Goal: Task Accomplishment & Management: Manage account settings

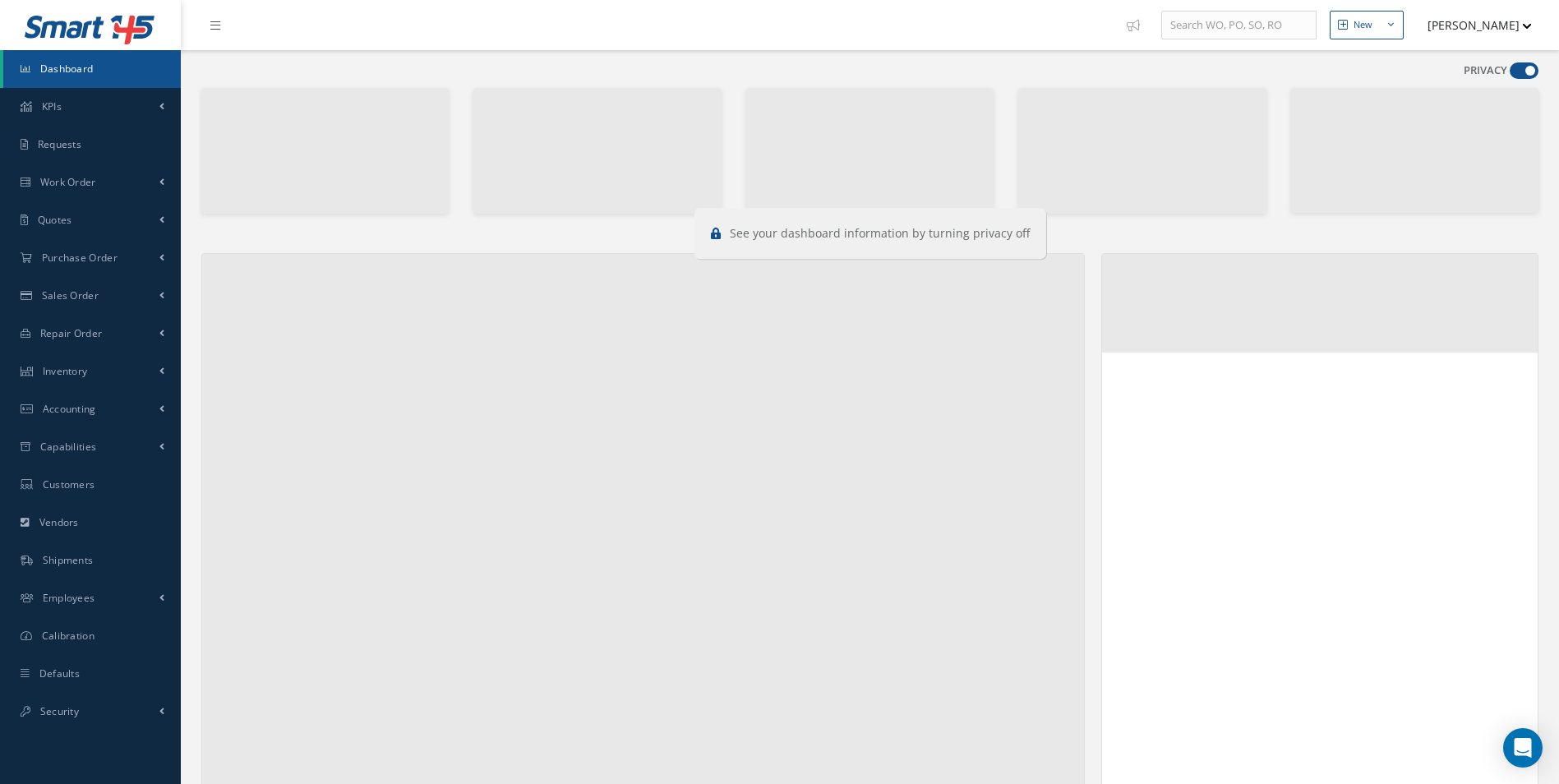
click at [1532, 79] on div "PRIVACY" at bounding box center [1501, 74] width 75 height 23
click at [1526, 73] on span at bounding box center [1525, 70] width 29 height 16
click at [1510, 74] on input "checkbox" at bounding box center [1510, 74] width 0 height 0
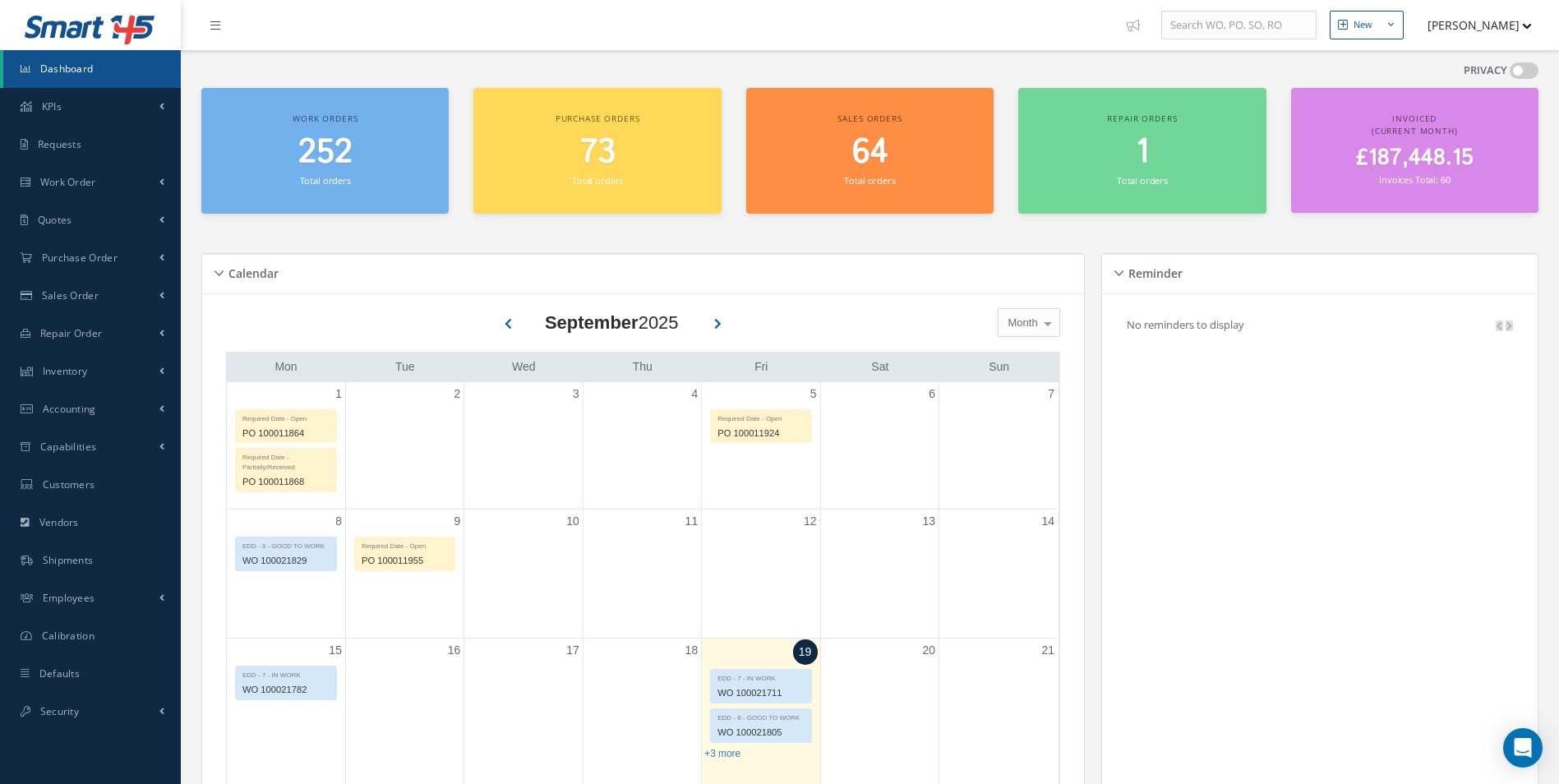
click at [1526, 72] on span at bounding box center [1525, 70] width 29 height 16
click at [1510, 74] on input "checkbox" at bounding box center [1510, 74] width 0 height 0
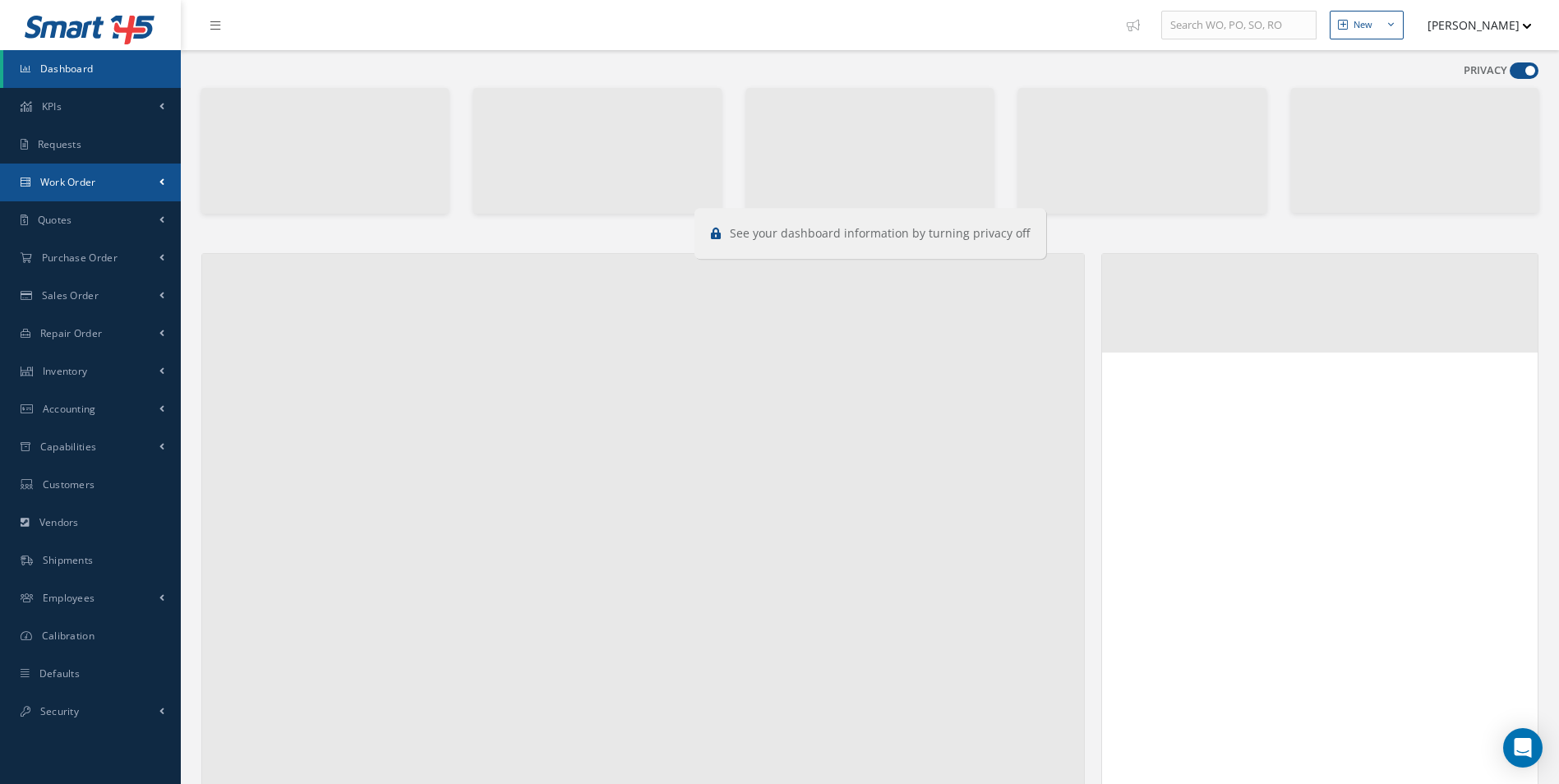
click at [110, 190] on link "Work Order" at bounding box center [90, 183] width 181 height 38
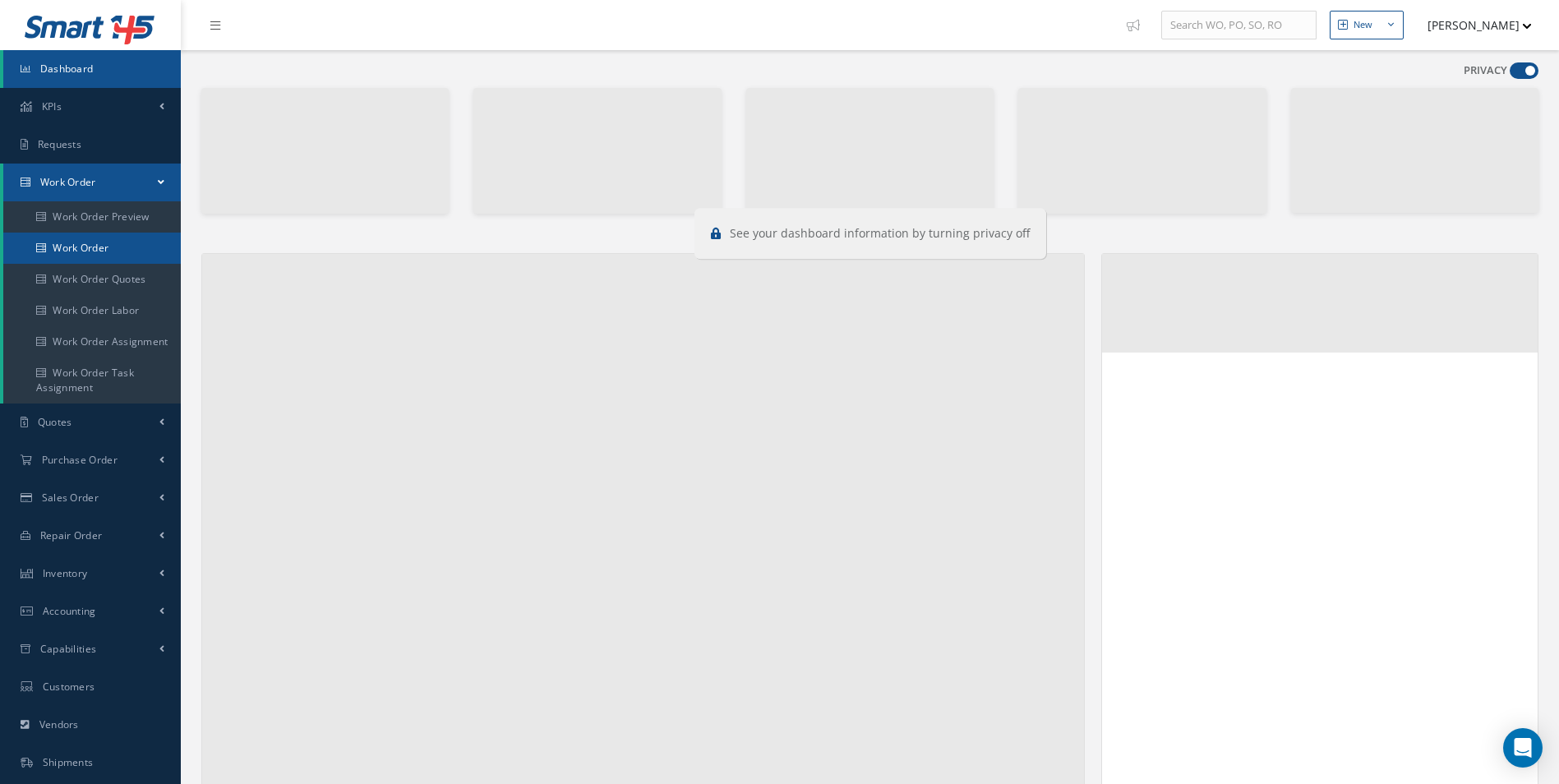
click at [94, 251] on link "Work Order" at bounding box center [93, 248] width 181 height 31
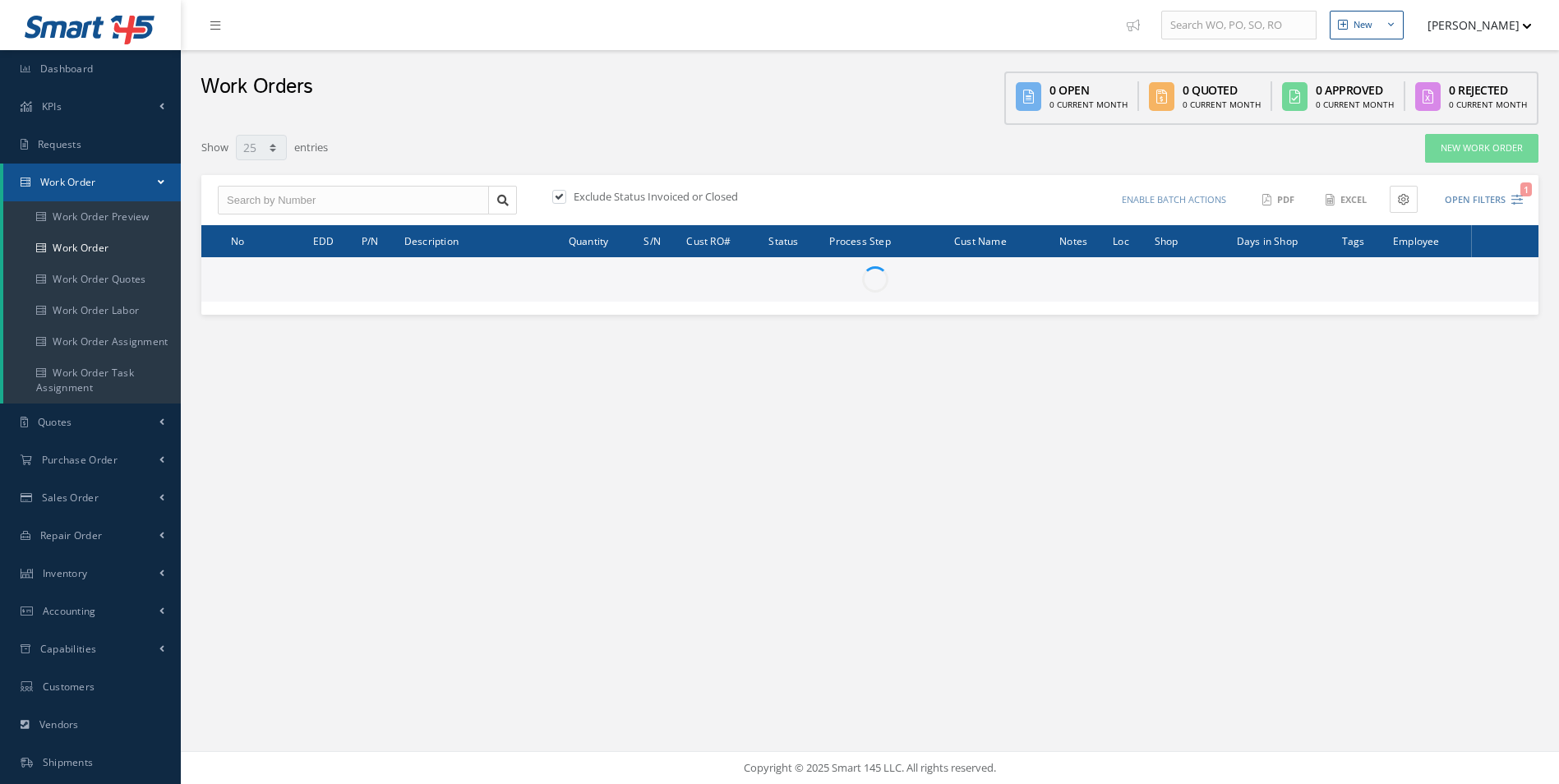
select select "25"
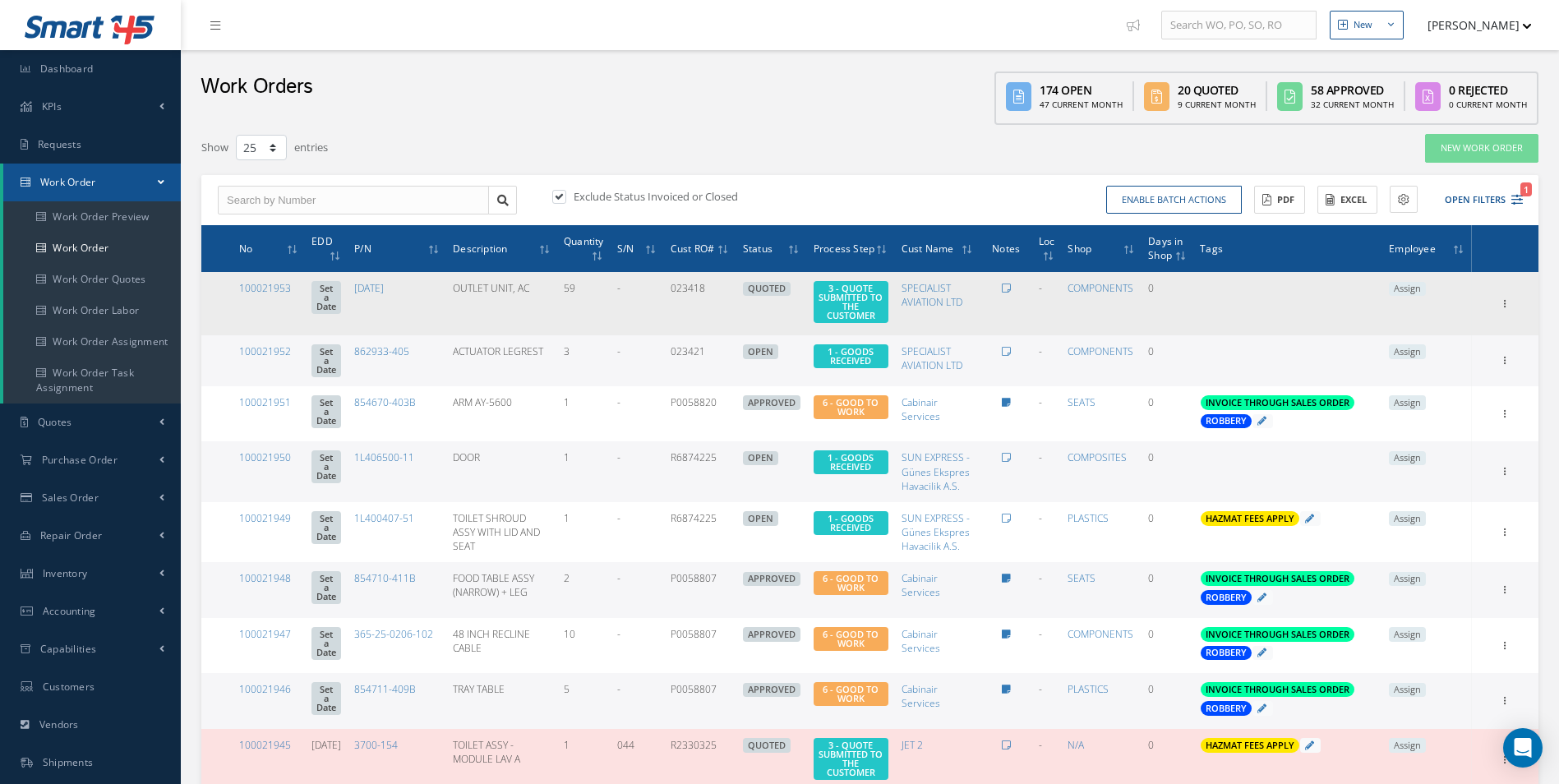
click at [1426, 292] on span "Assign" at bounding box center [1407, 289] width 37 height 15
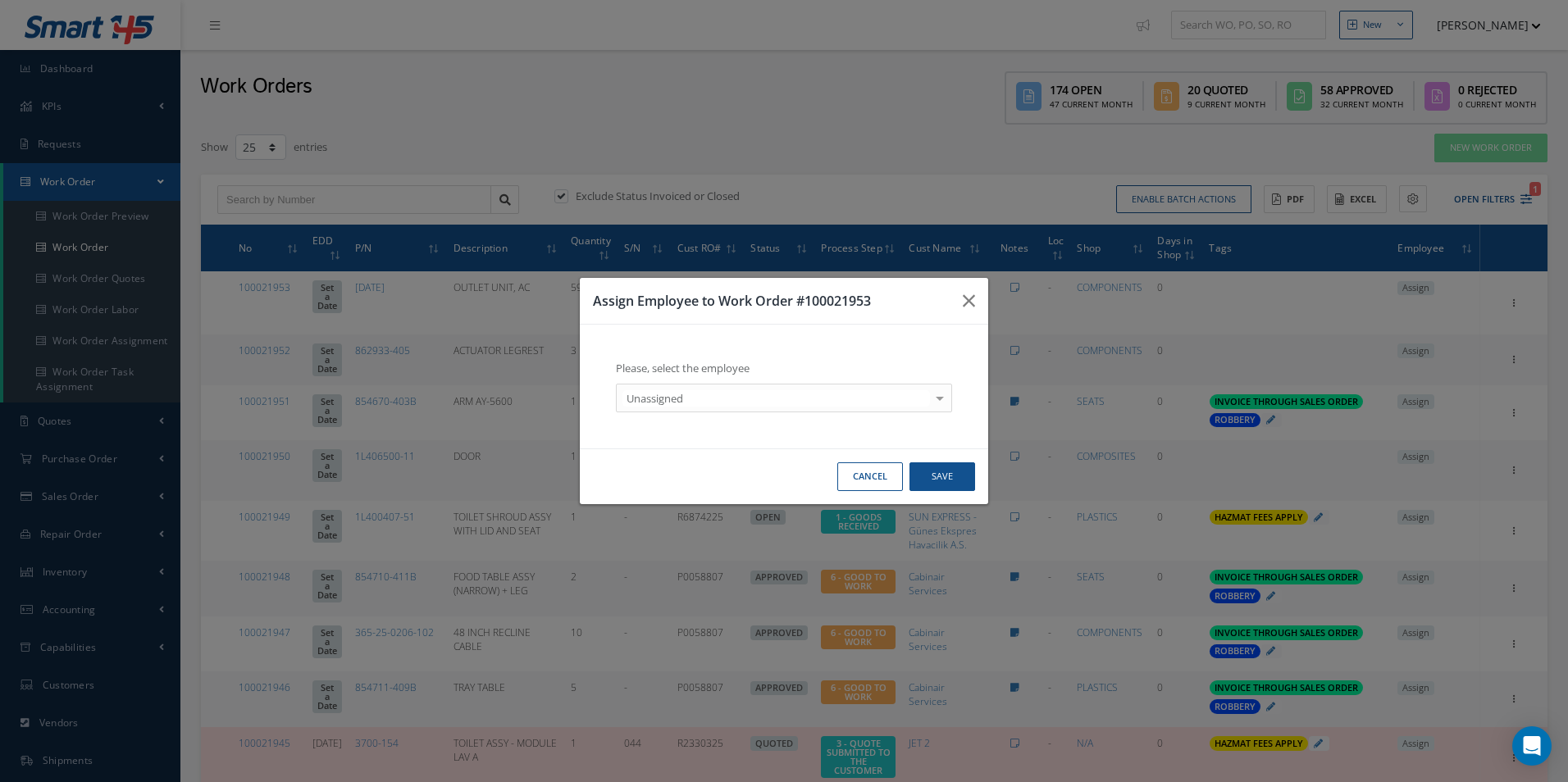
click at [658, 413] on div "Please, select the employee Unassigned Unassigned - - Anna Giacovelli CAB WORKS…" at bounding box center [783, 386] width 375 height 91
drag, startPoint x: 663, startPoint y: 409, endPoint x: 671, endPoint y: 433, distance: 25.3
click at [663, 409] on div "Unassigned" at bounding box center [783, 398] width 336 height 30
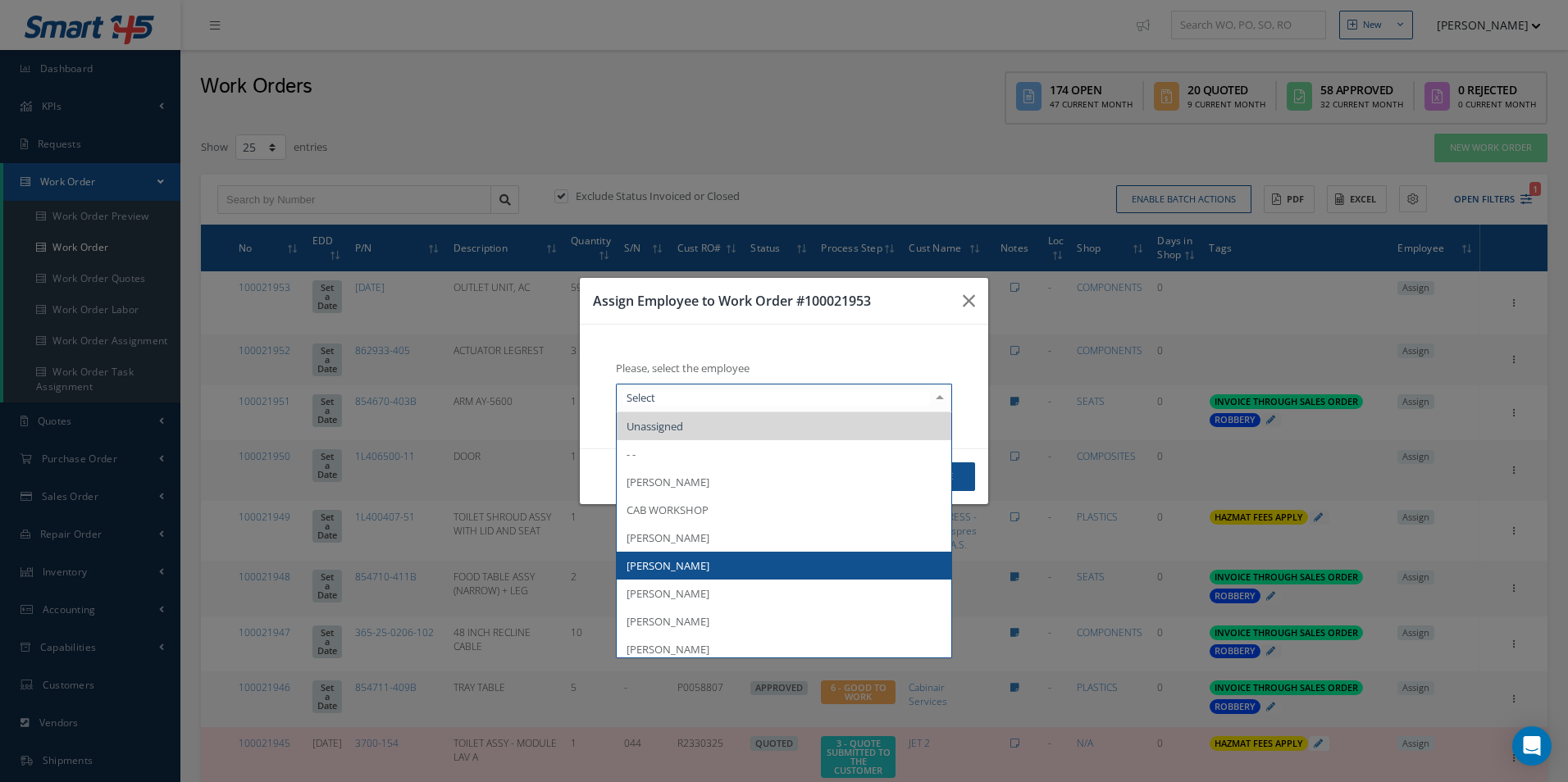
click at [681, 565] on span "[PERSON_NAME]" at bounding box center [668, 565] width 83 height 15
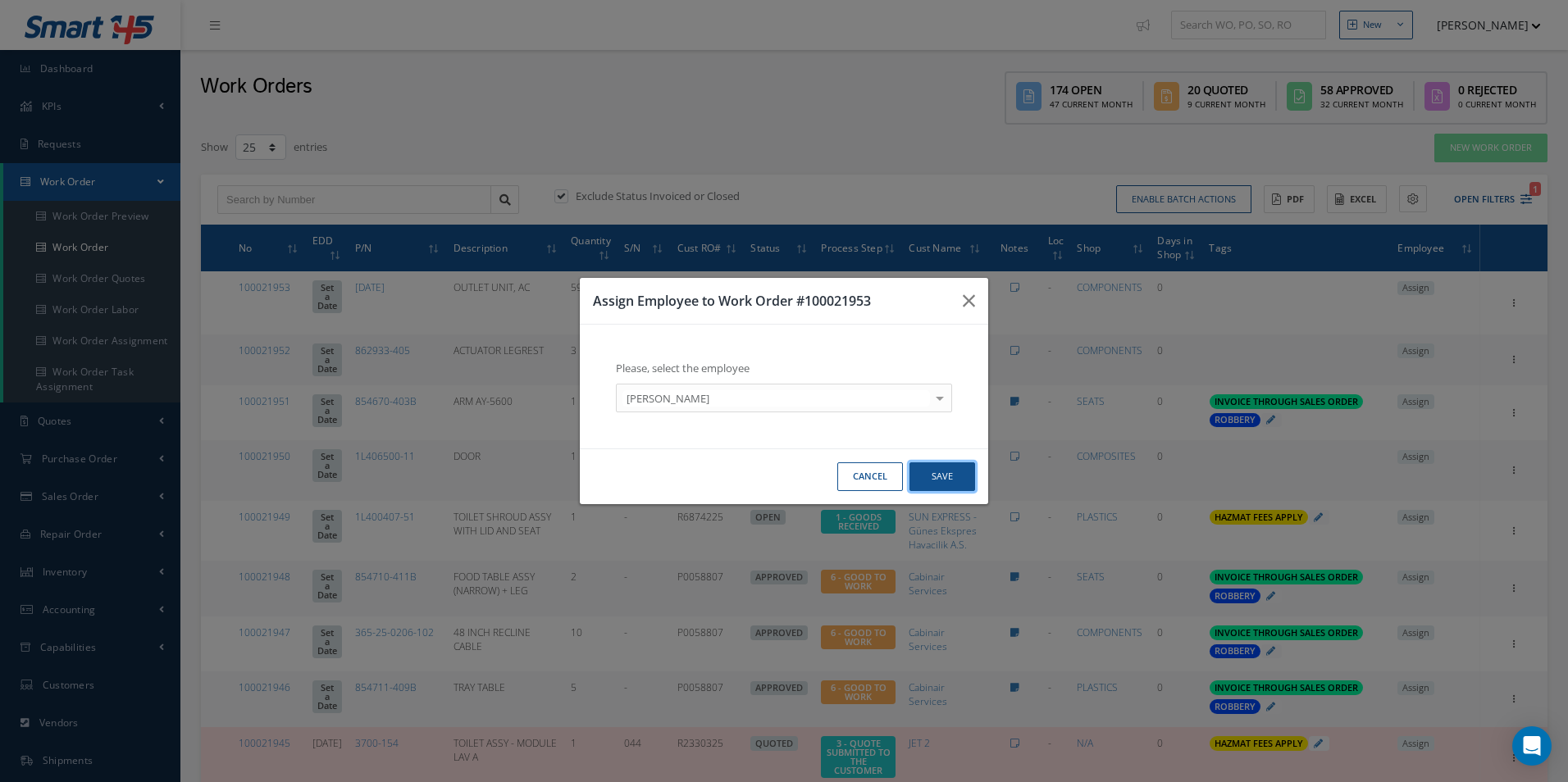
click at [938, 477] on button "Save" at bounding box center [941, 477] width 66 height 29
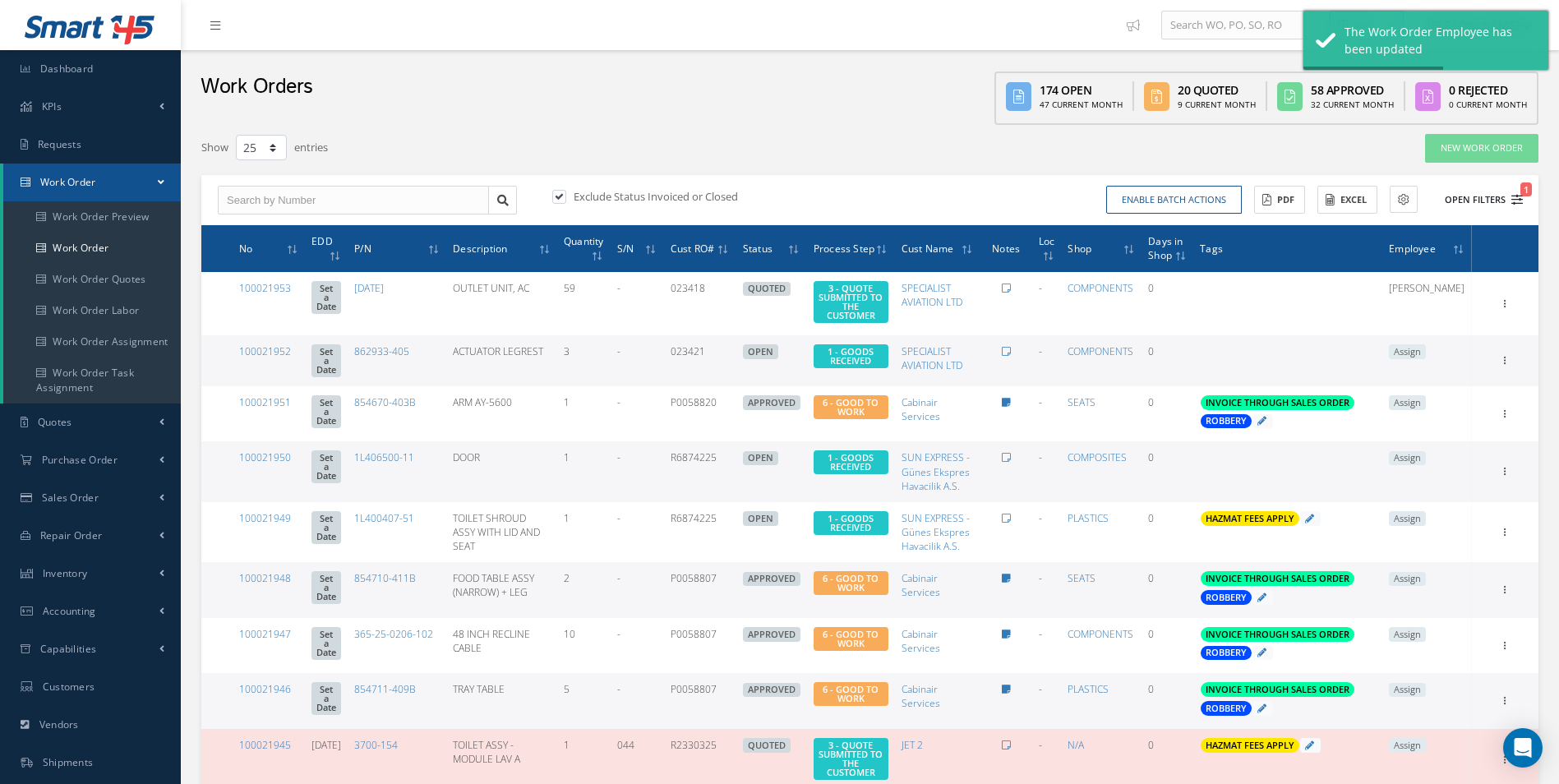
click at [1520, 200] on icon "1" at bounding box center [1517, 199] width 11 height 11
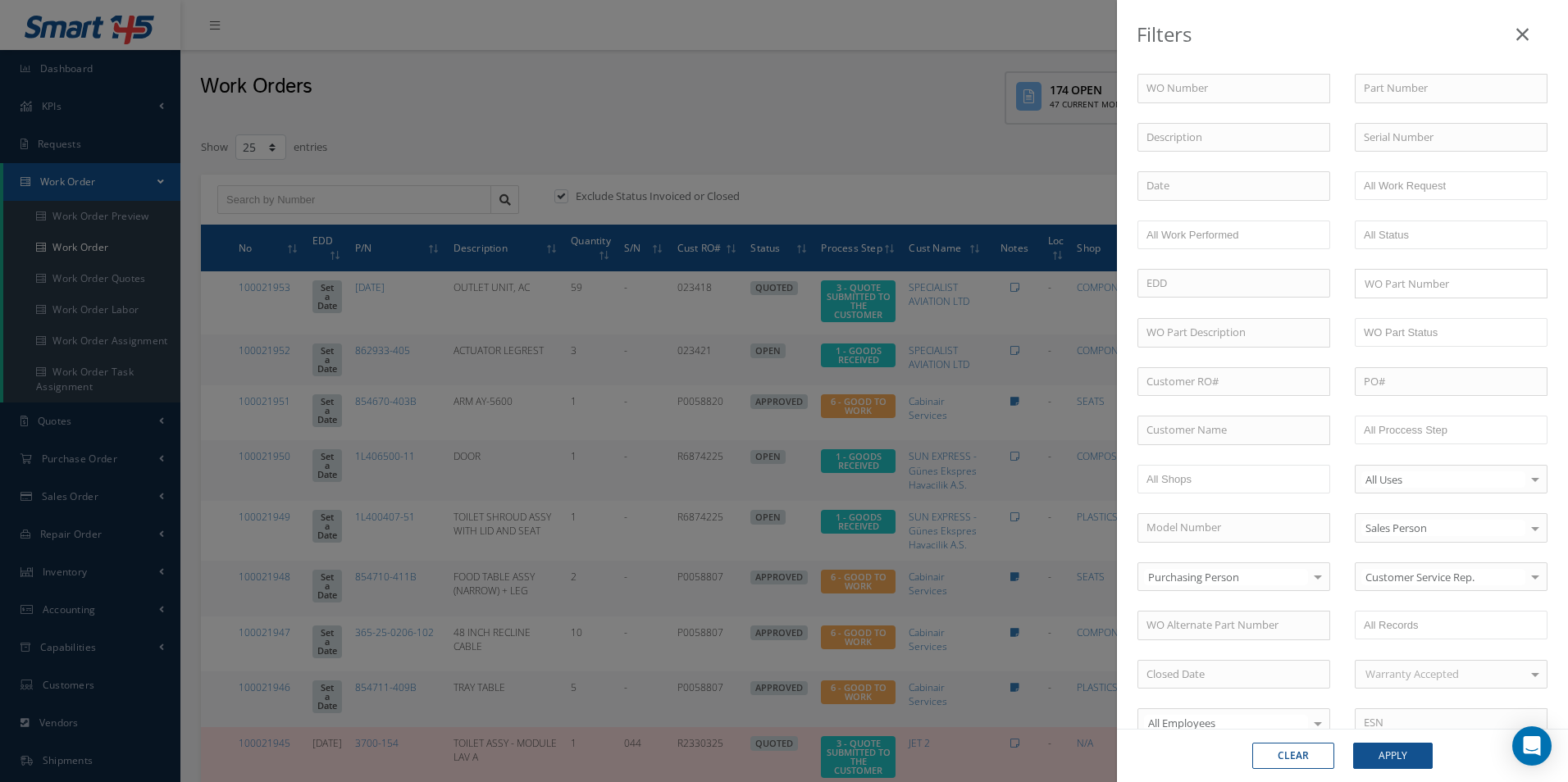
click at [256, 291] on div "Filters WO Number Part Number Description Serial Number - BER CERTIFICATION FIL…" at bounding box center [784, 391] width 1568 height 782
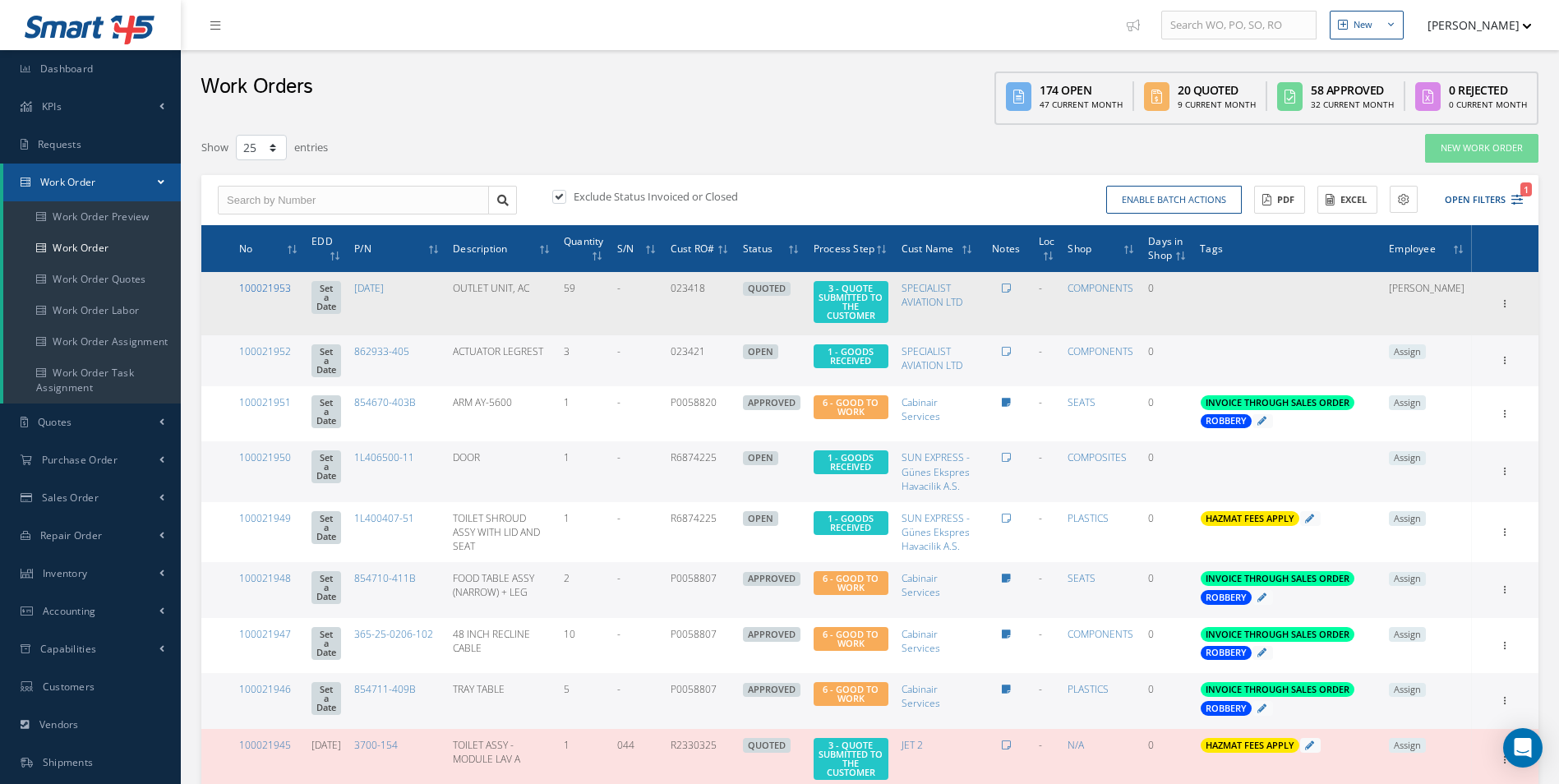
click at [261, 290] on link "100021953" at bounding box center [265, 288] width 51 height 14
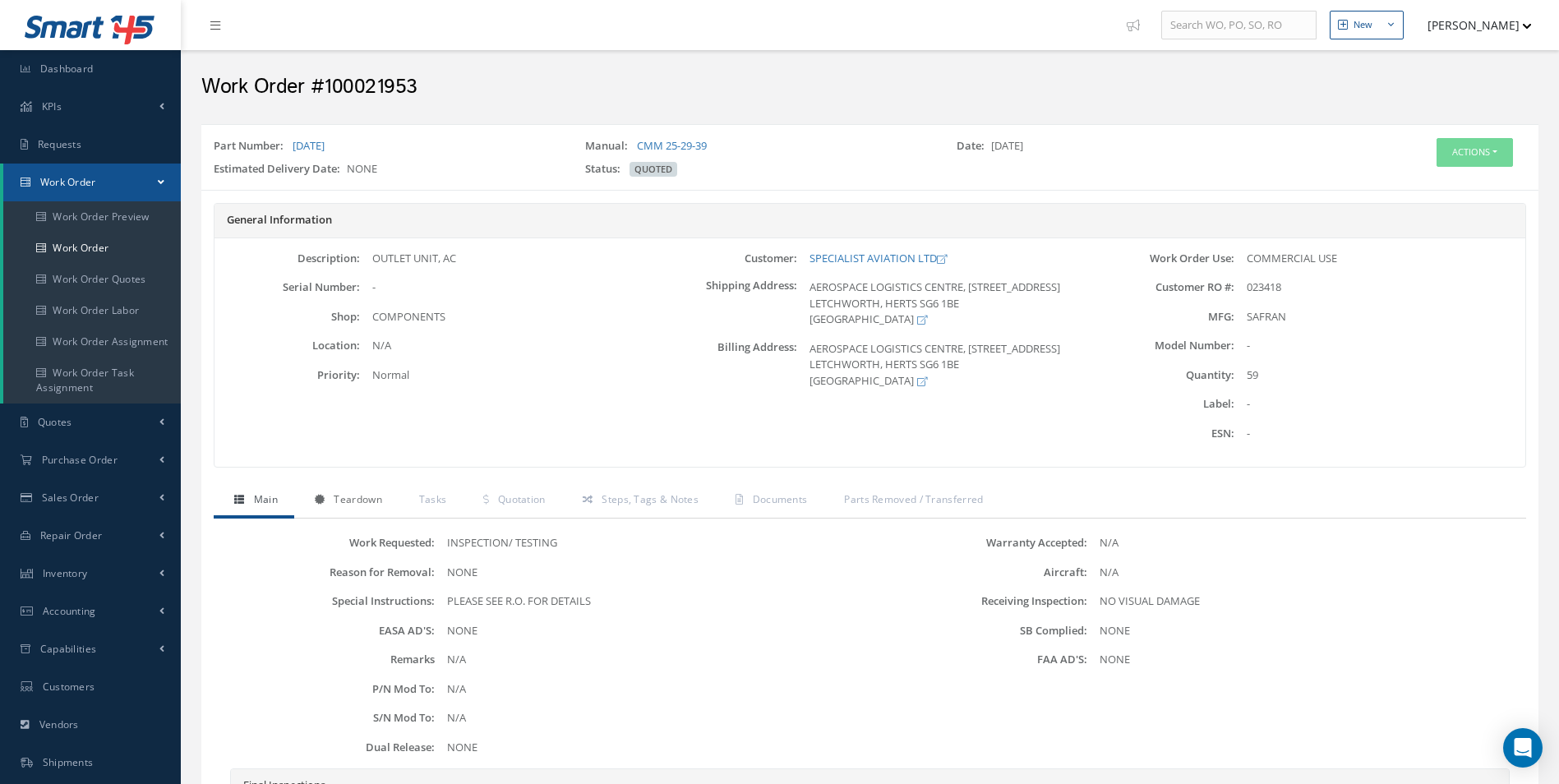
click at [350, 500] on span "Teardown" at bounding box center [357, 499] width 48 height 14
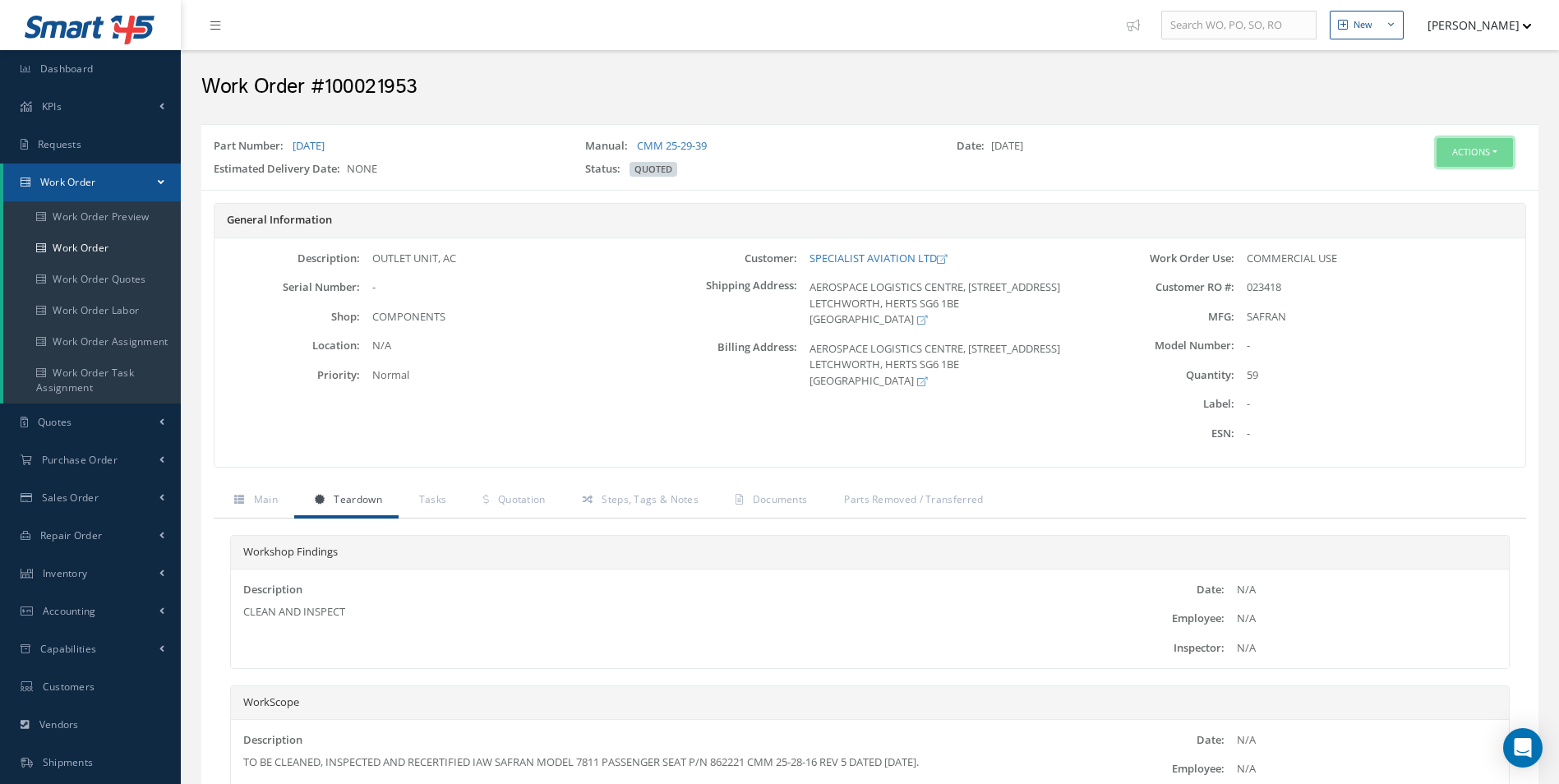
click at [1491, 141] on button "Actions" at bounding box center [1474, 153] width 76 height 29
click at [1440, 190] on link "Edit" at bounding box center [1449, 183] width 131 height 22
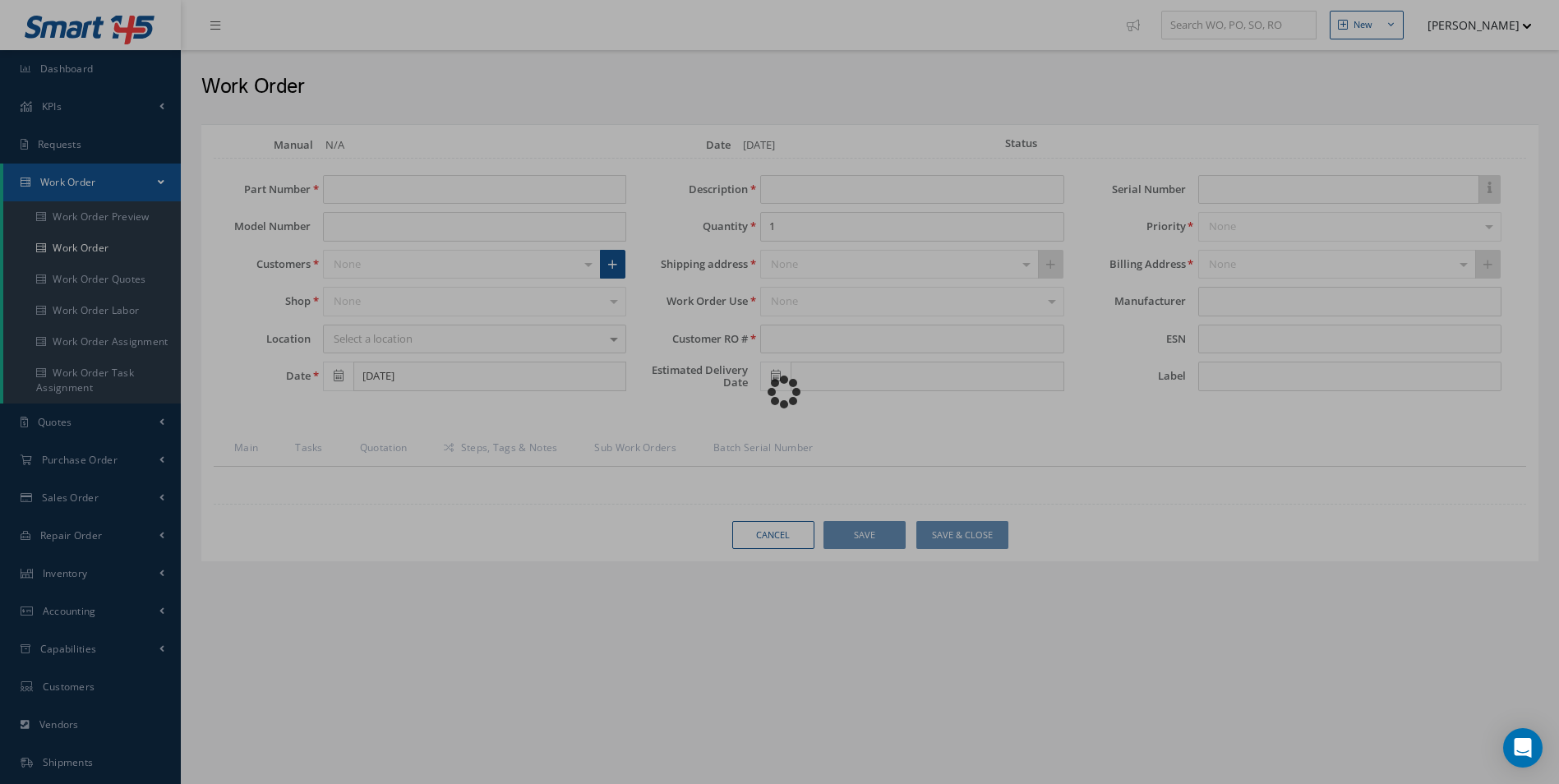
type input "[DATE]"
type input "OUTLET UNIT, AC"
type input "59"
type input "023418"
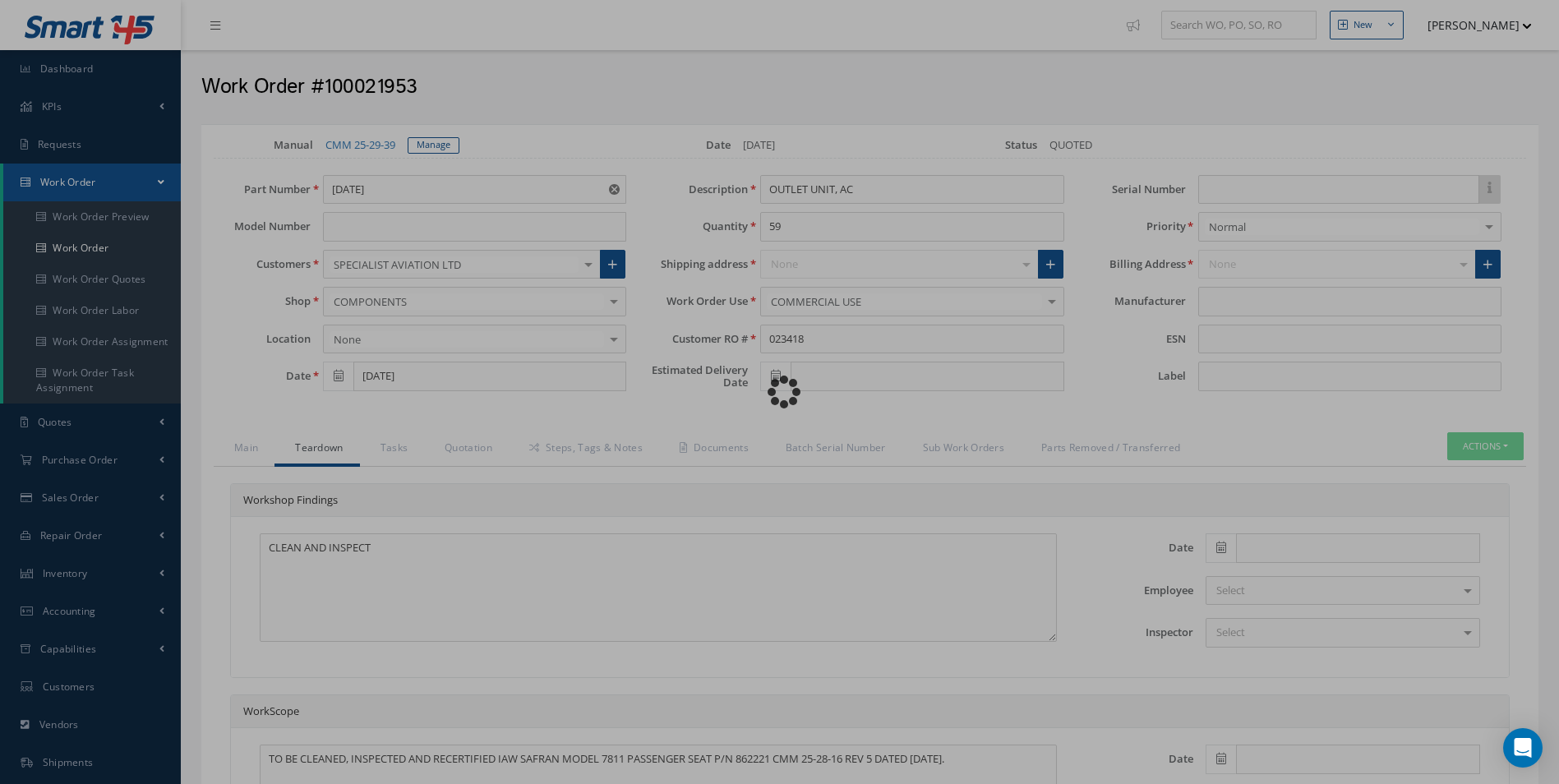
type input "SAFRAN"
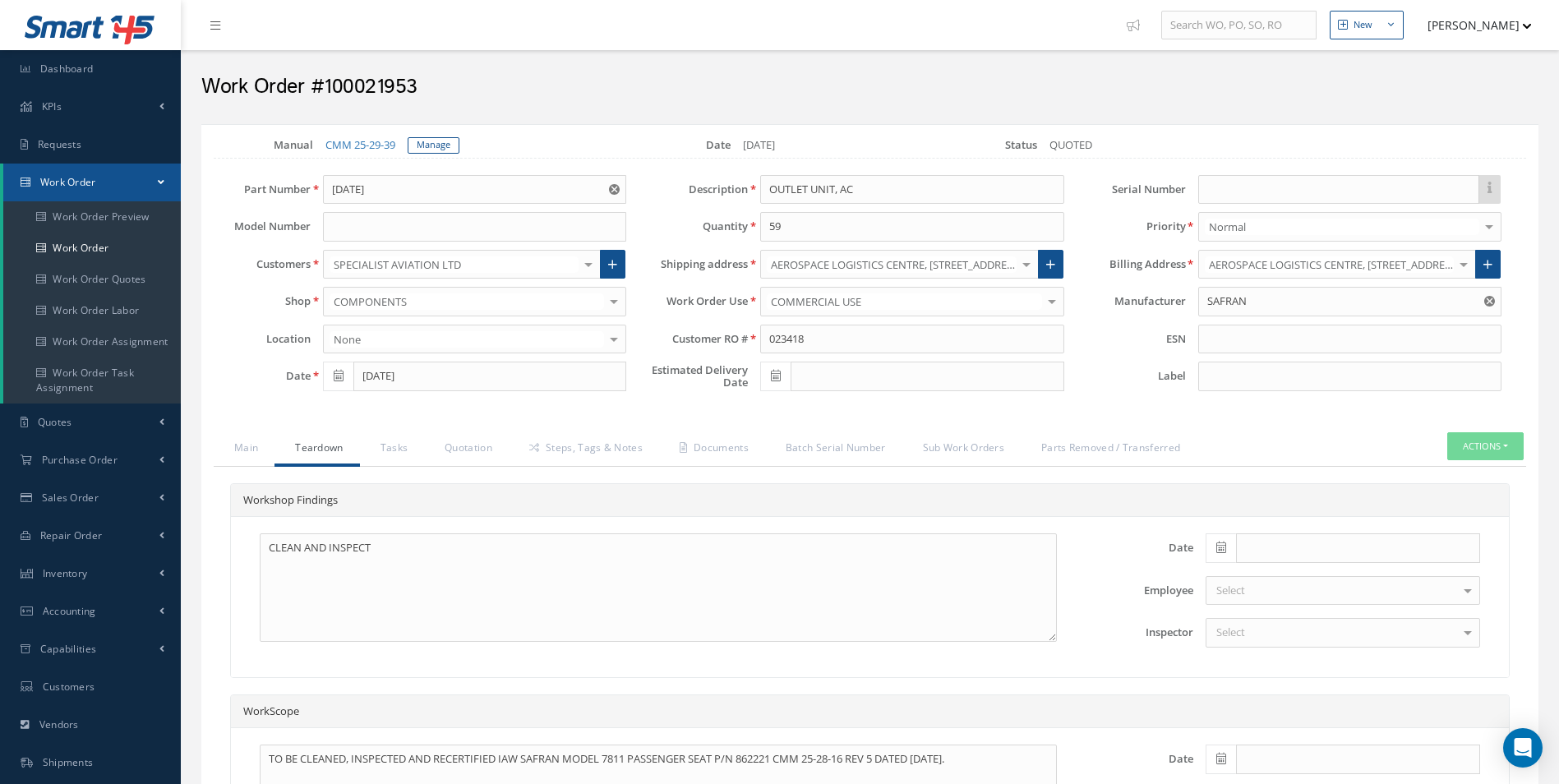
click at [1226, 551] on icon at bounding box center [1221, 547] width 10 height 11
click at [1316, 531] on th "Today" at bounding box center [1292, 523] width 172 height 25
type input "09/19/2025"
click at [1273, 633] on div "Select" at bounding box center [1343, 632] width 274 height 30
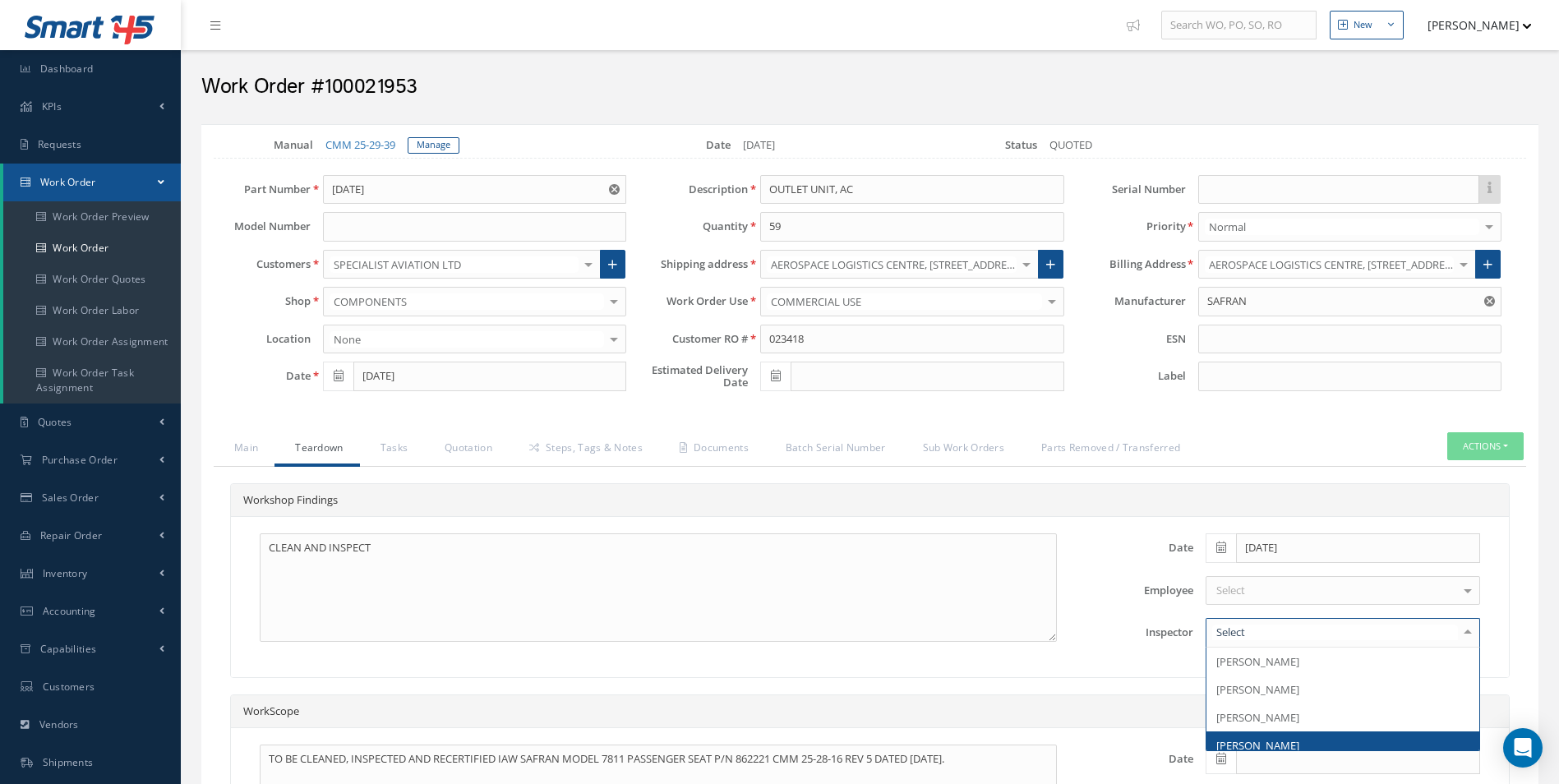
click at [1267, 738] on span "[PERSON_NAME]" at bounding box center [1257, 745] width 83 height 15
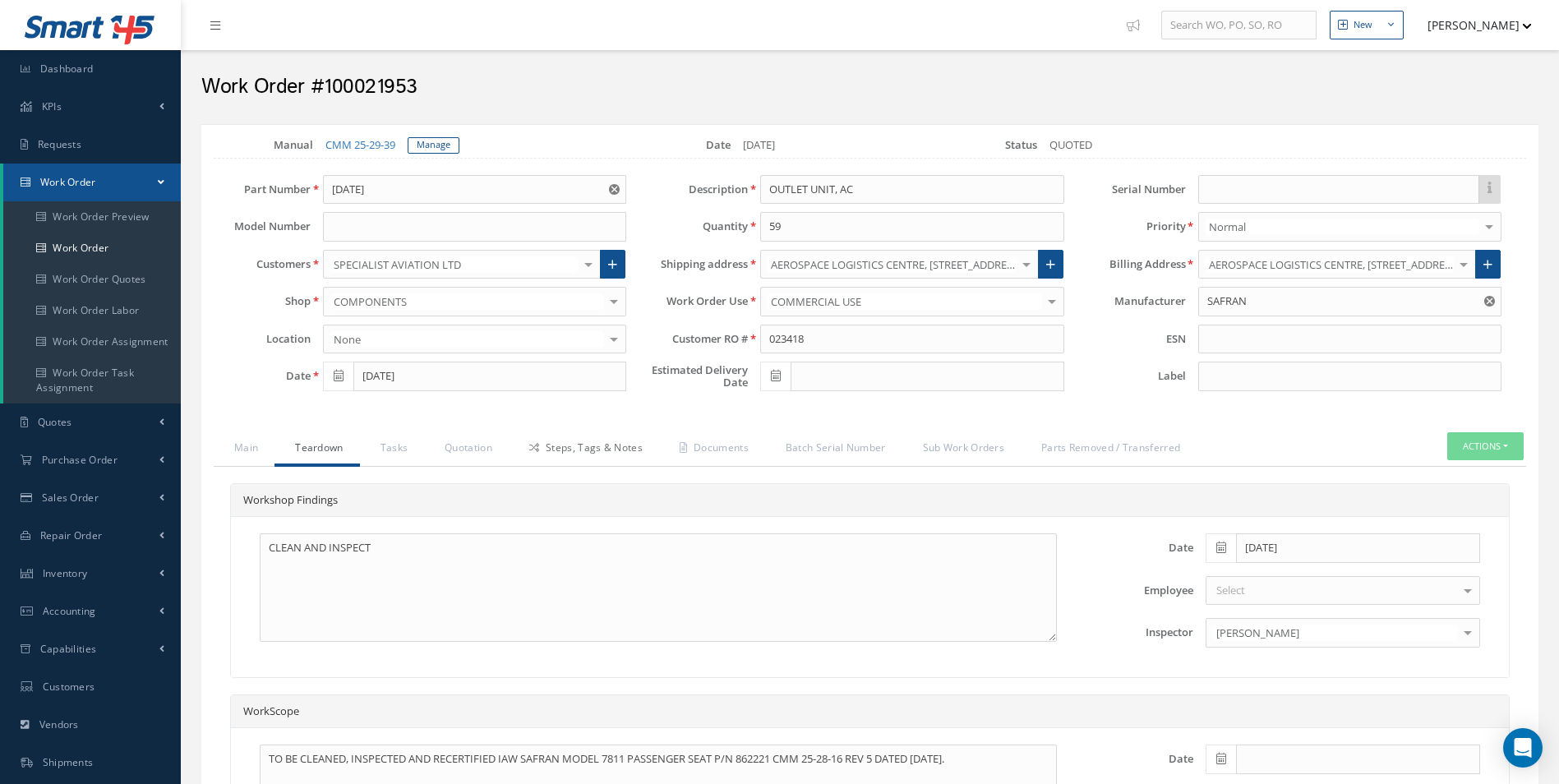
click at [590, 453] on link "Steps, Tags & Notes" at bounding box center [584, 449] width 150 height 34
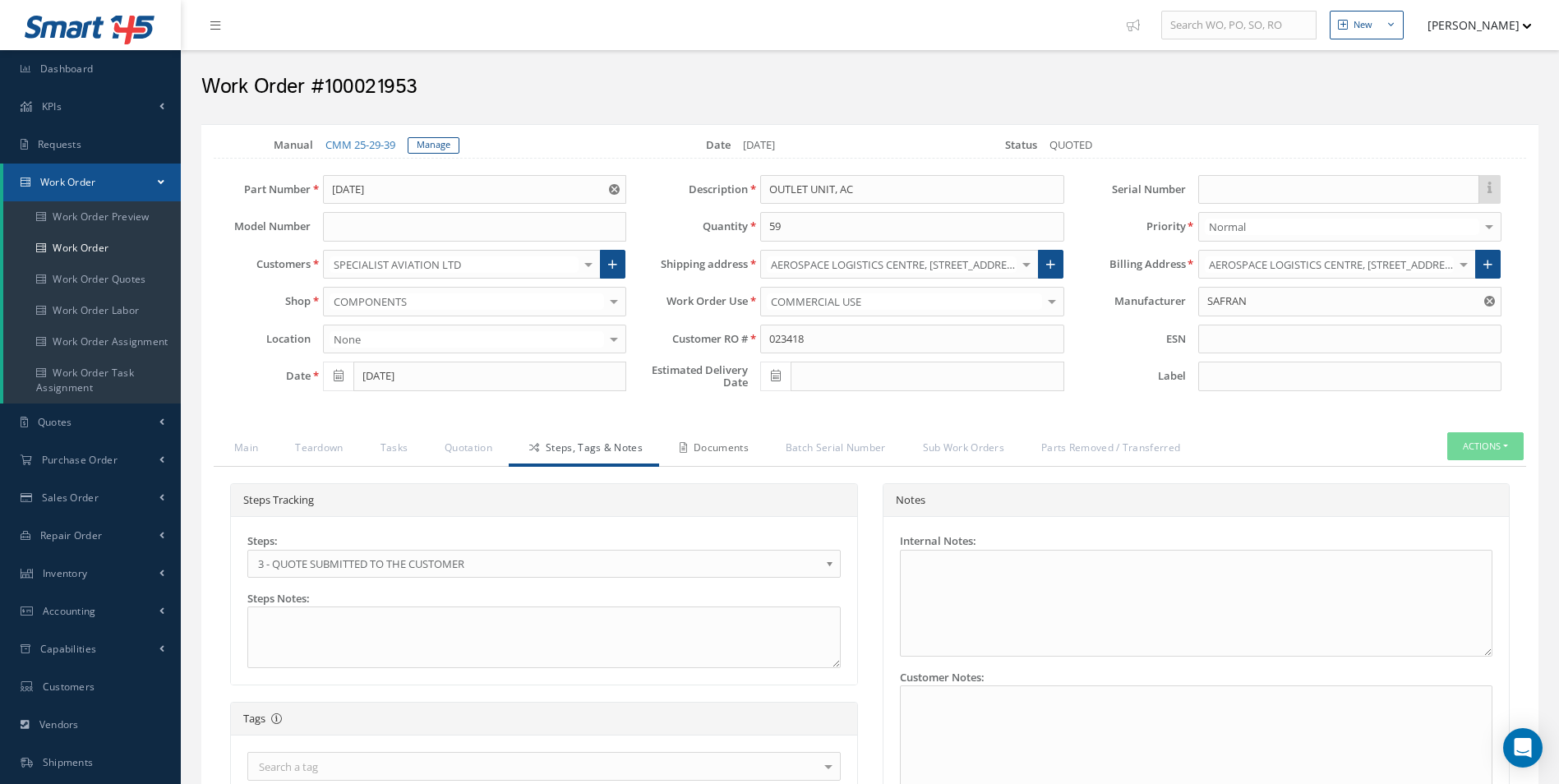
click at [730, 456] on link "Documents" at bounding box center [712, 449] width 106 height 34
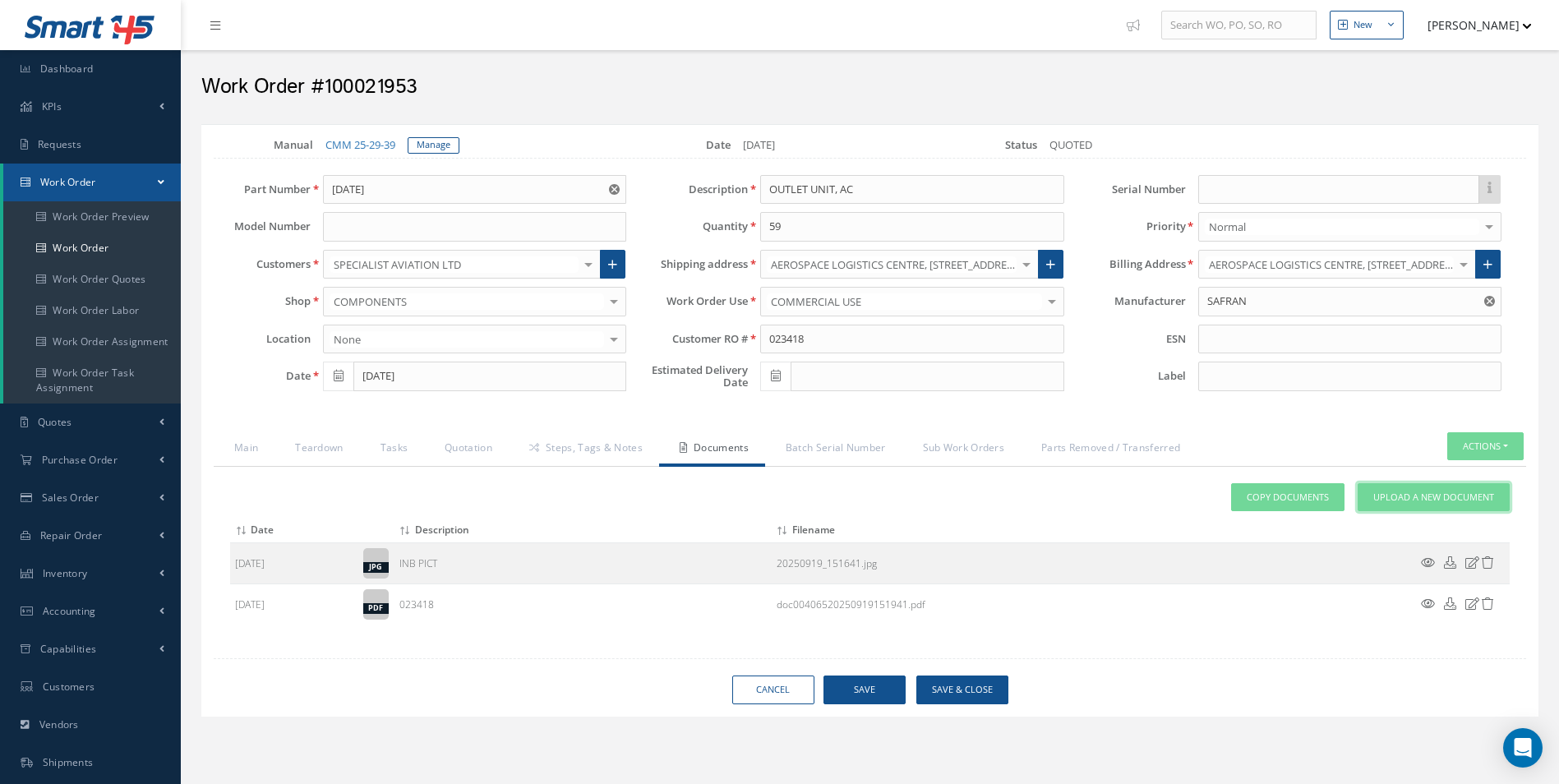
click at [1447, 502] on span "Upload a New Document" at bounding box center [1433, 498] width 121 height 14
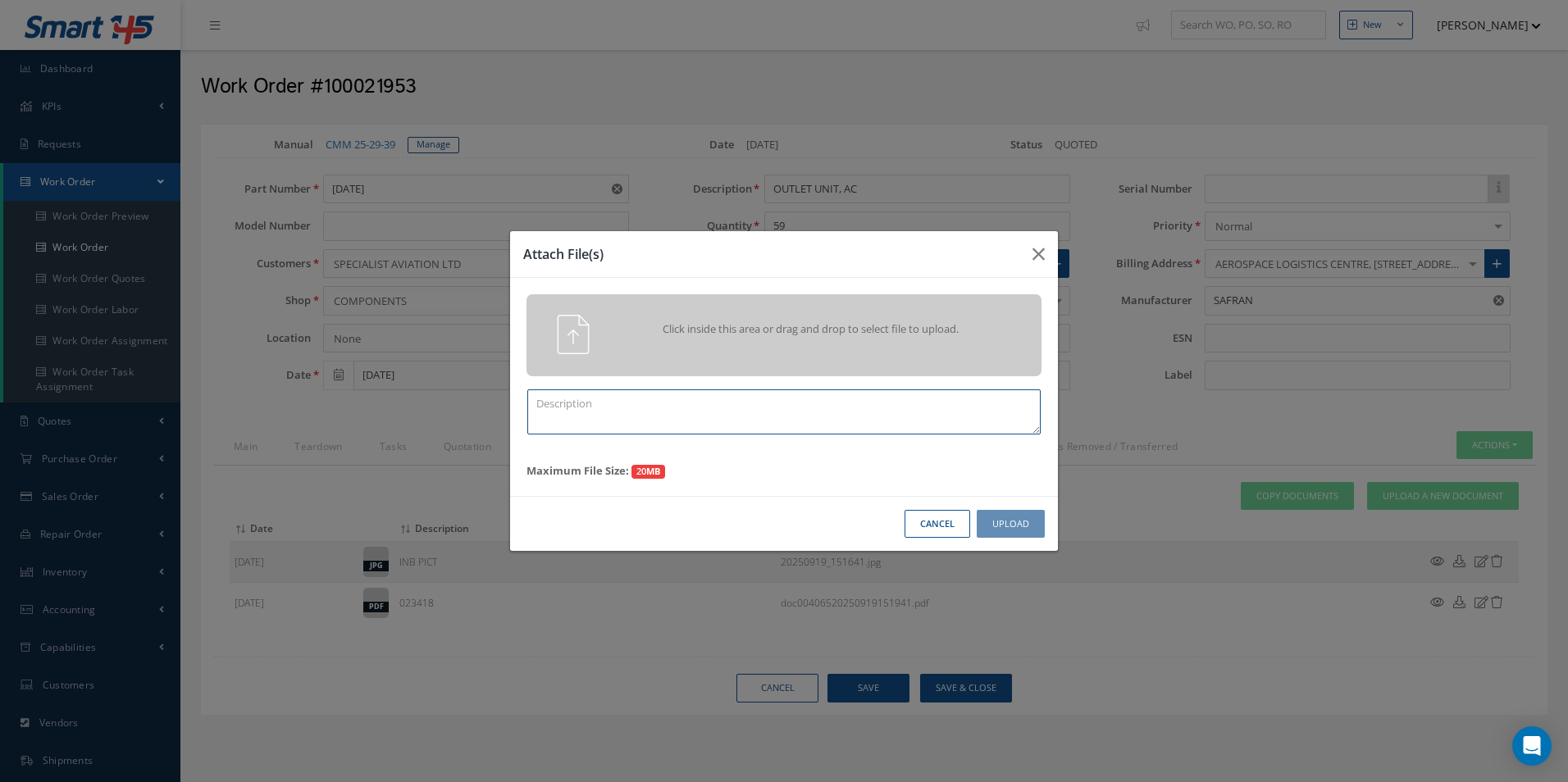
click at [734, 418] on textarea at bounding box center [784, 412] width 513 height 45
type textarea "q"
type textarea "QUOTE PICS"
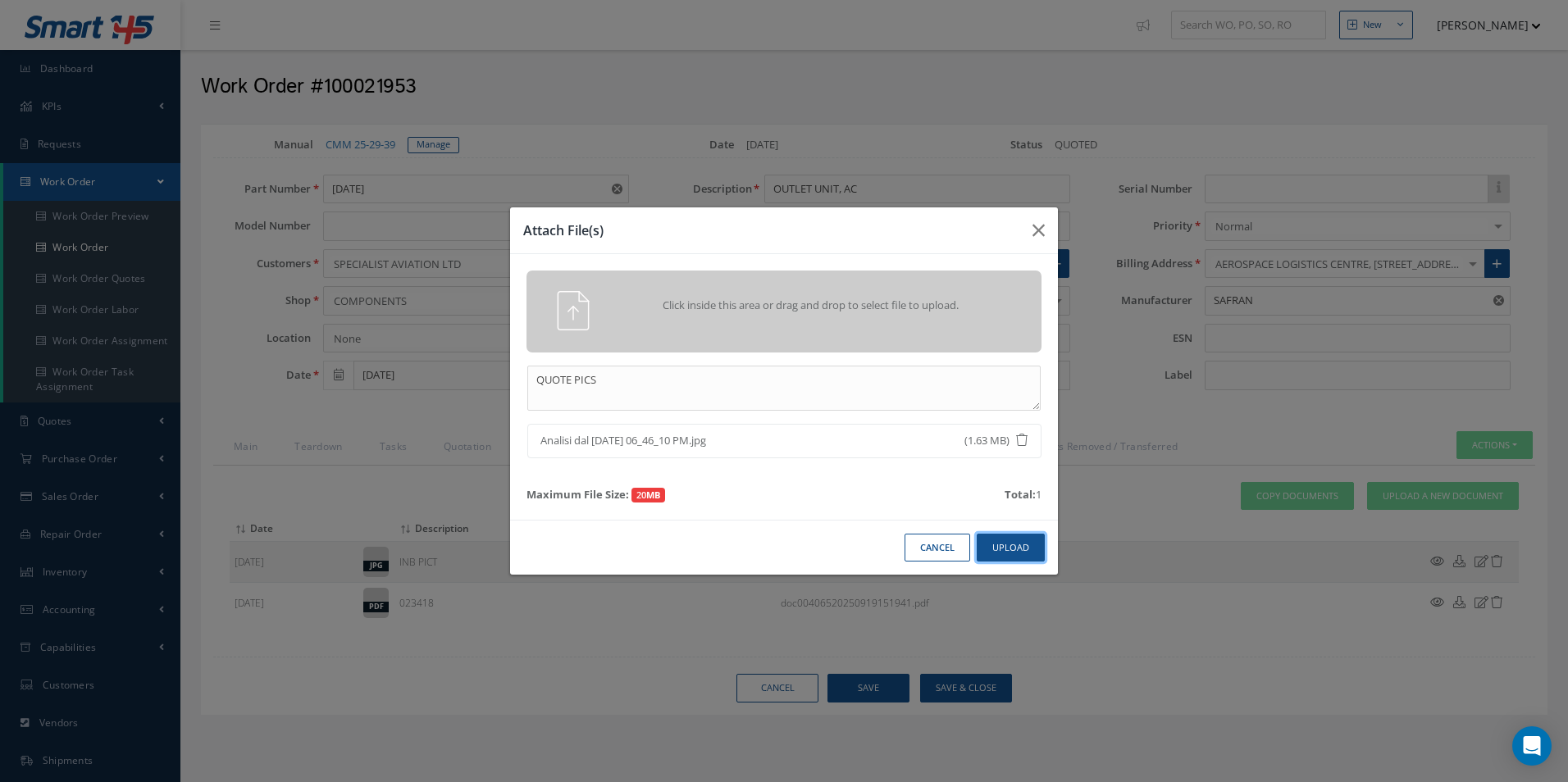
click at [1029, 555] on button "Upload" at bounding box center [1011, 548] width 68 height 29
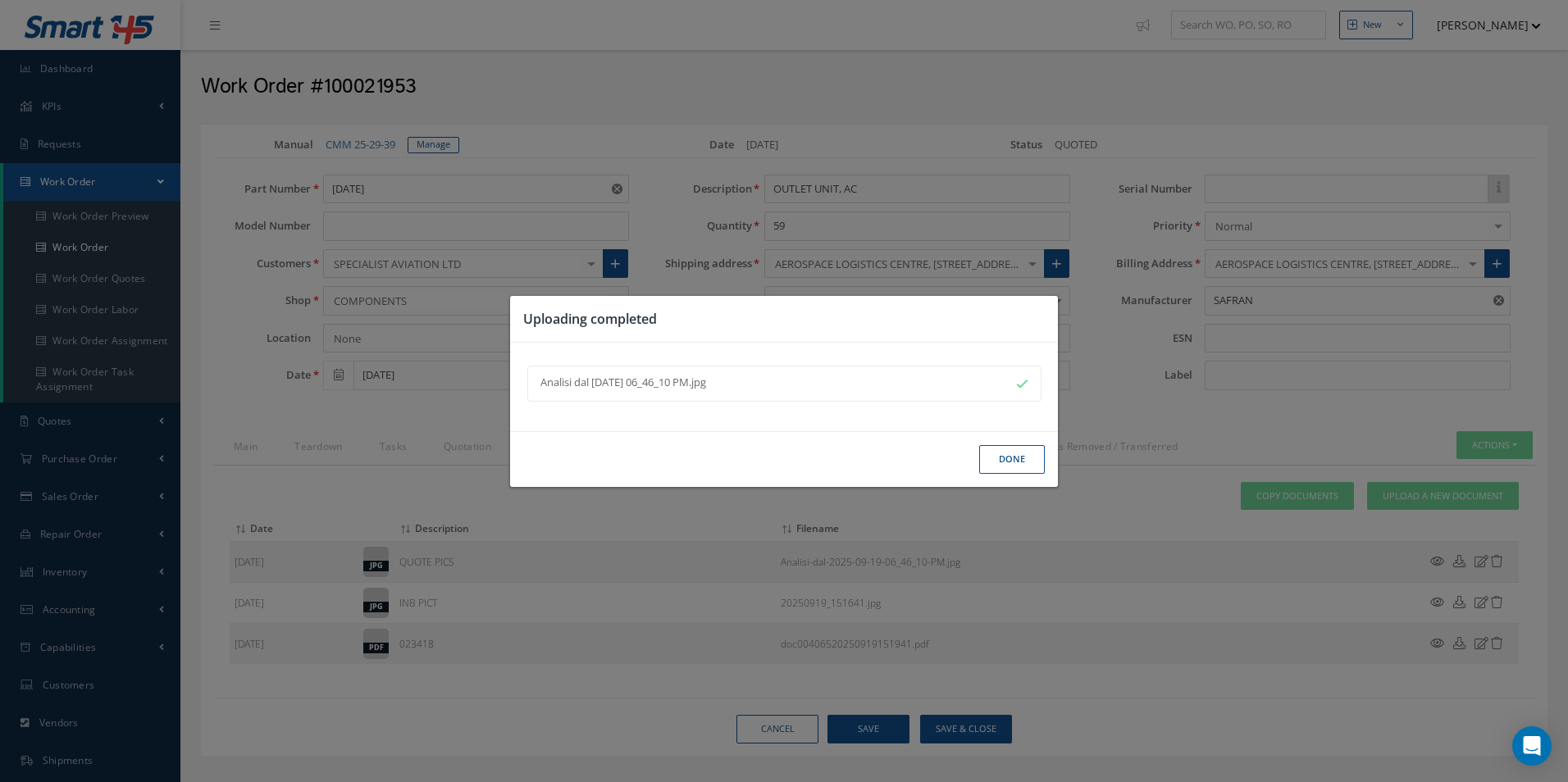
click at [997, 454] on button "Done" at bounding box center [1011, 460] width 66 height 29
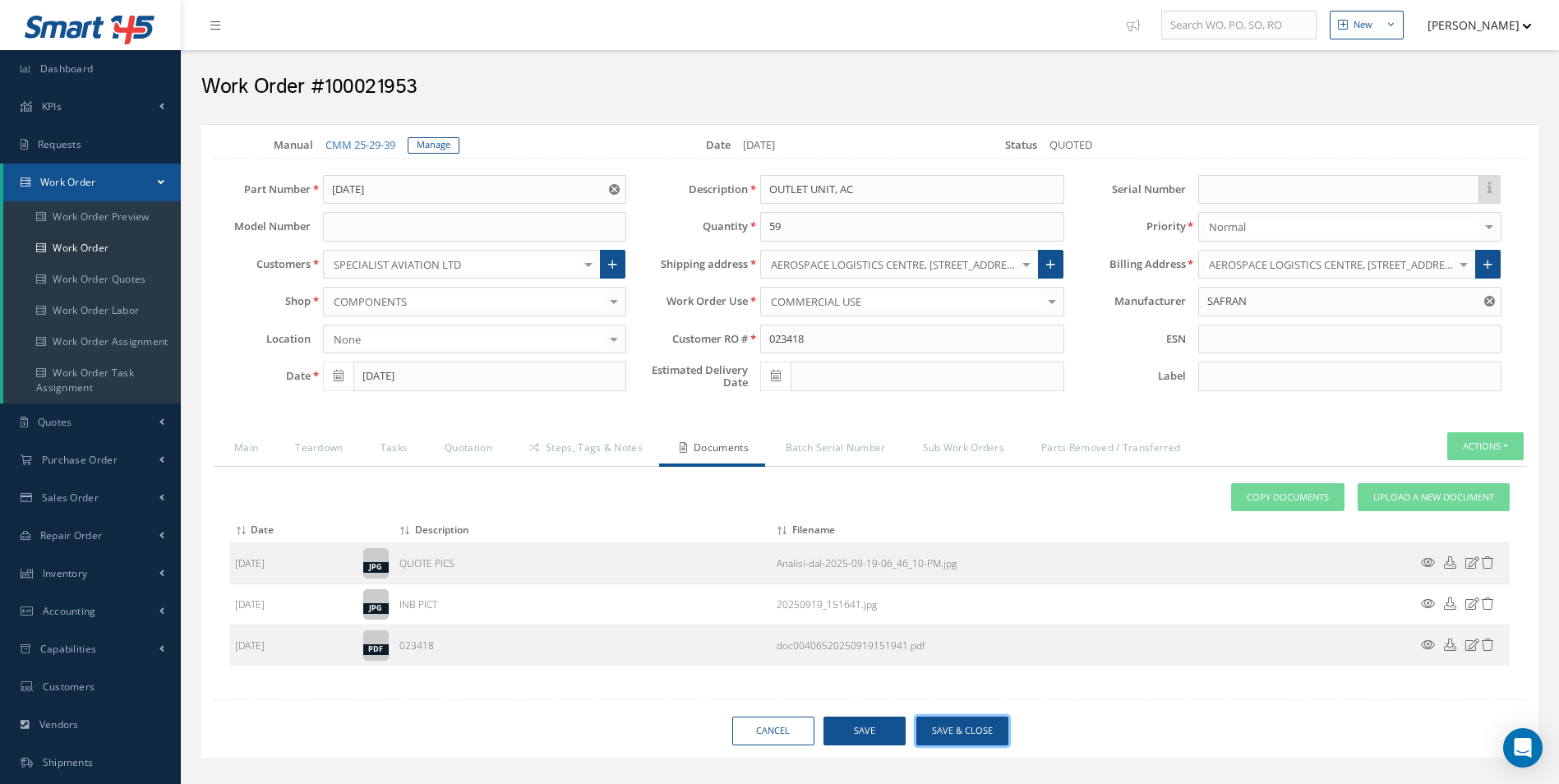
click at [975, 723] on button "Save & Close" at bounding box center [962, 731] width 92 height 29
type input "SAFRAN"
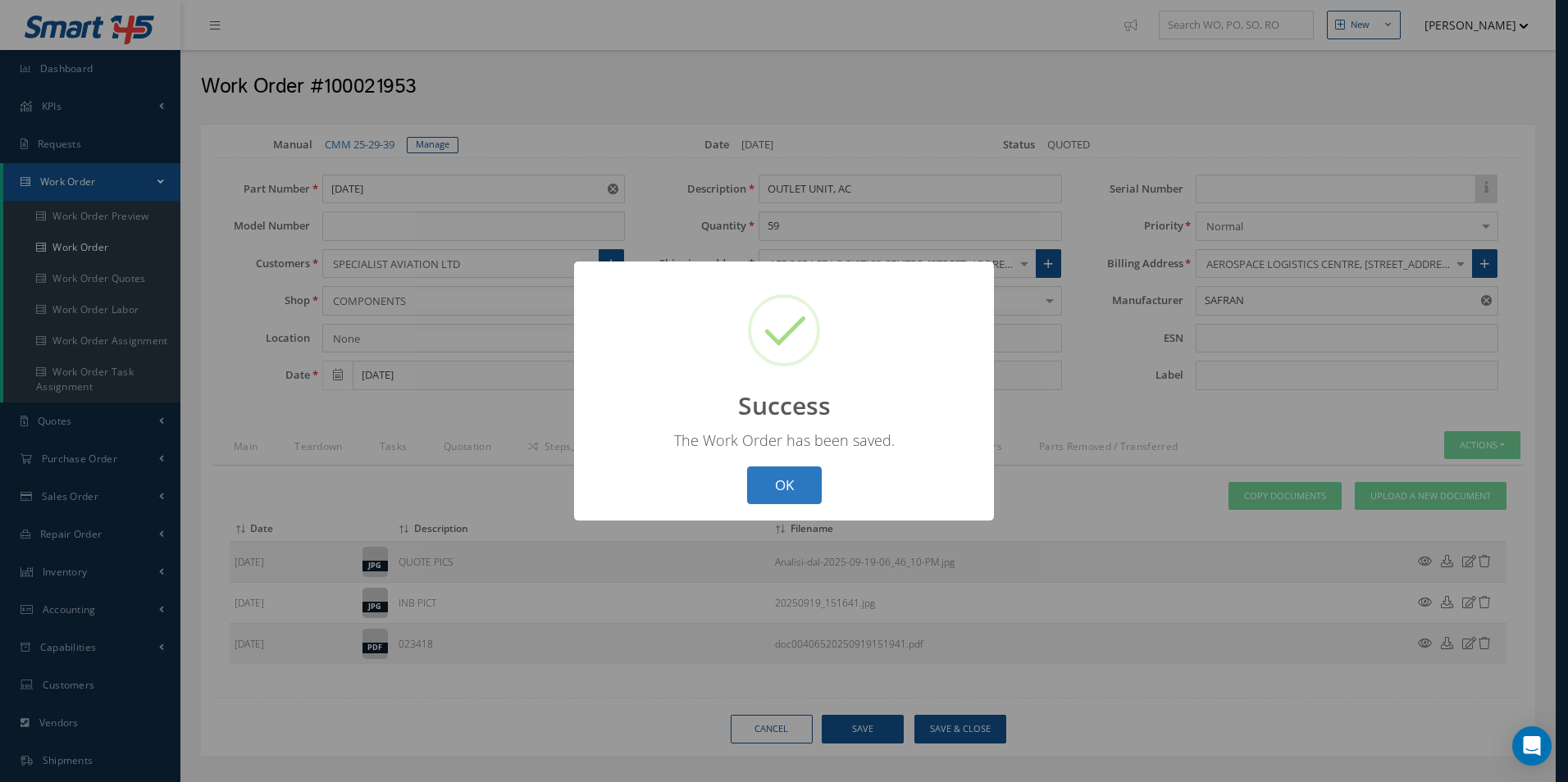
click at [787, 494] on button "OK" at bounding box center [784, 485] width 74 height 38
select select "25"
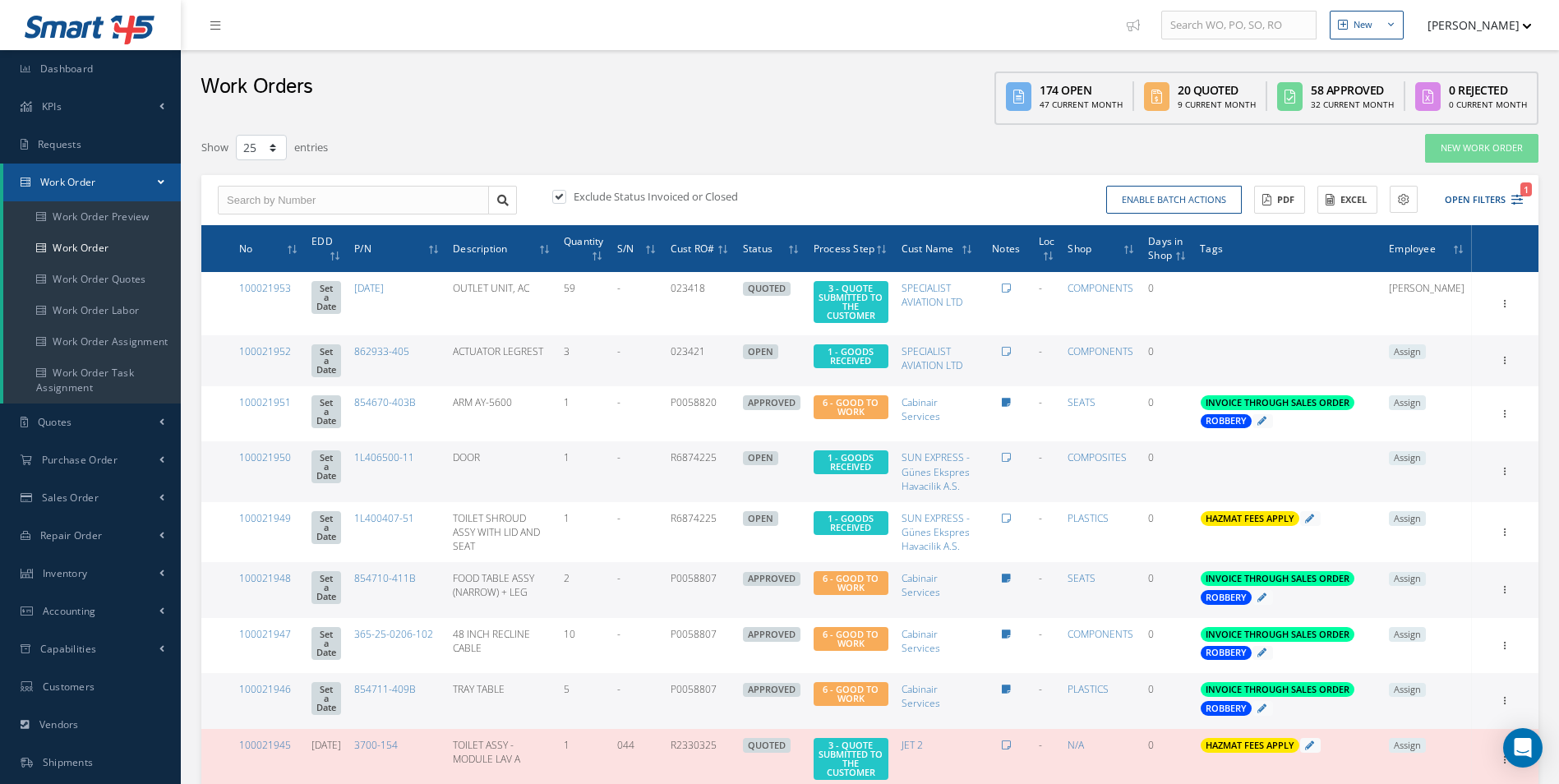
click at [1426, 351] on span "Assign" at bounding box center [1407, 351] width 37 height 15
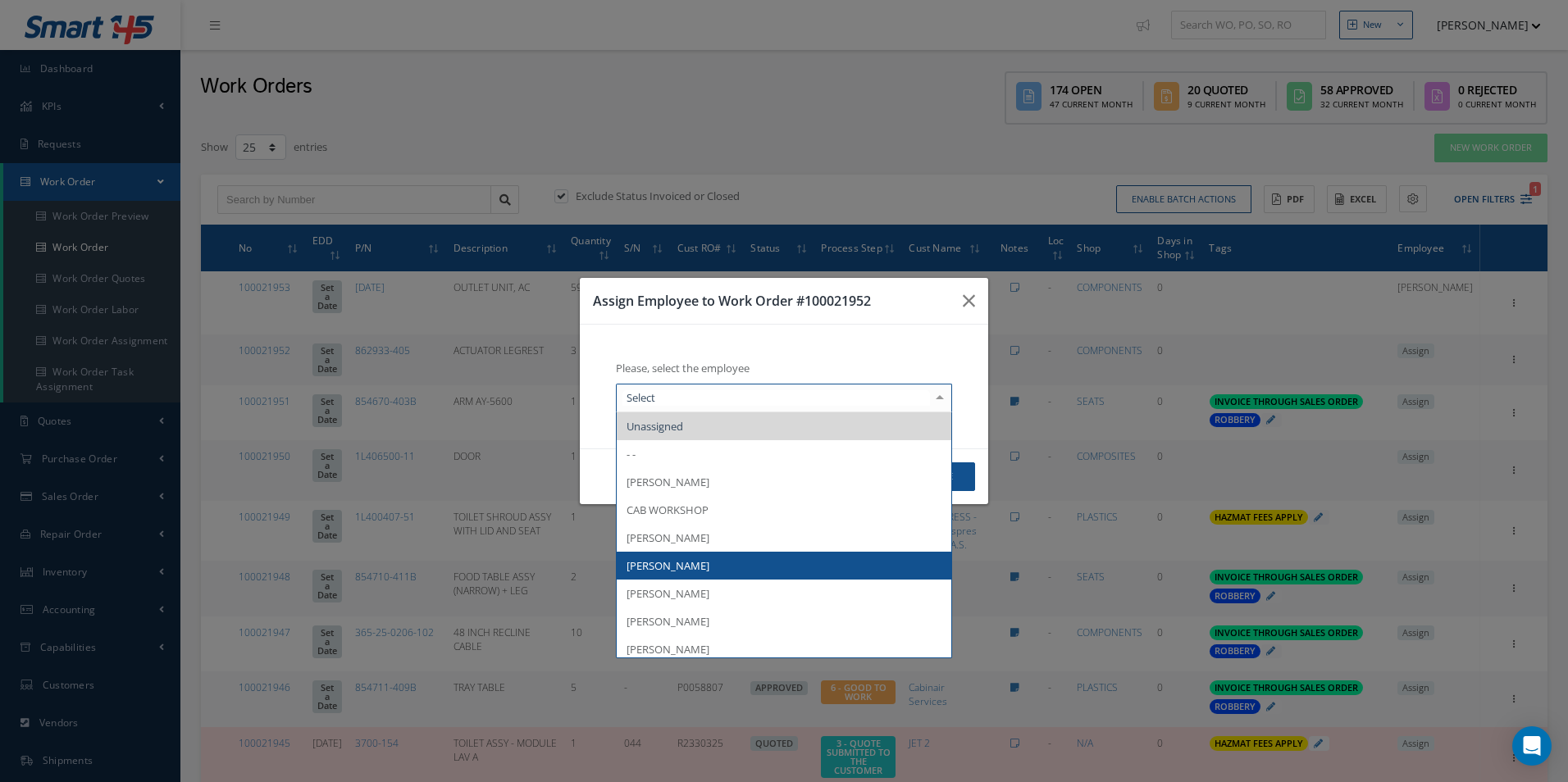
click at [696, 561] on span "[PERSON_NAME]" at bounding box center [668, 565] width 83 height 15
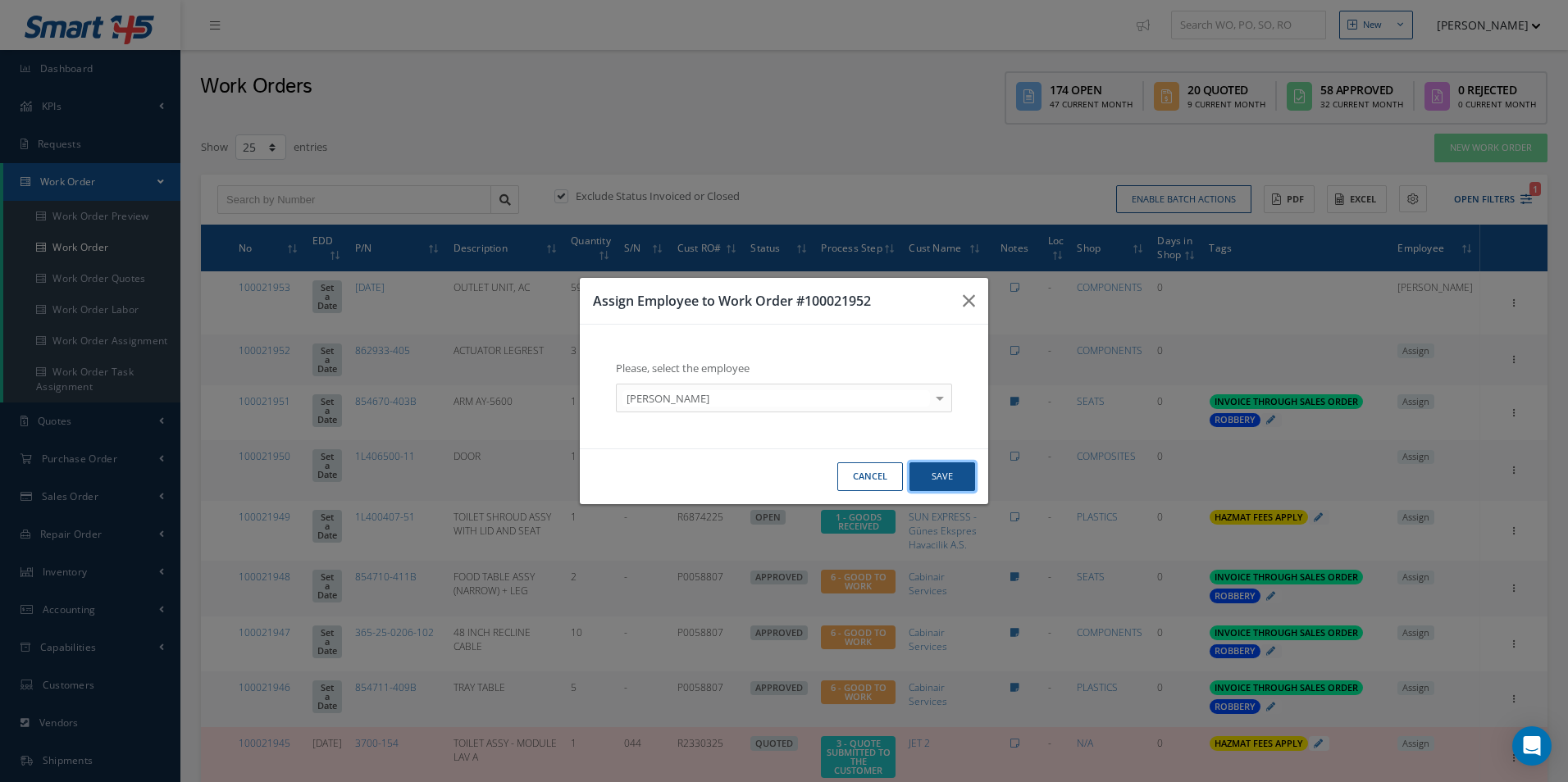
click at [951, 473] on button "Save" at bounding box center [941, 477] width 66 height 29
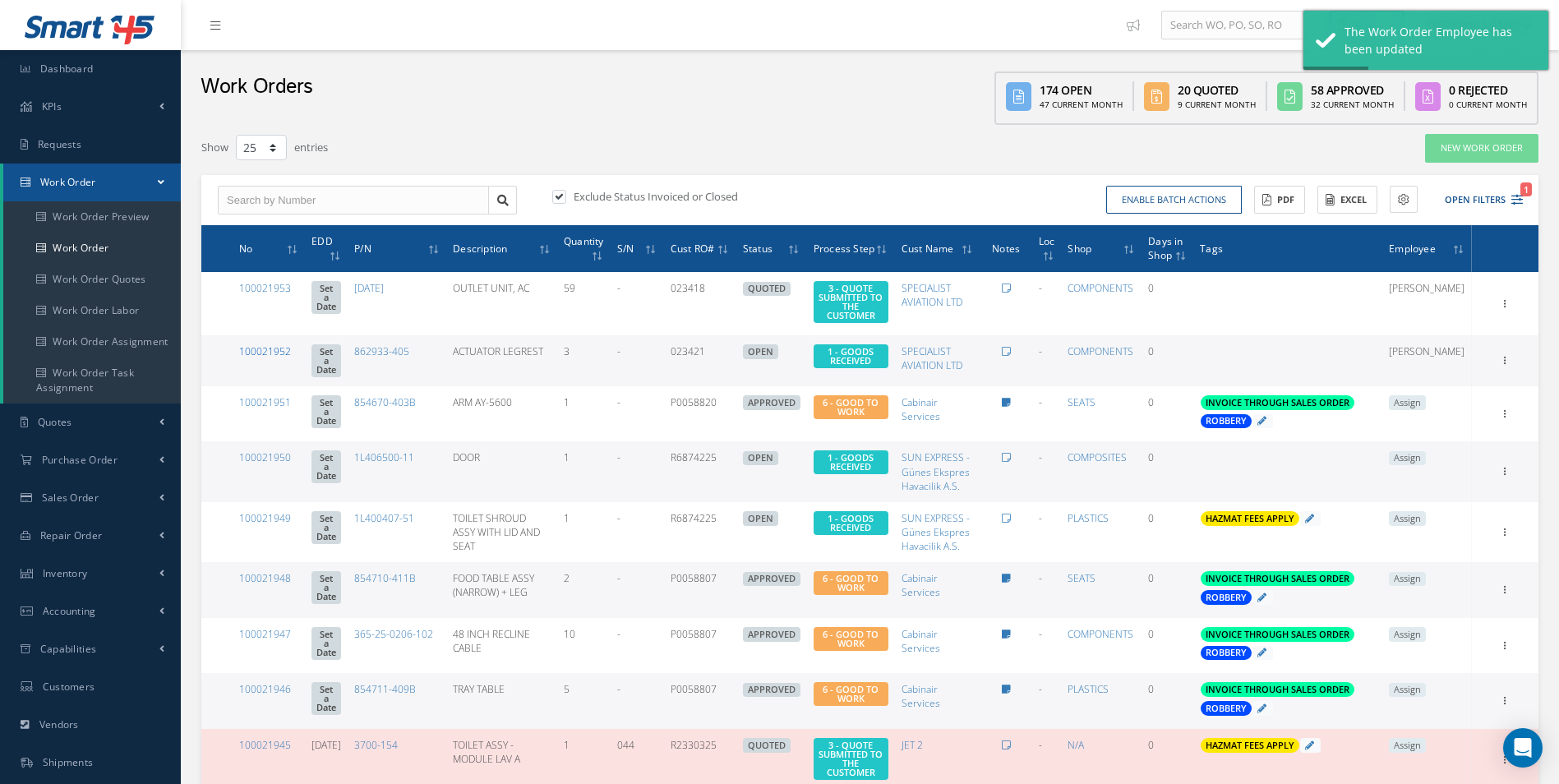
click at [272, 350] on link "100021952" at bounding box center [265, 351] width 51 height 14
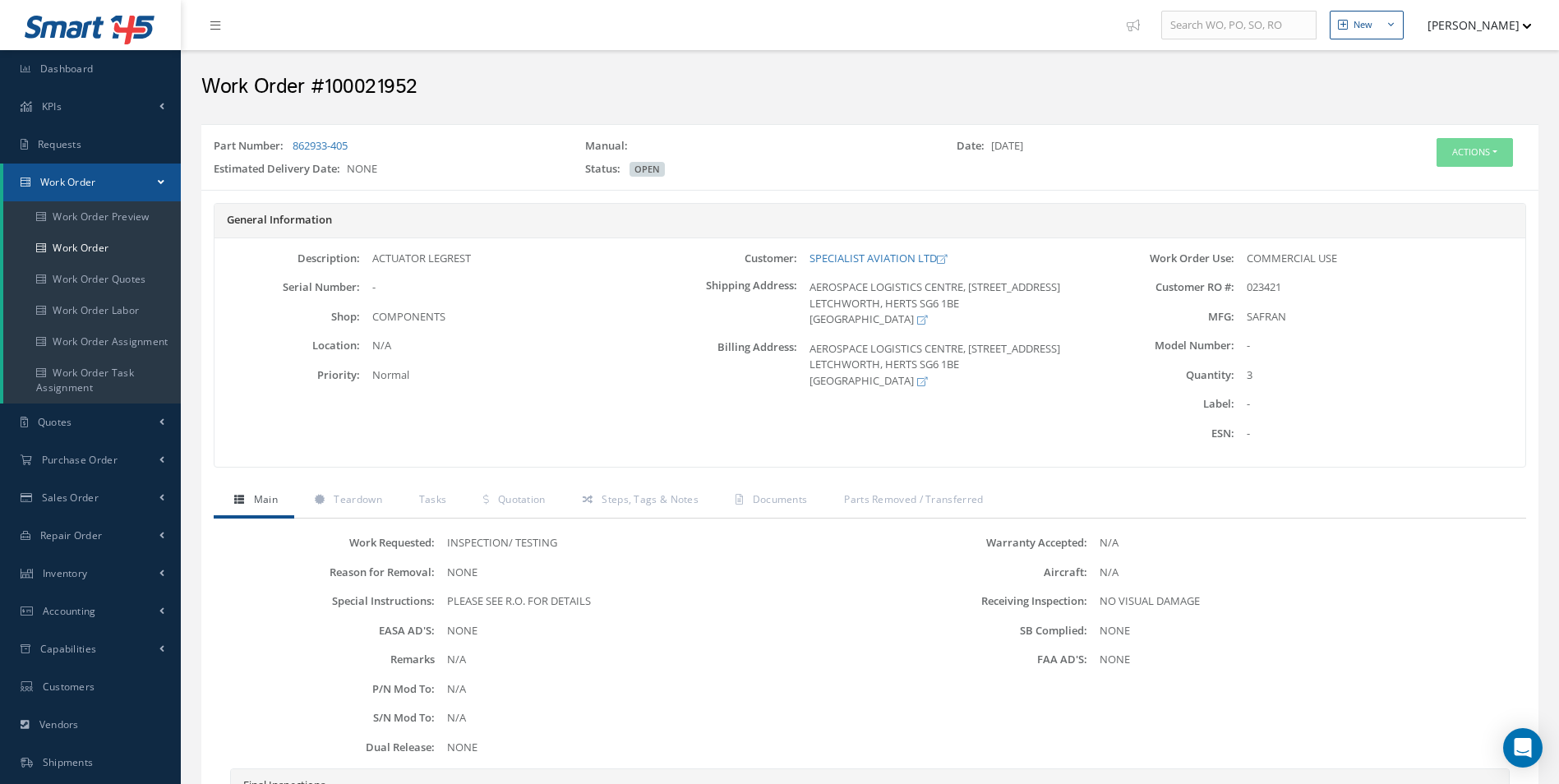
drag, startPoint x: 369, startPoint y: 153, endPoint x: 289, endPoint y: 140, distance: 81.0
click at [289, 140] on div "Part Number: 862933-405" at bounding box center [387, 149] width 371 height 23
copy div "862933-405"
click at [1487, 150] on button "Actions" at bounding box center [1474, 153] width 76 height 29
click at [1420, 192] on link "Edit" at bounding box center [1449, 183] width 131 height 22
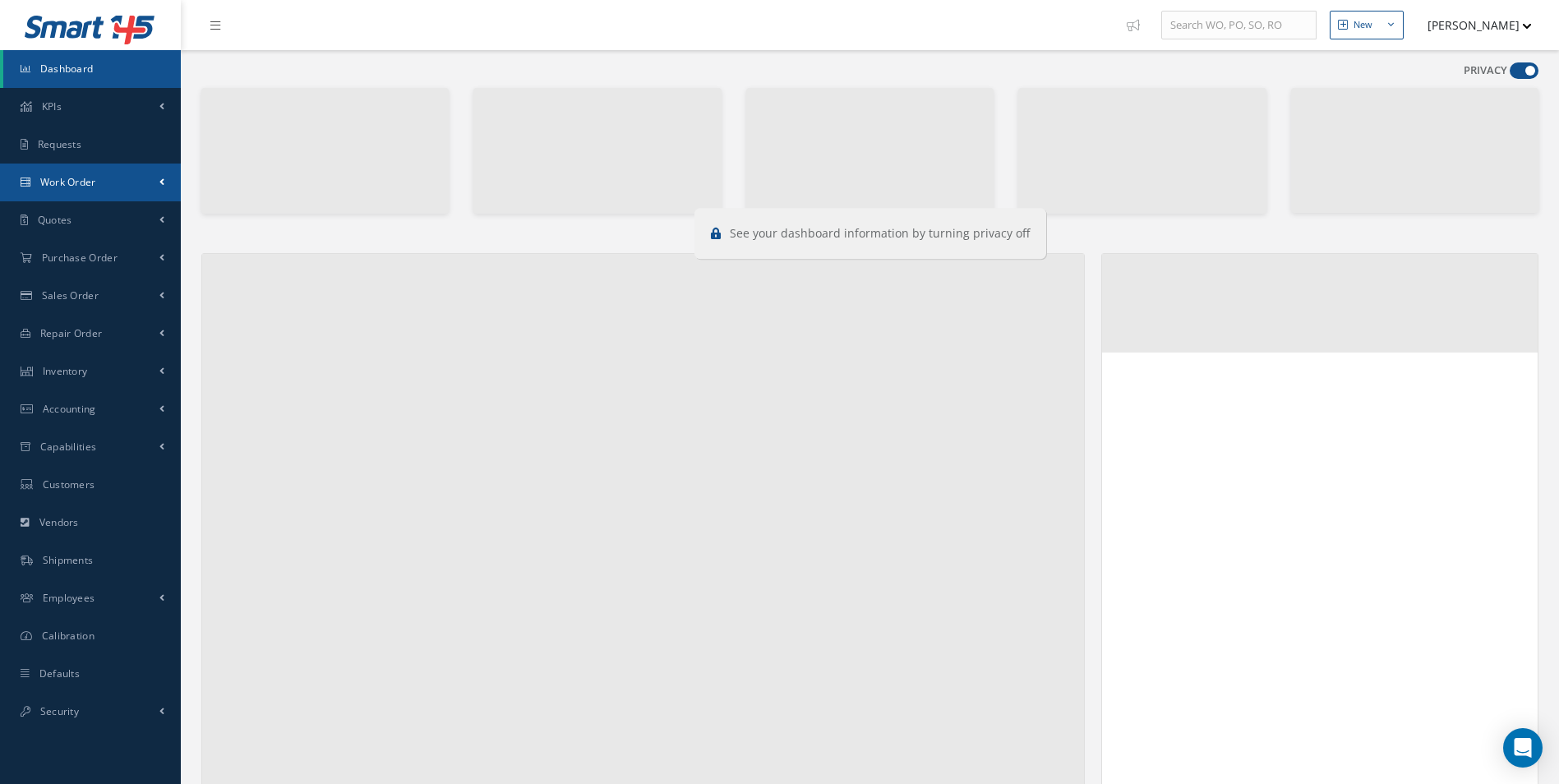
click at [122, 192] on link "Work Order" at bounding box center [90, 183] width 181 height 38
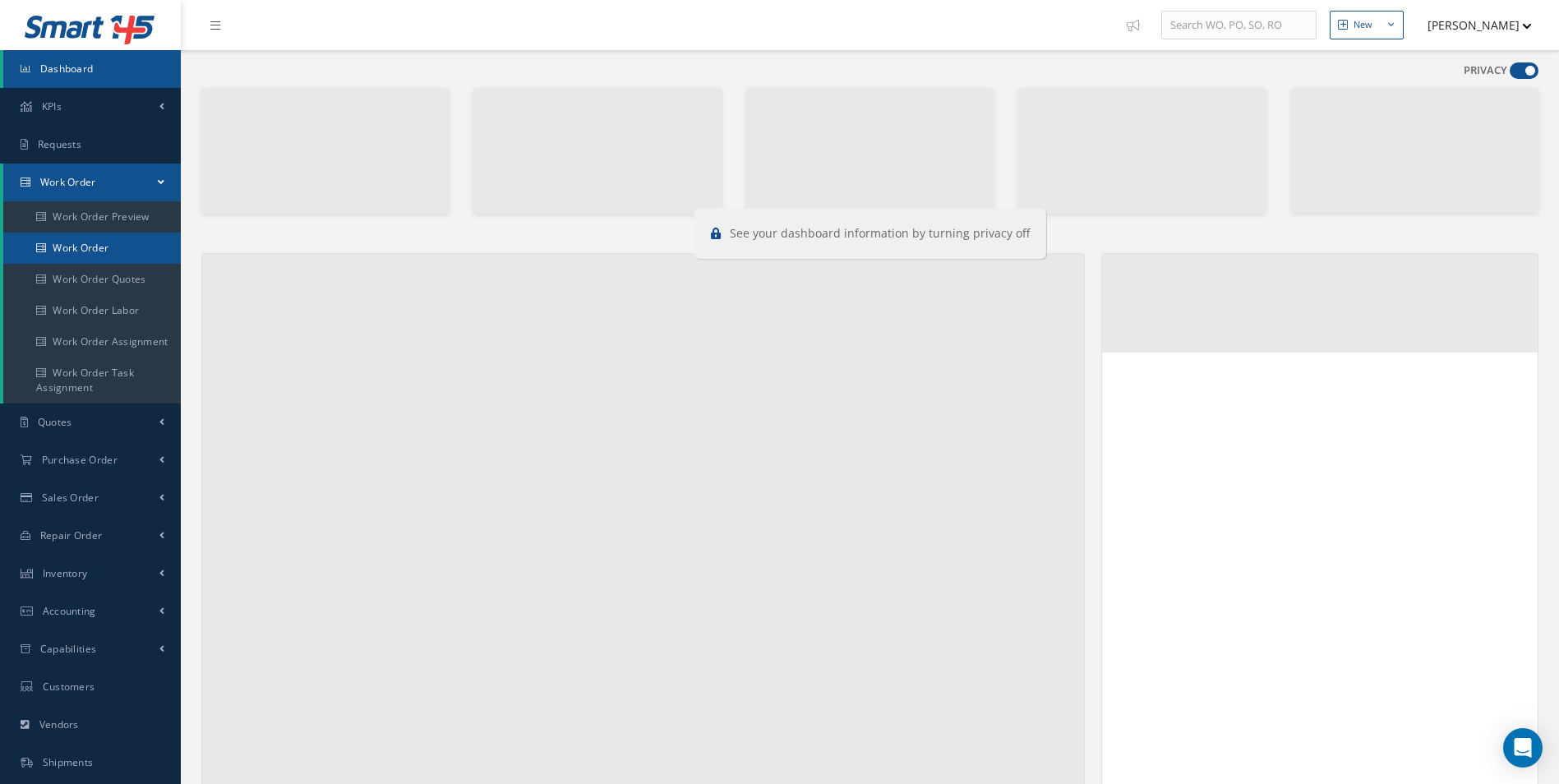
click at [101, 246] on link "Work Order" at bounding box center [93, 248] width 181 height 31
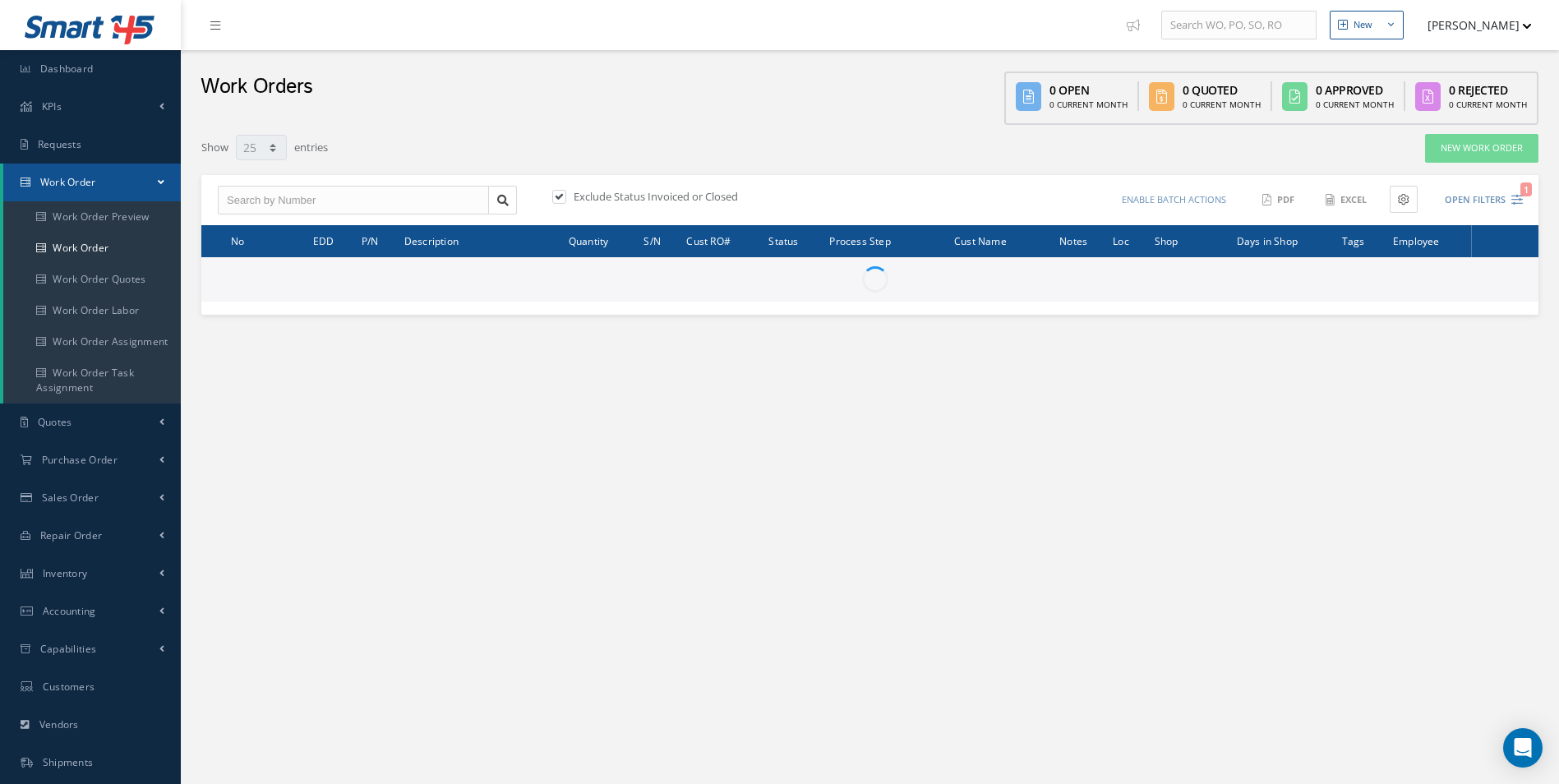
select select "25"
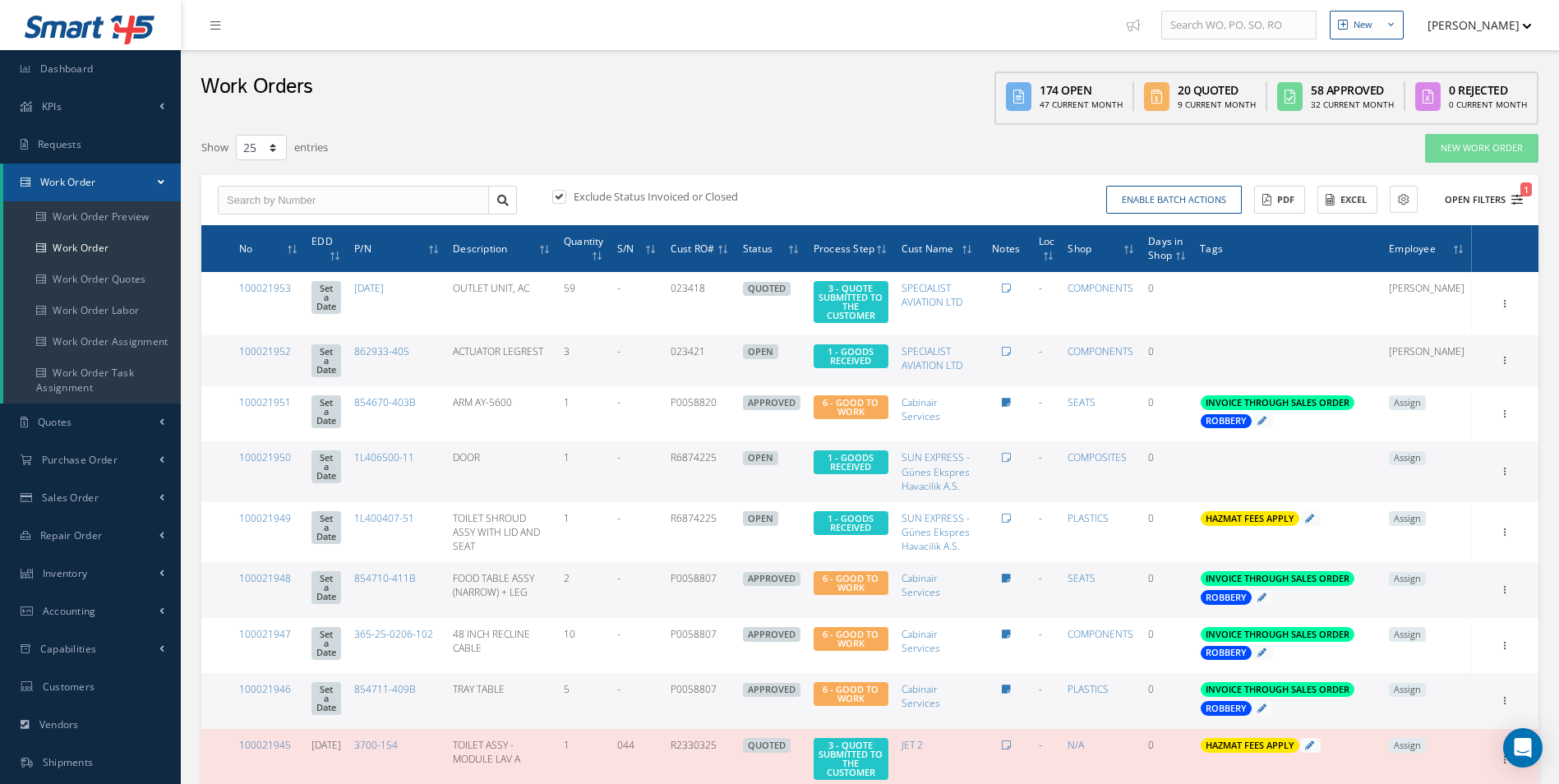
click at [1514, 199] on icon "1" at bounding box center [1517, 199] width 11 height 11
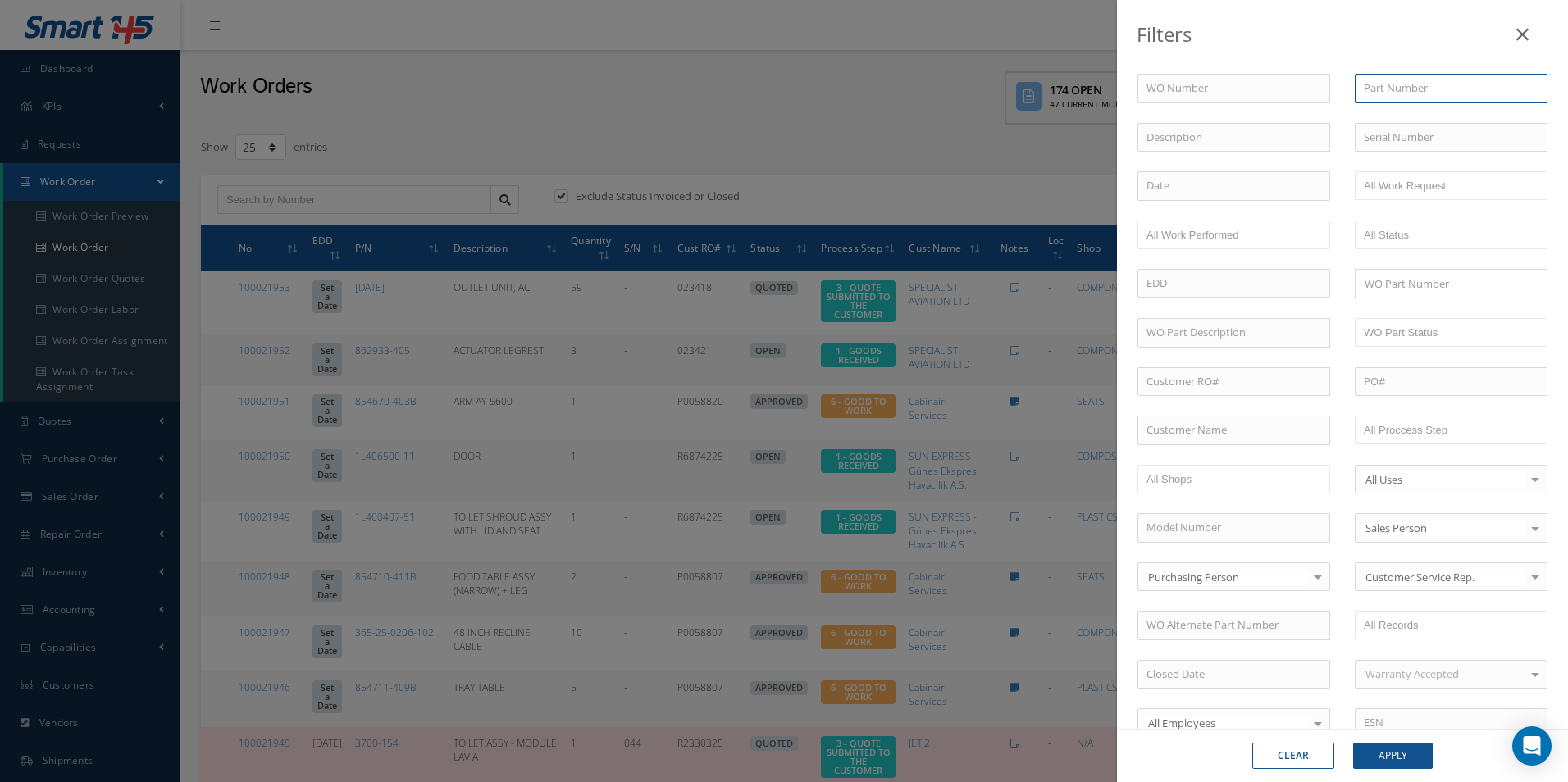
click at [1387, 76] on input "text" at bounding box center [1450, 88] width 192 height 30
paste input "862933-405"
type input "862933-405"
click at [1399, 765] on button "Apply" at bounding box center [1392, 756] width 80 height 26
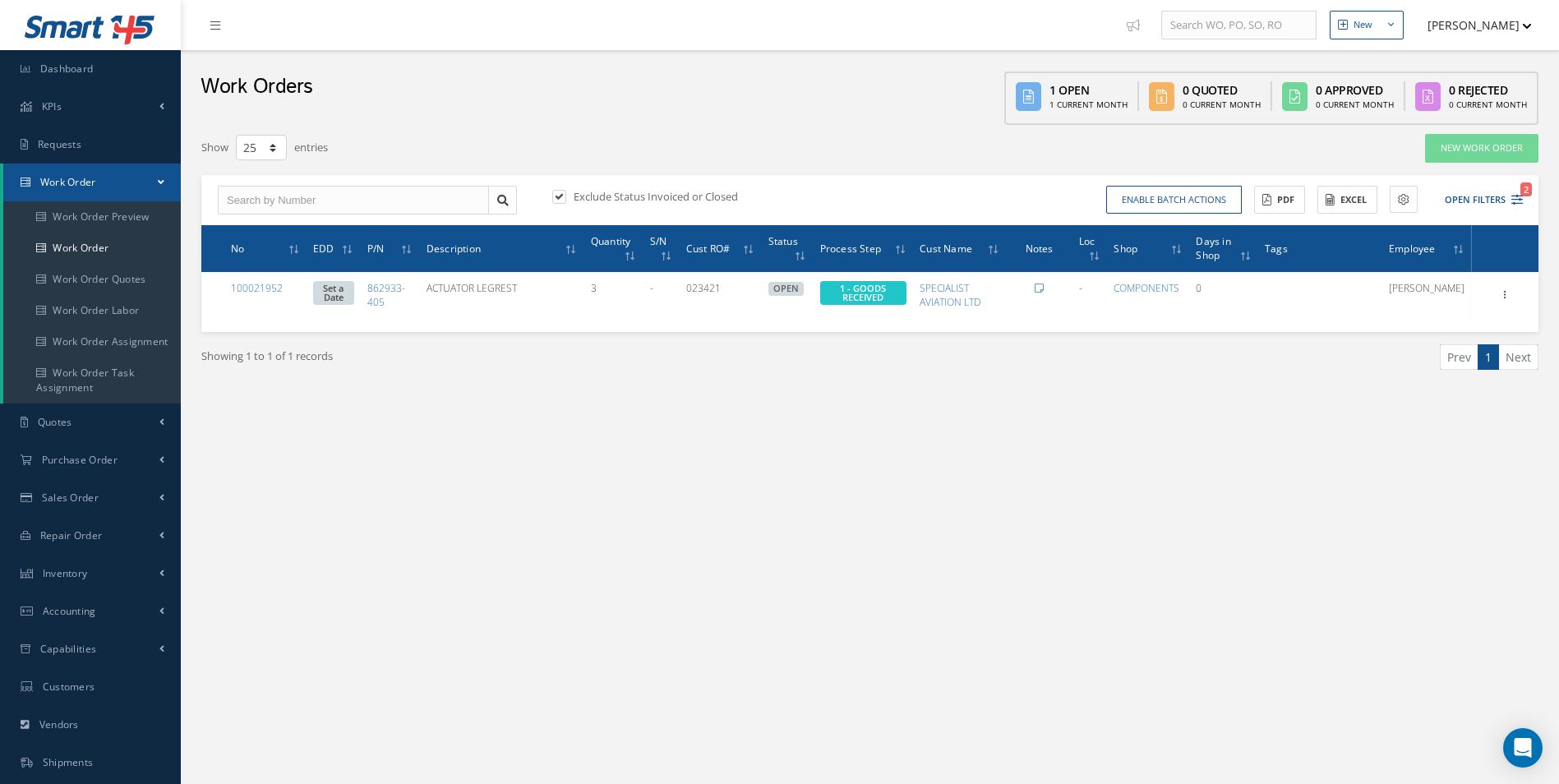
click at [573, 197] on label "Exclude Status Invoiced or Closed" at bounding box center [654, 196] width 169 height 15
click at [563, 197] on input "checkbox" at bounding box center [557, 197] width 10 height 10
checkbox input "false"
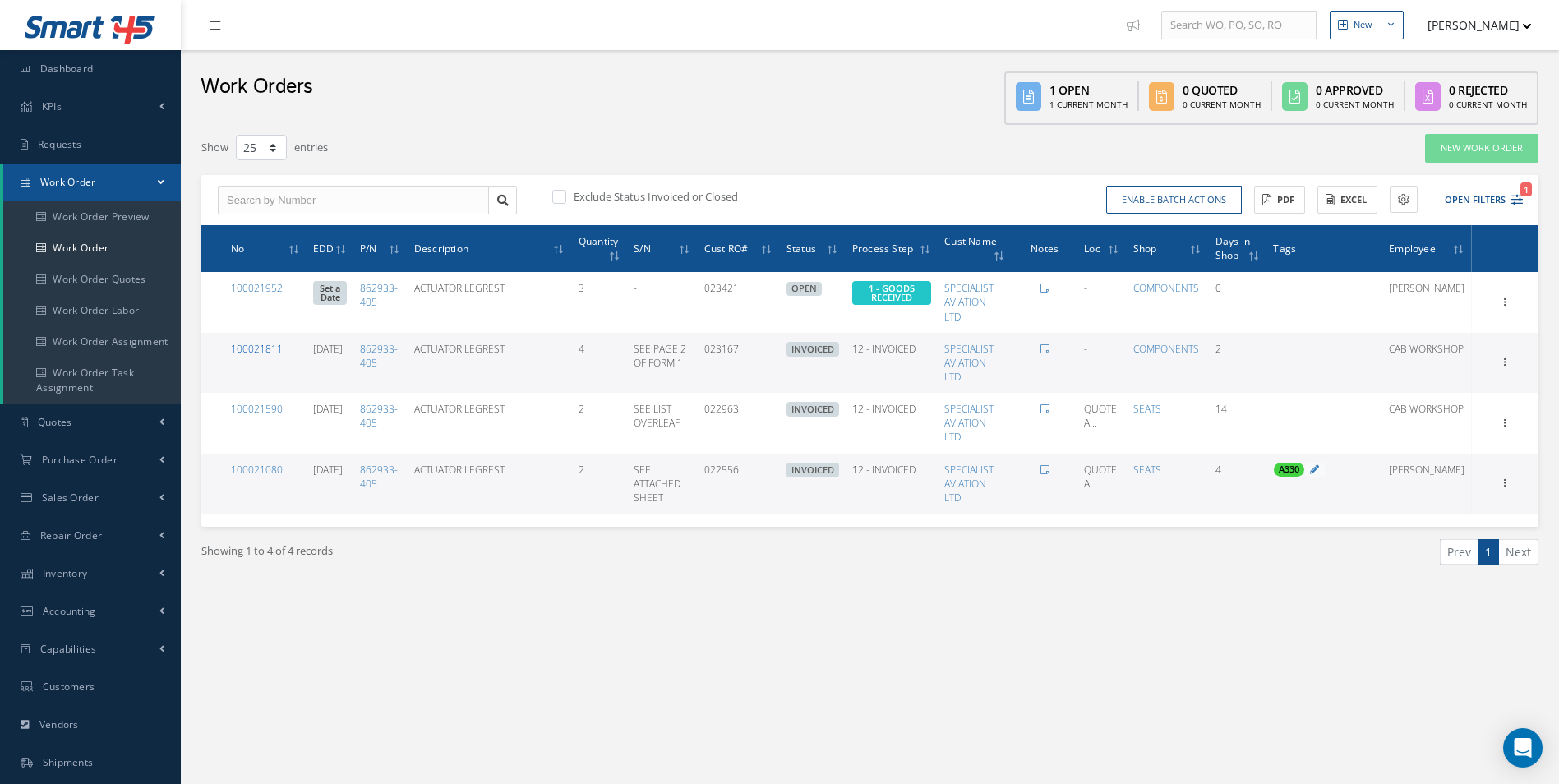
click at [271, 344] on link "100021811" at bounding box center [256, 349] width 51 height 14
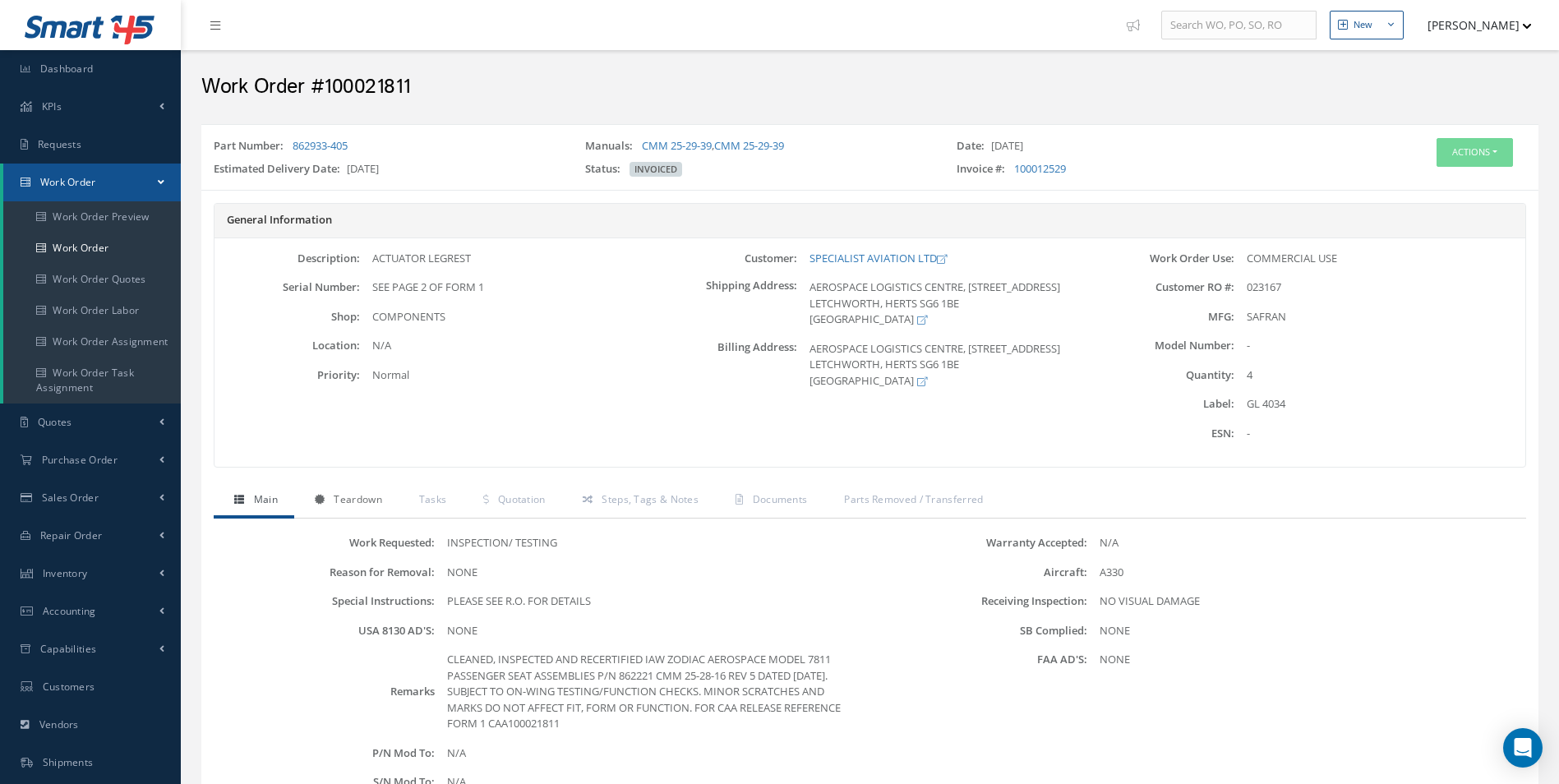
click at [356, 494] on span "Teardown" at bounding box center [357, 499] width 48 height 14
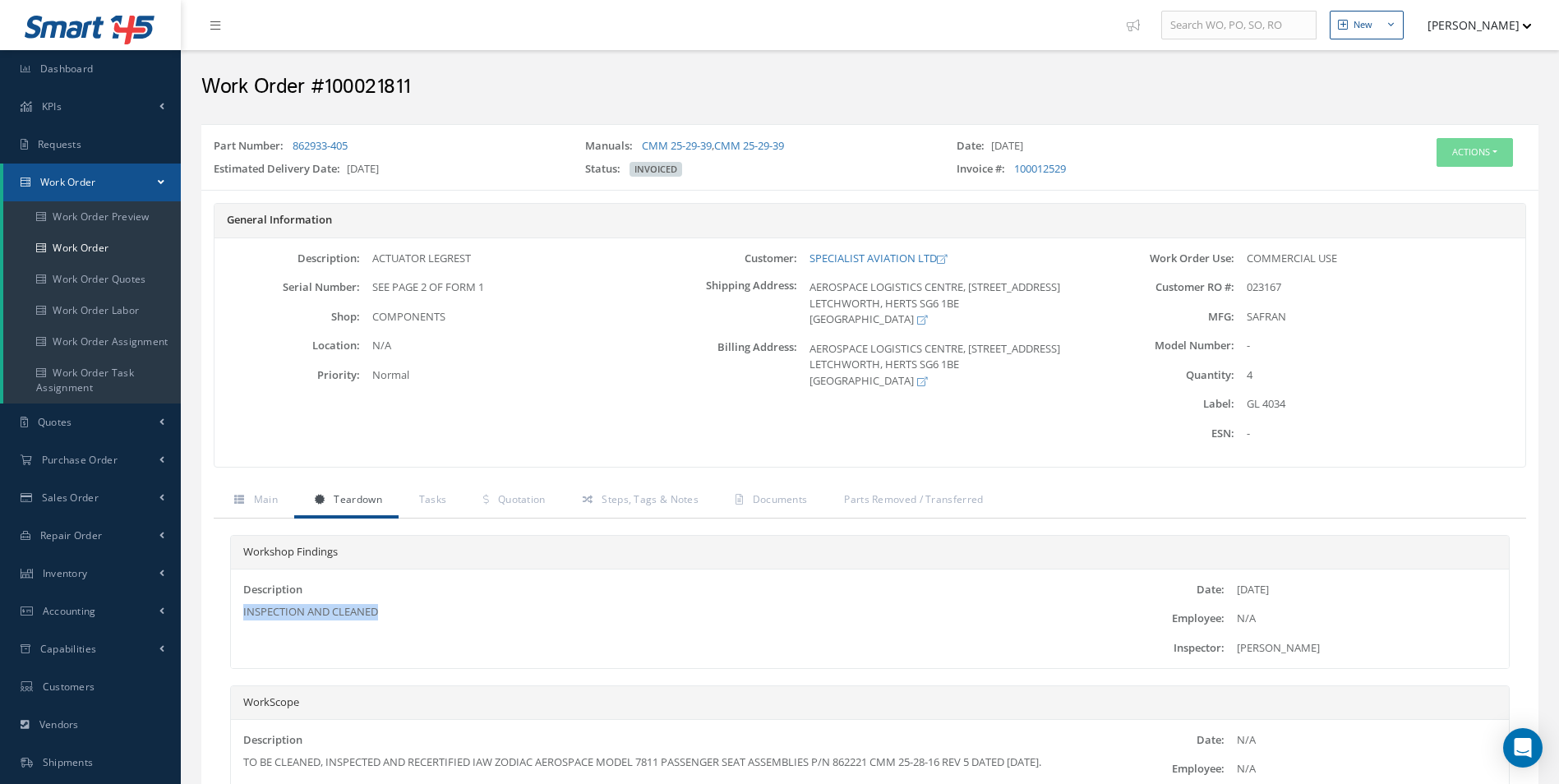
drag, startPoint x: 407, startPoint y: 623, endPoint x: 240, endPoint y: 613, distance: 167.3
click at [240, 613] on div "Description INSPECTION AND CLEANED" at bounding box center [657, 617] width 852 height 71
copy div "INSPECTION AND CLEANED"
click at [46, 260] on link "Work Order" at bounding box center [92, 248] width 177 height 31
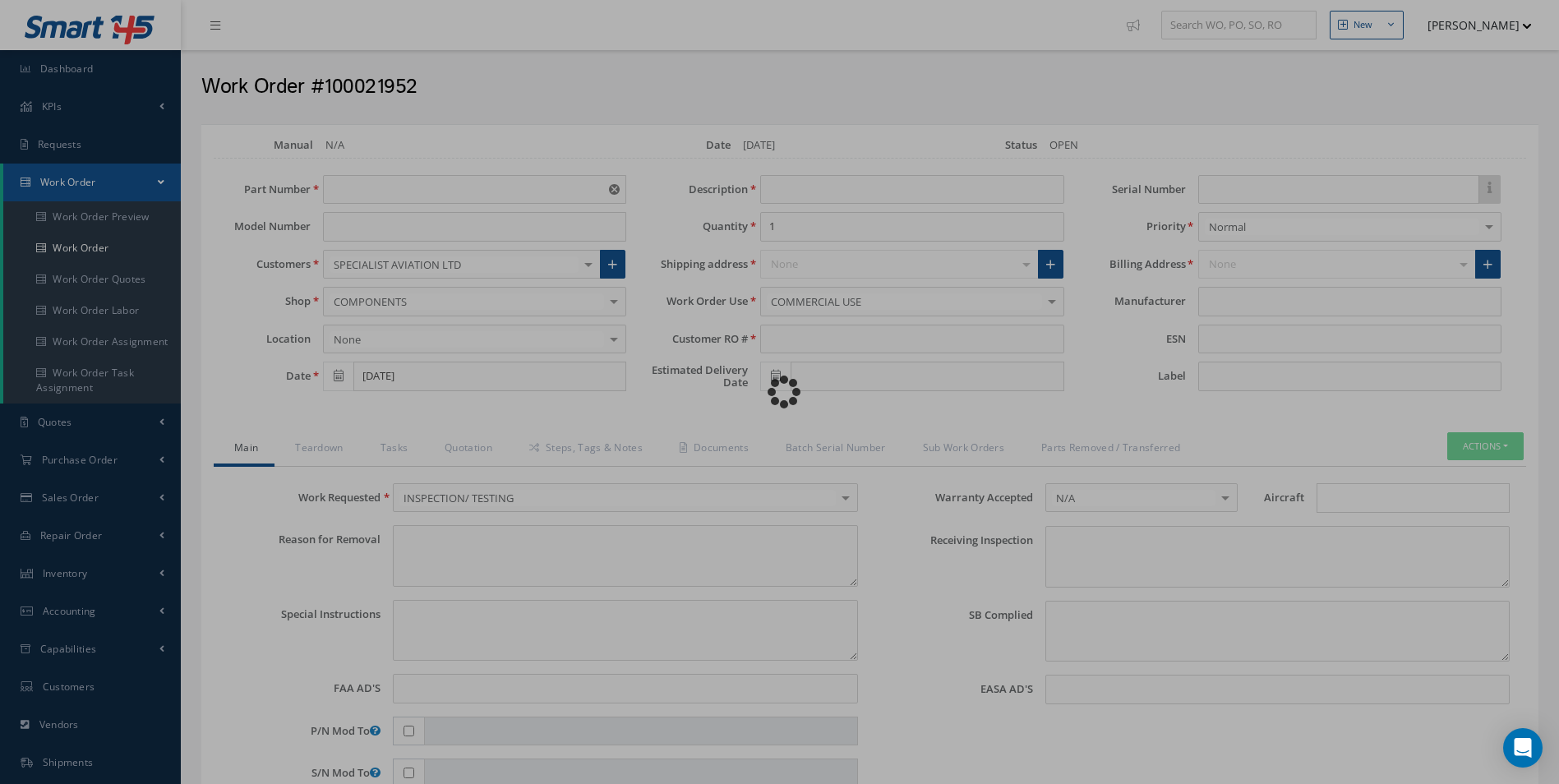
type input "862933-405"
type input "ACTUATOR LEGREST"
type input "3"
type input "023421"
type textarea "NONE"
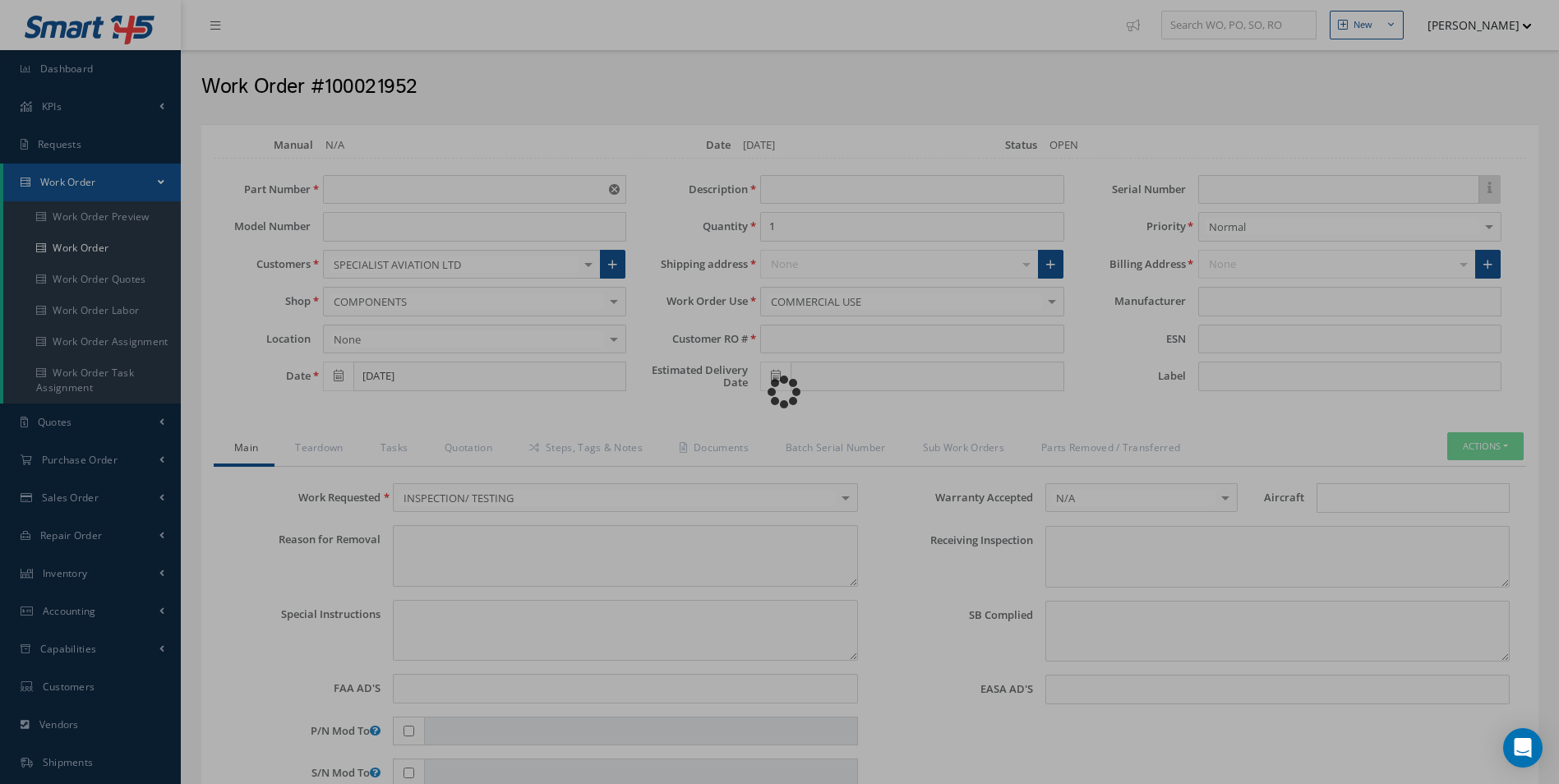
type textarea "PLEASE SEE R.O. FOR DETAILS"
type input "NONE"
type textarea "NO VISUAL DAMAGE"
type textarea "NONE"
type input "NONE"
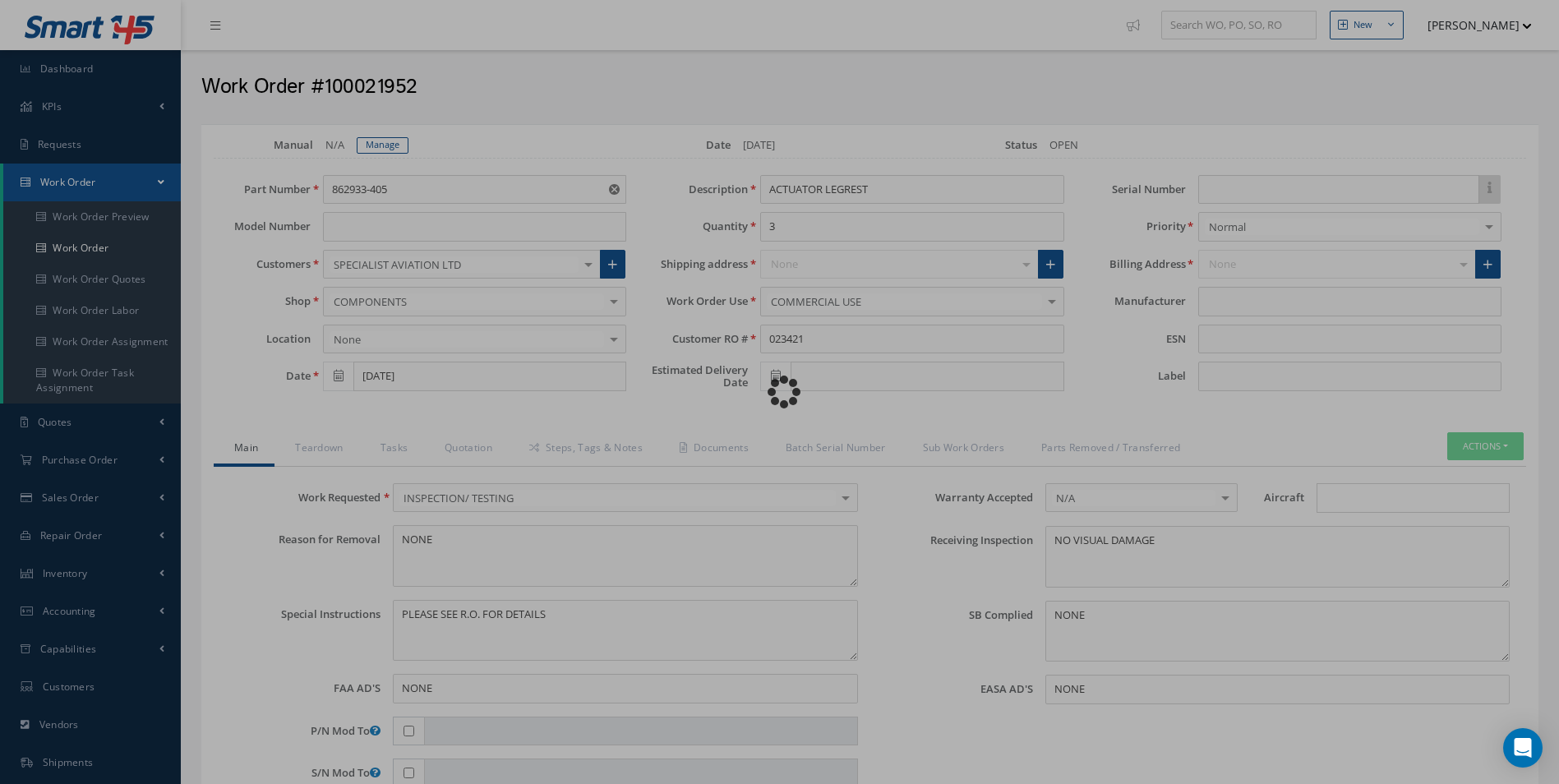
type input "SAFRAN"
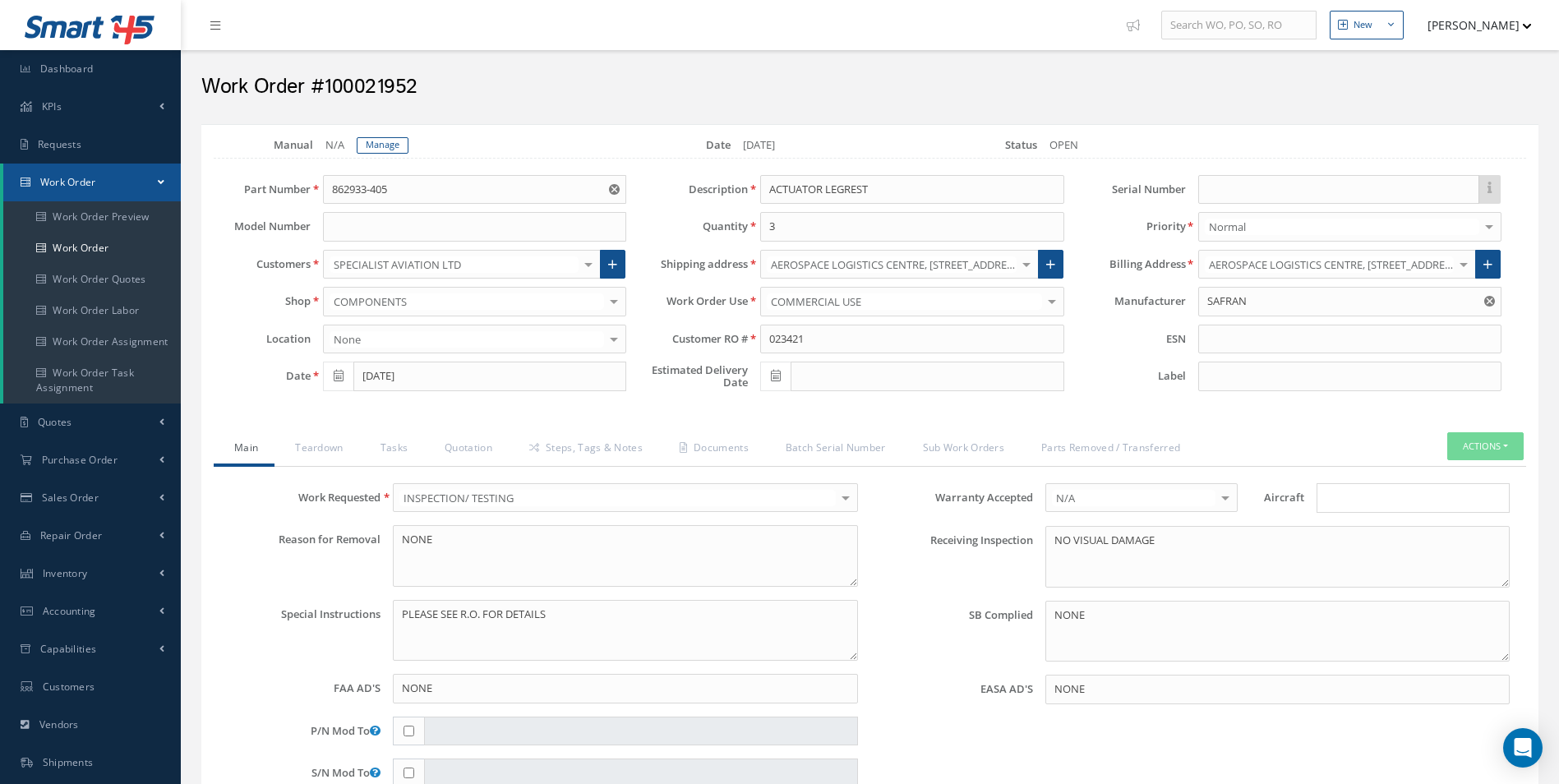
click at [386, 136] on div "Loading… Manual N/A Manage Date 09/19/2025 Status OPEN Part Number 862933-405 M…" at bounding box center [870, 718] width 1337 height 1188
click at [391, 148] on link "Manage" at bounding box center [382, 145] width 51 height 16
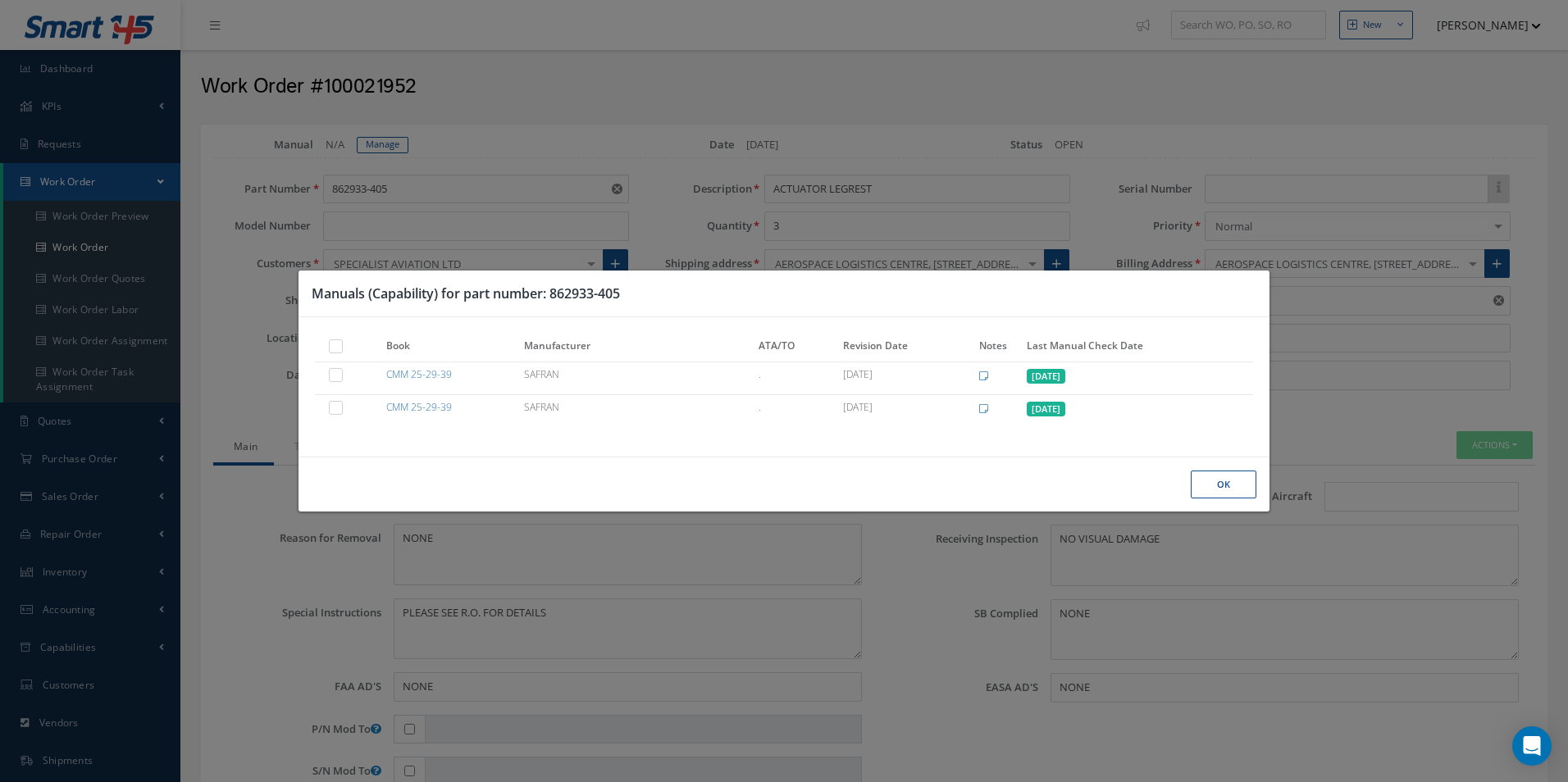
click at [342, 347] on label at bounding box center [344, 345] width 4 height 14
click at [340, 347] on input "checkbox" at bounding box center [336, 348] width 10 height 10
checkbox input "true"
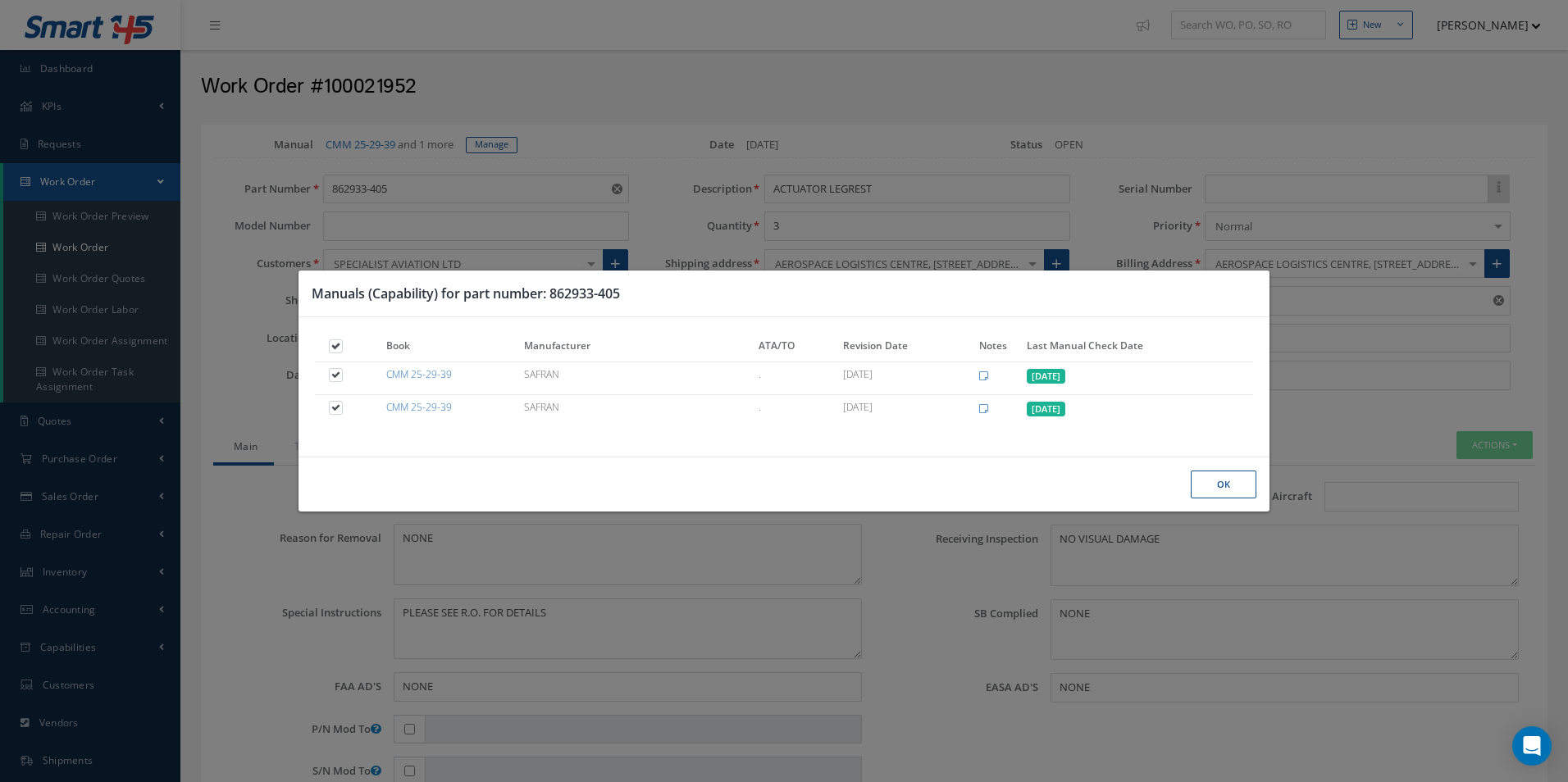
click at [1220, 481] on button "Ok" at bounding box center [1223, 485] width 66 height 29
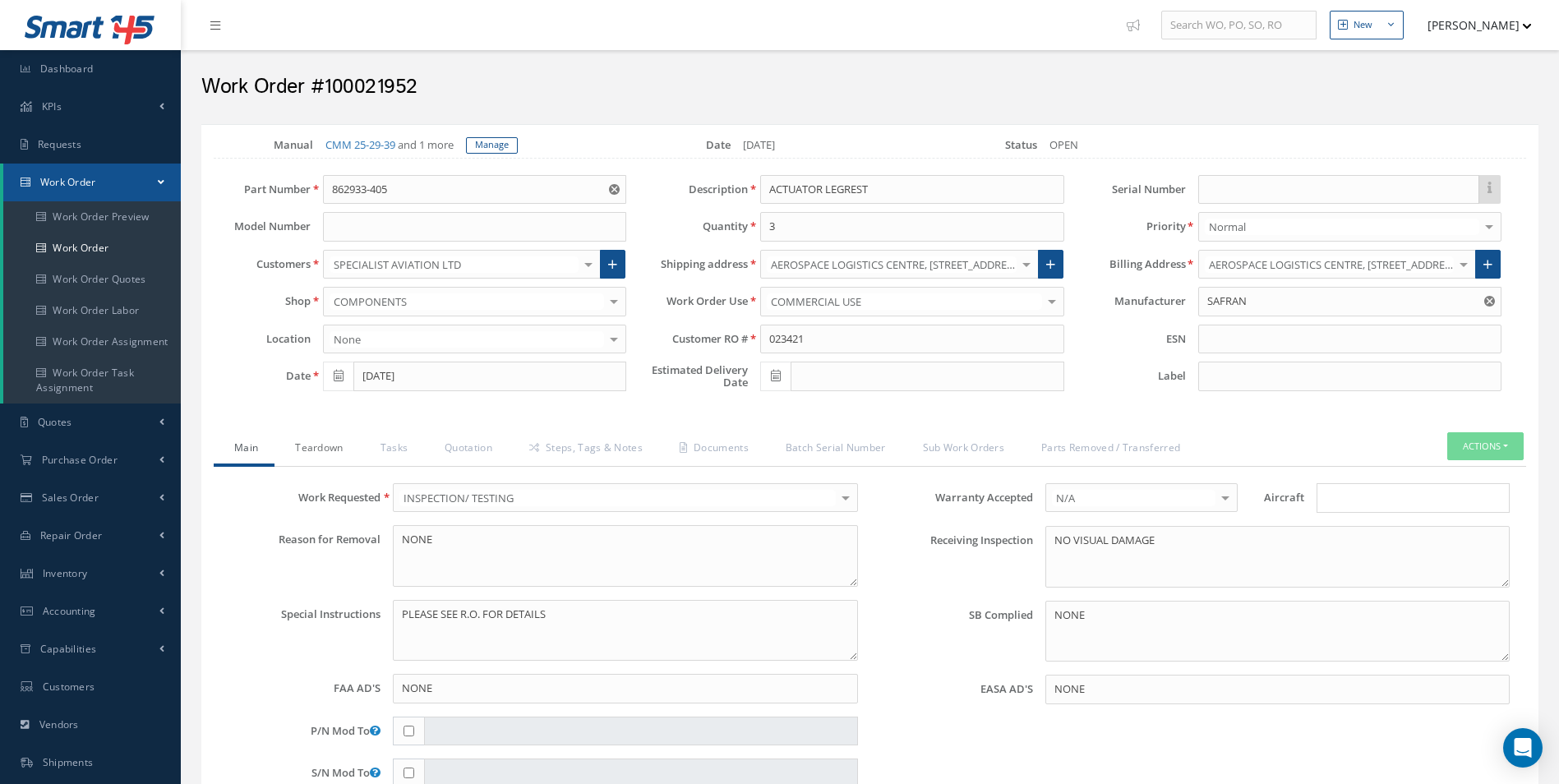
click at [329, 446] on link "Teardown" at bounding box center [316, 449] width 85 height 34
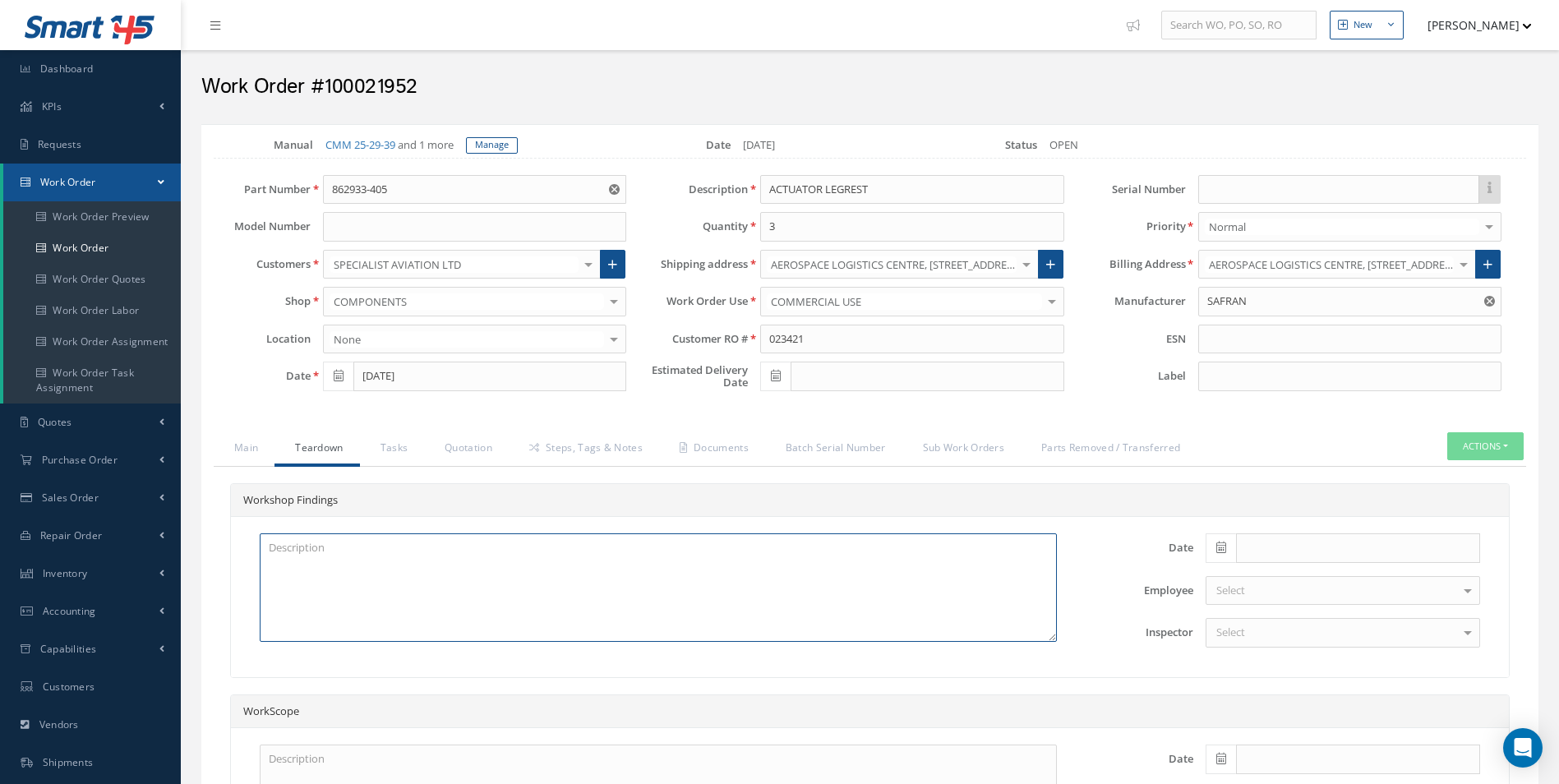
click at [325, 588] on textarea at bounding box center [658, 587] width 797 height 109
paste textarea "INSPECTION AND CLEANED"
type textarea "INSPECTION AND CLEANED"
click at [1219, 549] on icon at bounding box center [1221, 547] width 10 height 11
click at [1299, 526] on th "Today" at bounding box center [1292, 523] width 172 height 25
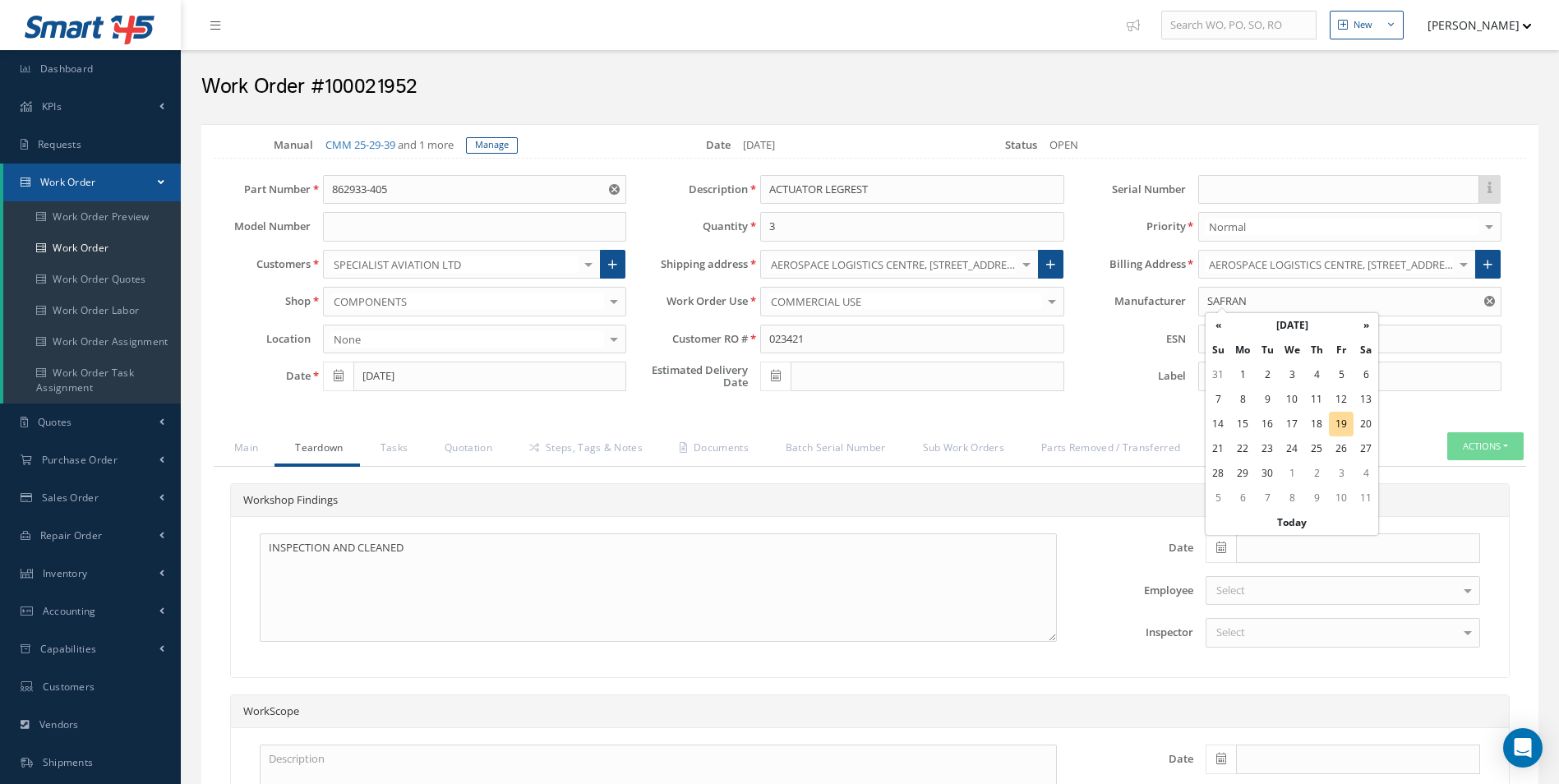
type input "[DATE]"
click at [1274, 618] on div "Select" at bounding box center [1343, 632] width 274 height 30
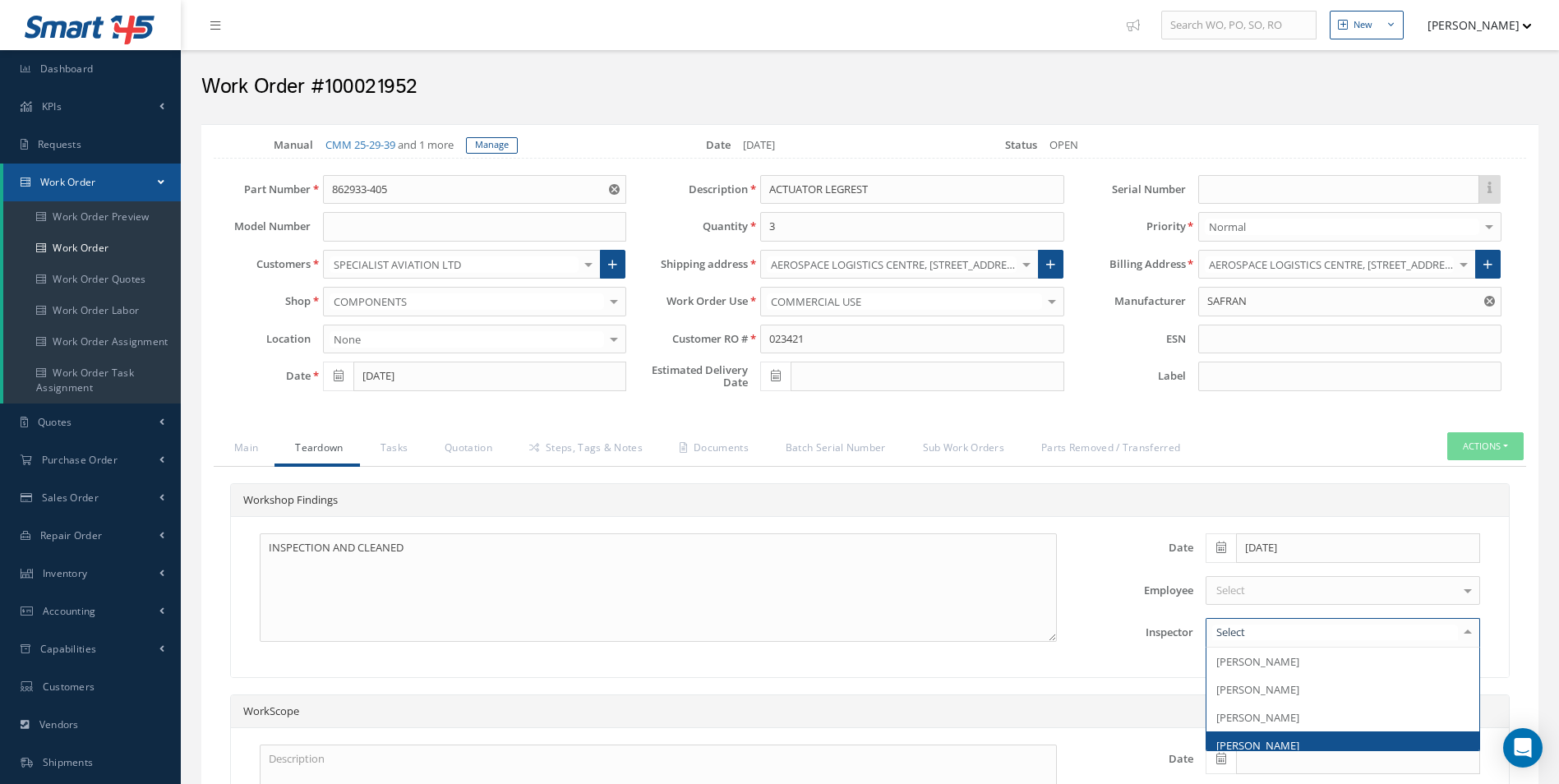
click at [1273, 740] on span "[PERSON_NAME]" at bounding box center [1257, 745] width 83 height 15
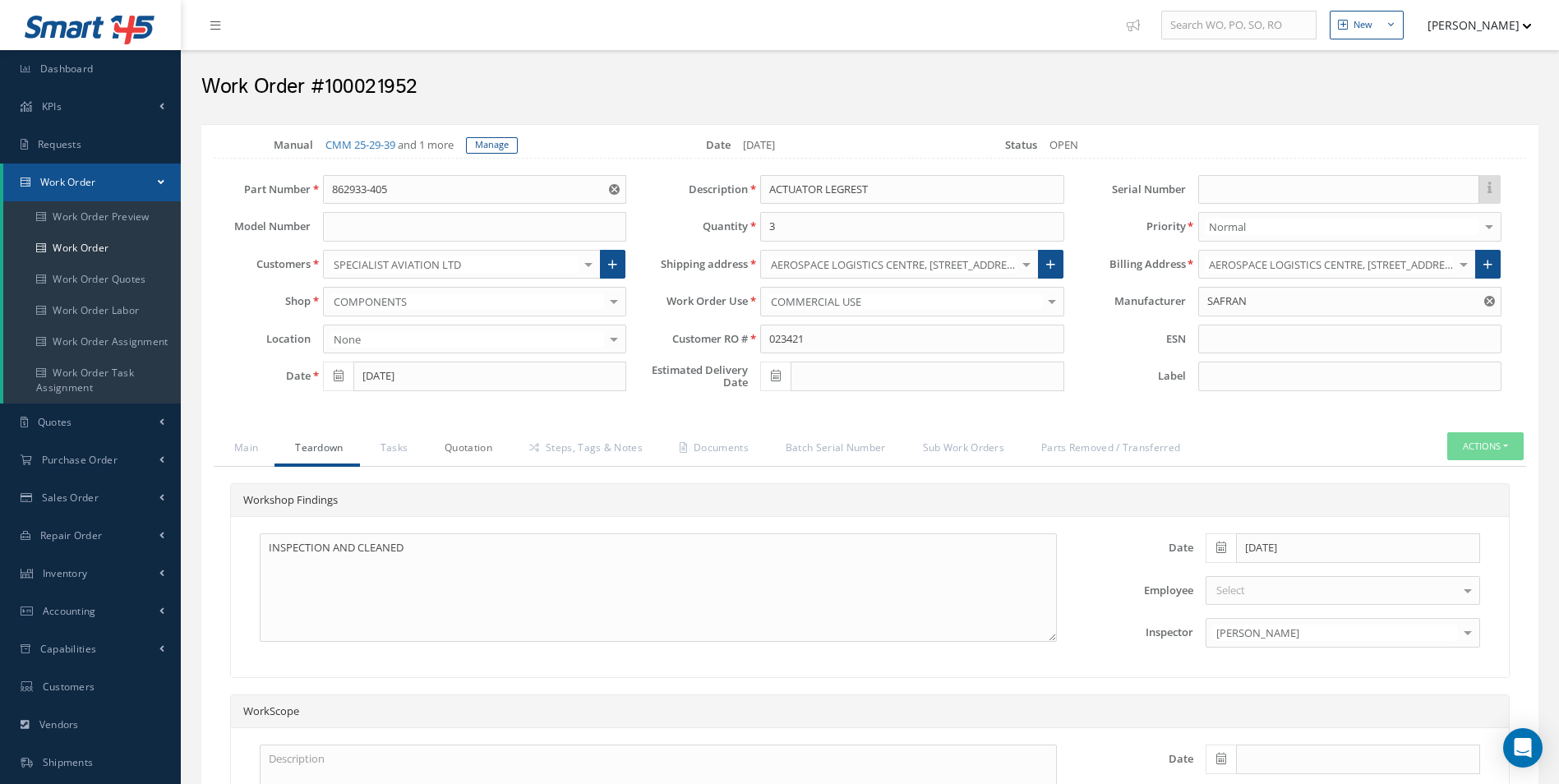
click at [452, 439] on link "Quotation" at bounding box center [466, 449] width 85 height 34
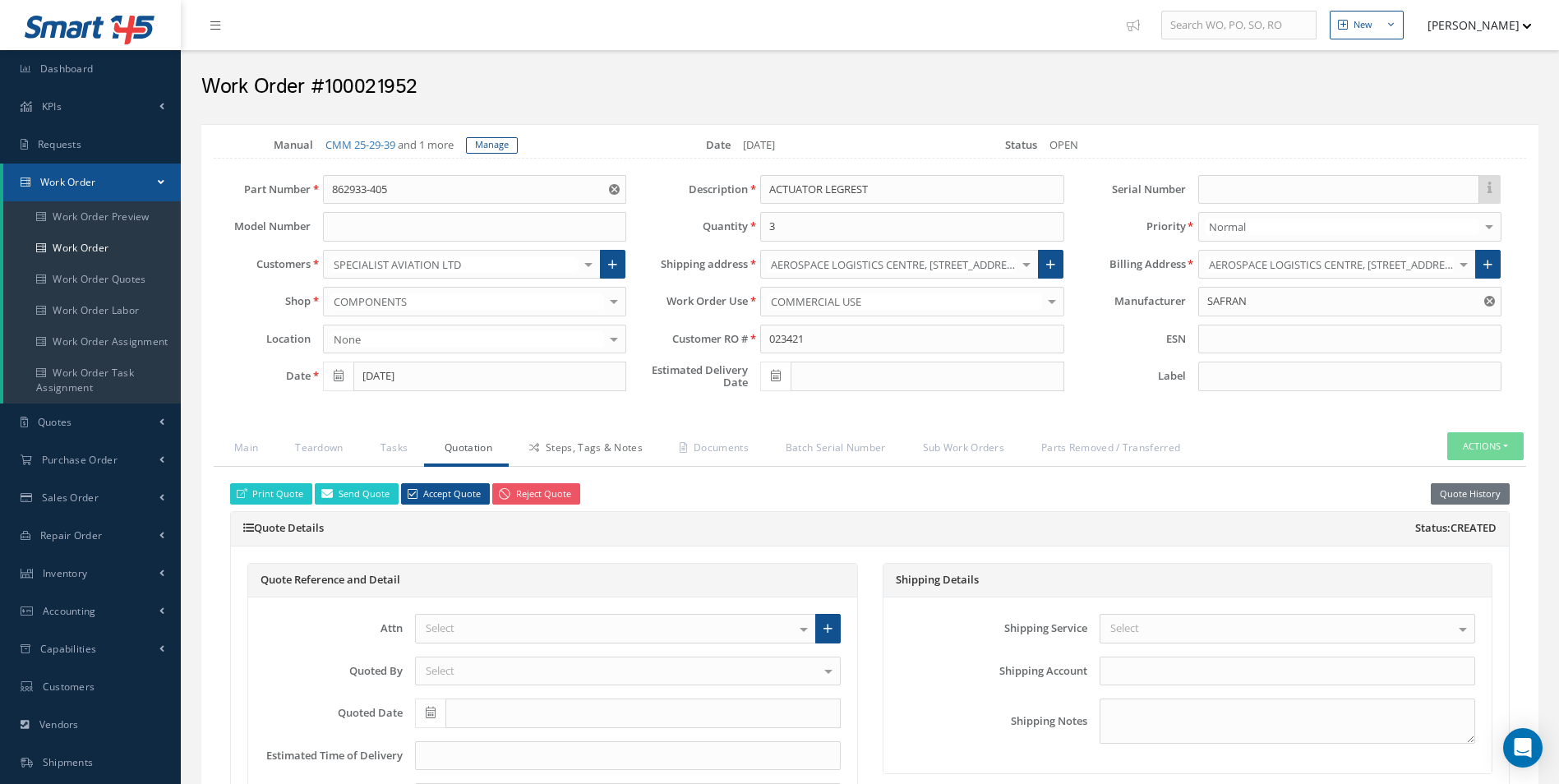
click at [573, 446] on link "Steps, Tags & Notes" at bounding box center [584, 449] width 150 height 34
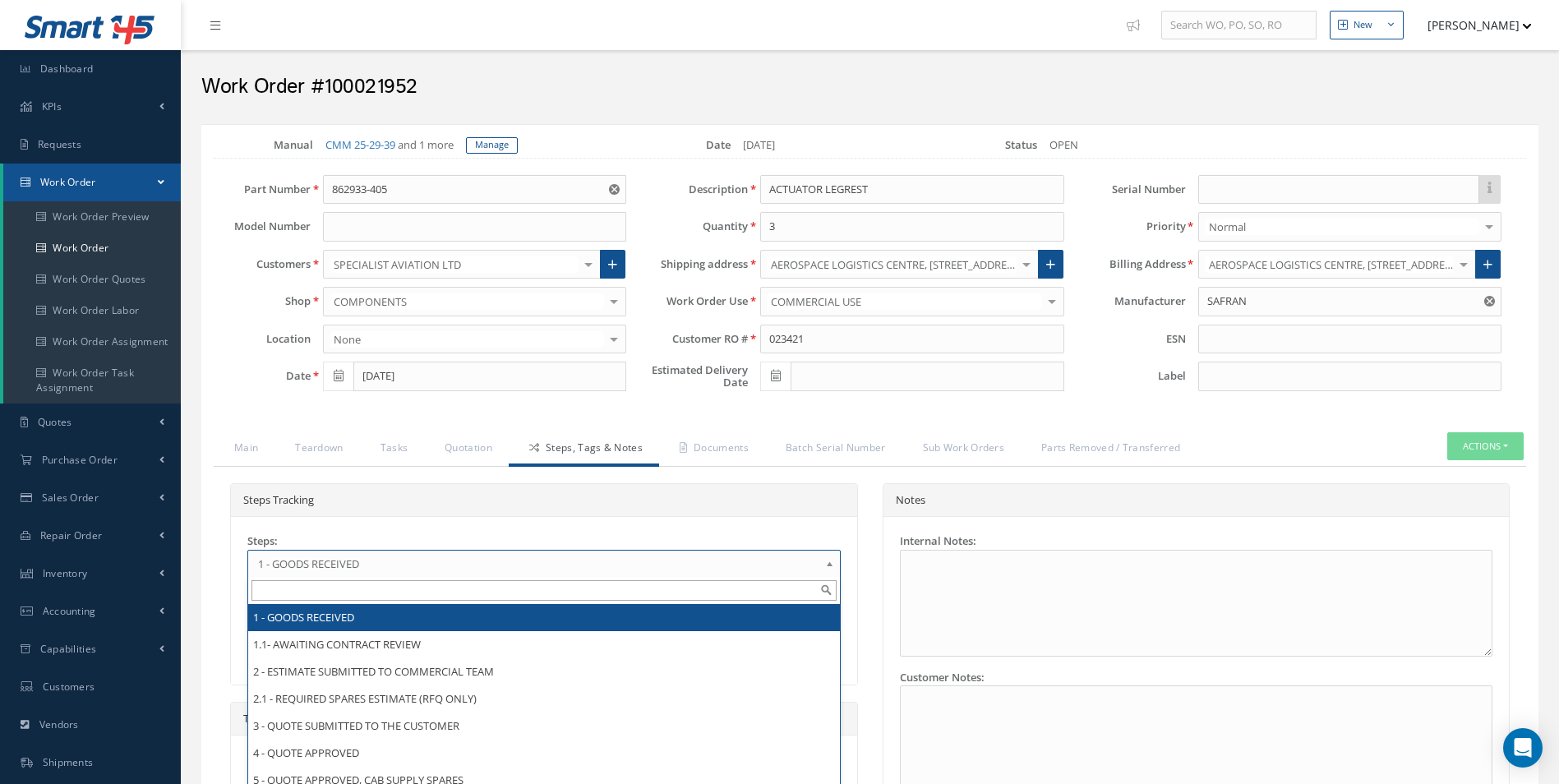
click at [347, 551] on link "1 - GOODS RECEIVED" at bounding box center [544, 564] width 593 height 28
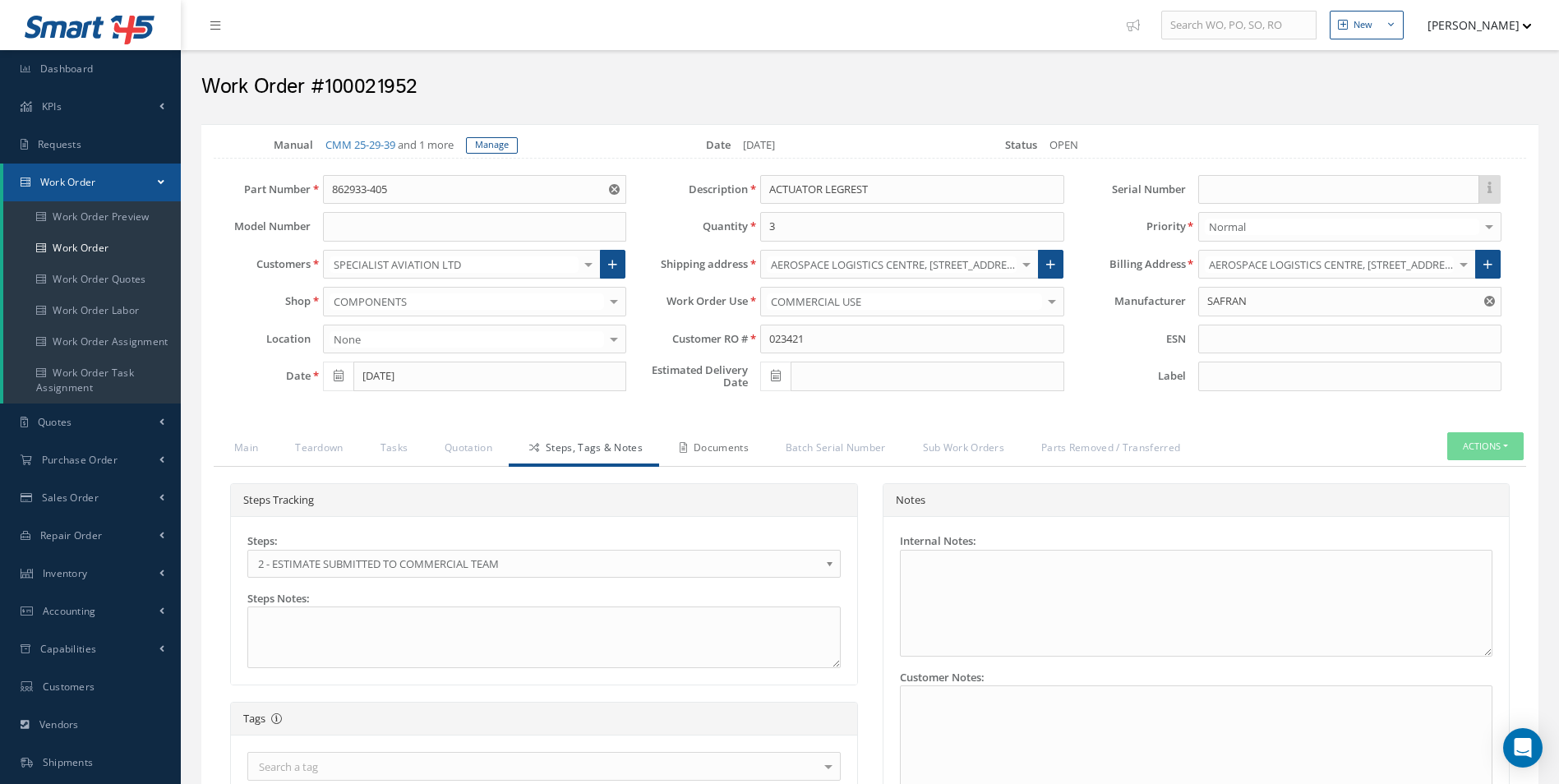
click at [723, 441] on link "Documents" at bounding box center [712, 449] width 106 height 34
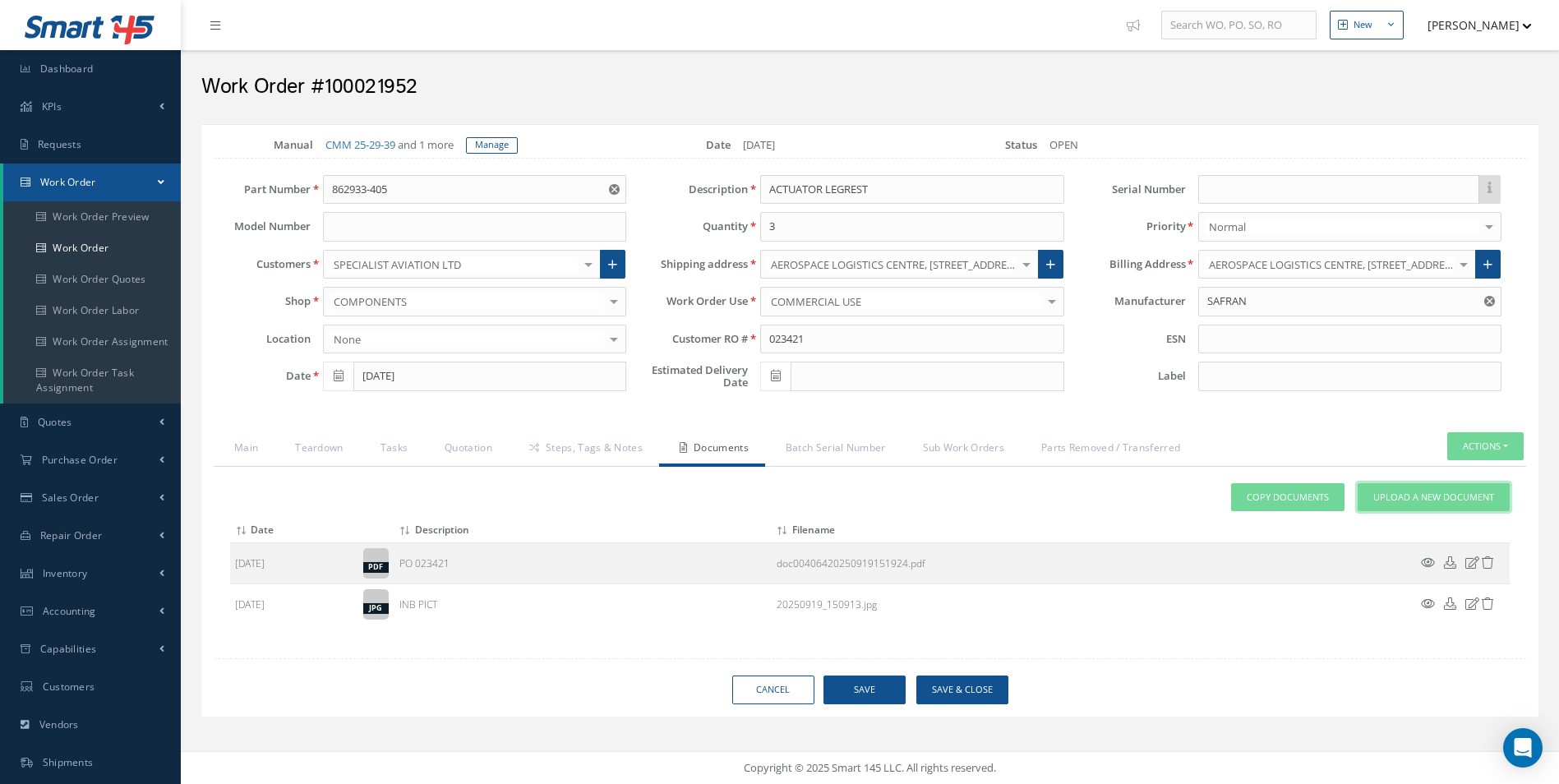
click at [1425, 511] on link "Upload a New Document" at bounding box center [1433, 498] width 152 height 29
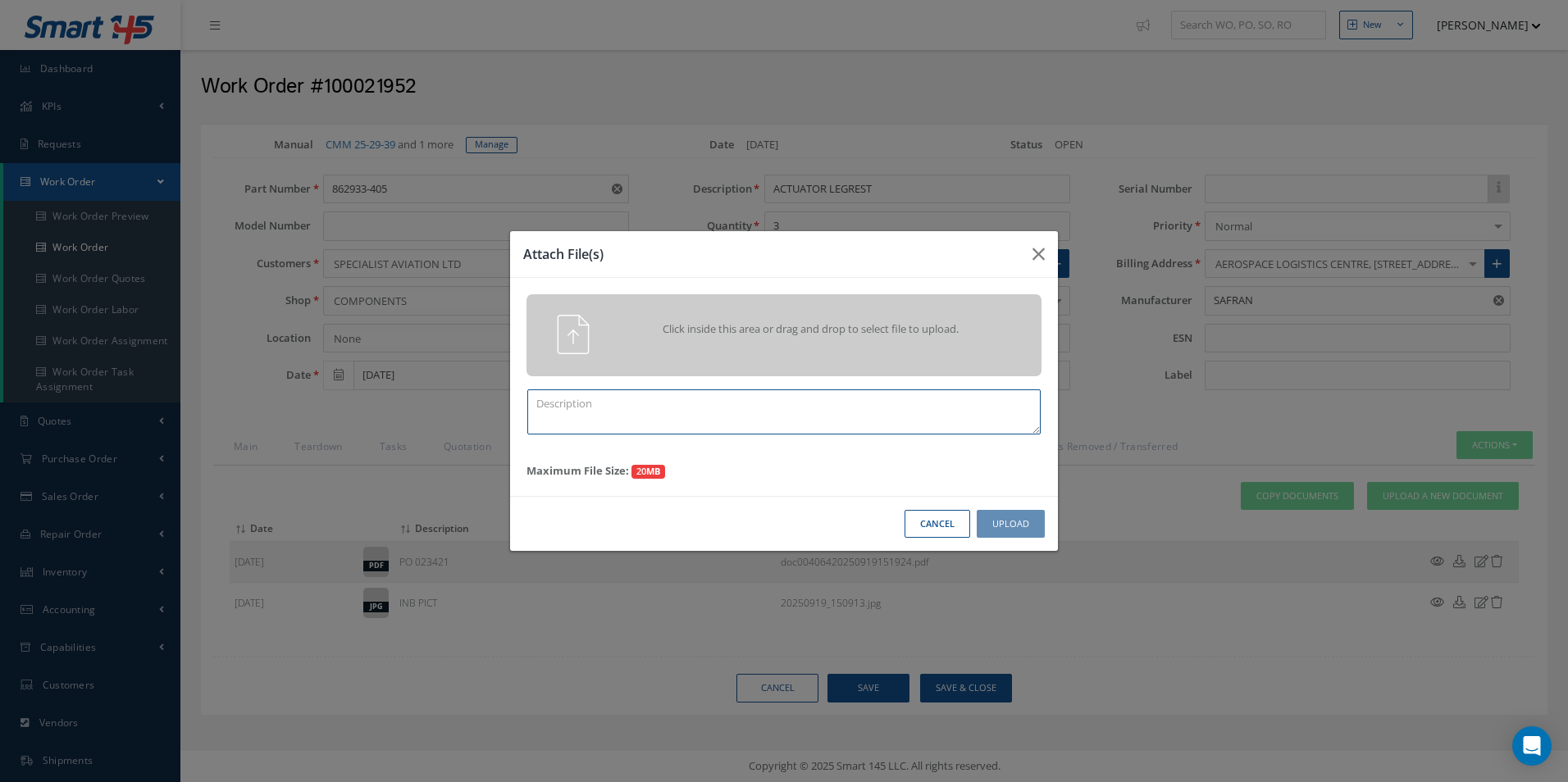
click at [663, 398] on textarea at bounding box center [784, 412] width 513 height 45
type textarea "QUOTE PICS"
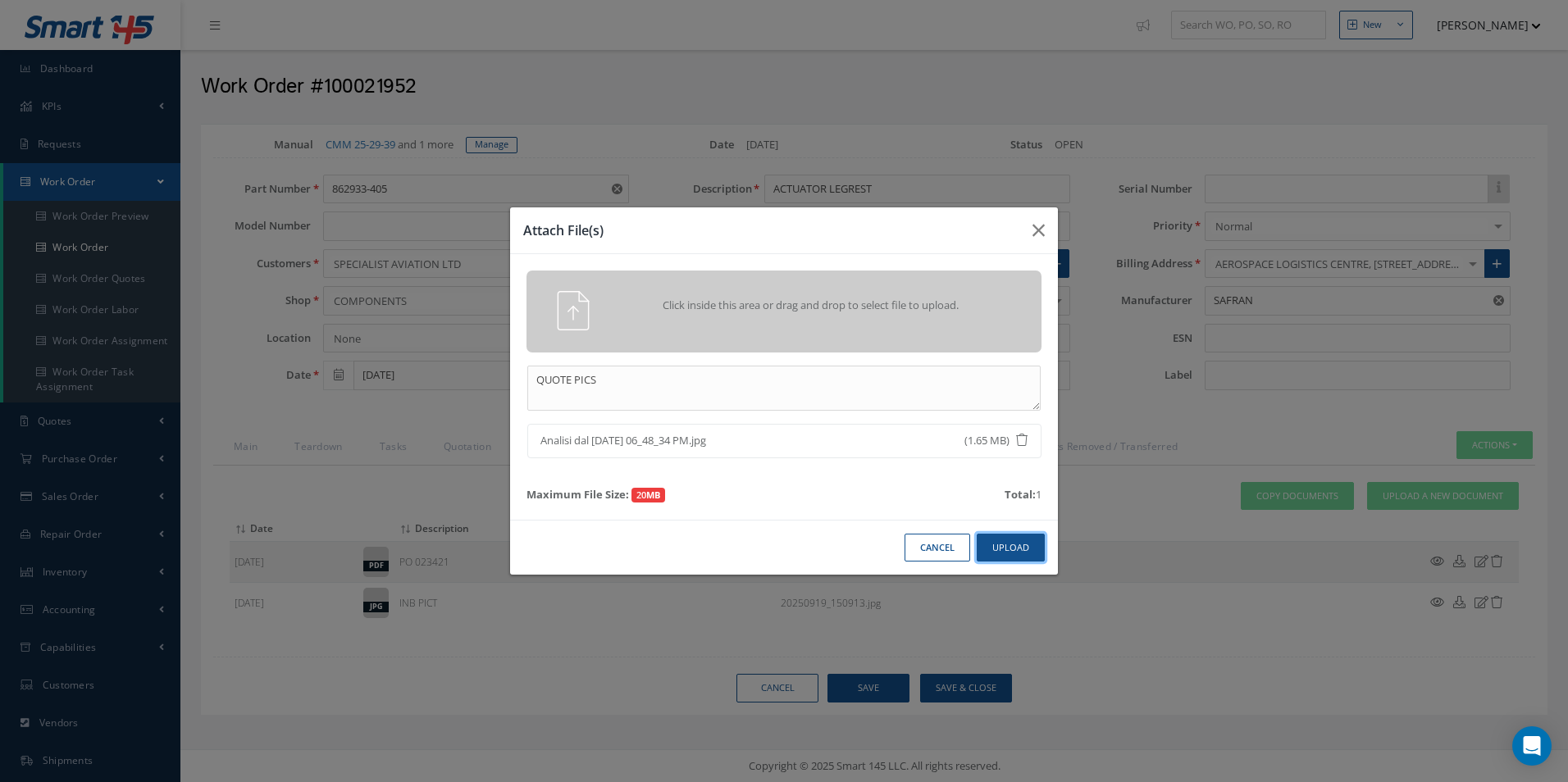
click at [1022, 550] on button "Upload" at bounding box center [1011, 548] width 68 height 29
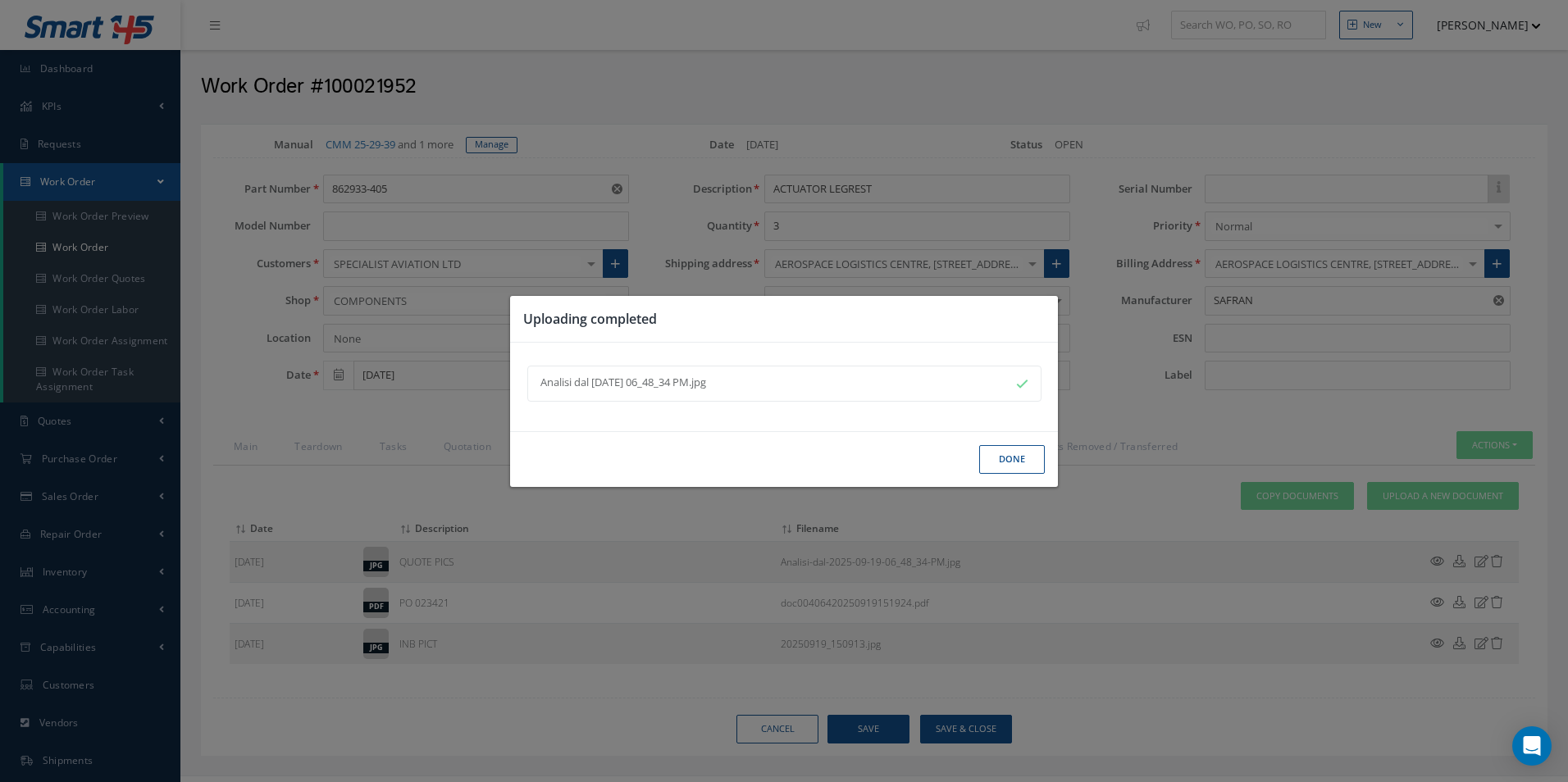
click at [1005, 456] on button "Done" at bounding box center [1011, 460] width 66 height 29
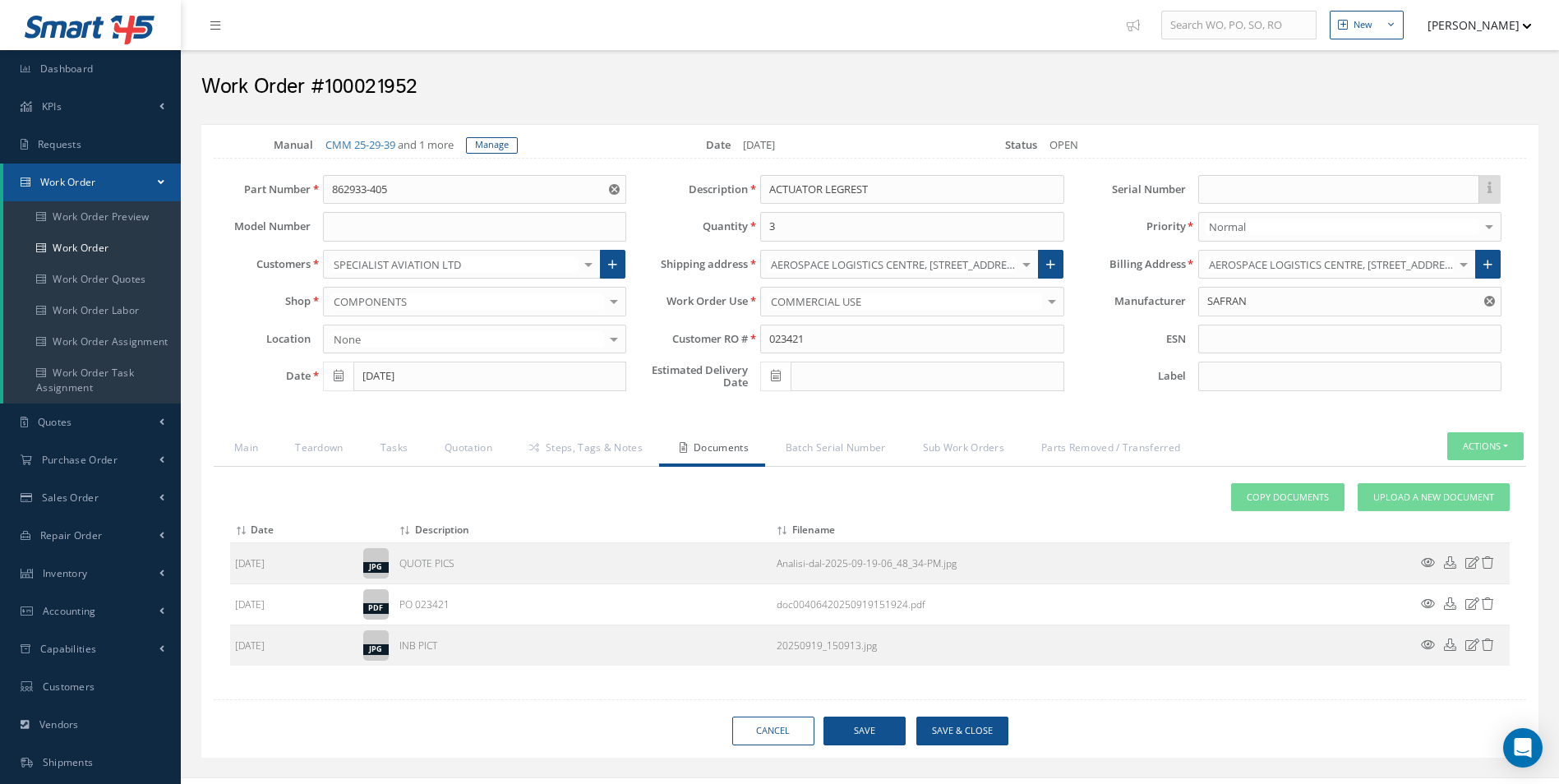
click at [626, 467] on div "Attach File(s) Click inside this area or drag and drop to select file to upload…" at bounding box center [869, 582] width 1312 height 230
click at [602, 446] on link "Steps, Tags & Notes" at bounding box center [584, 449] width 150 height 34
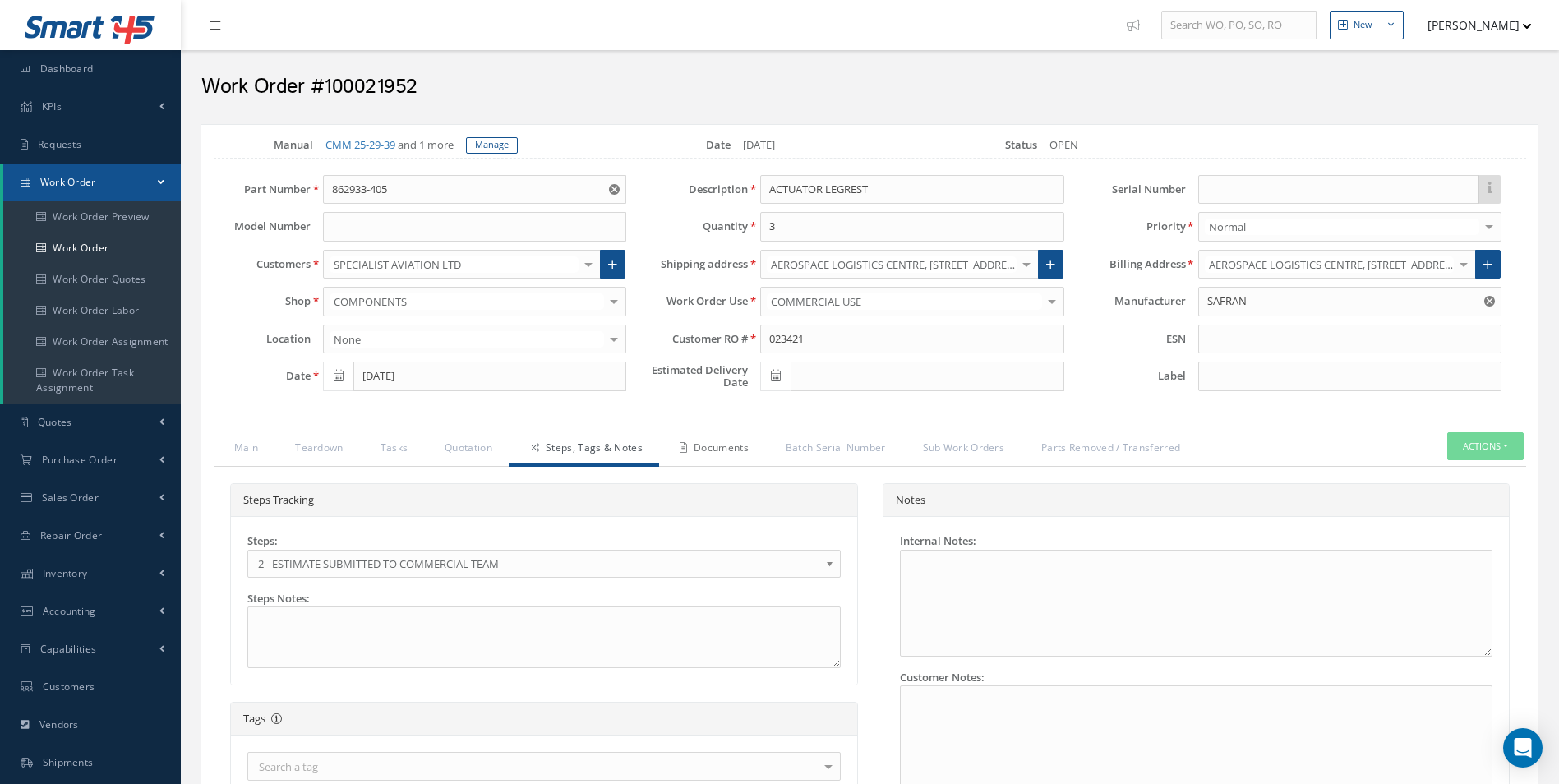
click at [700, 447] on link "Documents" at bounding box center [712, 449] width 106 height 34
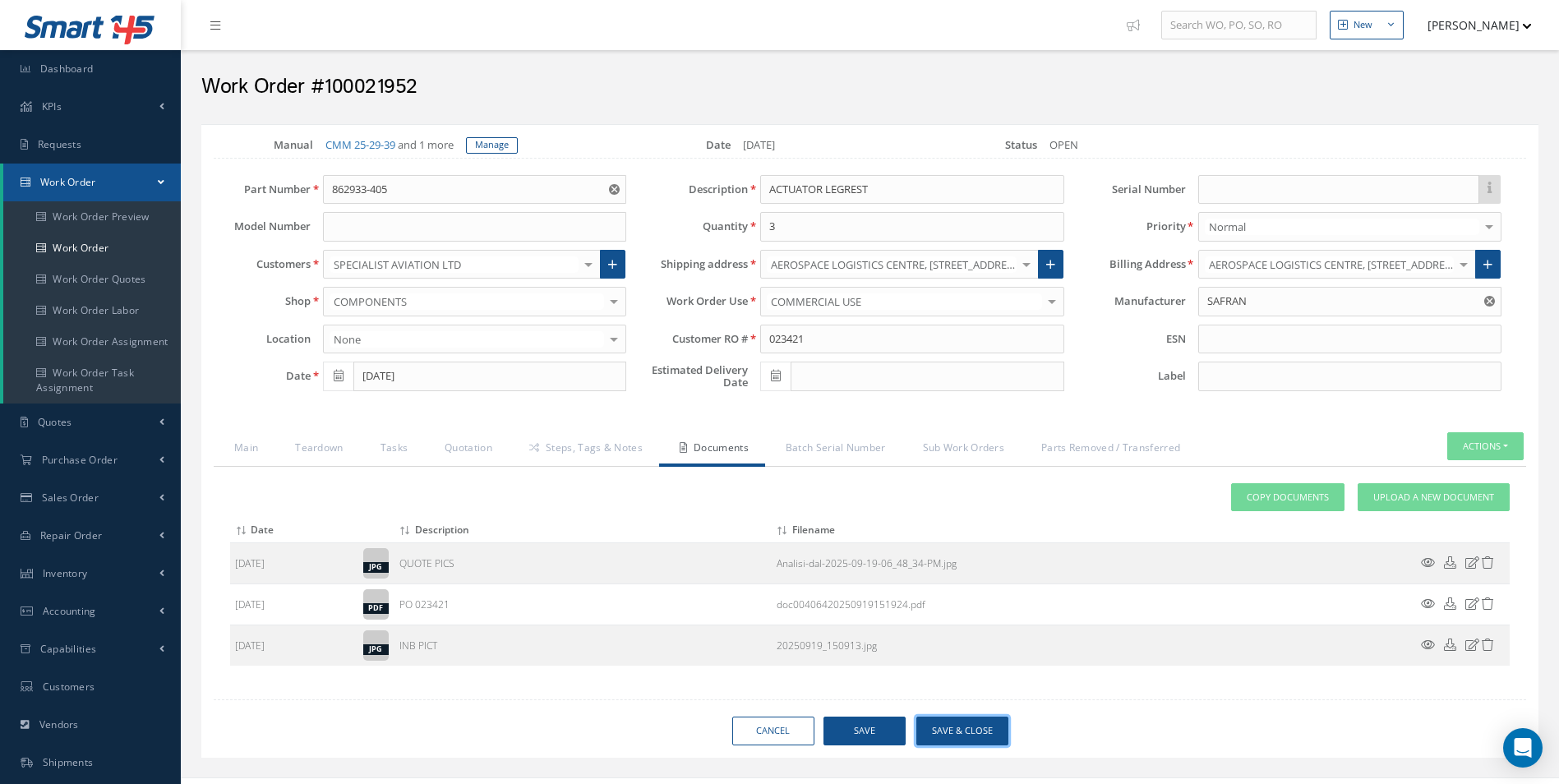
click at [980, 731] on button "Save & Close" at bounding box center [962, 731] width 92 height 29
type input "SAFRAN"
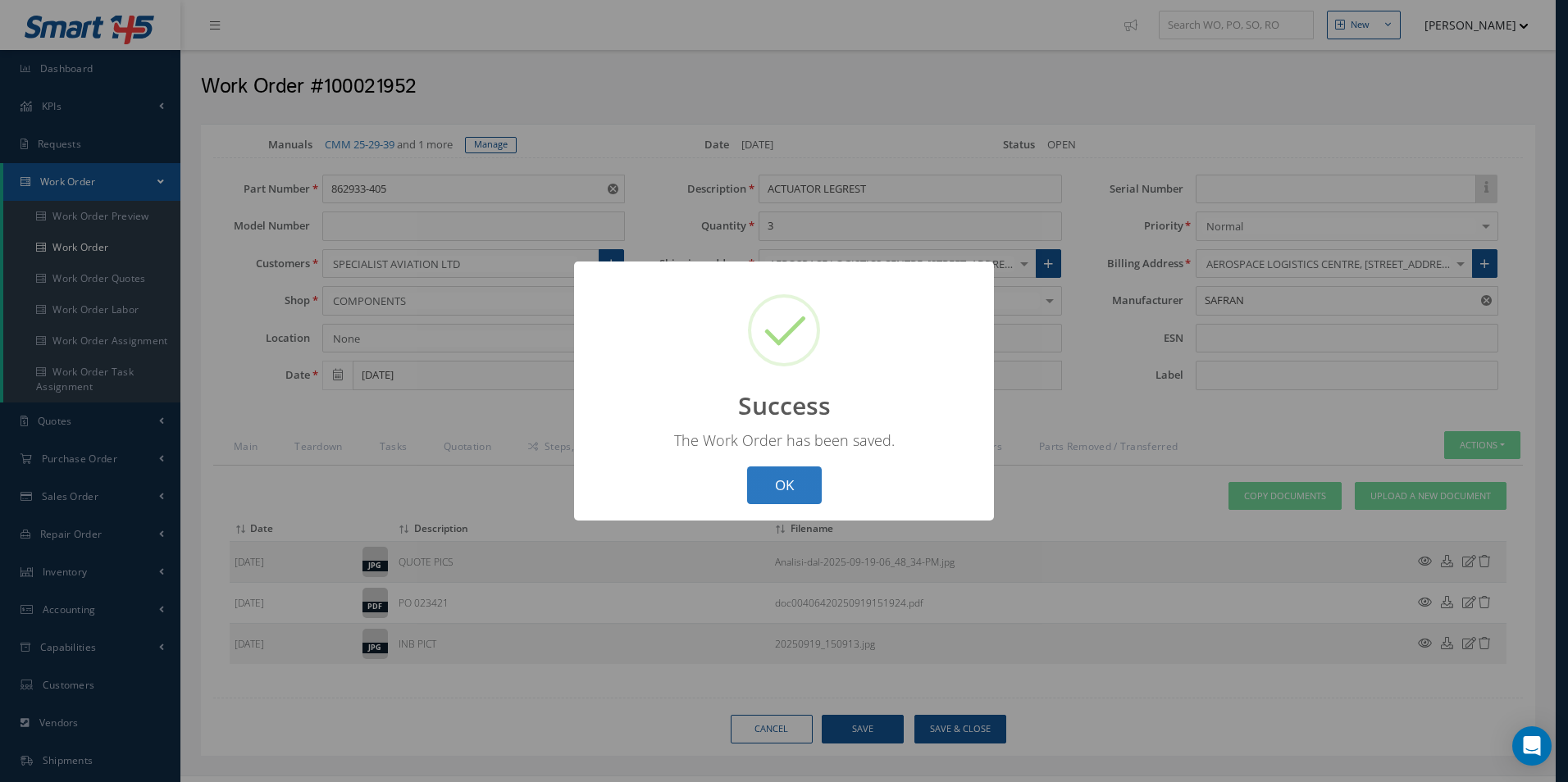
click at [790, 482] on button "OK" at bounding box center [784, 485] width 74 height 38
select select "25"
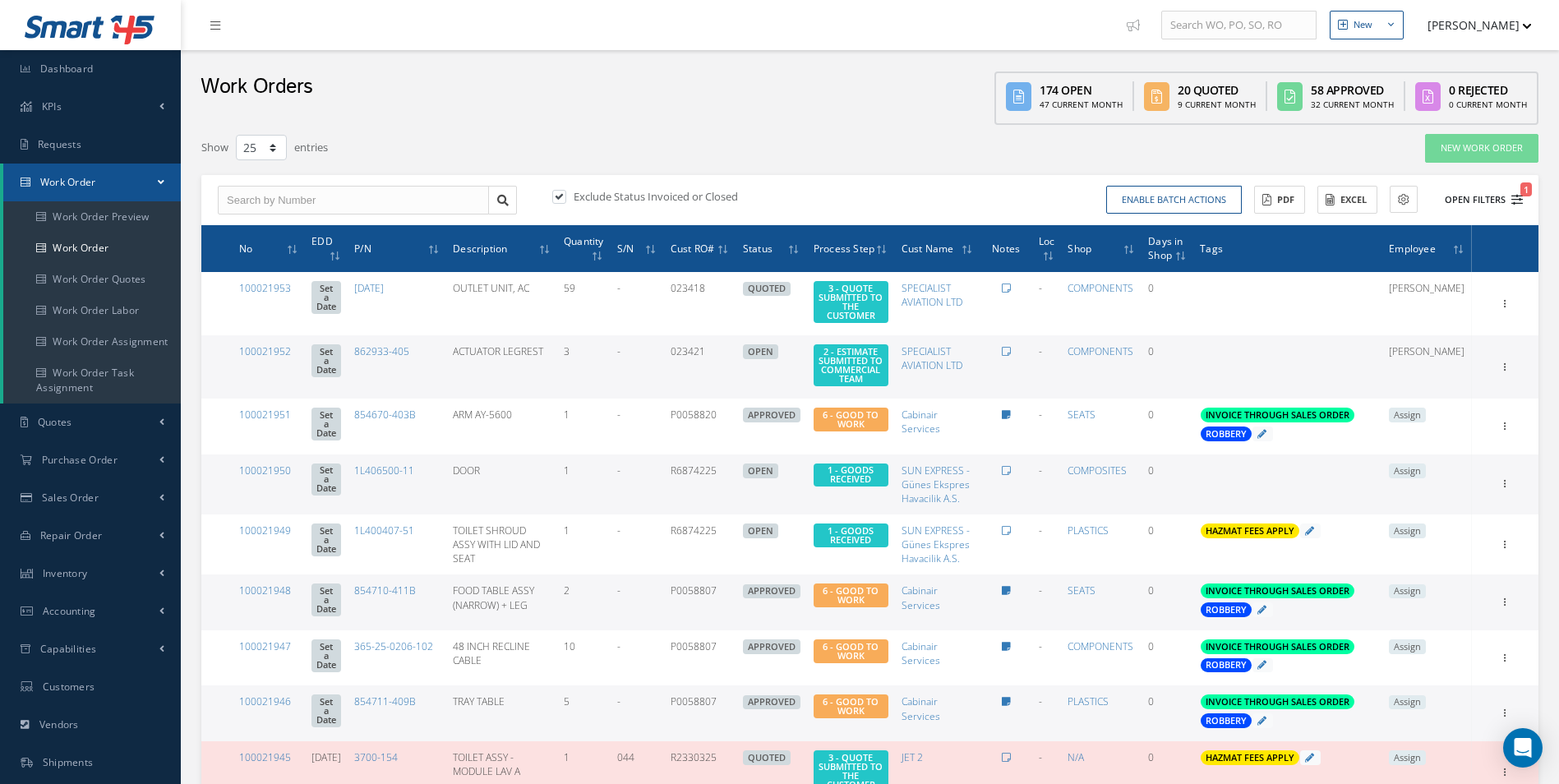
click at [1511, 202] on button "Open Filters 1" at bounding box center [1477, 200] width 93 height 27
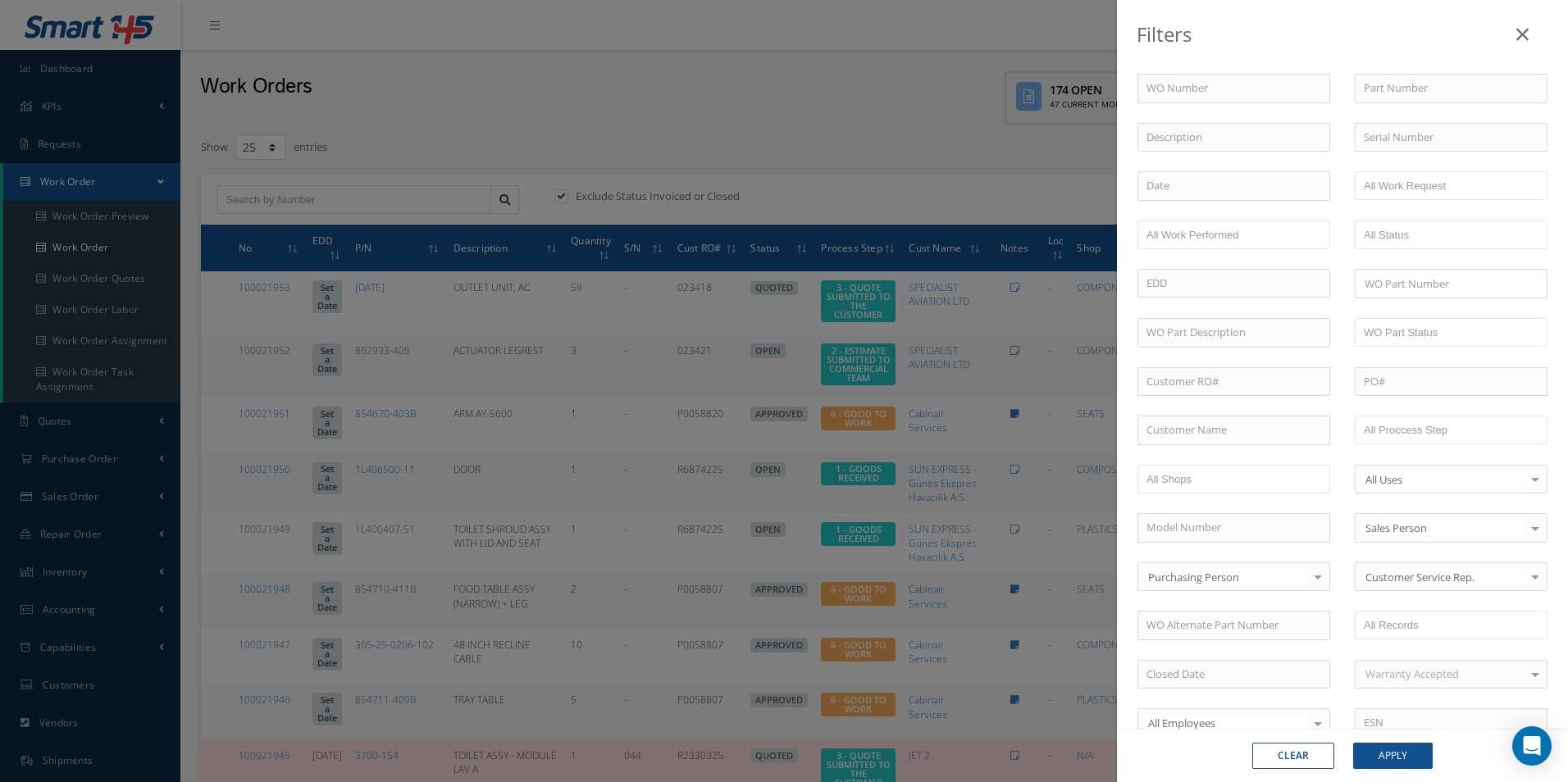
click at [1433, 415] on div "WO Number Part Number Description Serial Number - BER CERTIFICATION FILE ONLY D…" at bounding box center [1342, 558] width 434 height 970
click at [1430, 441] on li at bounding box center [1415, 430] width 115 height 22
click at [1412, 752] on button "Apply" at bounding box center [1392, 756] width 80 height 26
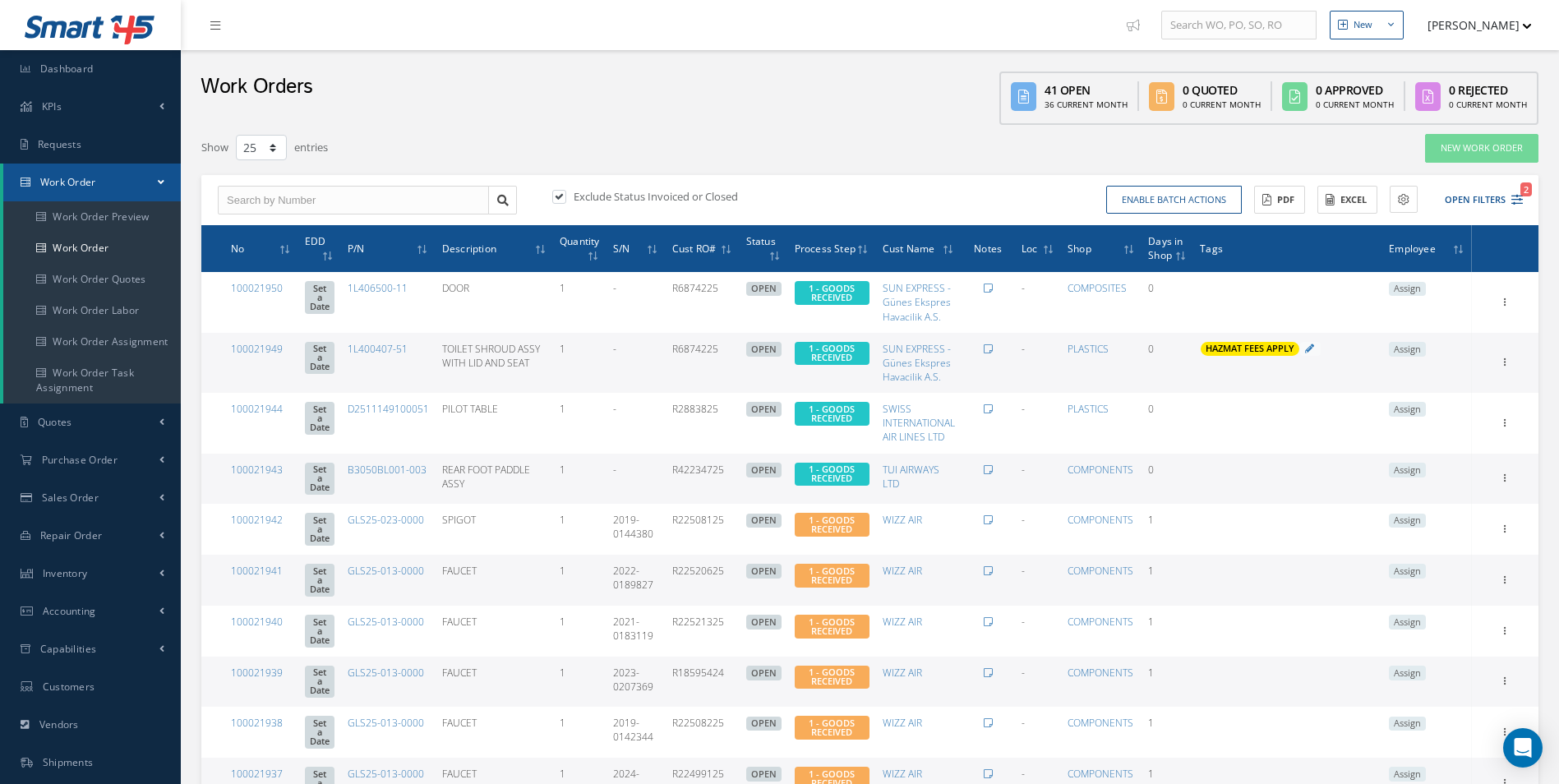
drag, startPoint x: 1437, startPoint y: 409, endPoint x: 1211, endPoint y: 398, distance: 226.3
click at [1426, 409] on span "Assign" at bounding box center [1407, 409] width 37 height 15
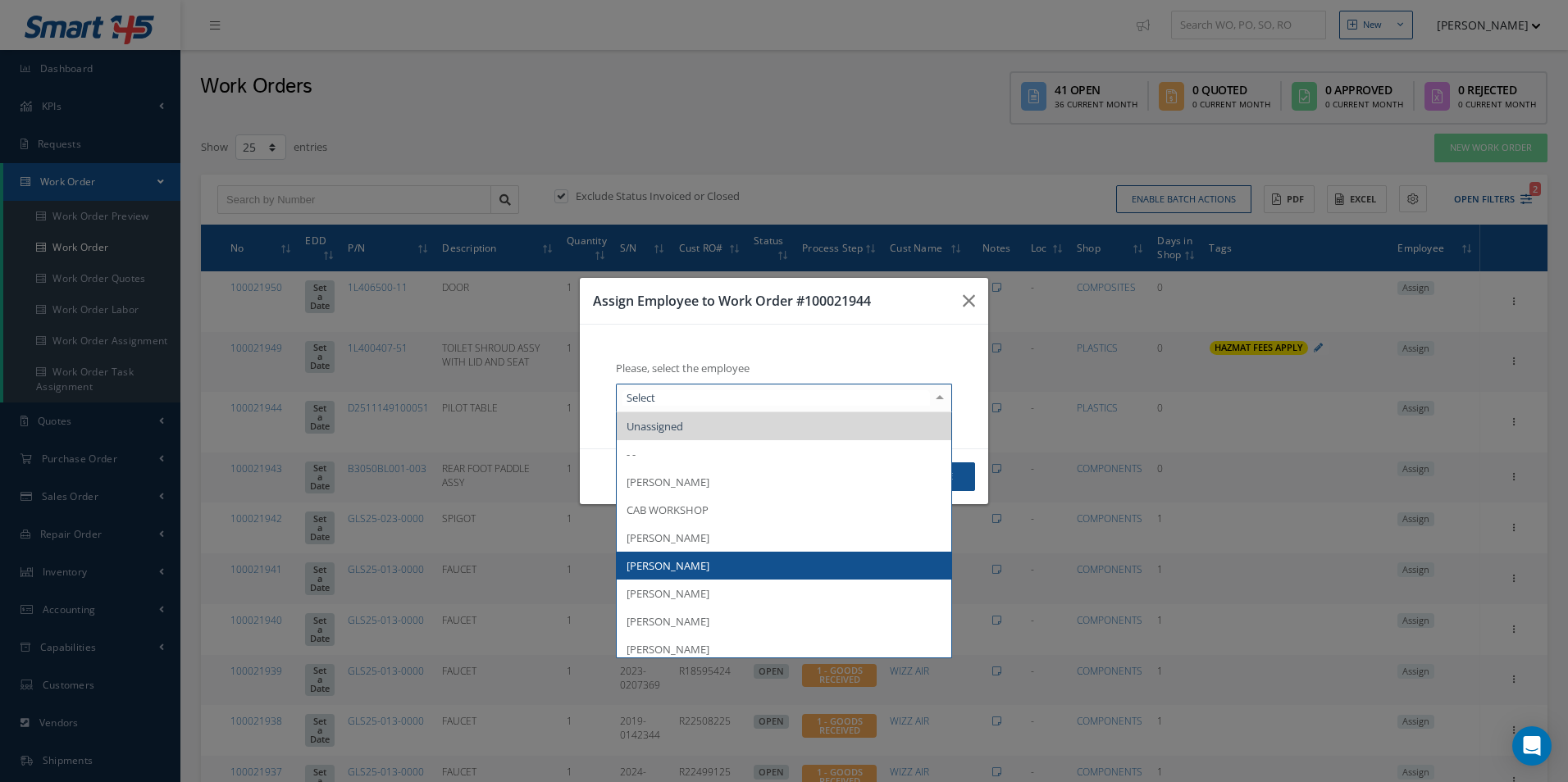
click at [693, 560] on span "[PERSON_NAME]" at bounding box center [668, 565] width 83 height 15
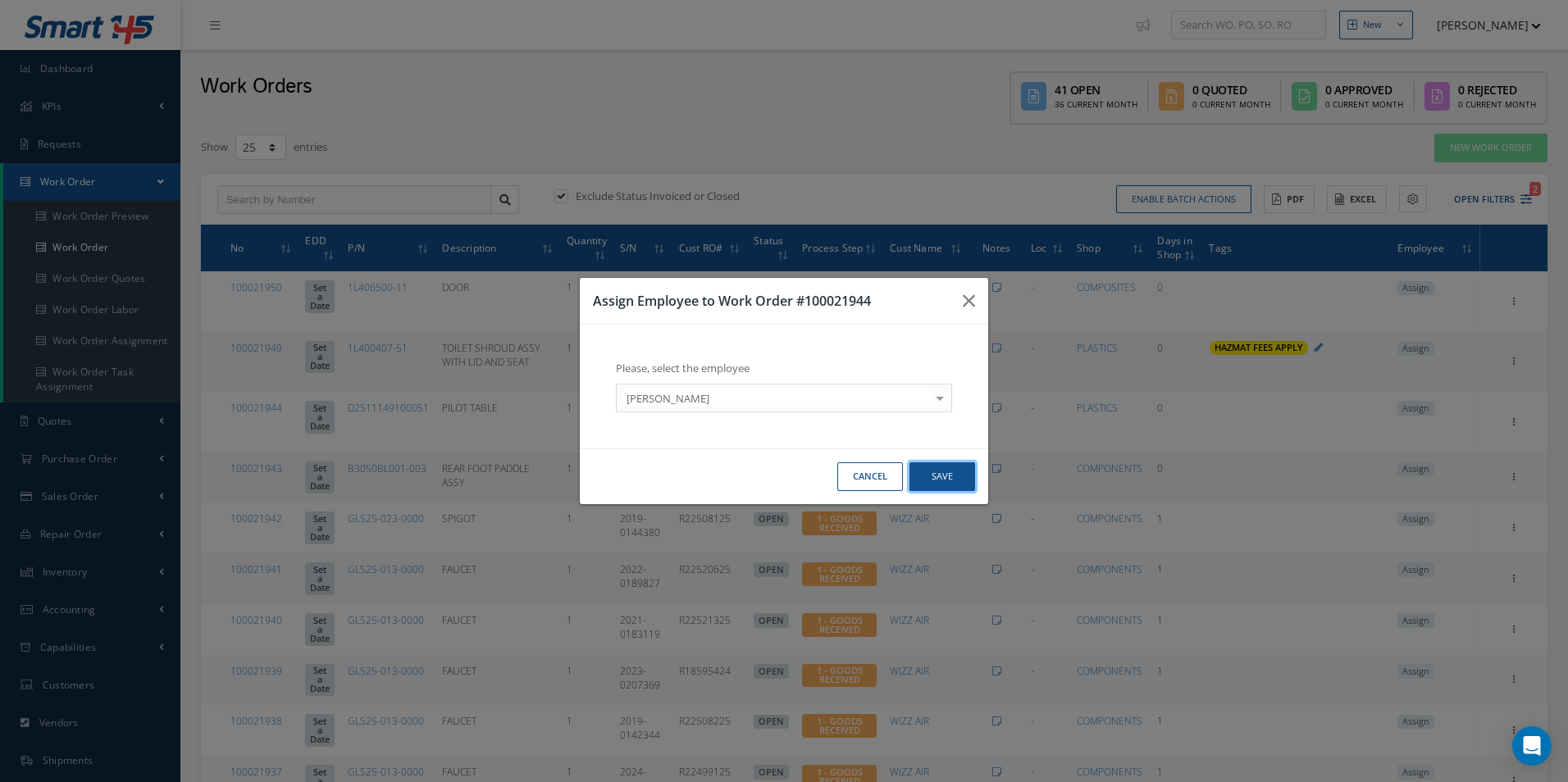
click at [947, 470] on button "Save" at bounding box center [941, 477] width 66 height 29
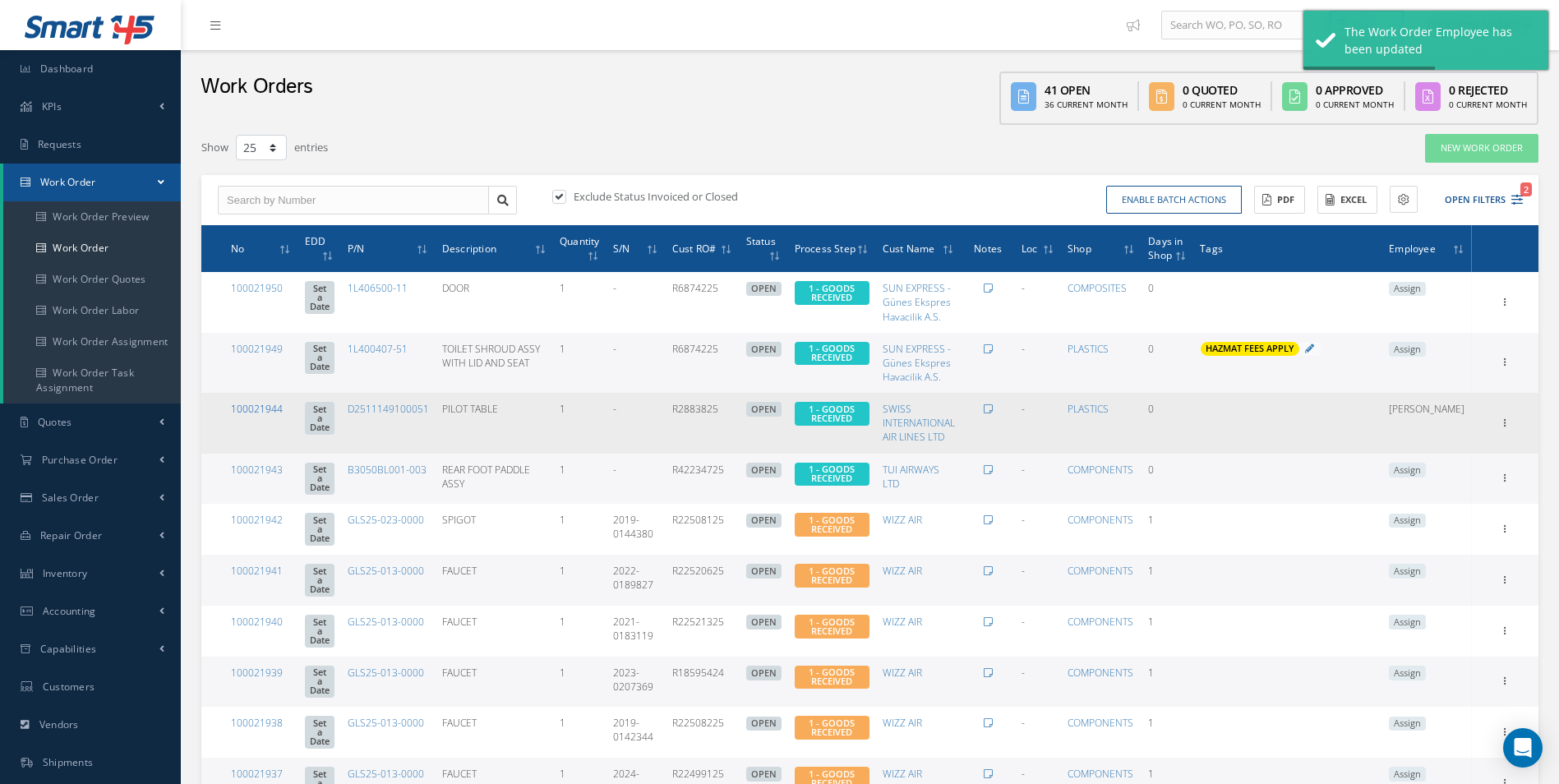
click at [248, 411] on link "100021944" at bounding box center [256, 409] width 51 height 14
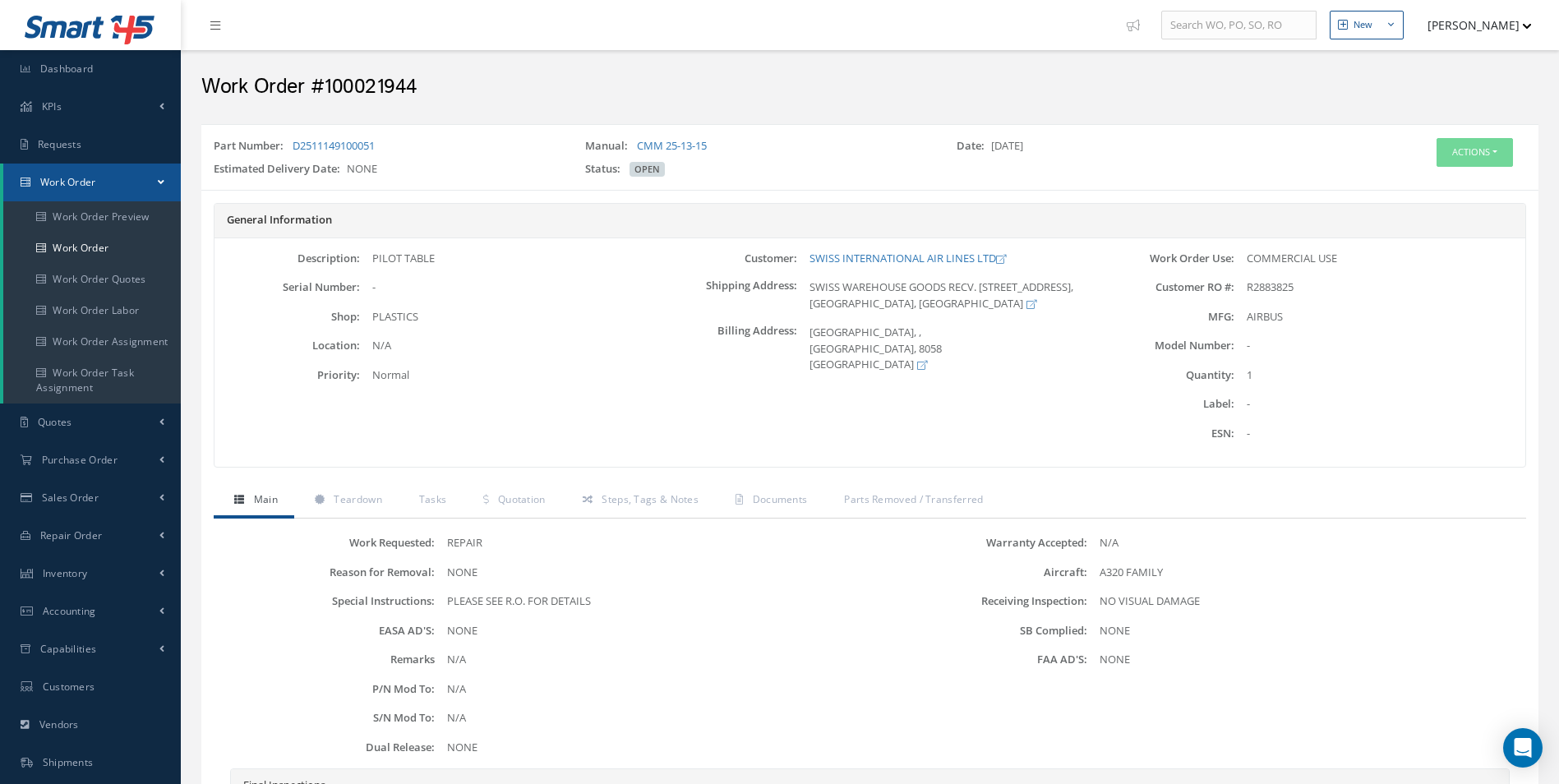
click at [439, 148] on div "Part Number: D2511149100051" at bounding box center [387, 149] width 371 height 23
drag, startPoint x: 400, startPoint y: 149, endPoint x: 291, endPoint y: 153, distance: 109.1
click at [291, 153] on div "Part Number: D2511149100051" at bounding box center [387, 149] width 371 height 23
copy link "D2511149100051"
click at [1472, 151] on button "Actions" at bounding box center [1474, 153] width 76 height 29
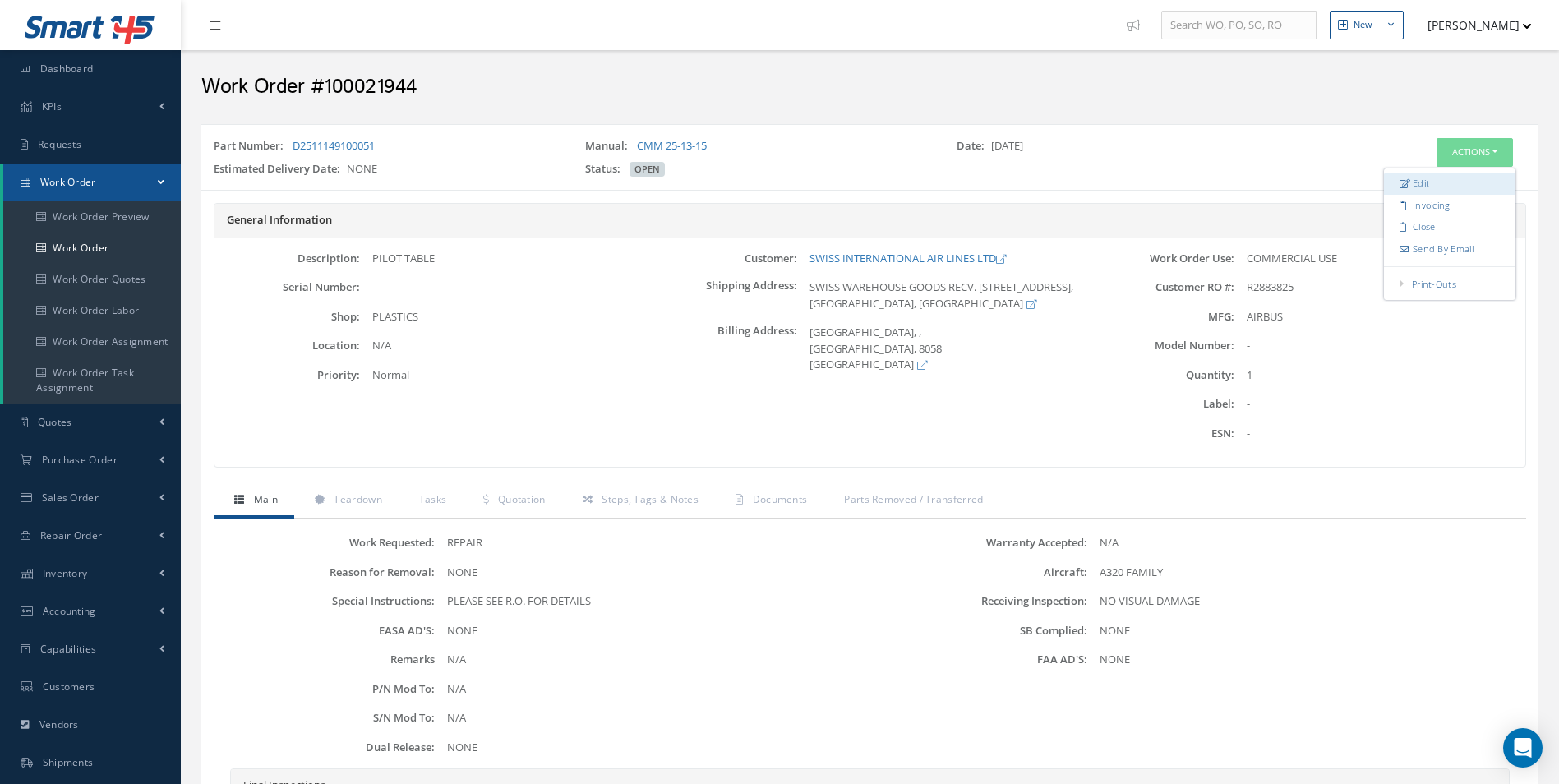
click at [1424, 182] on link "Edit" at bounding box center [1449, 183] width 131 height 22
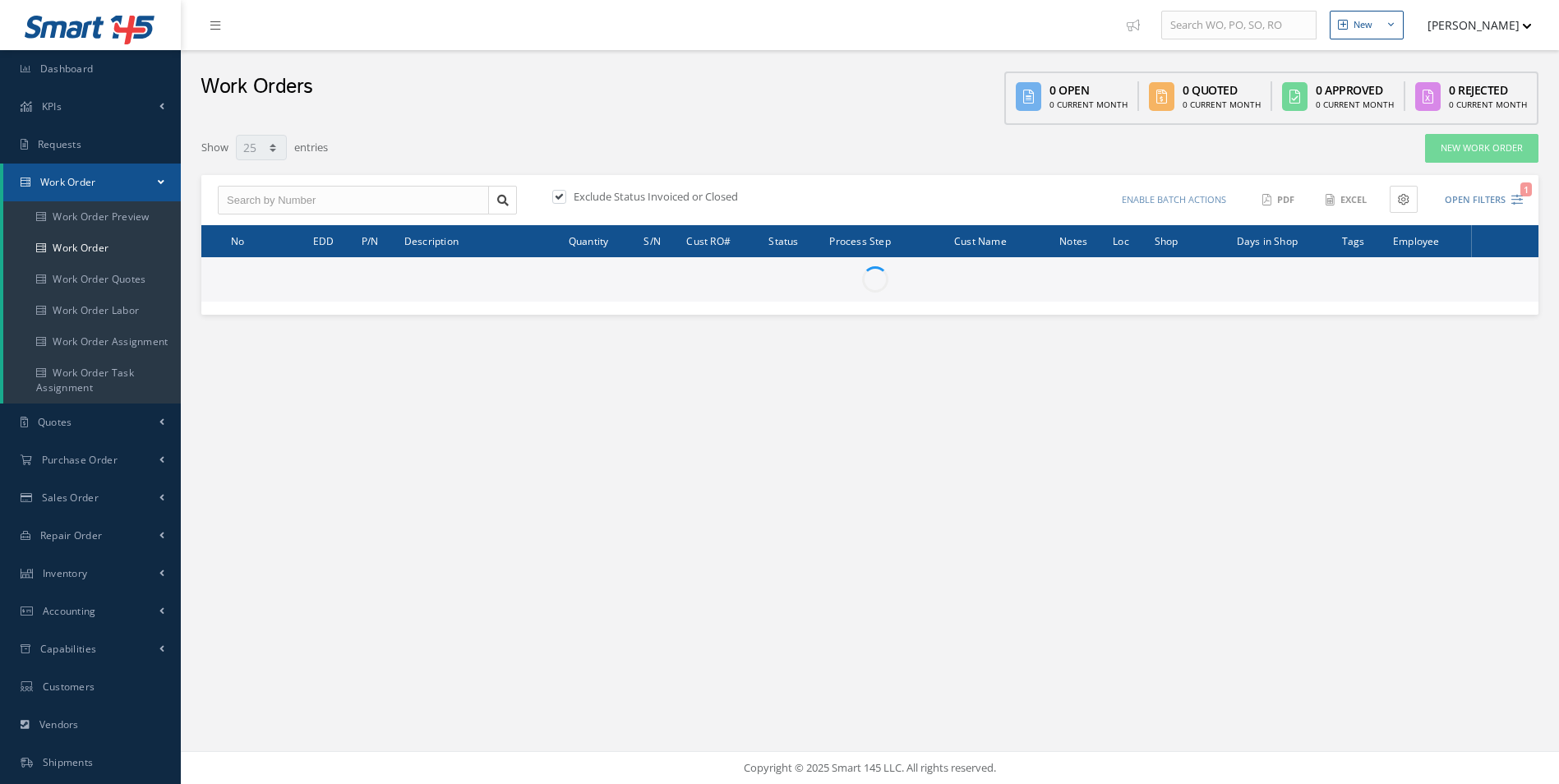
select select "25"
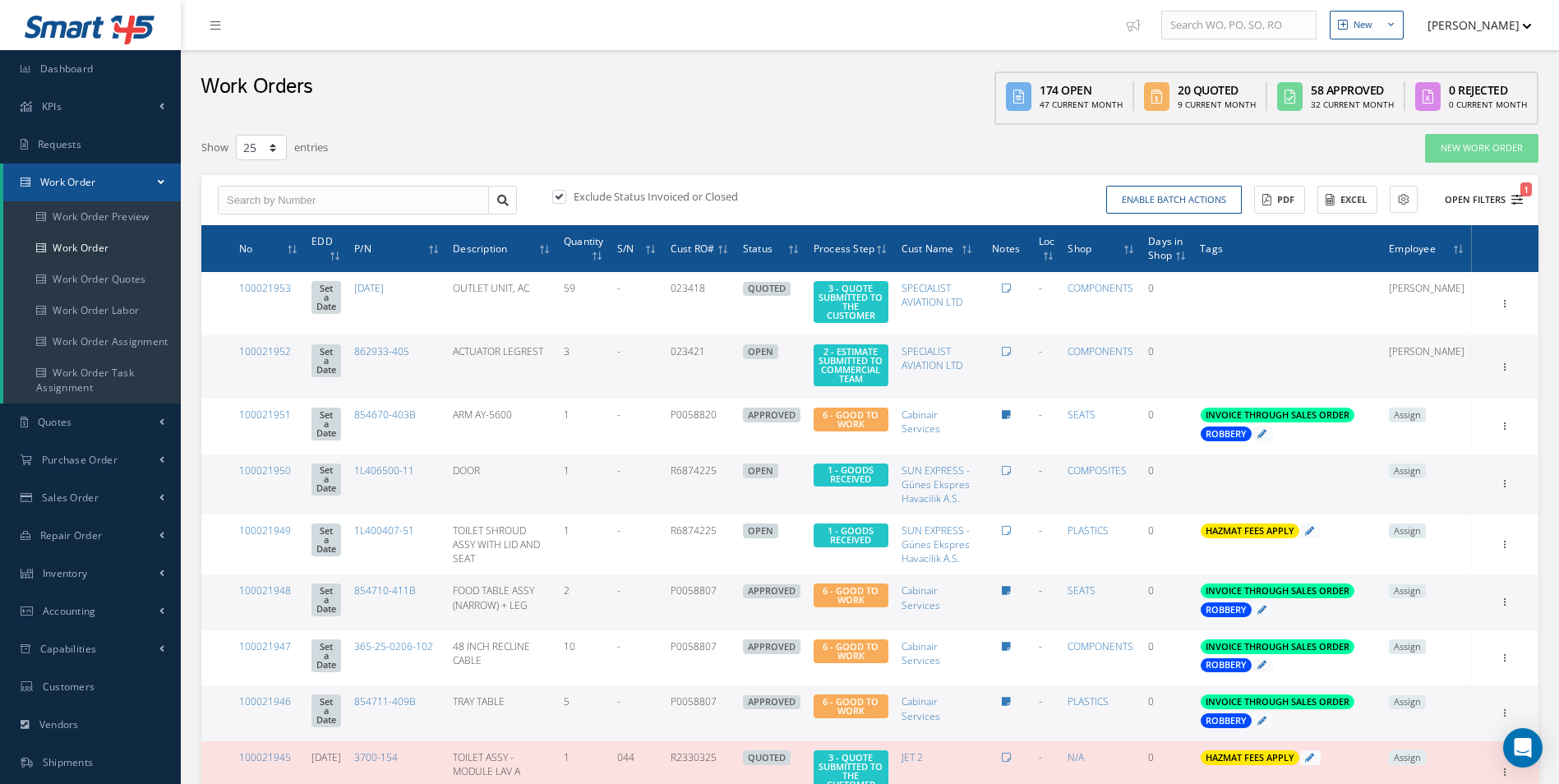
click at [1517, 202] on icon "1" at bounding box center [1517, 199] width 11 height 11
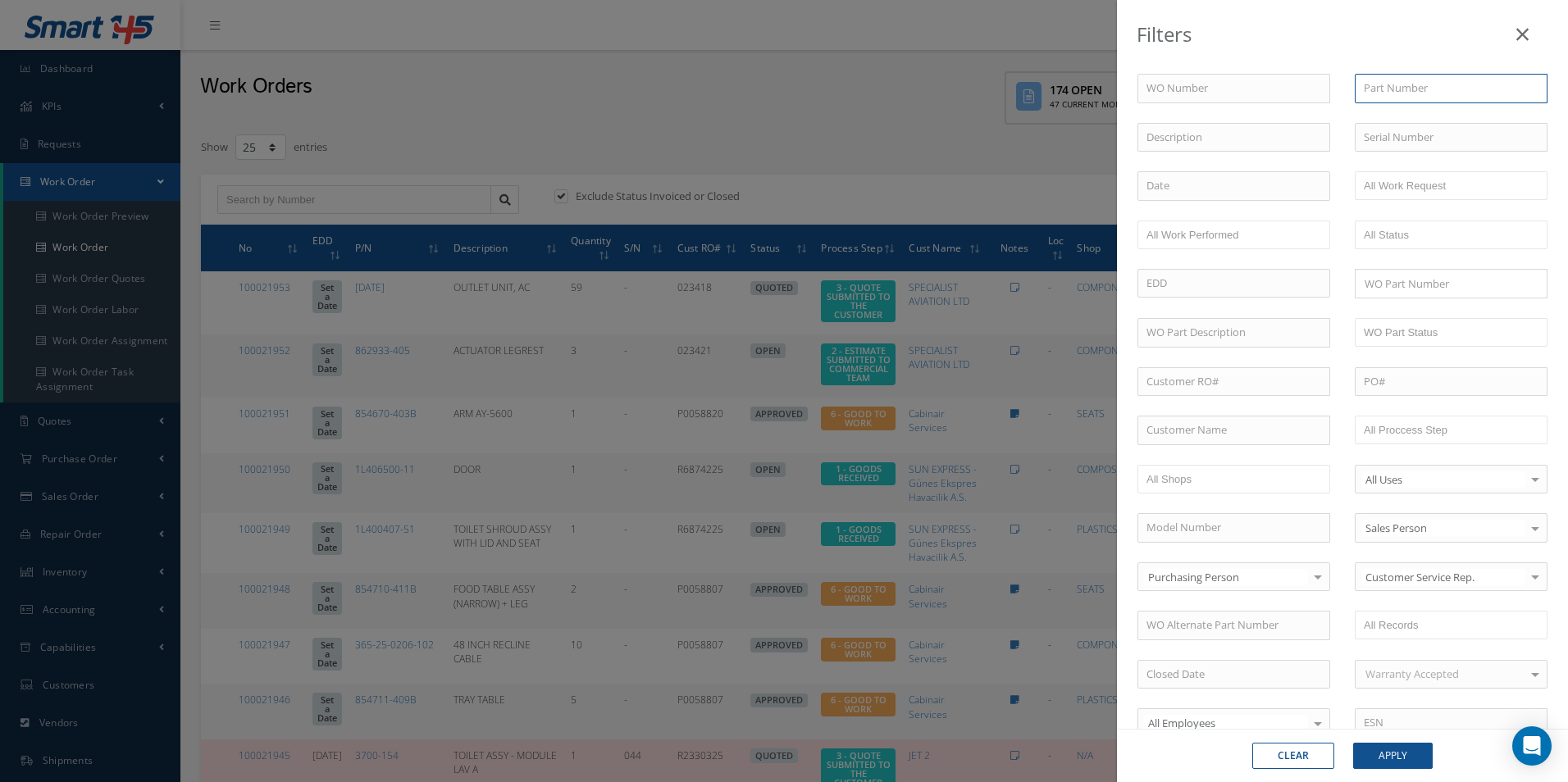
click at [1371, 81] on input "text" at bounding box center [1450, 88] width 192 height 30
paste input "D2511149100051"
type input "D2511149100051"
click at [1422, 761] on button "Apply" at bounding box center [1392, 756] width 80 height 26
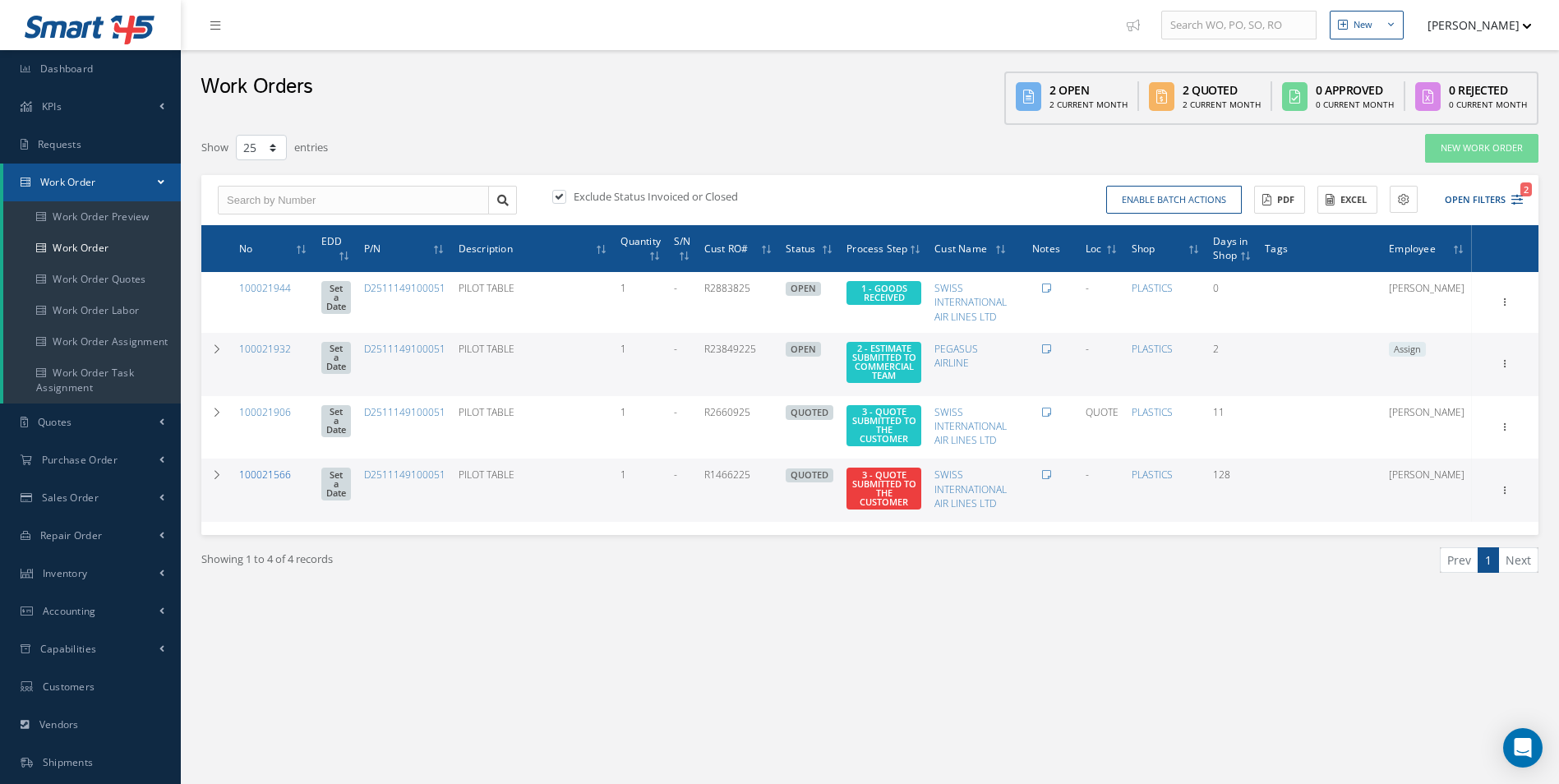
click at [266, 475] on link "100021566" at bounding box center [265, 475] width 51 height 14
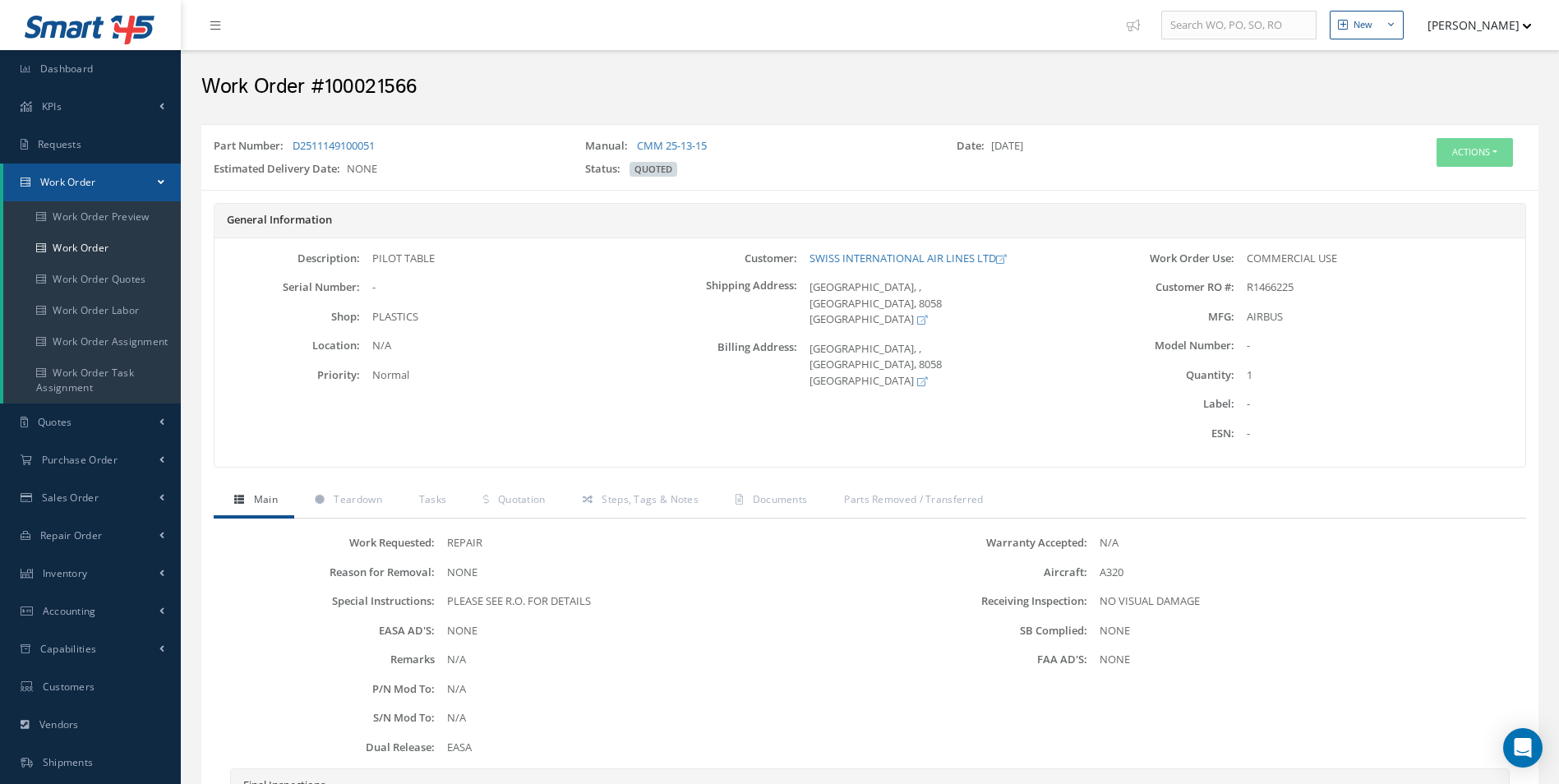
click at [341, 527] on div "Work Requested: REPAIR Reason for Removal: NONE Special Instructions: PLEASE SE…" at bounding box center [869, 737] width 1312 height 438
click at [341, 521] on div "Work Requested: REPAIR Reason for Removal: NONE Special Instructions: PLEASE SE…" at bounding box center [869, 737] width 1312 height 438
click at [351, 516] on link "Teardown" at bounding box center [346, 501] width 105 height 34
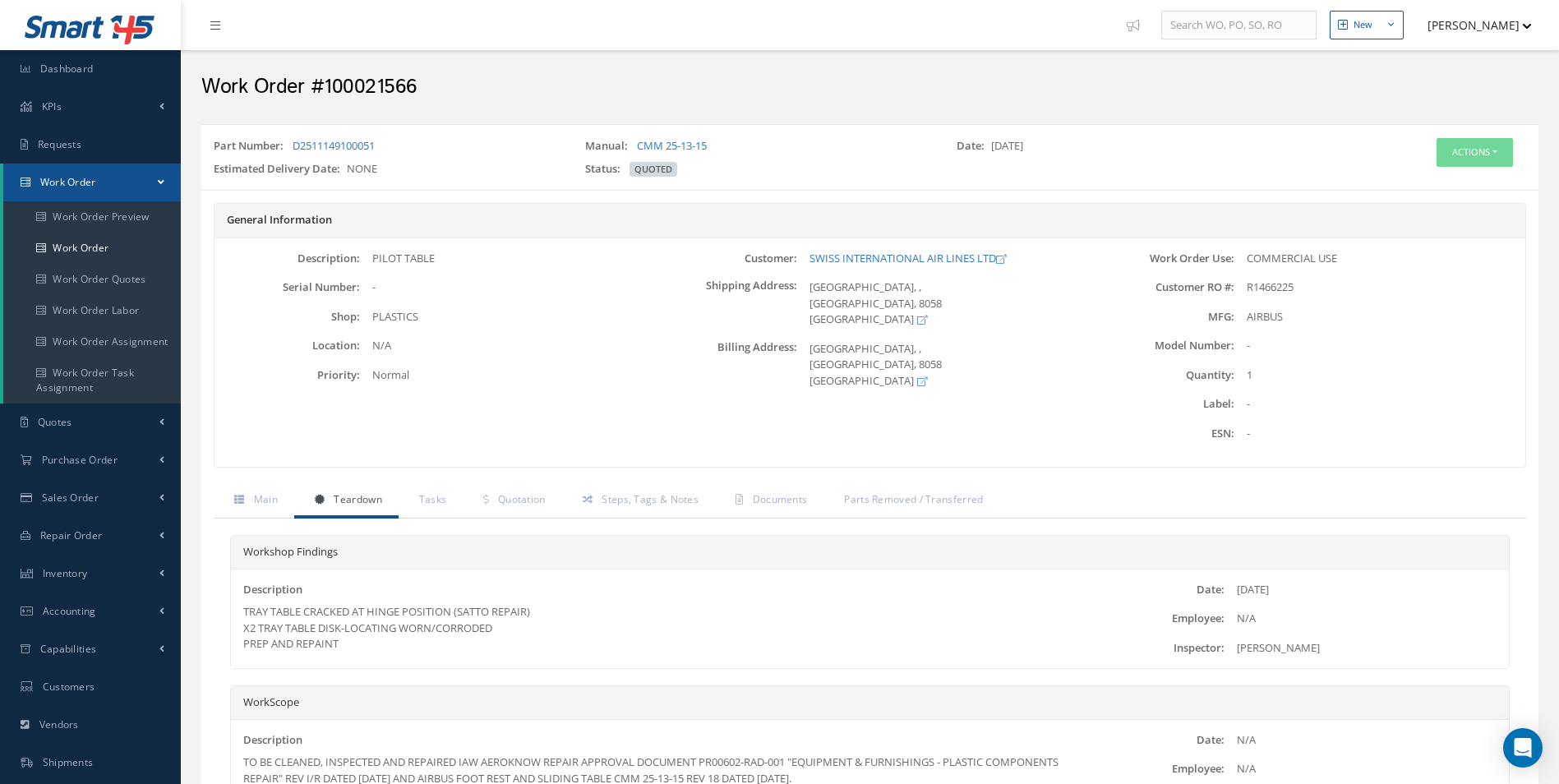
click at [348, 634] on div "TRAY TABLE CRACKED AT HINGE POSITION (SATTO REPAIR) X2 TRAY TABLE DISK-LOCATING…" at bounding box center [657, 628] width 828 height 49
drag, startPoint x: 350, startPoint y: 643, endPoint x: 241, endPoint y: 617, distance: 112.1
click at [241, 617] on div "Description TRAY TABLE CRACKED AT HINGE POSITION (SATTO REPAIR) X2 TRAY TABLE D…" at bounding box center [657, 617] width 852 height 71
copy div "TRAY TABLE CRACKED AT HINGE POSITION (SATTO REPAIR) X2 TRAY TABLE DISK-LOCATING…"
click at [526, 495] on span "Quotation" at bounding box center [522, 499] width 48 height 14
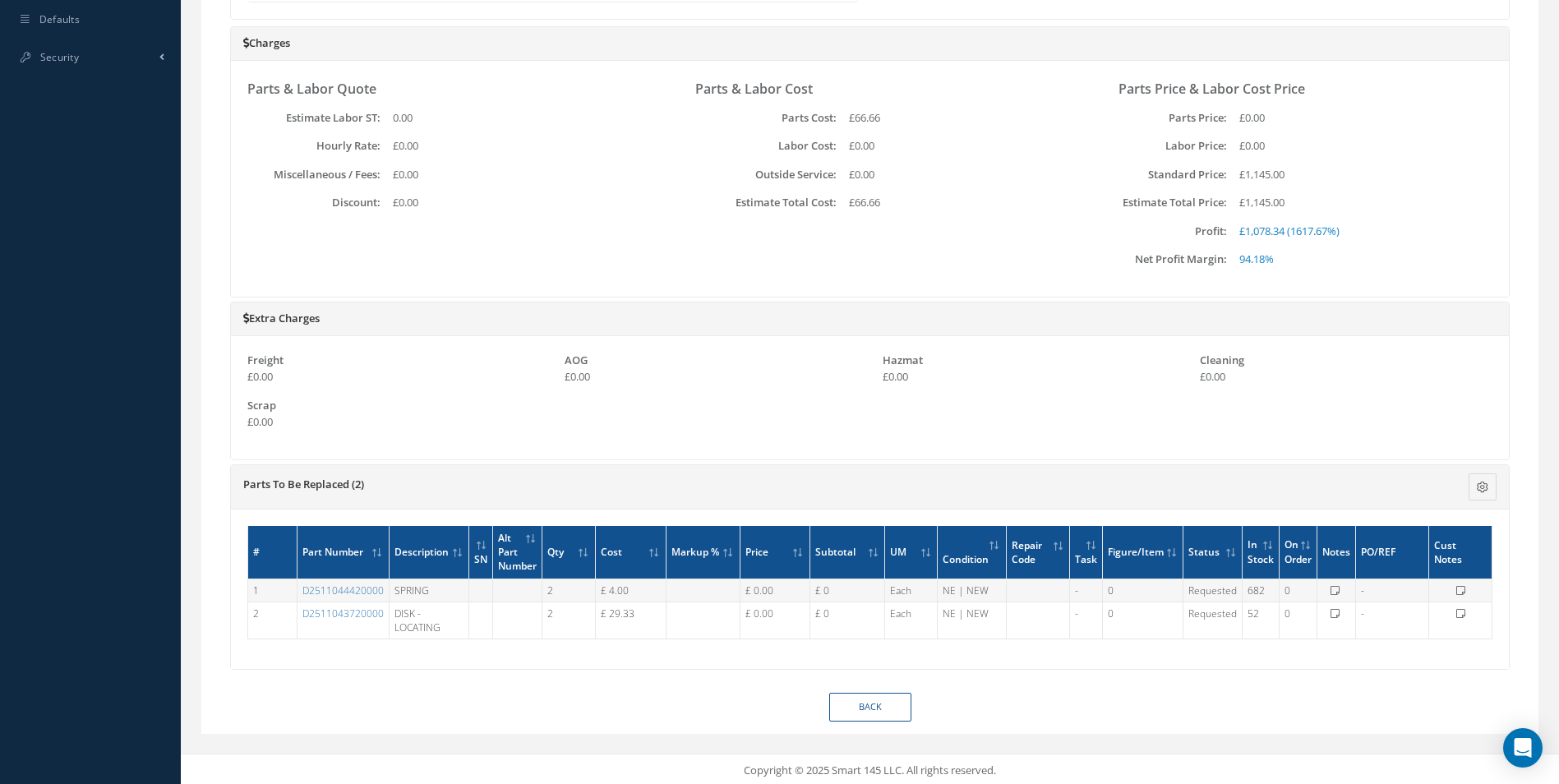
scroll to position [859, 0]
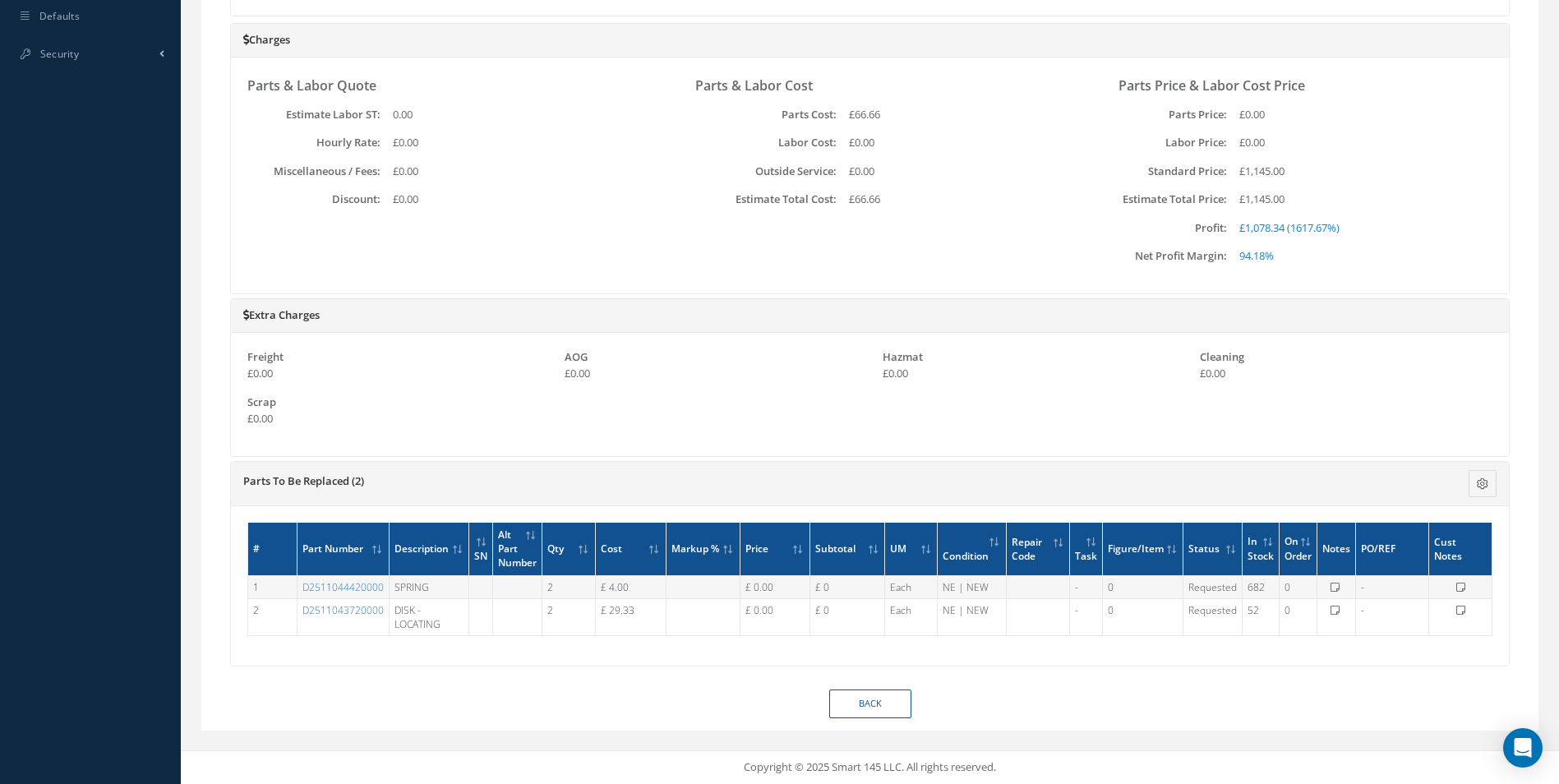
drag, startPoint x: 386, startPoint y: 588, endPoint x: 298, endPoint y: 590, distance: 88.0
click at [298, 590] on td "D2511044420000" at bounding box center [342, 586] width 92 height 23
copy link "D2511044420000"
drag, startPoint x: 387, startPoint y: 612, endPoint x: 302, endPoint y: 613, distance: 85.0
click at [302, 613] on td "D2511043720000" at bounding box center [342, 616] width 92 height 37
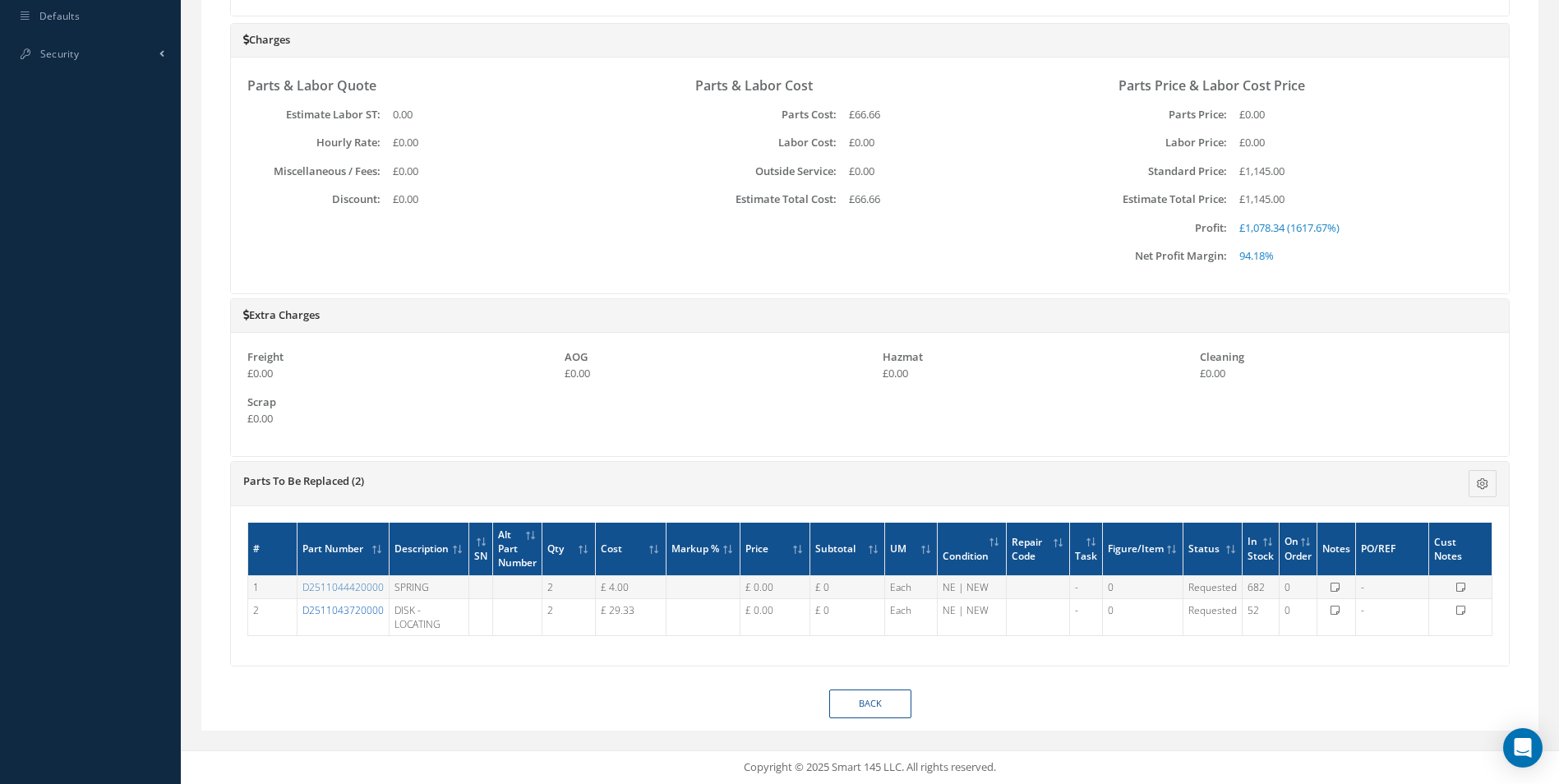
copy link "D2511043720000"
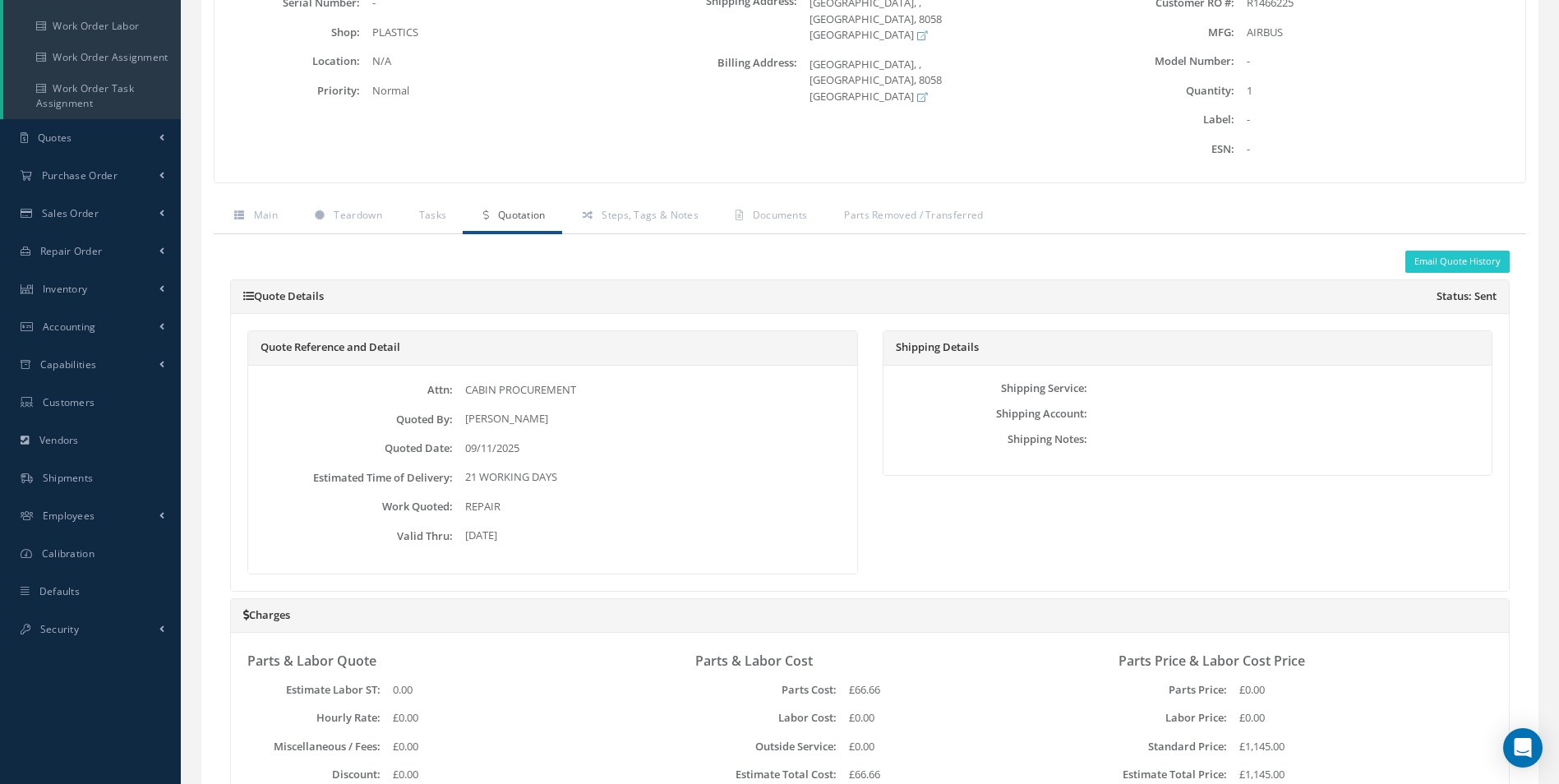
scroll to position [0, 0]
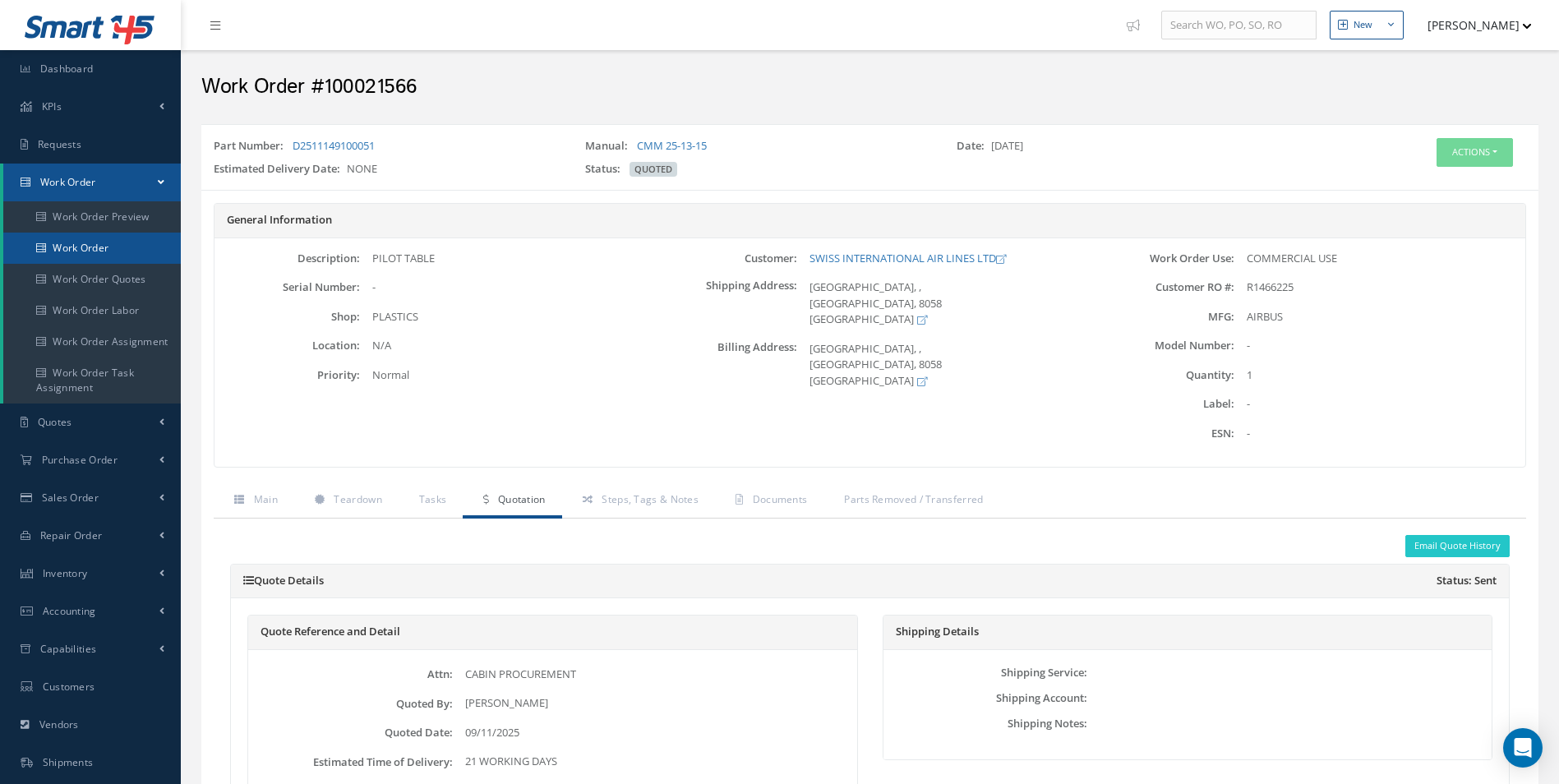
click at [79, 259] on link "Work Order" at bounding box center [92, 248] width 177 height 31
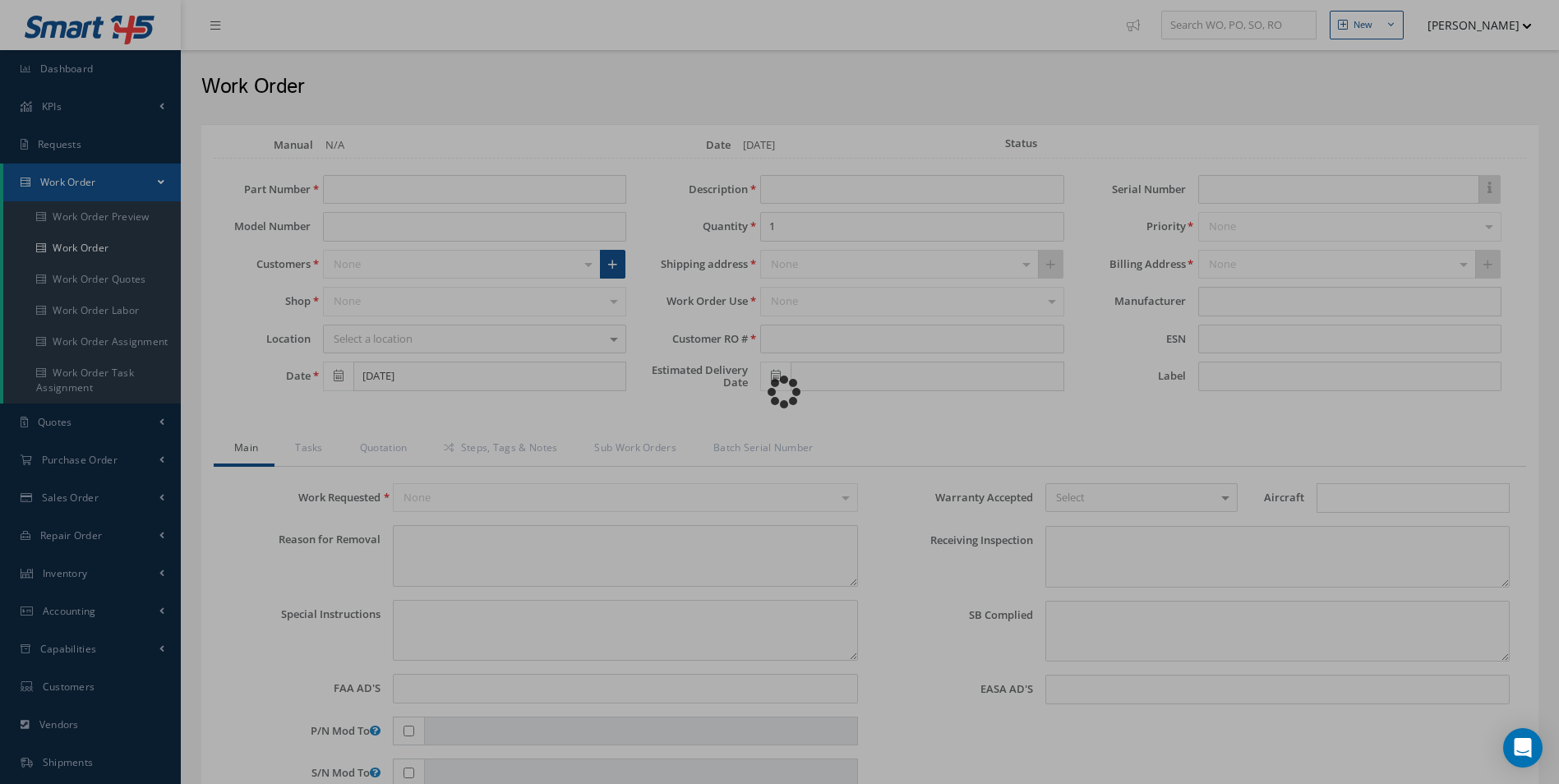
type input "D2511149100051"
type input "PILOT TABLE"
type input "R2883825"
type textarea "NONE"
type textarea "PLEASE SEE R.O. FOR DETAILS"
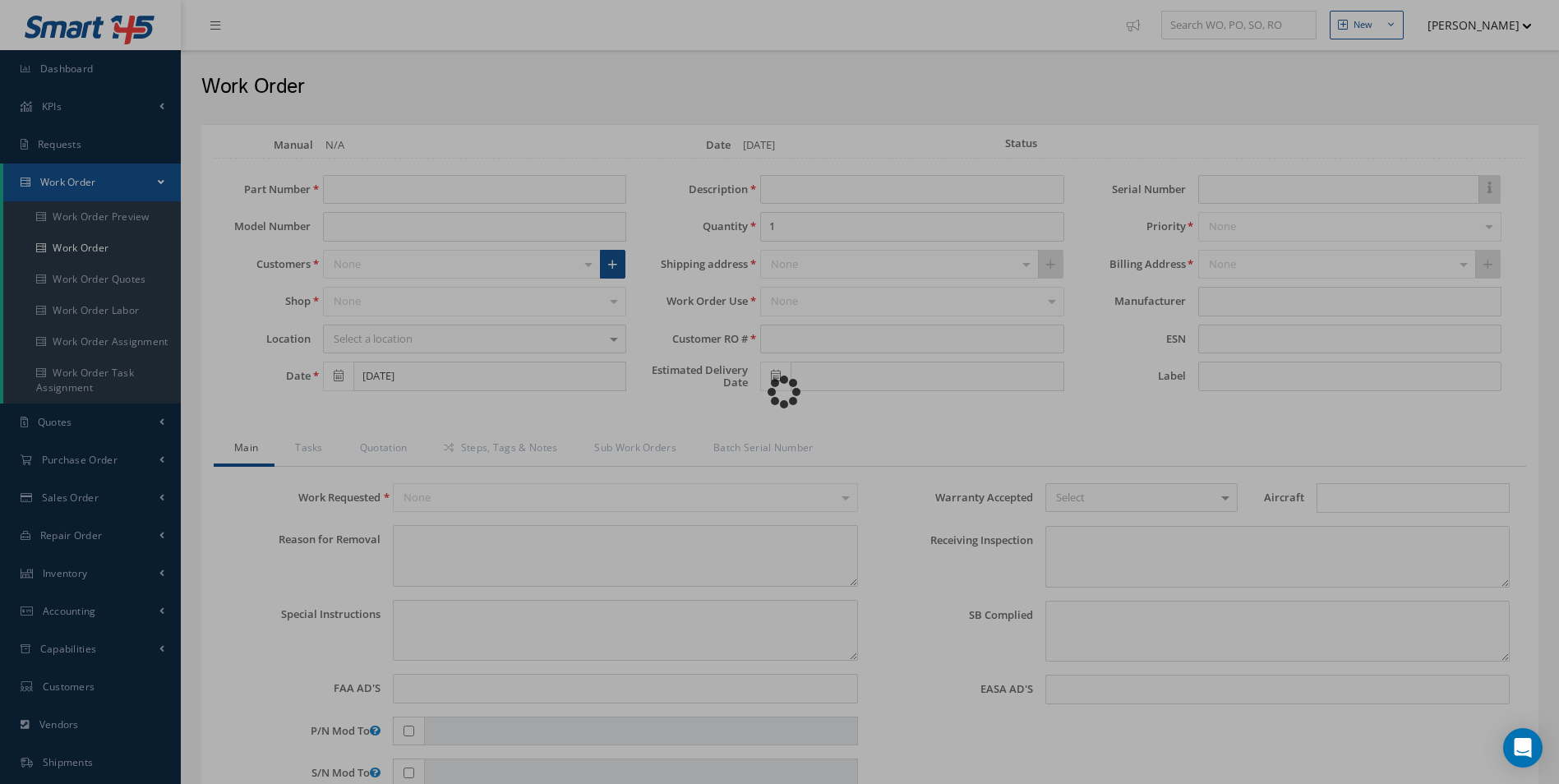
type input "NONE"
type textarea "NO VISUAL DAMAGE"
type textarea "NONE"
type input "NONE"
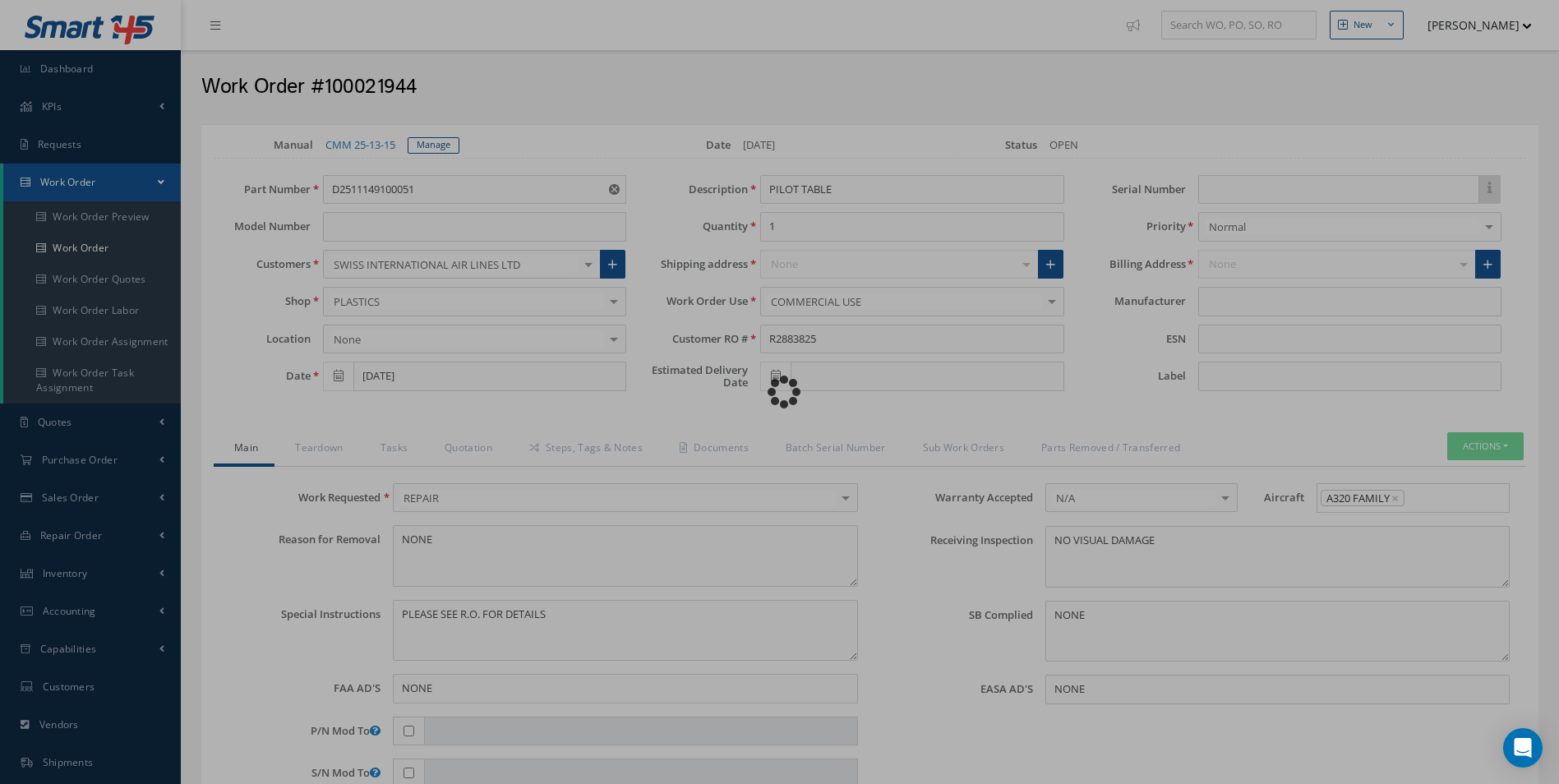
type input "AIRBUS"
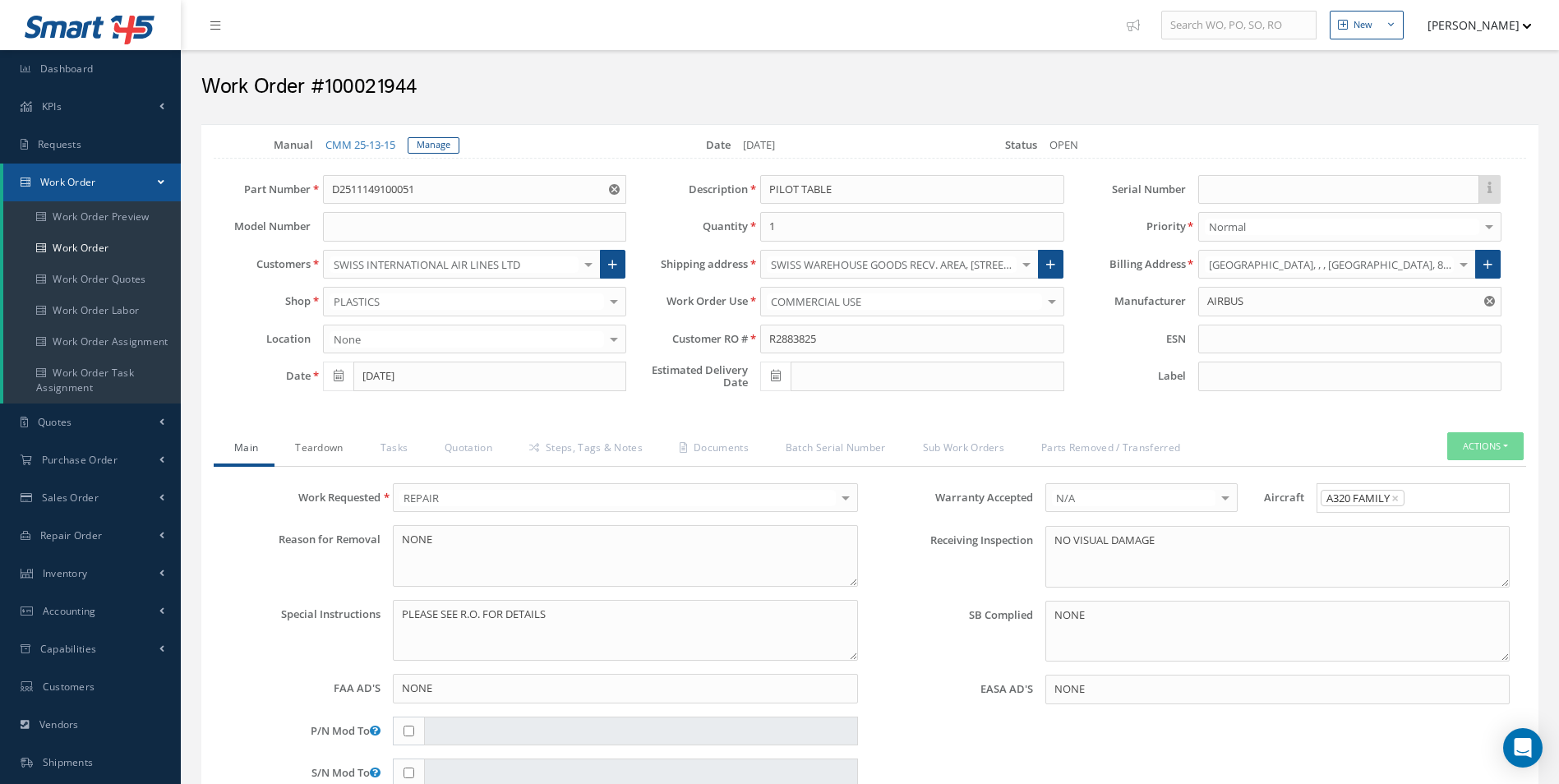
click at [338, 451] on link "Teardown" at bounding box center [316, 449] width 85 height 34
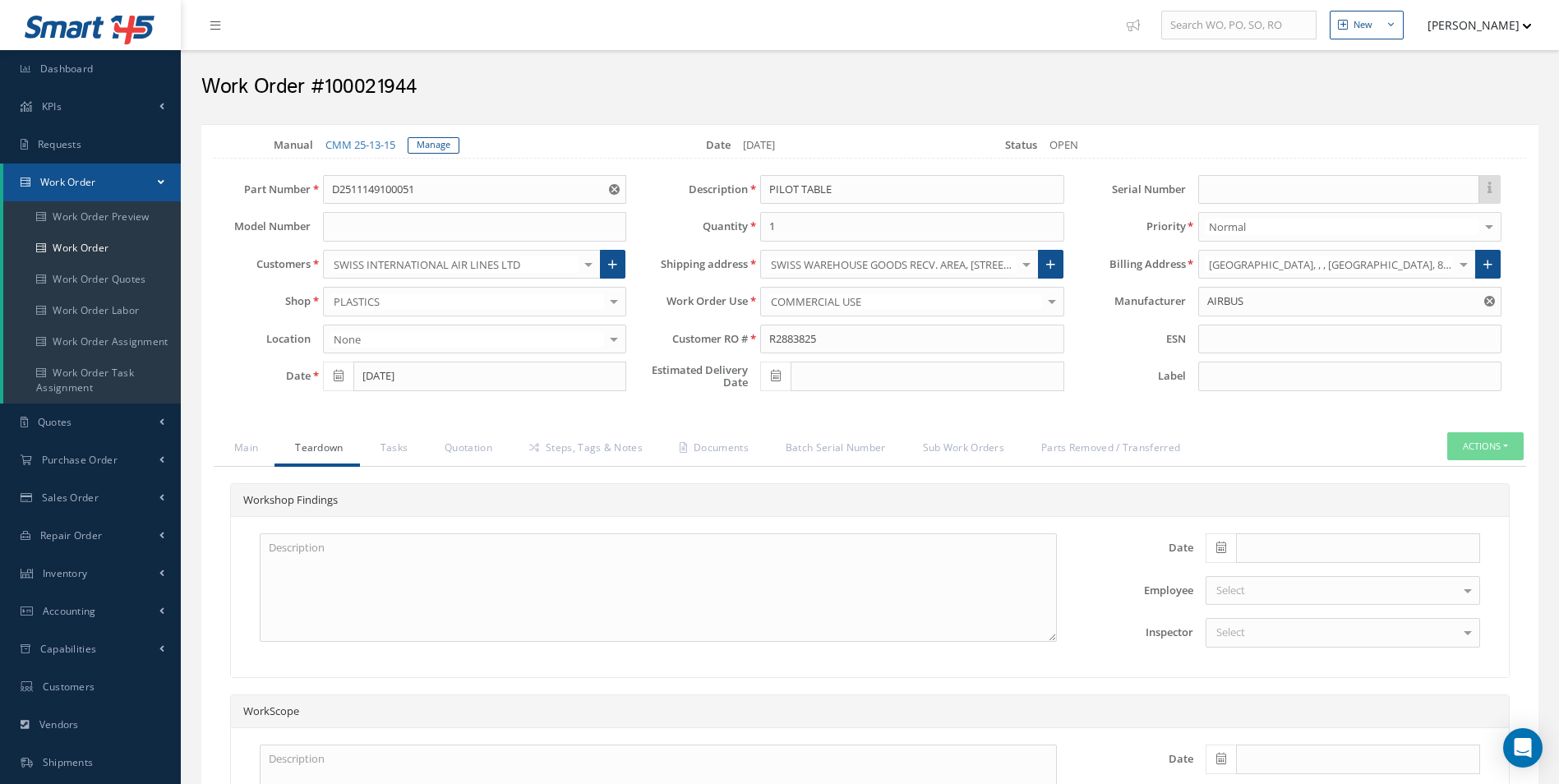
click at [292, 530] on div "Date Employee Select Tina Young Darron Conder Anna Giacovelli Martin Bonner Pau…" at bounding box center [869, 596] width 1278 height 160
click at [301, 582] on textarea at bounding box center [658, 587] width 797 height 109
paste textarea "TRAY TABLE CRACKED AT HINGE POSITION (SATTO REPAIR) X2 TRAY TABLE DISK-LOCATING…"
type textarea "TRAY TABLE CRACKED AT HINGE POSITION (SATTO REPAIR) X2 TRAY TABLE DISK-LOCATING…"
click at [1229, 552] on span at bounding box center [1220, 548] width 30 height 30
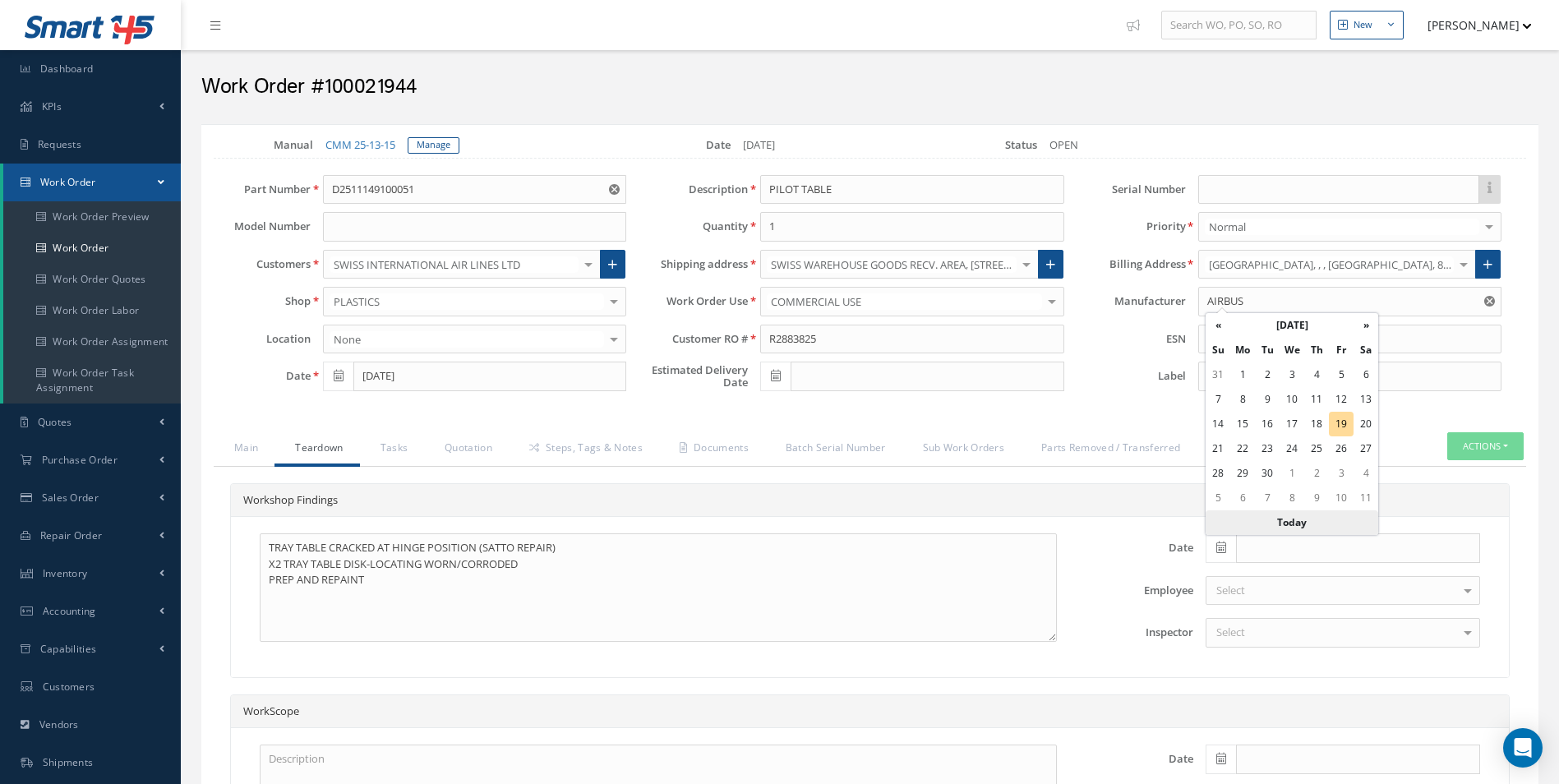
click at [1305, 526] on th "Today" at bounding box center [1292, 523] width 172 height 25
type input "[DATE]"
click at [1261, 630] on div "Select" at bounding box center [1343, 632] width 274 height 30
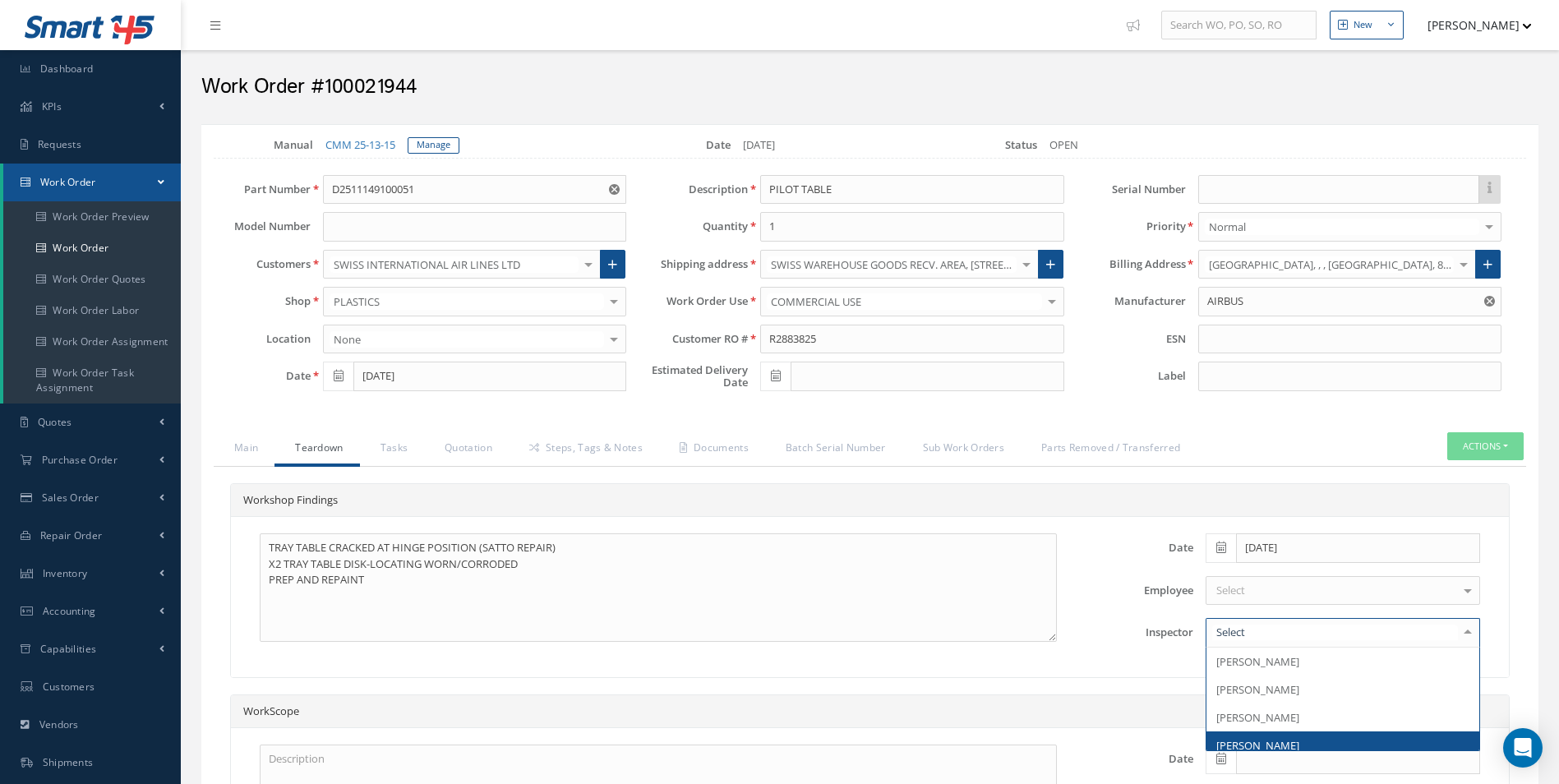
click at [1264, 745] on span "[PERSON_NAME]" at bounding box center [1257, 745] width 83 height 15
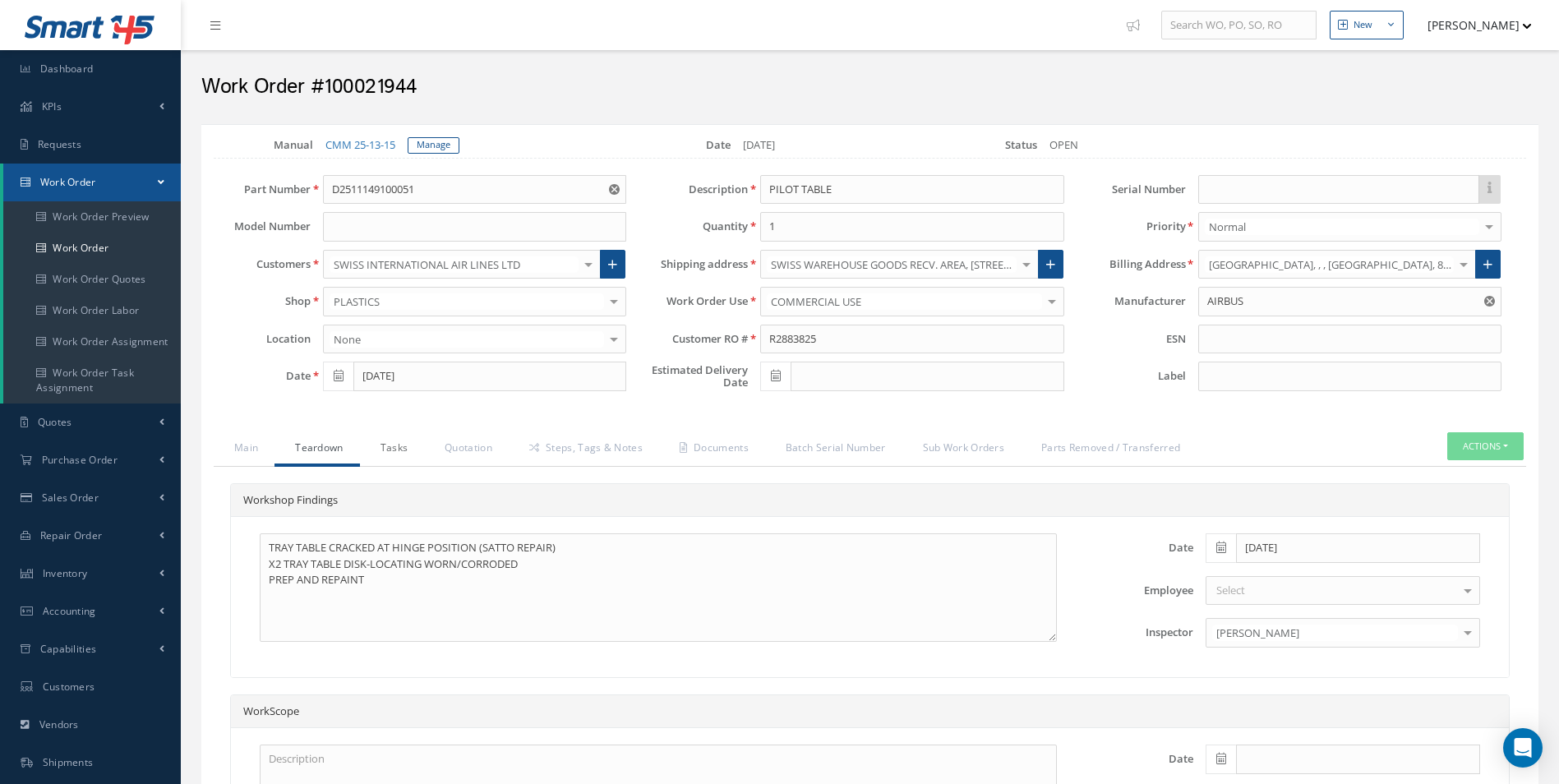
click at [397, 452] on link "Tasks" at bounding box center [393, 449] width 65 height 34
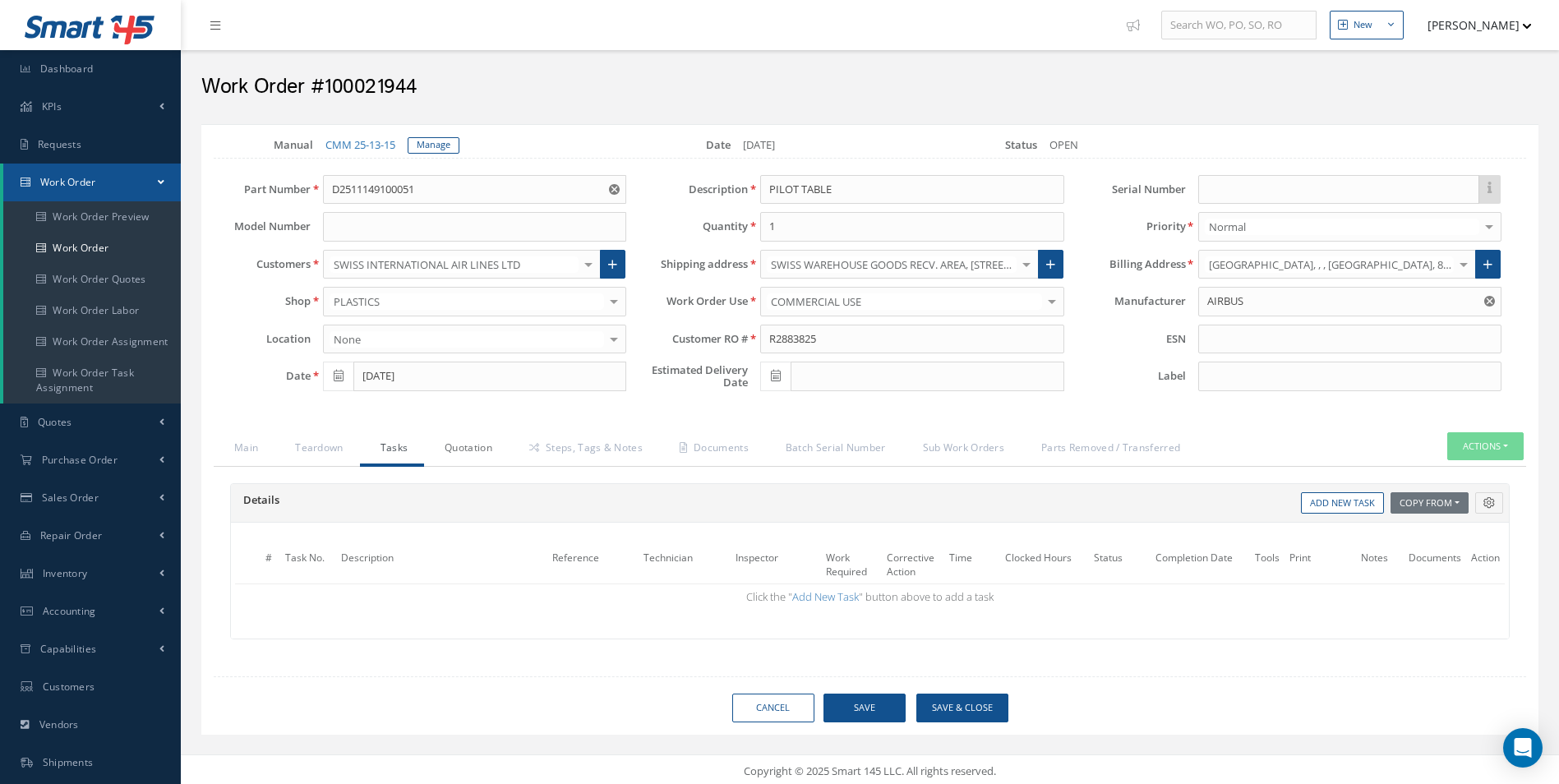
click at [442, 452] on link "Quotation" at bounding box center [466, 449] width 85 height 34
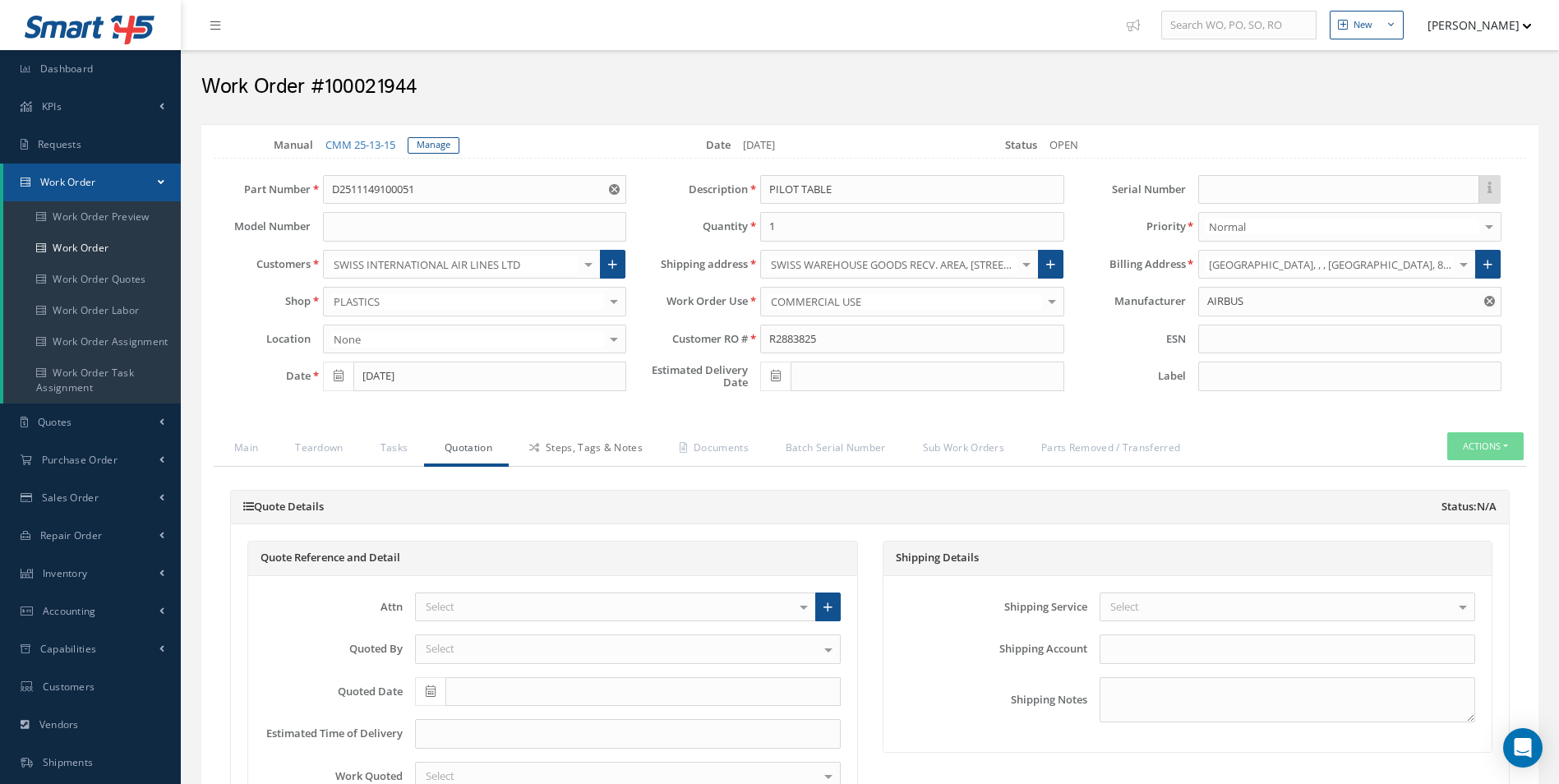
click at [561, 451] on link "Steps, Tags & Notes" at bounding box center [584, 449] width 150 height 34
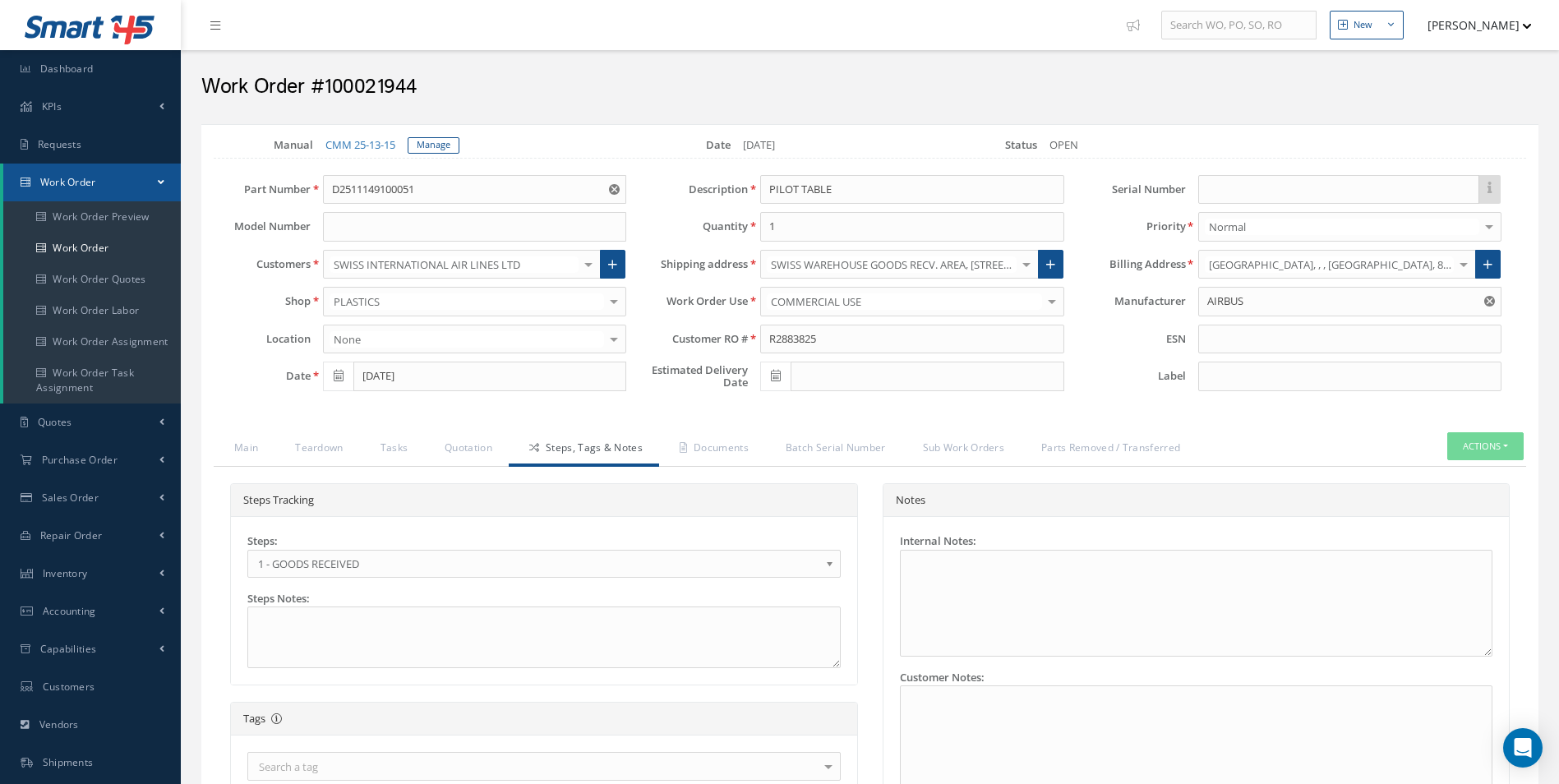
click at [326, 554] on span "1 - GOODS RECEIVED" at bounding box center [538, 563] width 561 height 20
click at [733, 450] on link "Documents" at bounding box center [712, 449] width 106 height 34
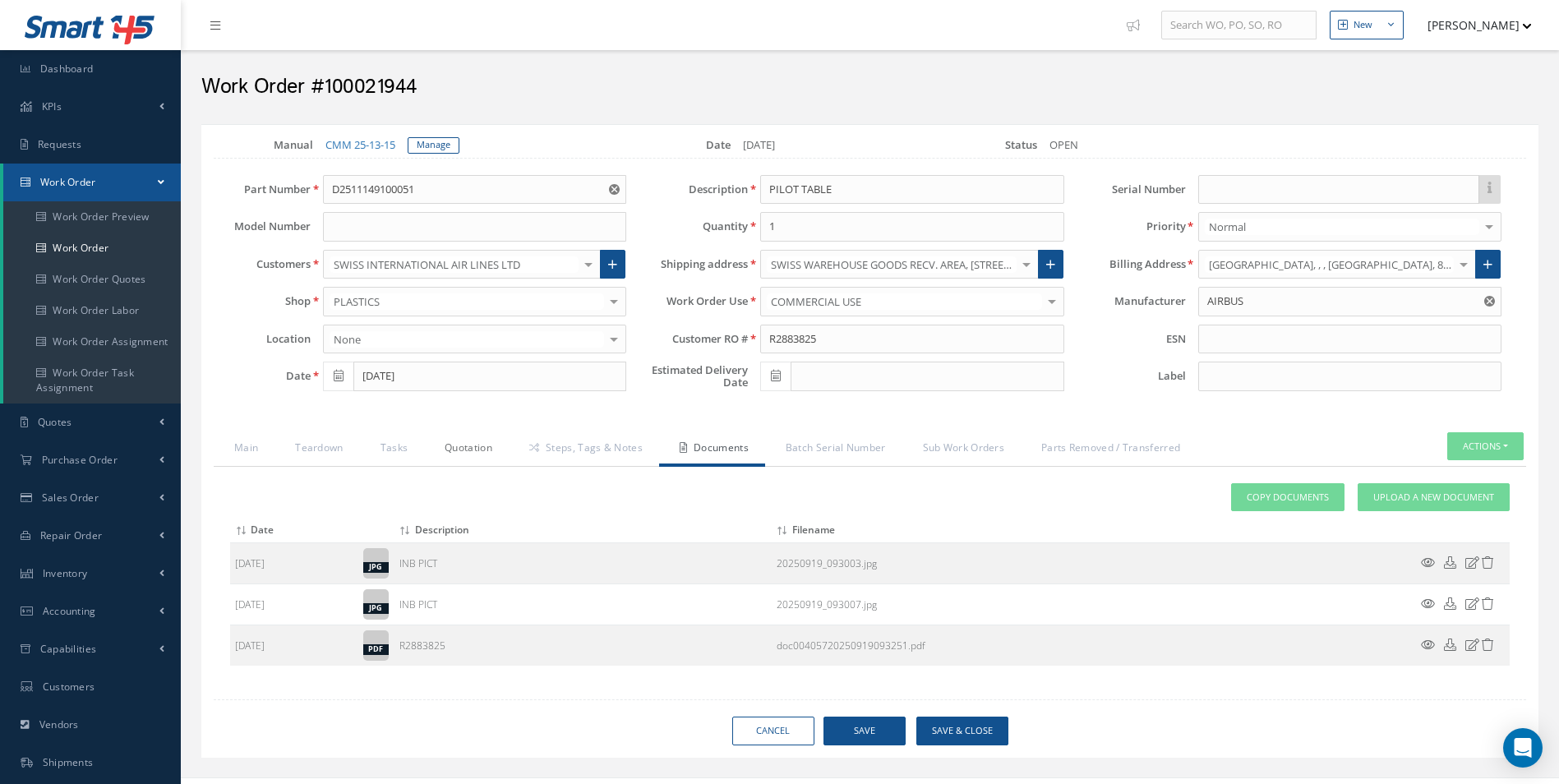
click at [471, 441] on link "Quotation" at bounding box center [466, 449] width 85 height 34
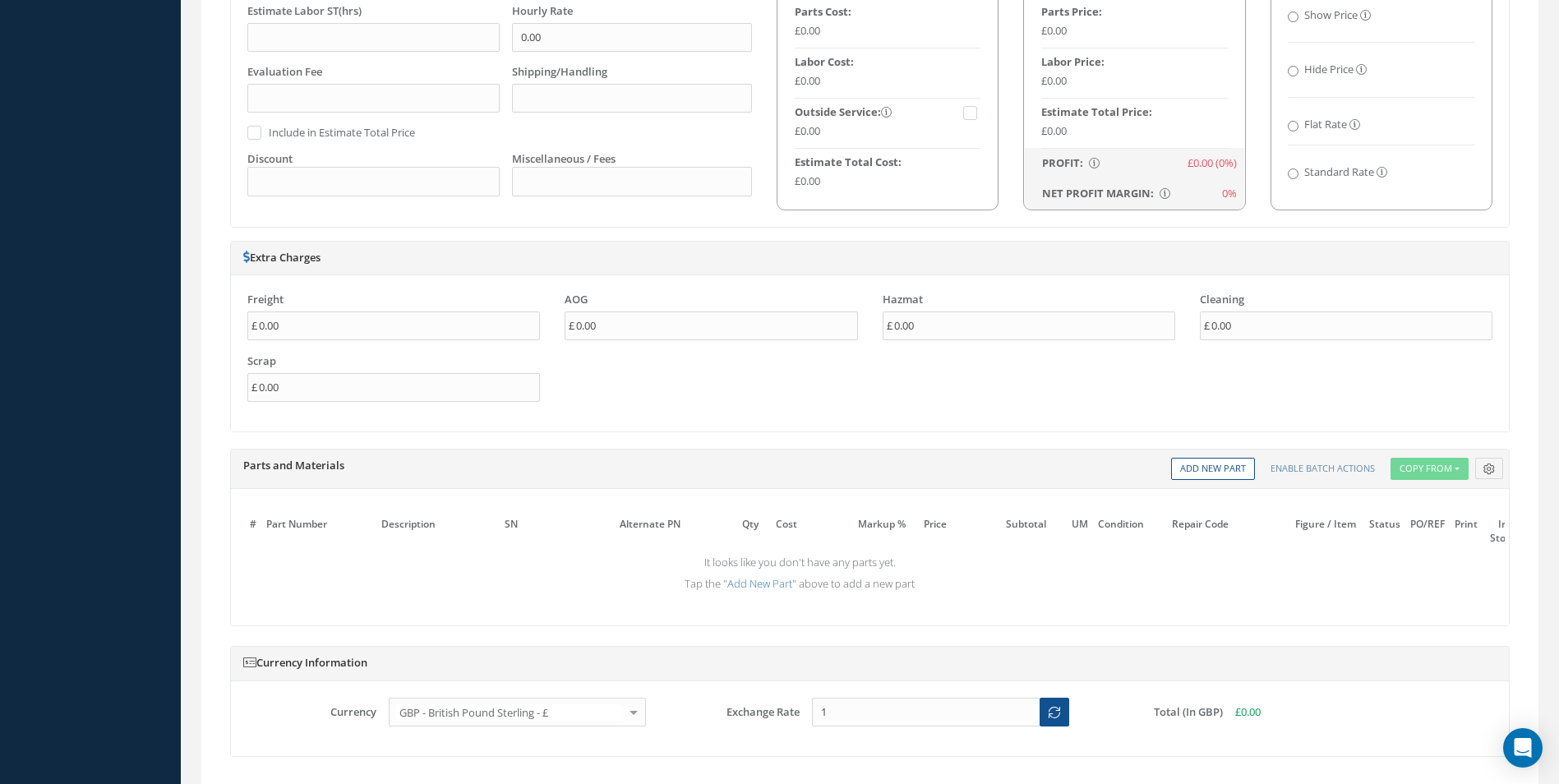
scroll to position [1068, 0]
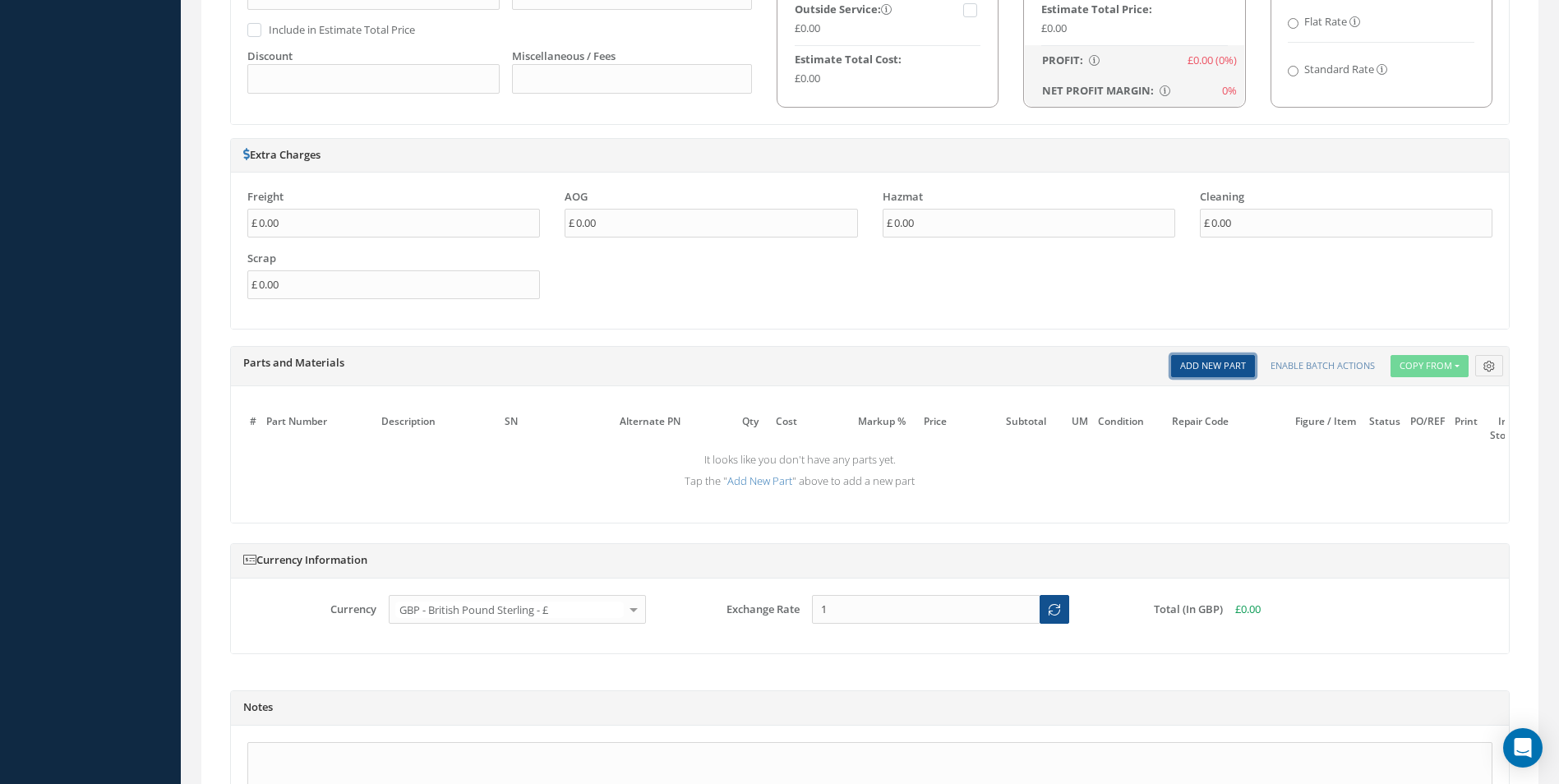
click at [1210, 358] on link "Add New Part" at bounding box center [1214, 366] width 84 height 22
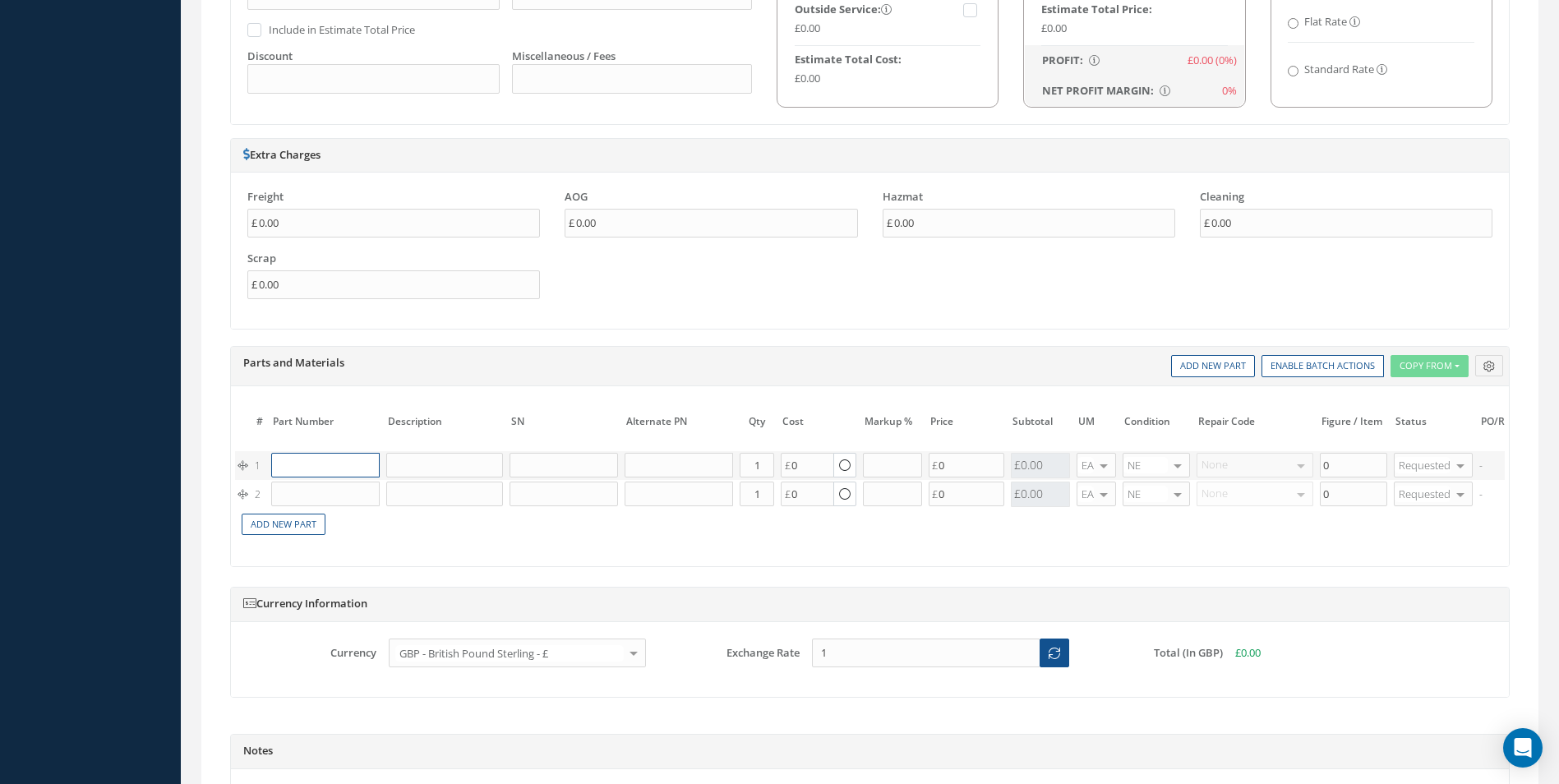
click at [310, 474] on input "text" at bounding box center [325, 464] width 109 height 25
paste input "D2511044420000"
type input "D2511044420000"
click at [357, 481] on div "D2511044420000 SPRING" at bounding box center [362, 498] width 181 height 41
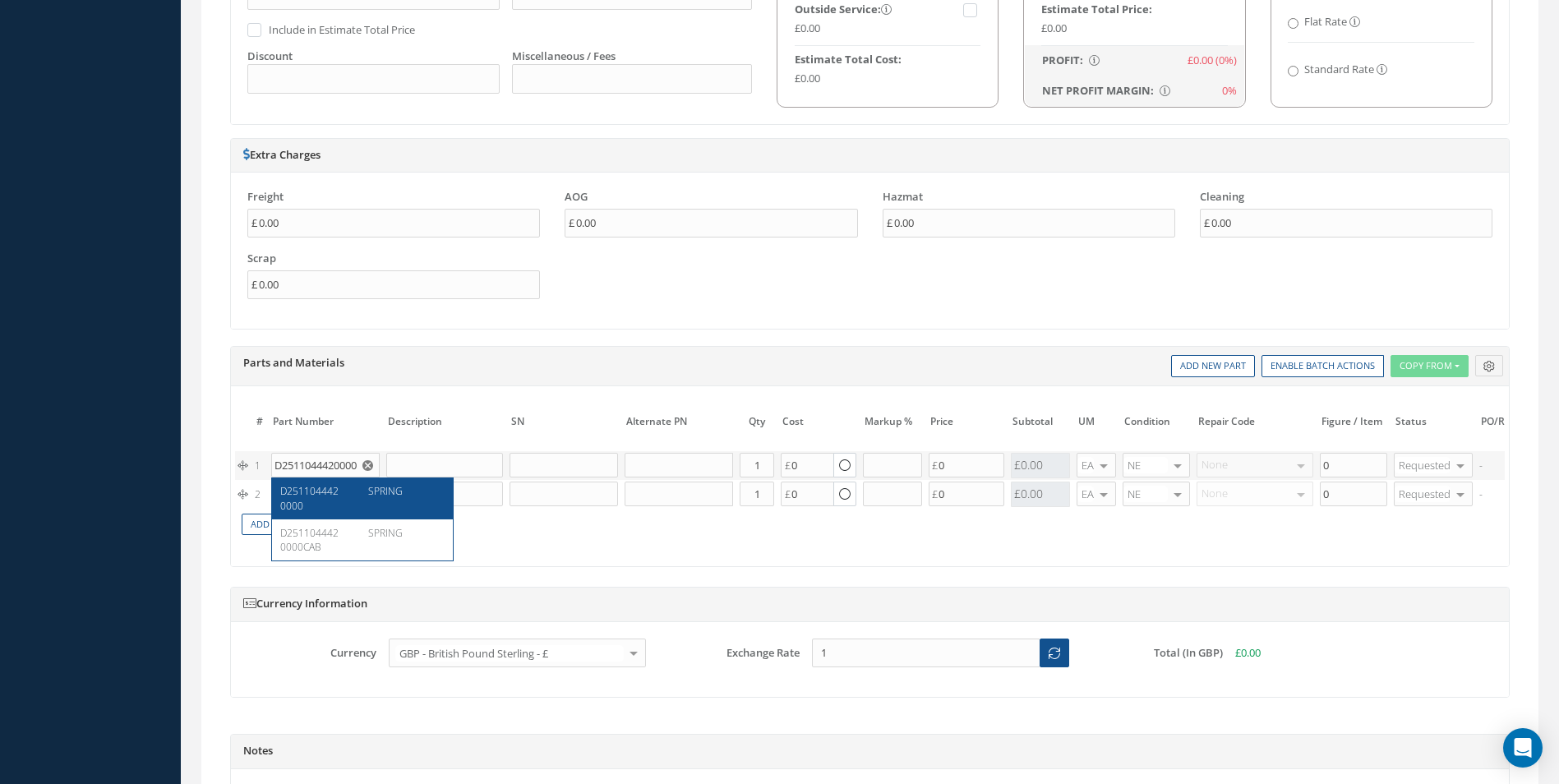
type input "SPRING"
type input "45.55"
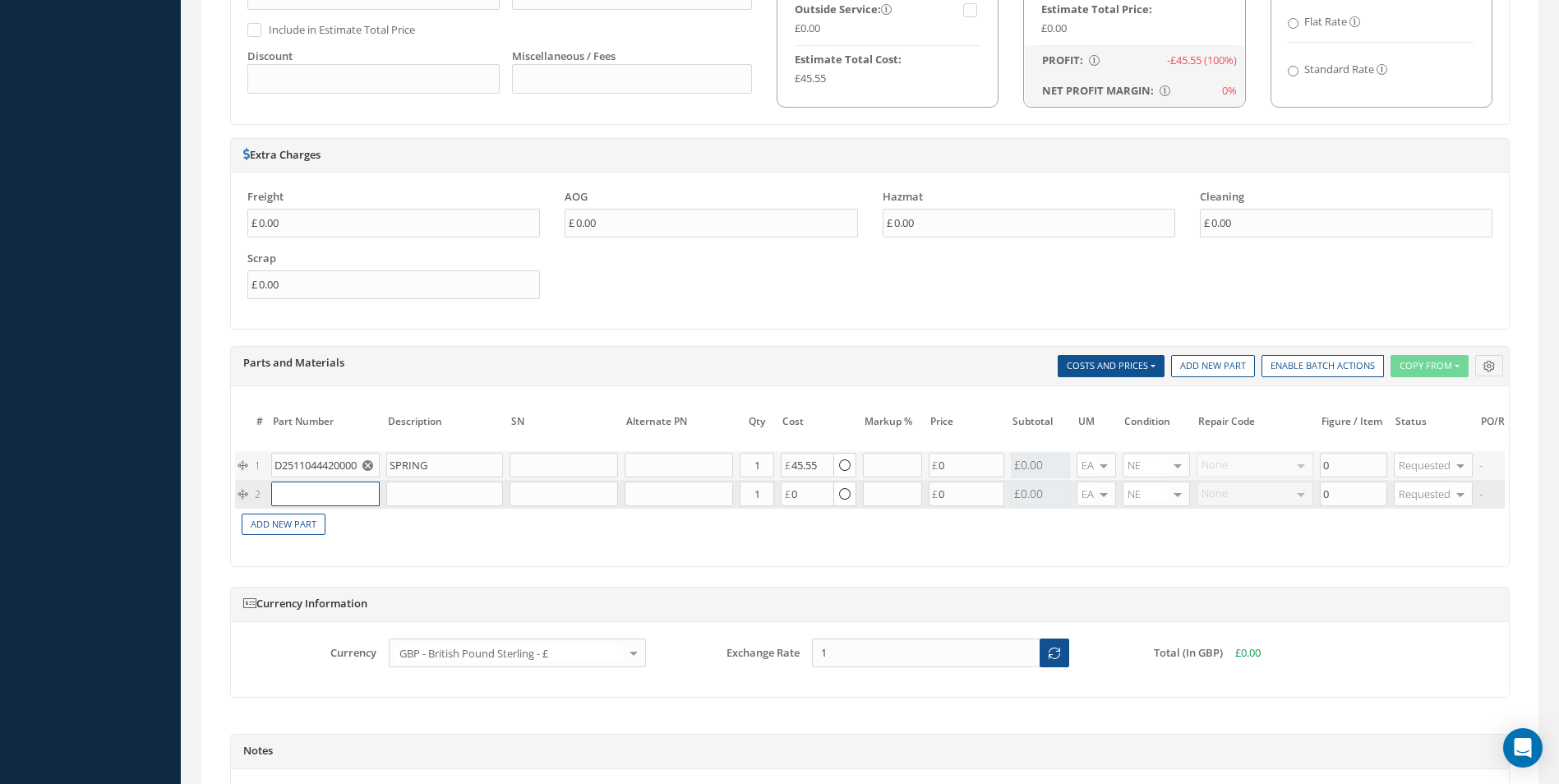
click at [328, 504] on input "text" at bounding box center [325, 494] width 109 height 25
paste input "D2511043720000"
type input "D2511043720000"
click at [368, 518] on div "DISK - LOCATING" at bounding box center [400, 526] width 89 height 28
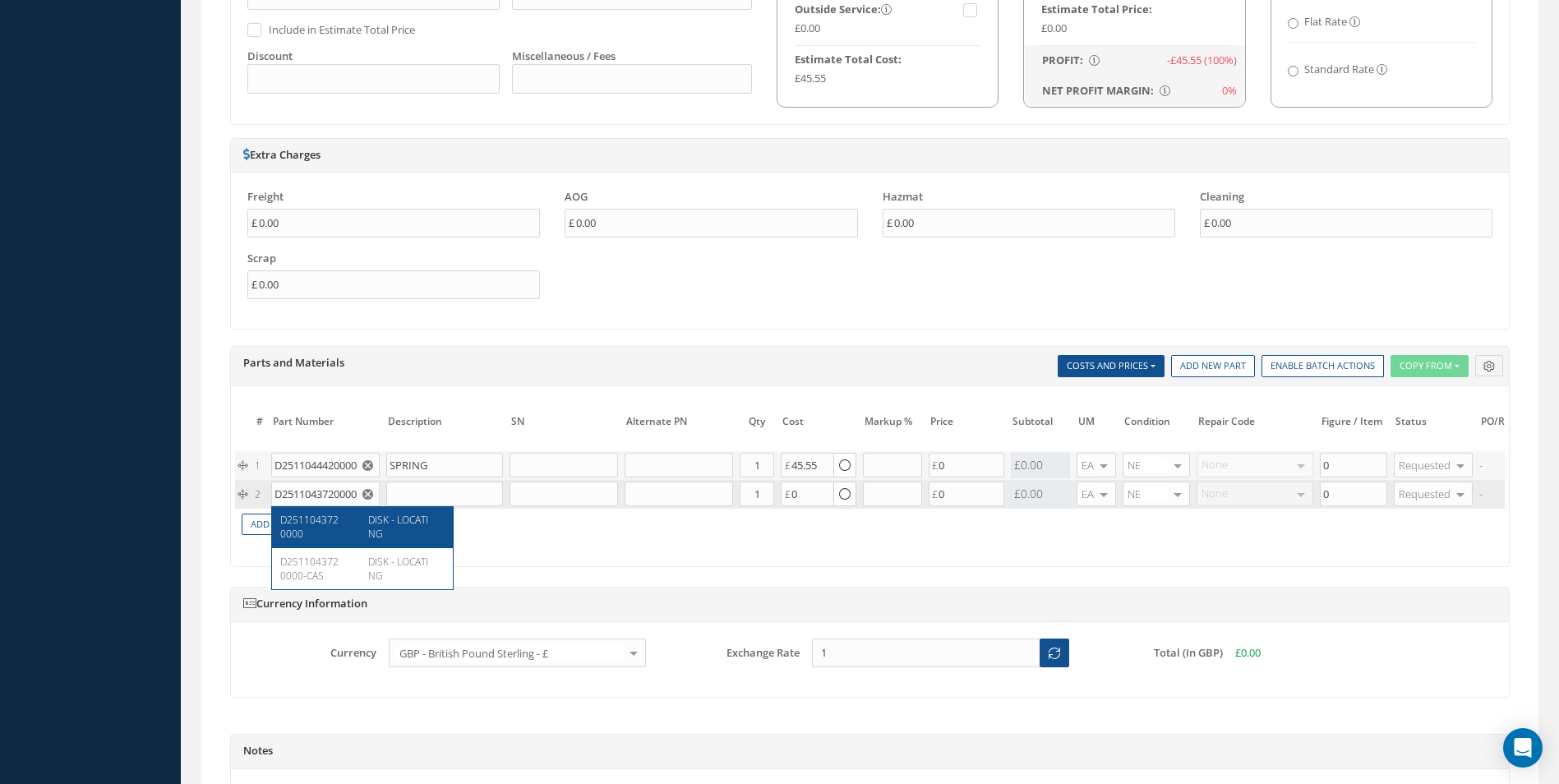
type input "DISK - LOCATING"
type input "37.00"
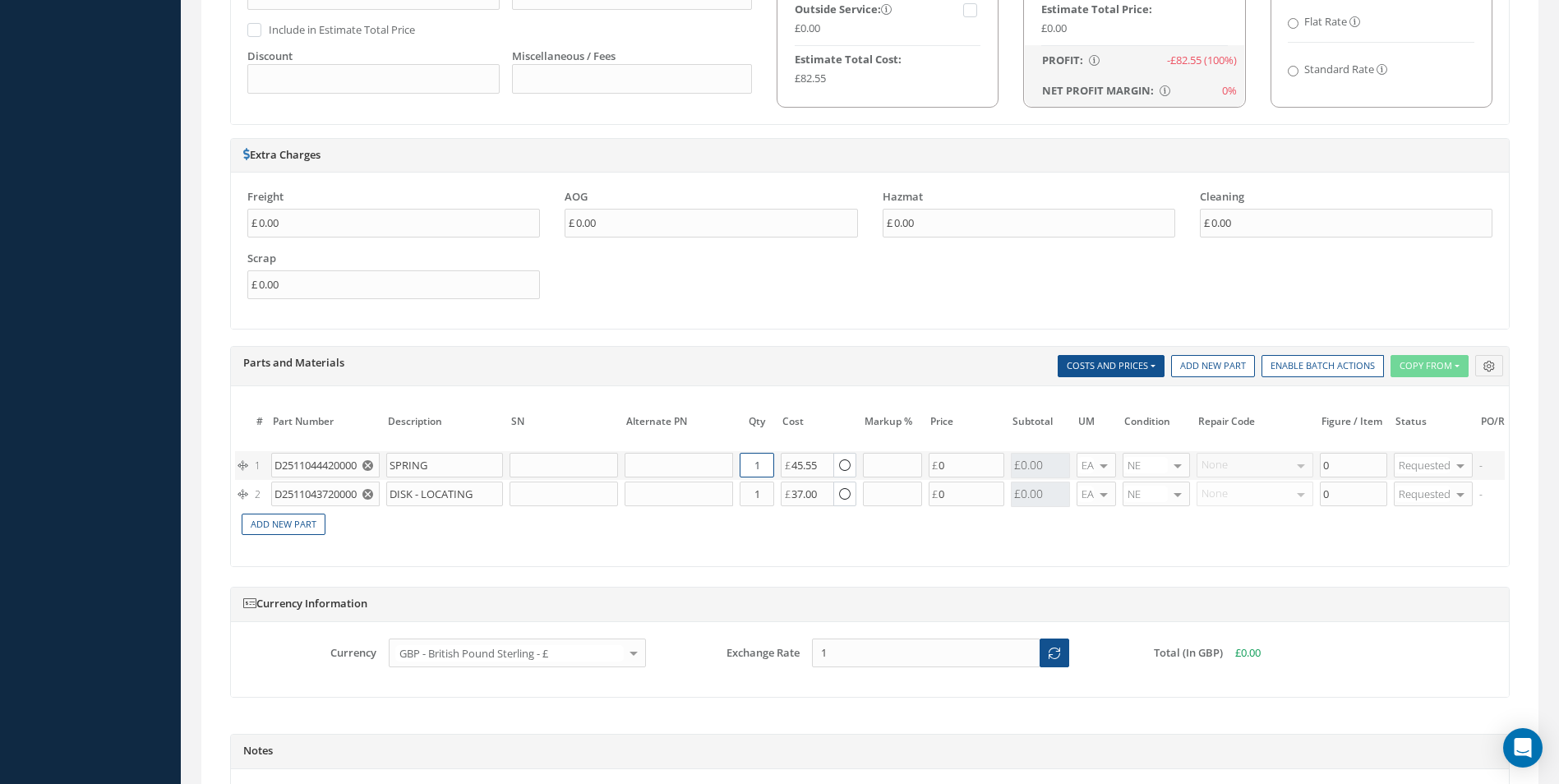
click at [761, 468] on input "1" at bounding box center [757, 464] width 34 height 25
type input "2"
click at [771, 501] on input "1" at bounding box center [757, 494] width 34 height 25
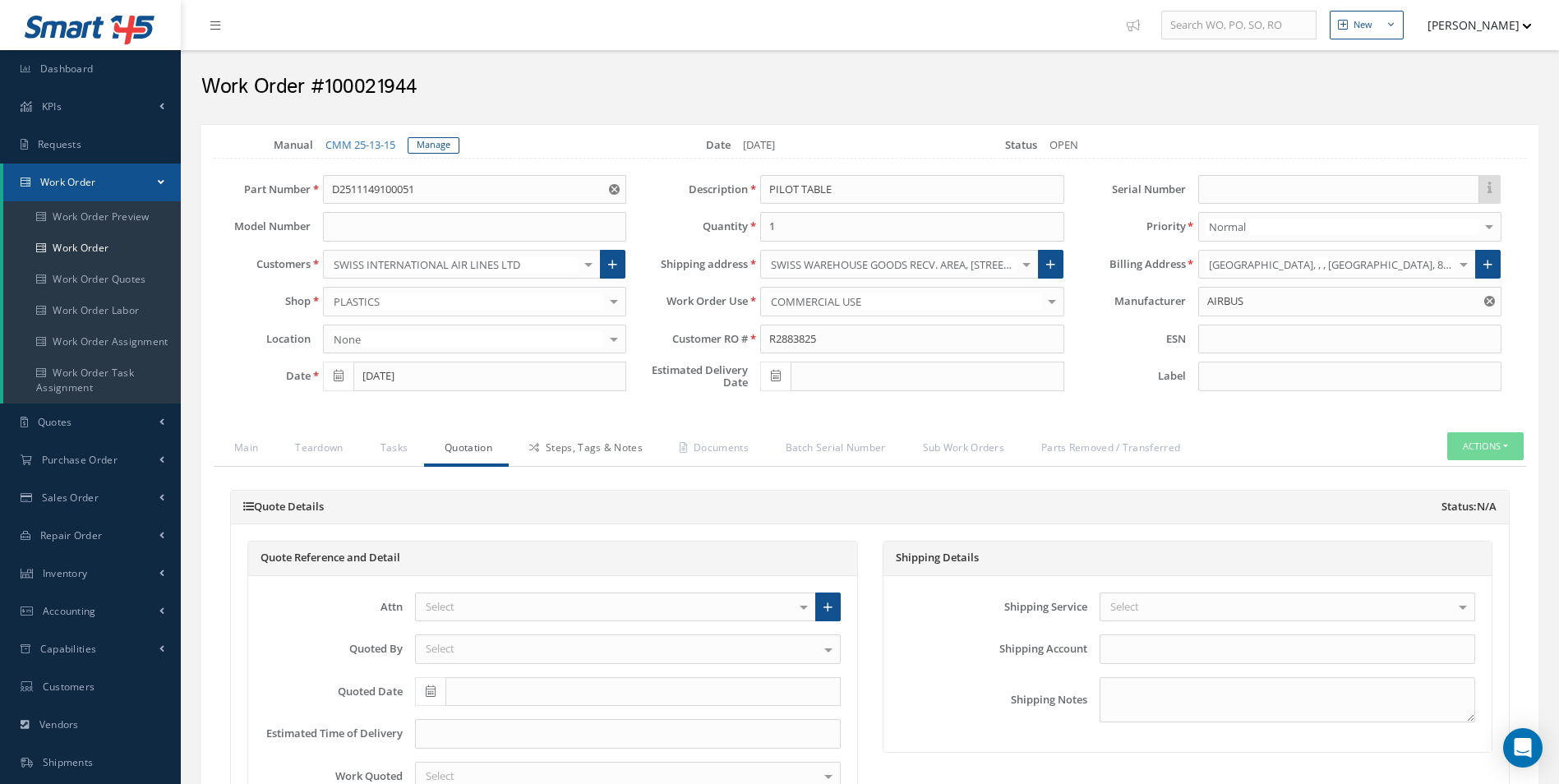
type input "2"
click at [615, 462] on link "Steps, Tags & Notes" at bounding box center [584, 449] width 150 height 34
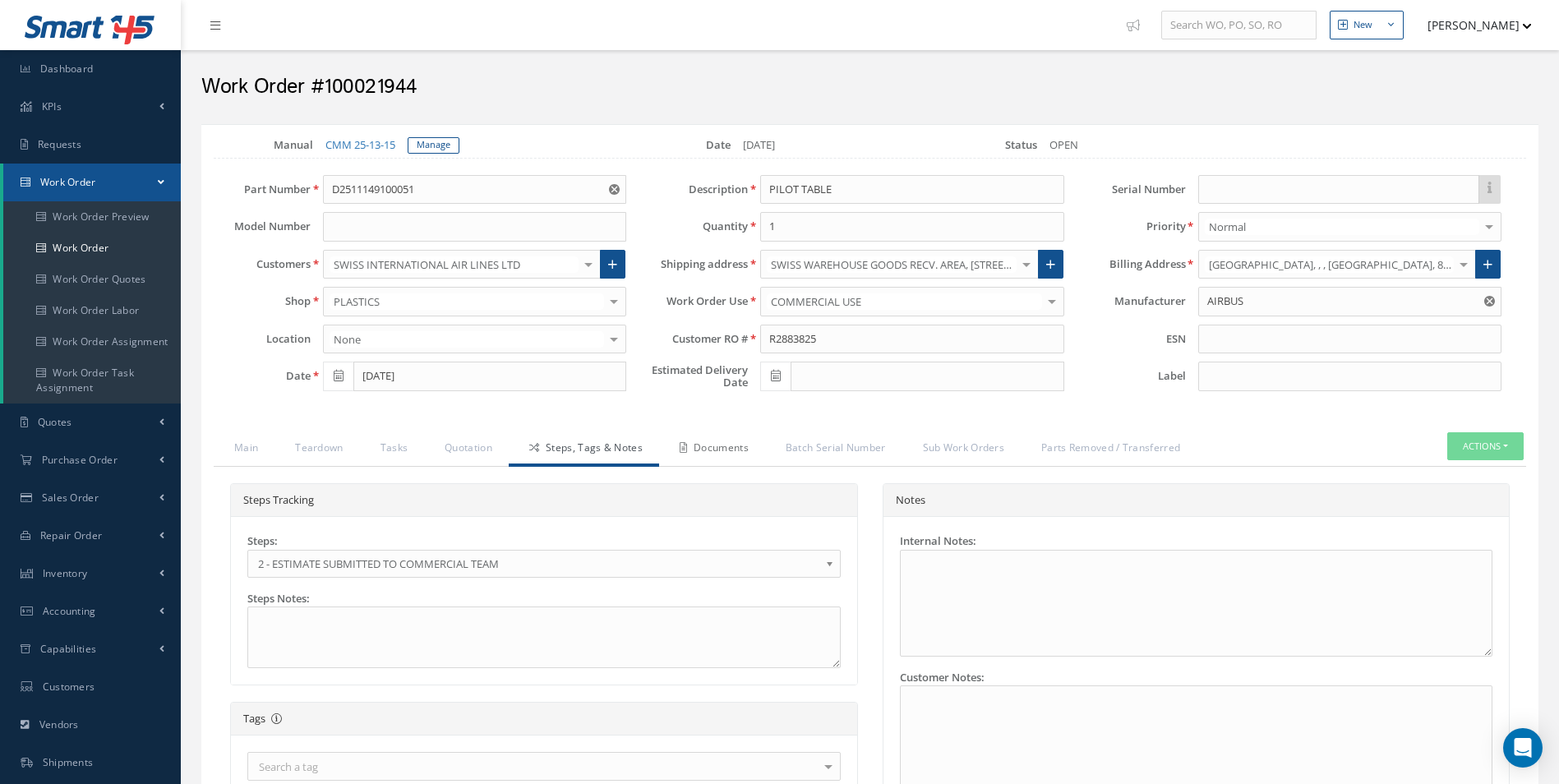
click at [736, 438] on link "Documents" at bounding box center [712, 449] width 106 height 34
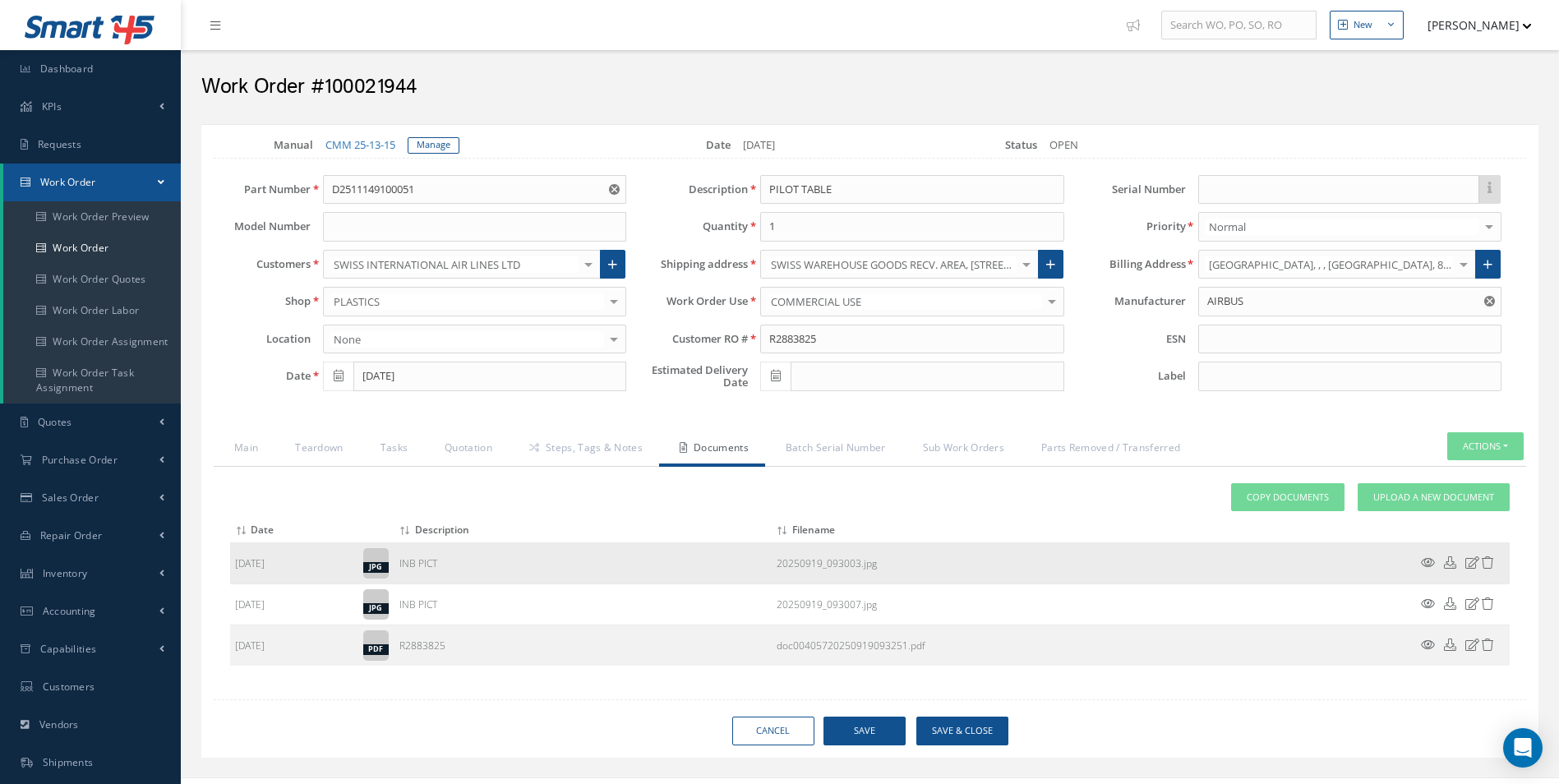
click at [1429, 565] on icon at bounding box center [1428, 562] width 14 height 12
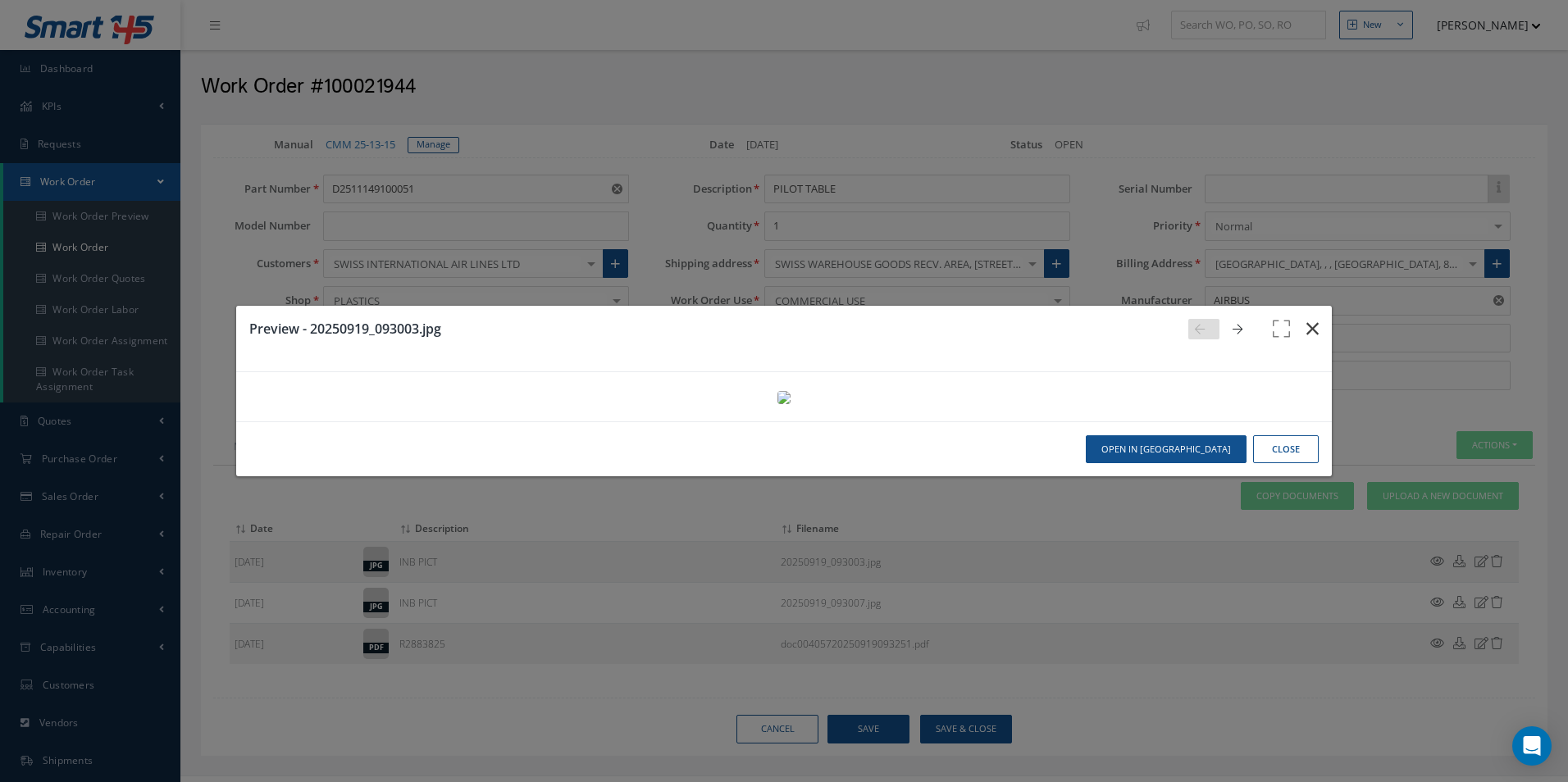
click at [1309, 306] on button "button" at bounding box center [1312, 329] width 38 height 46
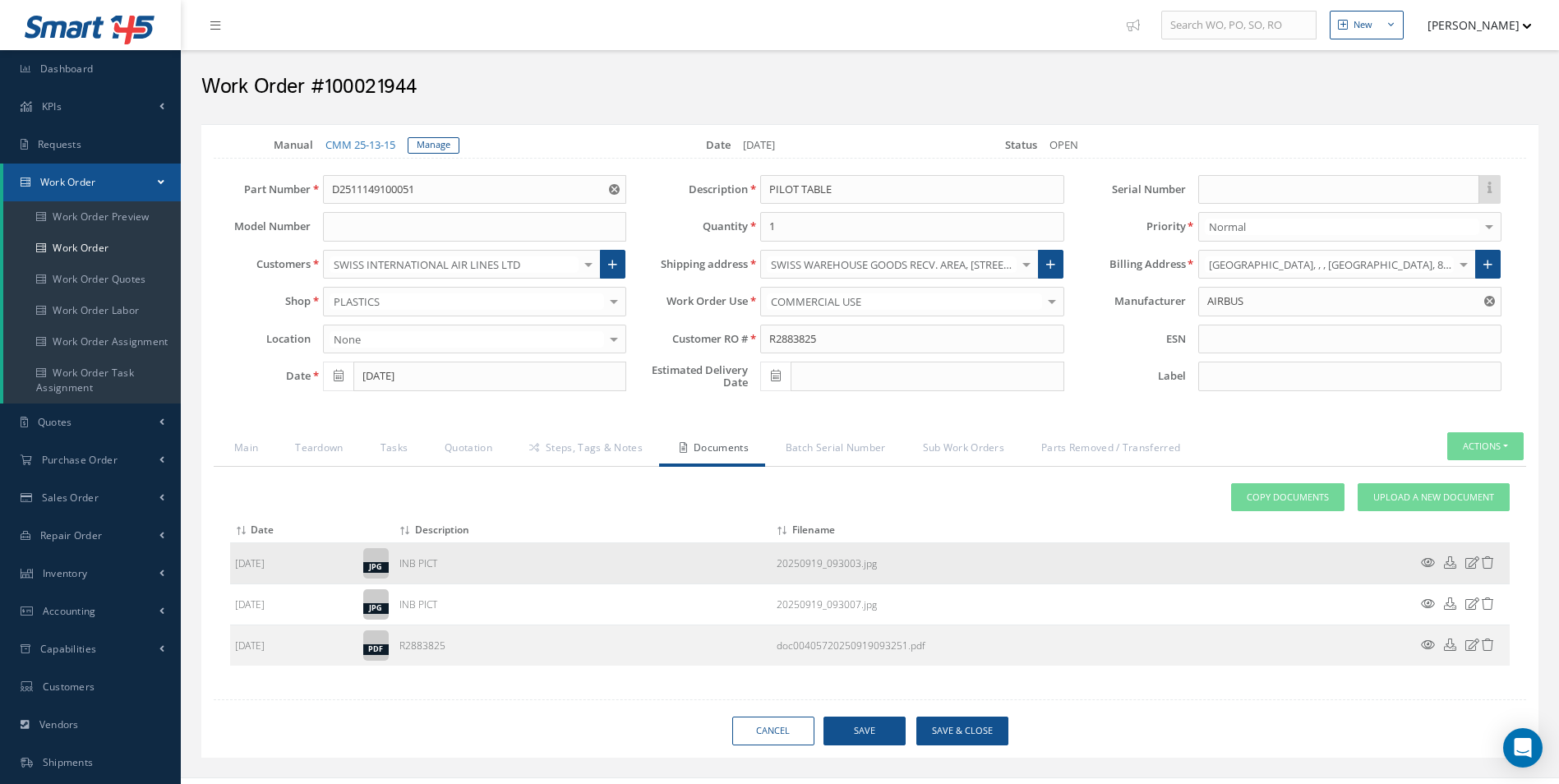
click at [1473, 563] on icon at bounding box center [1472, 562] width 14 height 12
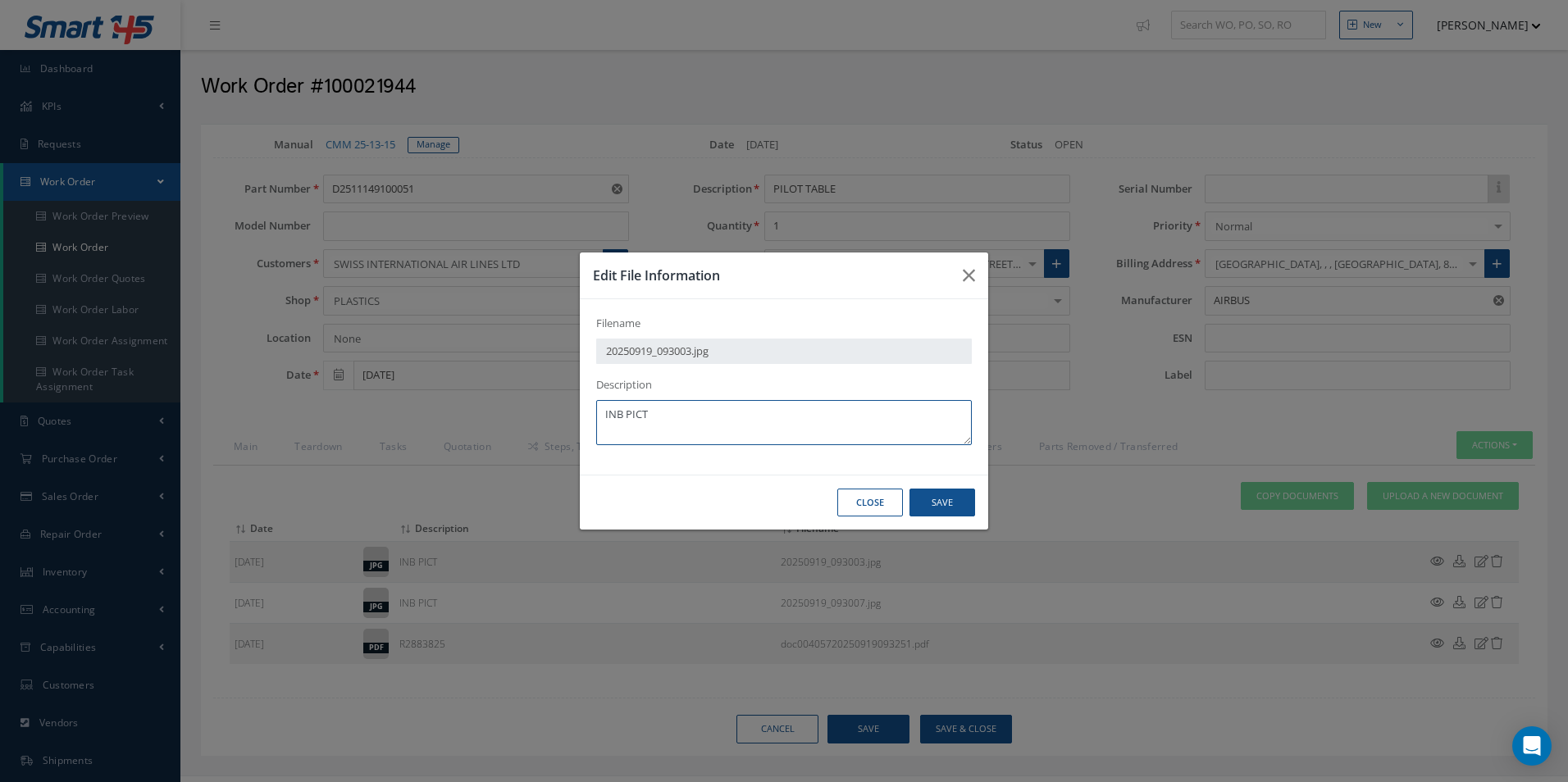
drag, startPoint x: 787, startPoint y: 425, endPoint x: 347, endPoint y: 419, distance: 440.0
click at [351, 418] on div "Edit File Information Filename 20250919_093003.jpg Description INB PICT Close S…" at bounding box center [784, 391] width 1568 height 782
type textarea "W"
click at [642, 413] on textarea "QUOTEPICS" at bounding box center [783, 422] width 375 height 45
type textarea "QUOTE PICS"
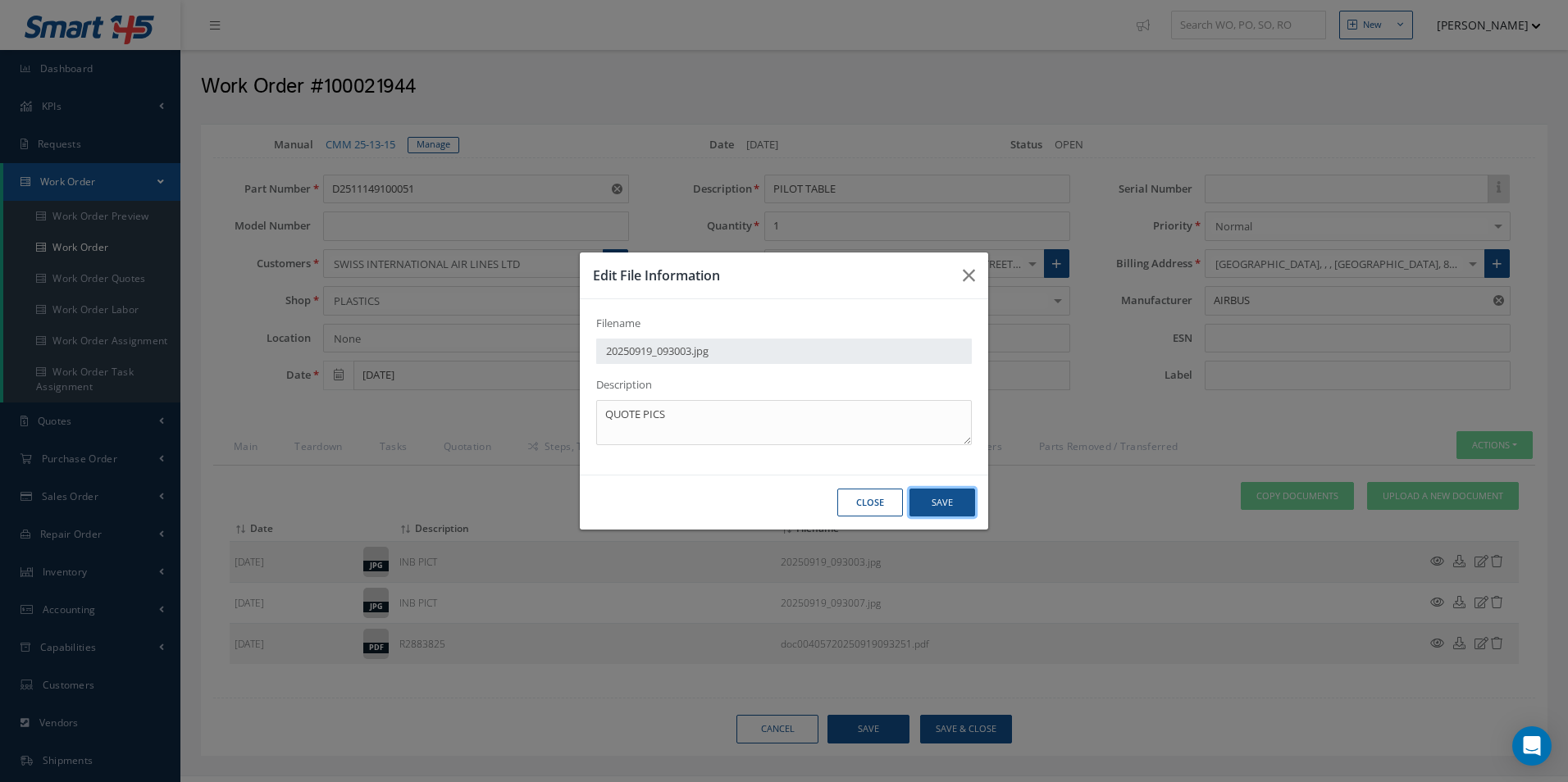
click at [933, 498] on button "Save" at bounding box center [941, 503] width 66 height 29
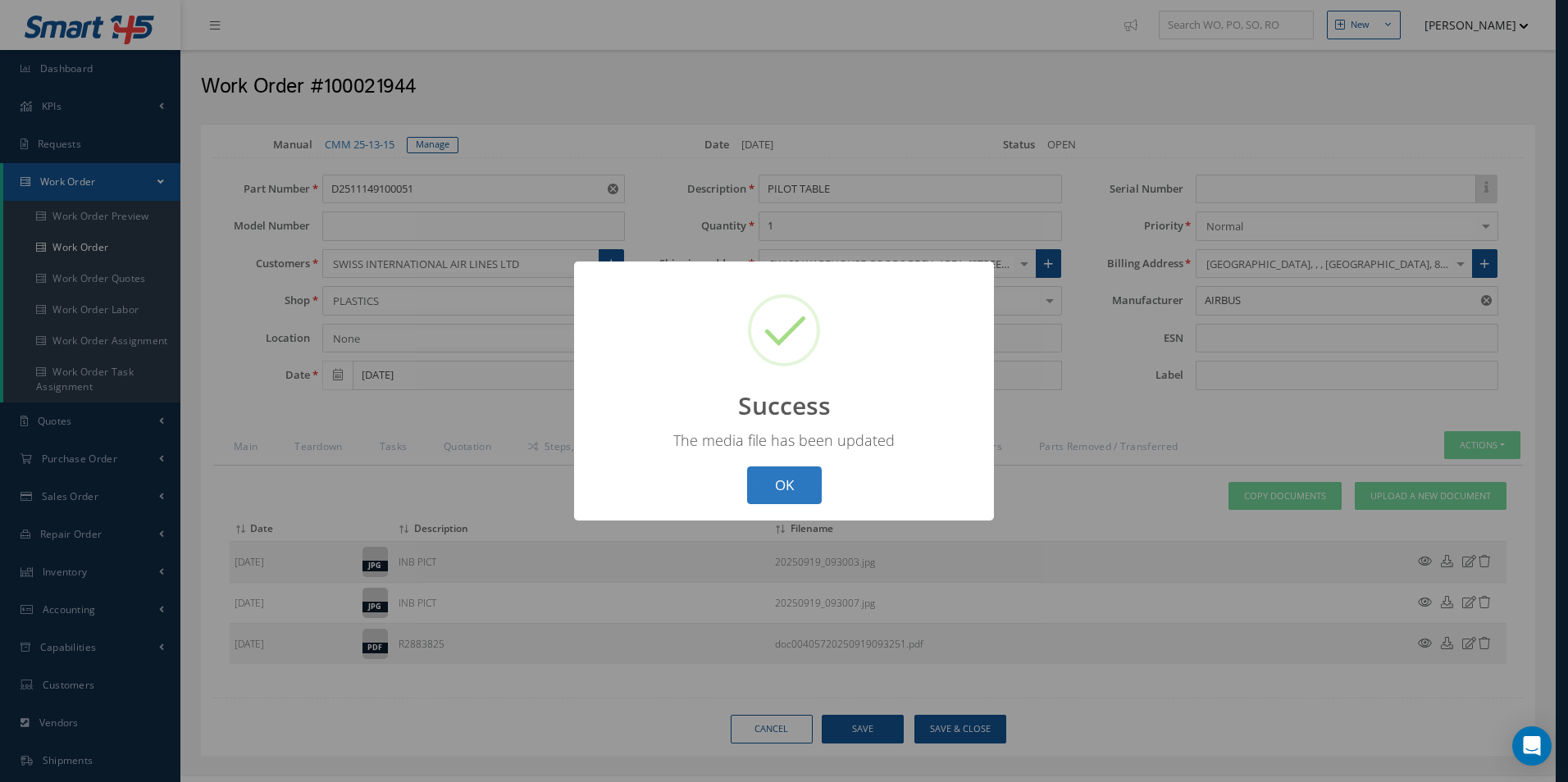
click at [794, 479] on button "OK" at bounding box center [784, 485] width 74 height 38
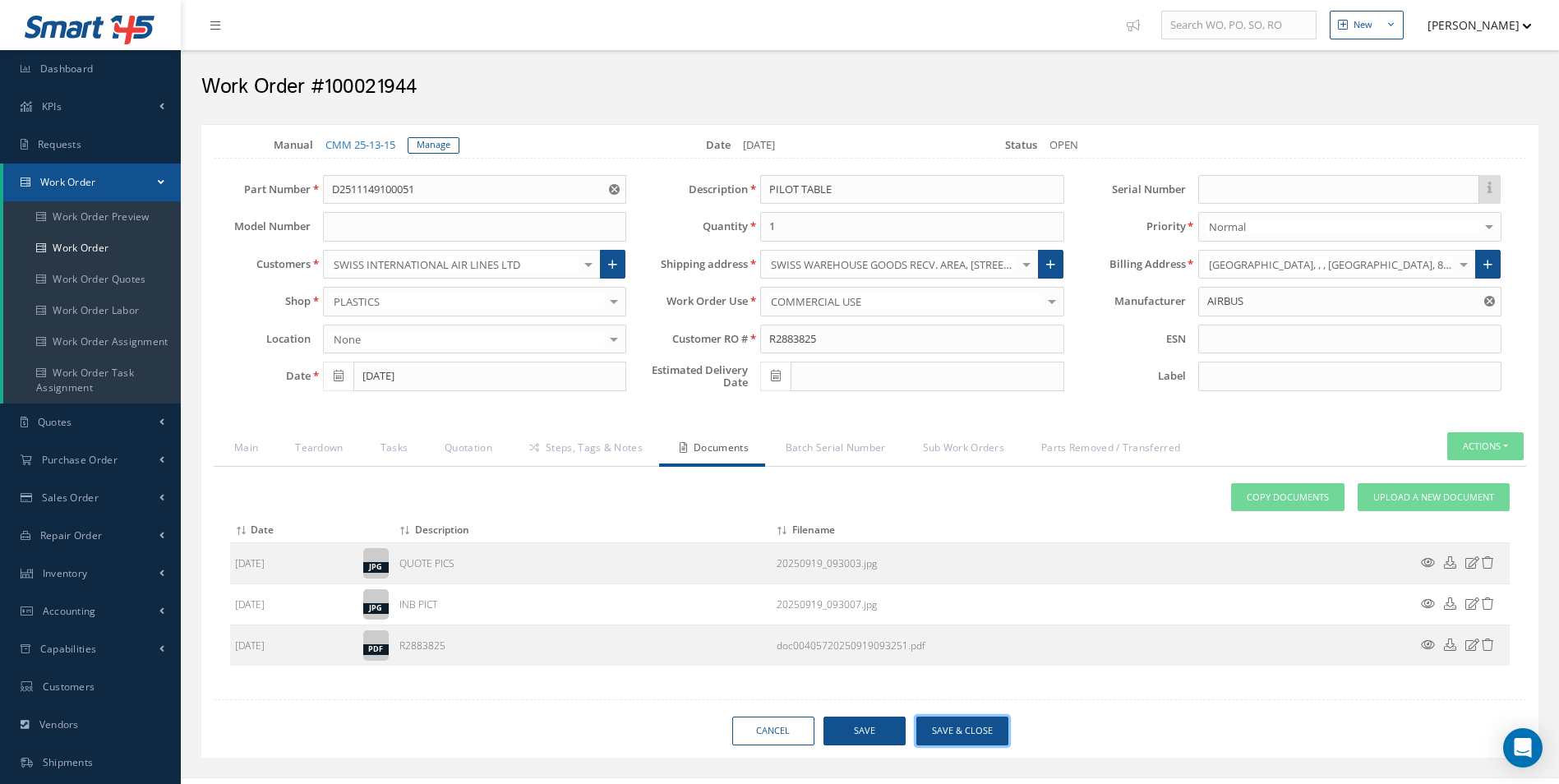
click at [946, 730] on button "Save & Close" at bounding box center [962, 731] width 92 height 29
type input "AIRBUS"
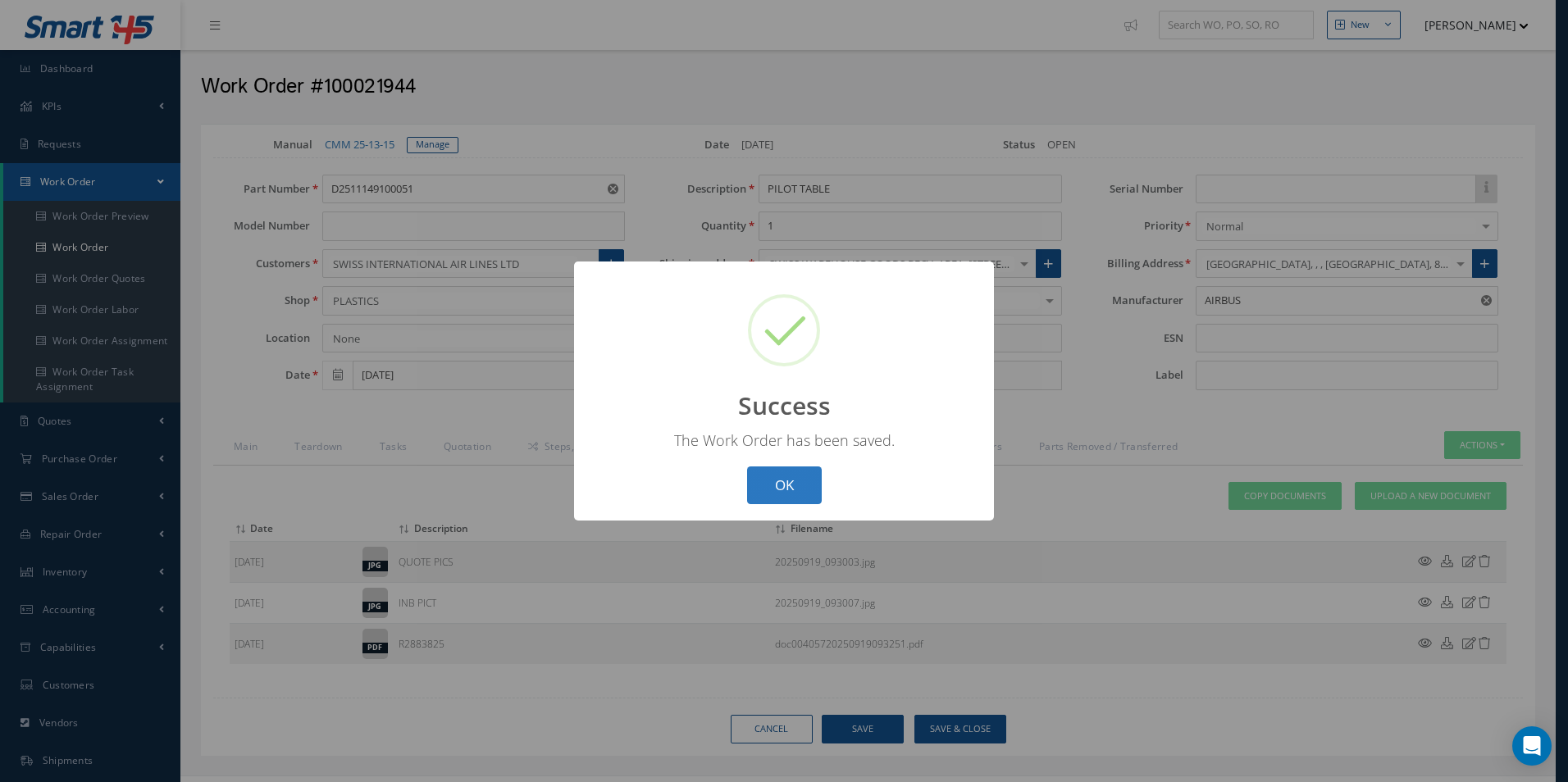
click at [793, 486] on button "OK" at bounding box center [784, 485] width 74 height 38
select select "25"
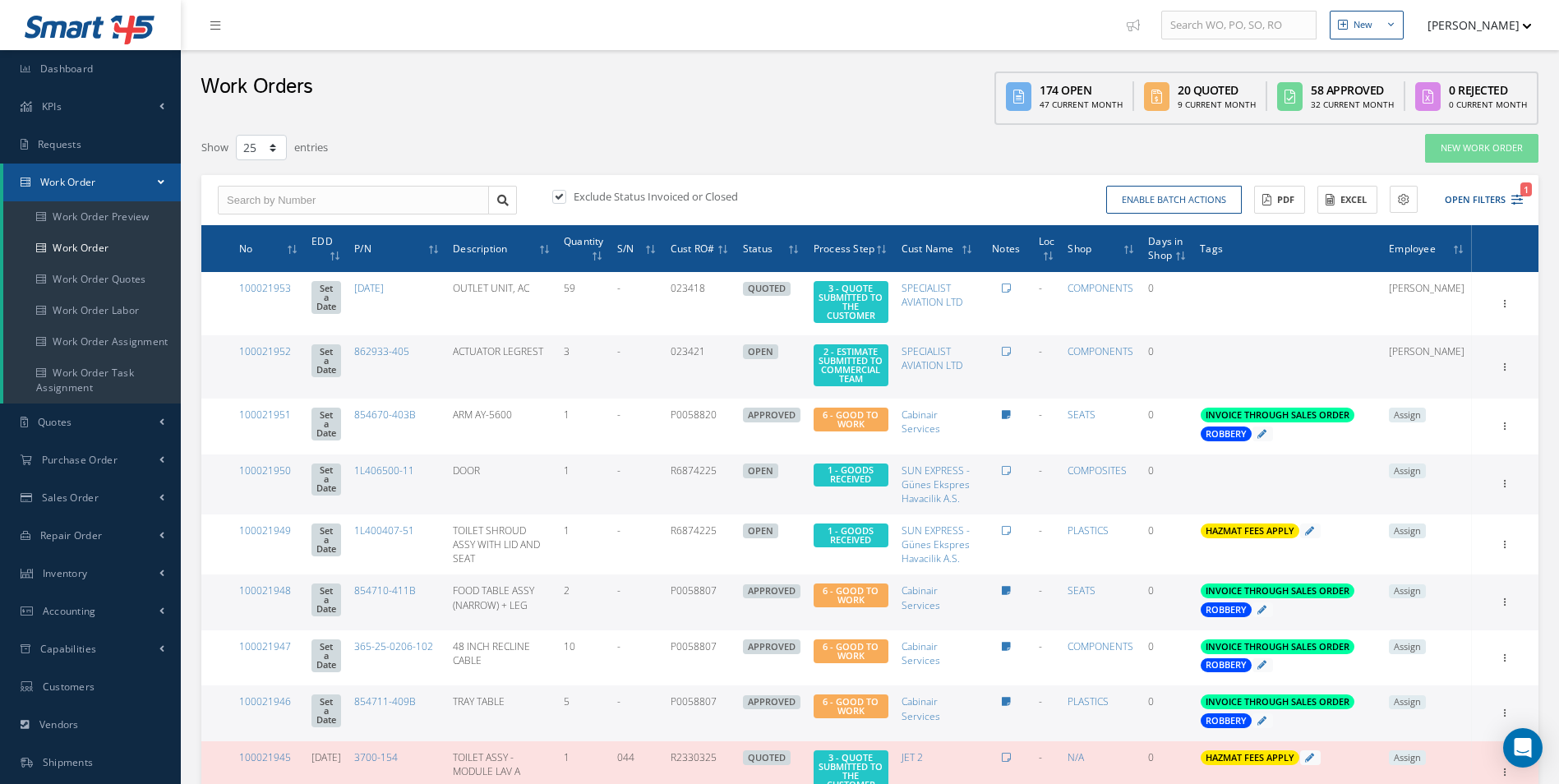
click at [1519, 199] on icon "1" at bounding box center [1517, 199] width 11 height 11
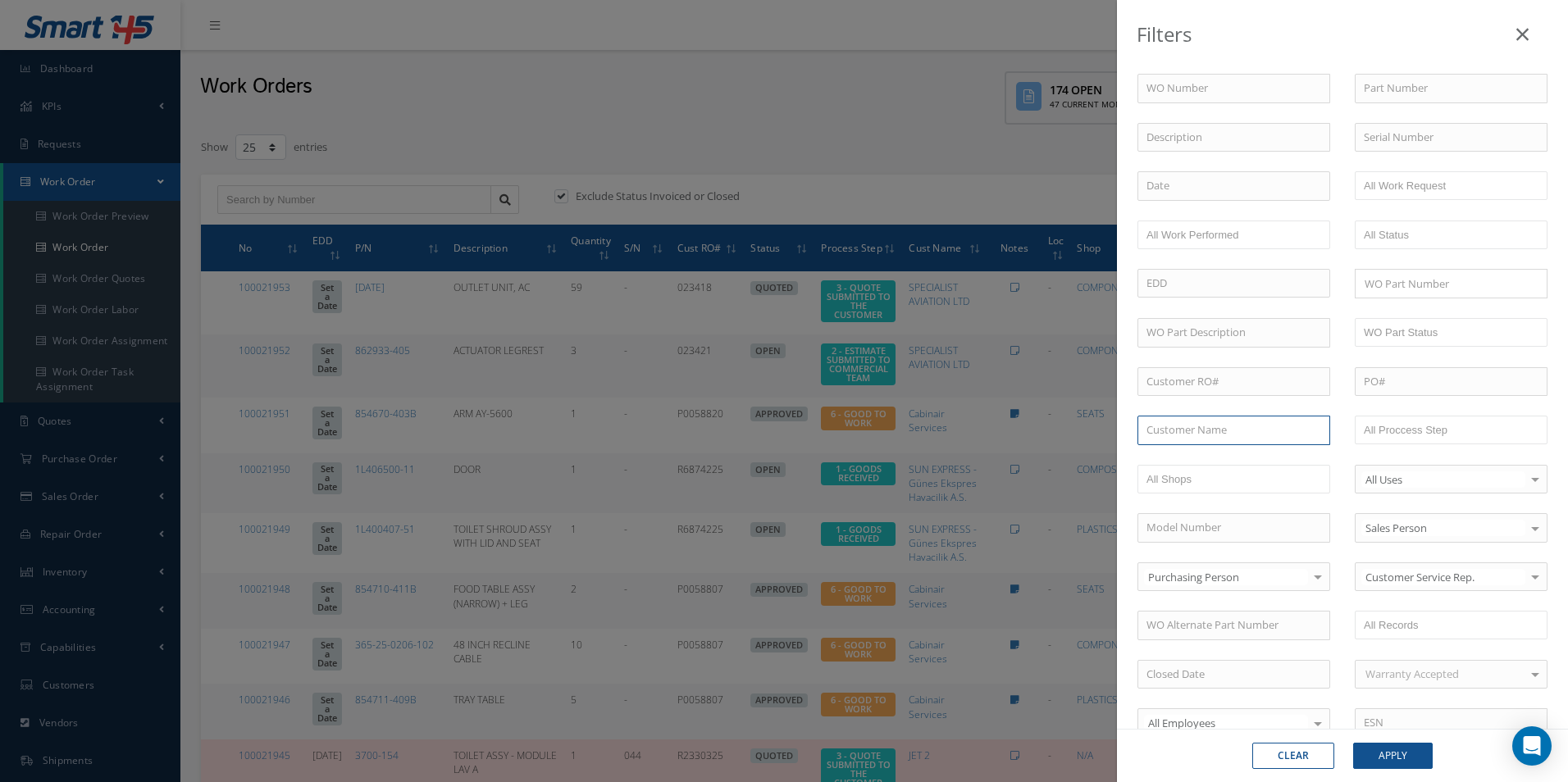
click at [1269, 438] on input "text" at bounding box center [1233, 430] width 192 height 30
click at [888, 165] on div "Filters WO Number Part Number Description Serial Number - BER CERTIFICATION FIL…" at bounding box center [784, 391] width 1568 height 782
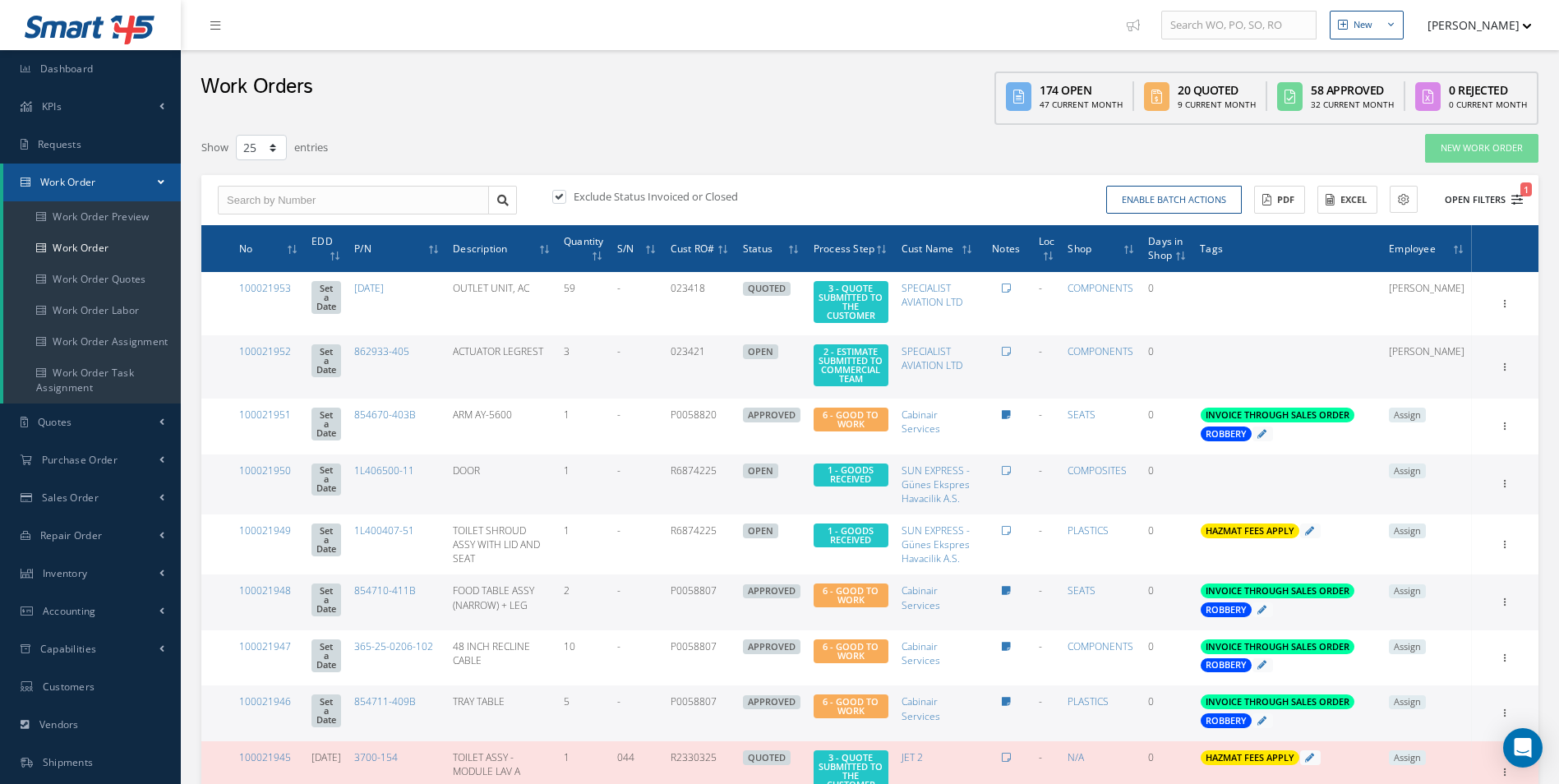
click at [1522, 194] on span "1" at bounding box center [1526, 189] width 11 height 14
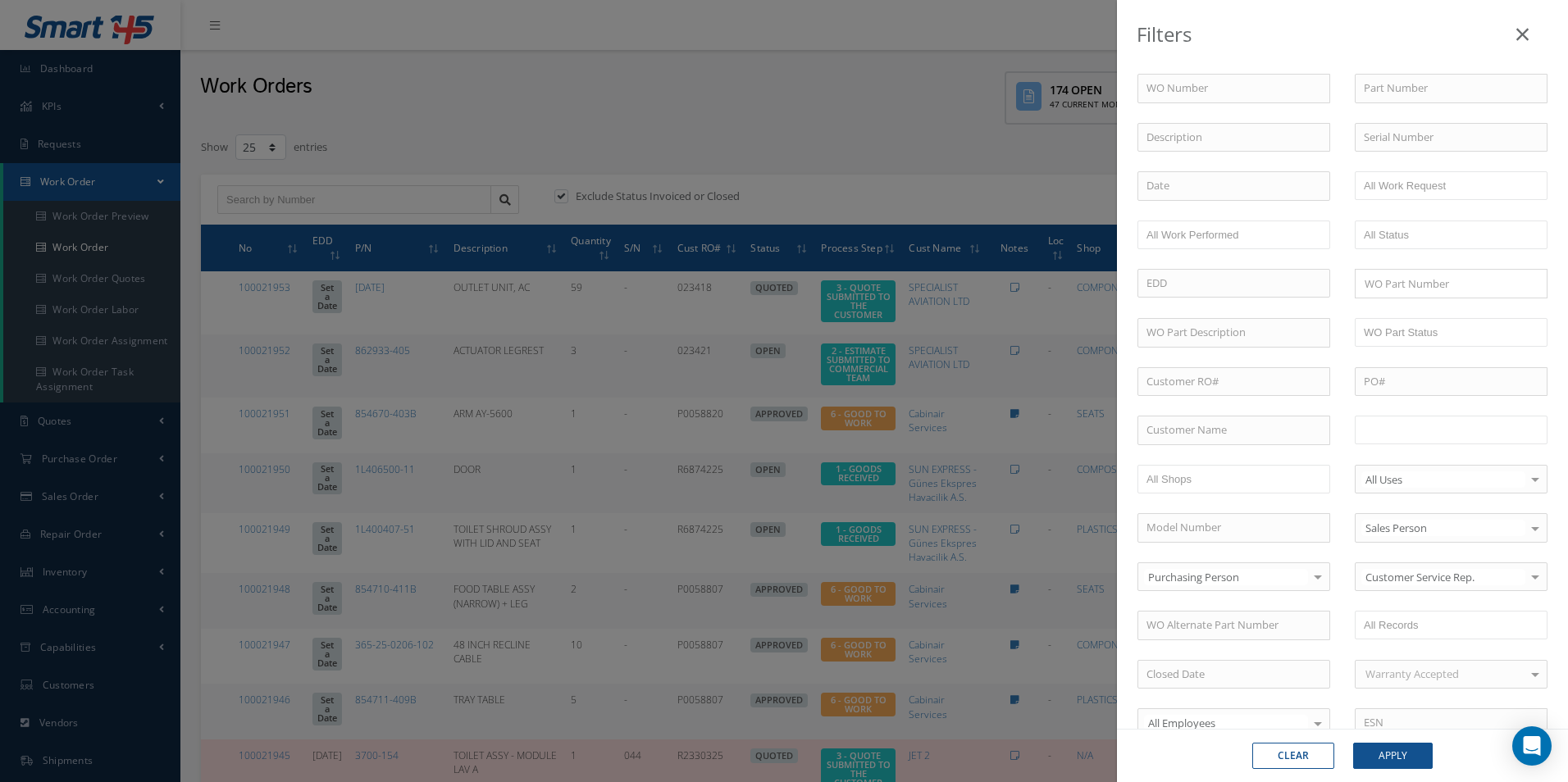
click at [1458, 439] on input "text" at bounding box center [1416, 430] width 104 height 21
click at [1382, 763] on button "Apply" at bounding box center [1392, 756] width 80 height 26
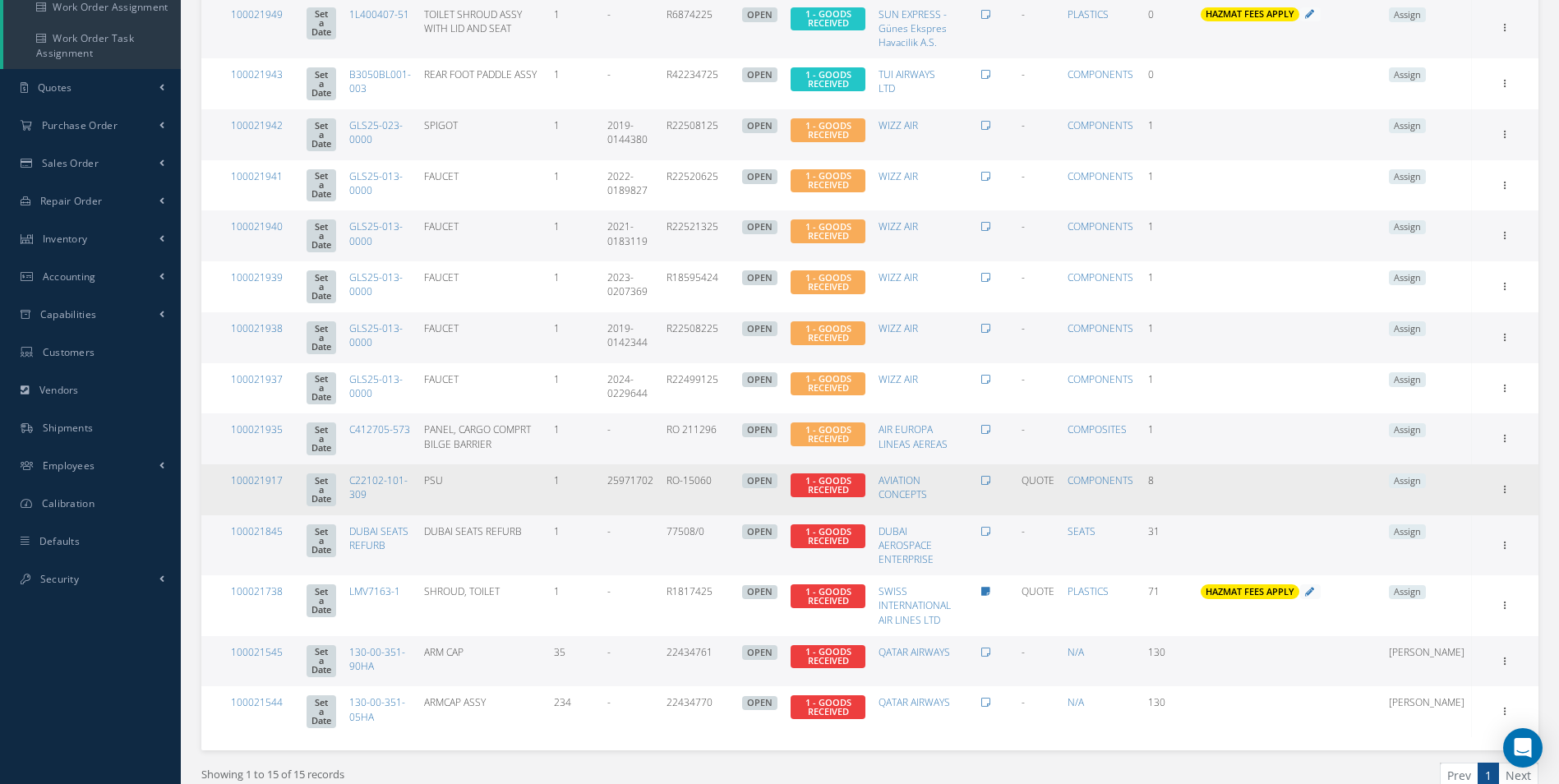
scroll to position [331, 0]
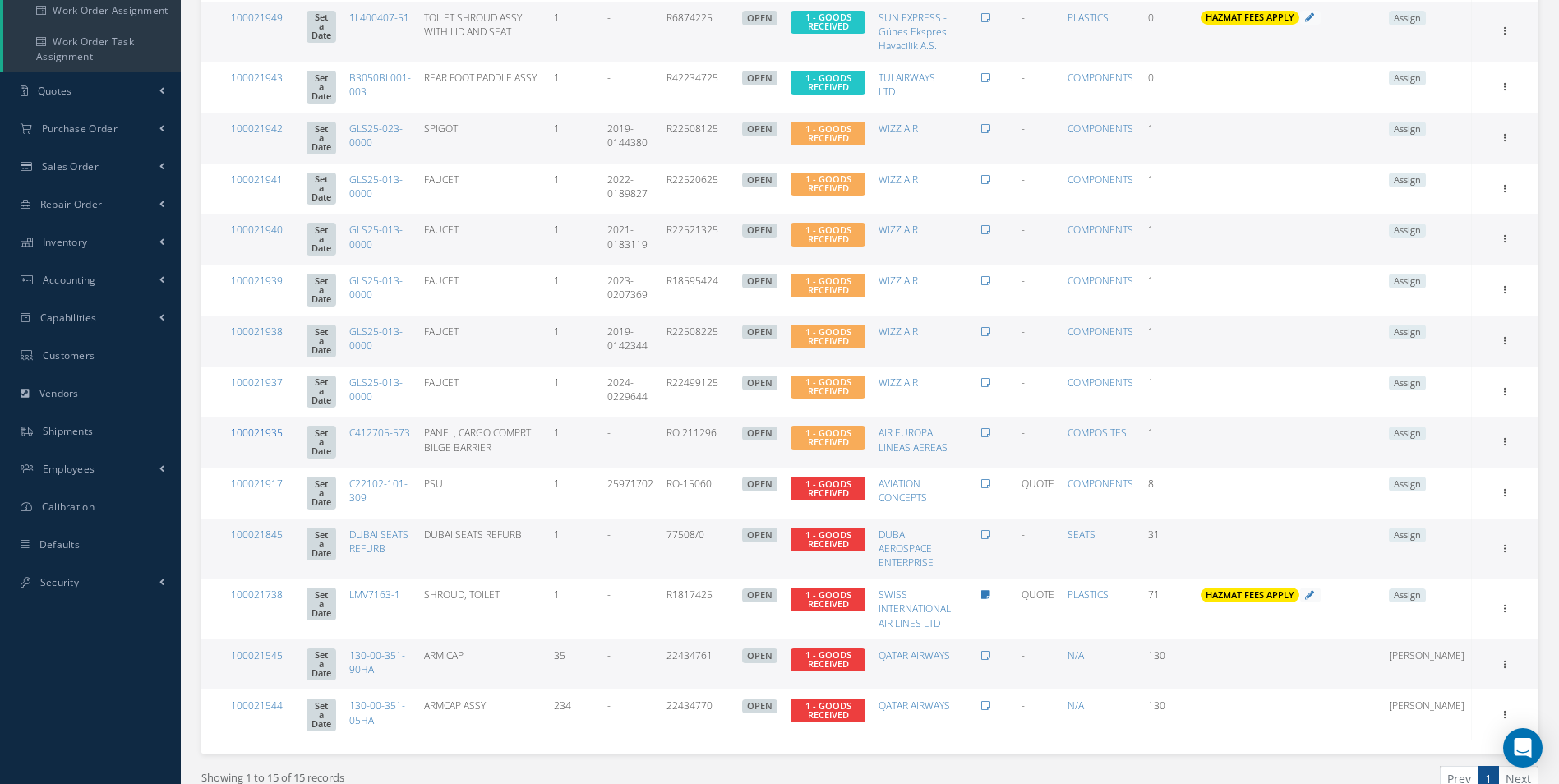
click at [242, 431] on link "100021935" at bounding box center [256, 433] width 51 height 14
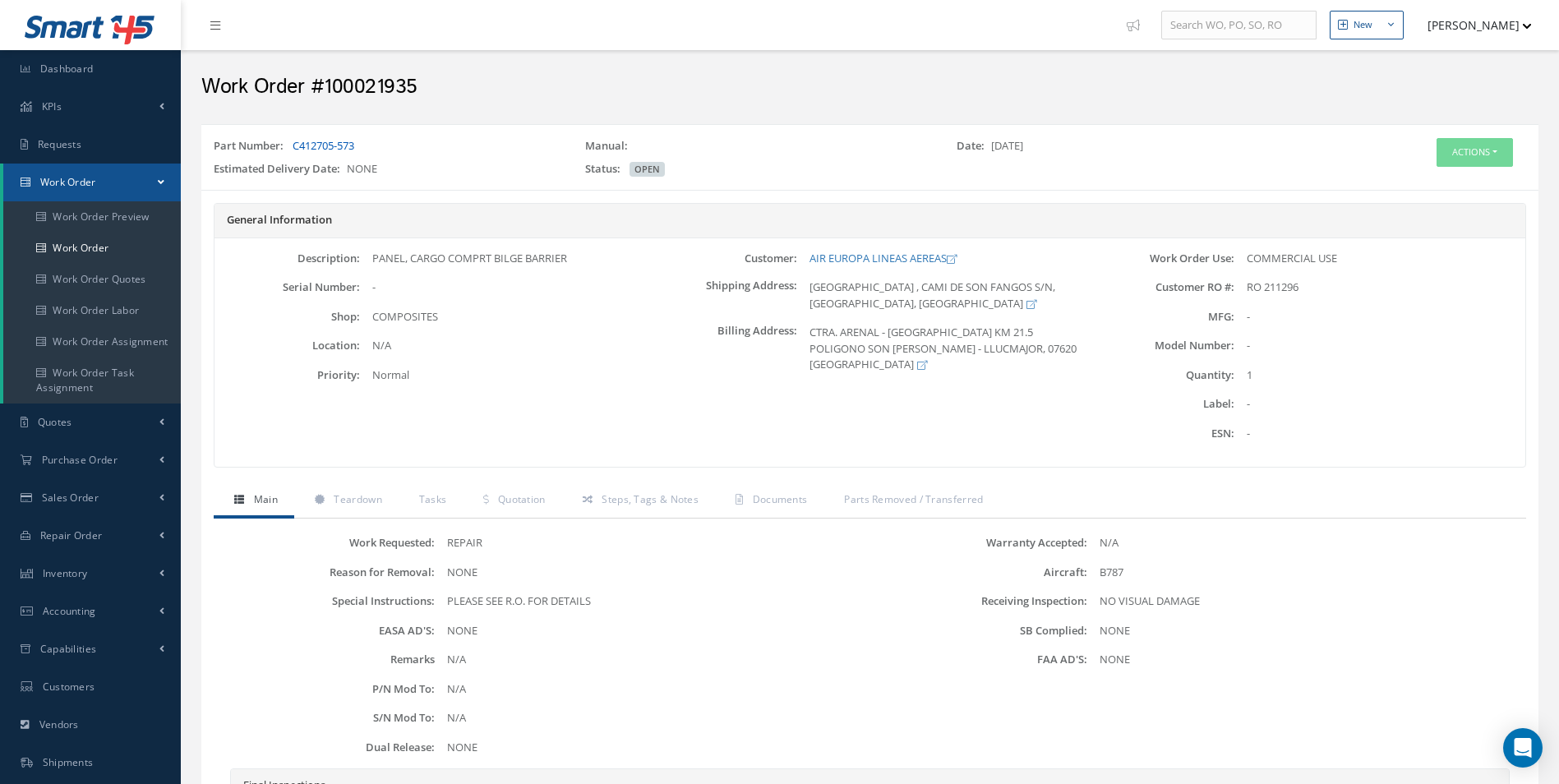
drag, startPoint x: 370, startPoint y: 143, endPoint x: 294, endPoint y: 147, distance: 76.1
click at [294, 147] on div "Part Number: C412705-573" at bounding box center [387, 149] width 371 height 23
copy link "C412705-573"
click at [1470, 138] on button "Actions" at bounding box center [1474, 153] width 76 height 29
click at [435, 156] on div "Part Number: C412705-573" at bounding box center [387, 149] width 371 height 23
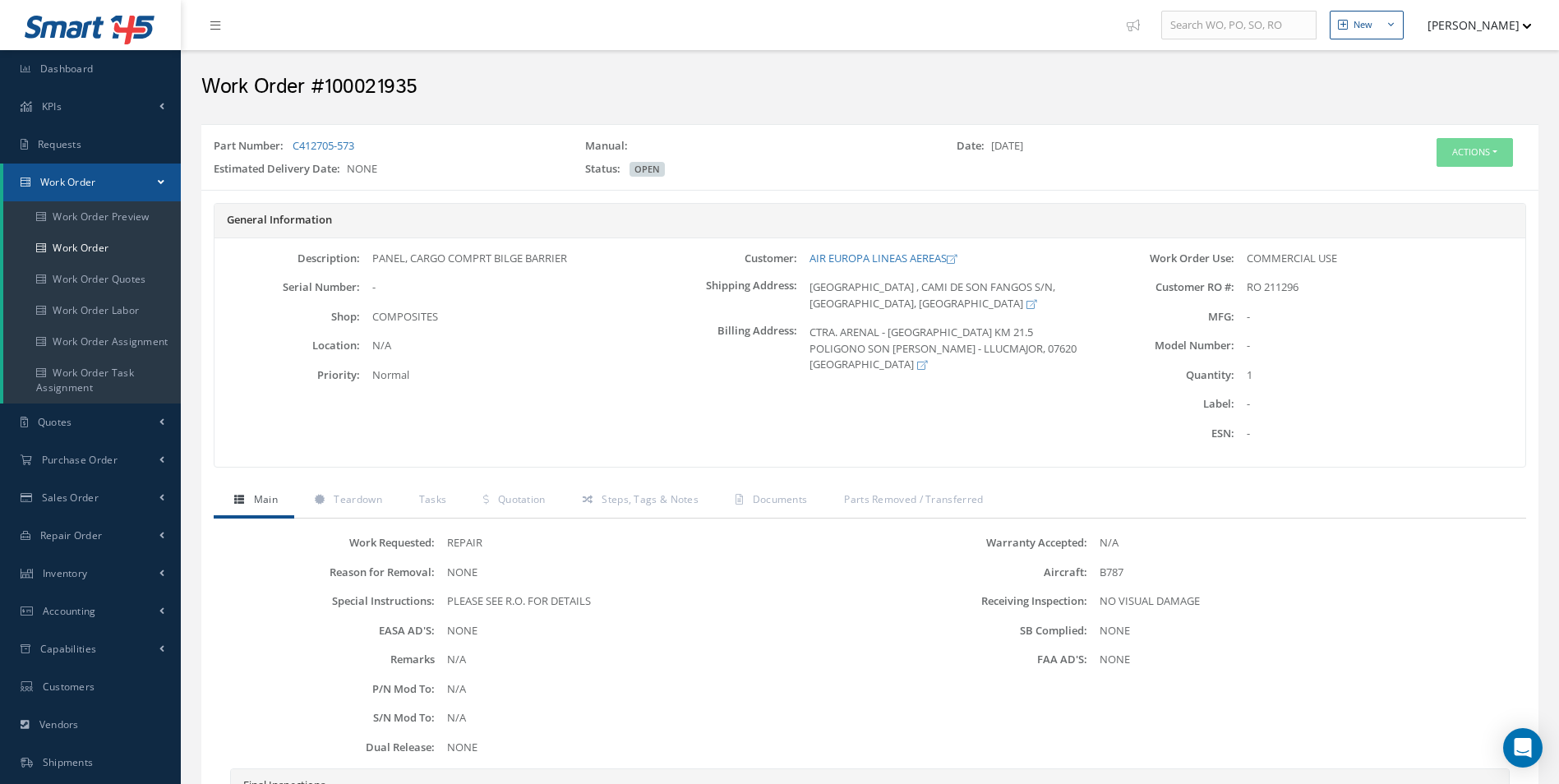
click at [440, 141] on div "Part Number: C412705-573" at bounding box center [387, 149] width 371 height 23
drag, startPoint x: 385, startPoint y: 146, endPoint x: 296, endPoint y: 150, distance: 89.1
click at [296, 150] on div "Part Number: C412705-573" at bounding box center [387, 149] width 371 height 23
copy link "C412705-573"
click at [471, 268] on div "Description: PANEL, CARGO COMPRT BILGE BARRIER Serial Number: - Shop: COMPOSITES" at bounding box center [433, 352] width 437 height 205
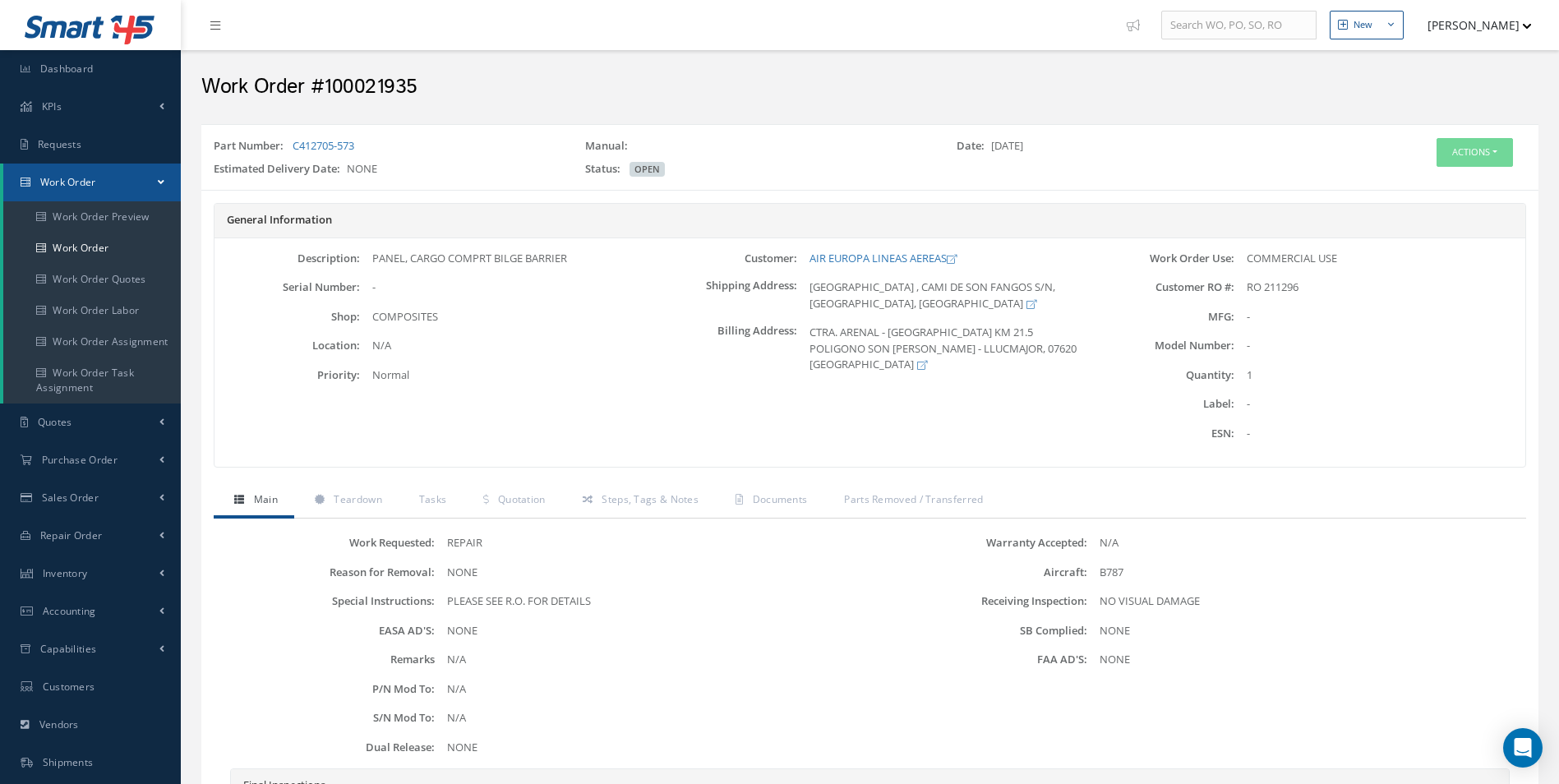
drag, startPoint x: 411, startPoint y: 259, endPoint x: 447, endPoint y: 259, distance: 36.0
click at [447, 259] on div "PANEL, CARGO COMPRT BILGE BARRIER" at bounding box center [505, 258] width 291 height 16
copy div "CARGO"
click at [523, 291] on div "-" at bounding box center [505, 287] width 291 height 16
click at [597, 290] on div "-" at bounding box center [505, 287] width 291 height 16
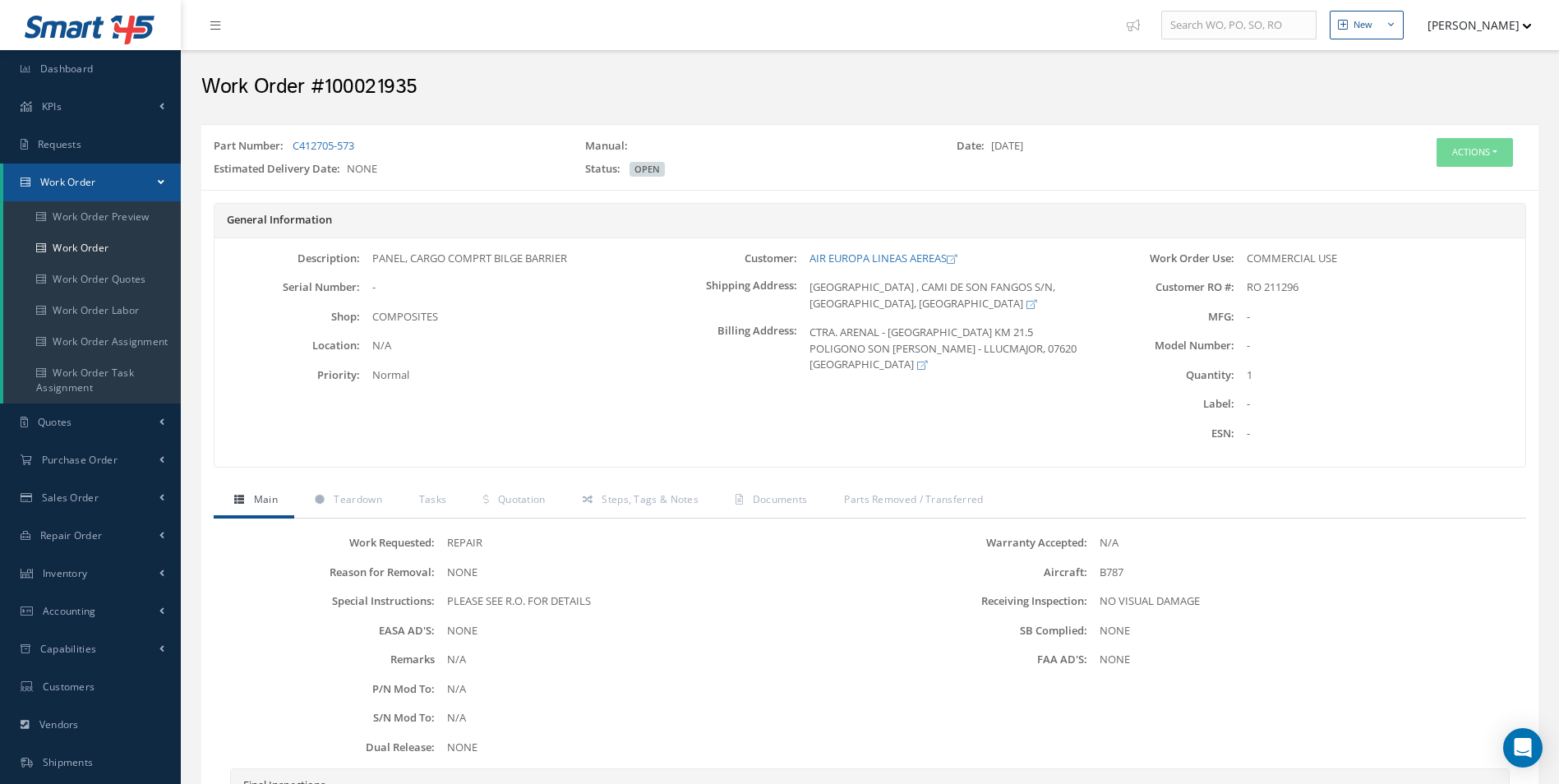
drag, startPoint x: 294, startPoint y: 141, endPoint x: 351, endPoint y: 124, distance: 59.5
click at [345, 131] on div "Part Number: C412705-573 Manual: Date: [DATE] Estimated Delivery Date: NONE Sta…" at bounding box center [870, 157] width 1337 height 51
drag, startPoint x: 291, startPoint y: 145, endPoint x: 331, endPoint y: 143, distance: 40.0
click at [331, 143] on div "Part Number: C412705-573" at bounding box center [387, 149] width 371 height 23
copy div "C41270"
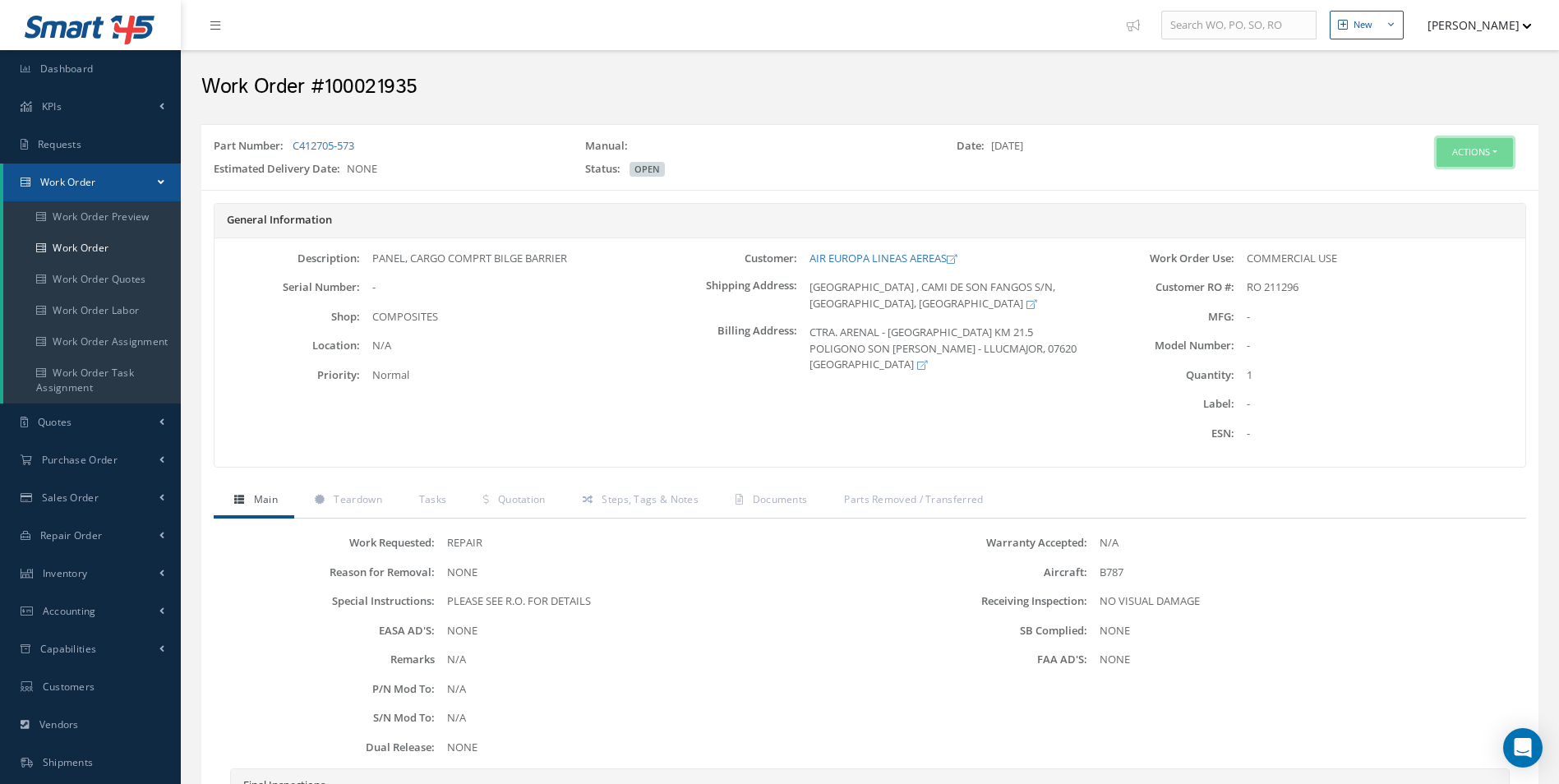
click at [1491, 154] on button "Actions" at bounding box center [1474, 153] width 76 height 29
click at [1426, 184] on link "Edit" at bounding box center [1449, 183] width 131 height 22
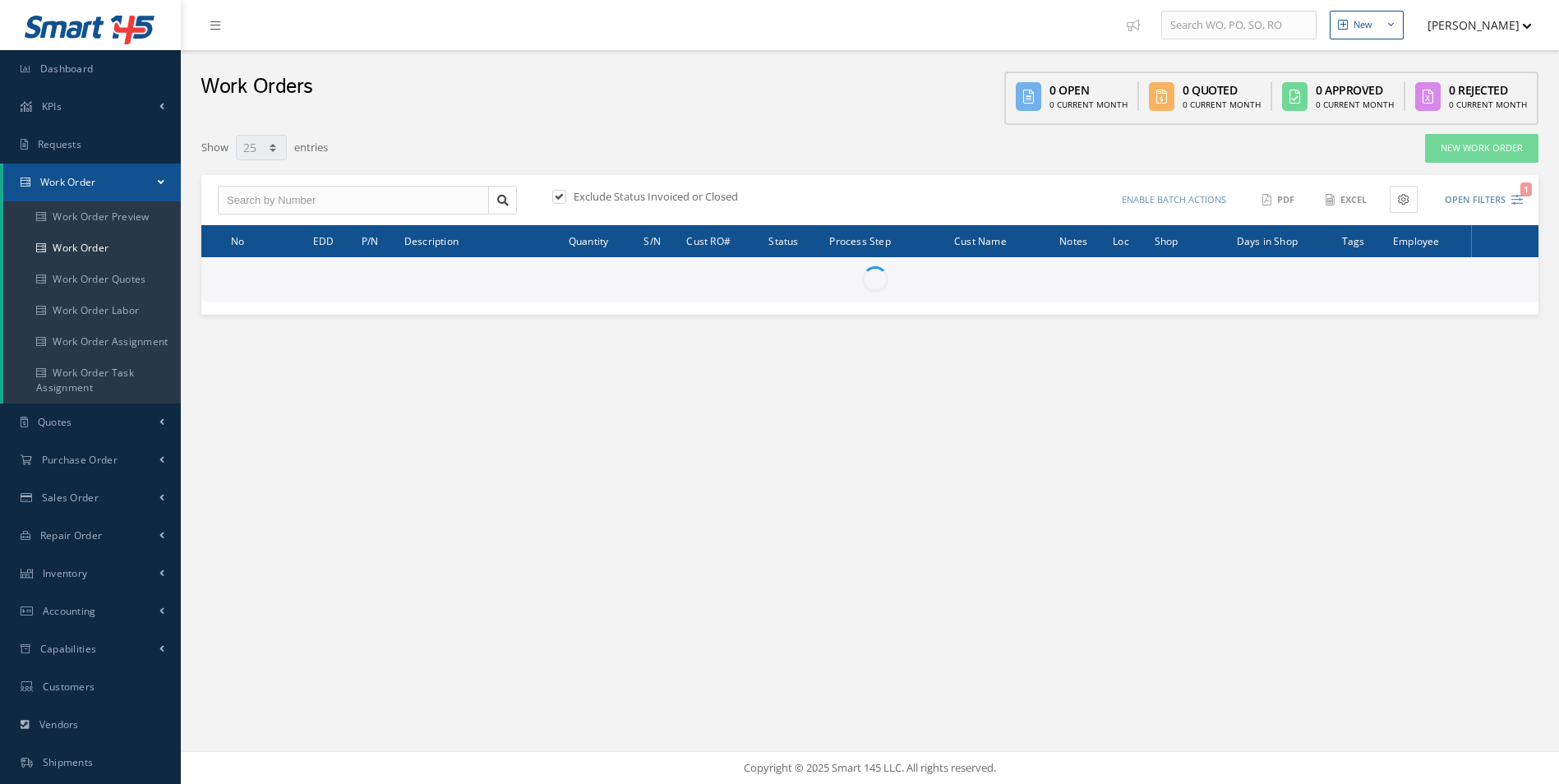
select select "25"
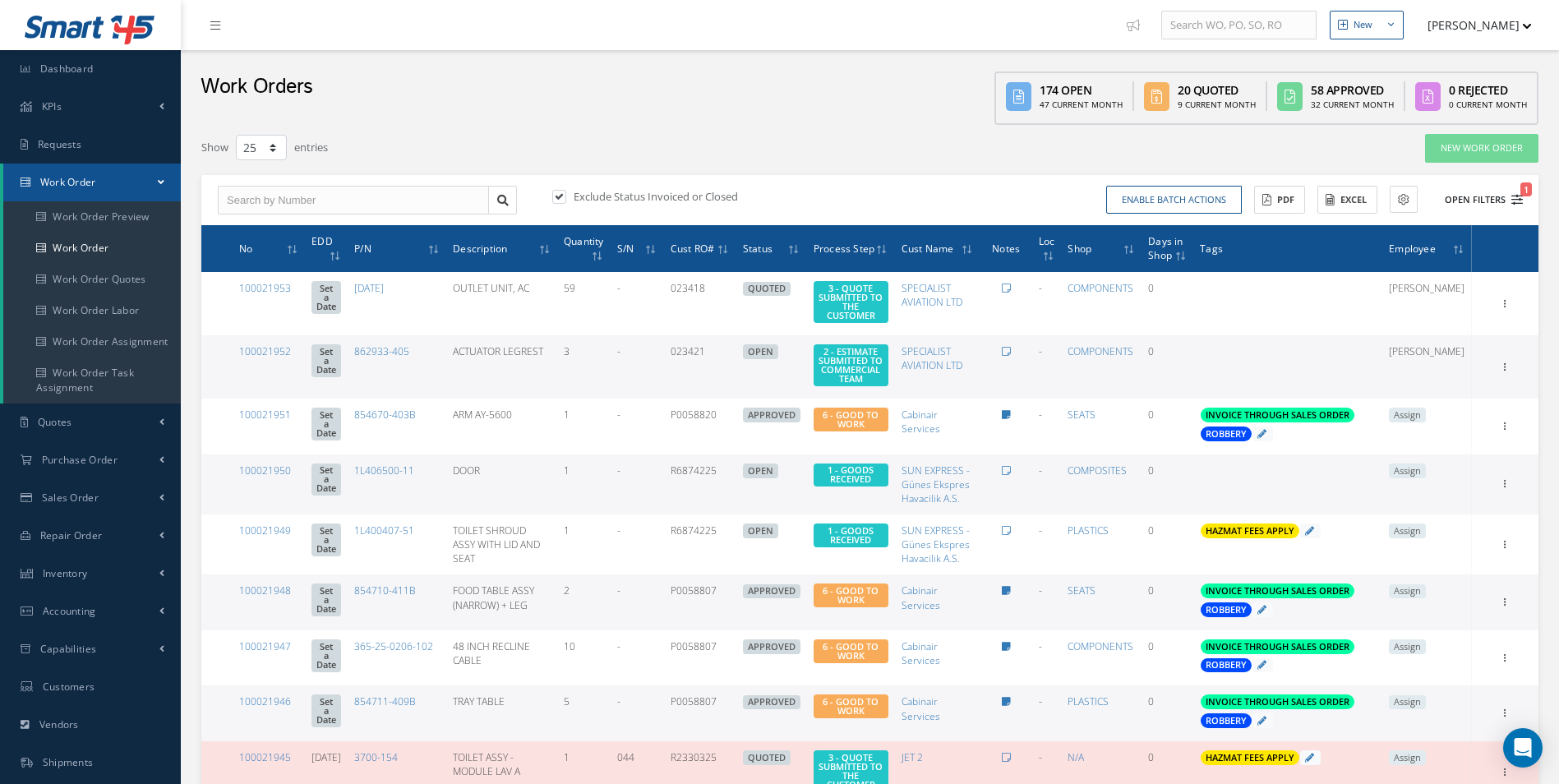
click at [1508, 199] on button "Open Filters 1" at bounding box center [1477, 200] width 93 height 27
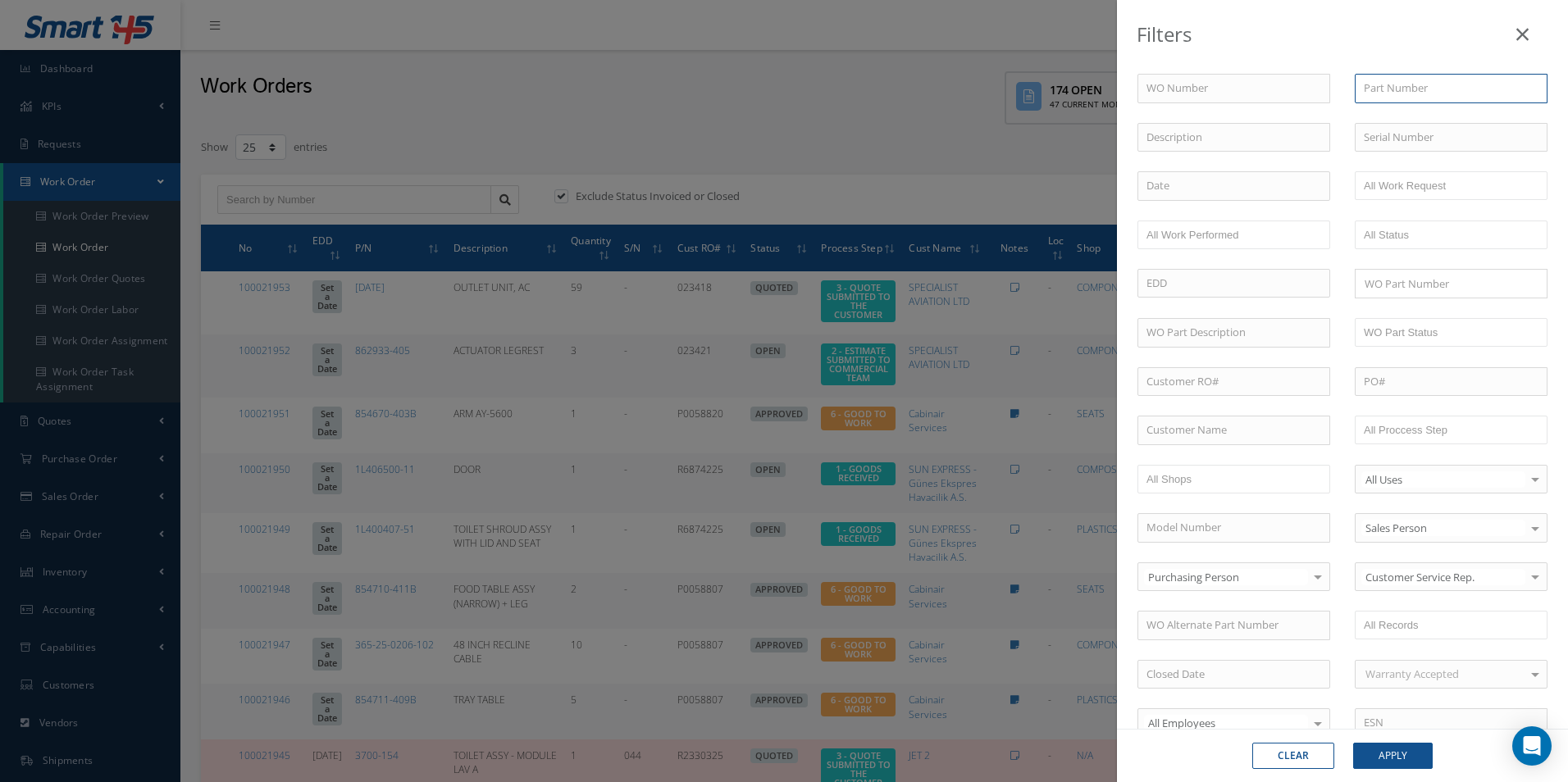
click at [1437, 85] on input "text" at bounding box center [1450, 88] width 192 height 30
paste input "C412705-573"
type input "C412705-573"
click at [1394, 750] on button "Apply" at bounding box center [1392, 756] width 80 height 26
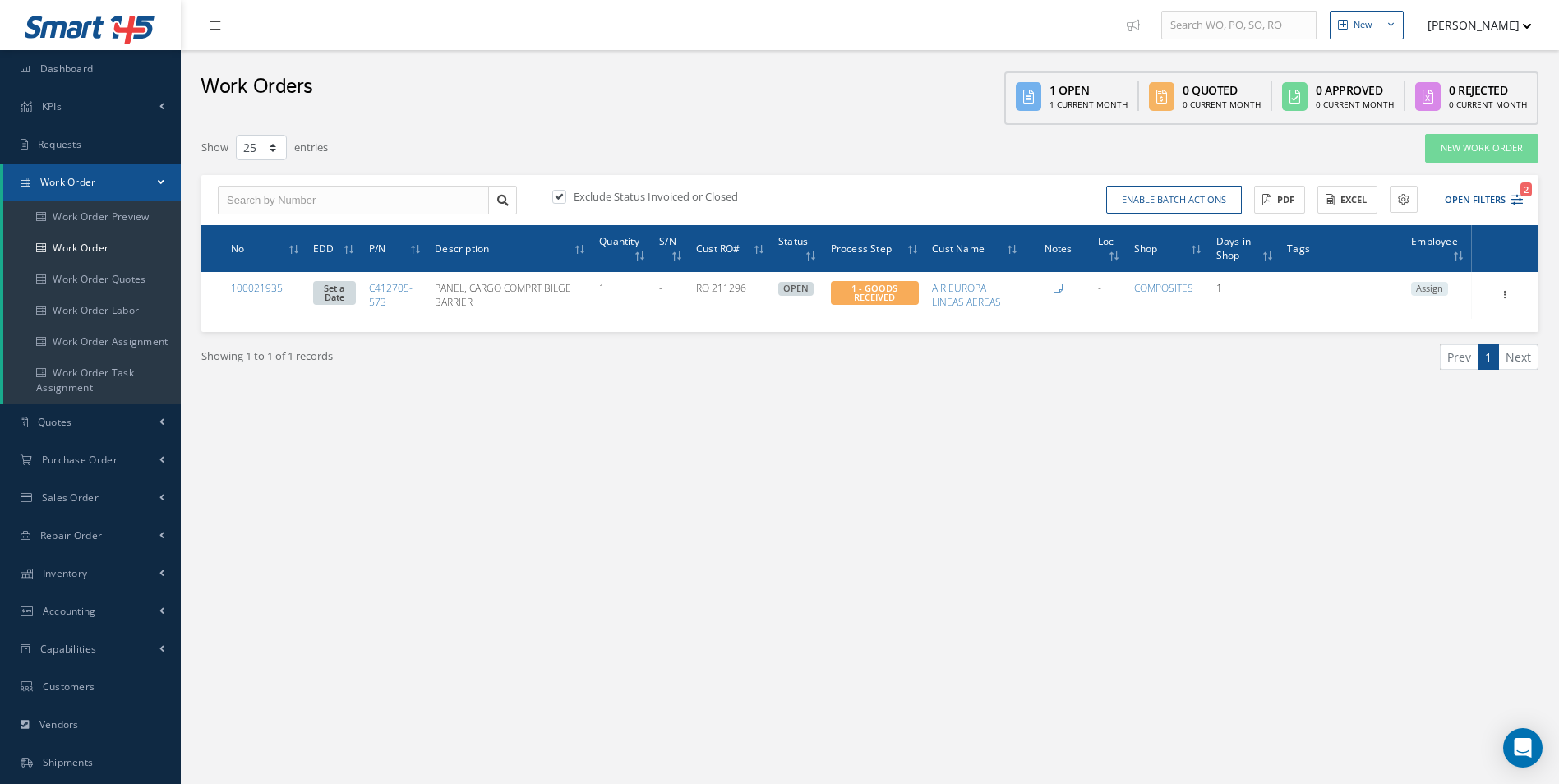
click at [572, 201] on label "Exclude Status Invoiced or Closed" at bounding box center [654, 196] width 169 height 15
click at [563, 201] on input "checkbox" at bounding box center [557, 197] width 10 height 10
checkbox input "false"
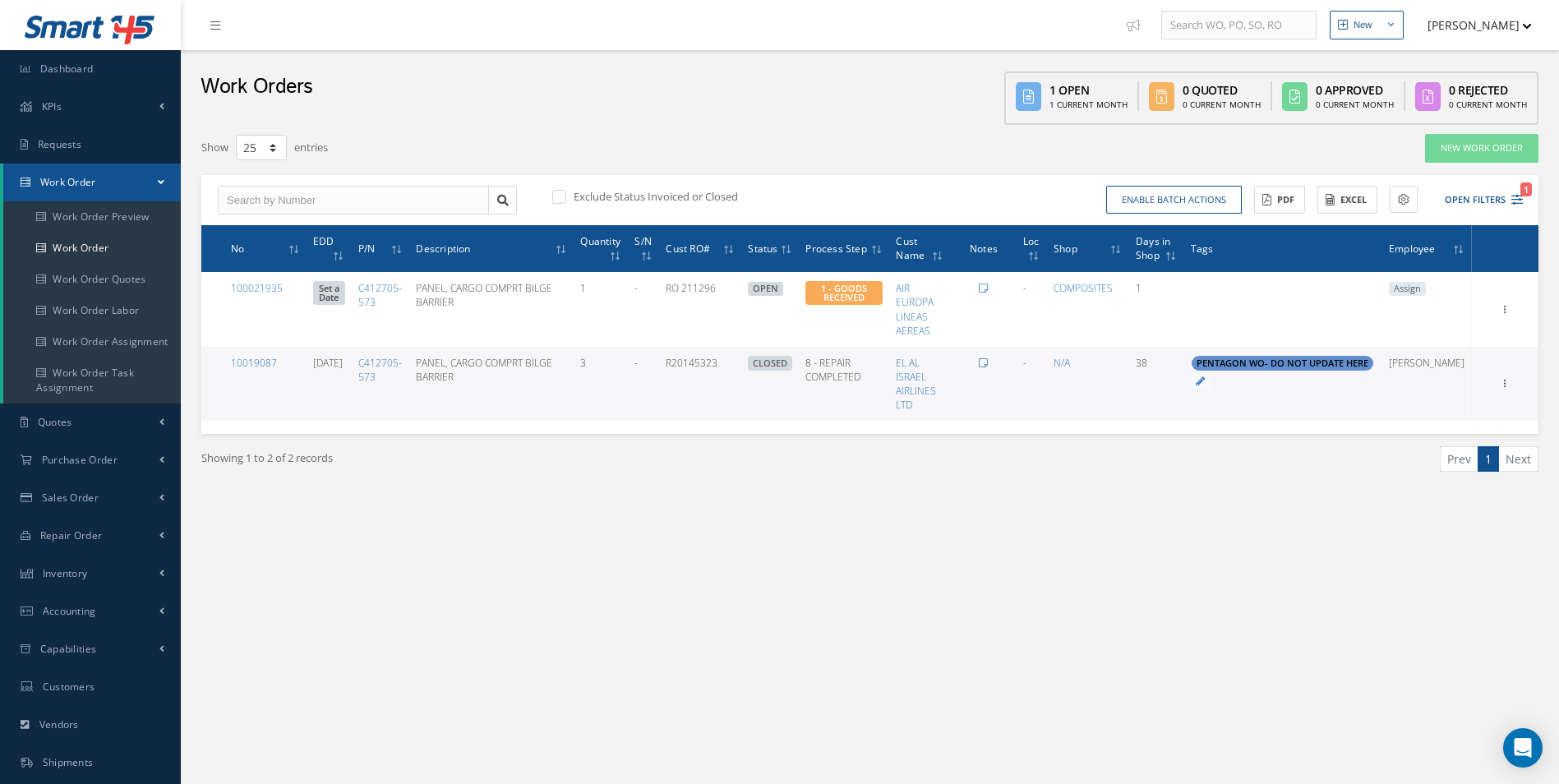
click at [478, 524] on div "Filters WO Number Part Number C412705-573 C412705-573 Description Serial Number…" at bounding box center [869, 336] width 1353 height 422
click at [253, 360] on link "10019087" at bounding box center [254, 362] width 46 height 14
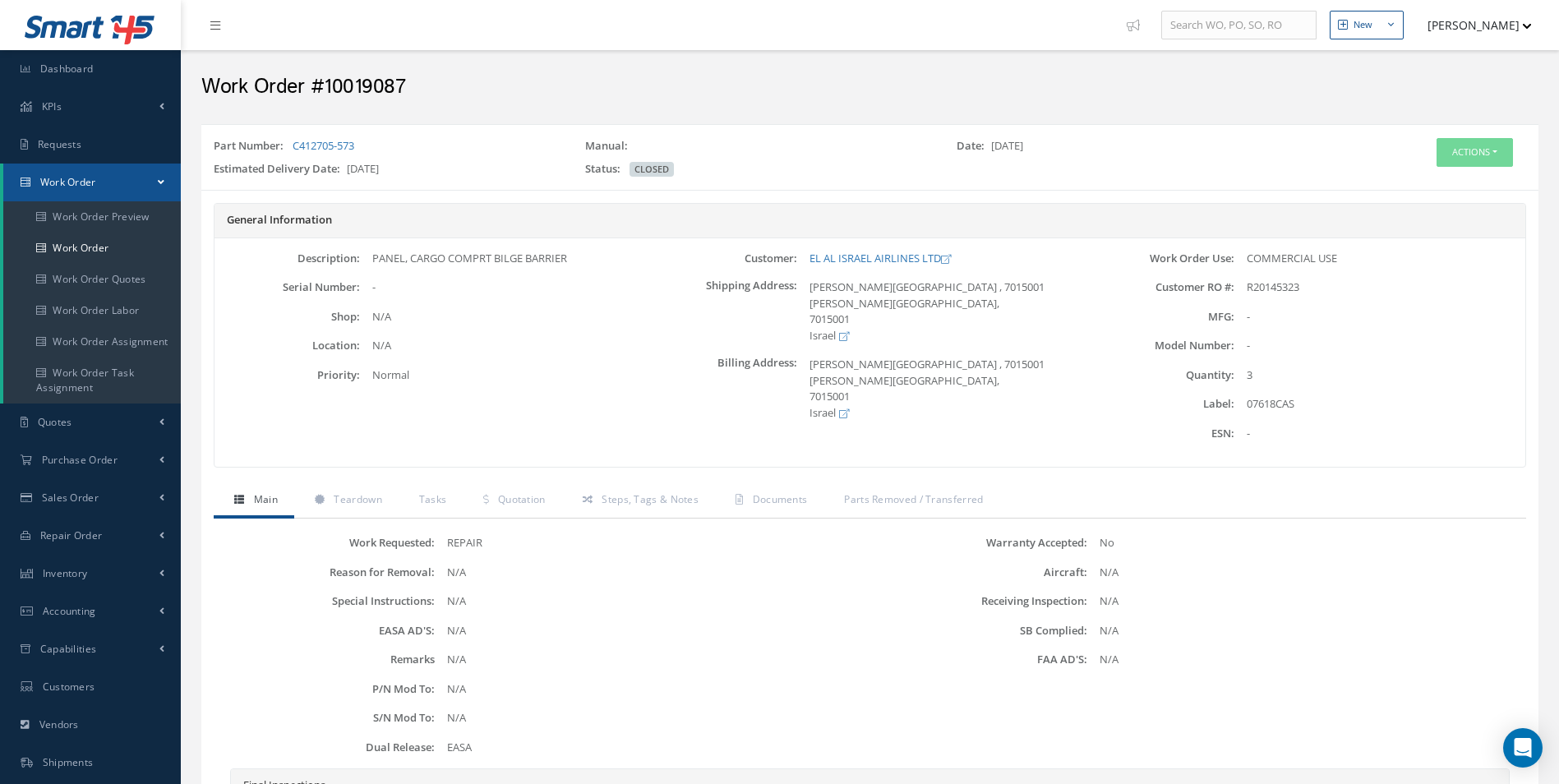
click at [1263, 402] on div "07618CAS" at bounding box center [1379, 404] width 291 height 16
copy div "07618CAS"
click at [356, 513] on link "Teardown" at bounding box center [346, 501] width 105 height 34
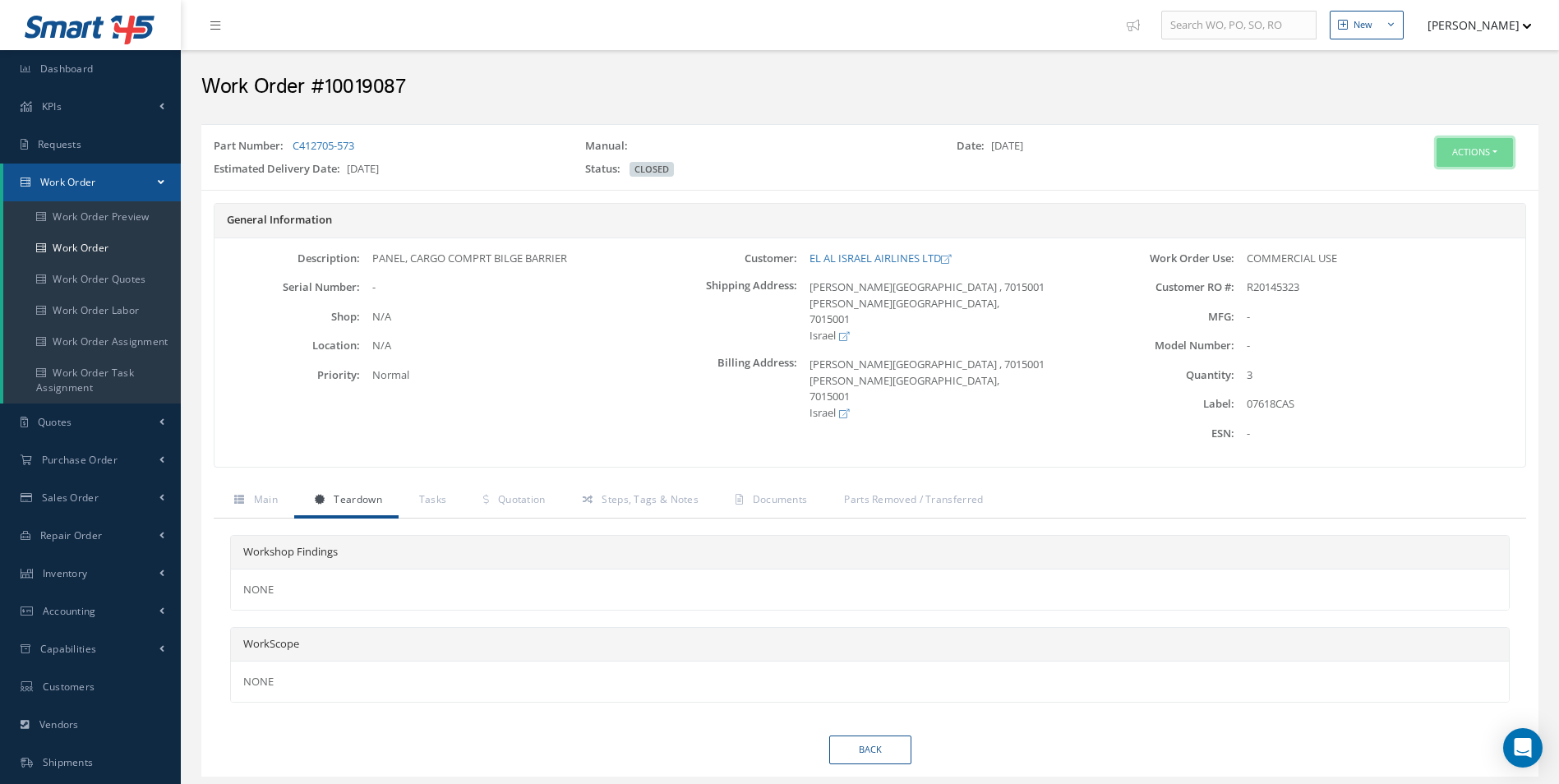
click at [1486, 146] on button "Actions" at bounding box center [1474, 153] width 76 height 29
click at [1449, 187] on link "Edit" at bounding box center [1449, 183] width 131 height 22
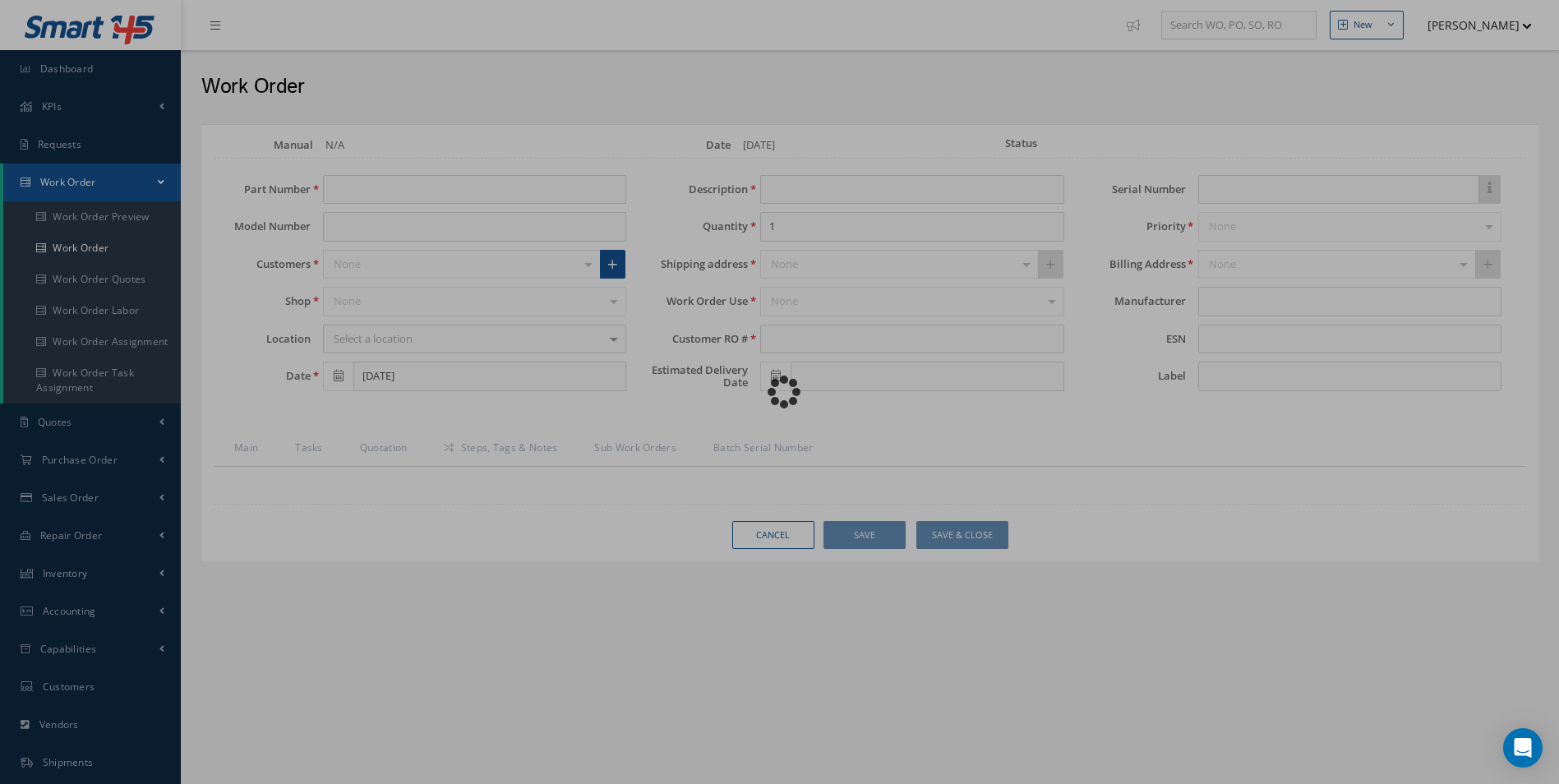
type input "C412705-573"
type input "[DATE]"
type input "PANEL, CARGO COMPRT BILGE BARRIER"
type input "3"
type input "R20145323"
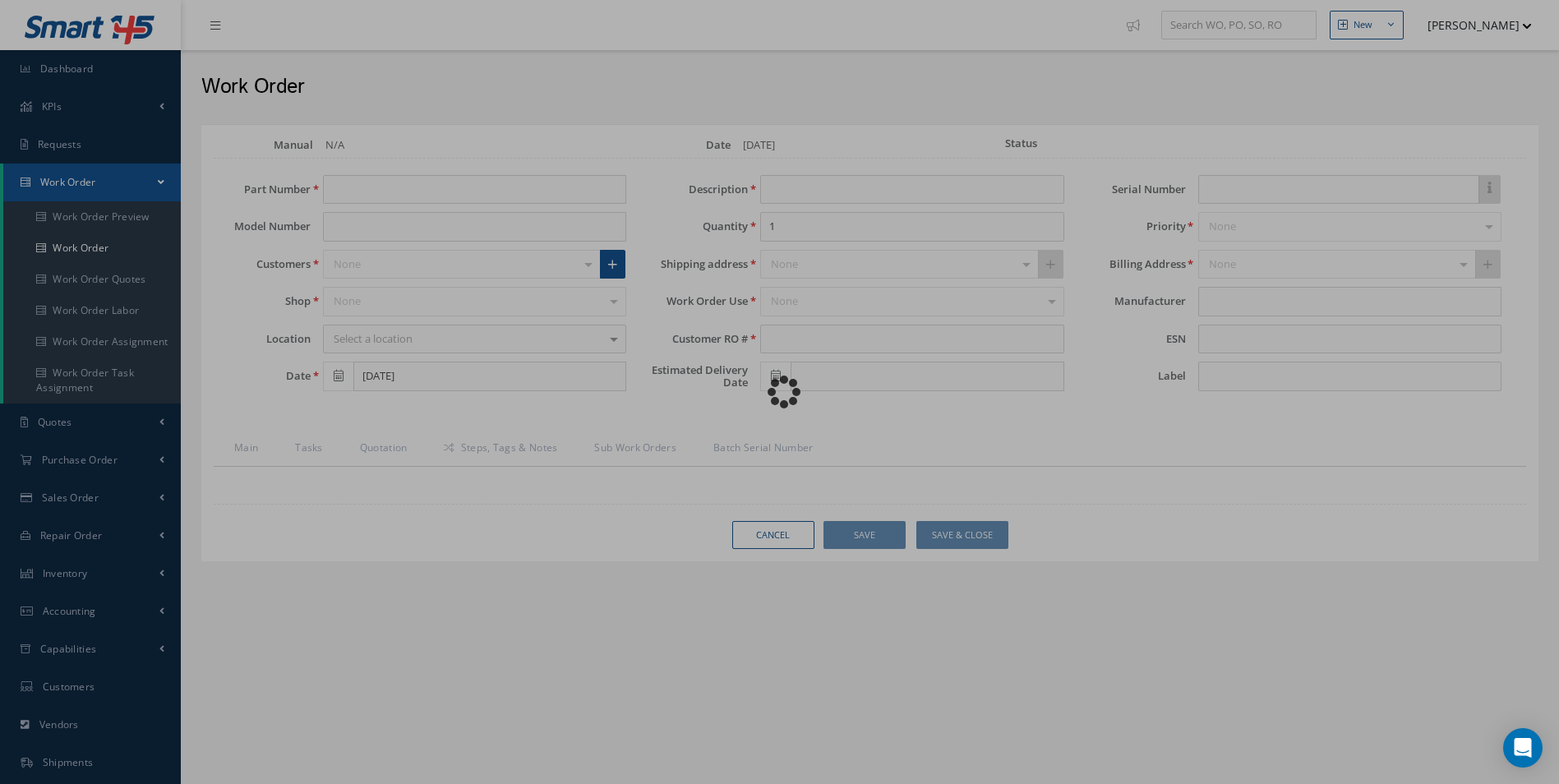
type input "[DATE]"
type input "07618CAS"
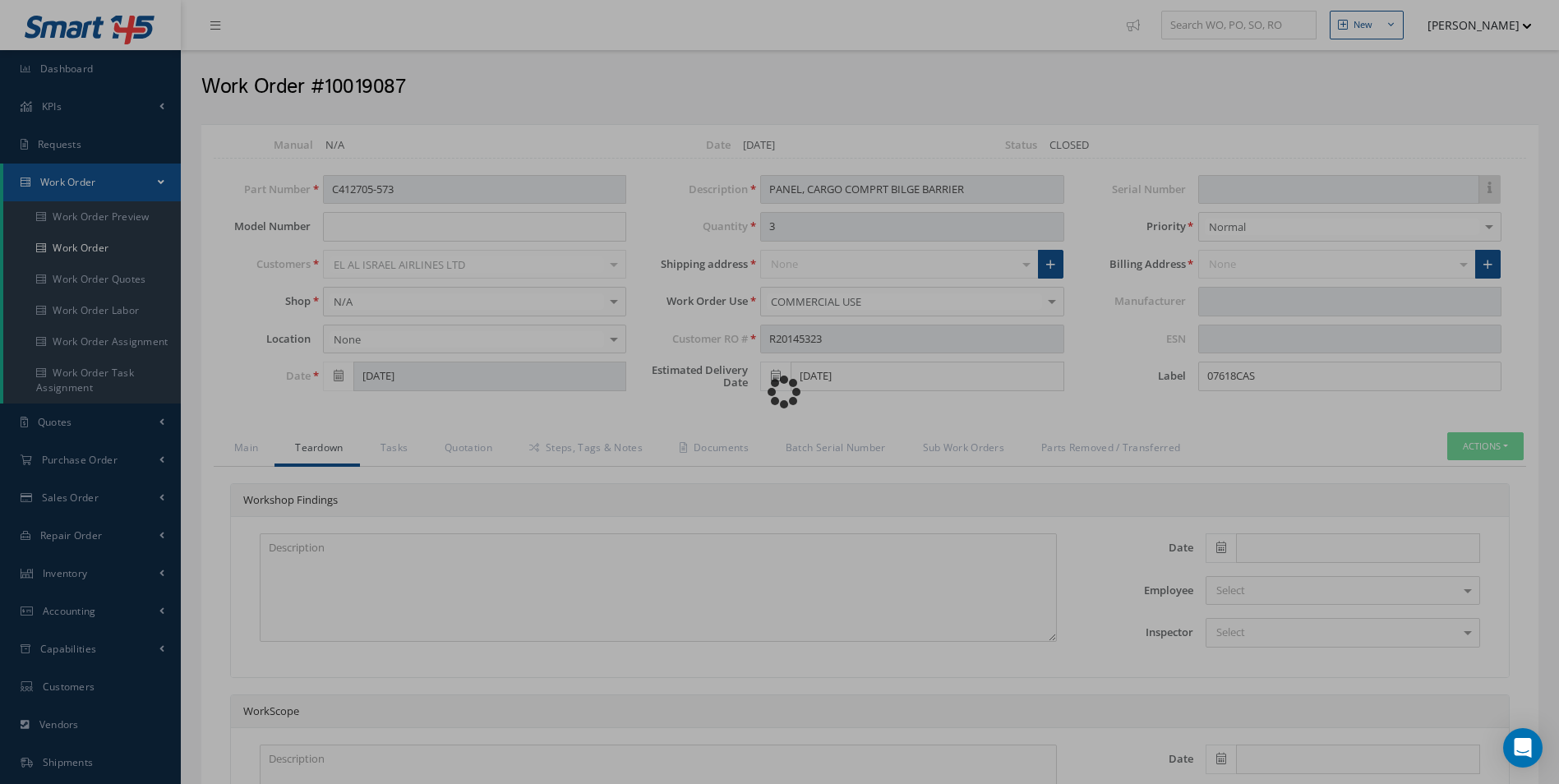
type input "$1,874"
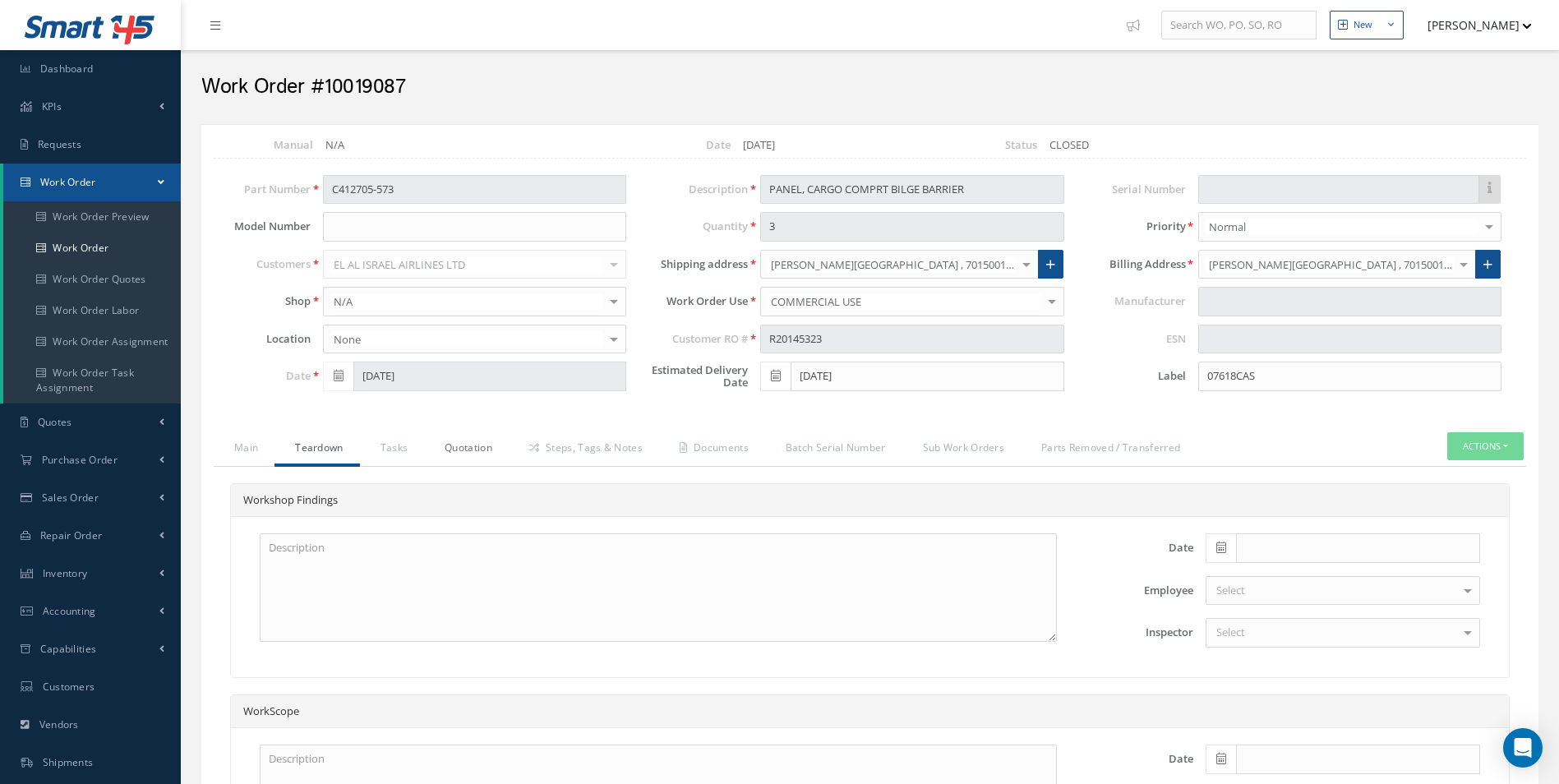
click at [487, 451] on link "Quotation" at bounding box center [466, 449] width 85 height 34
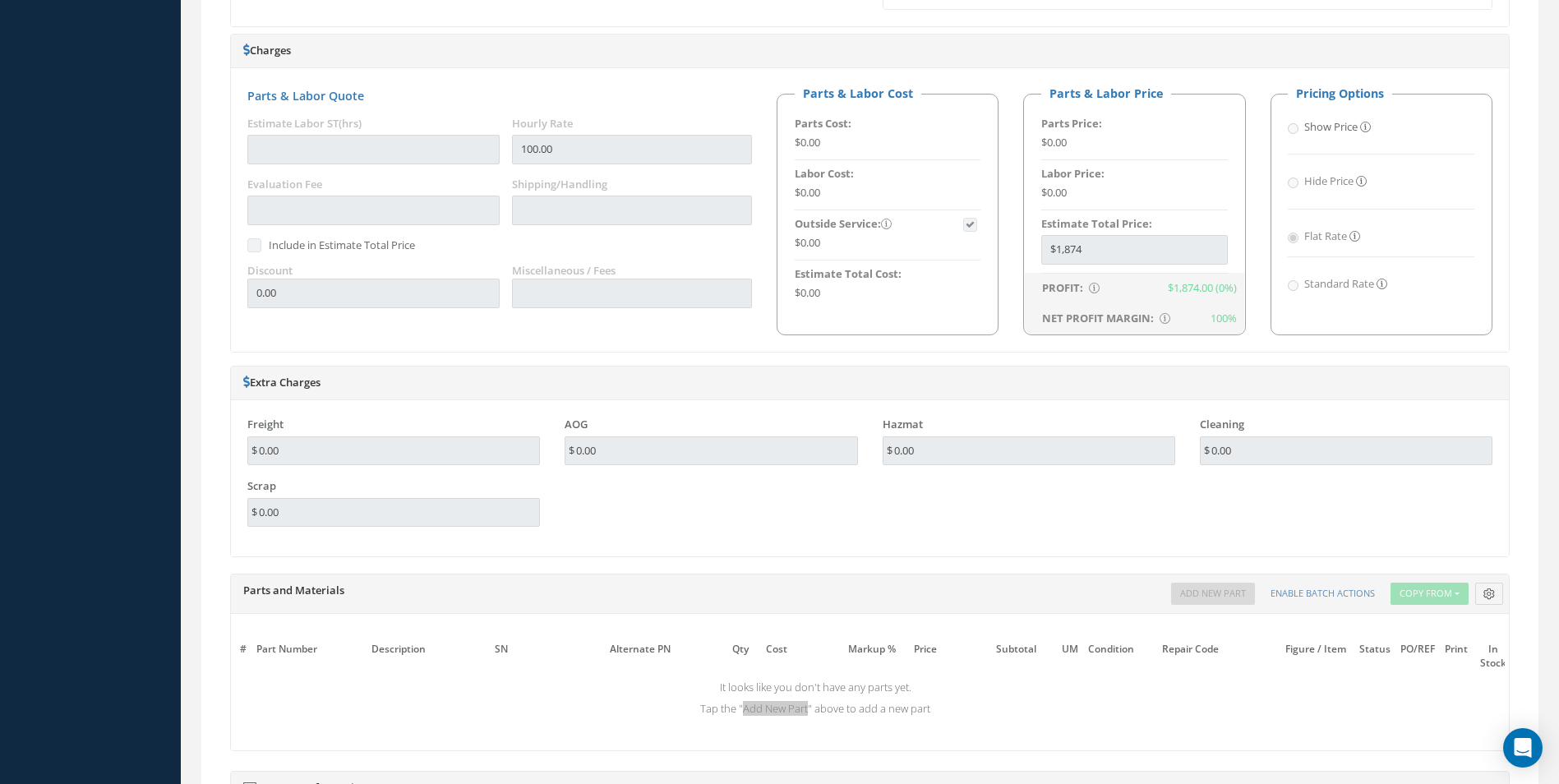
scroll to position [1068, 0]
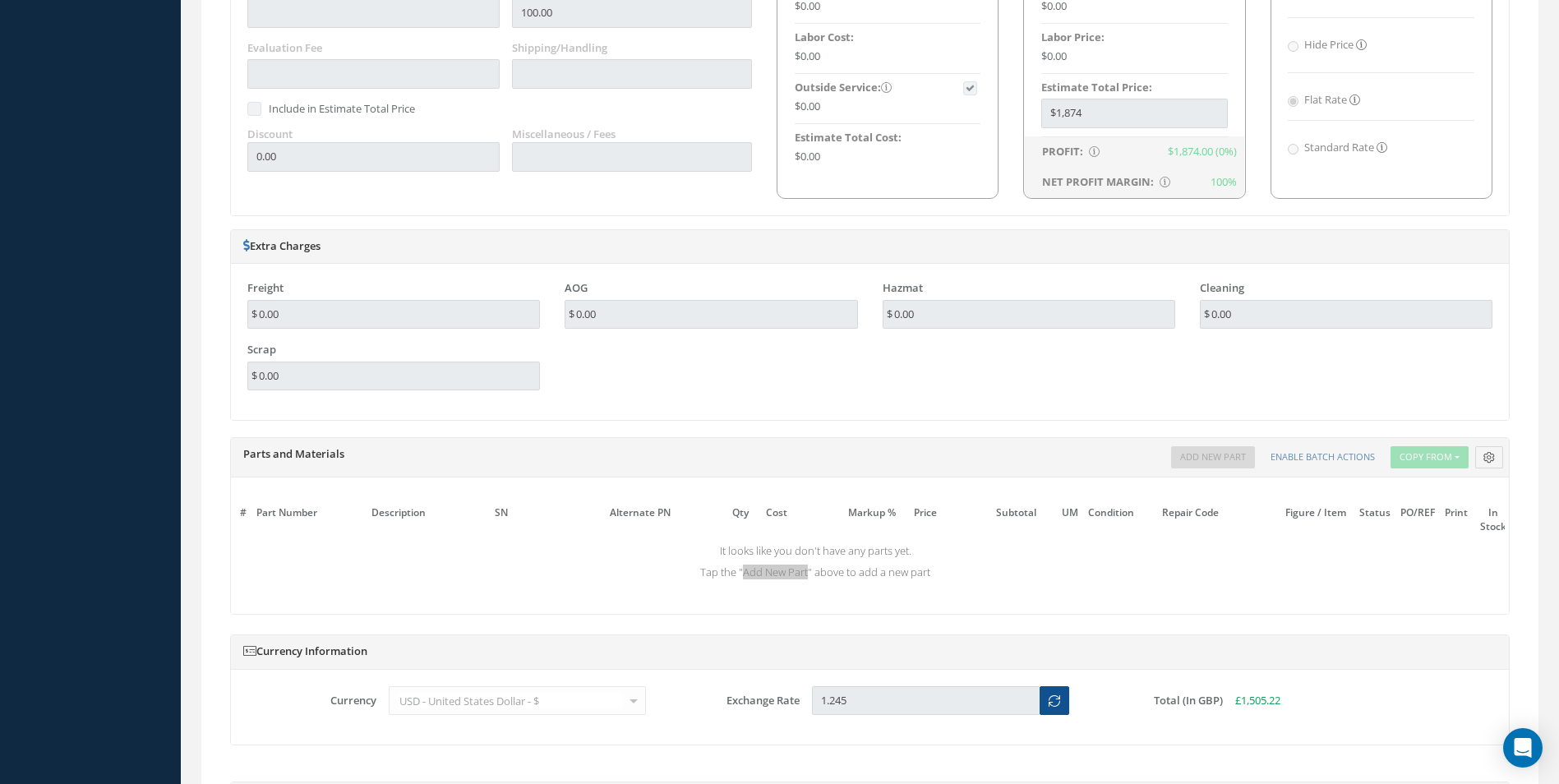
click at [1207, 460] on div "Description SN Alternate PN Qty Cost Markup Percentage Price UM Condition Repai…" at bounding box center [1082, 458] width 852 height 22
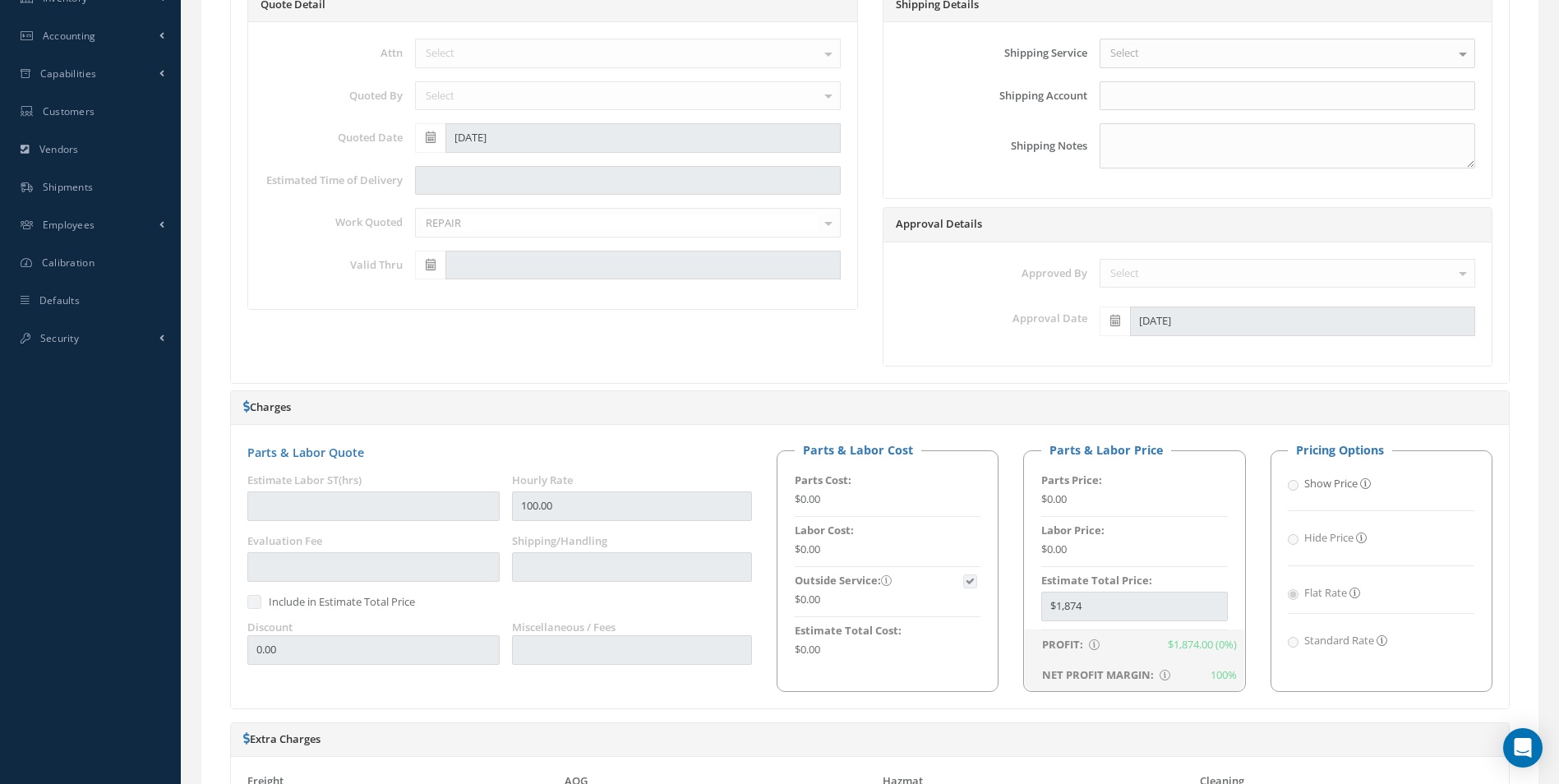
scroll to position [0, 0]
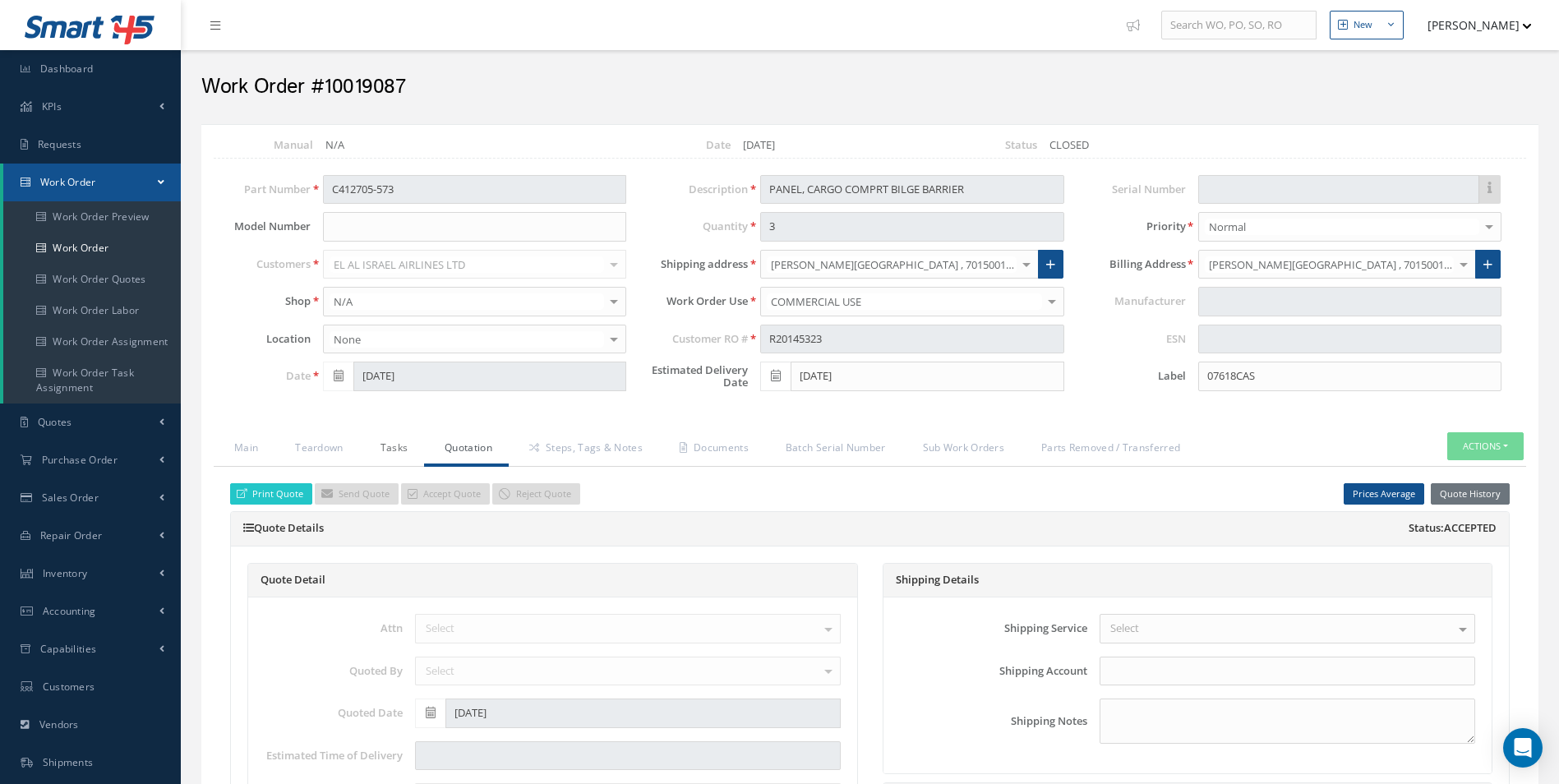
click at [373, 445] on link "Tasks" at bounding box center [393, 449] width 65 height 34
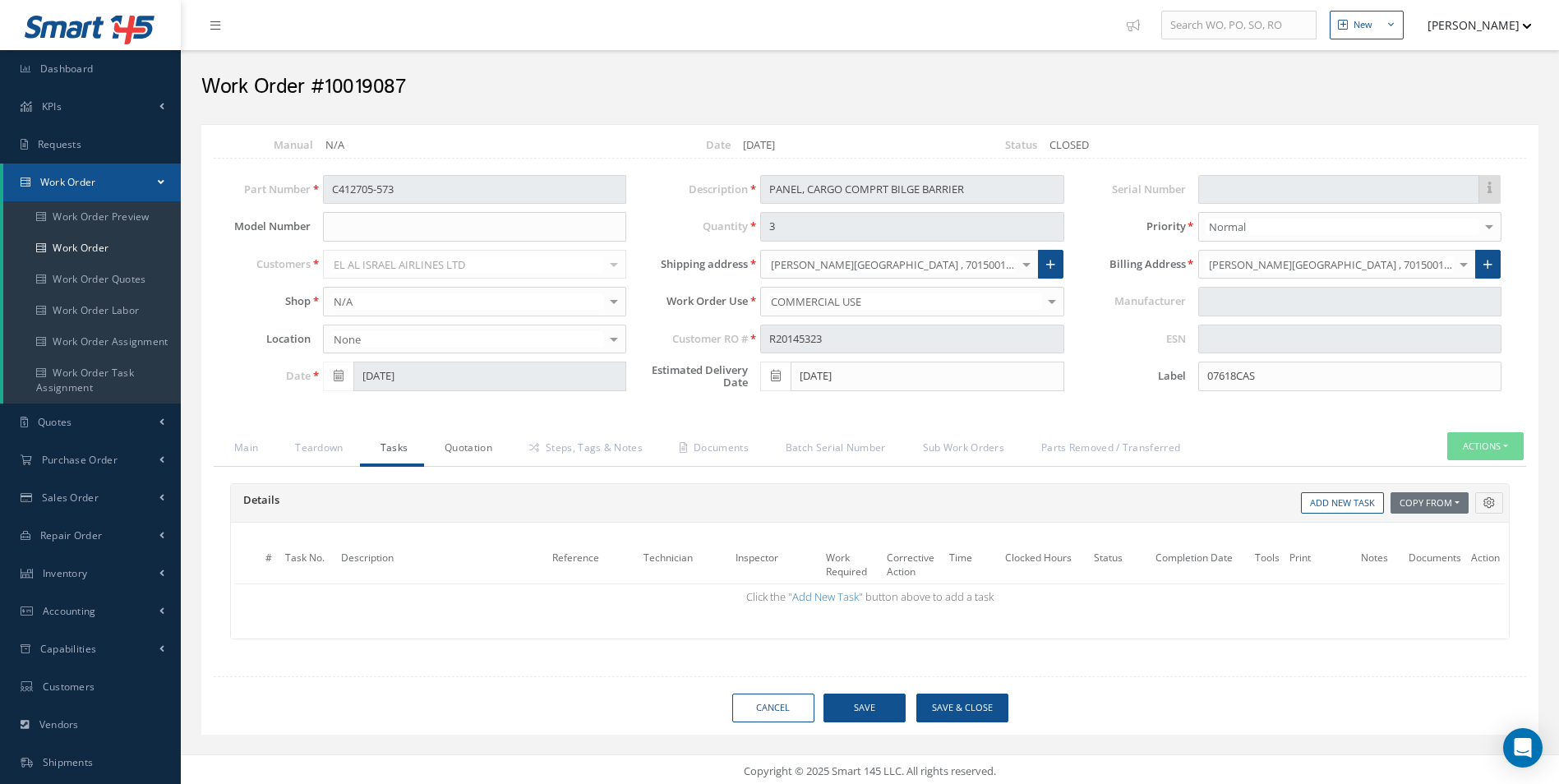
click at [447, 452] on link "Quotation" at bounding box center [466, 449] width 85 height 34
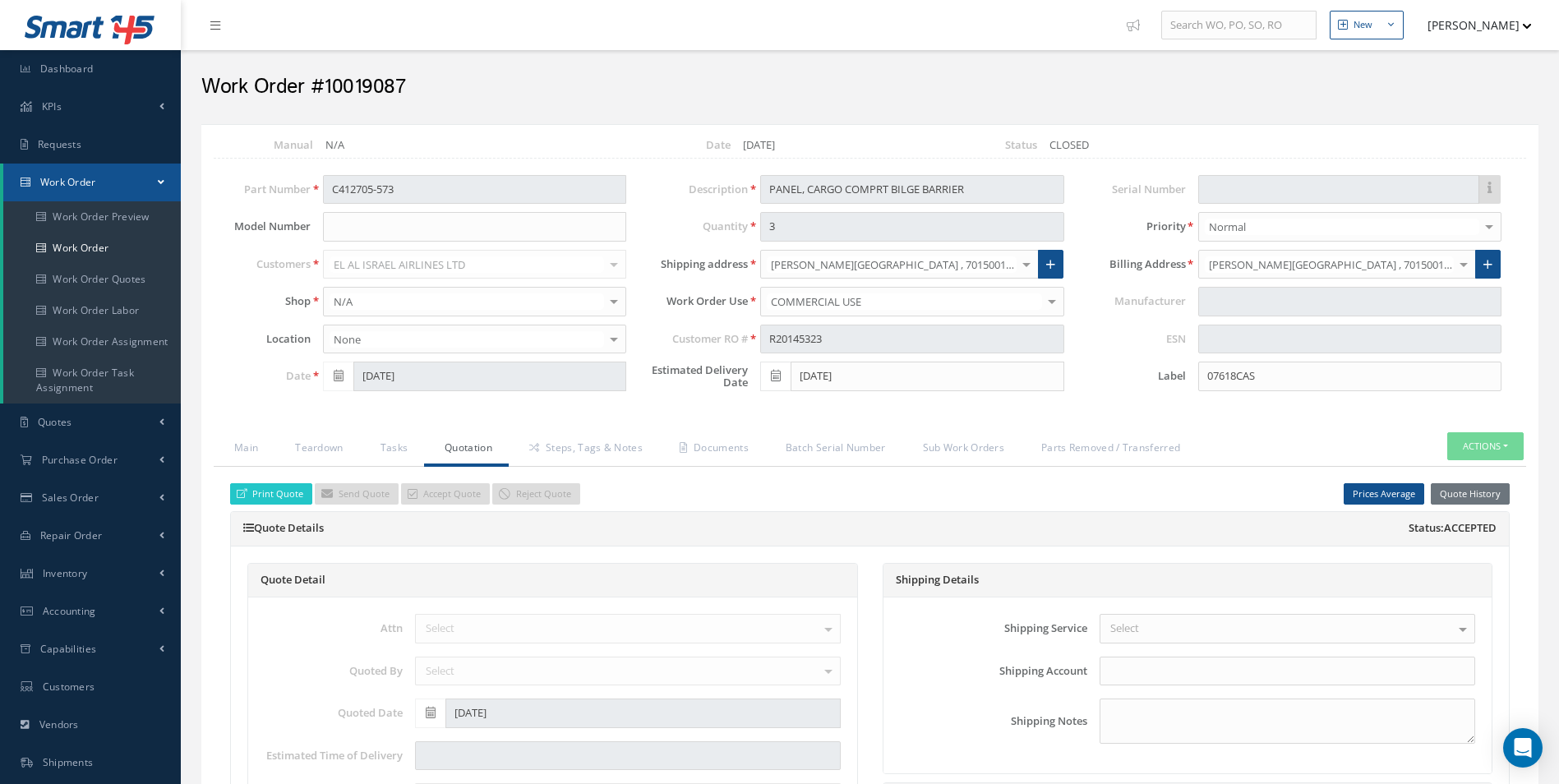
click at [531, 497] on span "Accept Quote Reject Quote" at bounding box center [490, 492] width 179 height 15
click at [1473, 444] on button "Actions" at bounding box center [1485, 446] width 76 height 29
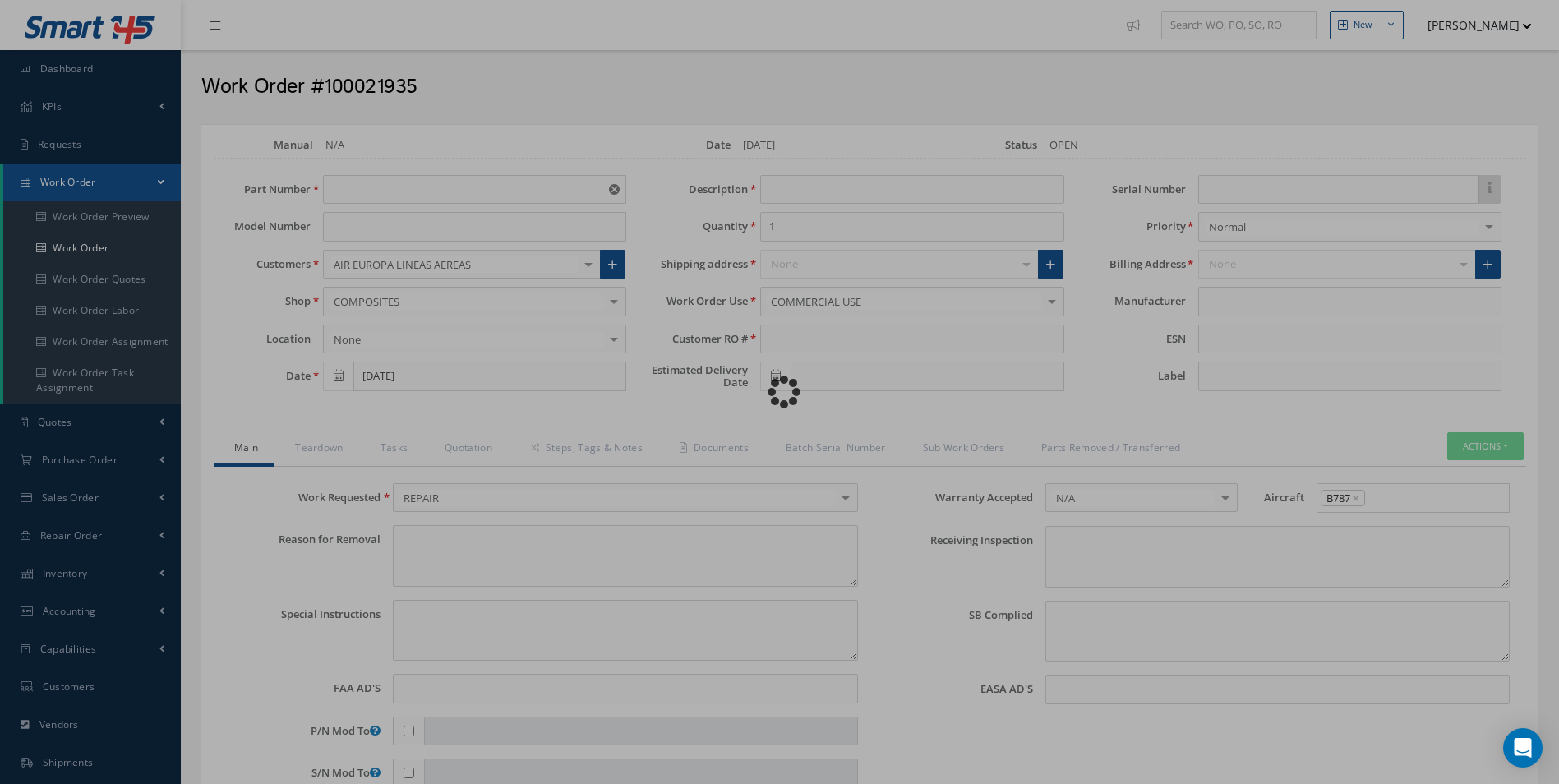
type input "C412705-573"
type input "[DATE]"
type input "PANEL, CARGO COMPRT BILGE BARRIER"
type input "RO 211296"
type textarea "NONE"
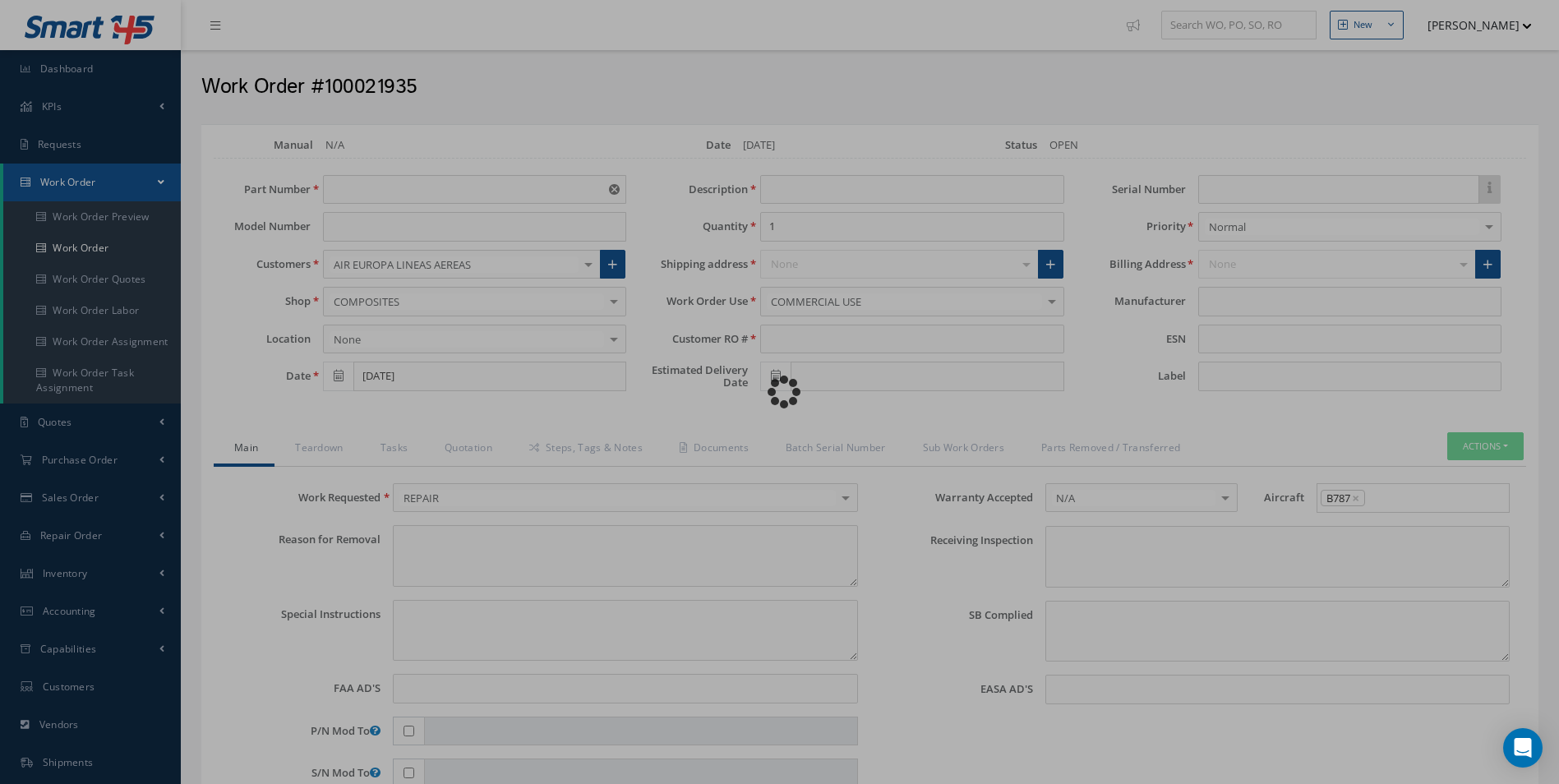
type textarea "PLEASE SEE R.O. FOR DETAILS"
type input "NONE"
type textarea "NO VISUAL DAMAGE"
type textarea "NONE"
type input "NONE"
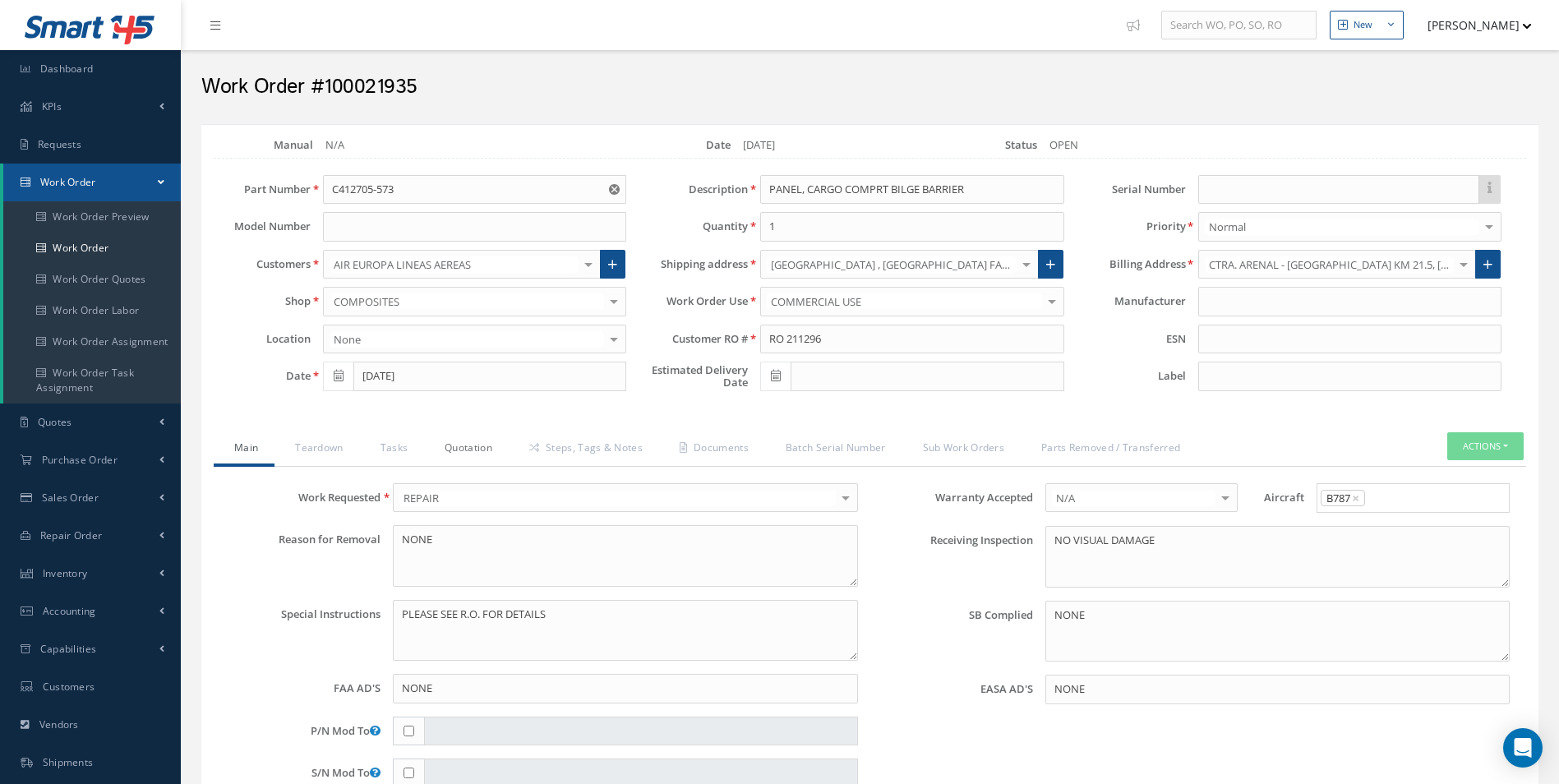
click at [457, 452] on link "Quotation" at bounding box center [466, 449] width 85 height 34
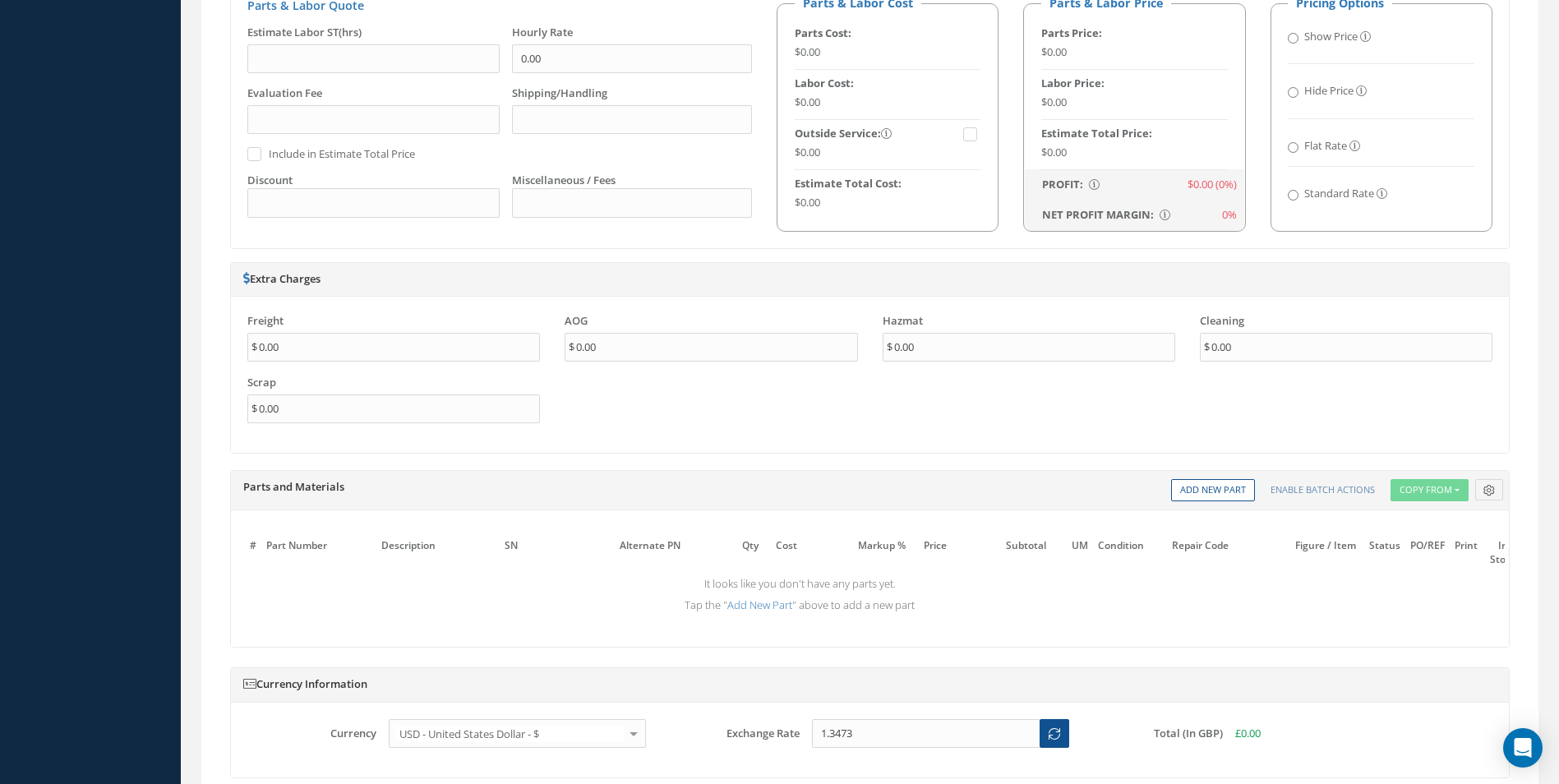
scroll to position [1068, 0]
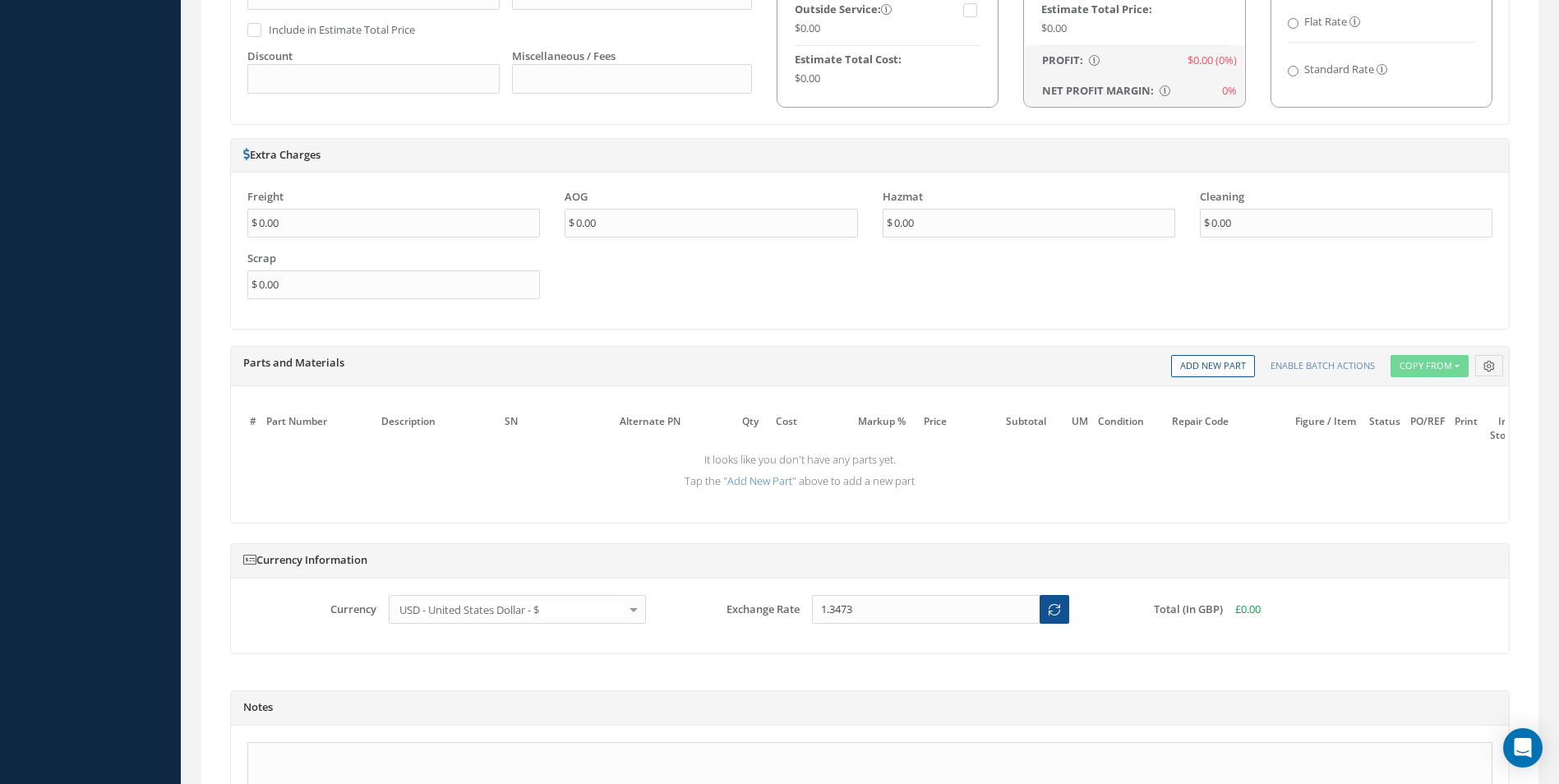
click at [1215, 380] on div "Parts and Materials Description SN Alternate PN Qty Cost Markup Percentage Pric…" at bounding box center [869, 367] width 1278 height 39
click at [1214, 366] on link "Add New Part" at bounding box center [1214, 366] width 84 height 22
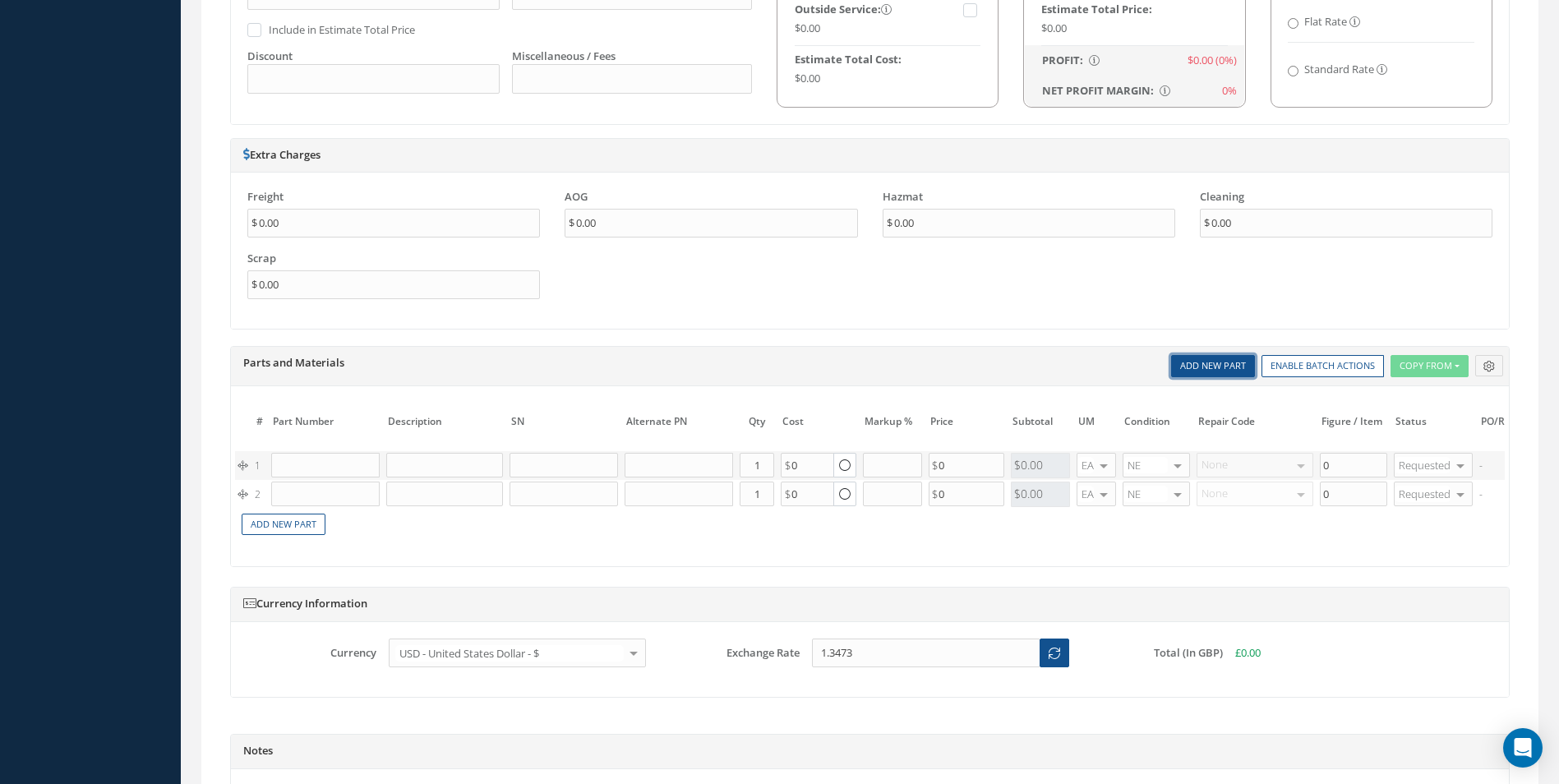
click at [1214, 366] on link "Add New Part" at bounding box center [1214, 366] width 84 height 22
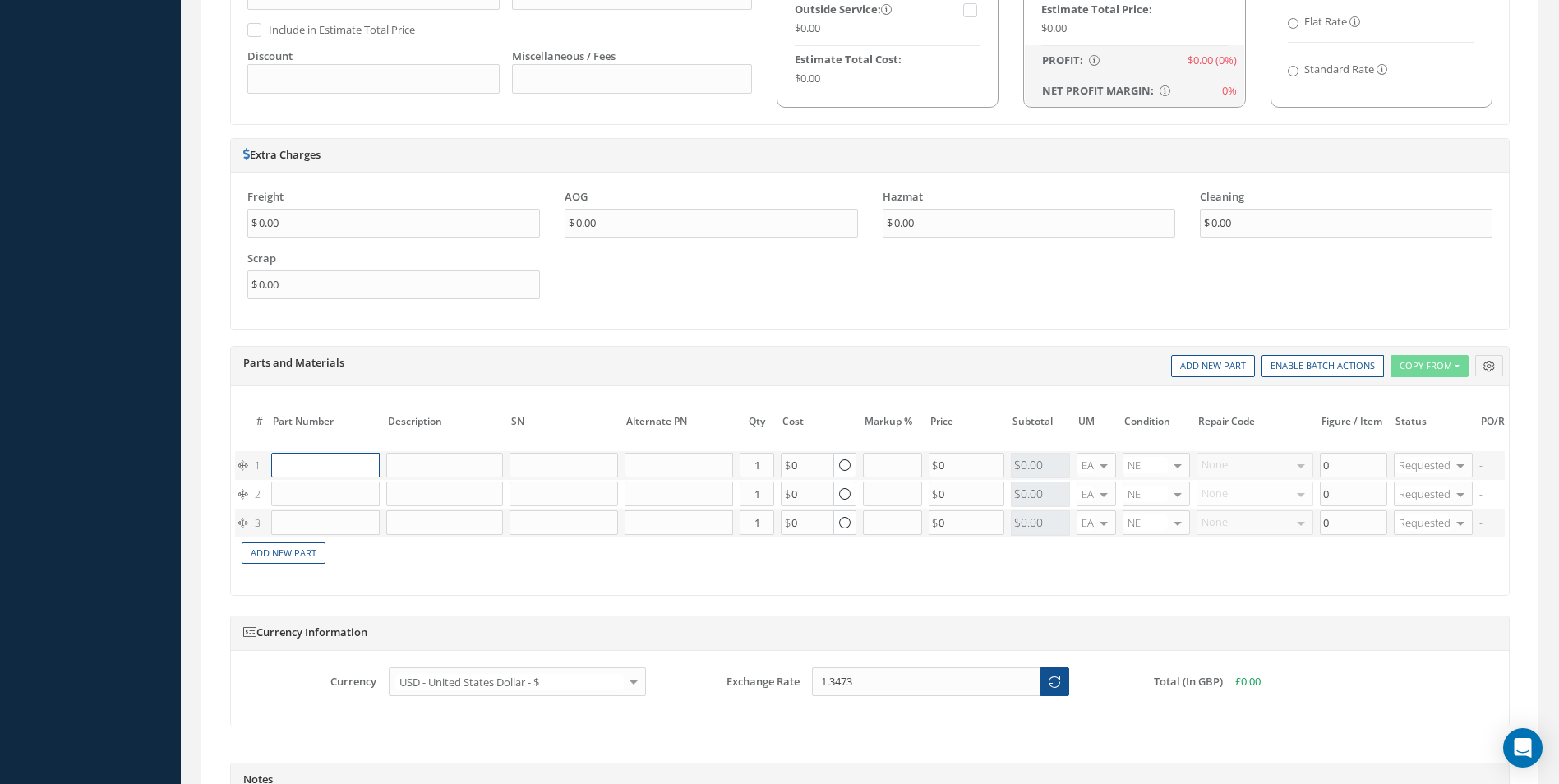
click at [351, 460] on input "text" at bounding box center [325, 464] width 109 height 25
paste input "07618CAS"
type input "07618CAS"
drag, startPoint x: 345, startPoint y: 463, endPoint x: 171, endPoint y: 477, distance: 174.6
click at [193, 476] on div "Loading… Manual N/A Date 09/18/2025 Status OPEN Part Number C412705-573 Model N…" at bounding box center [870, 40] width 1362 height 1969
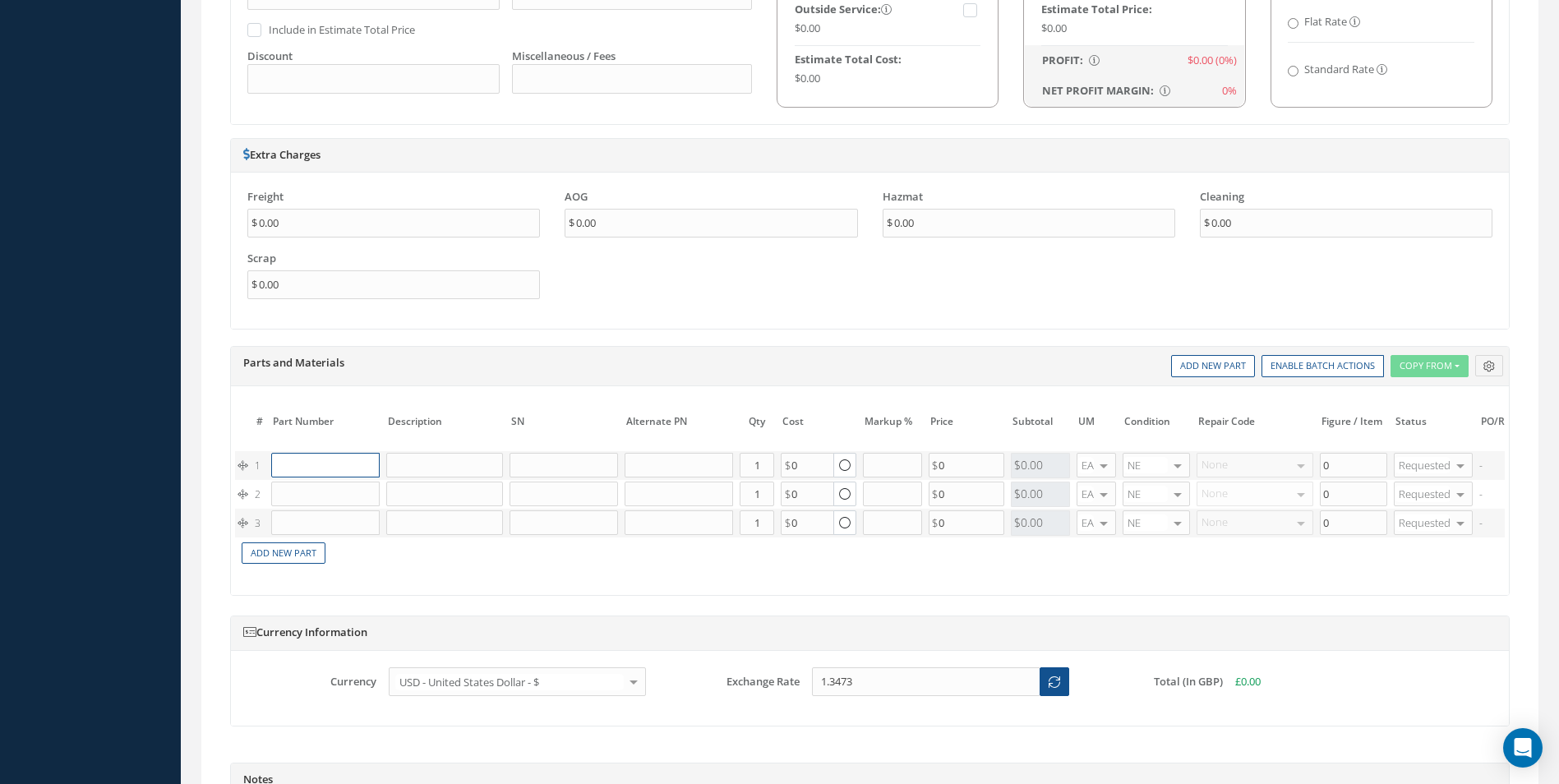
click at [307, 470] on input "text" at bounding box center [325, 464] width 109 height 25
paste input "C412703-7"
click at [333, 486] on div "C412703-7" at bounding box center [318, 491] width 76 height 14
type input "C412703-7"
type input "CLIP"
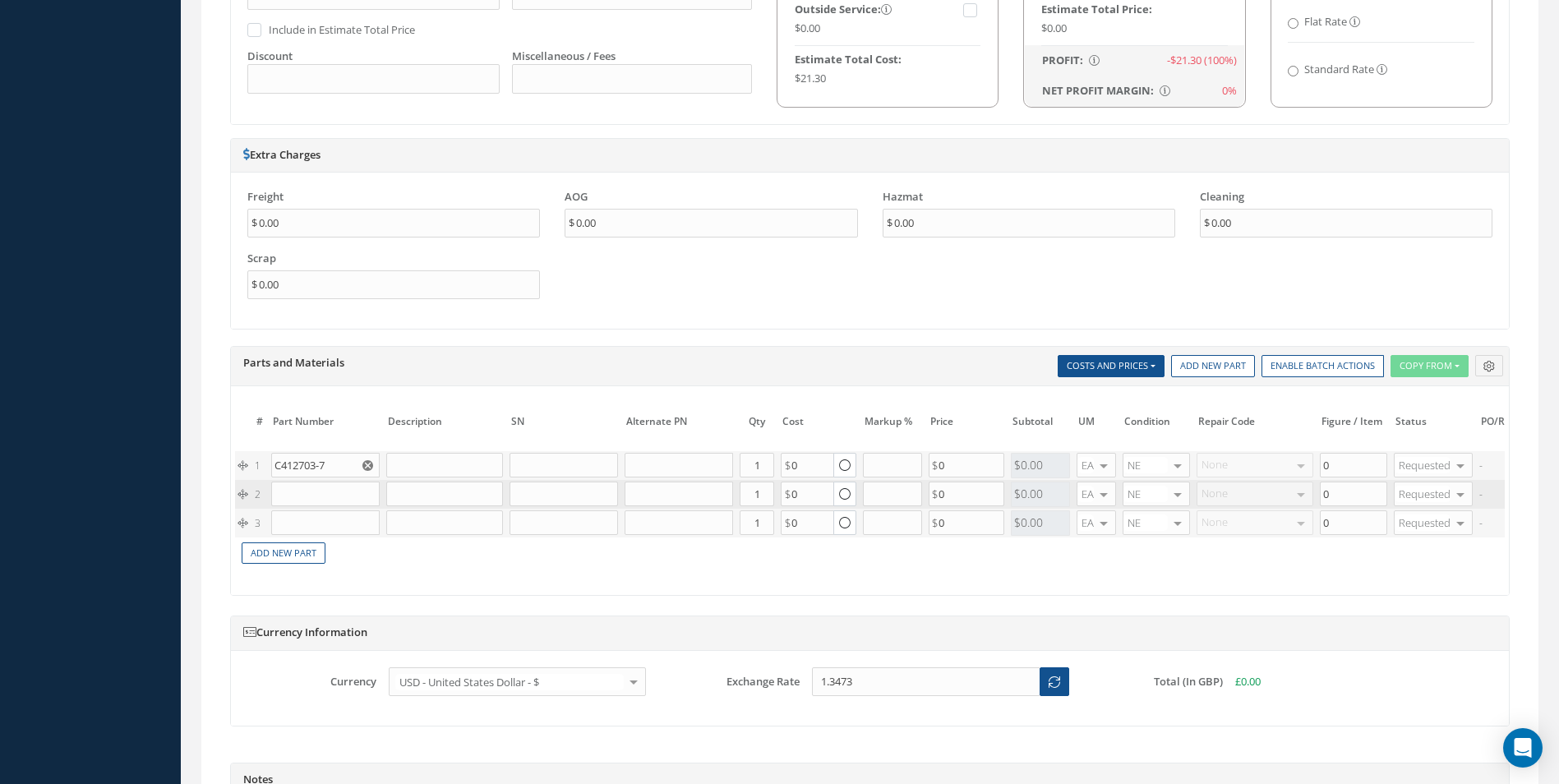
type input "21.30"
click at [329, 496] on input "text" at bounding box center [325, 494] width 109 height 25
paste input "NAS1198-3-3"
click at [333, 526] on span "NAS1198-3-3" at bounding box center [310, 519] width 60 height 14
type input "NAS1198-3-3"
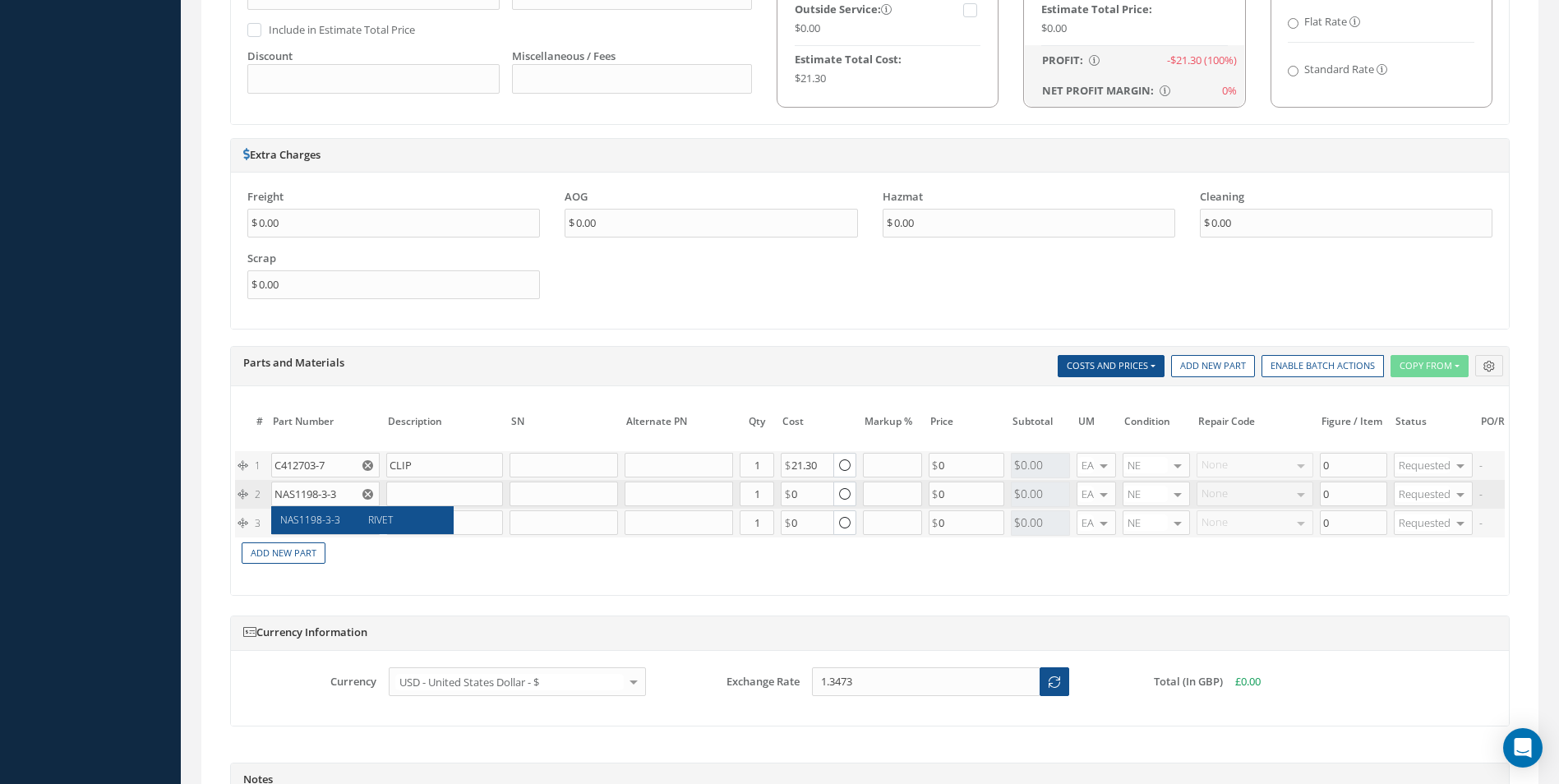
type input "RIVET"
type input "0.51"
click at [299, 522] on input "text" at bounding box center [325, 523] width 109 height 25
paste input "NAS1149CN232R"
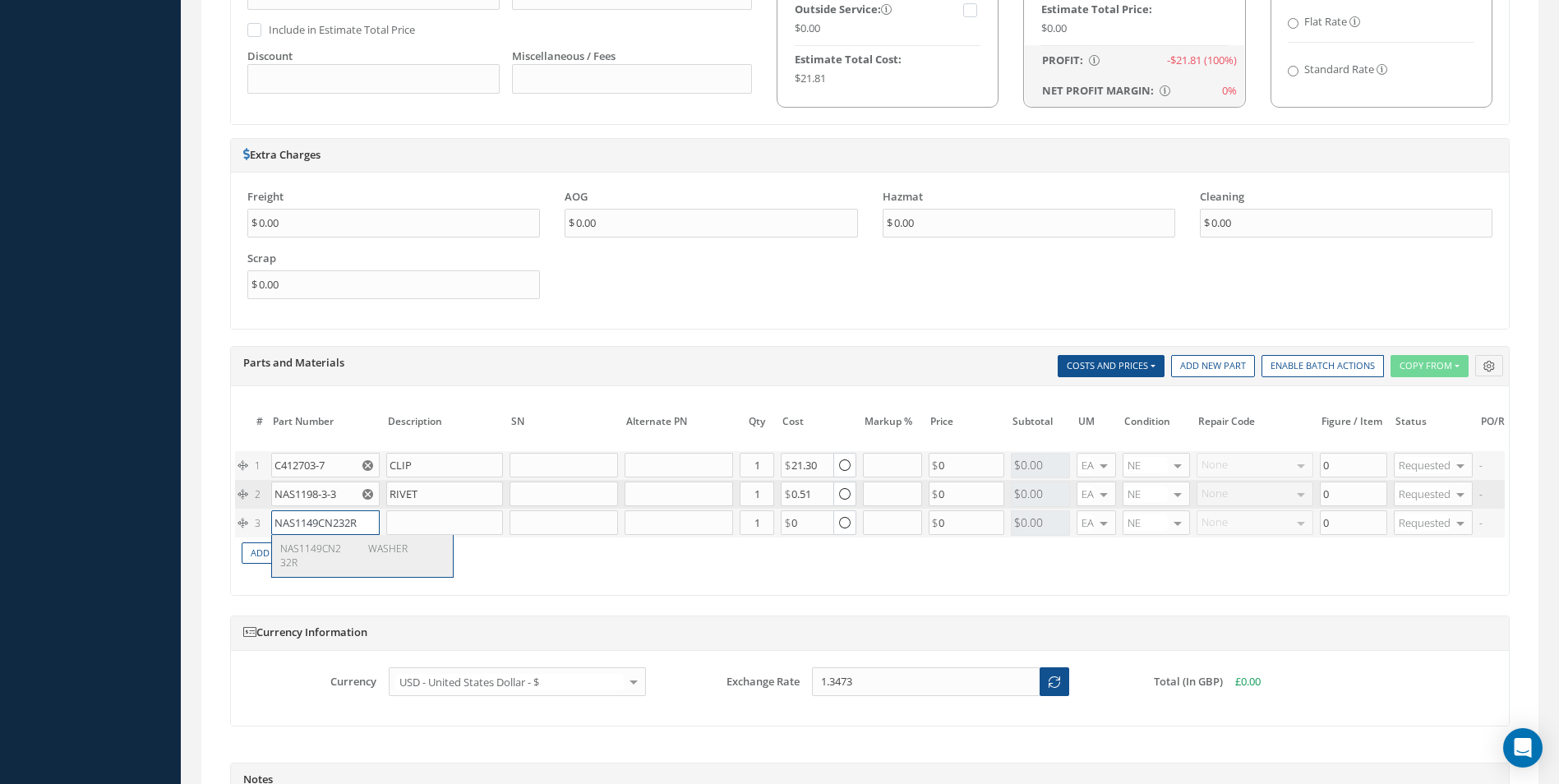
type input "NAS1149CN232R"
click at [391, 550] on span "WASHER" at bounding box center [388, 548] width 39 height 14
type input "WASHER"
type input "0.06"
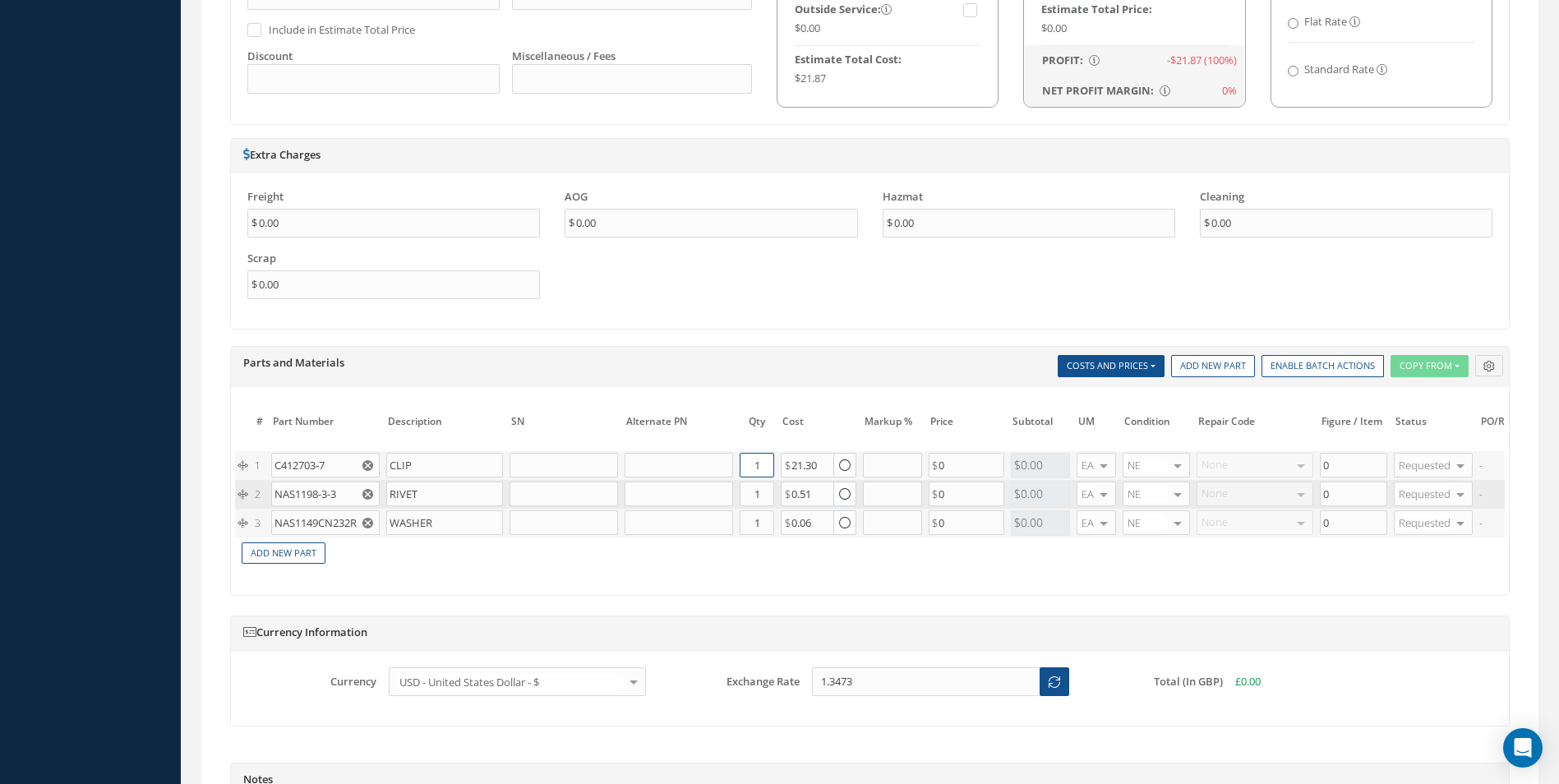
click at [771, 465] on input "1" at bounding box center [757, 464] width 34 height 25
type input "7"
click at [762, 503] on input "1" at bounding box center [757, 494] width 34 height 25
type input "7"
click at [762, 525] on input "1" at bounding box center [757, 523] width 34 height 25
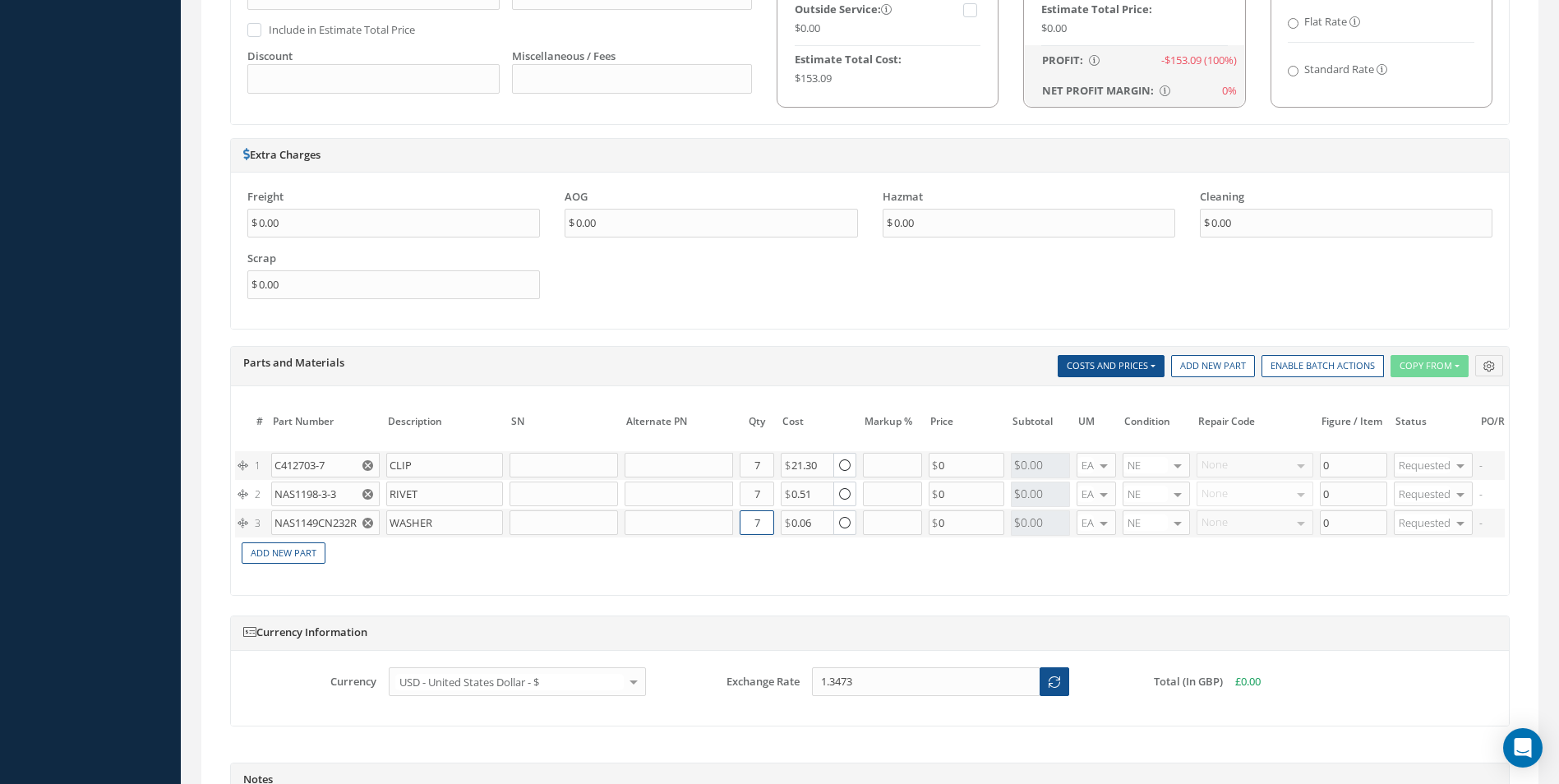
type input "7"
click at [800, 563] on td "Add New Part" at bounding box center [812, 552] width 1155 height 29
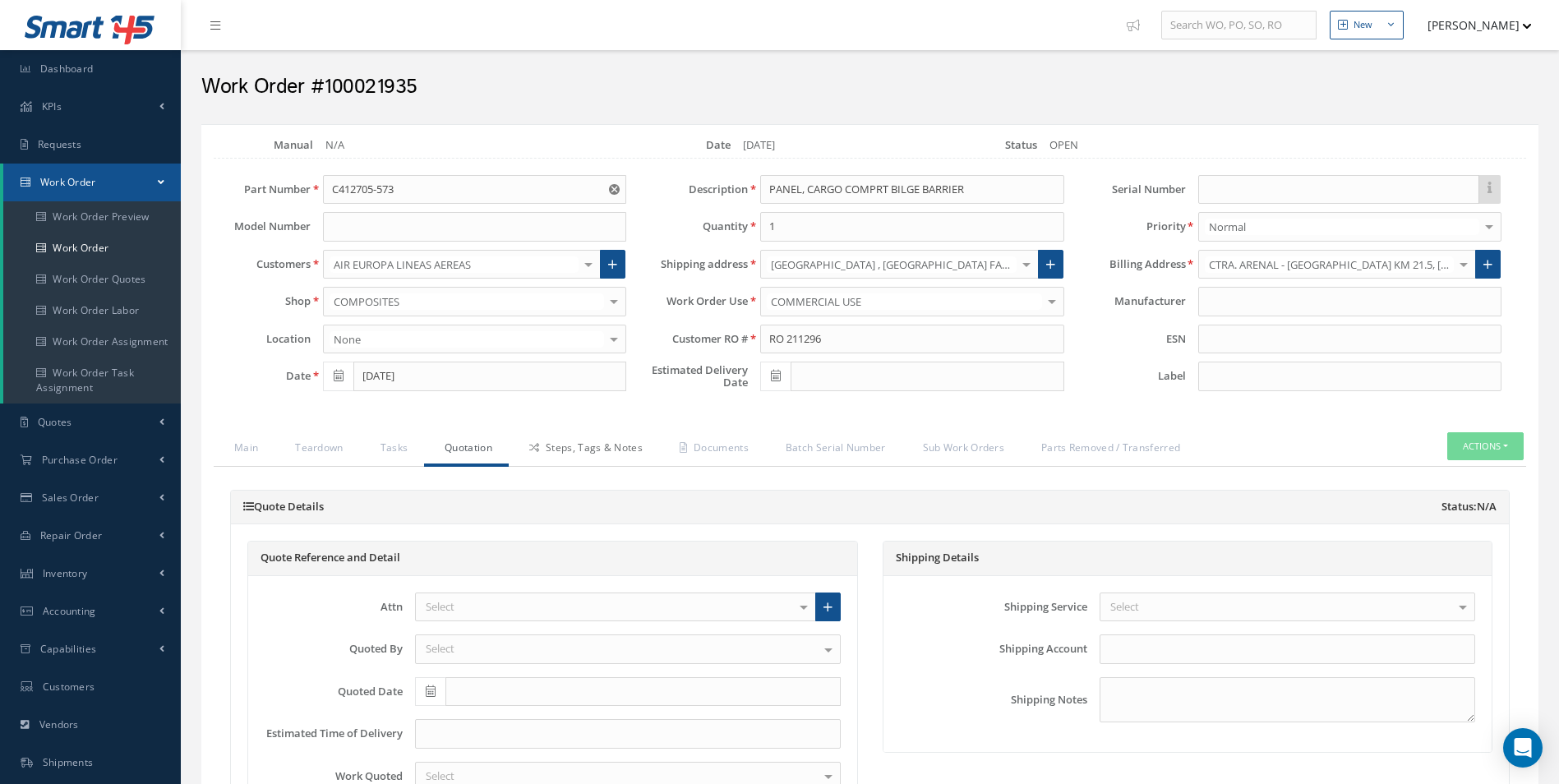
click at [586, 446] on link "Steps, Tags & Notes" at bounding box center [584, 449] width 150 height 34
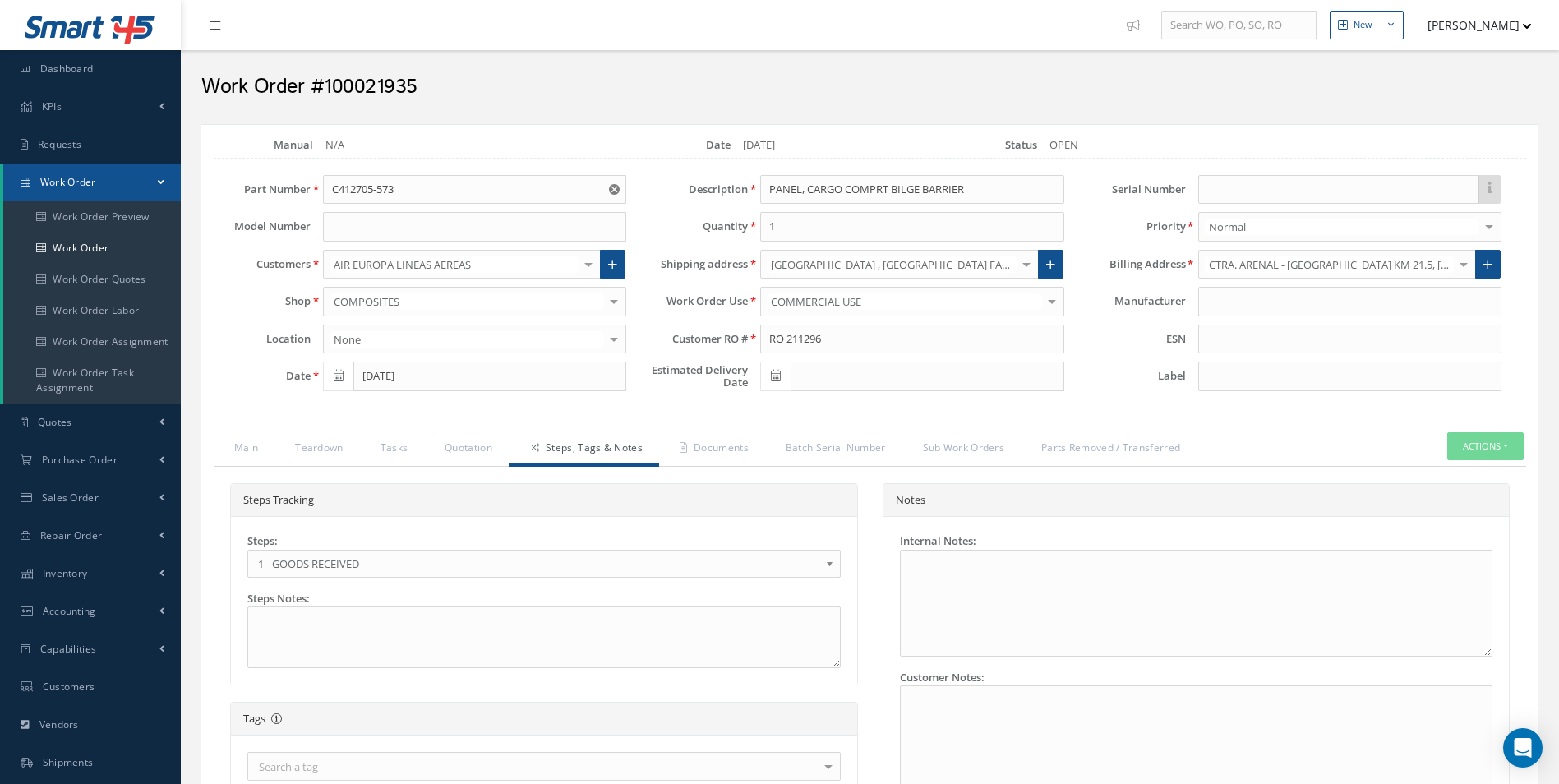
click at [306, 560] on span "1 - GOODS RECEIVED" at bounding box center [538, 563] width 561 height 20
click at [729, 456] on link "Documents" at bounding box center [712, 449] width 106 height 34
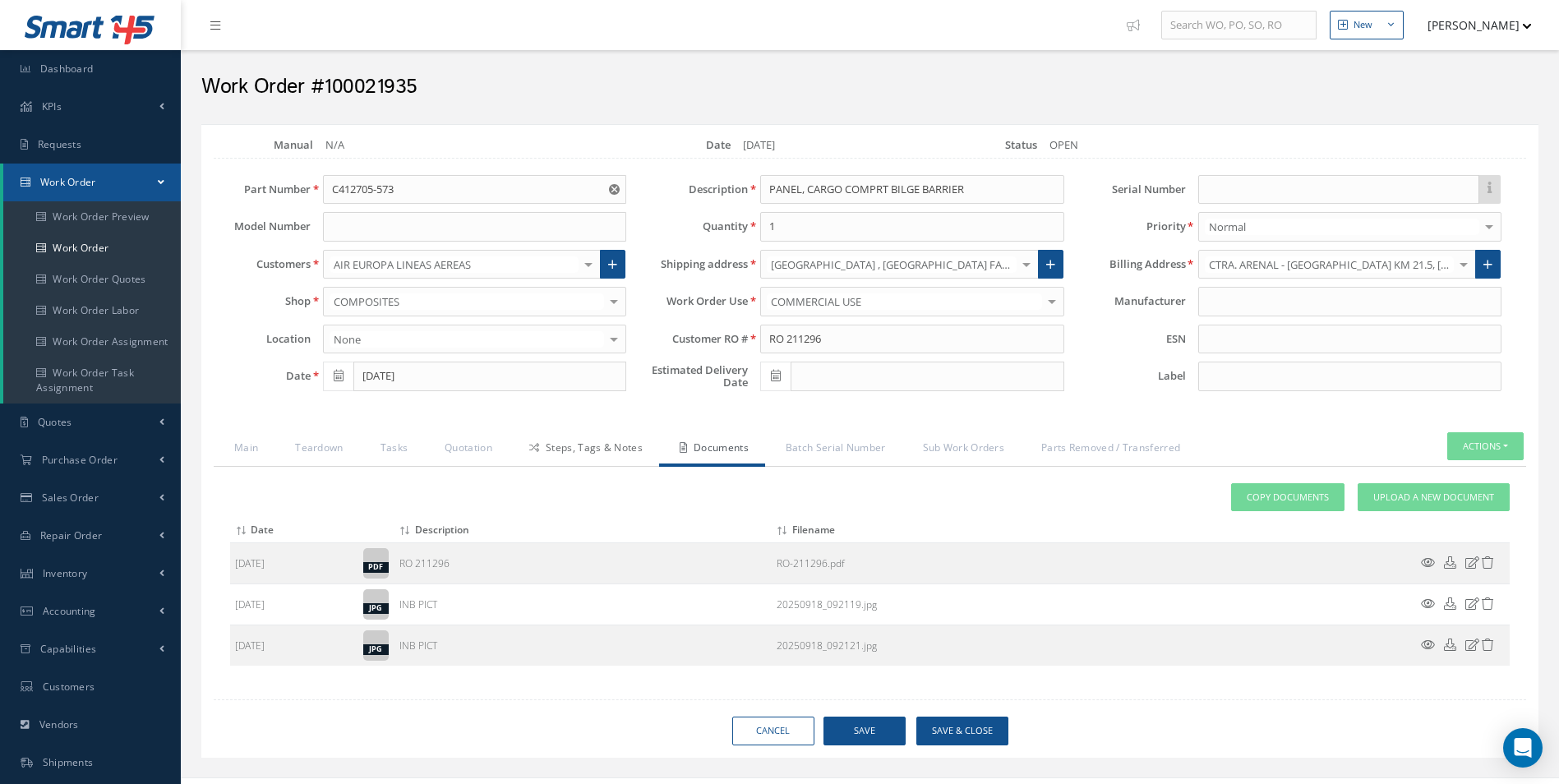
click at [609, 452] on link "Steps, Tags & Notes" at bounding box center [584, 449] width 150 height 34
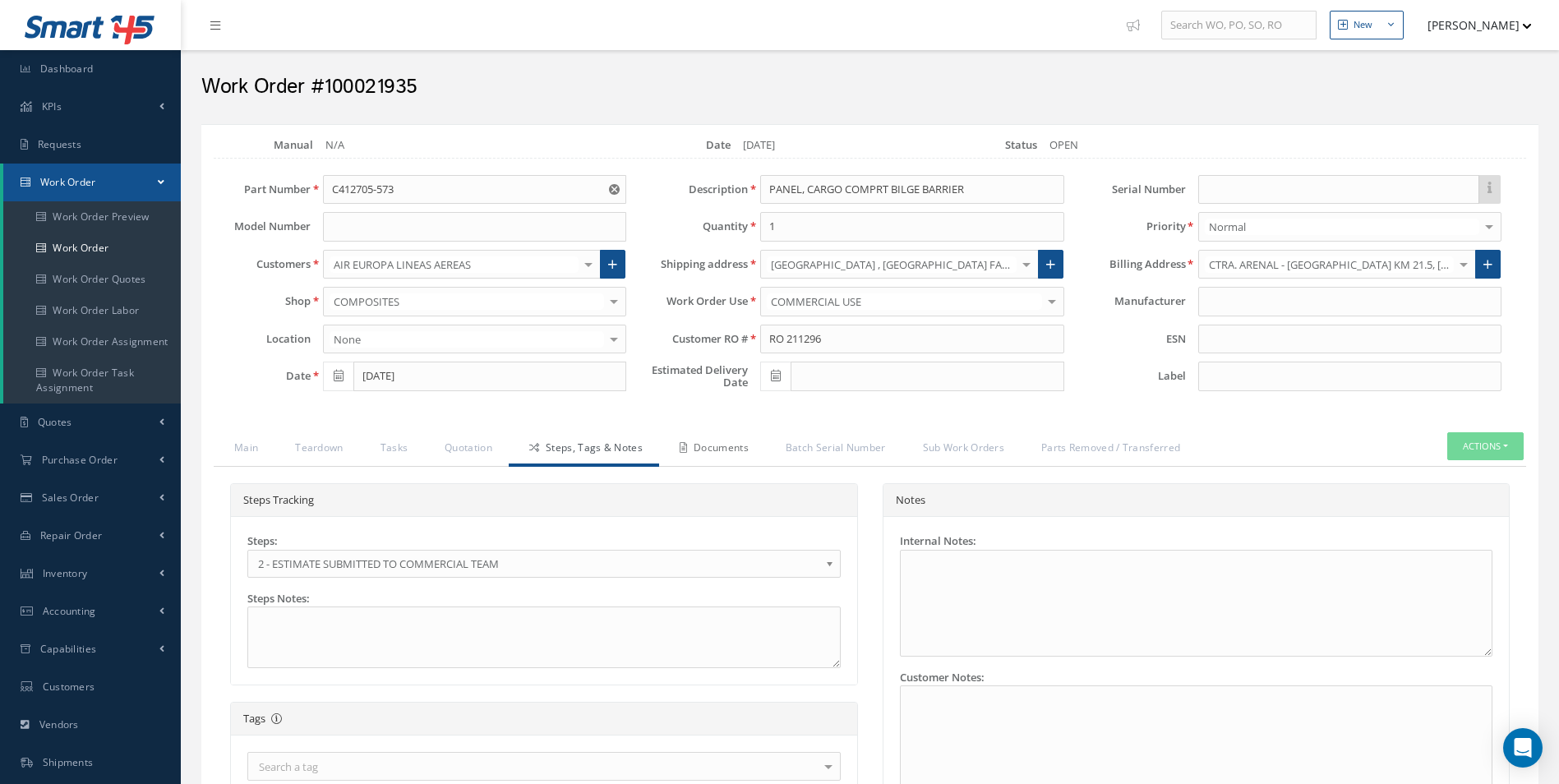
click at [743, 463] on link "Documents" at bounding box center [712, 449] width 106 height 34
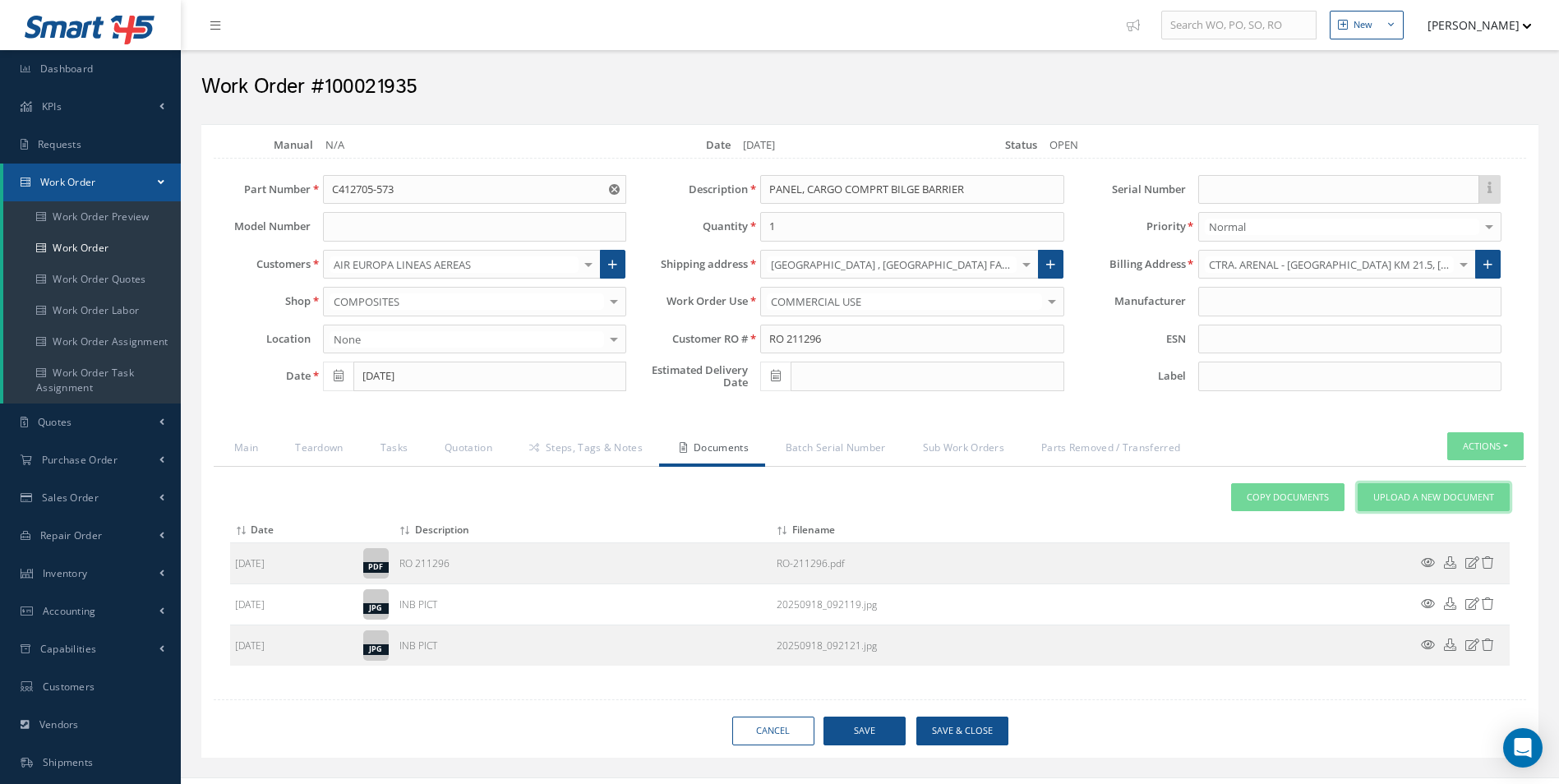
click at [1480, 495] on span "Upload a New Document" at bounding box center [1433, 498] width 121 height 14
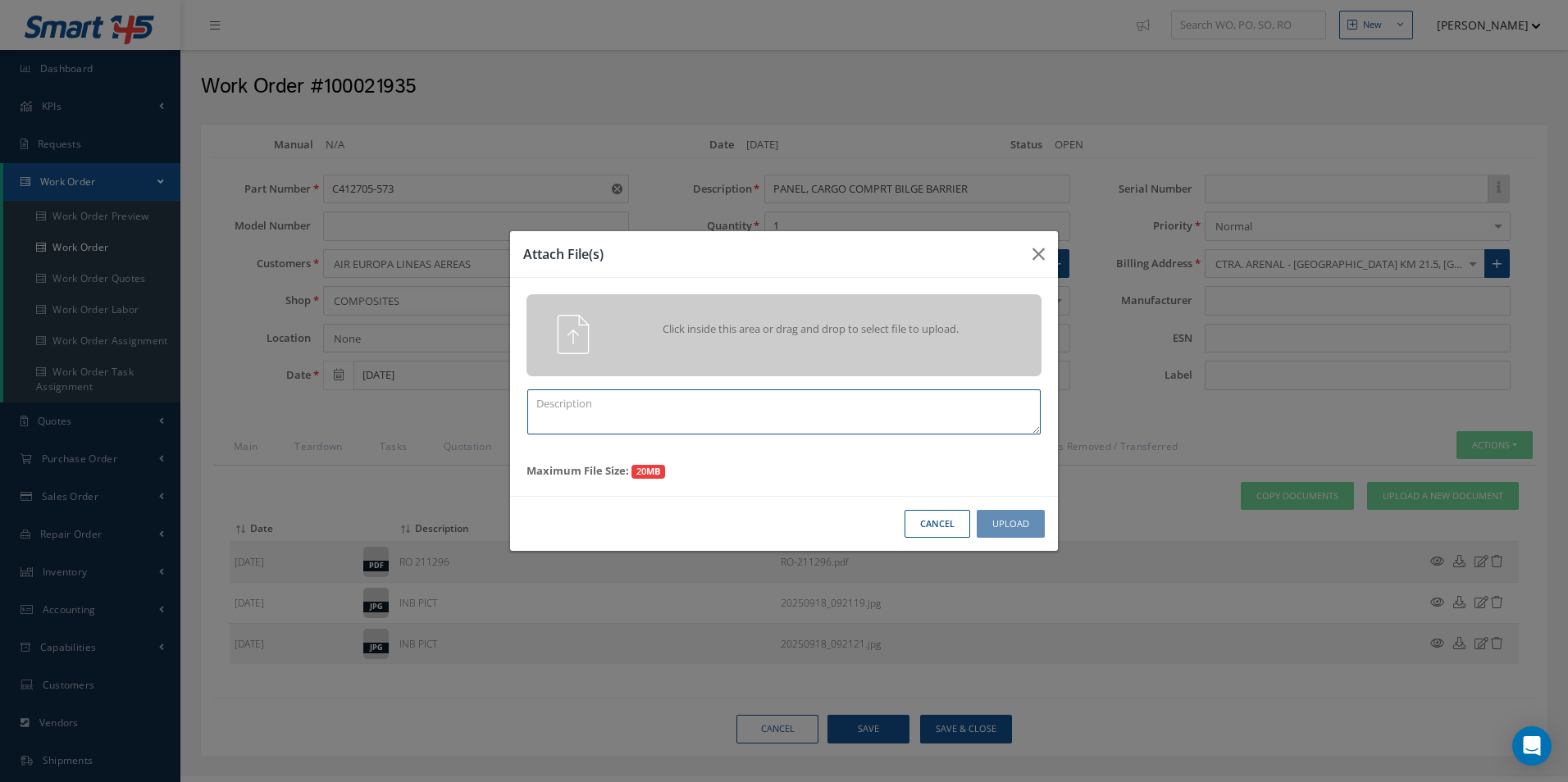
click at [811, 410] on textarea at bounding box center [784, 412] width 513 height 45
type textarea "QUOTE PICS"
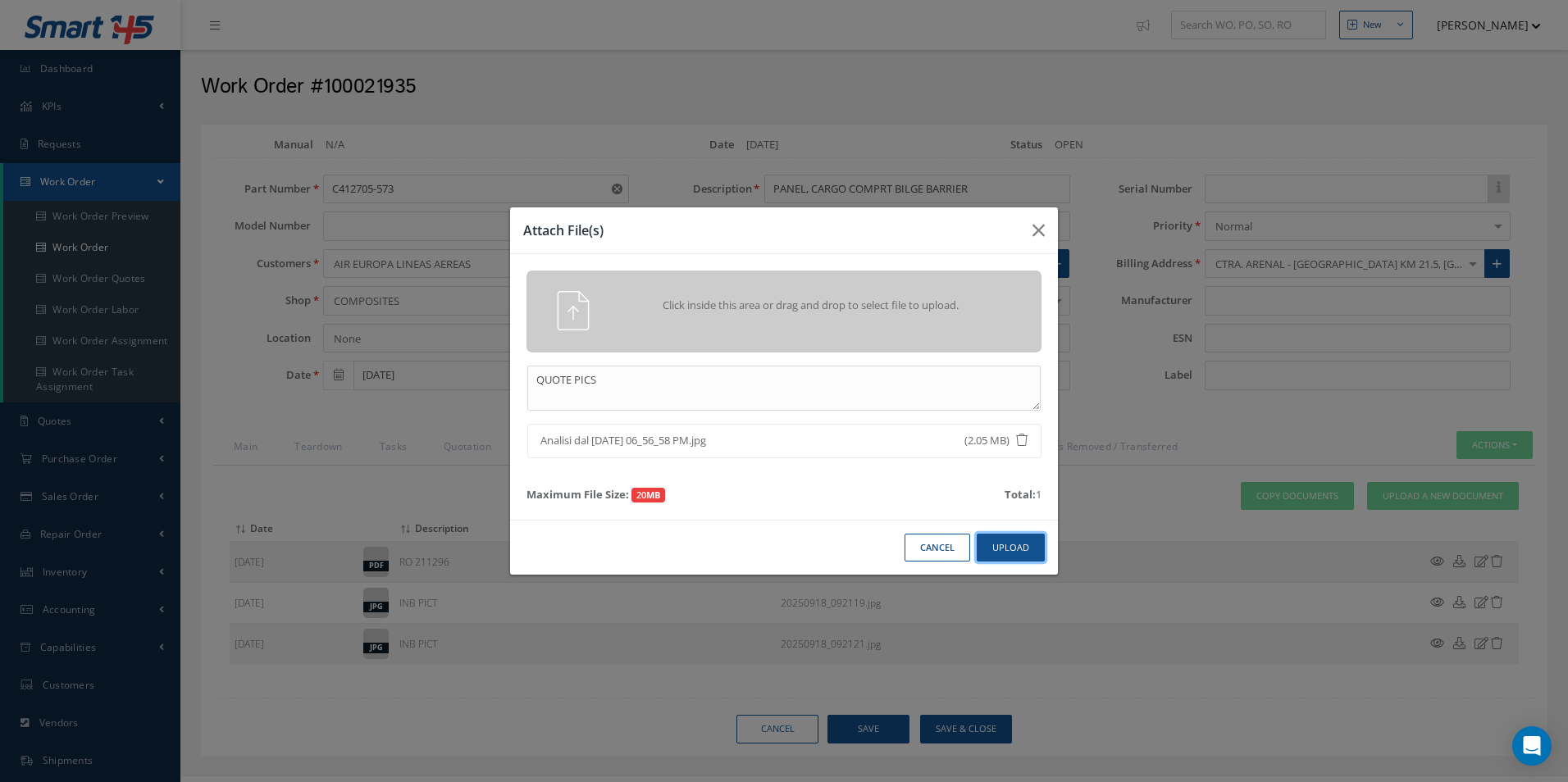
click at [999, 548] on button "Upload" at bounding box center [1011, 548] width 68 height 29
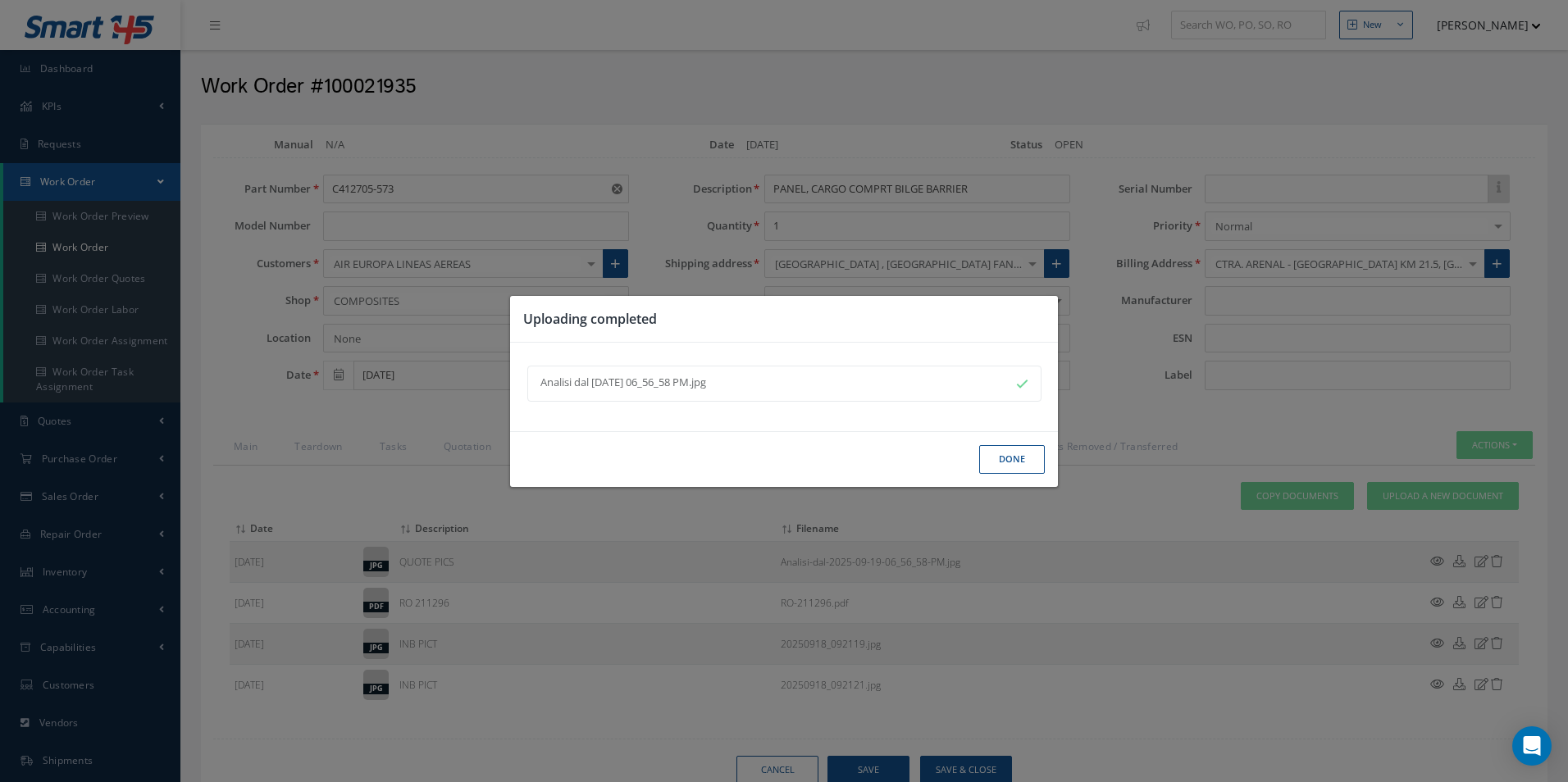
click at [1021, 461] on button "Done" at bounding box center [1011, 460] width 66 height 29
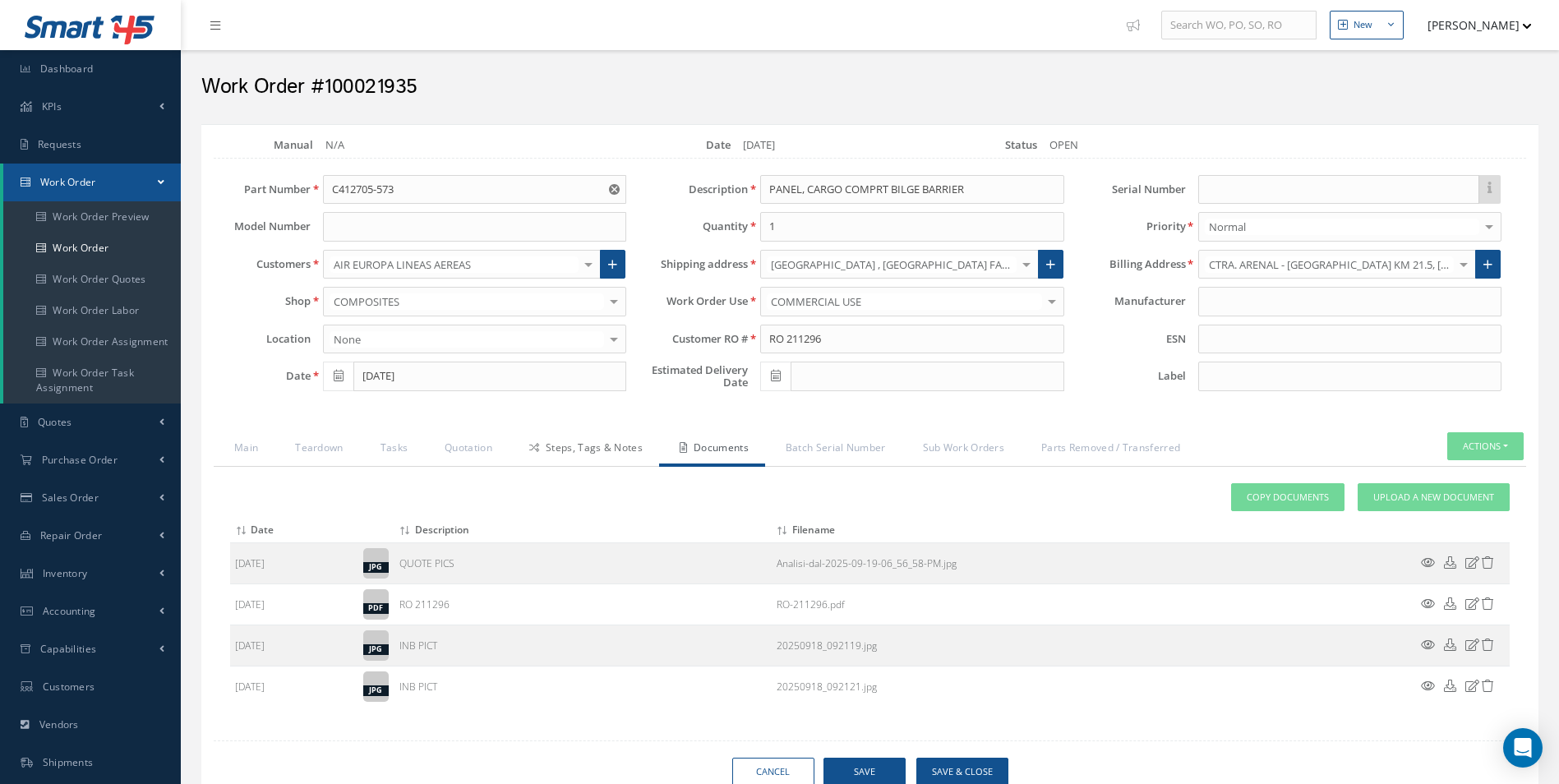
click at [592, 450] on link "Steps, Tags & Notes" at bounding box center [584, 449] width 150 height 34
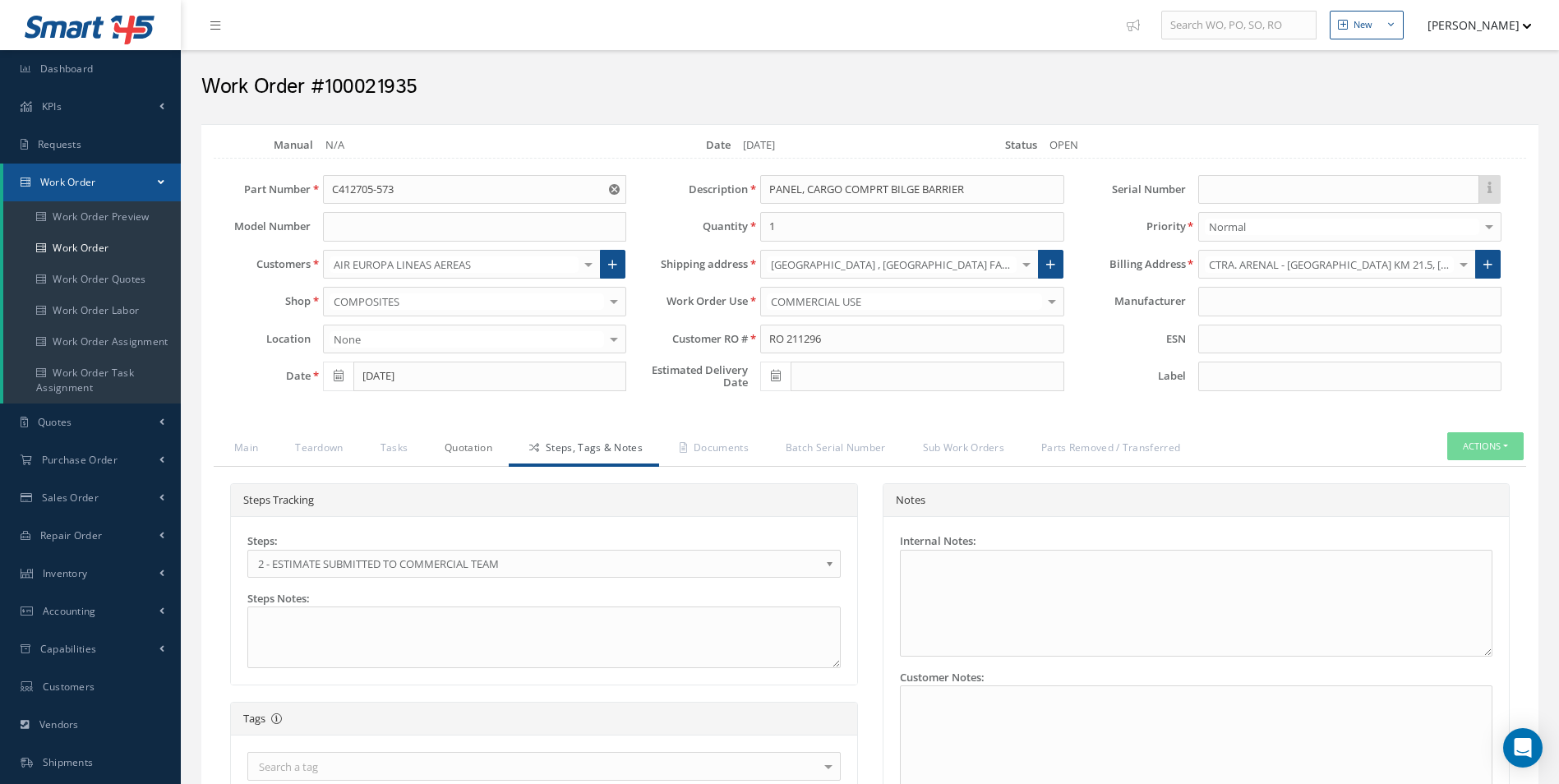
click at [487, 451] on link "Quotation" at bounding box center [466, 449] width 85 height 34
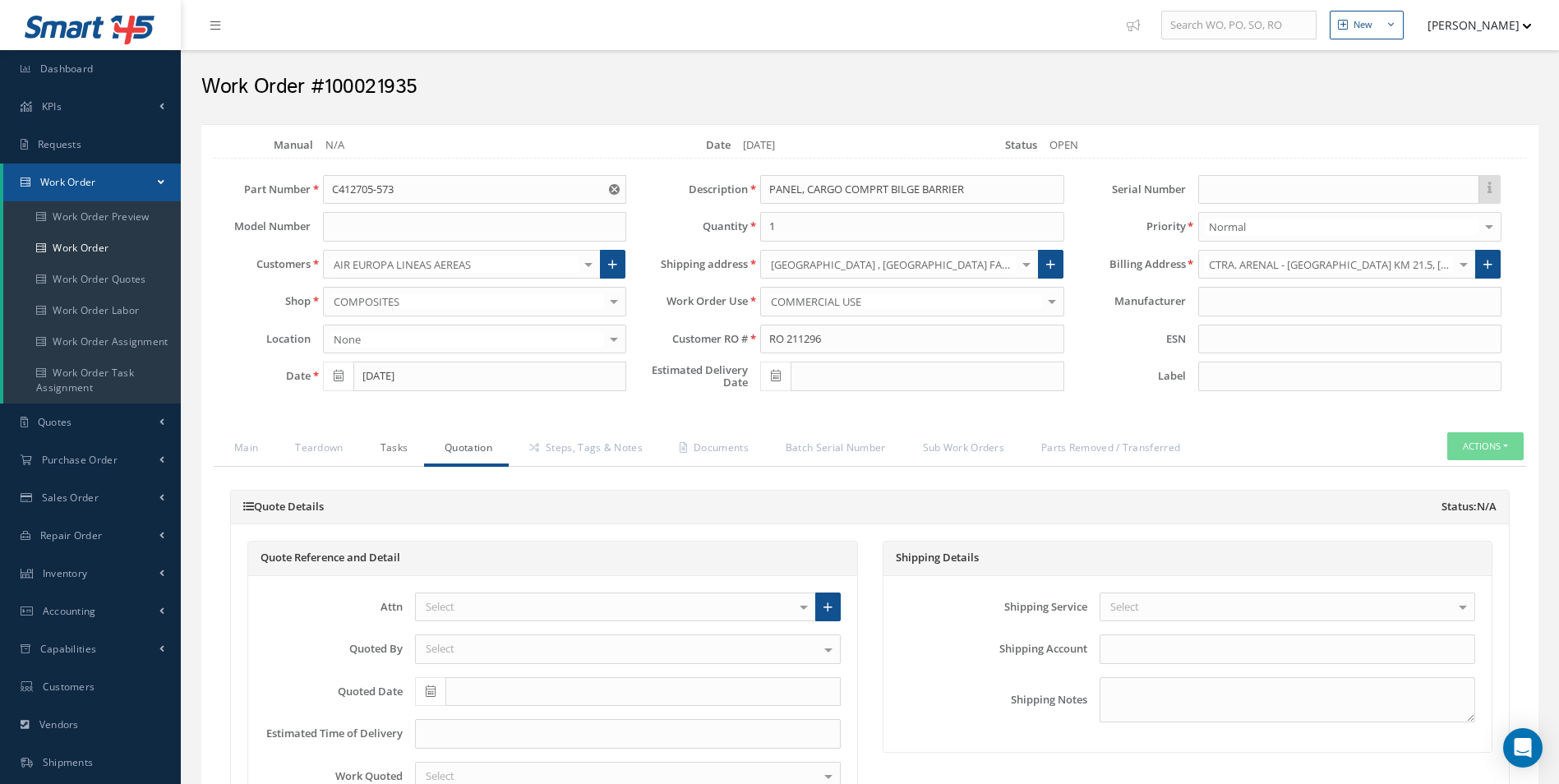
click at [400, 454] on link "Tasks" at bounding box center [393, 449] width 65 height 34
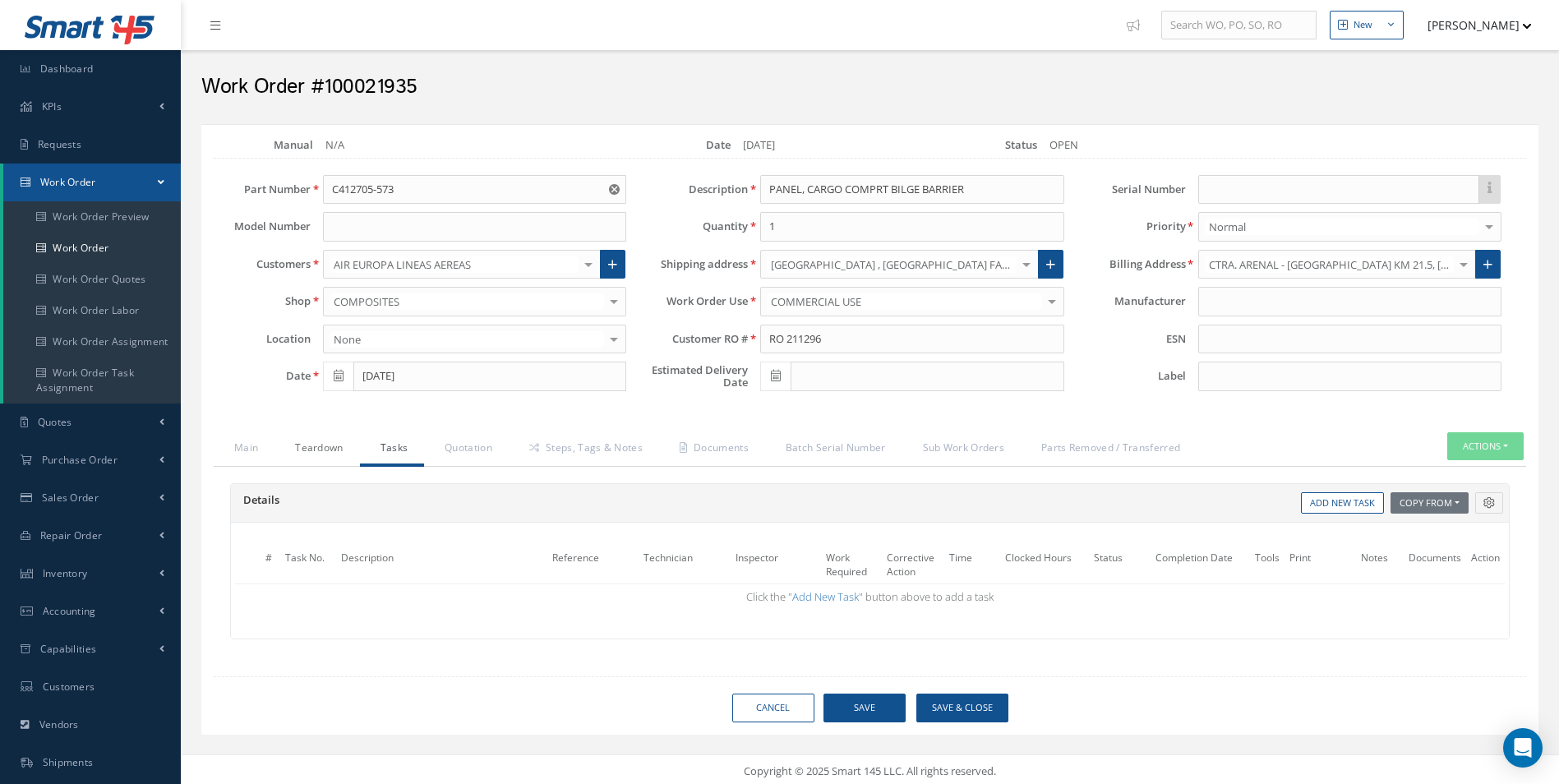
click at [356, 453] on link "Teardown" at bounding box center [316, 449] width 85 height 34
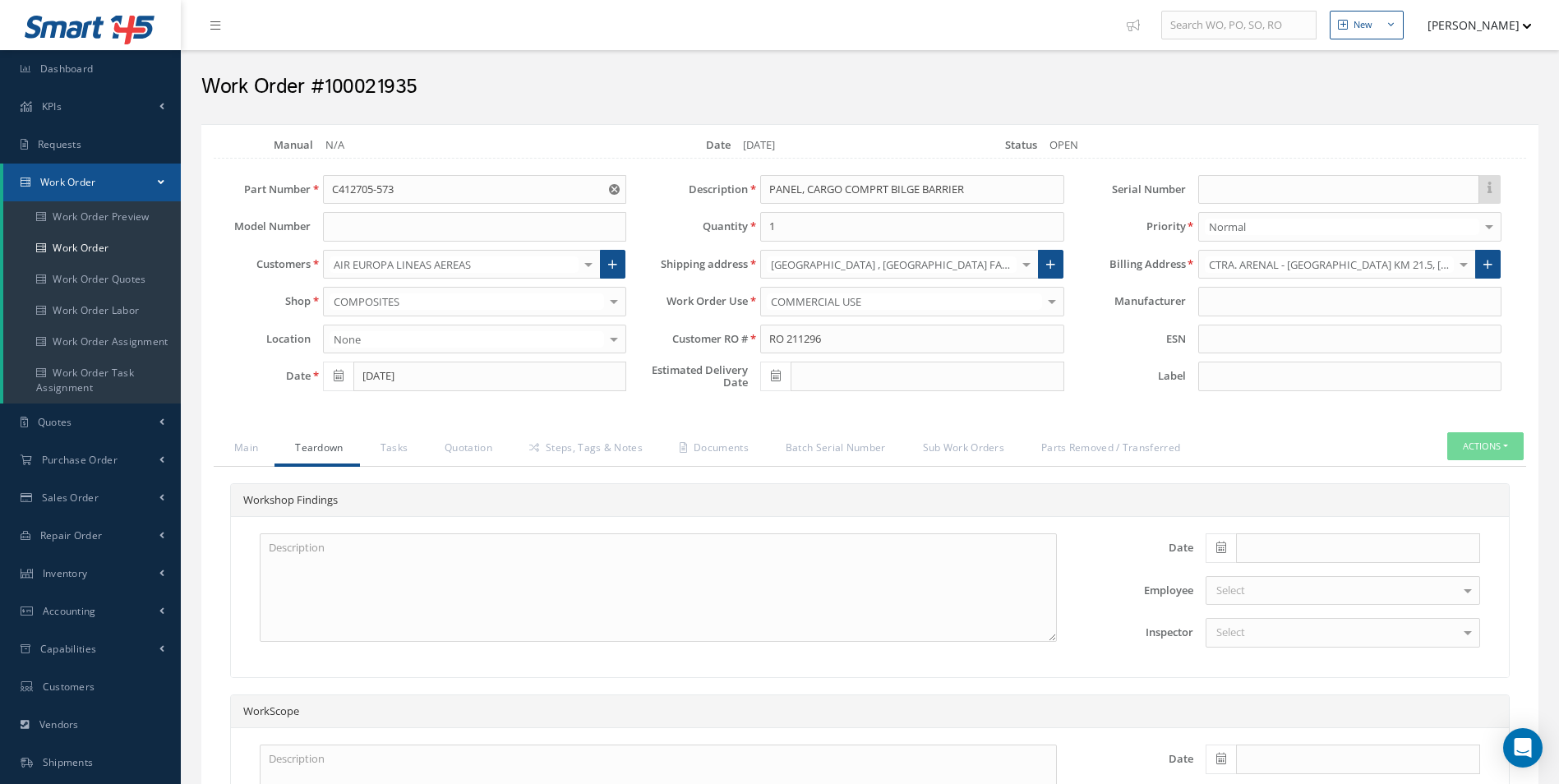
click at [323, 452] on link "Teardown" at bounding box center [316, 449] width 85 height 34
click at [1220, 547] on icon at bounding box center [1221, 547] width 10 height 11
click at [1285, 519] on th "Today" at bounding box center [1292, 523] width 172 height 25
type input "[DATE]"
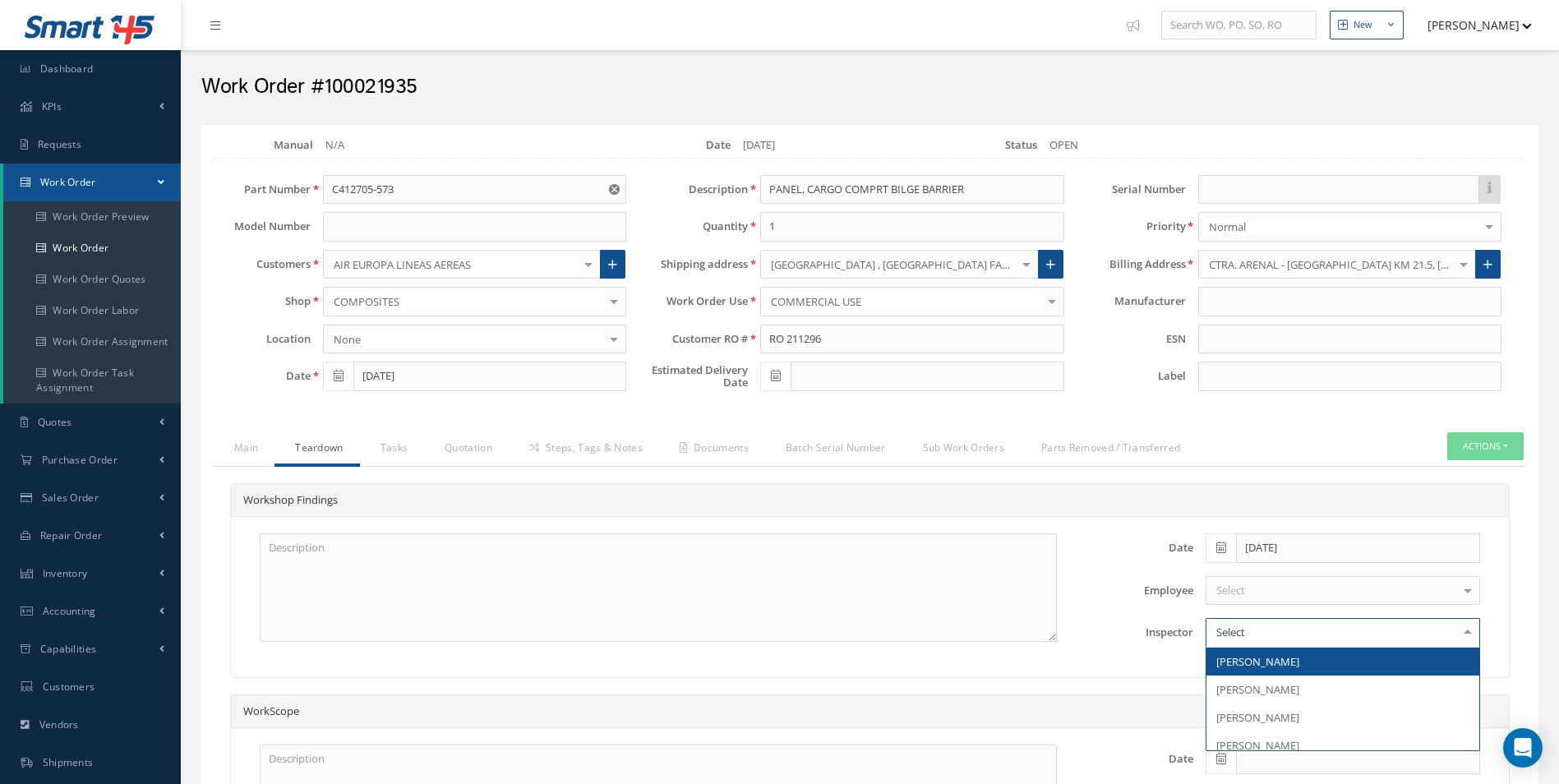
click at [1279, 621] on div at bounding box center [1343, 632] width 274 height 30
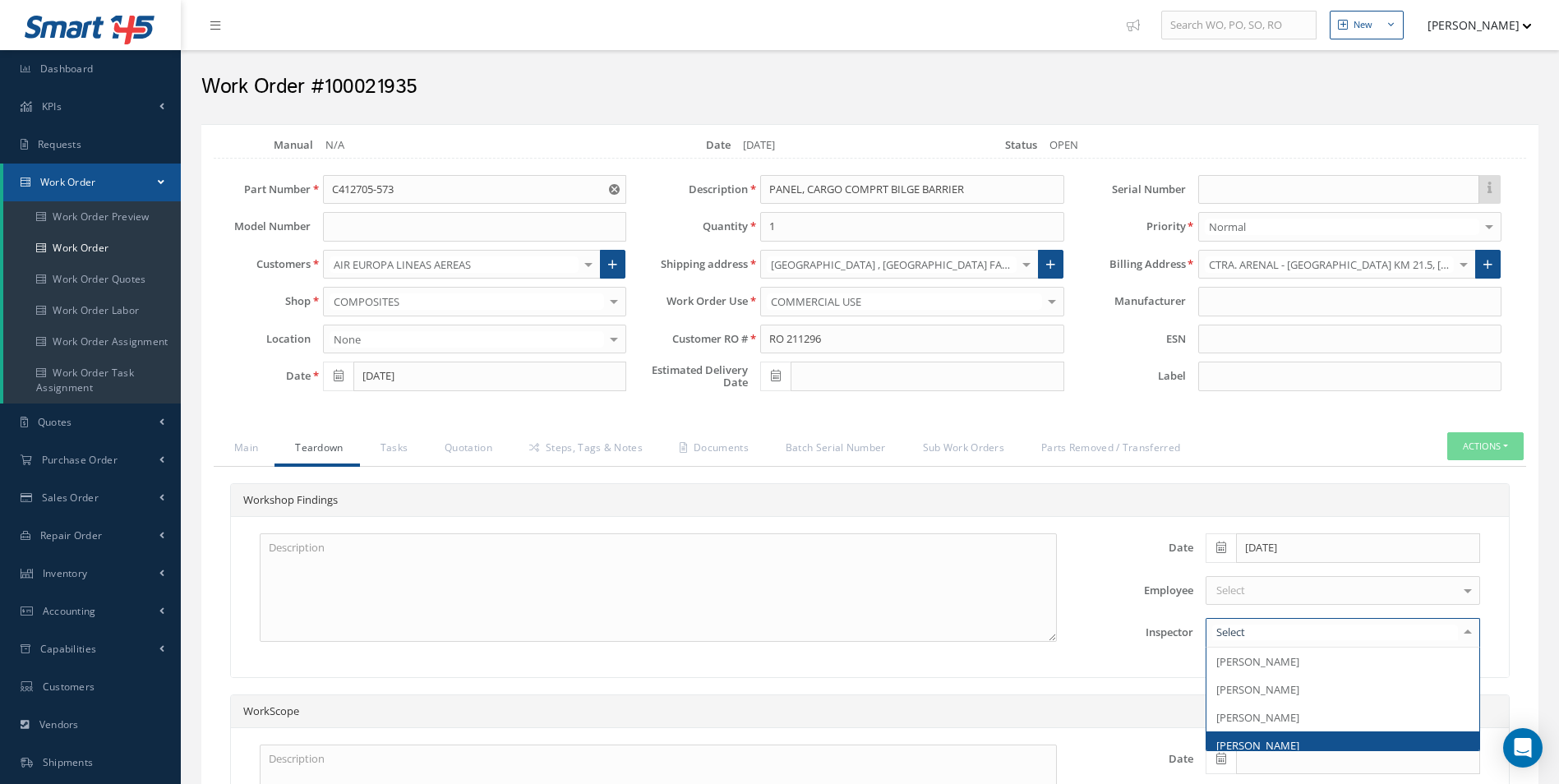
click at [1276, 739] on span "[PERSON_NAME]" at bounding box center [1257, 745] width 83 height 15
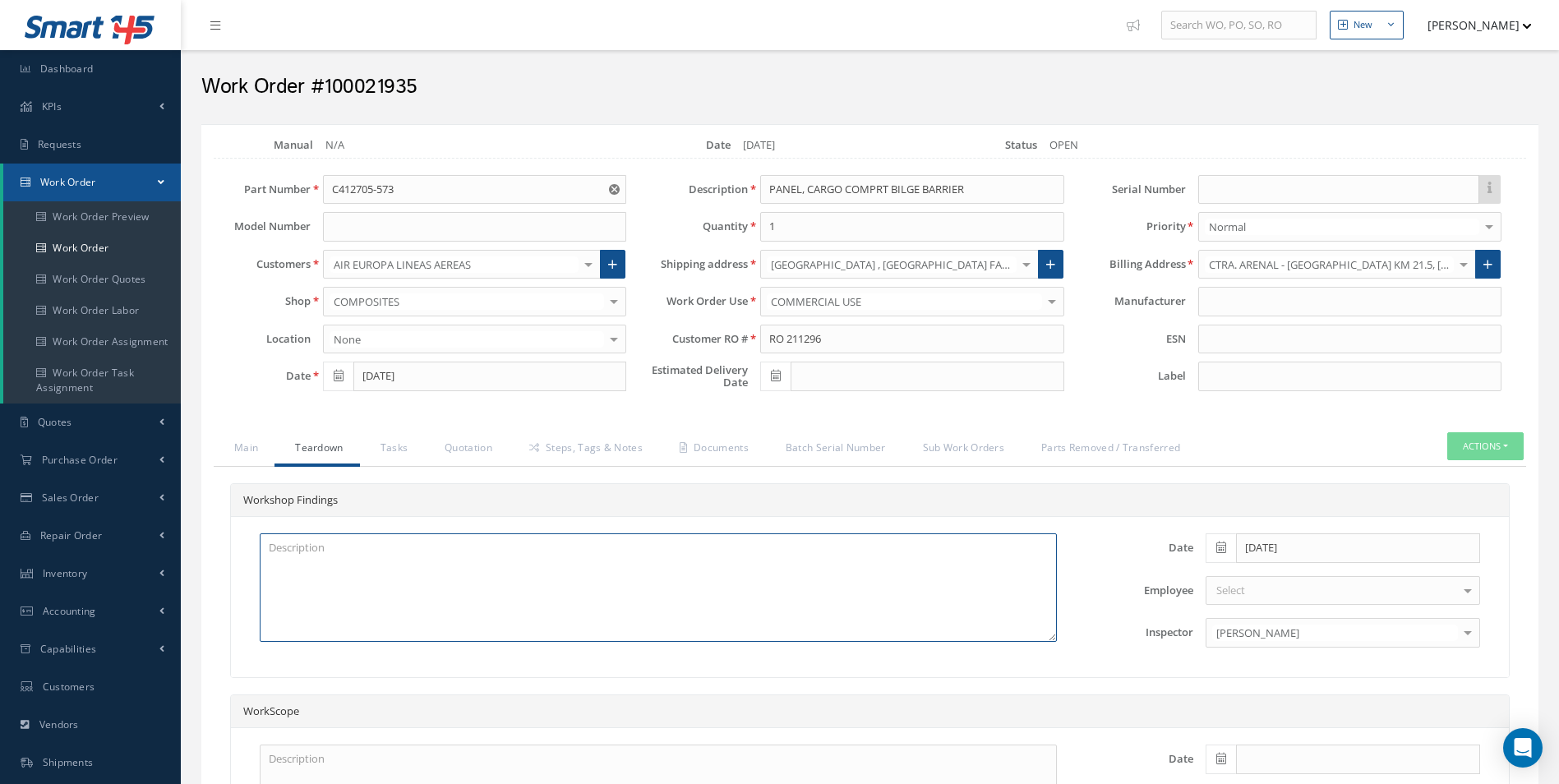
click at [632, 584] on textarea at bounding box center [658, 587] width 797 height 109
click at [341, 548] on textarea at bounding box center [658, 587] width 797 height 109
click at [311, 635] on textarea at bounding box center [658, 587] width 797 height 109
click at [453, 553] on textarea at bounding box center [658, 587] width 797 height 109
click at [386, 571] on textarea at bounding box center [658, 587] width 797 height 109
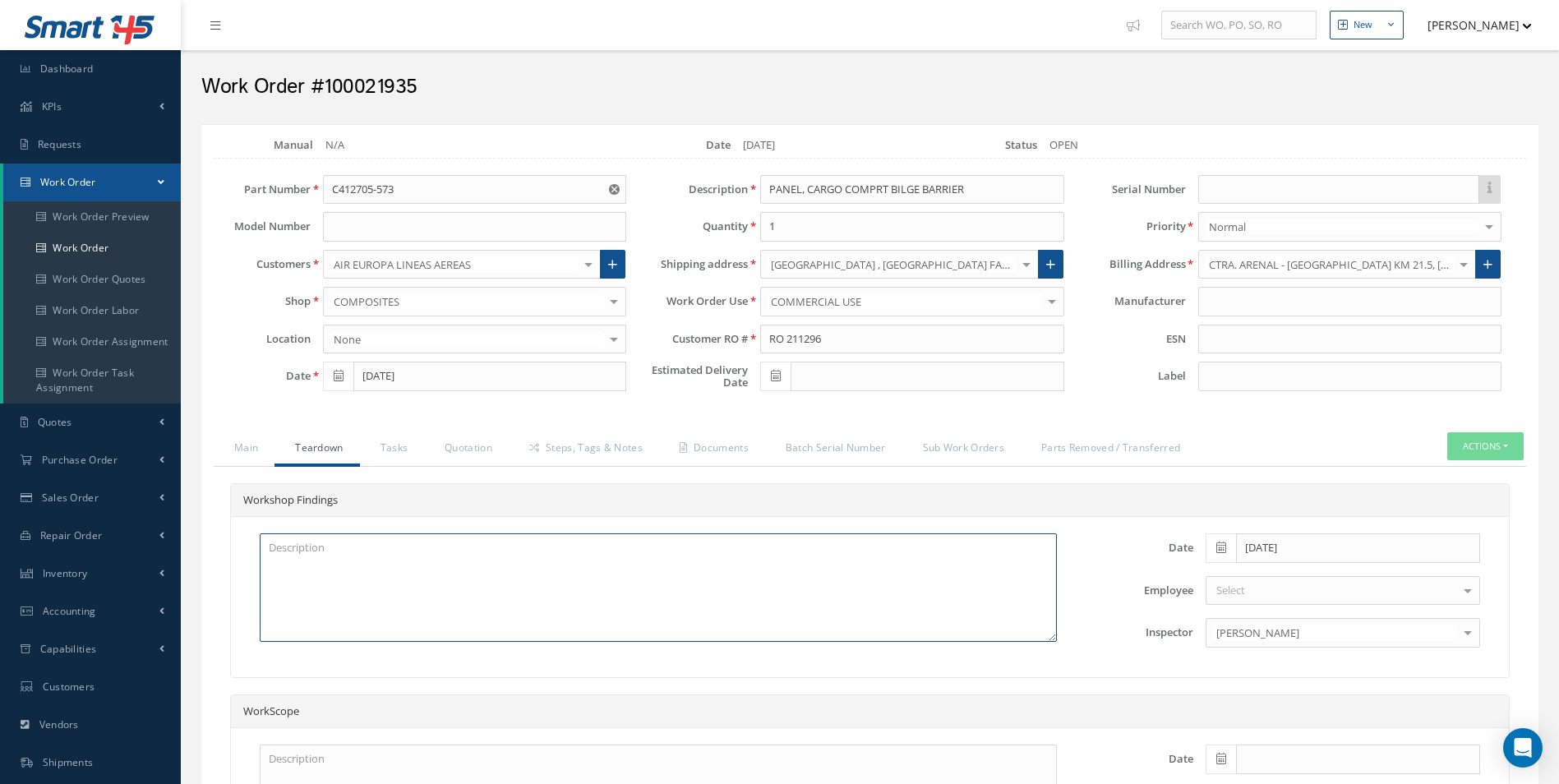
paste textarea "DECOMPRESSION"
click at [477, 430] on div "Loading… Manual N/A Date 09/18/2025 Status OPEN Part Number C412705-573 Model N…" at bounding box center [870, 554] width 1337 height 859
click at [462, 435] on link "Quotation" at bounding box center [466, 449] width 85 height 34
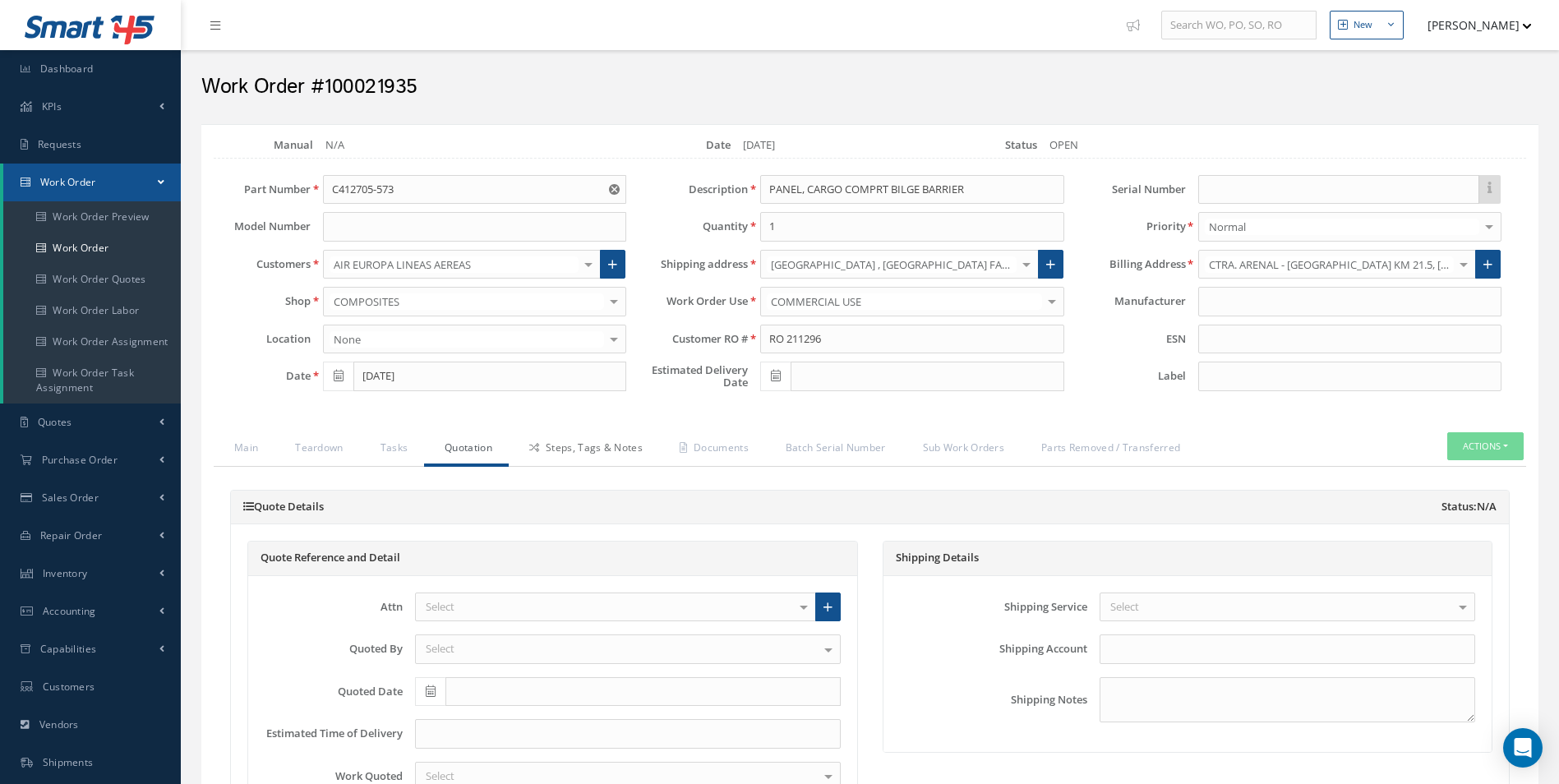
click at [584, 446] on link "Steps, Tags & Notes" at bounding box center [584, 449] width 150 height 34
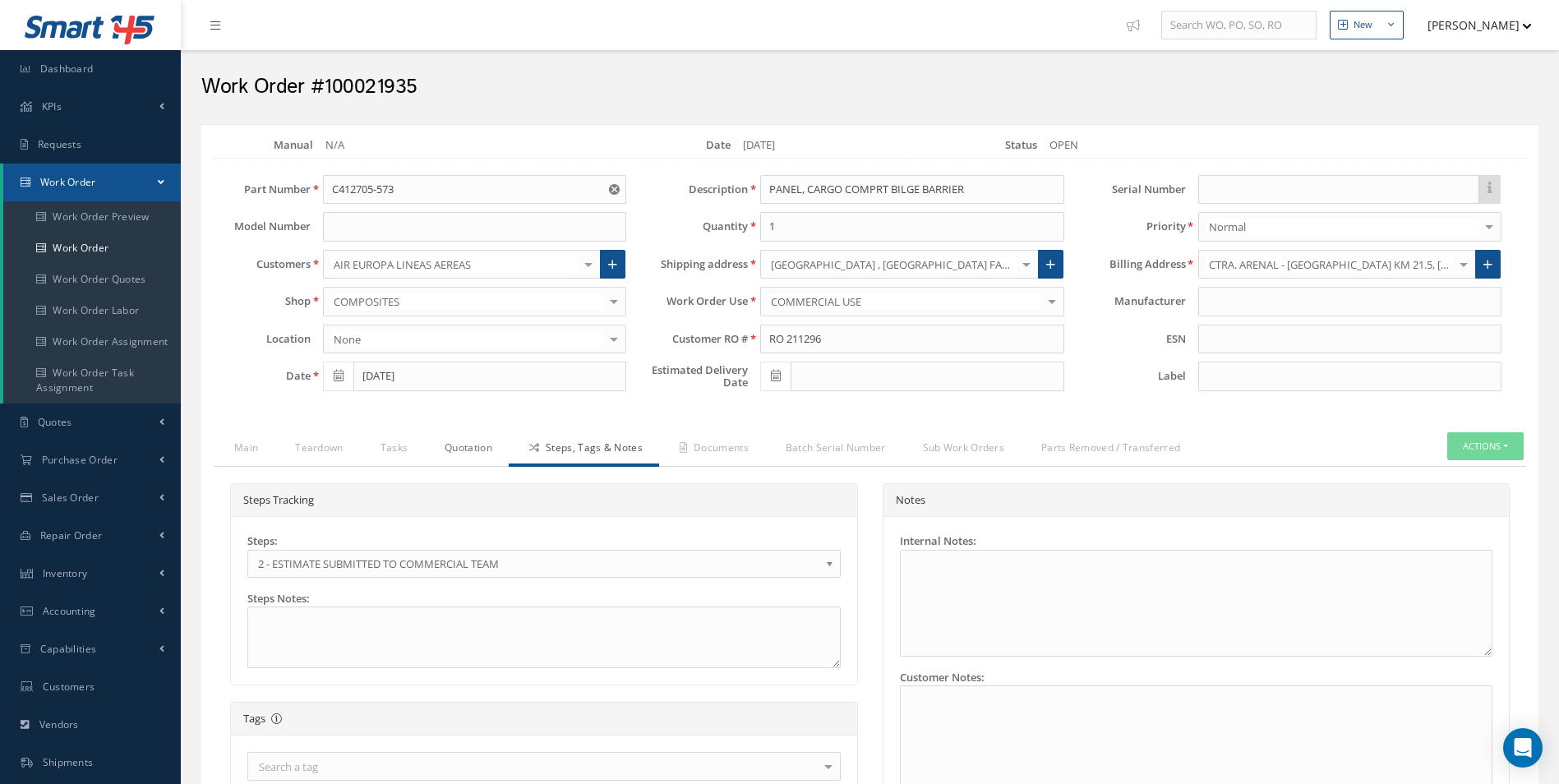
click at [467, 458] on link "Quotation" at bounding box center [466, 449] width 85 height 34
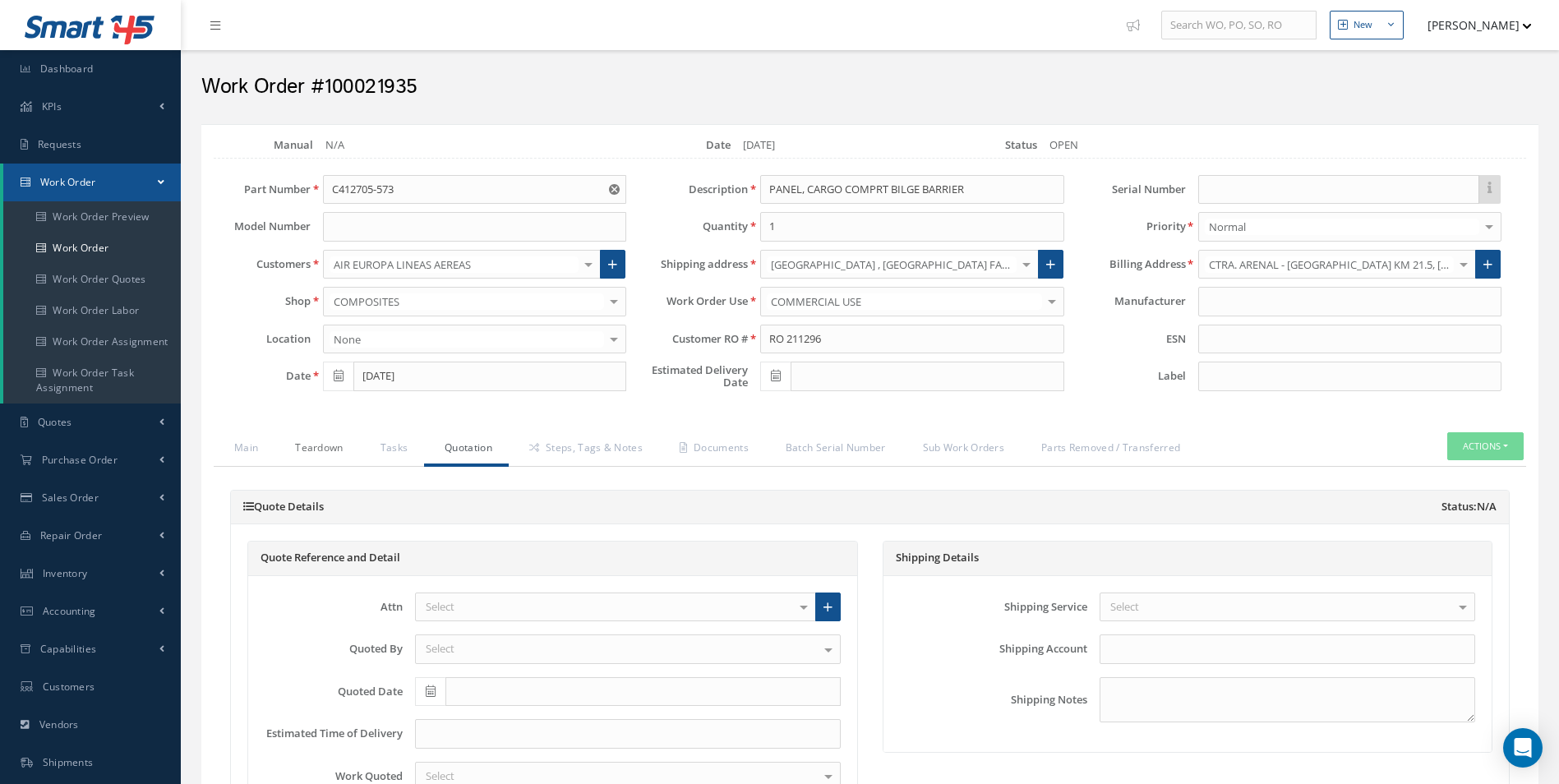
click at [319, 451] on link "Teardown" at bounding box center [316, 449] width 85 height 34
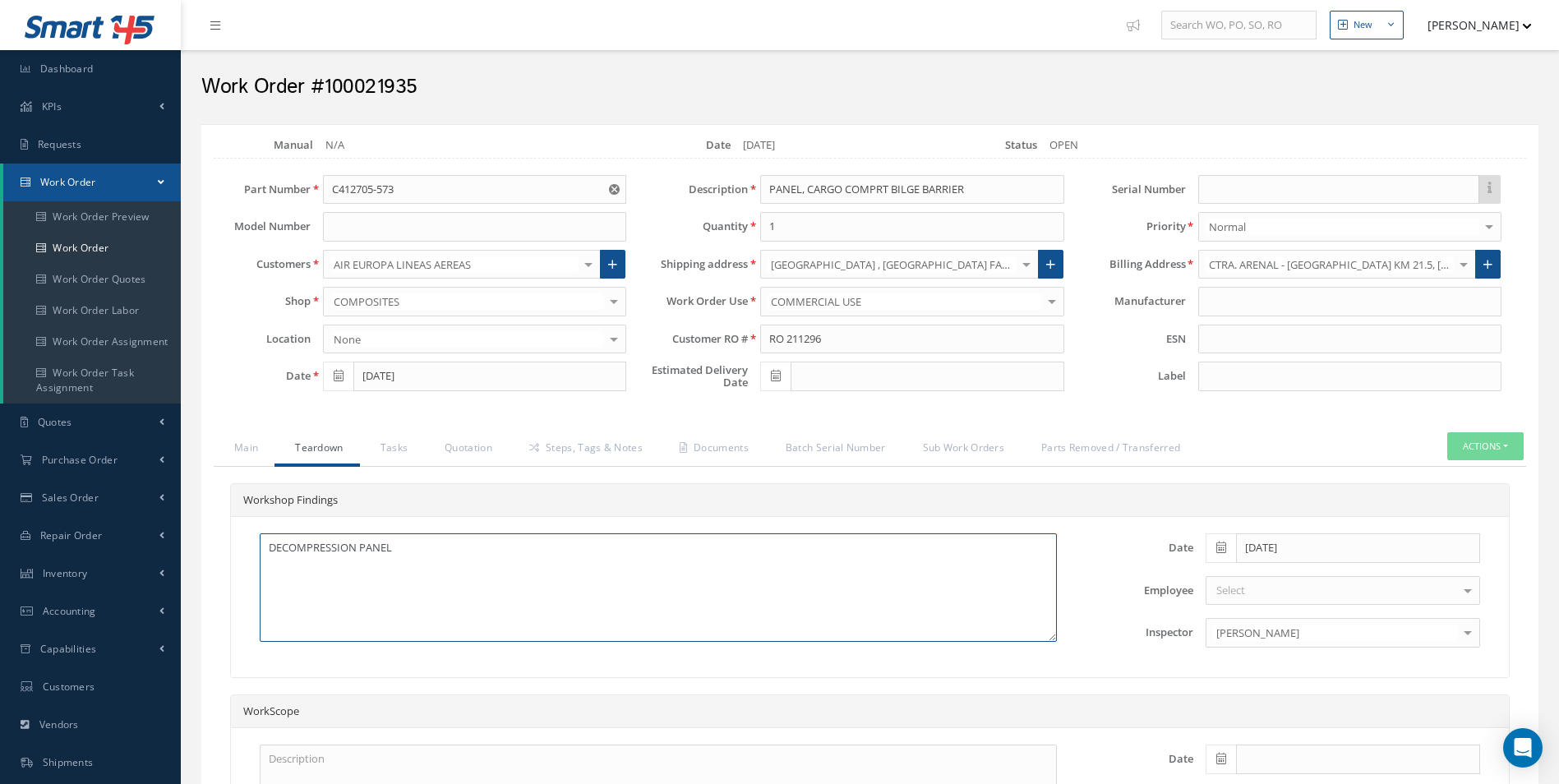
click at [446, 544] on textarea "DECOMPRESSION PANEL" at bounding box center [658, 587] width 797 height 109
click at [482, 547] on textarea "DECOMPRESSION PANEL CLIP DAMAGED X7" at bounding box center [658, 587] width 797 height 109
click at [704, 575] on textarea "DECOMPRESSION PANEL CLIP DAMAGED x7" at bounding box center [658, 587] width 797 height 109
type textarea "DECOMPRESSION PANEL CLIP DAMAGED x7"
click at [432, 445] on link "Quotation" at bounding box center [466, 449] width 85 height 34
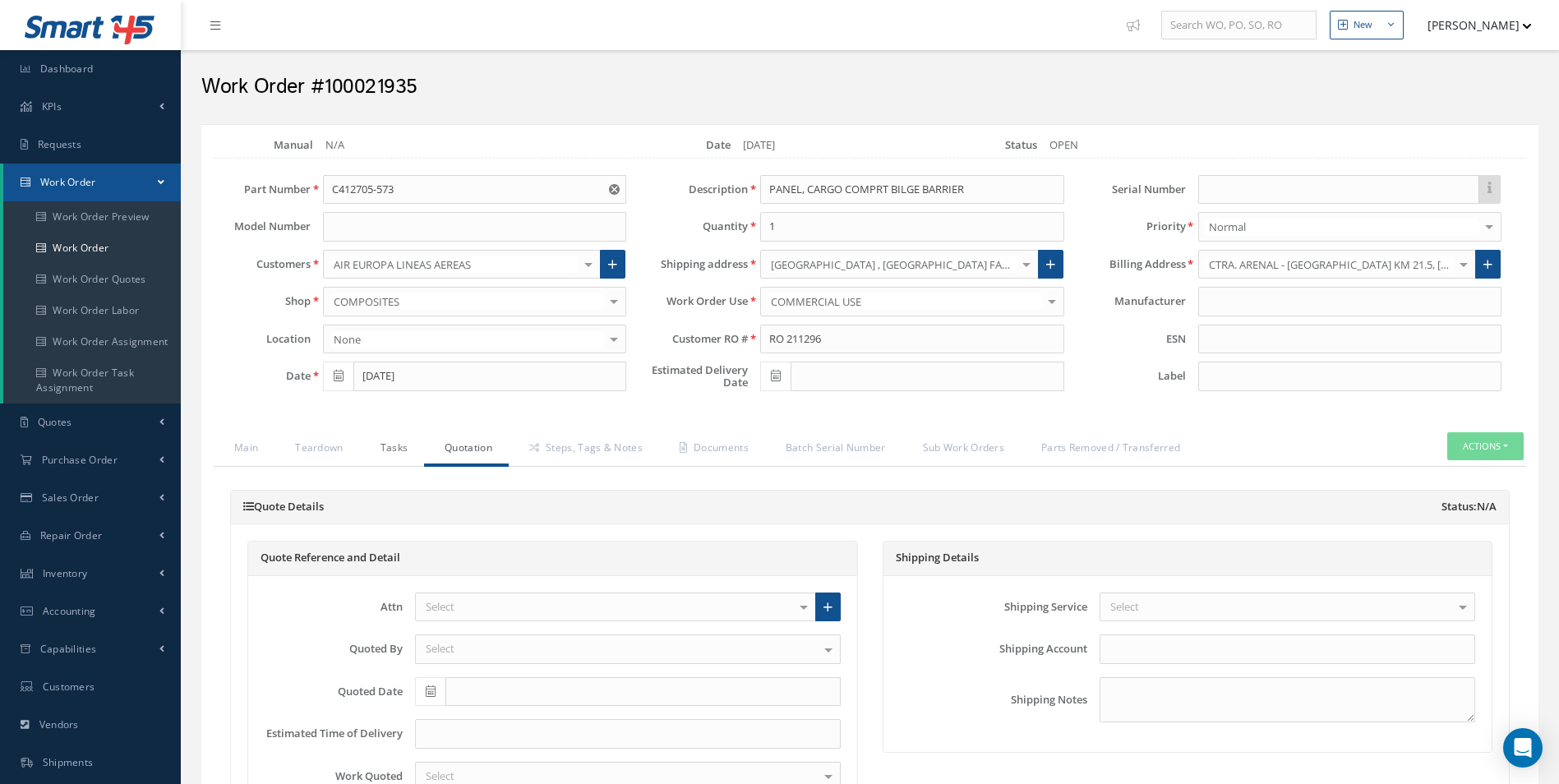
click at [407, 446] on link "Tasks" at bounding box center [393, 449] width 65 height 34
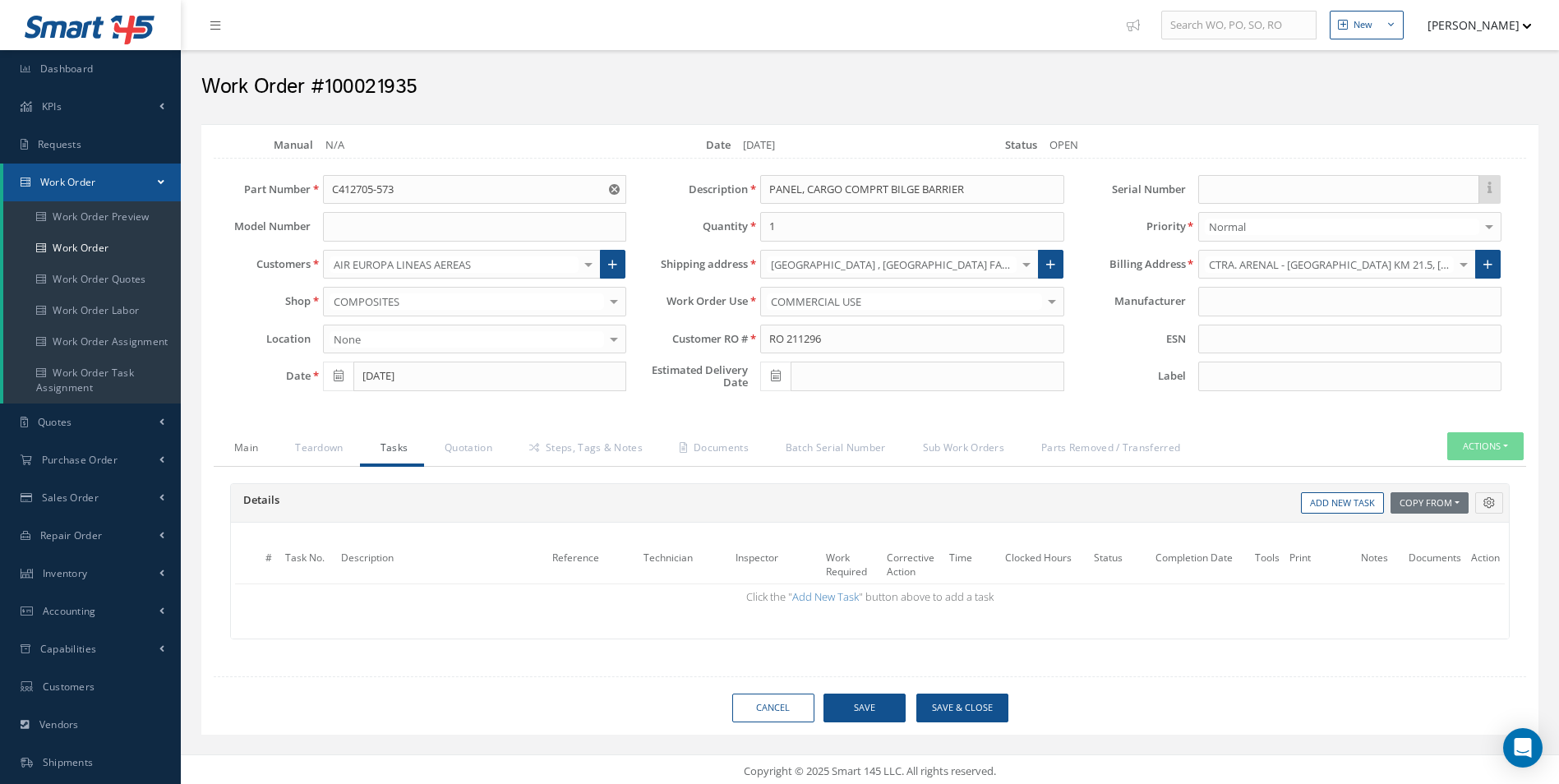
click at [259, 457] on link "Main" at bounding box center [243, 449] width 61 height 34
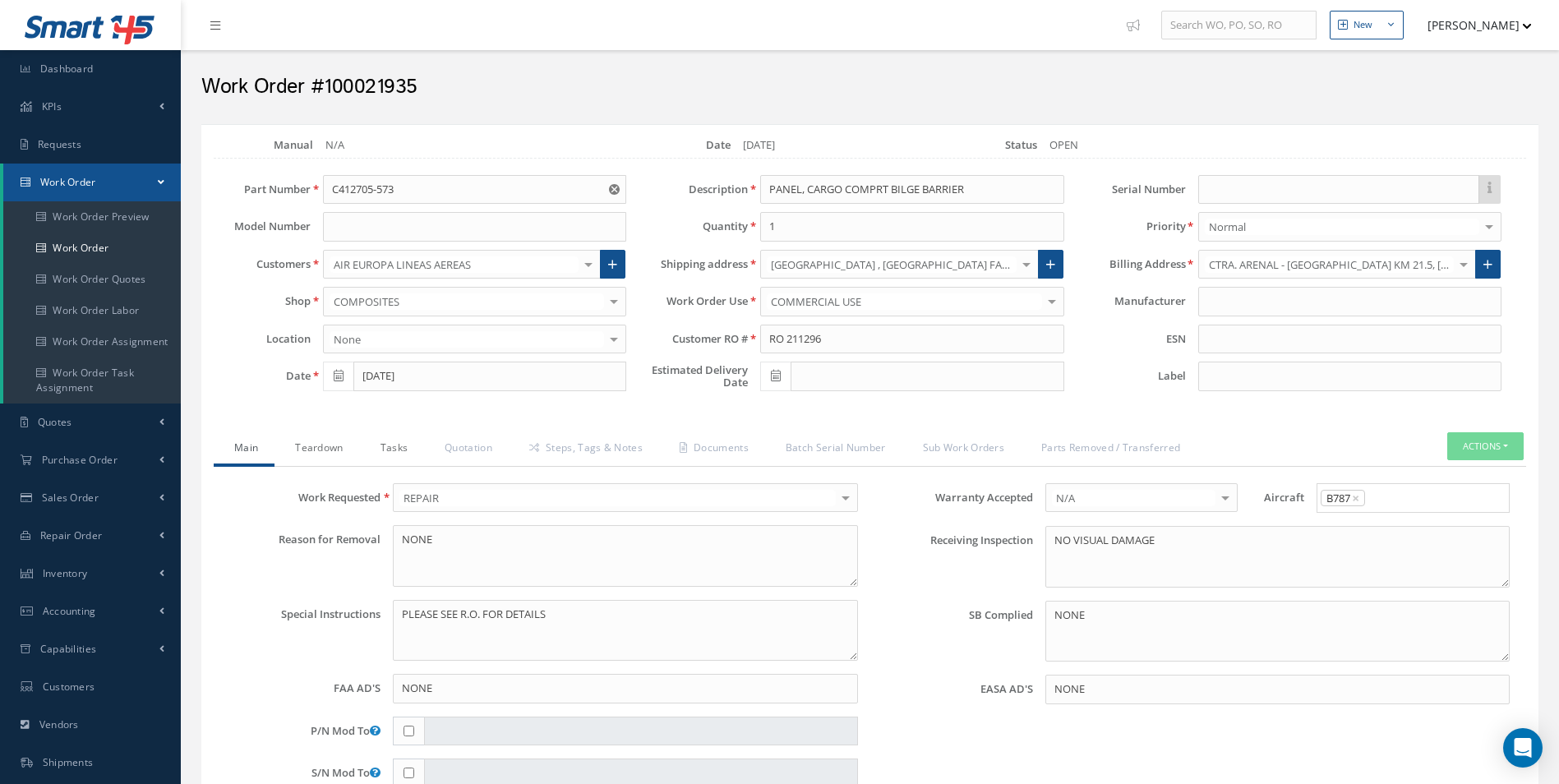
drag, startPoint x: 351, startPoint y: 453, endPoint x: 362, endPoint y: 454, distance: 11.0
click at [352, 453] on link "Teardown" at bounding box center [316, 449] width 85 height 34
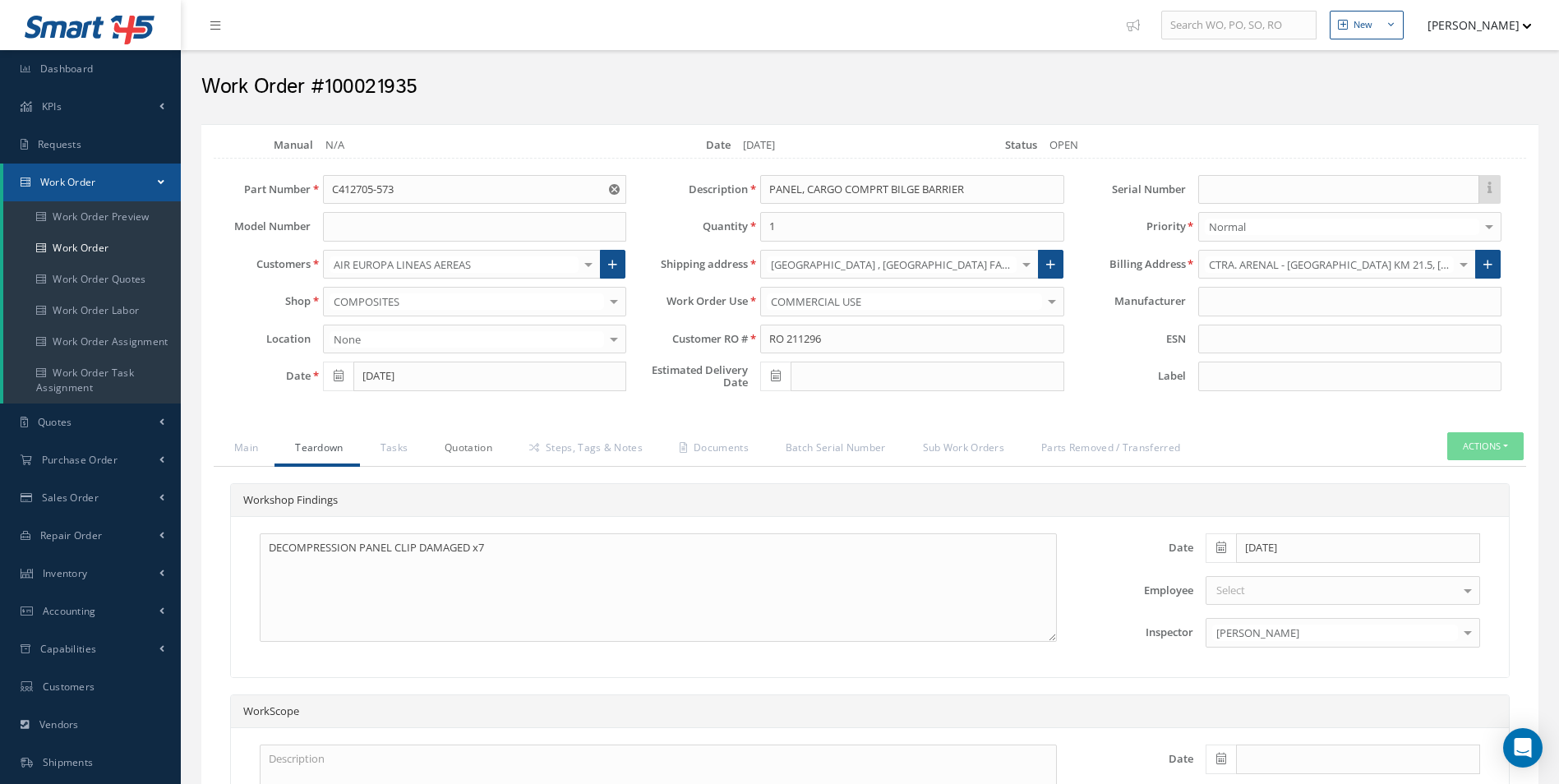
click at [440, 465] on link "Quotation" at bounding box center [466, 449] width 85 height 34
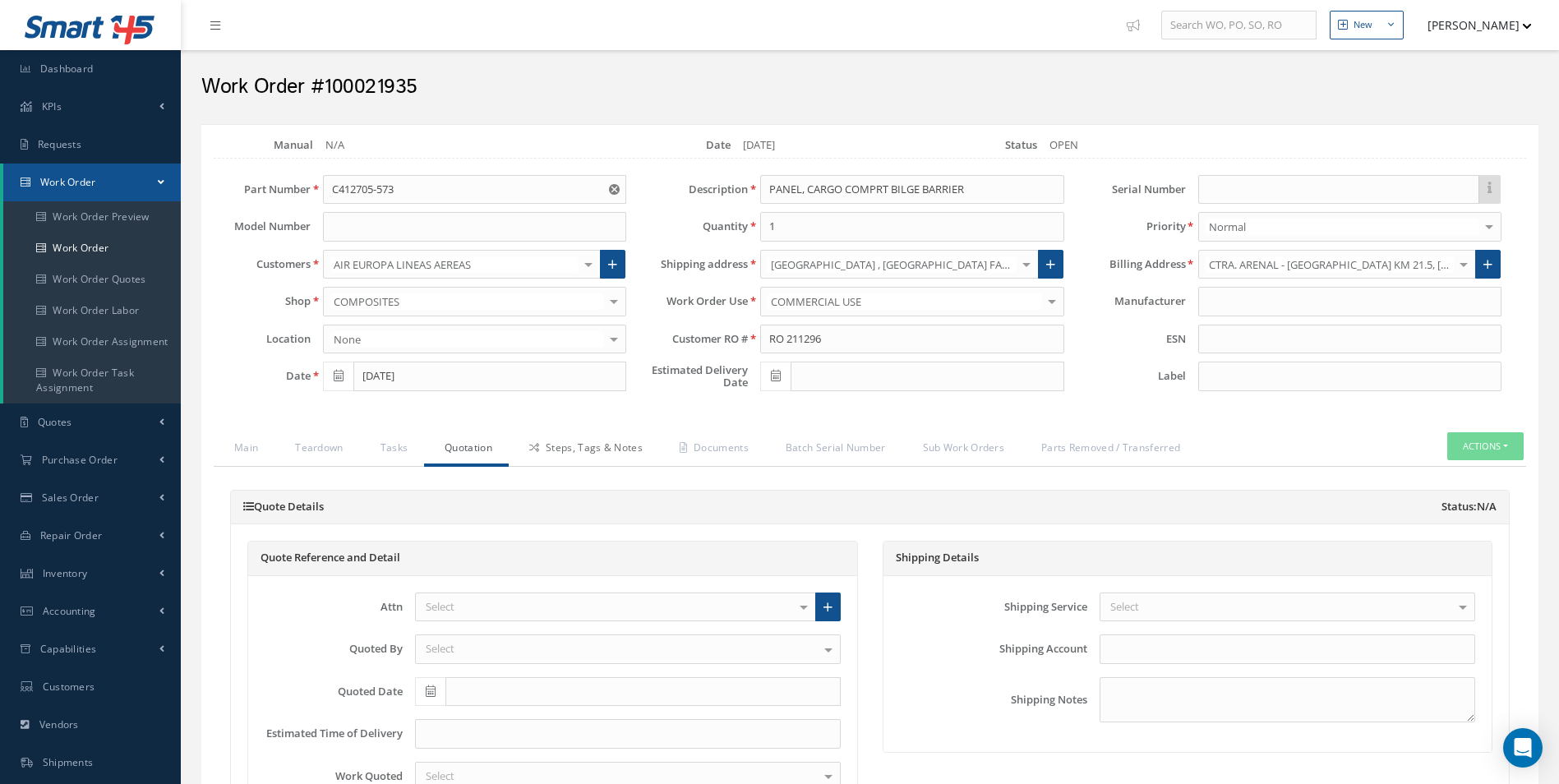
click at [554, 440] on link "Steps, Tags & Notes" at bounding box center [584, 449] width 150 height 34
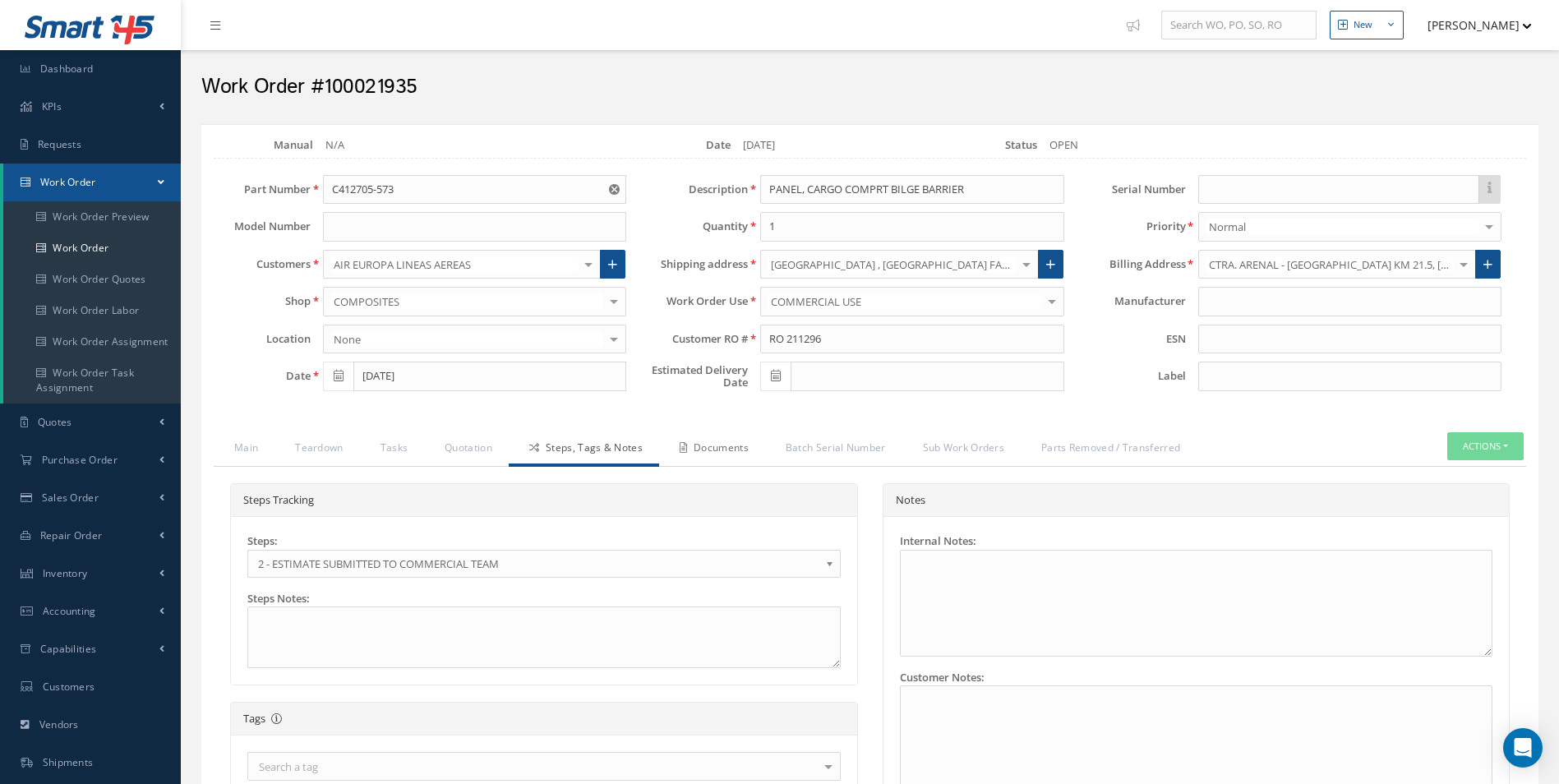
click at [693, 451] on link "Documents" at bounding box center [712, 449] width 106 height 34
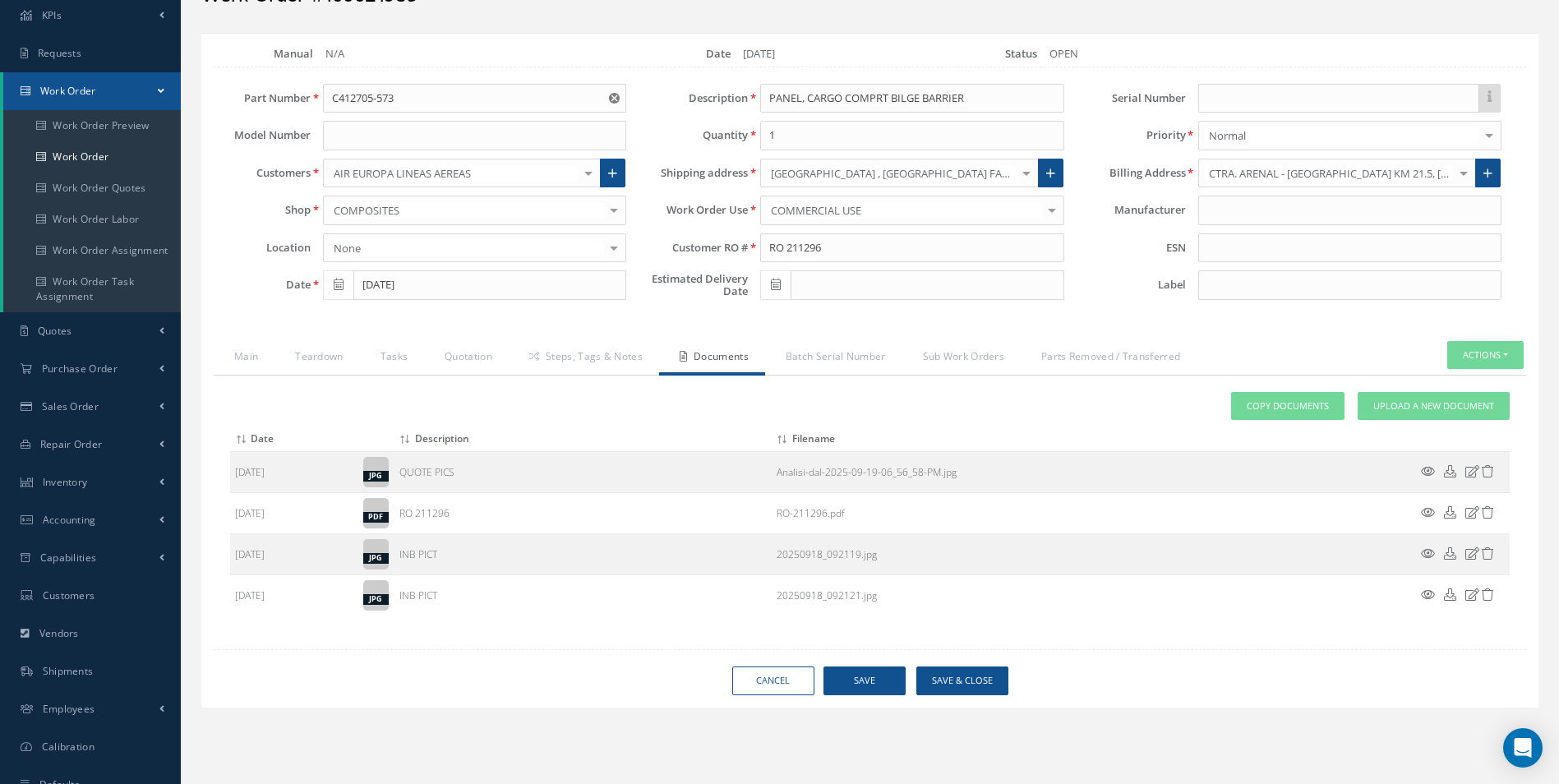
scroll to position [149, 0]
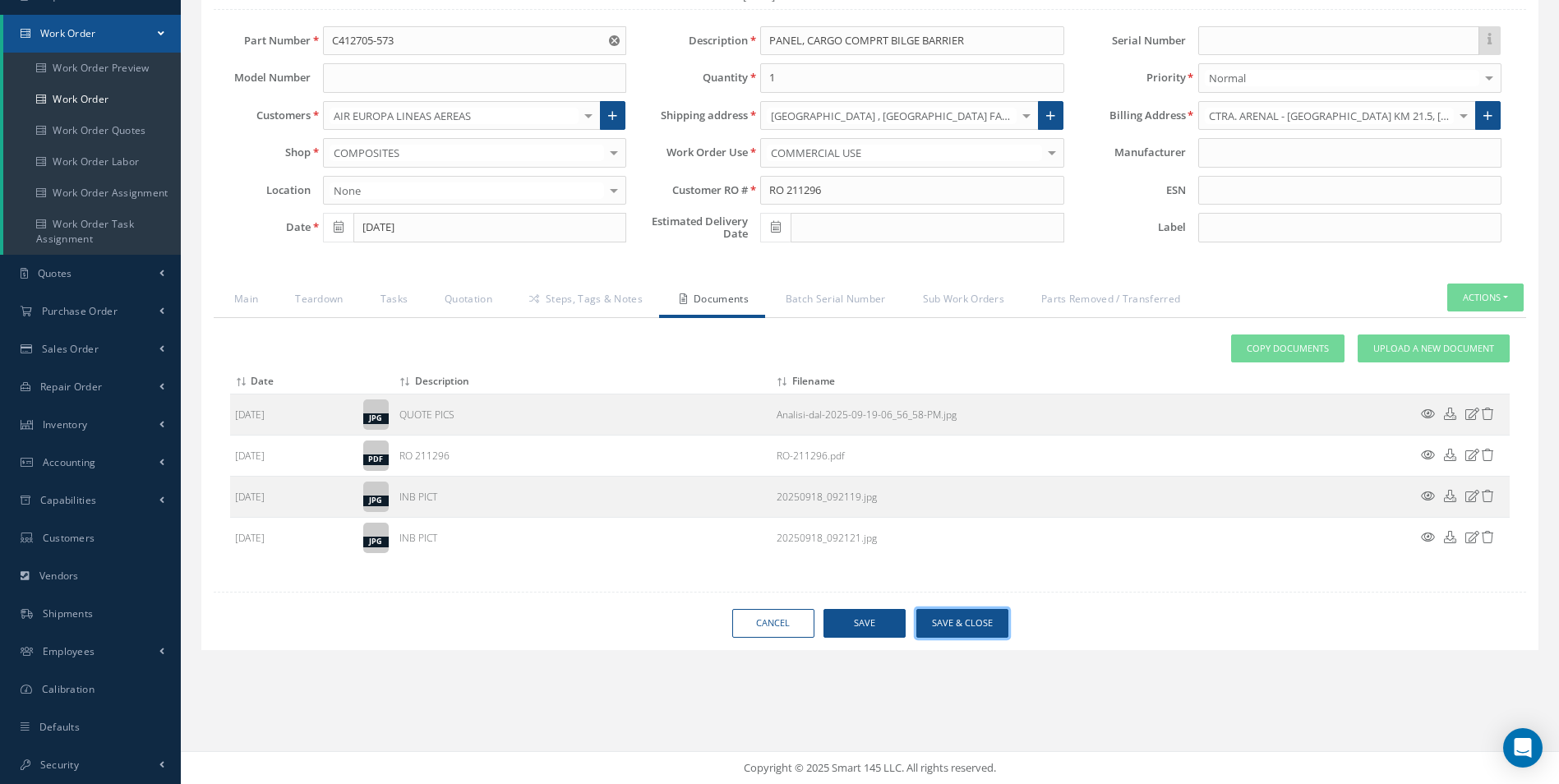
click at [950, 625] on button "Save & Close" at bounding box center [962, 624] width 92 height 29
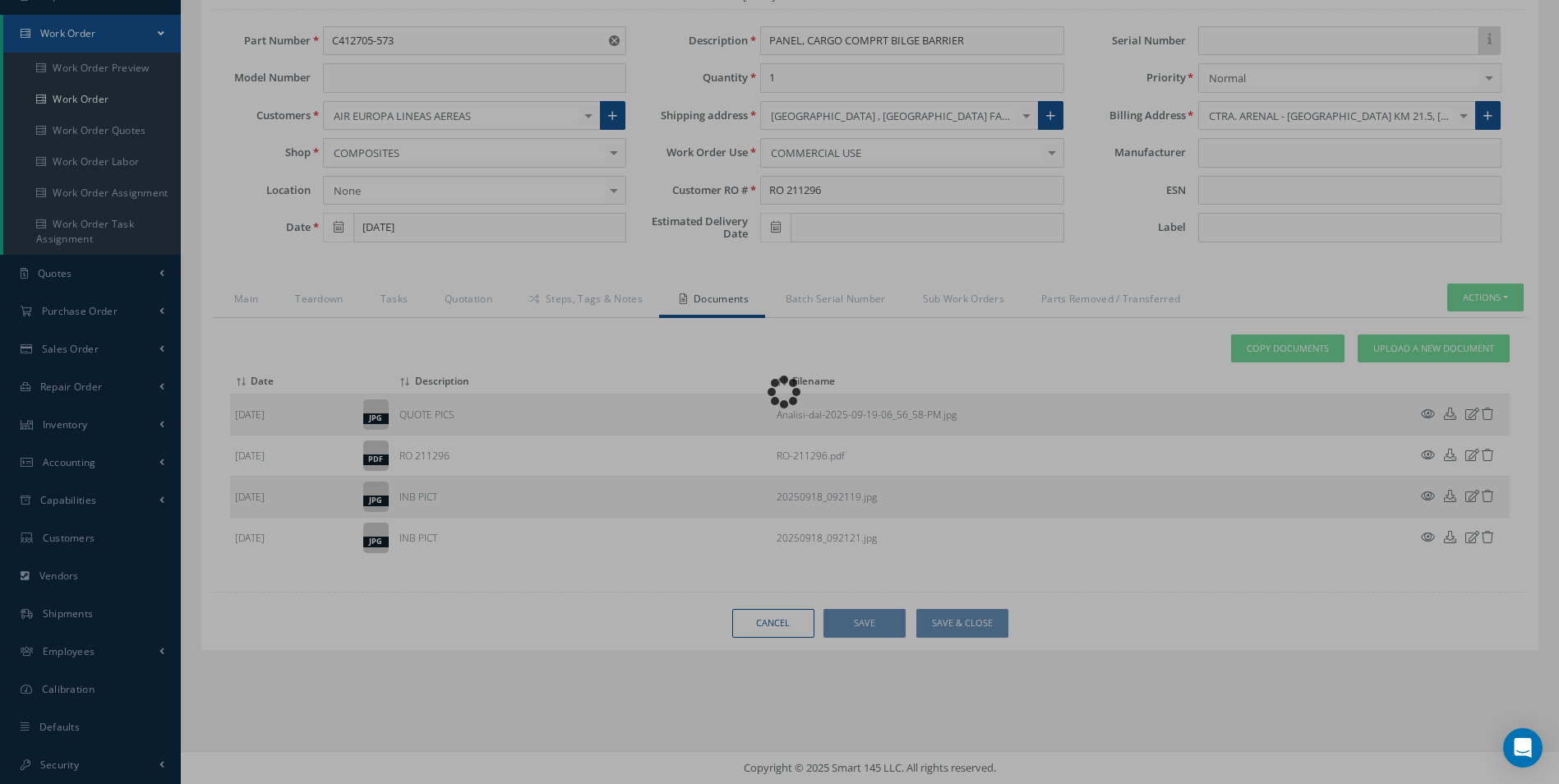
scroll to position [0, 0]
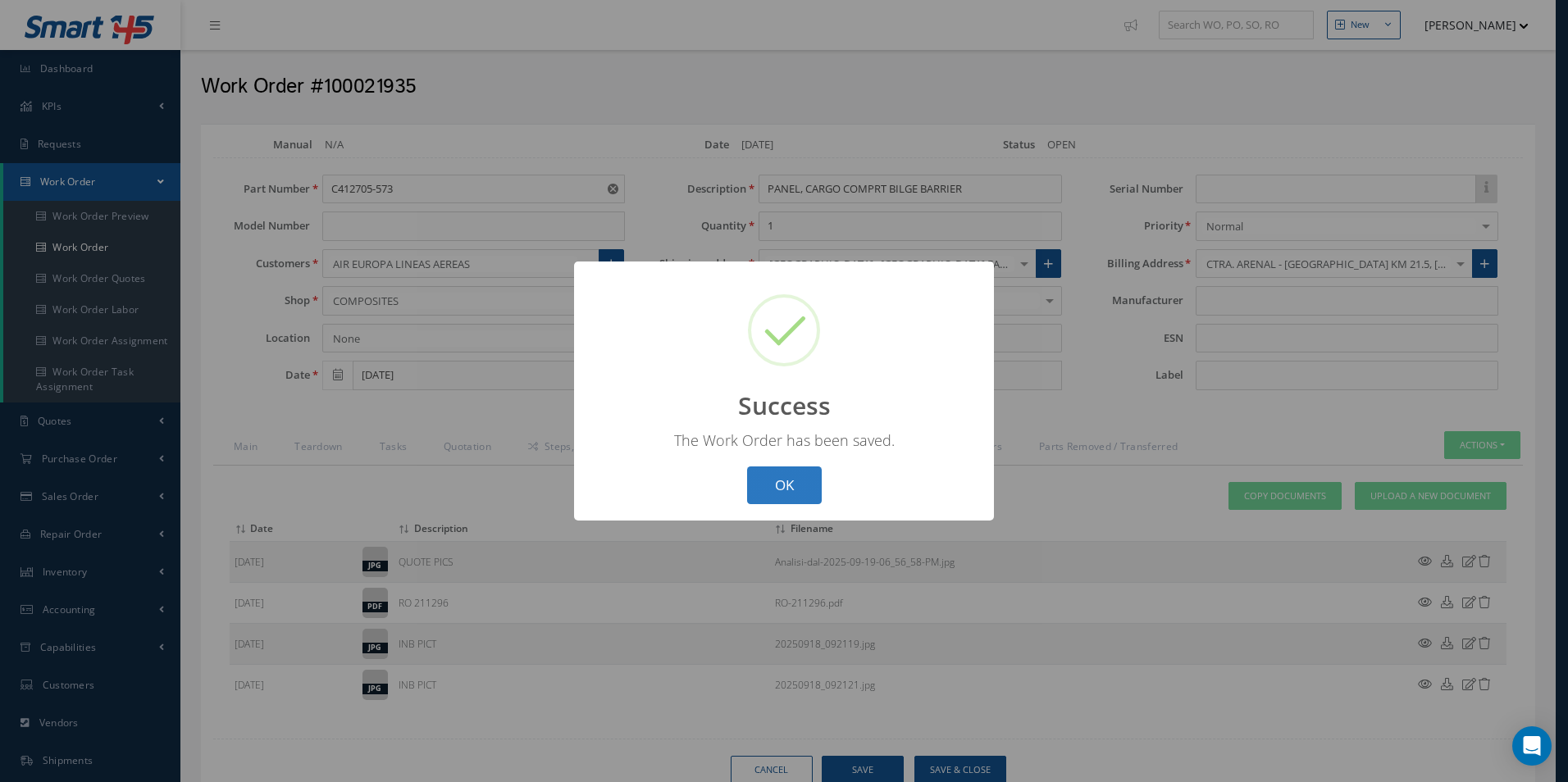
click at [805, 480] on button "OK" at bounding box center [784, 485] width 74 height 38
select select "25"
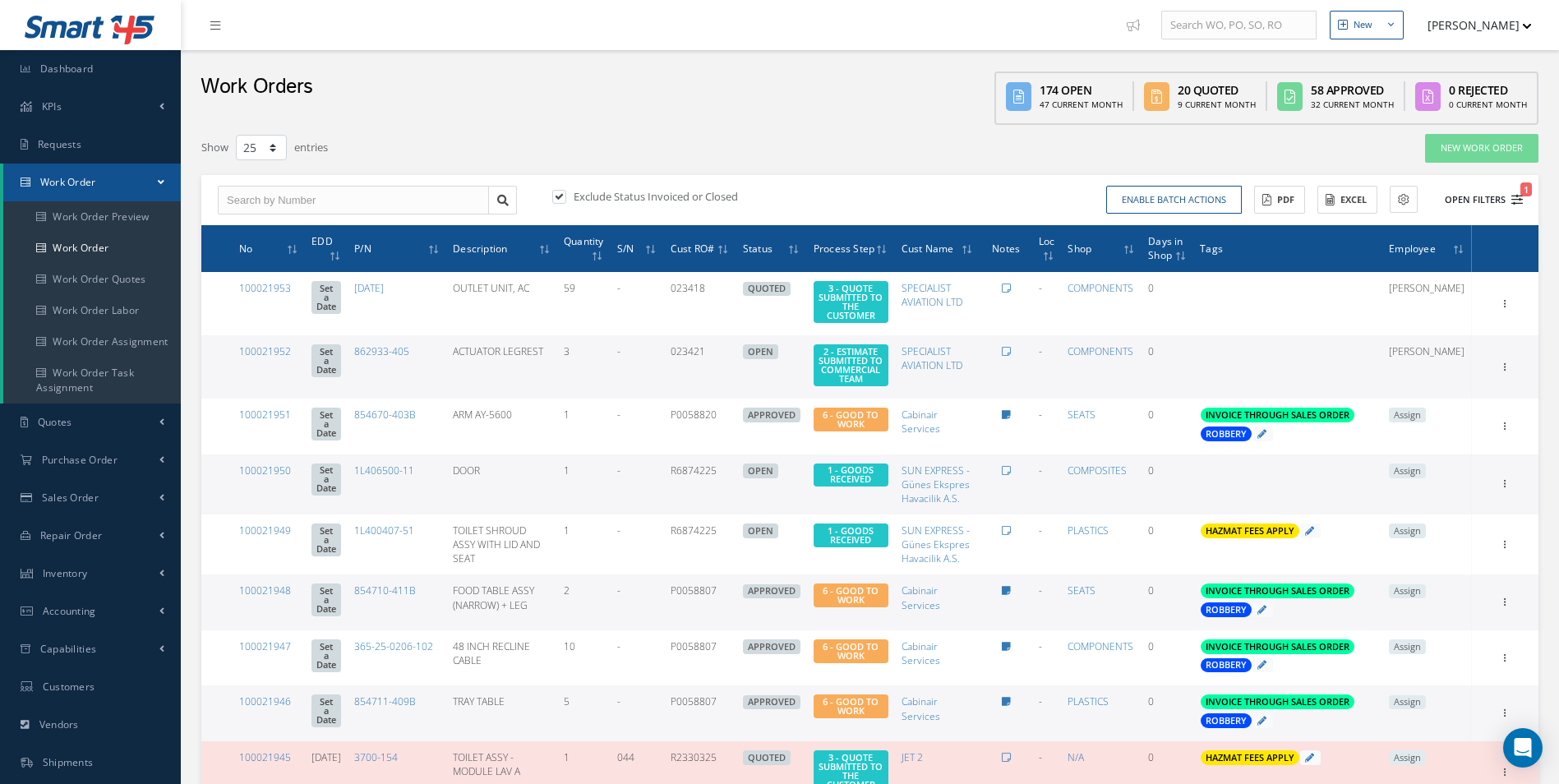
click at [1519, 203] on icon "1" at bounding box center [1517, 199] width 11 height 11
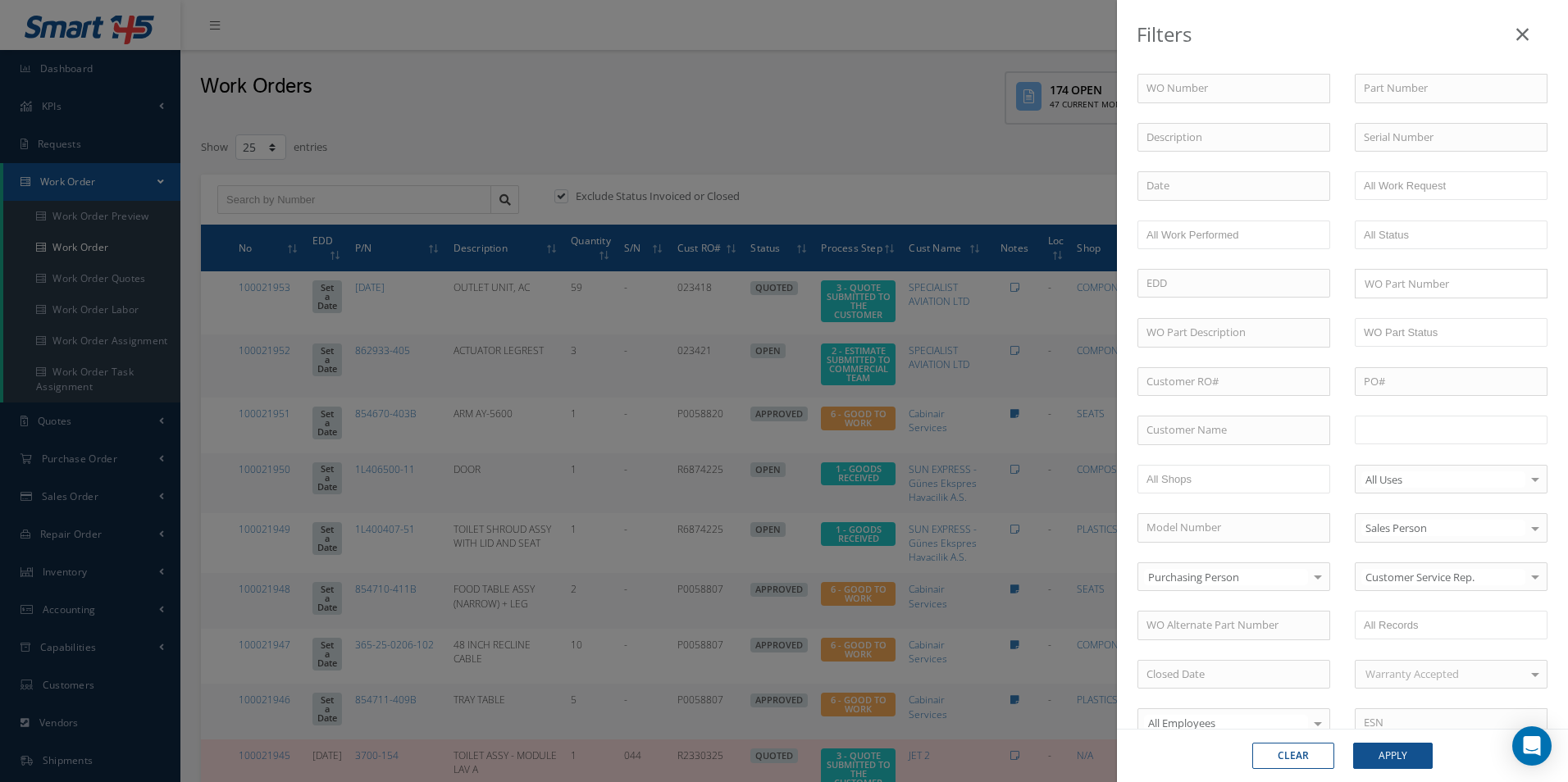
click at [1423, 444] on ul at bounding box center [1450, 430] width 192 height 29
click at [1399, 750] on button "Apply" at bounding box center [1392, 756] width 80 height 26
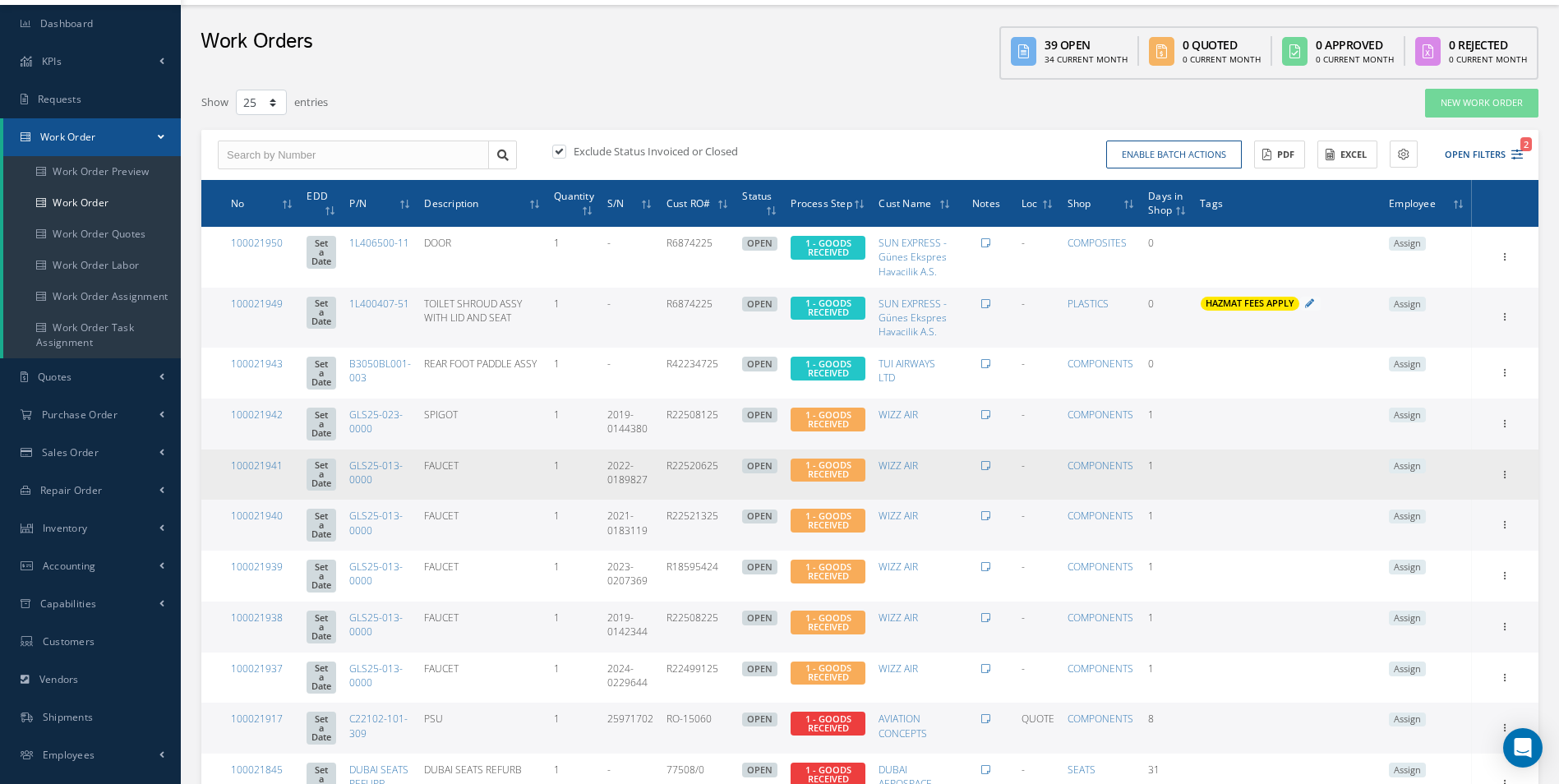
scroll to position [82, 0]
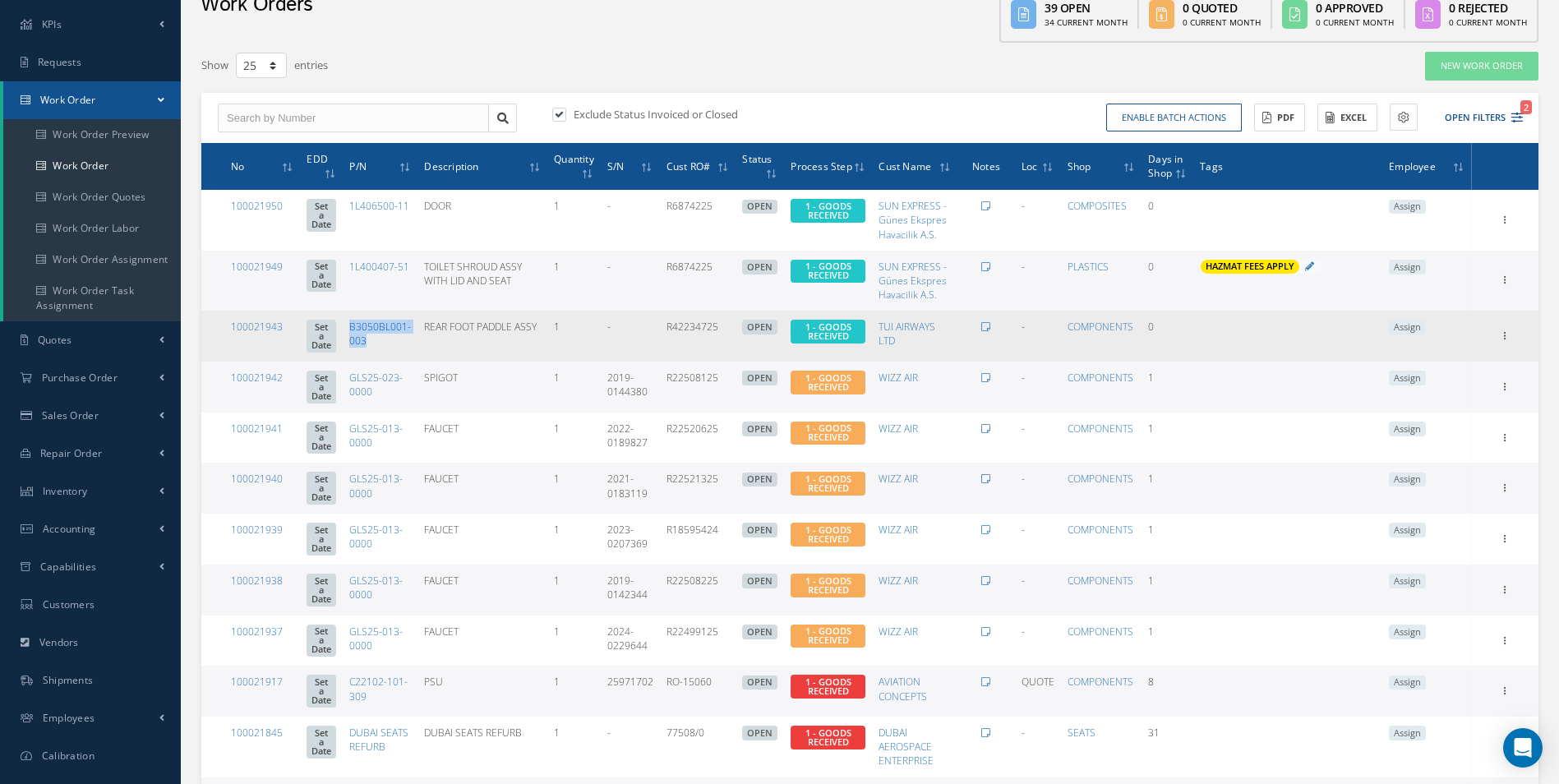
drag, startPoint x: 379, startPoint y: 349, endPoint x: 353, endPoint y: 329, distance: 32.8
click at [353, 329] on td "B3050BL001-003" at bounding box center [380, 335] width 75 height 51
copy link "B3050BL001-003"
click at [272, 326] on link "100021943" at bounding box center [256, 326] width 51 height 14
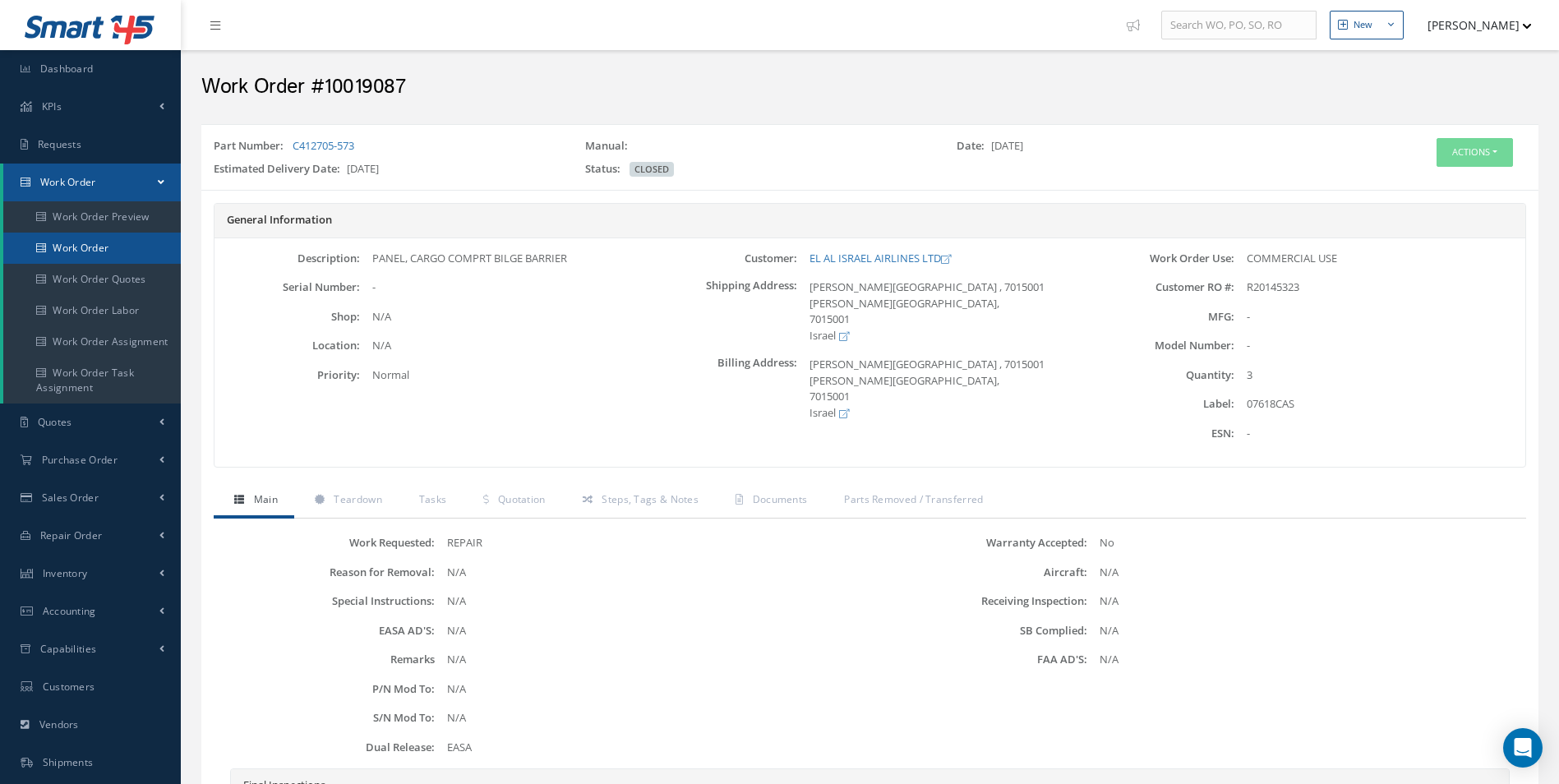
click at [96, 245] on link "Work Order" at bounding box center [92, 248] width 177 height 31
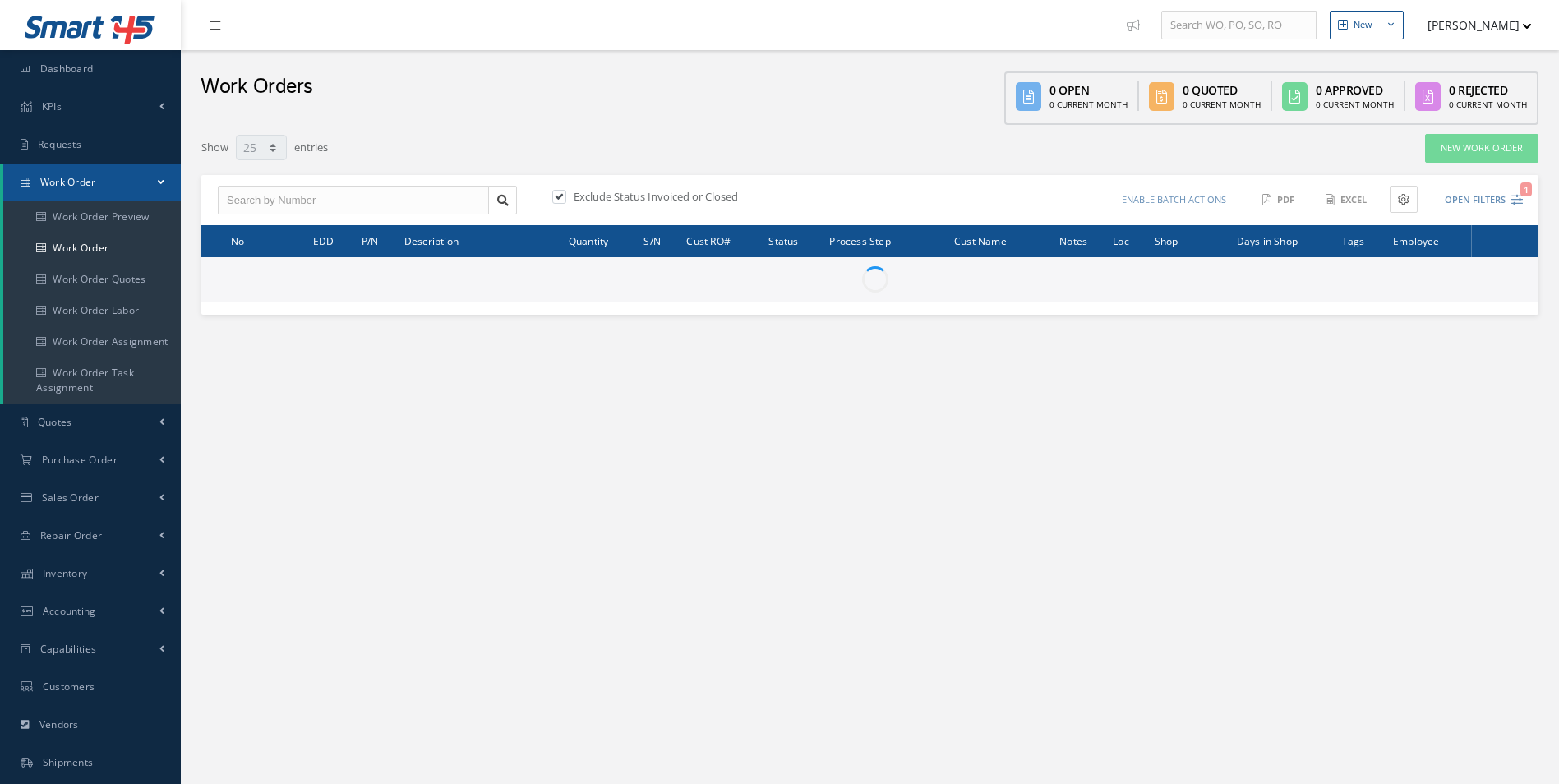
select select "25"
type input "All Work Request"
type input "All Work Performed"
type input "All Status"
type input "WO Part Status"
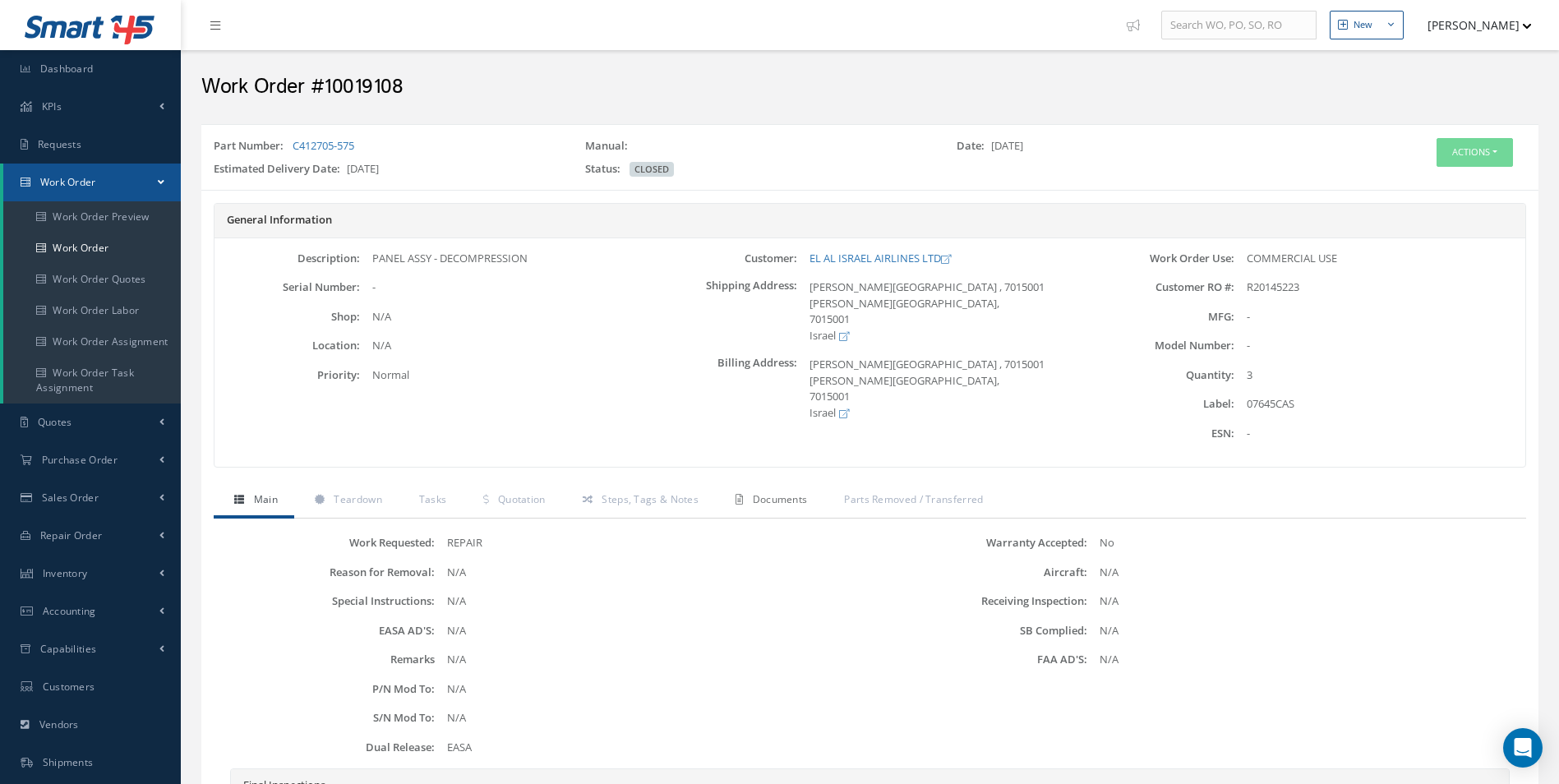
click at [812, 510] on link "Documents" at bounding box center [769, 501] width 109 height 34
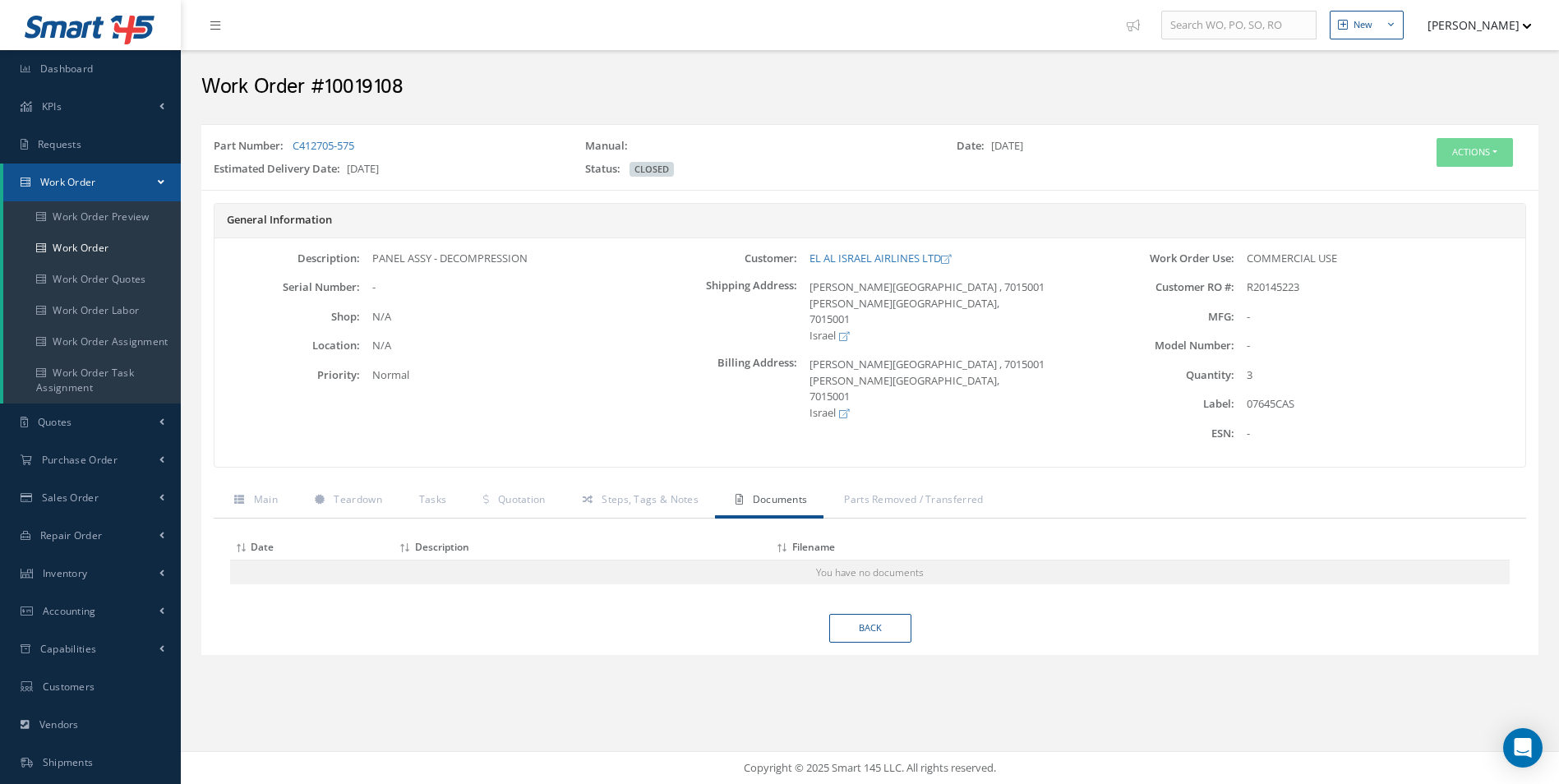
click at [1279, 396] on div "07645CAS" at bounding box center [1379, 404] width 291 height 16
click at [1277, 396] on div "07645CAS" at bounding box center [1379, 404] width 291 height 16
copy div "07645CAS"
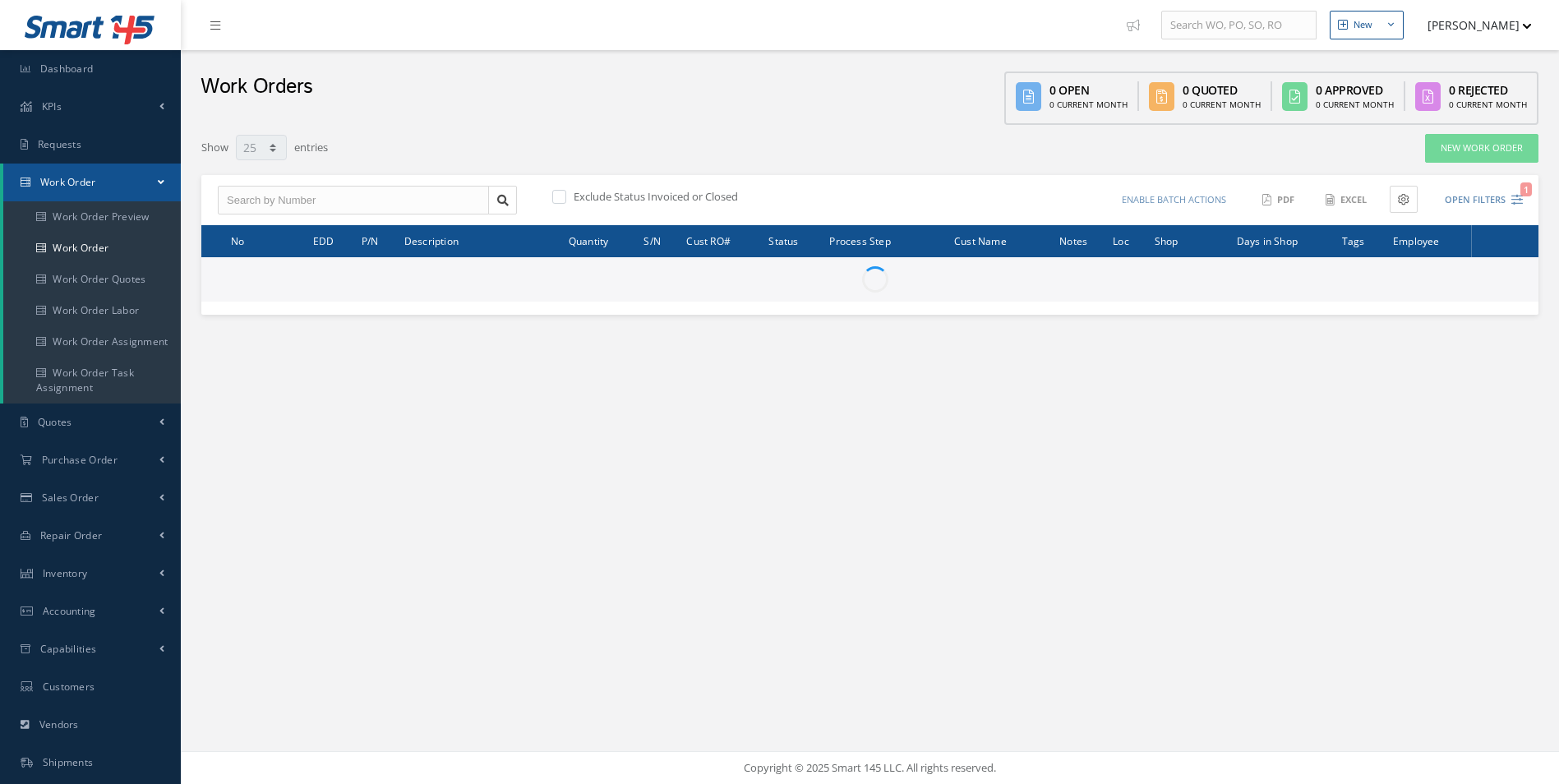
select select "25"
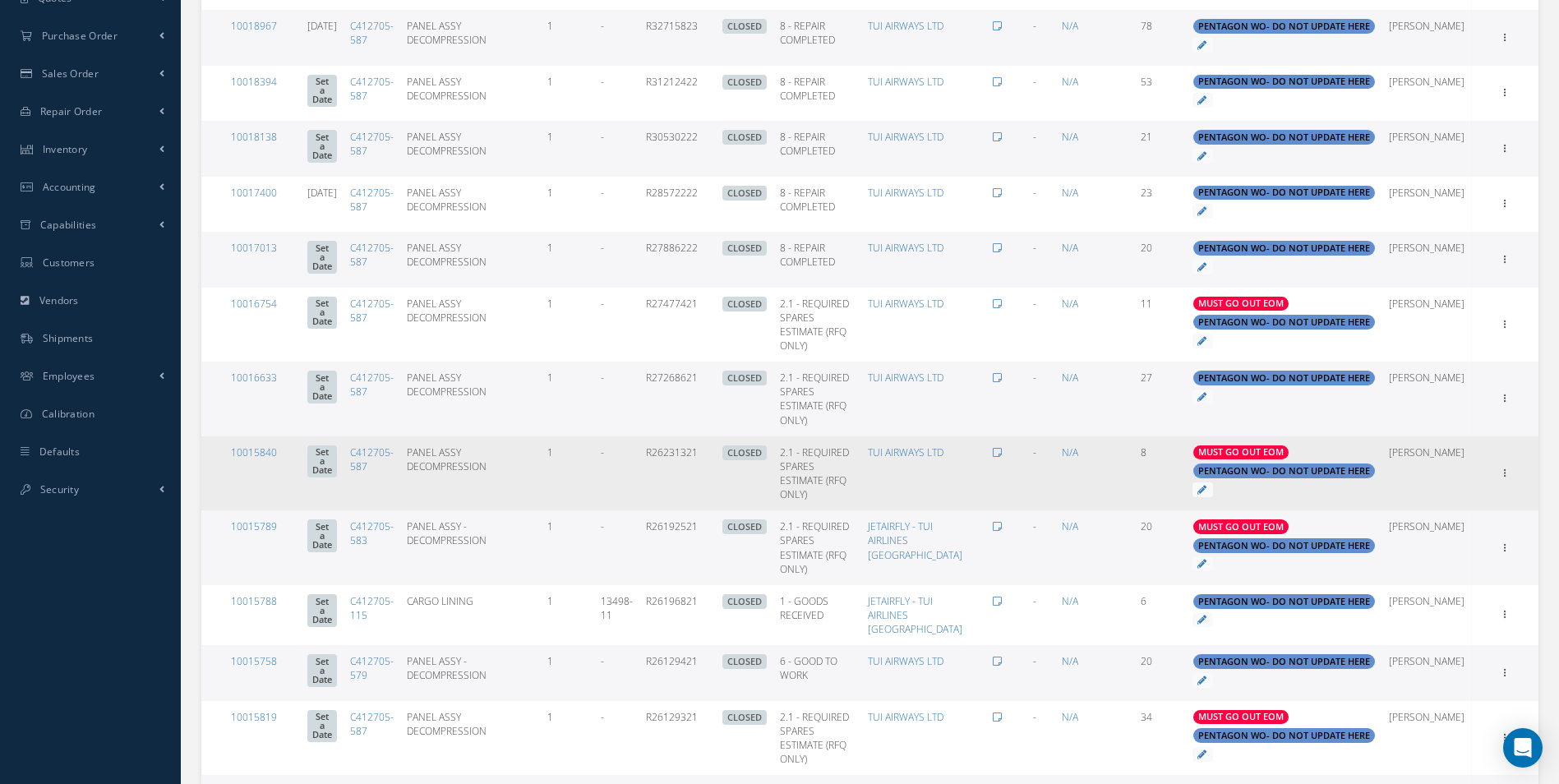
scroll to position [575, 0]
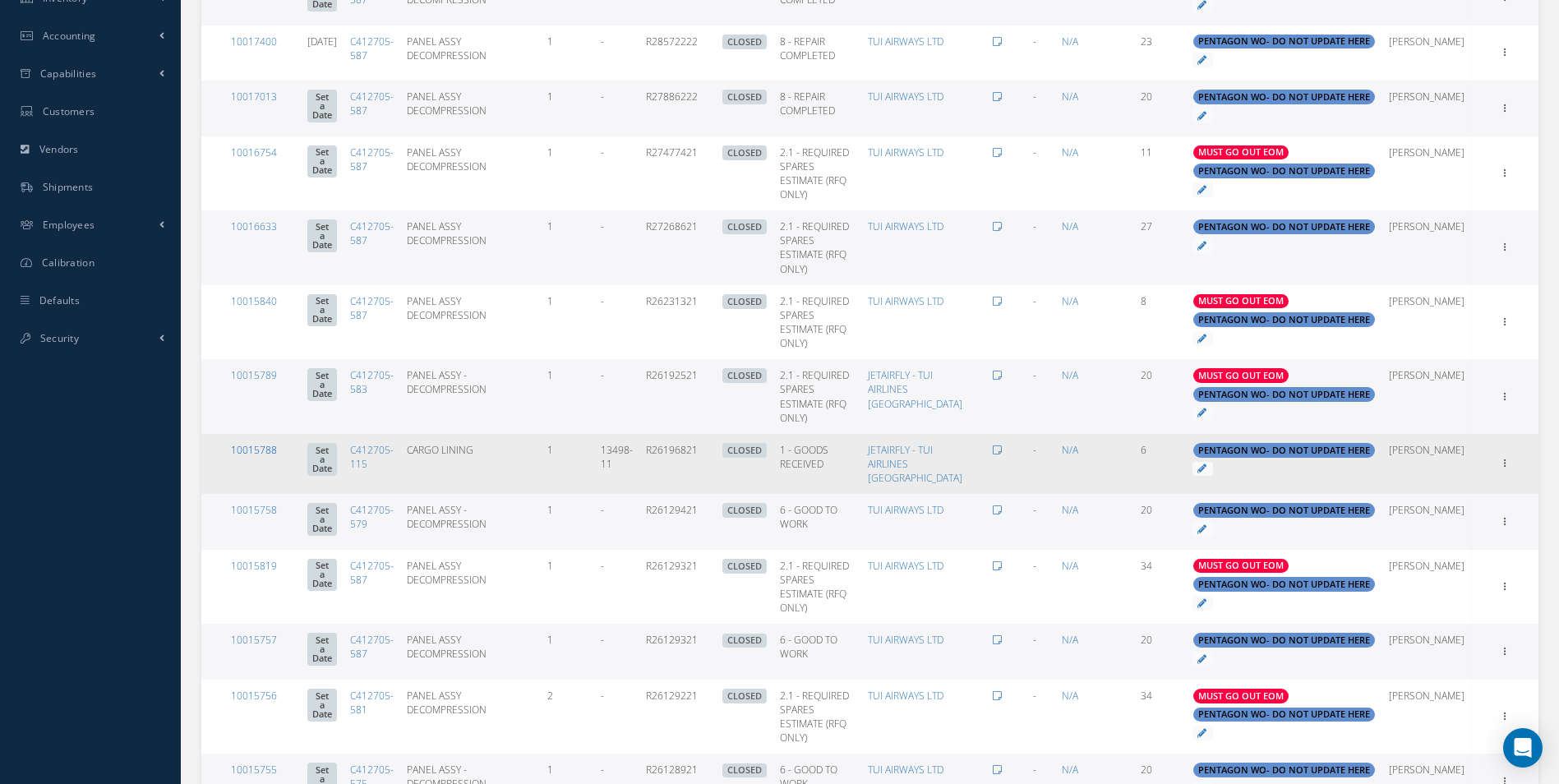
click at [259, 457] on link "10015788" at bounding box center [254, 450] width 46 height 14
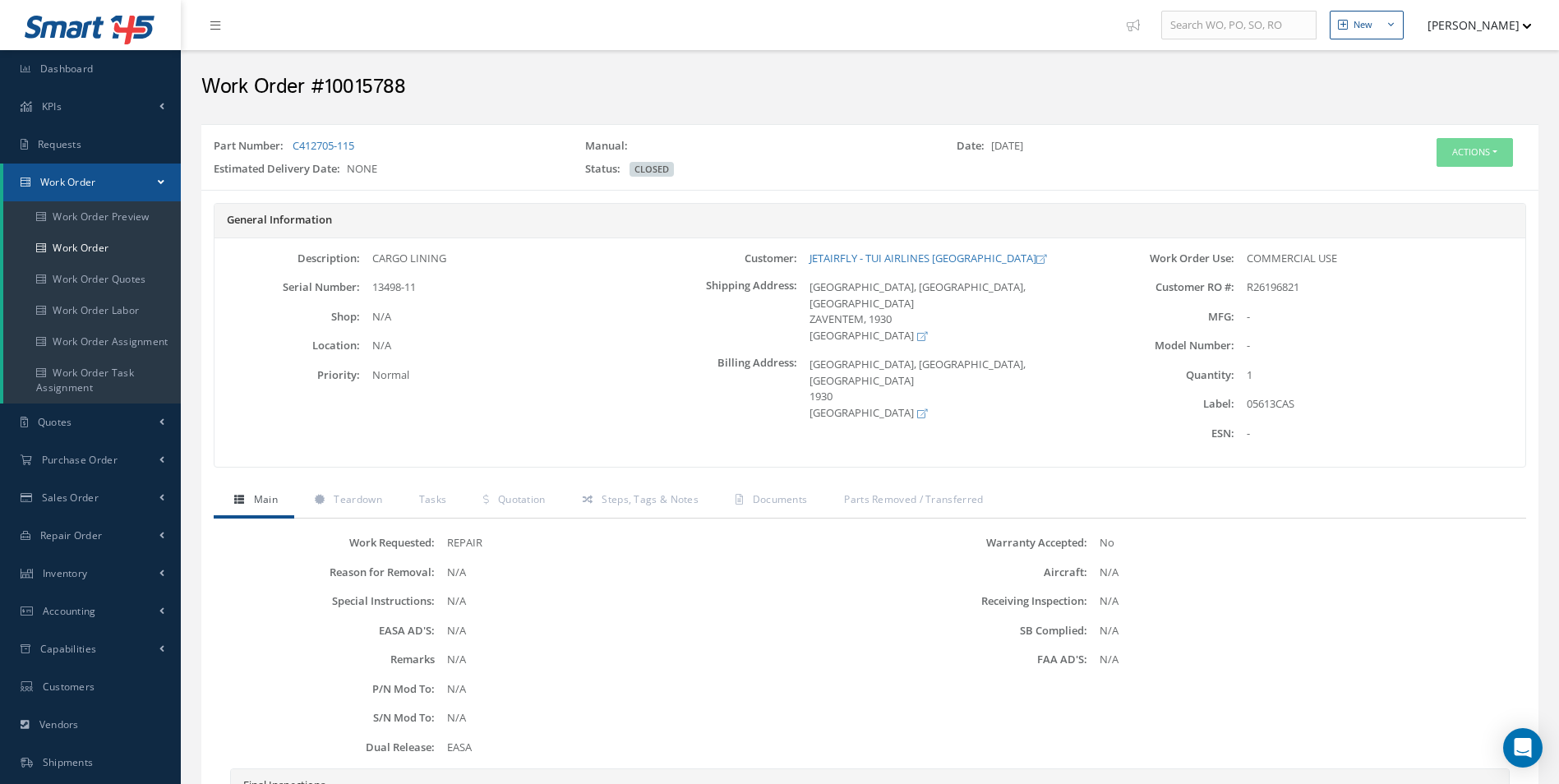
click at [1286, 406] on div "05613CAS" at bounding box center [1379, 404] width 291 height 16
click at [1264, 404] on div "05613CAS" at bounding box center [1379, 404] width 291 height 16
click at [1263, 404] on div "05613CAS" at bounding box center [1379, 404] width 291 height 16
drag, startPoint x: 1303, startPoint y: 410, endPoint x: 1248, endPoint y: 406, distance: 55.1
click at [1248, 406] on div "05613CAS" at bounding box center [1379, 404] width 291 height 16
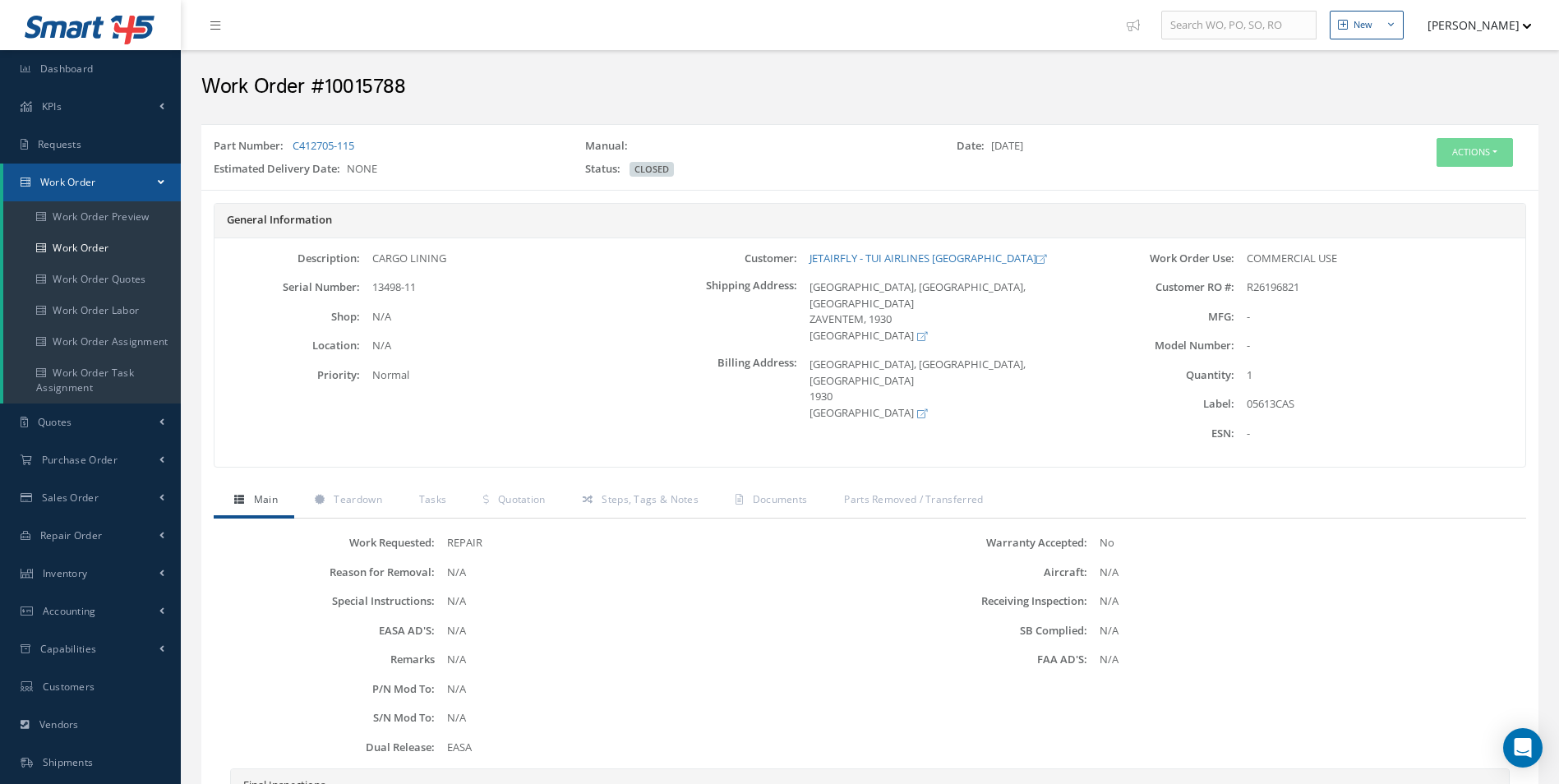
copy div "05613CAS"
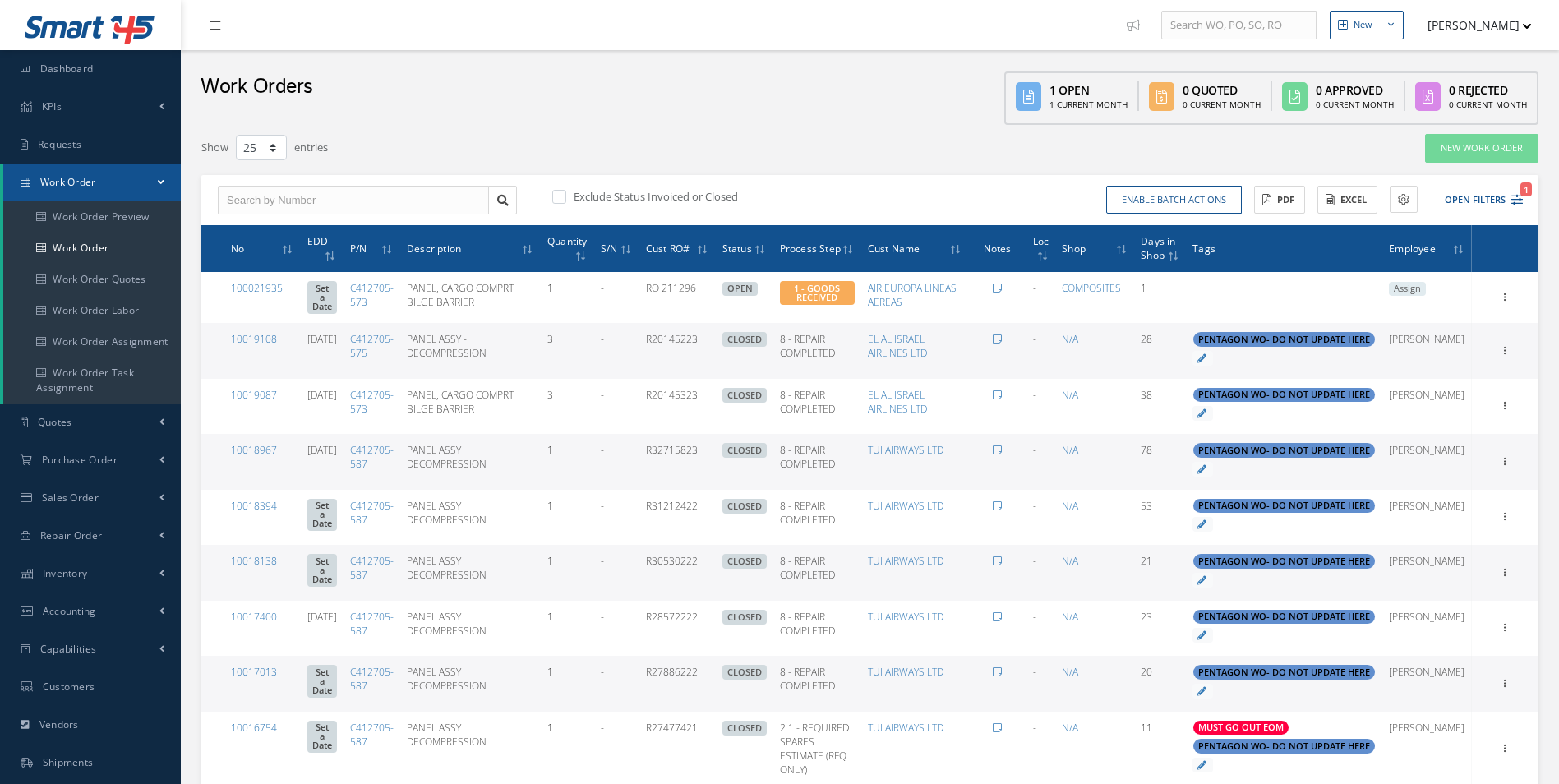
select select "25"
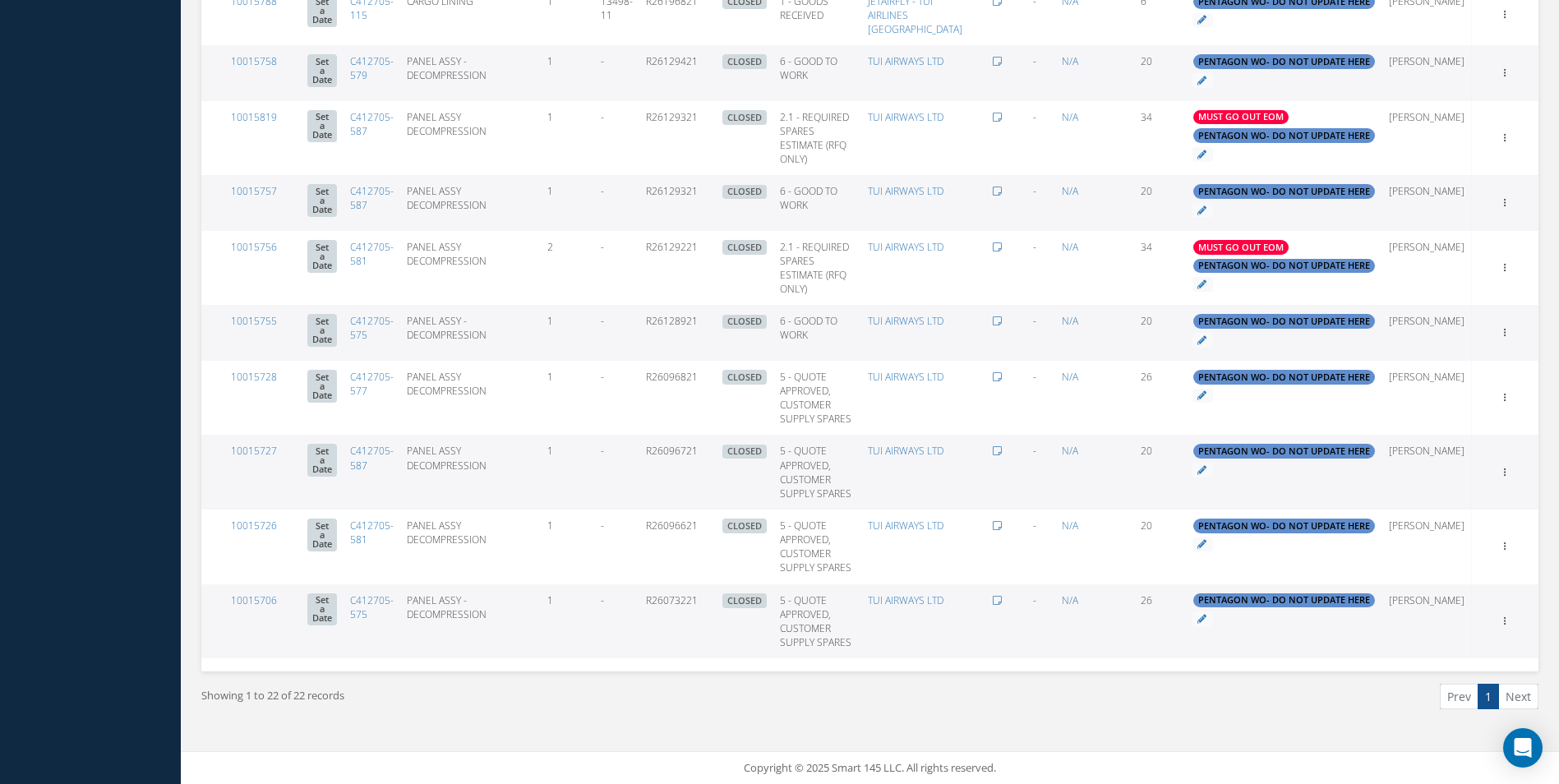
scroll to position [1141, 0]
drag, startPoint x: 405, startPoint y: 621, endPoint x: 370, endPoint y: 601, distance: 40.3
click at [370, 601] on tr "10015706 Set a Date C412705-575 PANEL ASSY - DECOMPRESSION 1 - R26073221 CLOSED…" at bounding box center [870, 621] width 1337 height 75
click at [399, 639] on td "C412705-575" at bounding box center [372, 621] width 57 height 75
drag, startPoint x: 403, startPoint y: 617, endPoint x: 370, endPoint y: 602, distance: 36.2
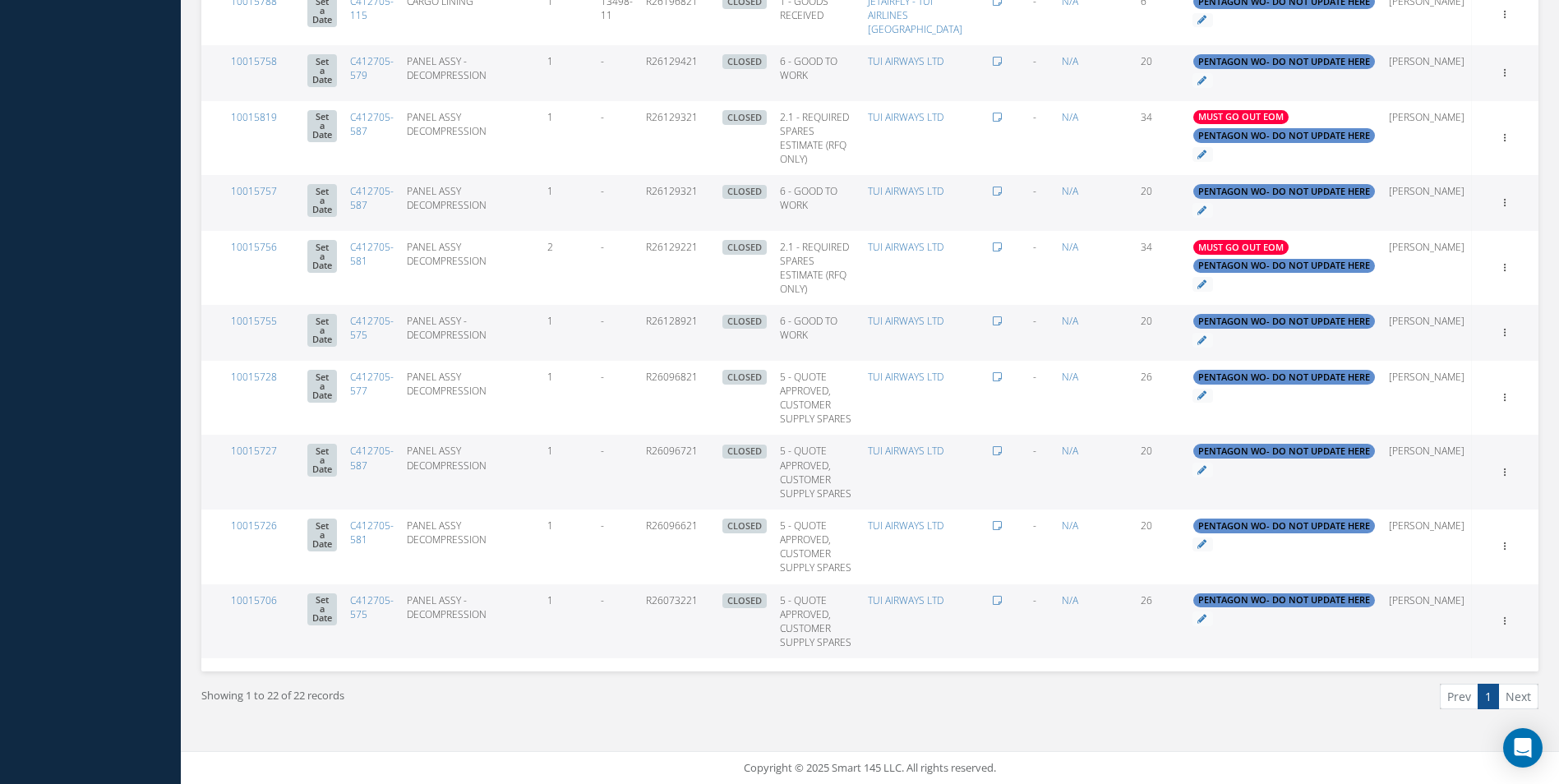
click at [370, 602] on tr "10015706 Set a Date C412705-575 PANEL ASSY - DECOMPRESSION 1 - R26073221 CLOSED…" at bounding box center [870, 621] width 1337 height 75
copy tr "C412705-575"
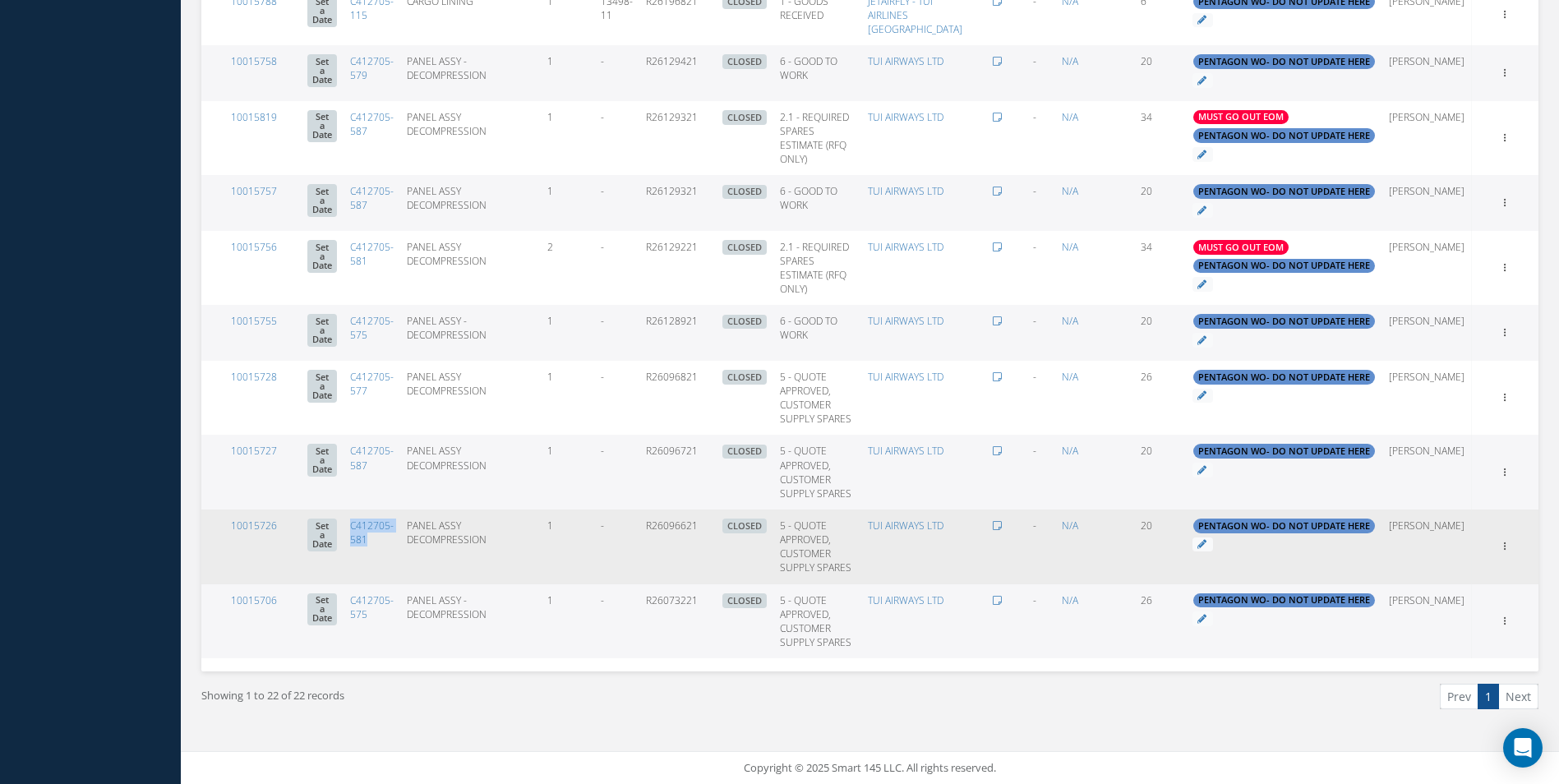
drag, startPoint x: 400, startPoint y: 548, endPoint x: 375, endPoint y: 527, distance: 32.6
click at [375, 527] on td "C412705-581" at bounding box center [372, 547] width 57 height 75
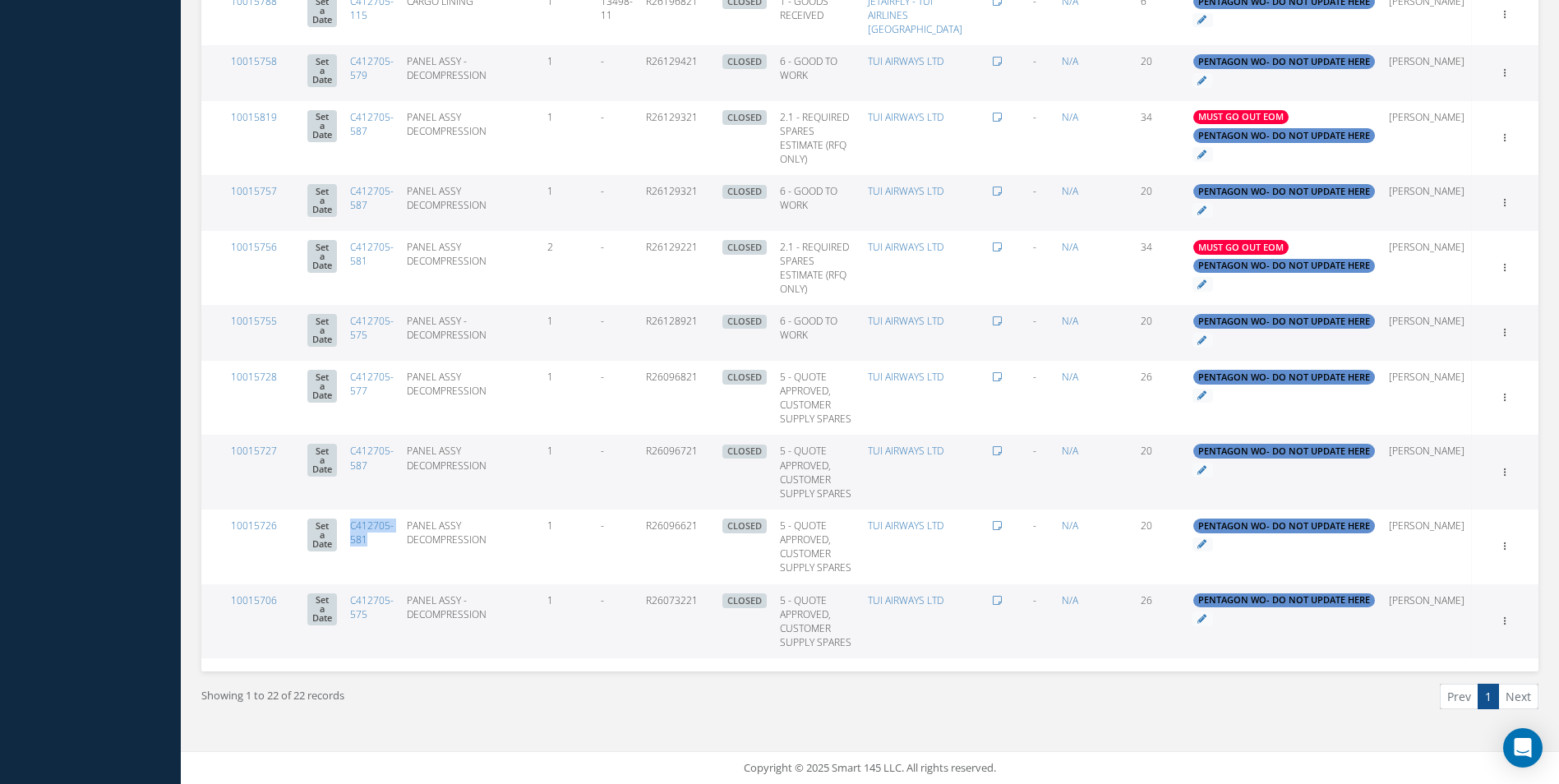
copy link "C412705-581"
drag, startPoint x: 402, startPoint y: 470, endPoint x: 378, endPoint y: 451, distance: 30.6
click at [378, 451] on td "C412705-587" at bounding box center [372, 471] width 57 height 75
copy link "C412705-587"
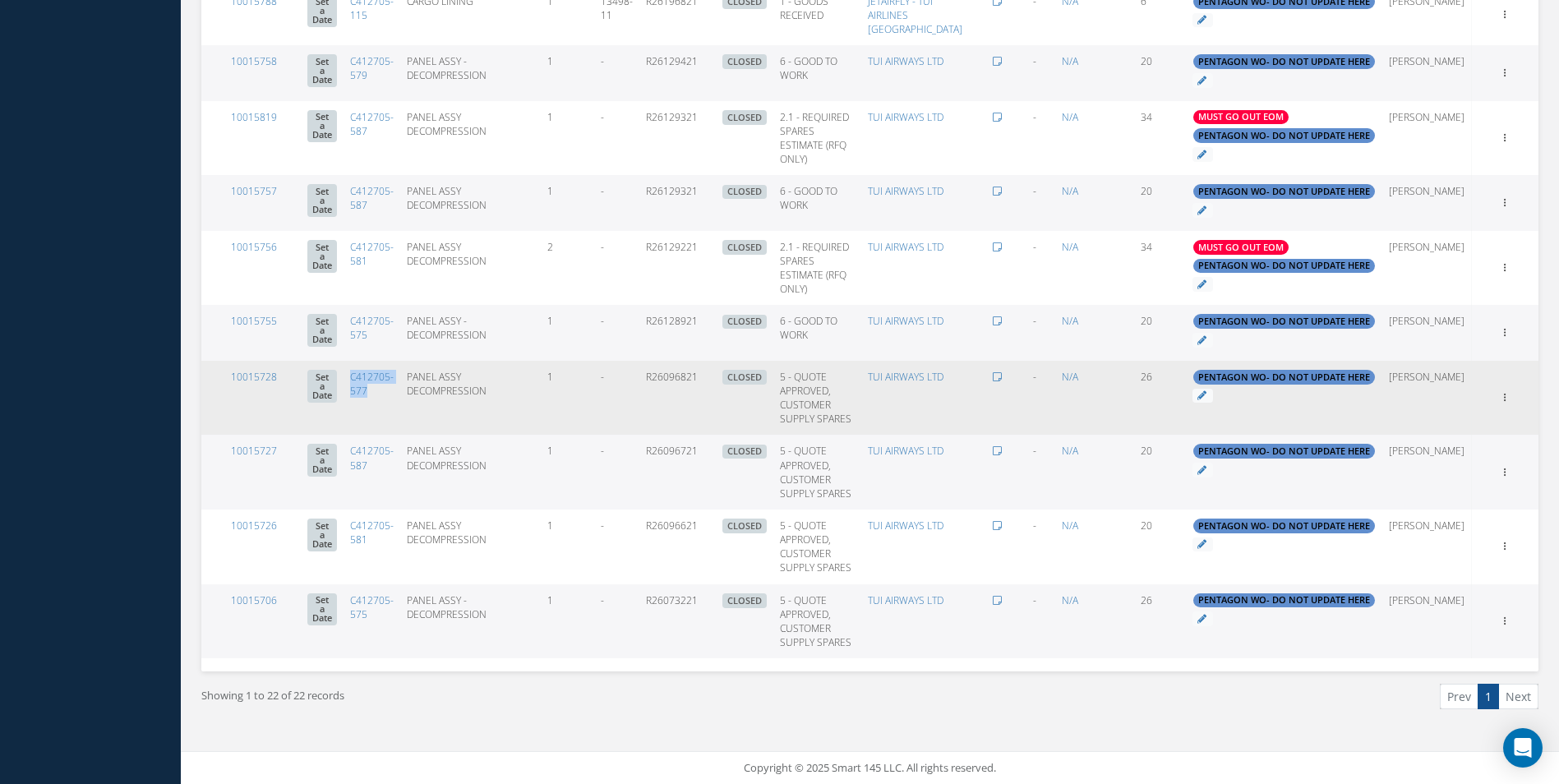
drag, startPoint x: 411, startPoint y: 400, endPoint x: 375, endPoint y: 381, distance: 40.7
click at [375, 381] on td "C412705-577" at bounding box center [372, 398] width 57 height 75
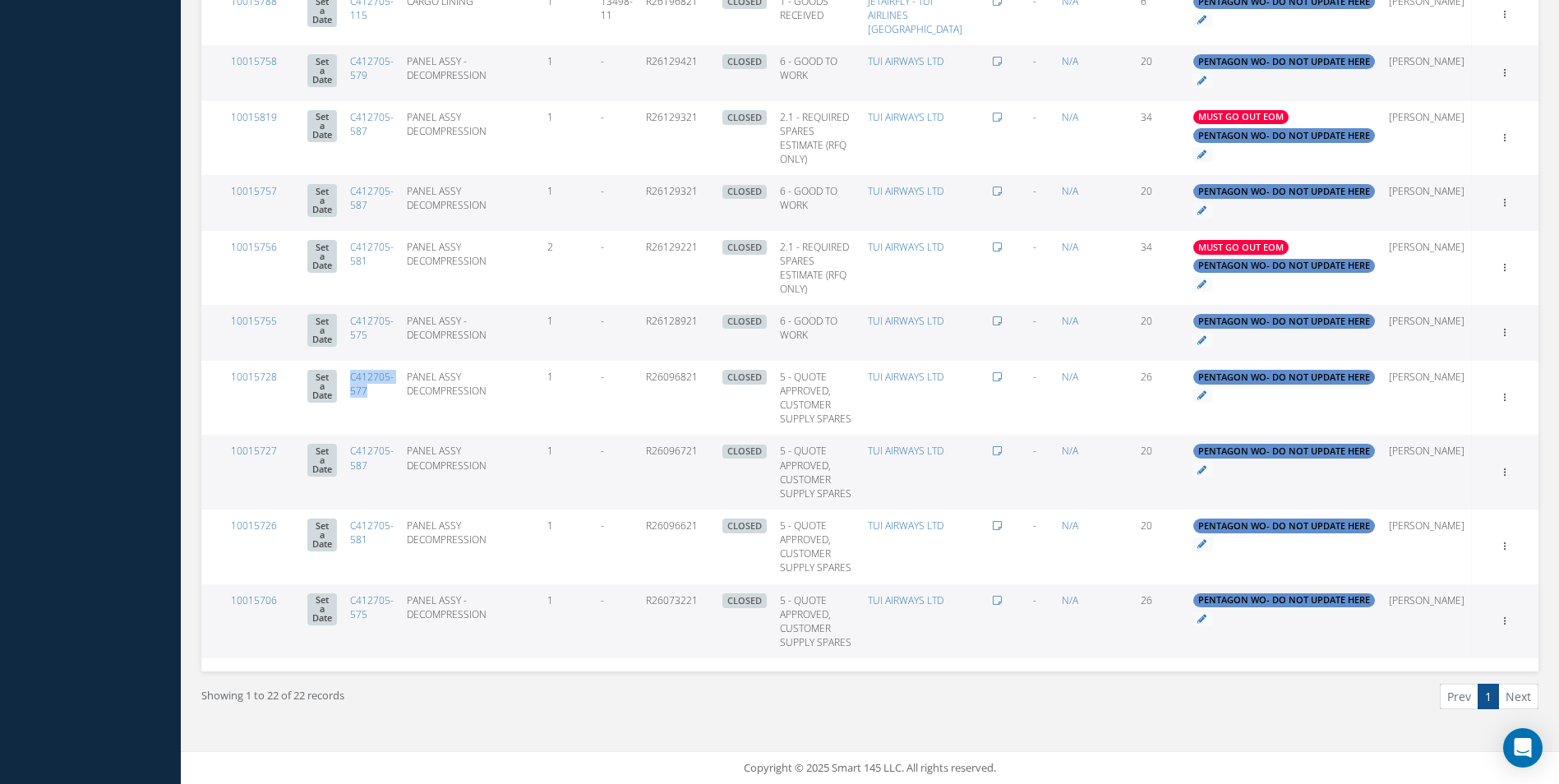
copy link "C412705-577"
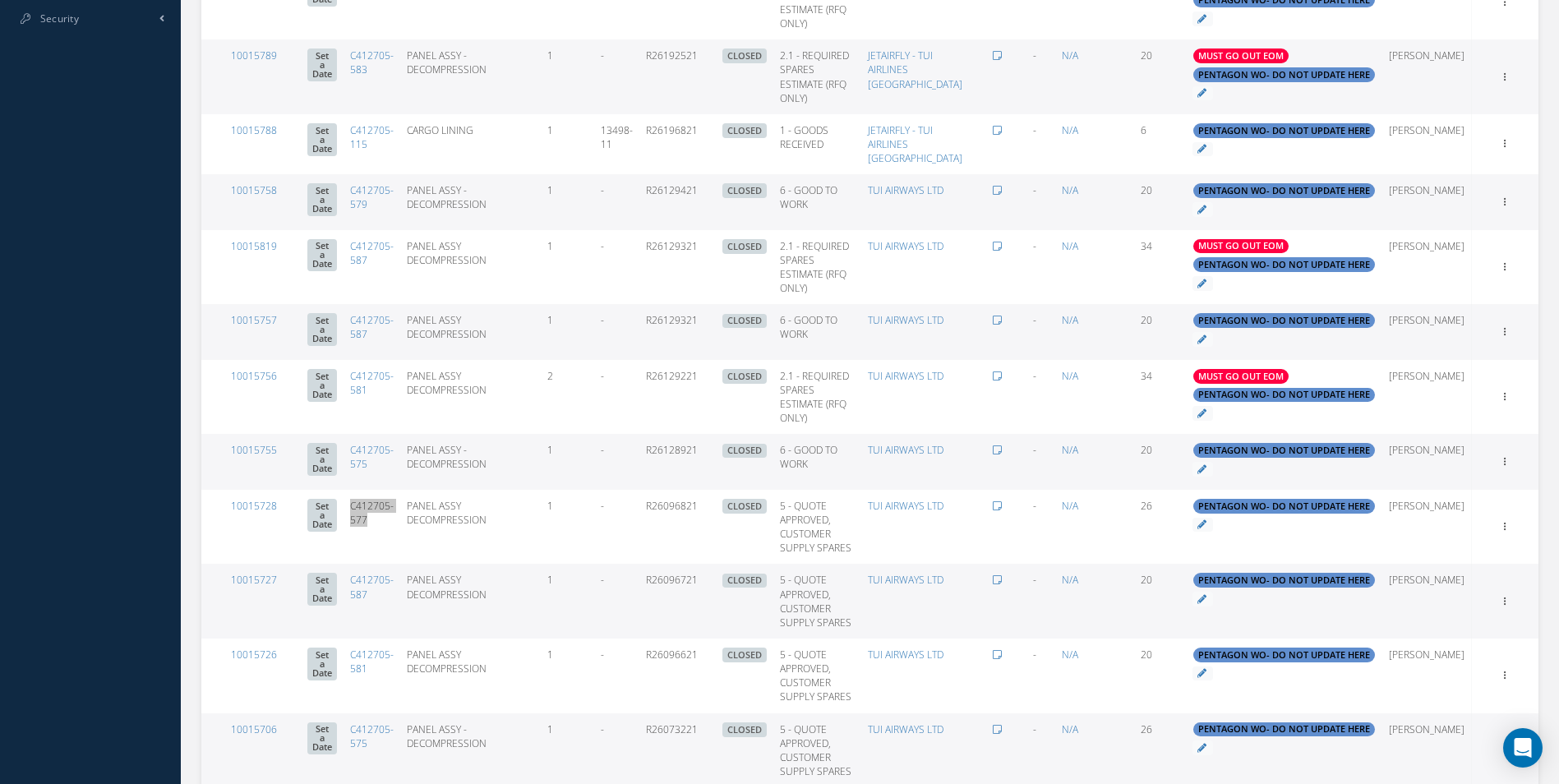
scroll to position [812, 0]
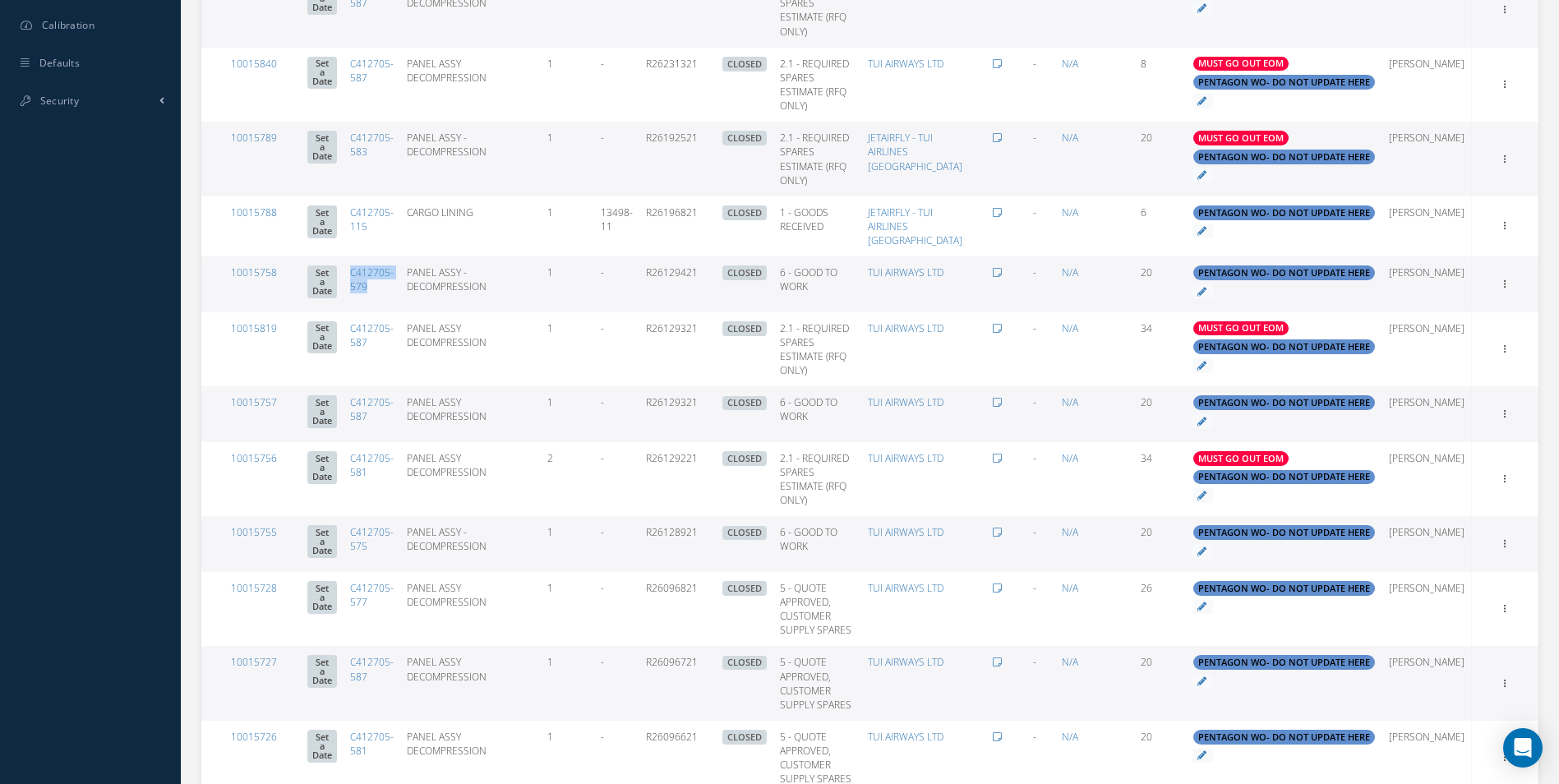
drag, startPoint x: 404, startPoint y: 393, endPoint x: 377, endPoint y: 378, distance: 30.9
click at [377, 312] on td "C412705-579" at bounding box center [372, 284] width 57 height 56
copy link "C412705-579"
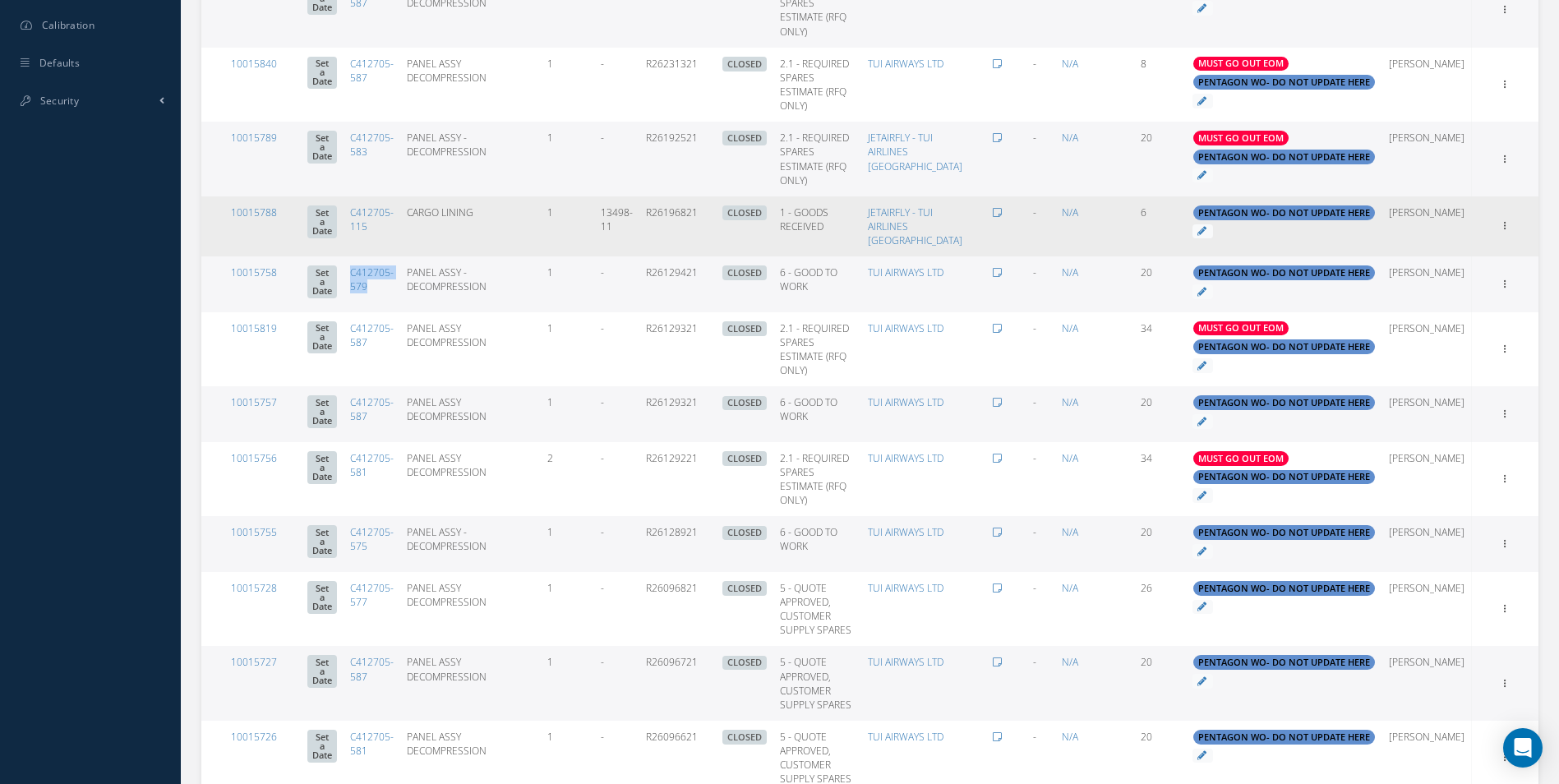
drag, startPoint x: 401, startPoint y: 314, endPoint x: 369, endPoint y: 301, distance: 34.5
click at [369, 256] on tr "10015788 Set a Date C412705-115 CARGO LINING 1 13498-11 R26196821 CLOSED Elapse…" at bounding box center [870, 226] width 1337 height 60
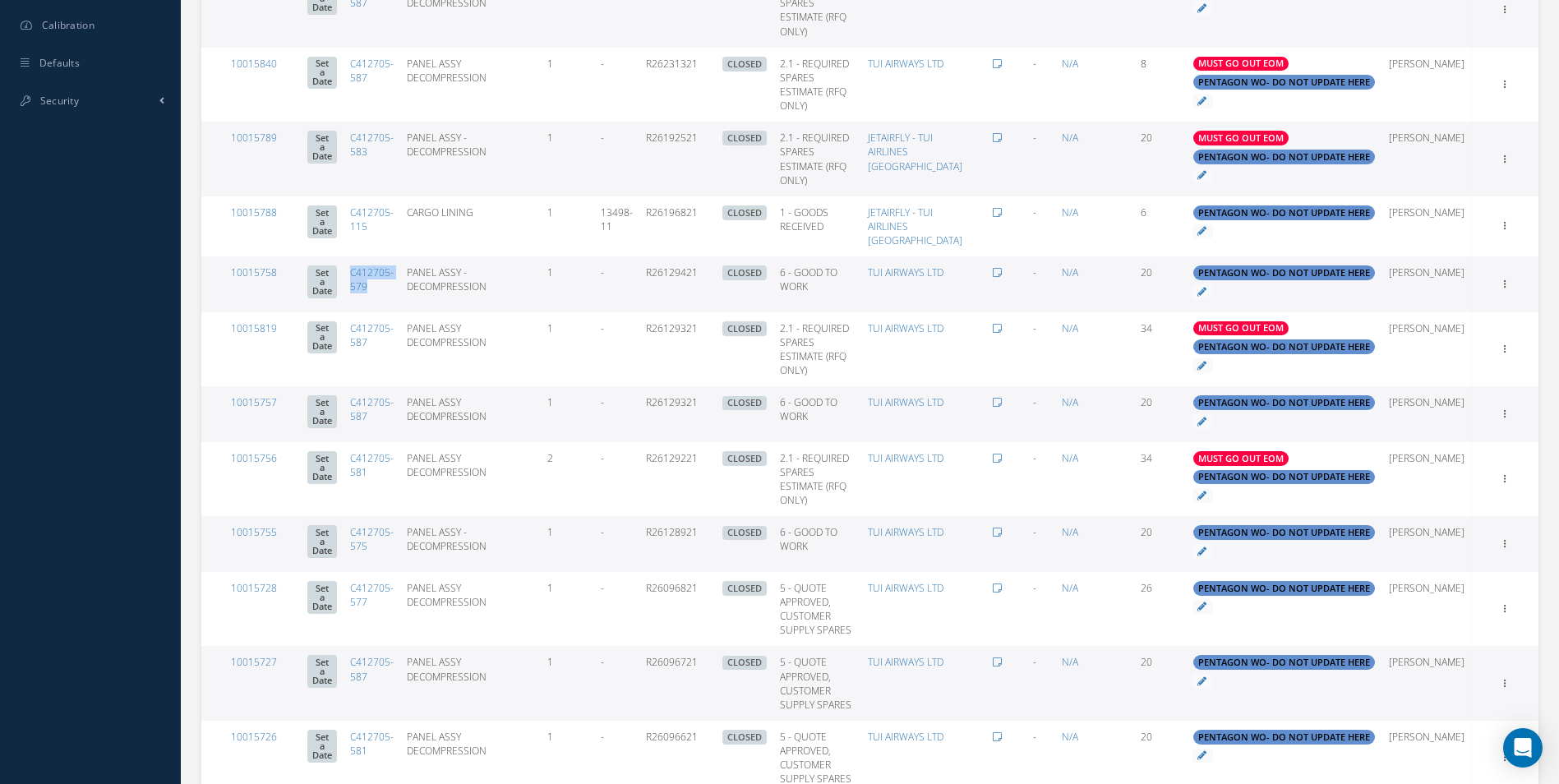
copy tr "C412705-115"
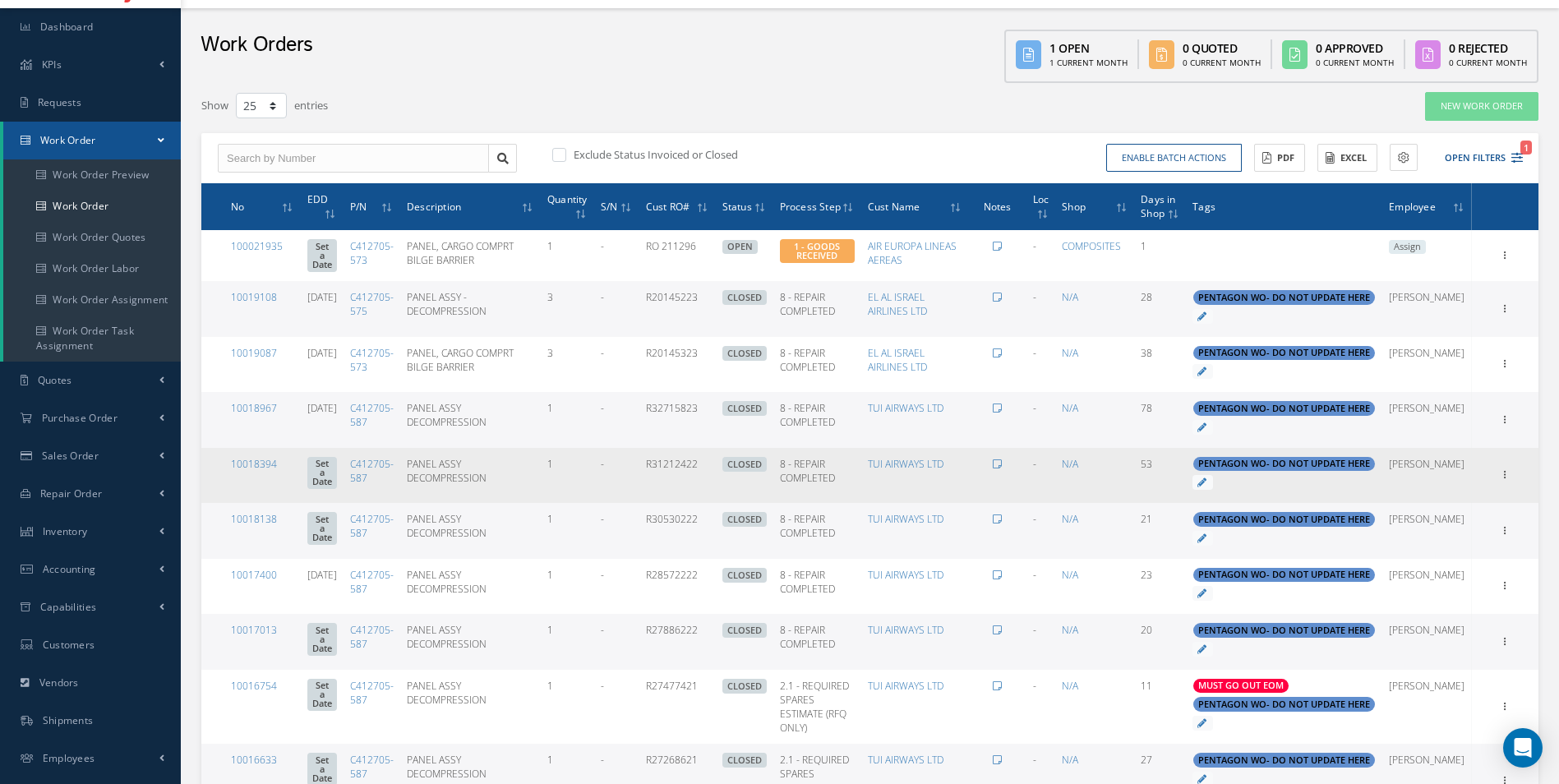
scroll to position [82, 0]
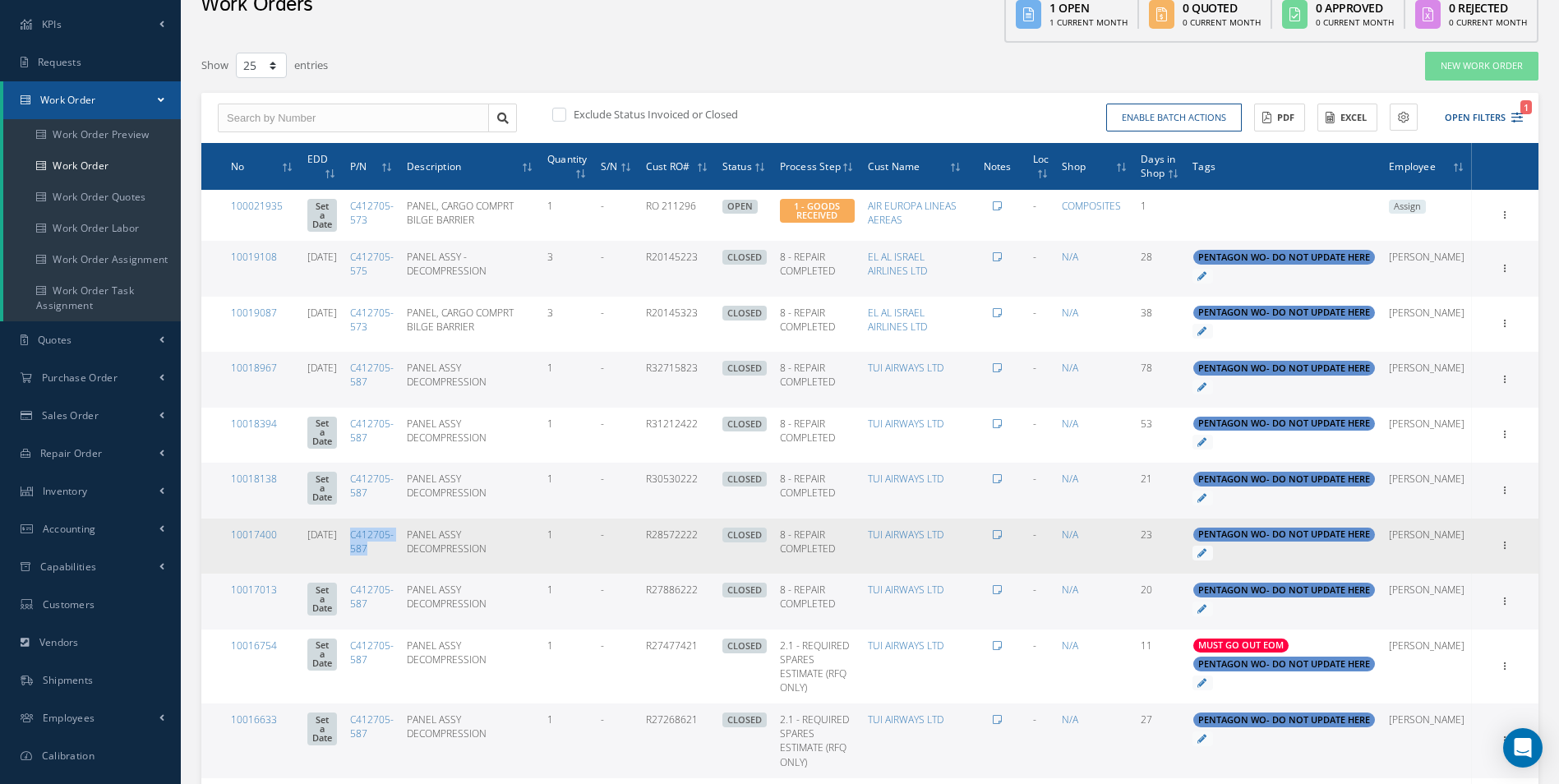
drag, startPoint x: 408, startPoint y: 645, endPoint x: 372, endPoint y: 607, distance: 52.3
click at [372, 574] on td "C412705-587" at bounding box center [372, 546] width 57 height 56
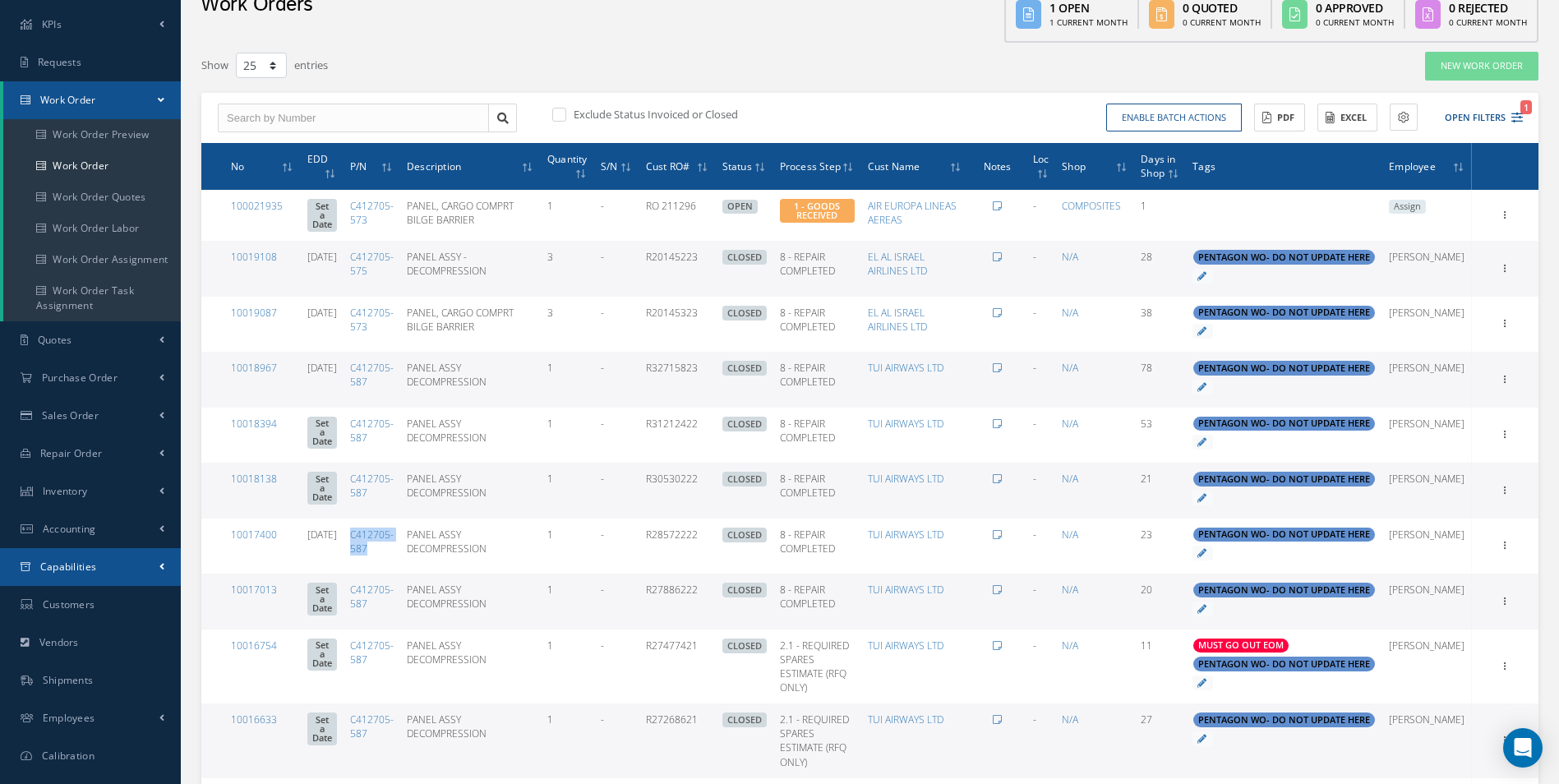
copy link "C412705-587"
drag, startPoint x: 576, startPoint y: 434, endPoint x: 492, endPoint y: 439, distance: 84.1
click at [492, 408] on td "PANEL ASSY DECOMPRESSION" at bounding box center [471, 379] width 141 height 56
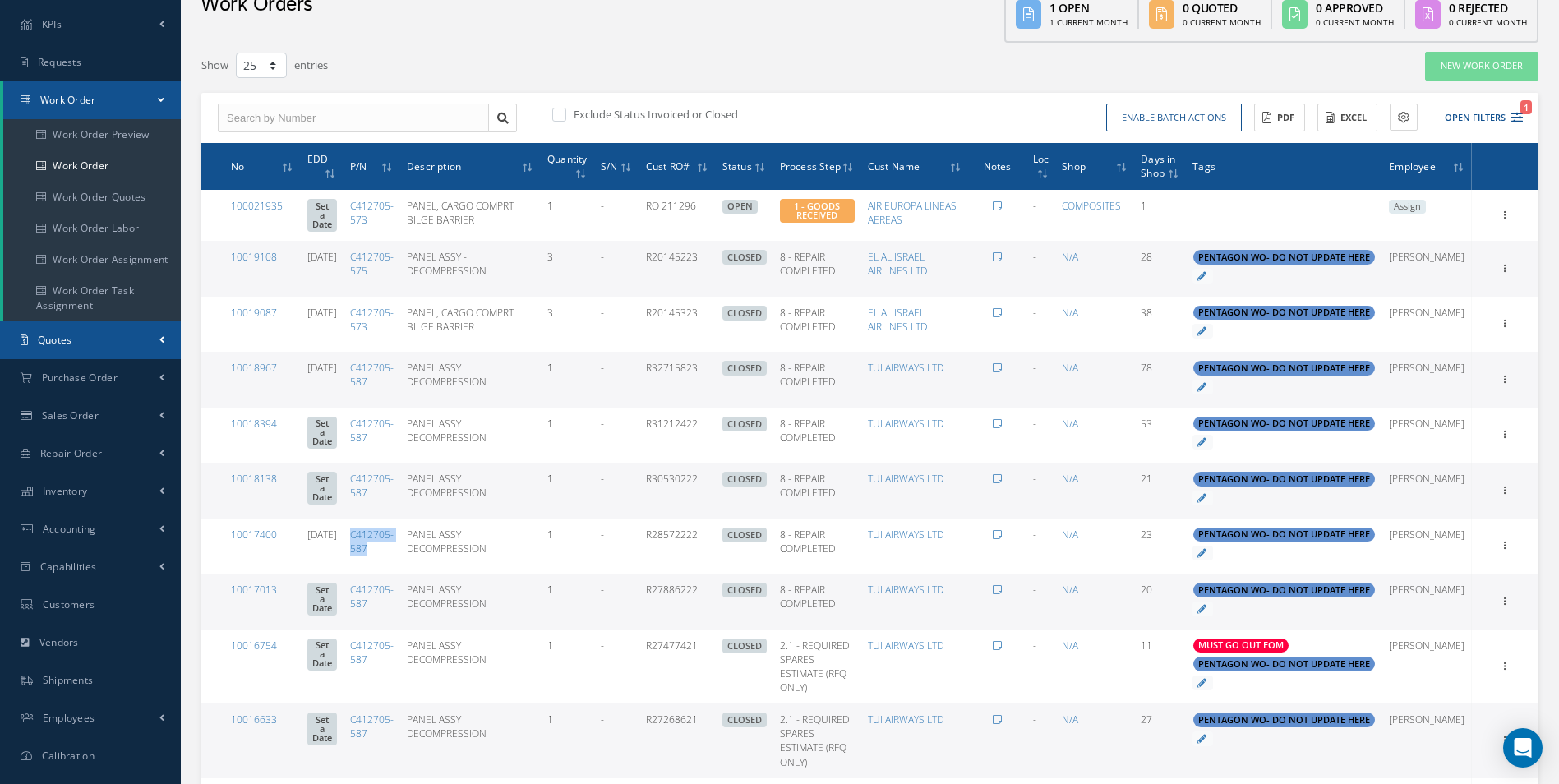
copy td "DECOMPRESSION"
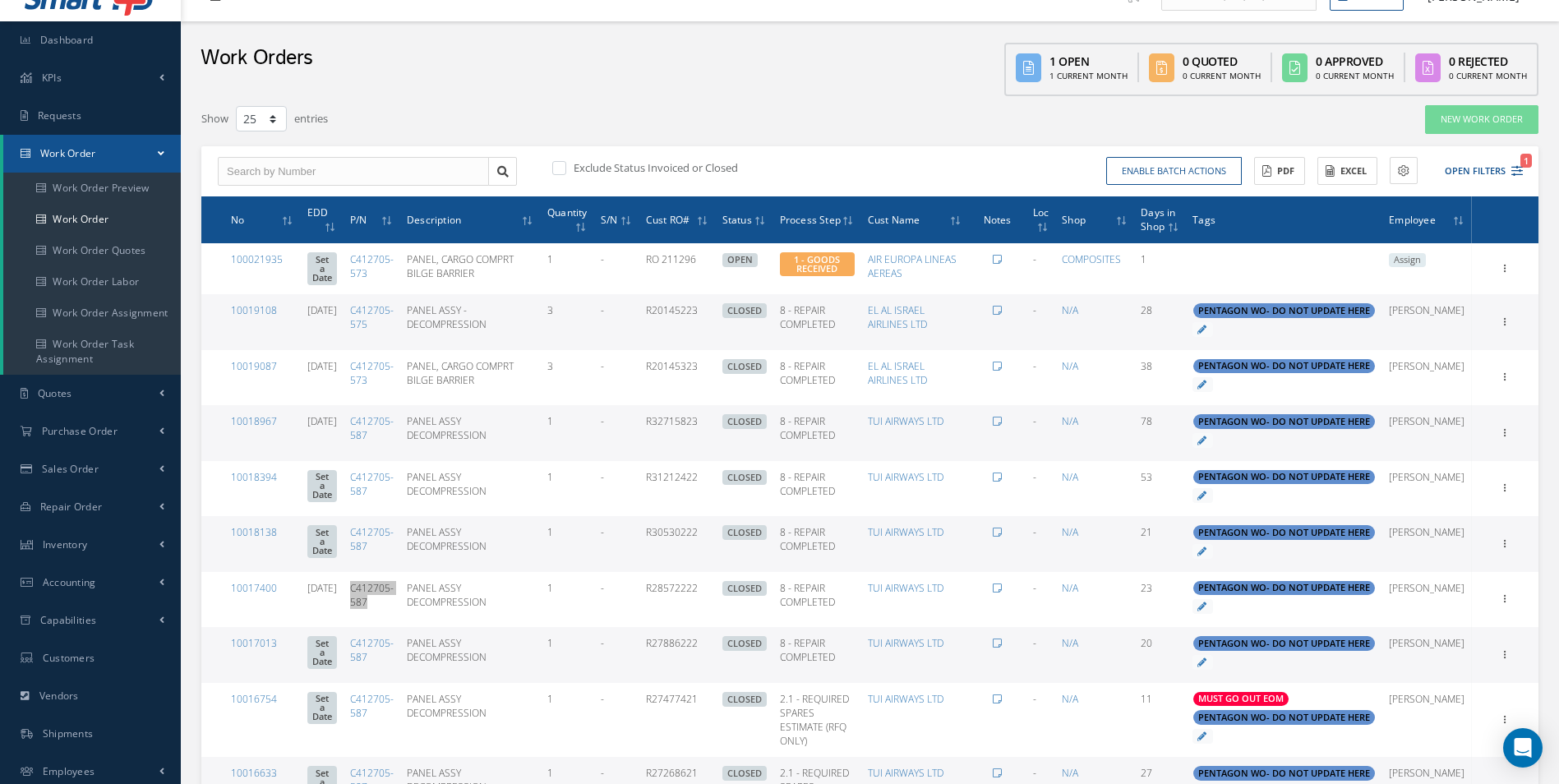
scroll to position [0, 0]
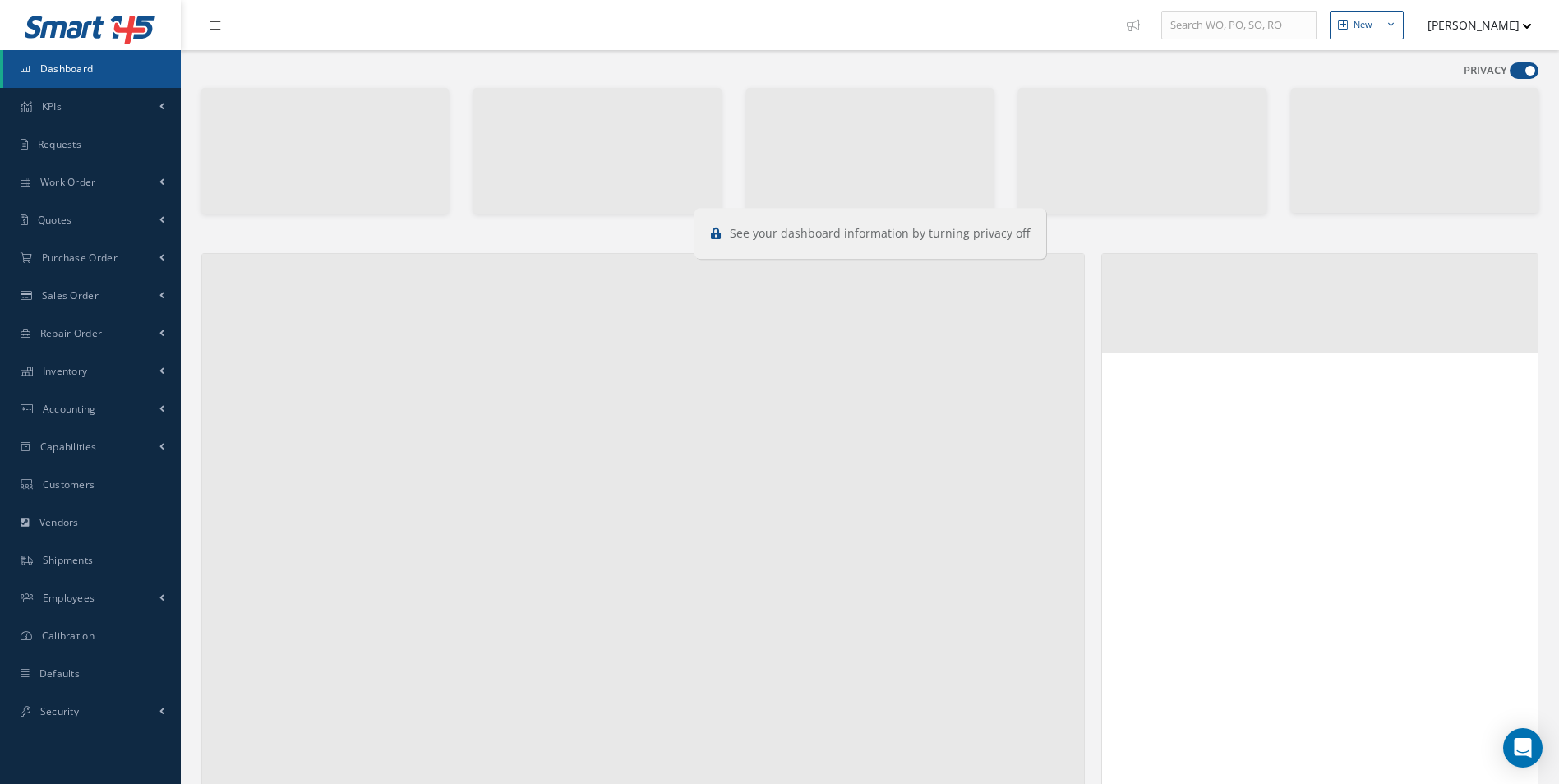
click at [1523, 77] on span at bounding box center [1525, 70] width 29 height 16
click at [1510, 74] on input "checkbox" at bounding box center [1510, 74] width 0 height 0
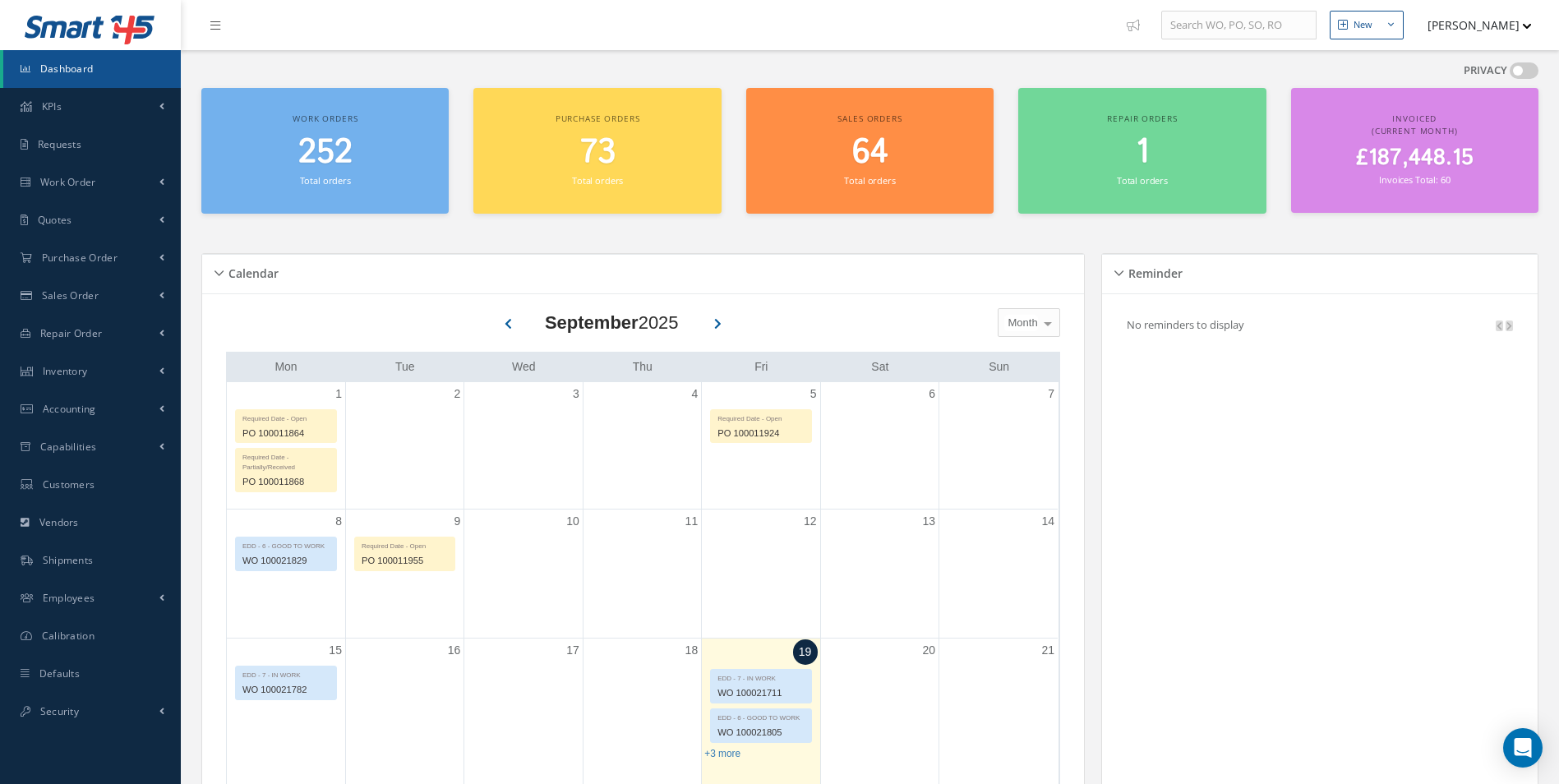
click at [1519, 70] on span at bounding box center [1525, 70] width 29 height 16
click at [1510, 74] on input "checkbox" at bounding box center [1510, 74] width 0 height 0
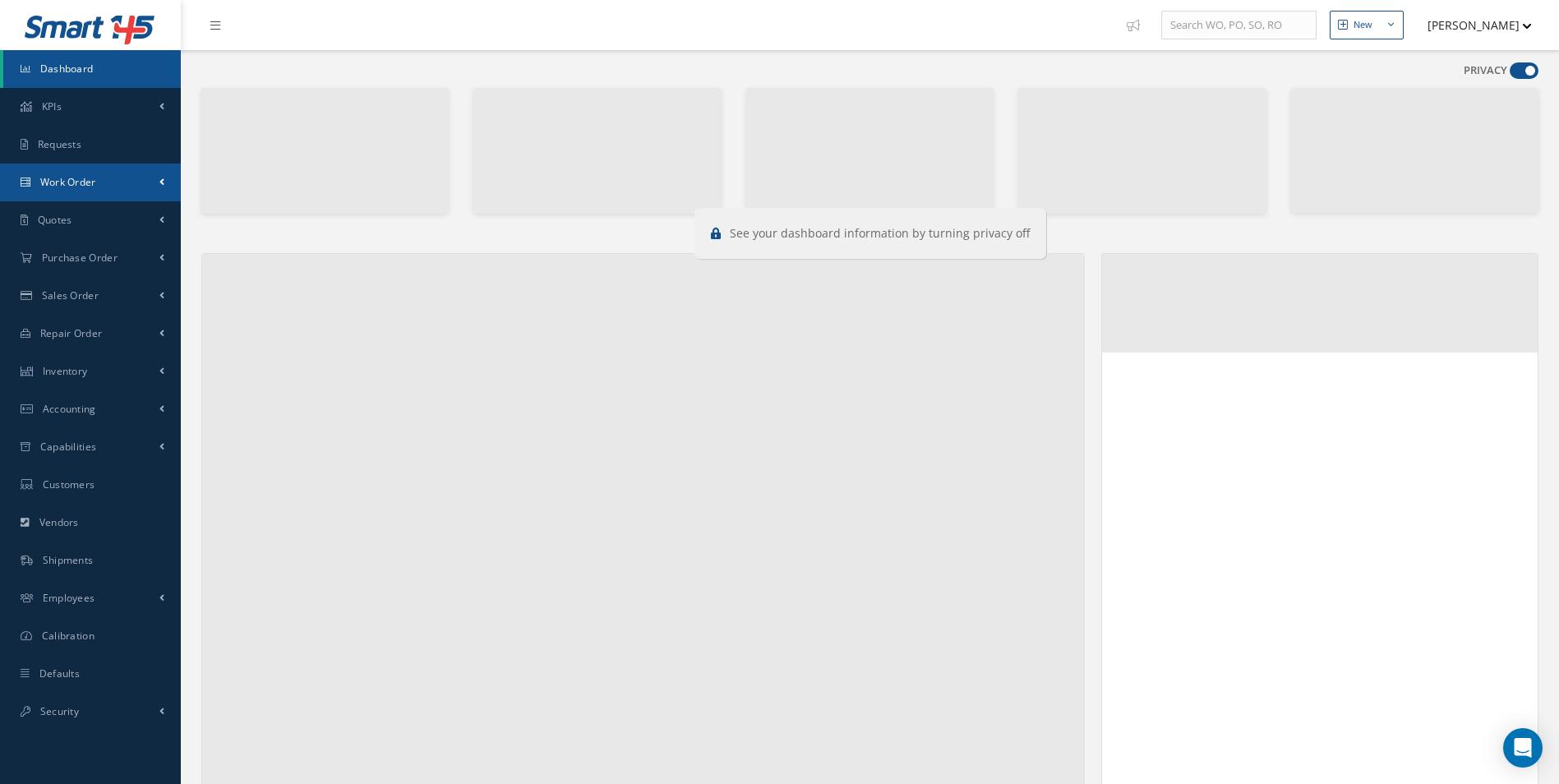
click at [120, 195] on link "Work Order" at bounding box center [90, 183] width 181 height 38
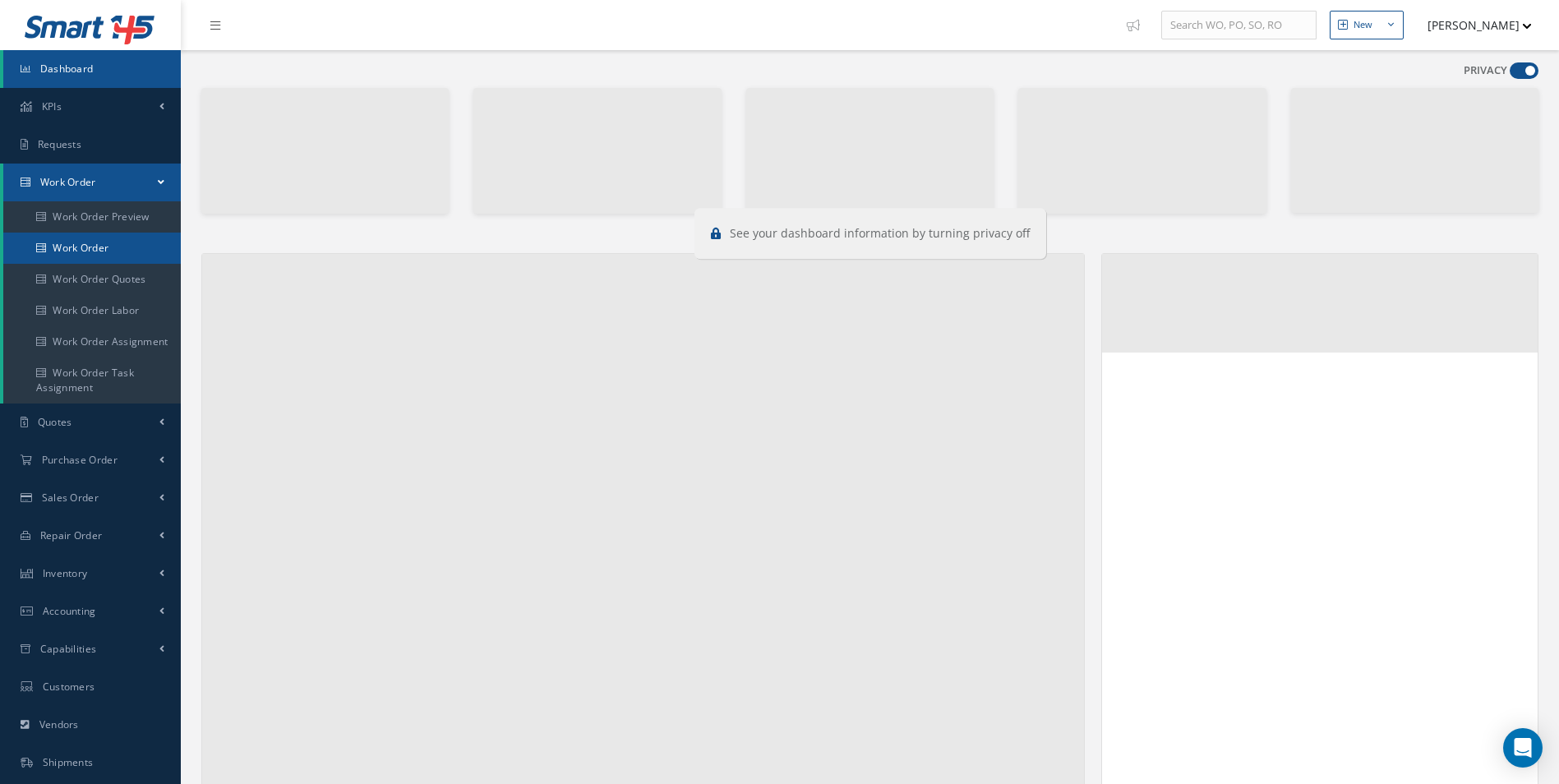
click at [73, 243] on link "Work Order" at bounding box center [93, 248] width 181 height 31
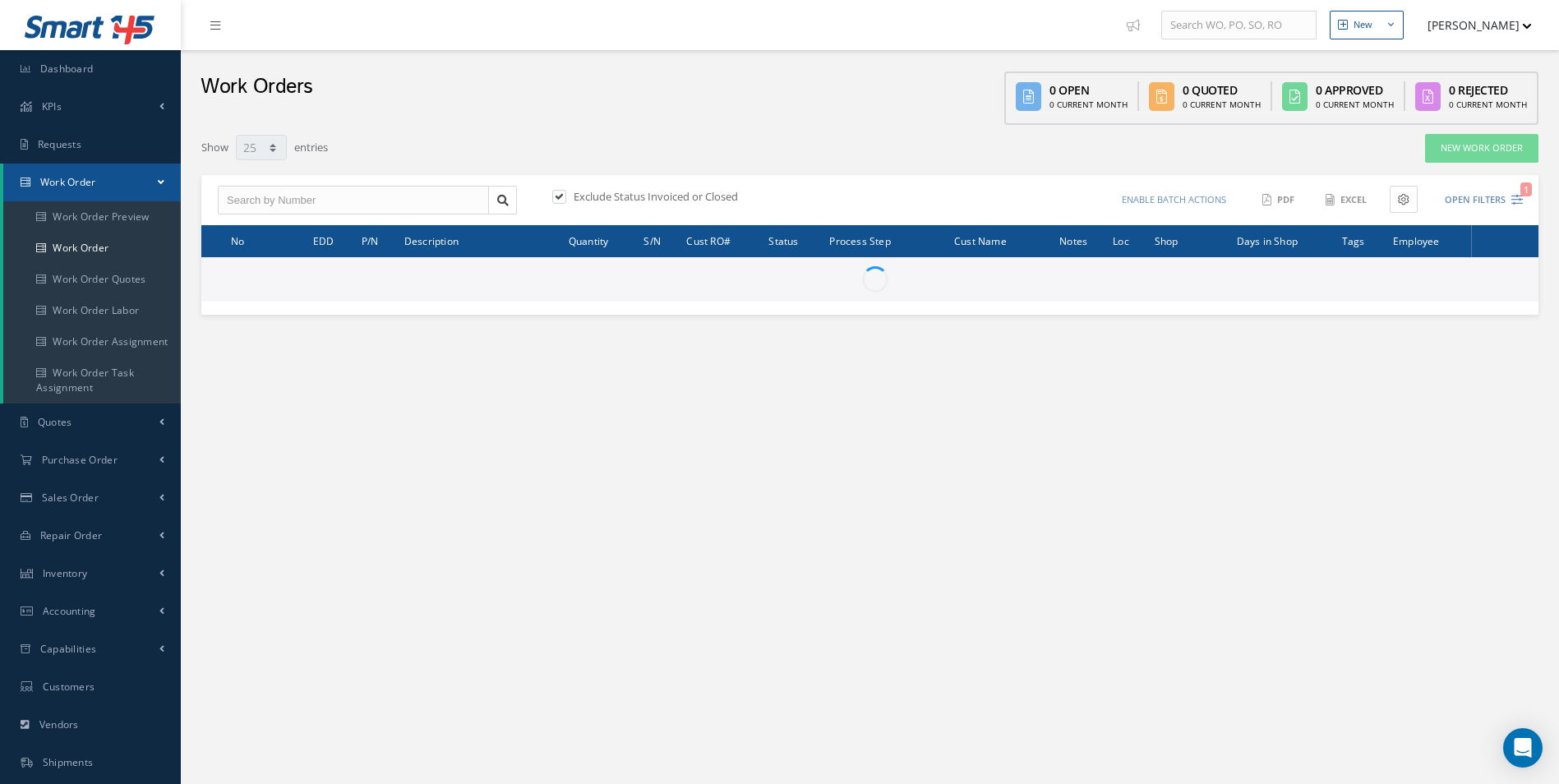
select select "25"
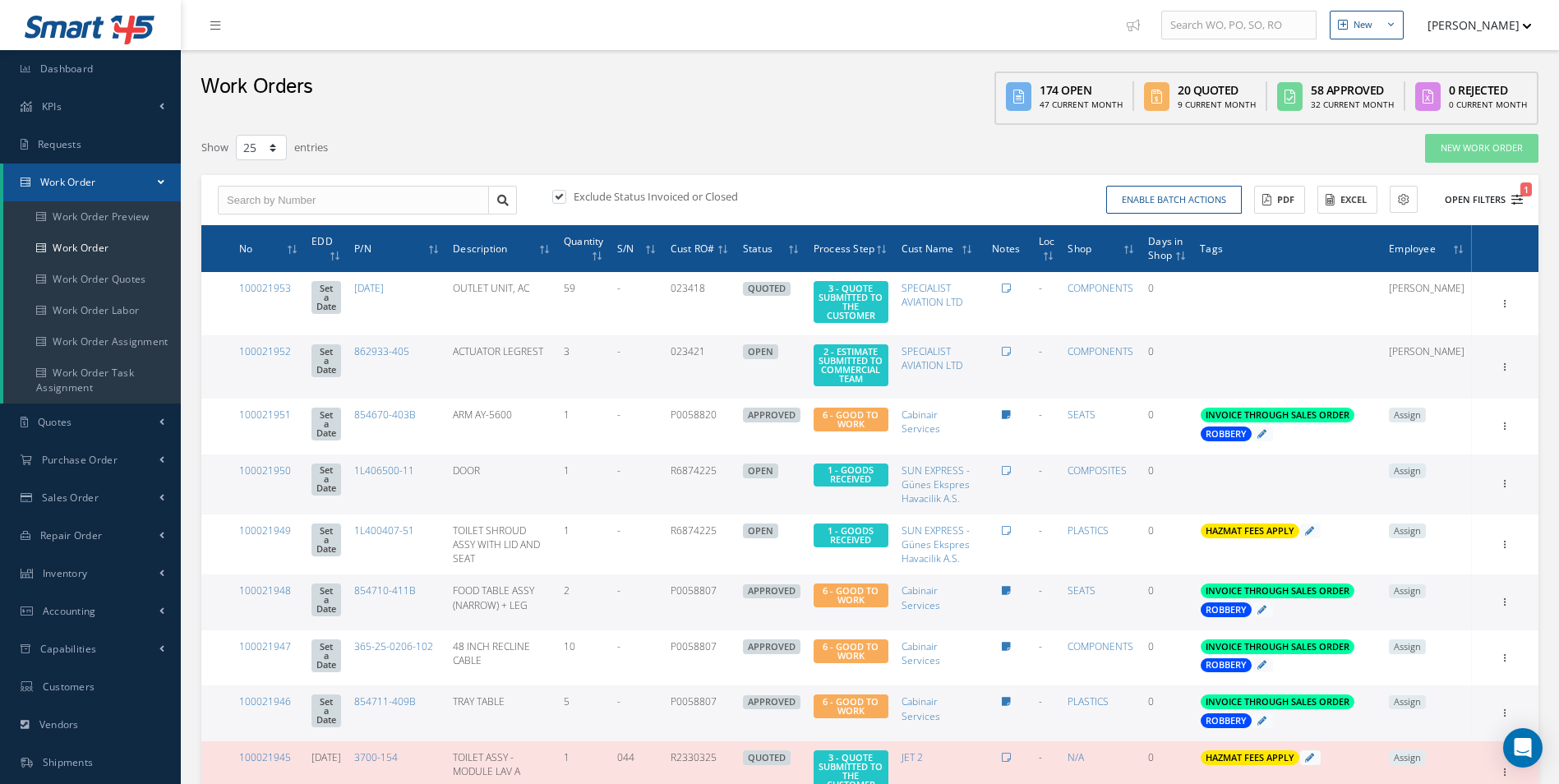
click at [1520, 206] on button "Open Filters 1" at bounding box center [1477, 200] width 93 height 27
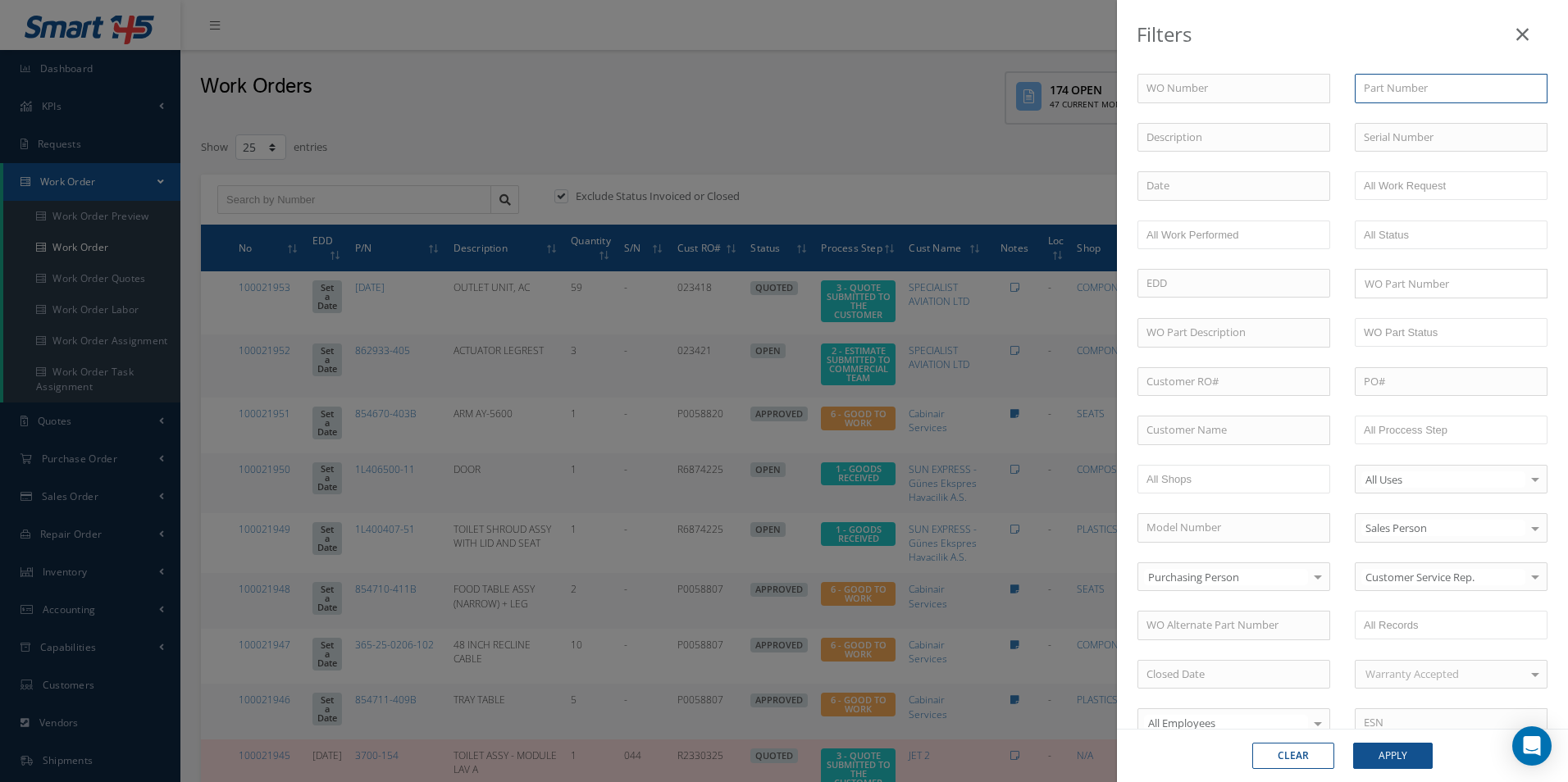
click at [1410, 91] on input "text" at bounding box center [1450, 88] width 192 height 30
paste input "B3050BL001-003"
type input "B3050BL001-003"
click at [1405, 746] on button "Apply" at bounding box center [1392, 756] width 80 height 26
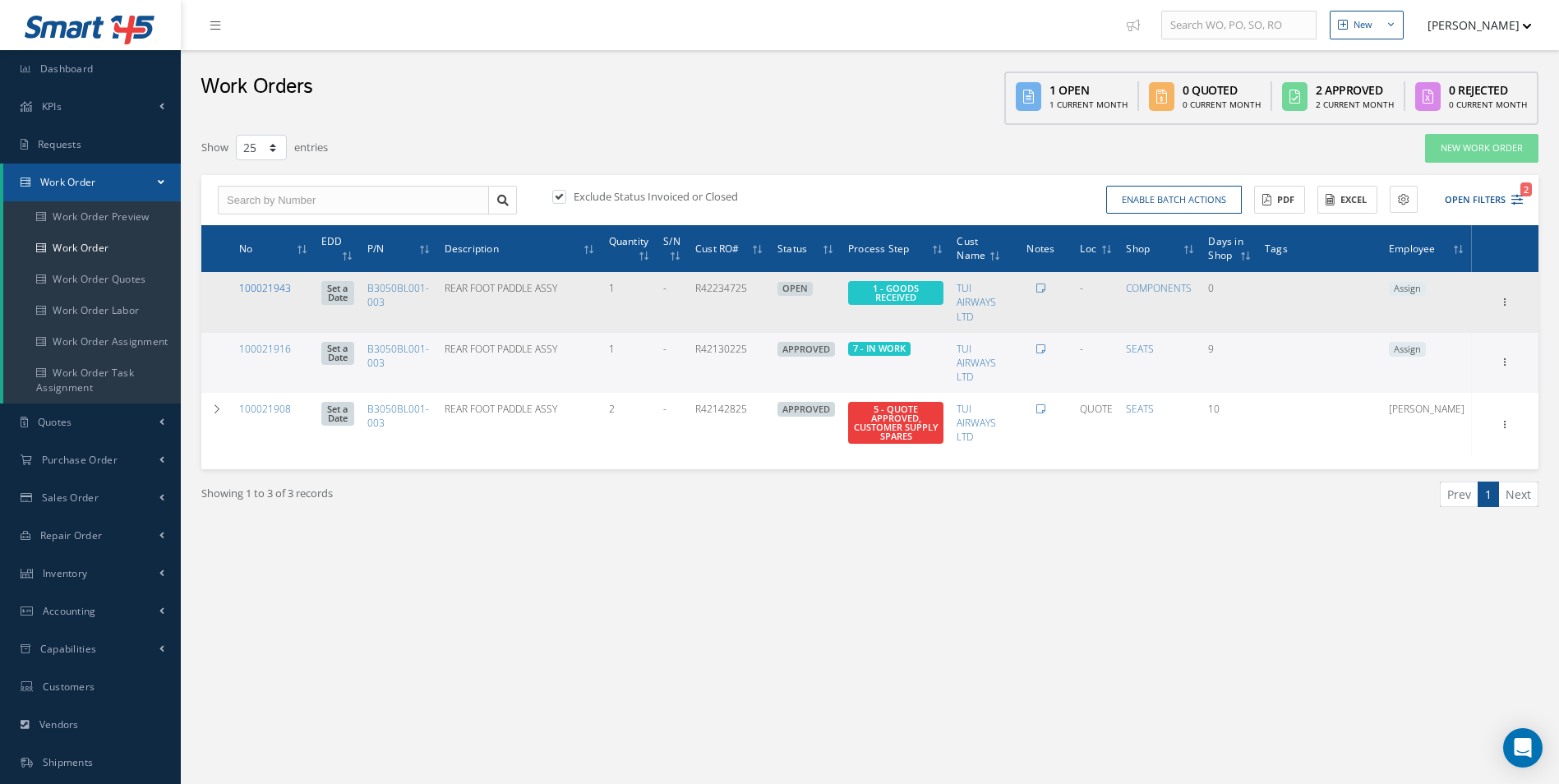
click at [271, 284] on link "100021943" at bounding box center [265, 288] width 51 height 14
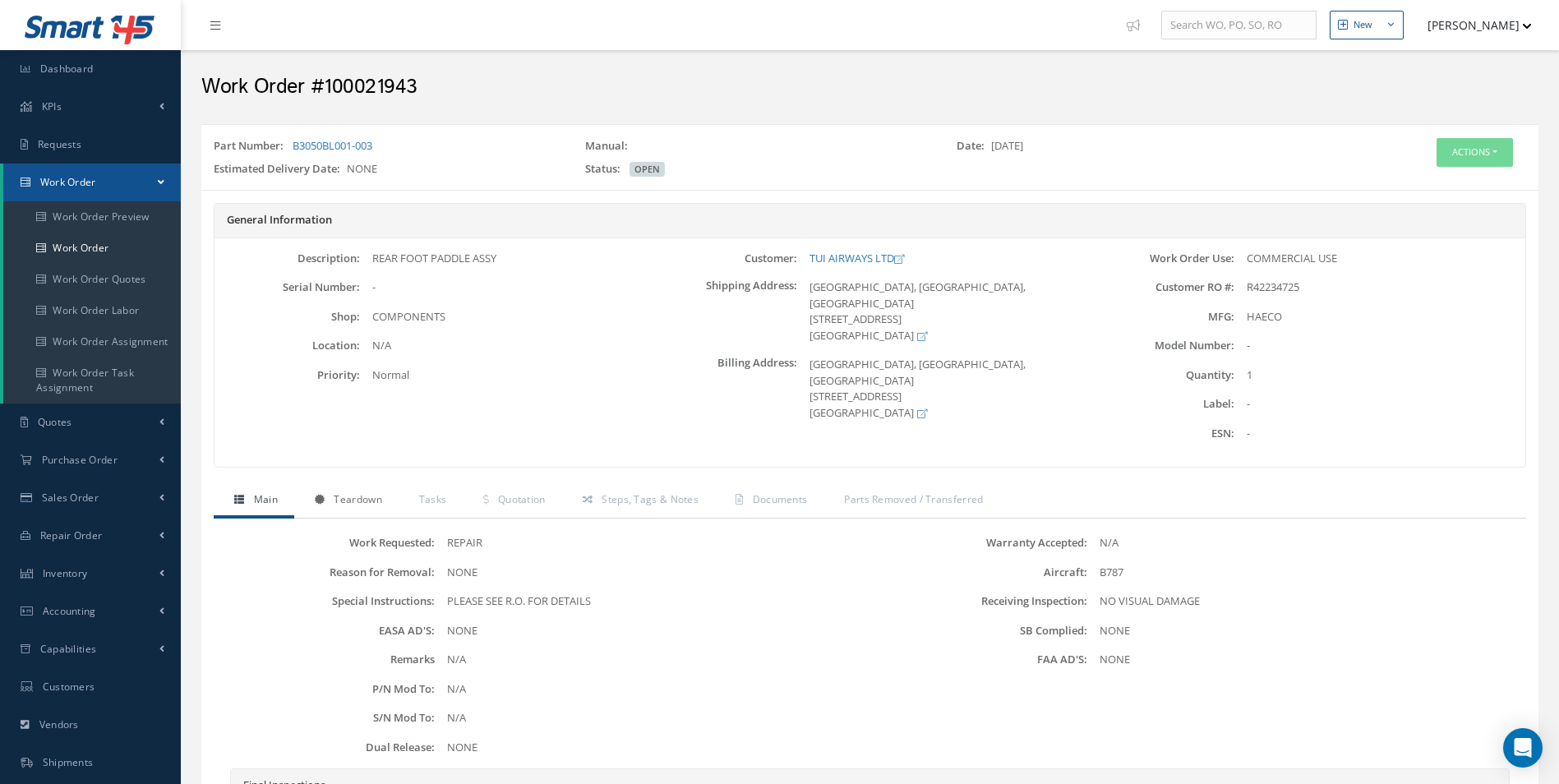
click at [363, 501] on span "Teardown" at bounding box center [357, 499] width 48 height 14
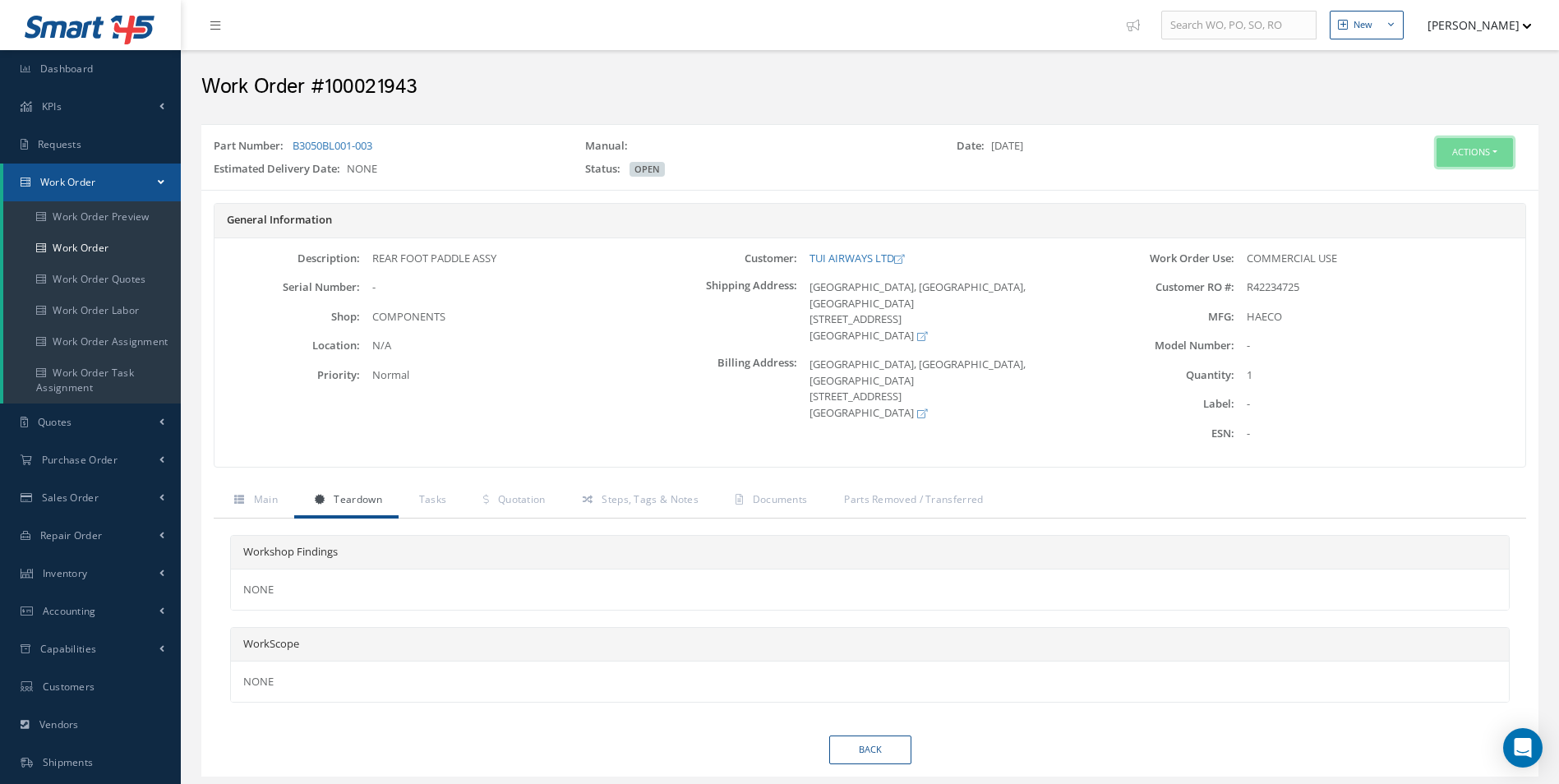
click at [1473, 166] on button "Actions" at bounding box center [1474, 153] width 76 height 29
click at [1434, 179] on link "Edit" at bounding box center [1449, 183] width 131 height 22
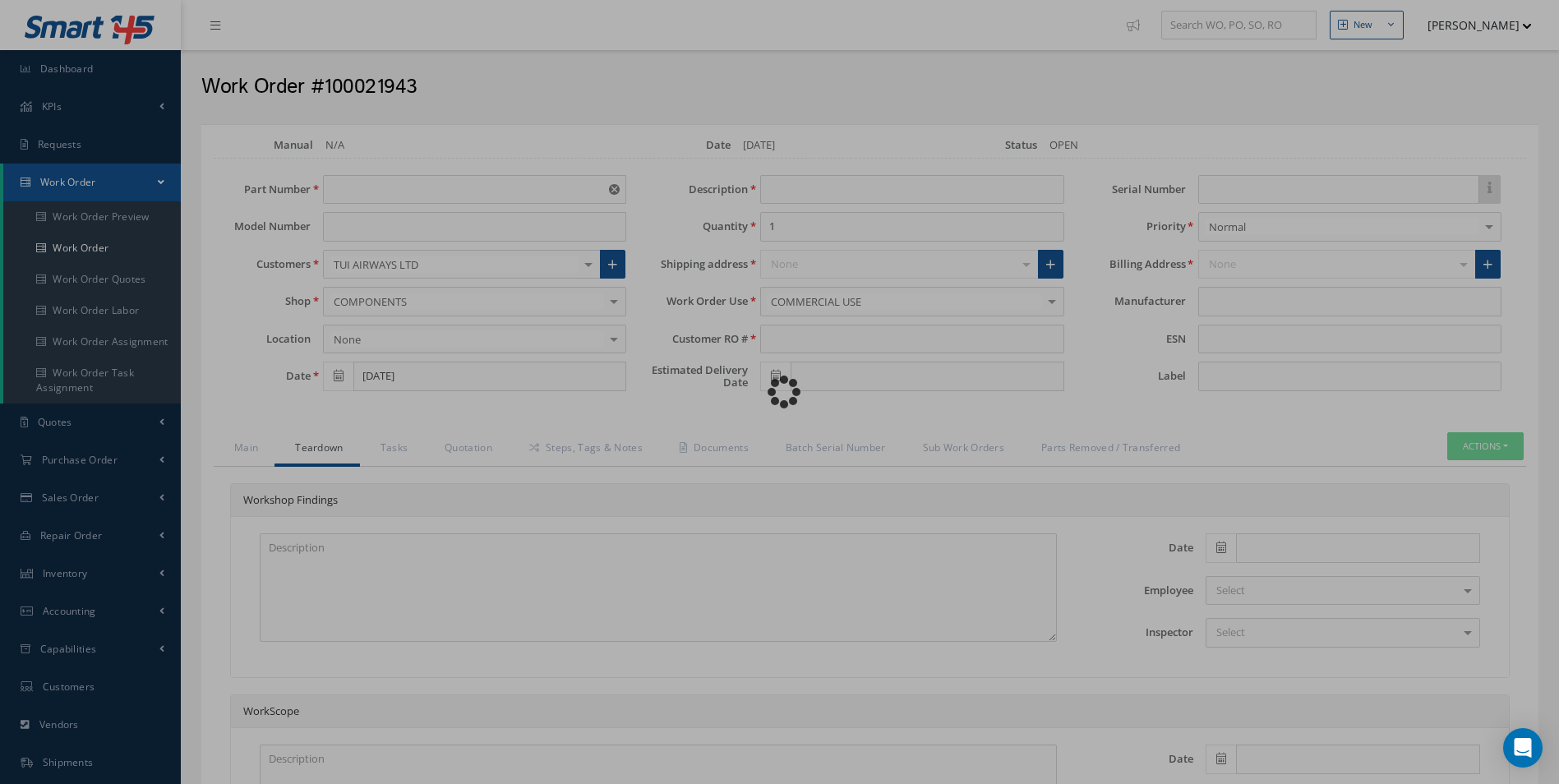
type input "B3050BL001-003"
type input "REAR FOOT PADDLE ASSY"
type input "R42234725"
type input "HAECO"
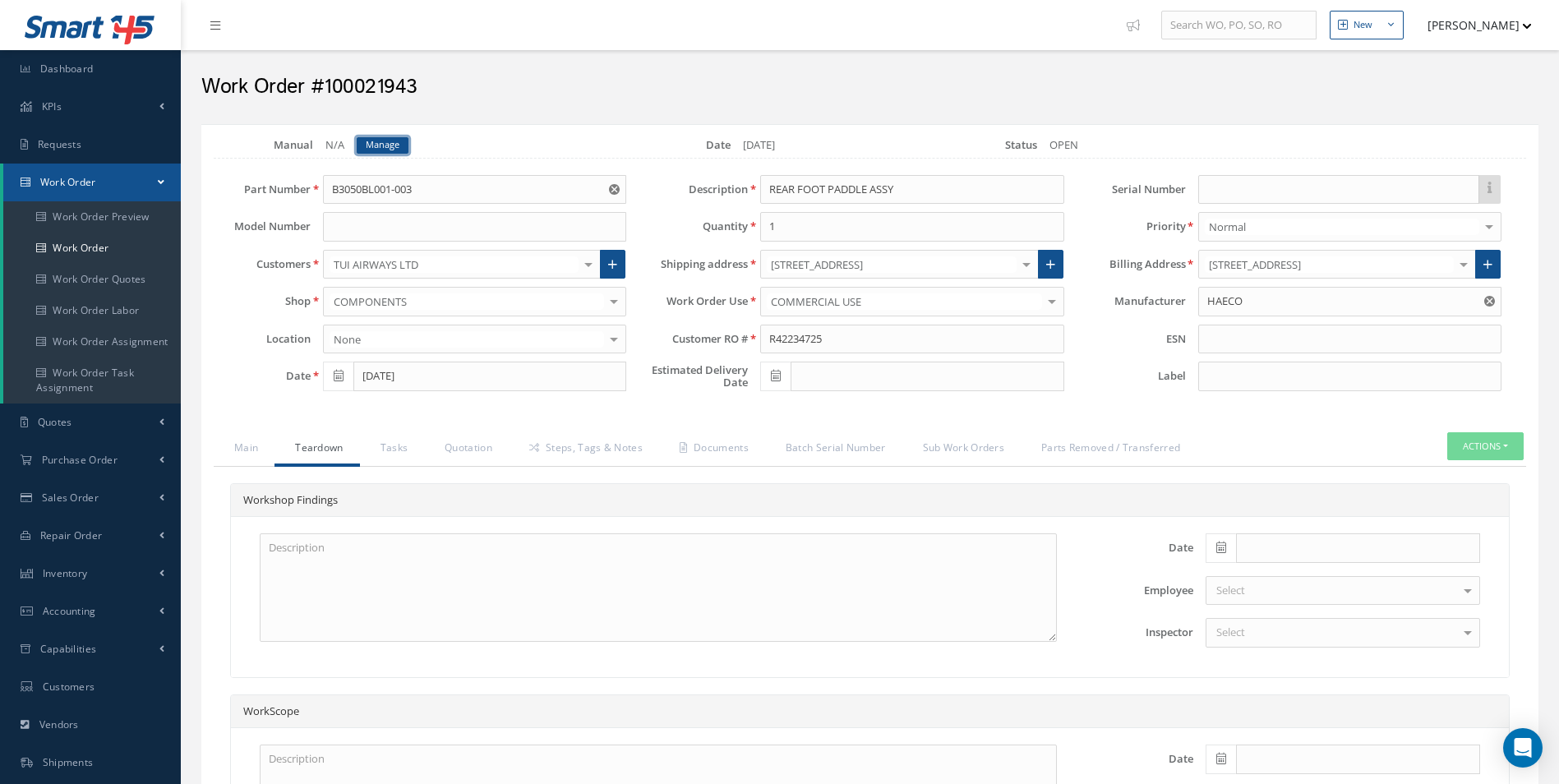
click at [386, 147] on link "Manage" at bounding box center [382, 145] width 51 height 16
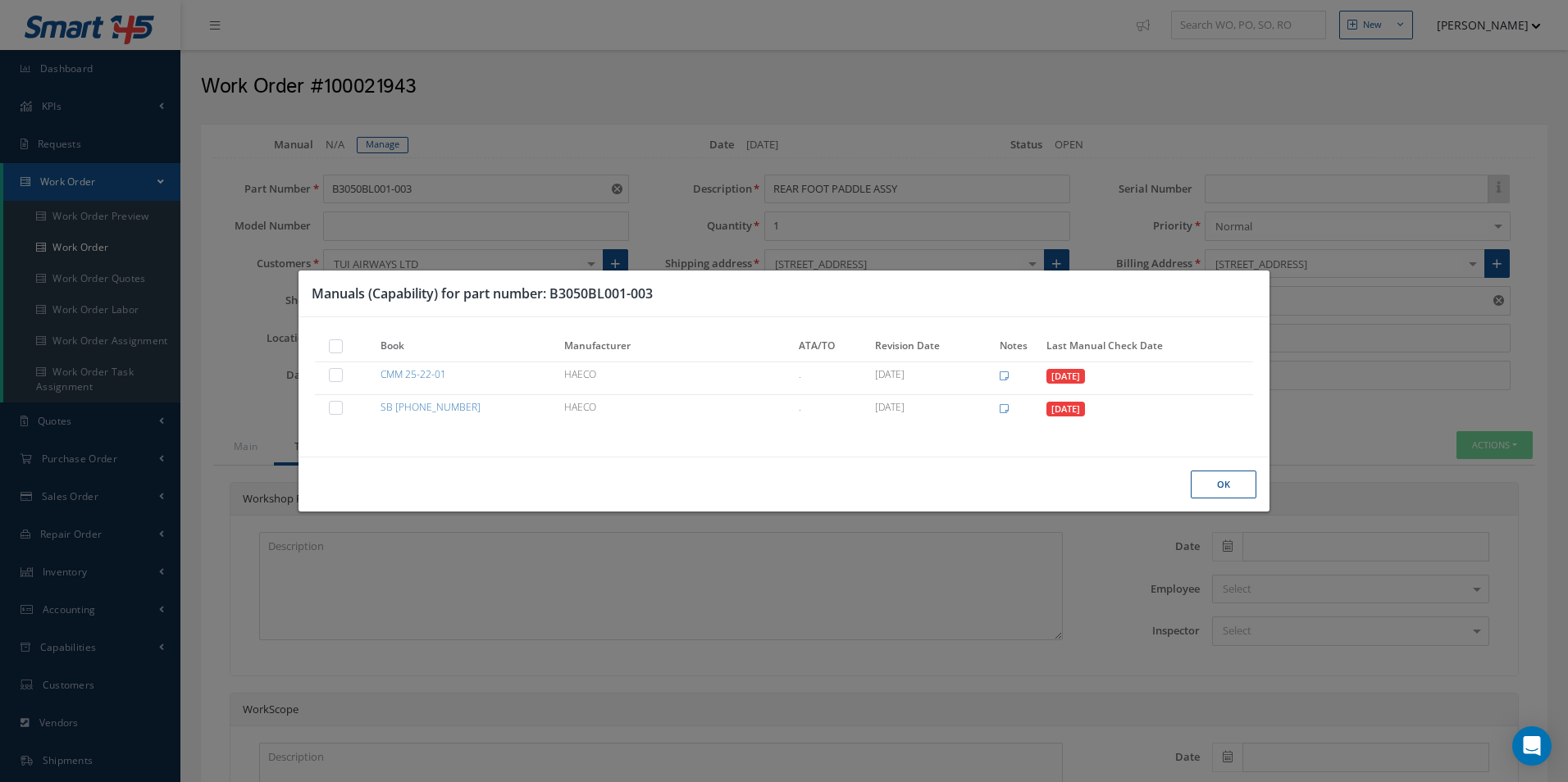
click at [333, 335] on th at bounding box center [345, 347] width 61 height 28
click at [342, 344] on label at bounding box center [344, 345] width 4 height 14
click at [333, 344] on input "checkbox" at bounding box center [336, 348] width 10 height 10
checkbox input "true"
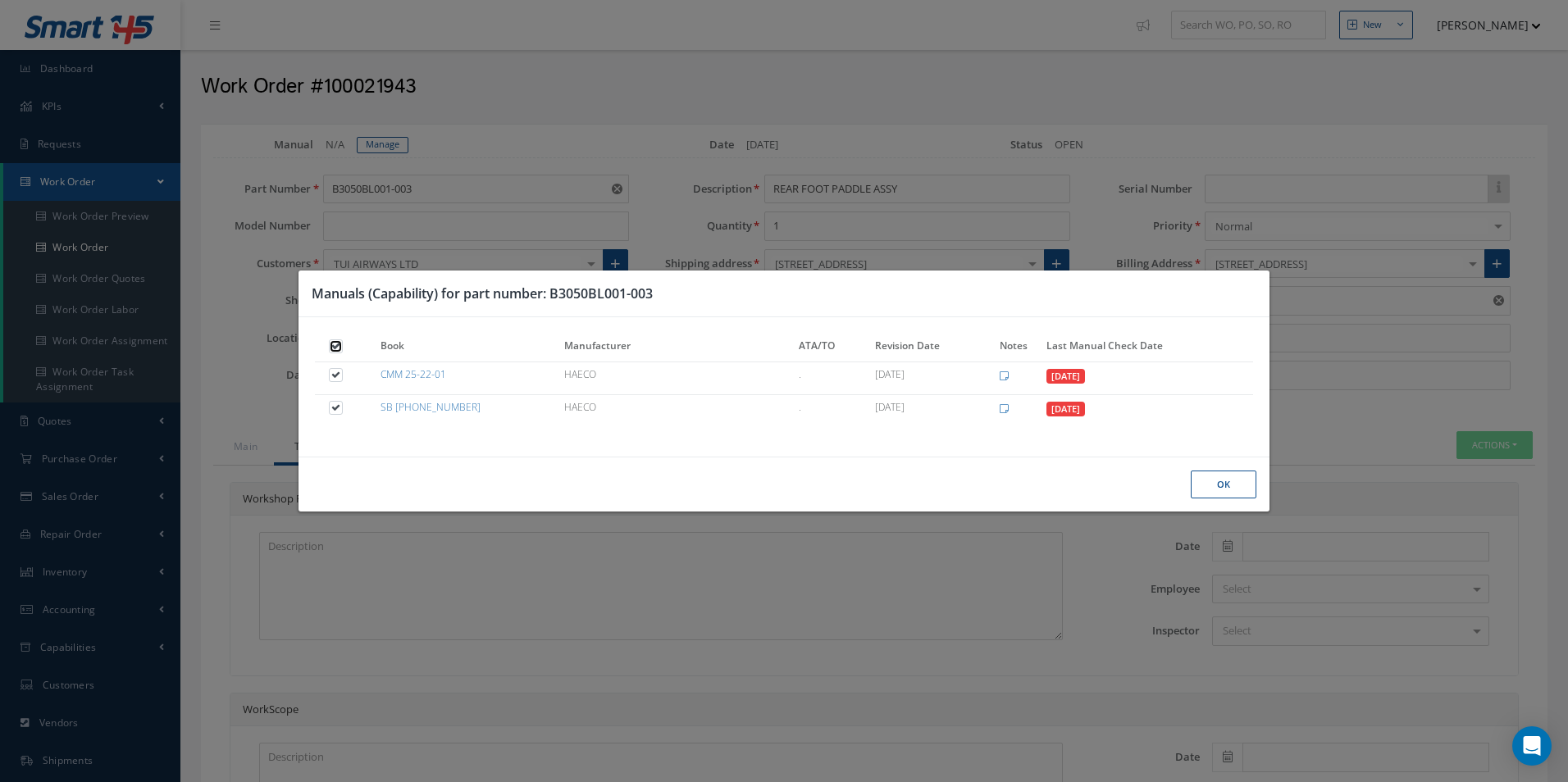
checkbox input "true"
click at [1226, 494] on button "Ok" at bounding box center [1223, 485] width 66 height 29
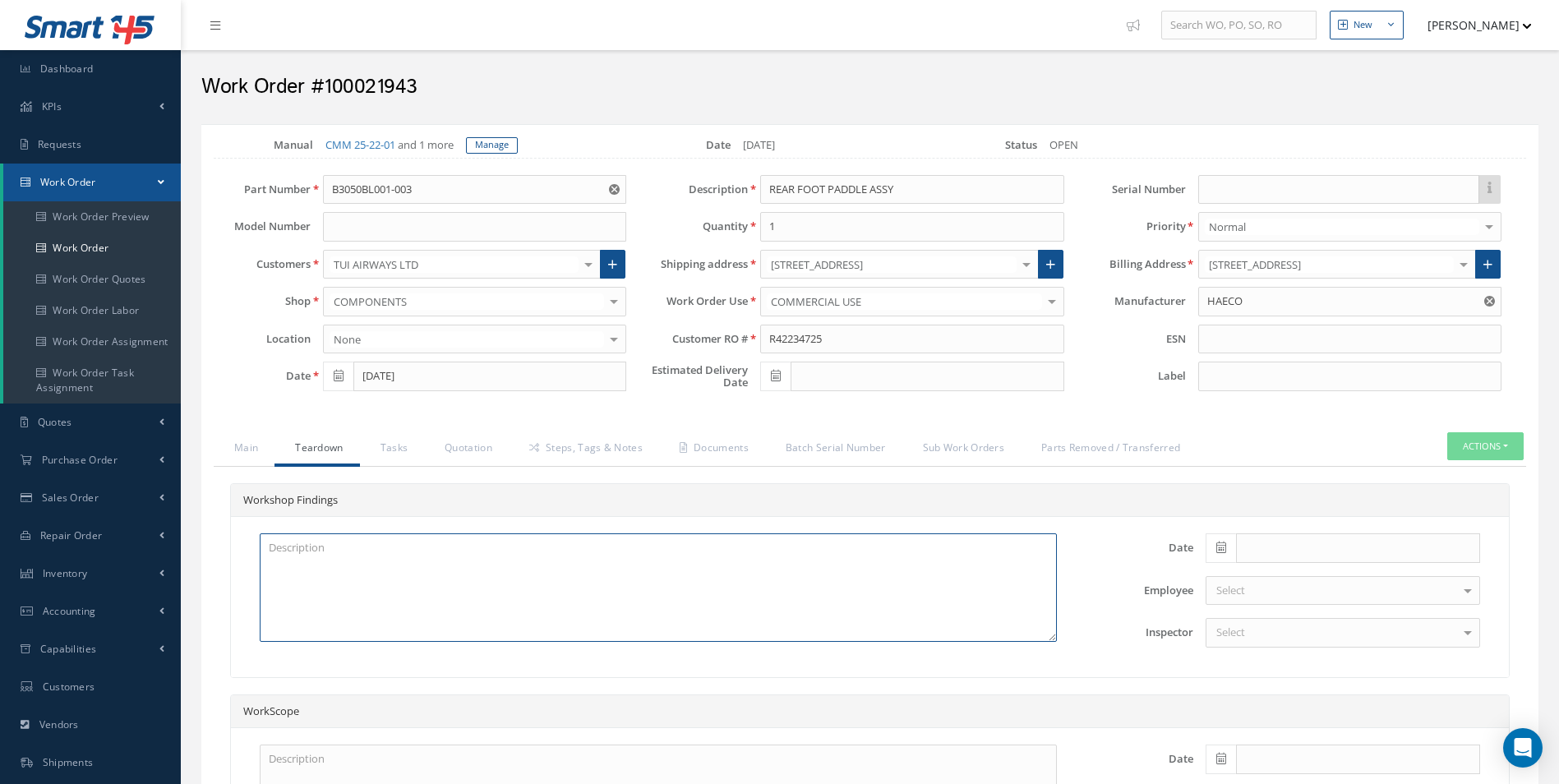
click at [381, 559] on textarea at bounding box center [658, 587] width 797 height 109
click at [1212, 549] on span at bounding box center [1220, 548] width 30 height 30
click at [1305, 523] on th "Today" at bounding box center [1292, 523] width 172 height 25
type input "[DATE]"
click at [1278, 625] on div "Select" at bounding box center [1343, 632] width 274 height 30
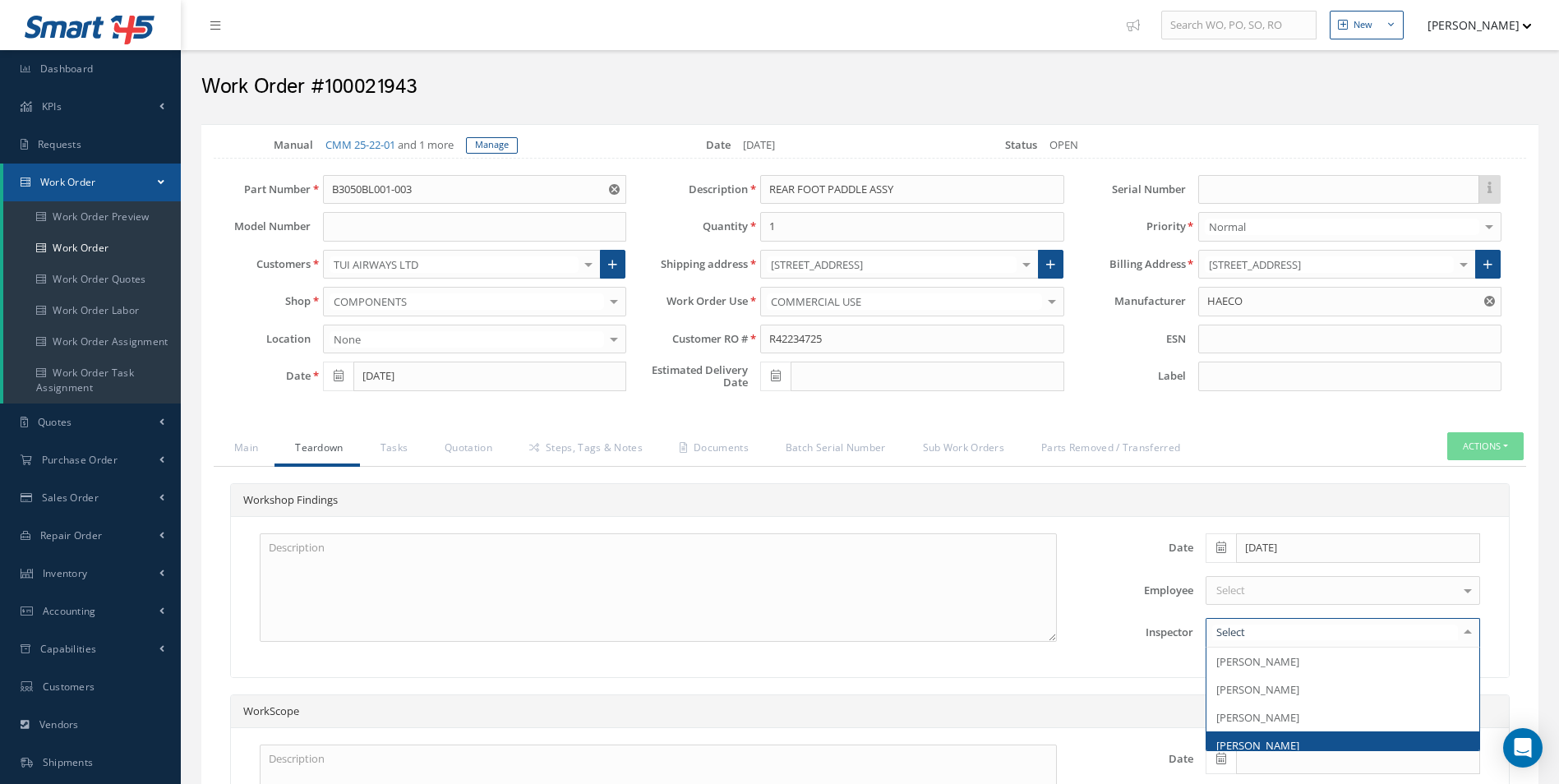
click at [1286, 736] on span "[PERSON_NAME]" at bounding box center [1343, 745] width 273 height 28
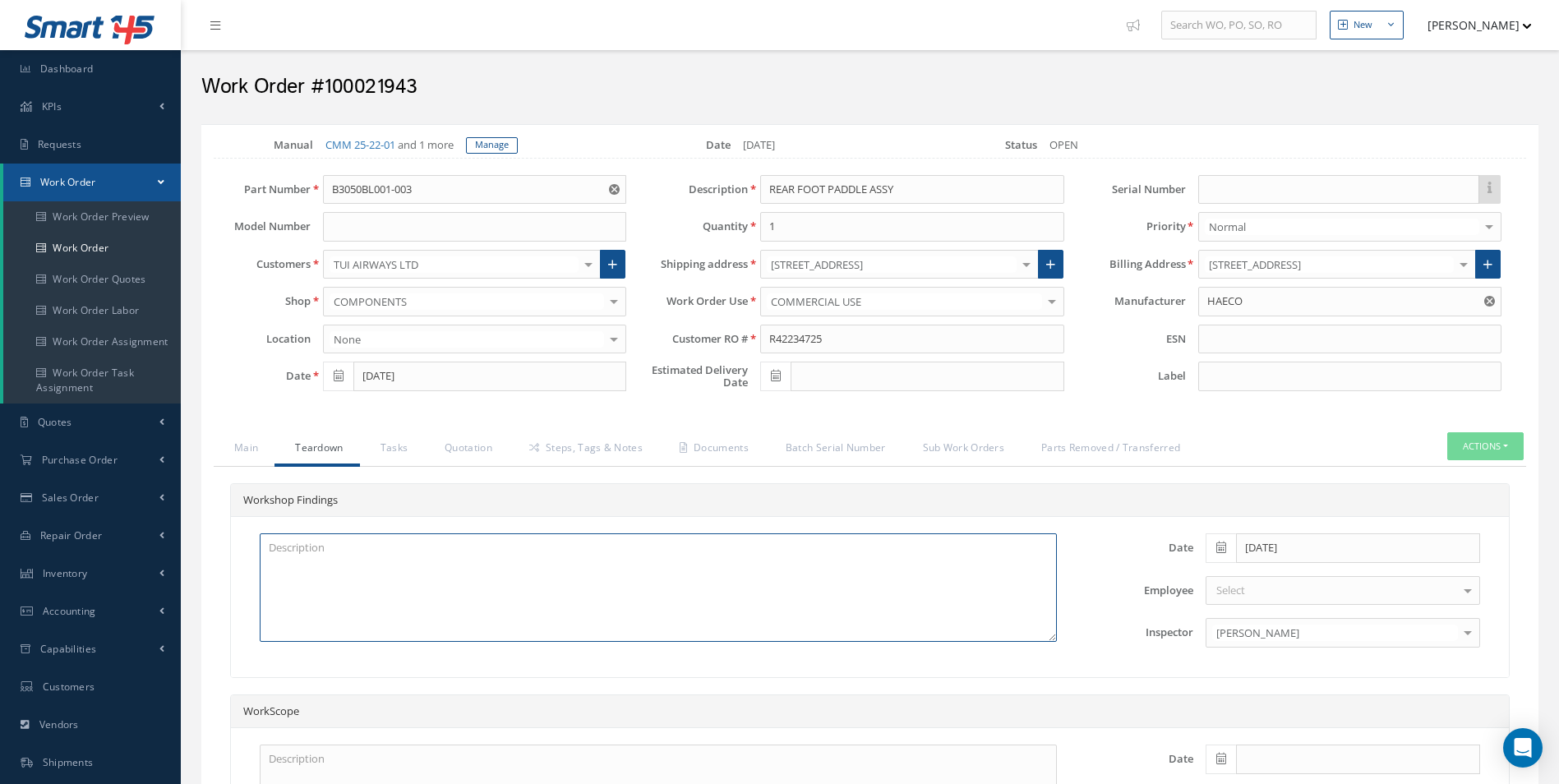
click at [815, 637] on textarea at bounding box center [658, 587] width 797 height 109
drag, startPoint x: 495, startPoint y: 137, endPoint x: 478, endPoint y: 150, distance: 21.4
click at [495, 137] on link "Manage" at bounding box center [492, 145] width 51 height 16
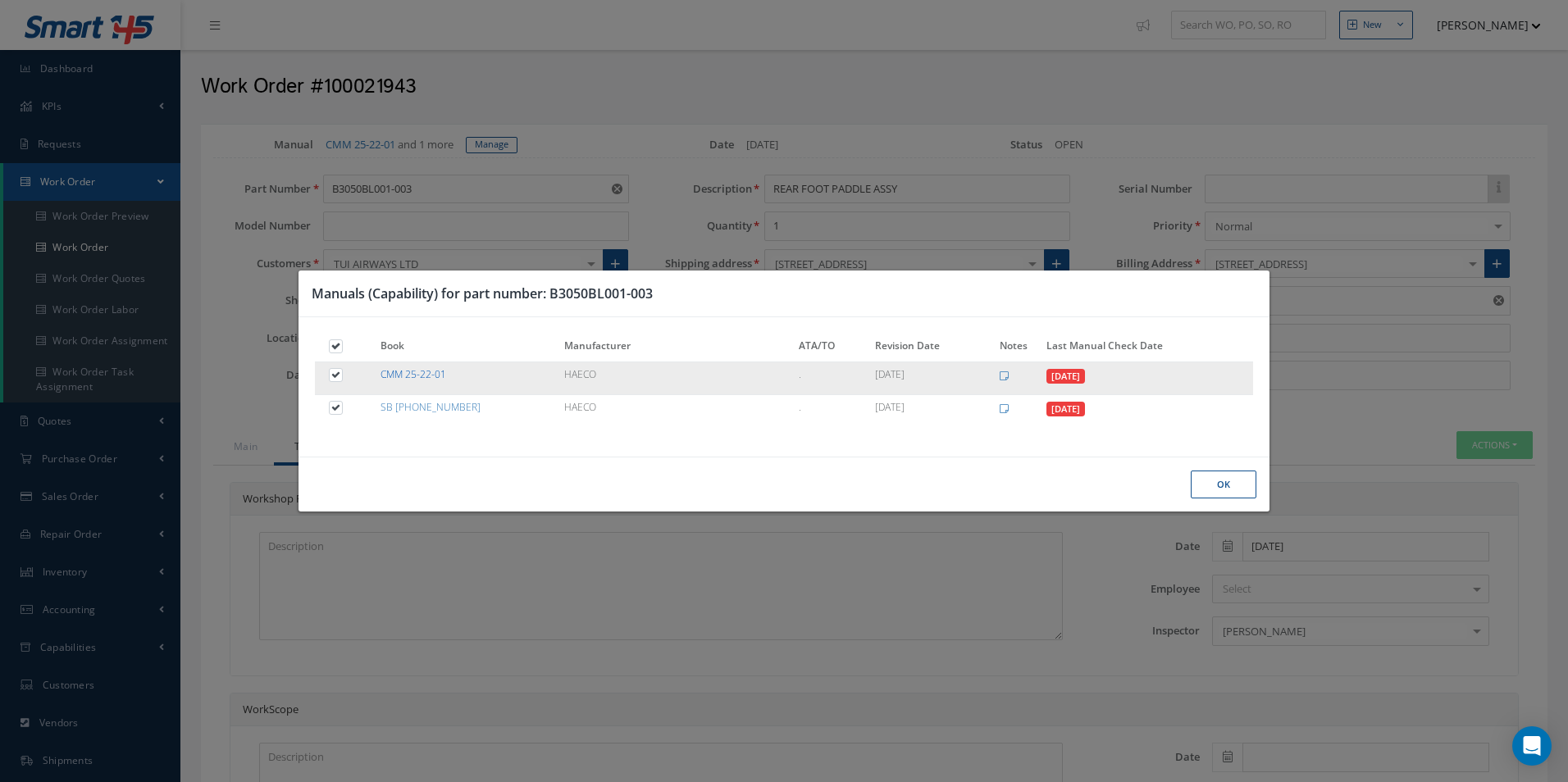
click at [433, 375] on link "CMM 25-22-01" at bounding box center [413, 374] width 66 height 14
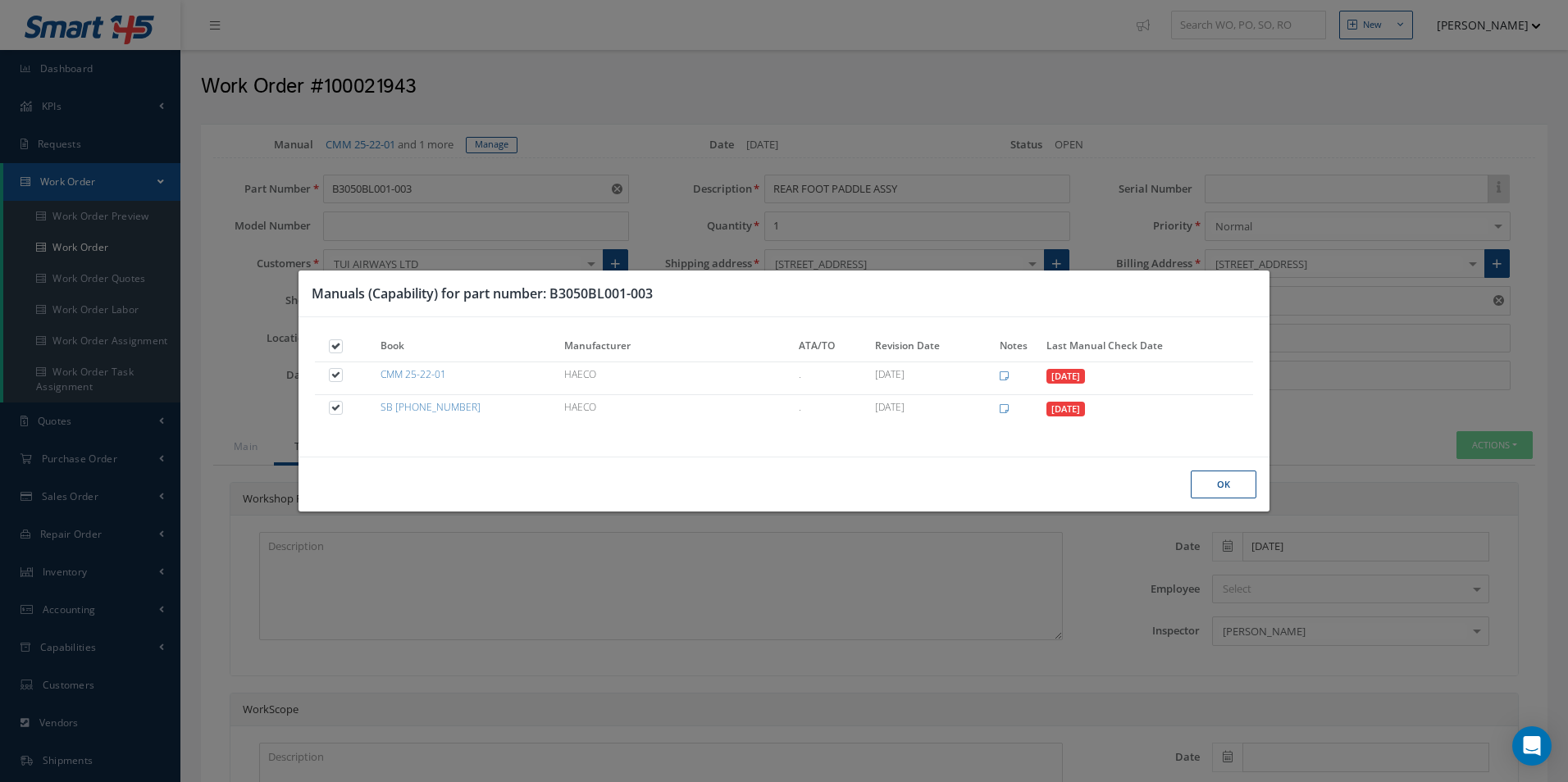
click at [1226, 479] on button "Ok" at bounding box center [1223, 485] width 66 height 29
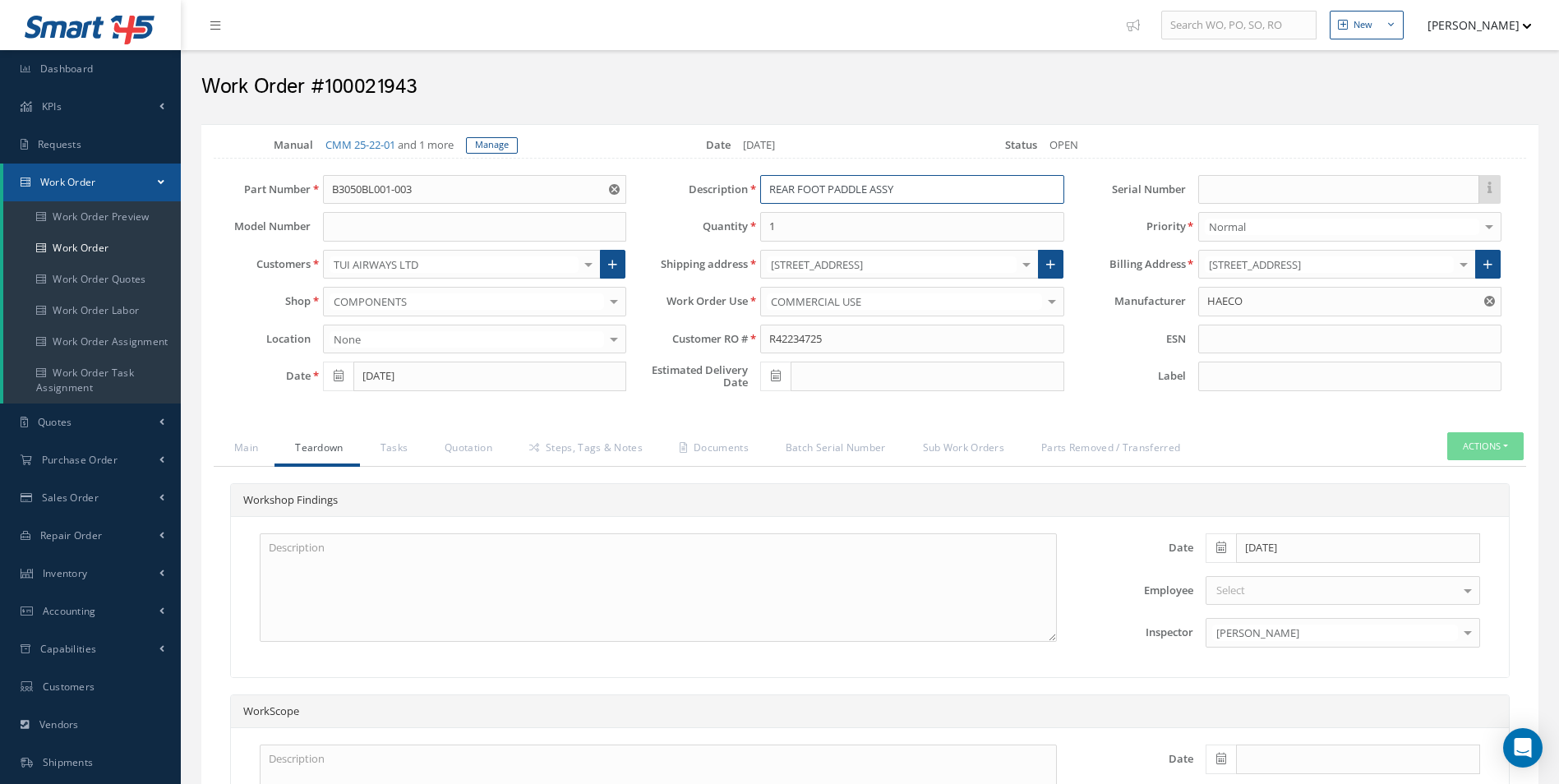
click at [636, 195] on div "Part Number B3050BL001-003 Model Number Customers TUI AIRWAYS LTD 1ST CHOICE AE…" at bounding box center [858, 287] width 1337 height 224
drag, startPoint x: 309, startPoint y: 188, endPoint x: 235, endPoint y: 188, distance: 74.0
click at [235, 188] on div "Part Number B3050BL001-003" at bounding box center [420, 189] width 437 height 30
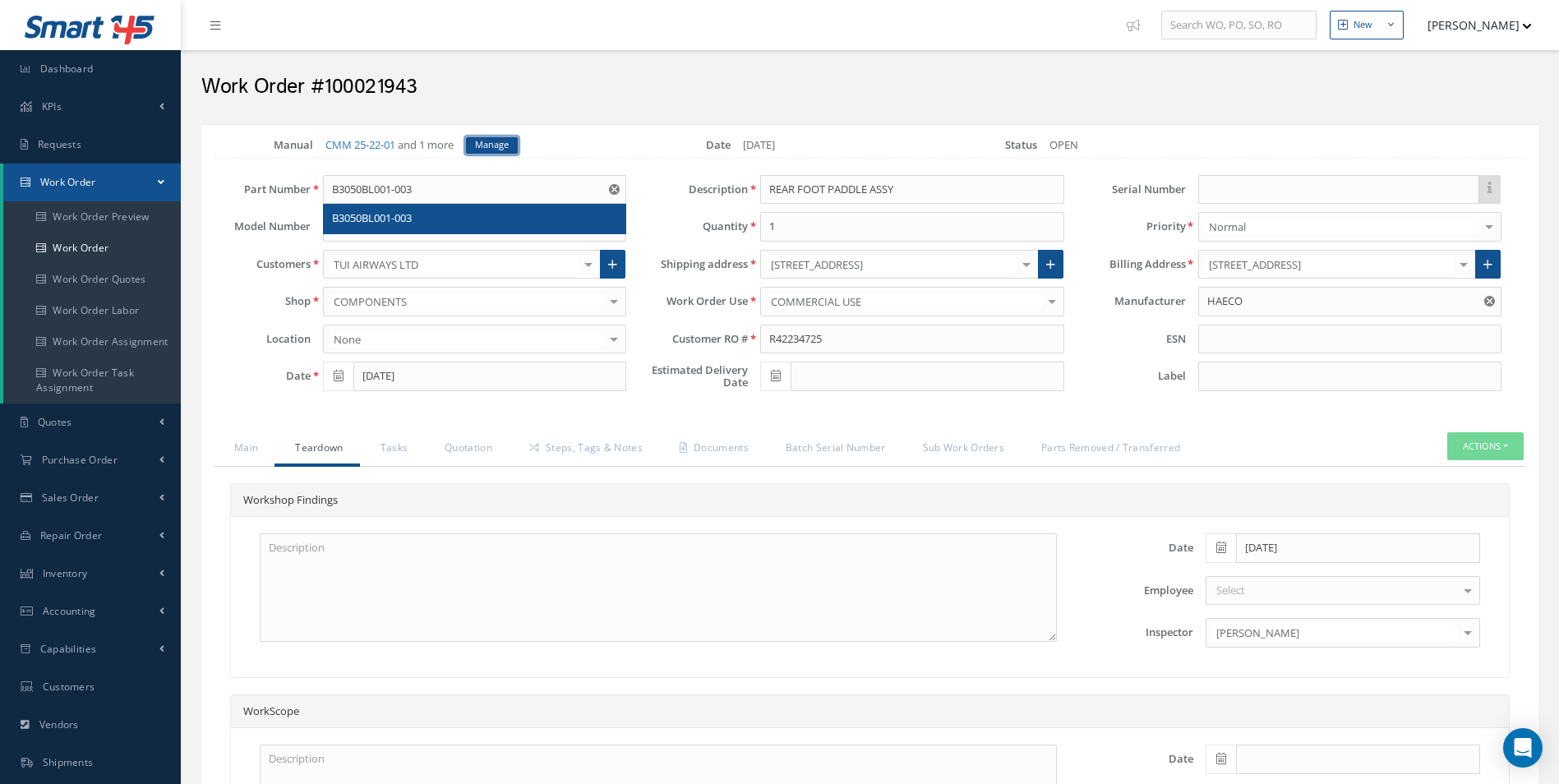
click at [509, 150] on link "Manage" at bounding box center [492, 145] width 51 height 16
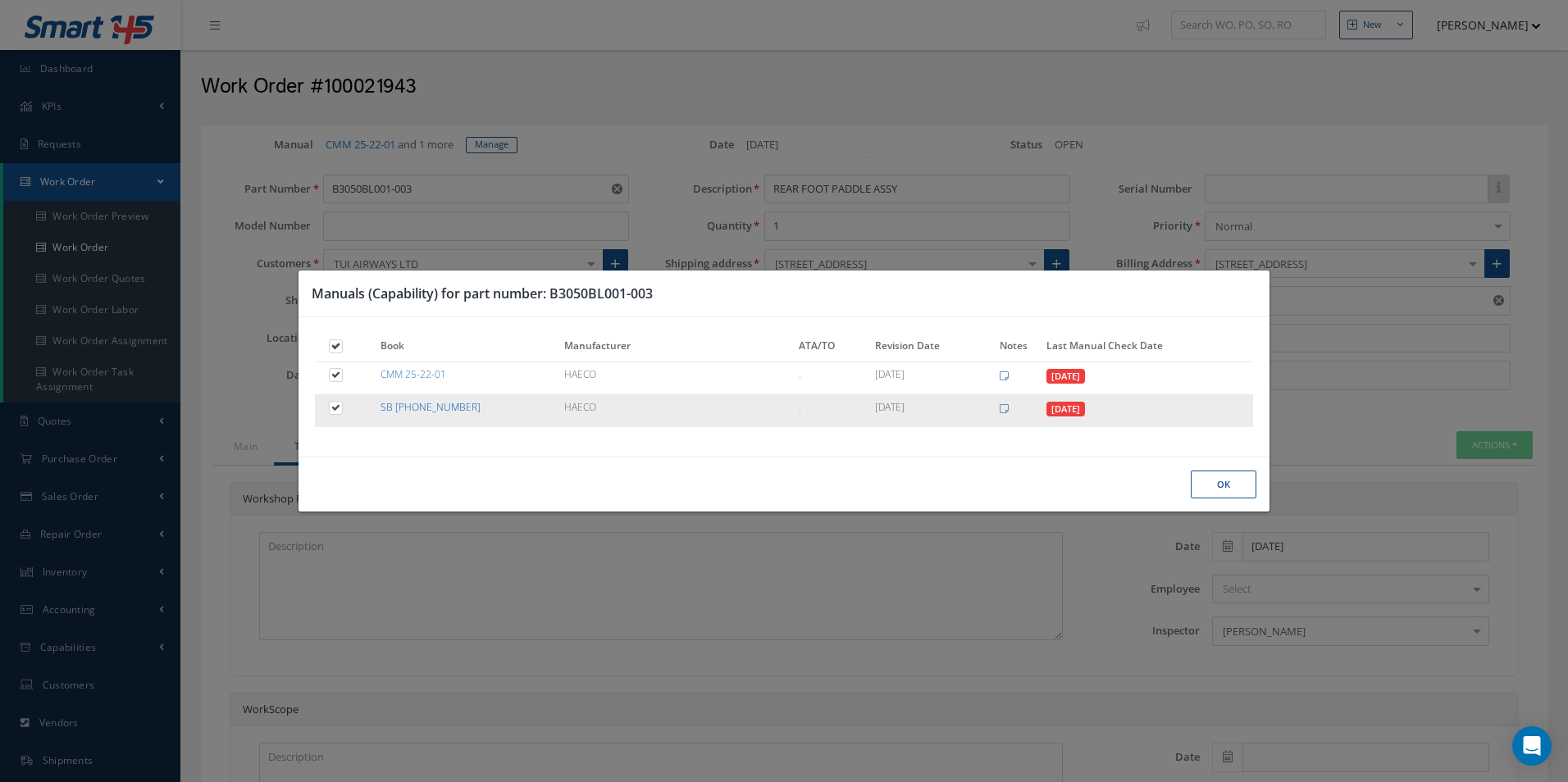
click at [415, 410] on link "SB 25-22-01-010" at bounding box center [430, 407] width 100 height 14
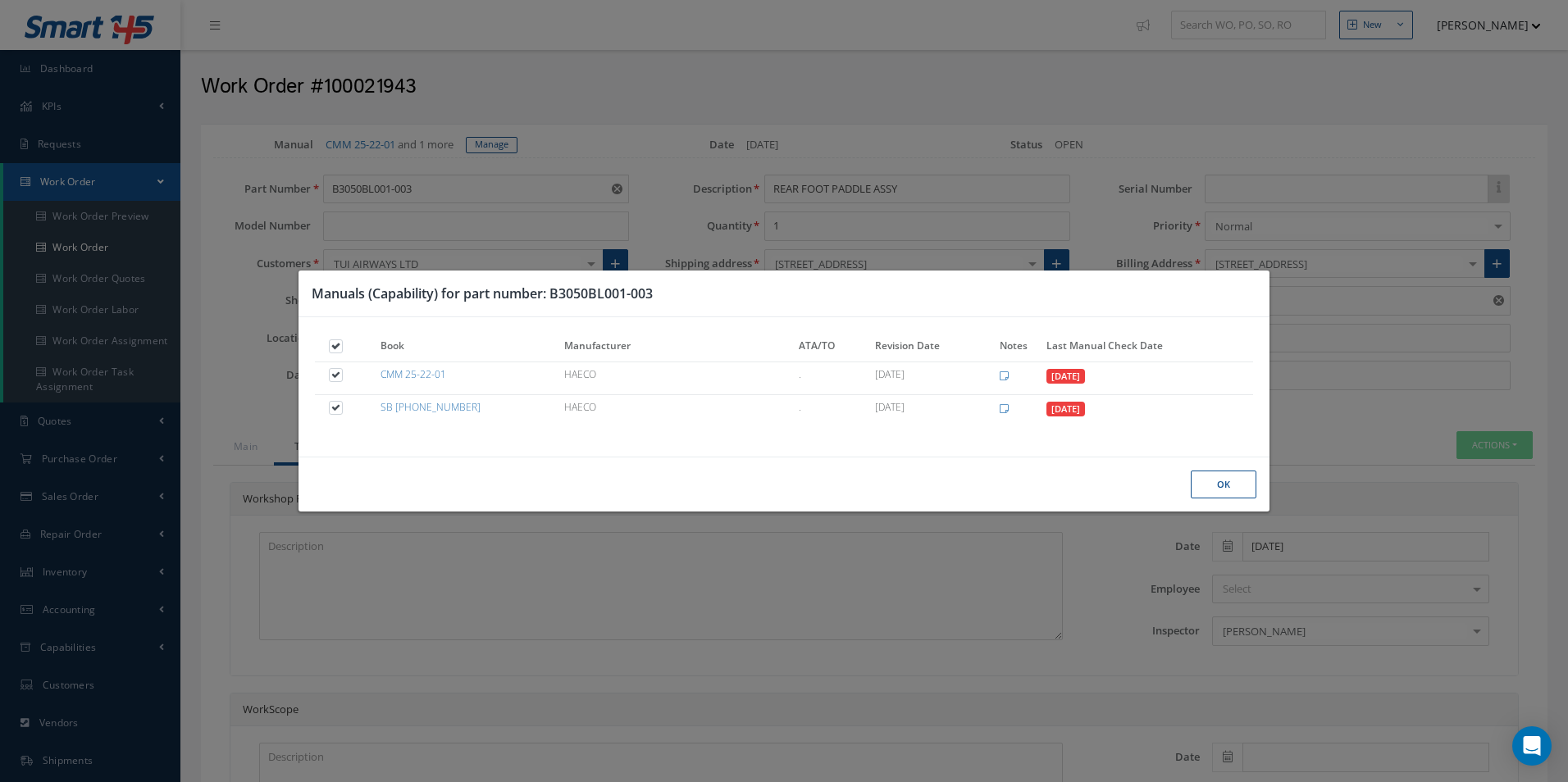
click at [1209, 462] on div "Ok" at bounding box center [783, 484] width 970 height 56
click at [1217, 487] on button "Ok" at bounding box center [1223, 485] width 66 height 29
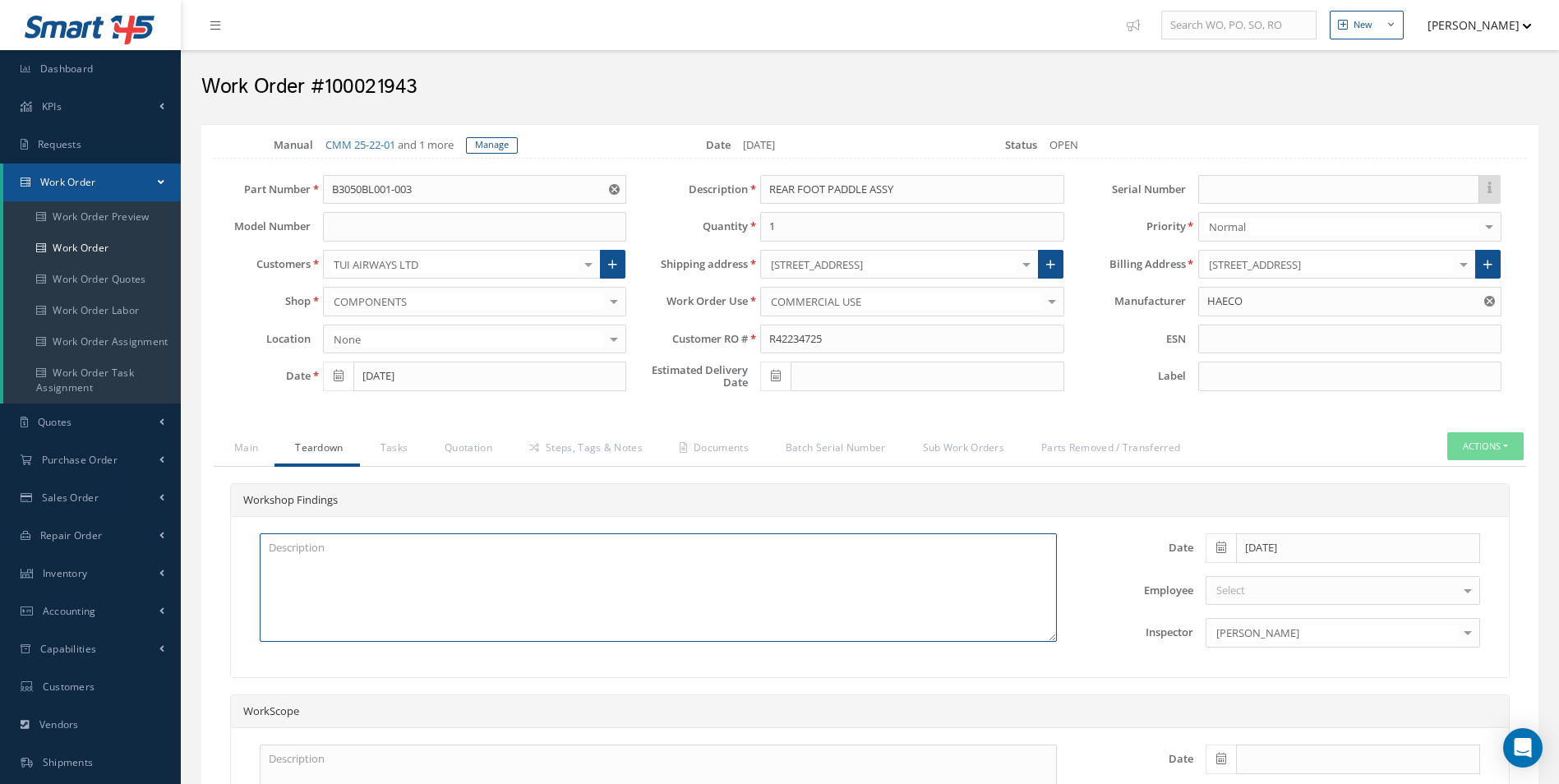
click at [331, 566] on textarea at bounding box center [658, 587] width 797 height 109
type textarea "b"
type textarea "BER SUPPORT DAMAEGD"
click at [370, 441] on link "Tasks" at bounding box center [393, 449] width 65 height 34
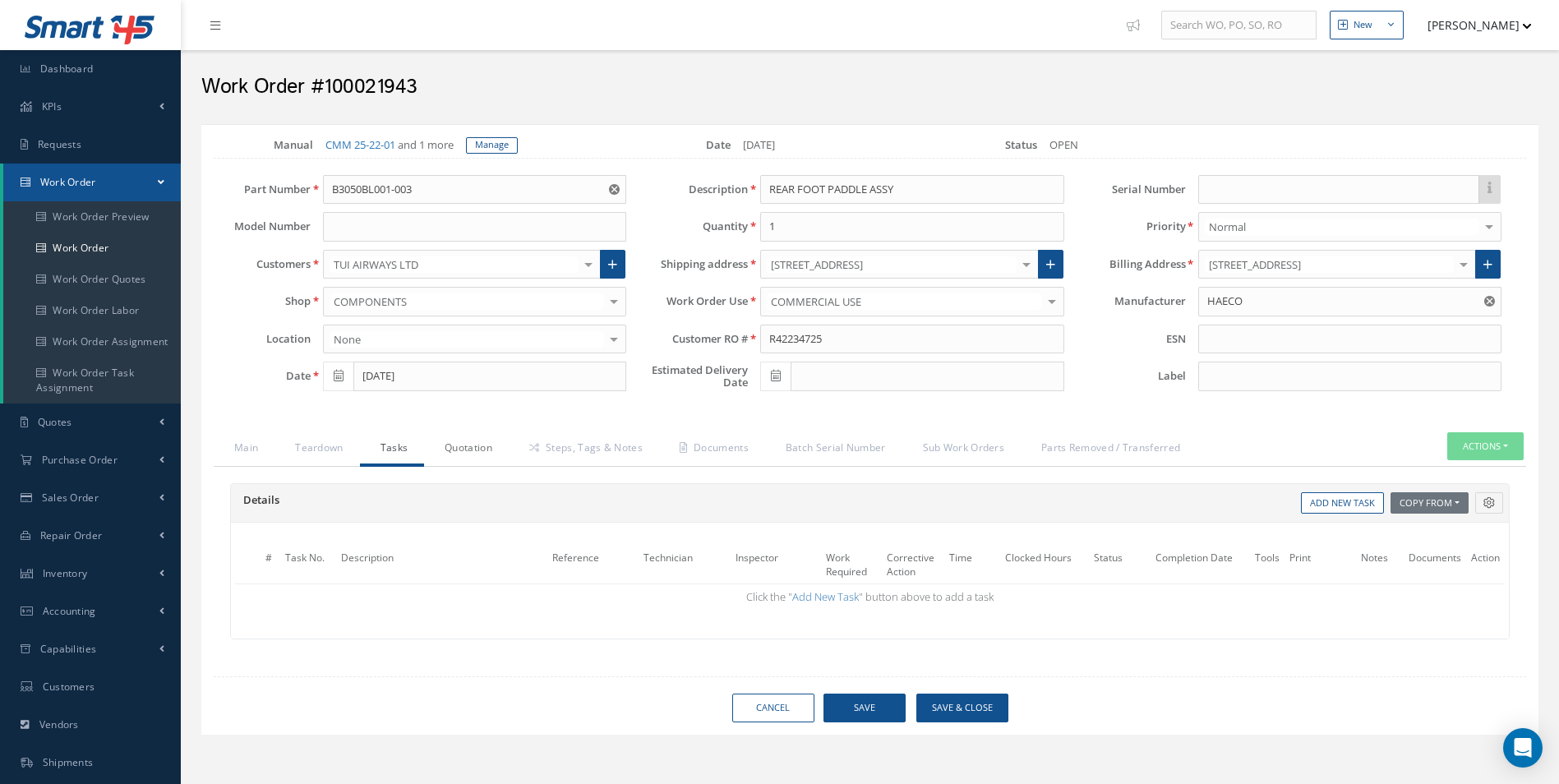
click at [481, 447] on link "Quotation" at bounding box center [466, 449] width 85 height 34
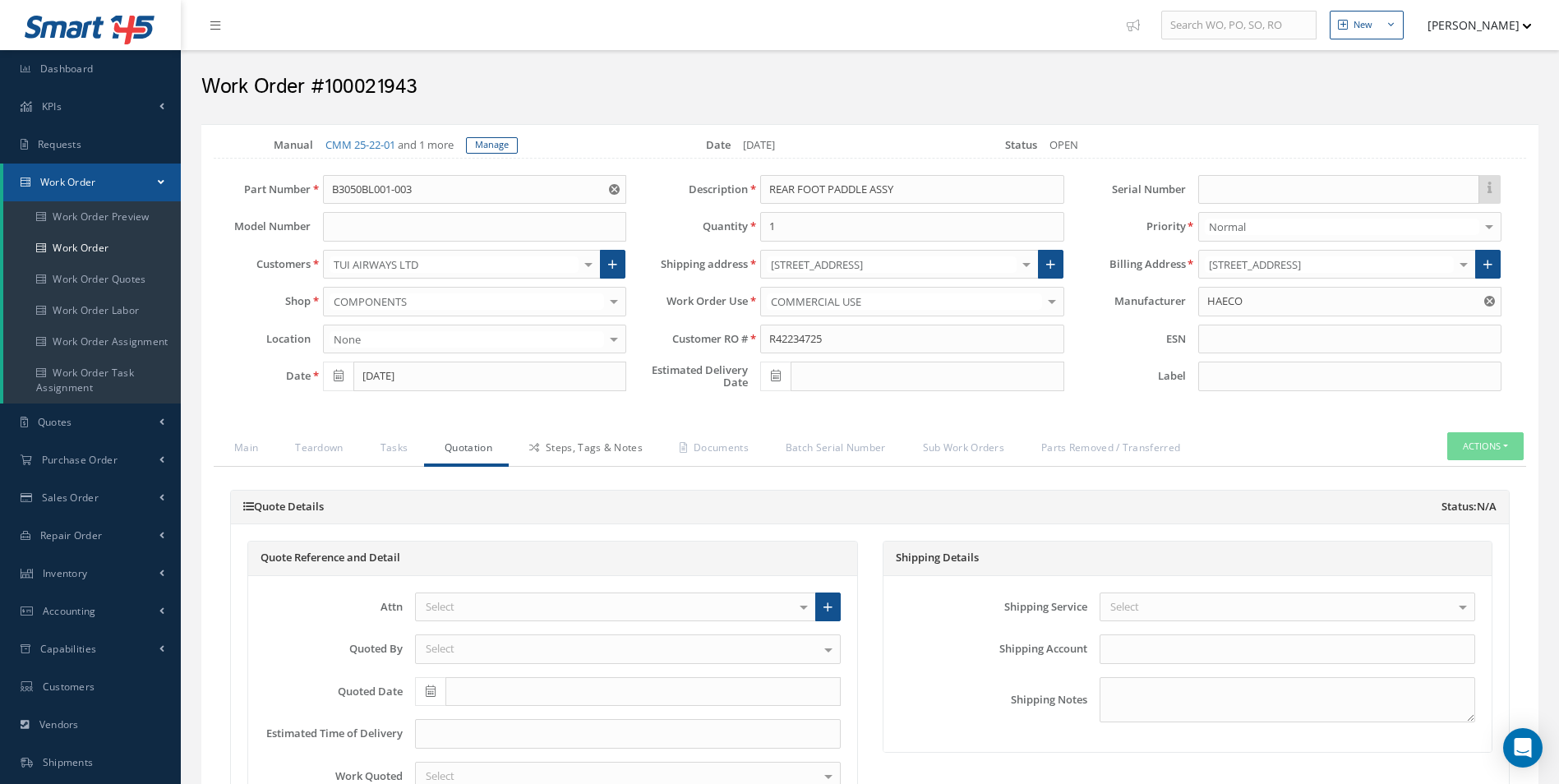
click at [603, 444] on link "Steps, Tags & Notes" at bounding box center [584, 449] width 150 height 34
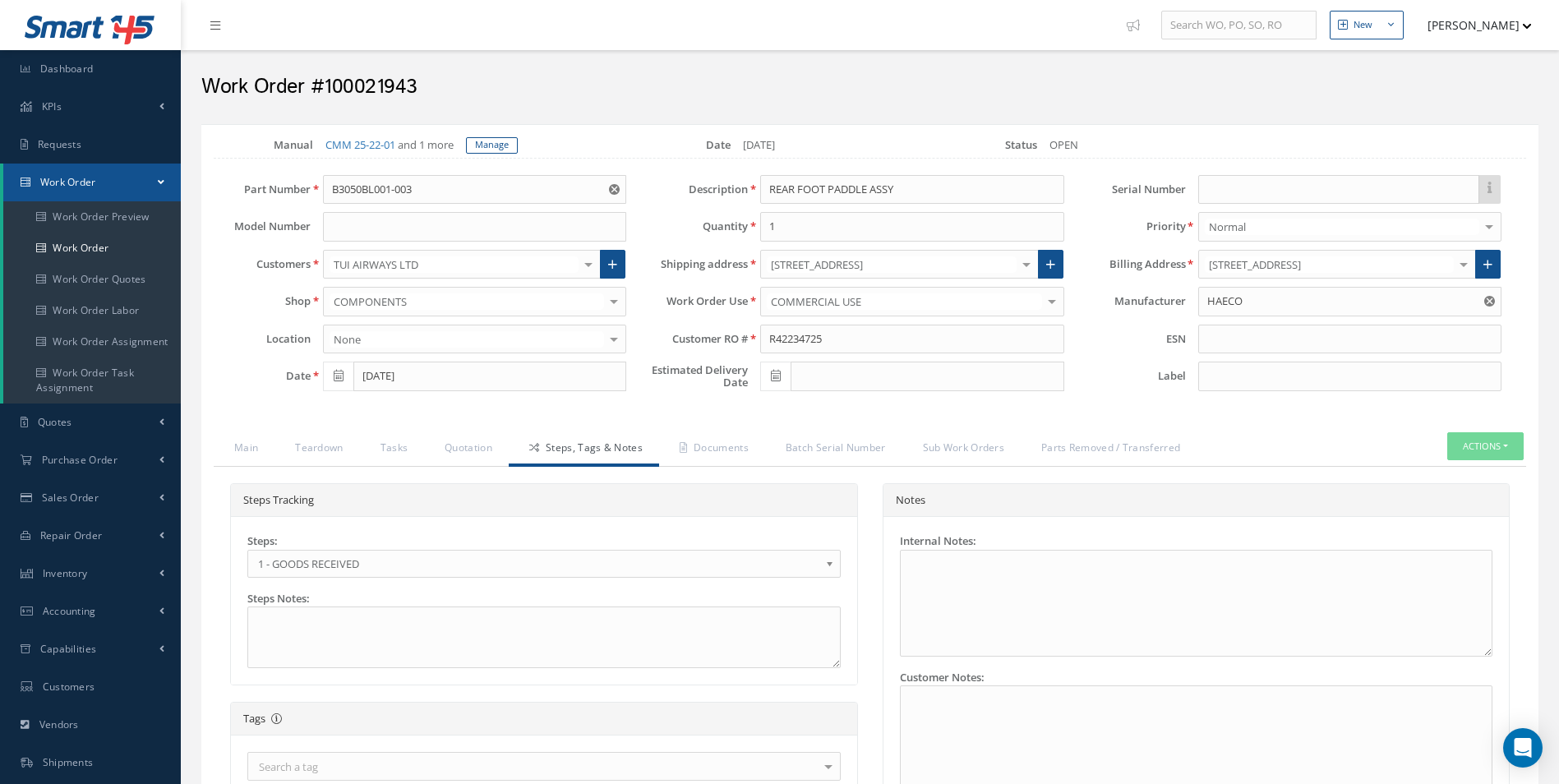
click at [340, 566] on span "1 - GOODS RECEIVED" at bounding box center [538, 563] width 561 height 20
click at [741, 447] on link "Documents" at bounding box center [712, 449] width 106 height 34
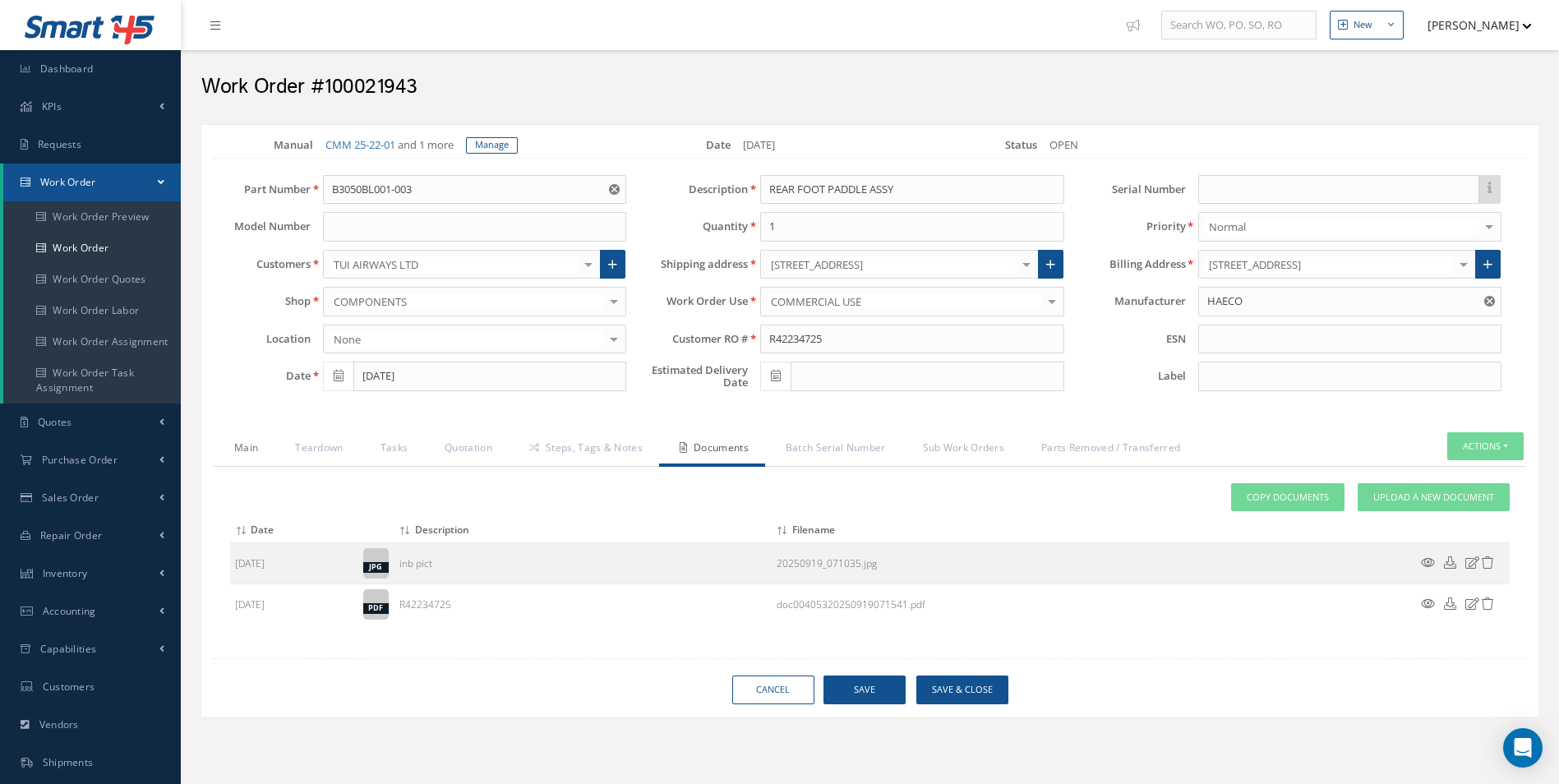
click at [247, 444] on link "Main" at bounding box center [243, 449] width 61 height 34
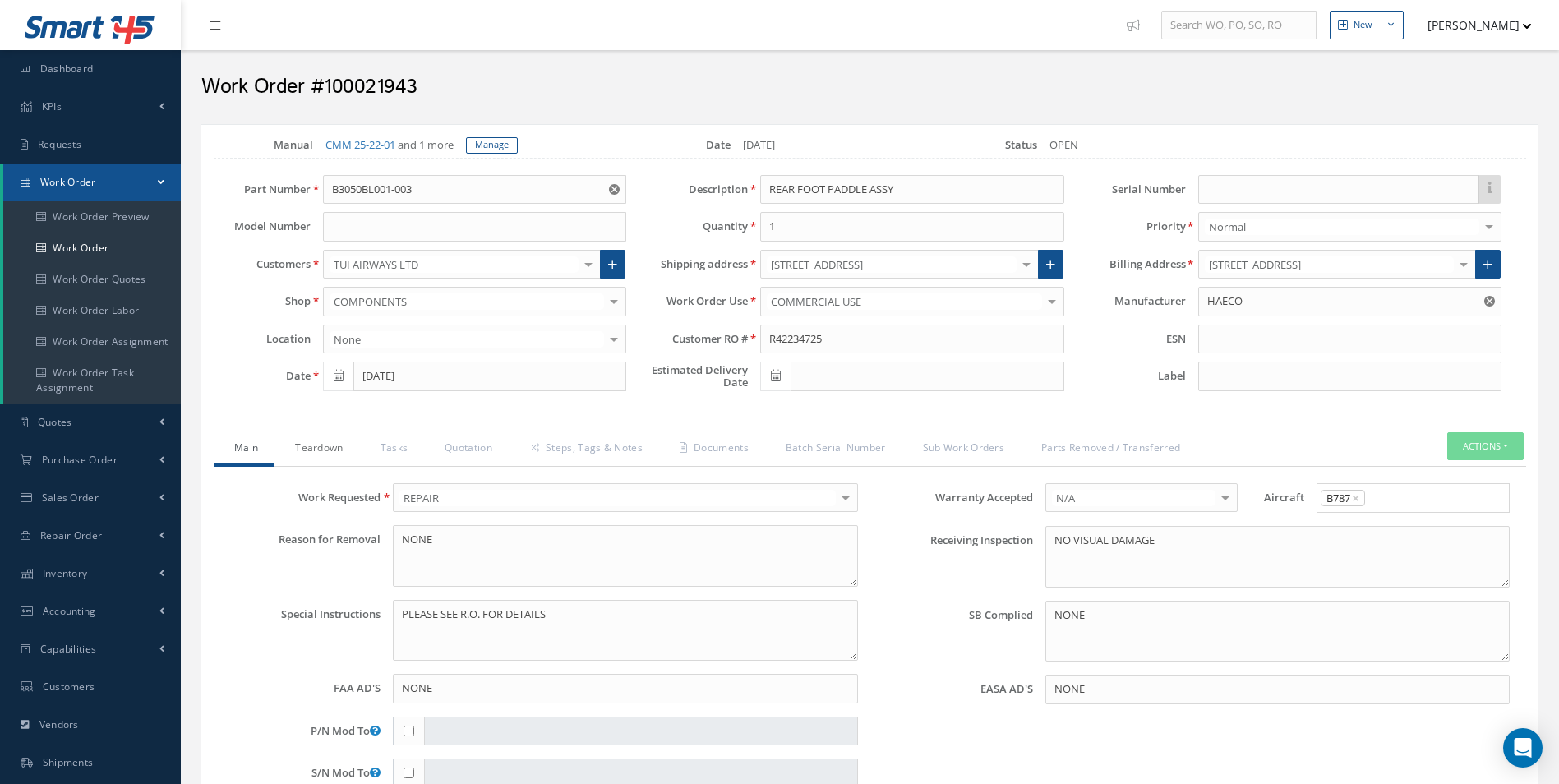
click at [287, 441] on link "Teardown" at bounding box center [316, 449] width 85 height 34
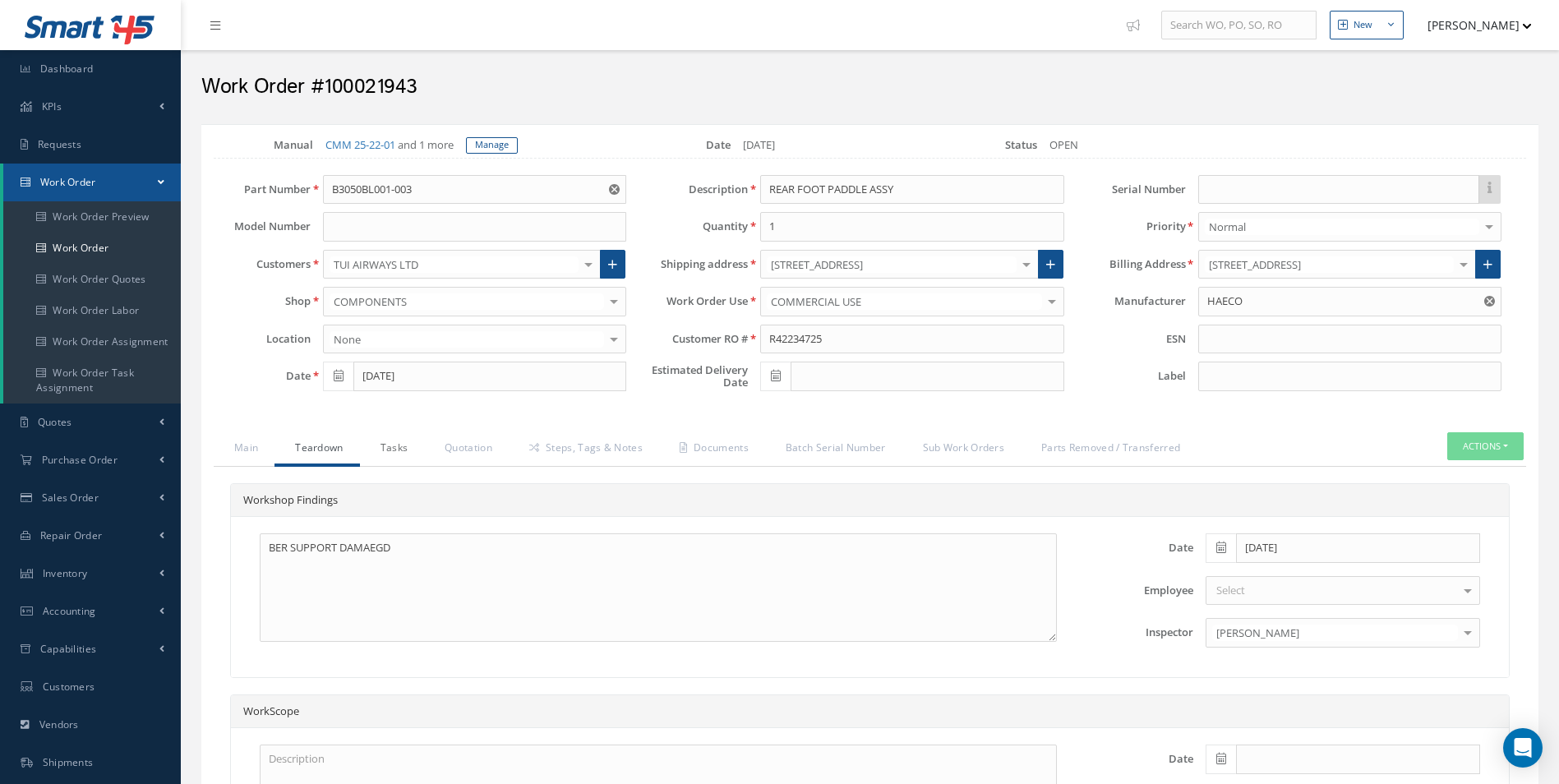
click at [387, 456] on link "Tasks" at bounding box center [393, 449] width 65 height 34
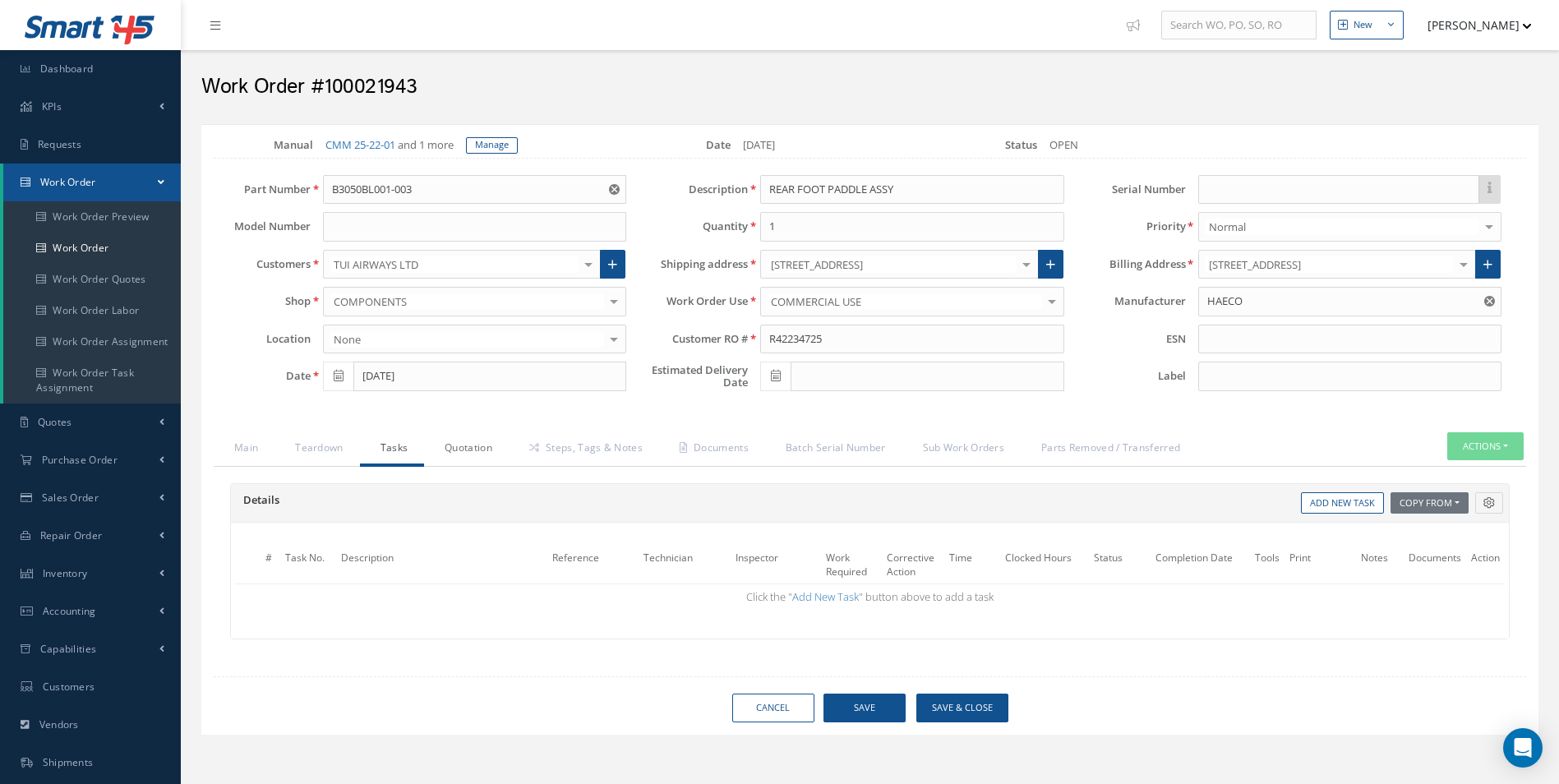
click at [447, 456] on link "Quotation" at bounding box center [466, 449] width 85 height 34
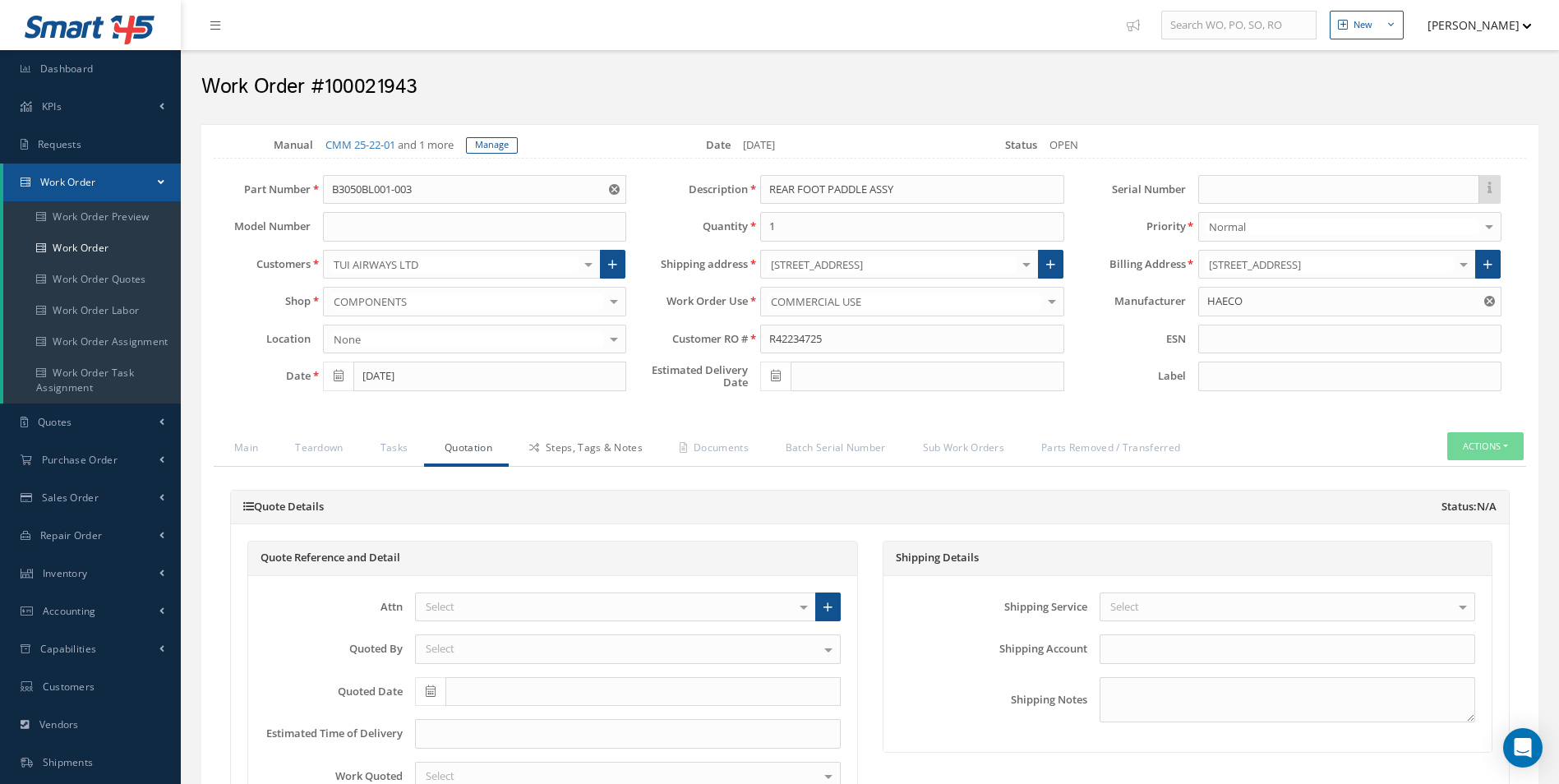
click at [577, 442] on link "Steps, Tags & Notes" at bounding box center [584, 449] width 150 height 34
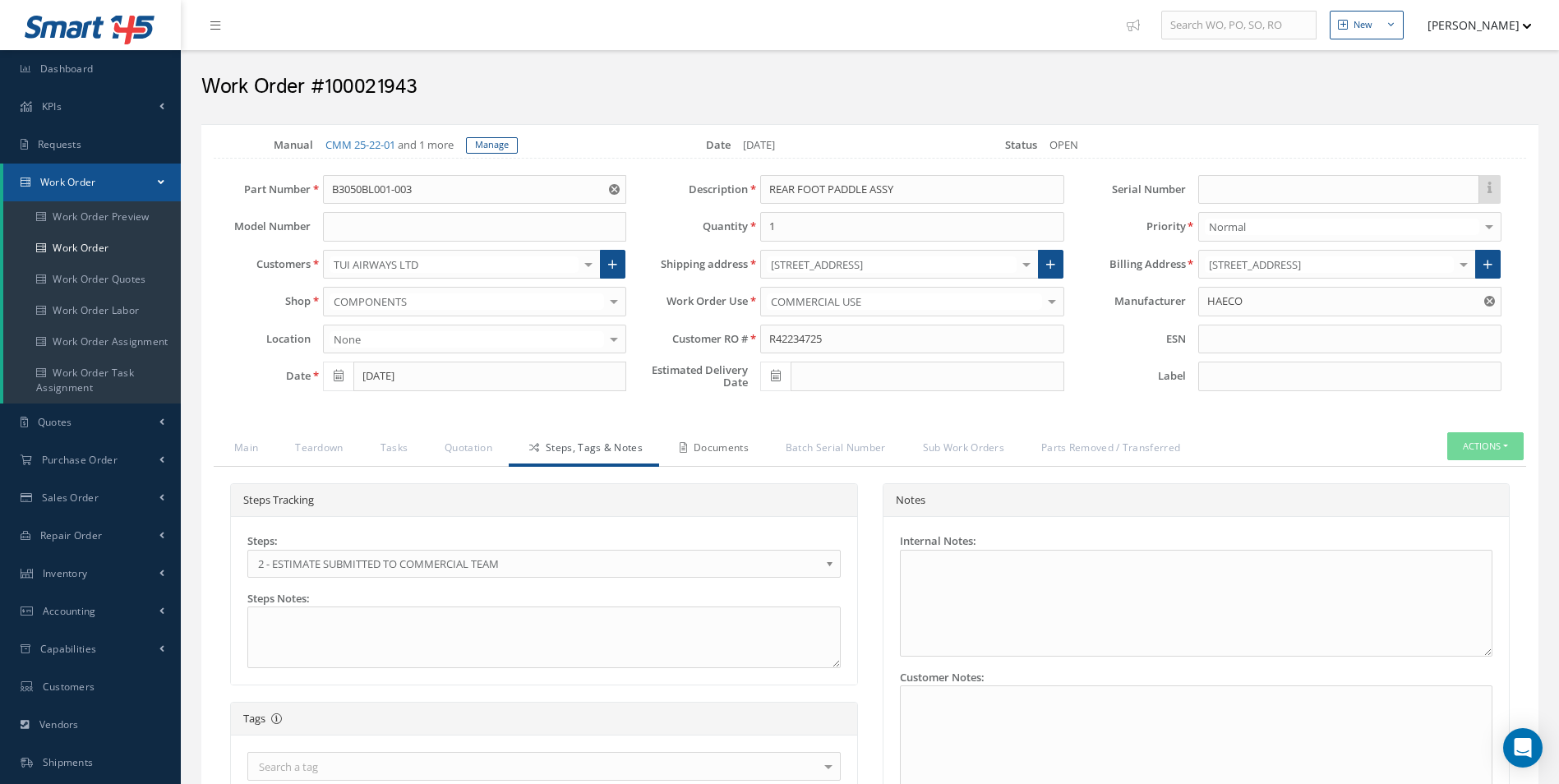
click at [720, 434] on link "Documents" at bounding box center [712, 449] width 106 height 34
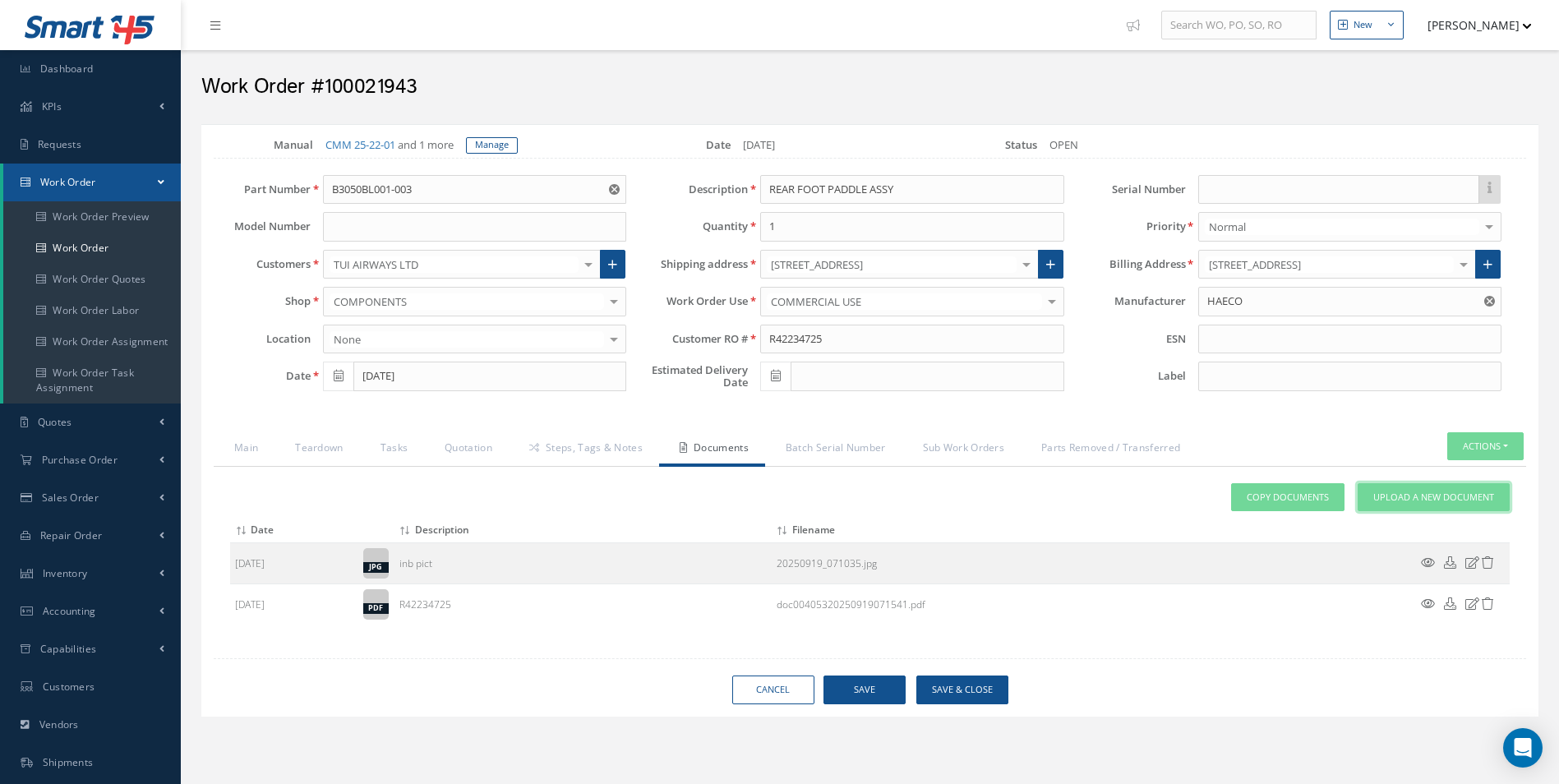
click at [1412, 499] on span "Upload a New Document" at bounding box center [1433, 498] width 121 height 14
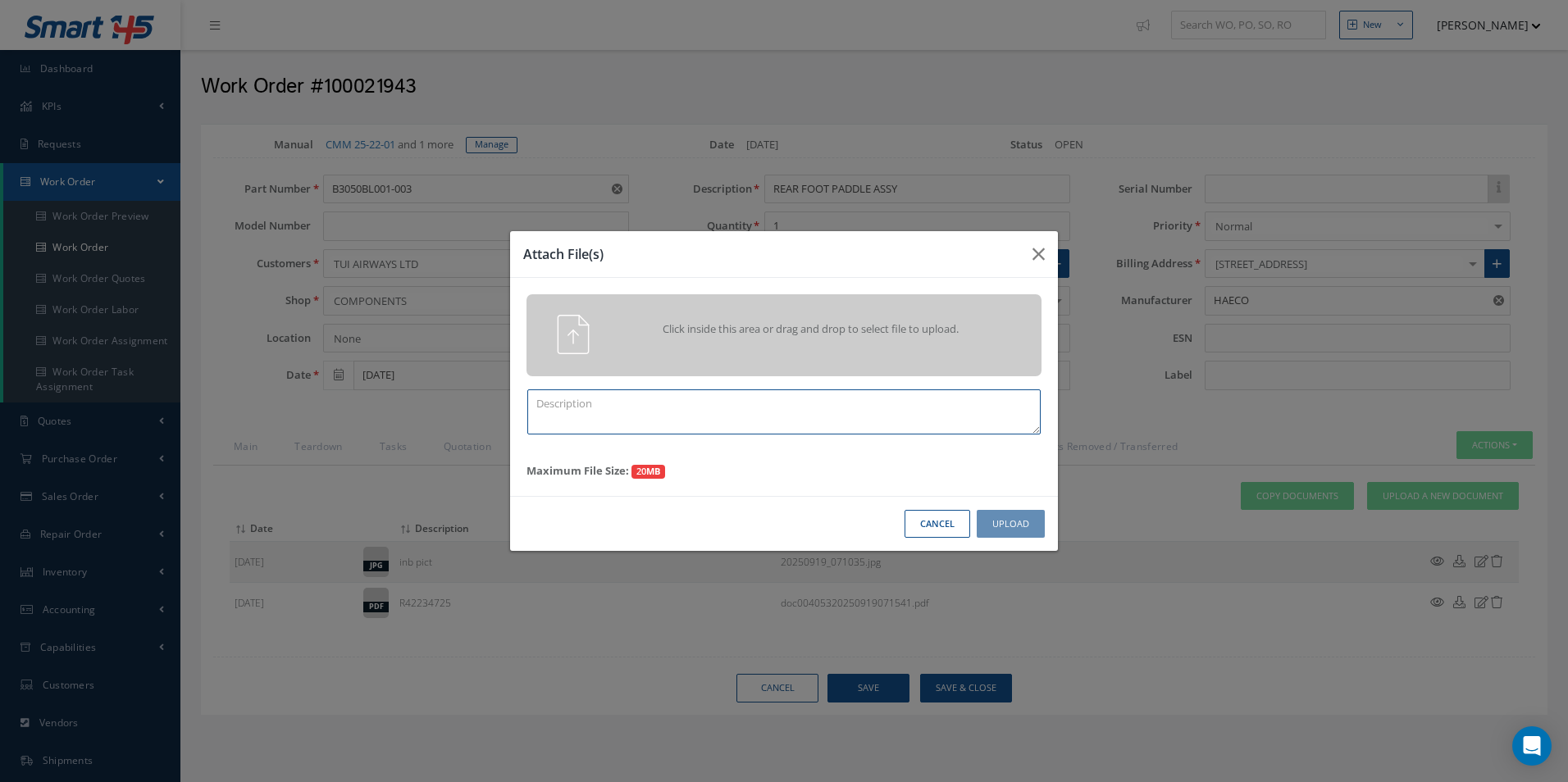
click at [654, 432] on textarea at bounding box center [784, 412] width 513 height 45
type textarea "BER"
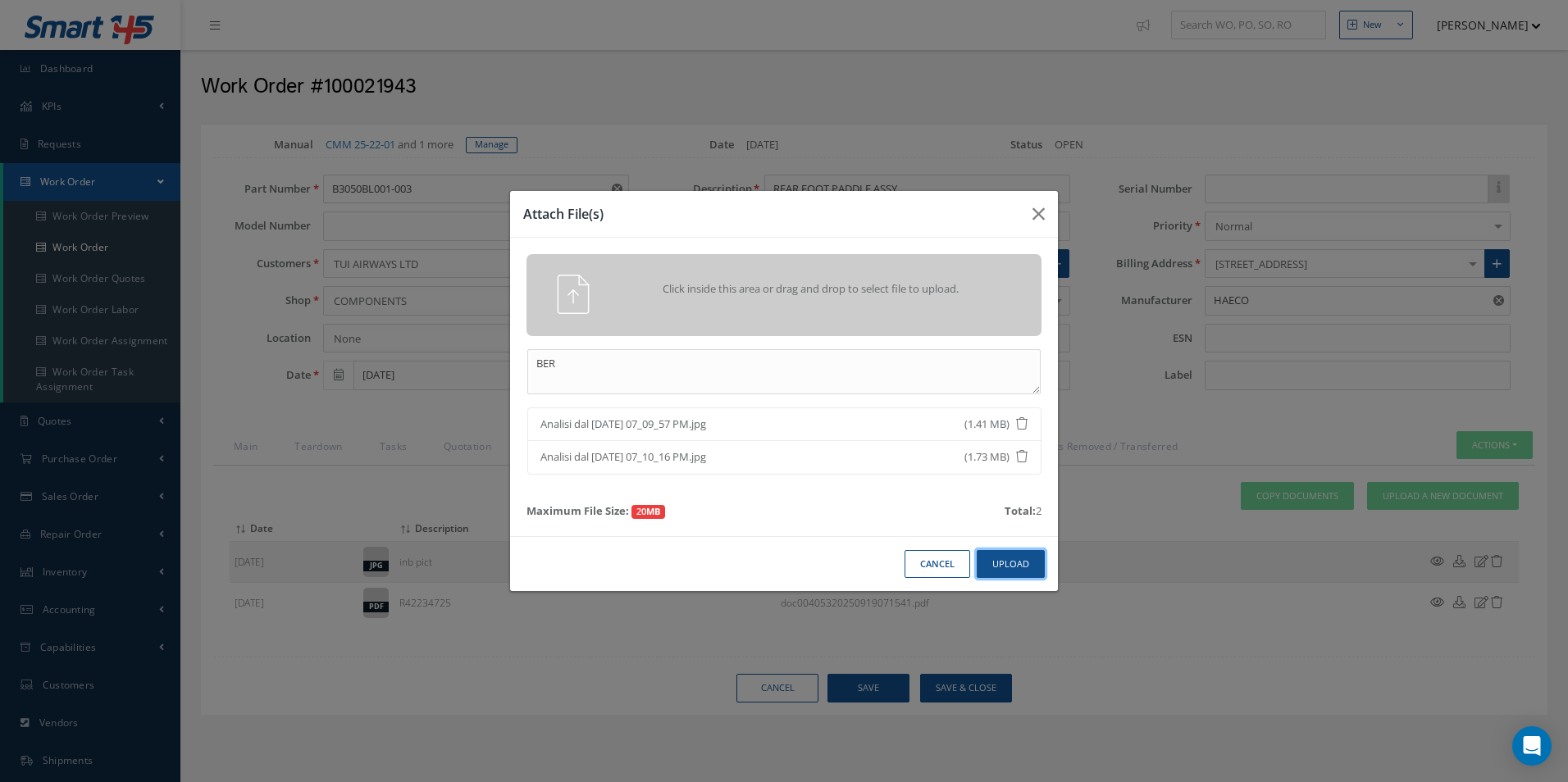
click at [1008, 567] on button "Upload" at bounding box center [1011, 564] width 68 height 29
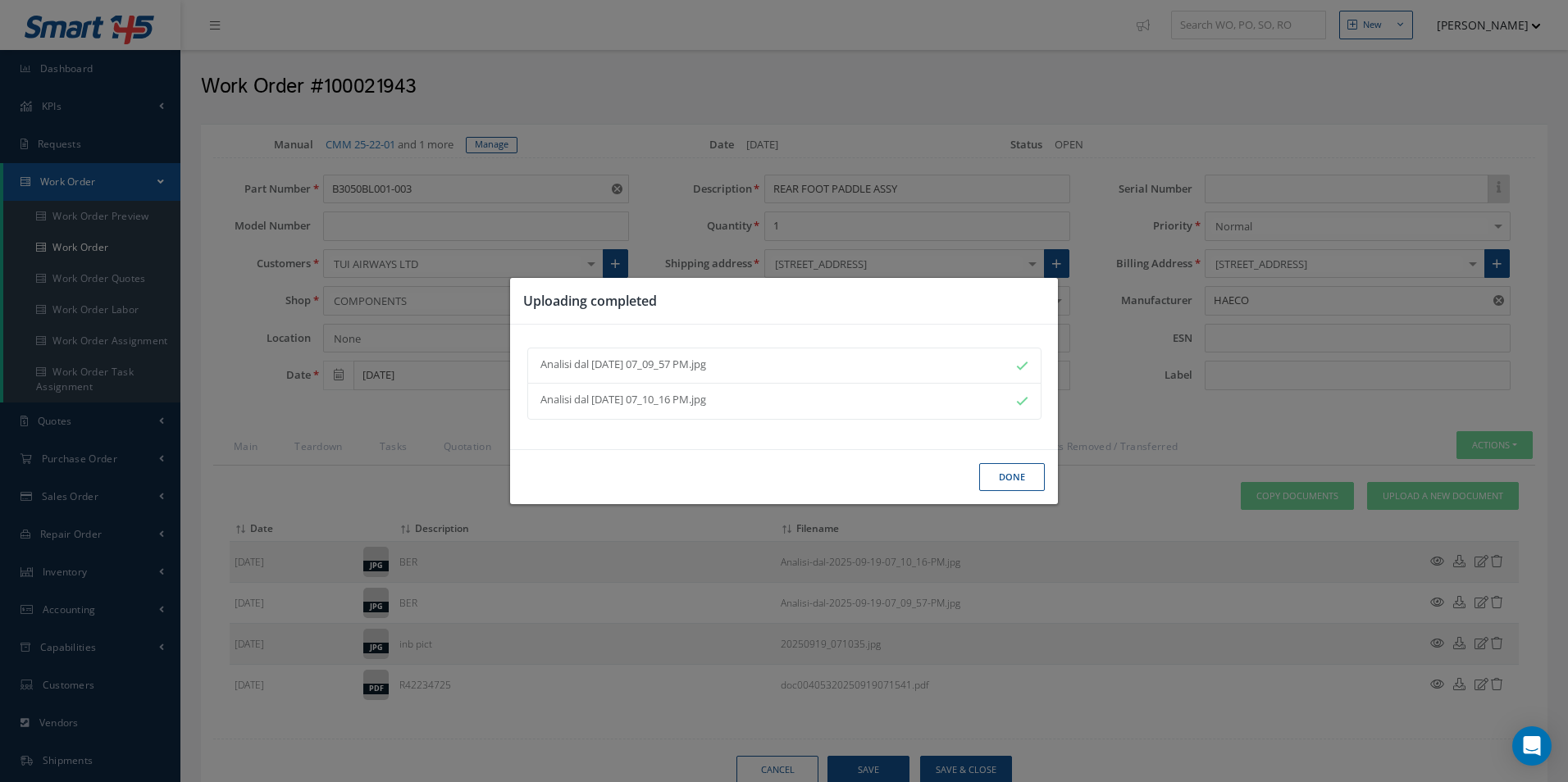
click at [1016, 480] on button "Done" at bounding box center [1011, 478] width 66 height 29
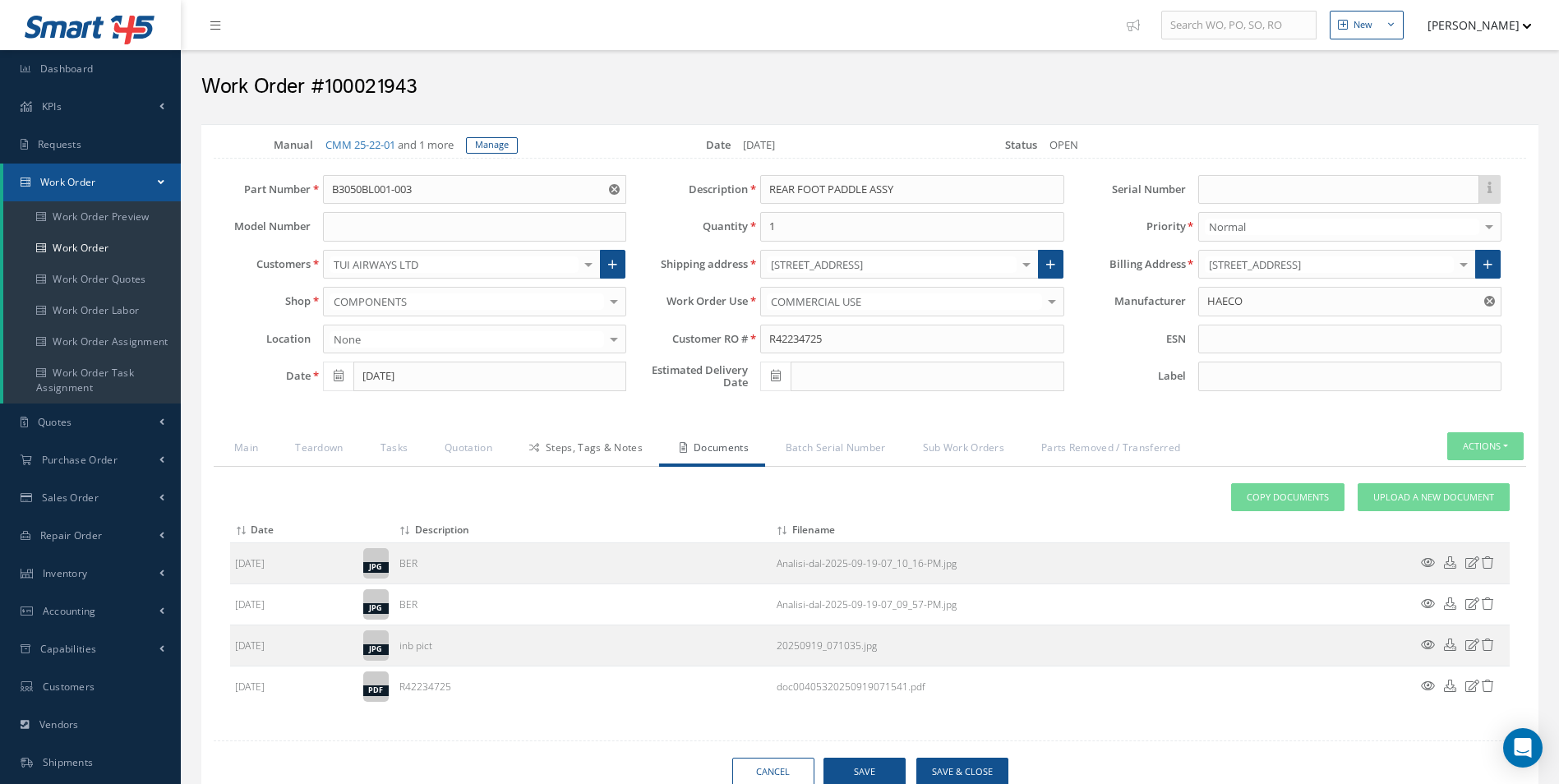
click at [551, 452] on link "Steps, Tags & Notes" at bounding box center [584, 449] width 150 height 34
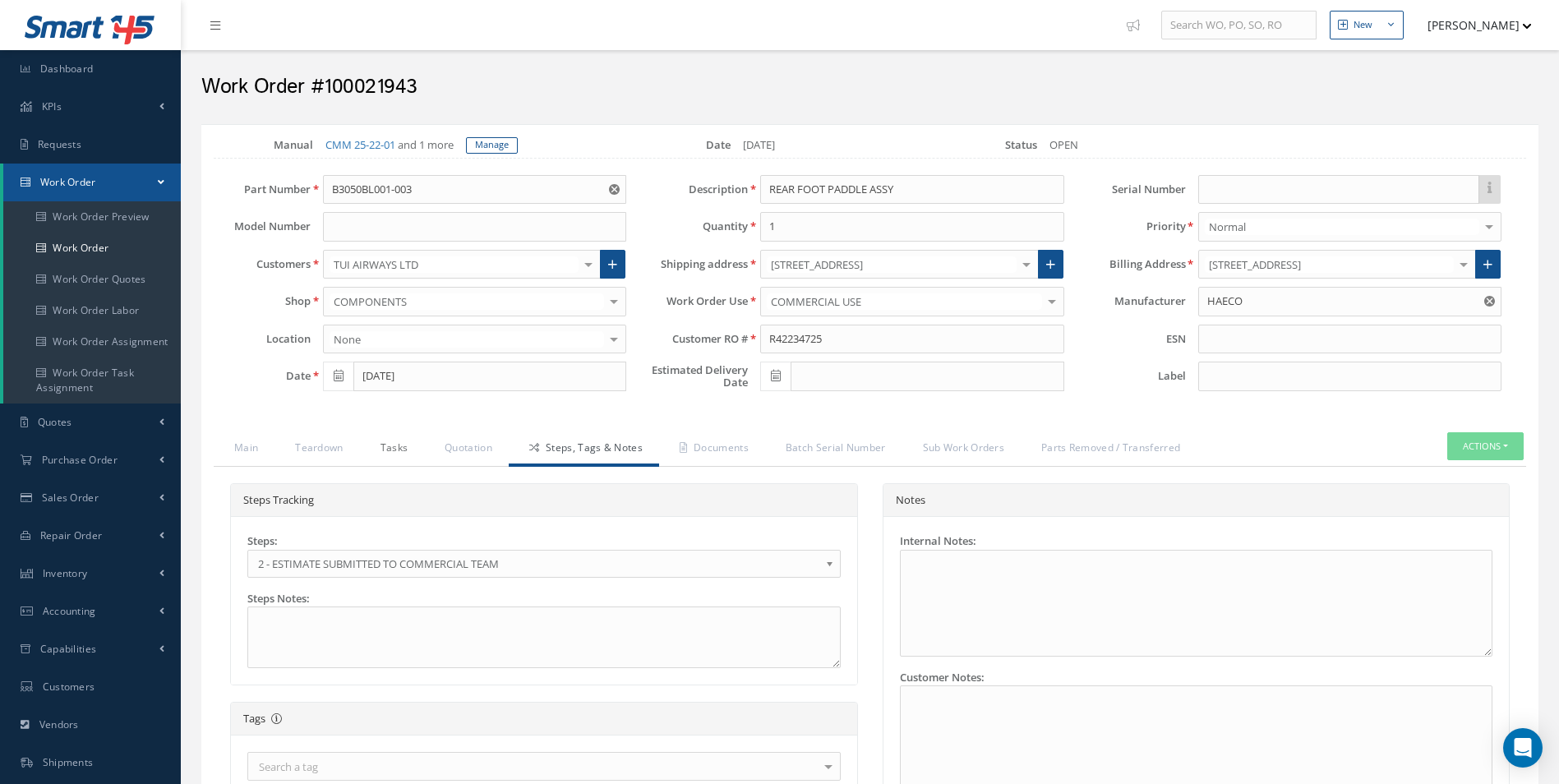
click at [394, 456] on link "Tasks" at bounding box center [393, 449] width 65 height 34
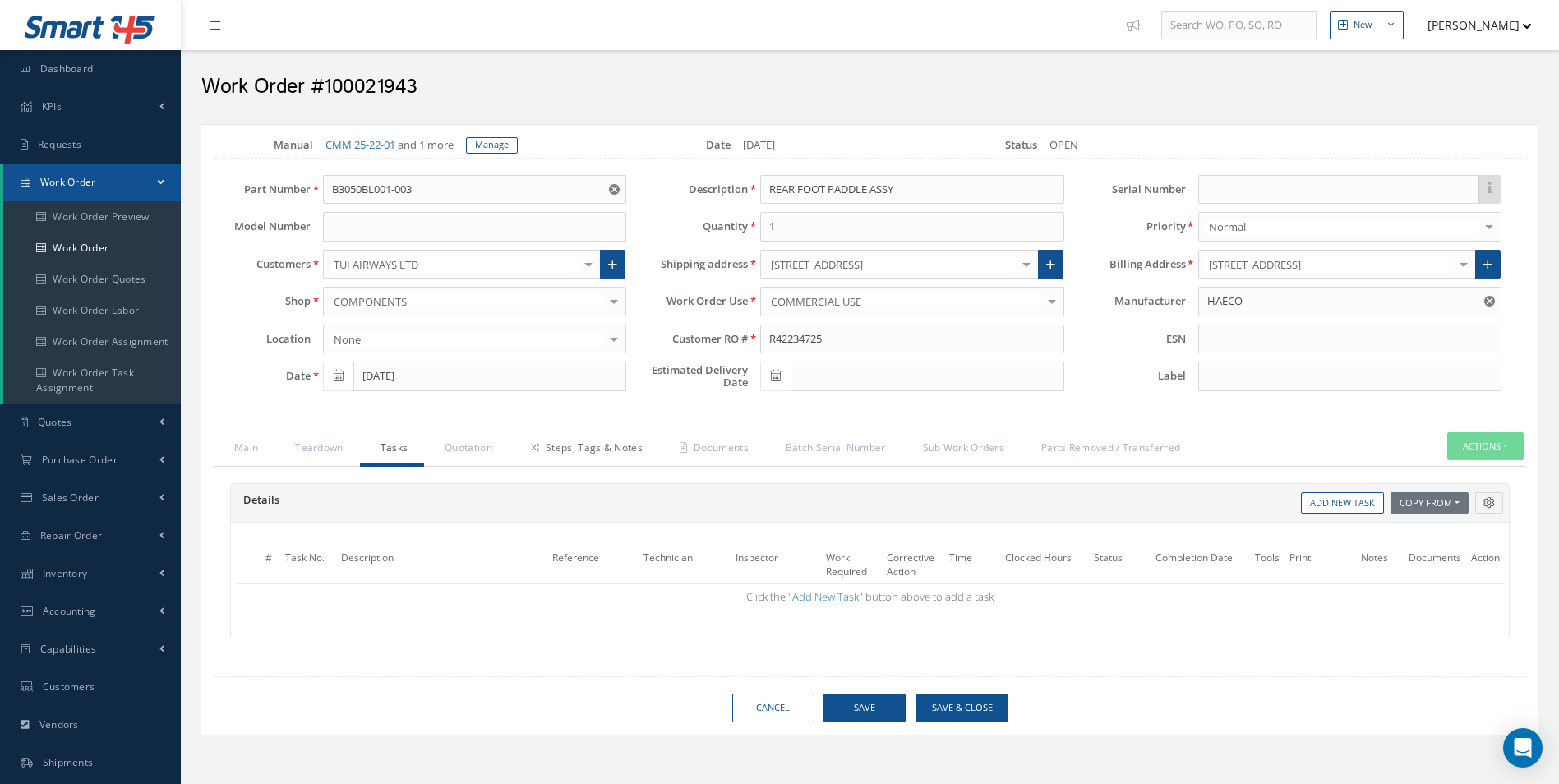
click at [552, 446] on link "Steps, Tags & Notes" at bounding box center [584, 449] width 150 height 34
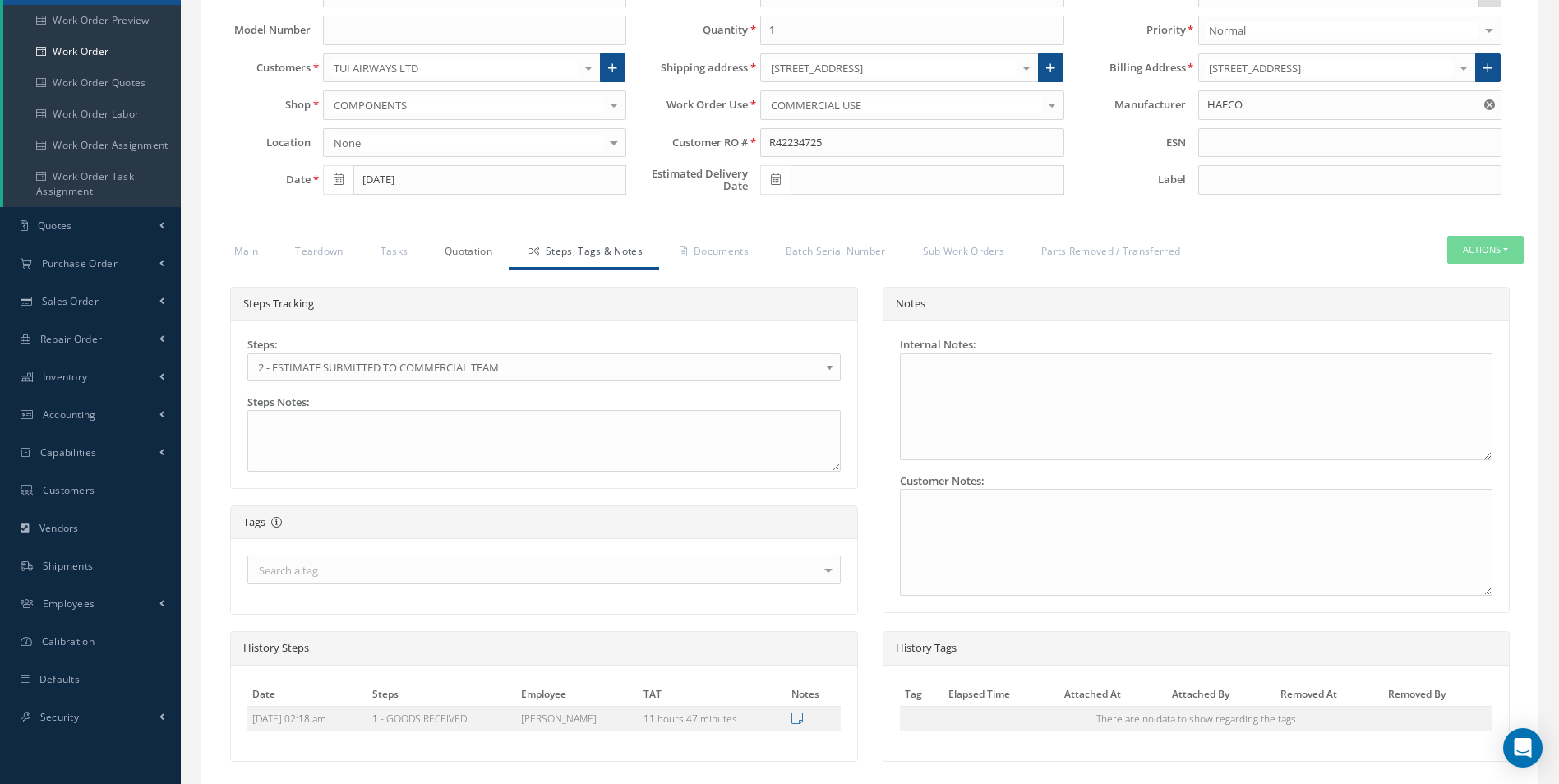
scroll to position [75, 0]
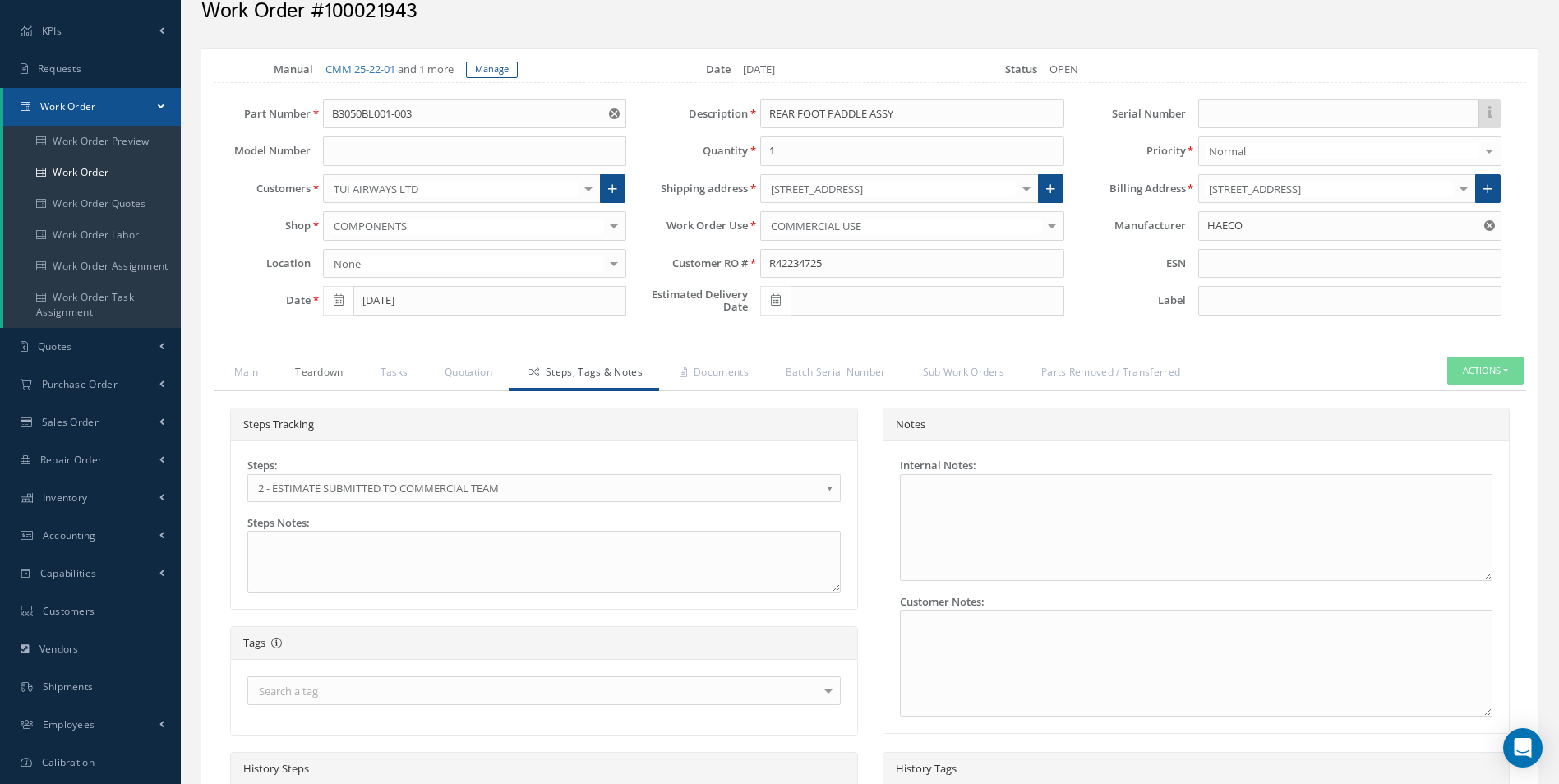
click at [313, 381] on link "Teardown" at bounding box center [316, 374] width 85 height 34
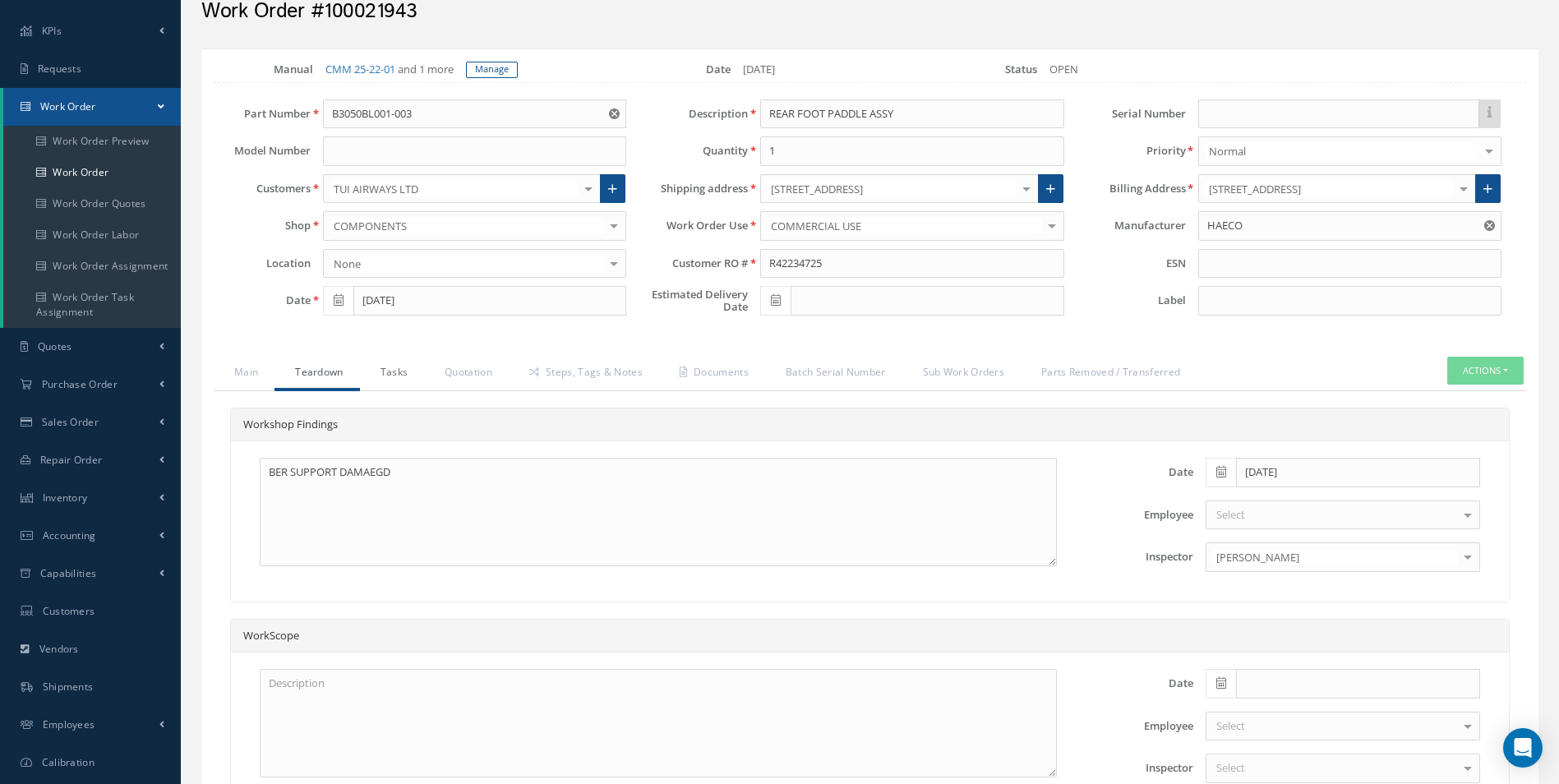
click at [392, 384] on link "Tasks" at bounding box center [393, 374] width 65 height 34
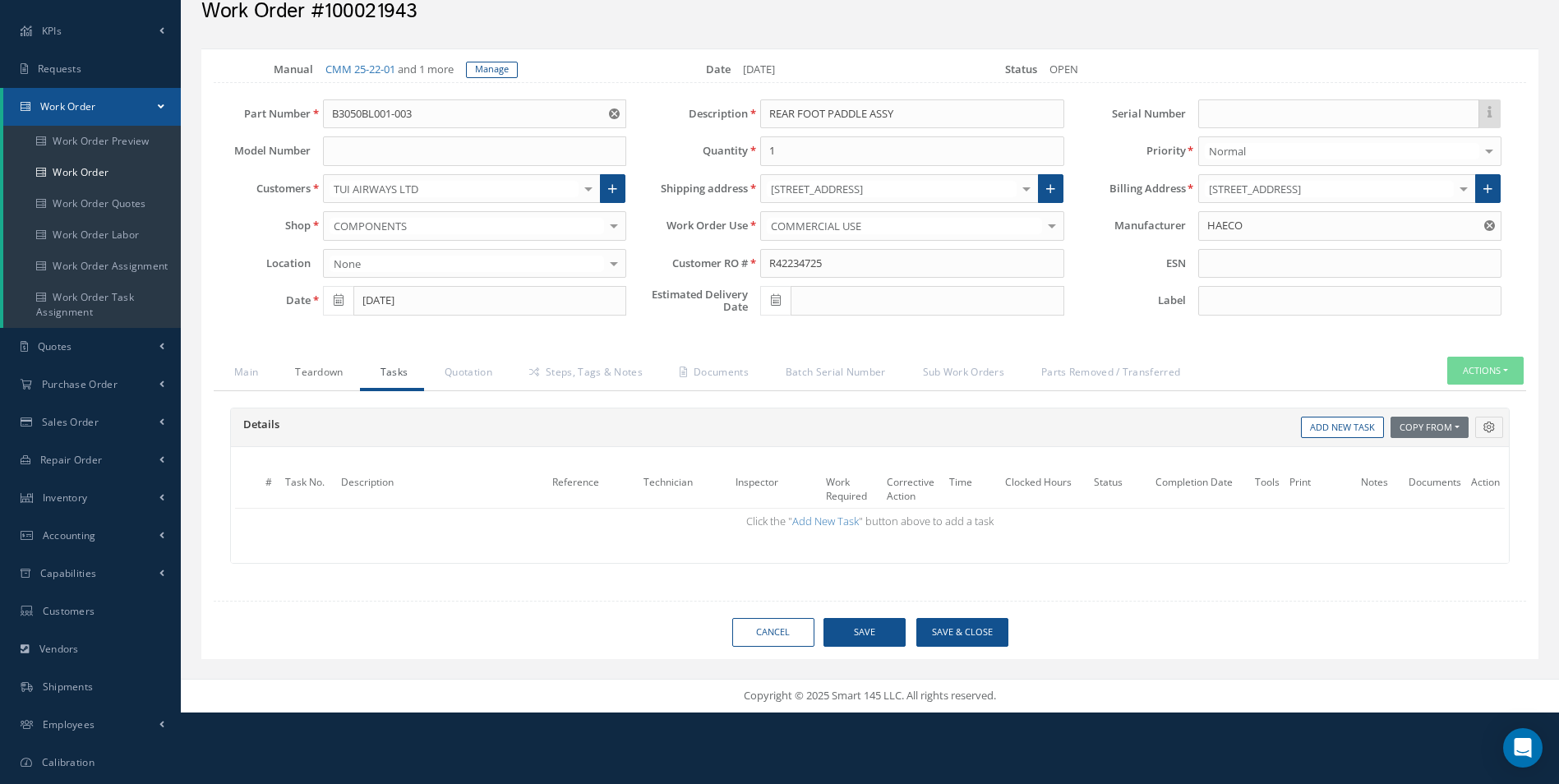
click at [308, 370] on link "Teardown" at bounding box center [316, 374] width 85 height 34
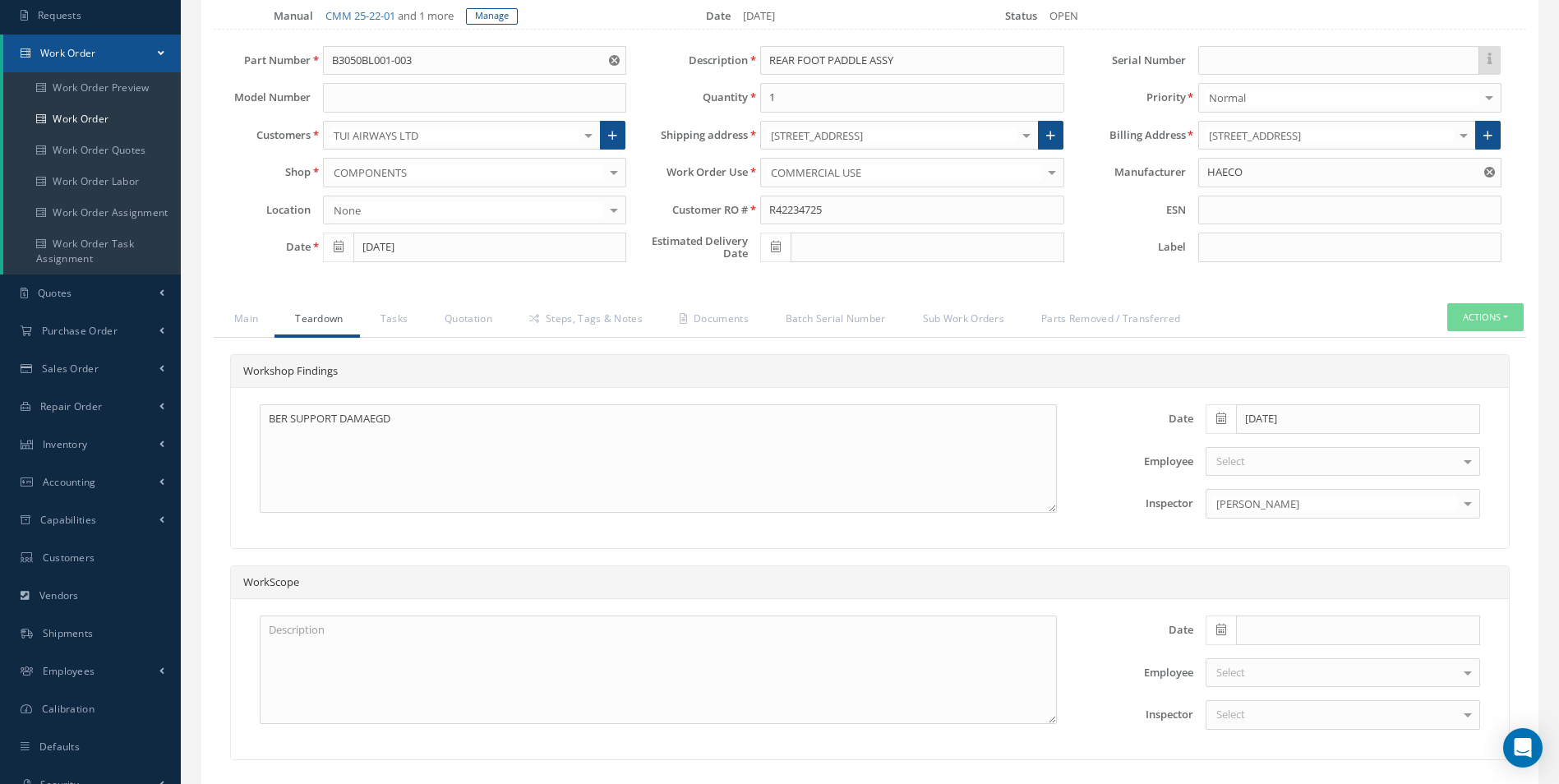
scroll to position [0, 0]
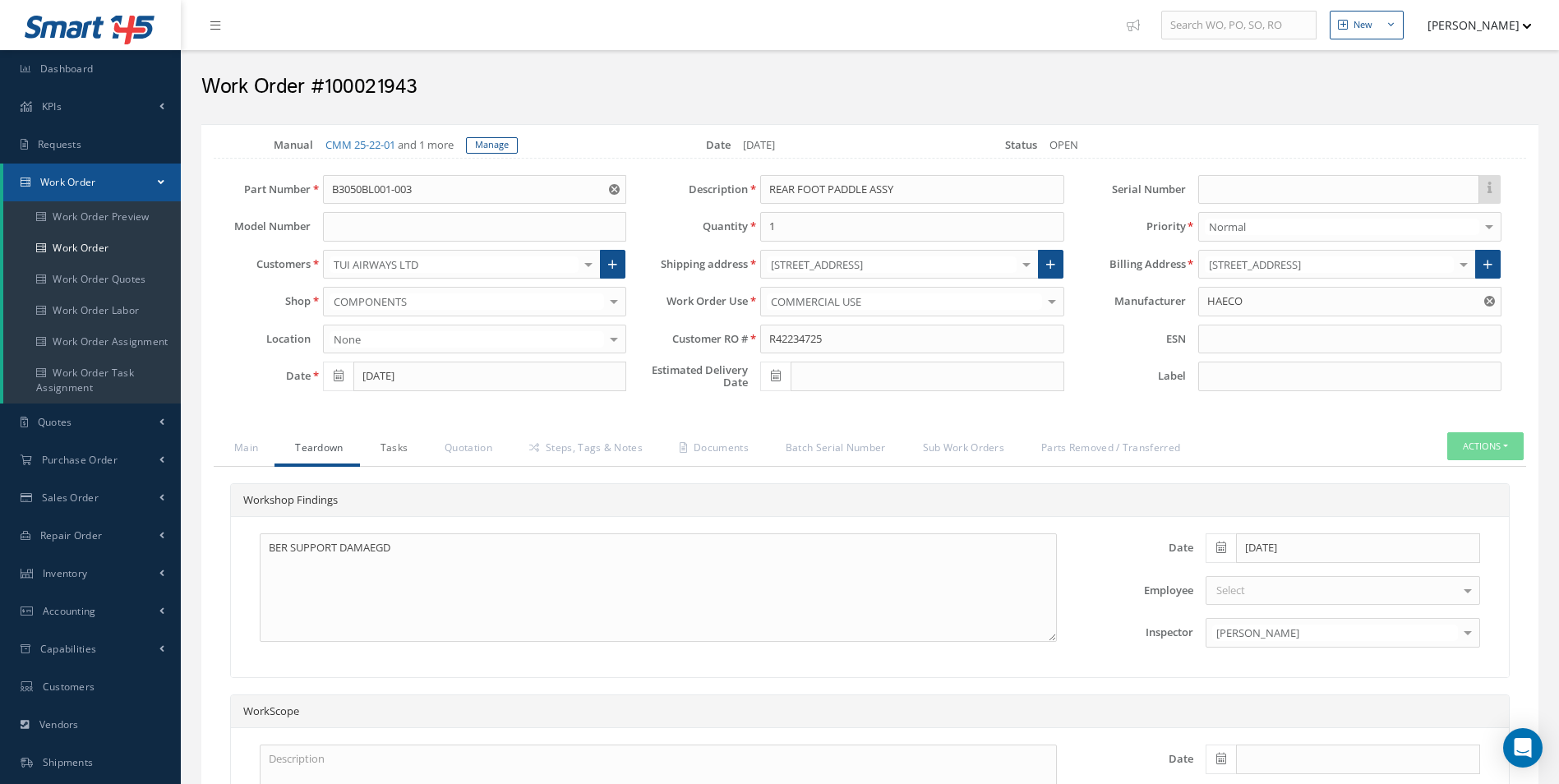
click at [399, 446] on link "Tasks" at bounding box center [393, 449] width 65 height 34
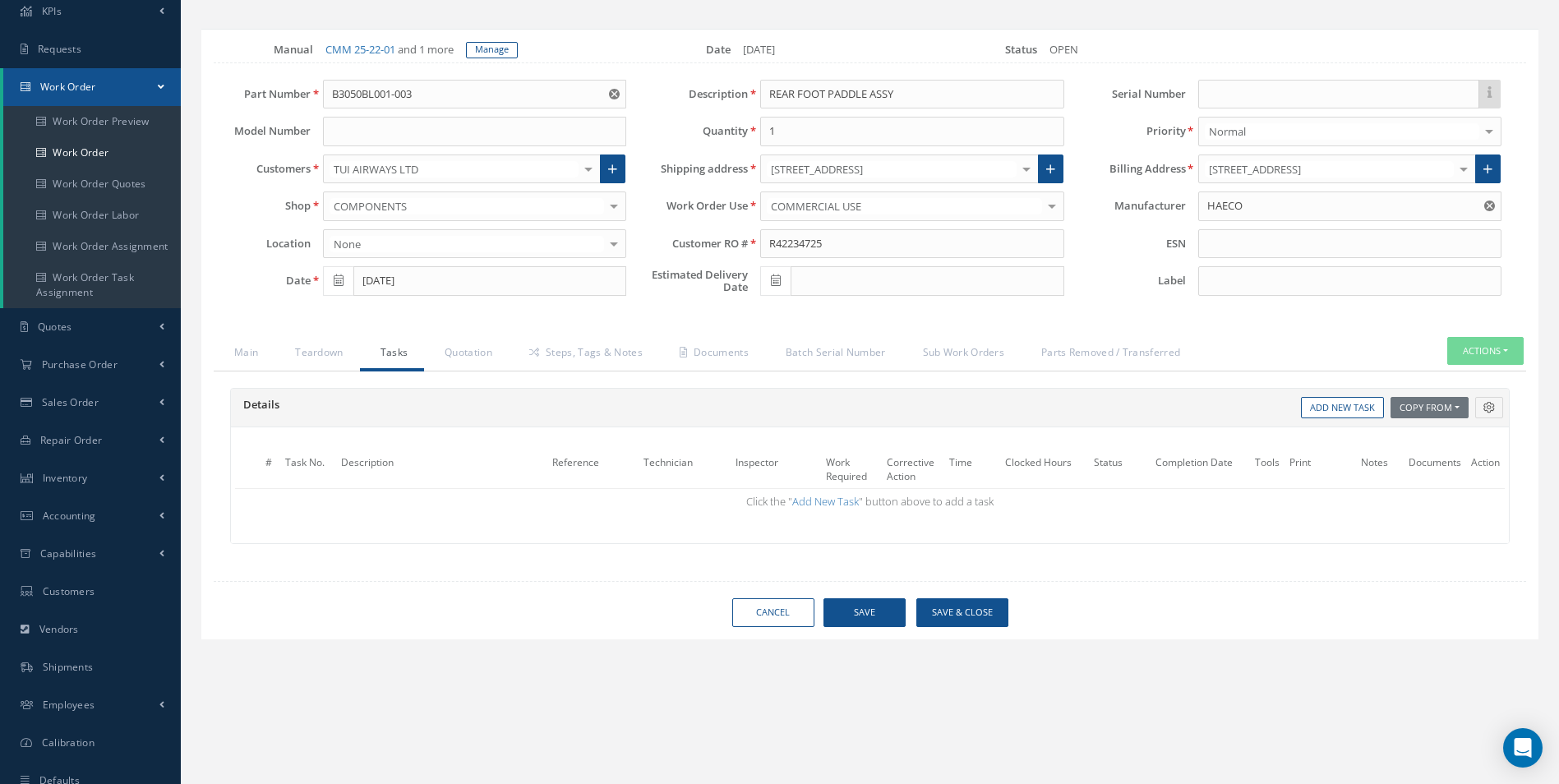
scroll to position [67, 0]
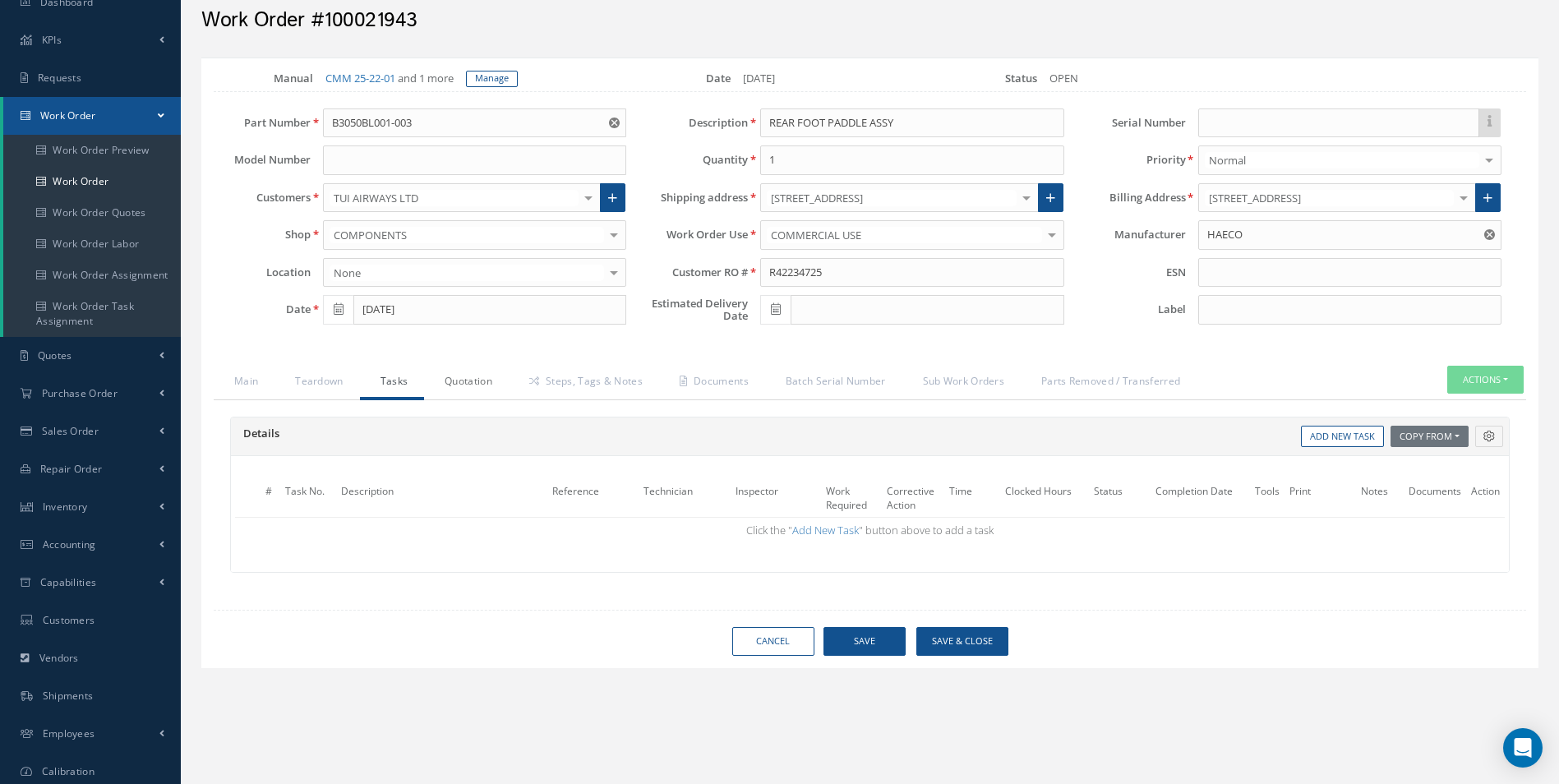
click at [460, 383] on link "Quotation" at bounding box center [466, 383] width 85 height 34
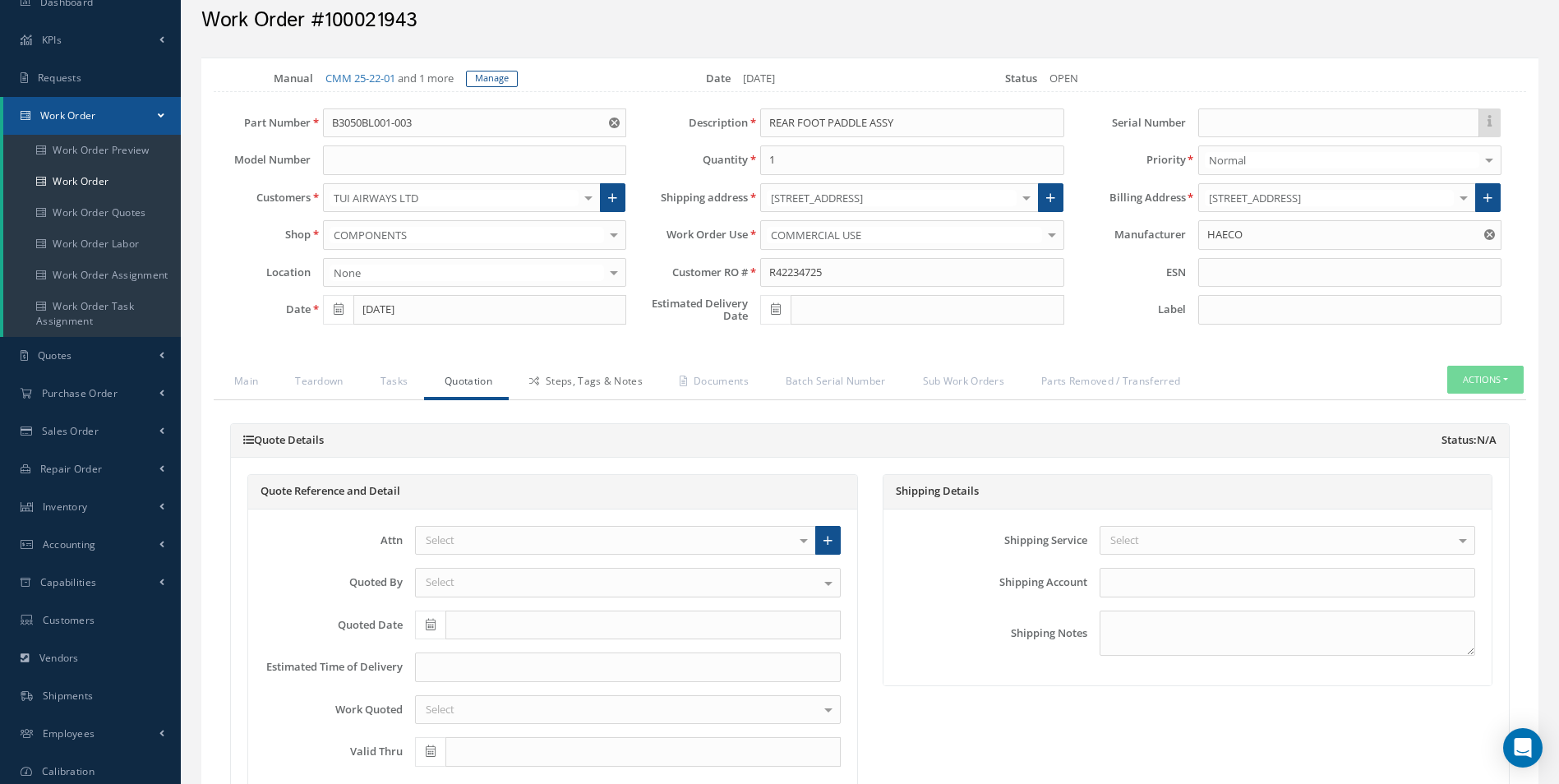
click at [571, 386] on link "Steps, Tags & Notes" at bounding box center [584, 383] width 150 height 34
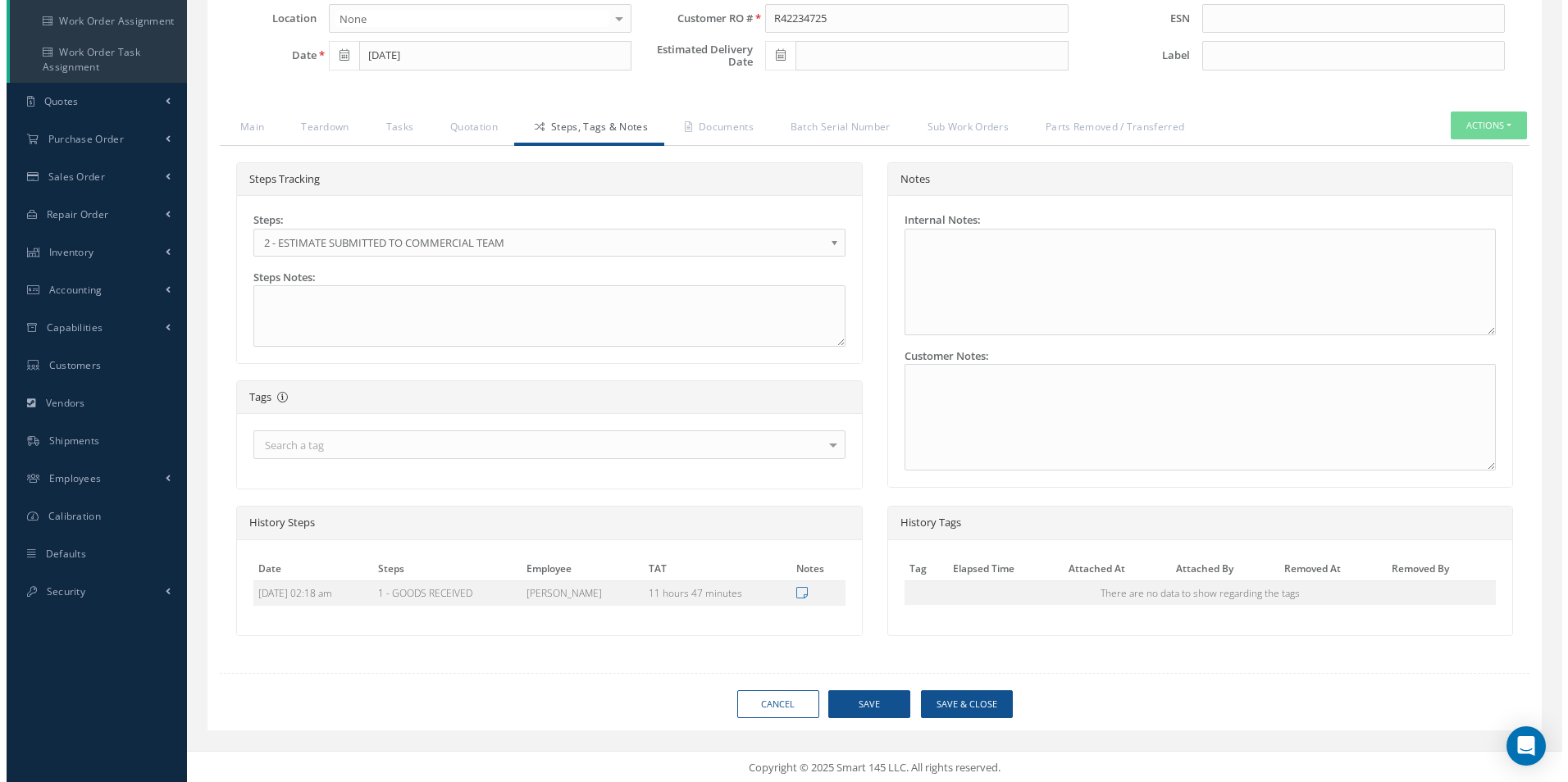
scroll to position [321, 0]
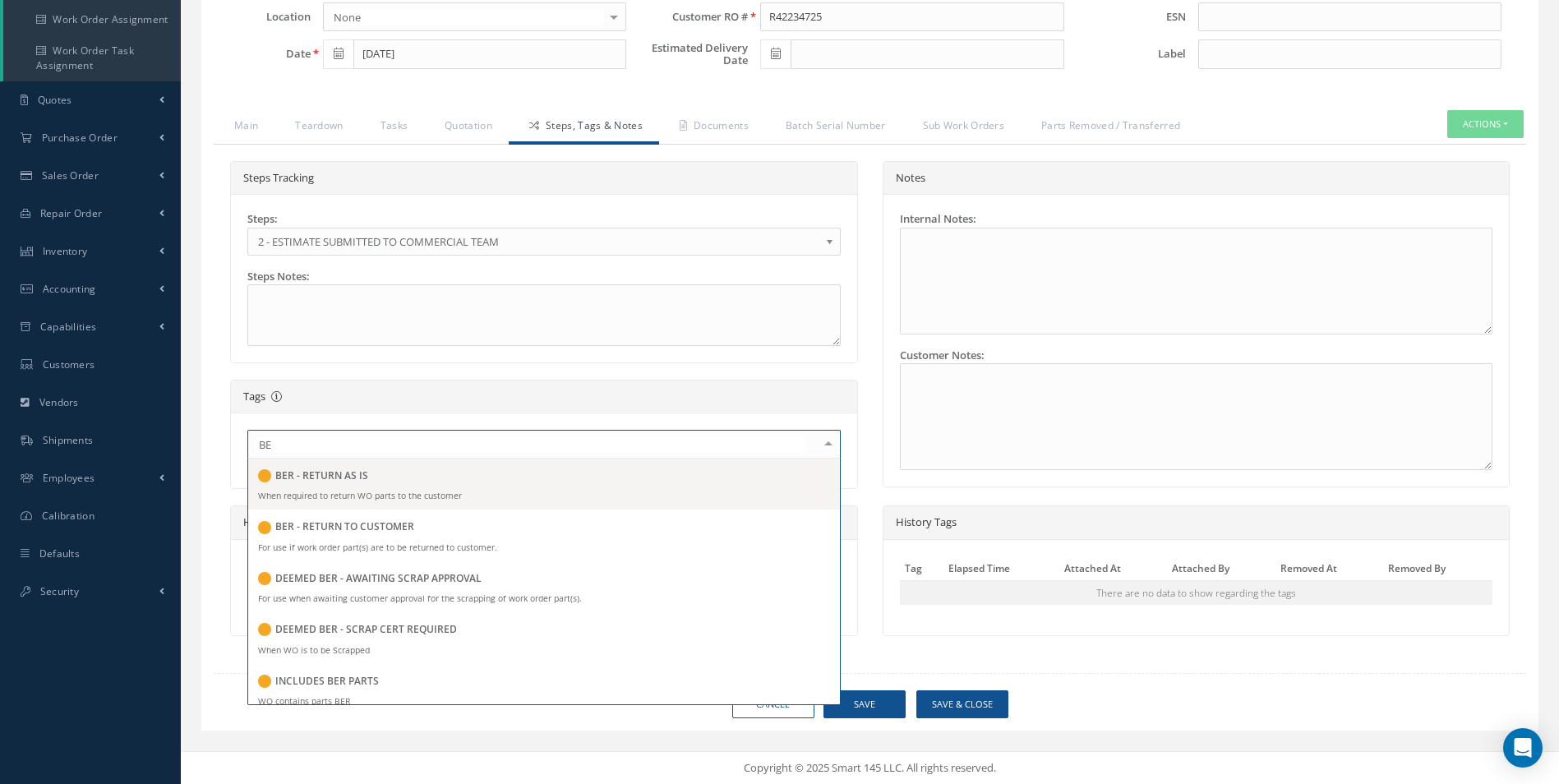
type input "BER"
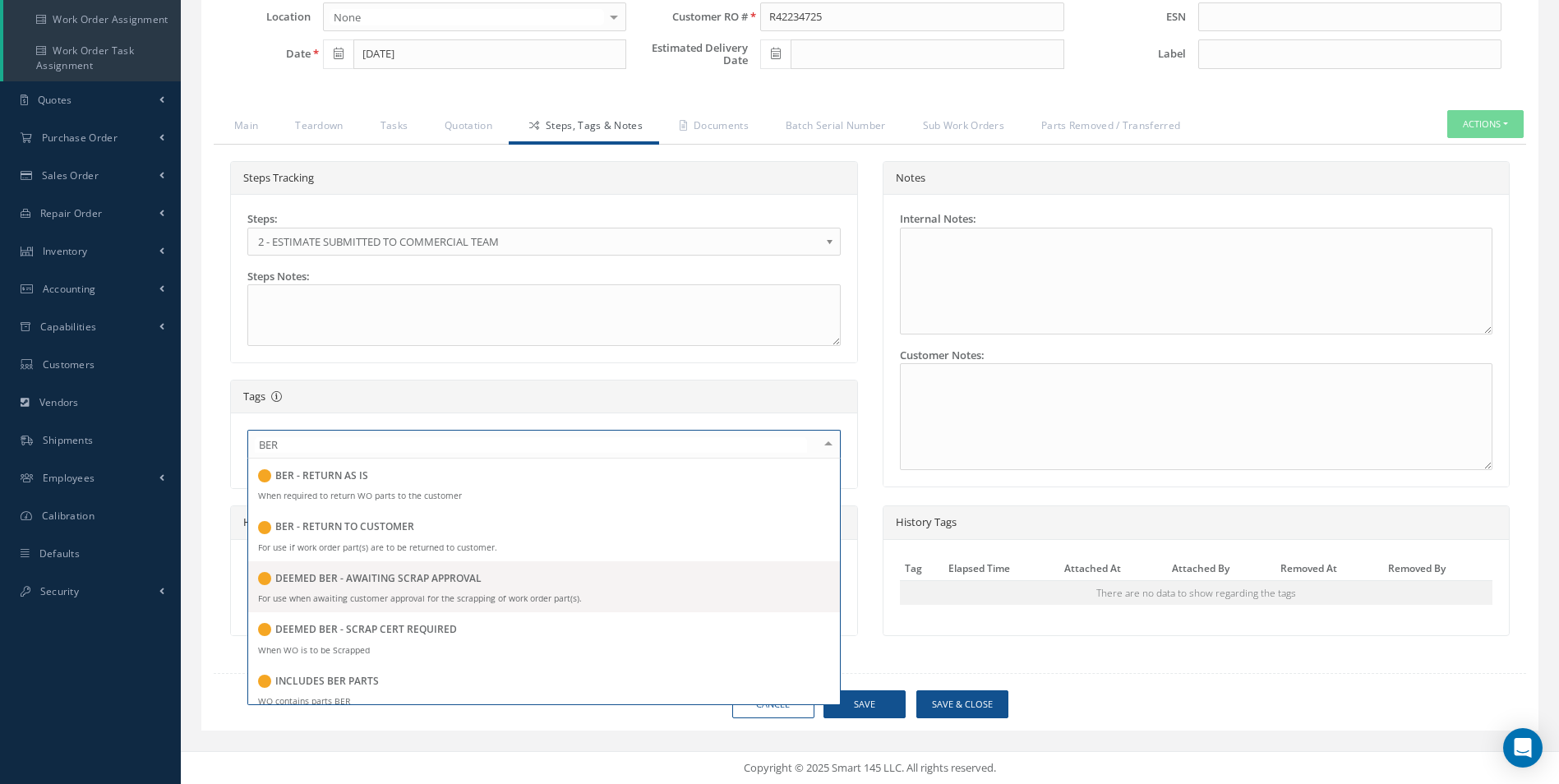
click at [381, 590] on span "DEEMED BER - AWAITING SCRAP APPROVAL For use when awaiting customer approval fo…" at bounding box center [544, 586] width 591 height 51
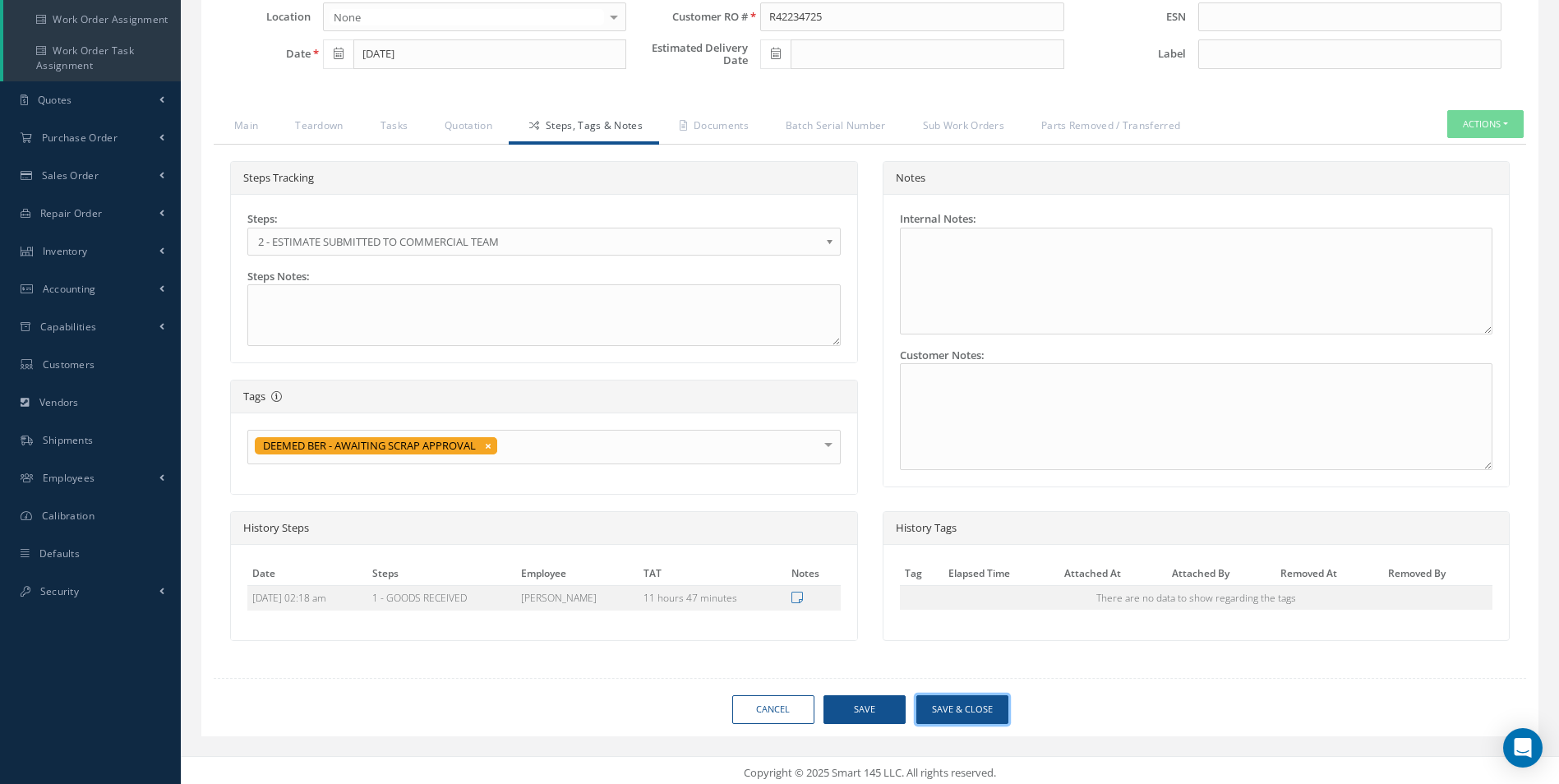
click at [951, 724] on div "Loading… Manual CMM 25-22-01 and 1 more Manage Date 09/19/2025 Status OPEN Part…" at bounding box center [870, 269] width 1337 height 934
click at [954, 709] on button "Save & Close" at bounding box center [962, 709] width 92 height 29
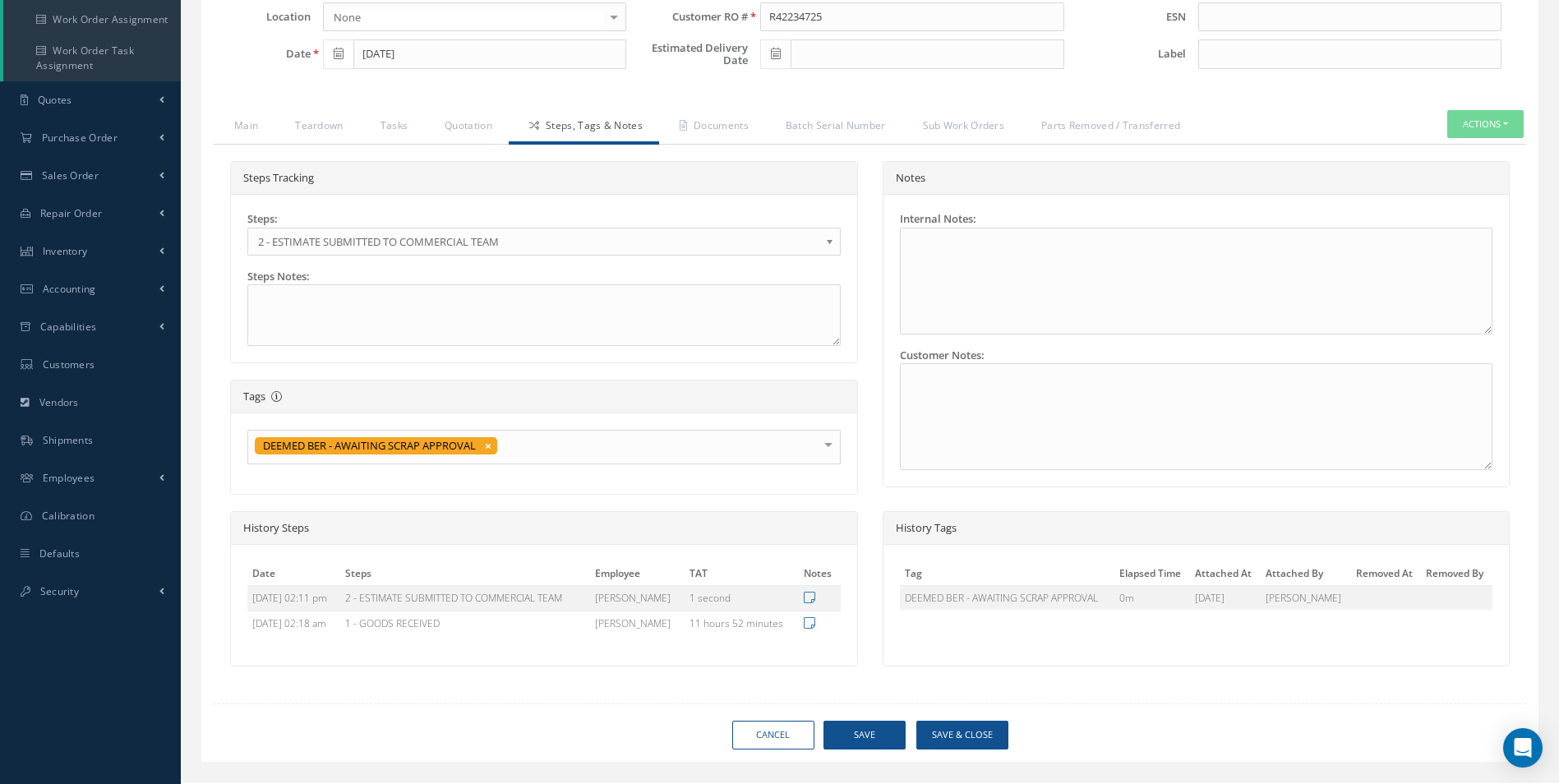
type input "HAECO"
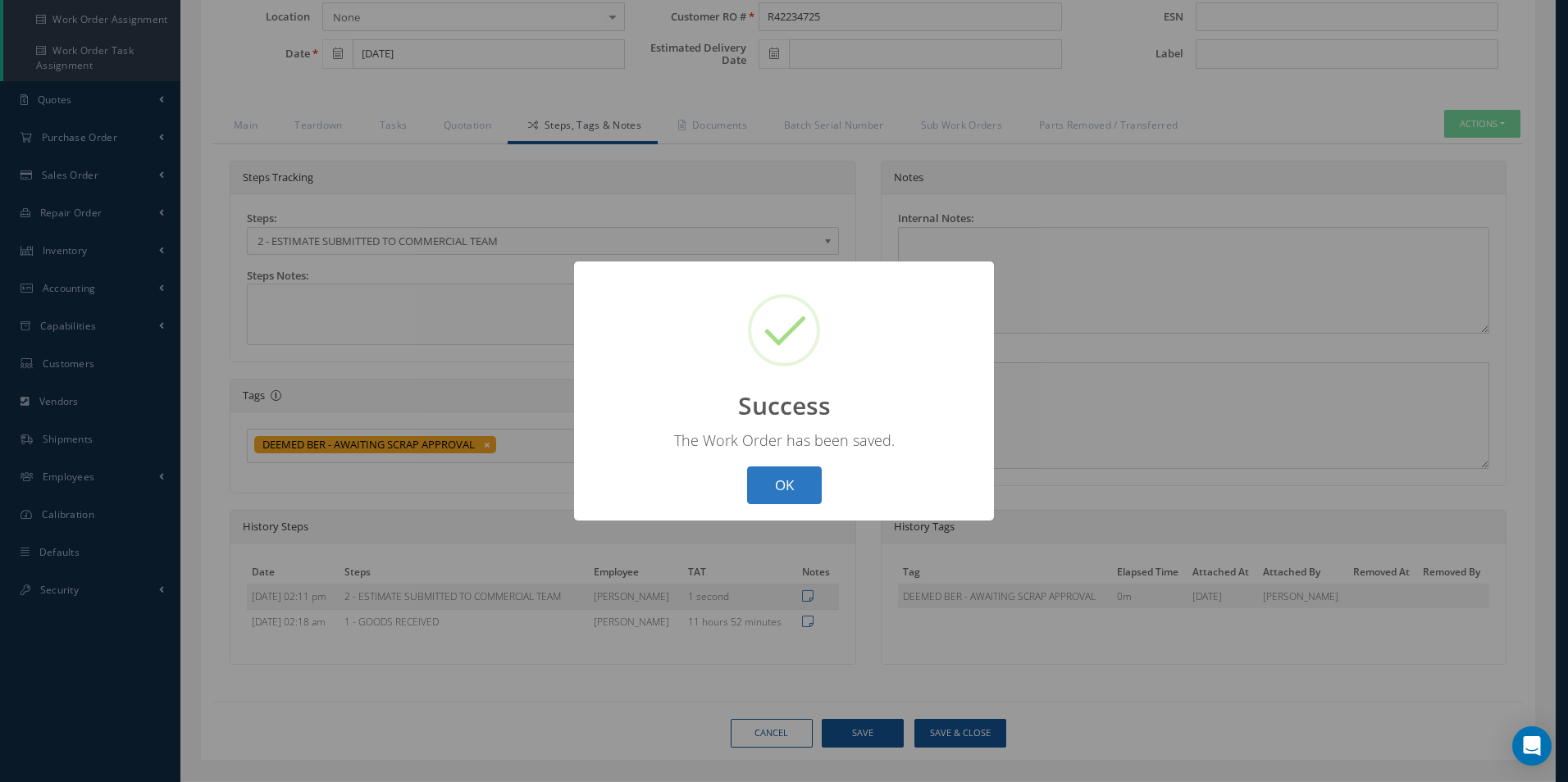
click at [793, 500] on button "OK" at bounding box center [784, 485] width 74 height 38
select select "25"
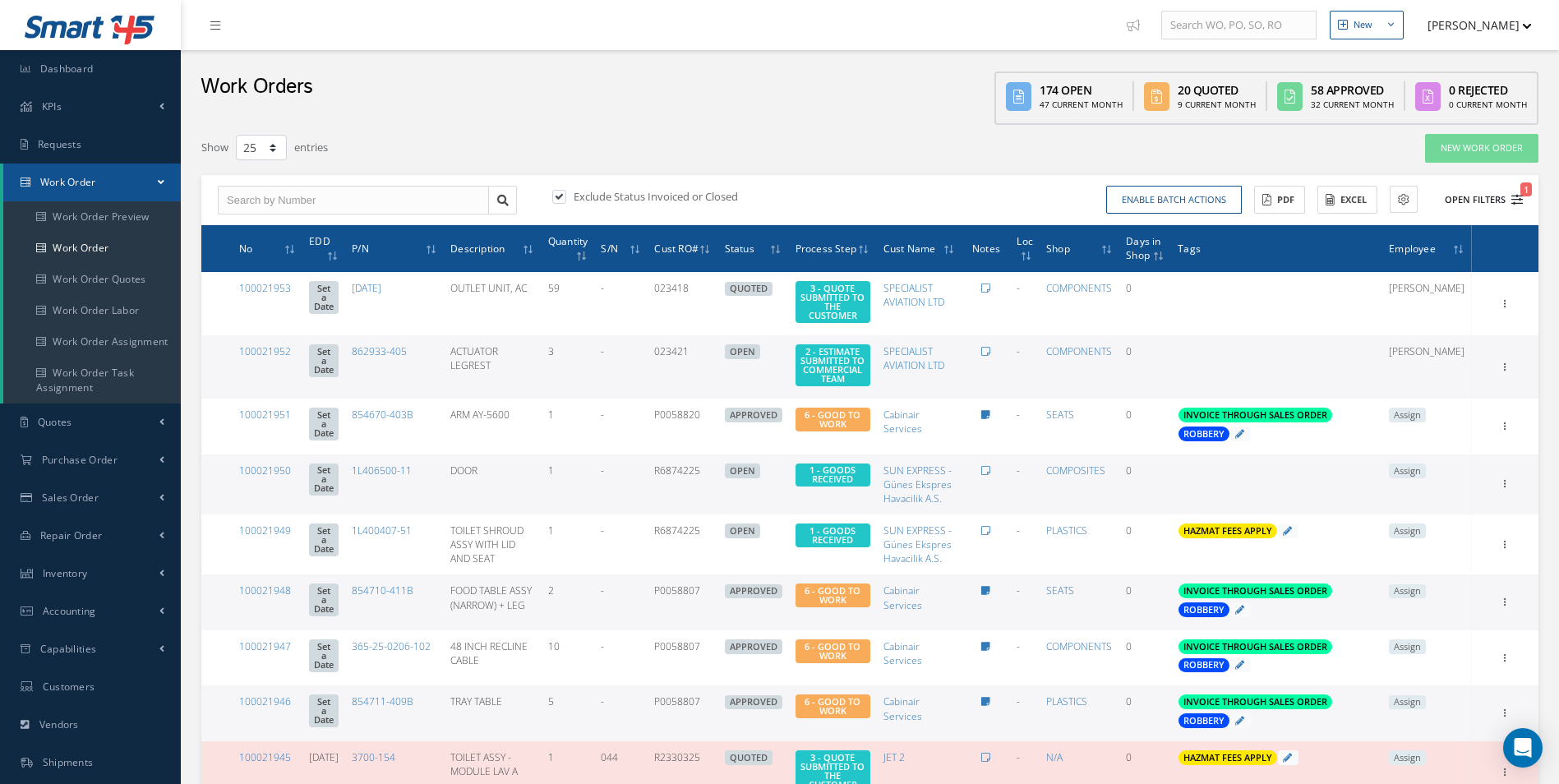
click at [1511, 201] on button "Open Filters 1" at bounding box center [1477, 200] width 93 height 27
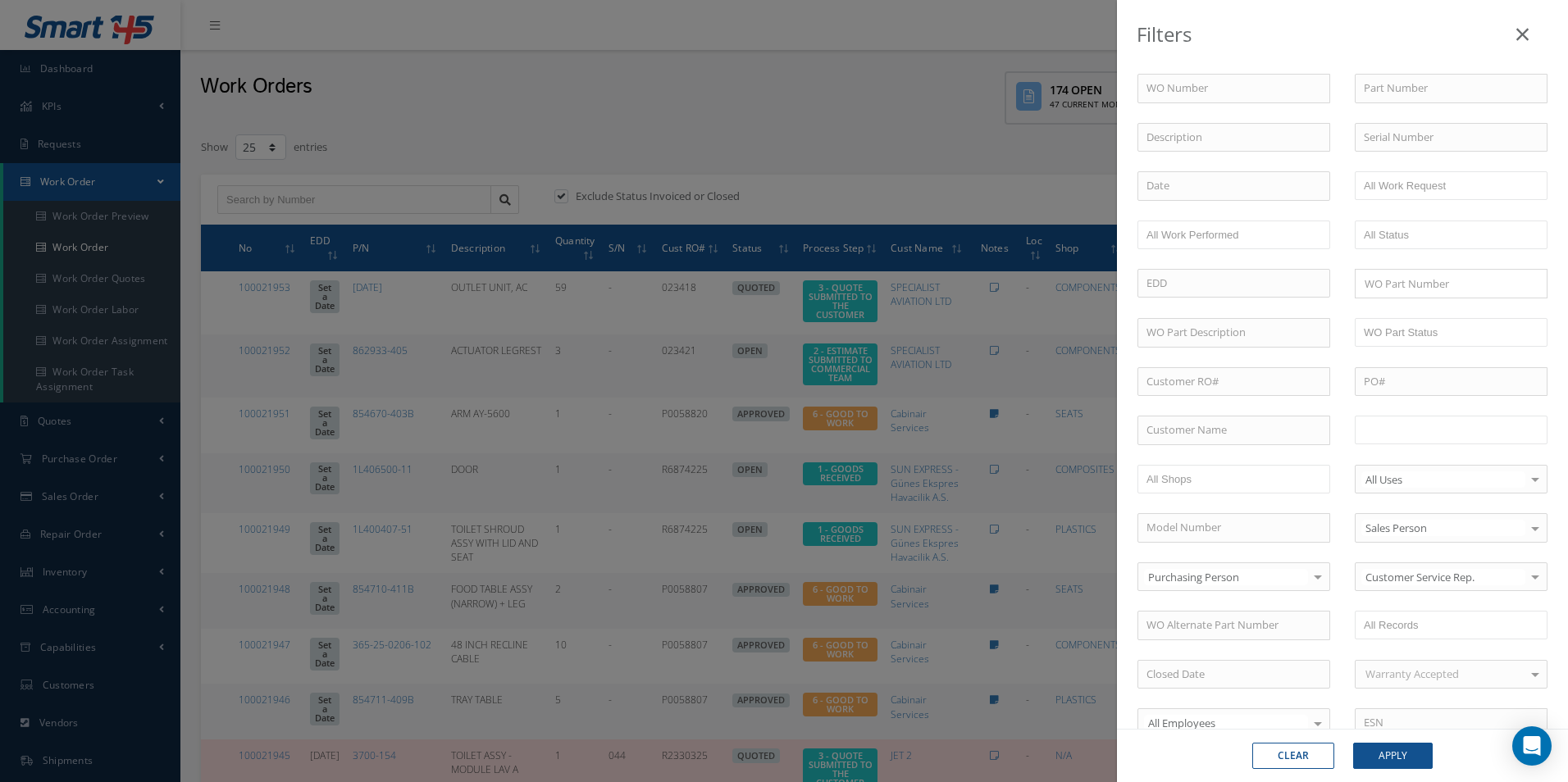
click at [1455, 434] on input "text" at bounding box center [1416, 430] width 104 height 21
click at [1440, 761] on div "Clear Apply" at bounding box center [1341, 756] width 221 height 26
click at [1406, 761] on button "Apply" at bounding box center [1392, 756] width 80 height 26
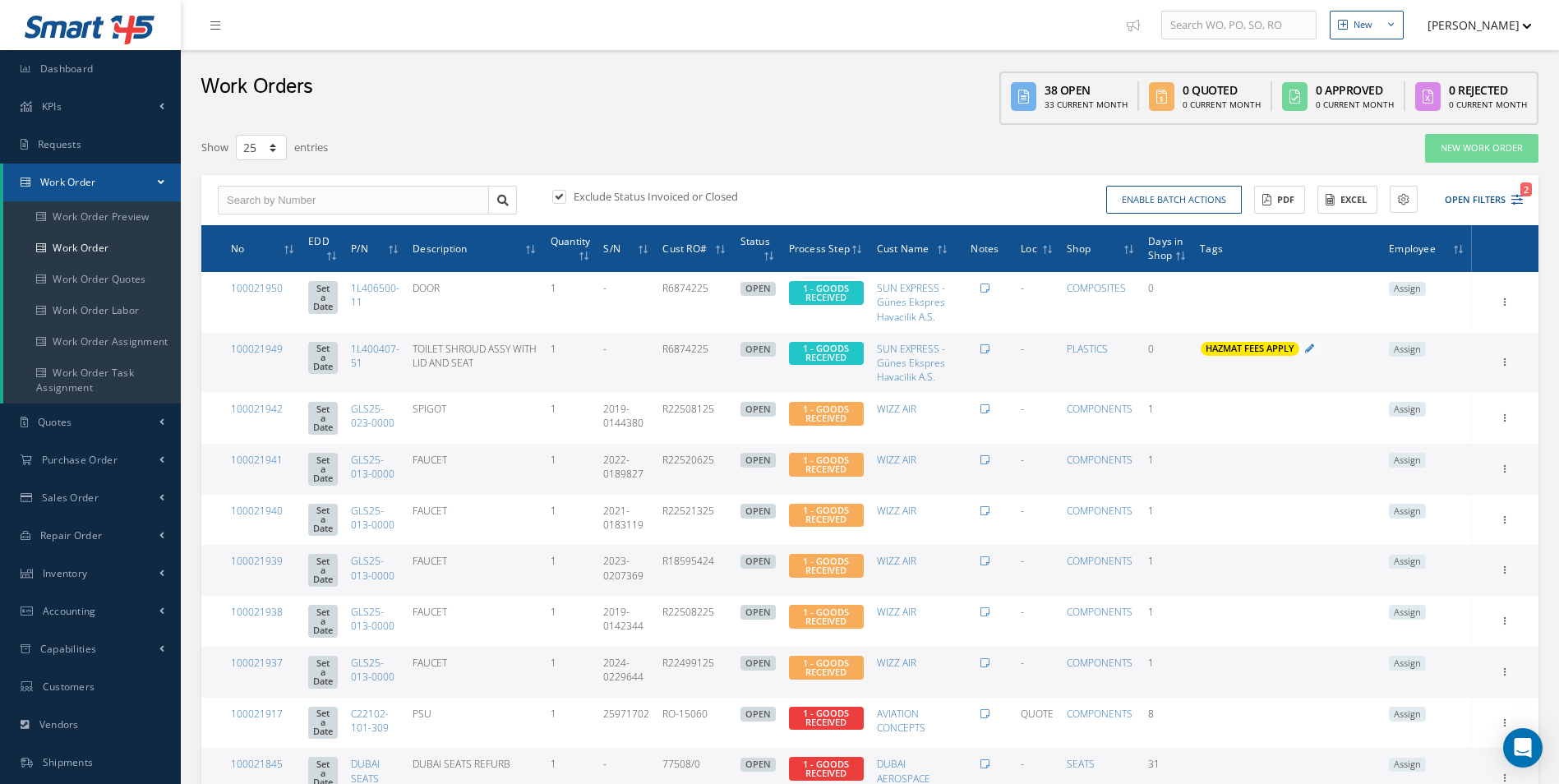
click at [1526, 190] on span "2" at bounding box center [1526, 189] width 11 height 14
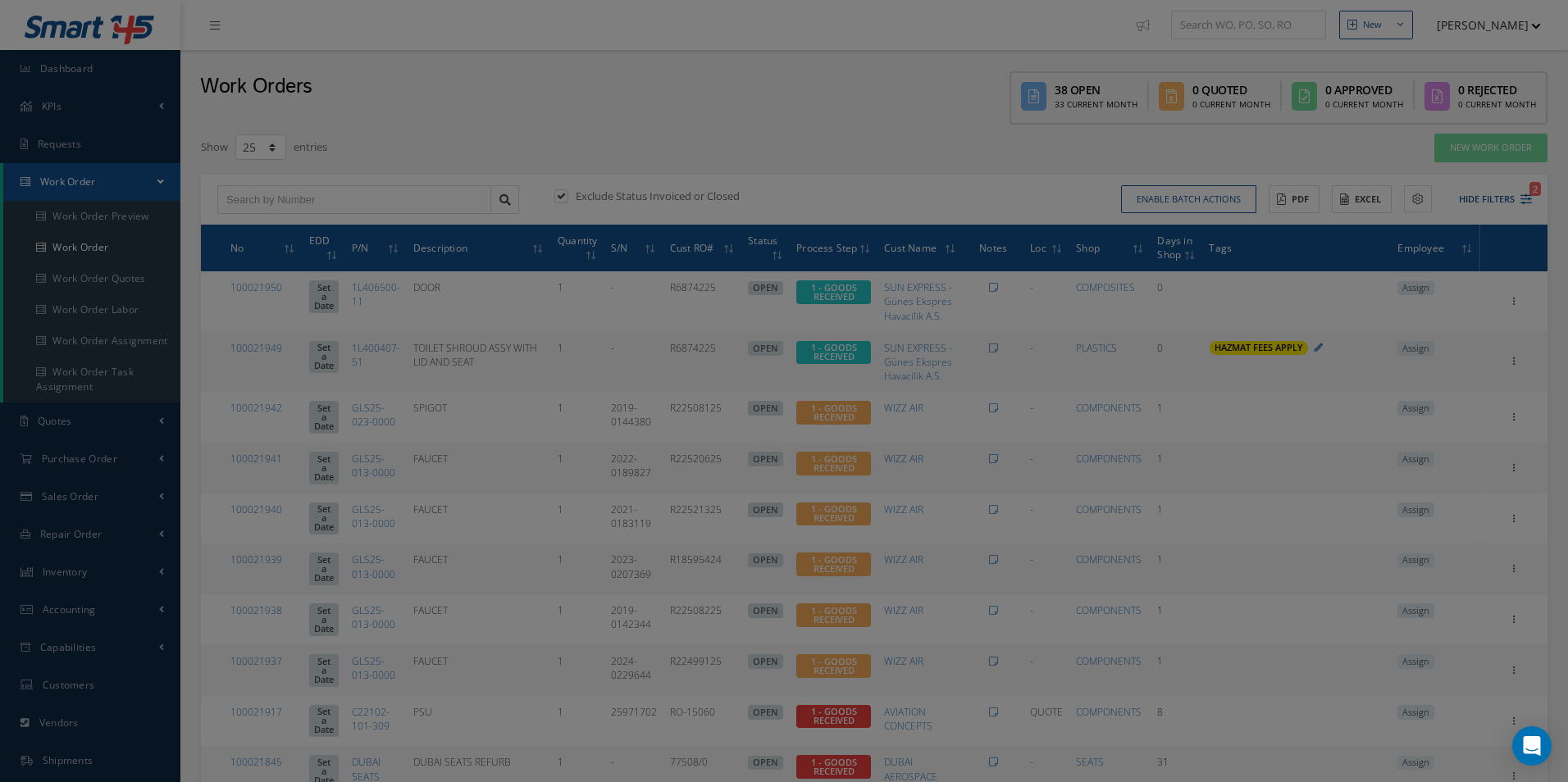
click at [1514, 203] on div "Filters WO Number Part Number Description Serial Number - BER CERTIFICATION FIL…" at bounding box center [784, 391] width 1568 height 782
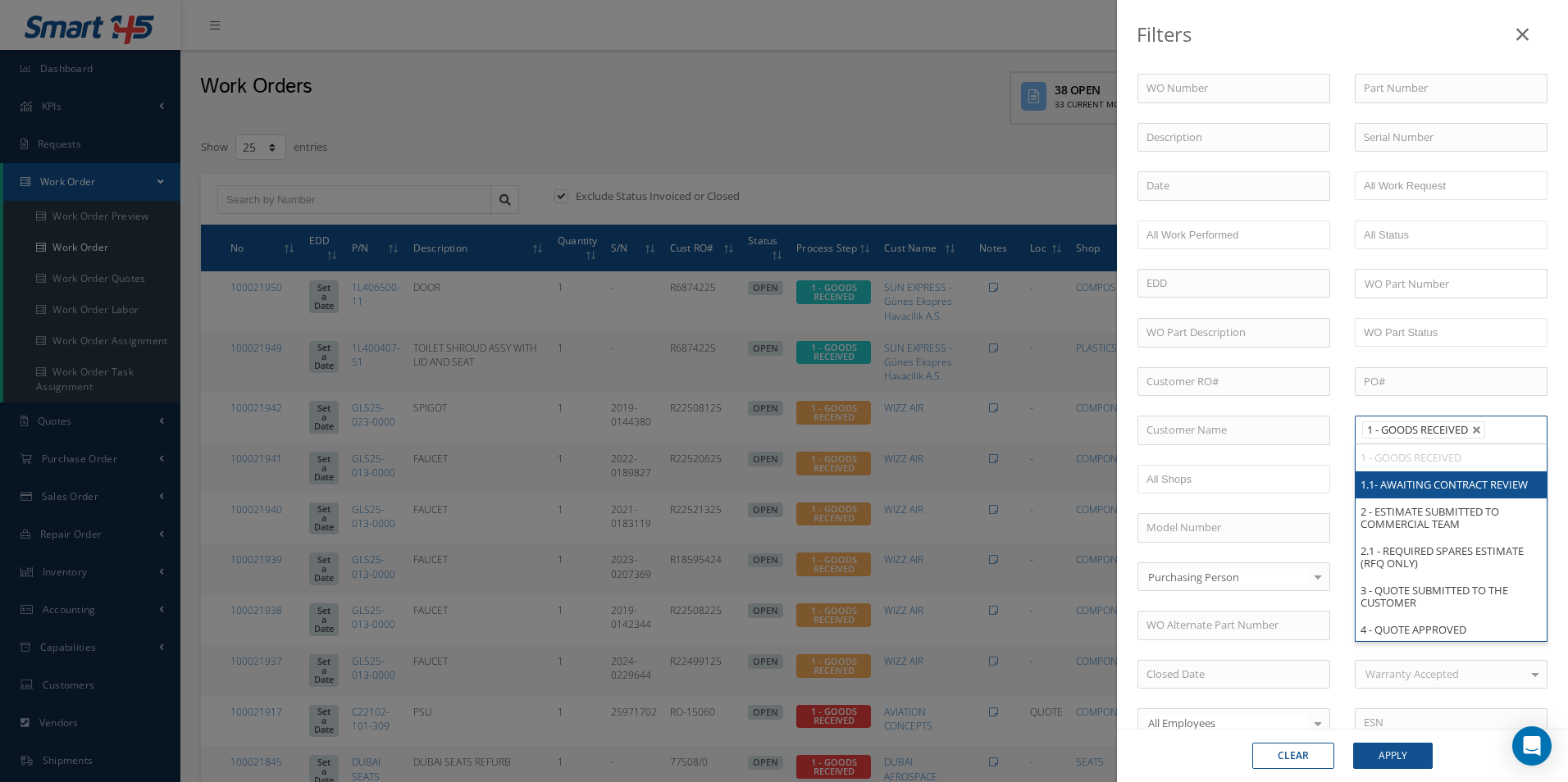
click at [1466, 432] on li "1 - GOODS RECEIVED" at bounding box center [1424, 430] width 123 height 17
click at [1471, 430] on link at bounding box center [1477, 431] width 10 height 10
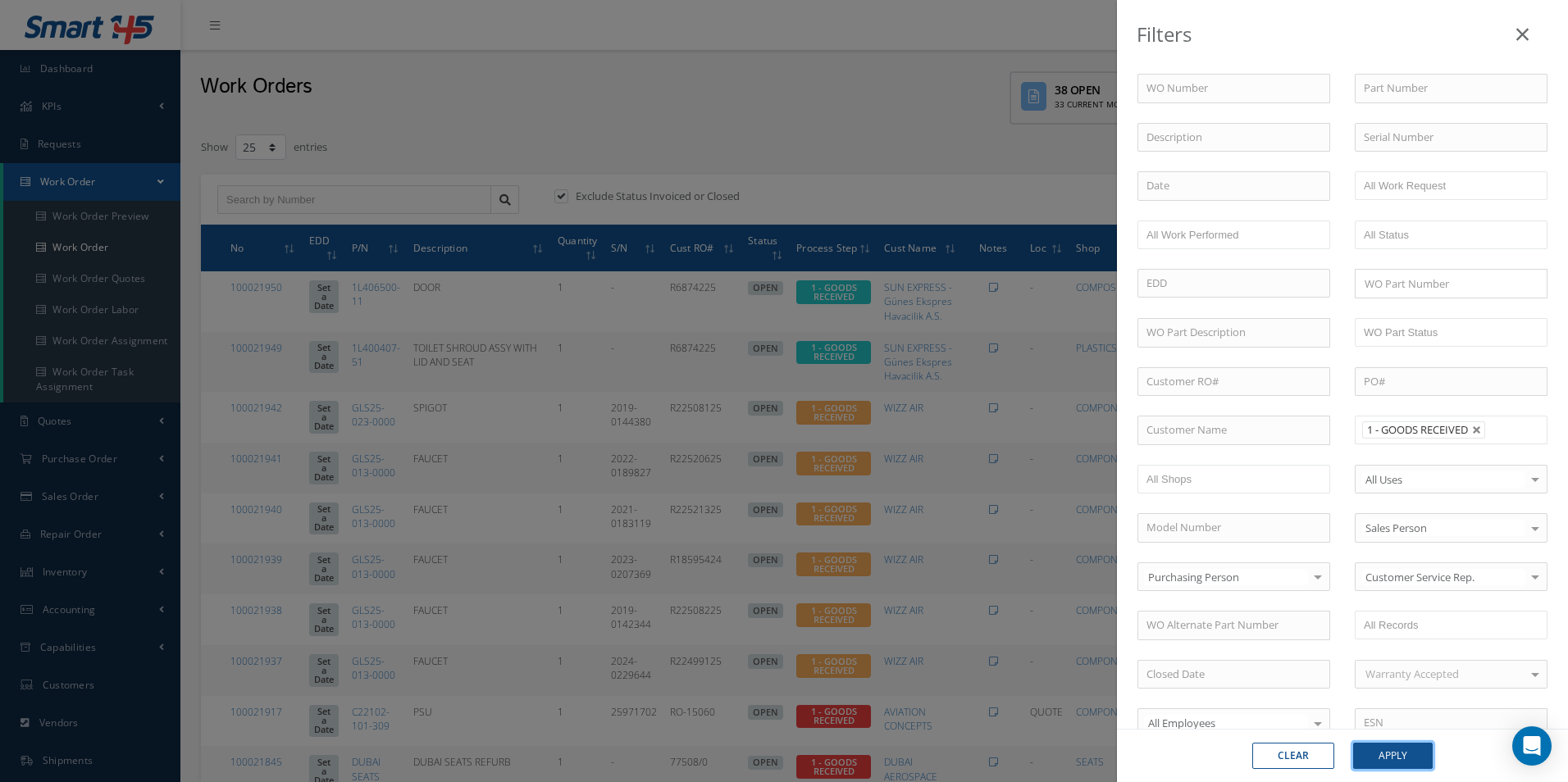
click at [1388, 754] on button "Apply" at bounding box center [1392, 756] width 80 height 26
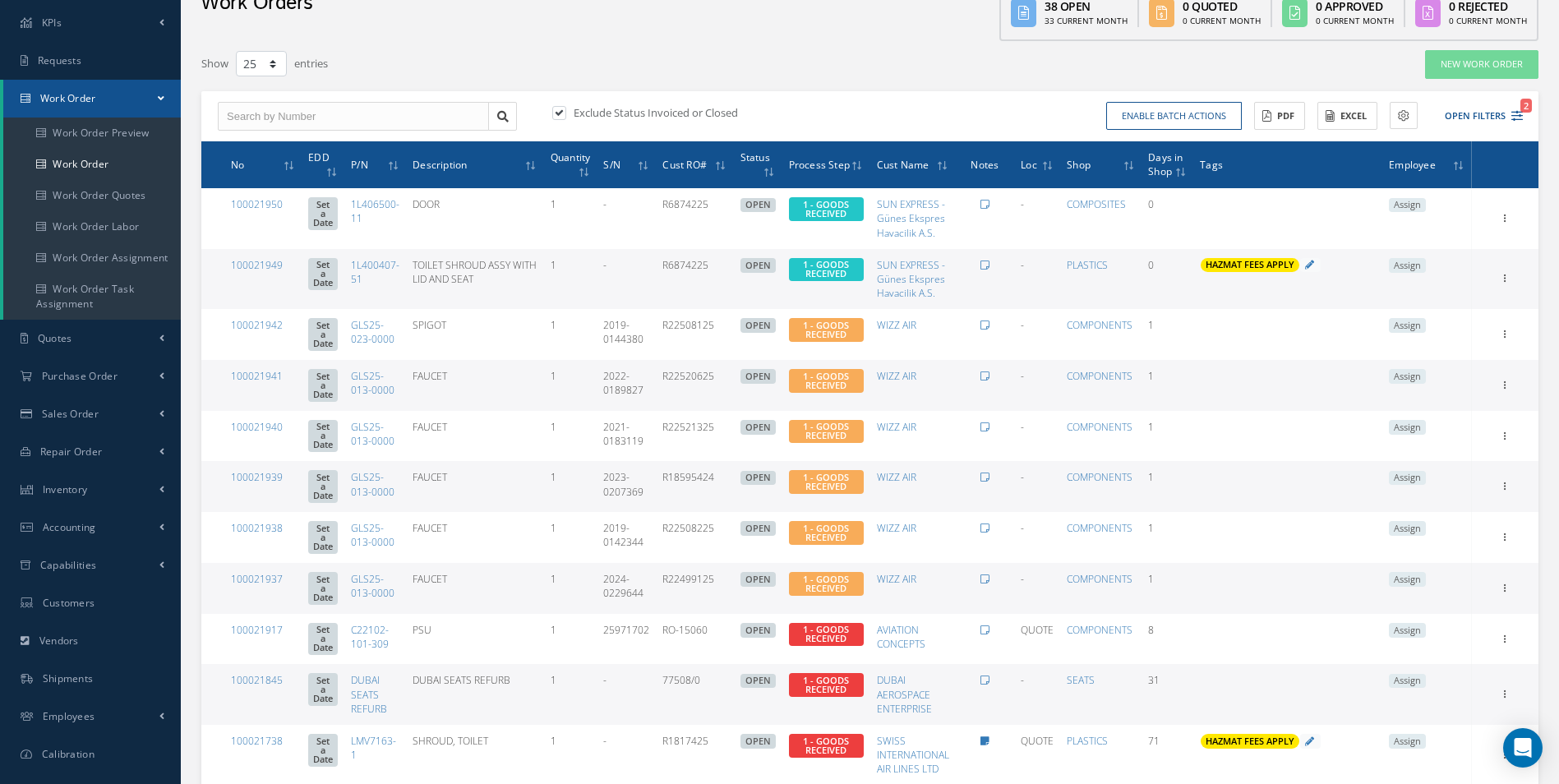
scroll to position [165, 0]
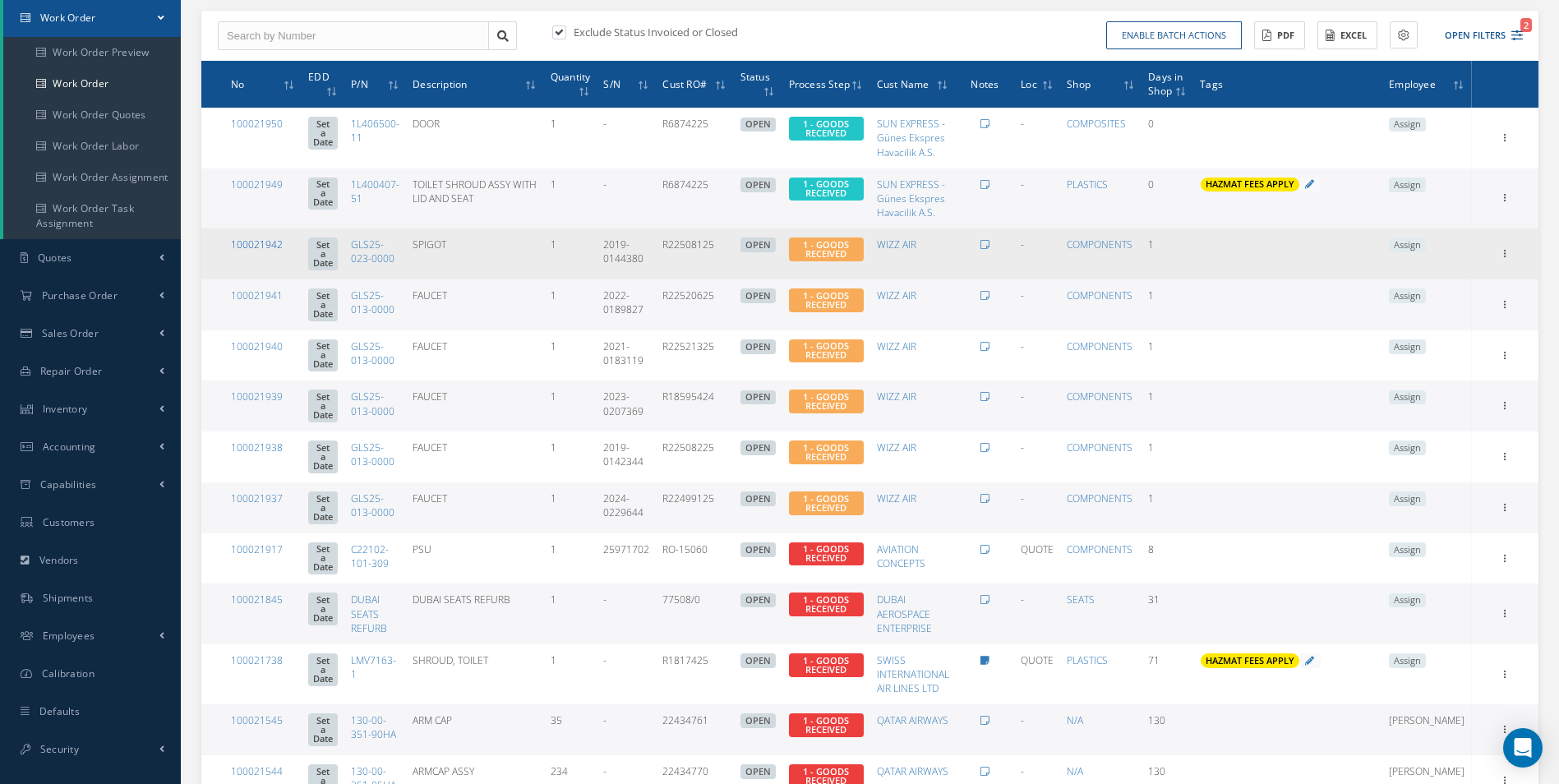
click at [258, 239] on link "100021942" at bounding box center [256, 244] width 51 height 14
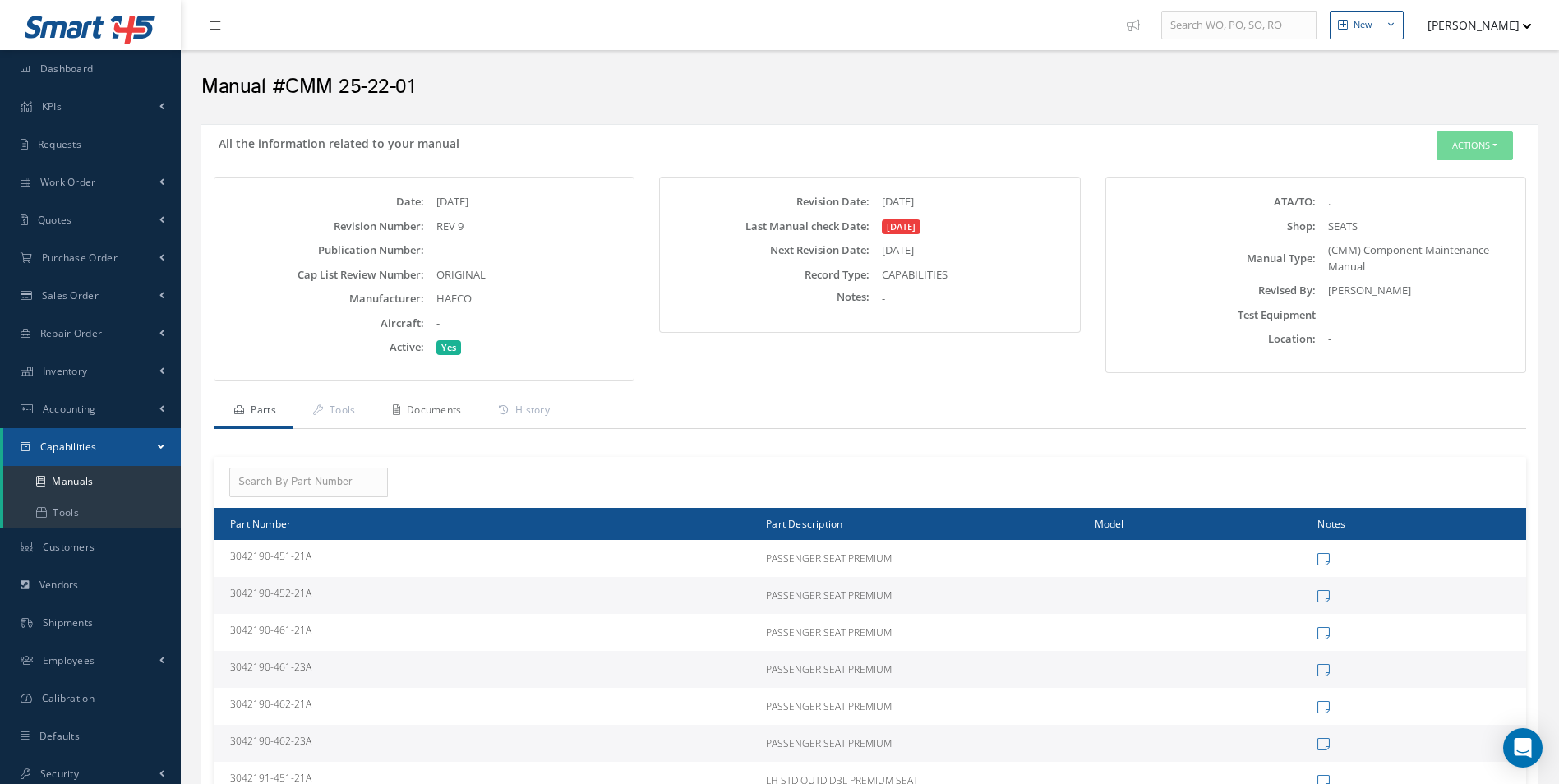
click at [439, 416] on link "Documents" at bounding box center [425, 411] width 106 height 34
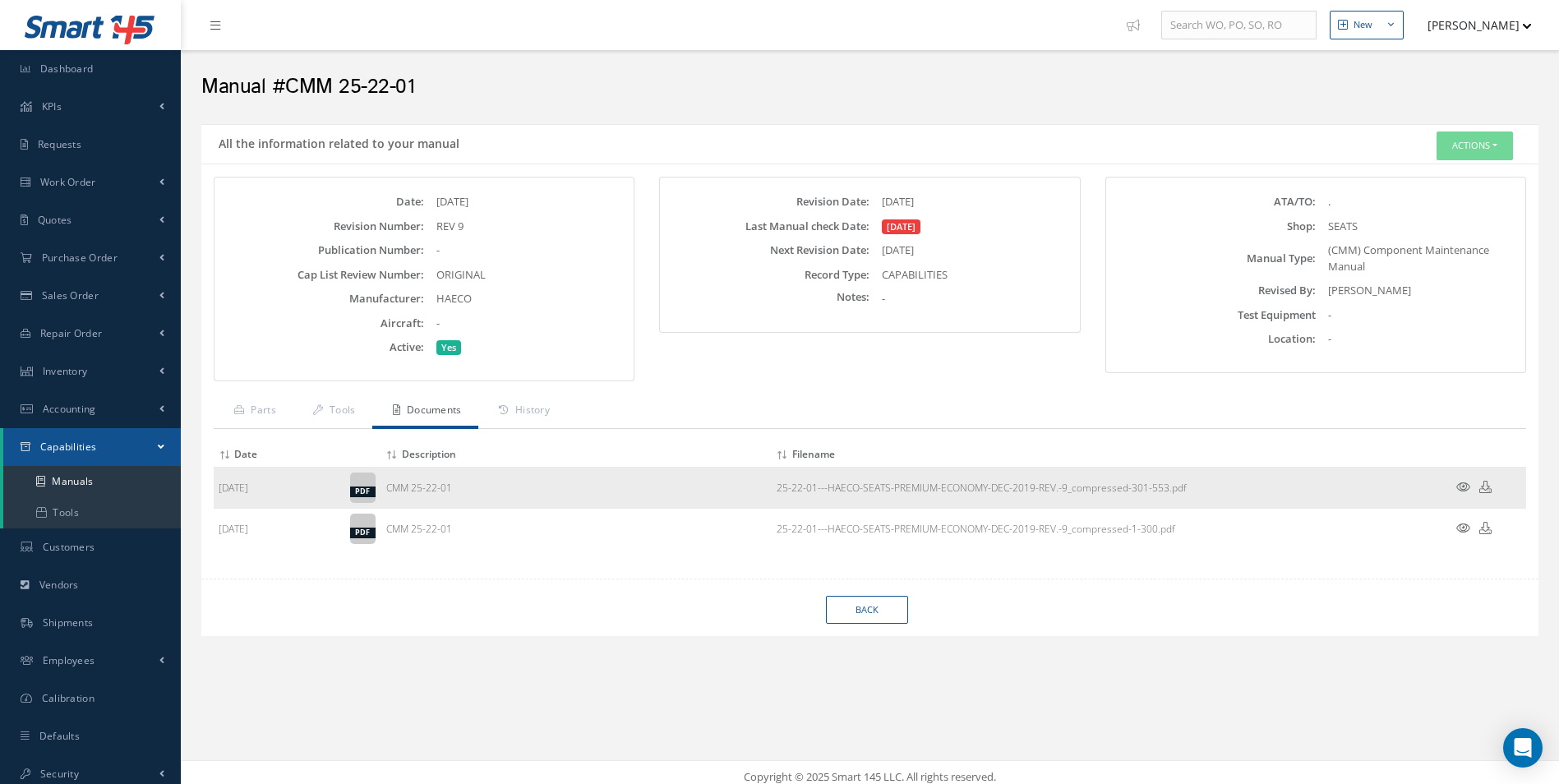
click at [1466, 490] on icon at bounding box center [1463, 487] width 14 height 12
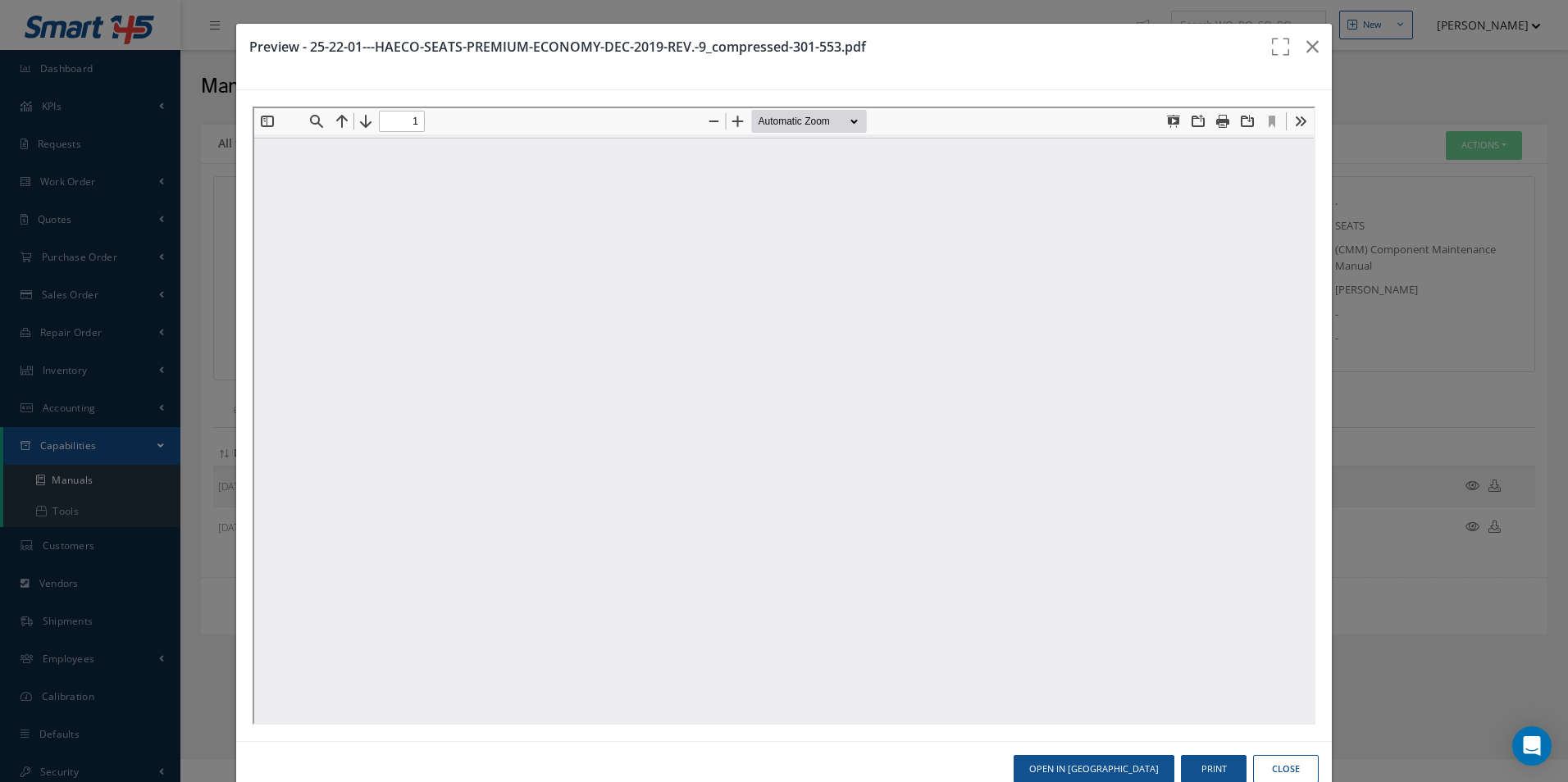
type input "0"
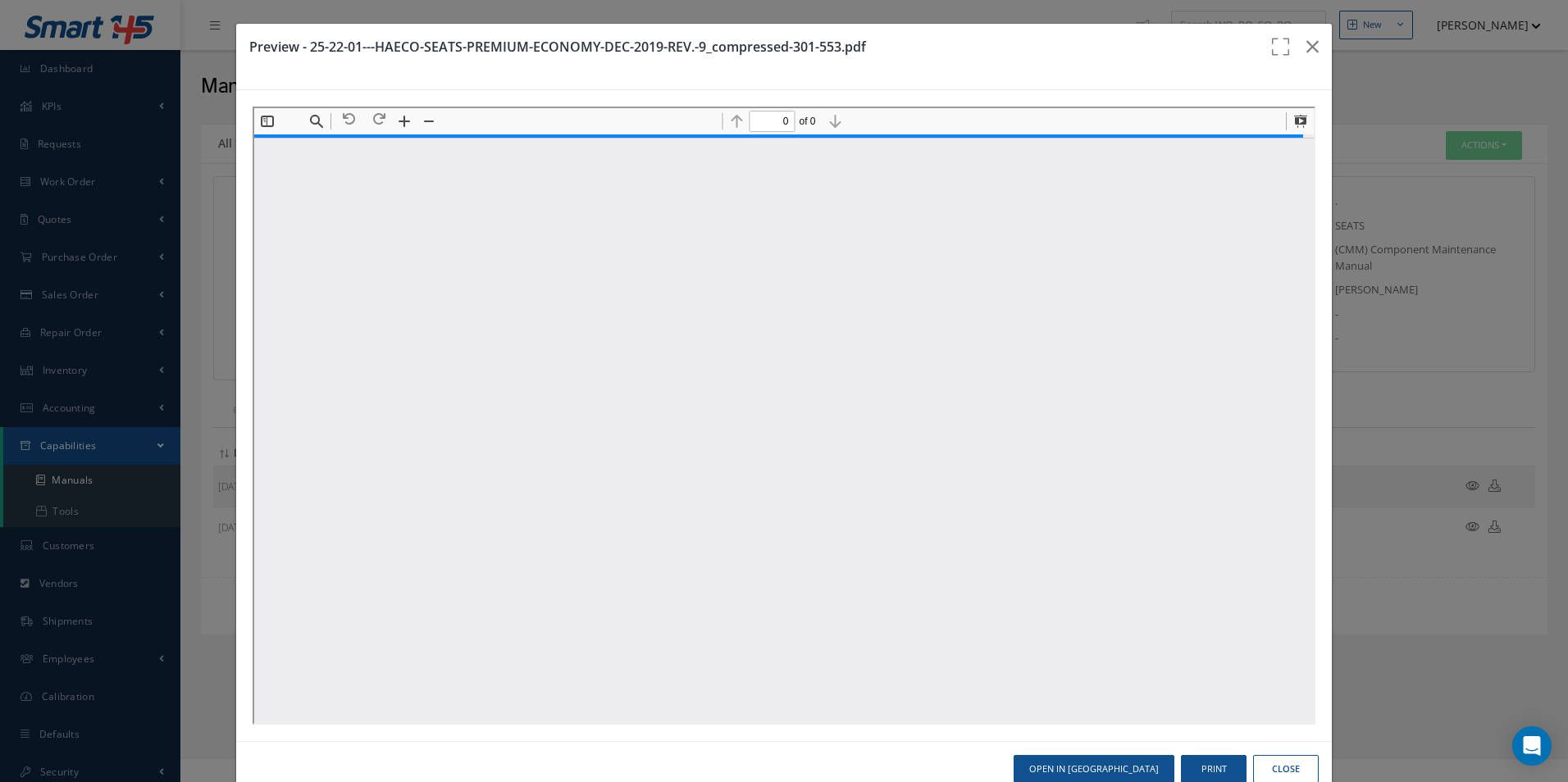
type input "1"
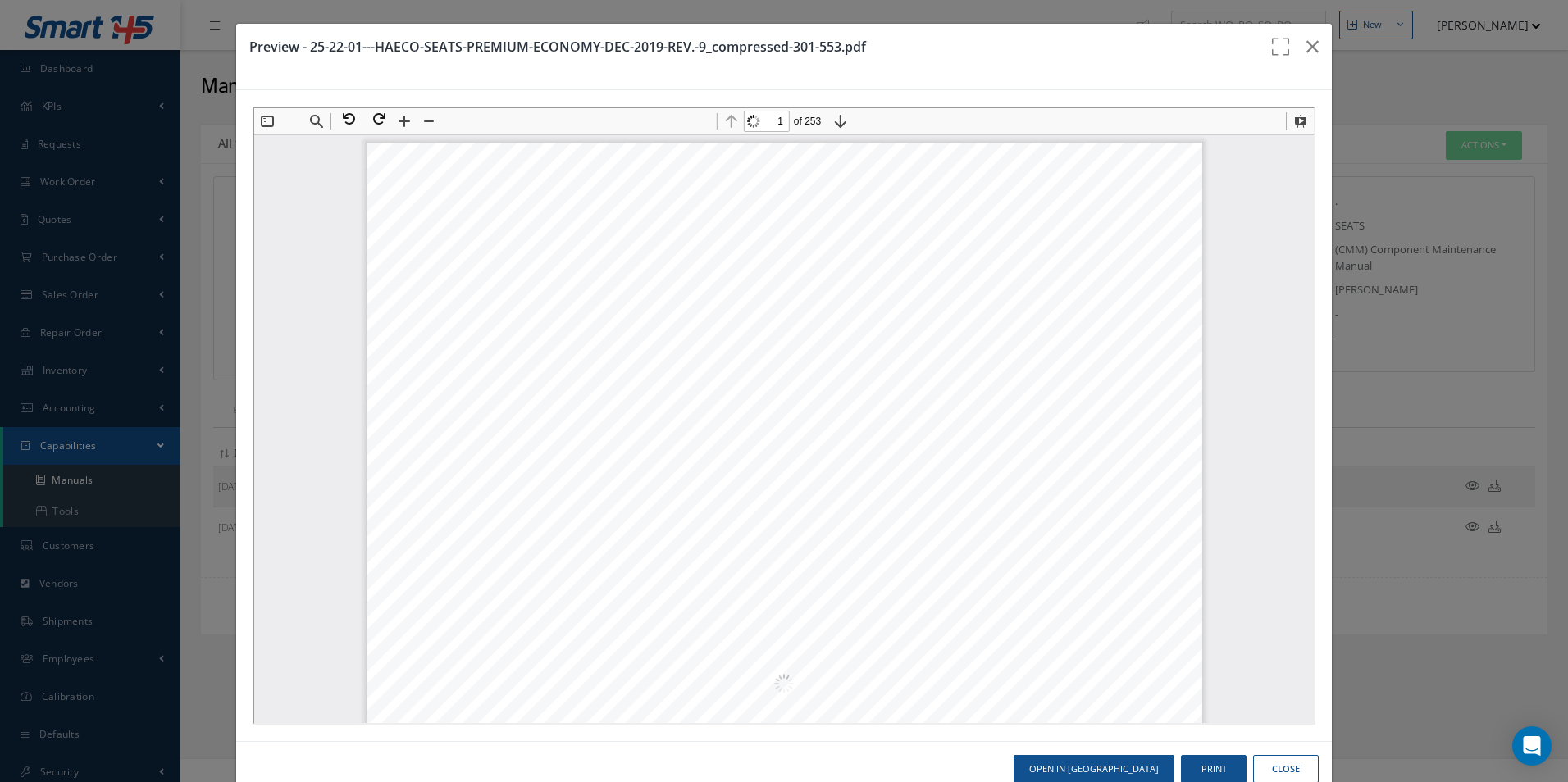
scroll to position [9, 0]
click at [313, 118] on button "Find" at bounding box center [314, 120] width 23 height 23
click at [380, 146] on input at bounding box center [398, 149] width 177 height 21
paste input "REAR FOOT PADDLE ASSY"
type input "REAR FOOT PADDLE ASSY"
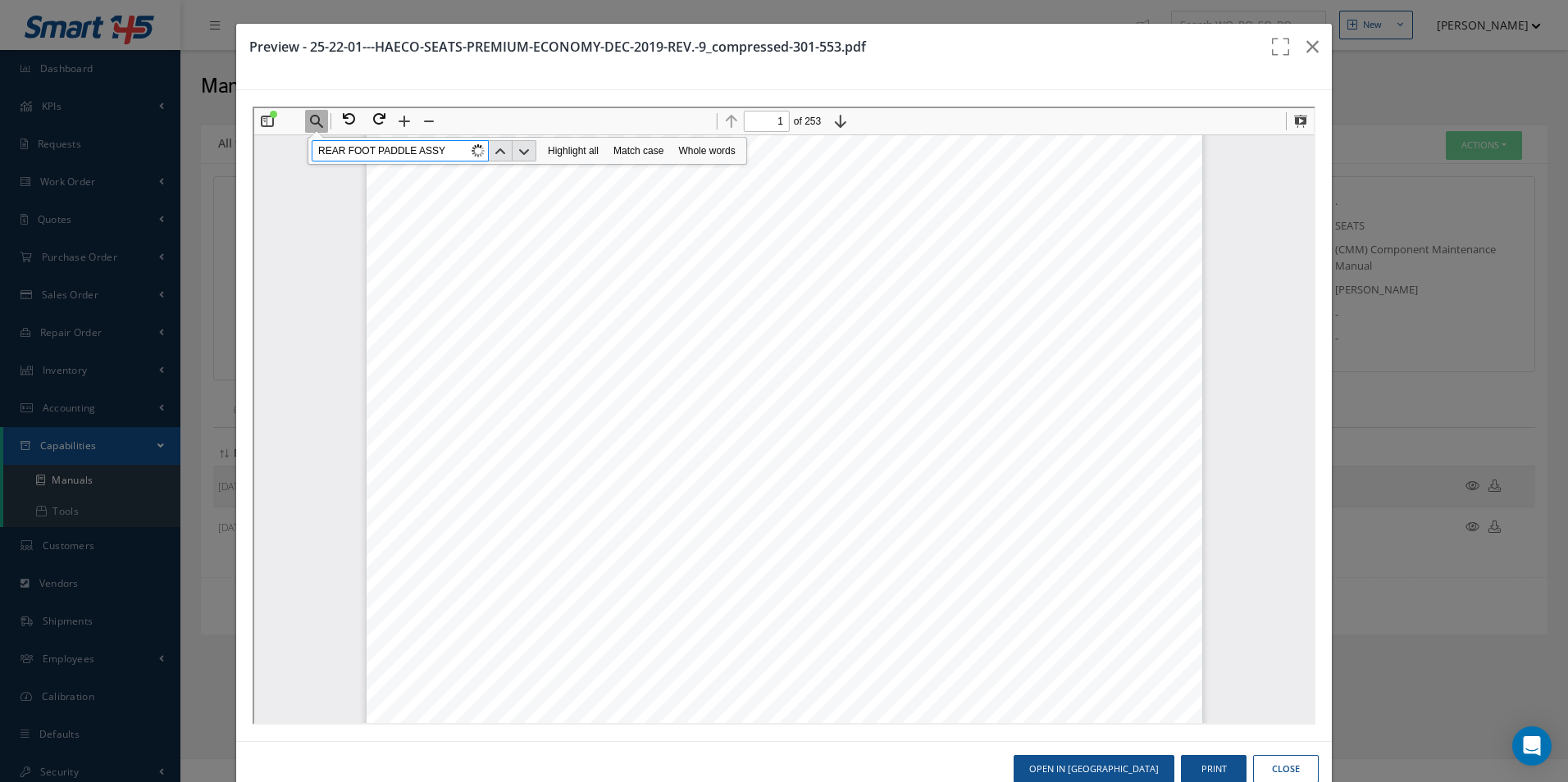
click at [459, 151] on input "REAR FOOT PADDLE ASSY" at bounding box center [398, 149] width 177 height 21
drag, startPoint x: 459, startPoint y: 151, endPoint x: 183, endPoint y: 172, distance: 276.8
click at [251, 172] on html "Thumbnails Document Outline Attachments Layers Current Outline Item CMM_25-22-0…" at bounding box center [781, 414] width 1059 height 614
paste input "B3050BL001-003"
type input "B3050BL001-003"
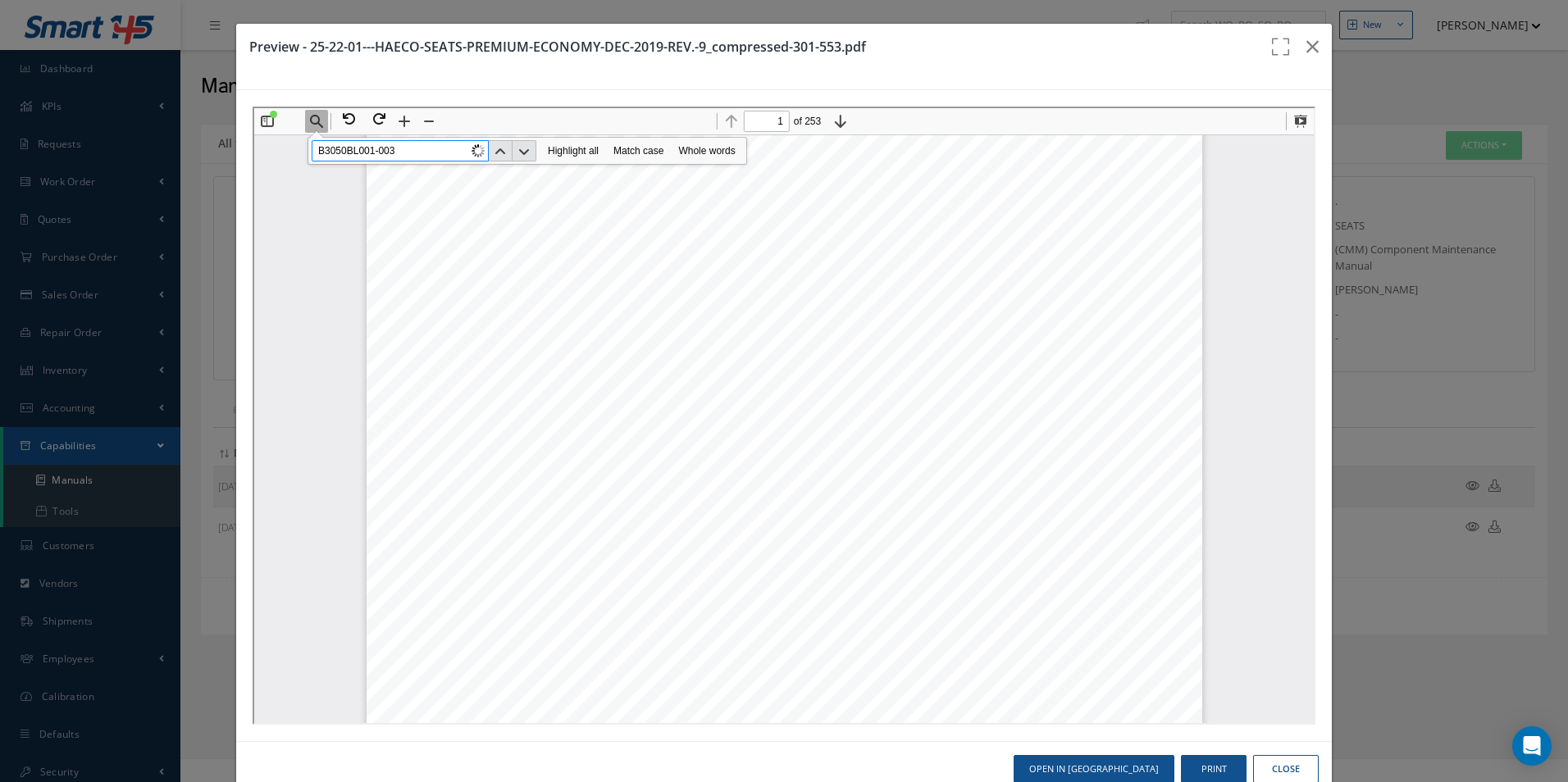
type input "15"
type input "B3050BL001-003"
click at [526, 146] on button "Next" at bounding box center [522, 149] width 24 height 21
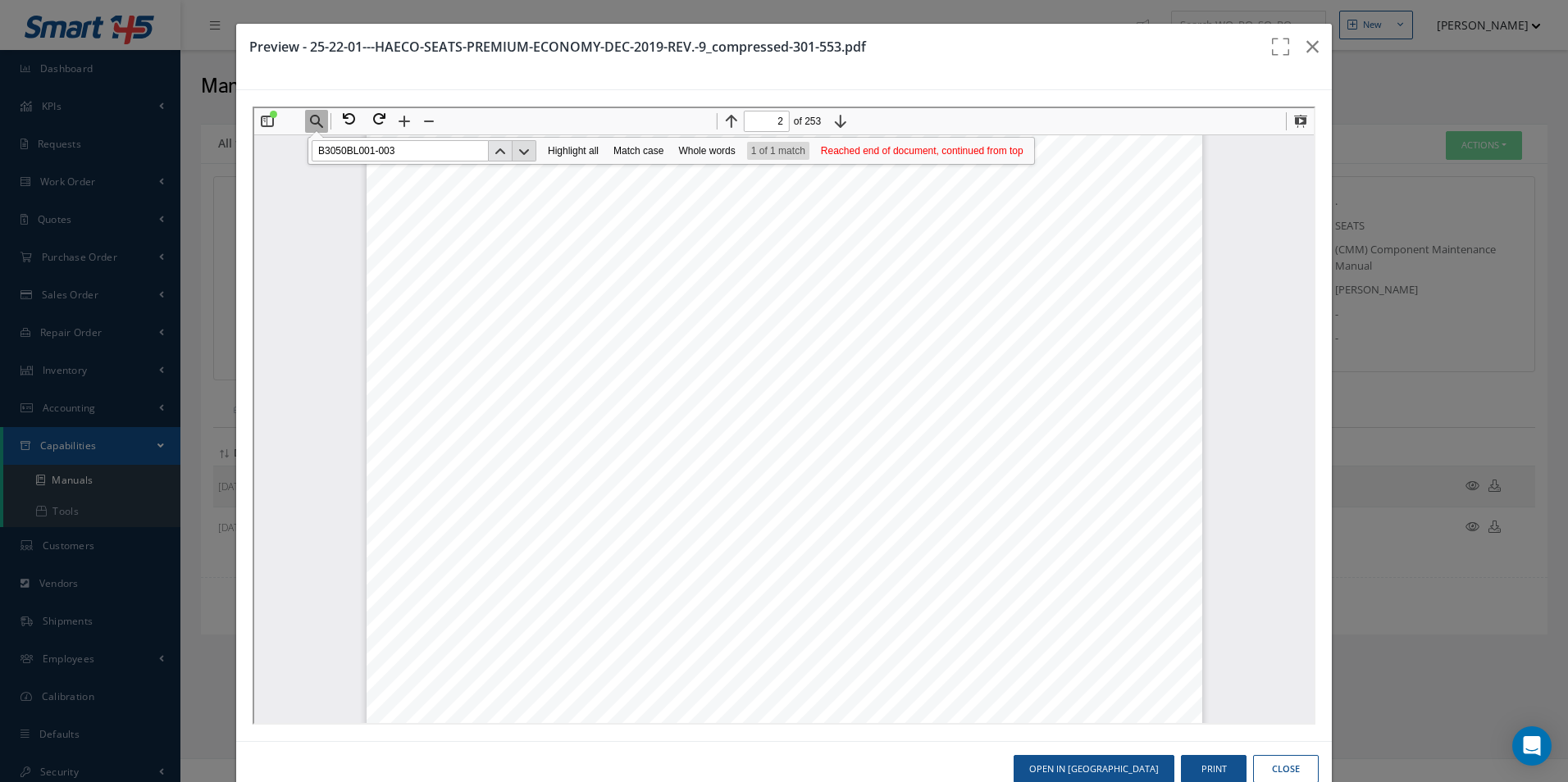
scroll to position [1513, 0]
click at [516, 147] on button "Next" at bounding box center [522, 149] width 24 height 21
type input "15"
click at [527, 149] on button "Next" at bounding box center [522, 149] width 24 height 21
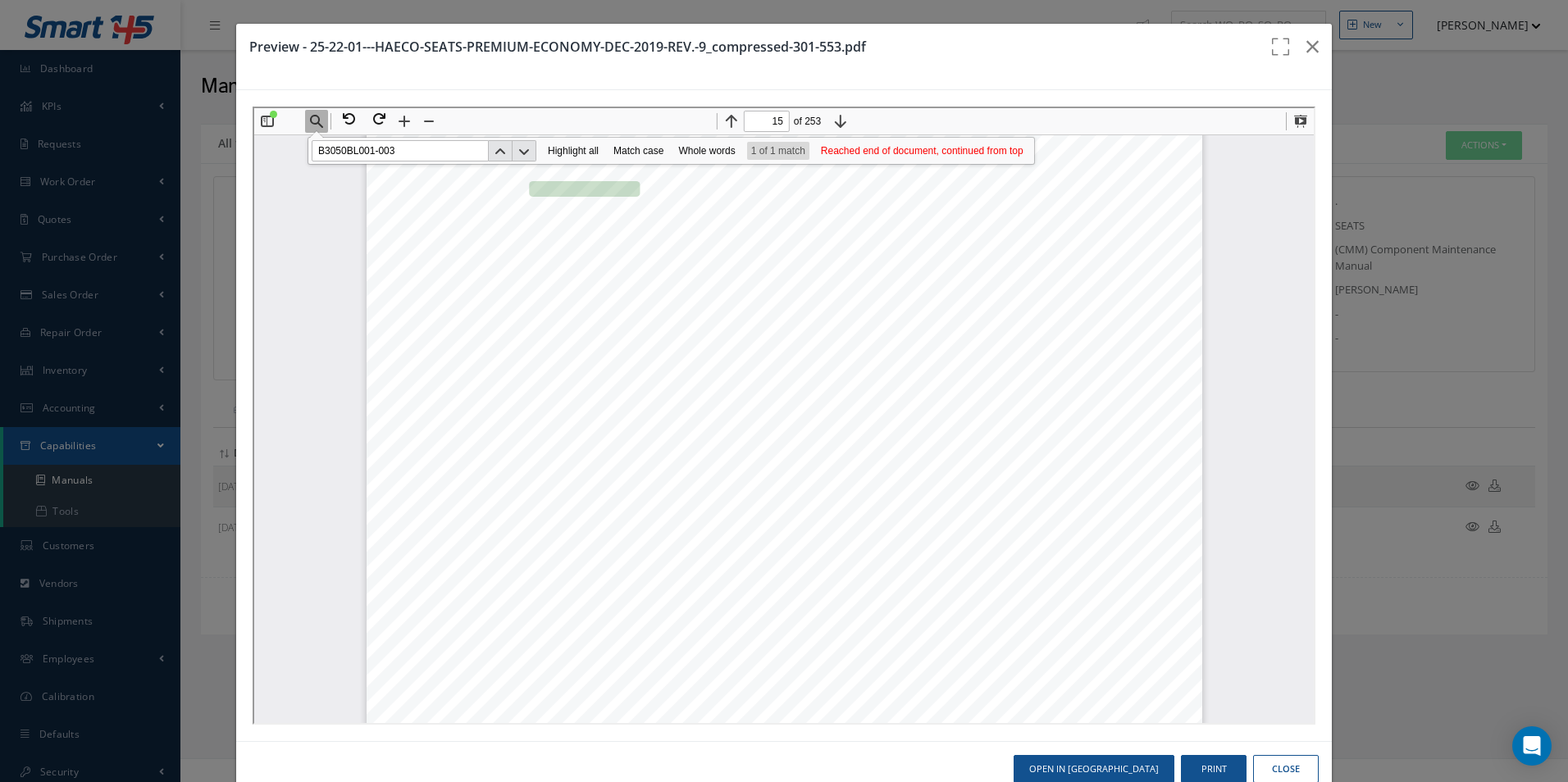
click at [1306, 42] on icon "button" at bounding box center [1312, 46] width 12 height 20
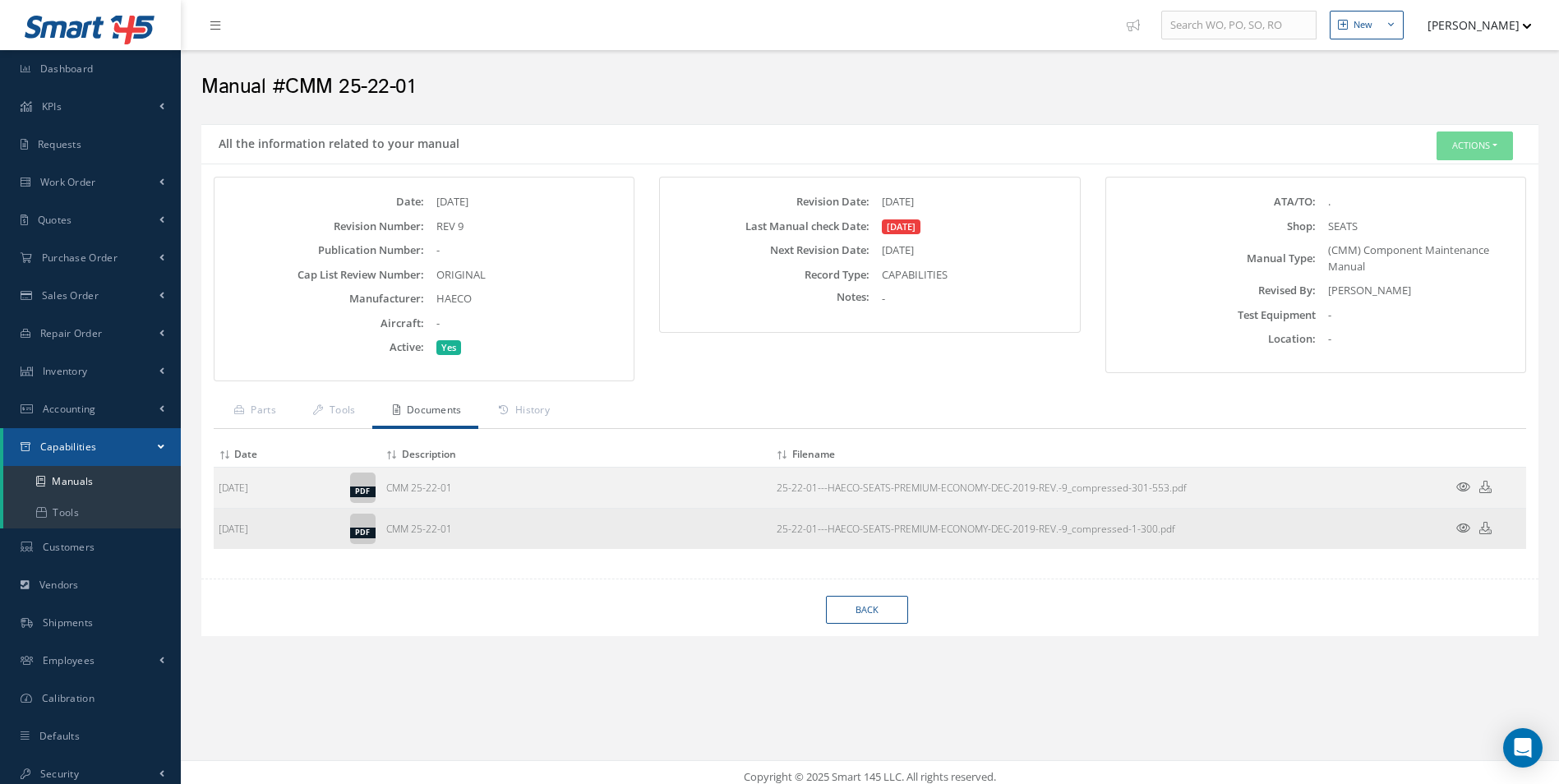
click at [1461, 528] on icon at bounding box center [1463, 528] width 14 height 12
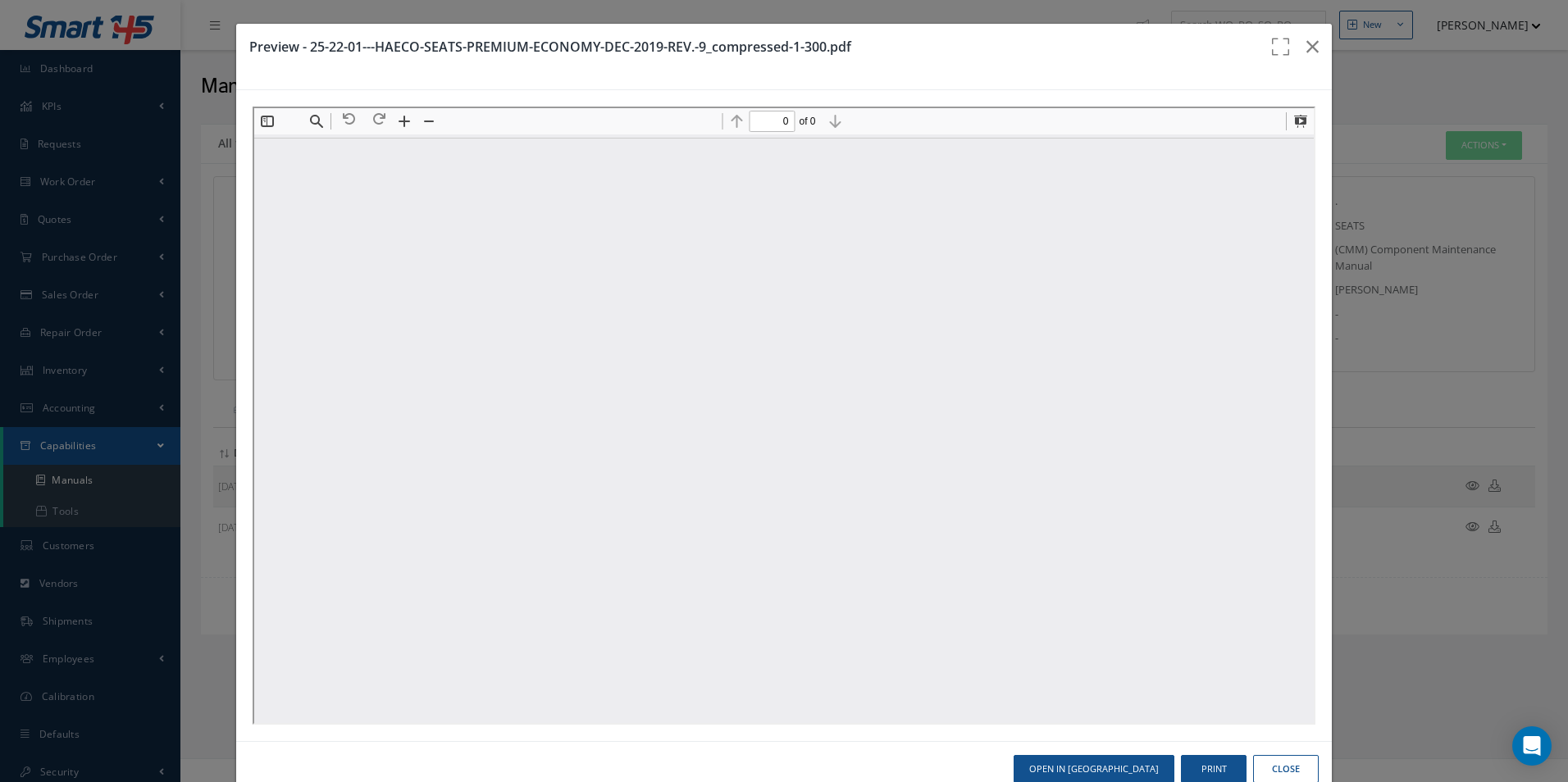
scroll to position [0, 0]
click at [311, 124] on button "Find" at bounding box center [314, 120] width 23 height 23
click at [346, 156] on input at bounding box center [398, 149] width 177 height 21
paste input "B3050BL001-003"
type input "B3050BL001-003"
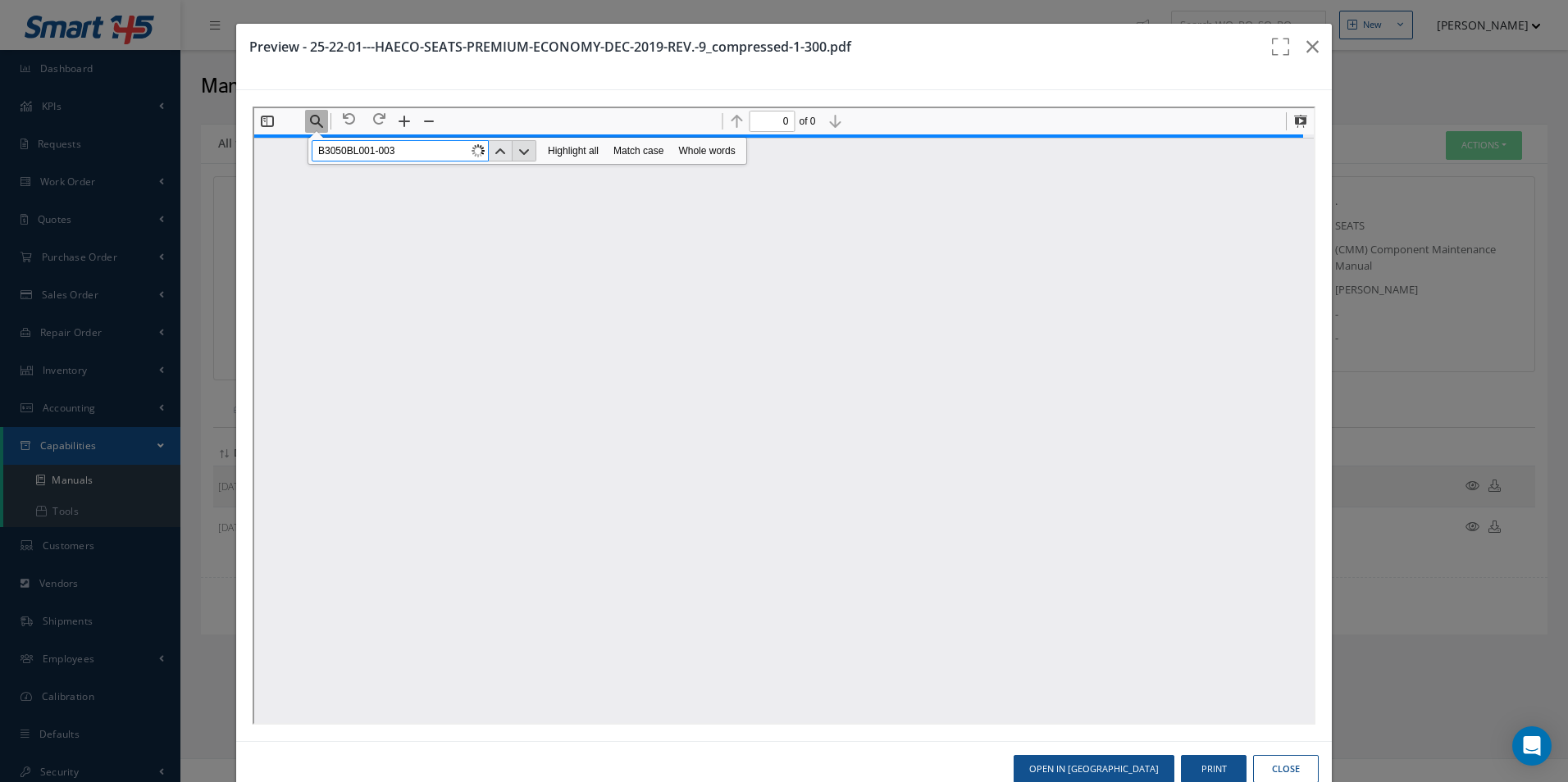
type input "15"
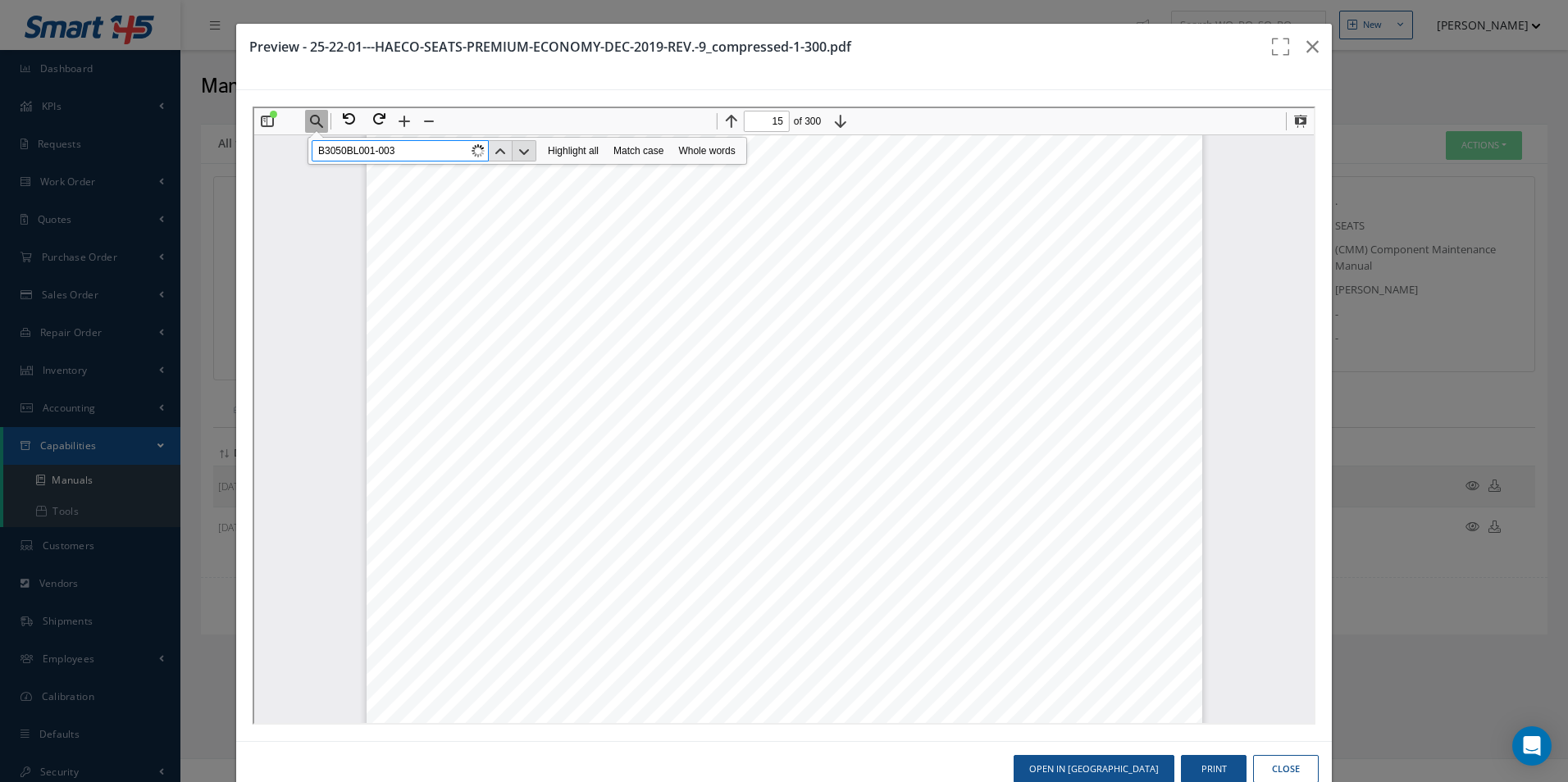
type input "B3050BL001-003"
click at [530, 150] on button "Next" at bounding box center [522, 149] width 24 height 21
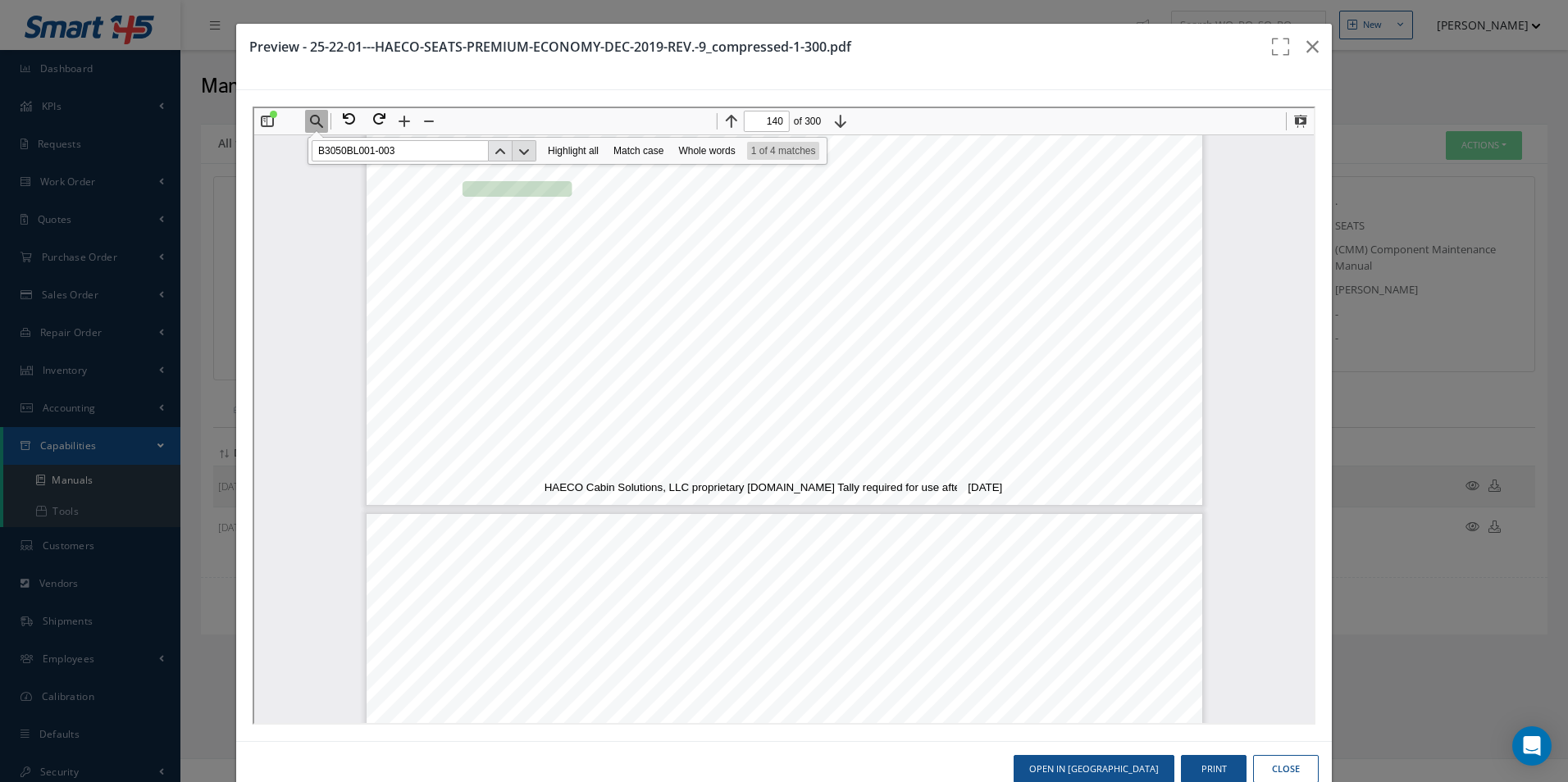
click at [527, 150] on button "Next" at bounding box center [522, 149] width 24 height 21
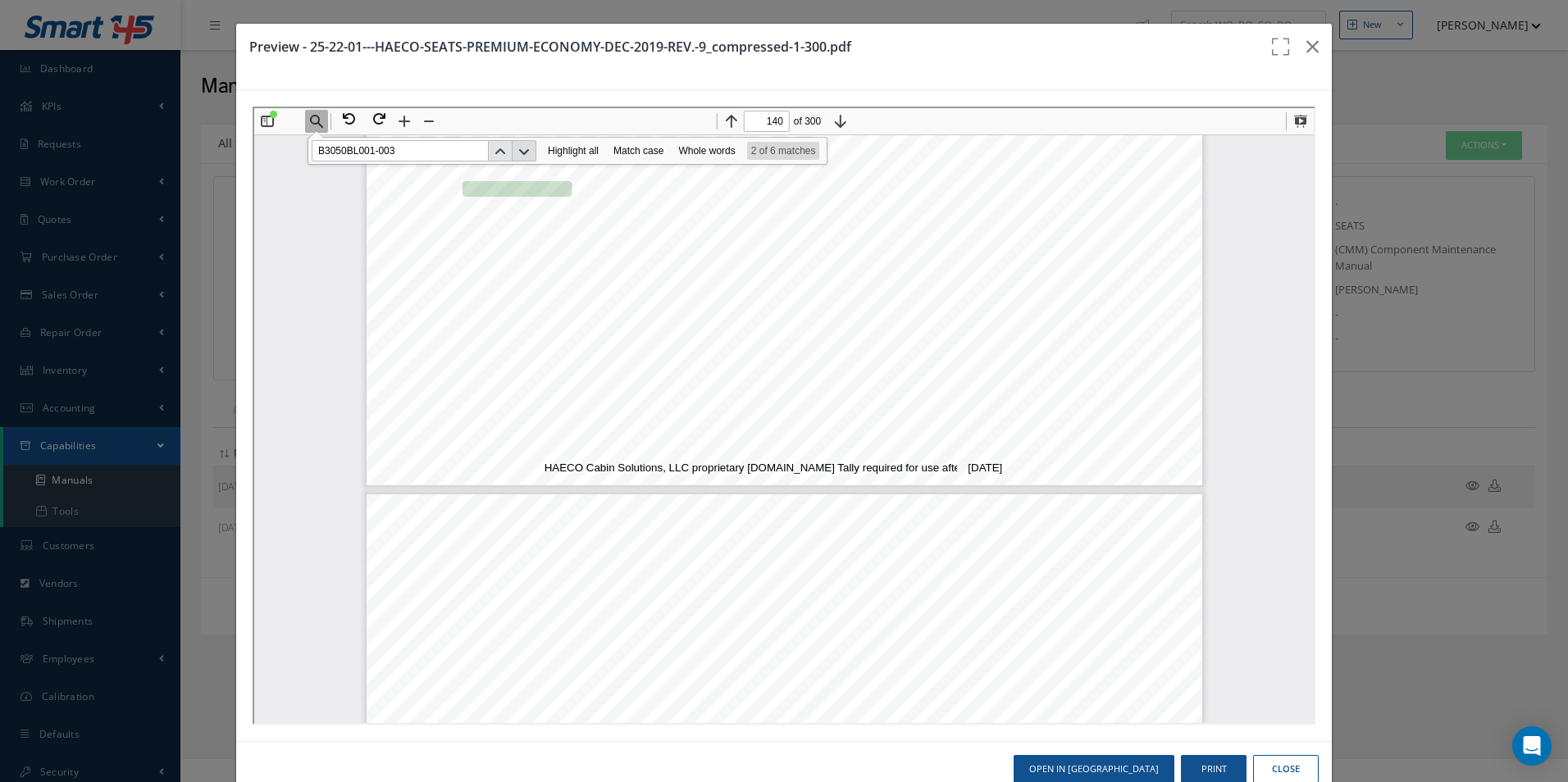
click at [527, 150] on button "Next" at bounding box center [522, 149] width 24 height 21
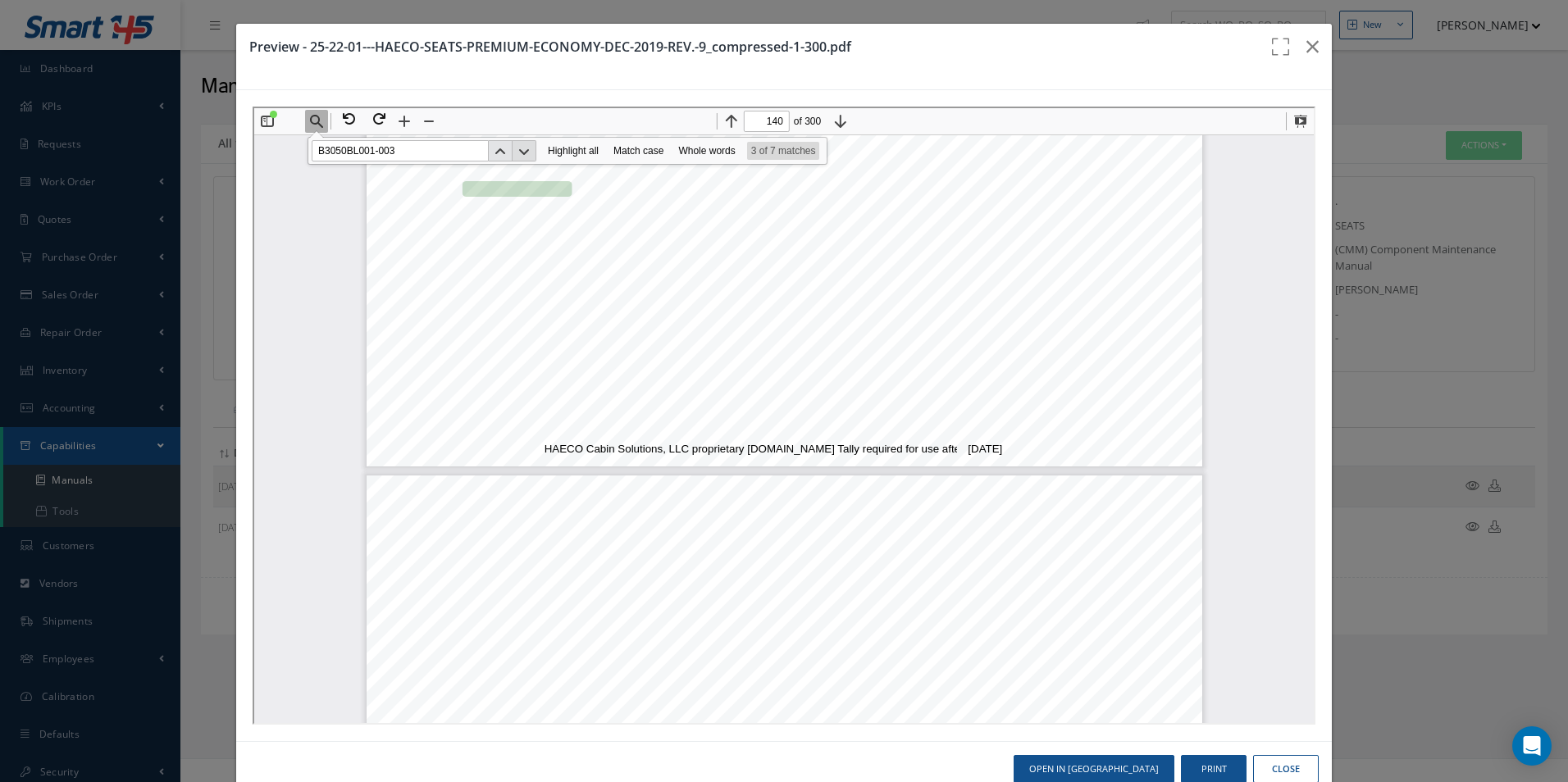
click at [527, 150] on button "Next" at bounding box center [522, 149] width 24 height 21
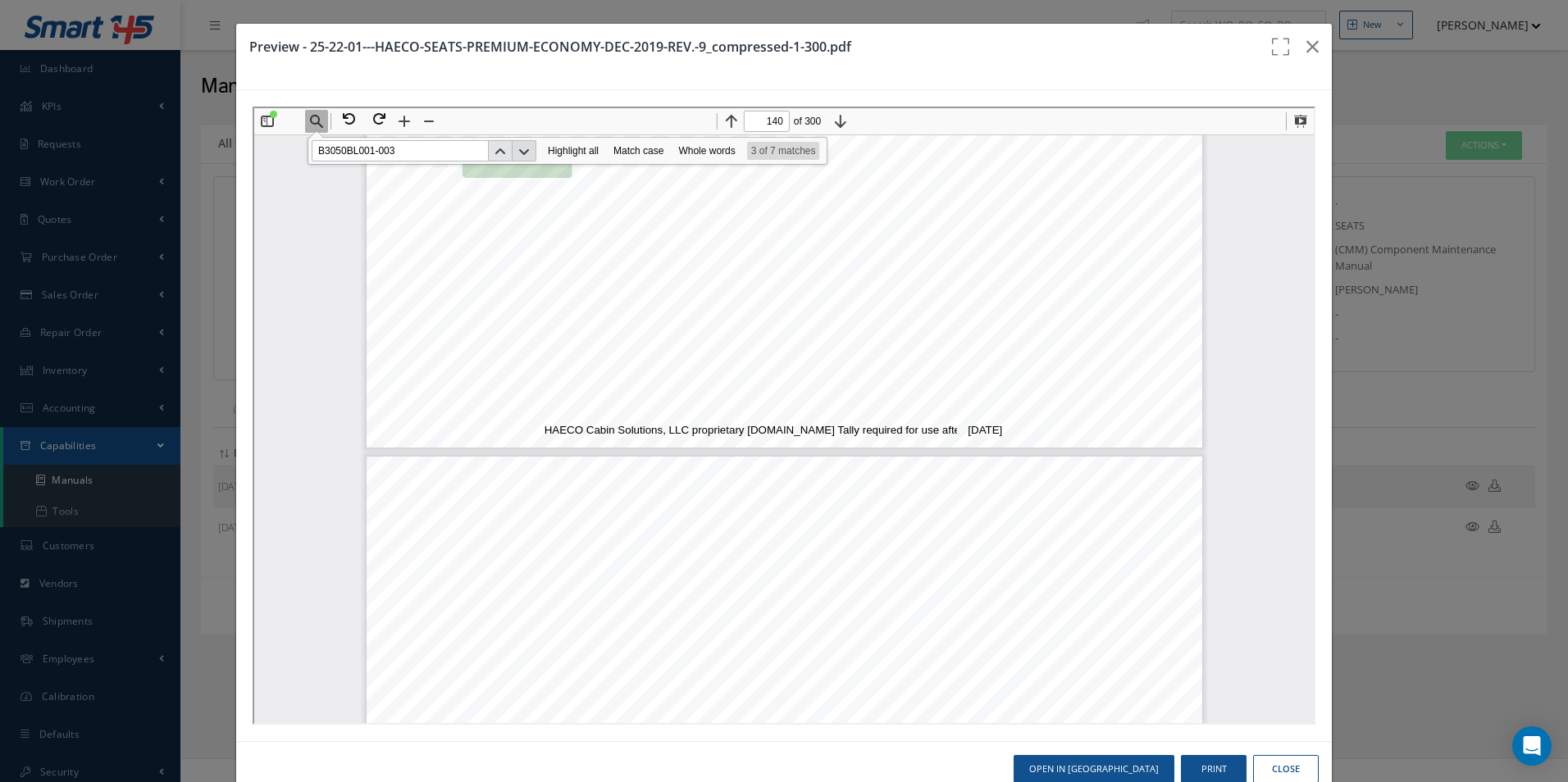
click at [527, 150] on button "Next" at bounding box center [522, 149] width 24 height 21
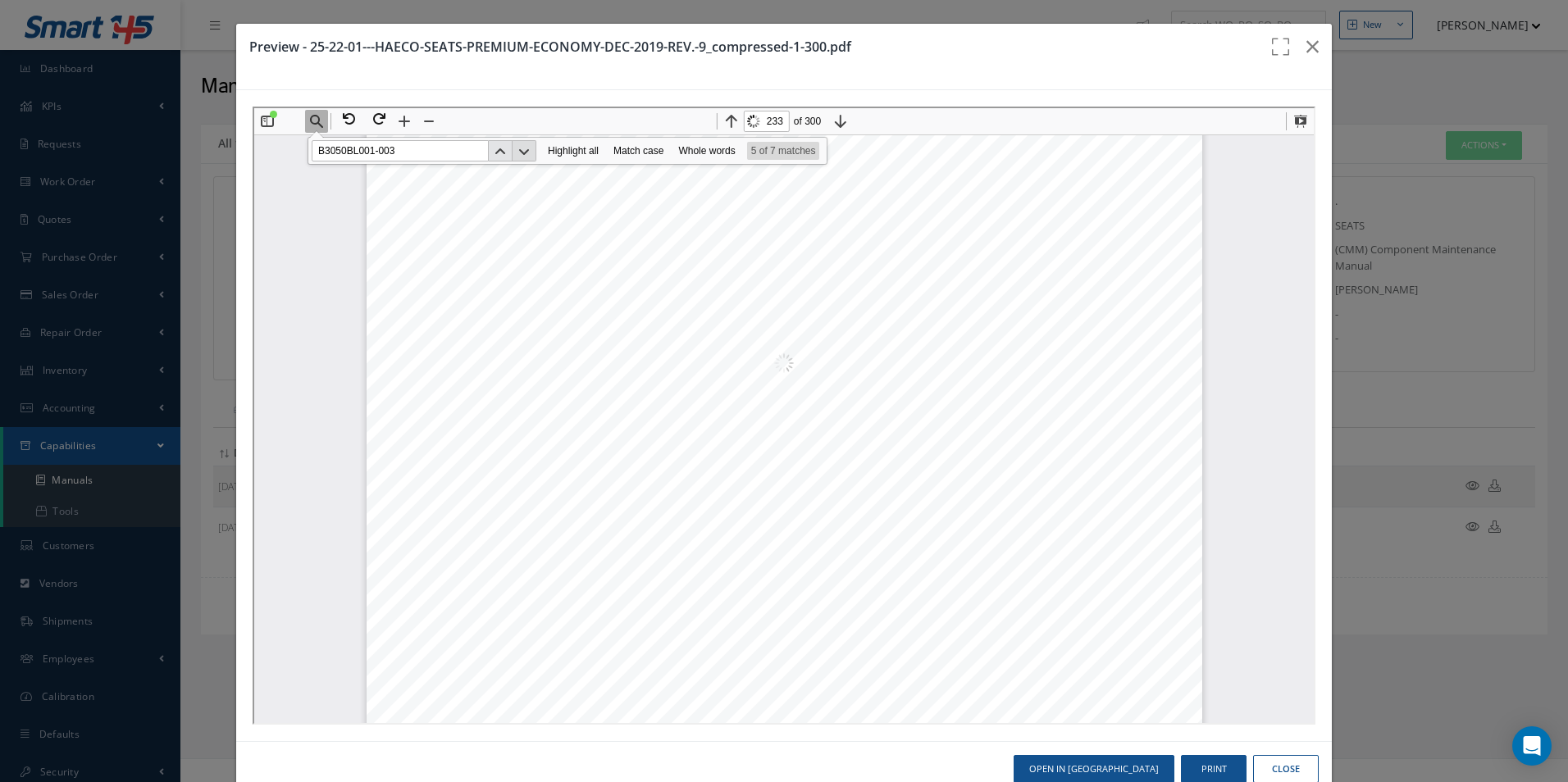
click at [527, 150] on button "Next" at bounding box center [522, 149] width 24 height 21
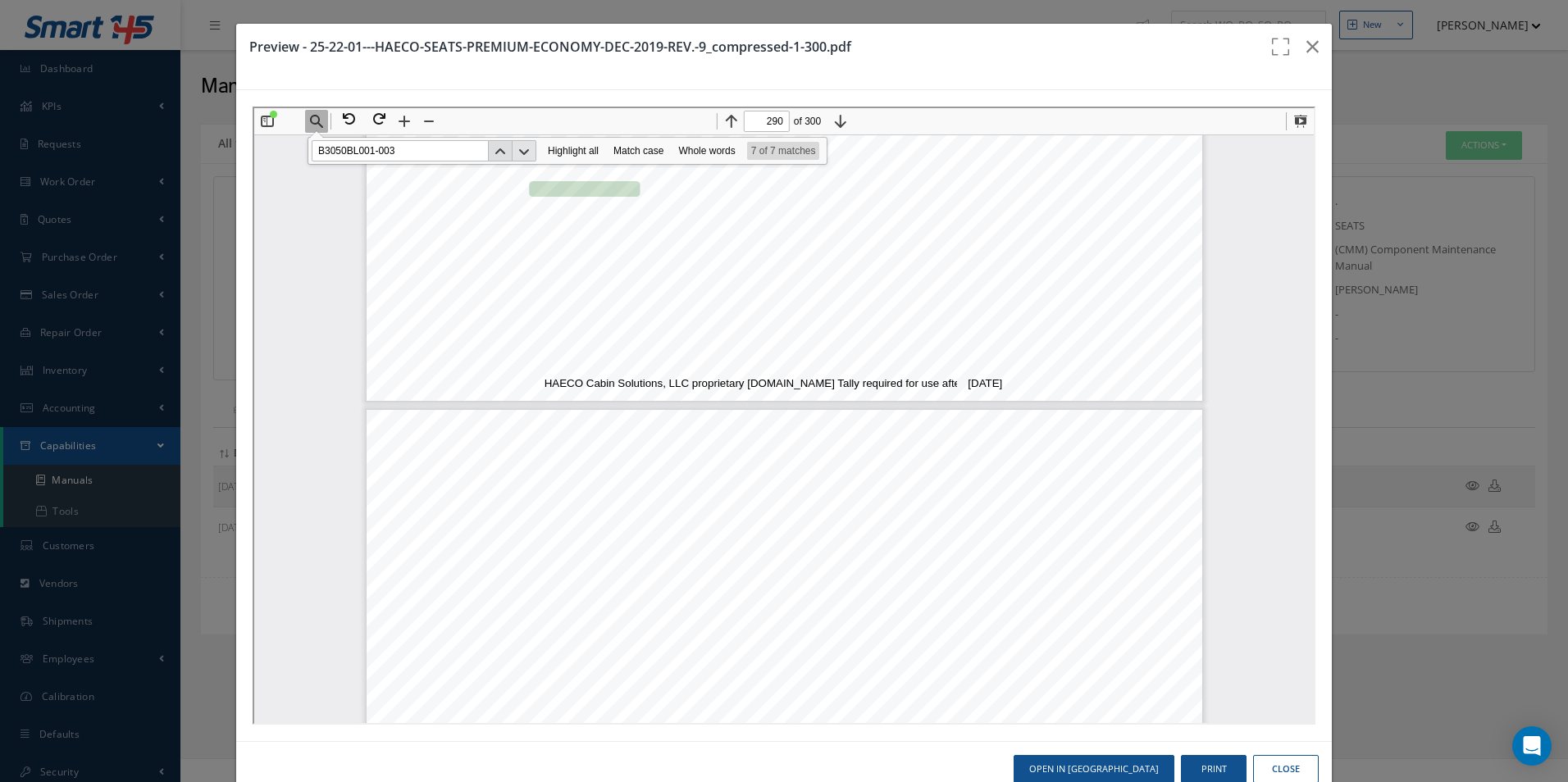
click at [492, 147] on button "Previous" at bounding box center [498, 149] width 23 height 21
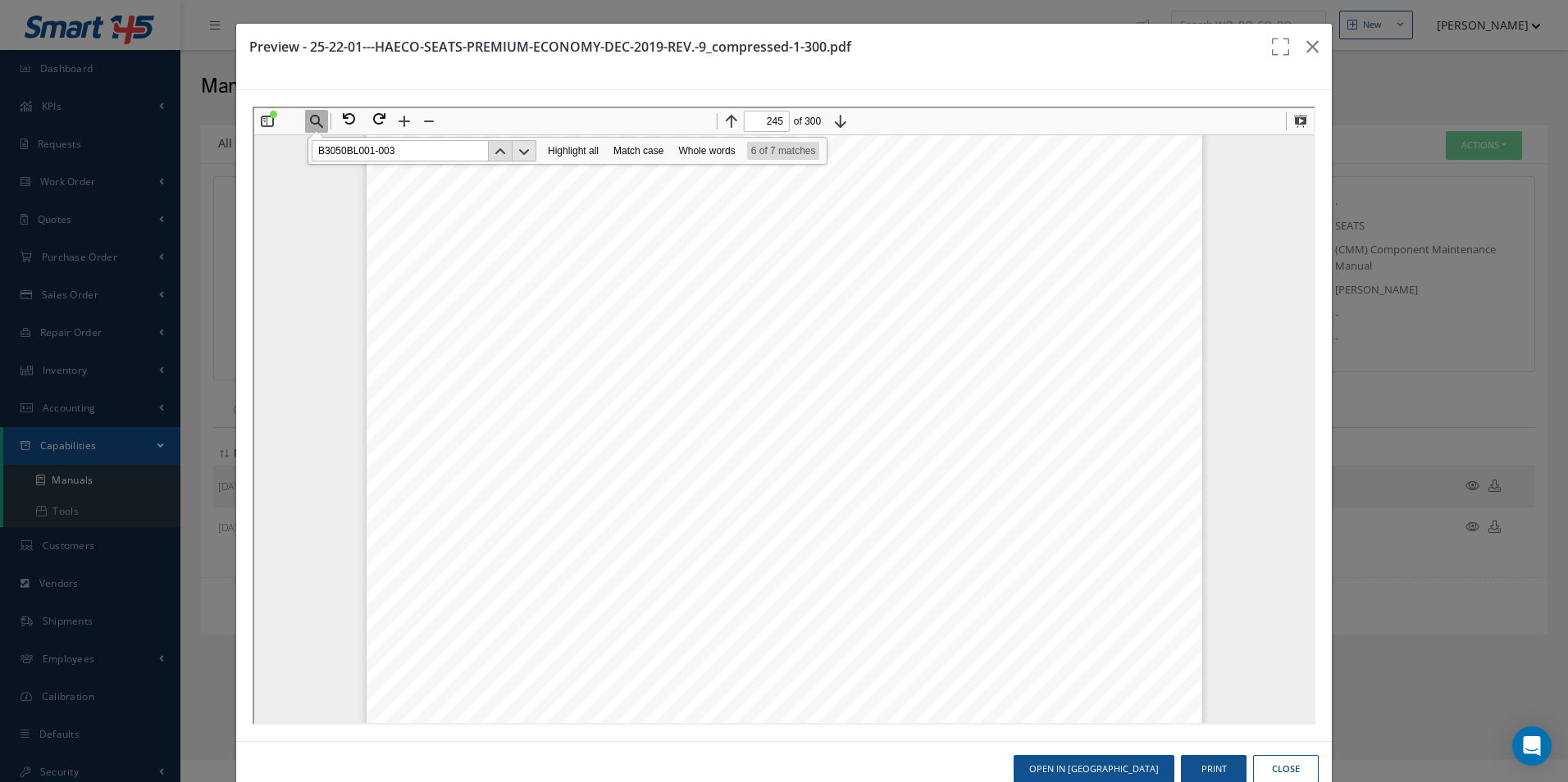
scroll to position [266295, 0]
click at [525, 146] on button "Next" at bounding box center [522, 149] width 24 height 21
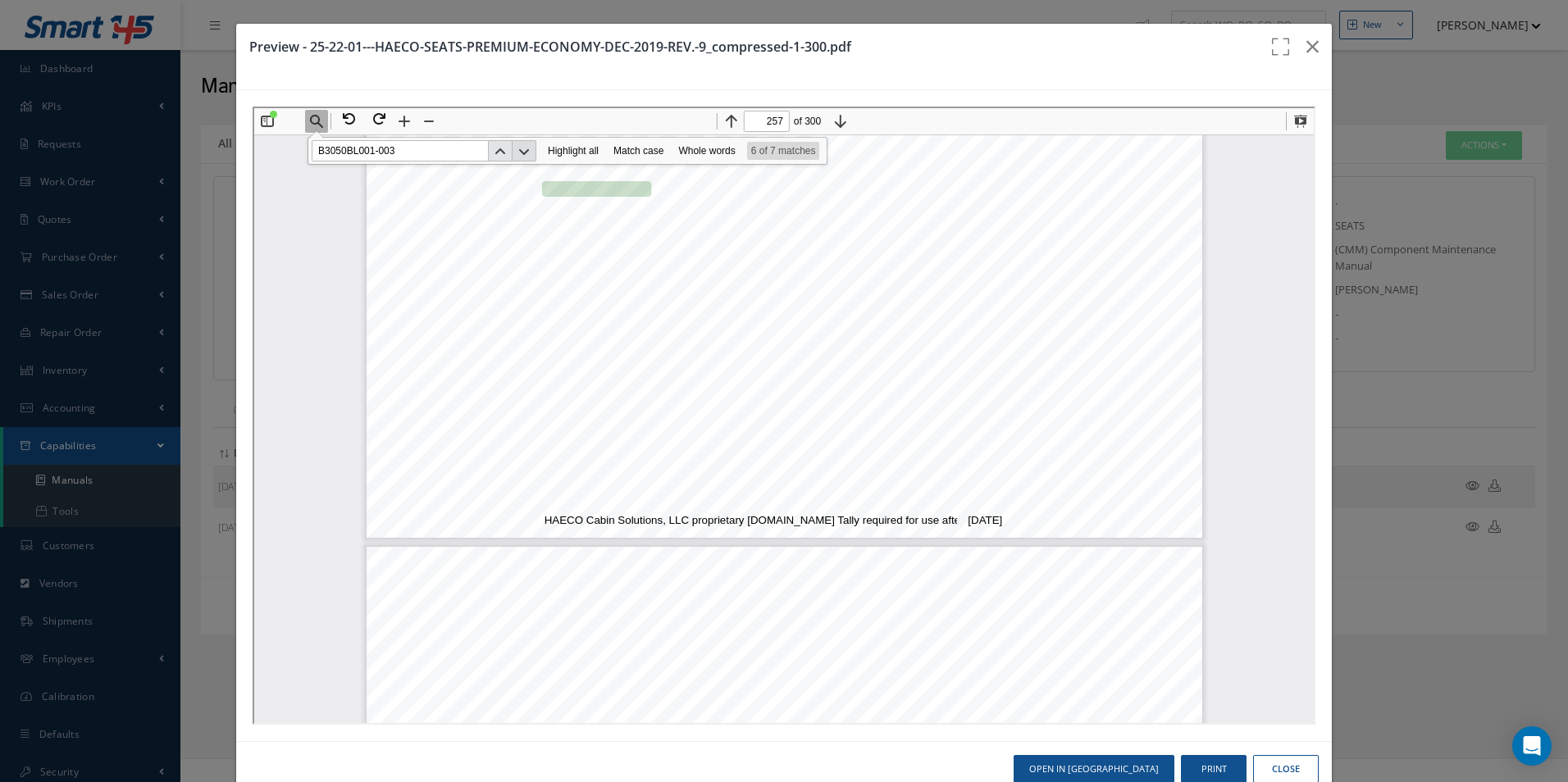
click at [525, 146] on button "Next" at bounding box center [522, 149] width 24 height 21
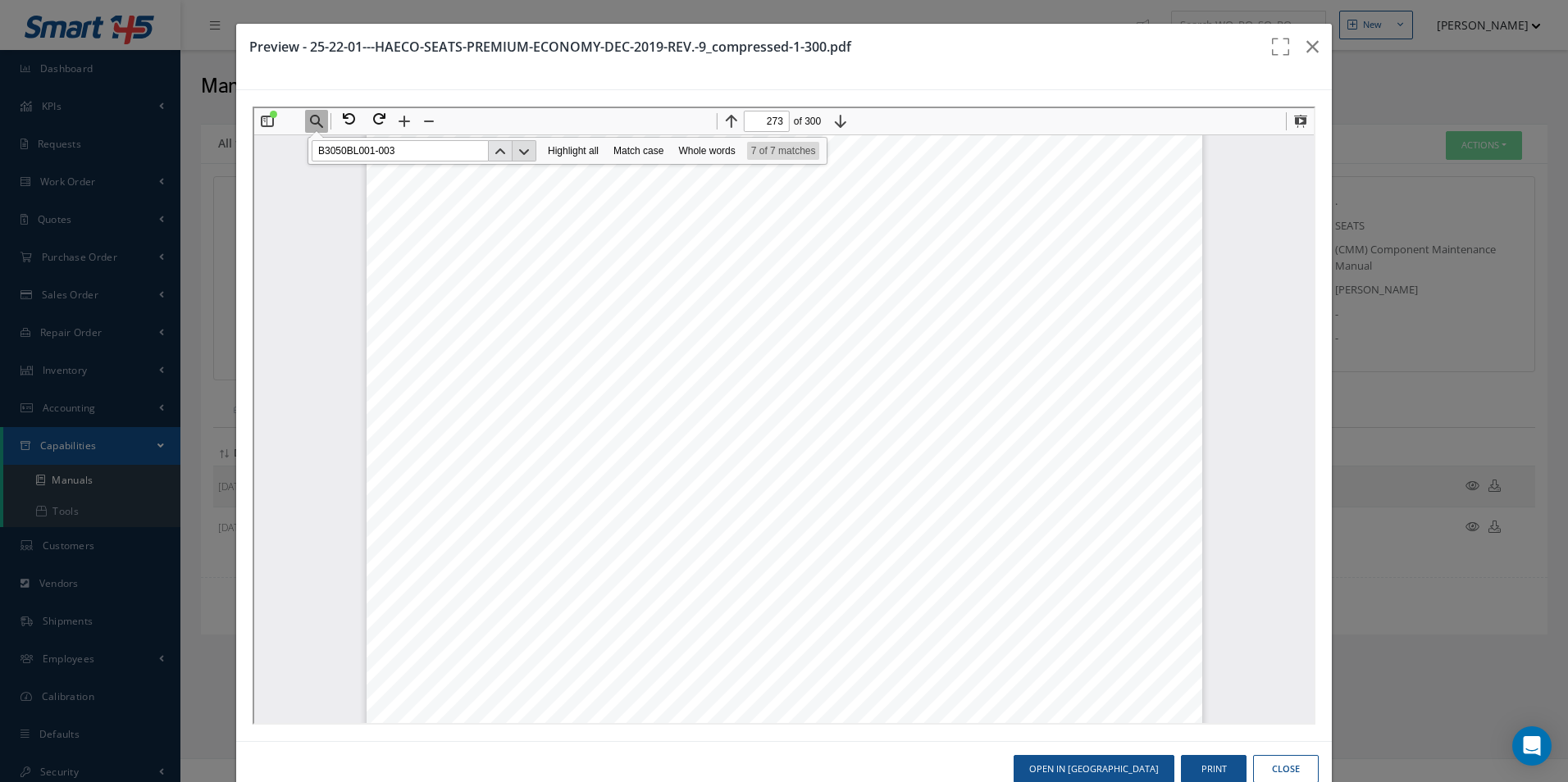
scroll to position [296805, 0]
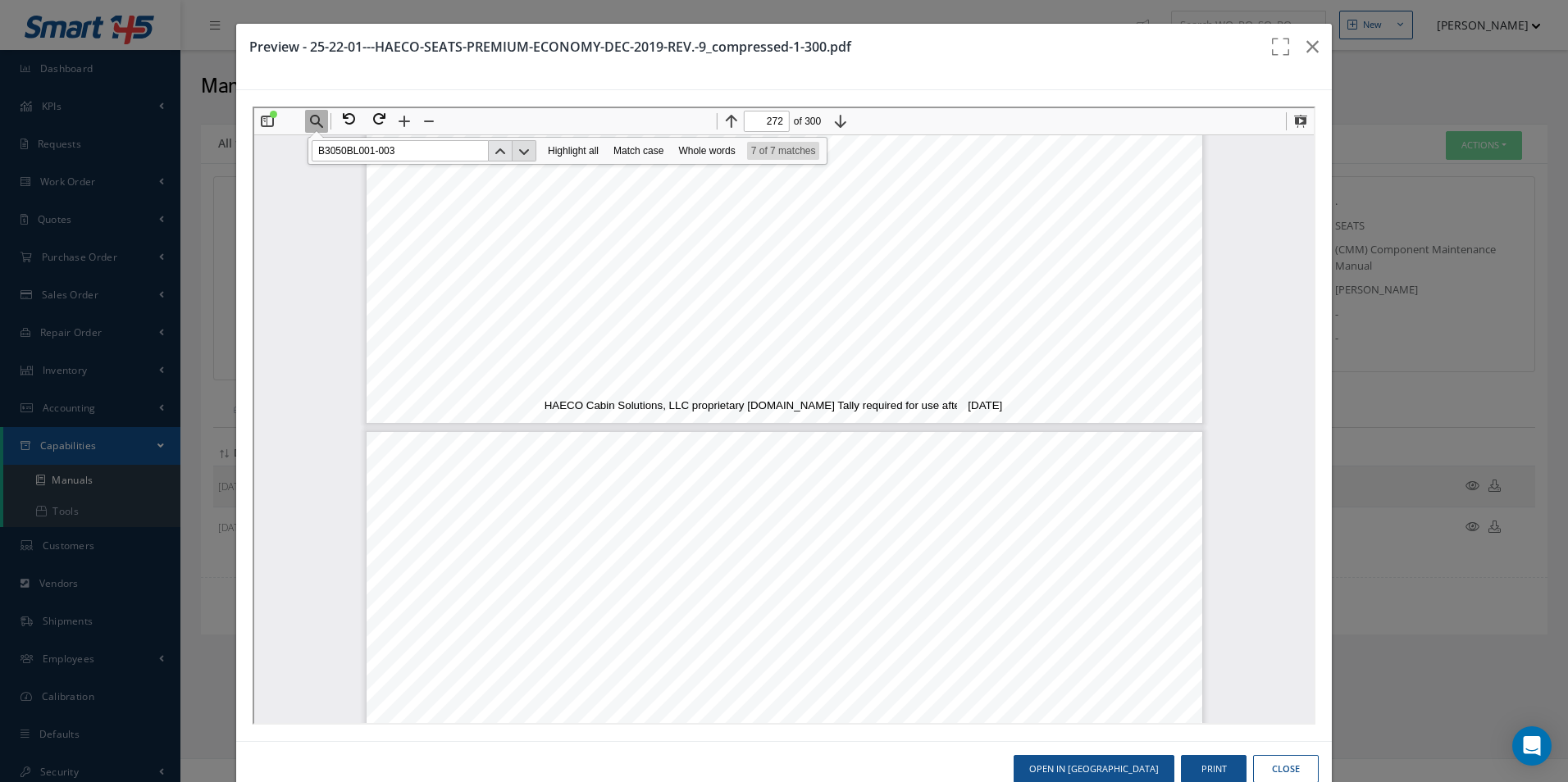
type input "271"
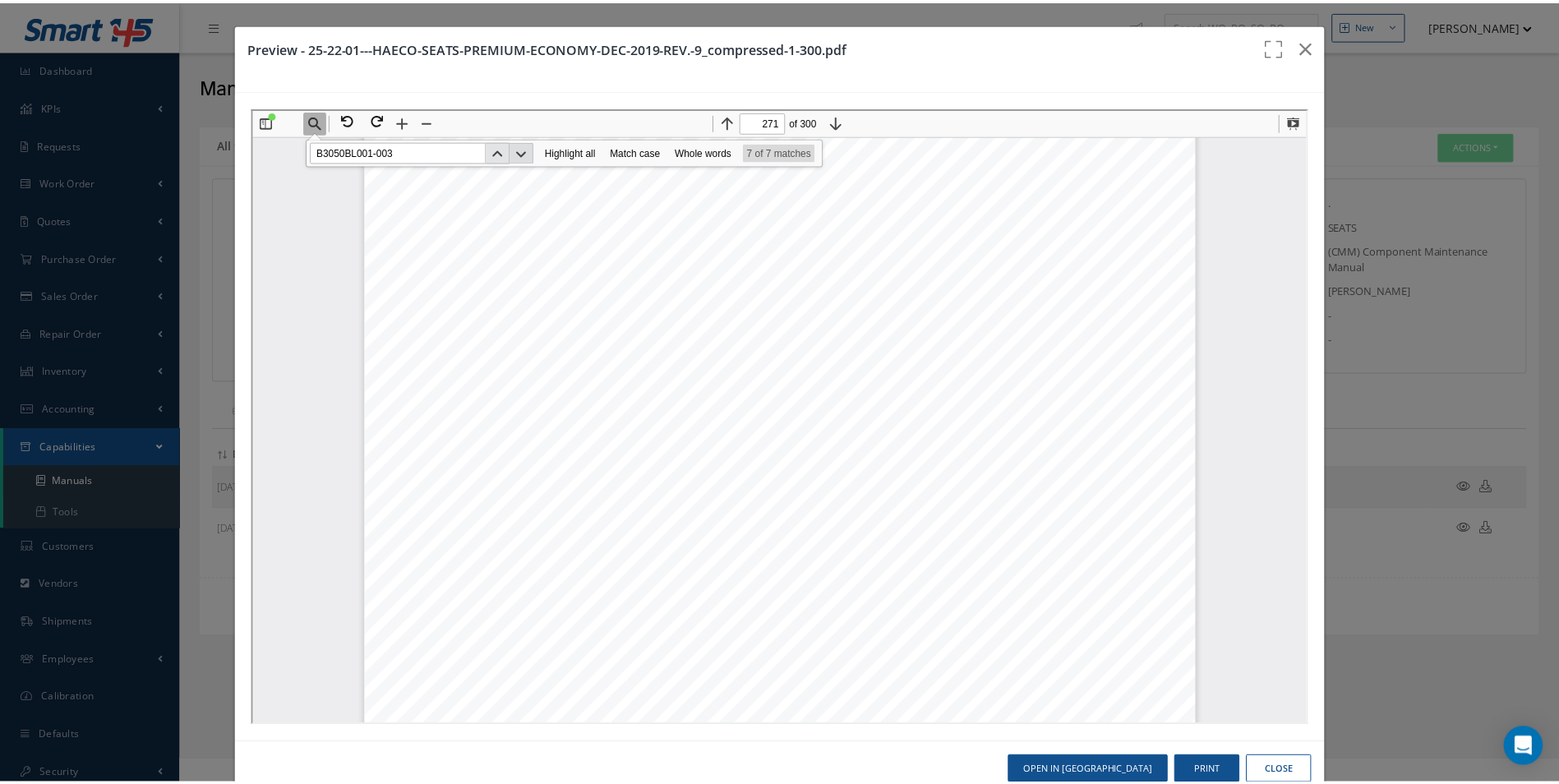
scroll to position [295182, 0]
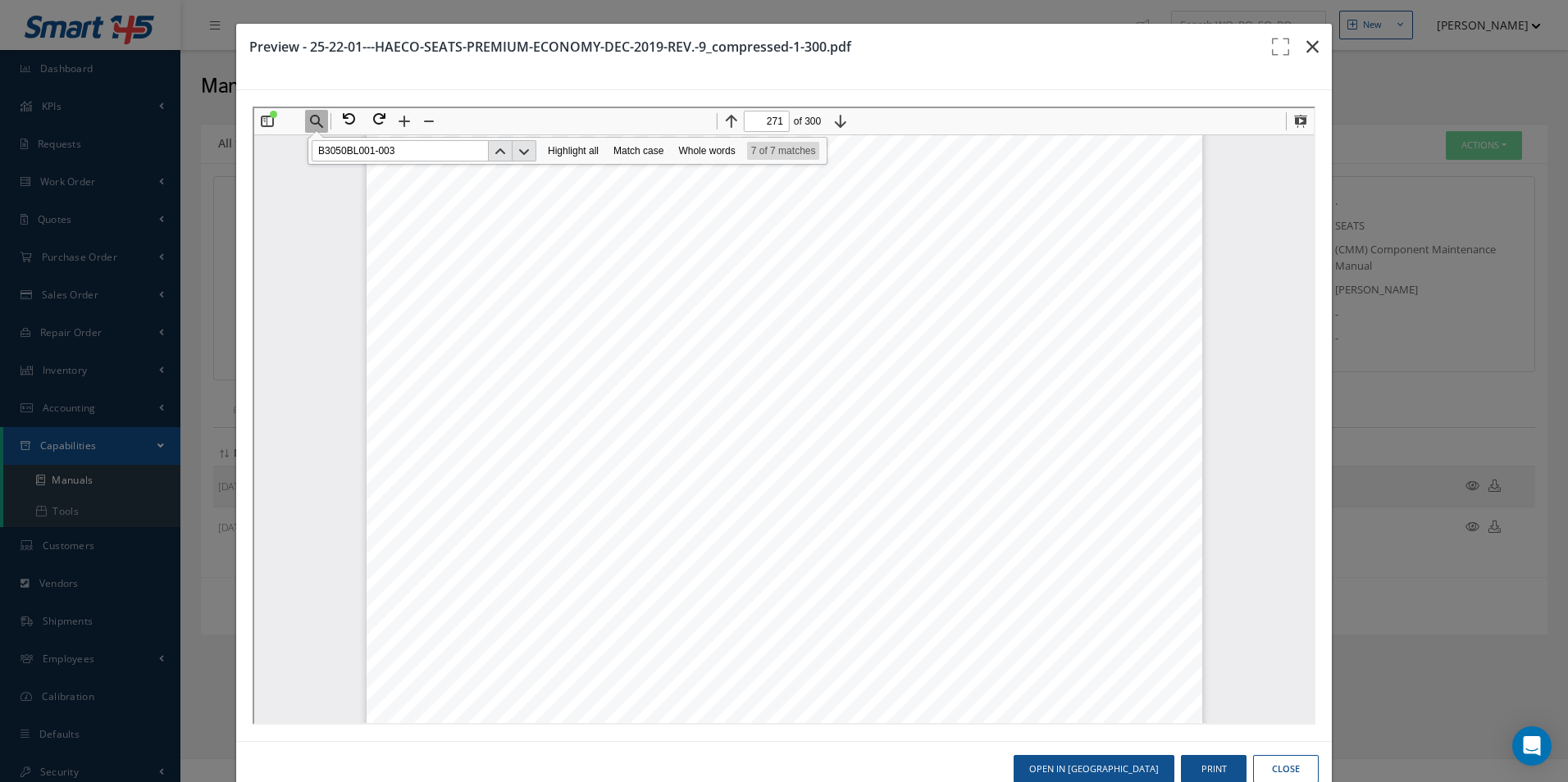
click at [1306, 47] on icon "button" at bounding box center [1312, 46] width 12 height 20
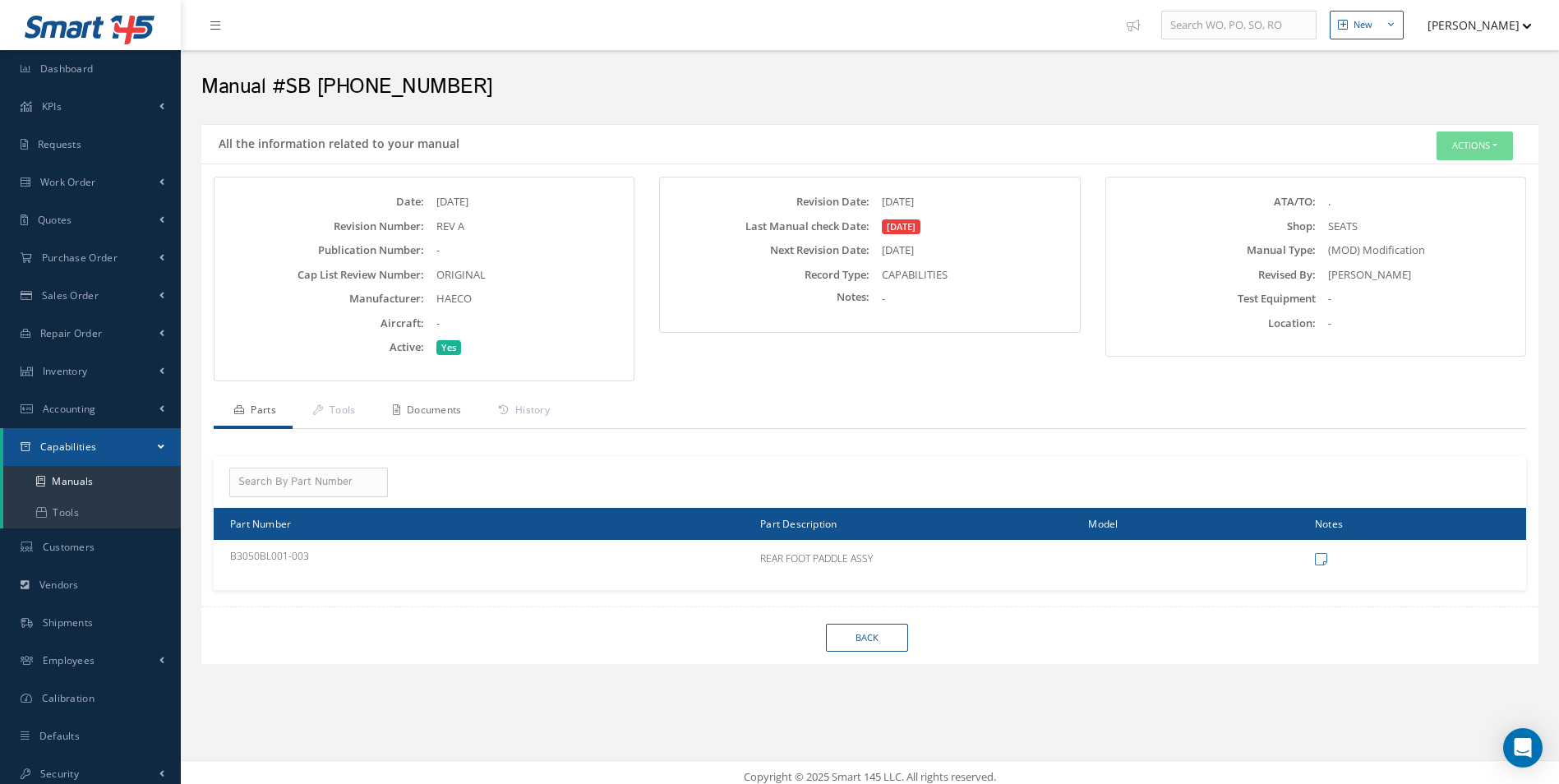
click at [442, 413] on link "Documents" at bounding box center [425, 411] width 106 height 34
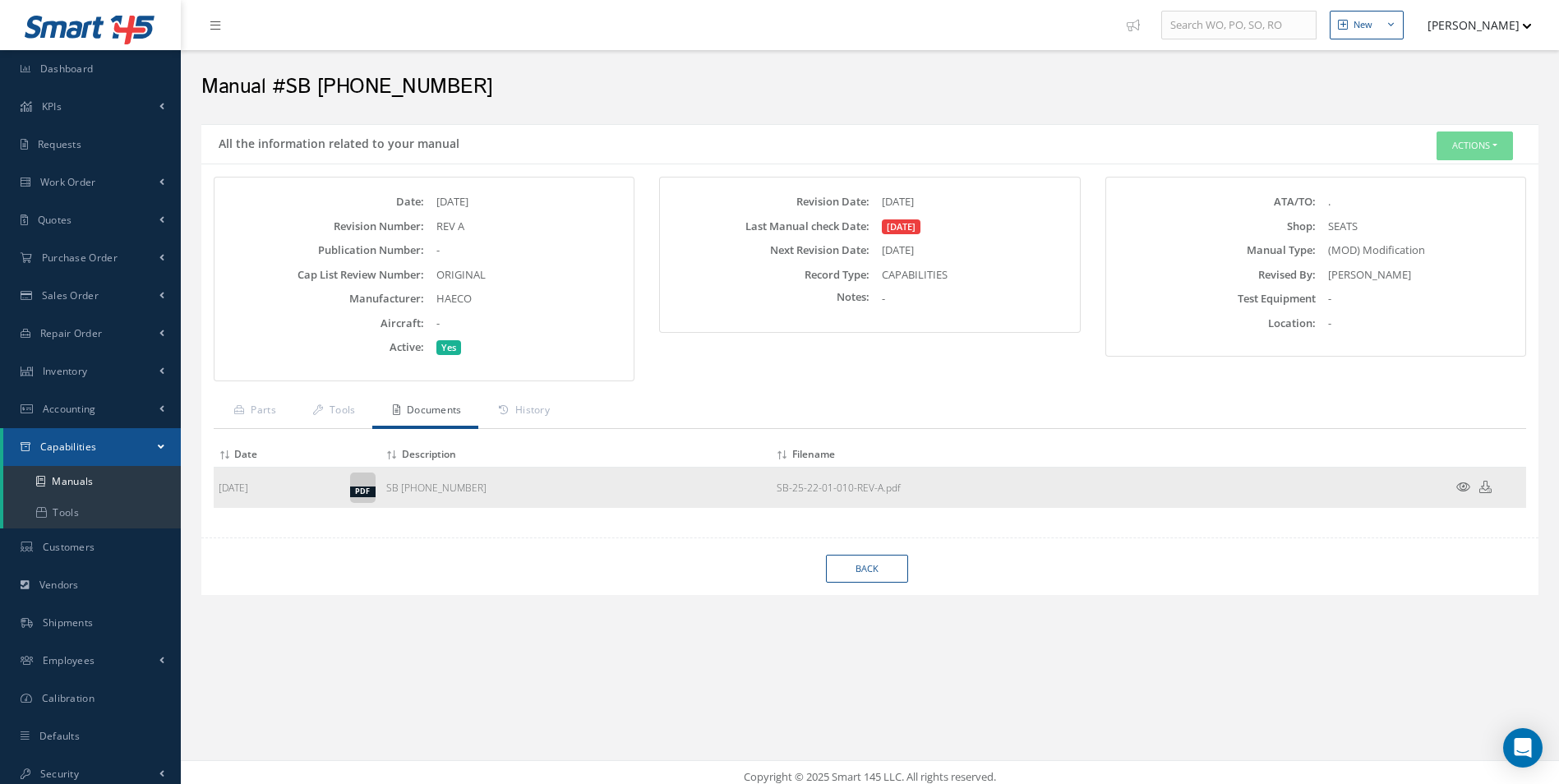
click at [1475, 478] on td at bounding box center [1477, 488] width 99 height 41
click at [1466, 488] on icon at bounding box center [1463, 487] width 14 height 12
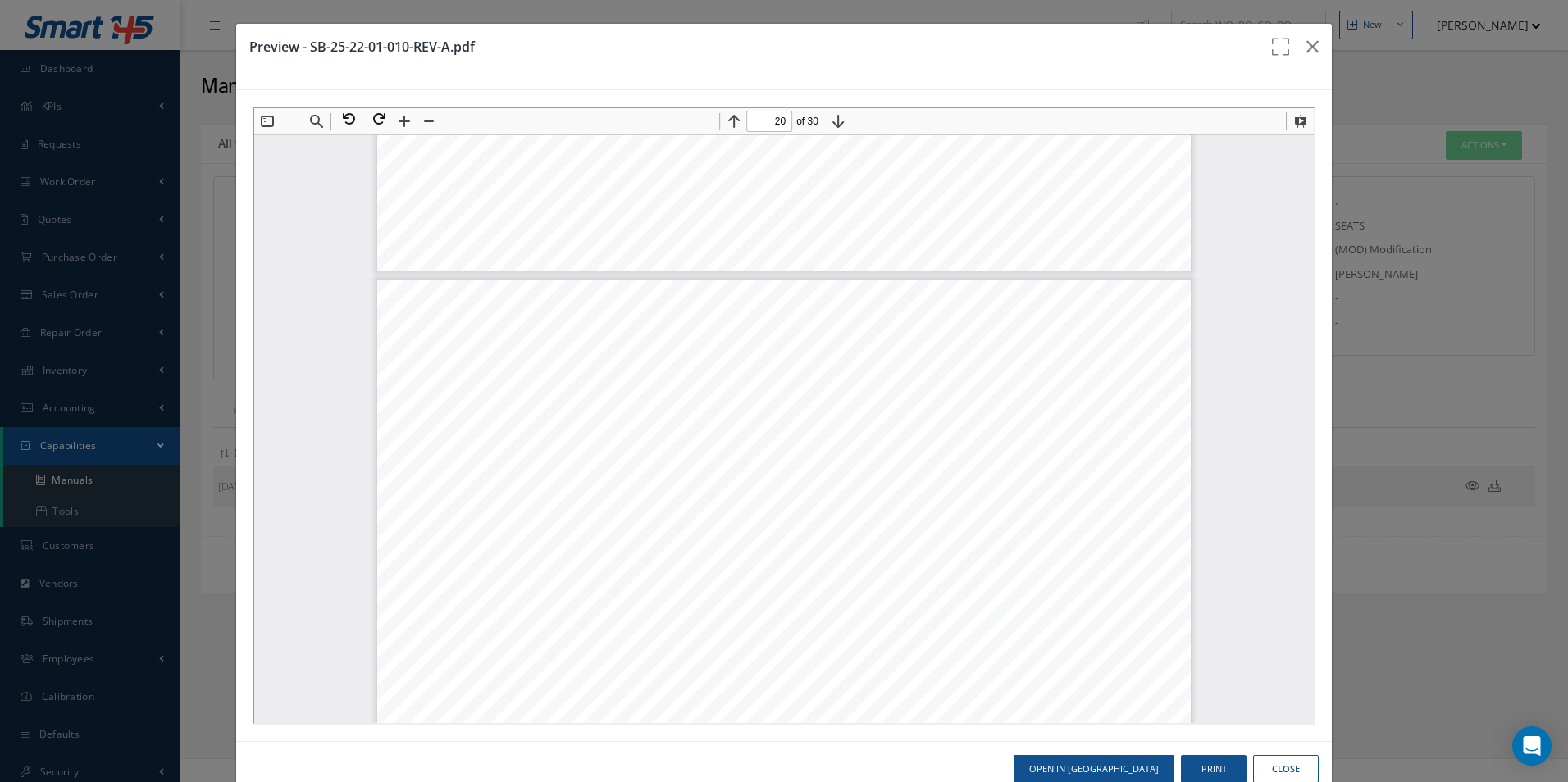
scroll to position [21375, 0]
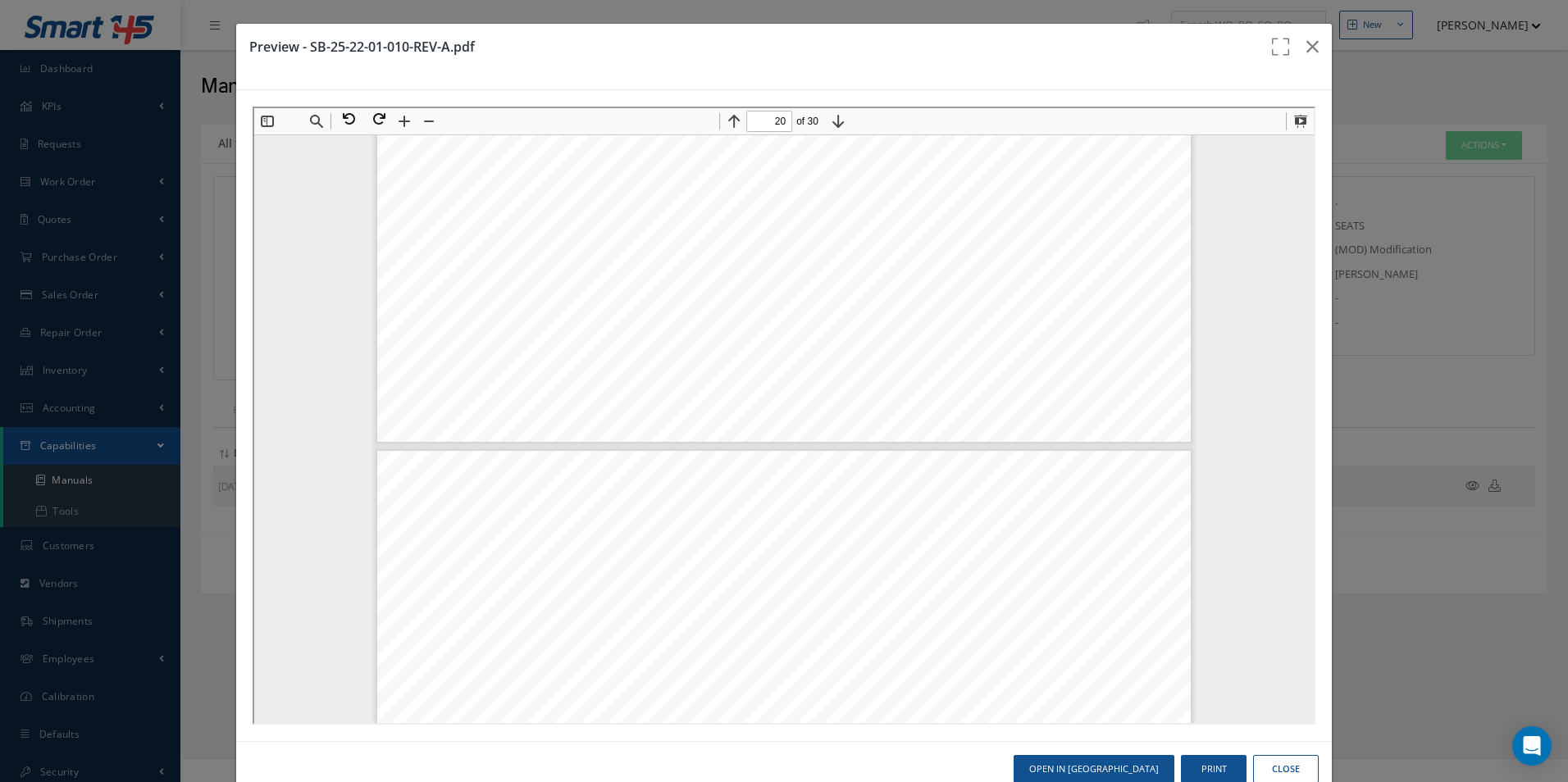
type input "19"
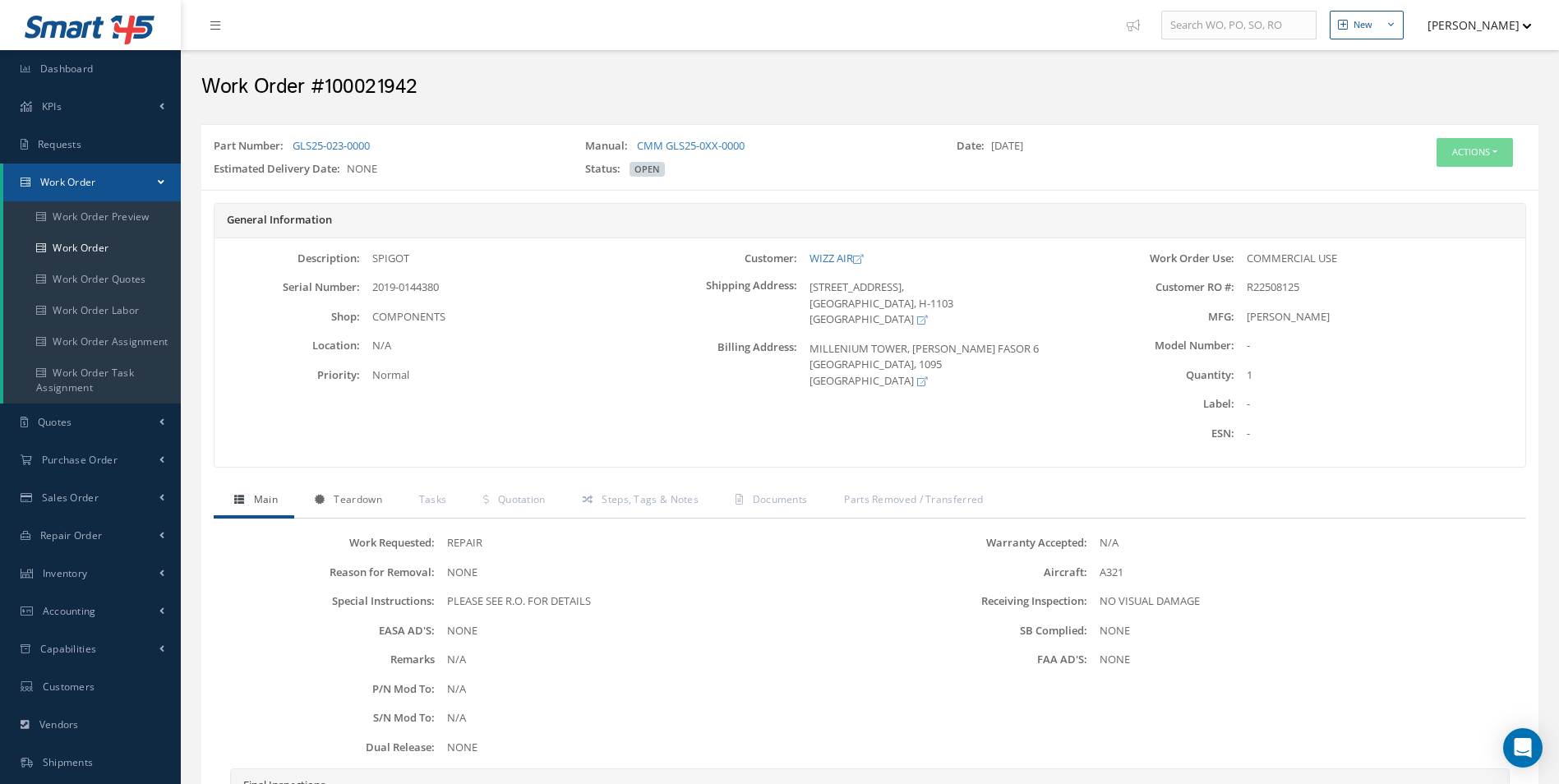
click at [339, 498] on span "Teardown" at bounding box center [357, 499] width 48 height 14
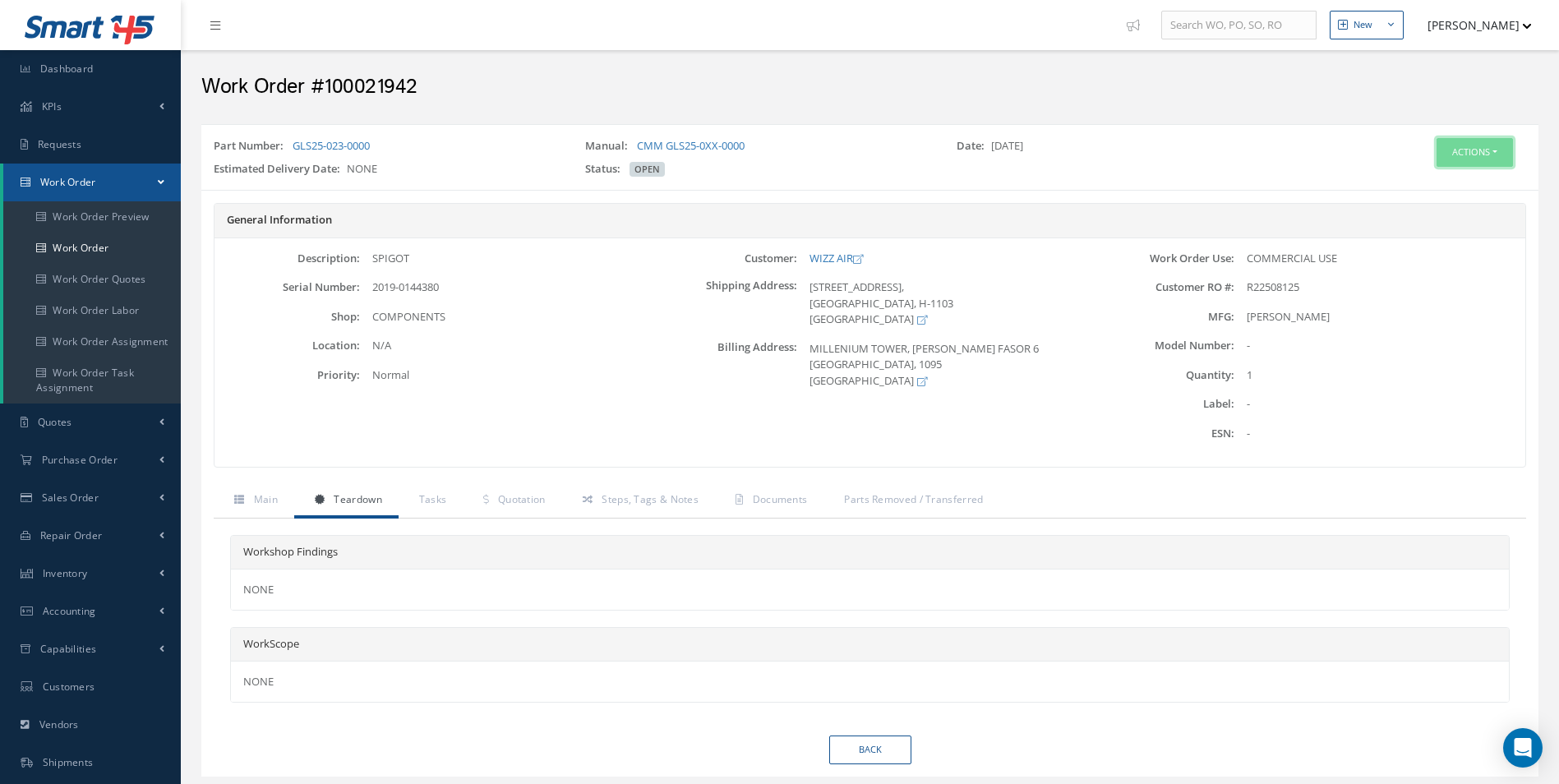
click at [1497, 148] on button "Actions" at bounding box center [1474, 153] width 76 height 29
click at [1450, 184] on link "Edit" at bounding box center [1449, 183] width 131 height 22
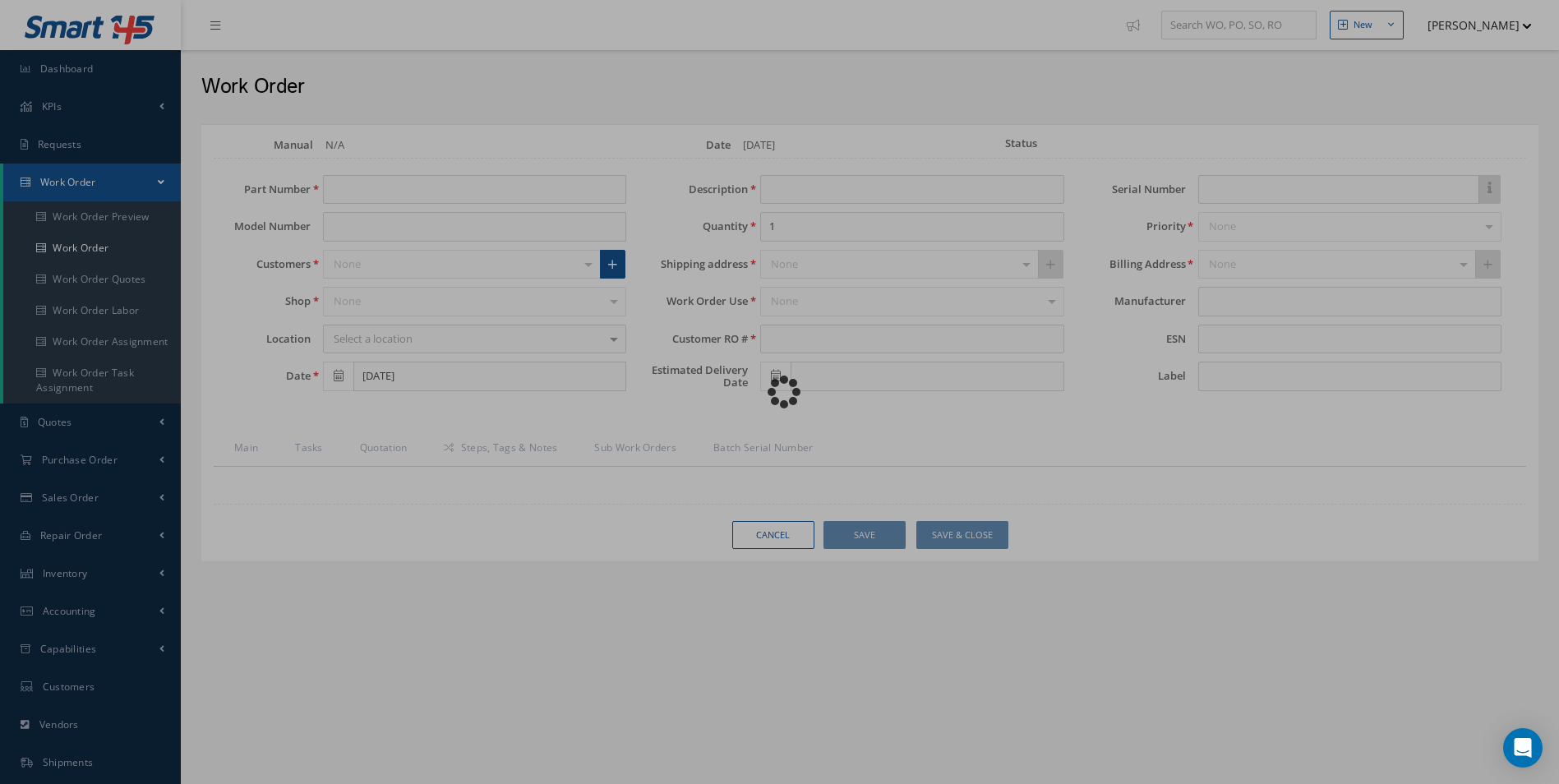
type input "GLS25-023-0000"
type input "[DATE]"
type input "SPIGOT"
type input "R22508125"
type input "2019-0144380"
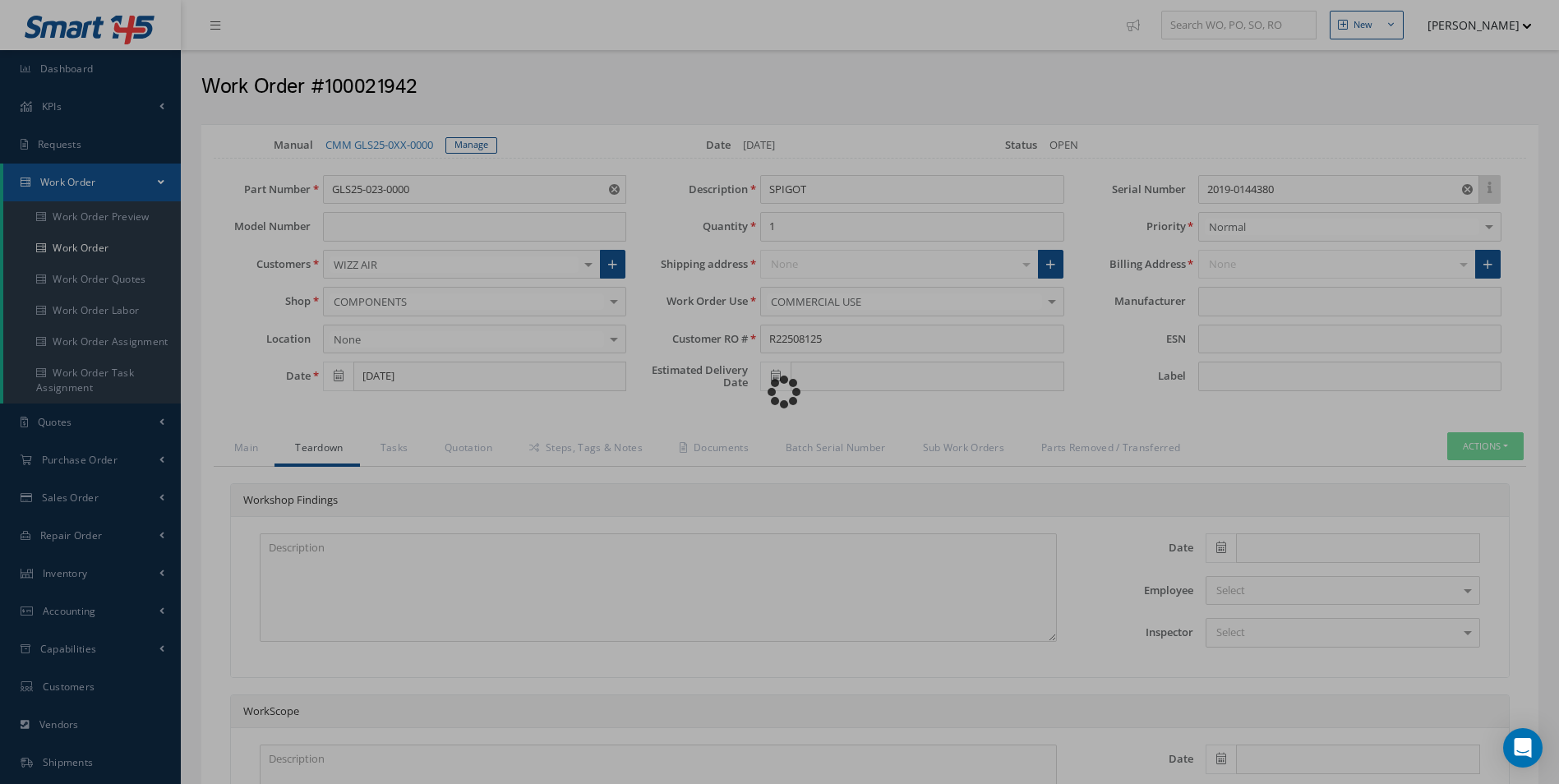
type input "[PERSON_NAME]"
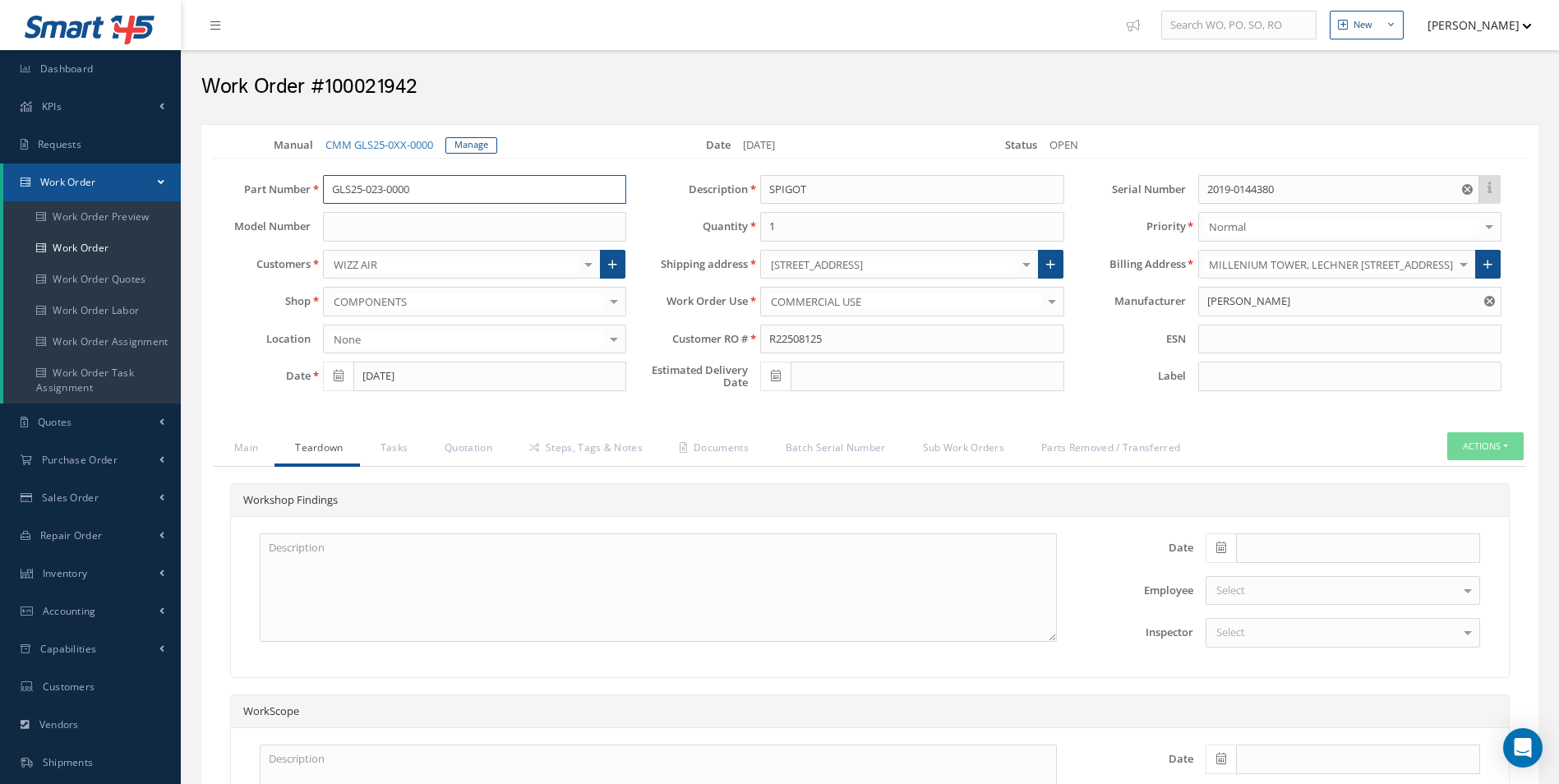
drag, startPoint x: 372, startPoint y: 191, endPoint x: 140, endPoint y: 198, distance: 232.1
click at [188, 195] on div "New New Work Order New Purchase Order New Customer Quote New Sales Order New Re…" at bounding box center [870, 518] width 1378 height 1037
click at [331, 667] on div "Date Employee Select Tina Young Darron Conder Anna Giacovelli Martin Bonner Pau…" at bounding box center [869, 596] width 1278 height 160
click at [359, 581] on textarea at bounding box center [658, 587] width 797 height 109
paste textarea "TO BE CLEANED INSPECTED"
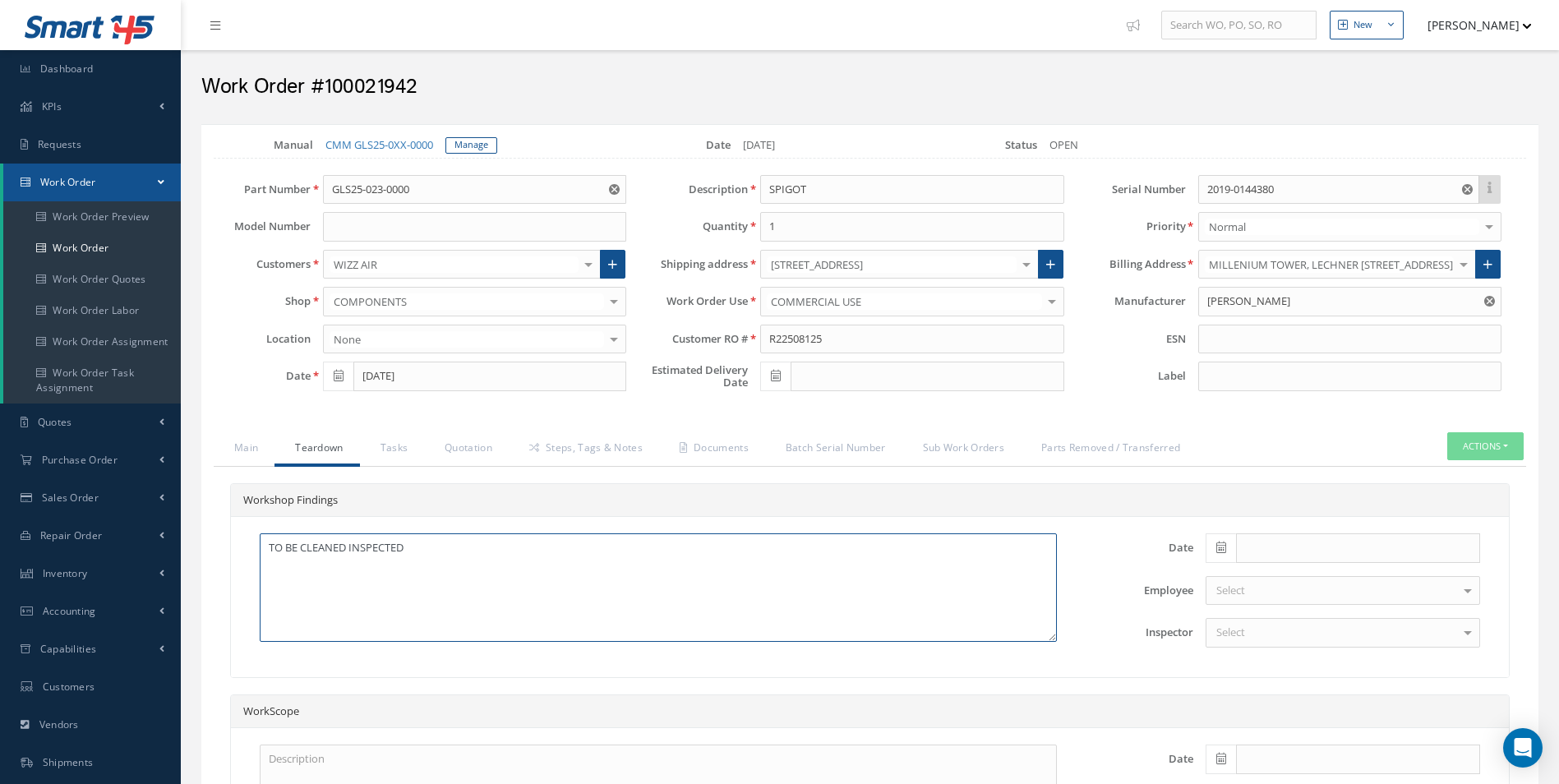
type textarea "TO BE CLEANED INSPECTED"
click at [1207, 550] on span at bounding box center [1220, 548] width 30 height 30
click at [1302, 523] on th "Today" at bounding box center [1292, 523] width 172 height 25
type input "[DATE]"
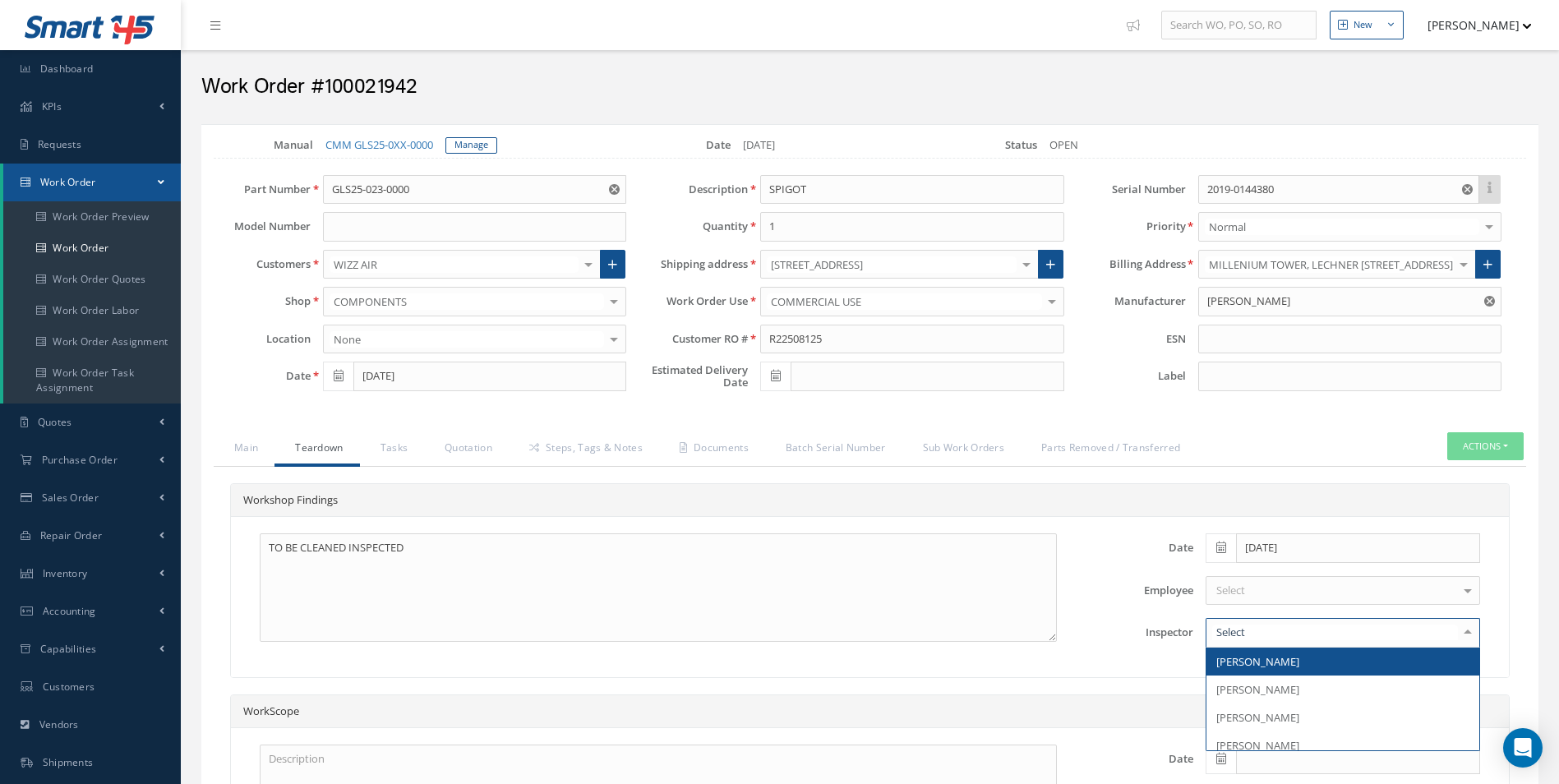
click at [1274, 626] on div at bounding box center [1343, 632] width 274 height 30
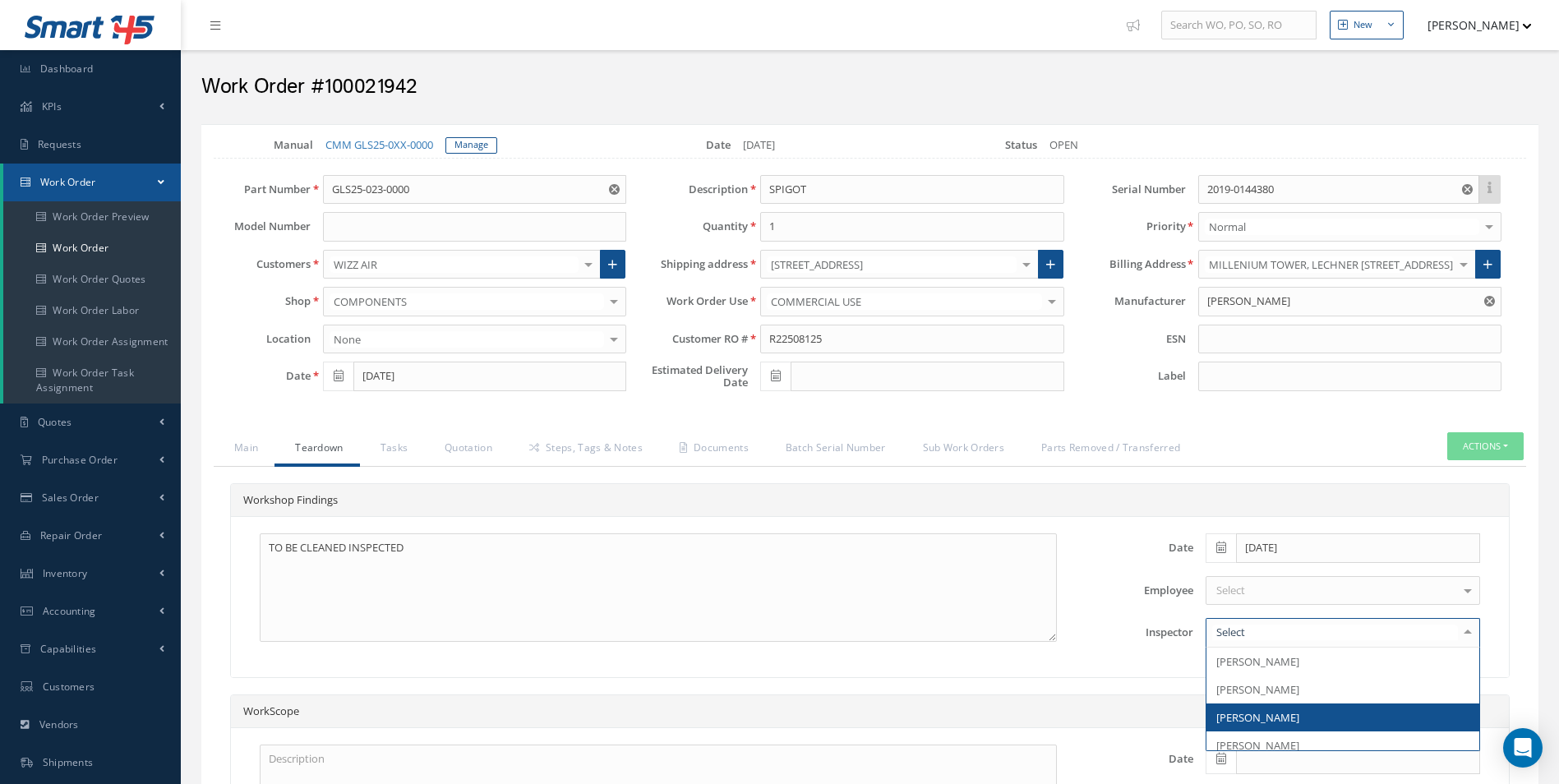
click at [1274, 738] on span "[PERSON_NAME]" at bounding box center [1257, 745] width 83 height 15
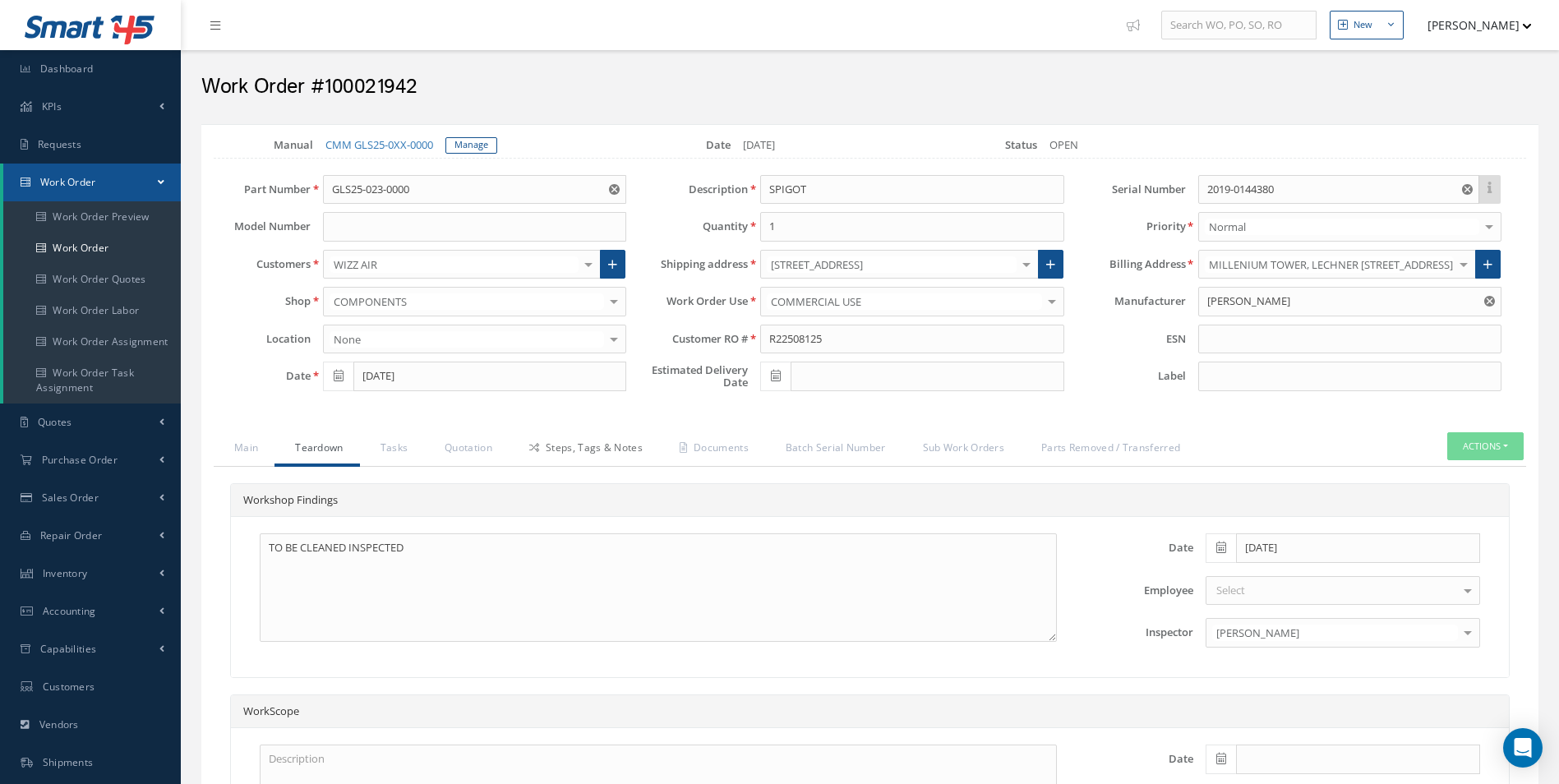
click at [589, 435] on link "Steps, Tags & Notes" at bounding box center [584, 449] width 150 height 34
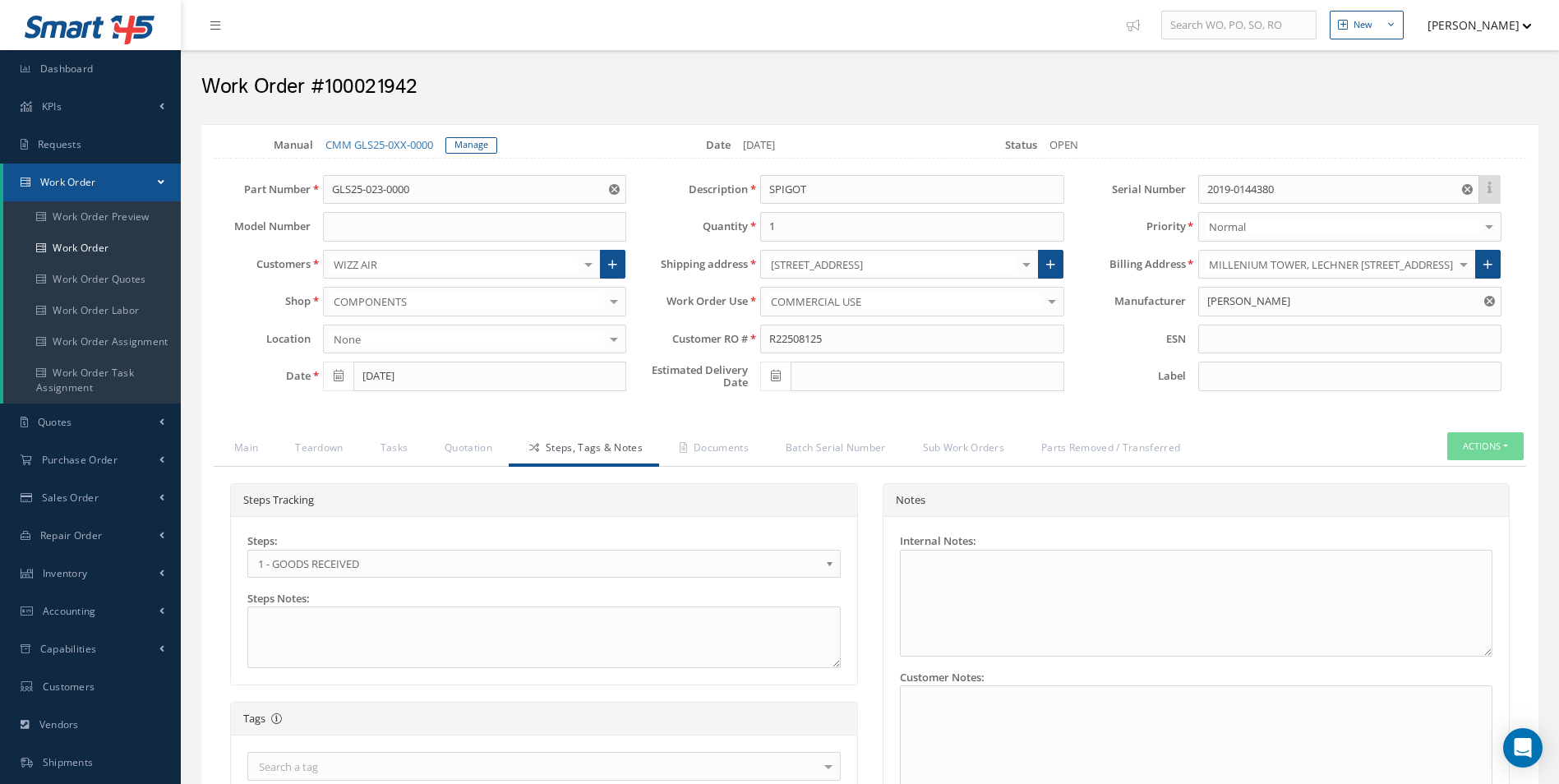
click at [345, 548] on div "Steps: 1 - GOODS RECEIVED 1.1- AWAITING CONTRACT REVIEW 2 - ESTIMATE SUBMITTED …" at bounding box center [544, 555] width 593 height 45
click at [338, 571] on span "1 - GOODS RECEIVED" at bounding box center [538, 563] width 561 height 20
click at [705, 452] on link "Documents" at bounding box center [712, 449] width 106 height 34
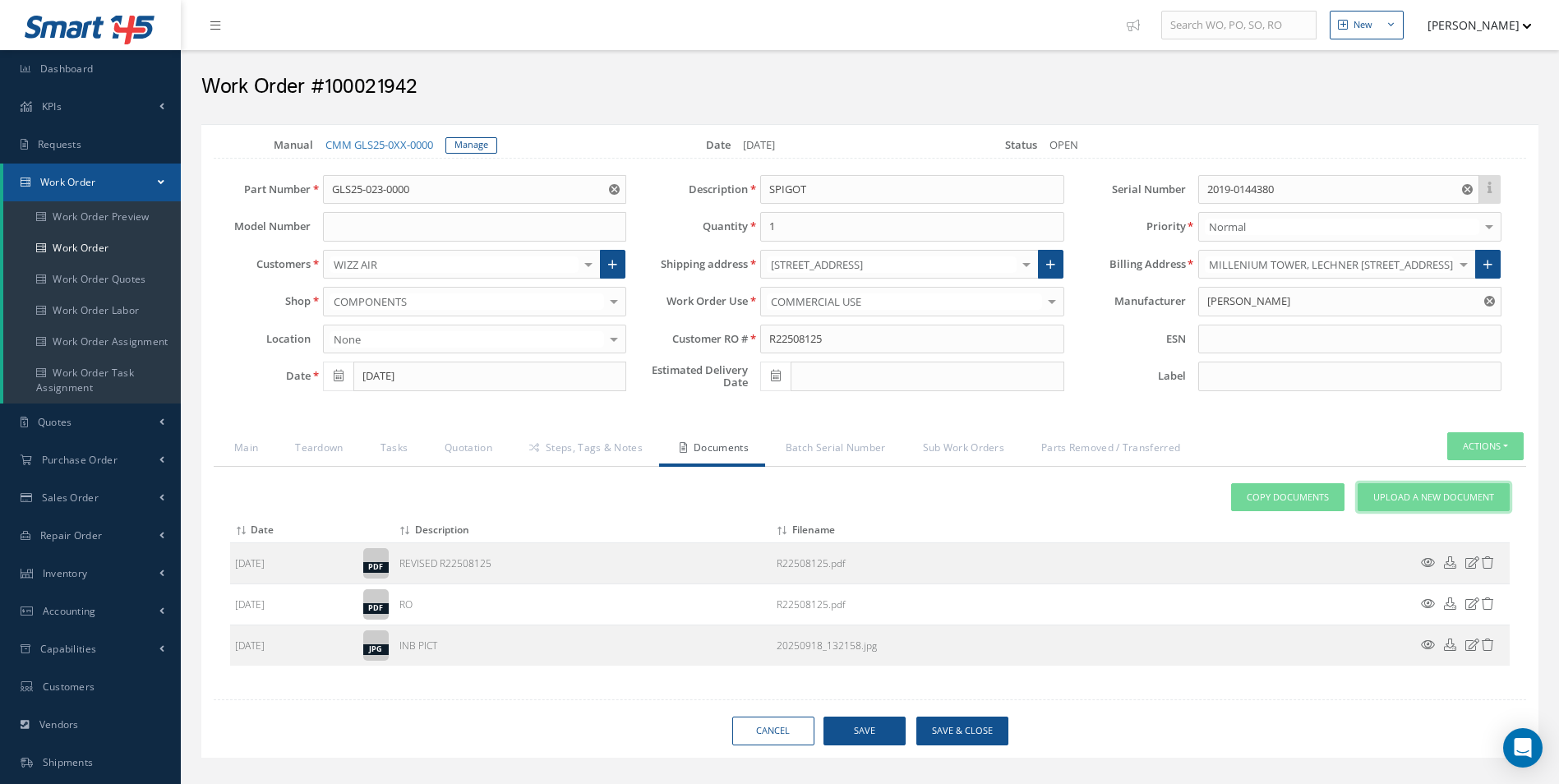
click at [1440, 498] on span "Upload a New Document" at bounding box center [1433, 498] width 121 height 14
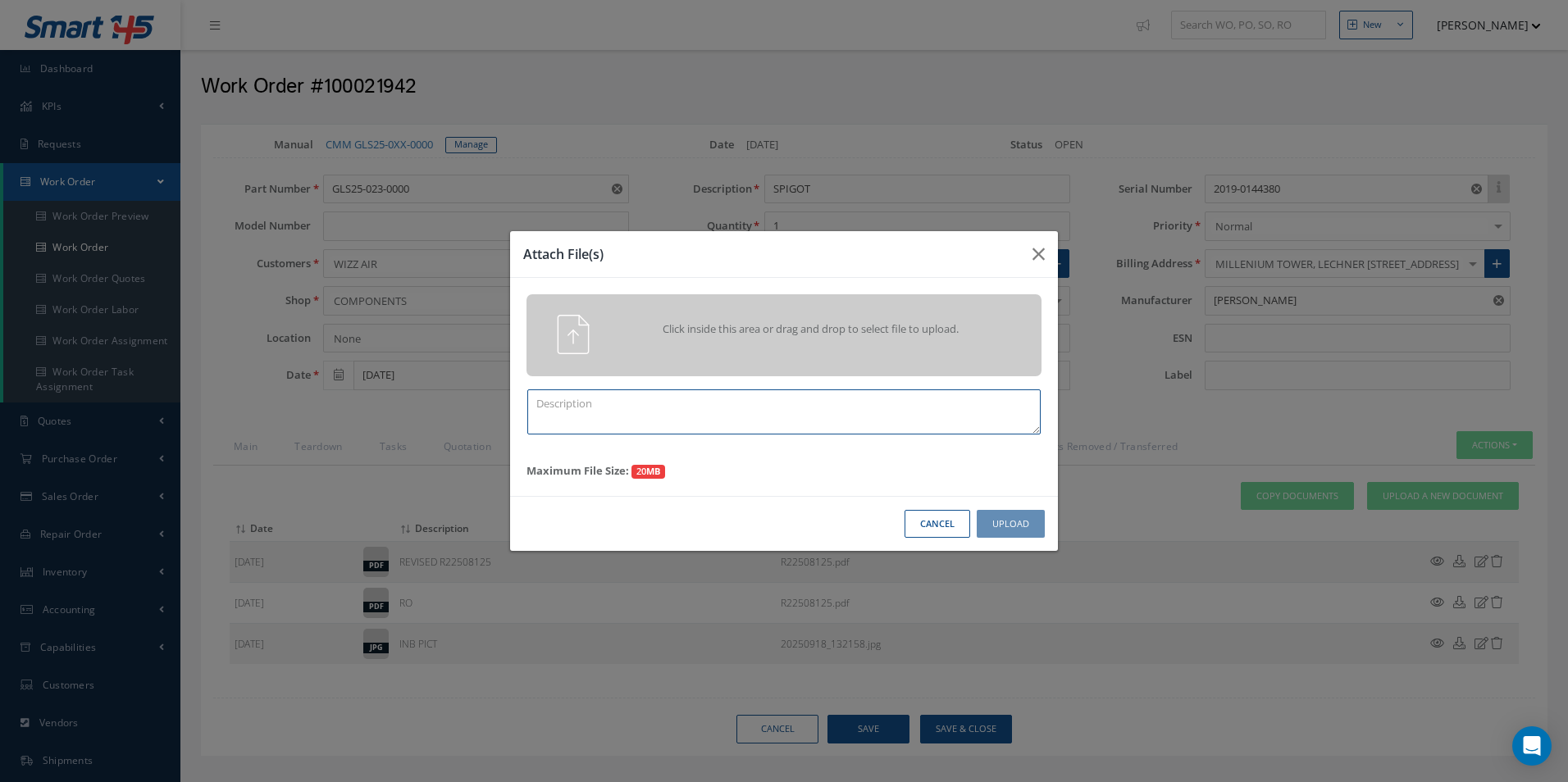
click at [685, 419] on textarea at bounding box center [784, 412] width 513 height 45
type textarea "QUOTE PICS"
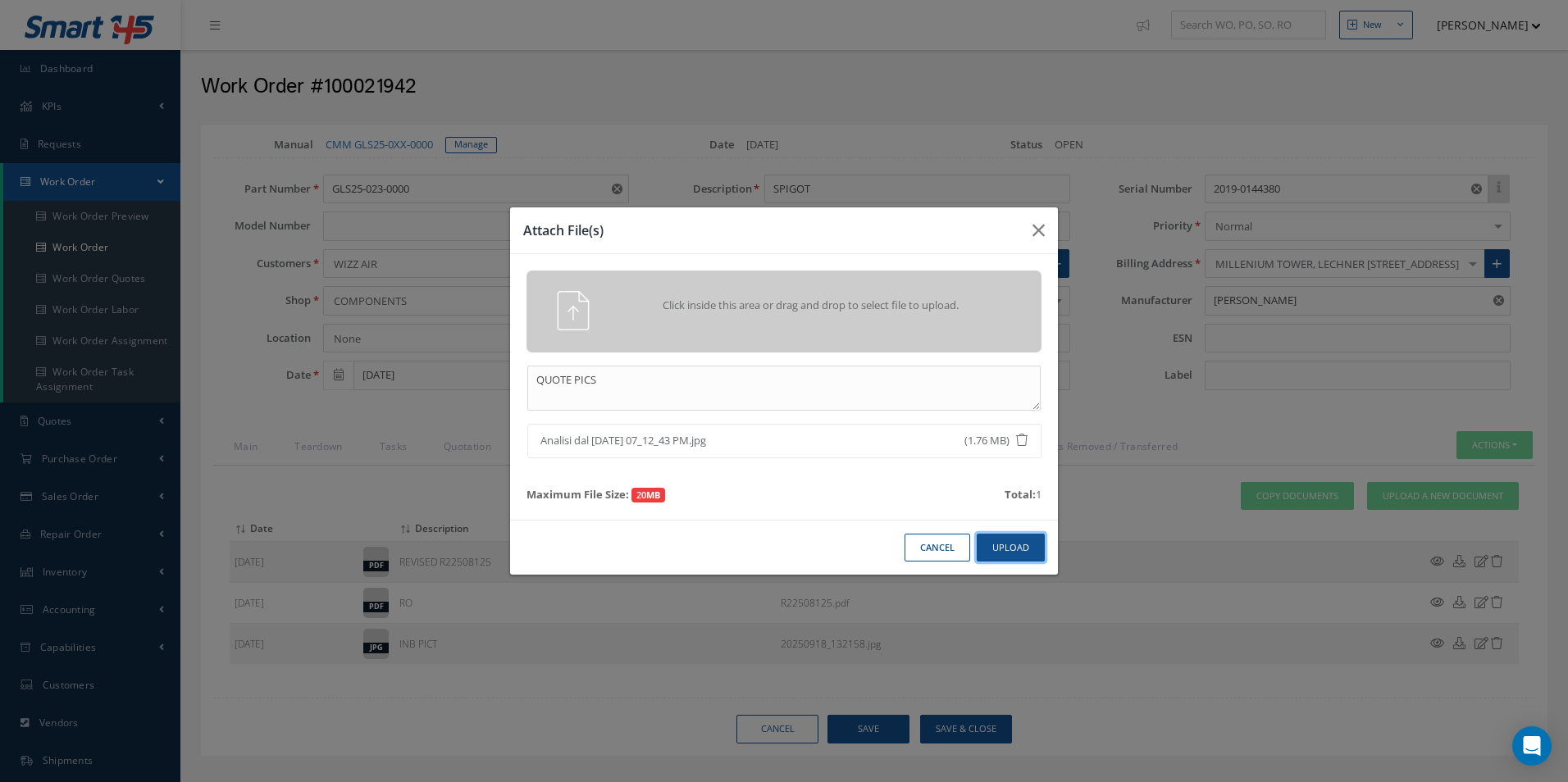
click at [1015, 548] on button "Upload" at bounding box center [1011, 548] width 68 height 29
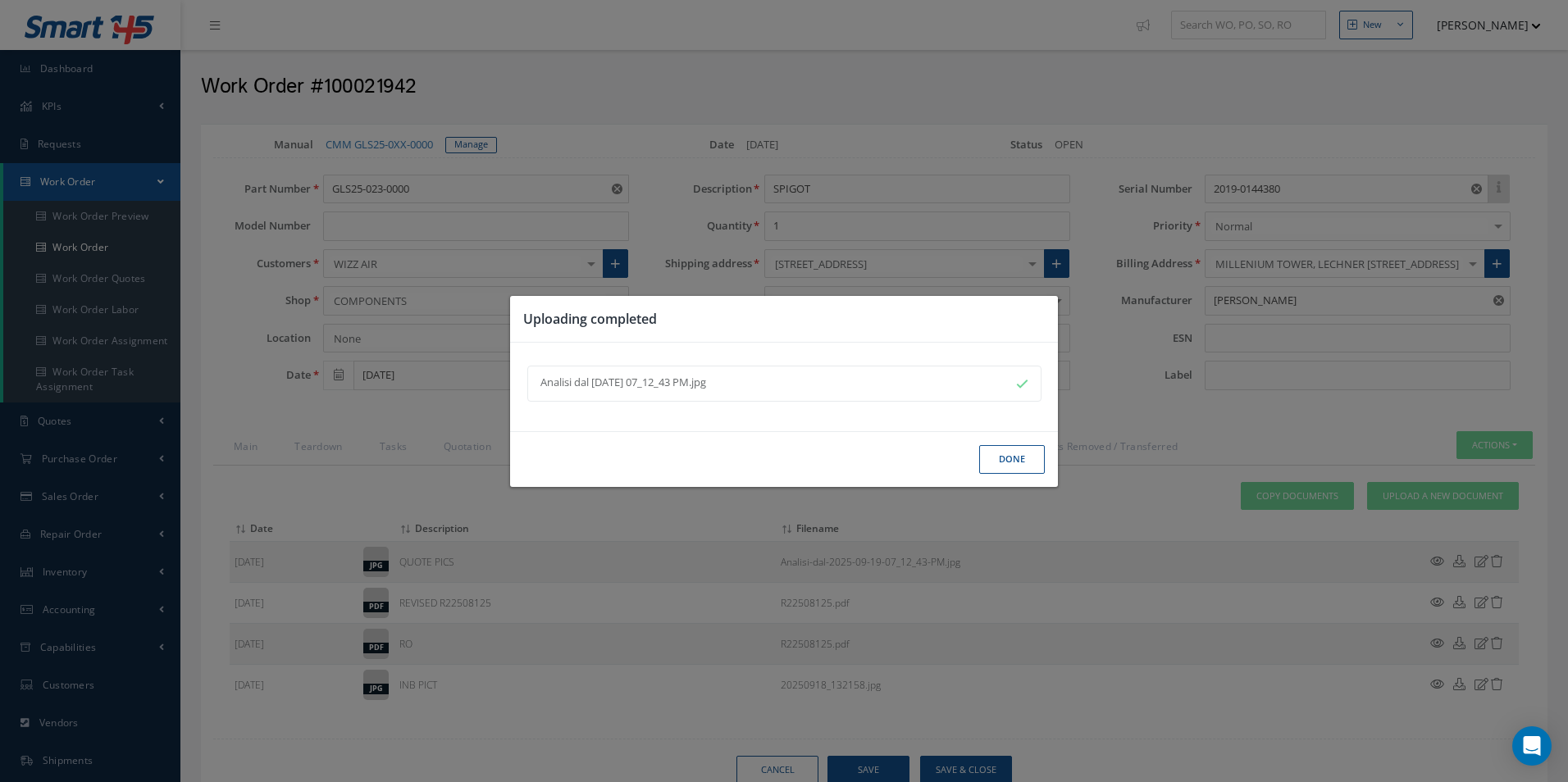
click at [1004, 457] on button "Done" at bounding box center [1011, 460] width 66 height 29
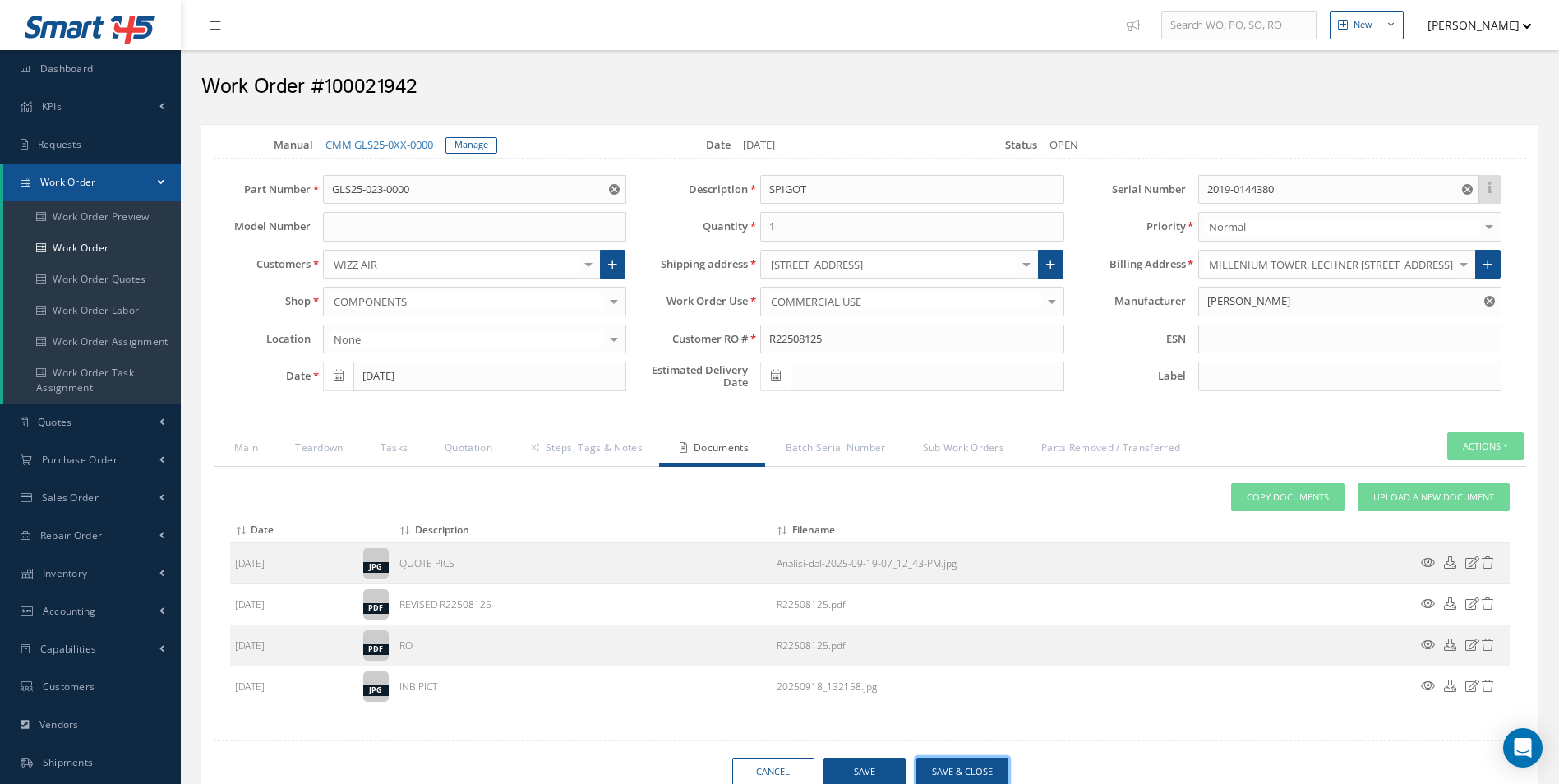
click at [987, 757] on button "Save & Close" at bounding box center [962, 772] width 92 height 29
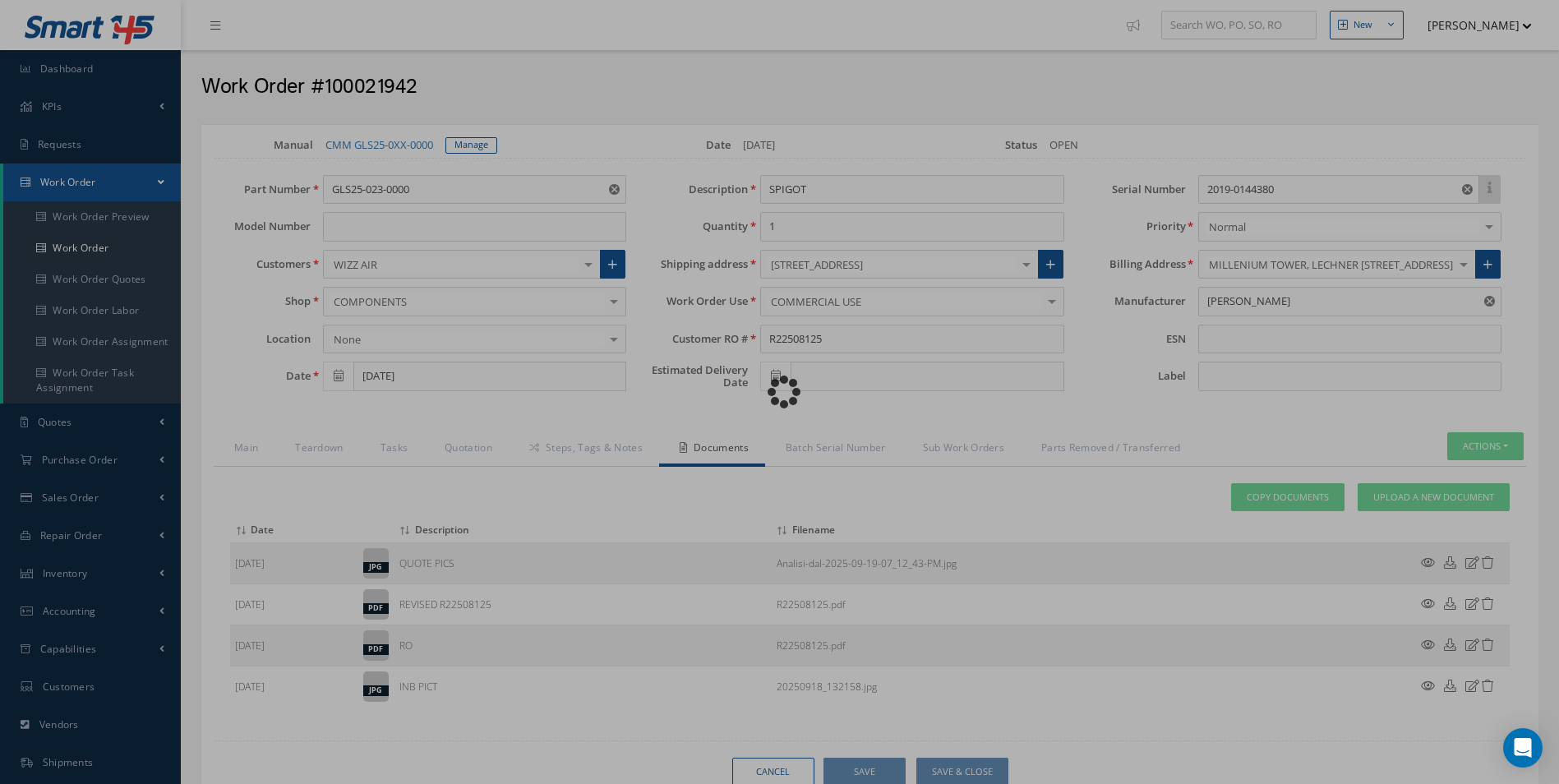
click at [780, 392] on div "Loading…" at bounding box center [780, 392] width 0 height 0
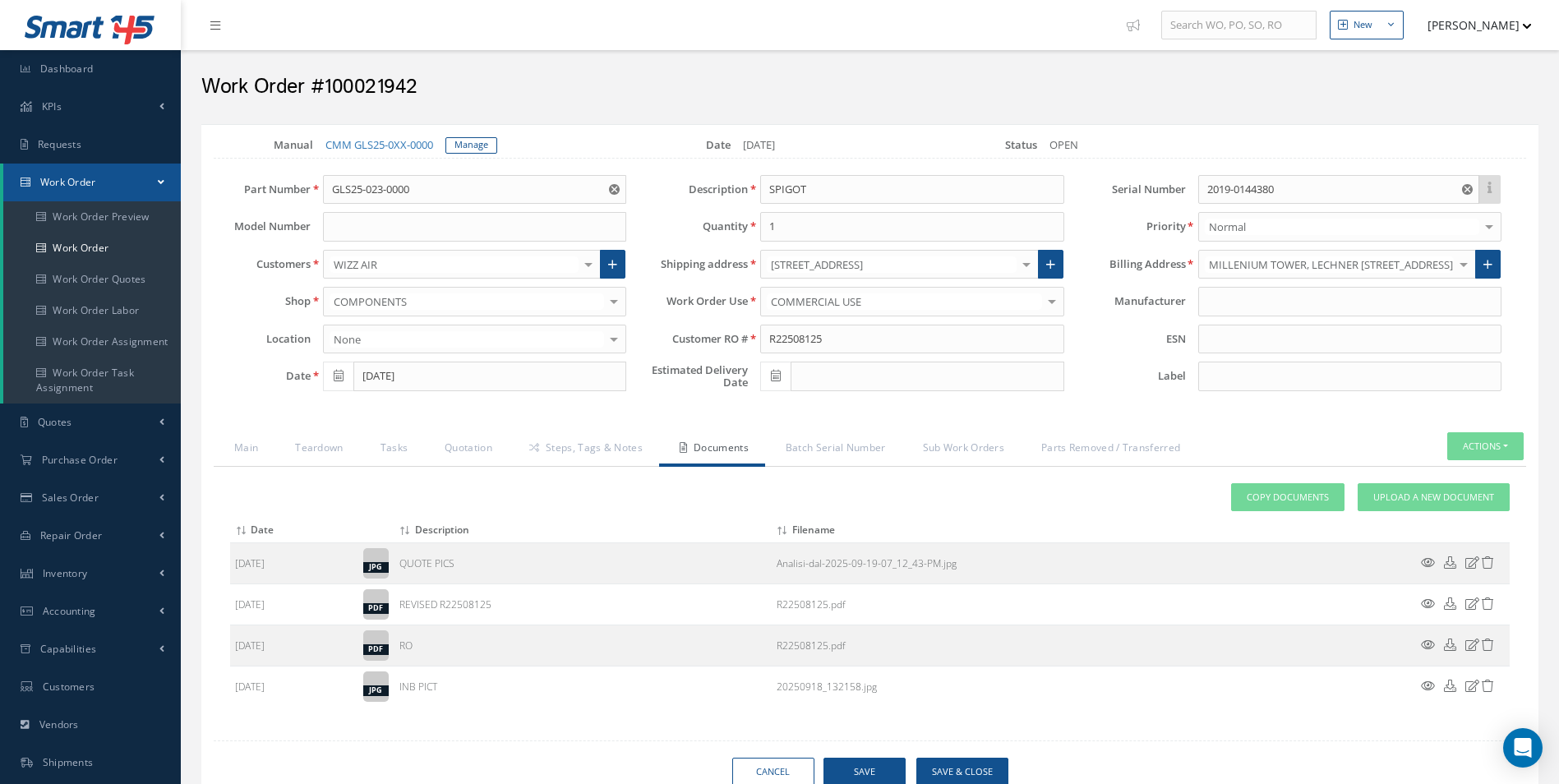
type input "GROTH"
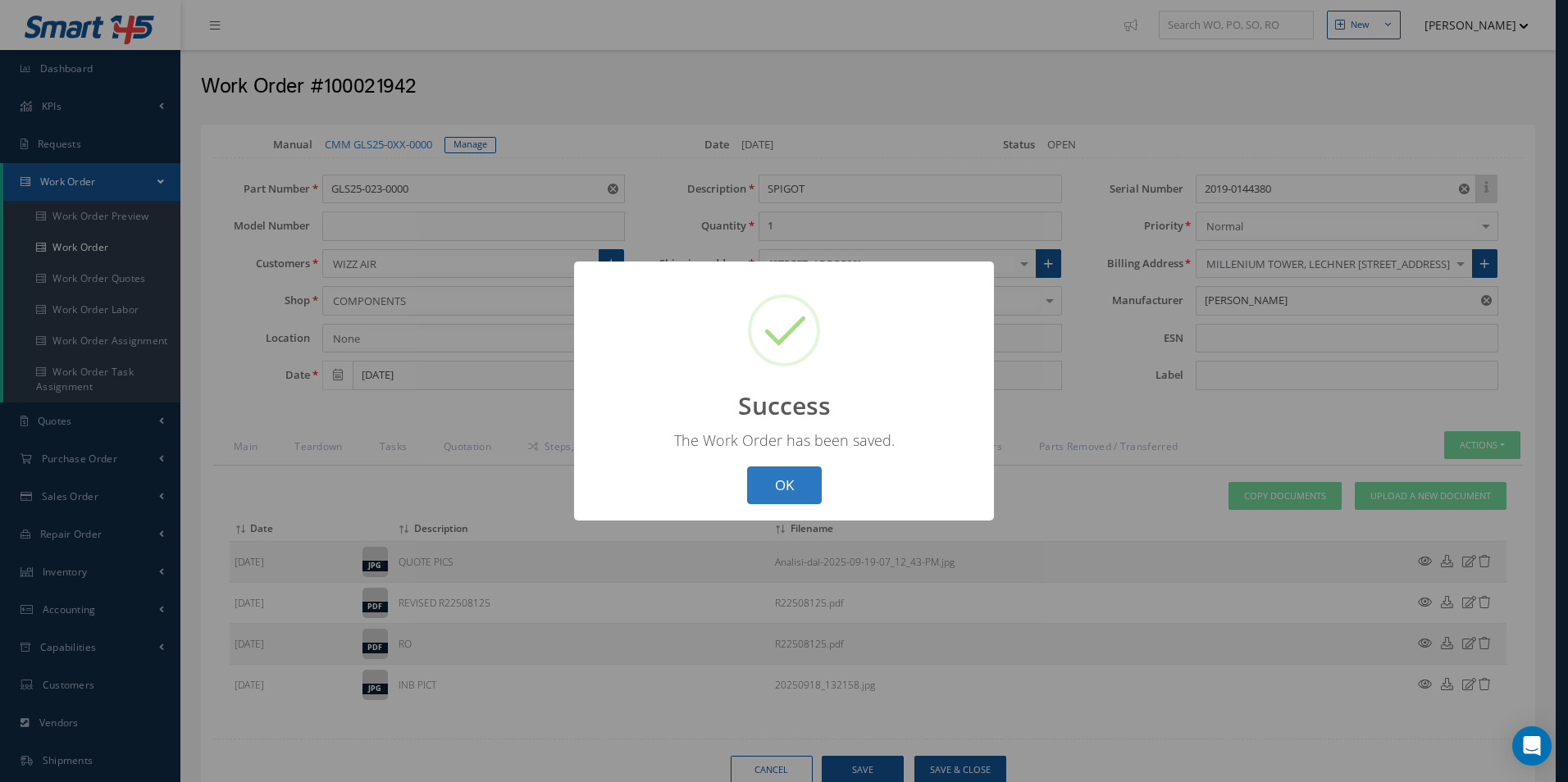
click at [778, 467] on button "OK" at bounding box center [784, 485] width 74 height 38
select select "25"
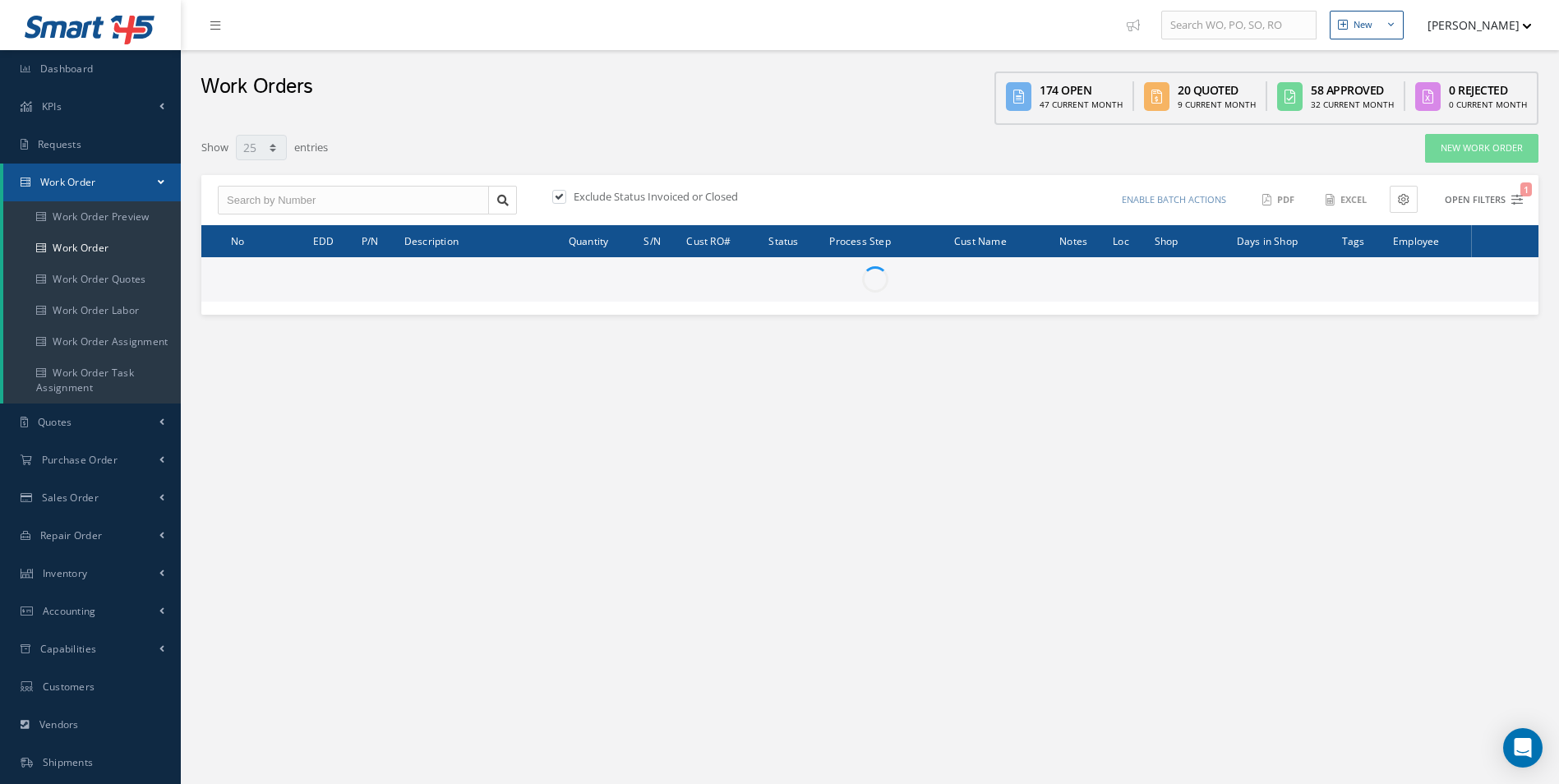
type input "All Work Request"
type input "All Work Performed"
type input "All Status"
type input "WO Part Status"
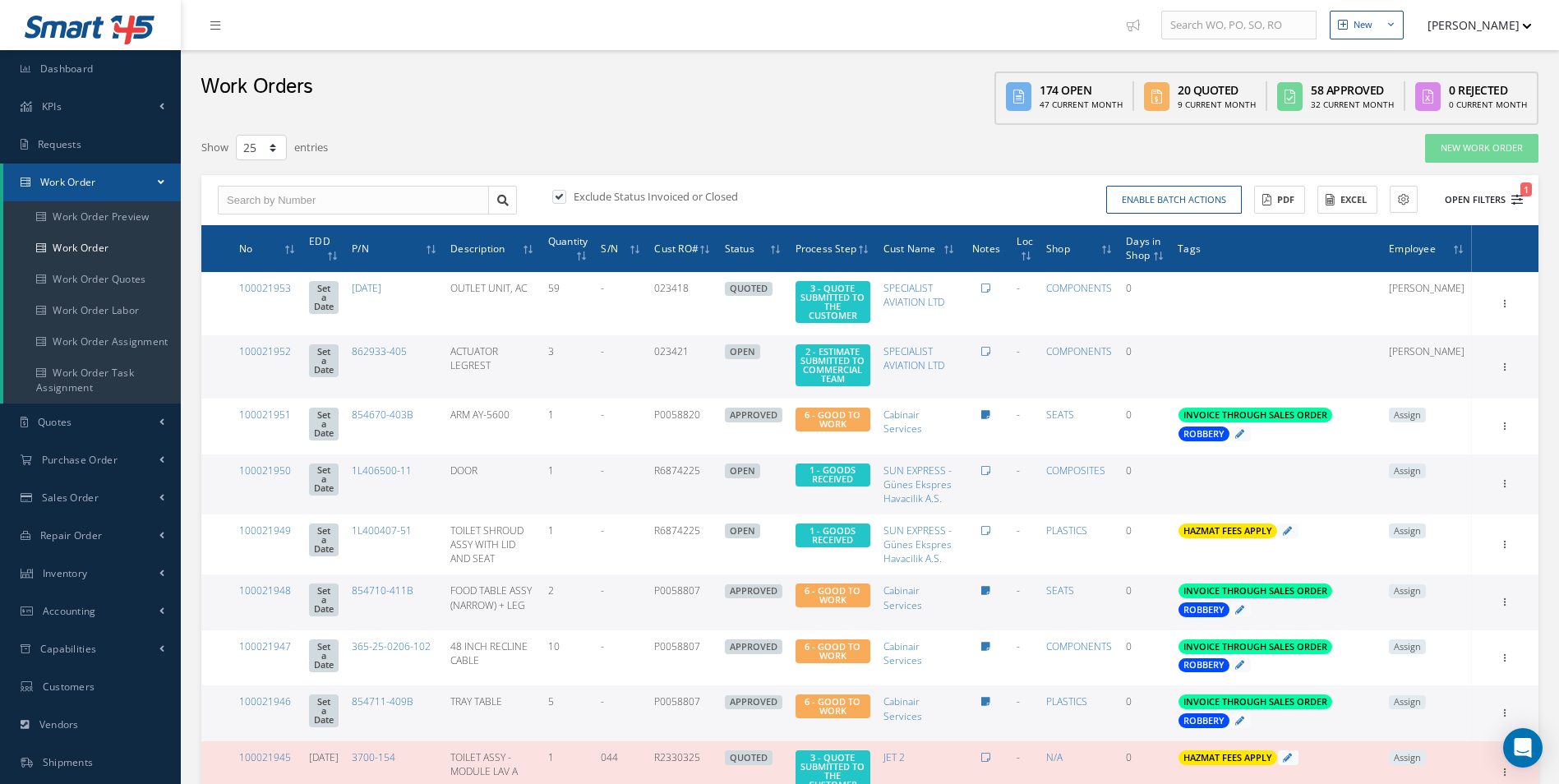
click at [1519, 199] on icon "1" at bounding box center [1517, 199] width 11 height 11
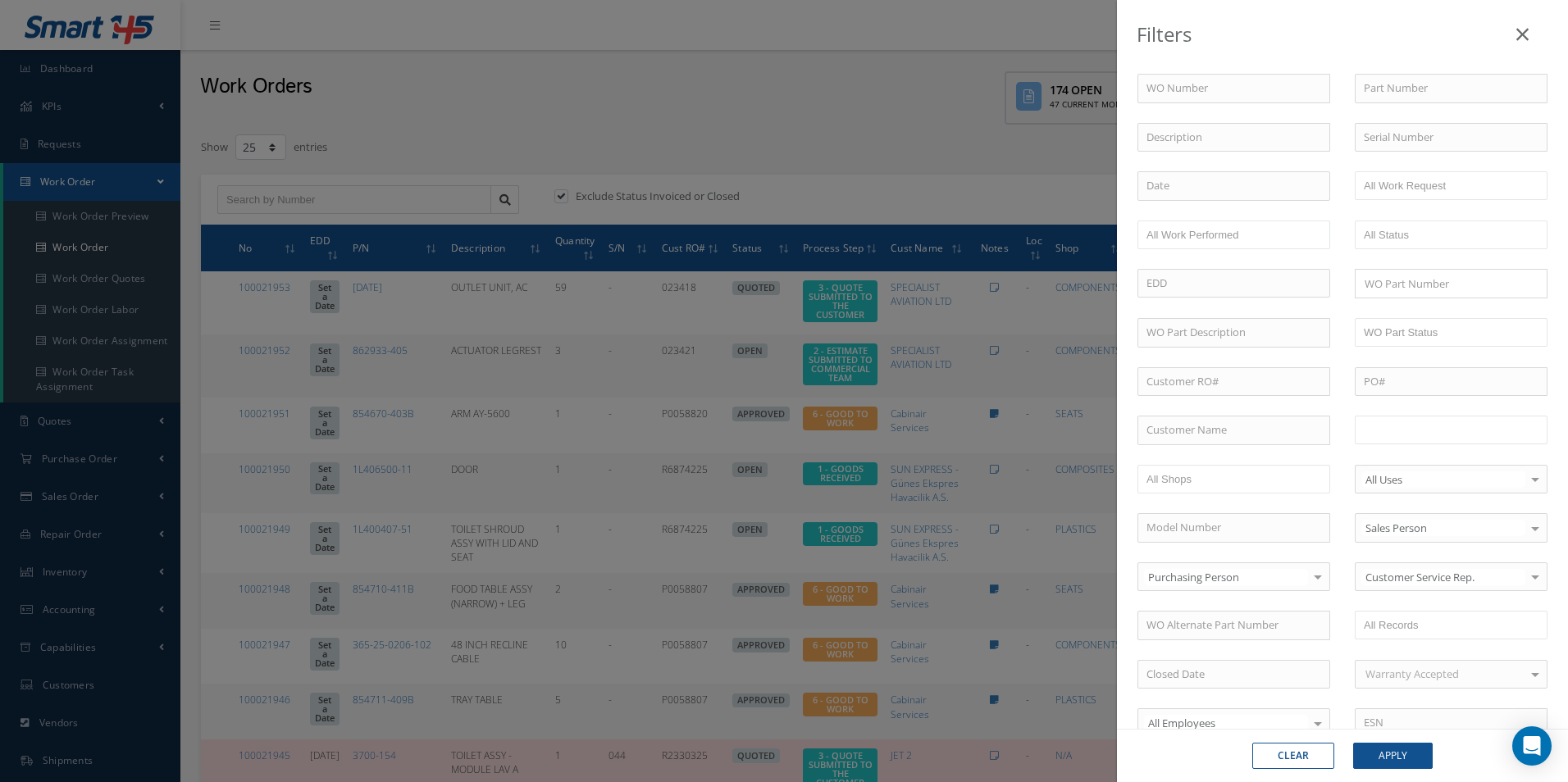
click at [1431, 438] on input "text" at bounding box center [1416, 430] width 104 height 21
click at [1396, 767] on button "Apply" at bounding box center [1392, 756] width 80 height 26
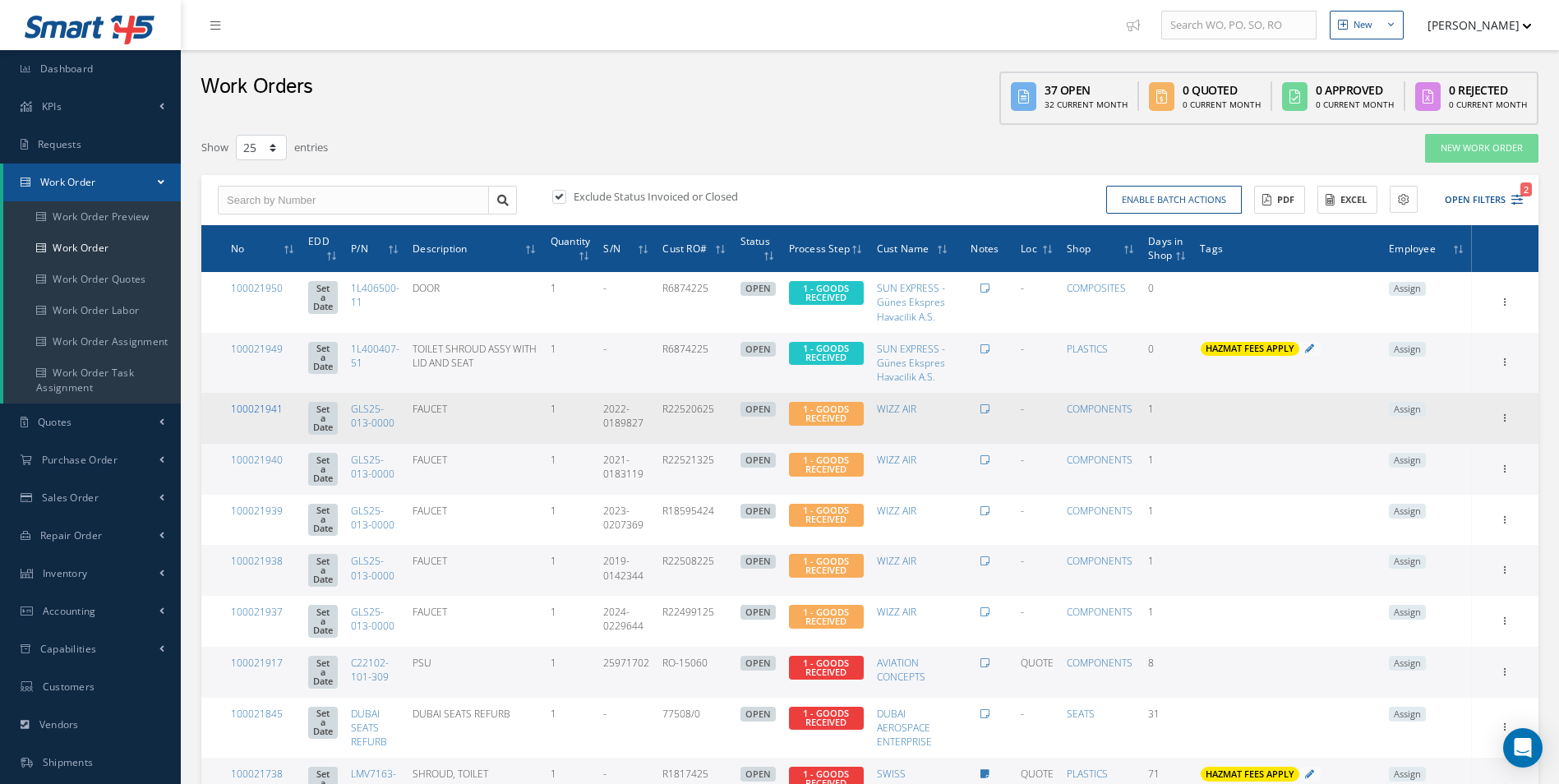
click at [262, 404] on link "100021941" at bounding box center [256, 409] width 51 height 14
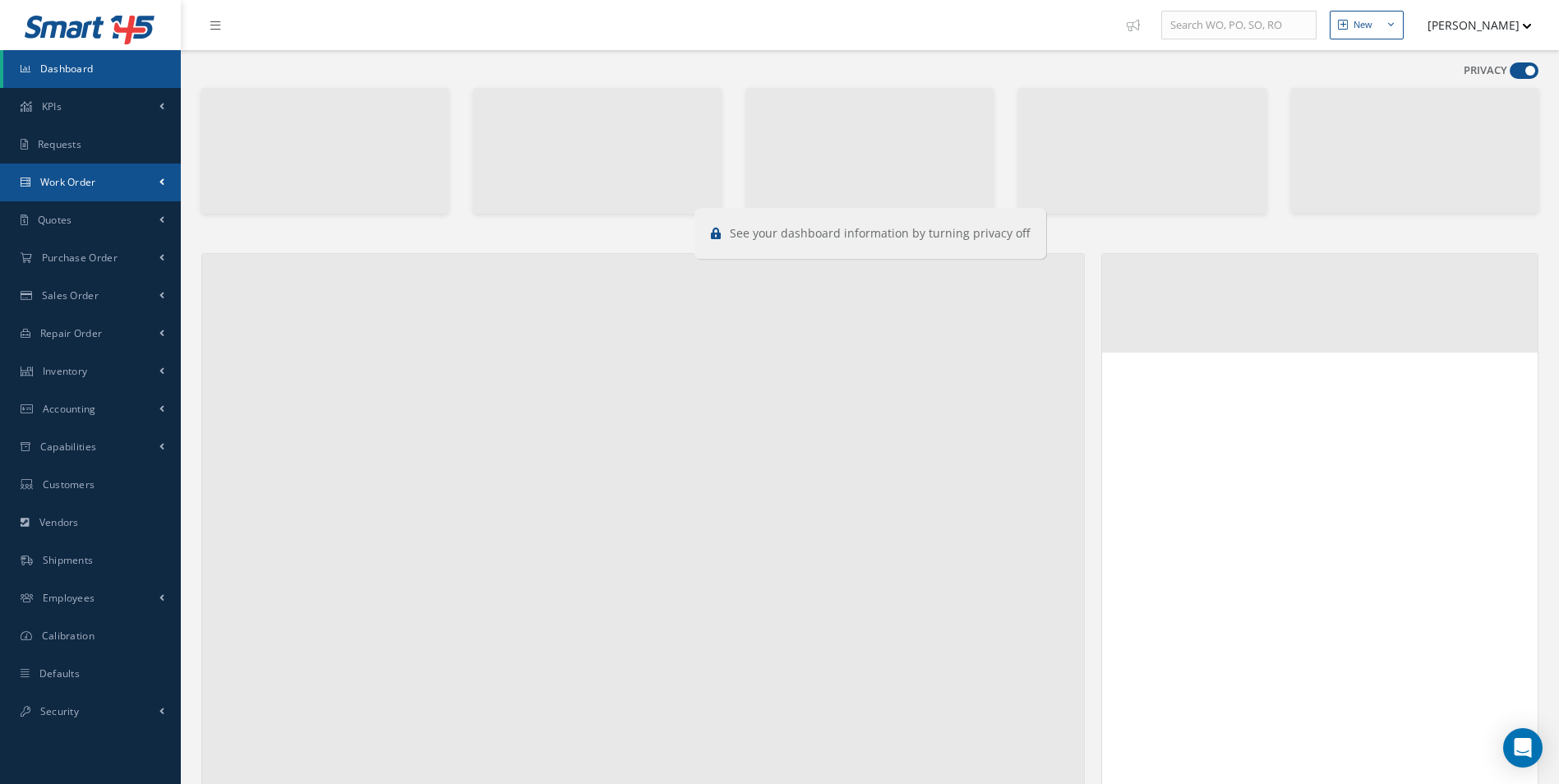
click at [47, 185] on span "Work Order" at bounding box center [68, 182] width 56 height 14
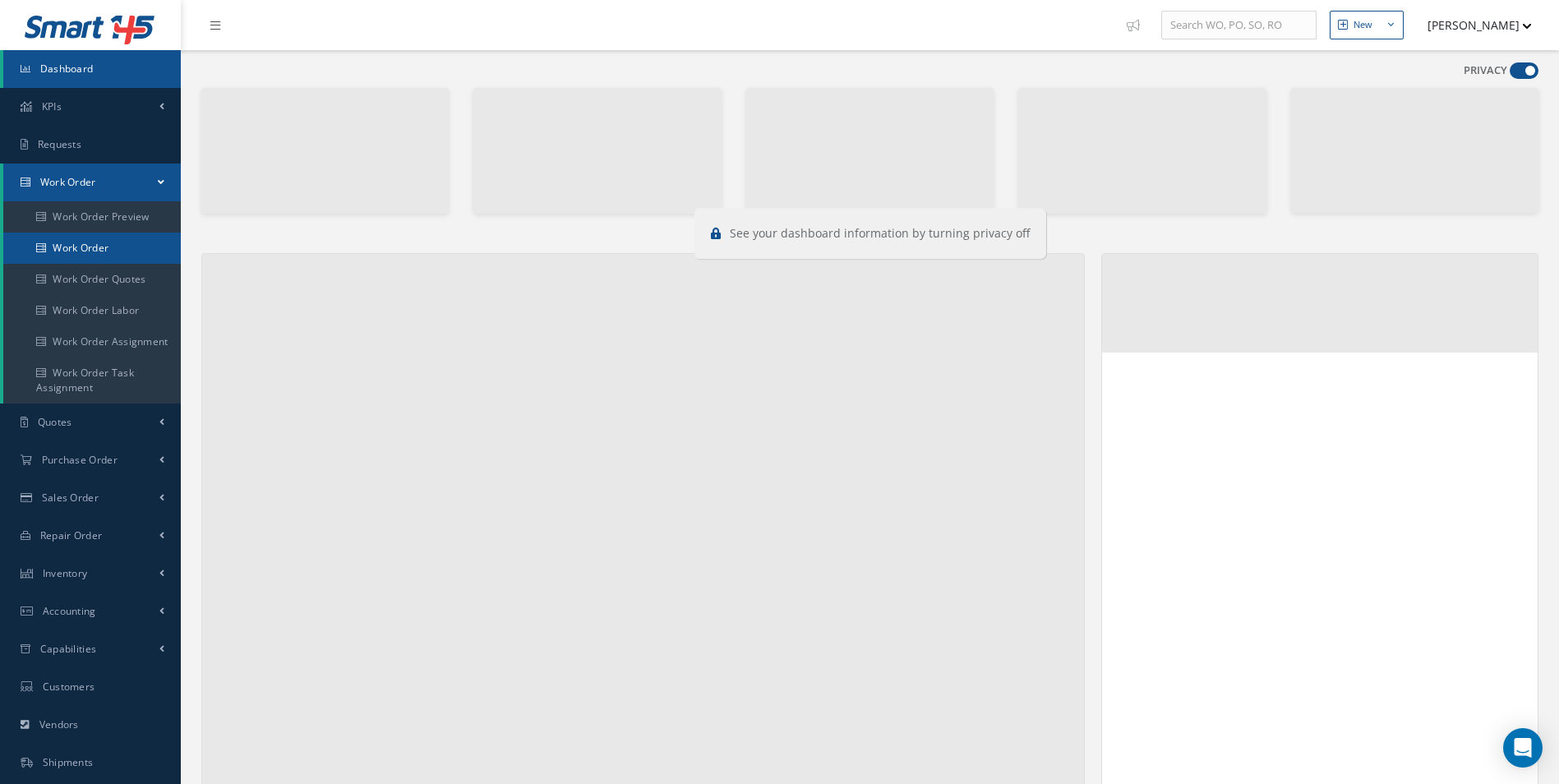
click at [93, 243] on link "Work Order" at bounding box center [93, 248] width 181 height 31
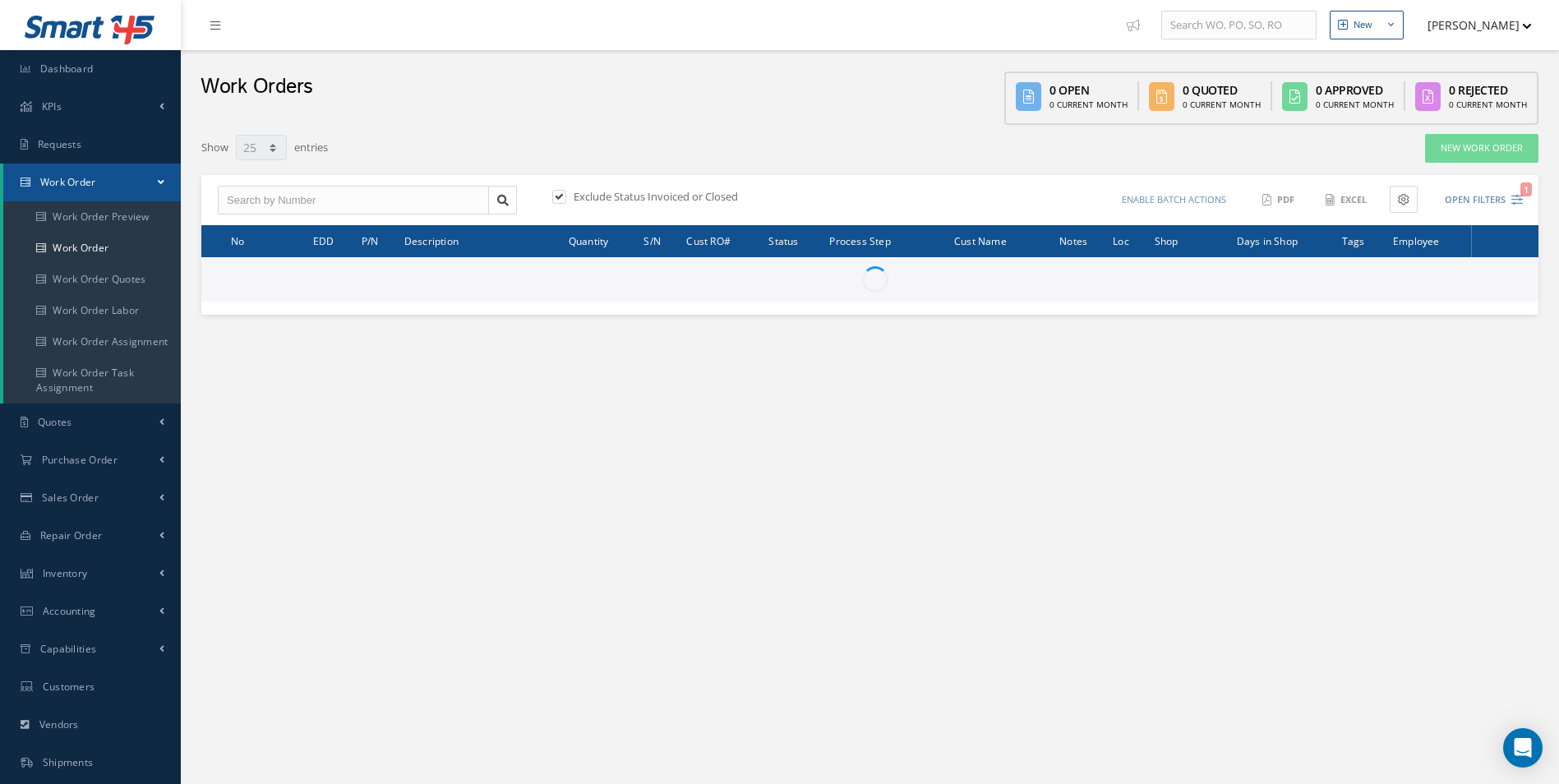
select select "25"
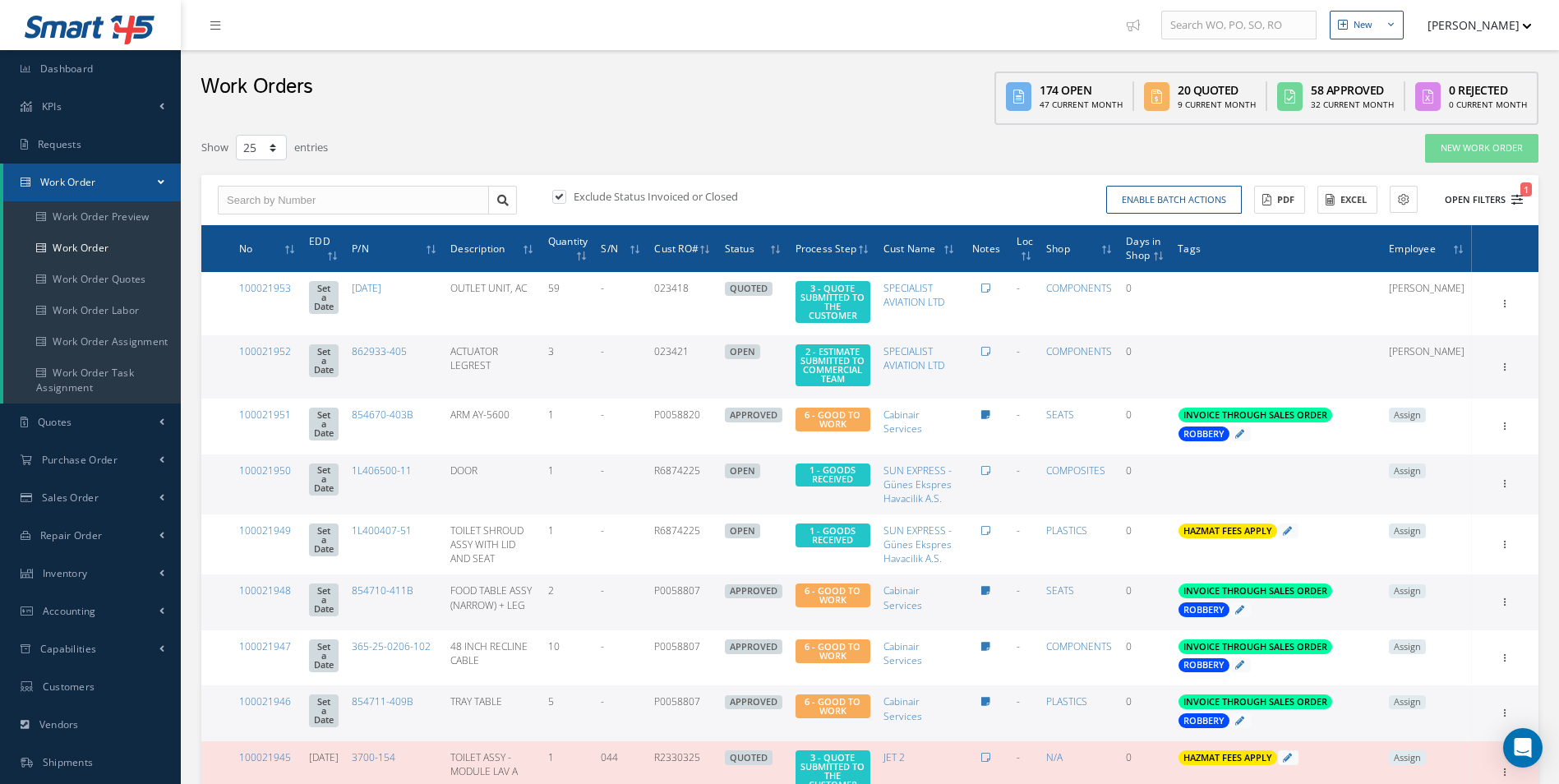
click at [1519, 202] on icon "1" at bounding box center [1517, 199] width 11 height 11
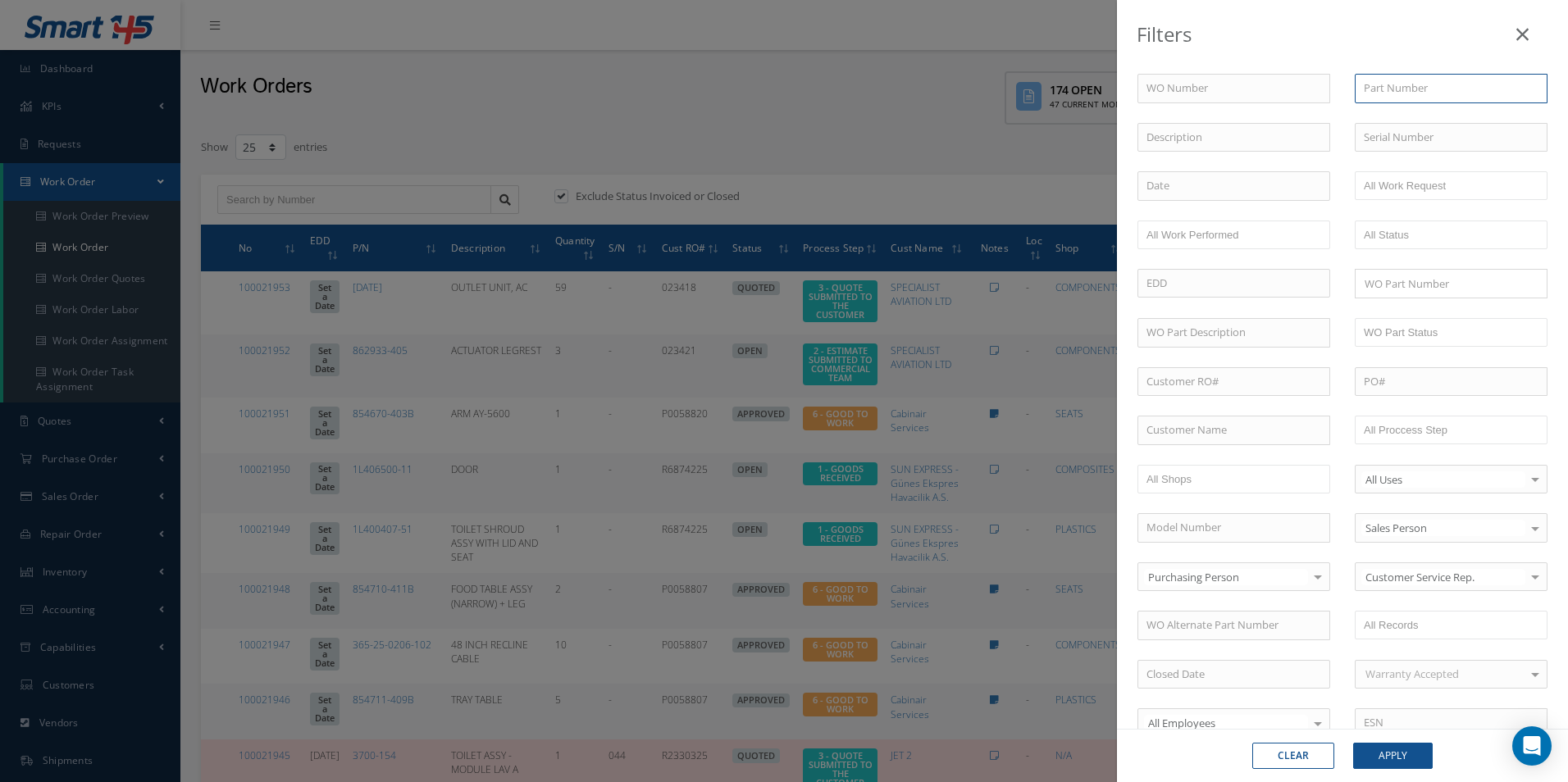
click at [1413, 95] on input "text" at bounding box center [1450, 88] width 192 height 30
paste input "GLS25-023-0000"
type input "GLS25-023-0000"
click at [1406, 752] on button "Apply" at bounding box center [1392, 756] width 80 height 26
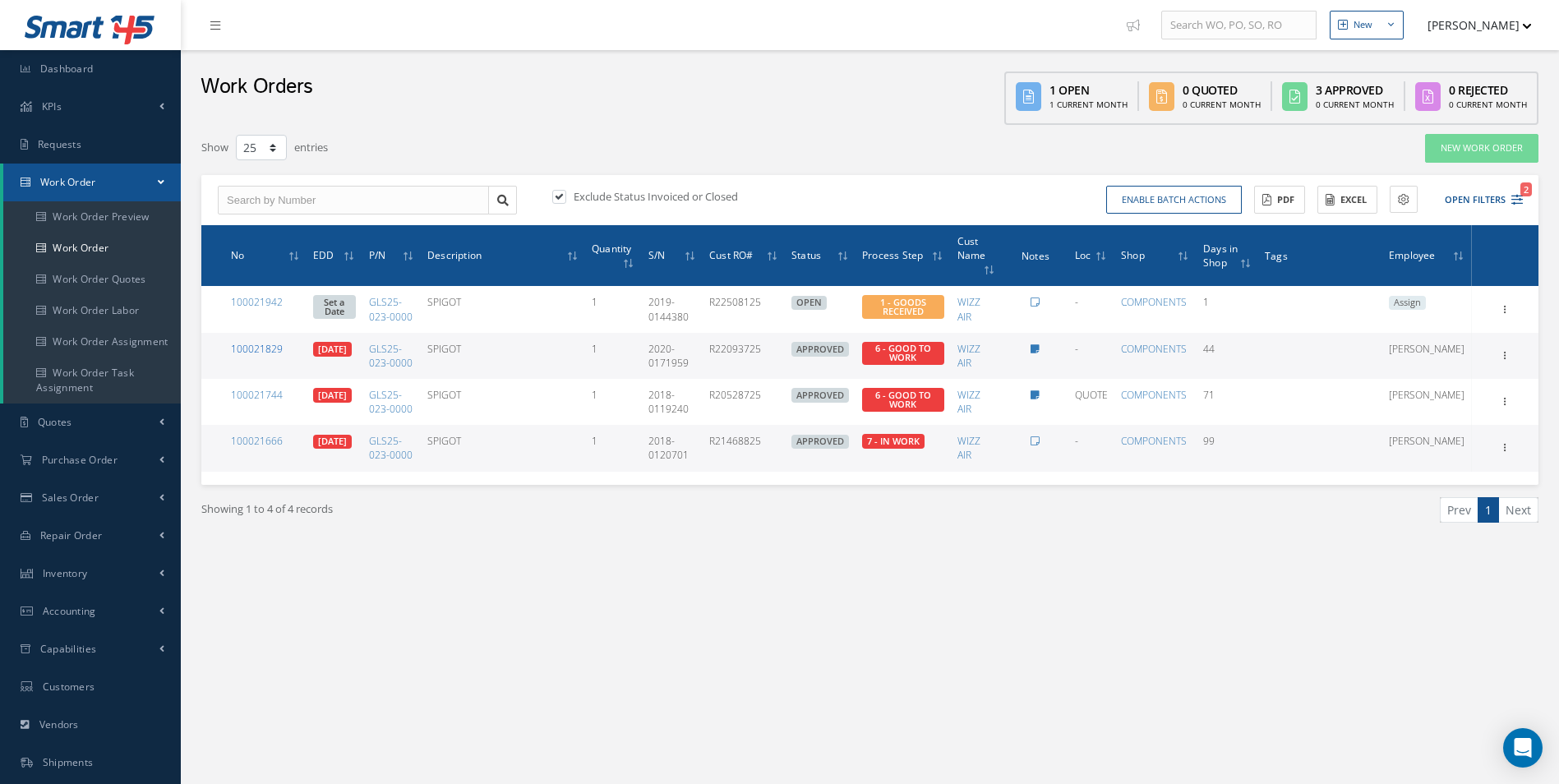
click at [264, 346] on link "100021829" at bounding box center [256, 349] width 51 height 14
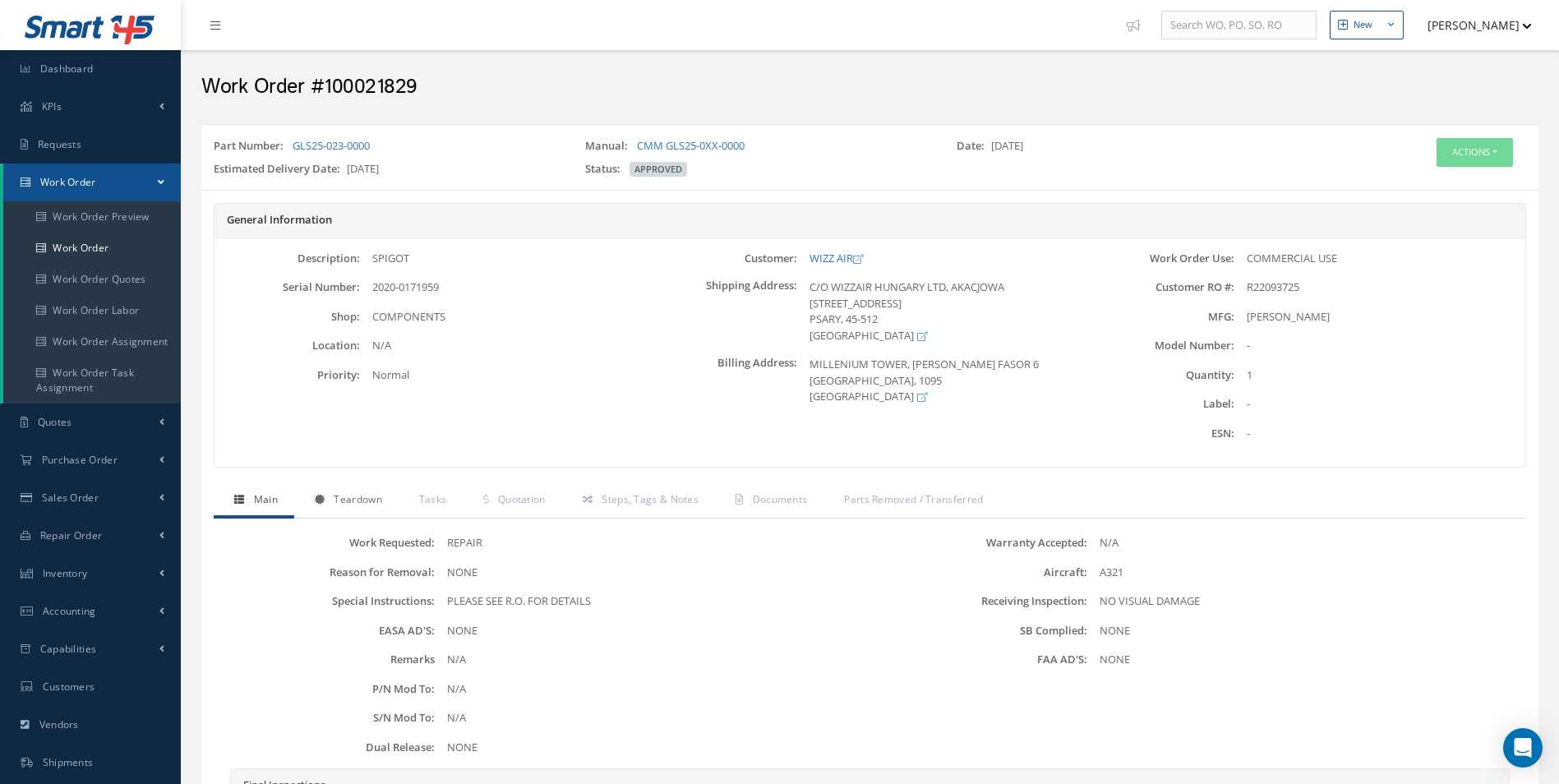
click at [375, 516] on link "Teardown" at bounding box center [346, 501] width 105 height 34
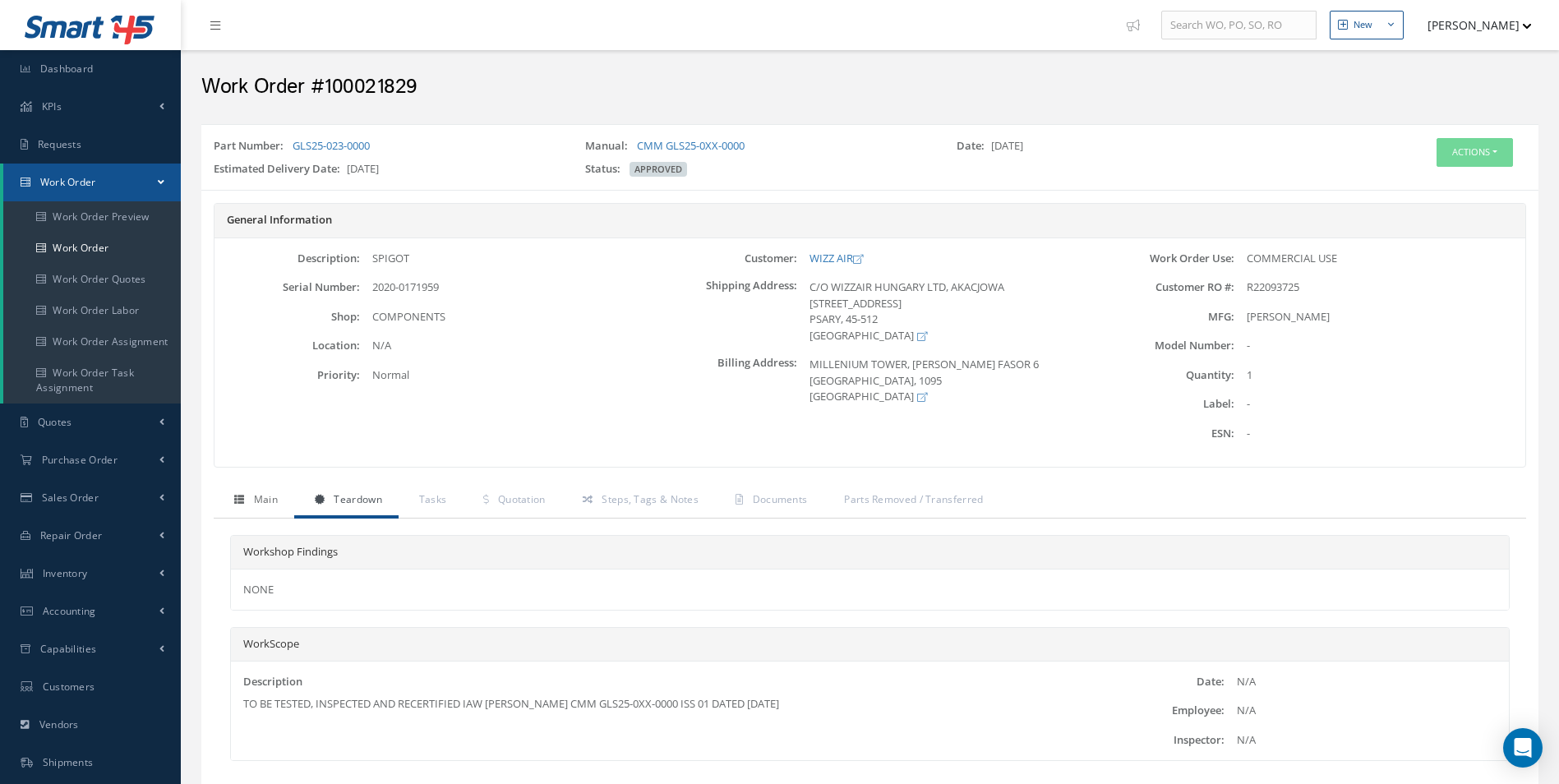
click at [290, 505] on link "Main" at bounding box center [254, 501] width 81 height 34
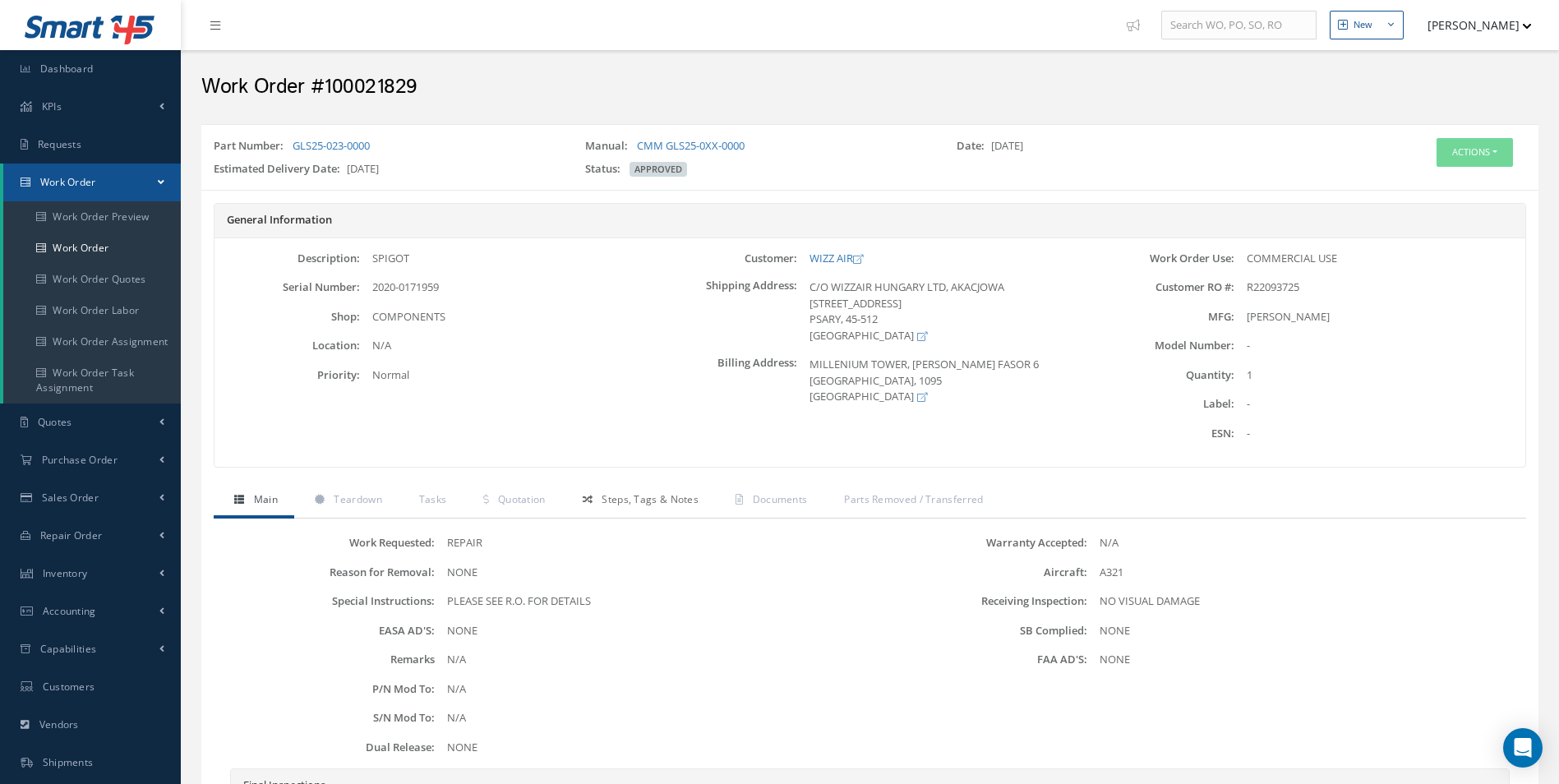
click at [676, 511] on link "Steps, Tags & Notes" at bounding box center [639, 501] width 153 height 34
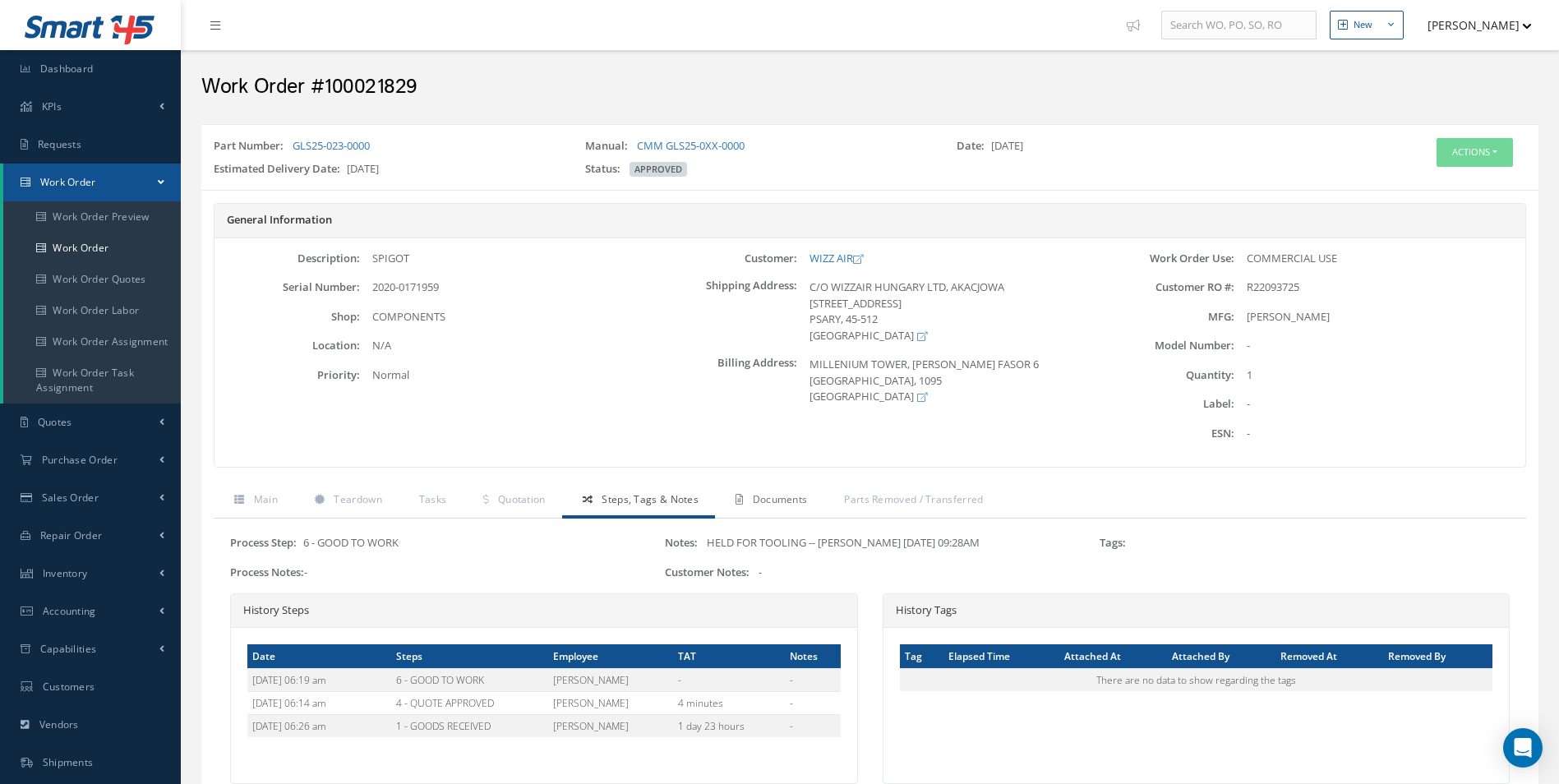
click at [790, 506] on span "Documents" at bounding box center [780, 499] width 55 height 14
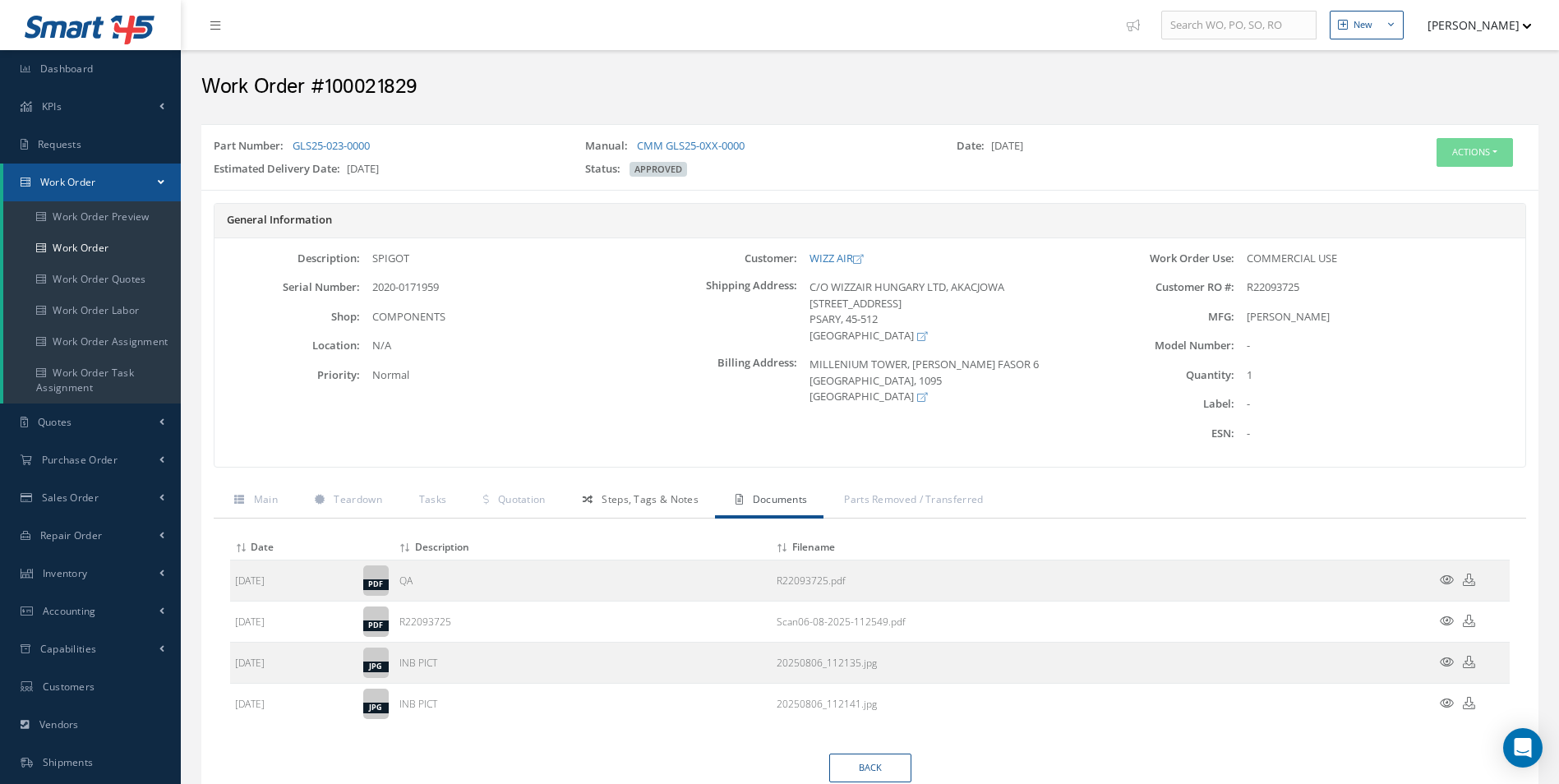
click at [676, 487] on link "Steps, Tags & Notes" at bounding box center [639, 501] width 153 height 34
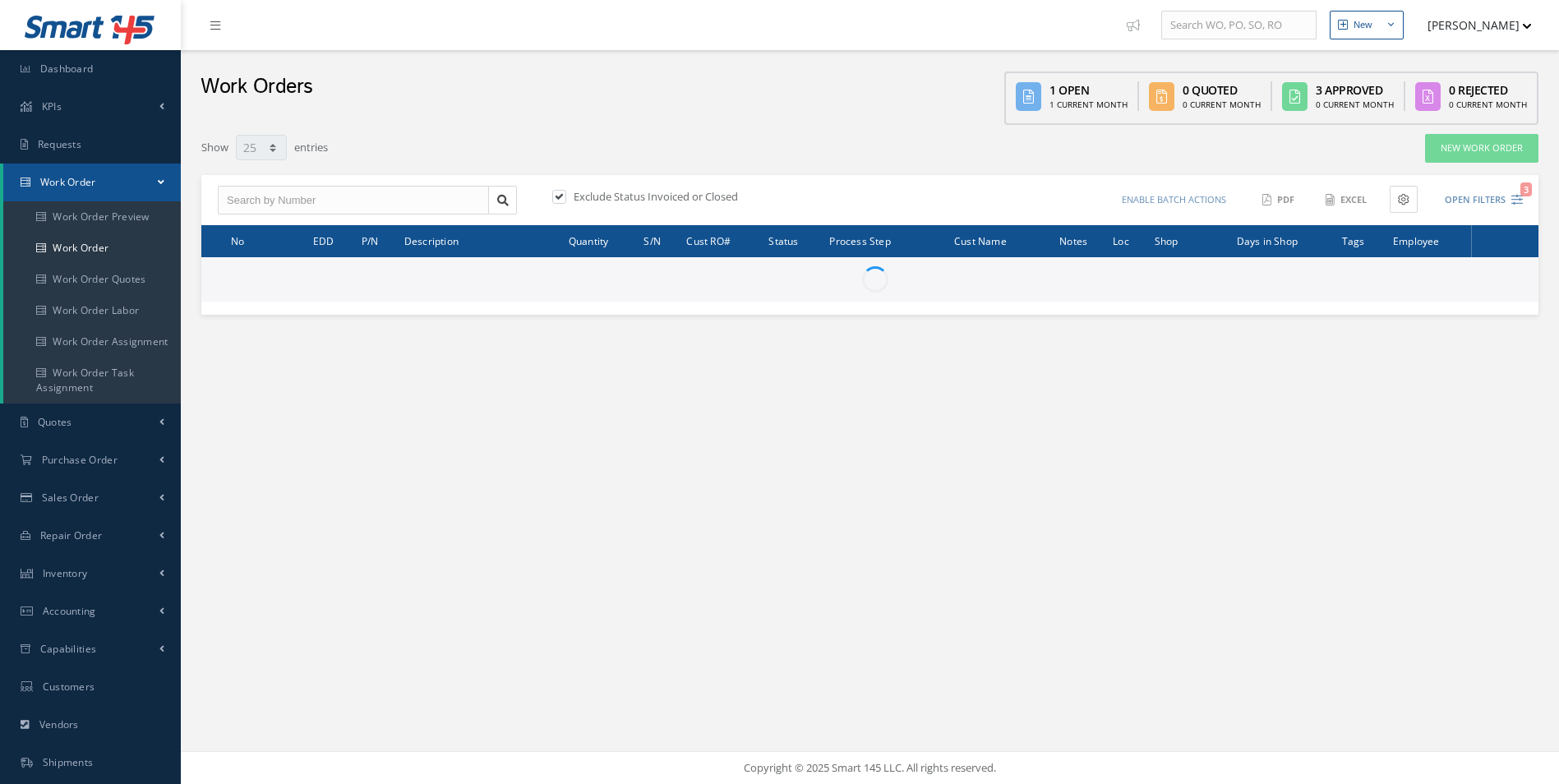
select select "25"
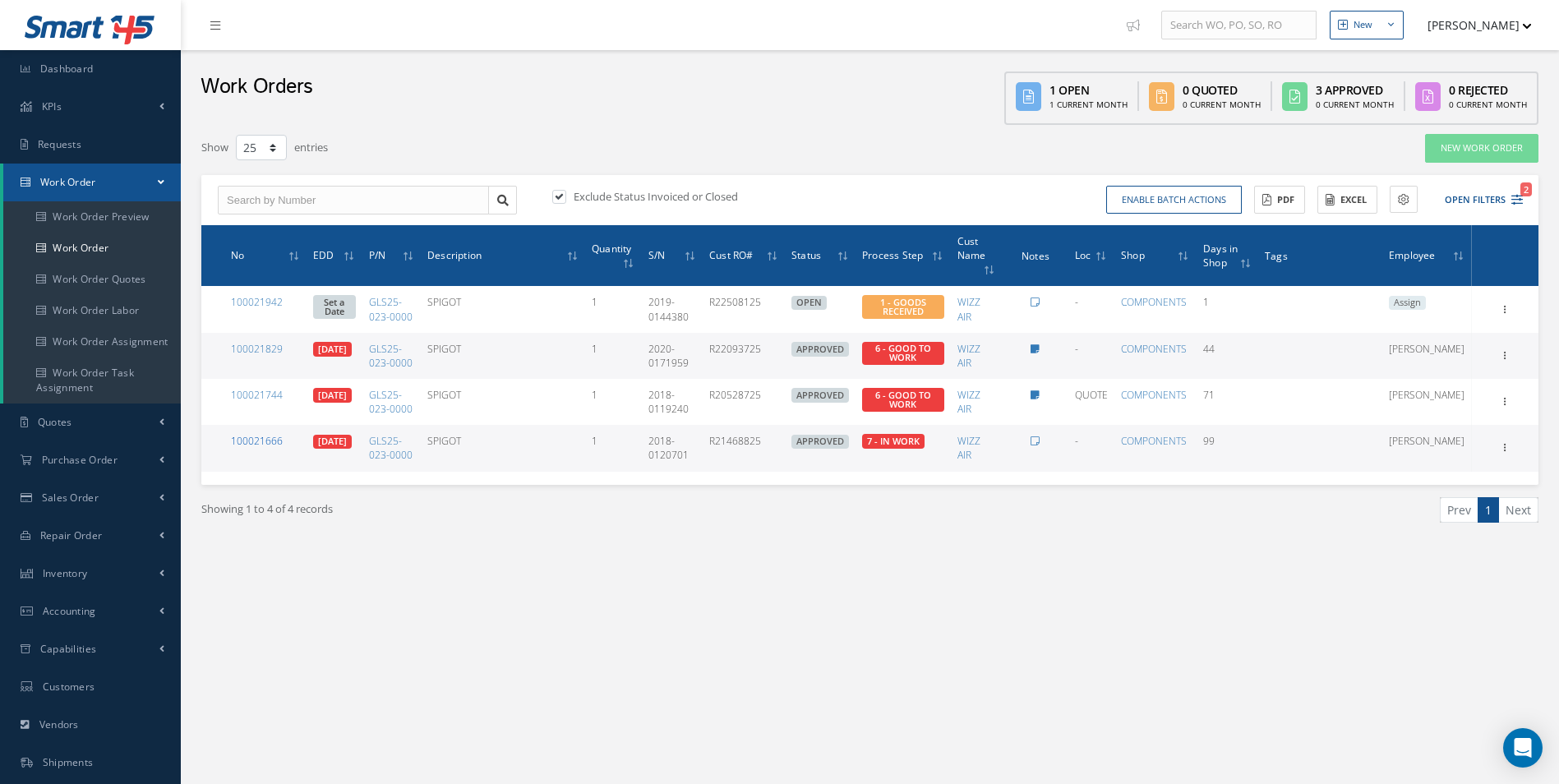
click at [240, 436] on link "100021666" at bounding box center [256, 440] width 51 height 14
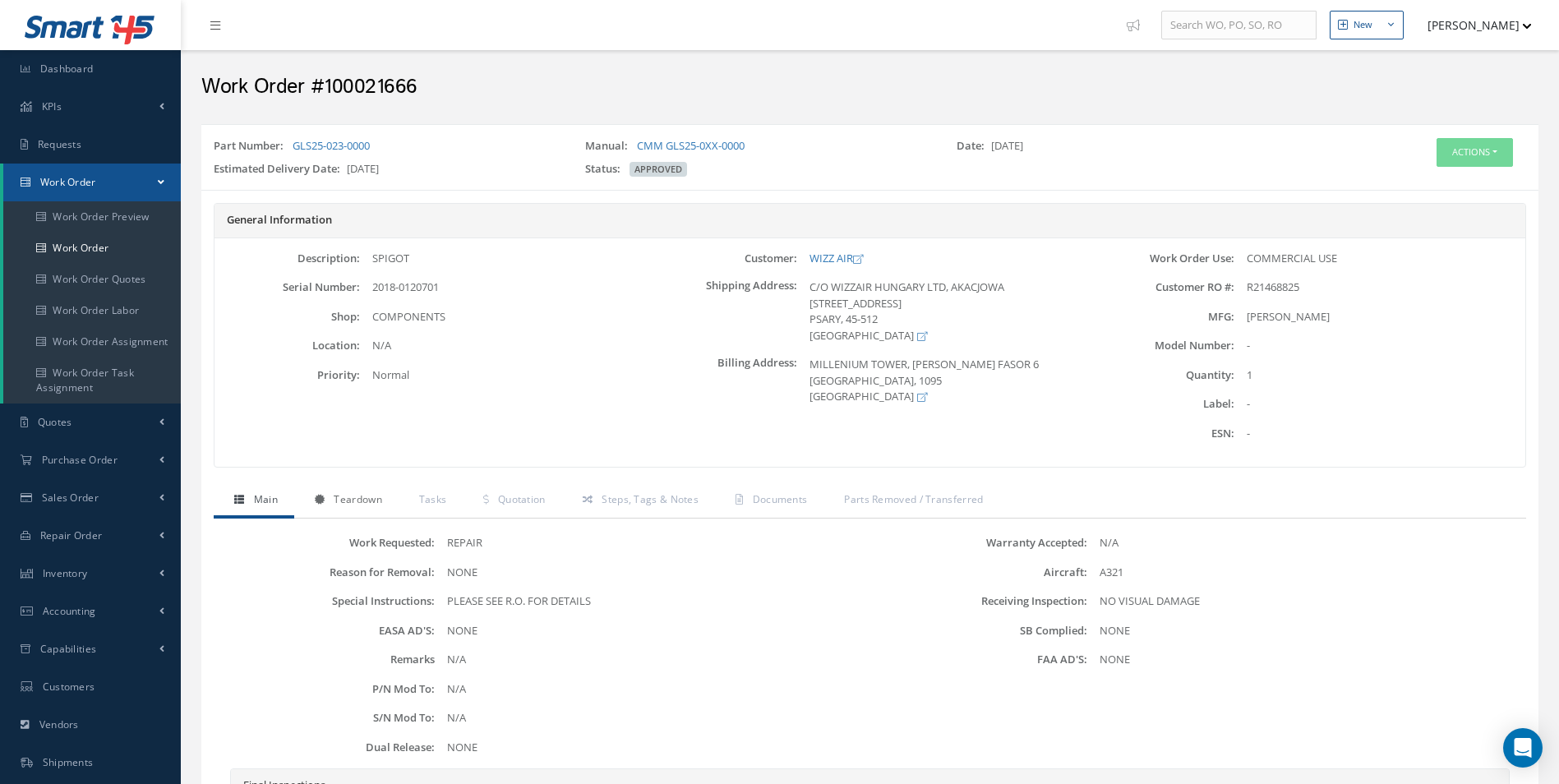
click at [372, 500] on span "Teardown" at bounding box center [357, 499] width 48 height 14
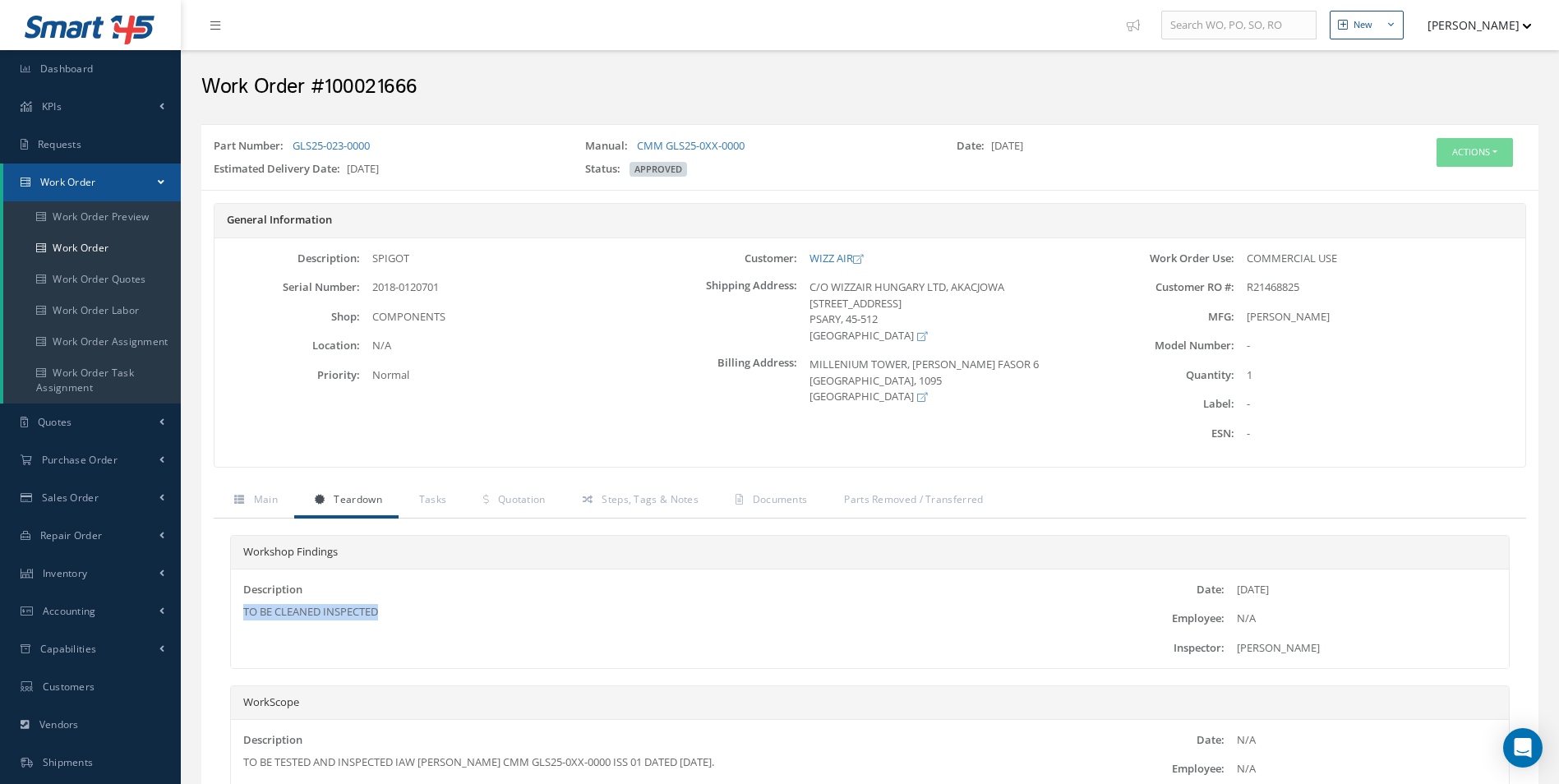
drag, startPoint x: 399, startPoint y: 613, endPoint x: 240, endPoint y: 621, distance: 159.2
click at [240, 621] on div "Description TO BE CLEANED INSPECTED" at bounding box center [657, 617] width 852 height 71
copy div "TO BE CLEANED INSPECTED"
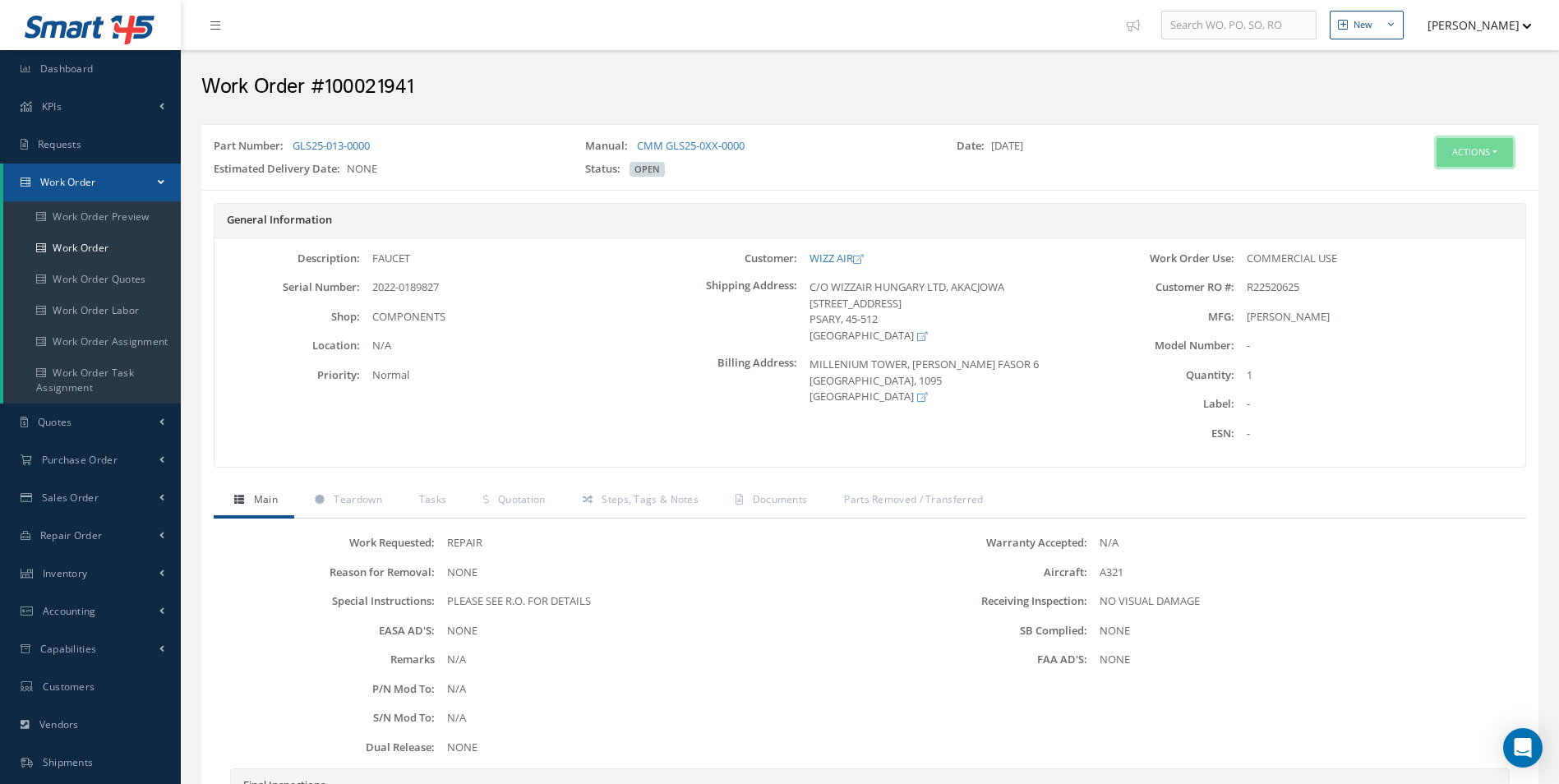
click at [1467, 159] on button "Actions" at bounding box center [1474, 153] width 76 height 29
click at [1419, 178] on link "Edit" at bounding box center [1449, 183] width 131 height 22
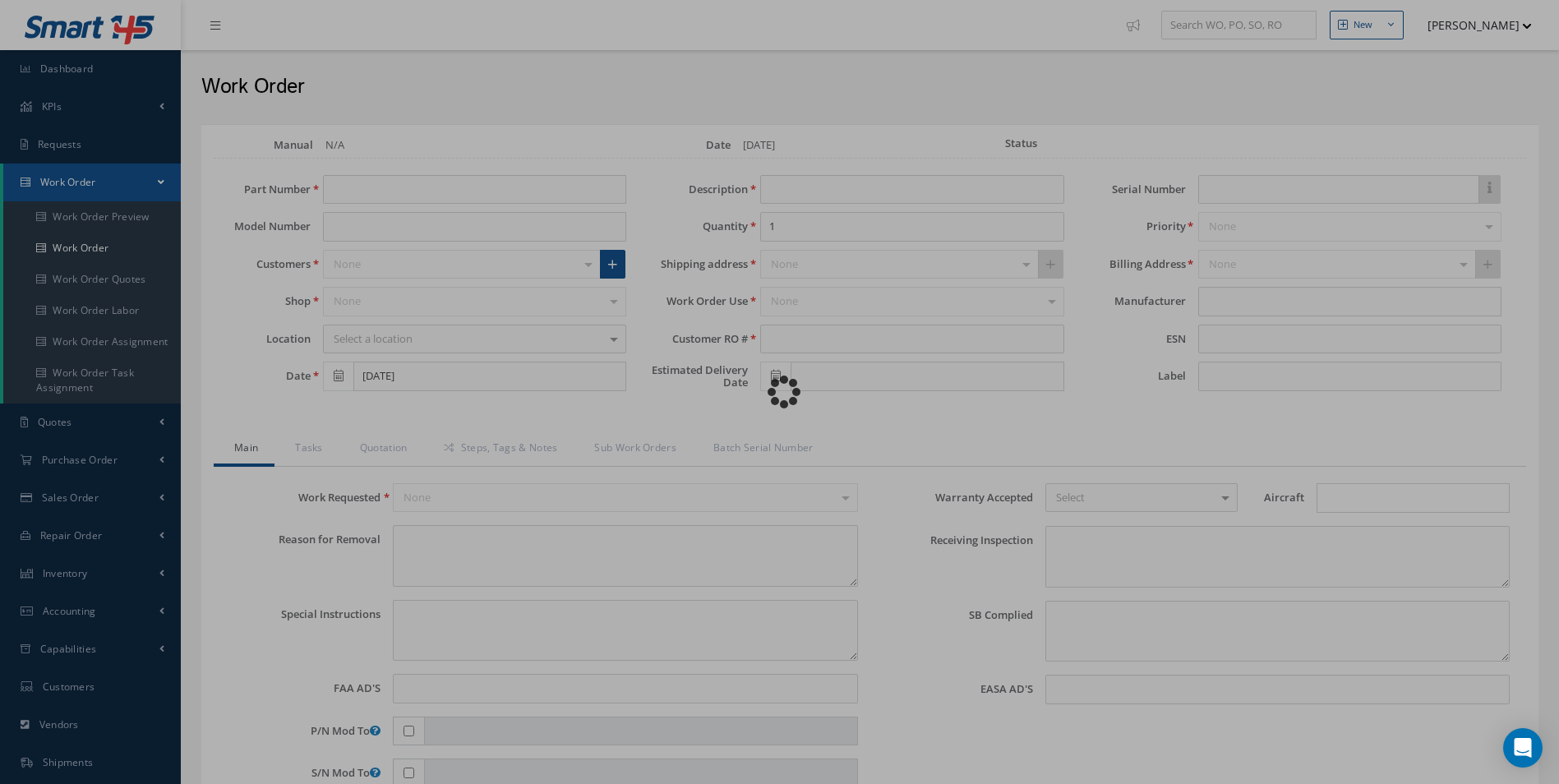
type input "GLS25-013-0000"
type input "[DATE]"
type input "FAUCET"
type input "R22520625"
type input "2022-0189827"
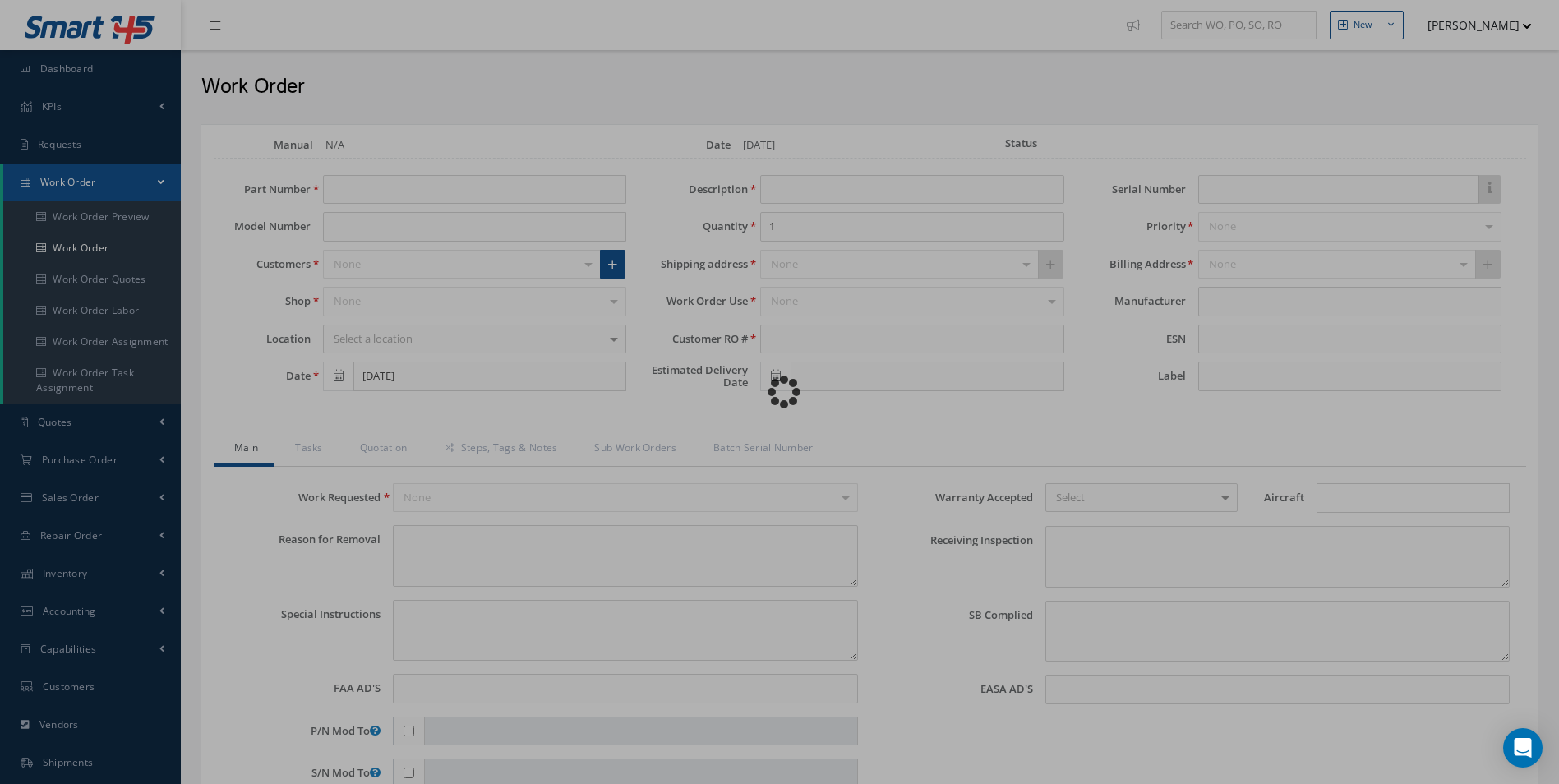
type textarea "NONE"
type textarea "PLEASE SEE R.O. FOR DETAILS"
type input "NONE"
type textarea "NO VISUAL DAMAGE"
type textarea "NONE"
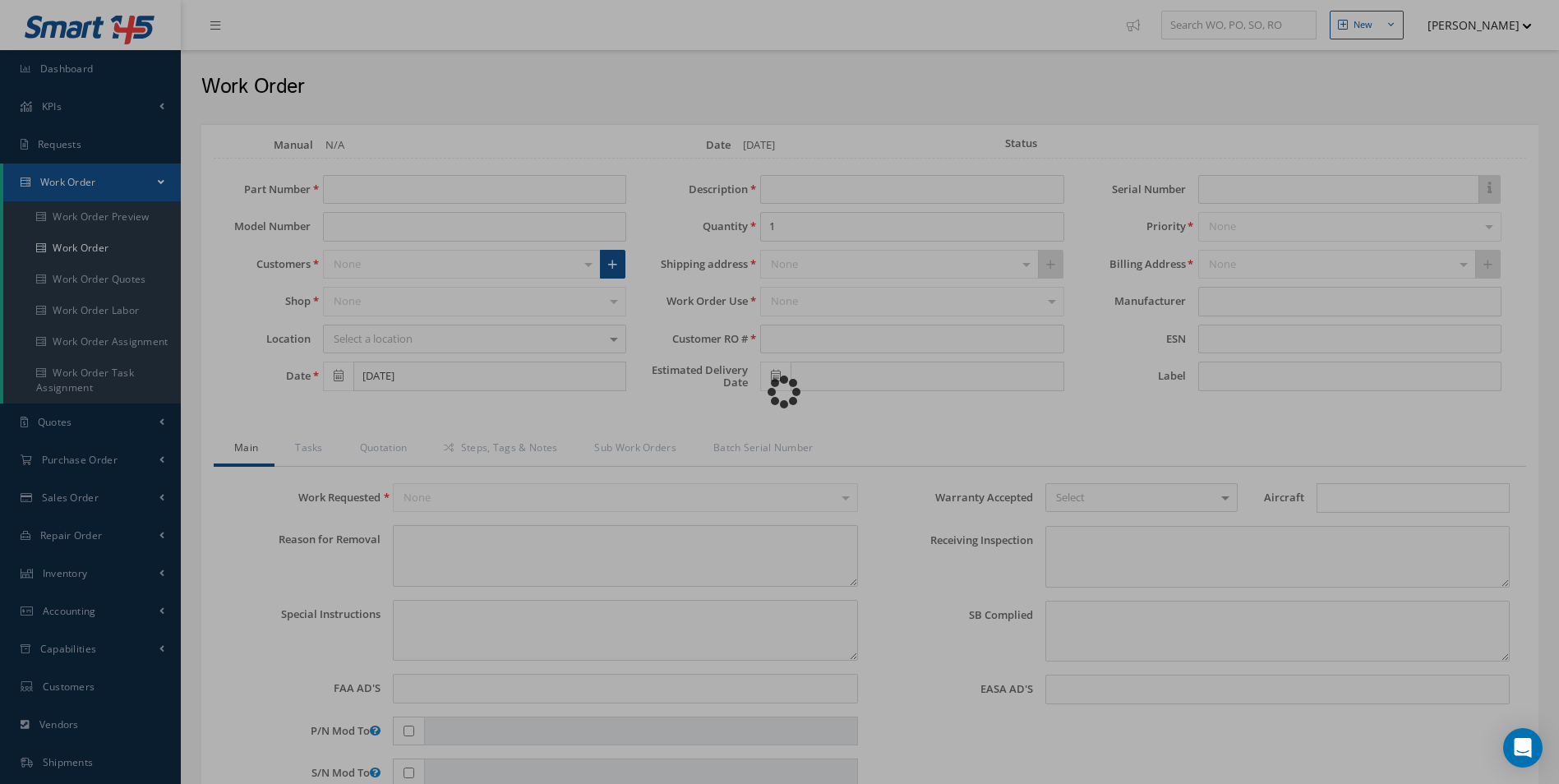
type input "NONE"
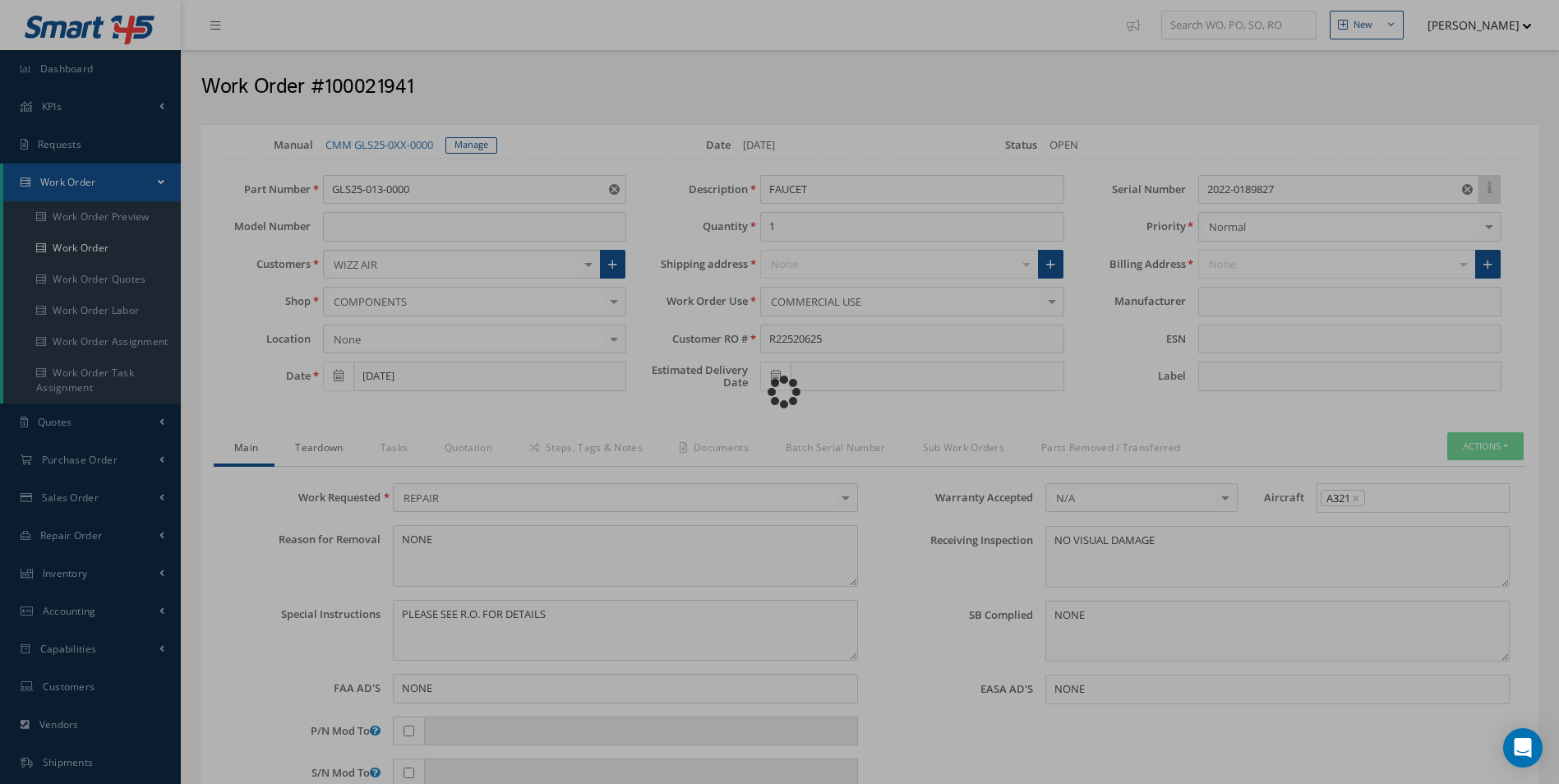
type input "[PERSON_NAME]"
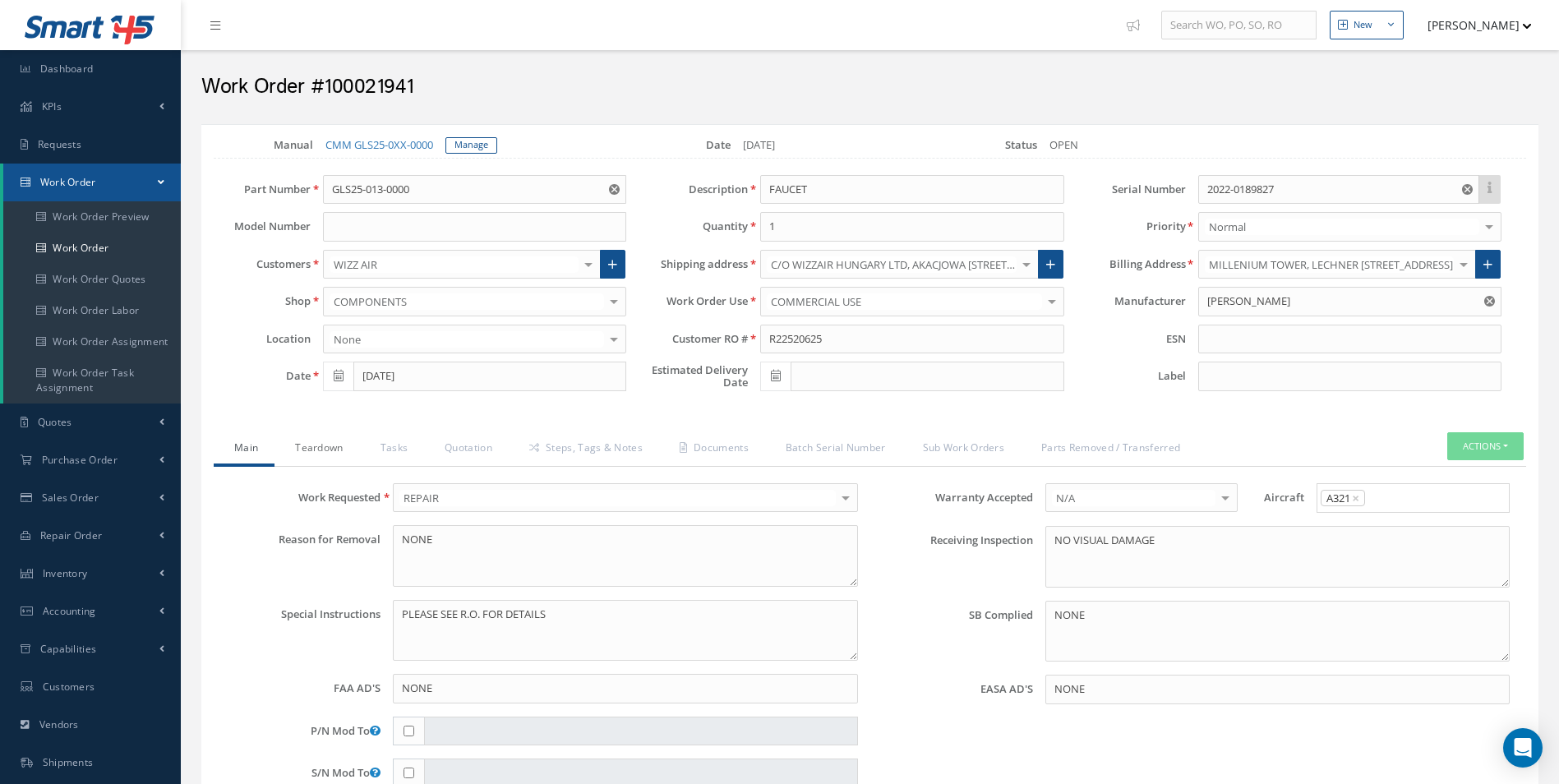
drag, startPoint x: 310, startPoint y: 446, endPoint x: 365, endPoint y: 549, distance: 116.8
click at [310, 446] on link "Teardown" at bounding box center [316, 449] width 85 height 34
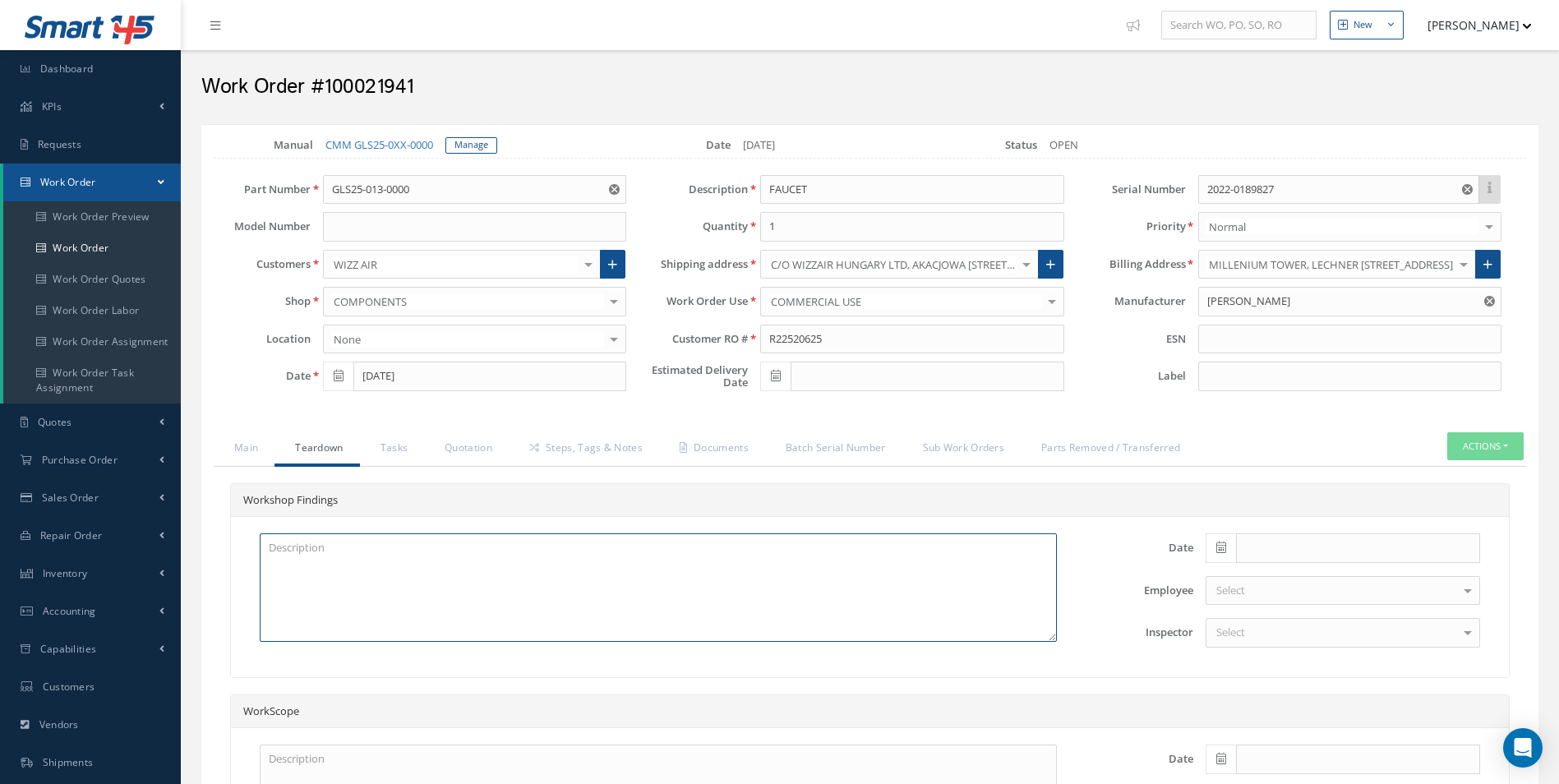
click at [357, 568] on textarea at bounding box center [658, 587] width 797 height 109
paste textarea "TO BE CLEANED INSPECTED"
type textarea "TO BE CLEANED INSPECTED"
click at [474, 458] on link "Quotation" at bounding box center [466, 449] width 85 height 34
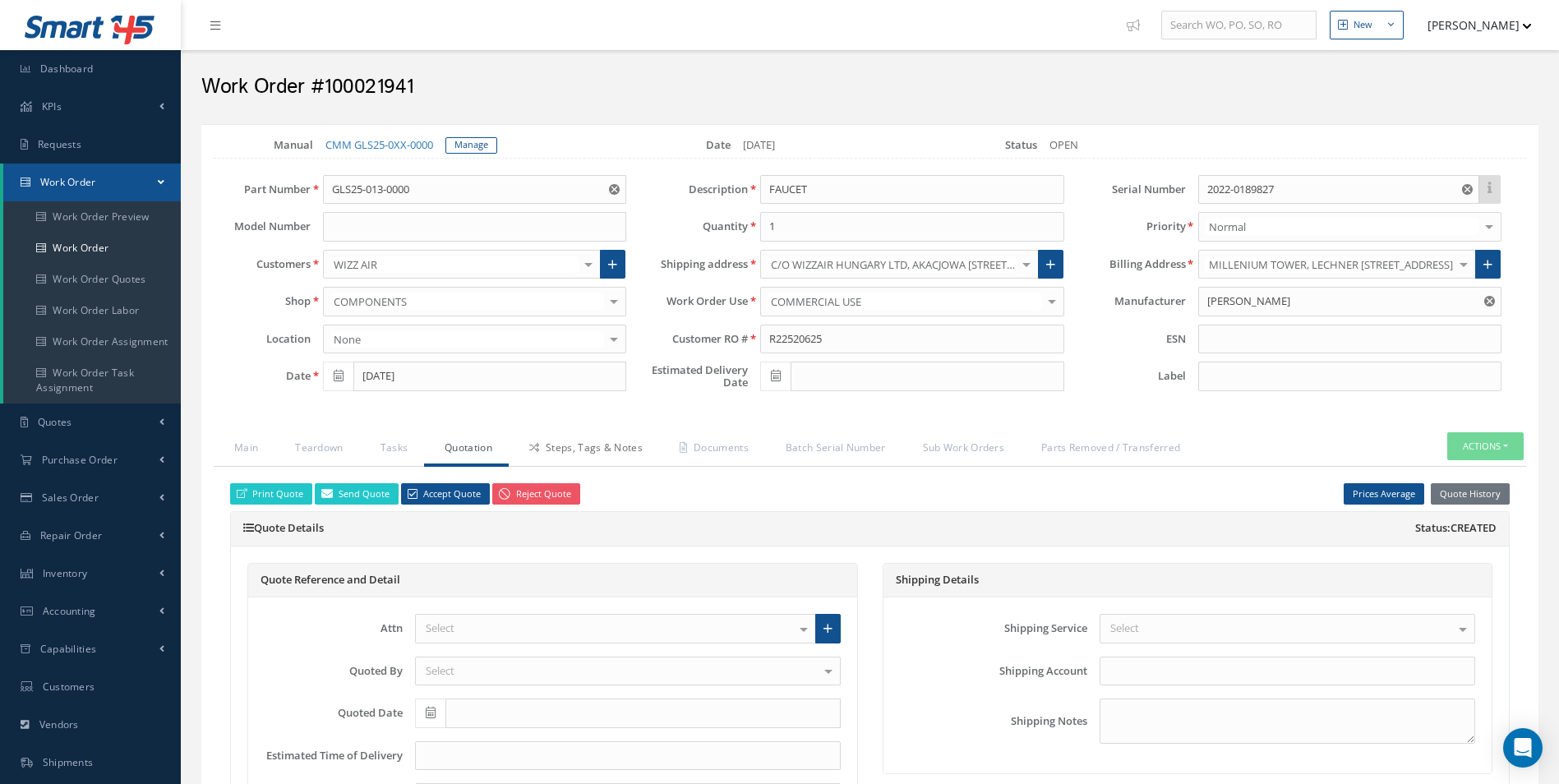
click at [555, 439] on link "Steps, Tags & Notes" at bounding box center [584, 449] width 150 height 34
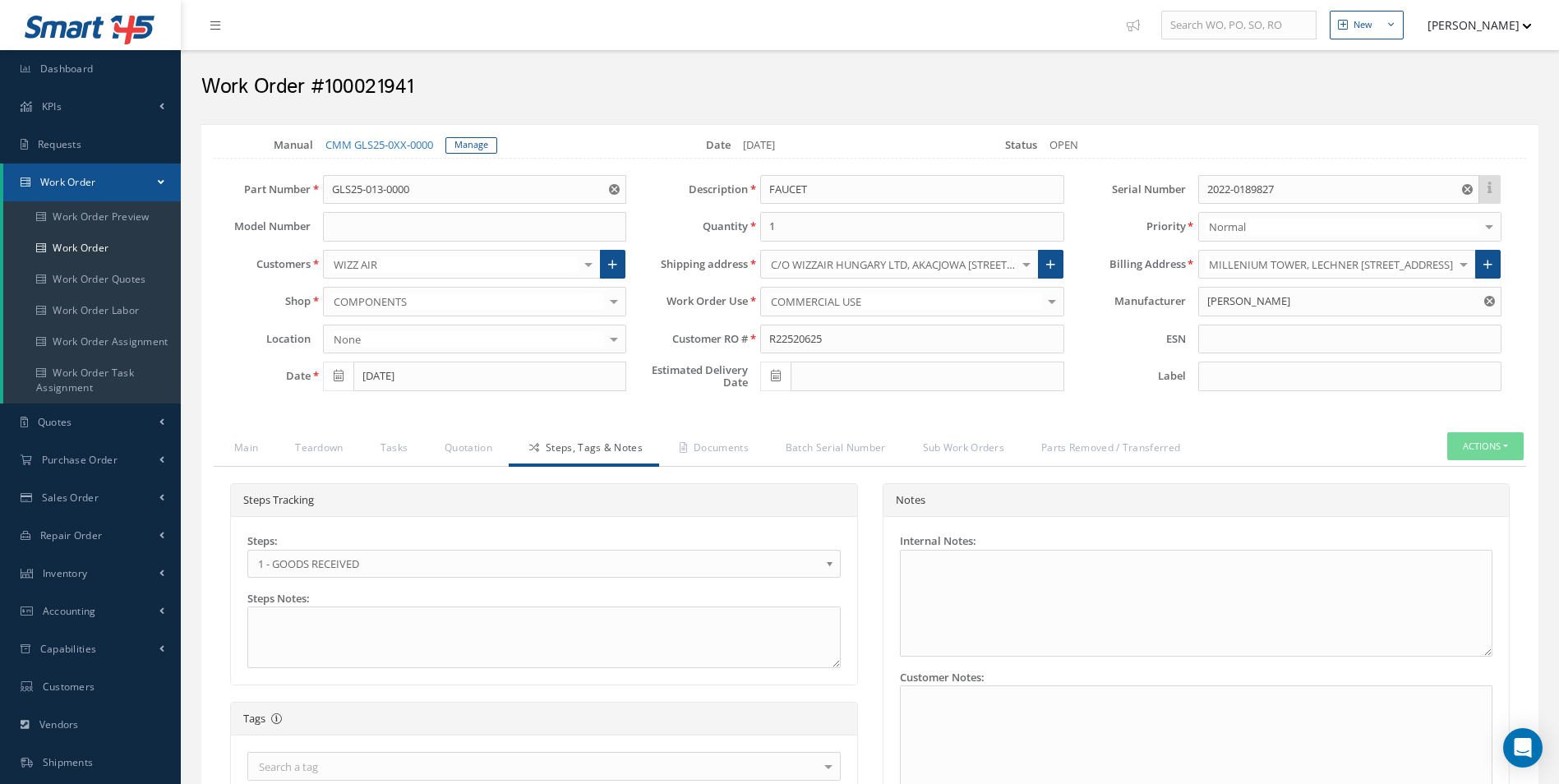
click at [306, 581] on div "Steps: 1 - GOODS RECEIVED 1.1- AWAITING CONTRACT REVIEW 2 - ESTIMATE SUBMITTED …" at bounding box center [543, 600] width 618 height 135
click at [303, 569] on span "1 - GOODS RECEIVED" at bounding box center [538, 563] width 561 height 20
click at [742, 458] on link "Documents" at bounding box center [712, 449] width 106 height 34
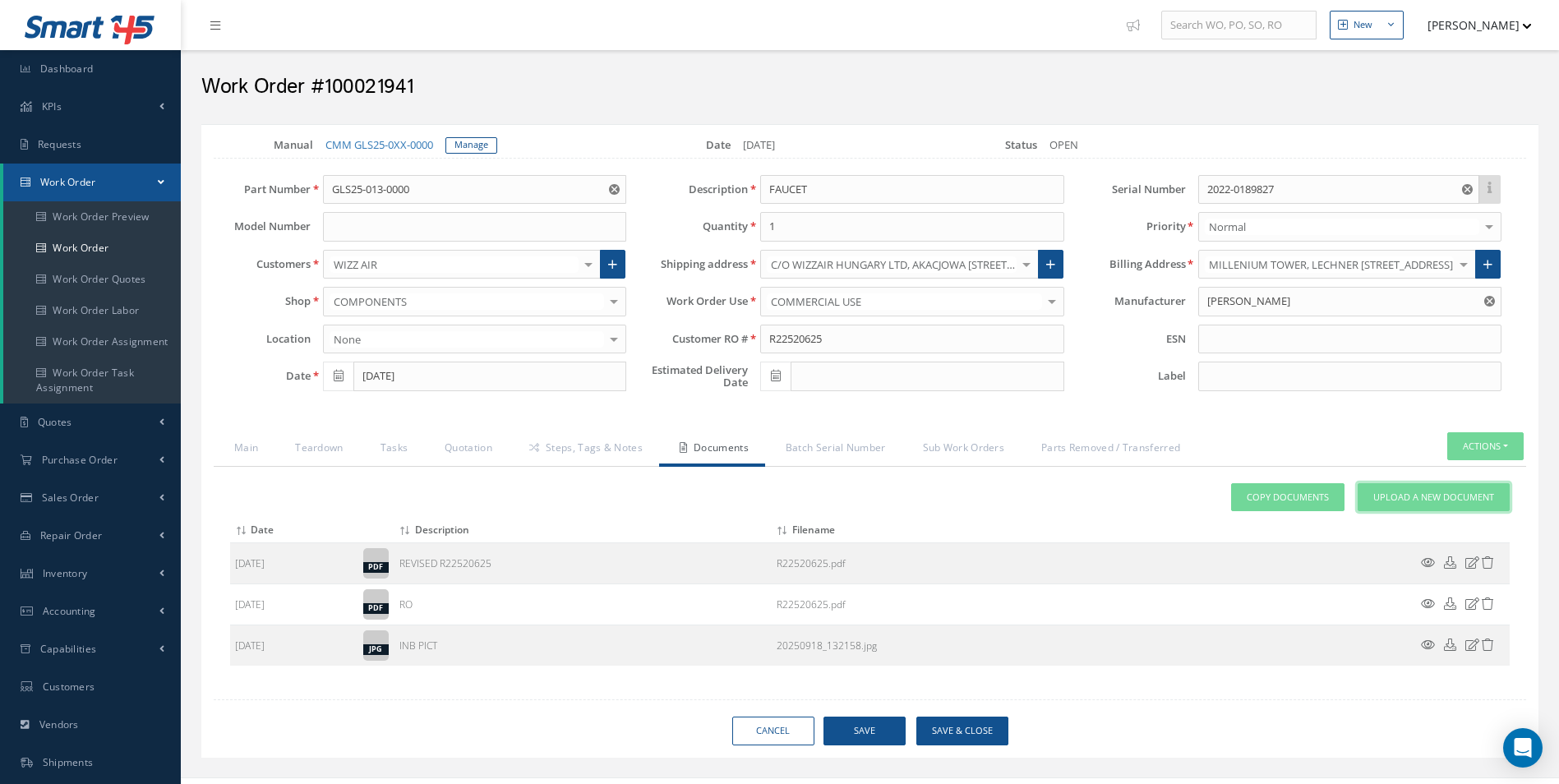
click at [1385, 488] on link "Upload a New Document" at bounding box center [1433, 498] width 152 height 29
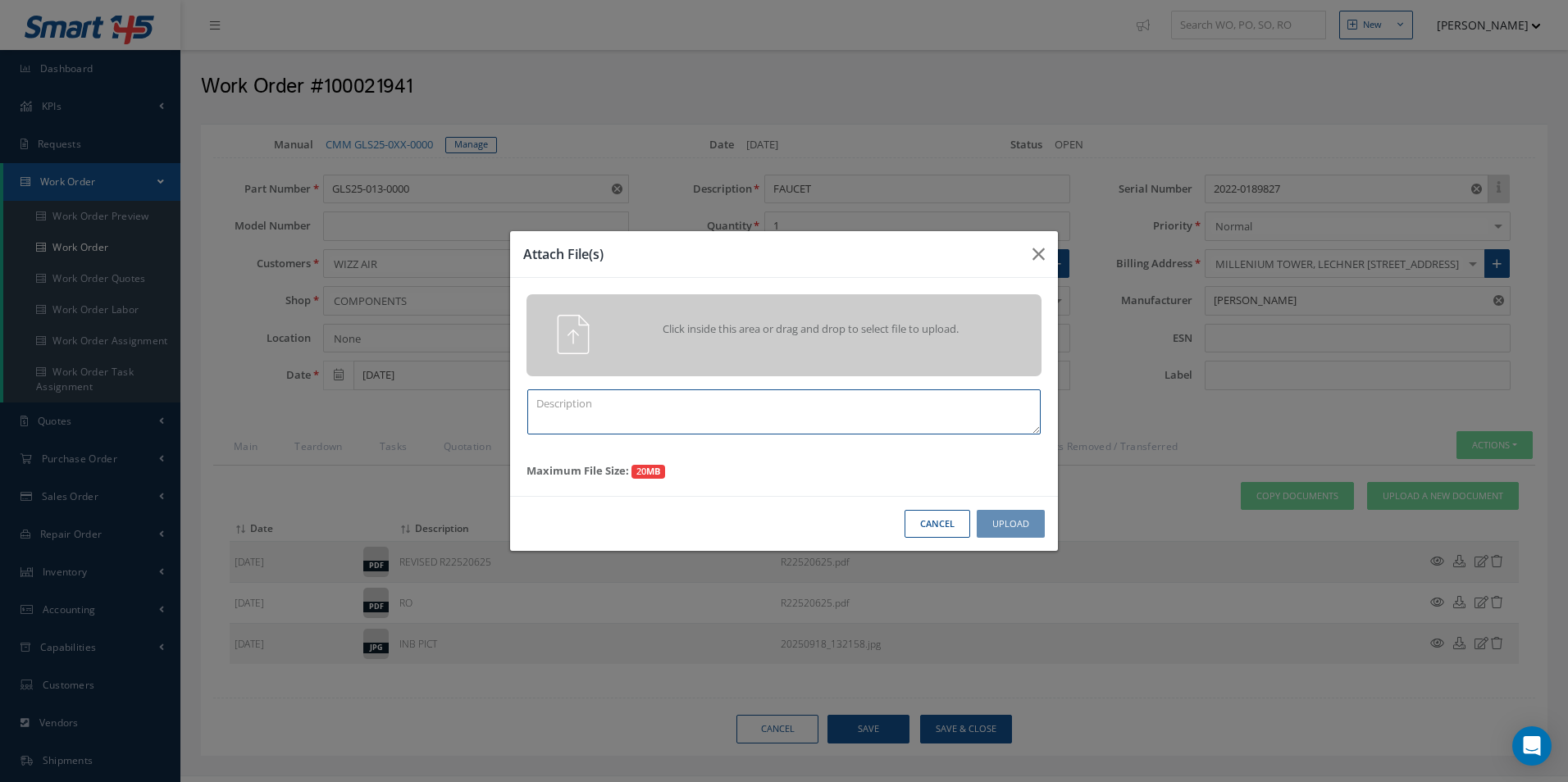
click at [614, 408] on textarea at bounding box center [784, 412] width 513 height 45
type textarea "QUOTE PICS"
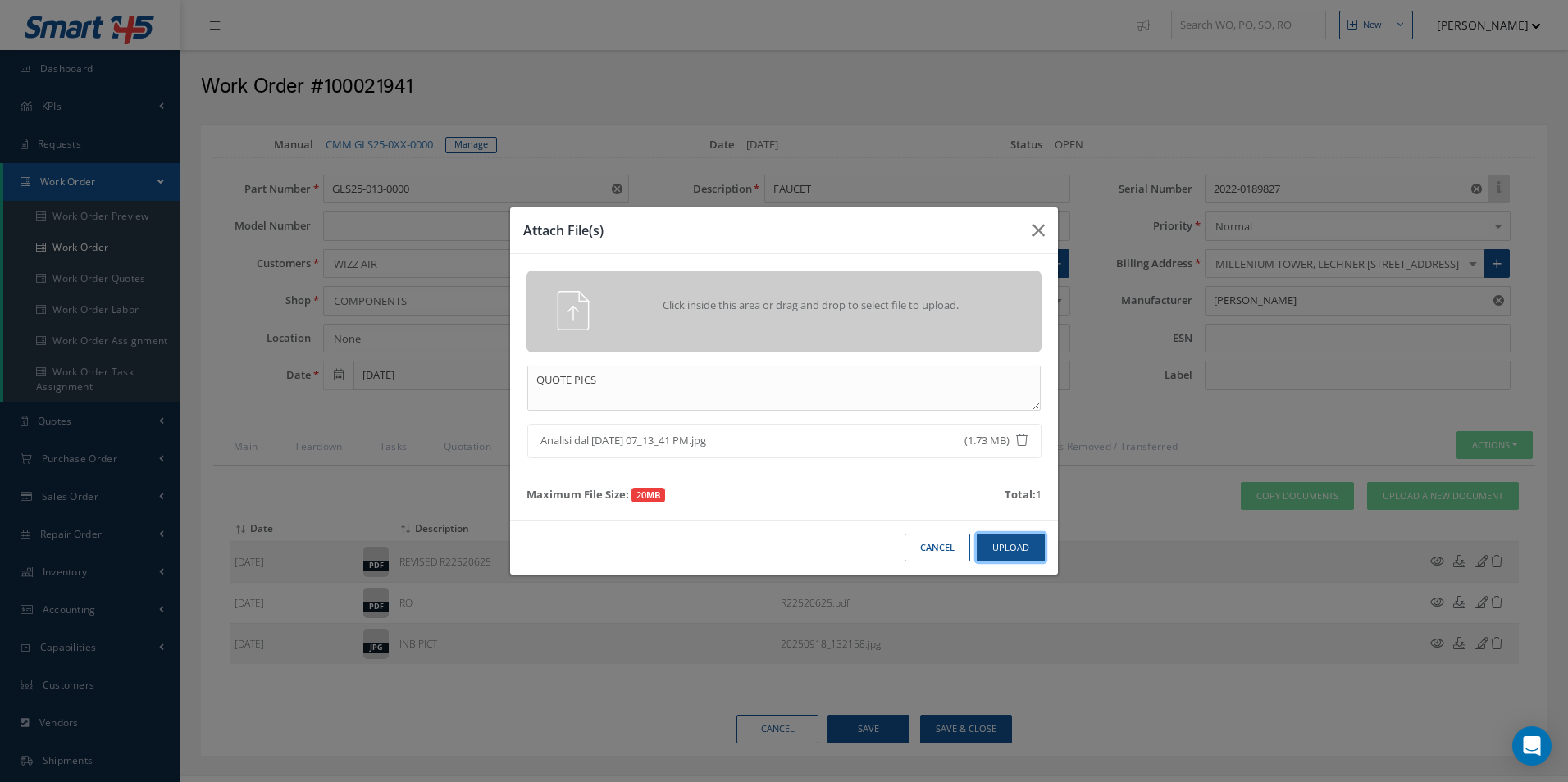
click at [1027, 560] on button "Upload" at bounding box center [1011, 548] width 68 height 29
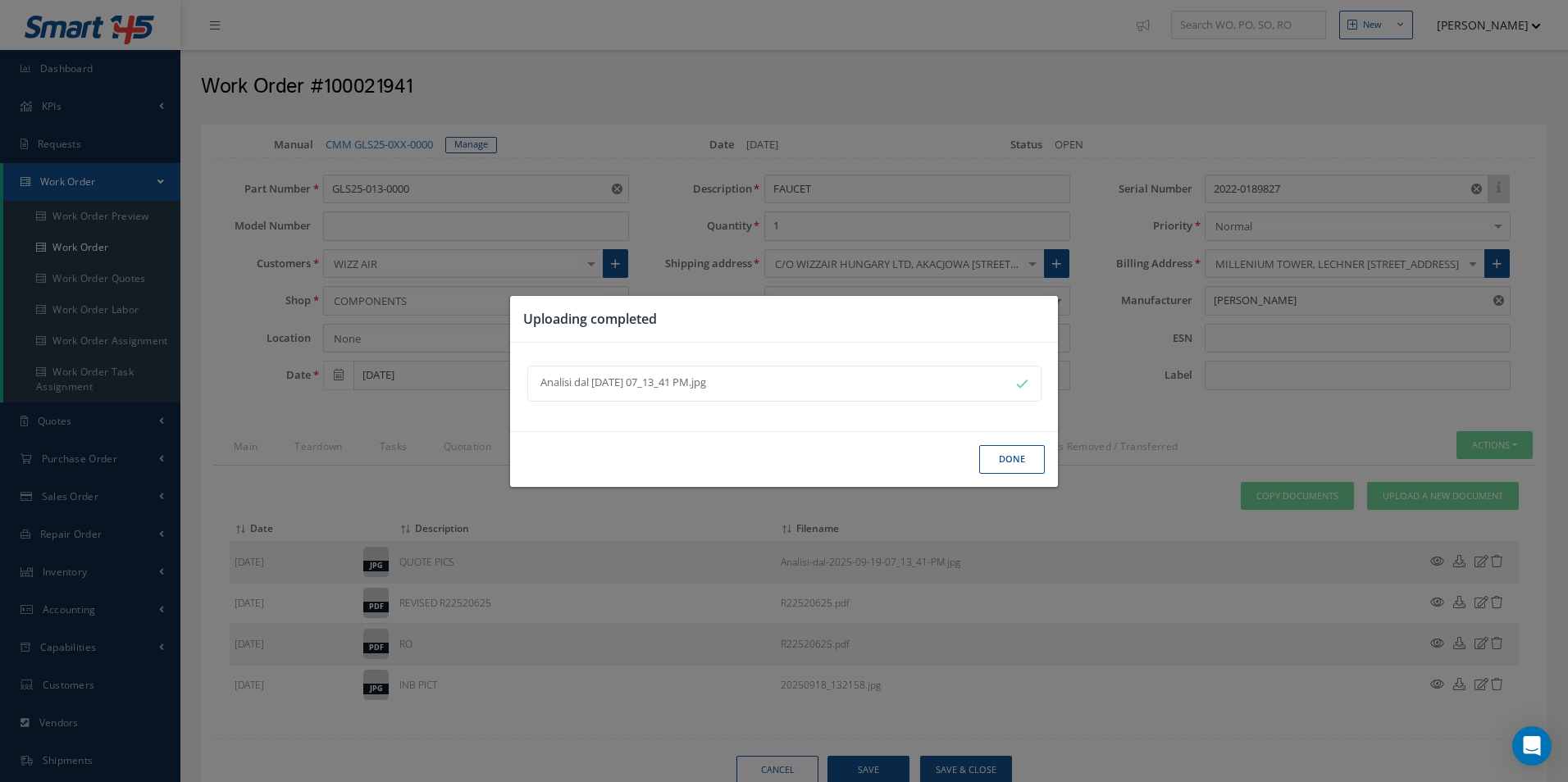
click at [1017, 458] on button "Done" at bounding box center [1011, 460] width 66 height 29
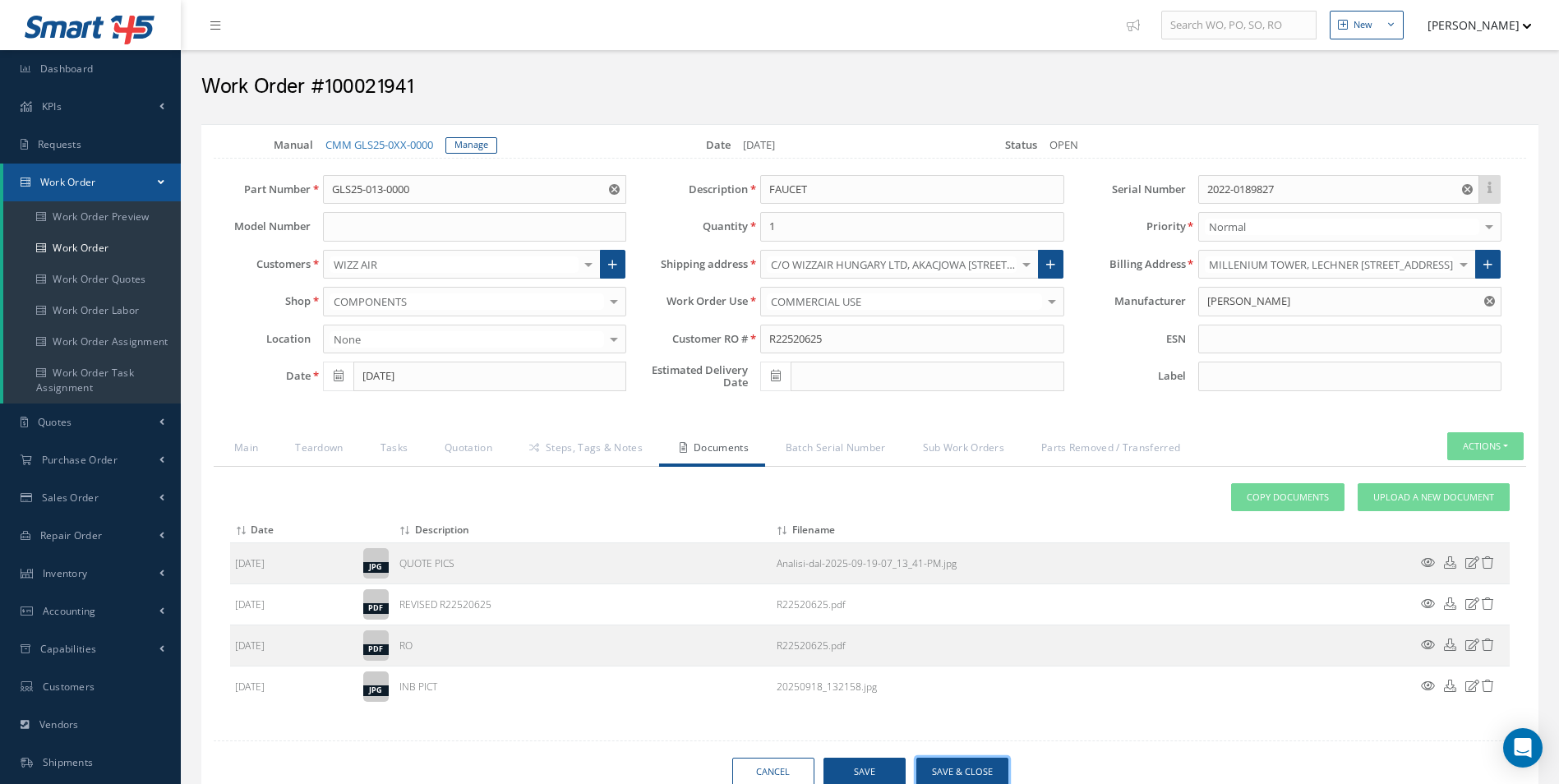
click at [979, 760] on button "Save & Close" at bounding box center [962, 772] width 92 height 29
type input "[PERSON_NAME]"
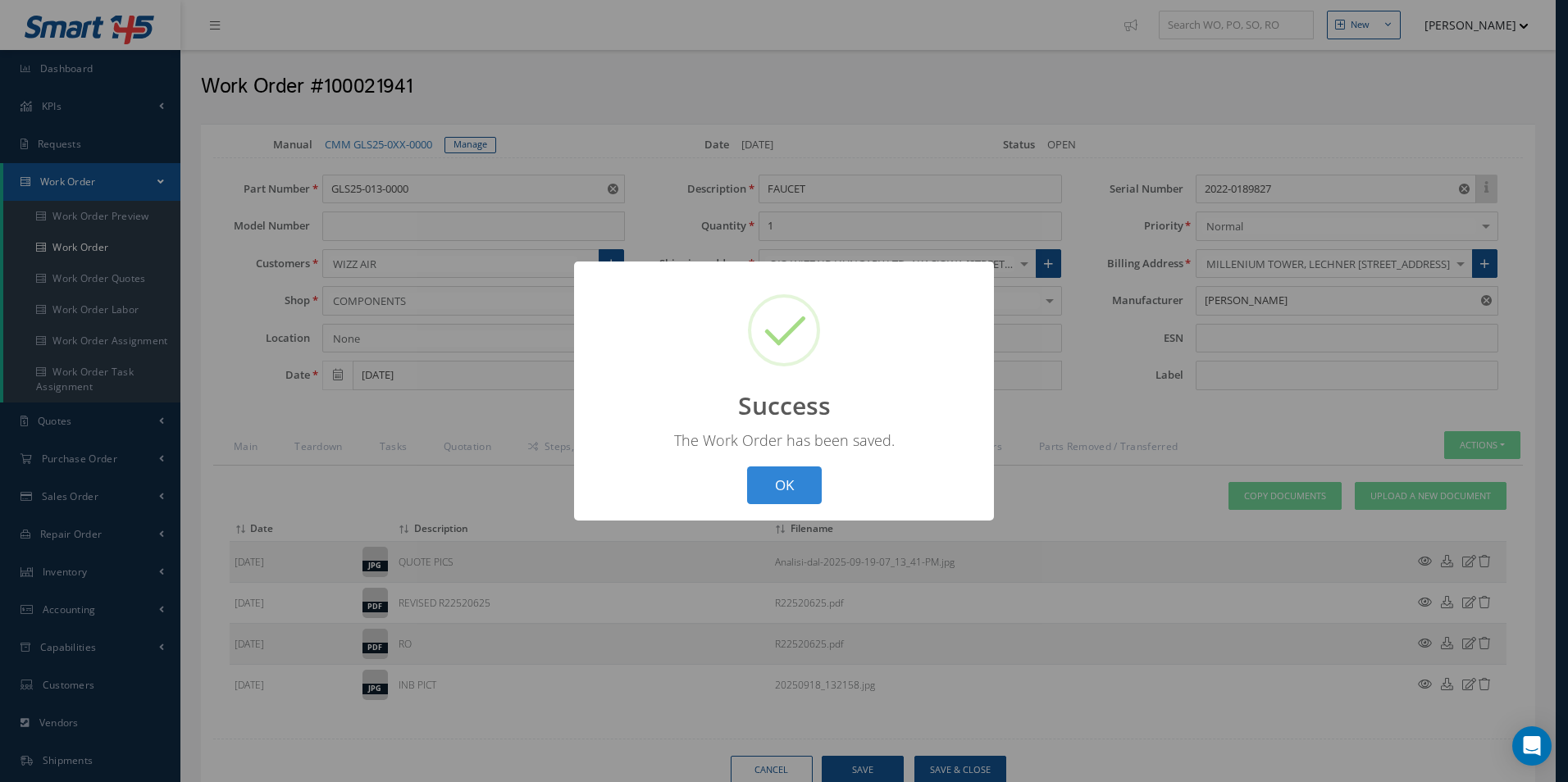
click at [768, 450] on div "The Work Order has been saved." at bounding box center [783, 439] width 387 height 20
click at [781, 481] on button "OK" at bounding box center [784, 485] width 74 height 38
select select "25"
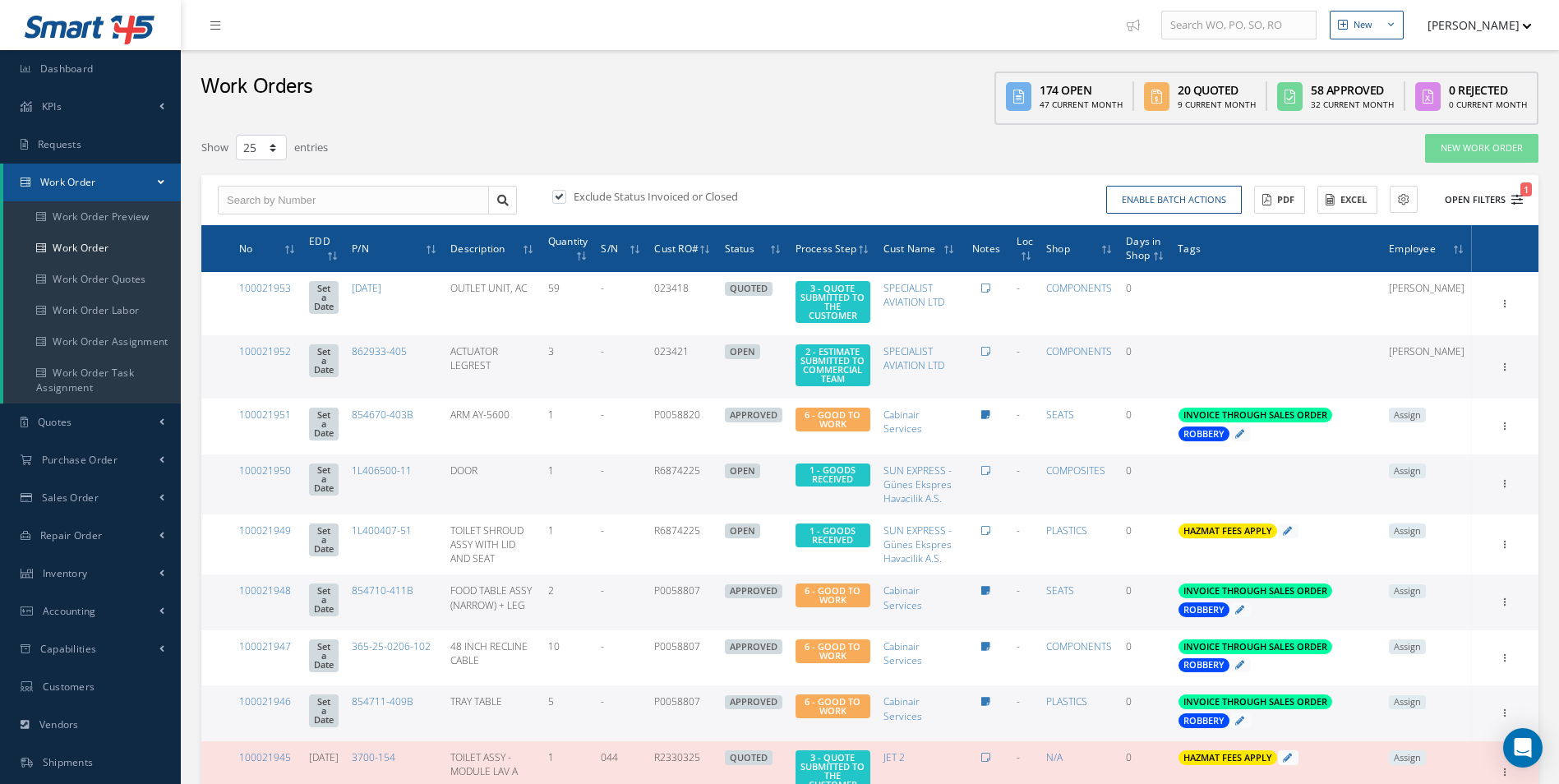
click at [1513, 213] on div "Exclude Status Invoiced or Closed Enable batch actions Update Work Orders Close…" at bounding box center [870, 200] width 1337 height 51
click at [1514, 204] on icon "1" at bounding box center [1517, 199] width 11 height 11
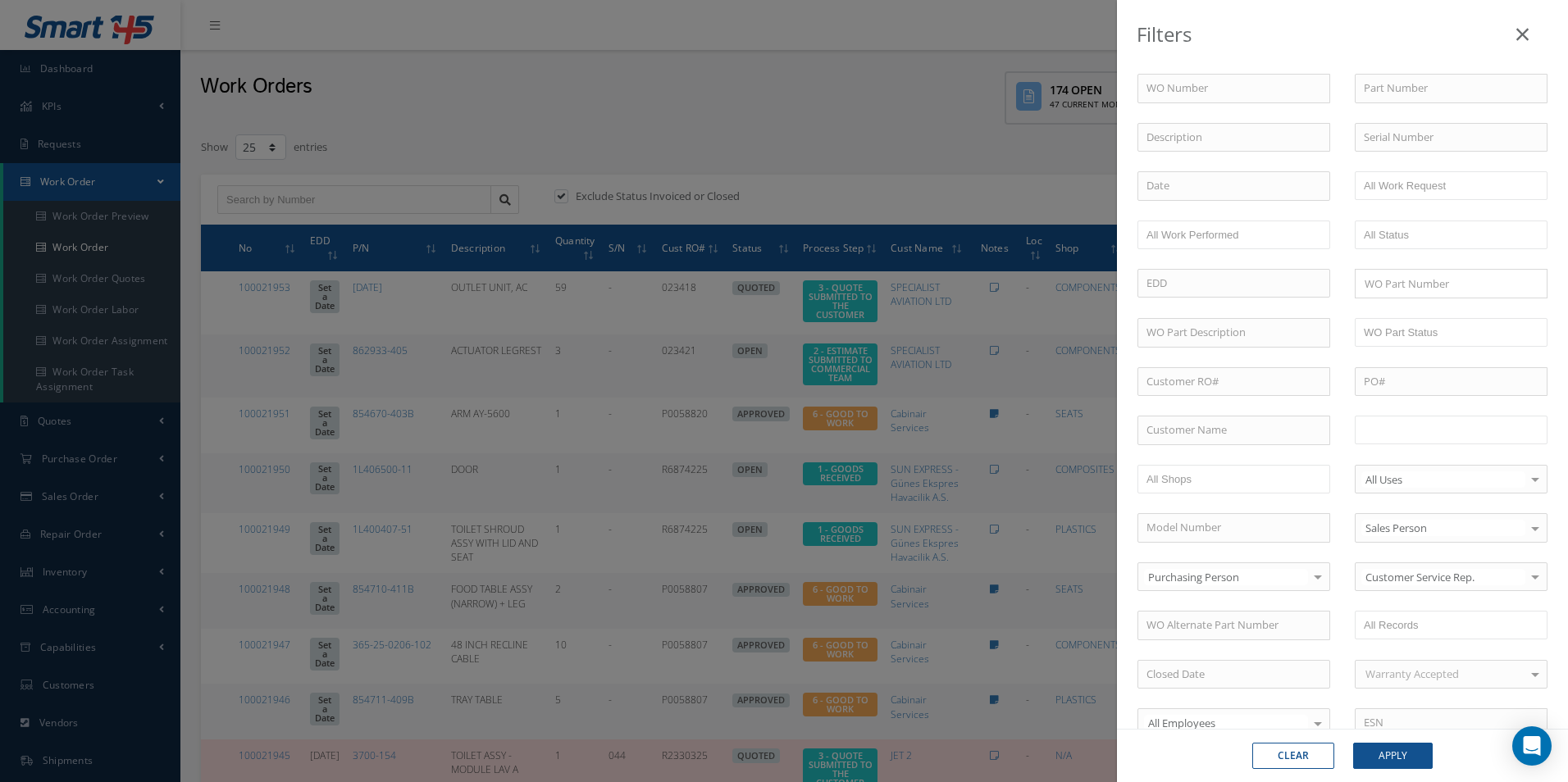
click at [1431, 438] on input "text" at bounding box center [1416, 430] width 104 height 21
click at [1397, 749] on button "Apply" at bounding box center [1392, 756] width 80 height 26
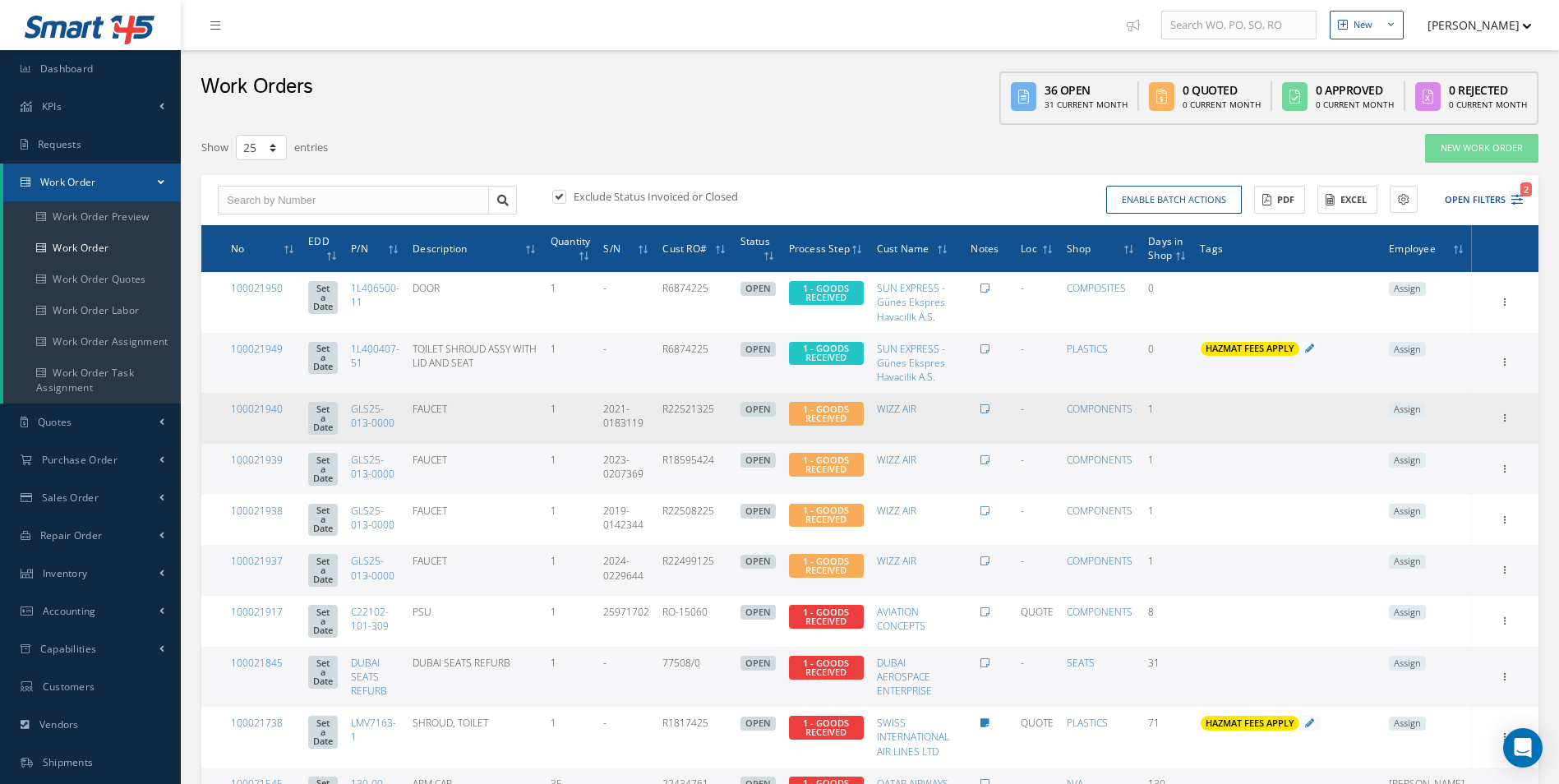
click at [282, 410] on div "100021940" at bounding box center [262, 409] width 64 height 14
click at [240, 410] on link "100021940" at bounding box center [256, 409] width 51 height 14
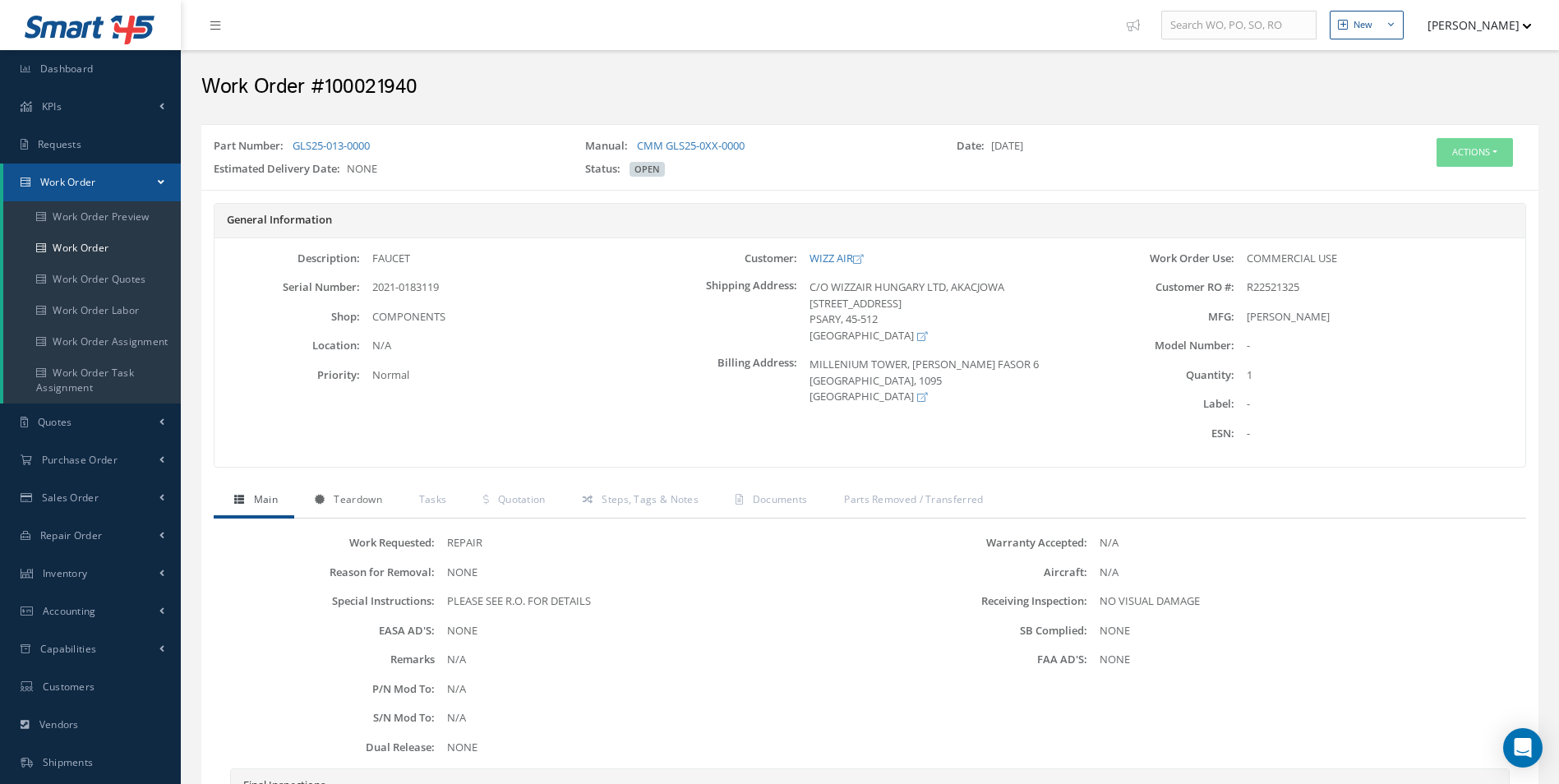
click at [352, 511] on link "Teardown" at bounding box center [346, 501] width 105 height 34
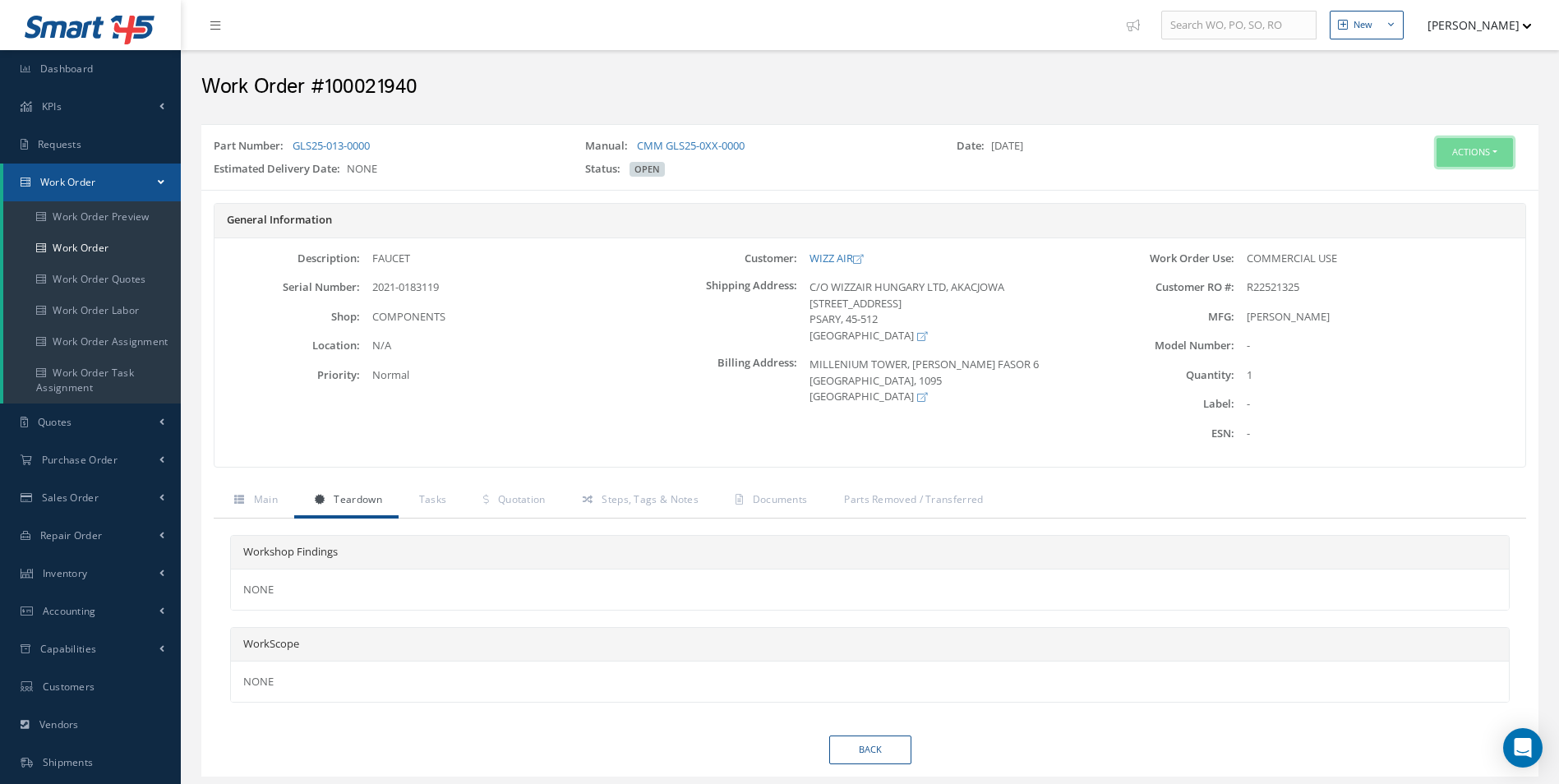
click at [1482, 158] on button "Actions" at bounding box center [1474, 153] width 76 height 29
click at [1422, 181] on link "Edit" at bounding box center [1449, 183] width 131 height 22
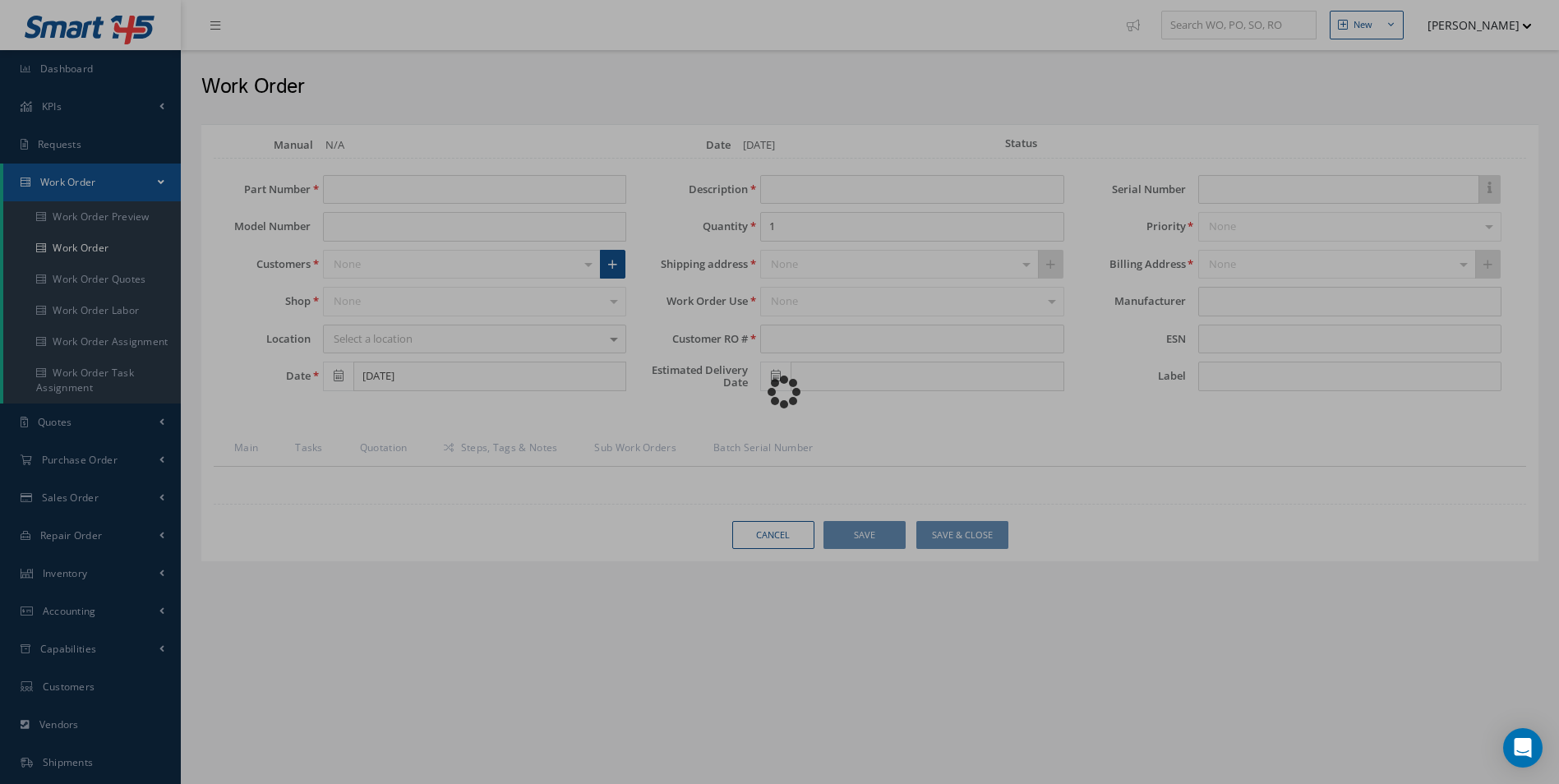
type input "GLS25-013-0000"
type input "[DATE]"
type input "FAUCET"
type input "R22521325"
type input "2021-0183119"
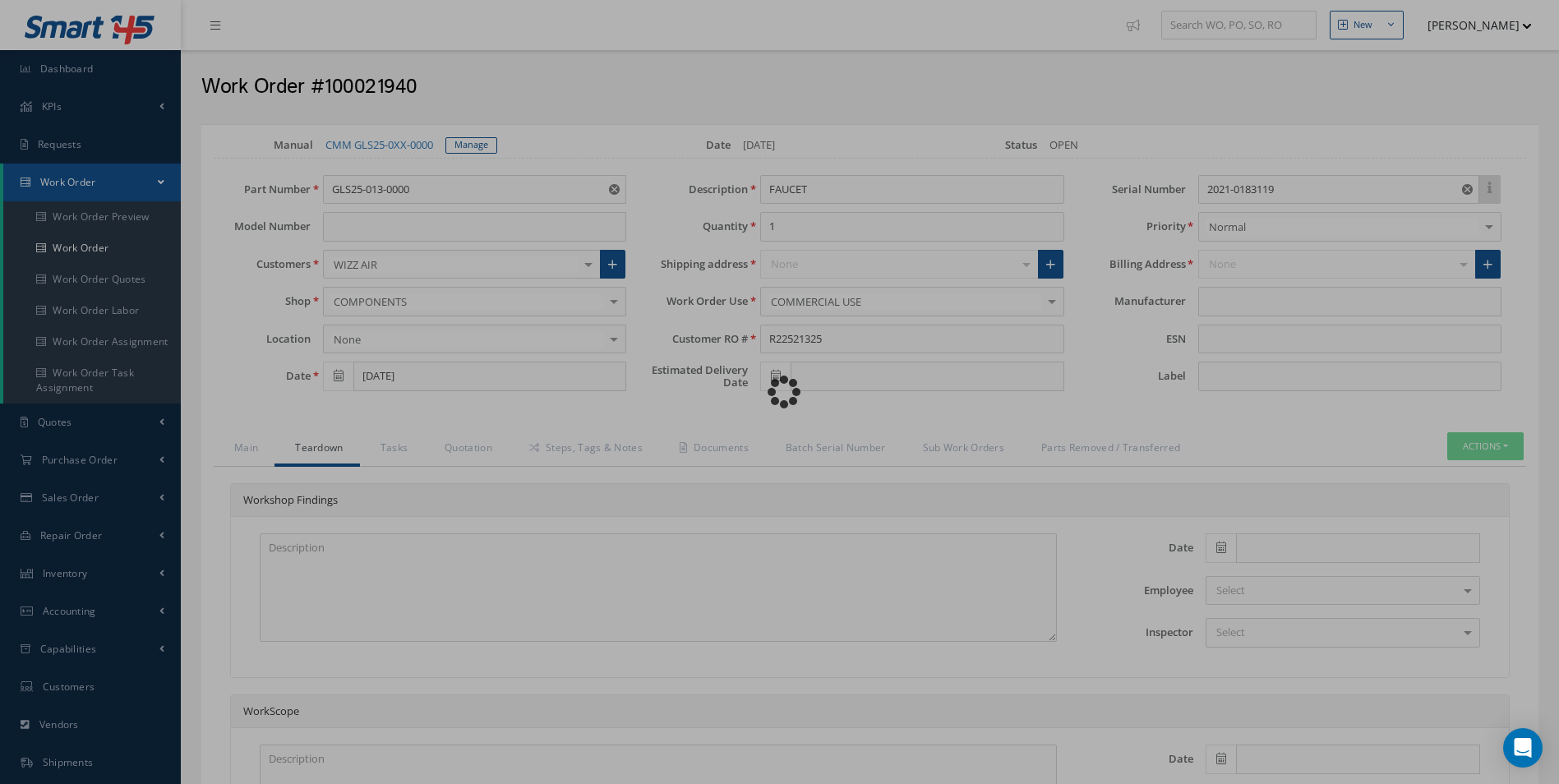
type input "[PERSON_NAME]"
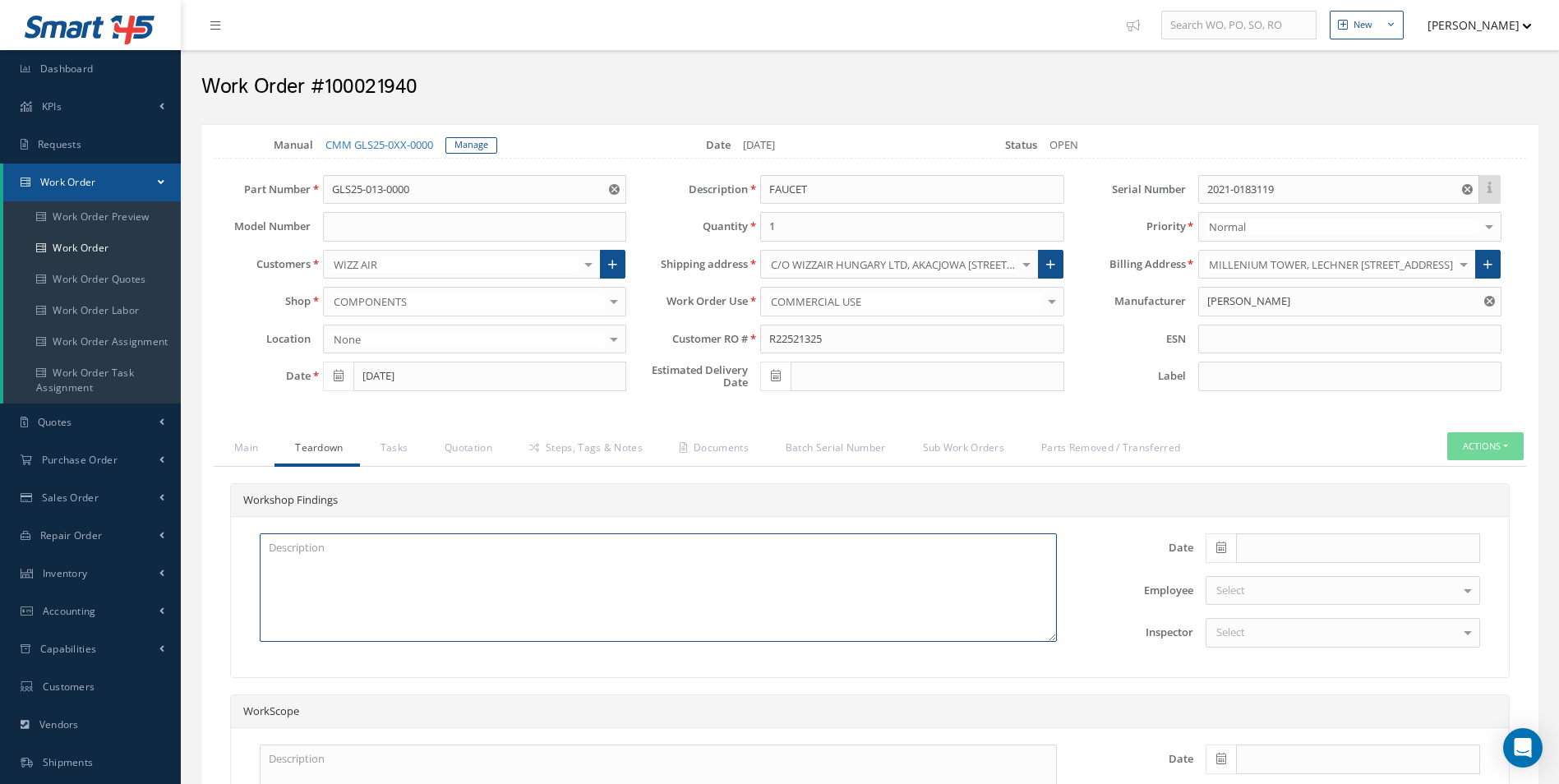
click at [304, 551] on textarea at bounding box center [658, 587] width 797 height 109
paste textarea "TO BE CLEANED INSPECTED"
type textarea "TO BE CLEANED INSPECTED"
click at [1232, 546] on span at bounding box center [1220, 548] width 30 height 30
click at [1312, 524] on th "Today" at bounding box center [1292, 523] width 172 height 25
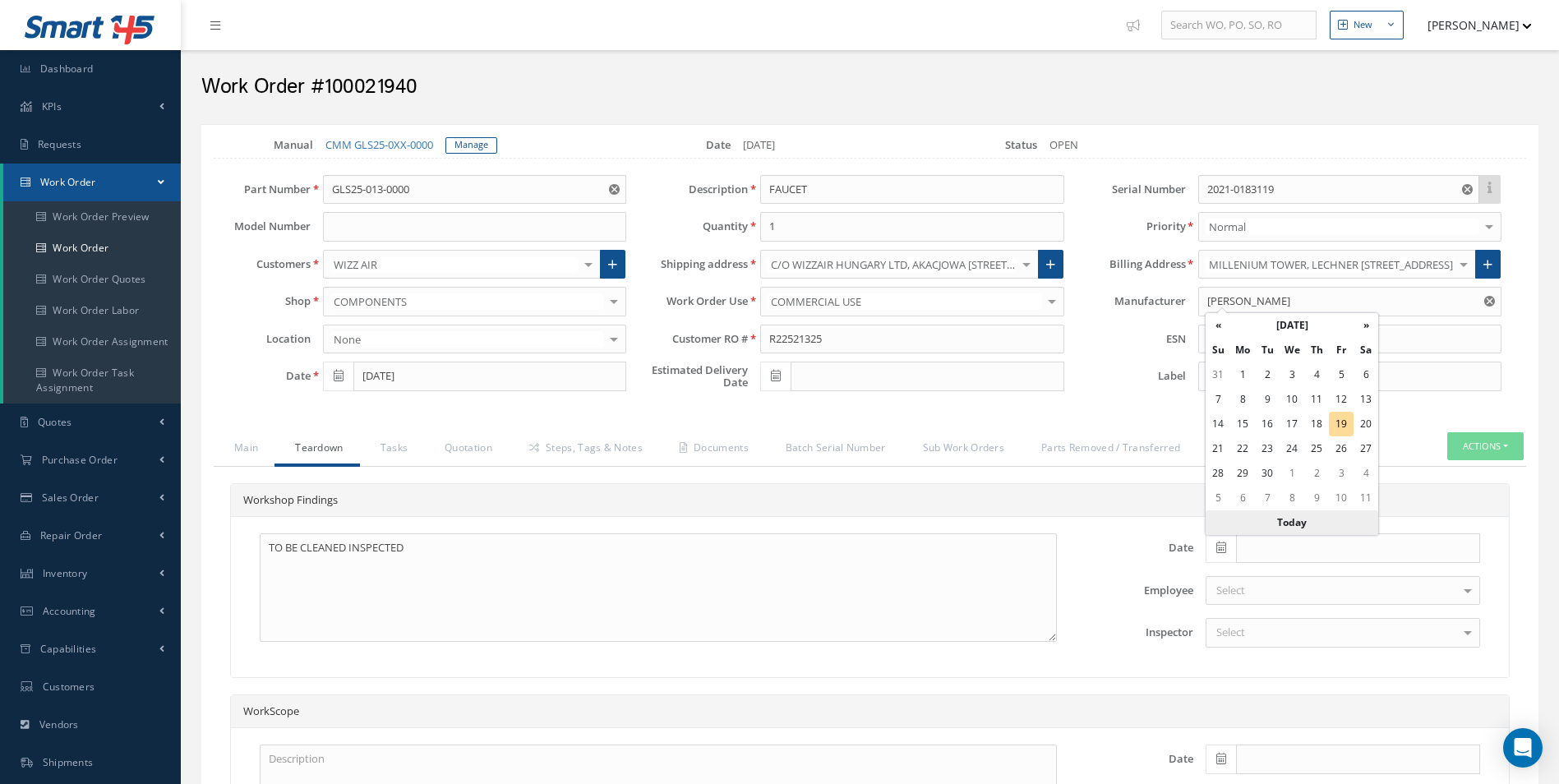
type input "[DATE]"
click at [1278, 639] on div "Select" at bounding box center [1343, 632] width 274 height 30
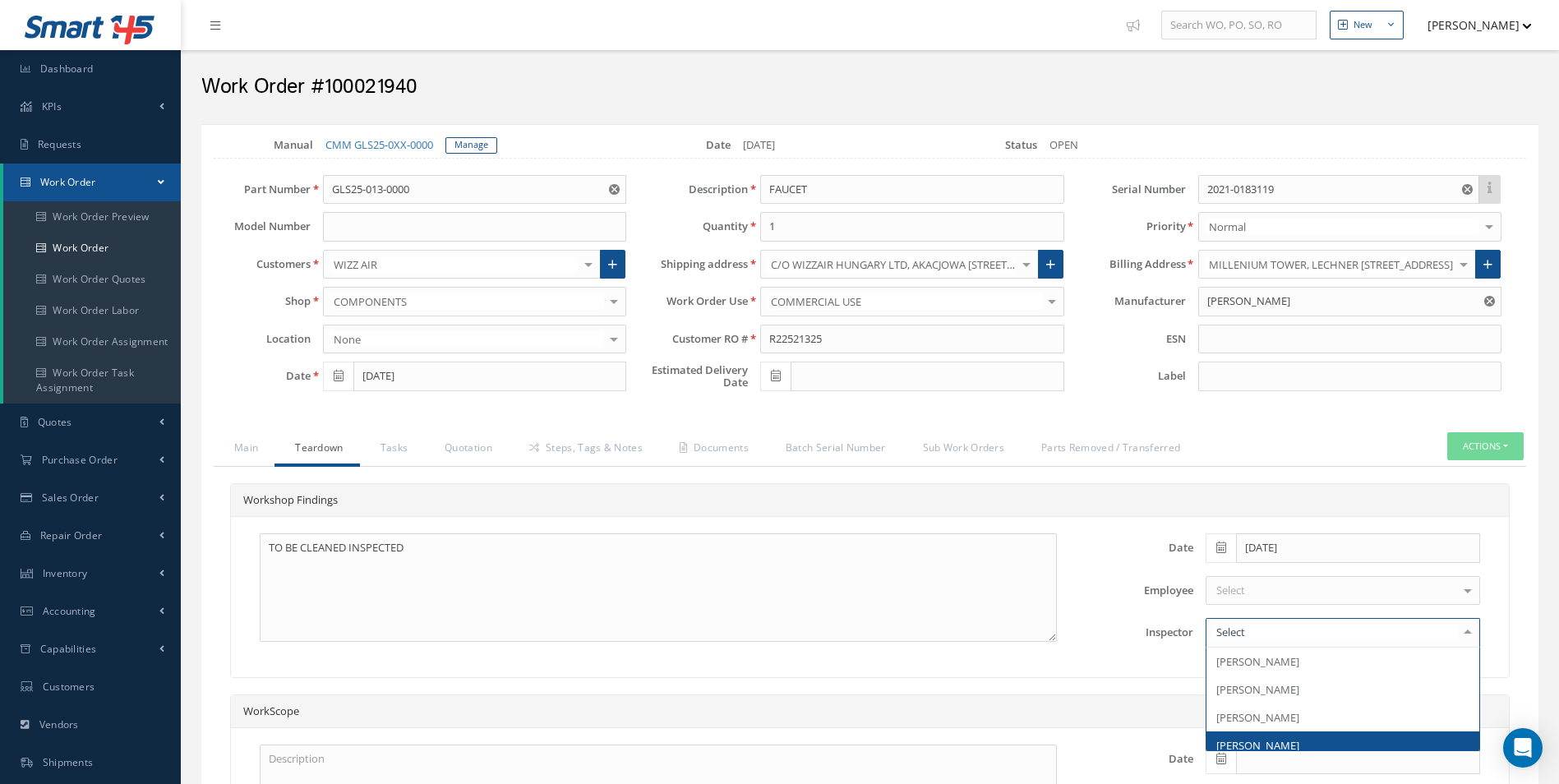
click at [1270, 740] on span "[PERSON_NAME]" at bounding box center [1257, 745] width 83 height 15
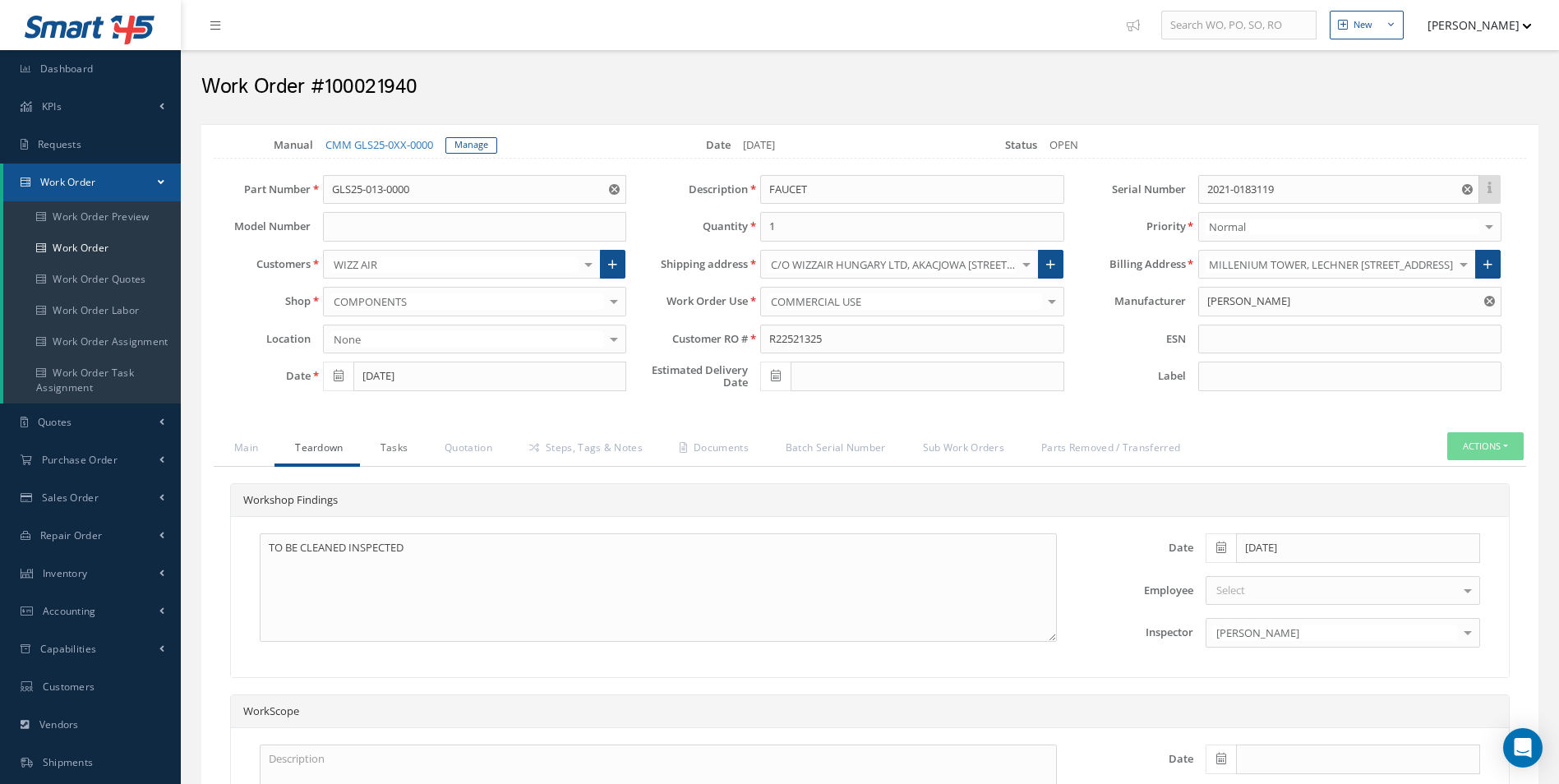
click at [391, 440] on link "Tasks" at bounding box center [393, 449] width 65 height 34
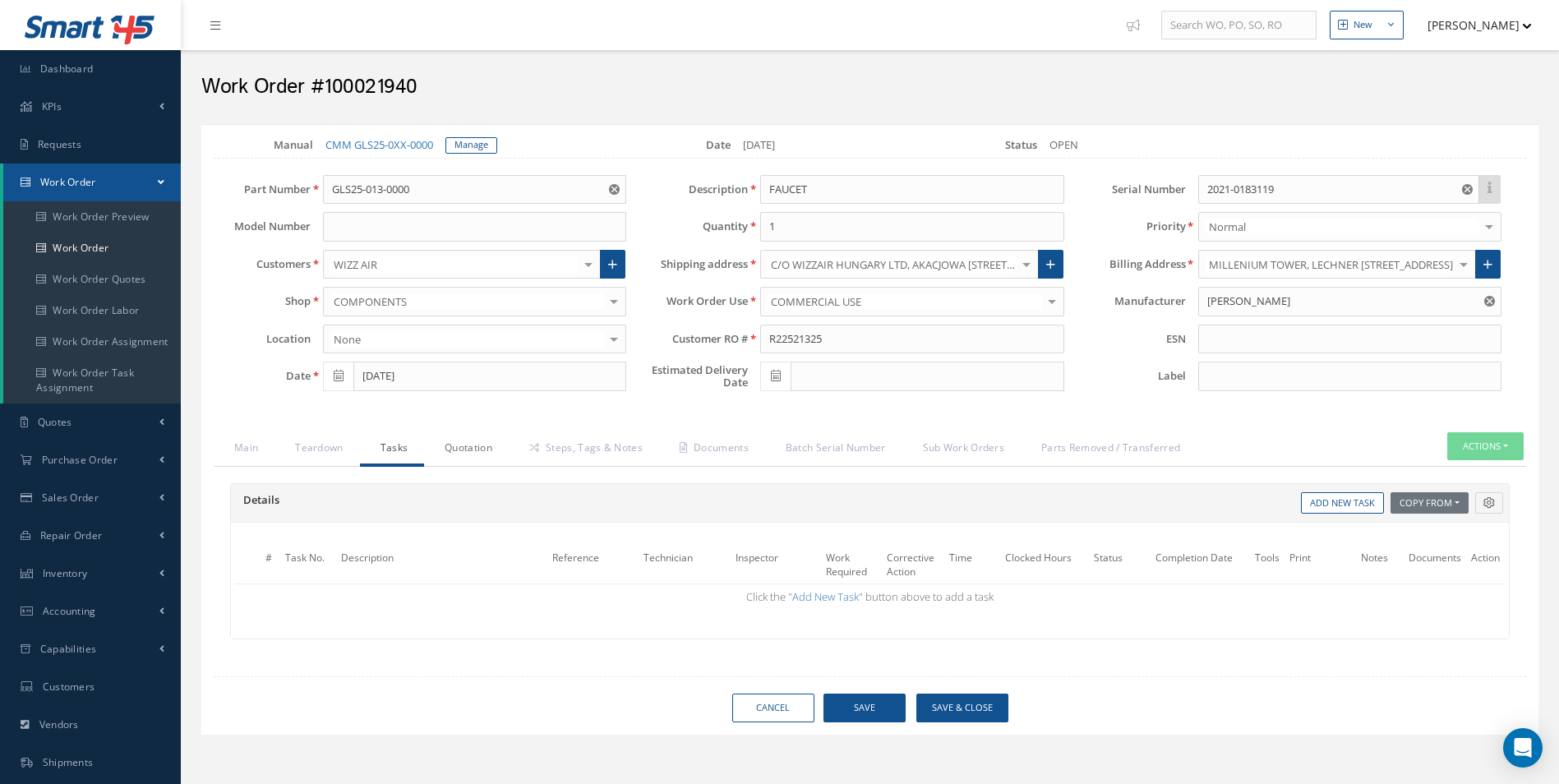
click at [465, 453] on link "Quotation" at bounding box center [466, 449] width 85 height 34
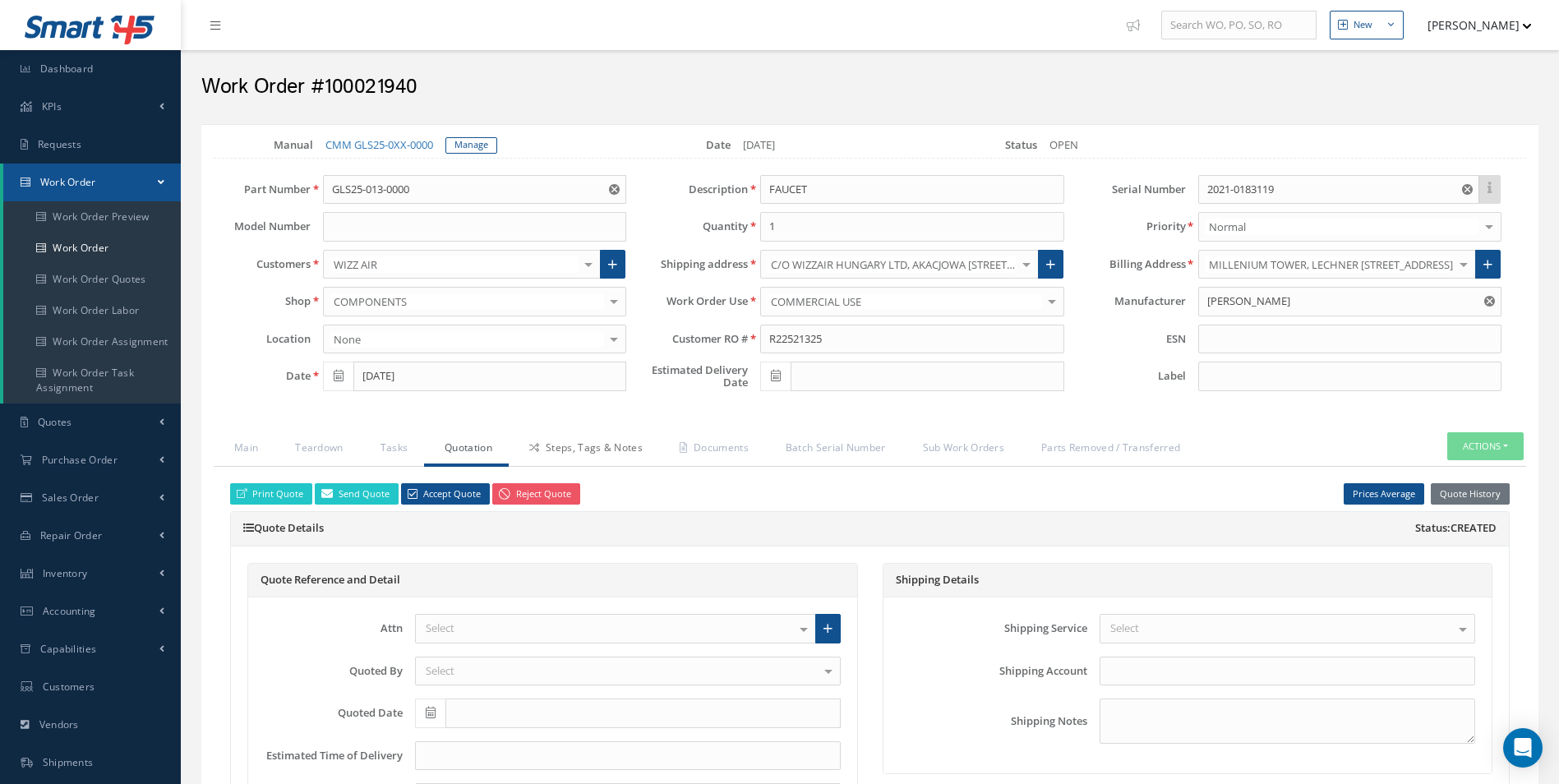
click at [563, 449] on link "Steps, Tags & Notes" at bounding box center [584, 449] width 150 height 34
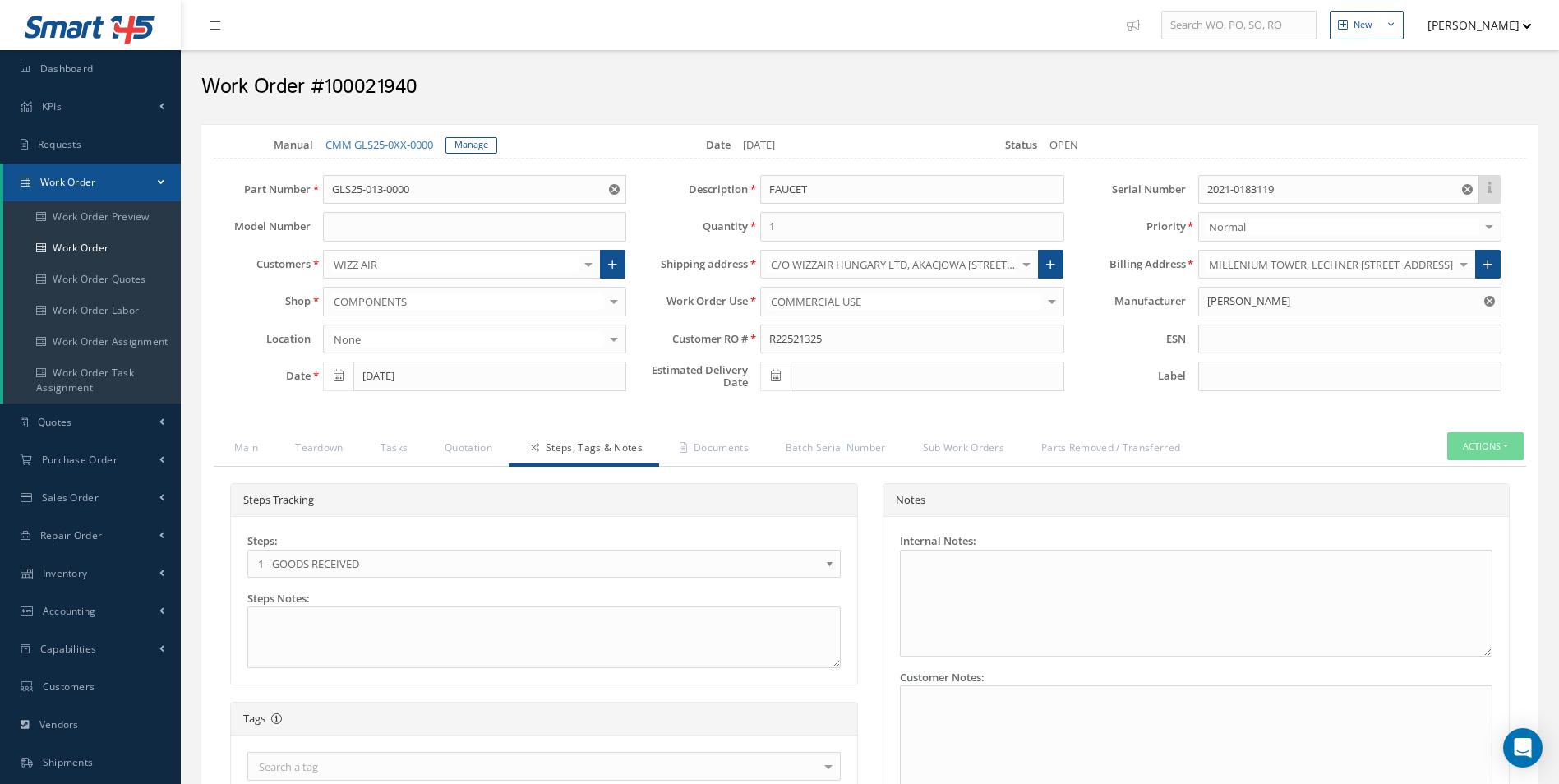
click at [363, 563] on span "1 - GOODS RECEIVED" at bounding box center [538, 563] width 561 height 20
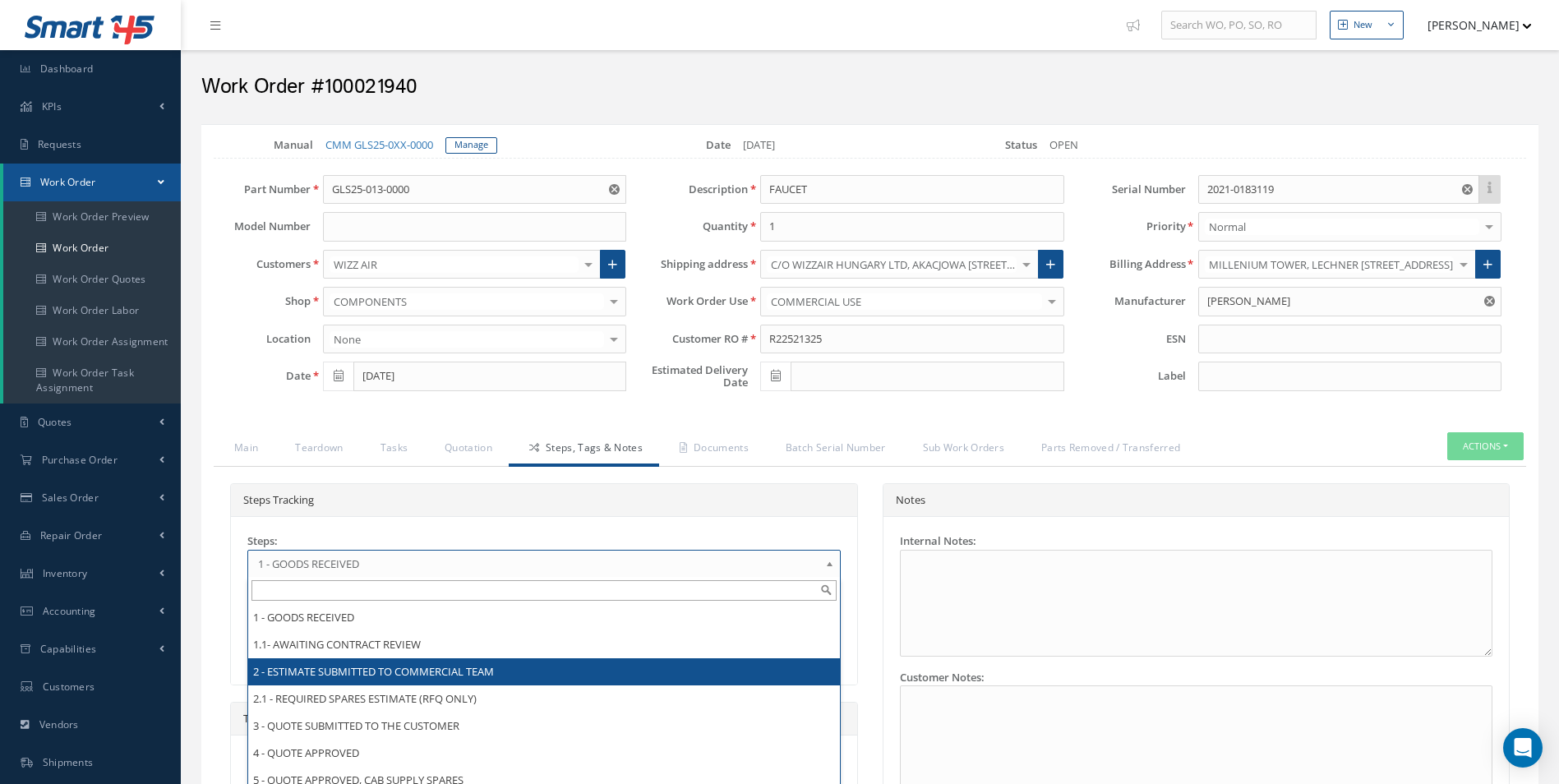
drag, startPoint x: 307, startPoint y: 671, endPoint x: 312, endPoint y: 663, distance: 9.4
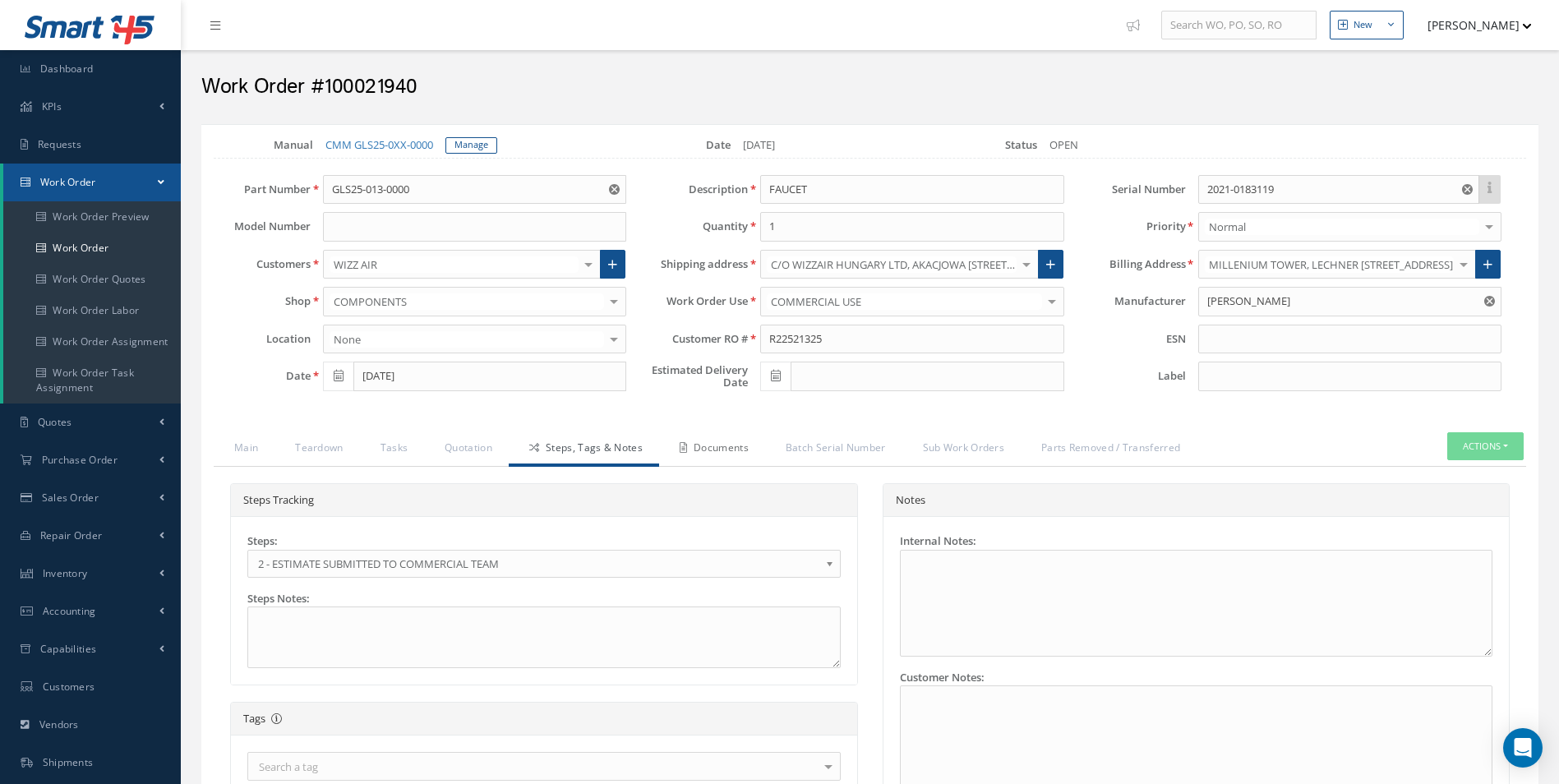
click at [730, 458] on link "Documents" at bounding box center [712, 449] width 106 height 34
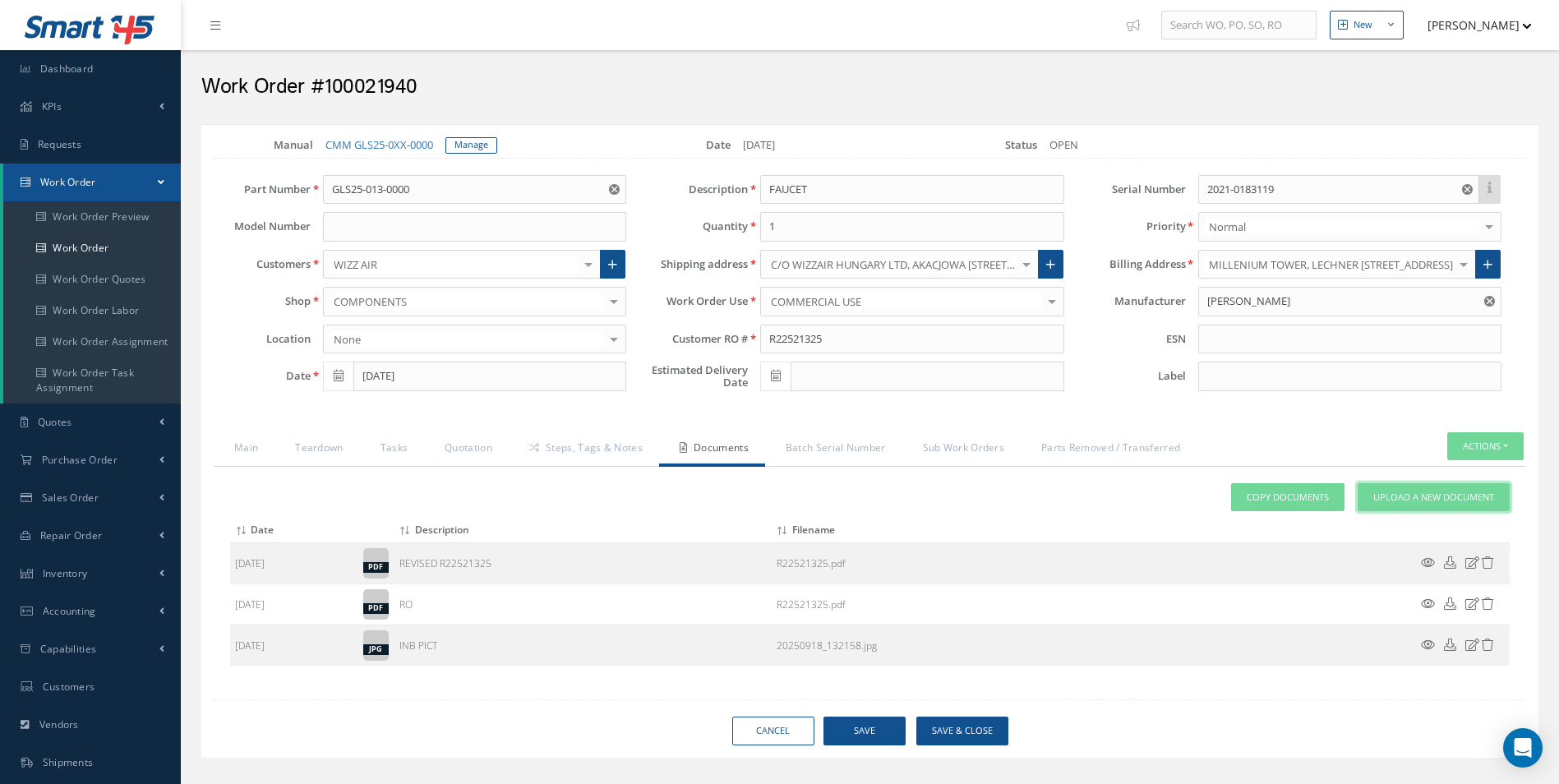
click at [1409, 492] on span "Upload a New Document" at bounding box center [1433, 498] width 121 height 14
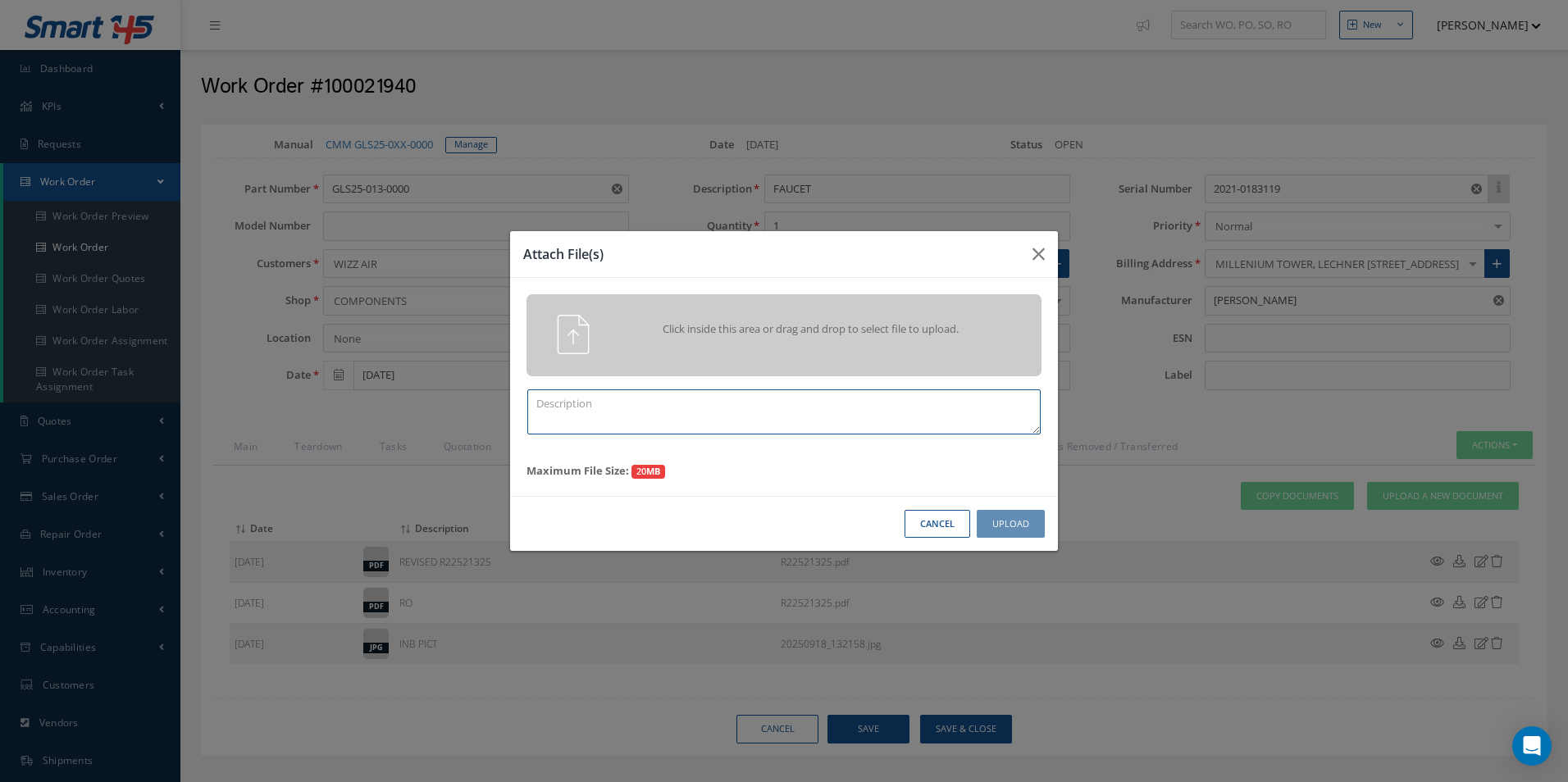
click at [716, 424] on textarea at bounding box center [784, 412] width 513 height 45
type textarea "QUOTE PICS"
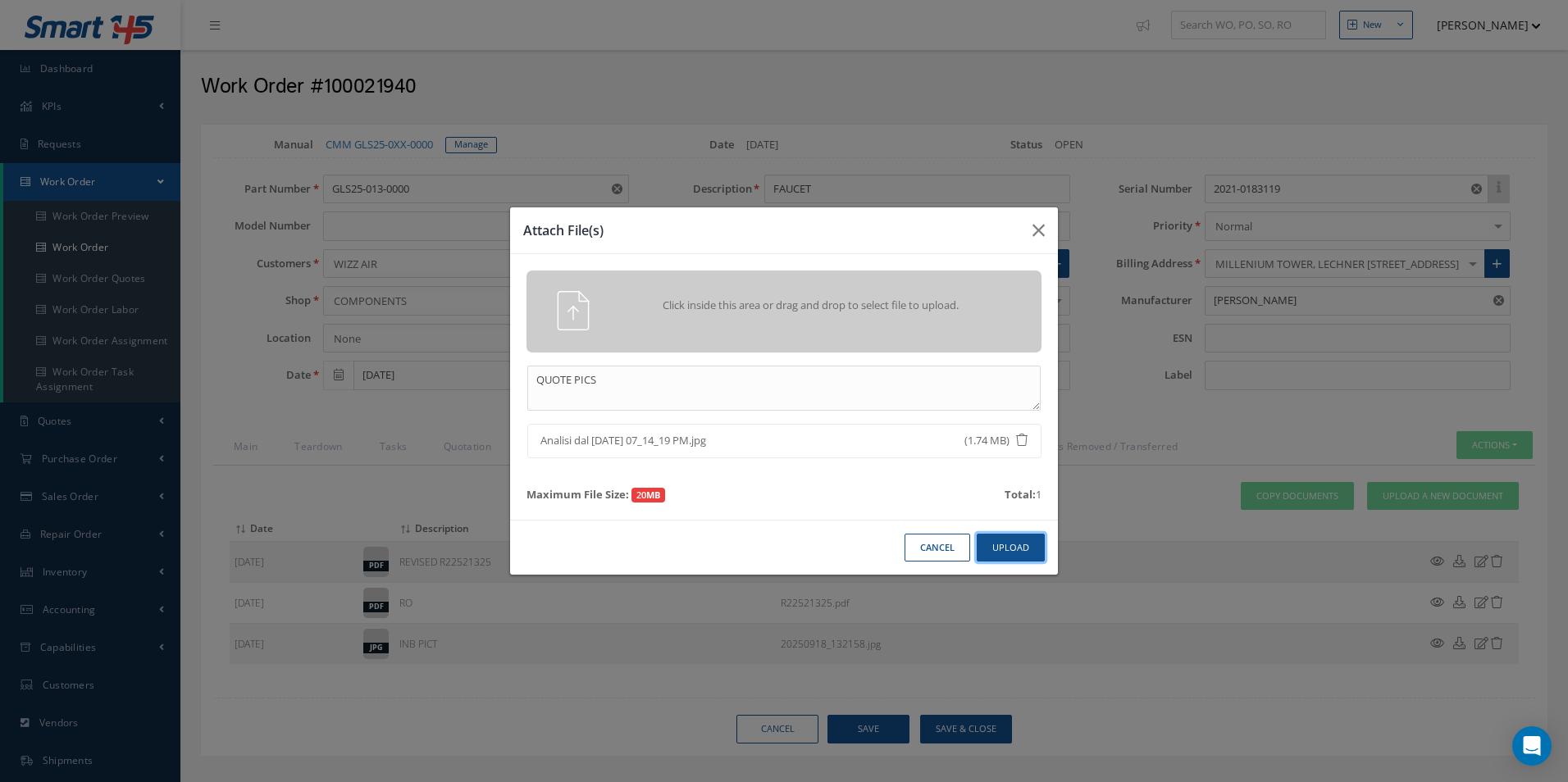
click at [1028, 539] on button "Upload" at bounding box center [1011, 548] width 68 height 29
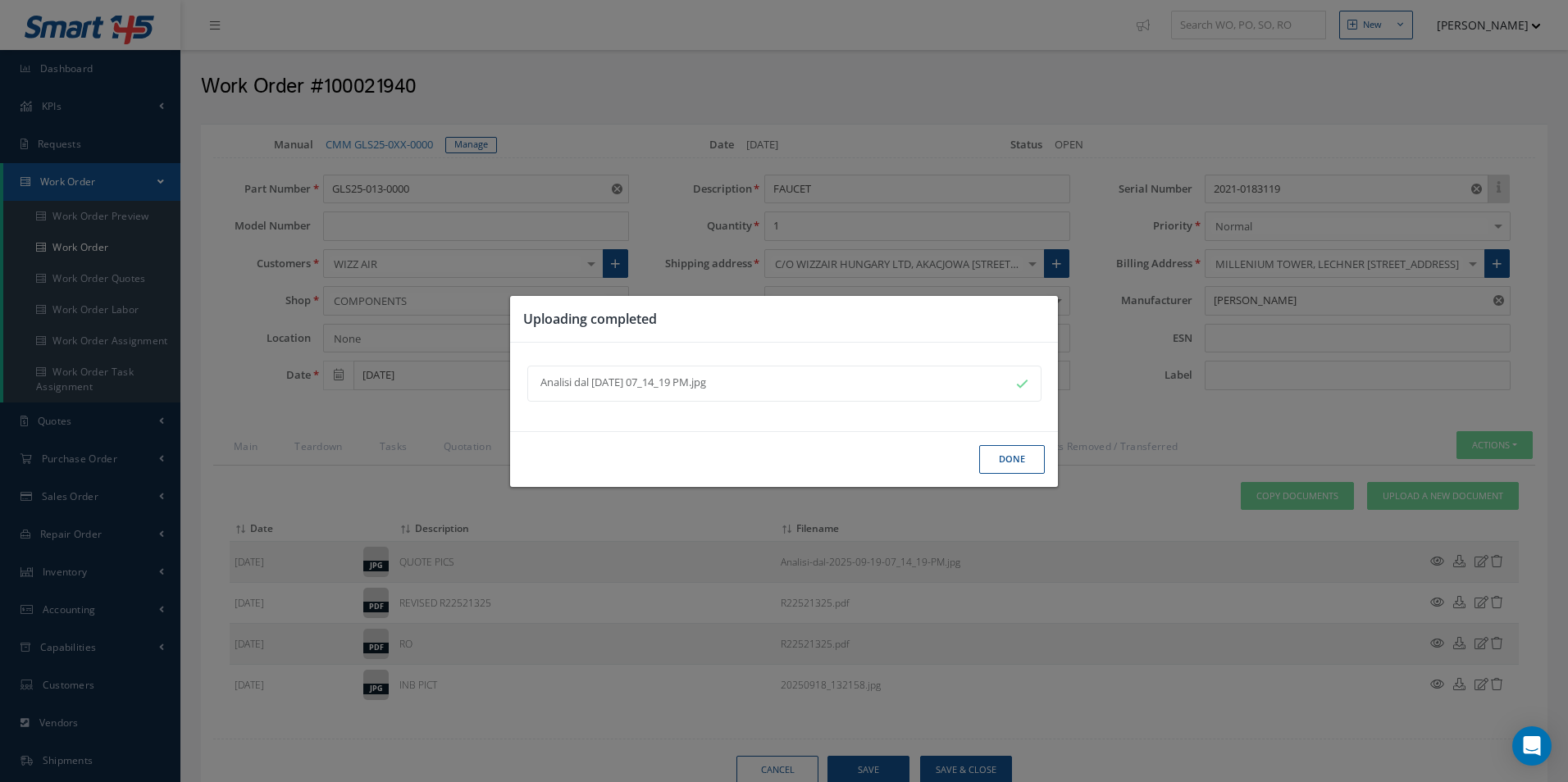
drag, startPoint x: 1027, startPoint y: 456, endPoint x: 1019, endPoint y: 469, distance: 15.3
click at [1027, 456] on button "Done" at bounding box center [1011, 460] width 66 height 29
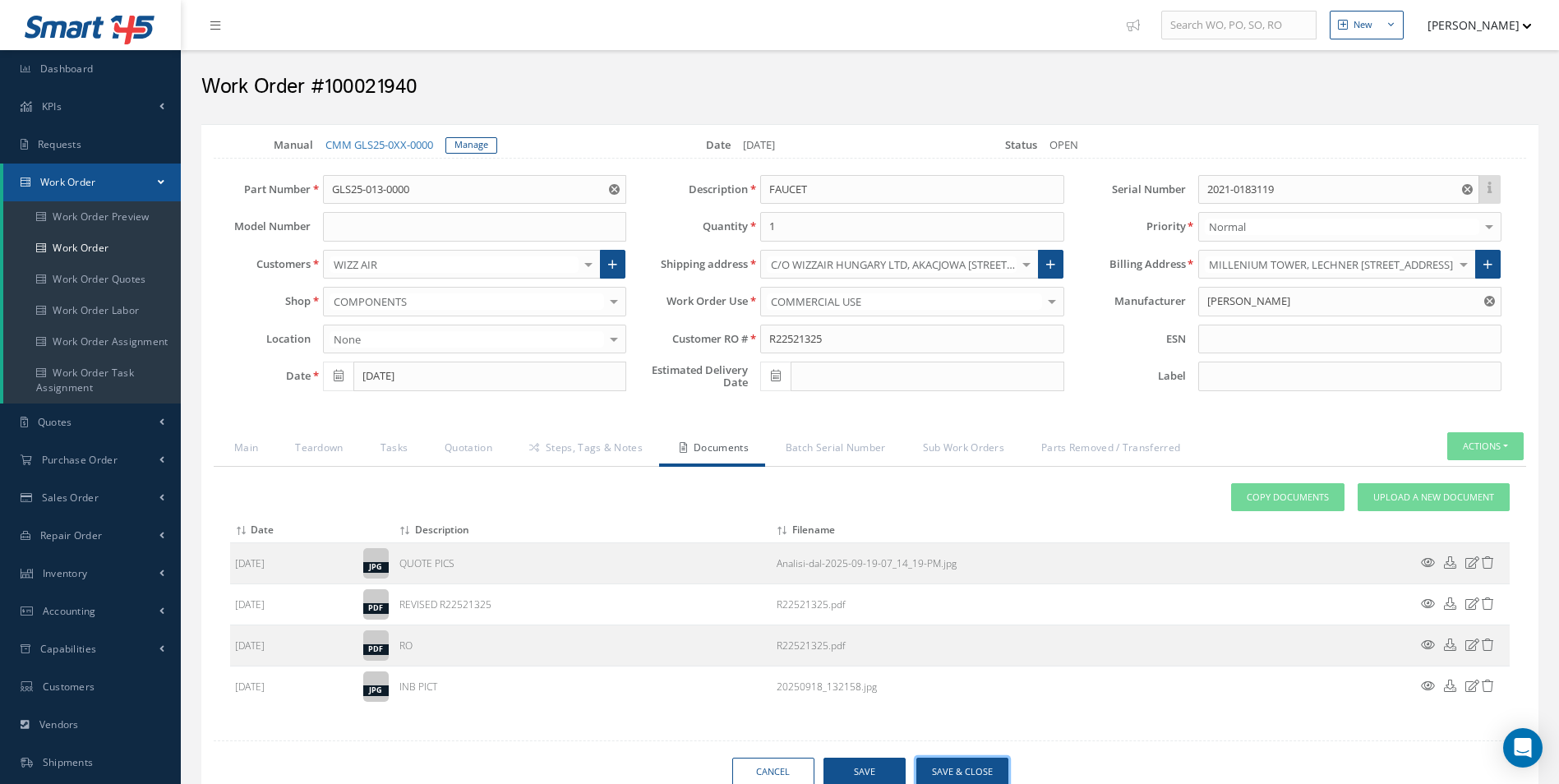
click at [987, 761] on button "Save & Close" at bounding box center [962, 772] width 92 height 29
type input "[PERSON_NAME]"
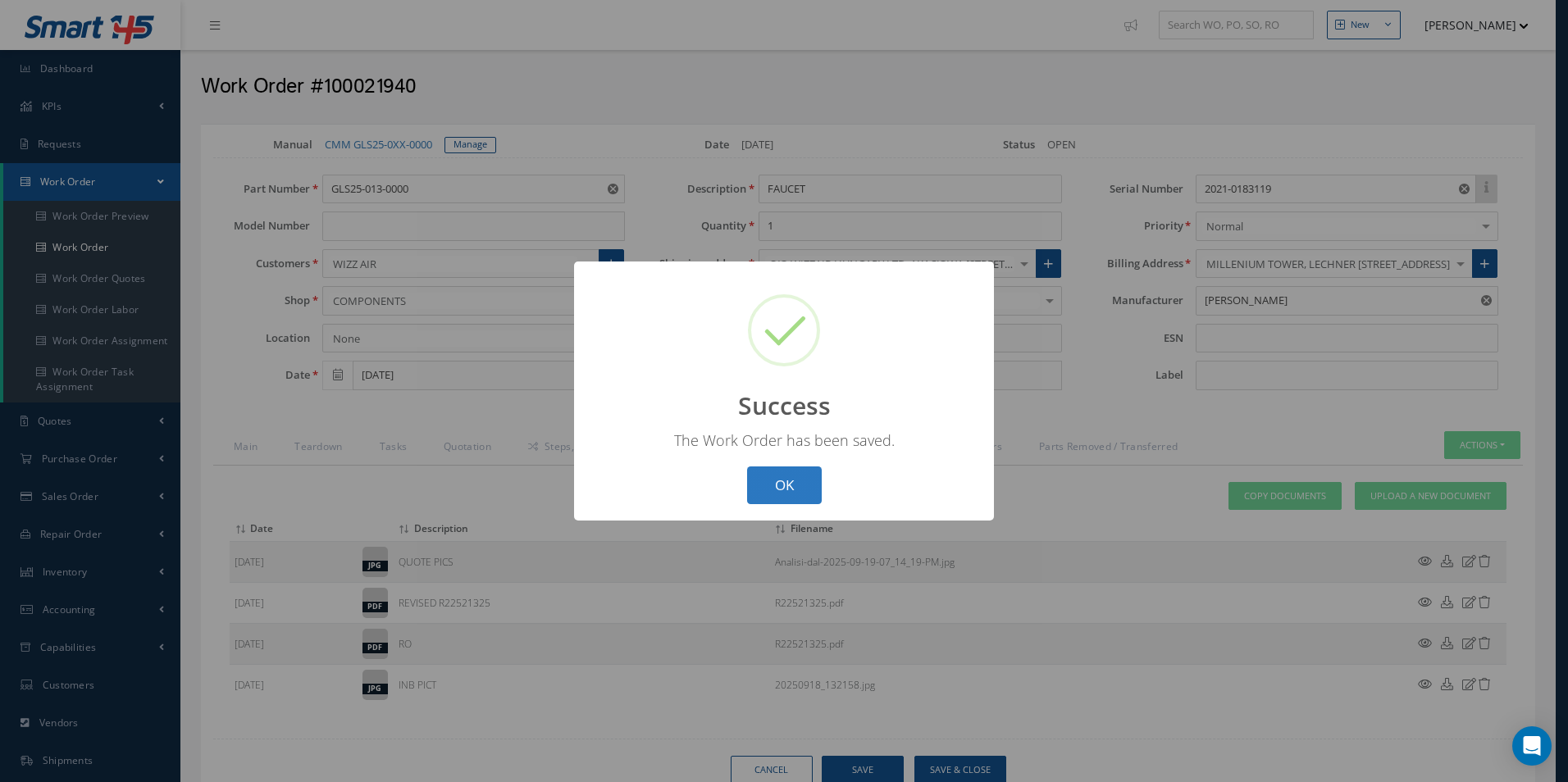
click at [794, 479] on button "OK" at bounding box center [784, 485] width 74 height 38
select select "25"
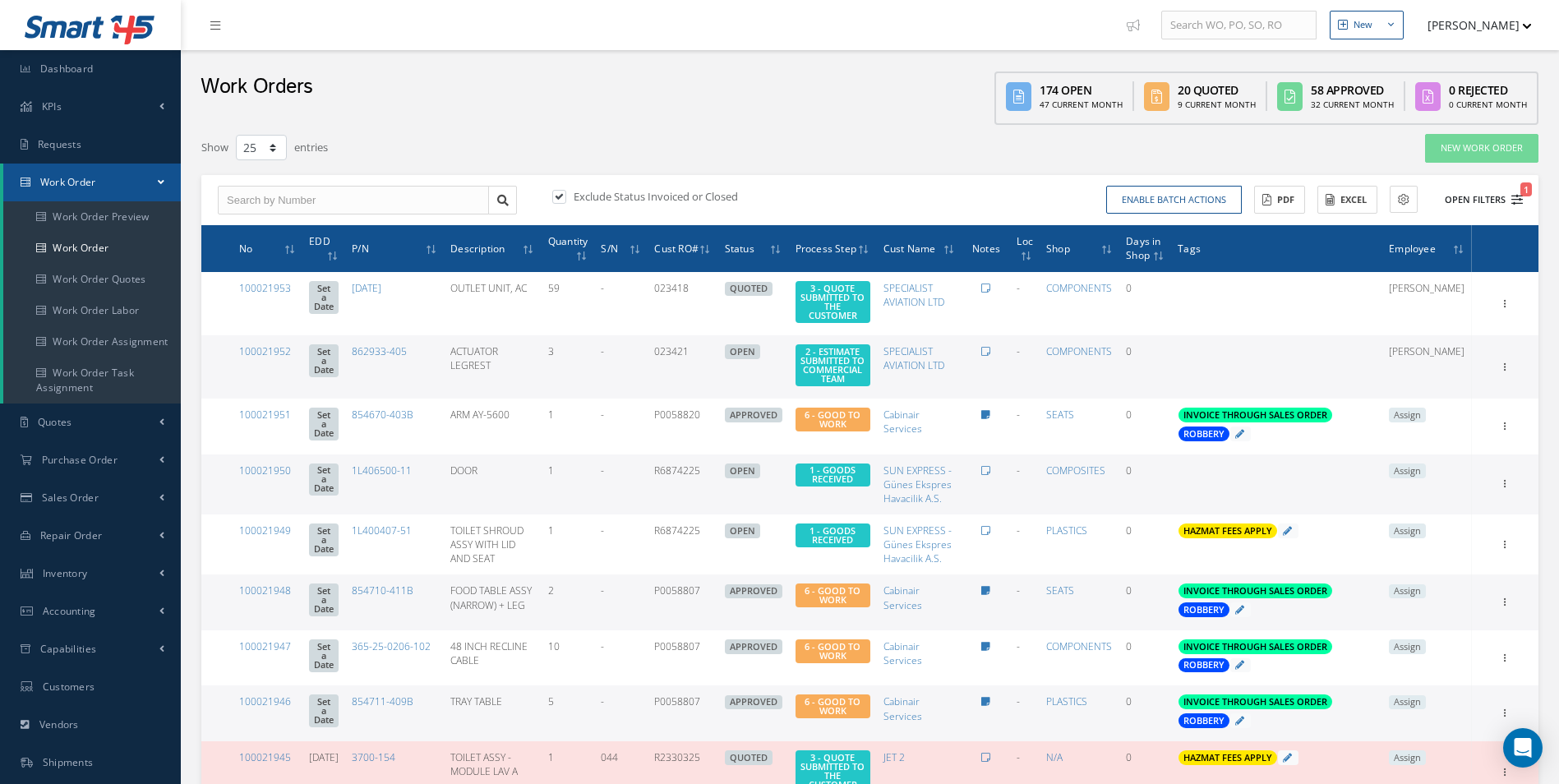
click at [1517, 199] on icon "1" at bounding box center [1517, 199] width 11 height 11
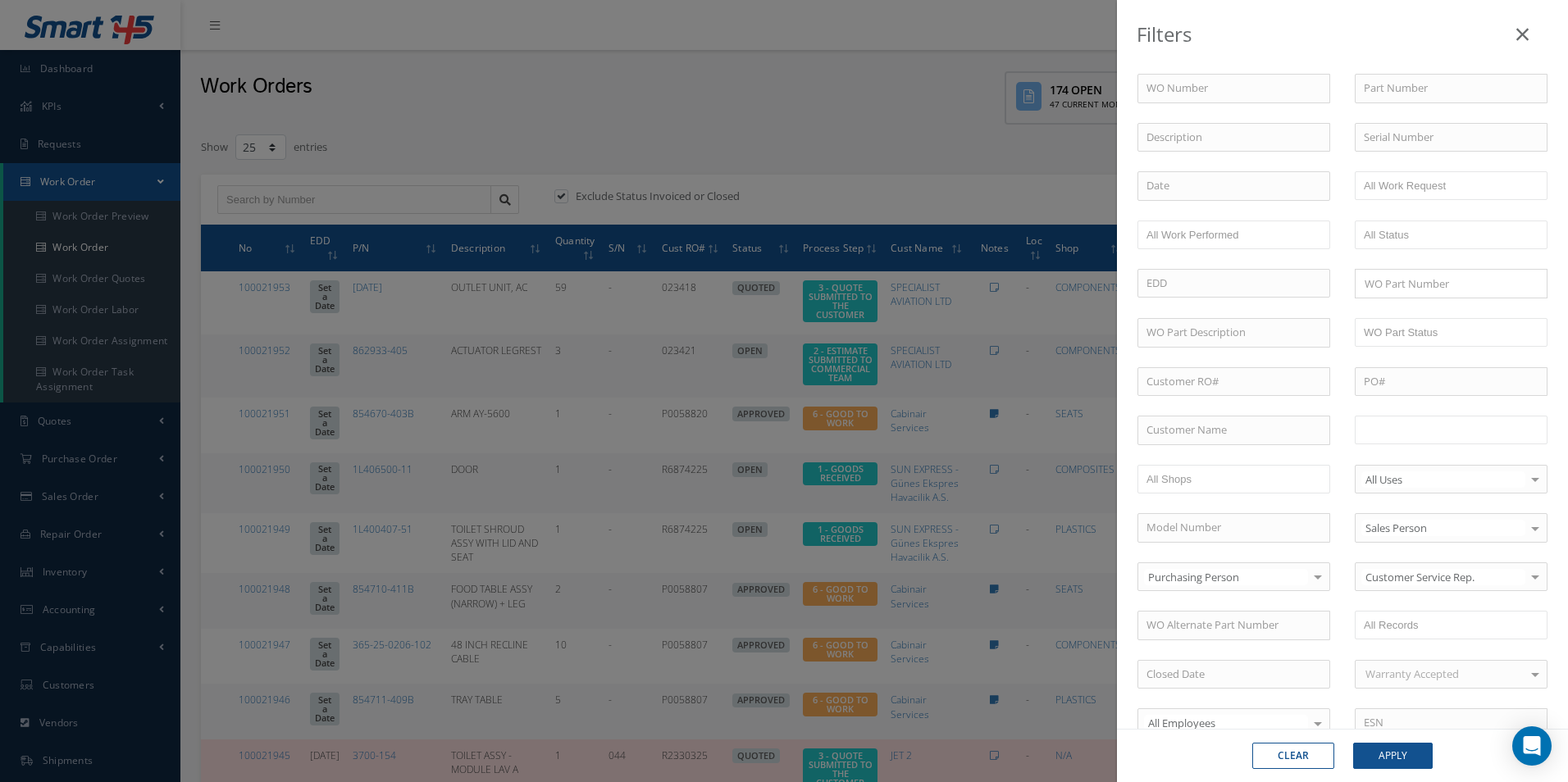
drag, startPoint x: 1424, startPoint y: 416, endPoint x: 1424, endPoint y: 433, distance: 17.0
click at [1424, 417] on ul at bounding box center [1450, 430] width 192 height 29
click at [1409, 767] on button "Apply" at bounding box center [1392, 756] width 80 height 26
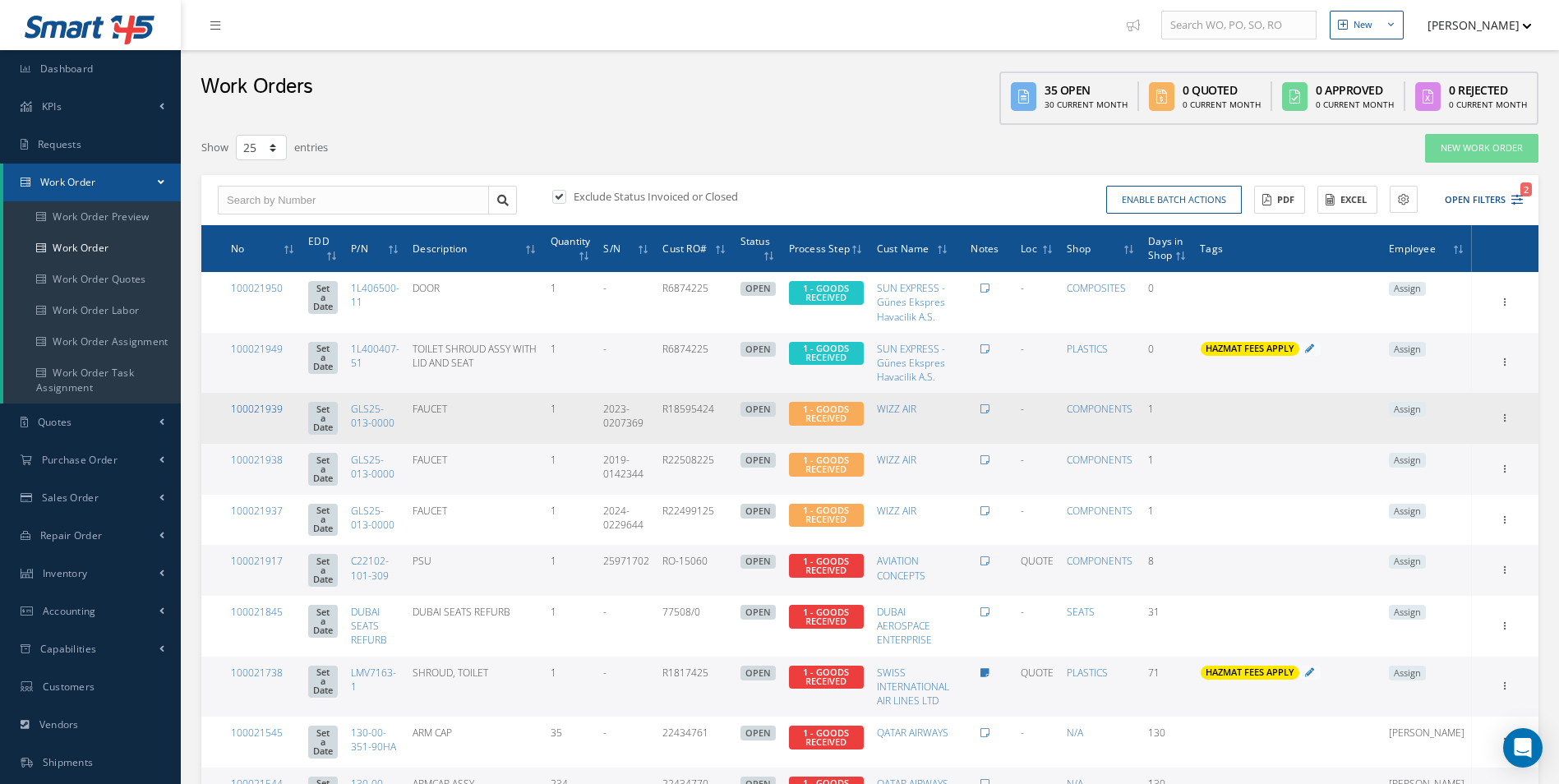
click at [260, 406] on link "100021939" at bounding box center [256, 409] width 51 height 14
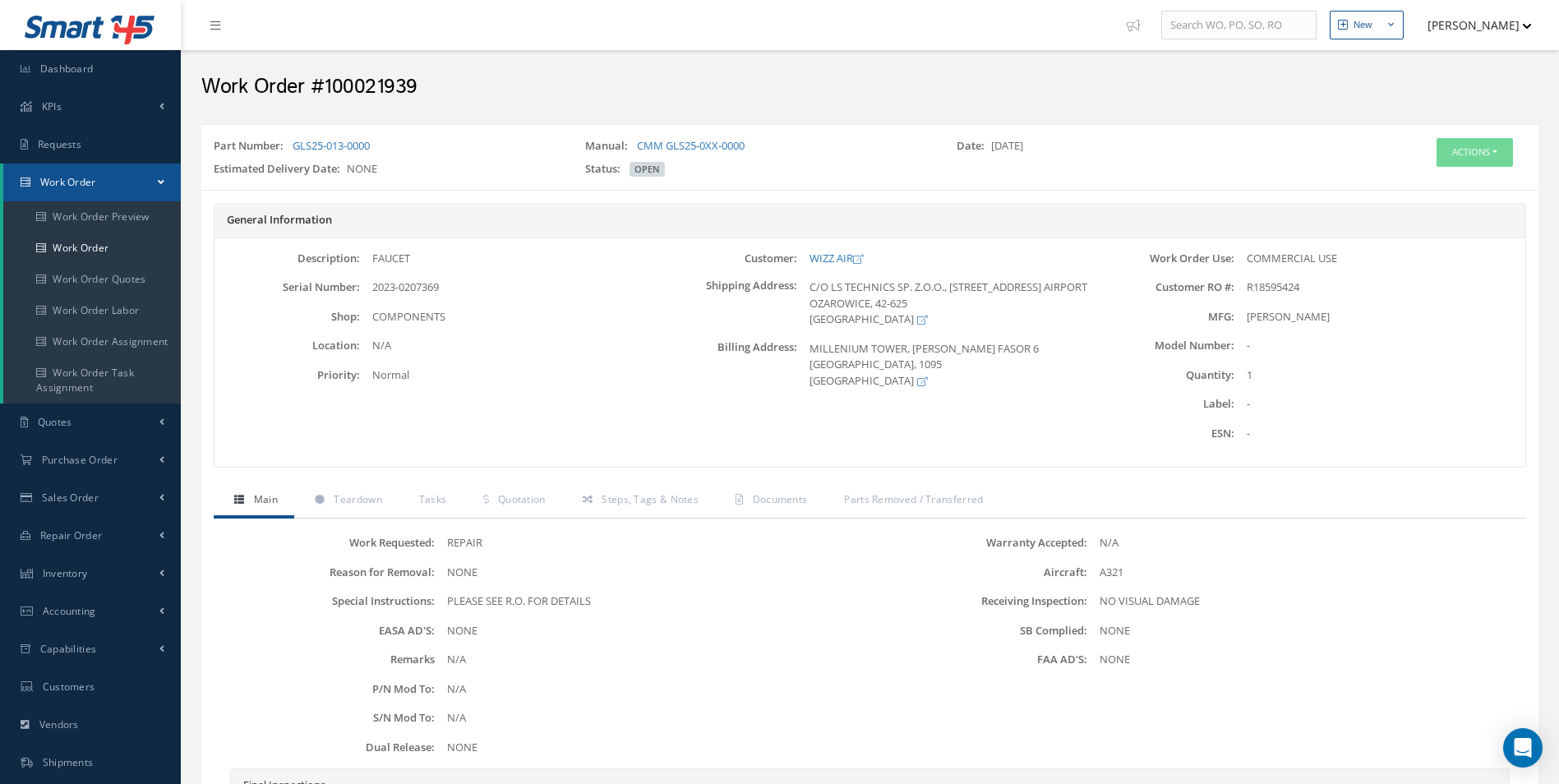
click at [1514, 149] on div "Actions Edit Invoicing Close Send By Email Print-Outs Receiving Inspection Scra…" at bounding box center [1427, 160] width 223 height 45
click at [1493, 157] on button "Actions" at bounding box center [1474, 153] width 76 height 29
click at [1430, 188] on link "Edit" at bounding box center [1449, 183] width 131 height 22
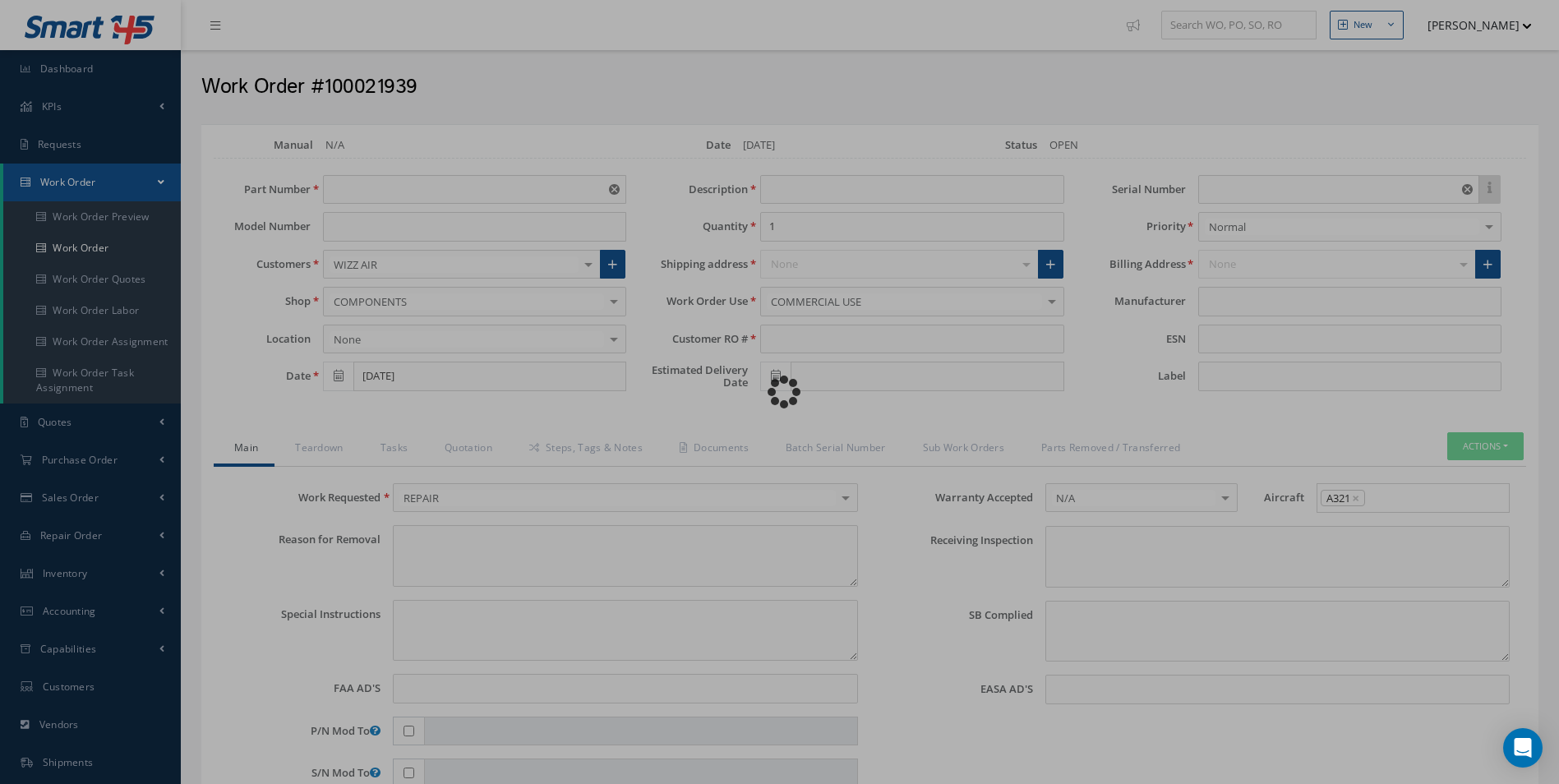
type input "GLS25-013-0000"
type input "[DATE]"
type input "FAUCET"
type input "R18595424"
type input "2023-0207369"
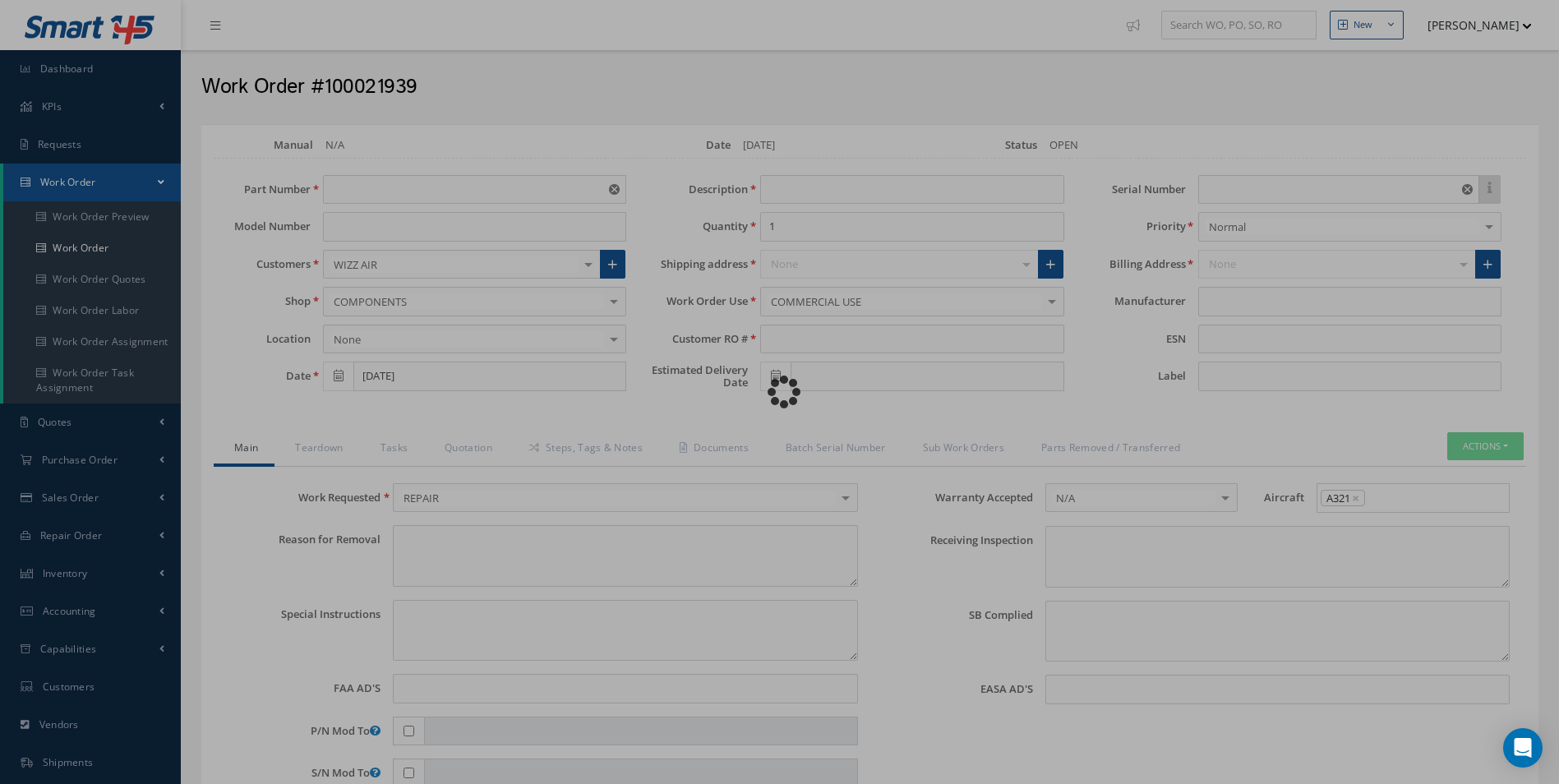
type textarea "NONE"
type textarea "PLEASE SEE R.O. FOR DETAILS"
type input "NONE"
type textarea "NO VISUAL DAMAGE"
type textarea "NONE"
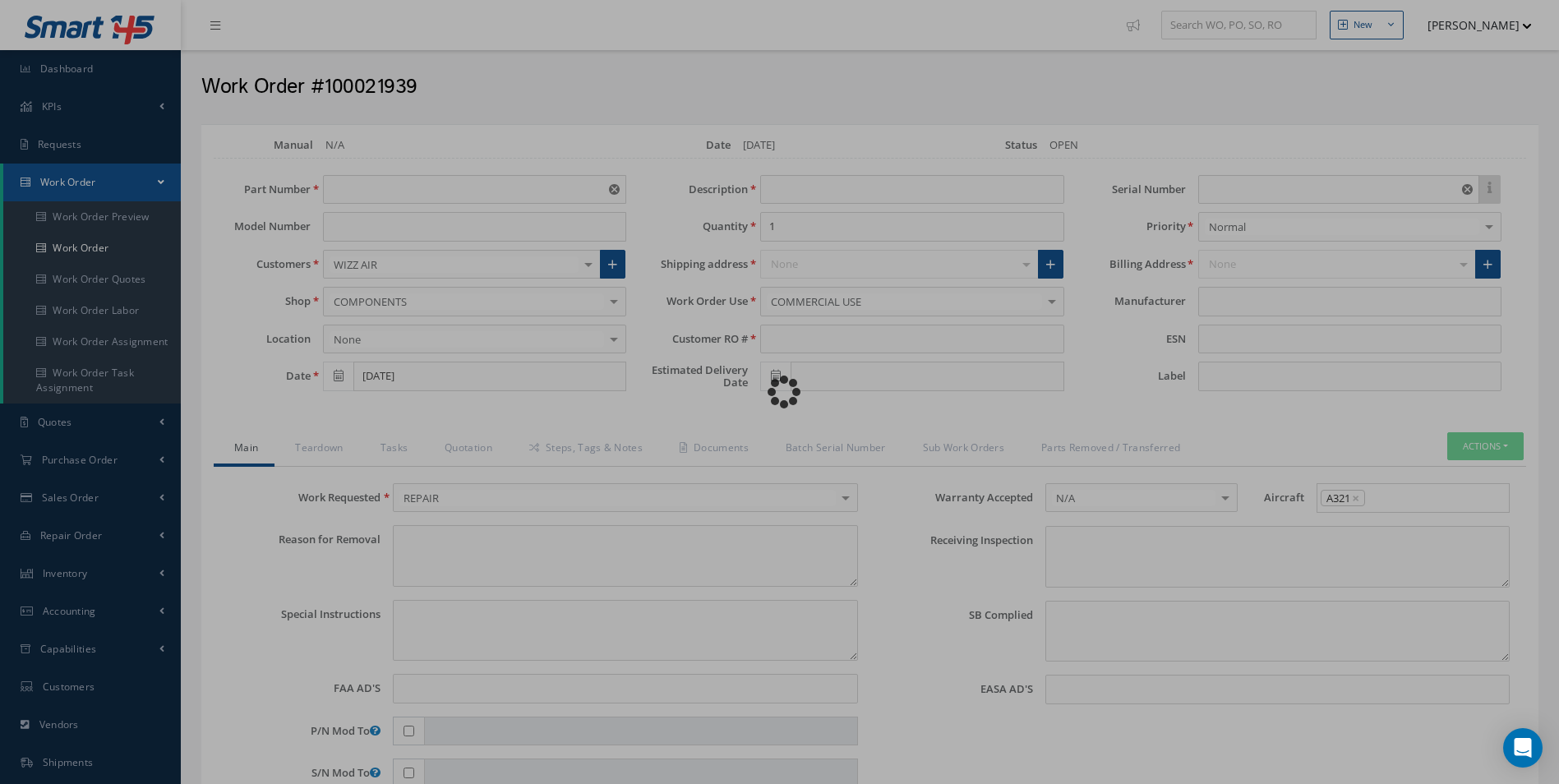
type input "NONE"
type input "[PERSON_NAME]"
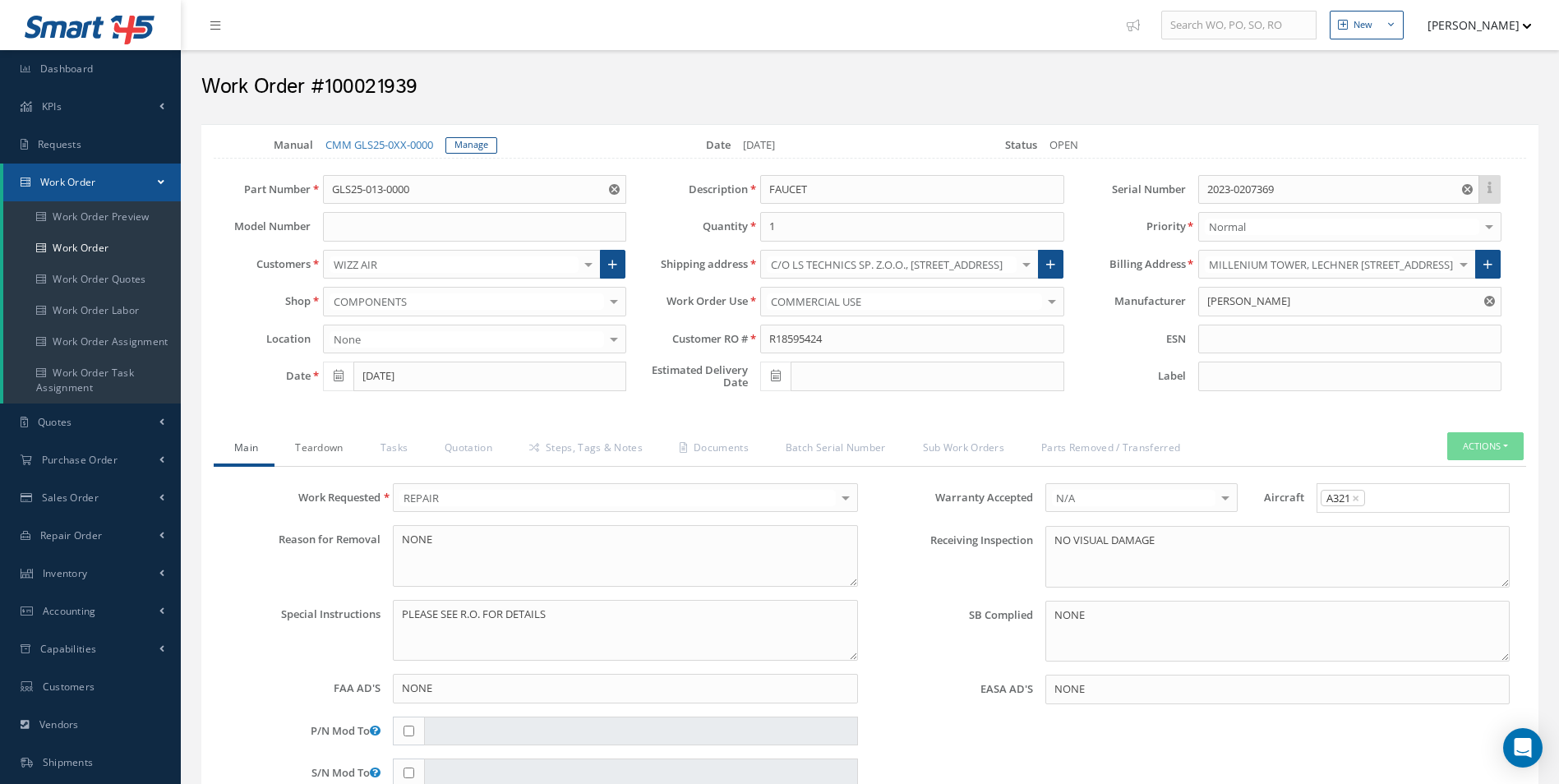
click at [321, 439] on link "Teardown" at bounding box center [316, 449] width 85 height 34
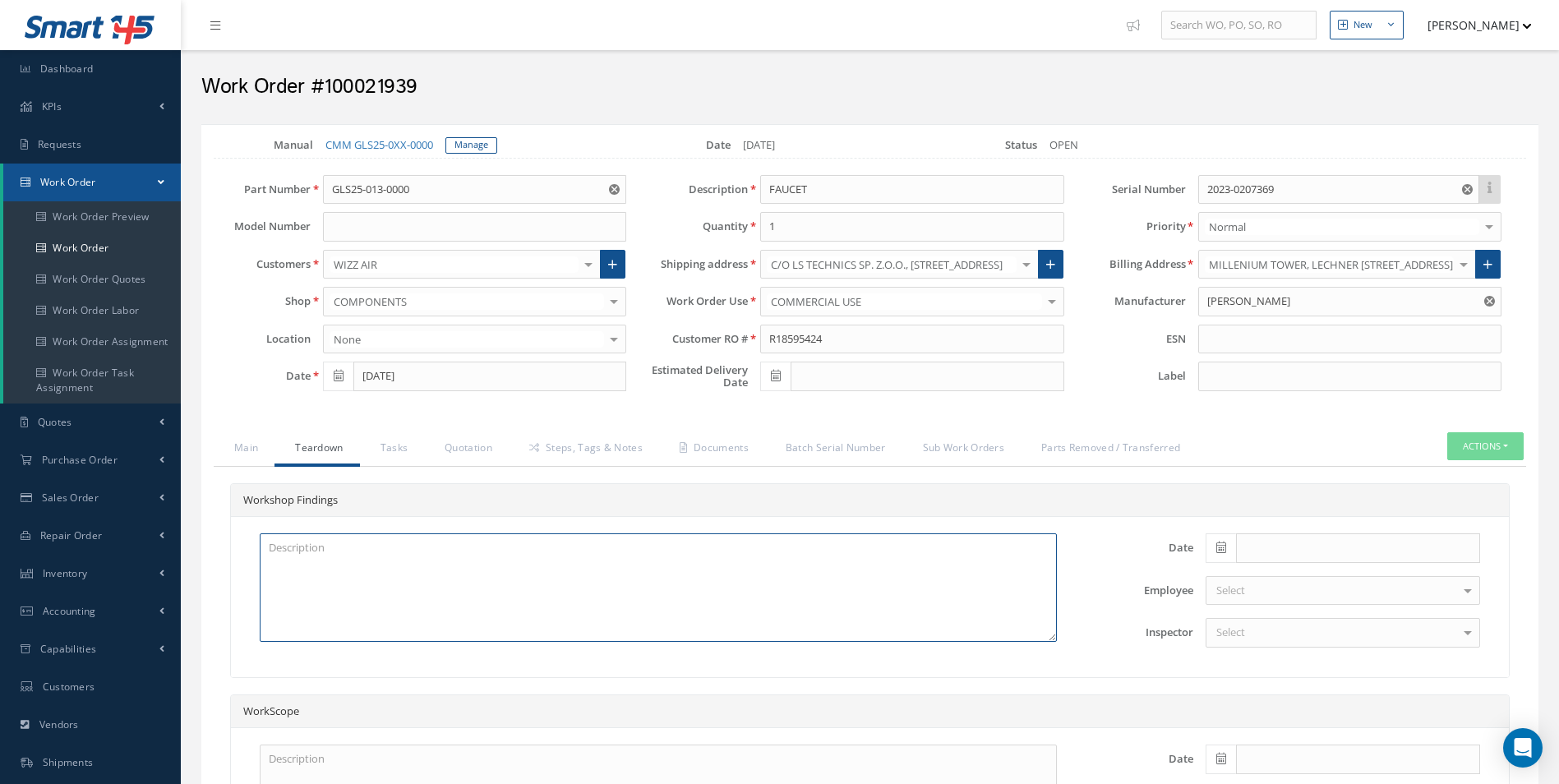
click at [381, 588] on textarea at bounding box center [658, 587] width 797 height 109
paste textarea "TO BE CLEANED INSPECTED"
type textarea "TO BE CLEANED INSPECTED"
click at [593, 436] on link "Steps, Tags & Notes" at bounding box center [584, 449] width 150 height 34
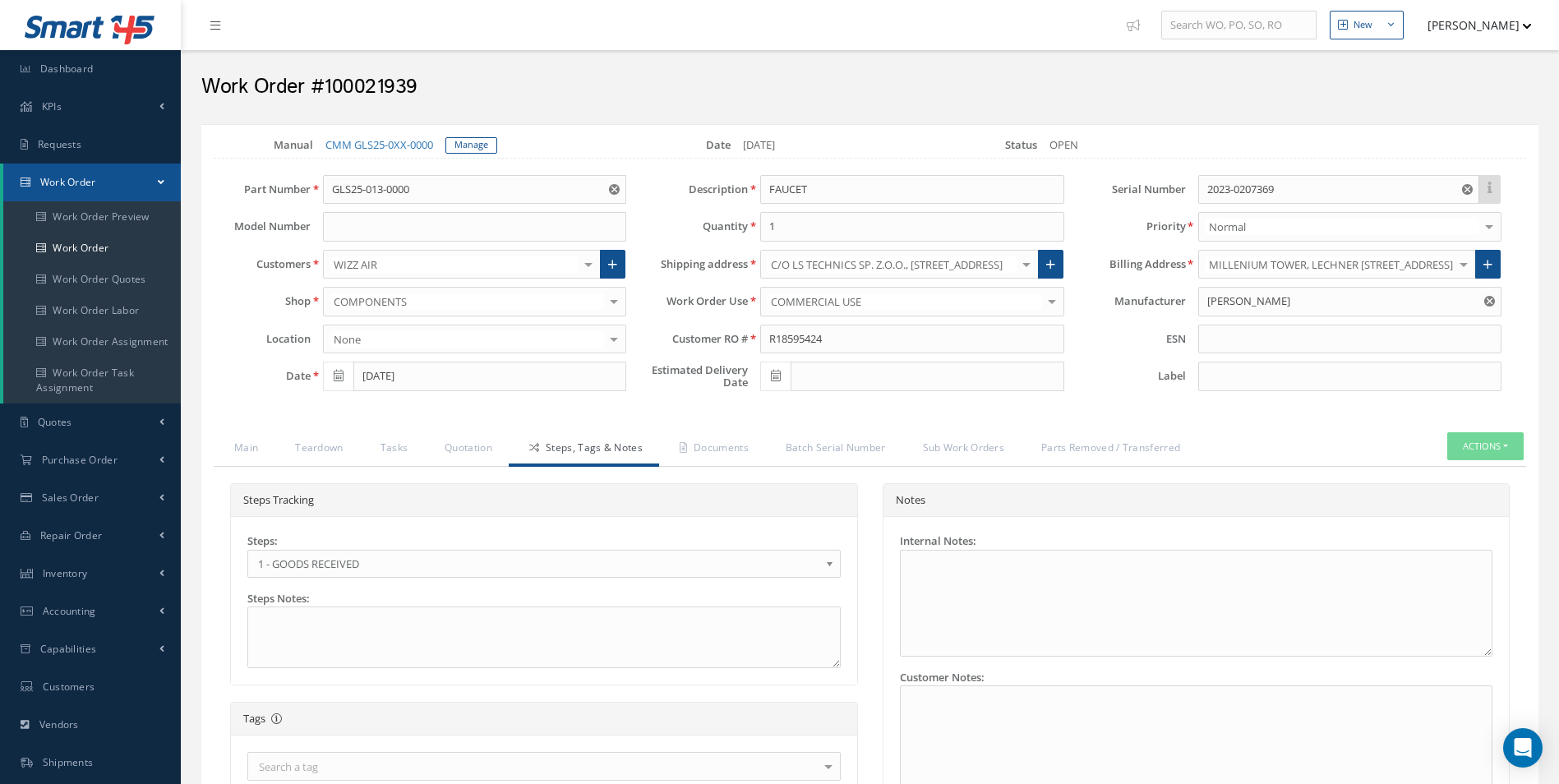
click at [270, 580] on div "Steps: 1 - GOODS RECEIVED 1.1- AWAITING CONTRACT REVIEW 2 - ESTIMATE SUBMITTED …" at bounding box center [543, 600] width 618 height 135
click at [294, 567] on span "1 - GOODS RECEIVED" at bounding box center [538, 563] width 561 height 20
click at [739, 439] on link "Documents" at bounding box center [712, 449] width 106 height 34
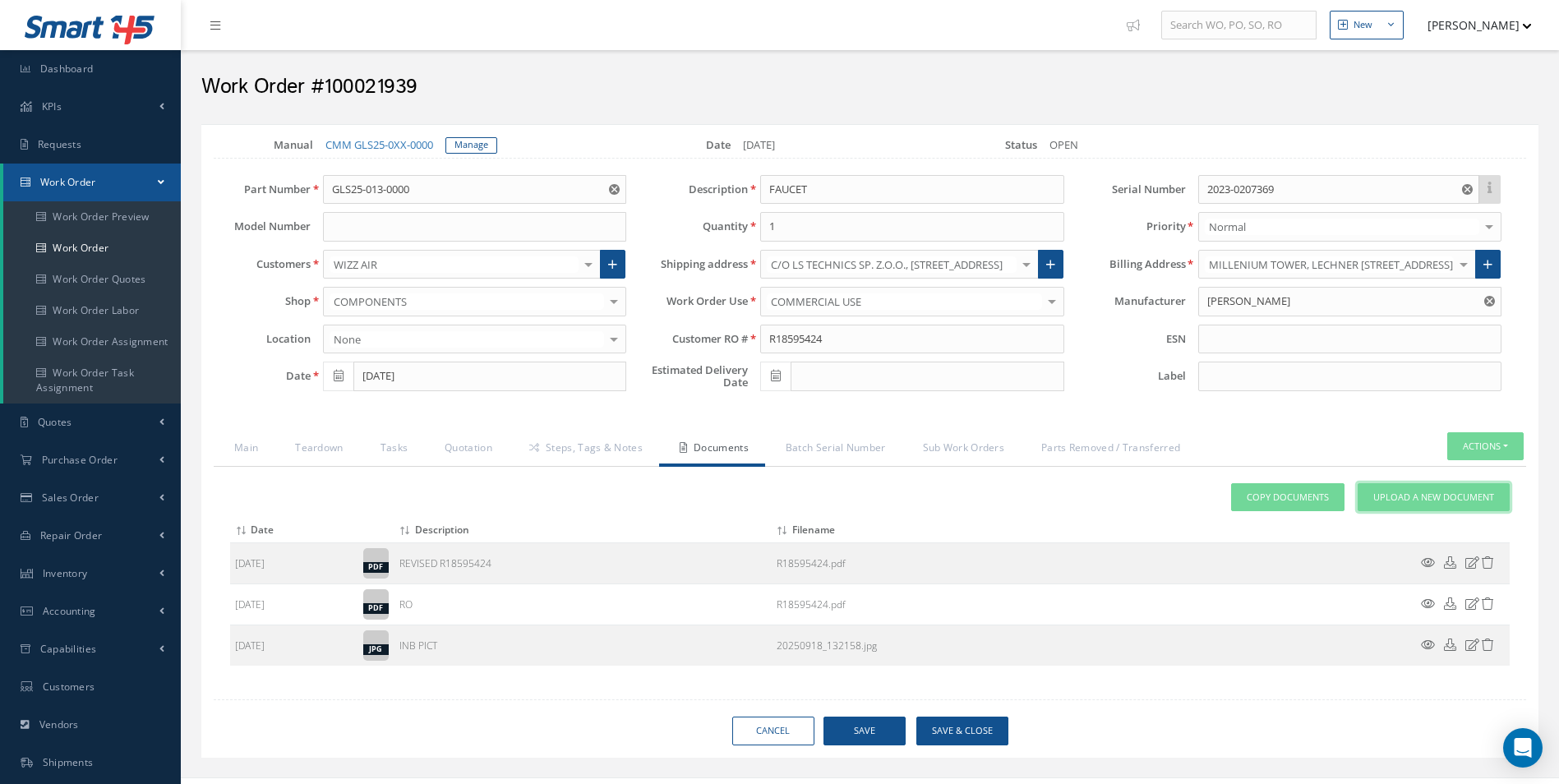
click at [1447, 494] on span "Upload a New Document" at bounding box center [1433, 498] width 121 height 14
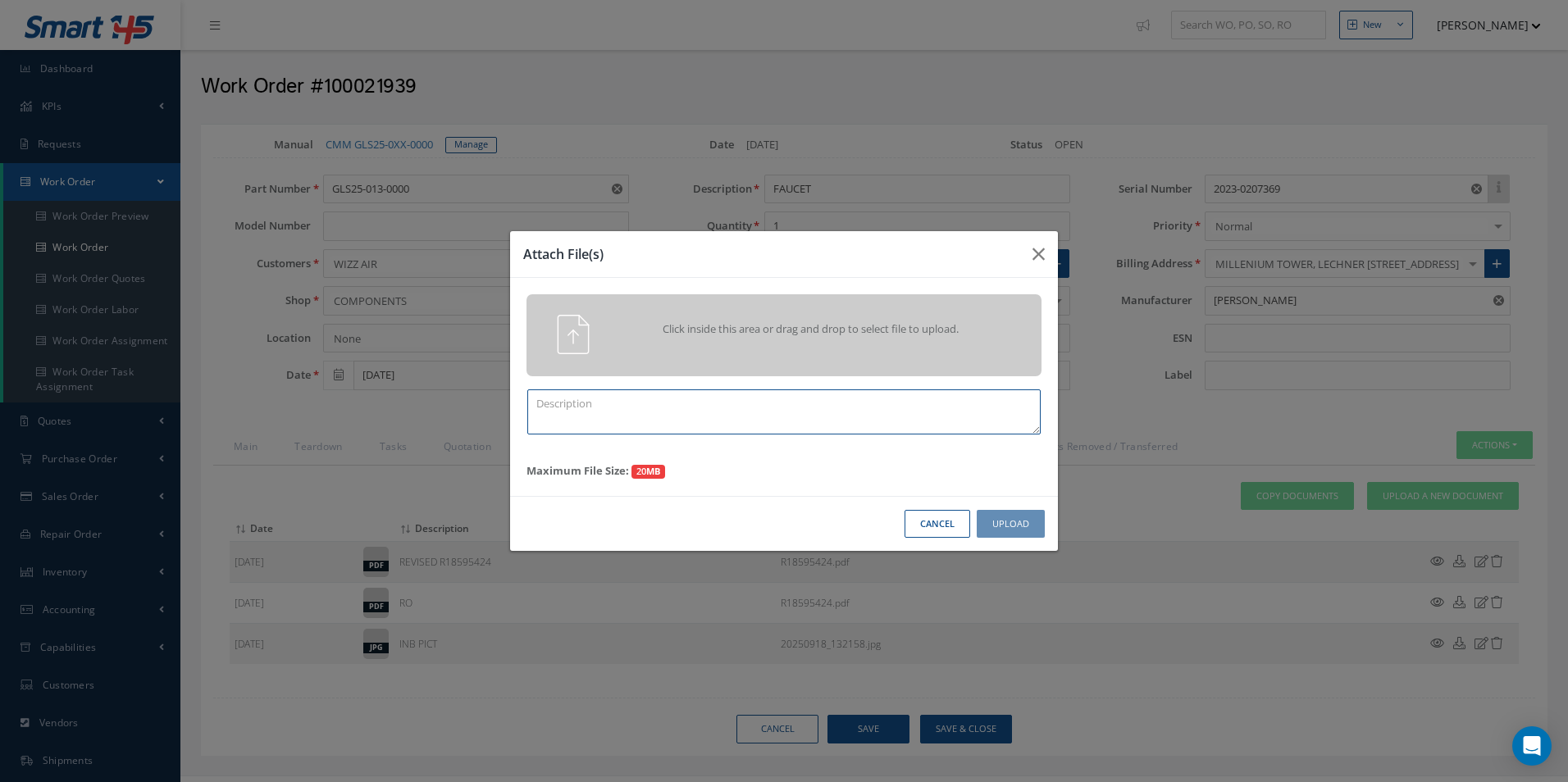
click at [819, 429] on textarea at bounding box center [784, 412] width 513 height 45
type textarea "QUOTE PICS"
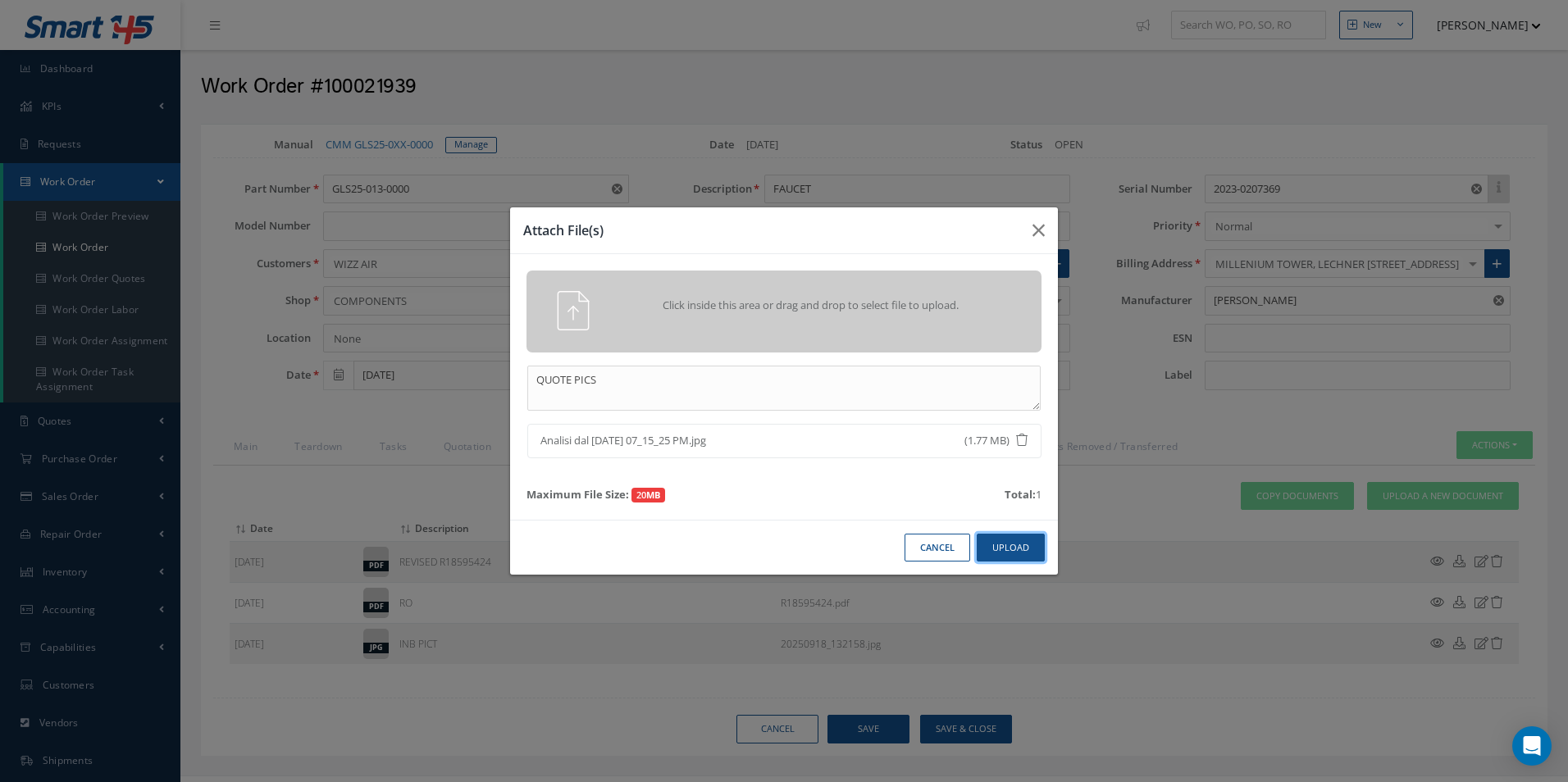
click at [1029, 556] on button "Upload" at bounding box center [1011, 548] width 68 height 29
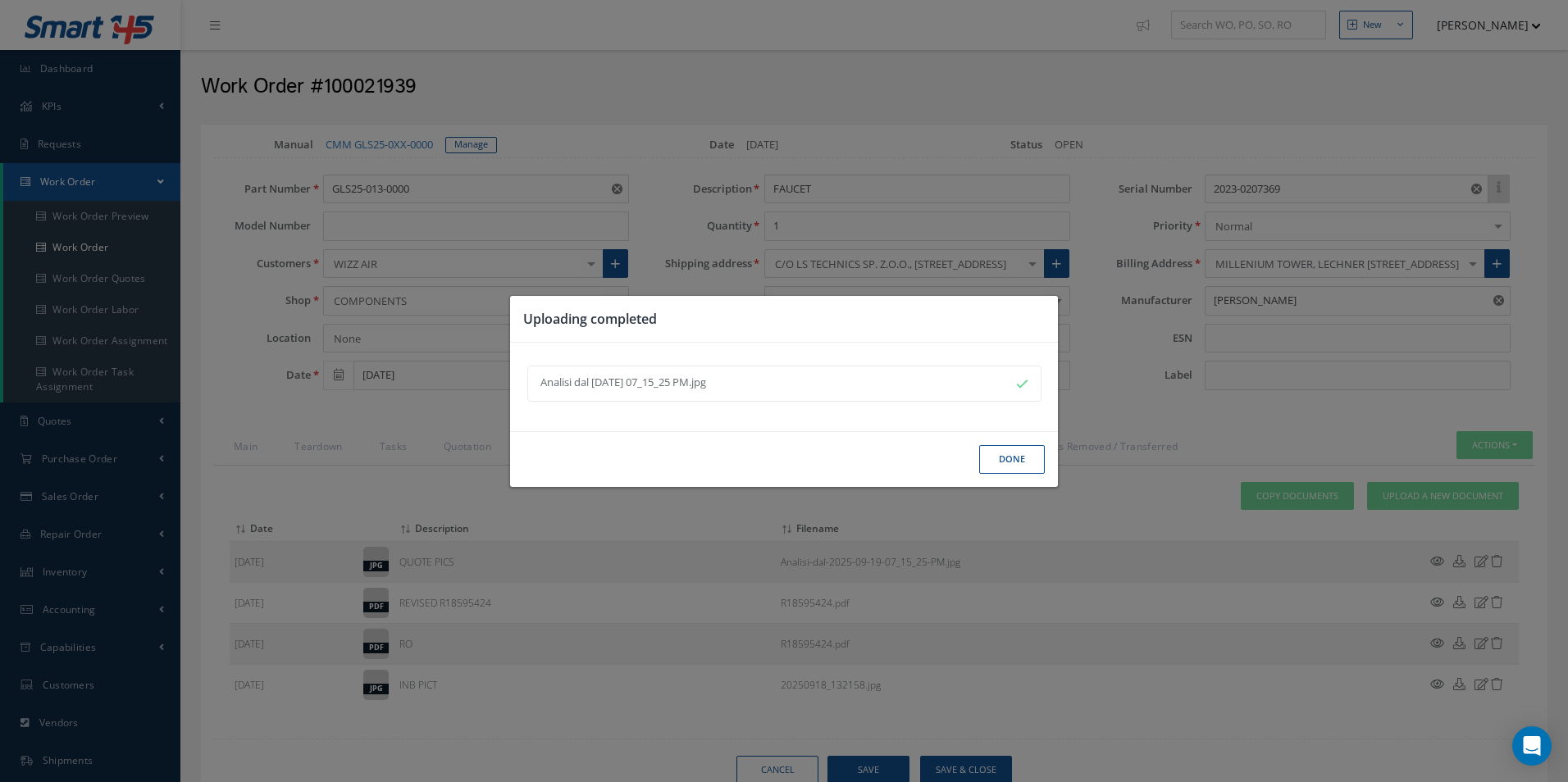
click at [1022, 462] on button "Done" at bounding box center [1011, 460] width 66 height 29
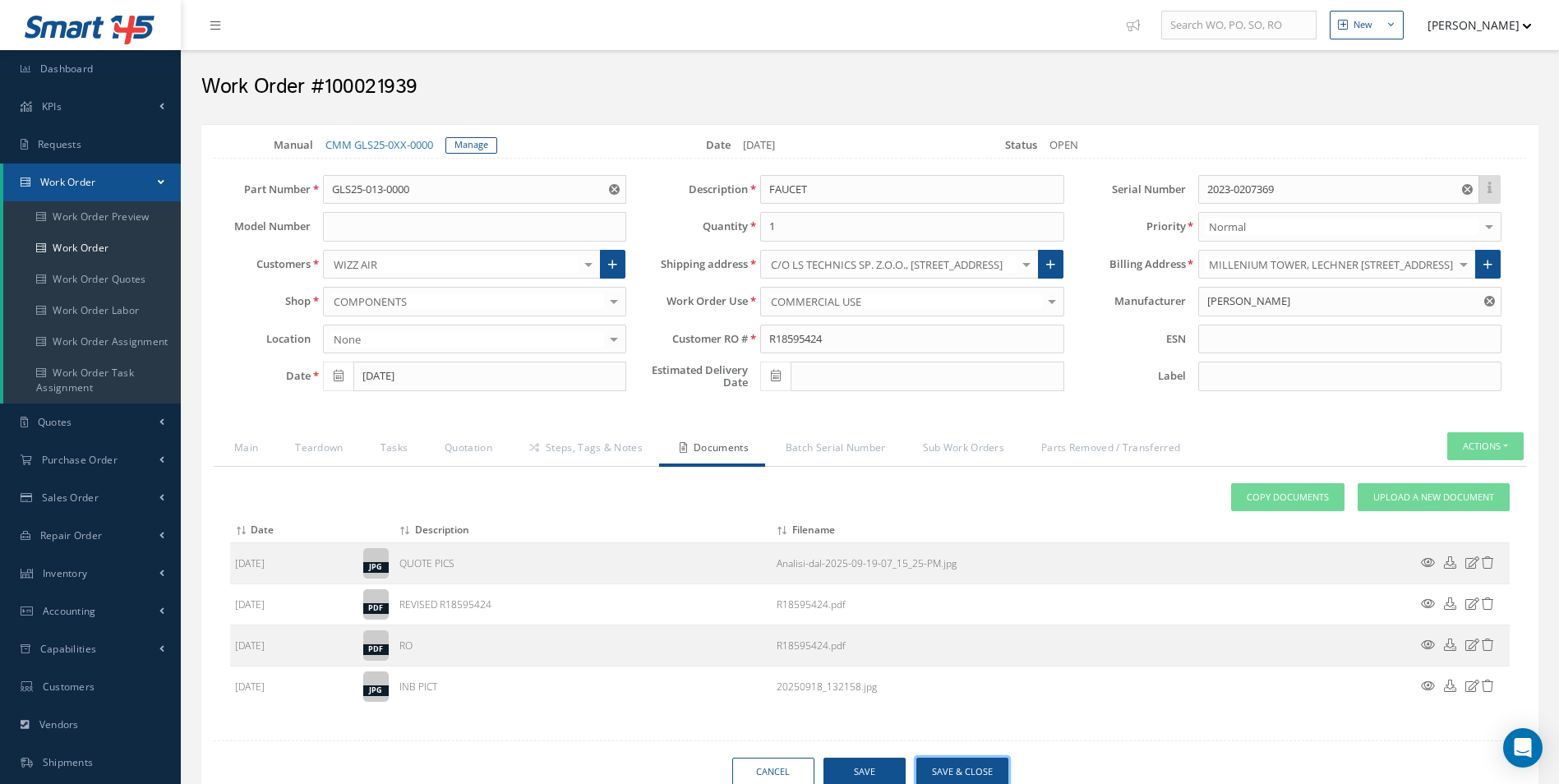
click at [980, 761] on button "Save & Close" at bounding box center [962, 772] width 92 height 29
type input "[PERSON_NAME]"
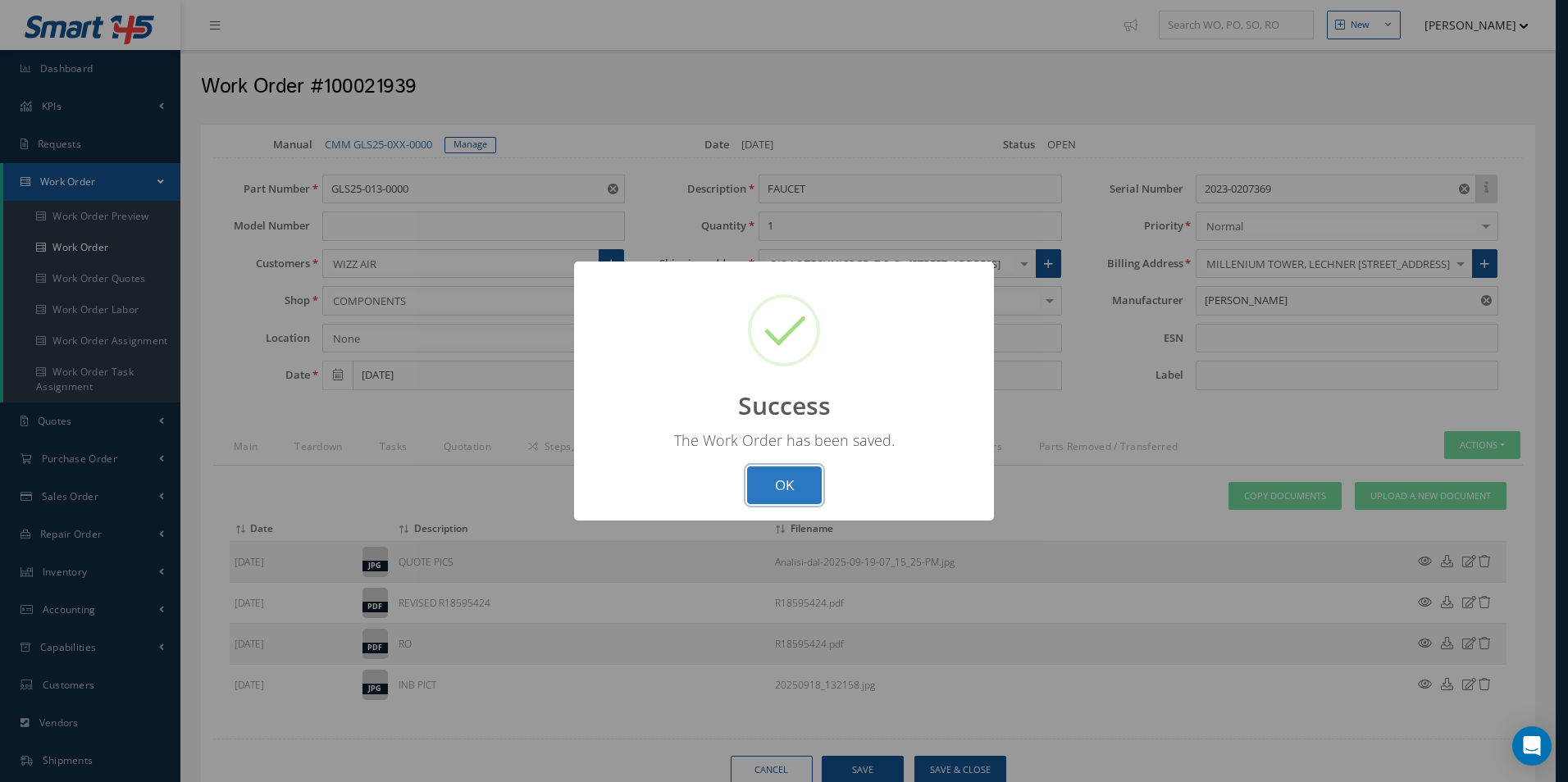
click at [798, 470] on button "OK" at bounding box center [784, 485] width 74 height 38
select select "25"
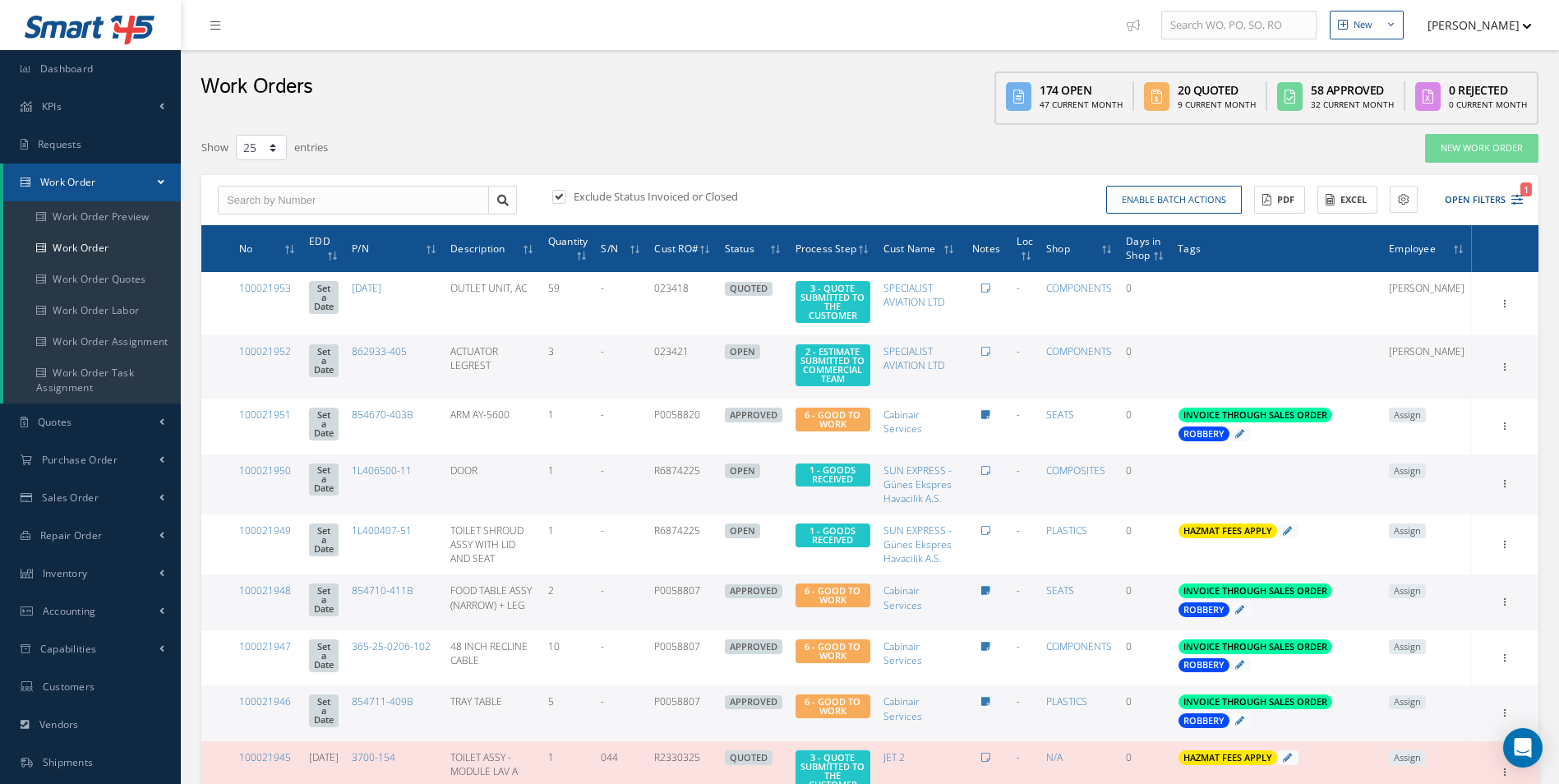
click at [1518, 200] on icon "1" at bounding box center [1517, 199] width 11 height 11
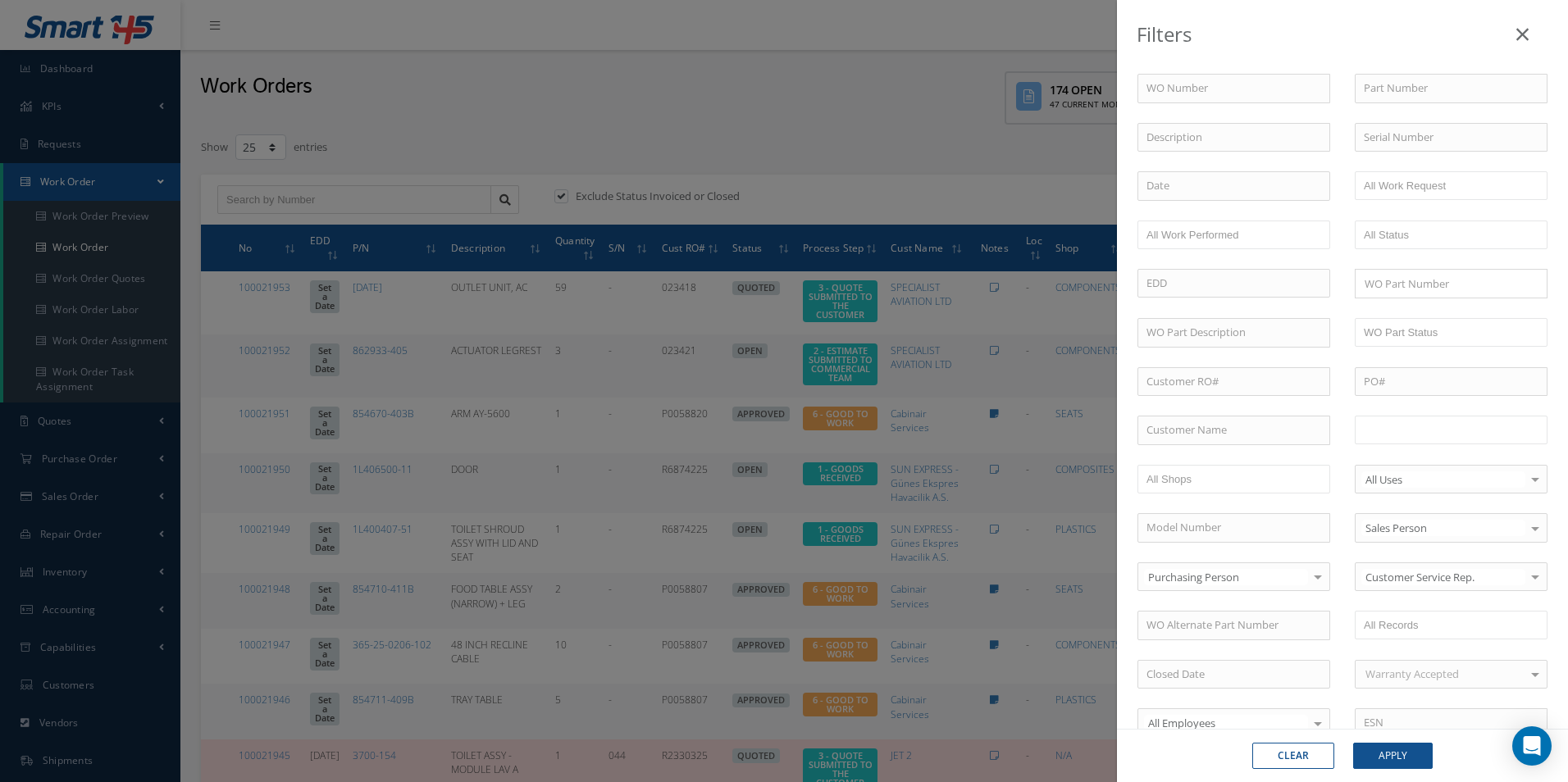
click at [1452, 434] on input "text" at bounding box center [1416, 430] width 104 height 21
click at [1424, 744] on button "Apply" at bounding box center [1392, 756] width 80 height 26
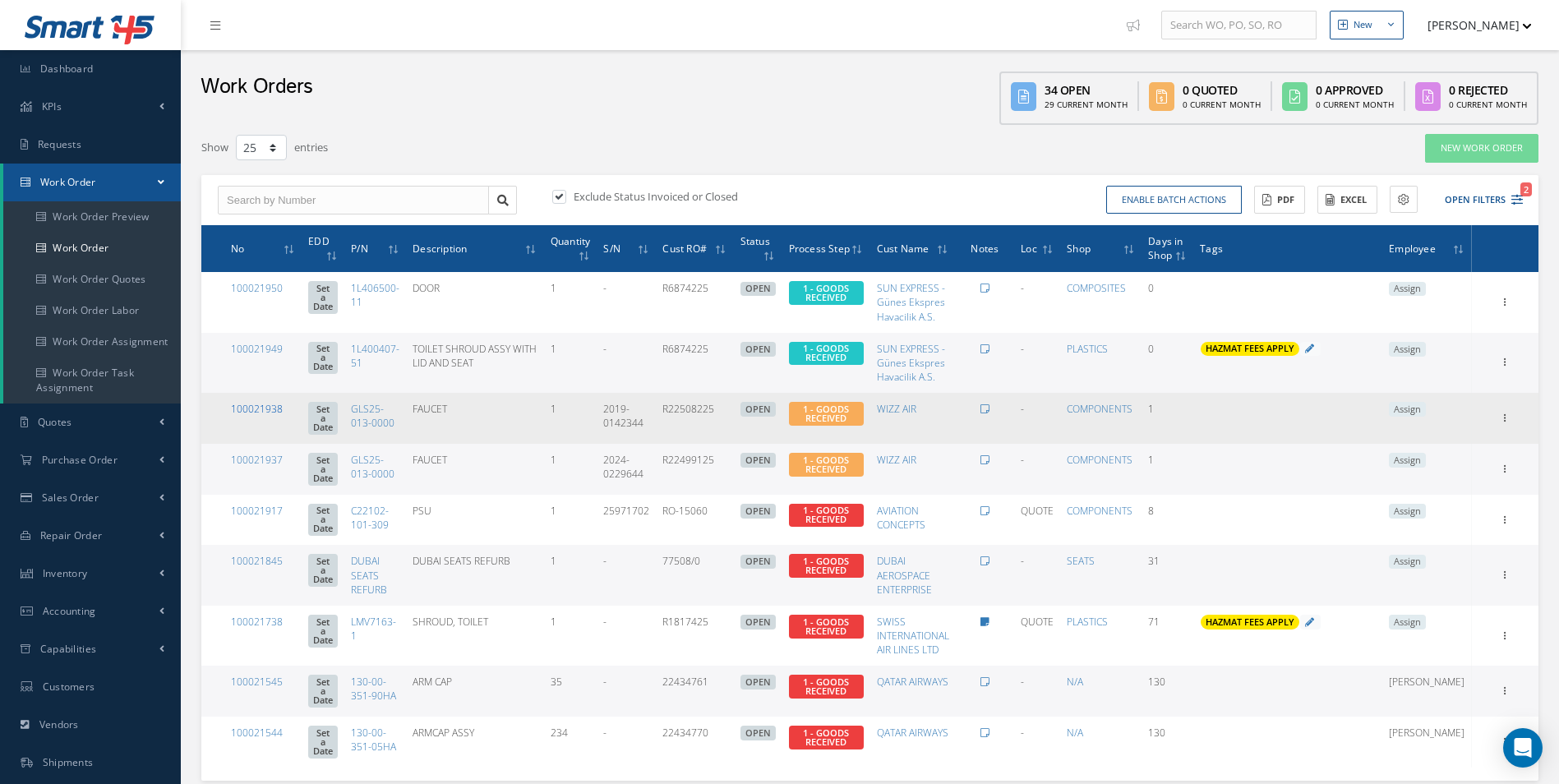
click at [266, 413] on link "100021938" at bounding box center [256, 409] width 51 height 14
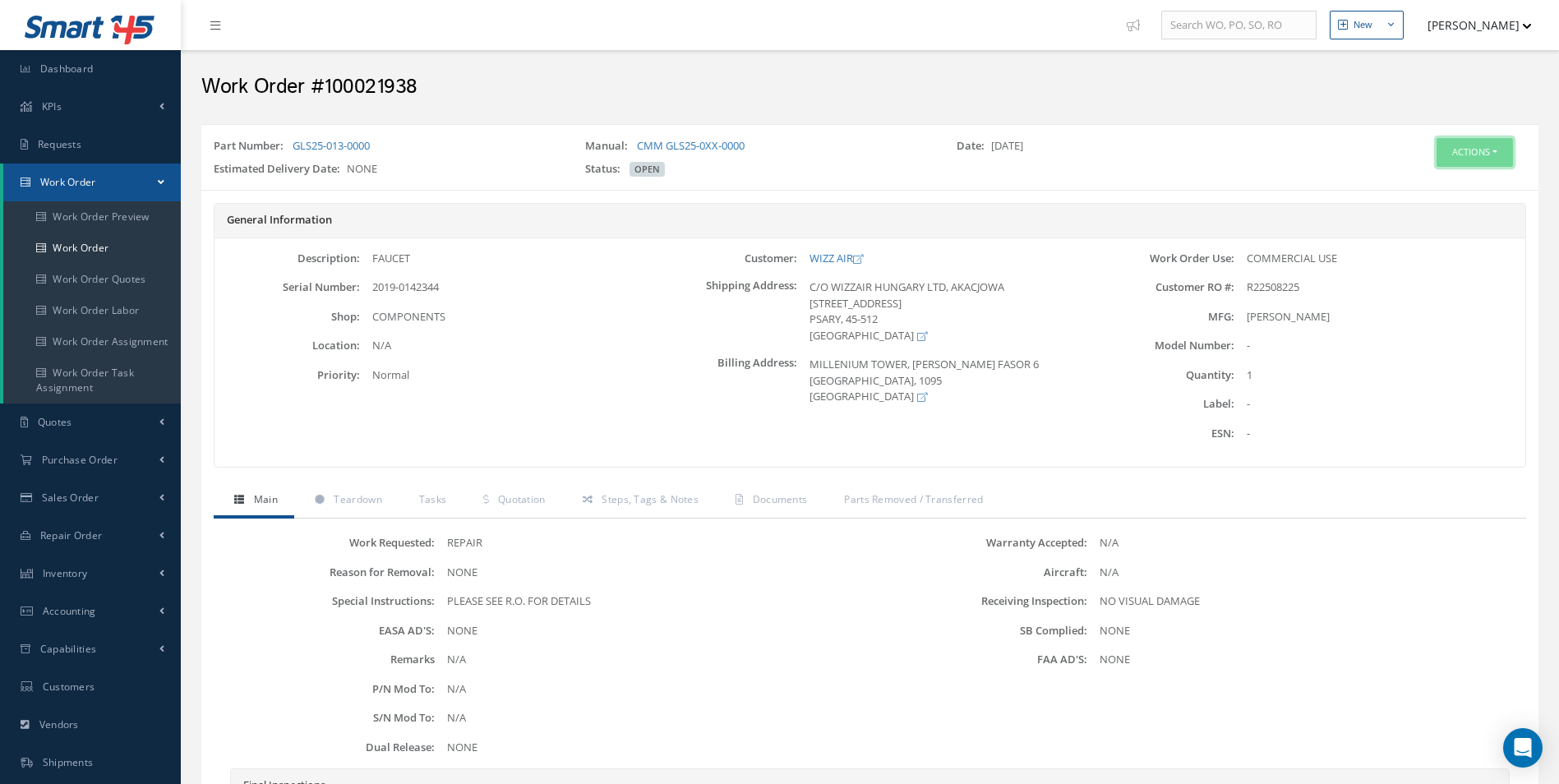
click at [1481, 158] on button "Actions" at bounding box center [1474, 153] width 76 height 29
click at [1424, 185] on link "Edit" at bounding box center [1449, 183] width 131 height 22
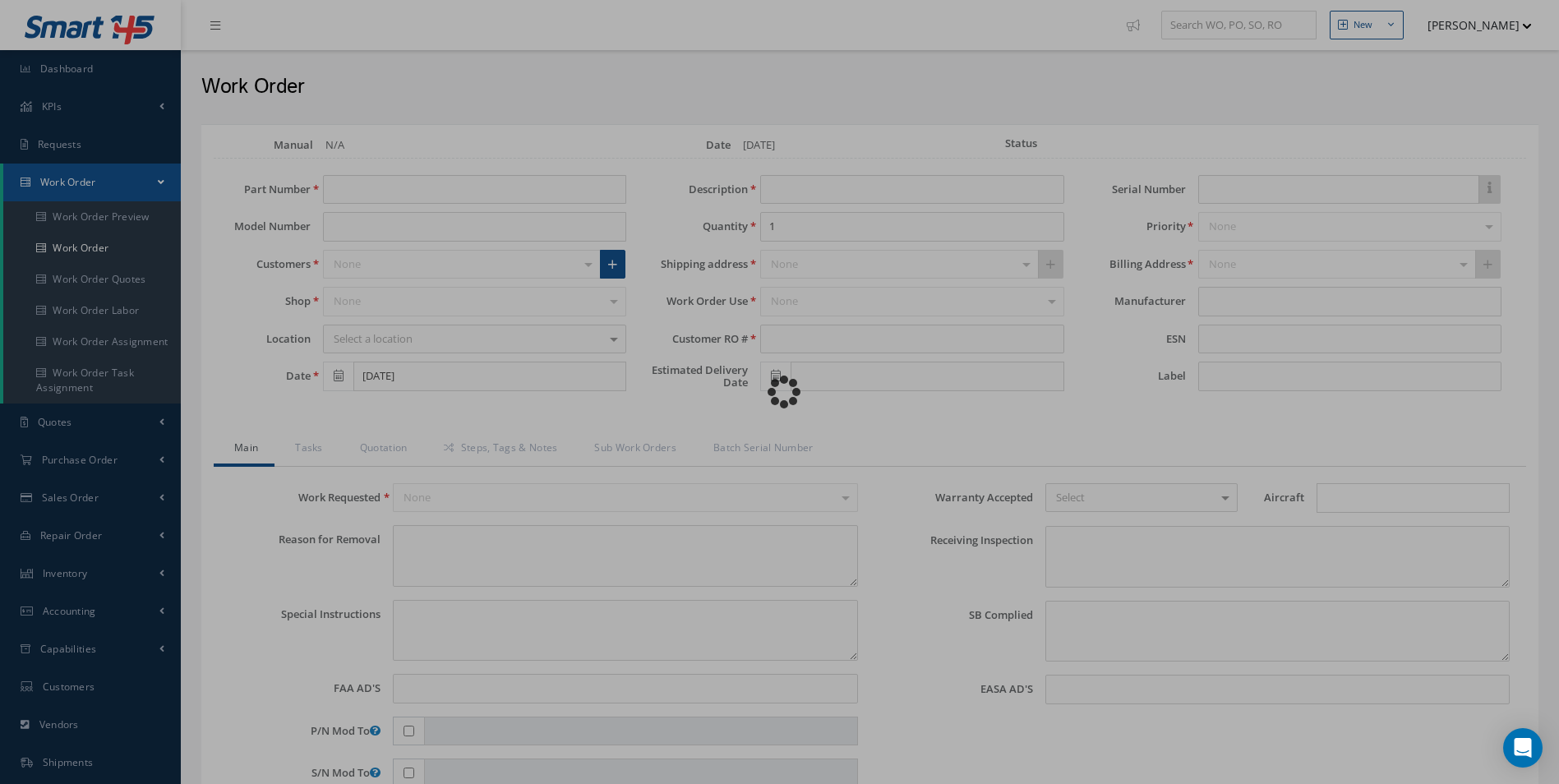
type input "GLS25-013-0000"
type input "[DATE]"
type input "FAUCET"
type input "R22508225"
type input "2019-0142344"
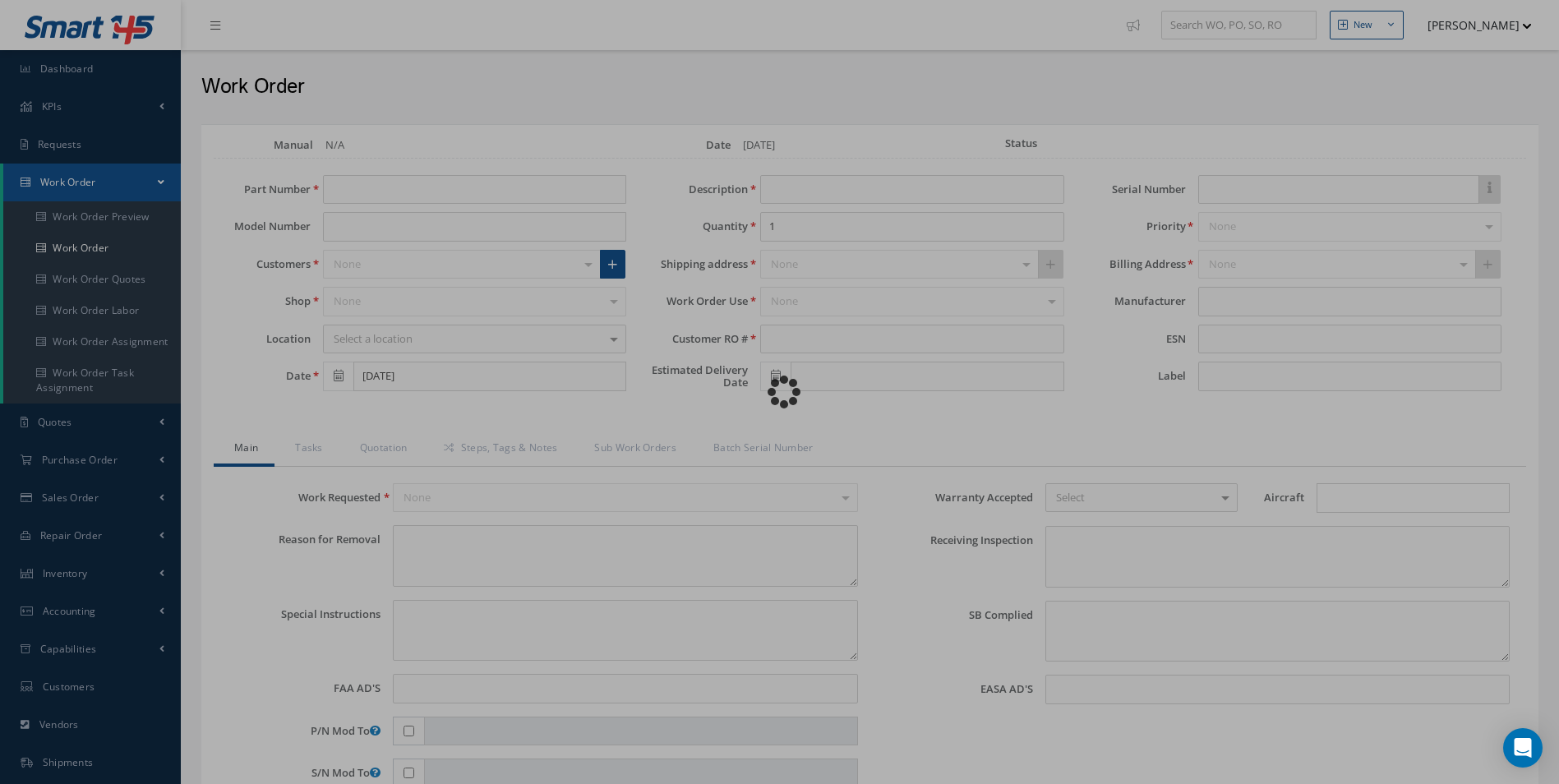
type textarea "NONE"
type textarea "PLEASE SEE R.O. FOR DETAILS"
type input "NONE"
type textarea "NO VISUAL DAMAGE"
type textarea "NONE"
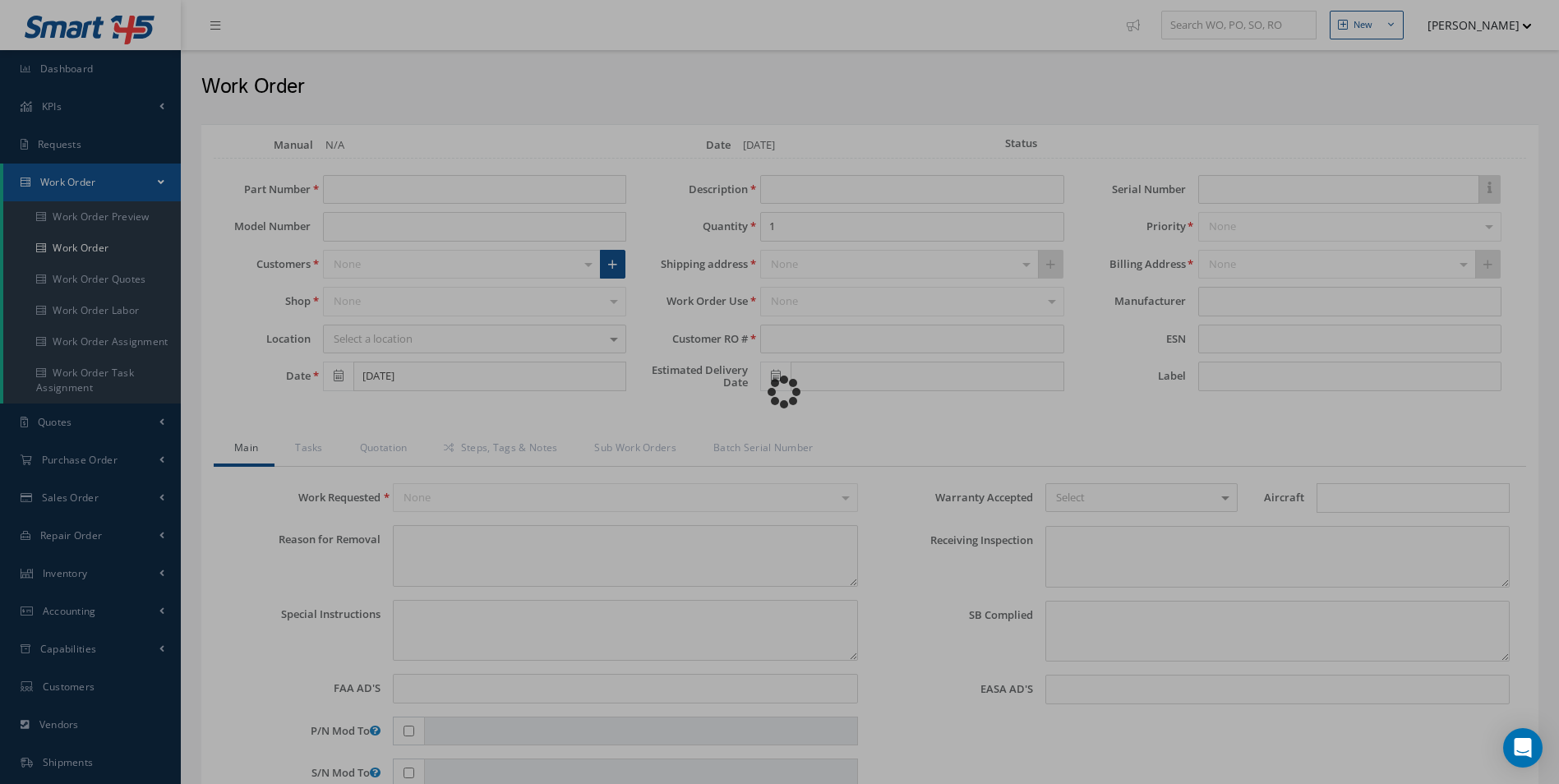
type input "NONE"
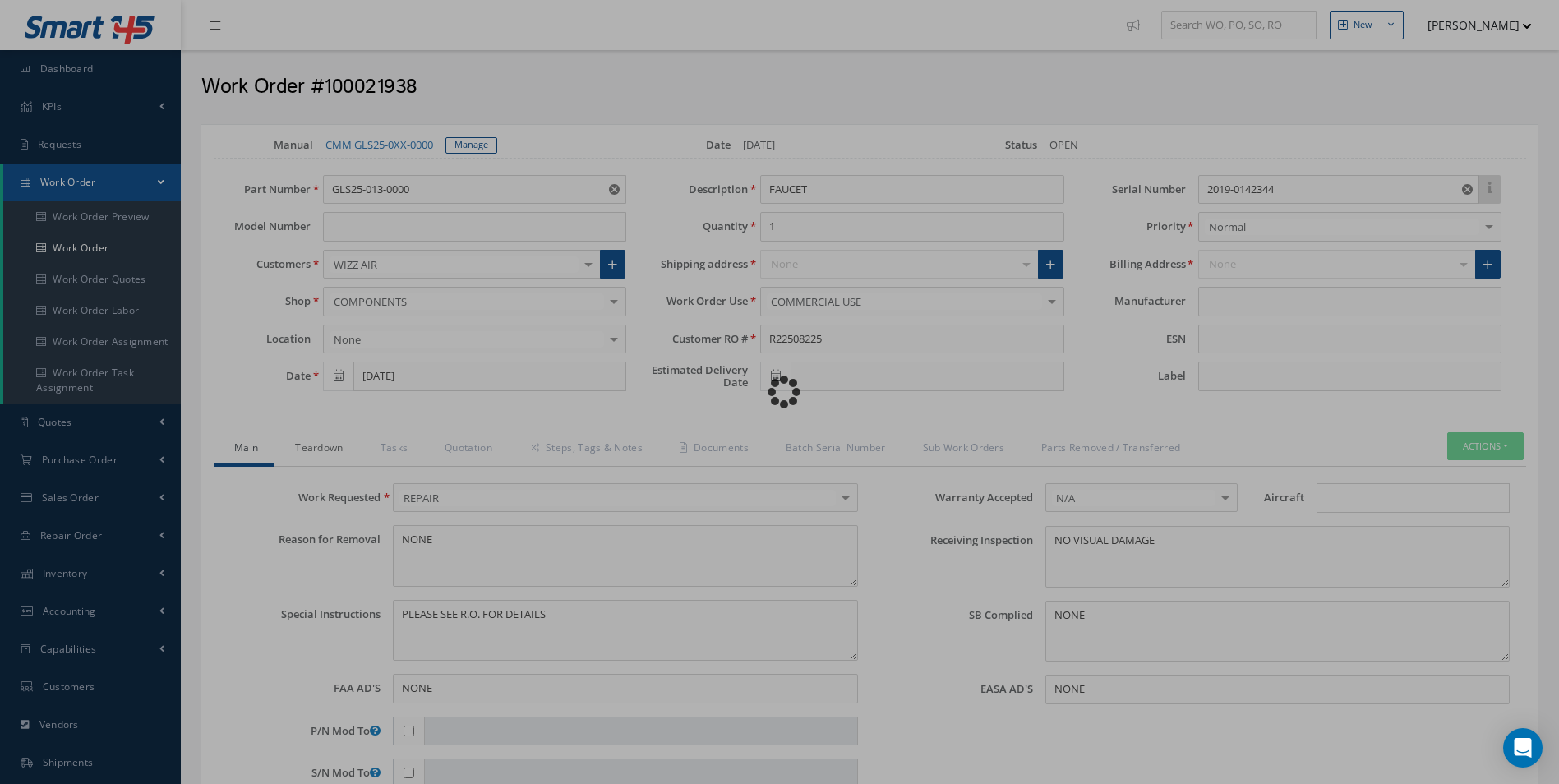
type input "[PERSON_NAME]"
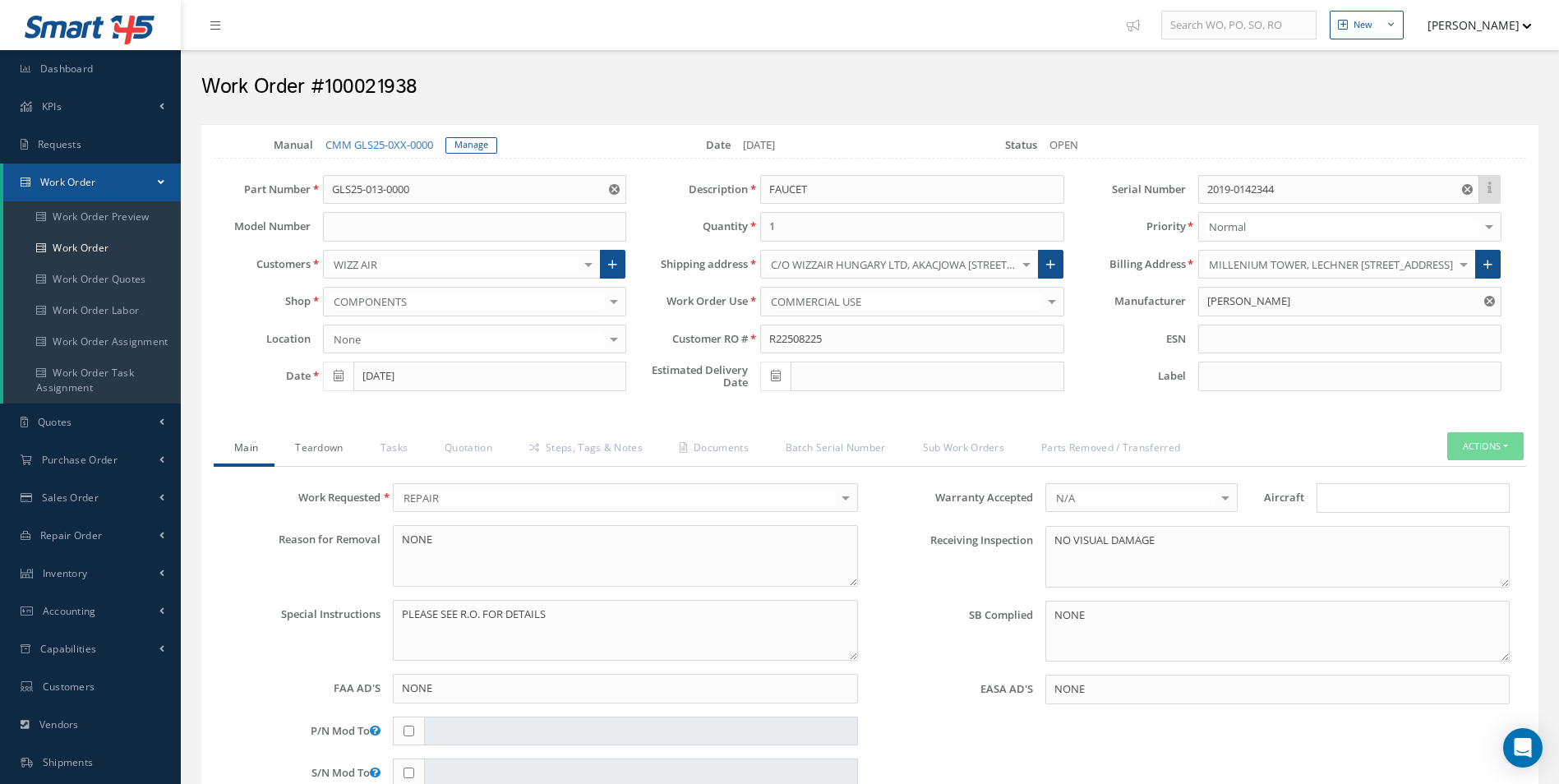
click at [332, 446] on link "Teardown" at bounding box center [316, 449] width 85 height 34
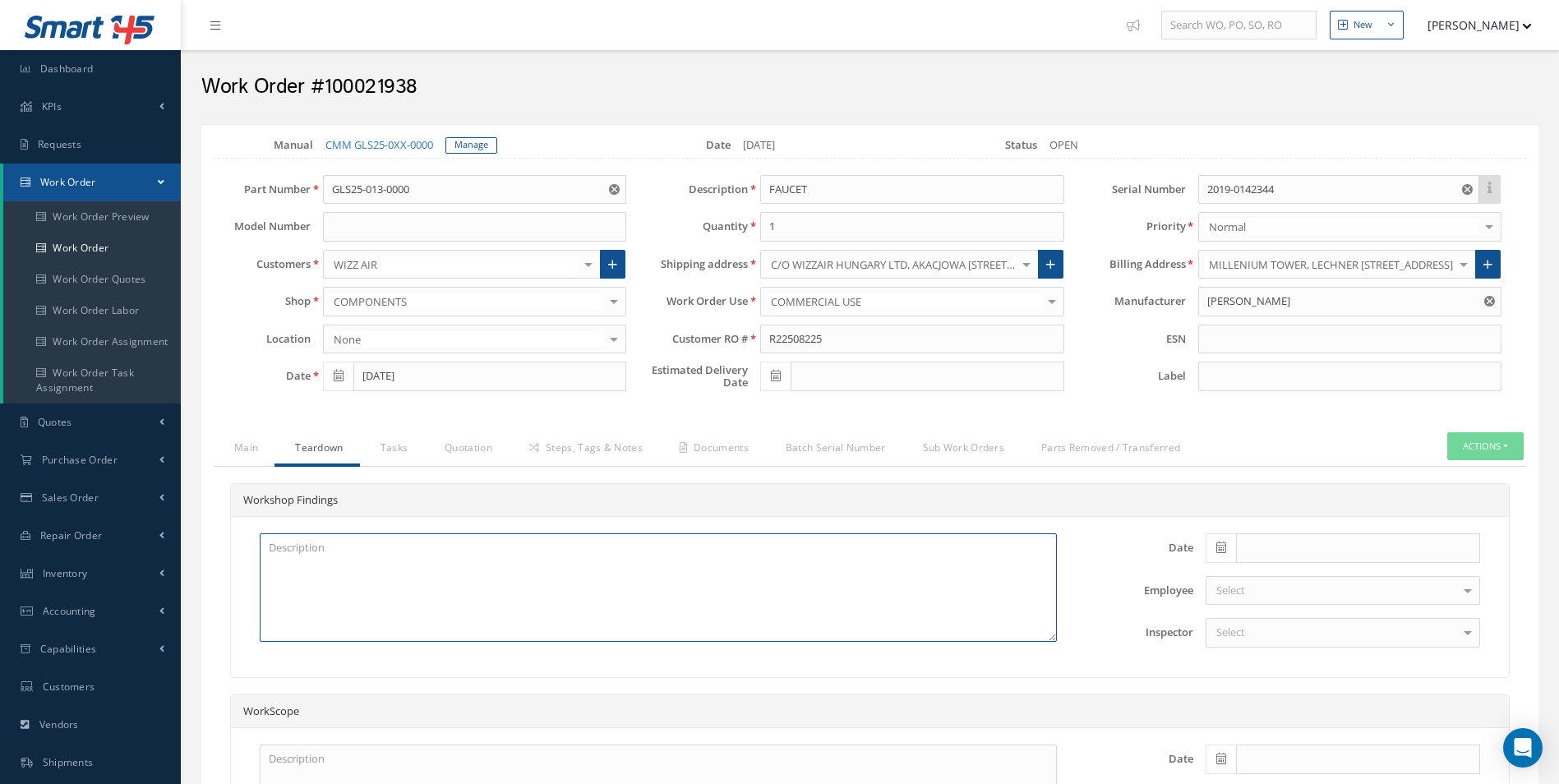
click at [405, 555] on textarea at bounding box center [658, 587] width 797 height 109
paste textarea "TO BE CLEANED INSPECTED"
type textarea "TO BE CLEANED INSPECTED"
click at [1206, 554] on span at bounding box center [1220, 548] width 30 height 30
click at [1290, 521] on th "Today" at bounding box center [1292, 523] width 172 height 25
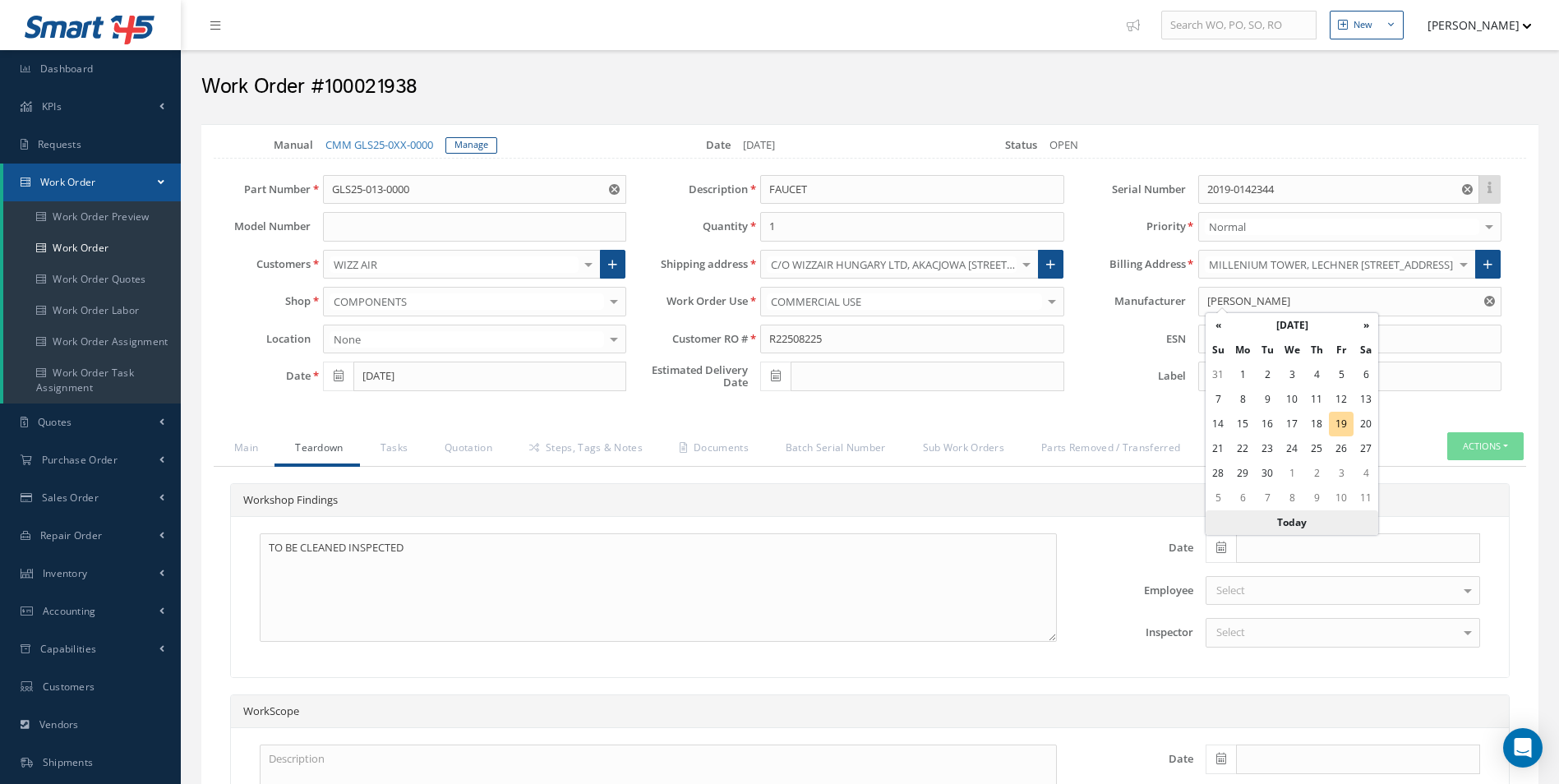
type input "[DATE]"
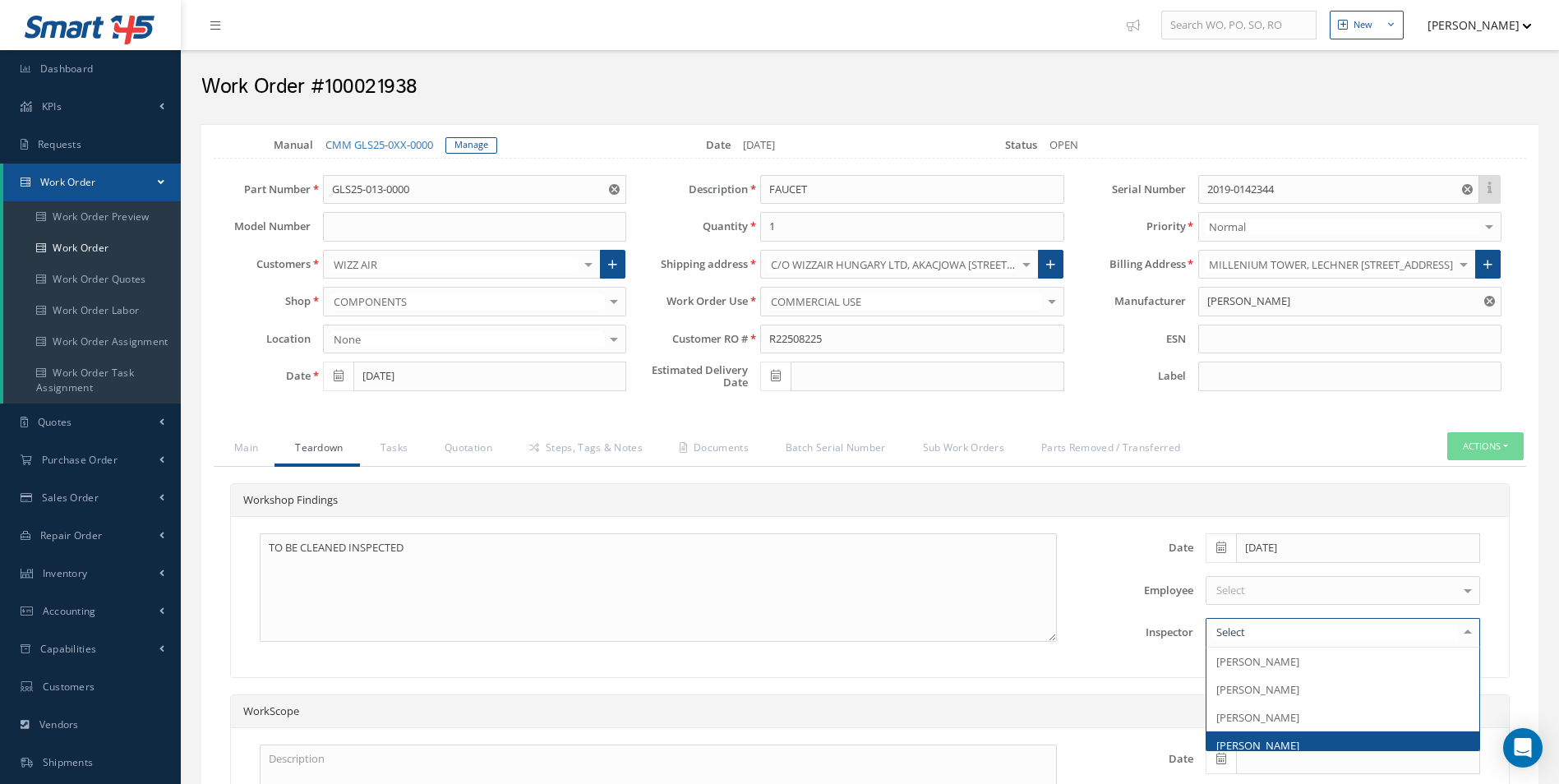
click at [1274, 738] on span "[PERSON_NAME]" at bounding box center [1257, 745] width 83 height 15
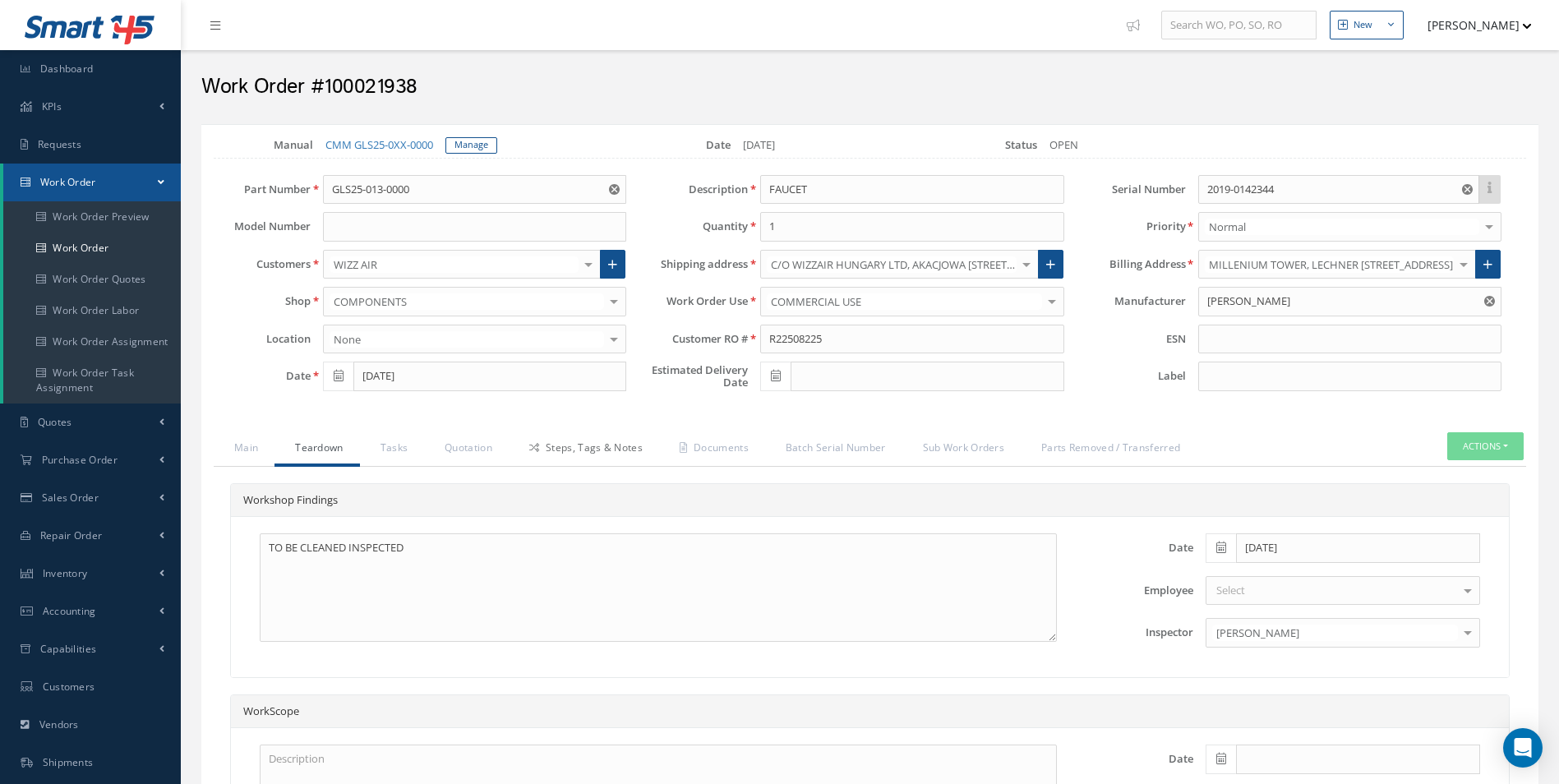
click at [616, 446] on link "Steps, Tags & Notes" at bounding box center [584, 449] width 150 height 34
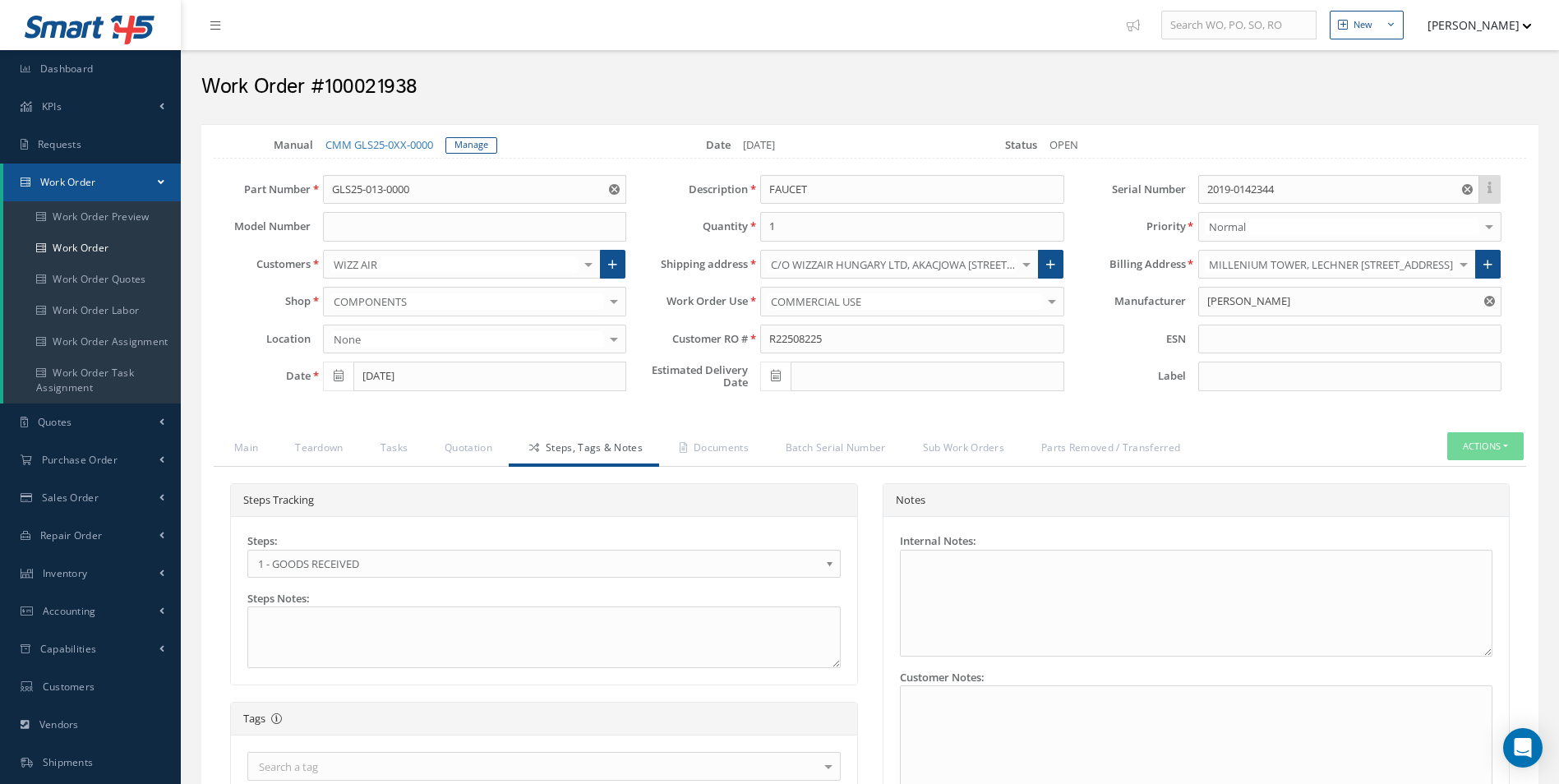
click at [391, 560] on span "1 - GOODS RECEIVED" at bounding box center [538, 563] width 561 height 20
click at [735, 445] on link "Documents" at bounding box center [712, 449] width 106 height 34
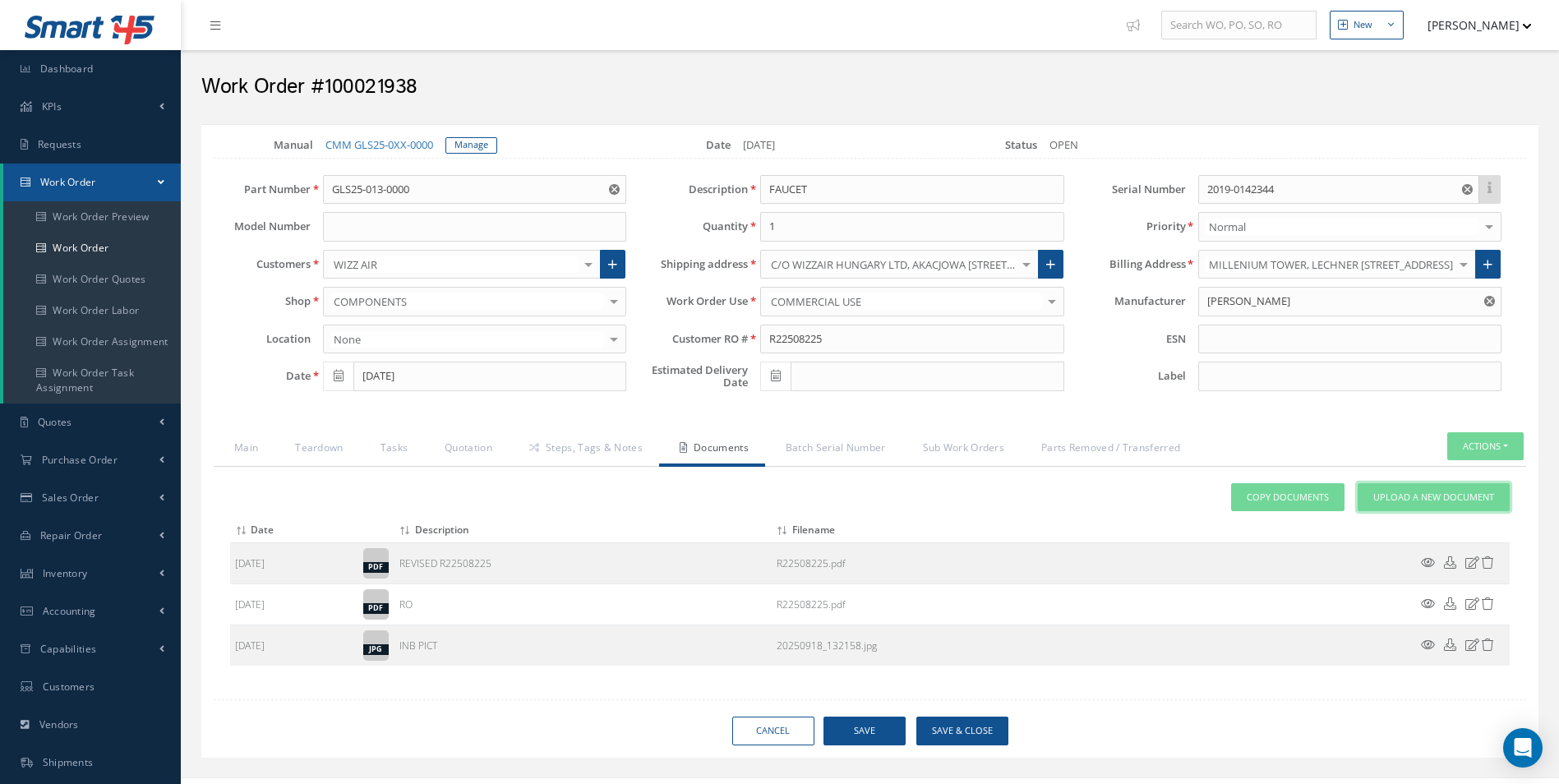
click at [1438, 497] on span "Upload a New Document" at bounding box center [1433, 498] width 121 height 14
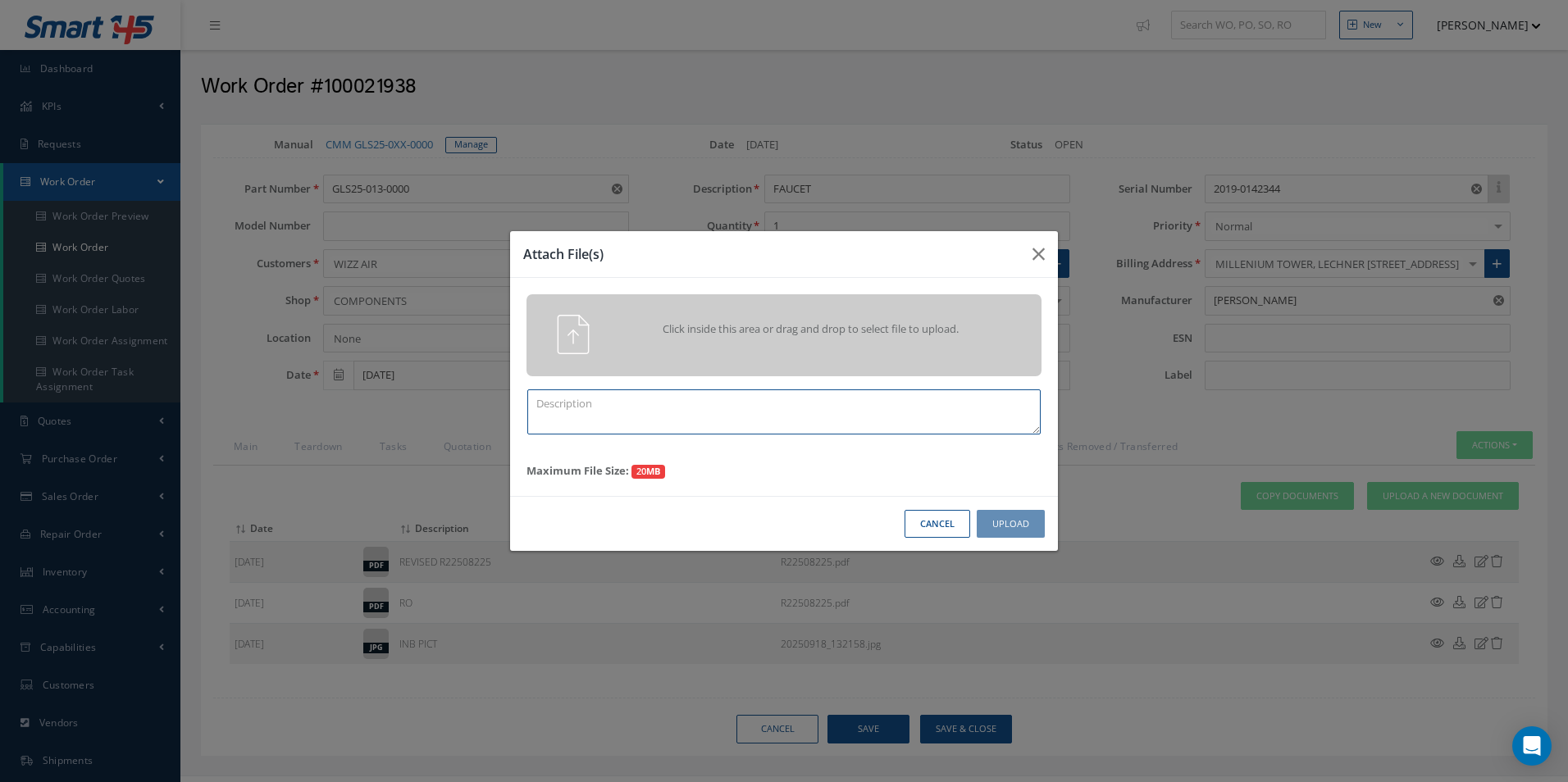
click at [786, 419] on textarea at bounding box center [784, 412] width 513 height 45
type textarea "QUOTE PICS"
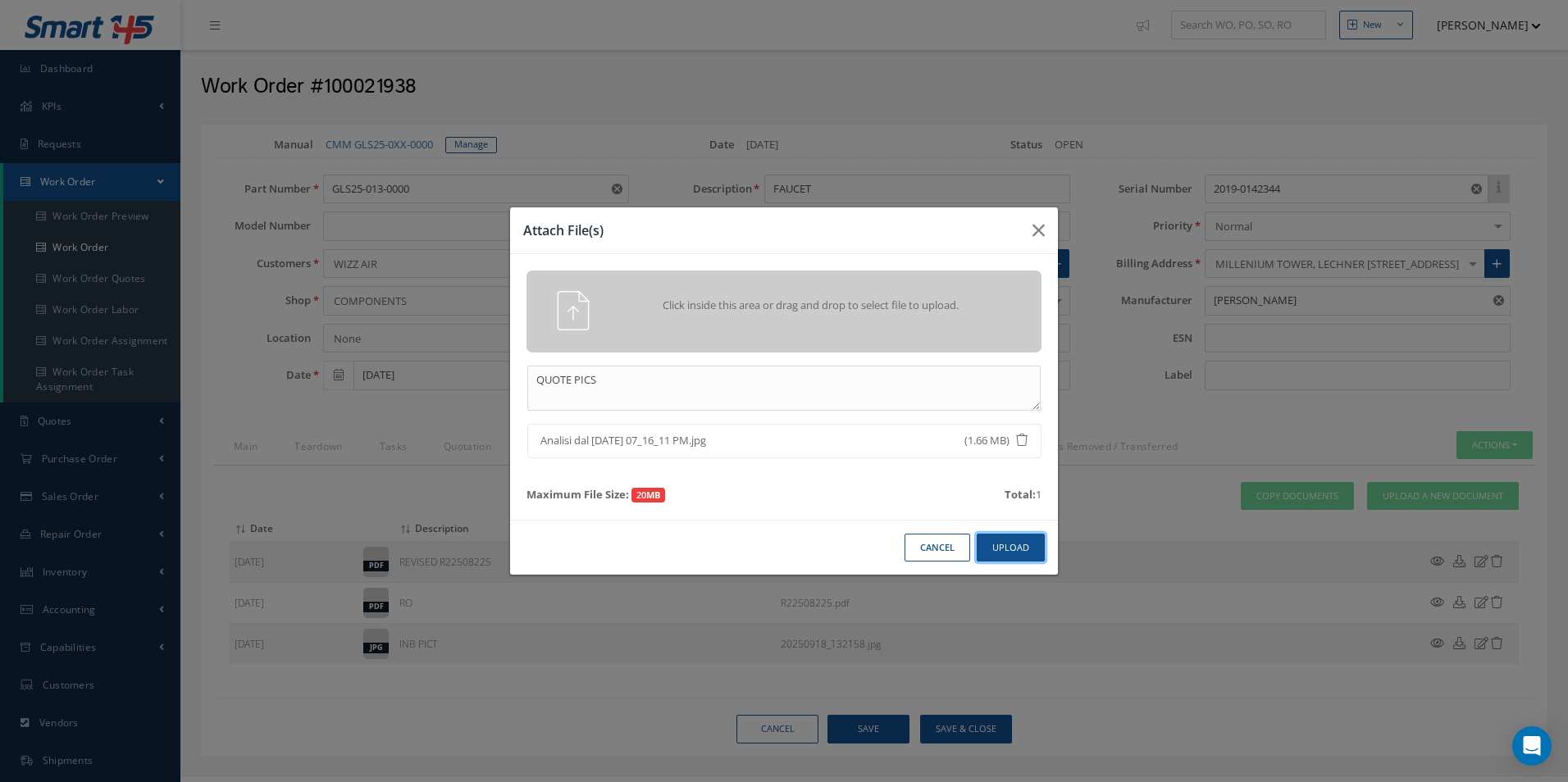
click at [1010, 546] on button "Upload" at bounding box center [1011, 548] width 68 height 29
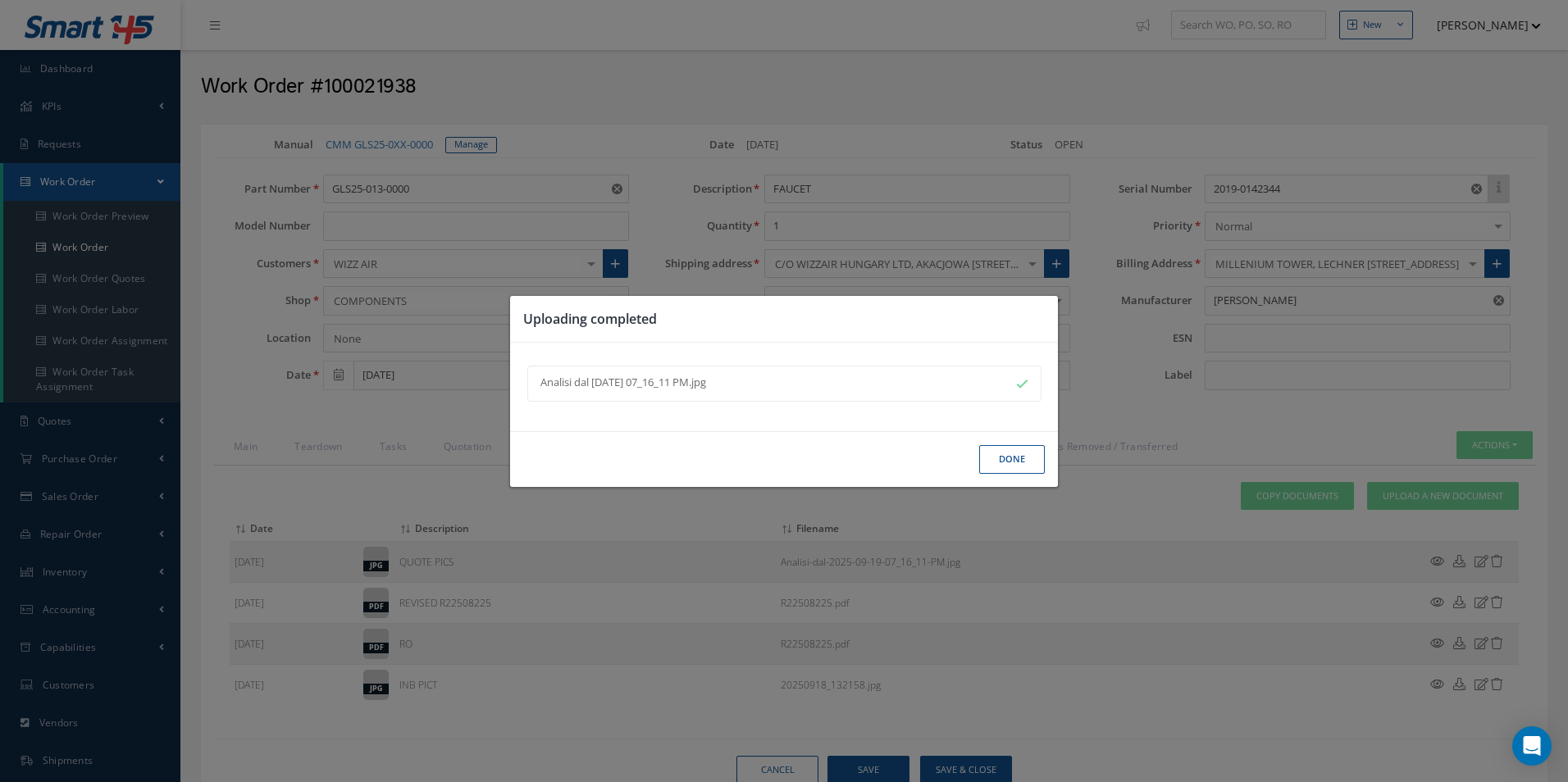
click at [1029, 467] on button "Done" at bounding box center [1011, 460] width 66 height 29
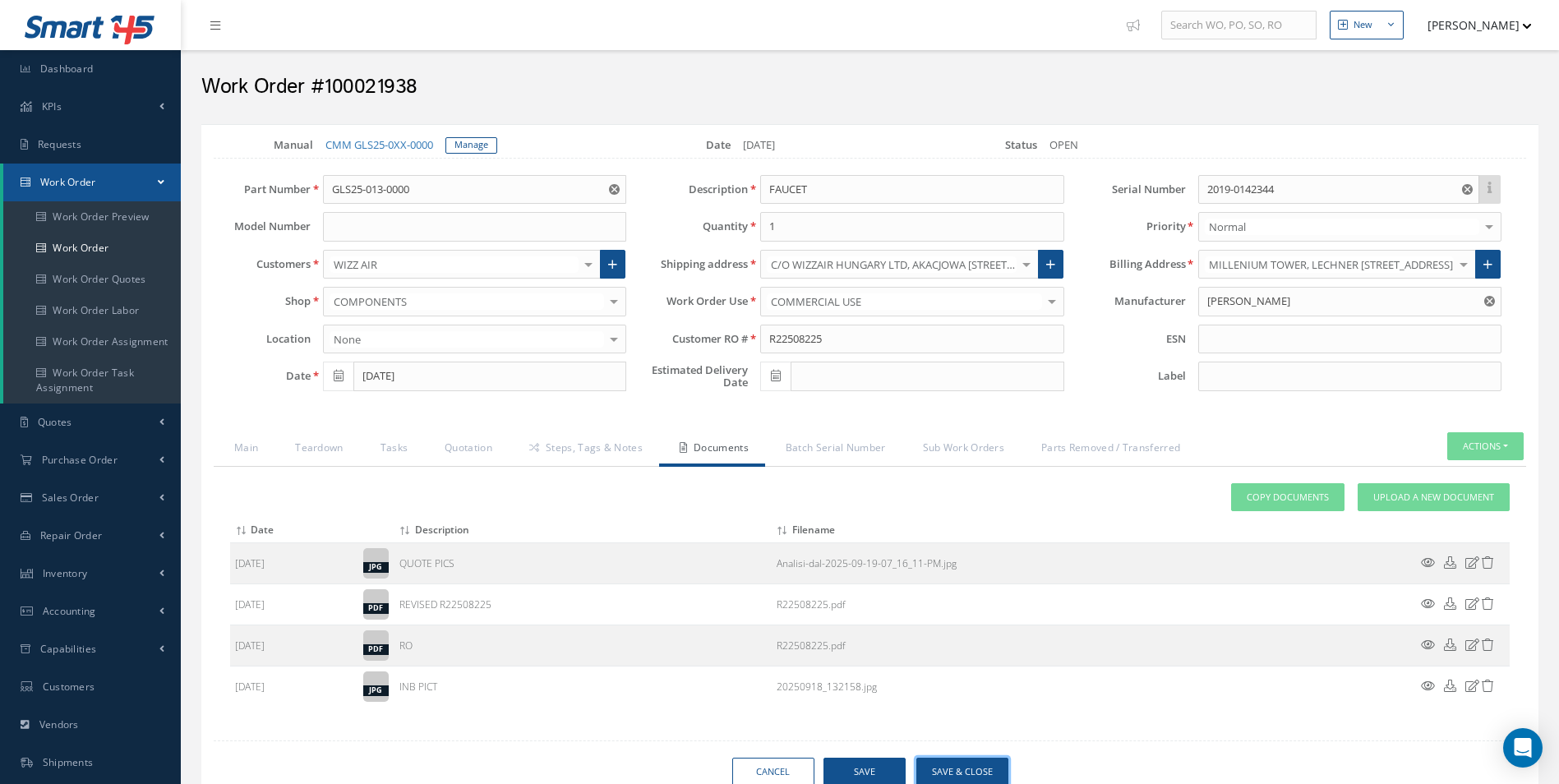
click at [968, 765] on button "Save & Close" at bounding box center [962, 772] width 92 height 29
type input "[PERSON_NAME]"
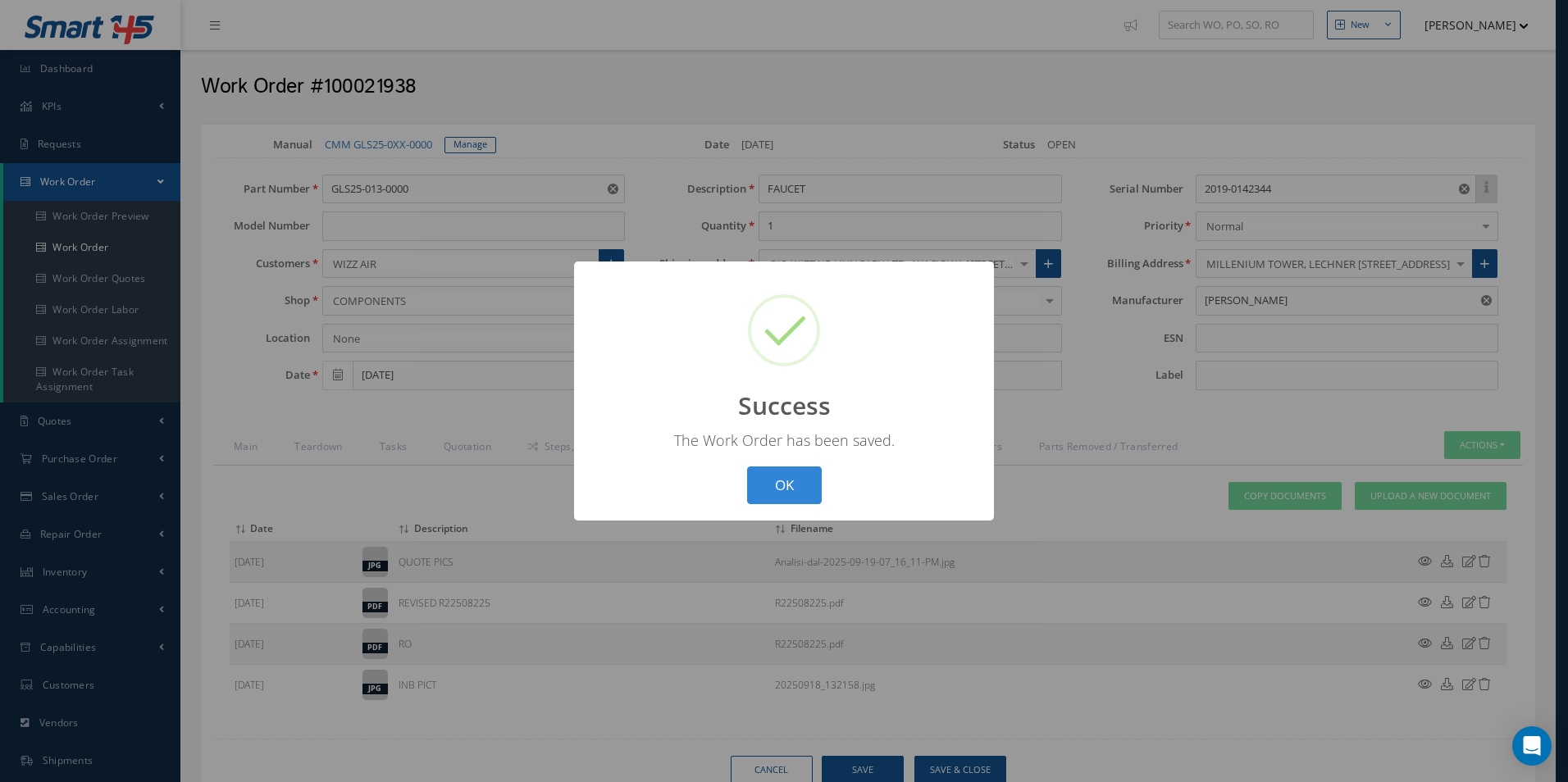
click at [746, 476] on div "OK Cancel" at bounding box center [784, 485] width 84 height 38
click at [811, 481] on button "OK" at bounding box center [784, 485] width 74 height 38
select select "25"
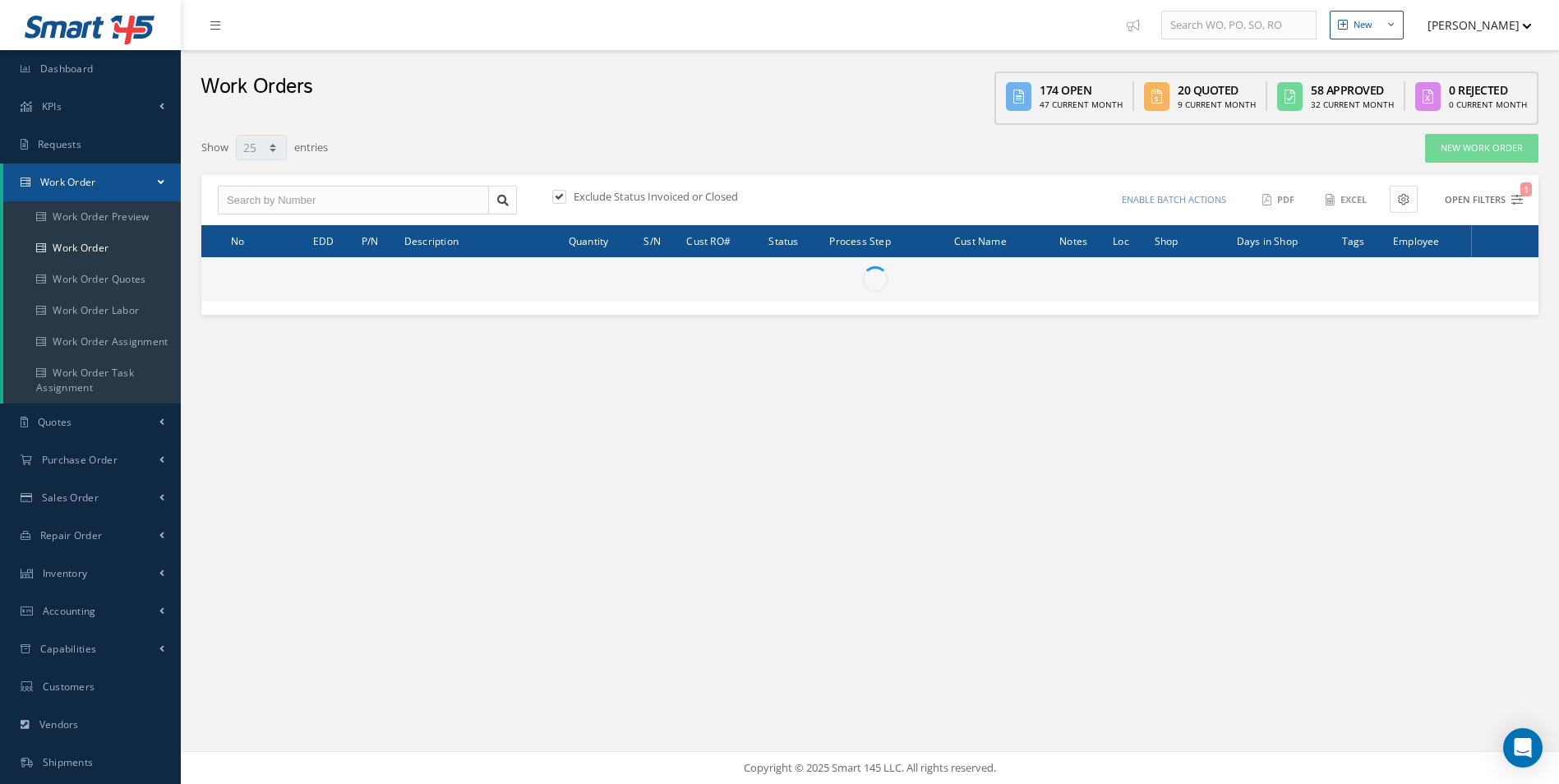
type input "All Work Request"
type input "All Work Performed"
type input "All Status"
type input "WO Part Status"
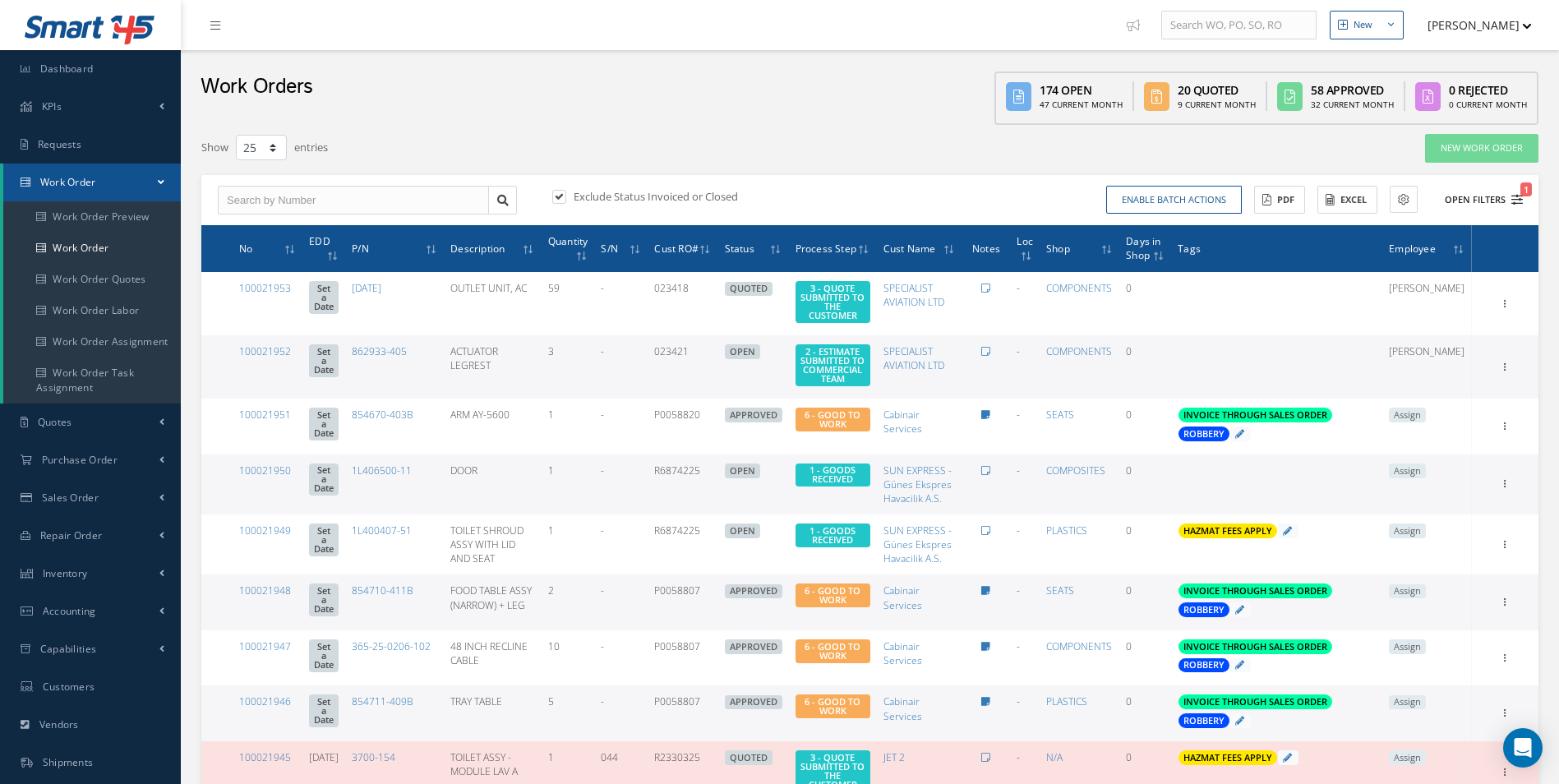
click at [1515, 200] on icon "1" at bounding box center [1517, 199] width 11 height 11
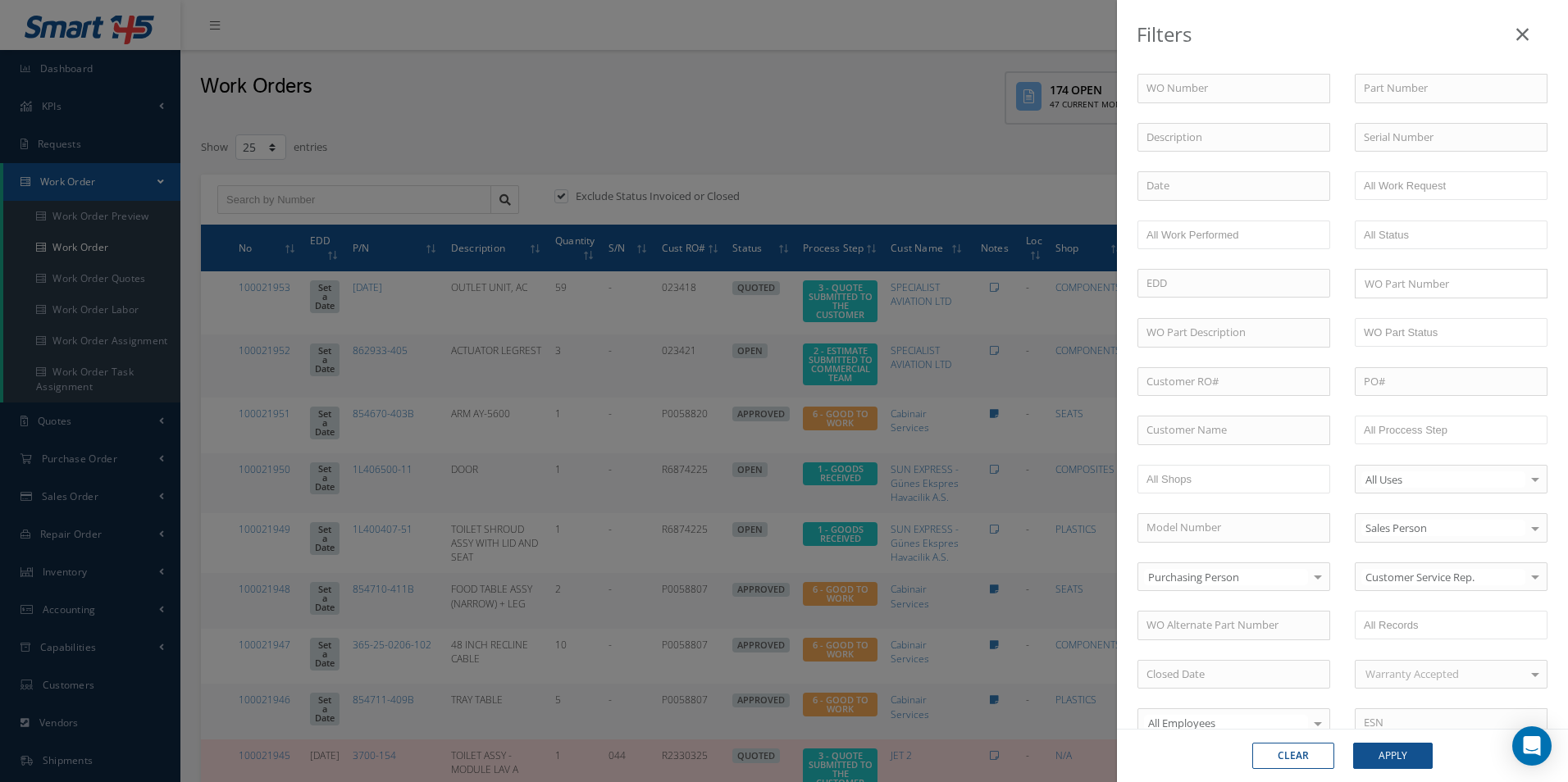
click at [1448, 415] on div "WO Number Part Number Description Serial Number - BER CERTIFICATION FILE ONLY D…" at bounding box center [1342, 558] width 434 height 970
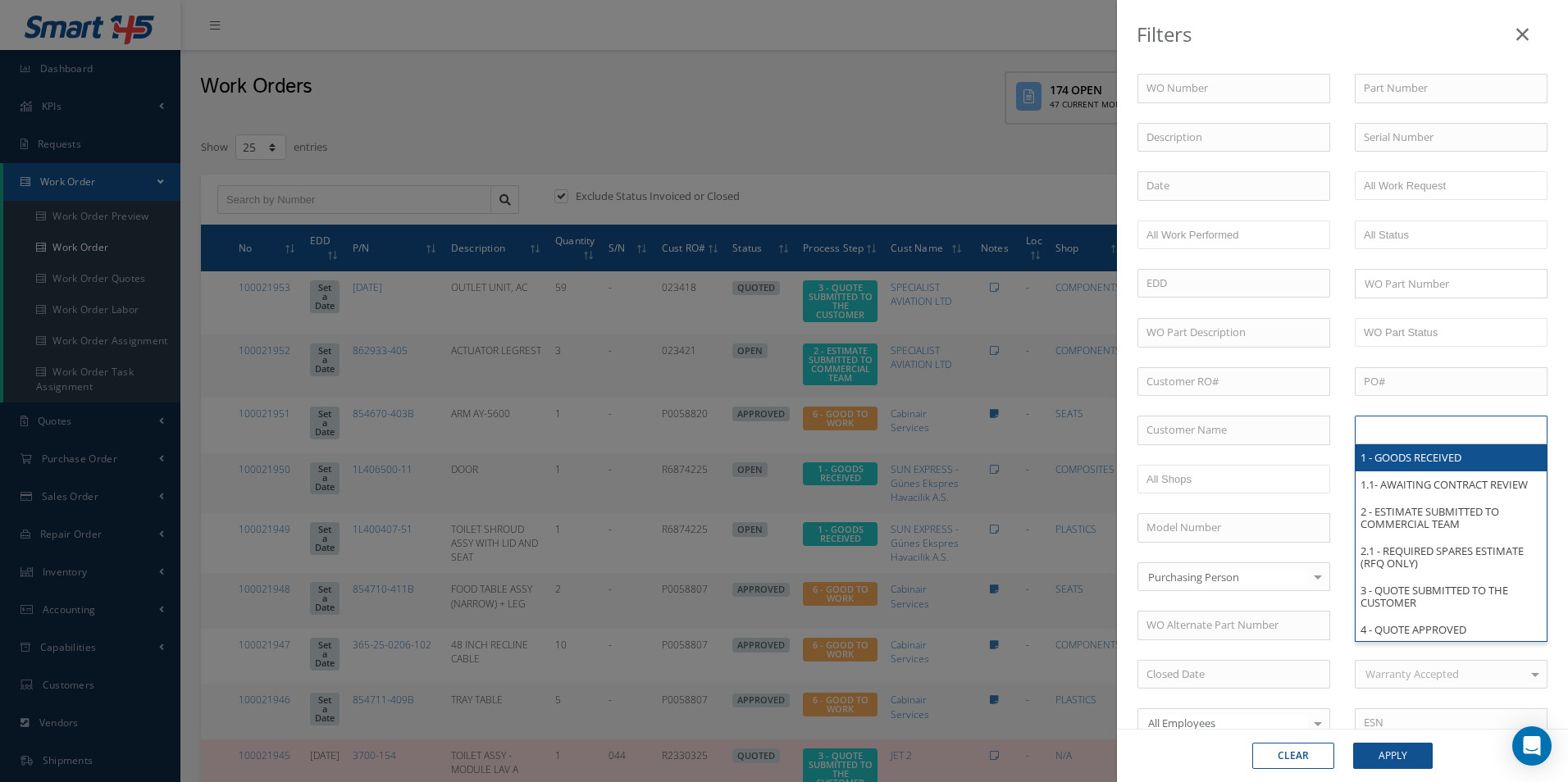
click at [1447, 426] on input "text" at bounding box center [1416, 430] width 104 height 21
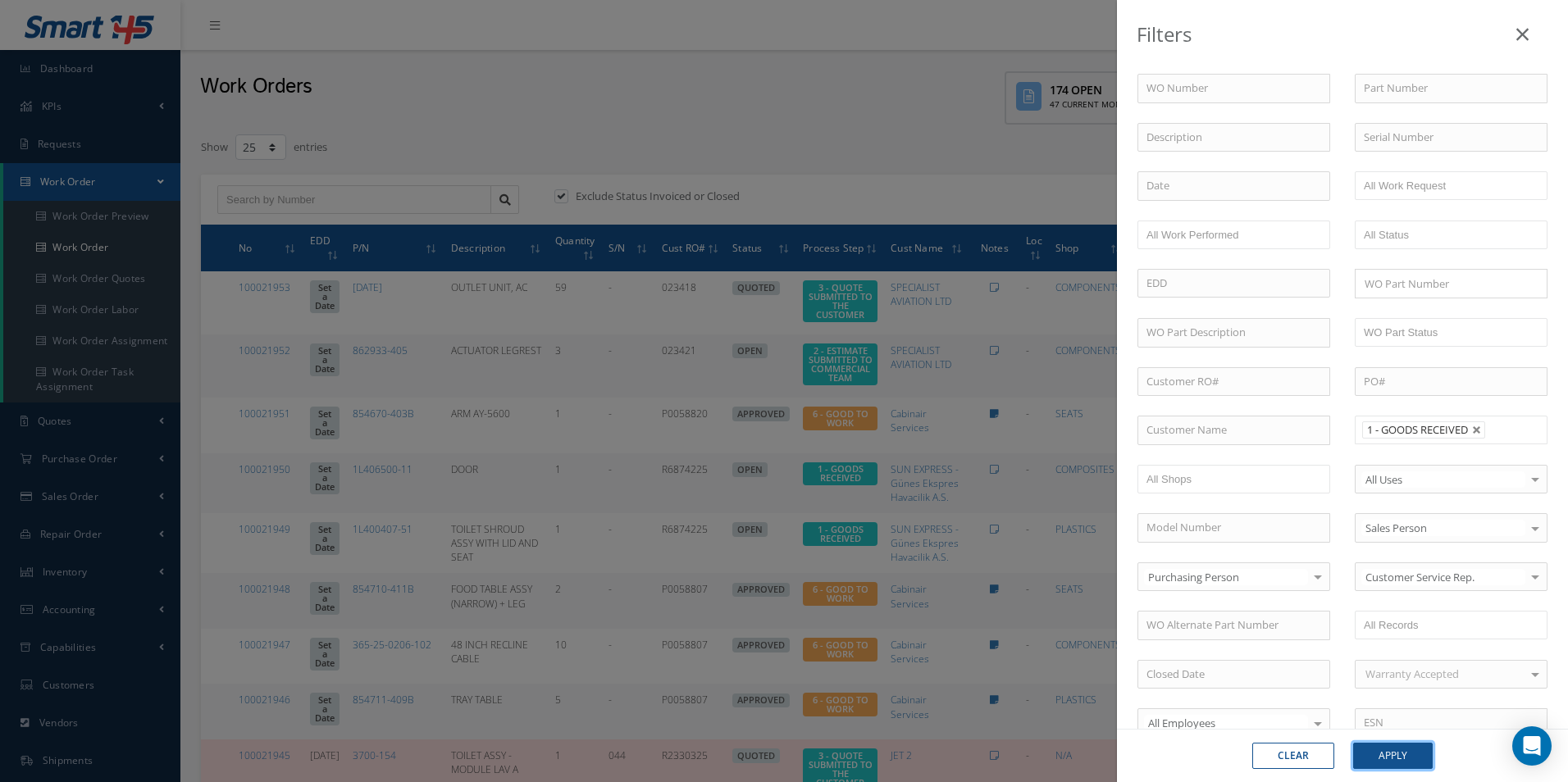
click at [1411, 768] on button "Apply" at bounding box center [1392, 756] width 80 height 26
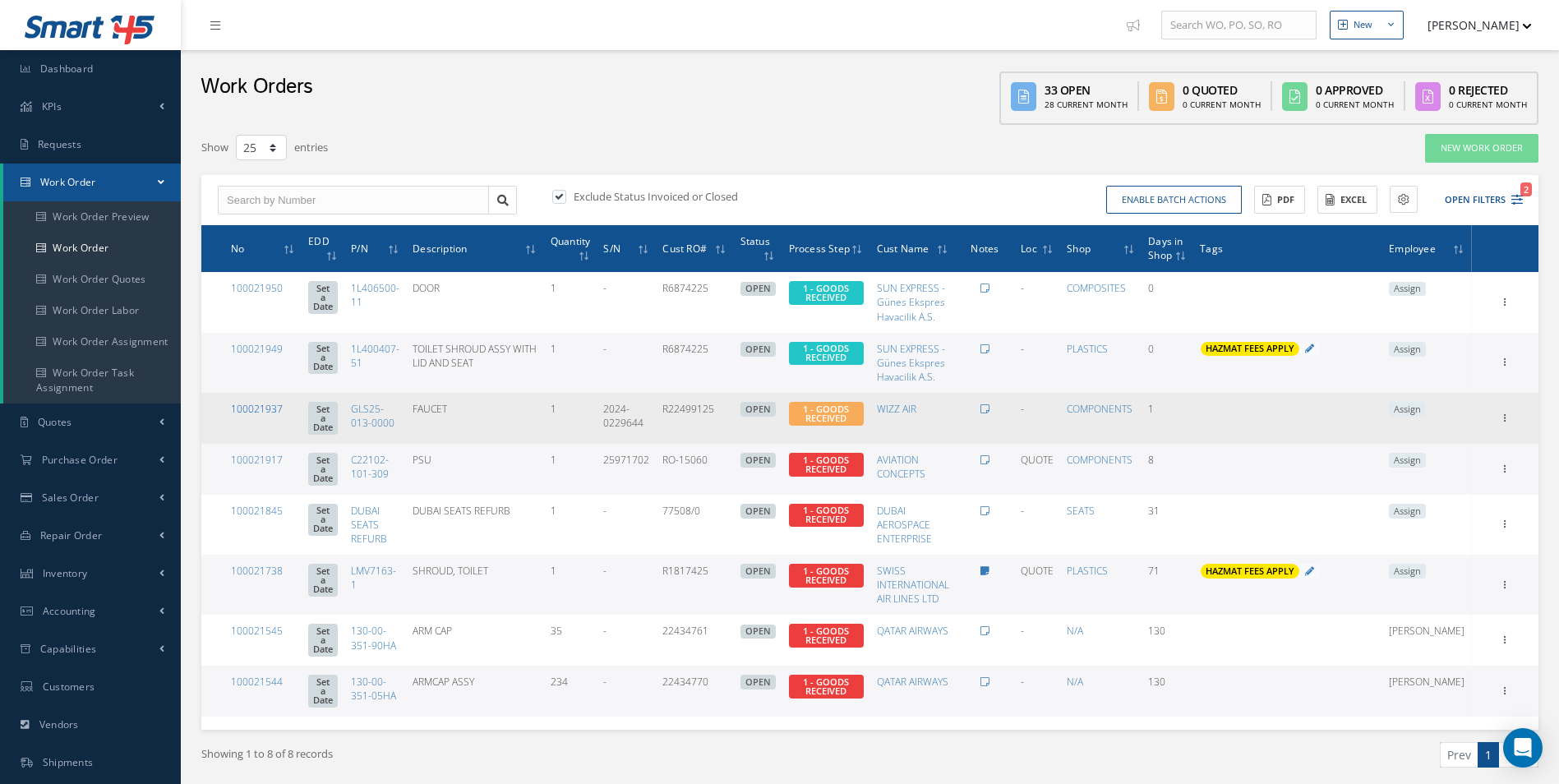
click at [275, 410] on link "100021937" at bounding box center [256, 409] width 51 height 14
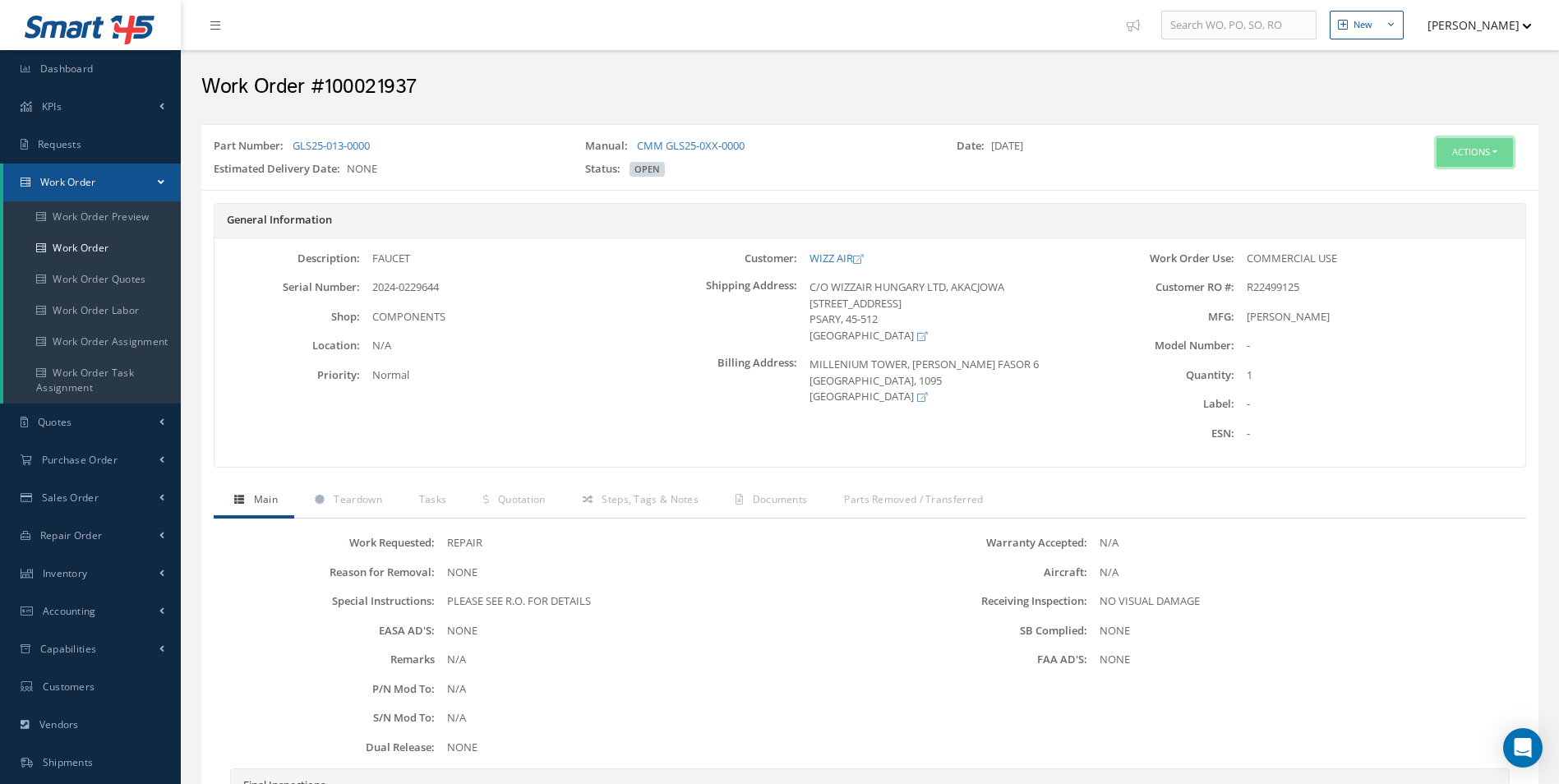
click at [1483, 153] on button "Actions" at bounding box center [1474, 153] width 76 height 29
click at [1436, 183] on link "Edit" at bounding box center [1449, 183] width 131 height 22
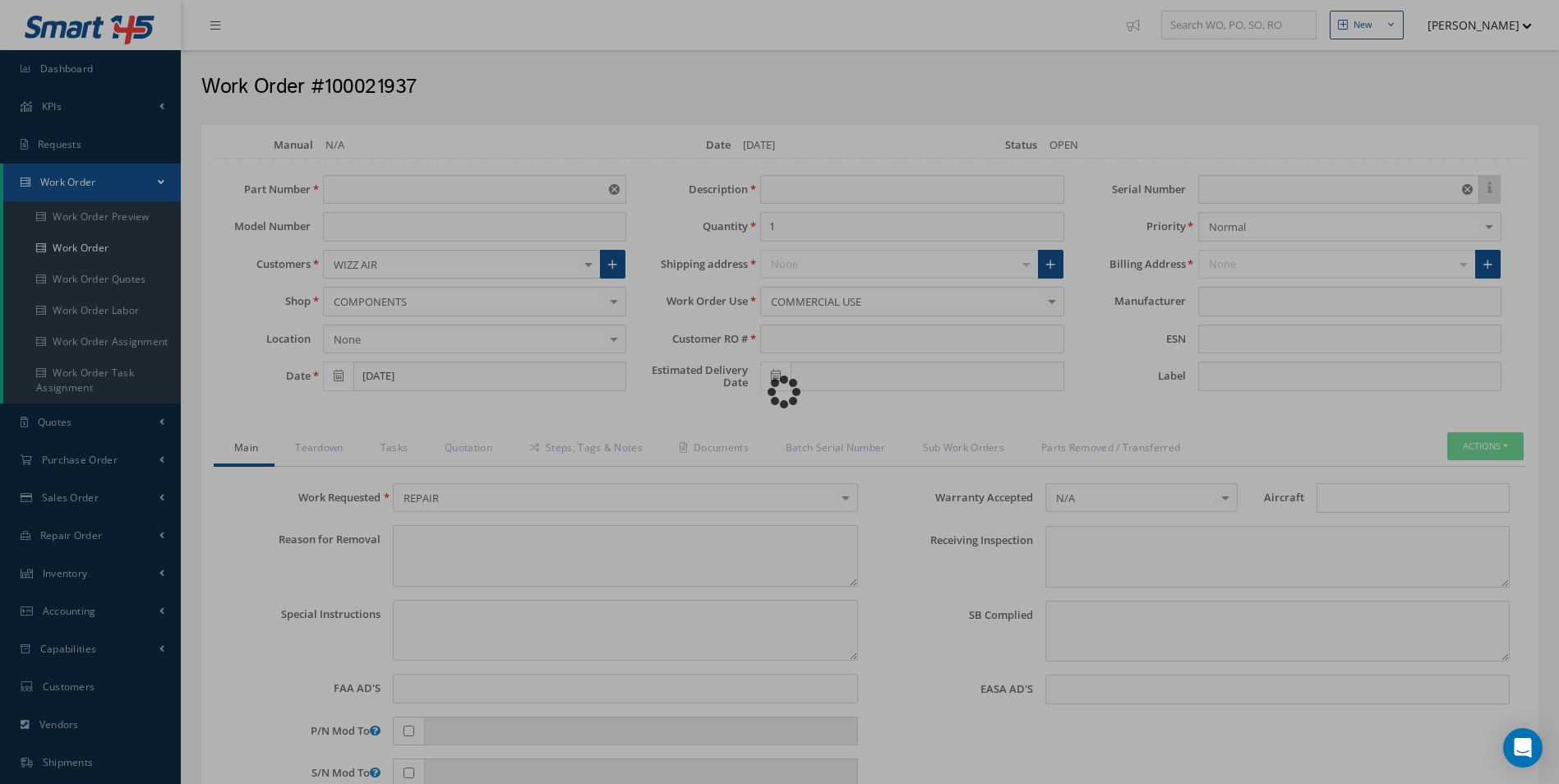
type input "GLS25-013-0000"
type input "[DATE]"
type input "FAUCET"
type input "R22499125"
type input "2024-0229644"
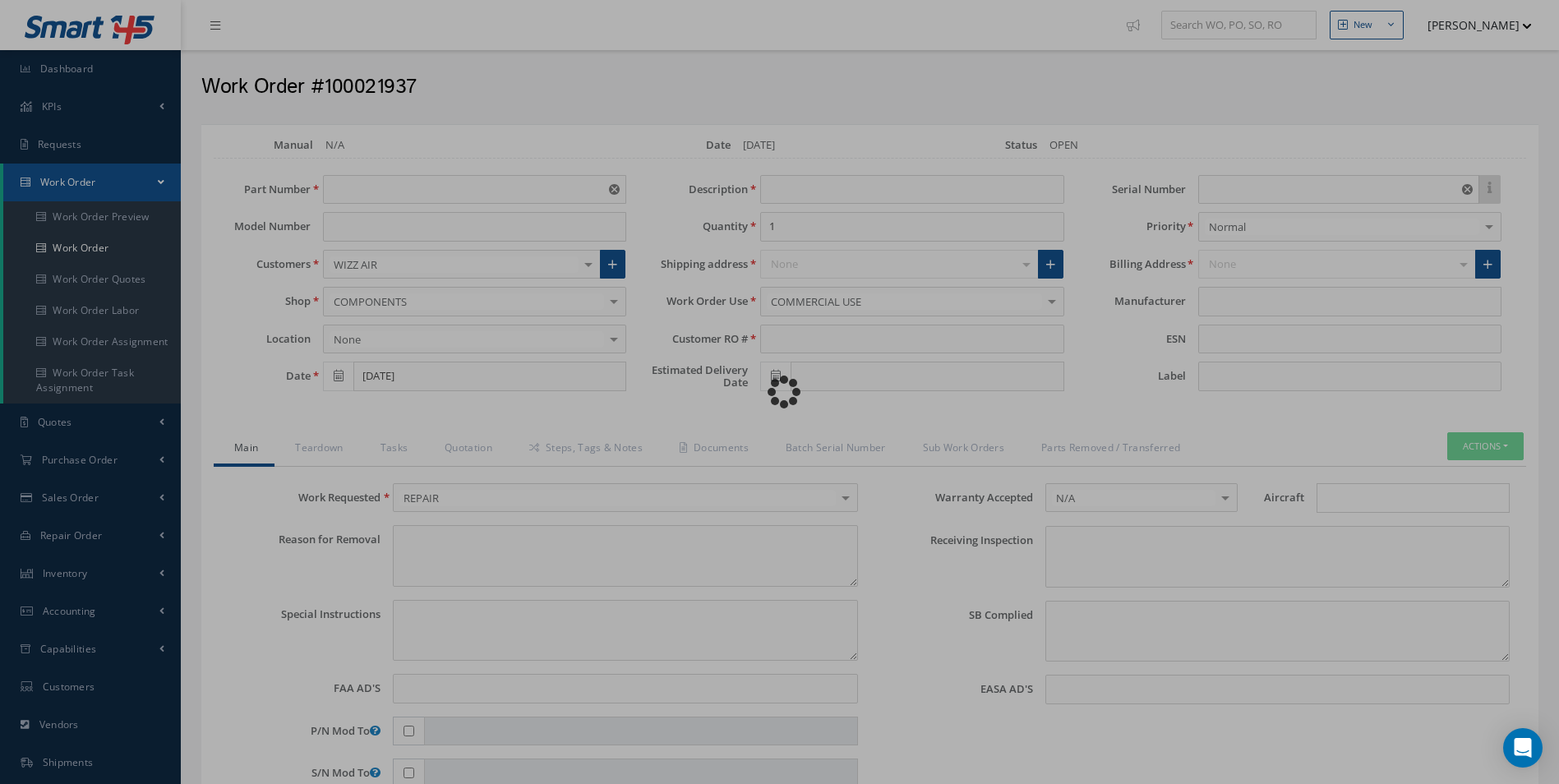
type textarea "NONE"
type textarea "PLEASE SEE R.O. FOR DETAILS"
type input "NONE"
type textarea "NO VISUAL DAMAGE"
type textarea "NONE"
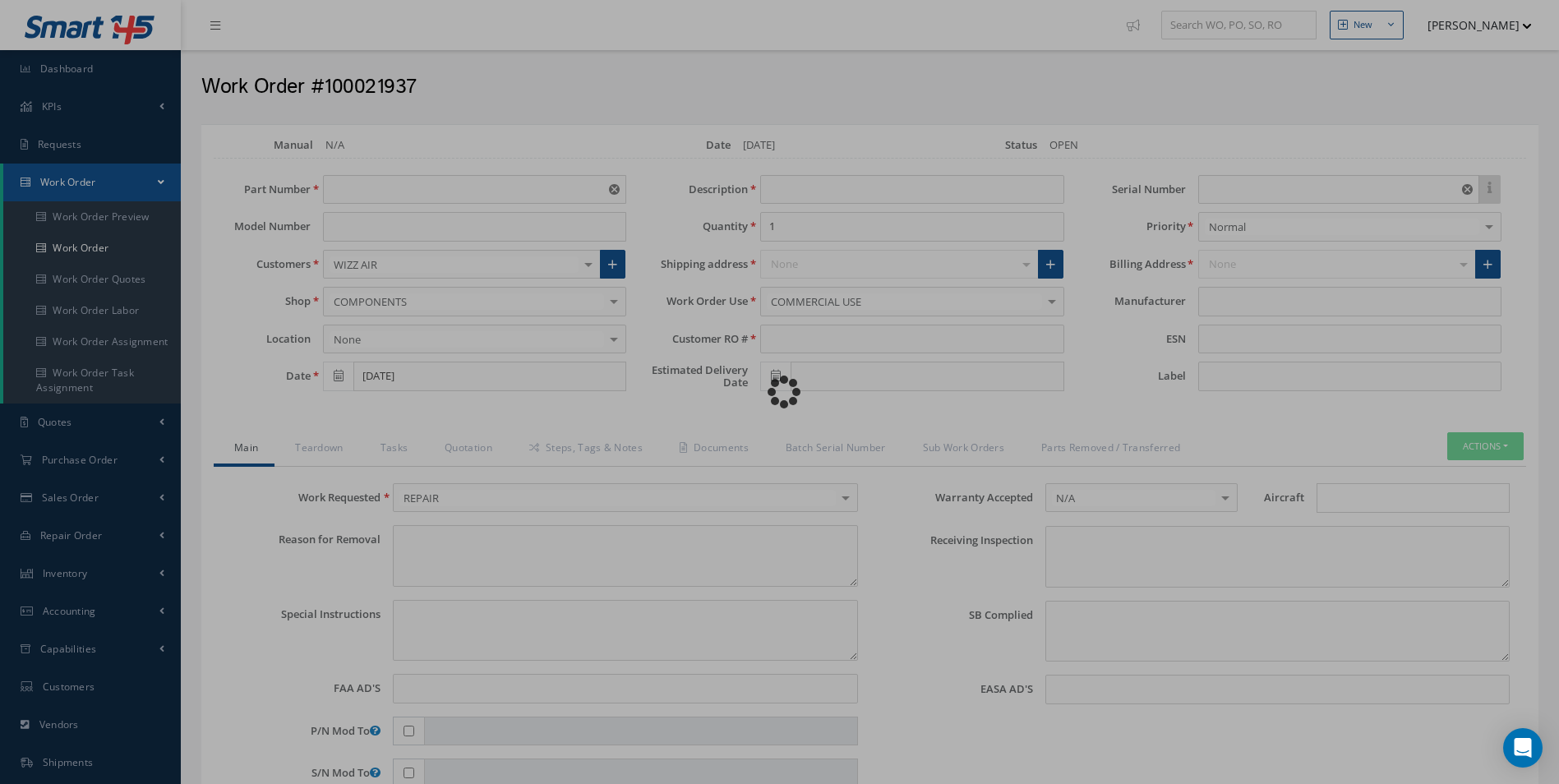
type input "NONE"
click at [780, 392] on div "Loading…" at bounding box center [780, 392] width 0 height 0
type input "GROTH"
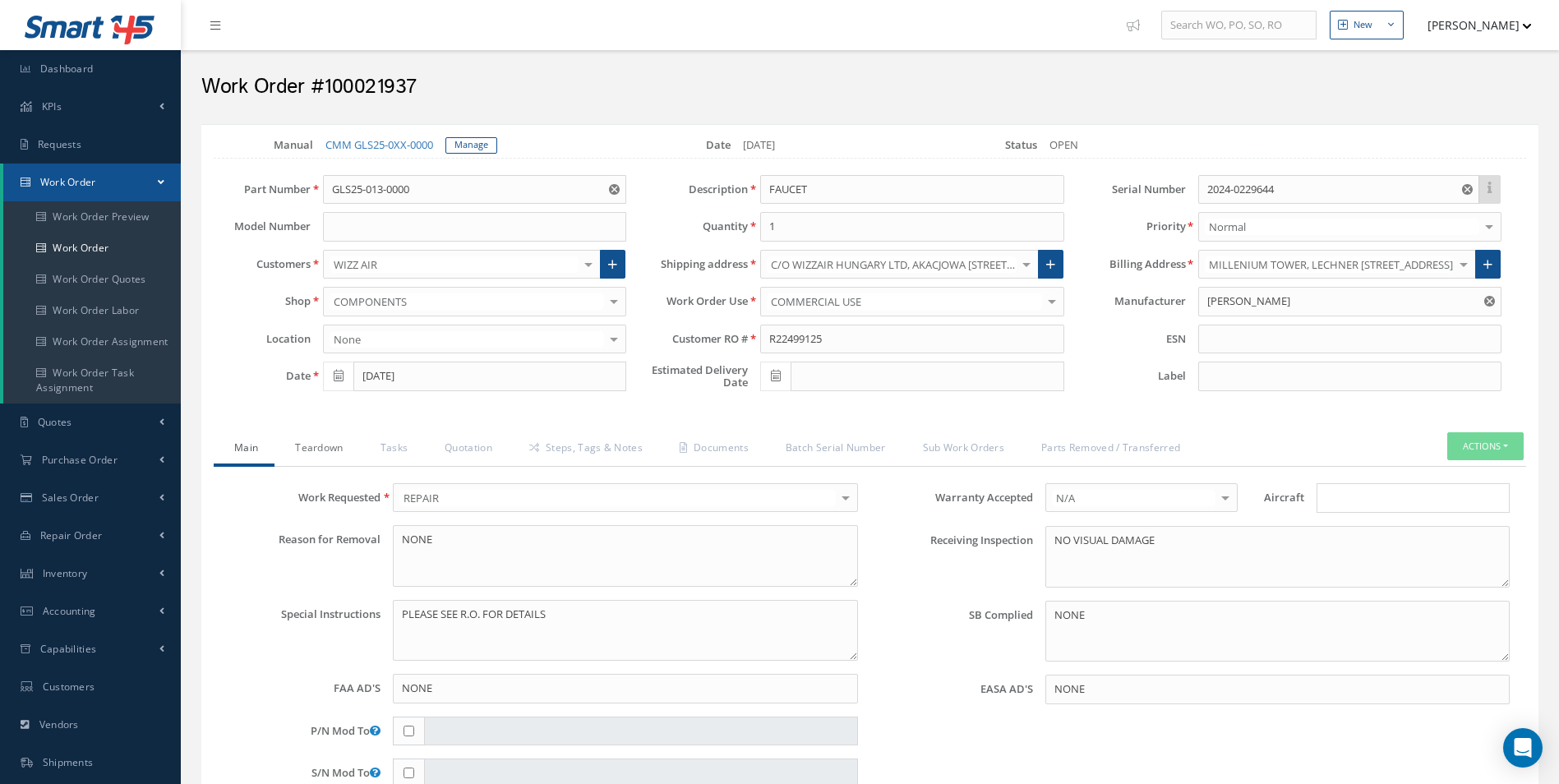
click at [321, 450] on link "Teardown" at bounding box center [316, 449] width 85 height 34
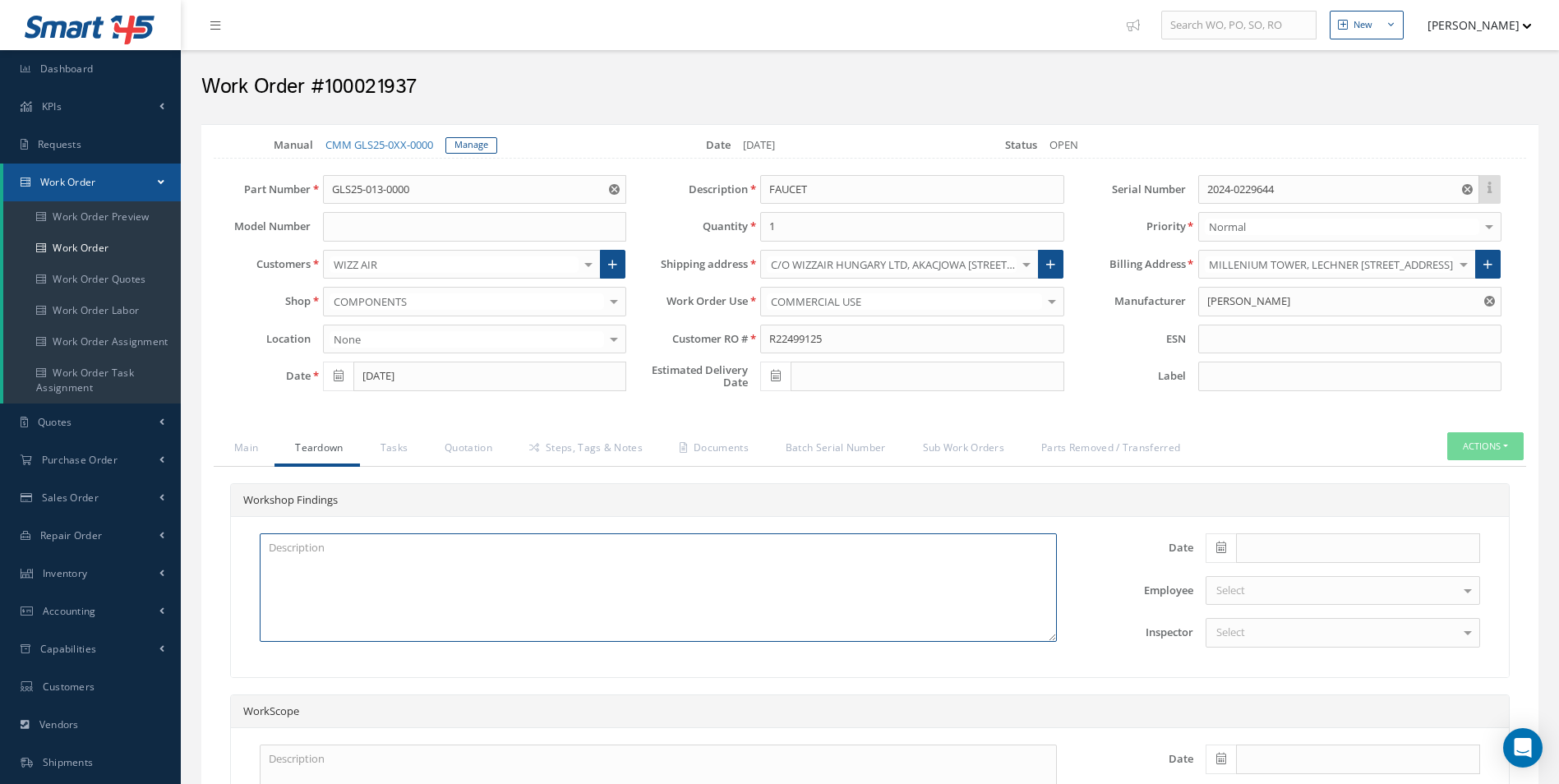
click at [330, 628] on textarea at bounding box center [658, 587] width 797 height 109
paste textarea "TO BE CLEANED INSPECTED"
type textarea "TO BE CLEANED INSPECTED"
click at [1224, 554] on span at bounding box center [1220, 548] width 30 height 30
click at [1311, 525] on th "Today" at bounding box center [1292, 523] width 172 height 25
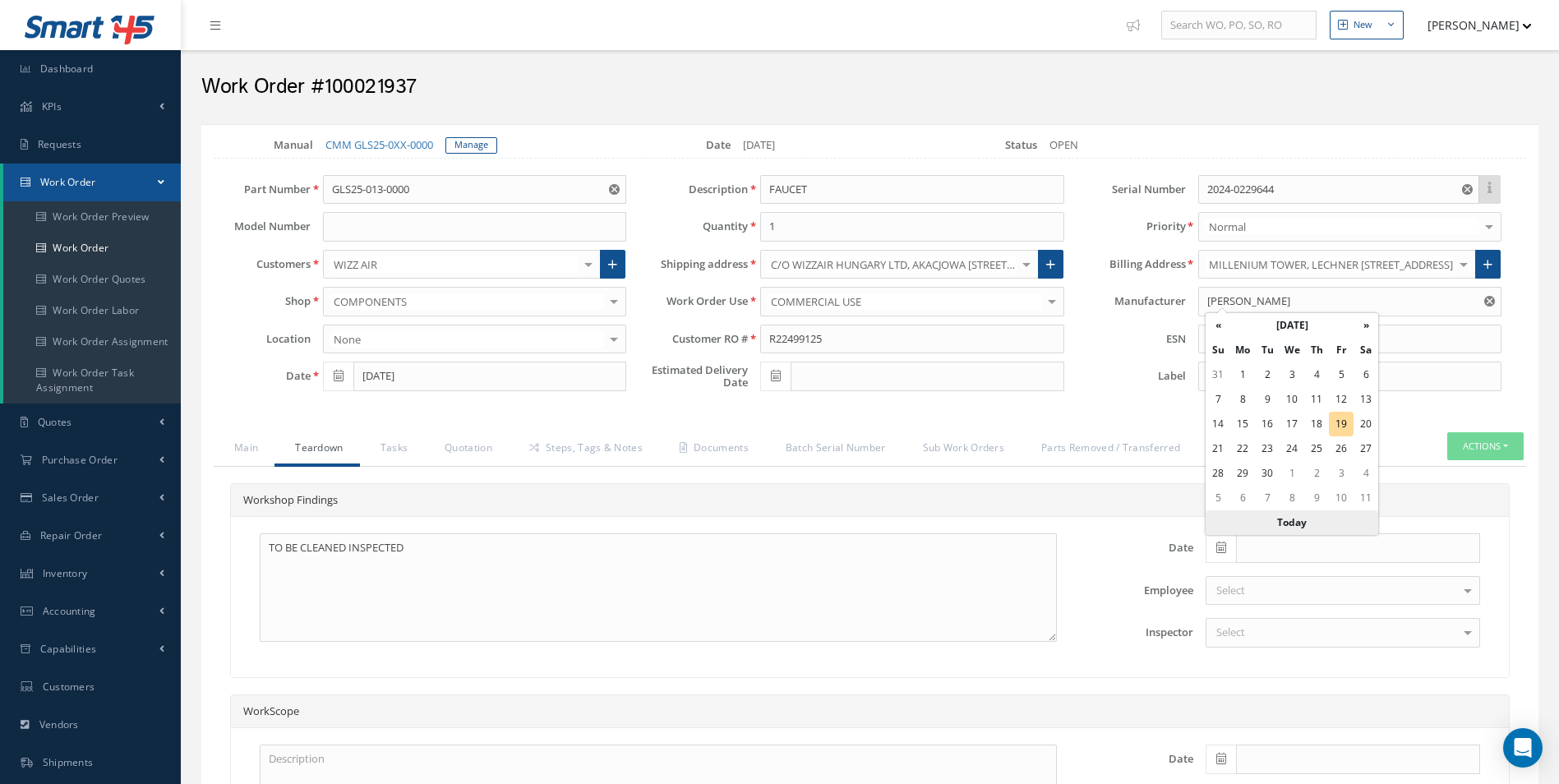
type input "[DATE]"
click at [1272, 631] on div "Select" at bounding box center [1343, 632] width 274 height 30
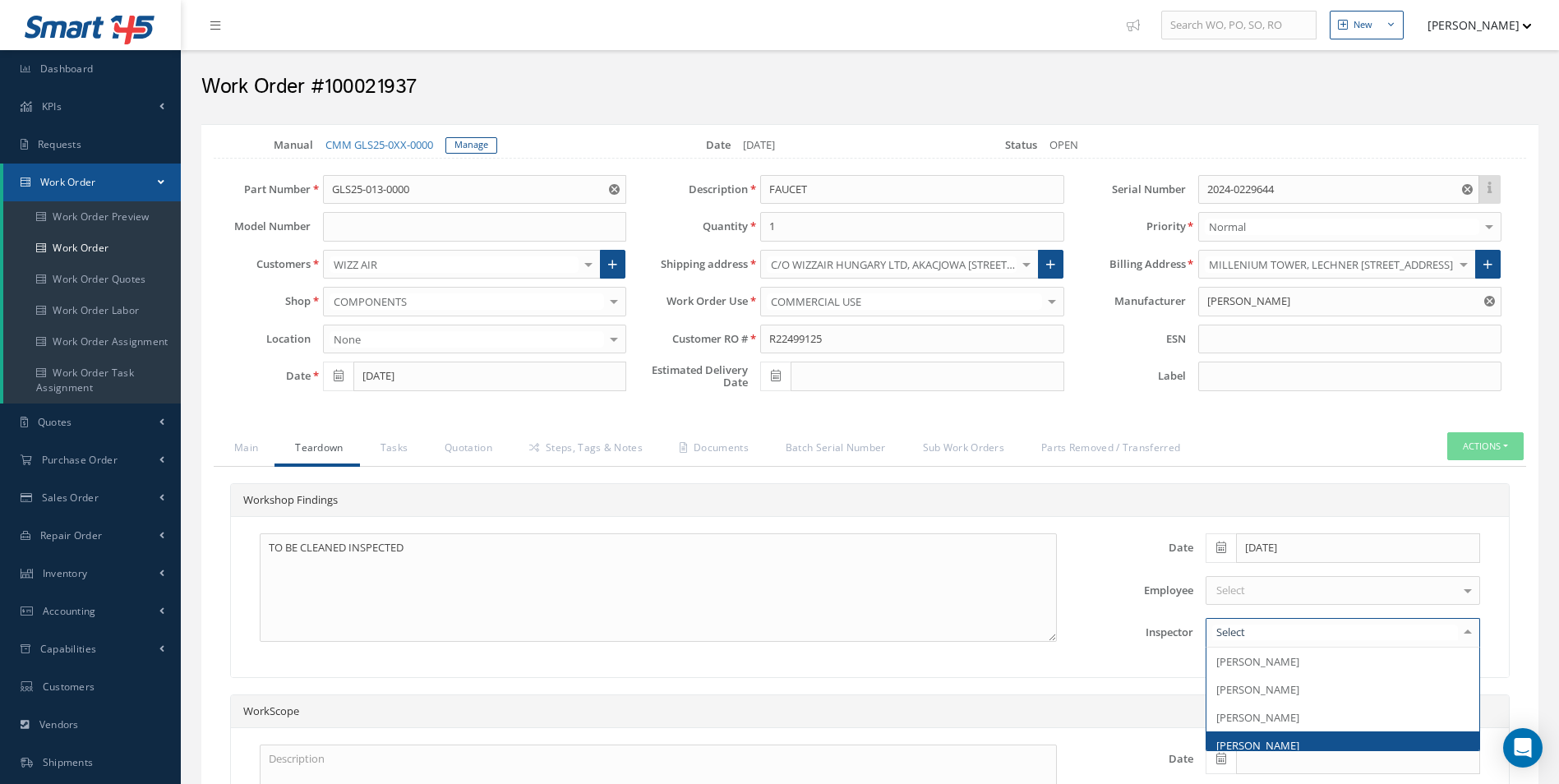
click at [1278, 742] on span "[PERSON_NAME]" at bounding box center [1257, 745] width 83 height 15
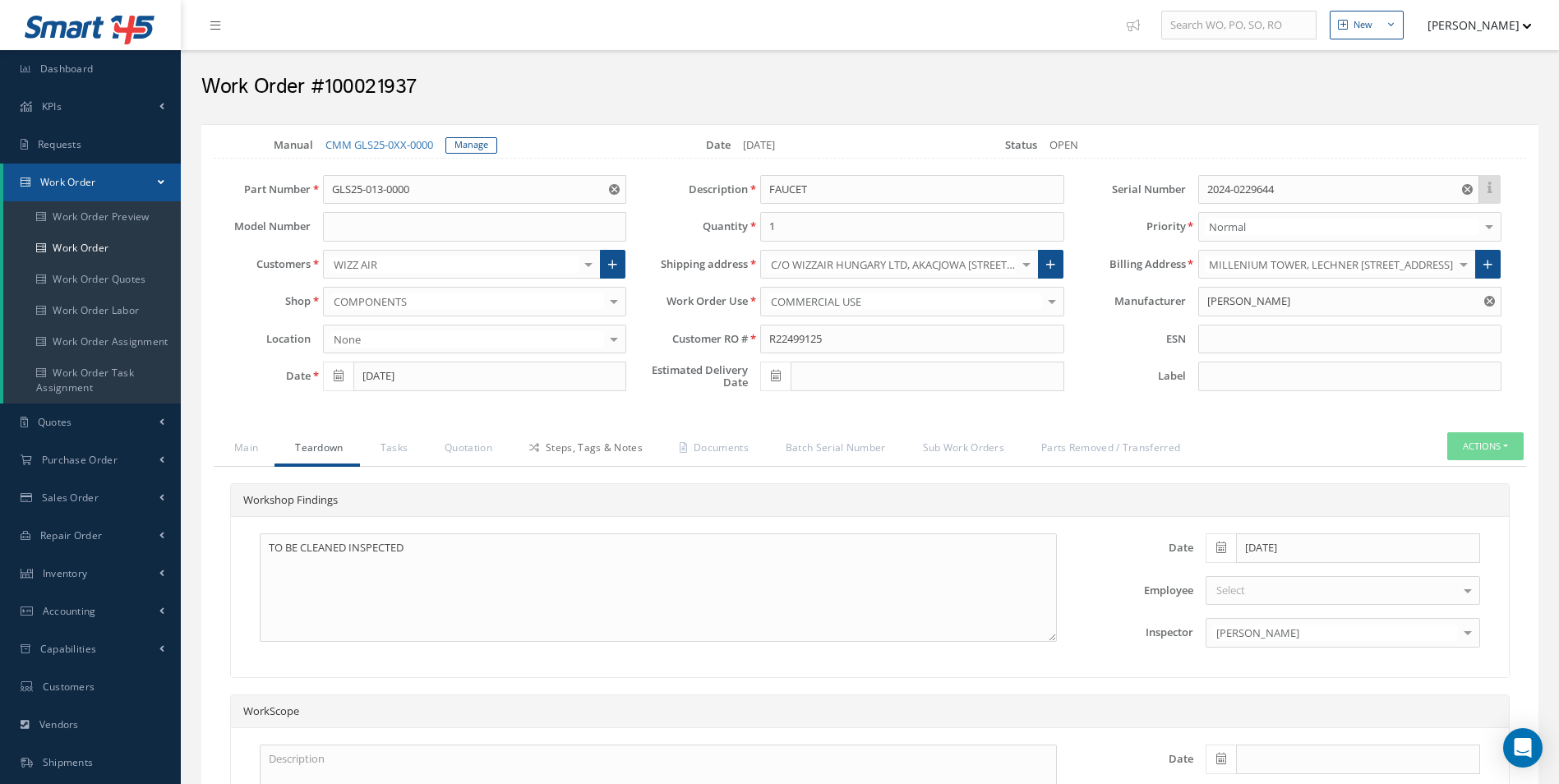
click at [572, 453] on link "Steps, Tags & Notes" at bounding box center [584, 449] width 150 height 34
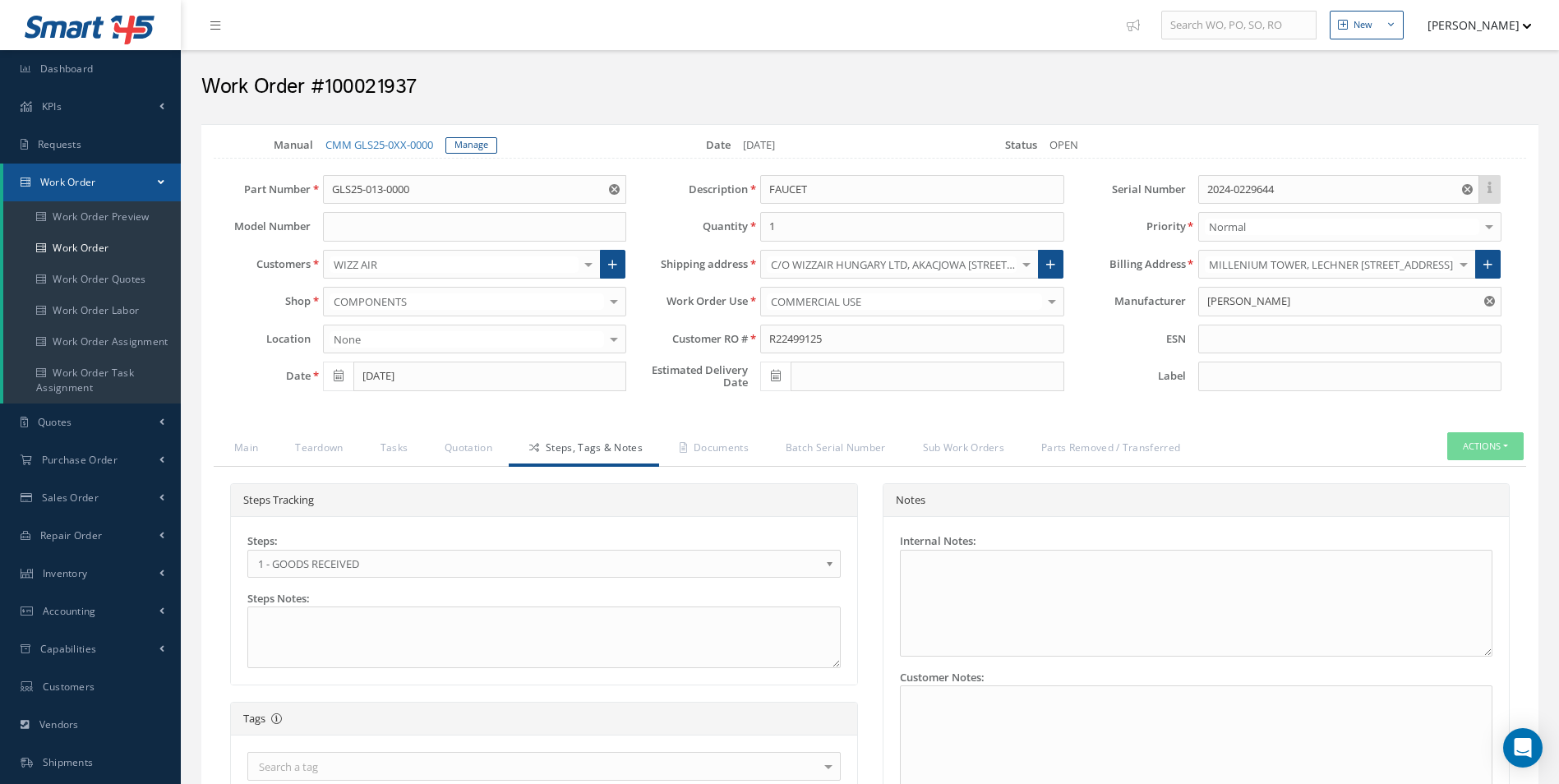
click at [326, 568] on span "1 - GOODS RECEIVED" at bounding box center [538, 563] width 561 height 20
click at [718, 447] on link "Documents" at bounding box center [712, 449] width 106 height 34
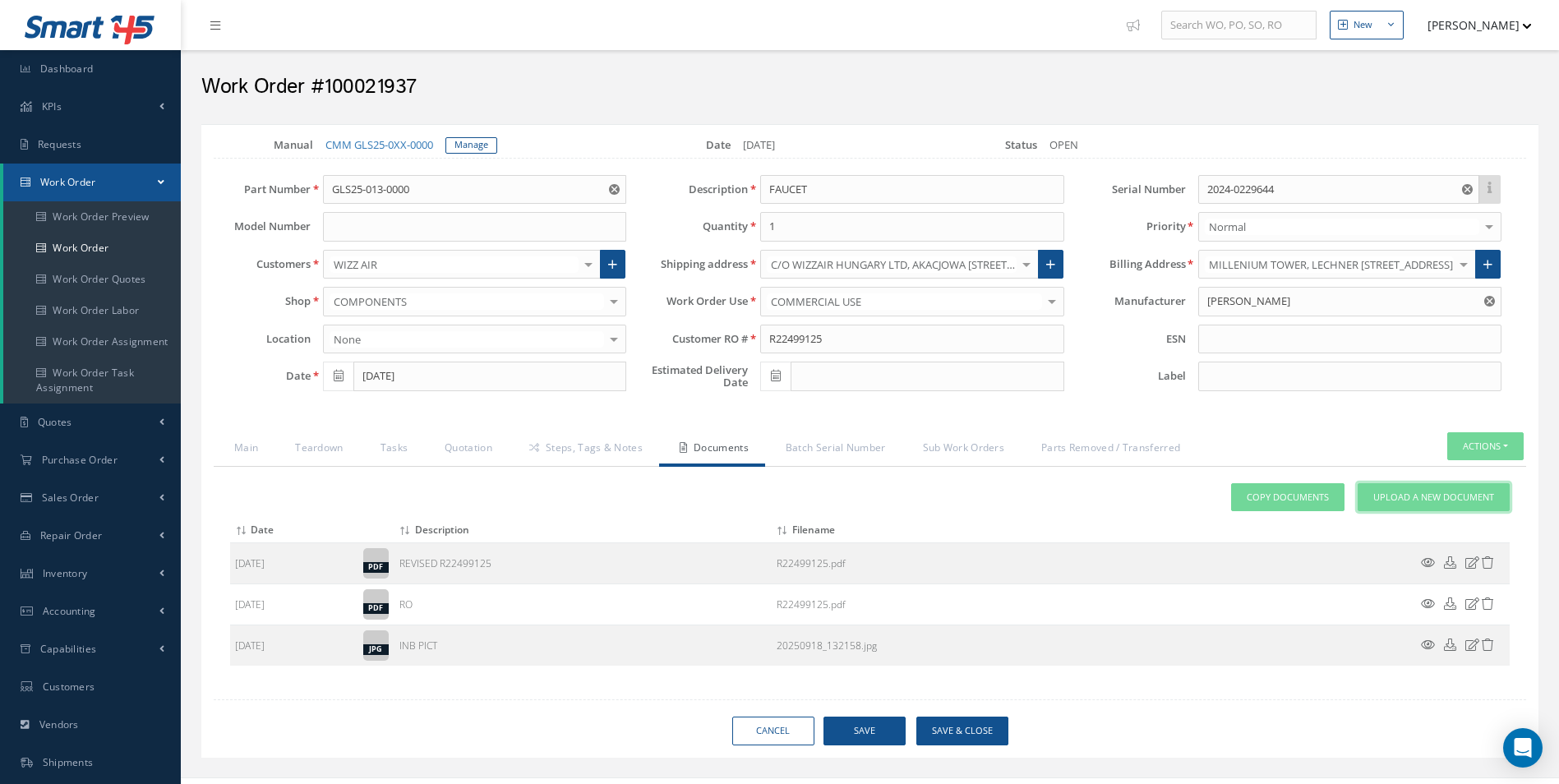
click at [1432, 507] on link "Upload a New Document" at bounding box center [1433, 498] width 152 height 29
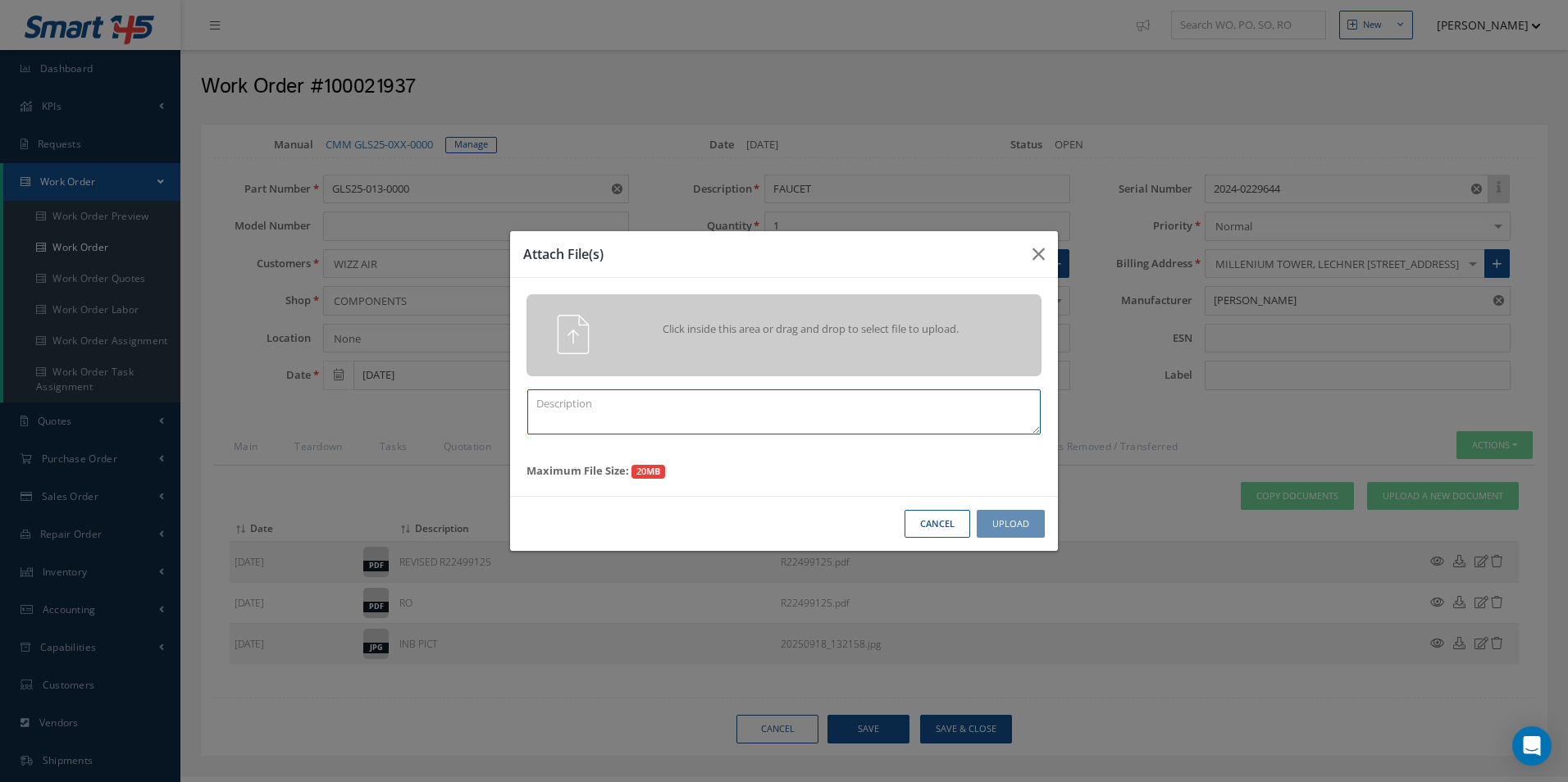
click at [671, 414] on textarea at bounding box center [784, 412] width 513 height 45
type textarea "QUOTE PICS"
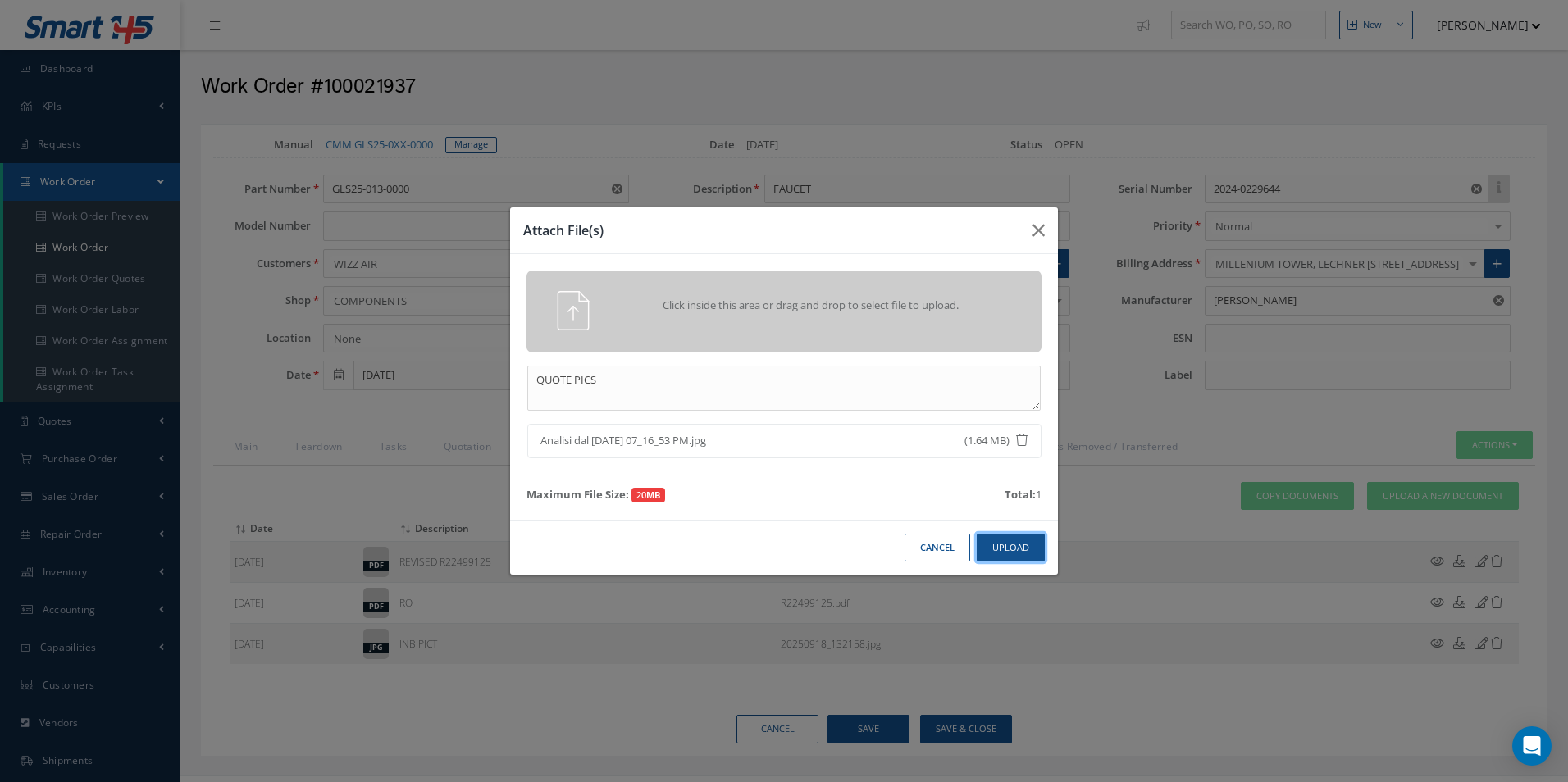
click at [1034, 542] on button "Upload" at bounding box center [1011, 548] width 68 height 29
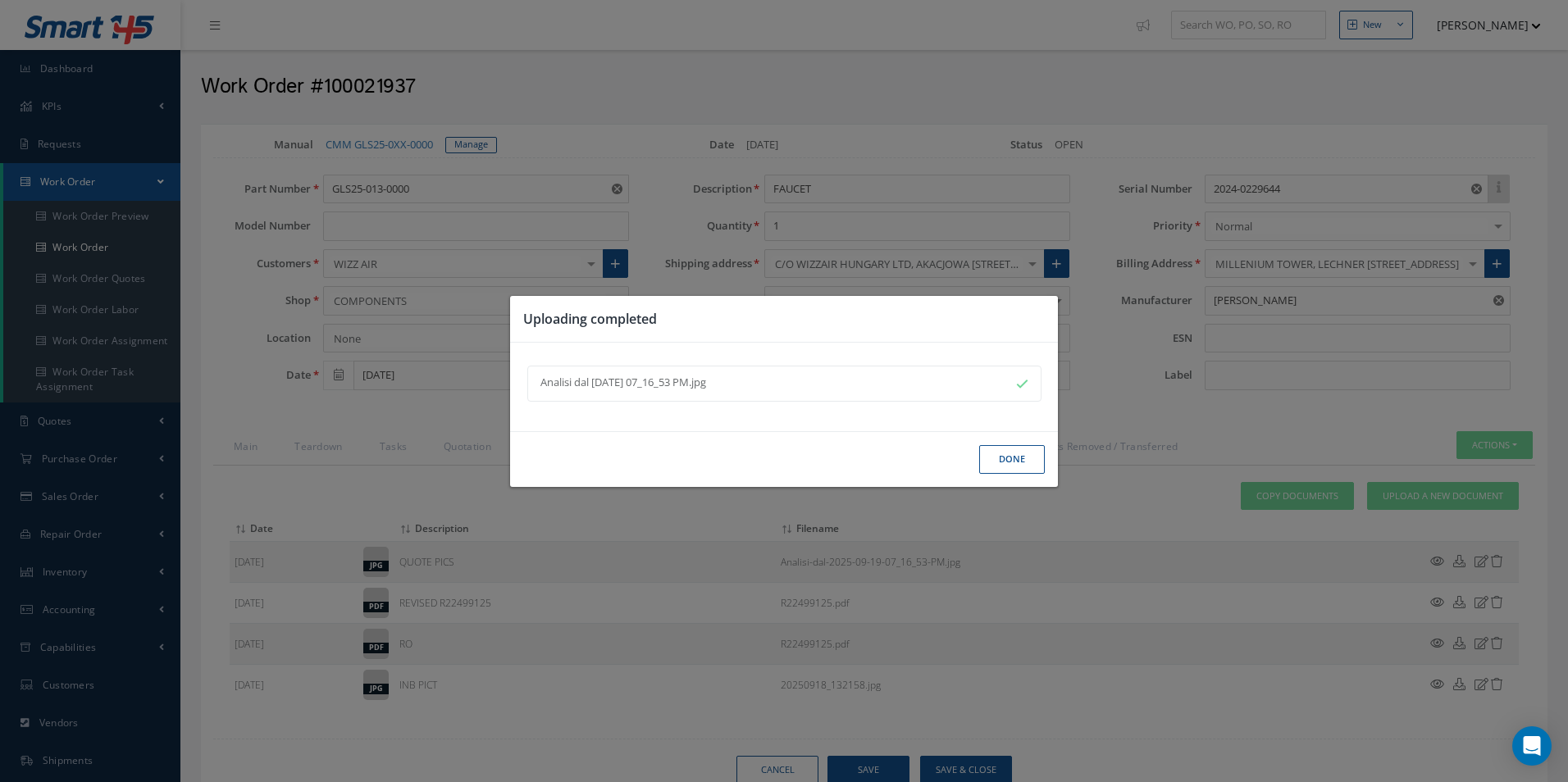
click at [1006, 458] on button "Done" at bounding box center [1011, 460] width 66 height 29
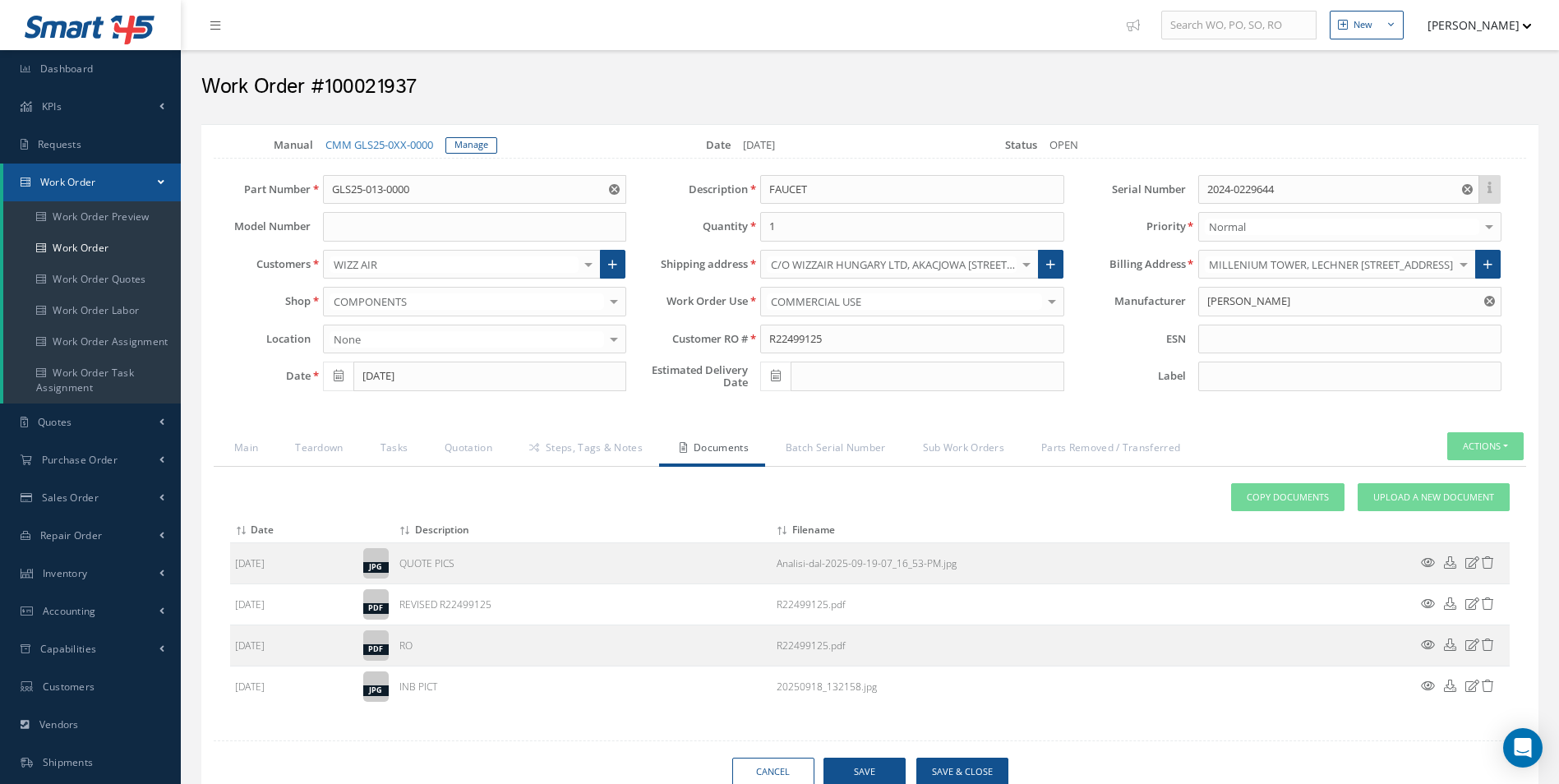
click at [947, 751] on div "Loading… Manual CMM GLS25-0XX-0000 Manage Date 09/18/2025 Status OPEN Part Numb…" at bounding box center [870, 461] width 1337 height 674
click at [949, 767] on button "Save & Close" at bounding box center [962, 772] width 92 height 29
type input "GROTH"
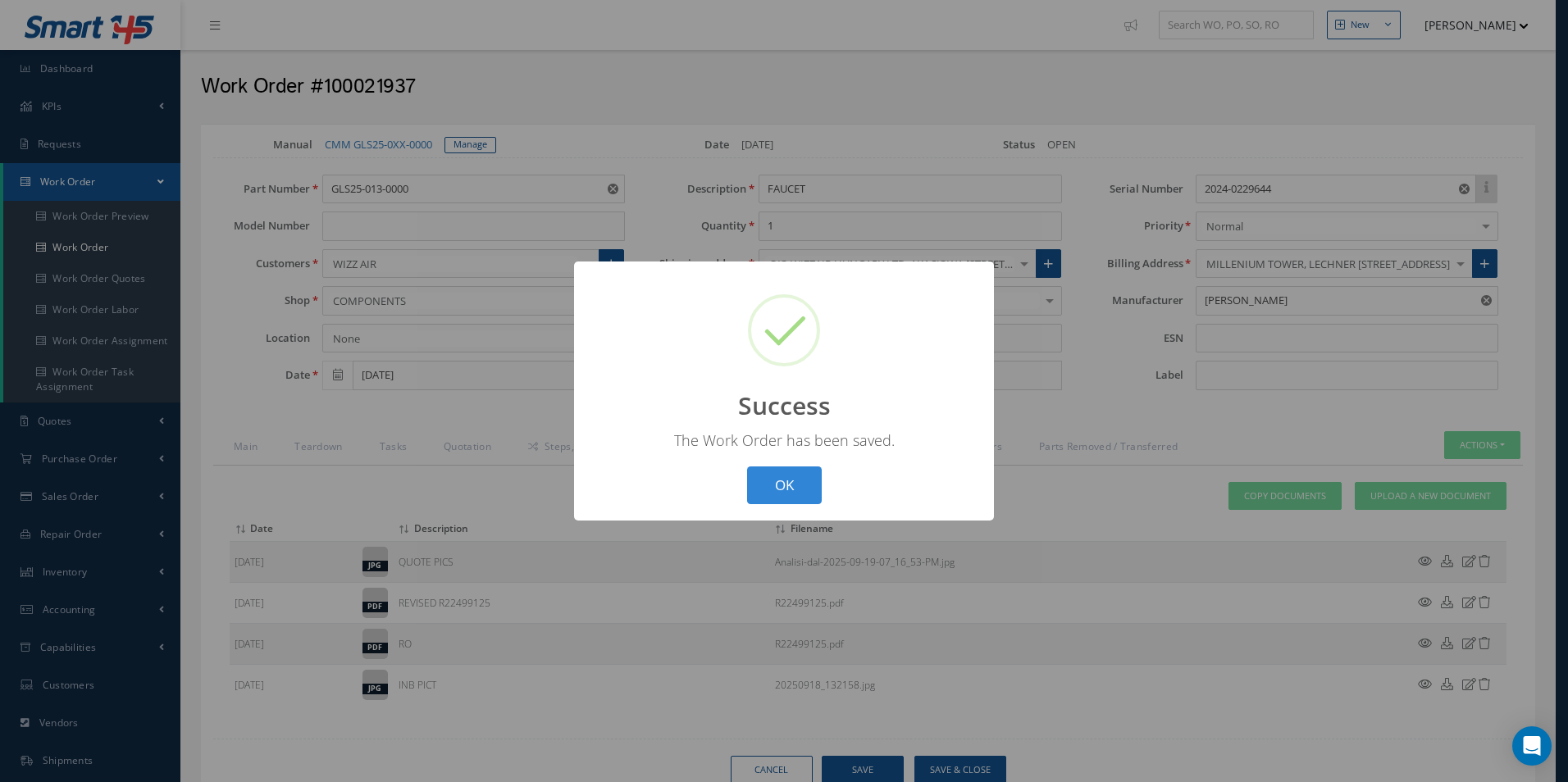
click at [825, 493] on div "OK Cancel" at bounding box center [784, 485] width 84 height 38
click at [780, 494] on button "OK" at bounding box center [784, 485] width 74 height 38
select select "25"
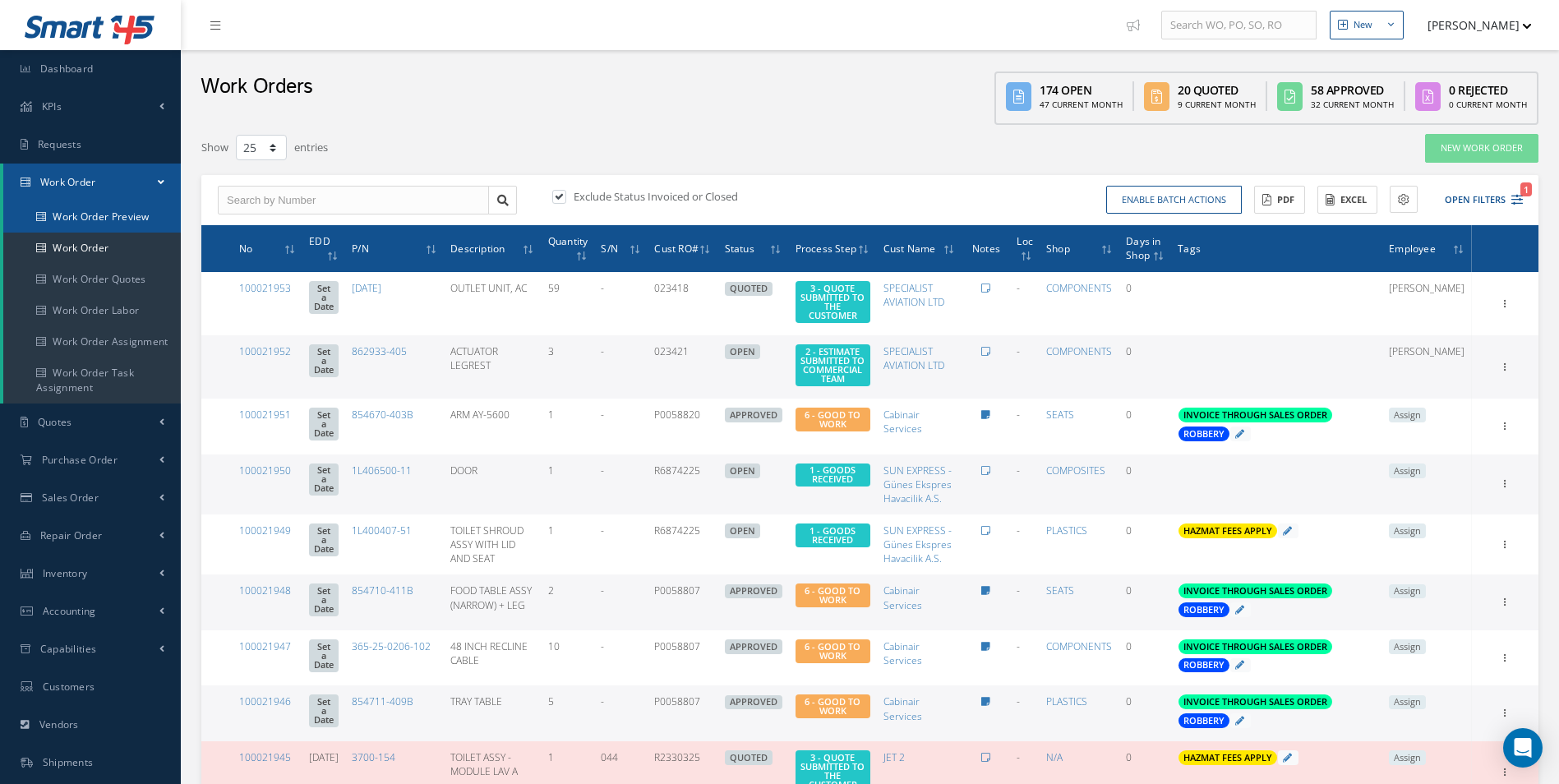
click at [69, 230] on link "Work Order Preview" at bounding box center [92, 217] width 177 height 31
click at [66, 243] on link "Work Order" at bounding box center [92, 248] width 177 height 31
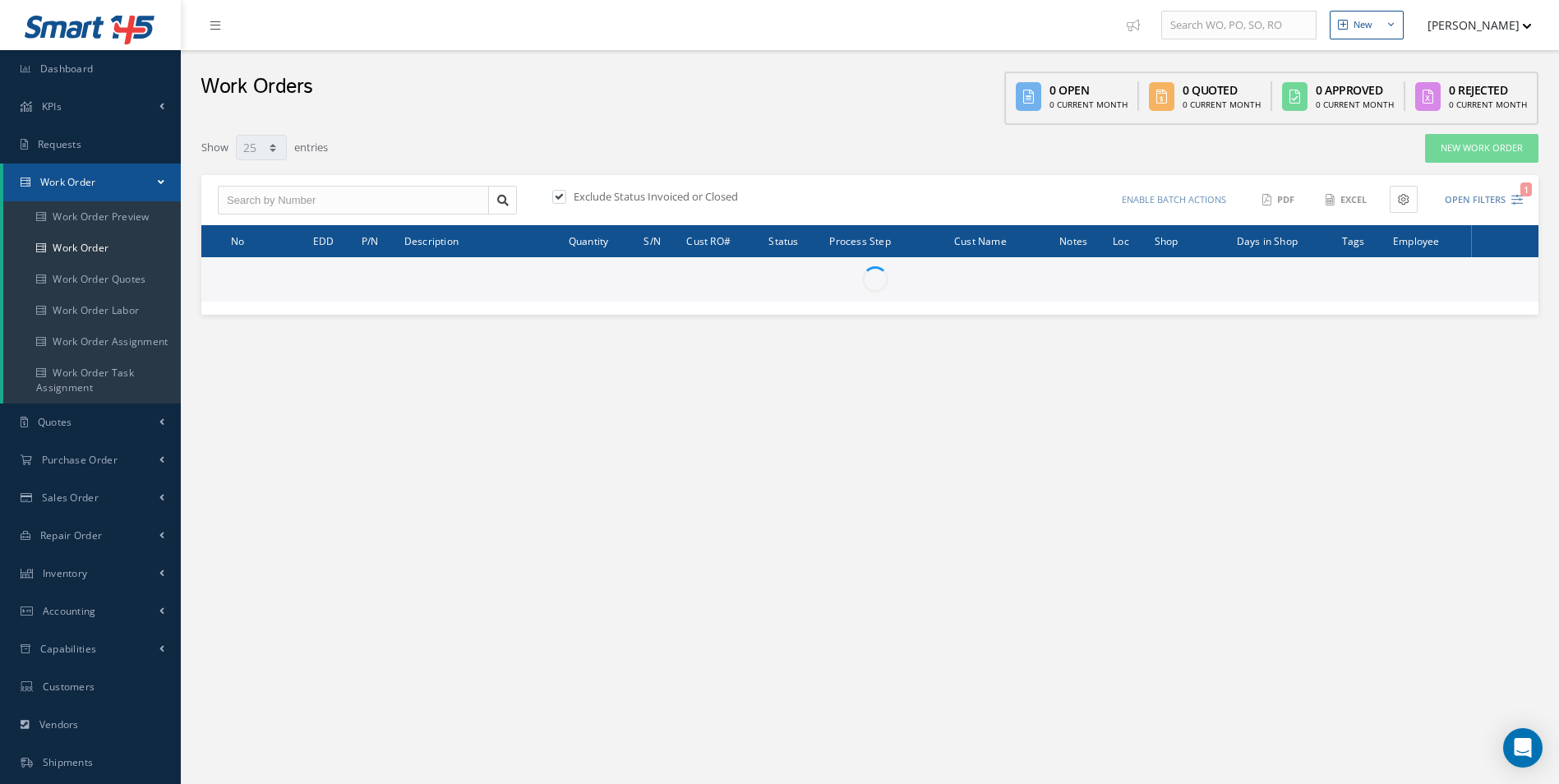
select select "25"
type input "All Work Request"
type input "All Work Performed"
type input "All Status"
type input "WO Part Status"
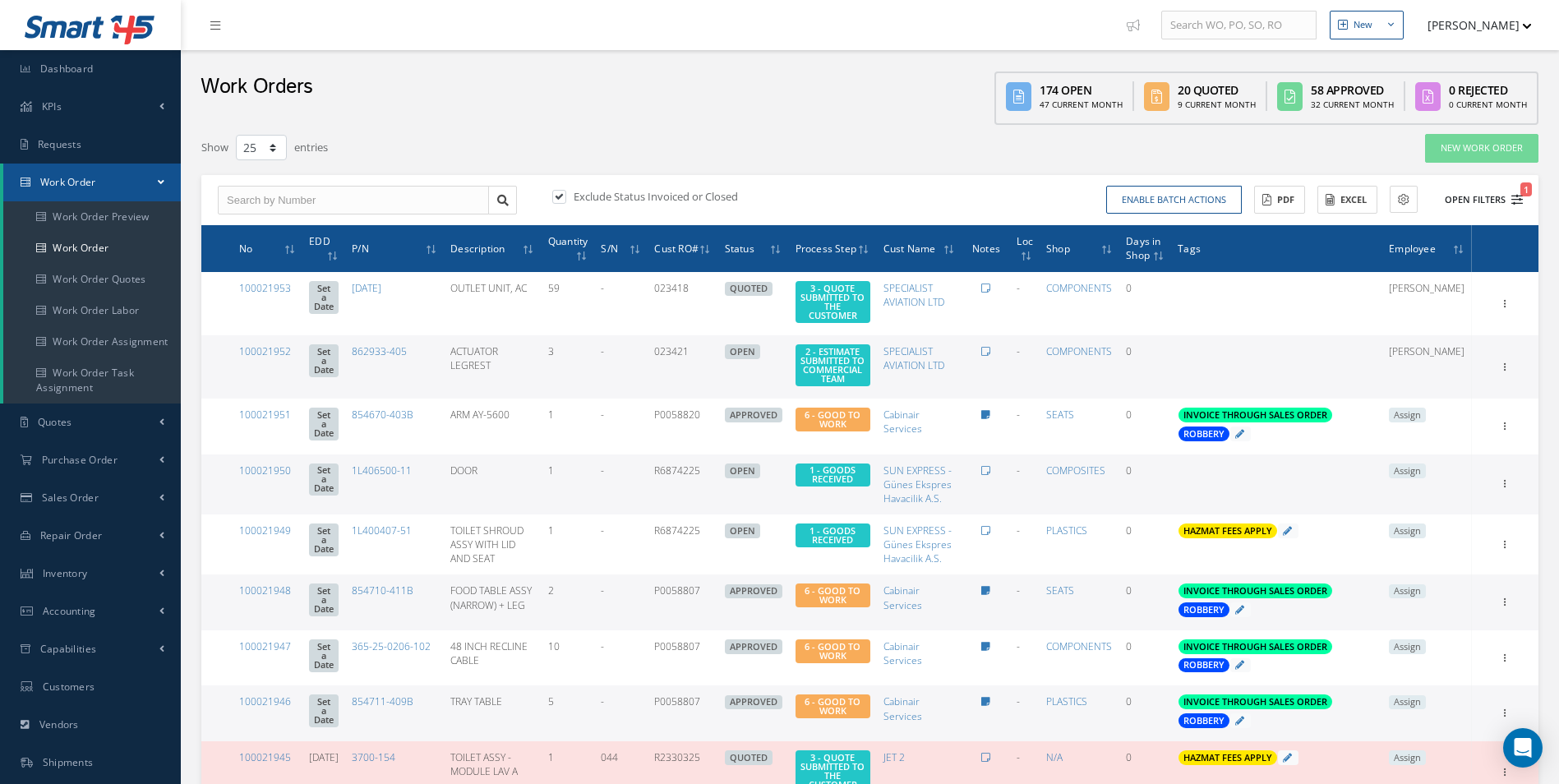
click at [1516, 197] on icon "1" at bounding box center [1517, 199] width 11 height 11
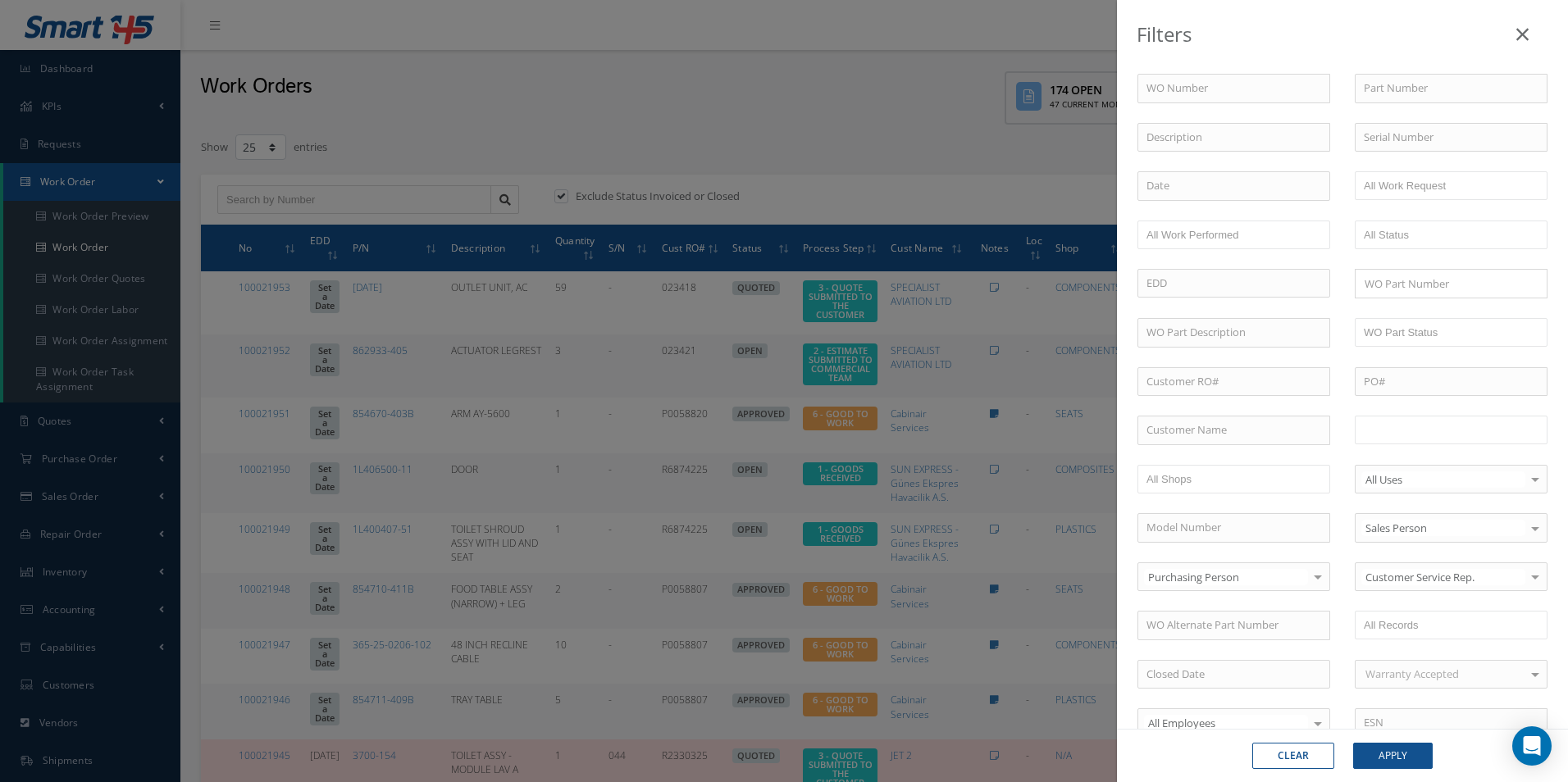
click at [1491, 432] on ul at bounding box center [1450, 430] width 192 height 29
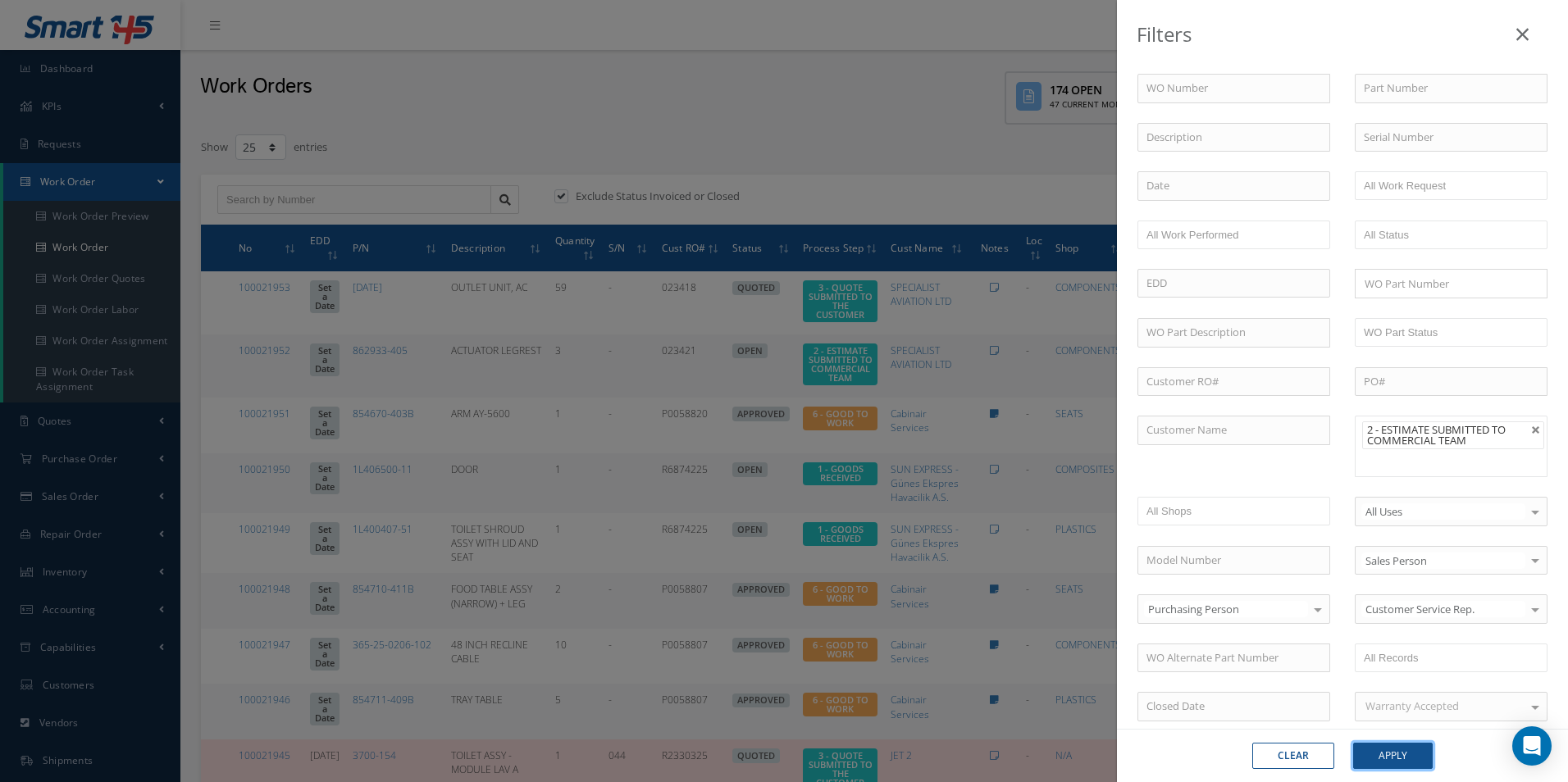
click at [1397, 766] on button "Apply" at bounding box center [1392, 756] width 80 height 26
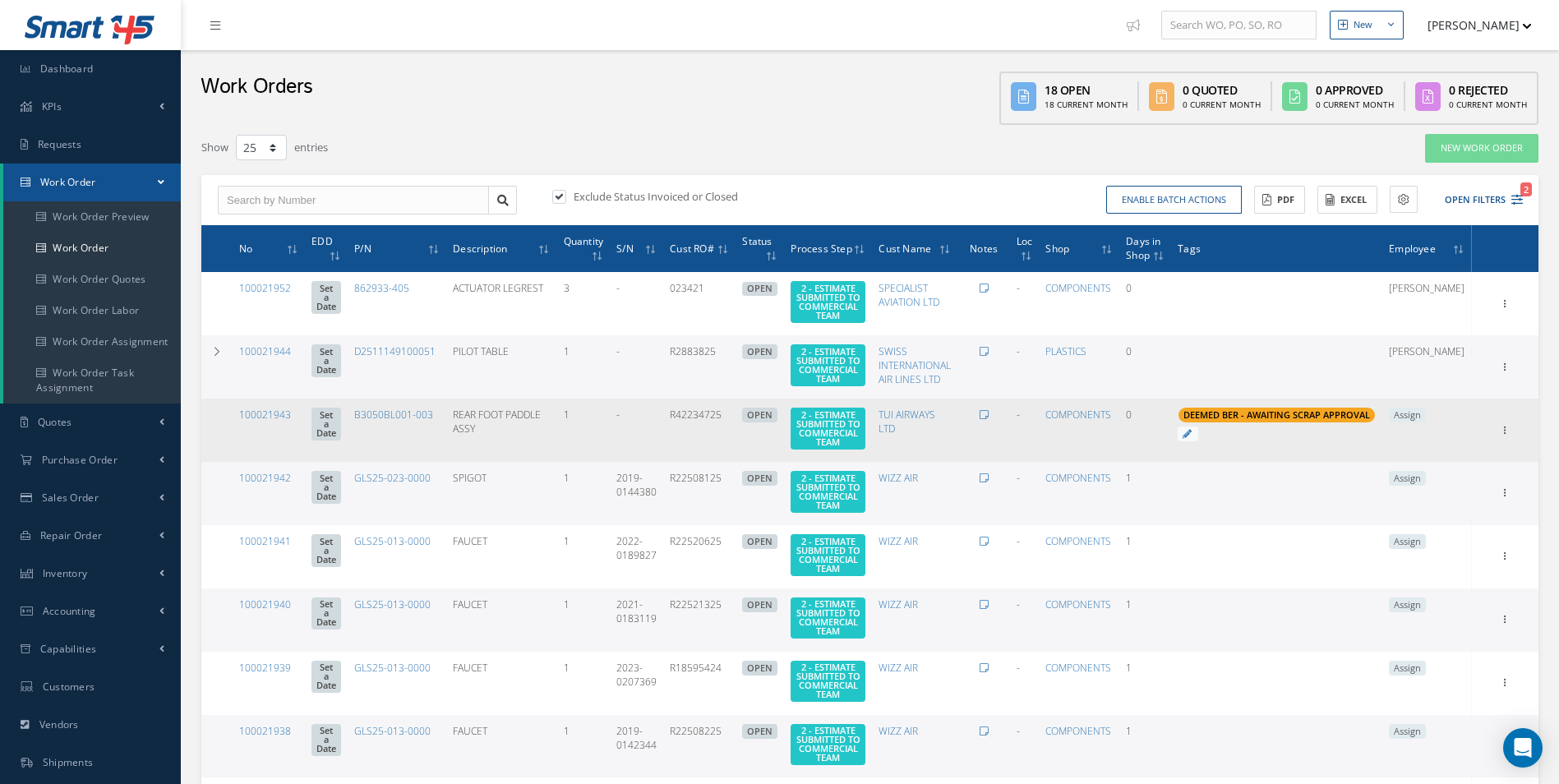
click at [1426, 422] on span "Assign" at bounding box center [1407, 415] width 37 height 15
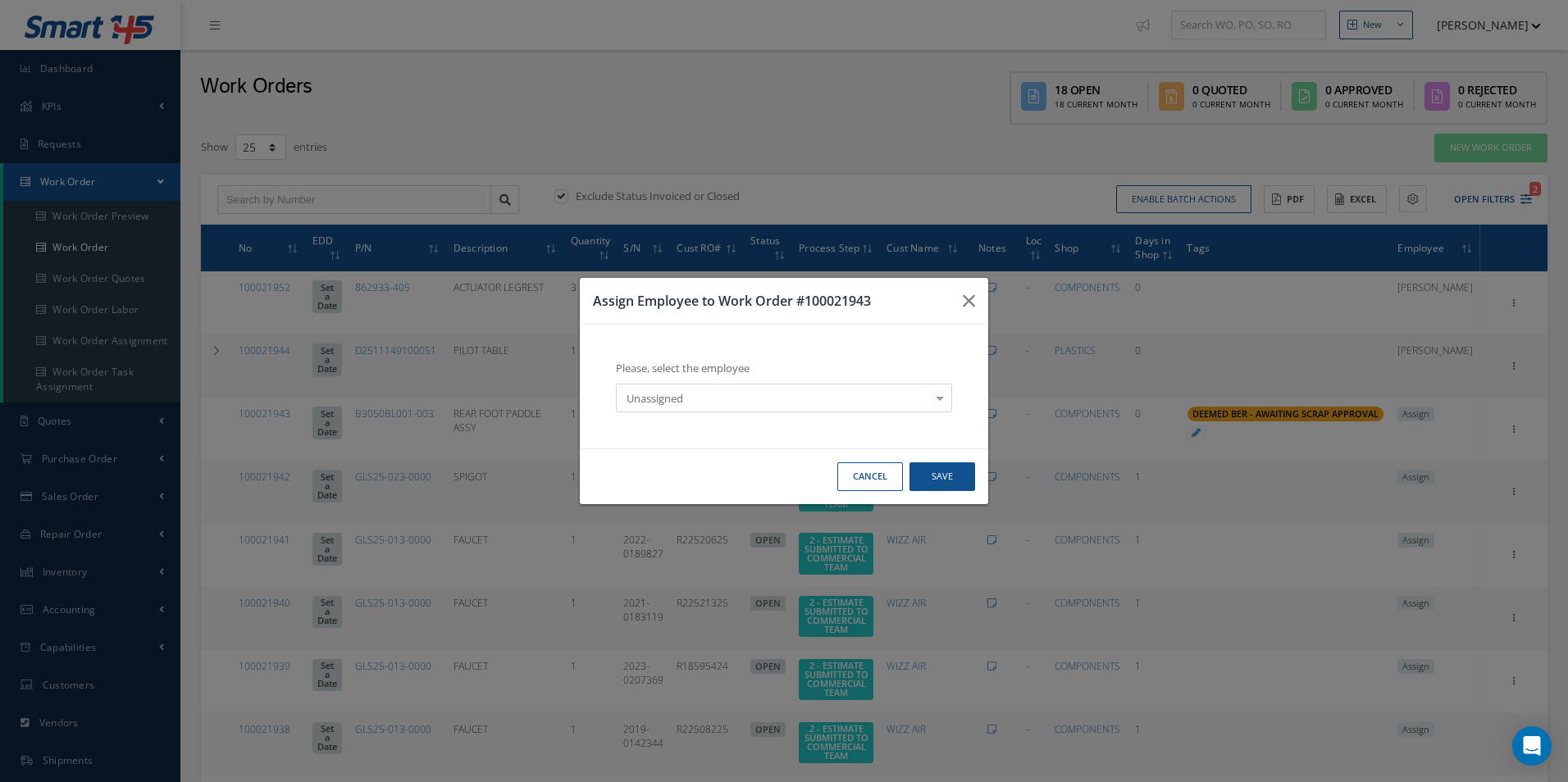
click at [736, 386] on div "Unassigned" at bounding box center [783, 398] width 336 height 30
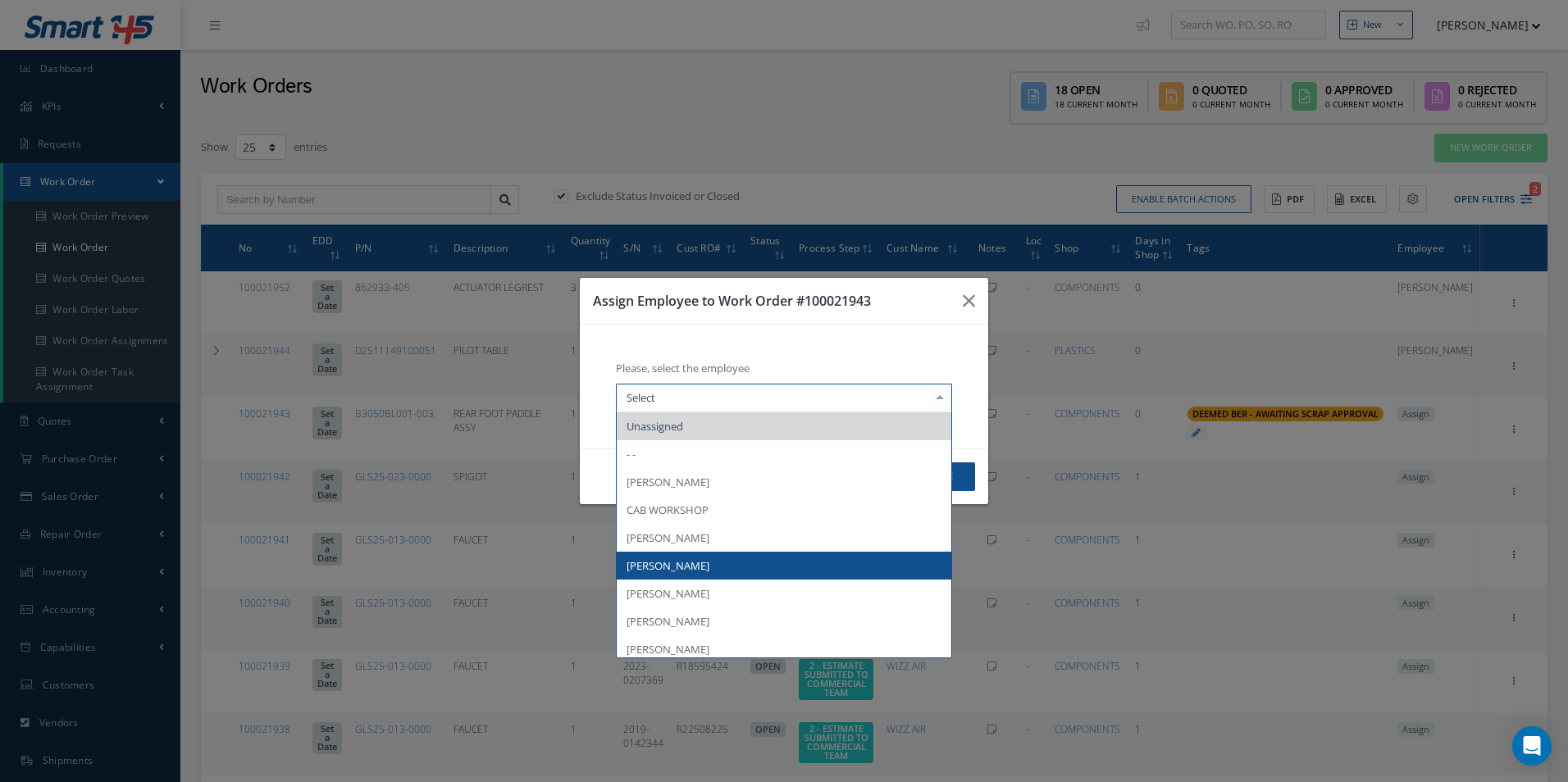
click at [713, 562] on span "[PERSON_NAME]" at bounding box center [783, 565] width 334 height 28
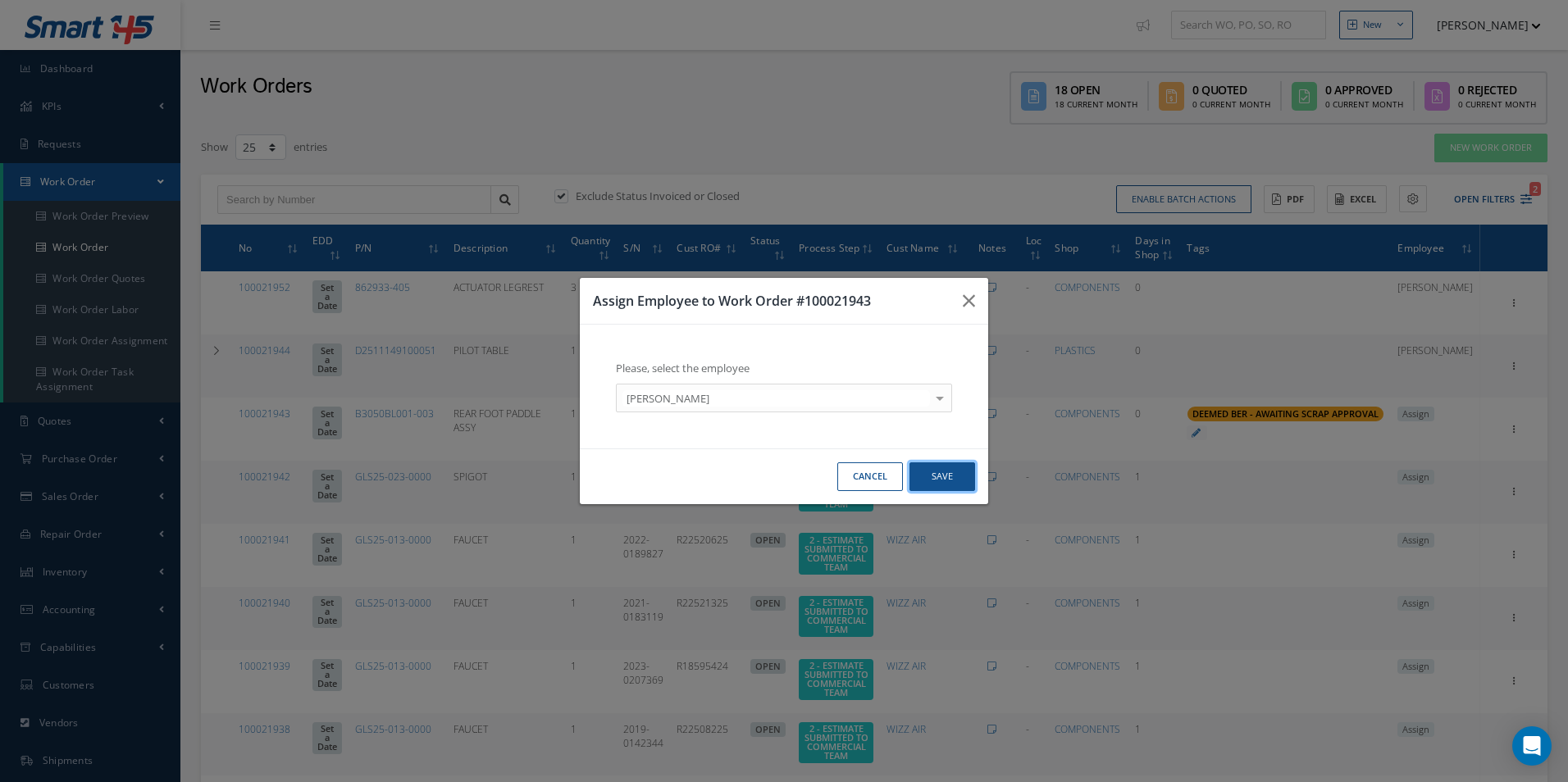
drag, startPoint x: 949, startPoint y: 475, endPoint x: 990, endPoint y: 488, distance: 43.0
click at [950, 475] on button "Save" at bounding box center [941, 477] width 66 height 29
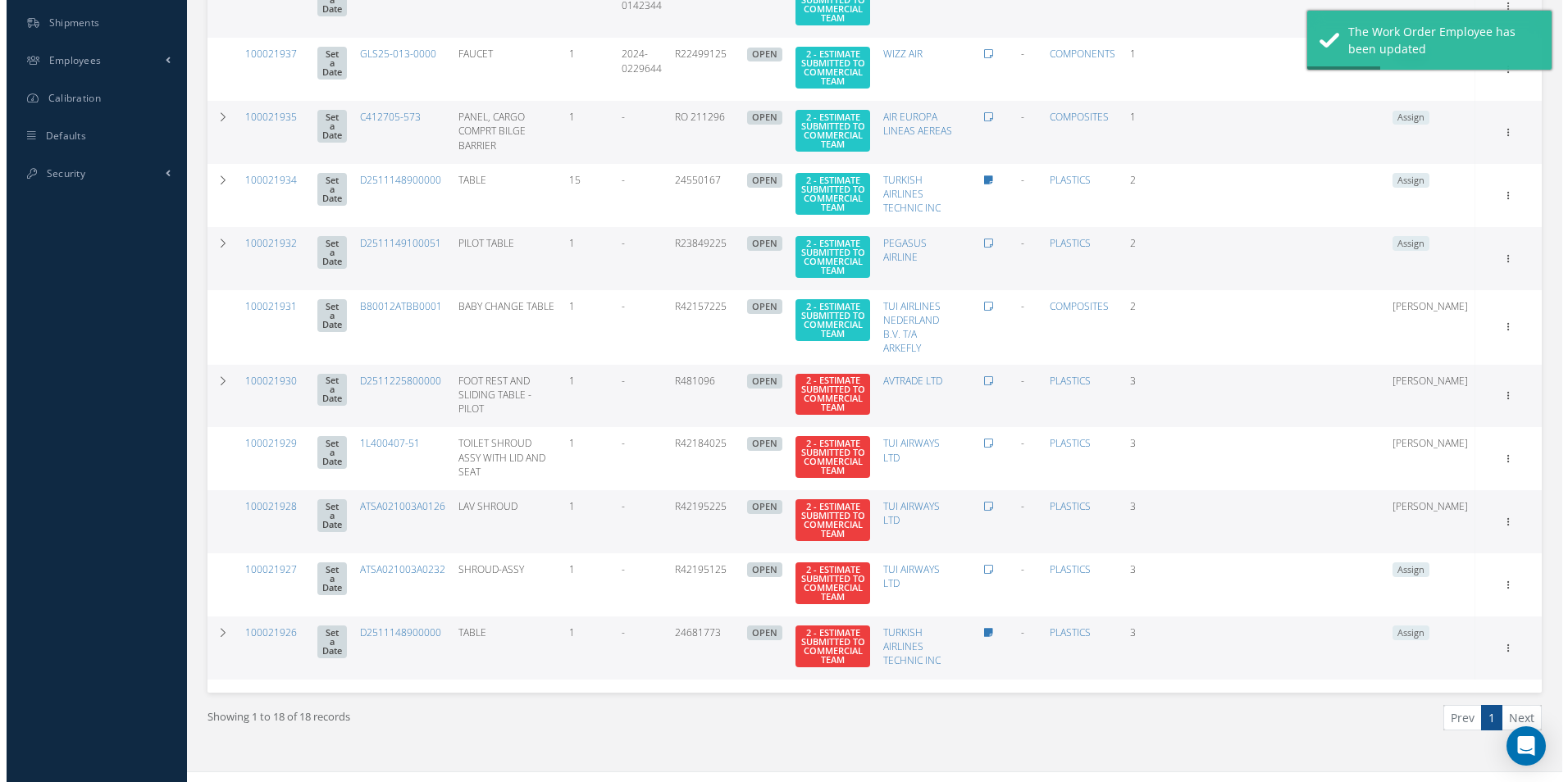
scroll to position [914, 0]
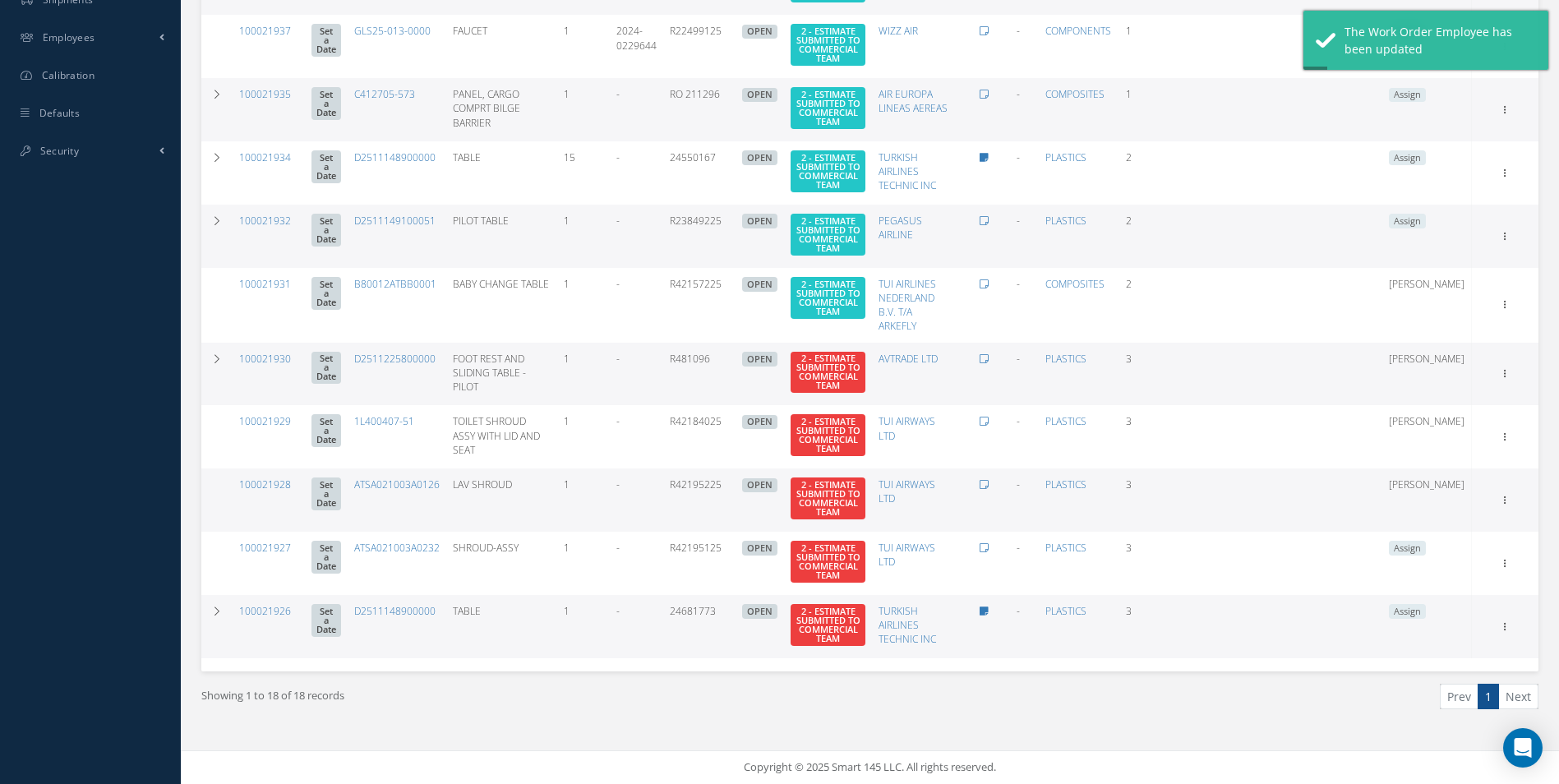
click at [1441, 595] on td "Assign" at bounding box center [1427, 626] width 90 height 63
click at [1426, 604] on span "Assign" at bounding box center [1407, 611] width 37 height 15
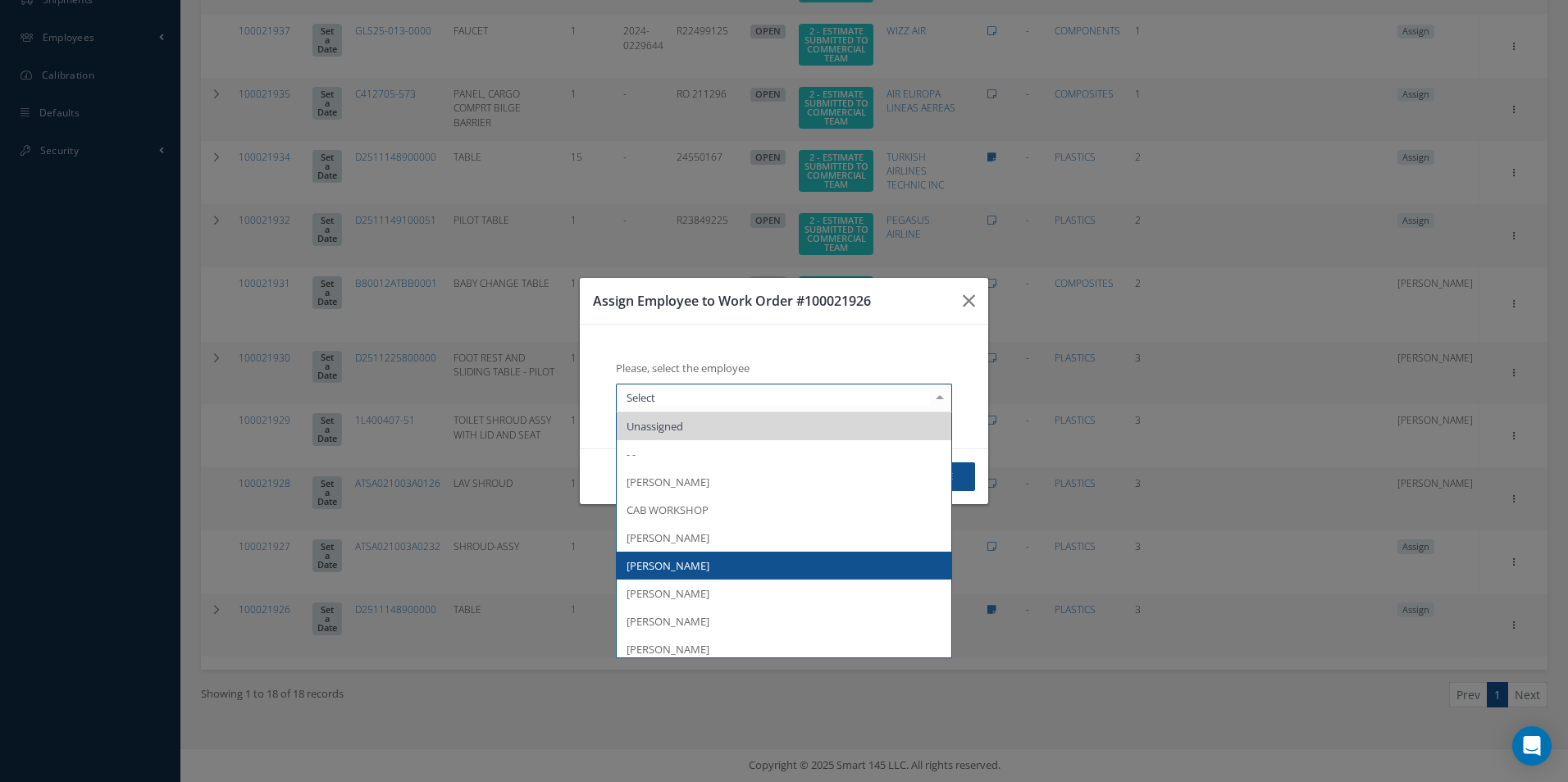
click at [688, 564] on span "[PERSON_NAME]" at bounding box center [668, 565] width 83 height 15
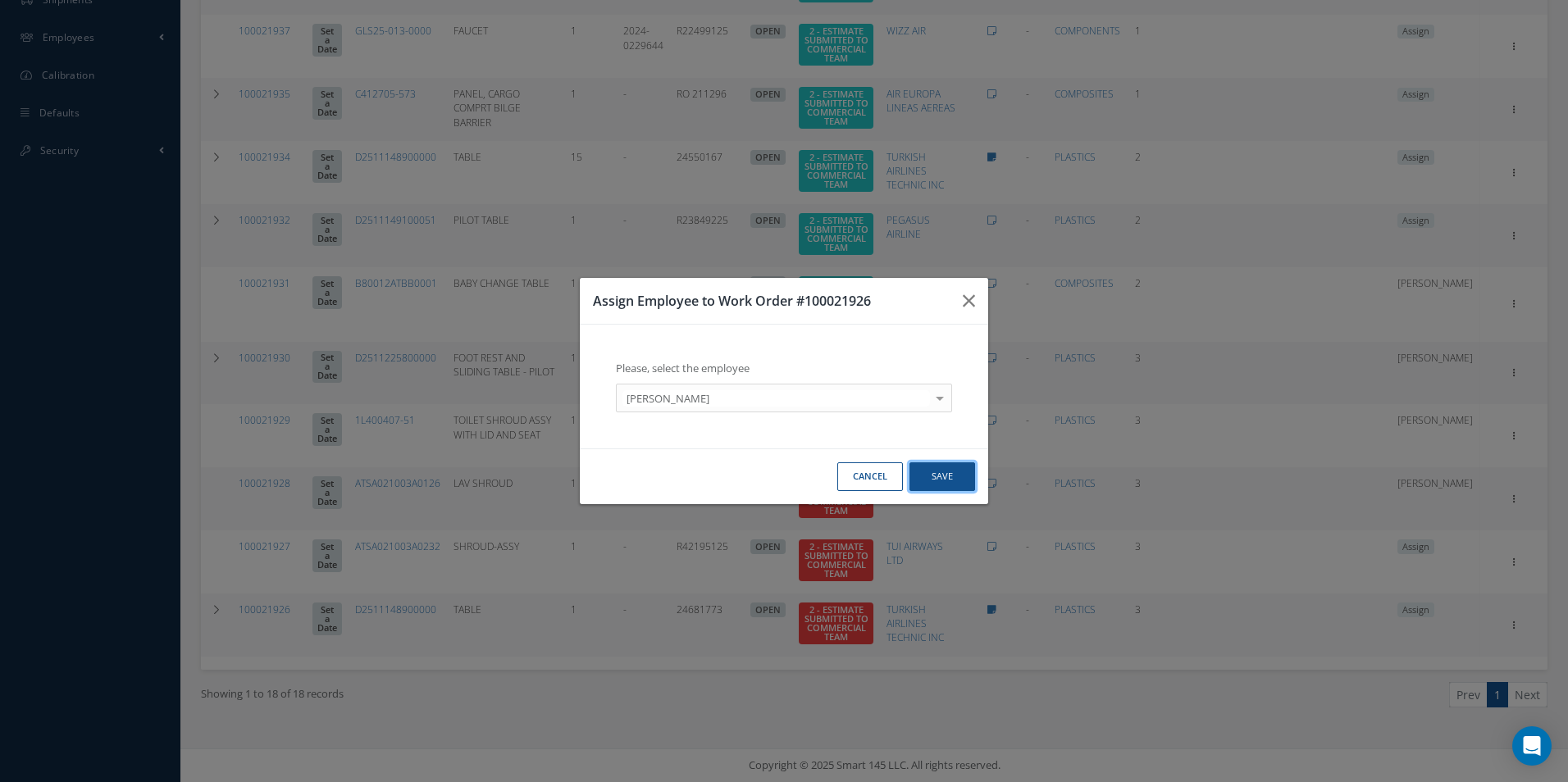
click at [951, 478] on button "Save" at bounding box center [941, 477] width 66 height 29
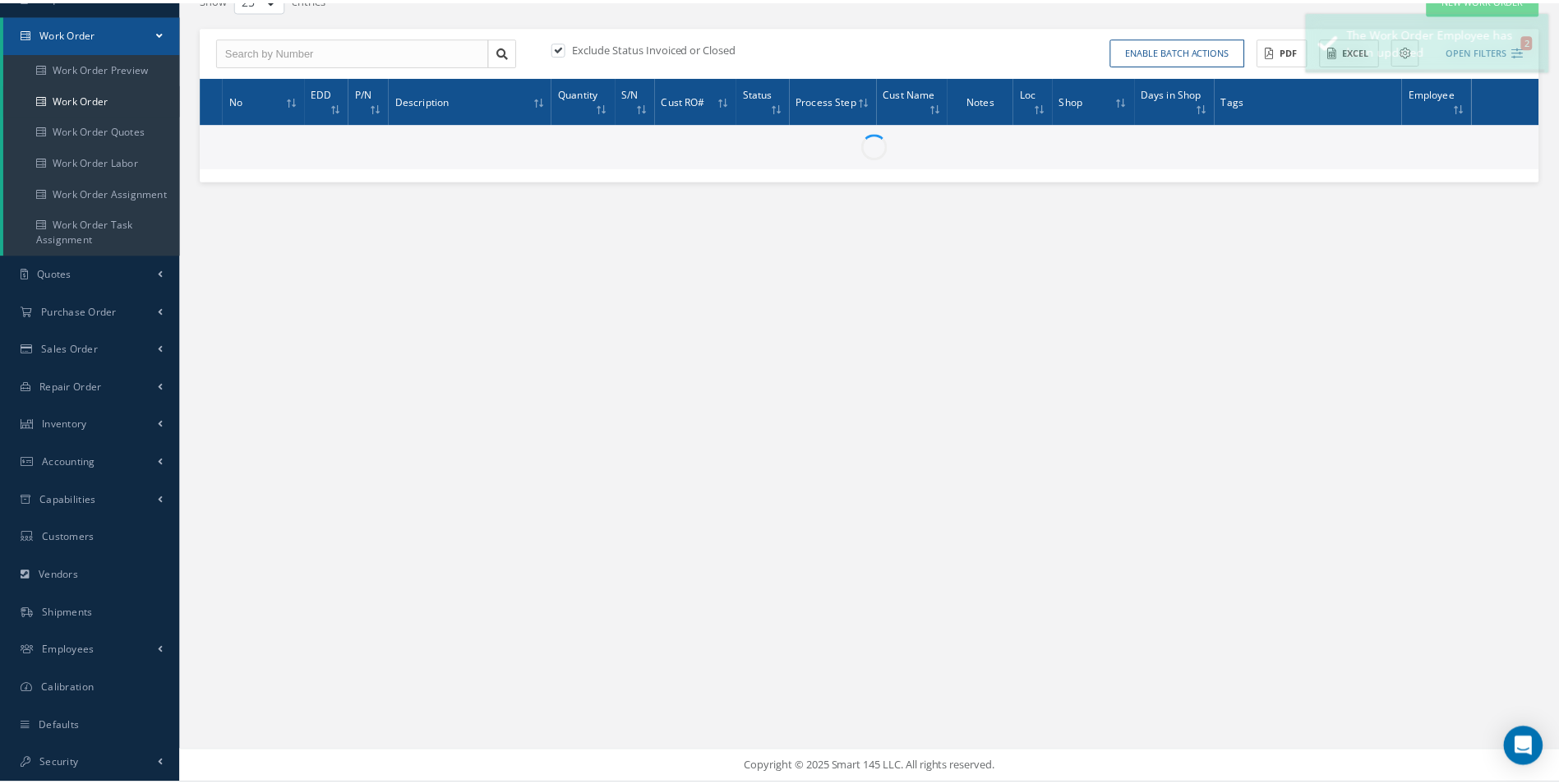
scroll to position [149, 0]
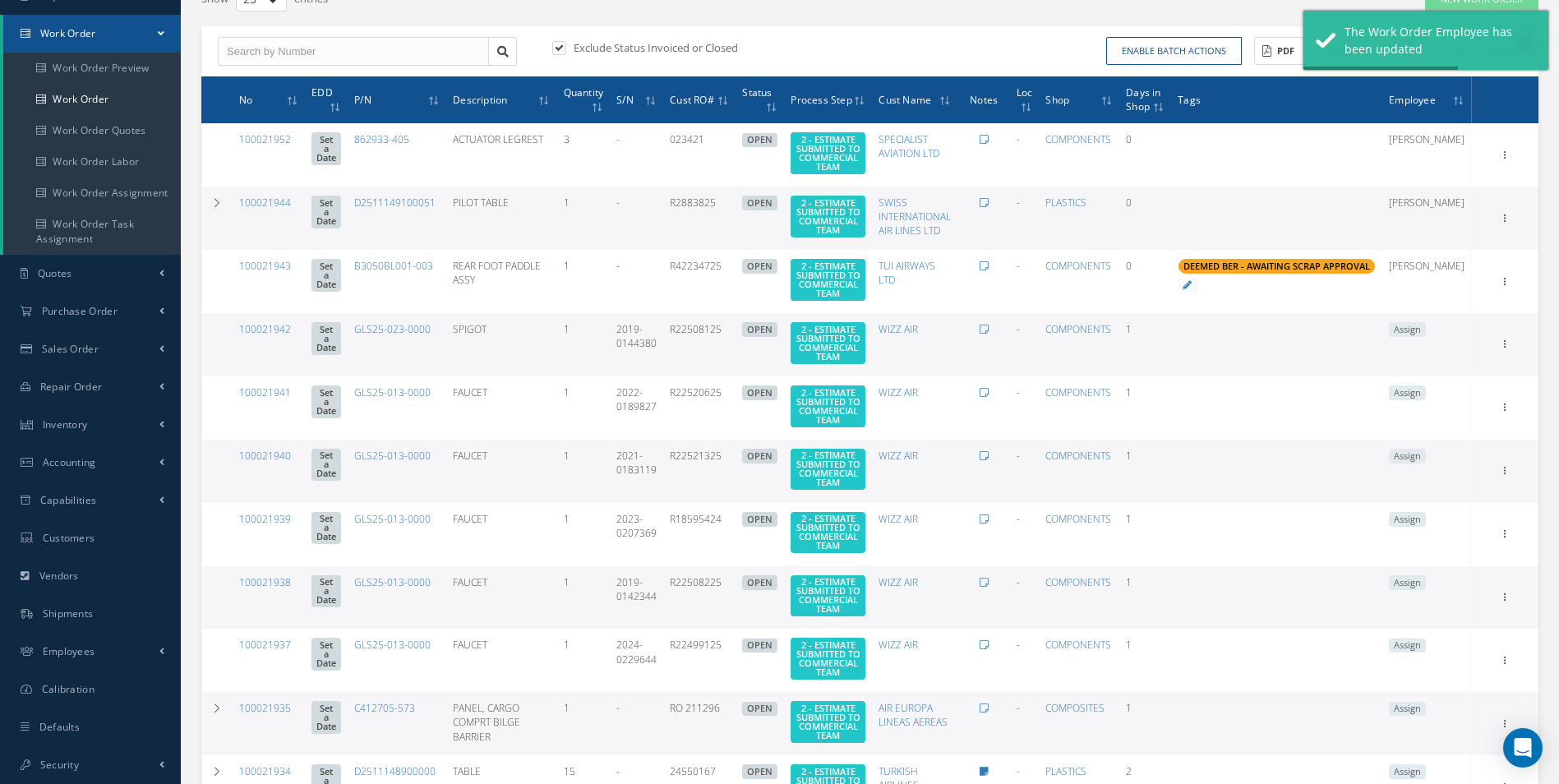
click at [1426, 464] on span "Assign" at bounding box center [1407, 456] width 37 height 15
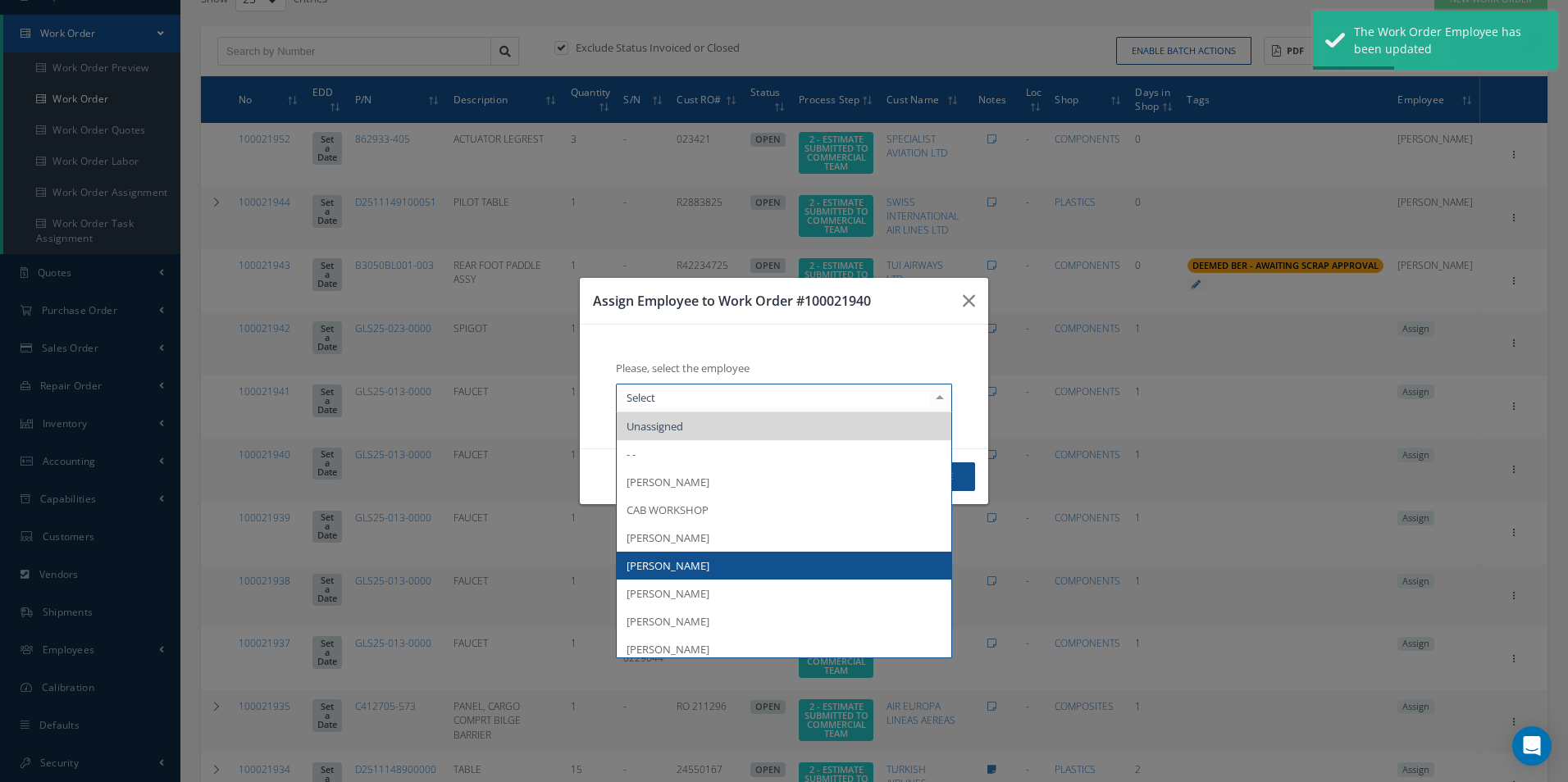
click at [685, 573] on span "[PERSON_NAME]" at bounding box center [668, 565] width 83 height 15
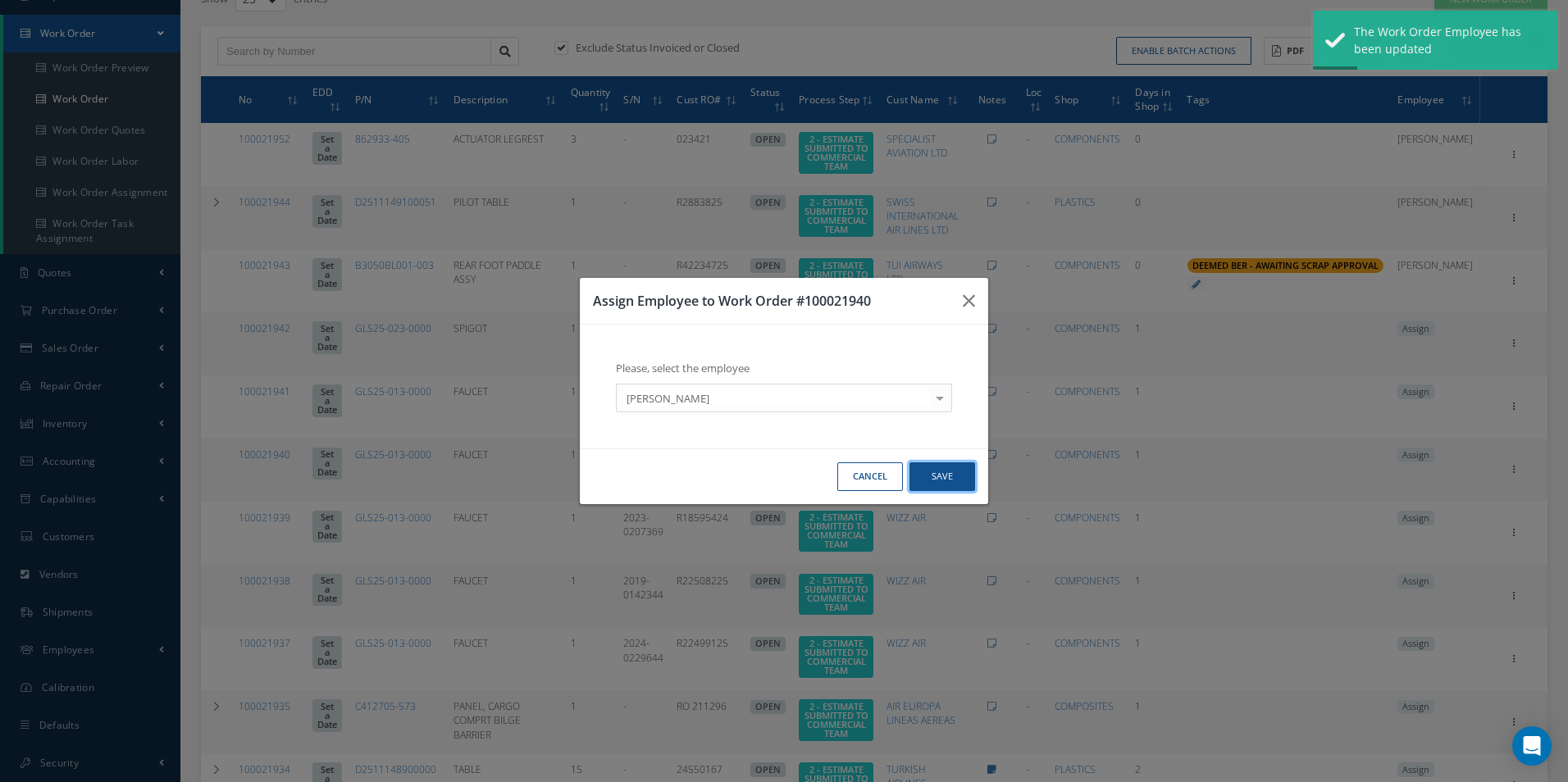
click at [960, 470] on button "Save" at bounding box center [941, 477] width 66 height 29
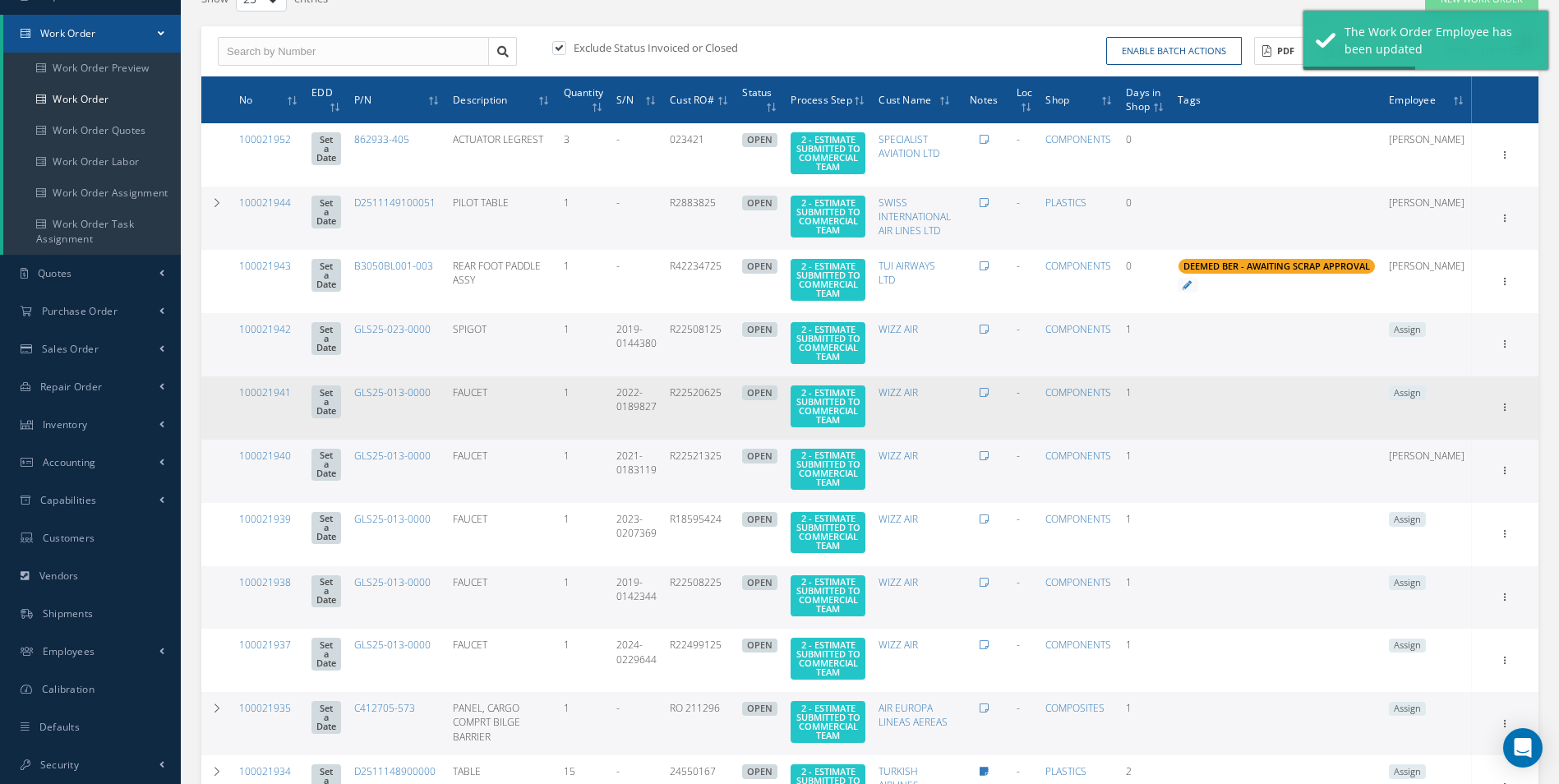
click at [1441, 420] on td "Assign" at bounding box center [1427, 408] width 90 height 63
click at [1426, 400] on span "Assign" at bounding box center [1407, 392] width 37 height 15
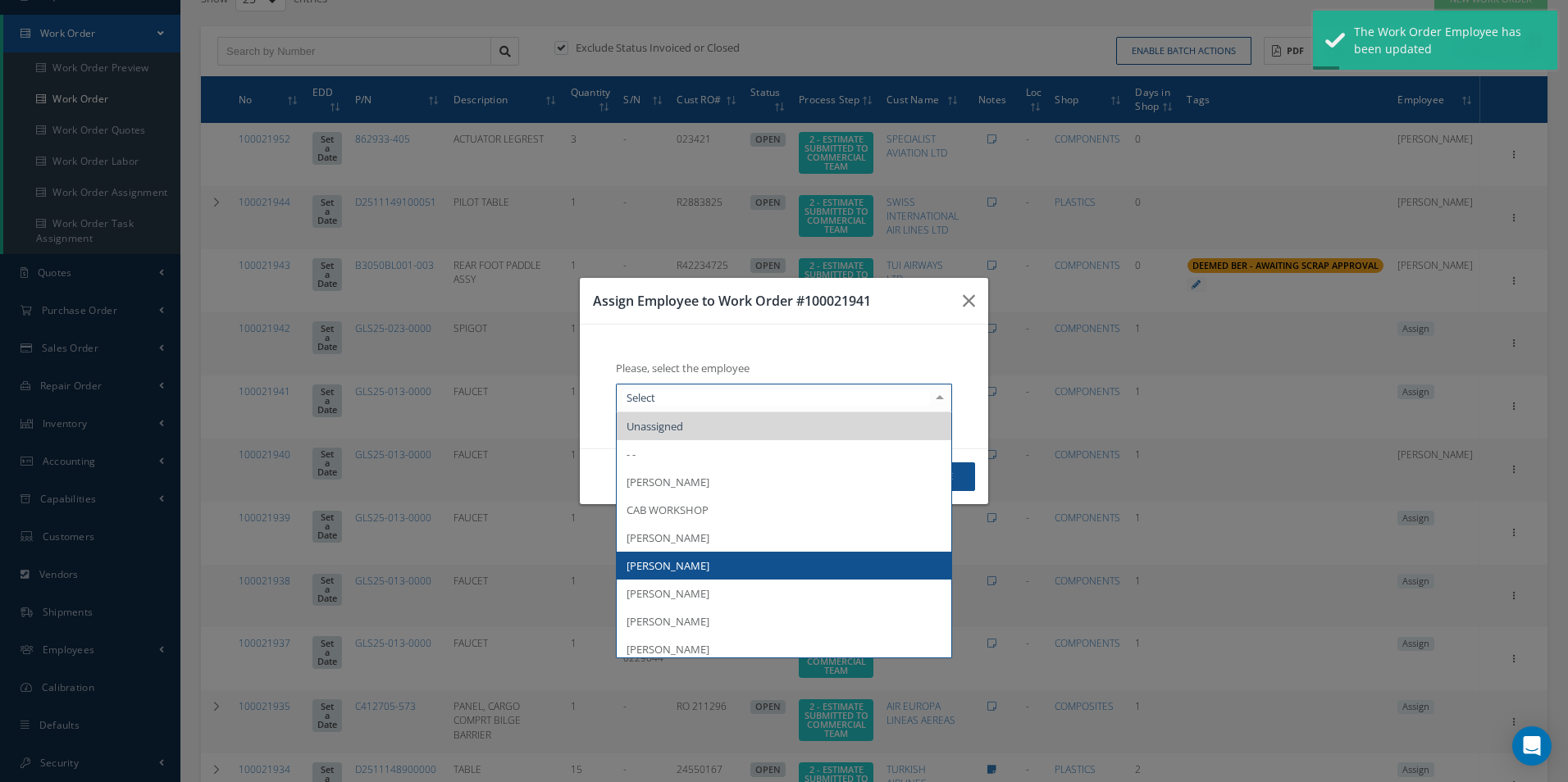
click at [689, 560] on span "[PERSON_NAME]" at bounding box center [668, 565] width 83 height 15
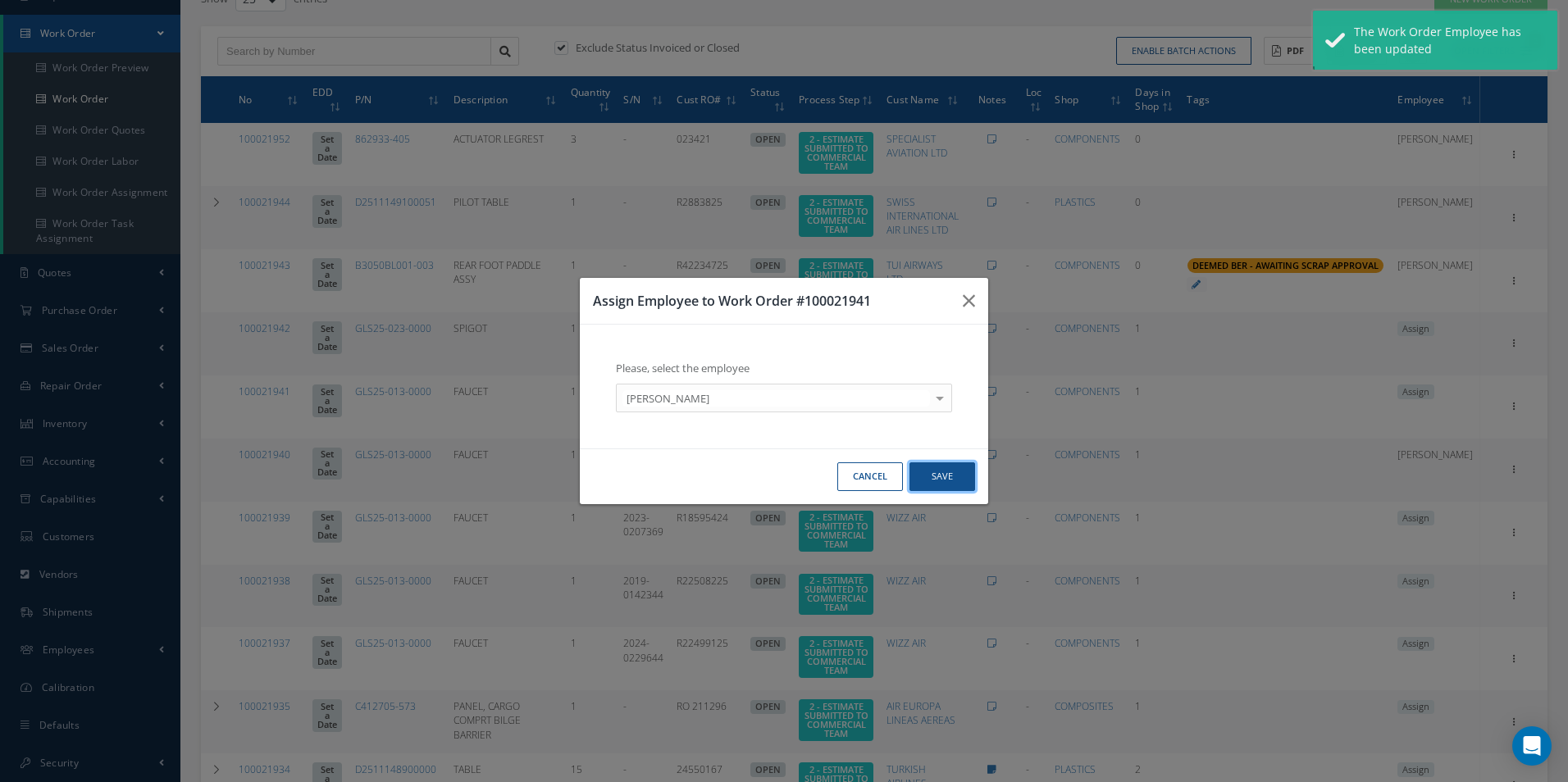
click at [936, 479] on button "Save" at bounding box center [941, 477] width 66 height 29
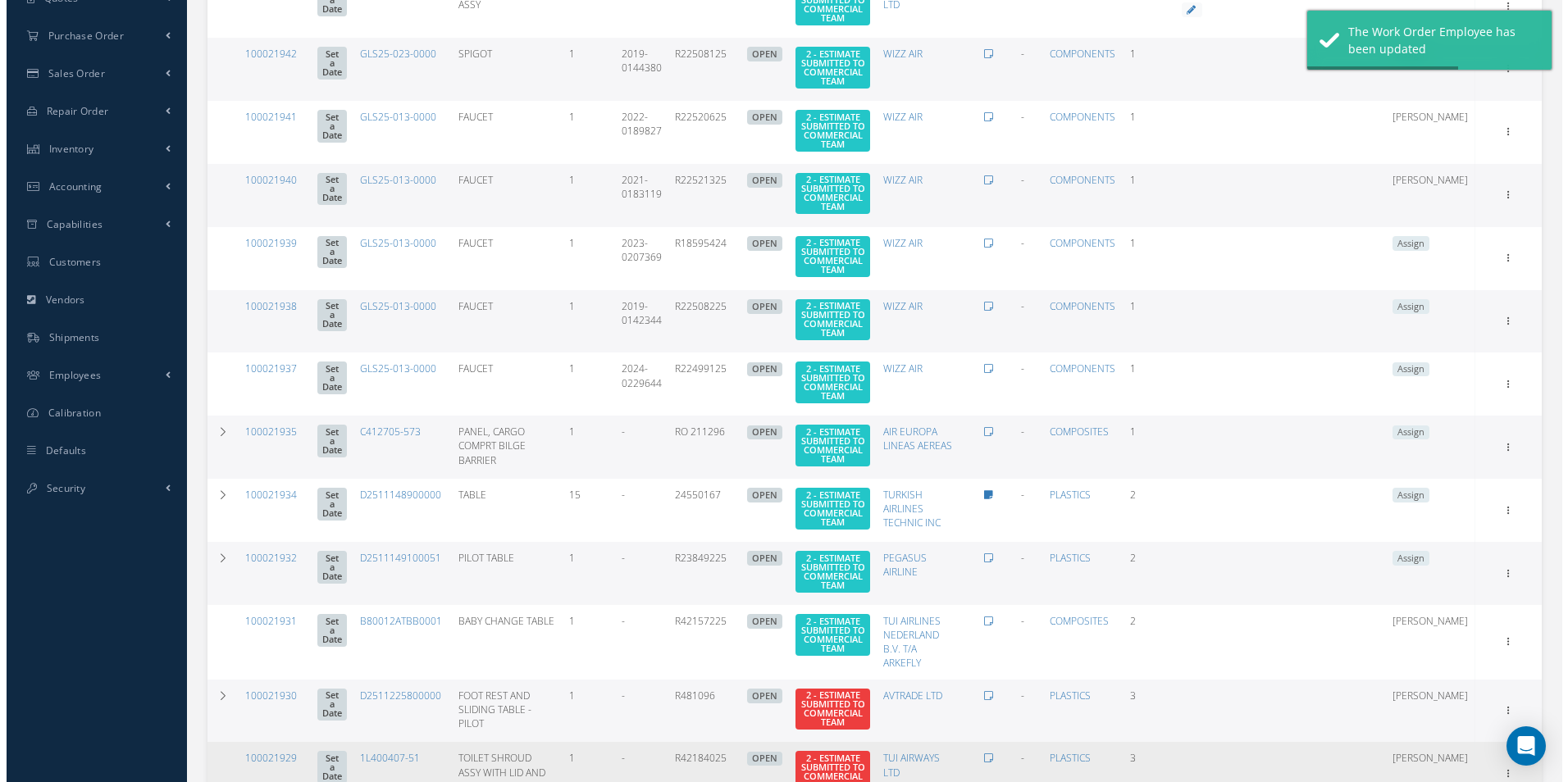
scroll to position [804, 0]
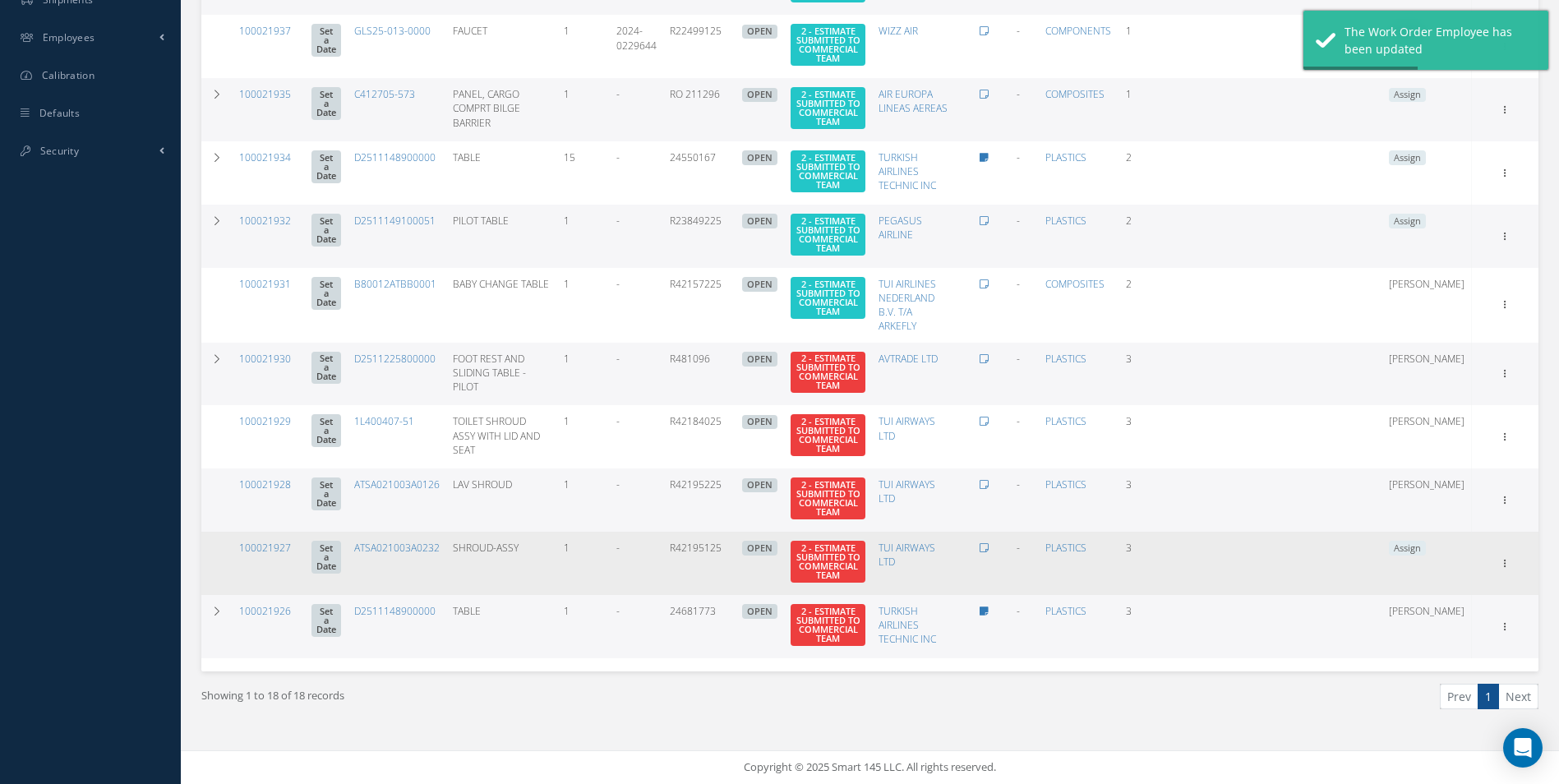
click at [1424, 555] on span "Assign" at bounding box center [1407, 548] width 37 height 15
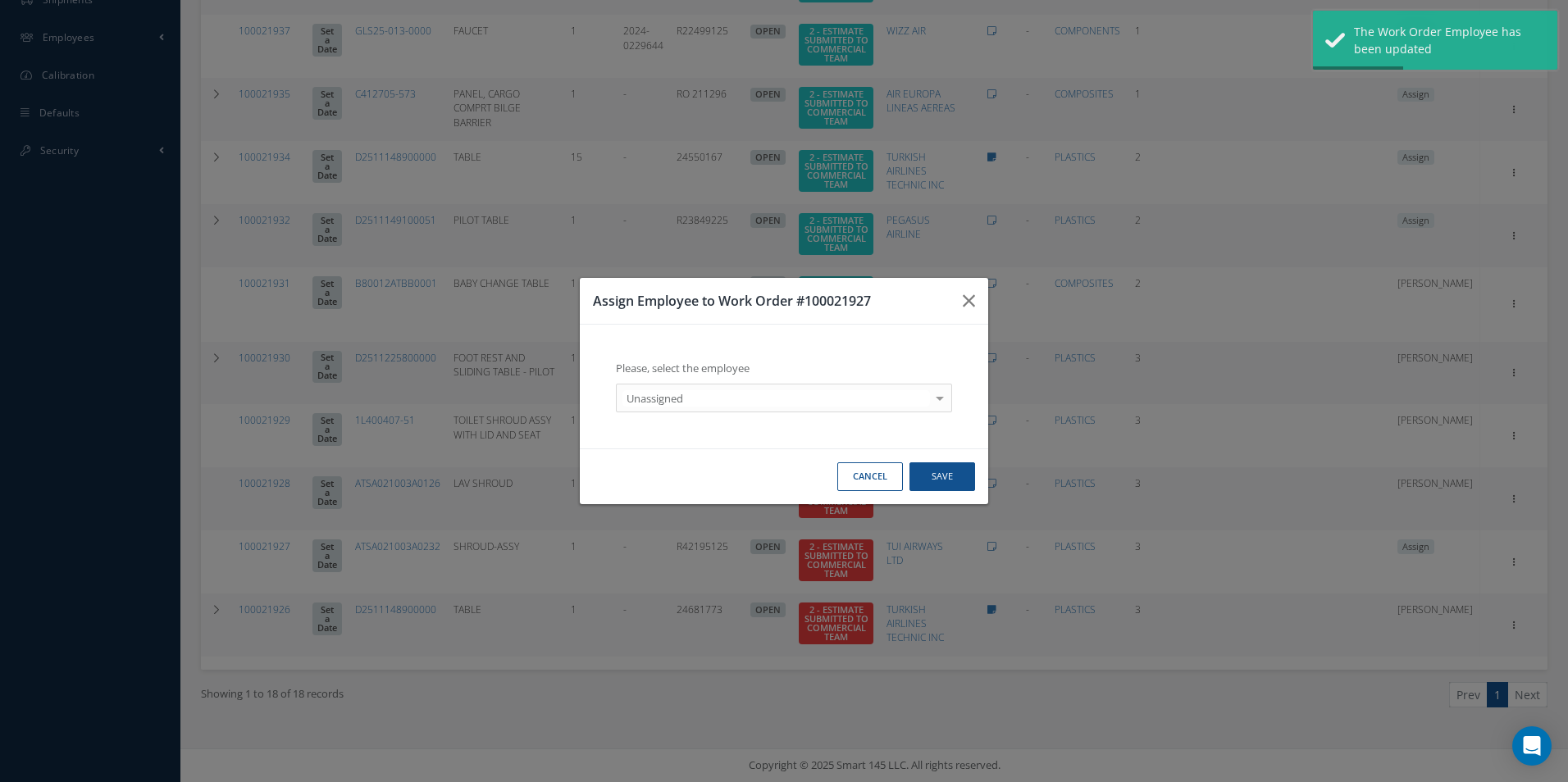
click at [724, 415] on div "Please, select the employee Unassigned Unassigned - - [PERSON_NAME] CAB WORKSHO…" at bounding box center [783, 386] width 375 height 91
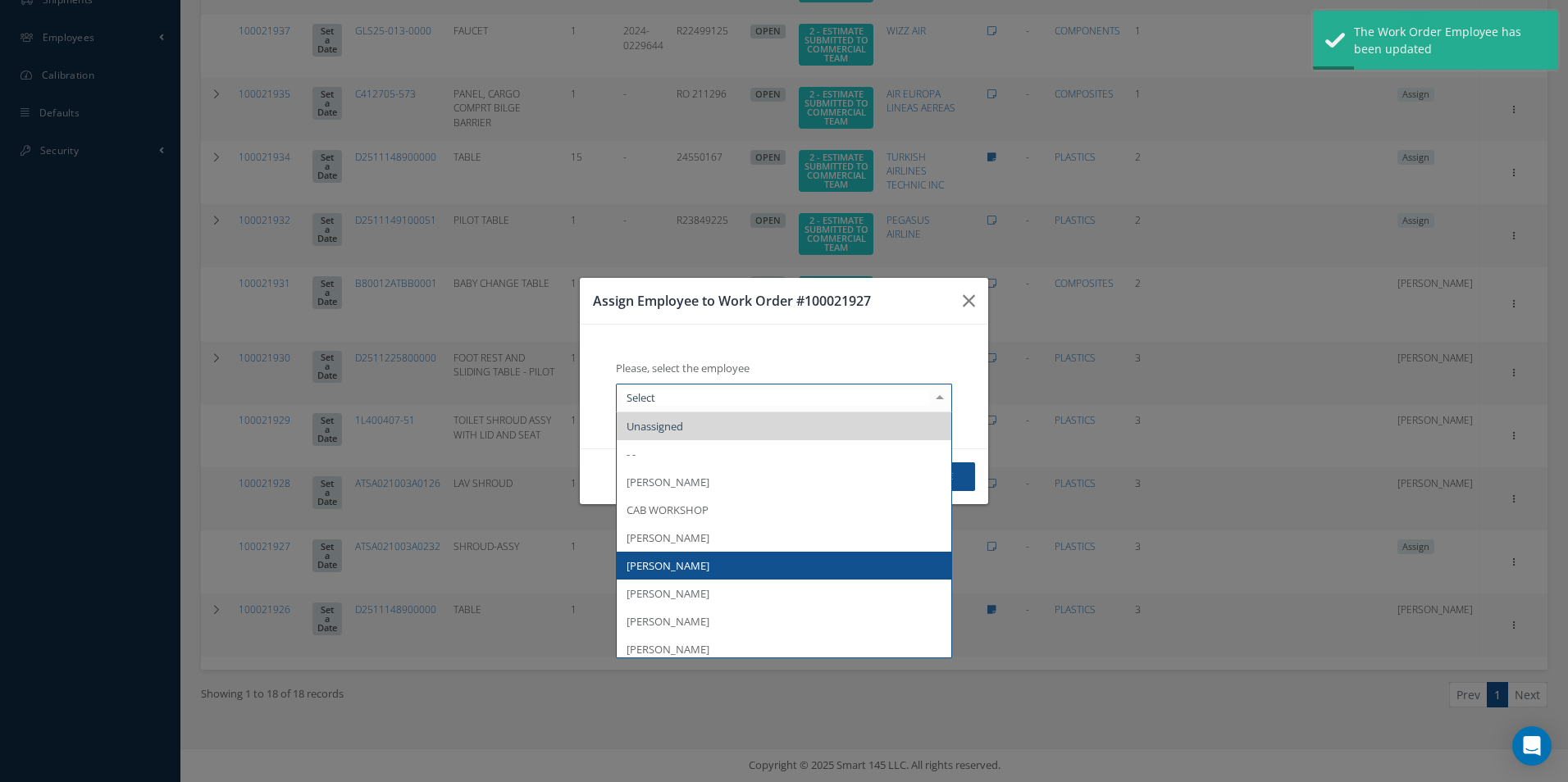
click at [676, 561] on span "[PERSON_NAME]" at bounding box center [668, 565] width 83 height 15
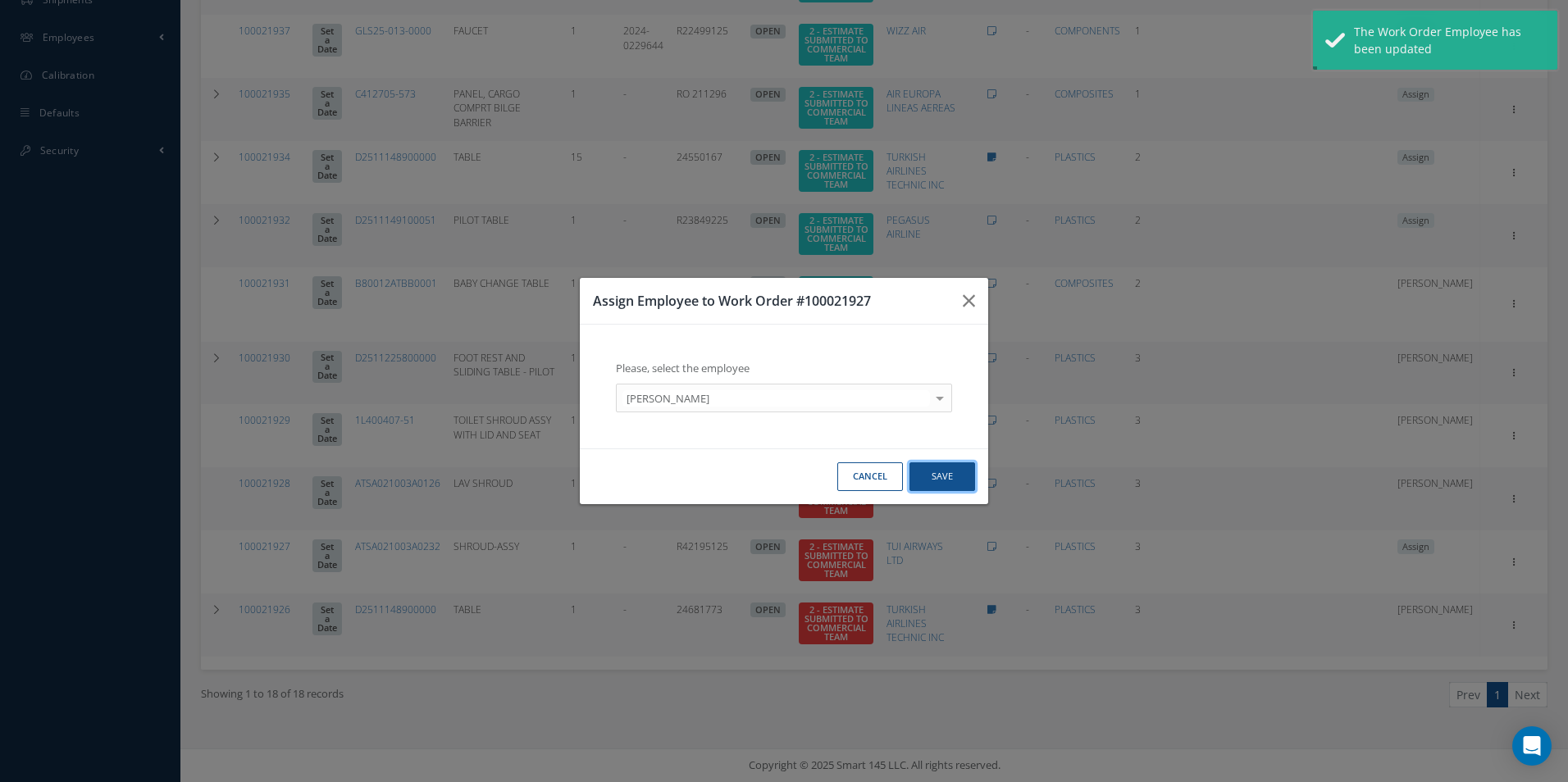
click at [953, 476] on button "Save" at bounding box center [941, 477] width 66 height 29
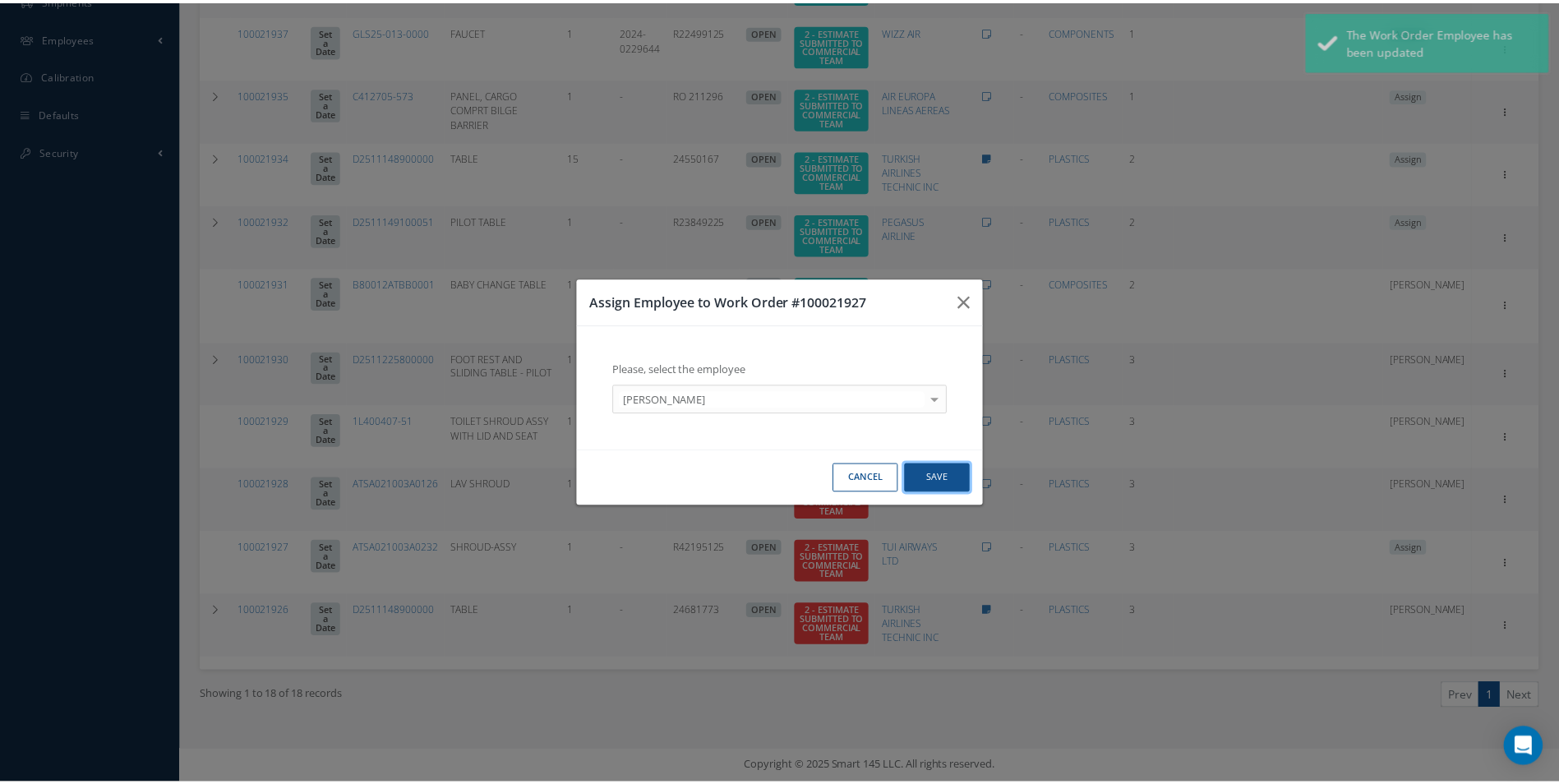
scroll to position [149, 0]
